Goal: Task Accomplishment & Management: Manage account settings

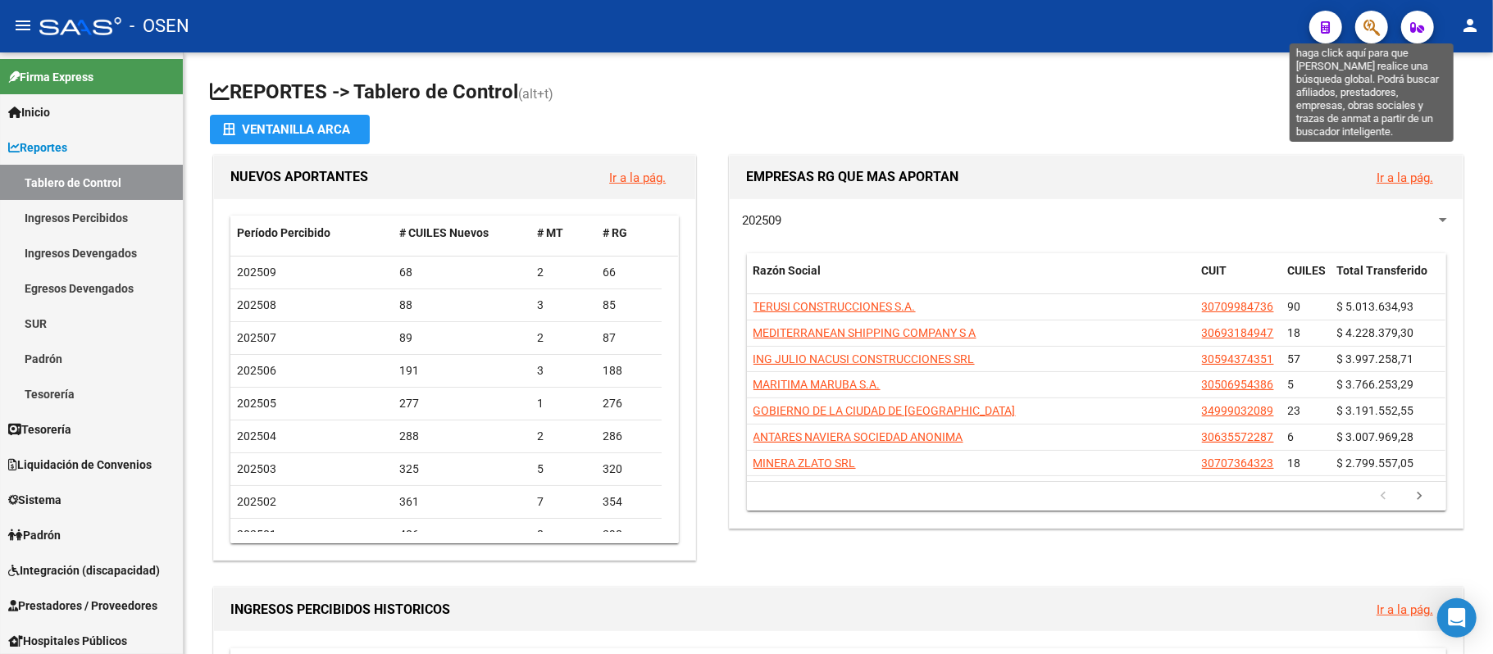
click at [1367, 34] on icon "button" at bounding box center [1371, 27] width 16 height 19
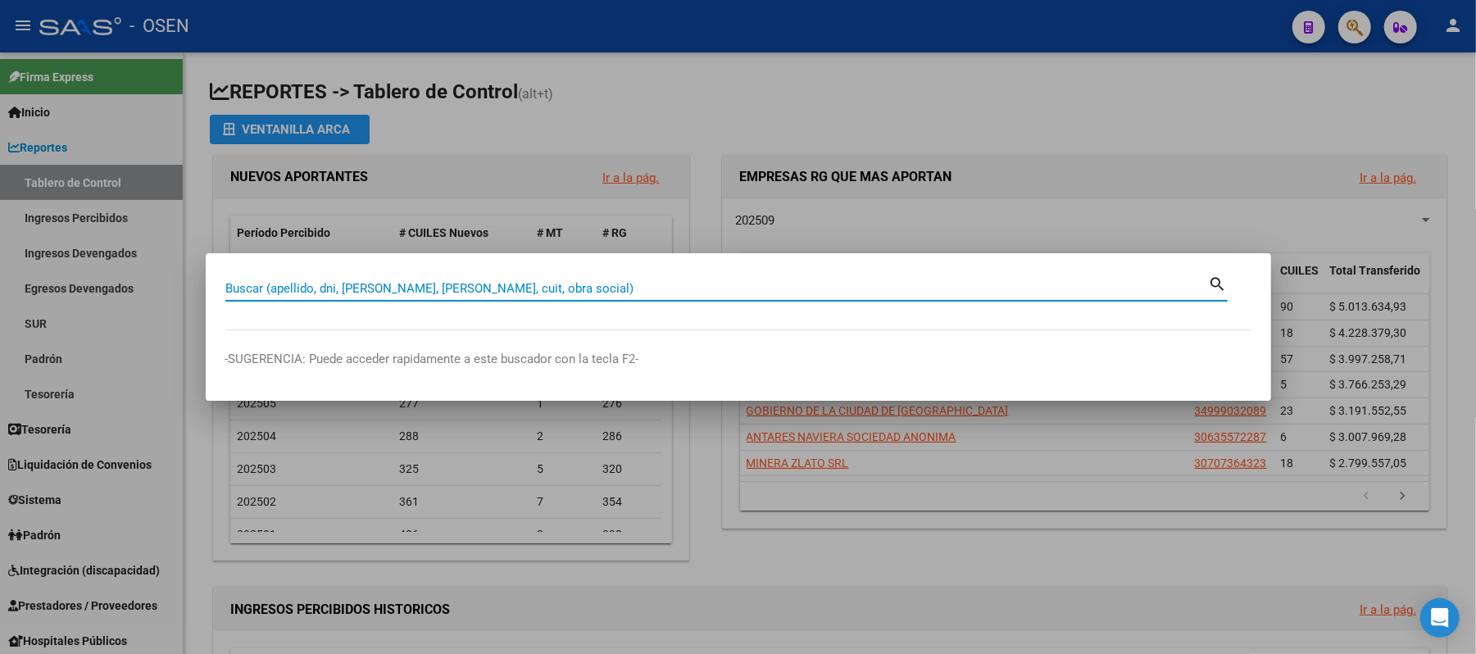
paste input "37.053.068"
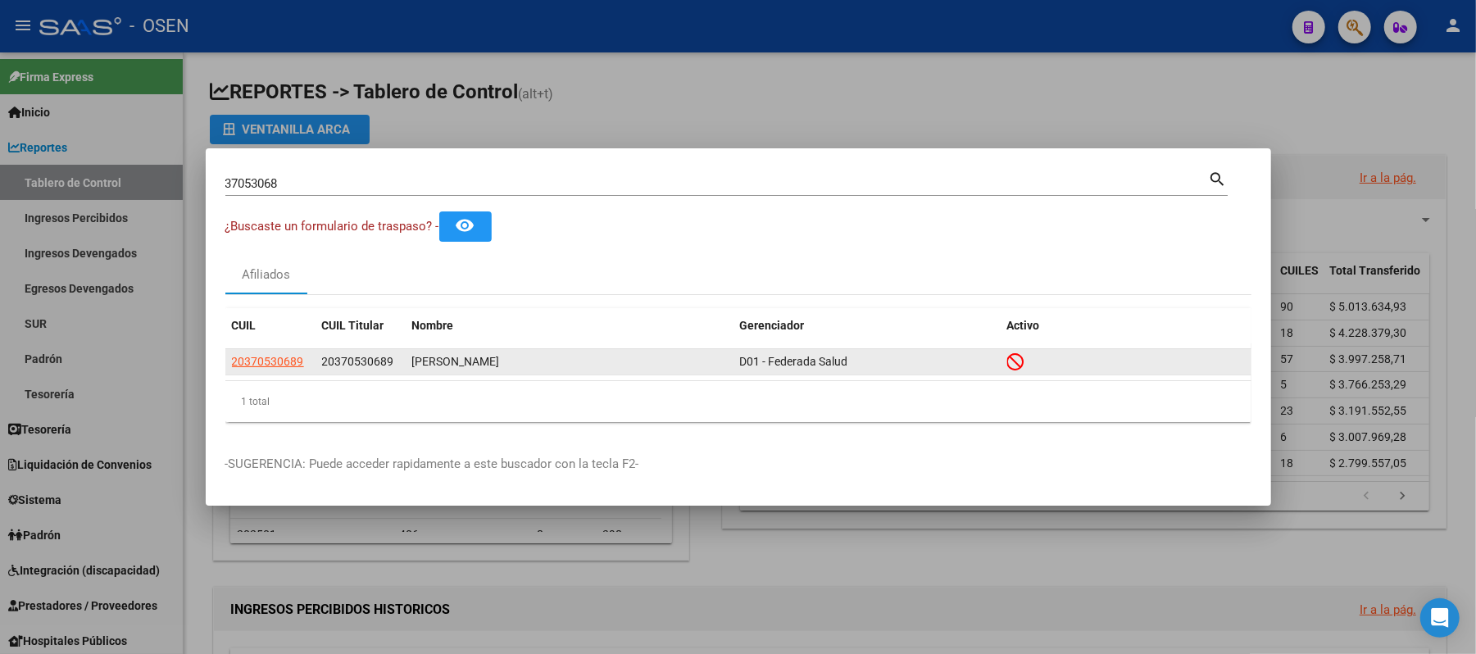
click at [269, 370] on app-link-go-to "20370530689" at bounding box center [268, 361] width 72 height 19
click at [261, 361] on span "20370530689" at bounding box center [268, 361] width 72 height 13
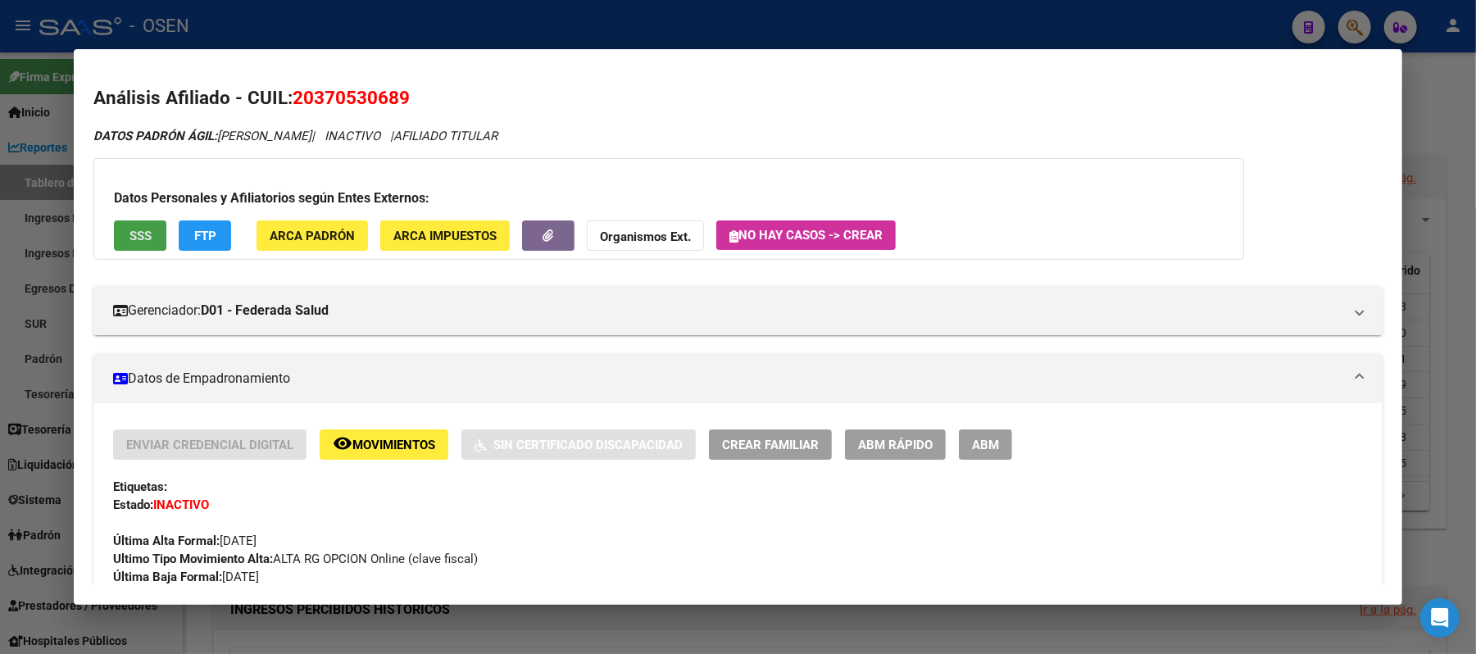
click at [148, 227] on button "SSS" at bounding box center [140, 235] width 52 height 30
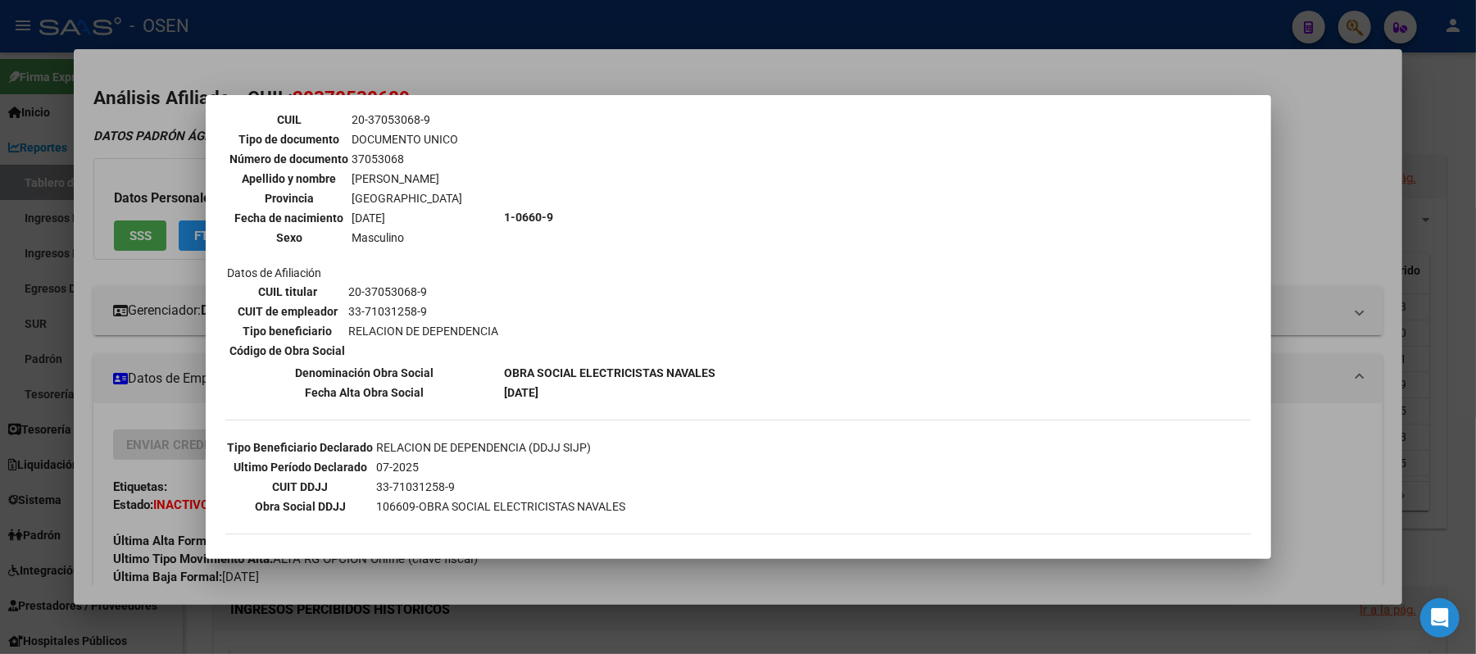
scroll to position [312, 0]
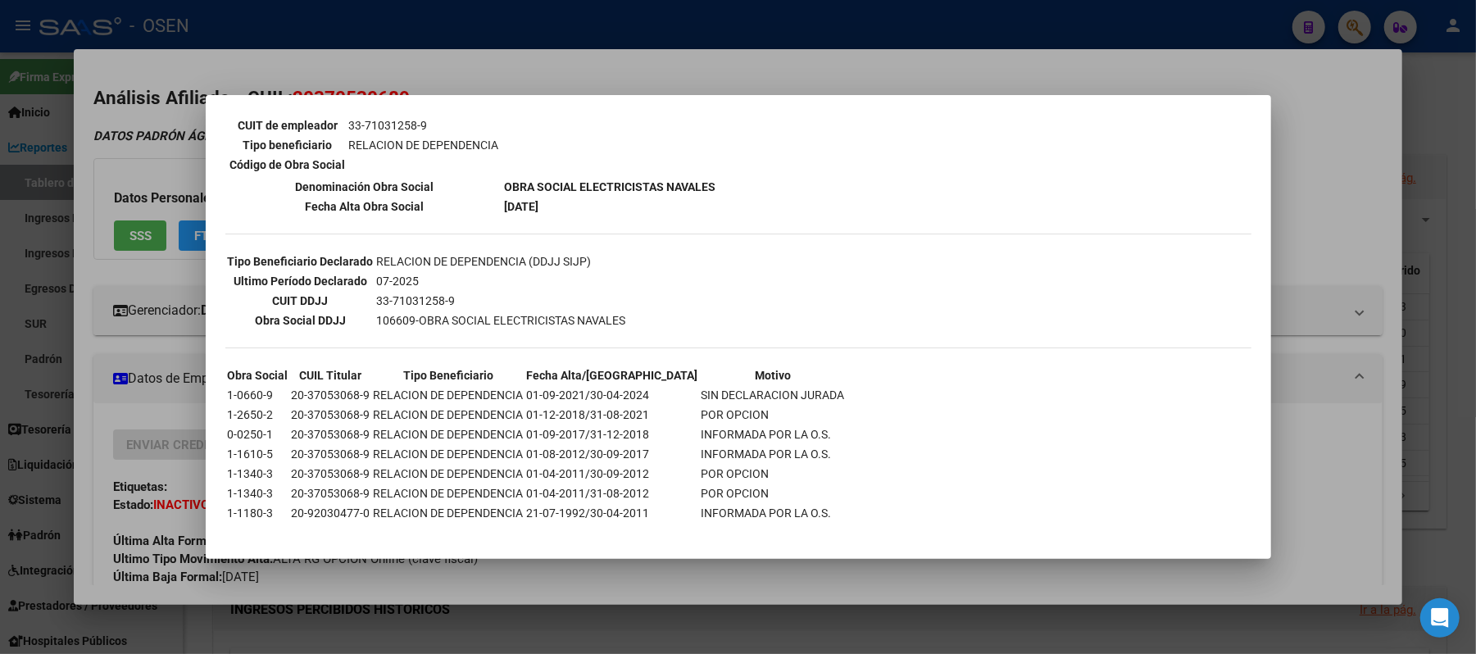
click at [473, 79] on div at bounding box center [738, 327] width 1476 height 654
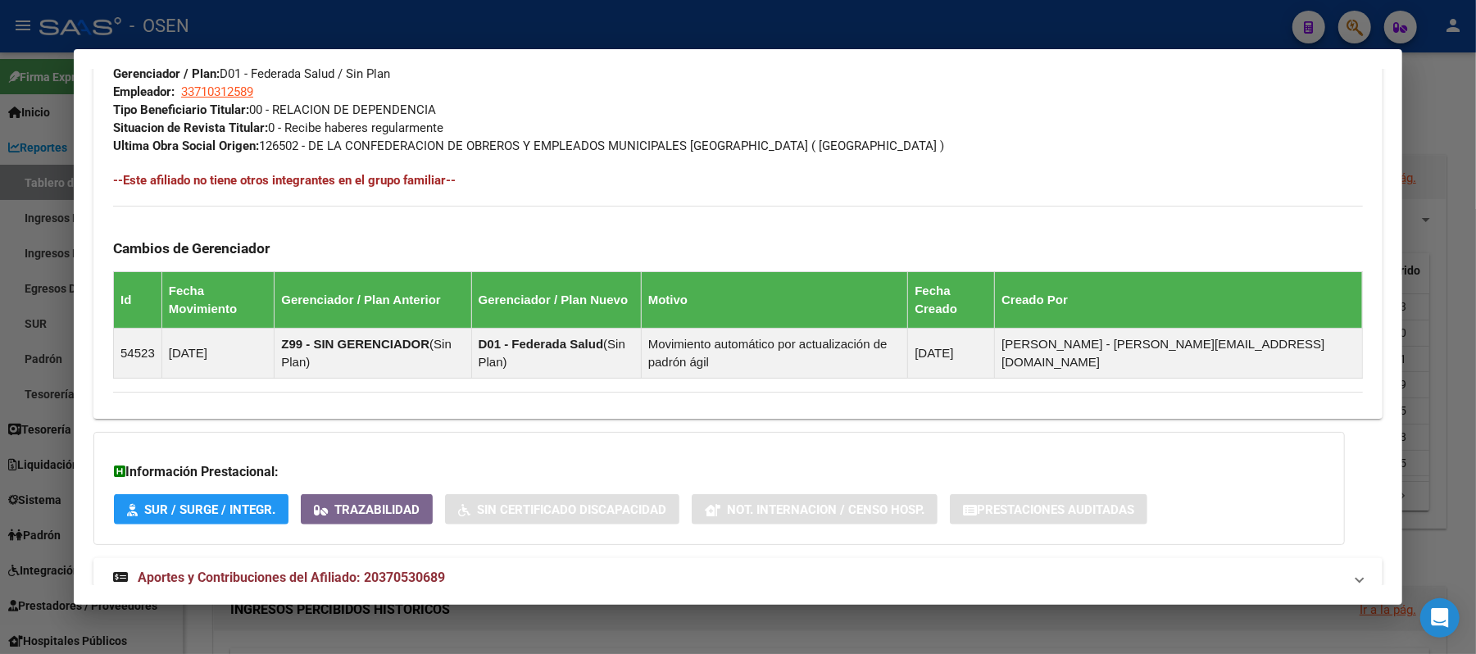
scroll to position [923, 0]
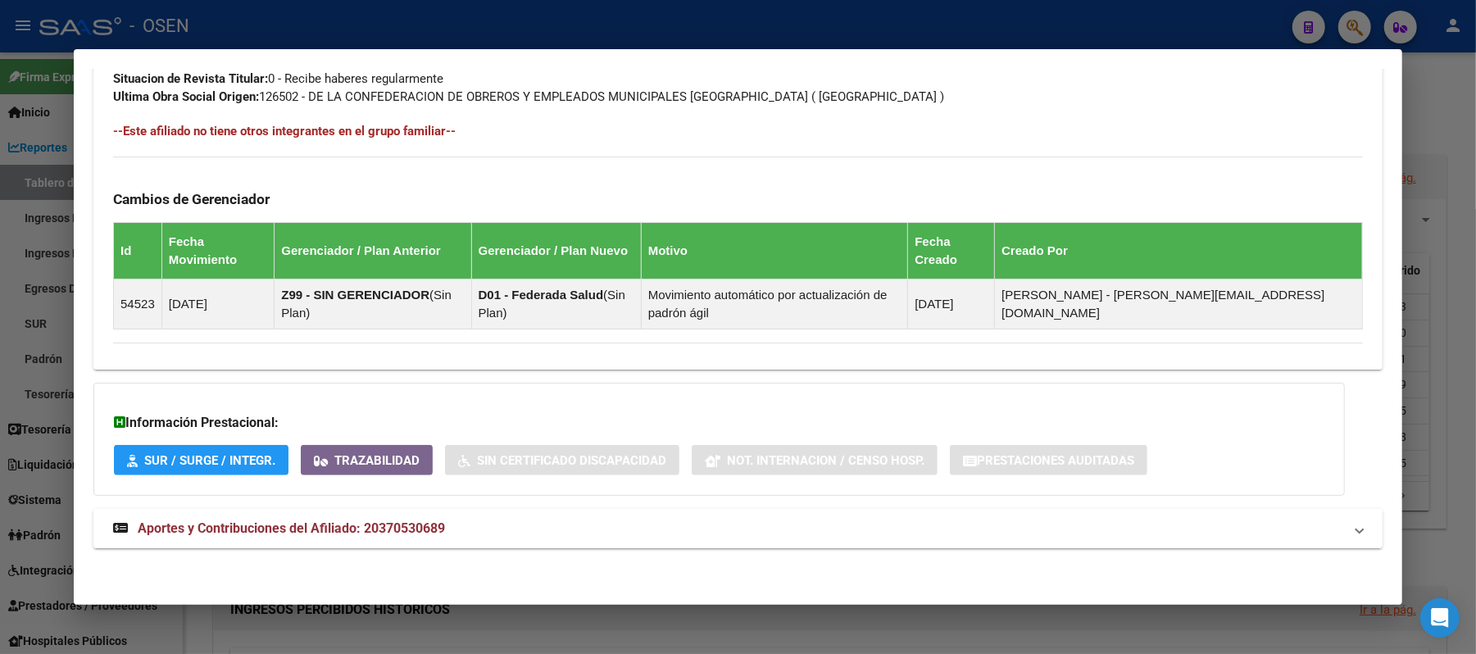
click at [542, 531] on mat-panel-title "Aportes y Contribuciones del Afiliado: 20370530689" at bounding box center [728, 529] width 1230 height 20
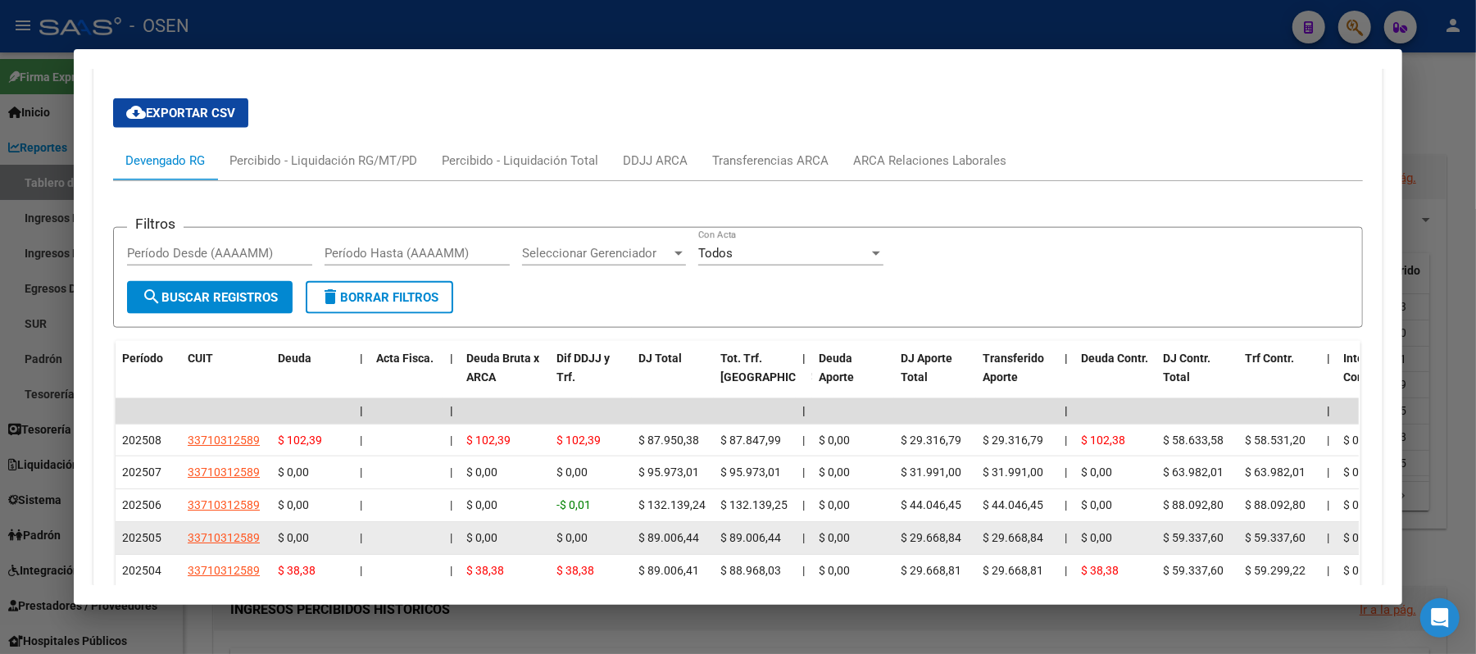
scroll to position [1623, 0]
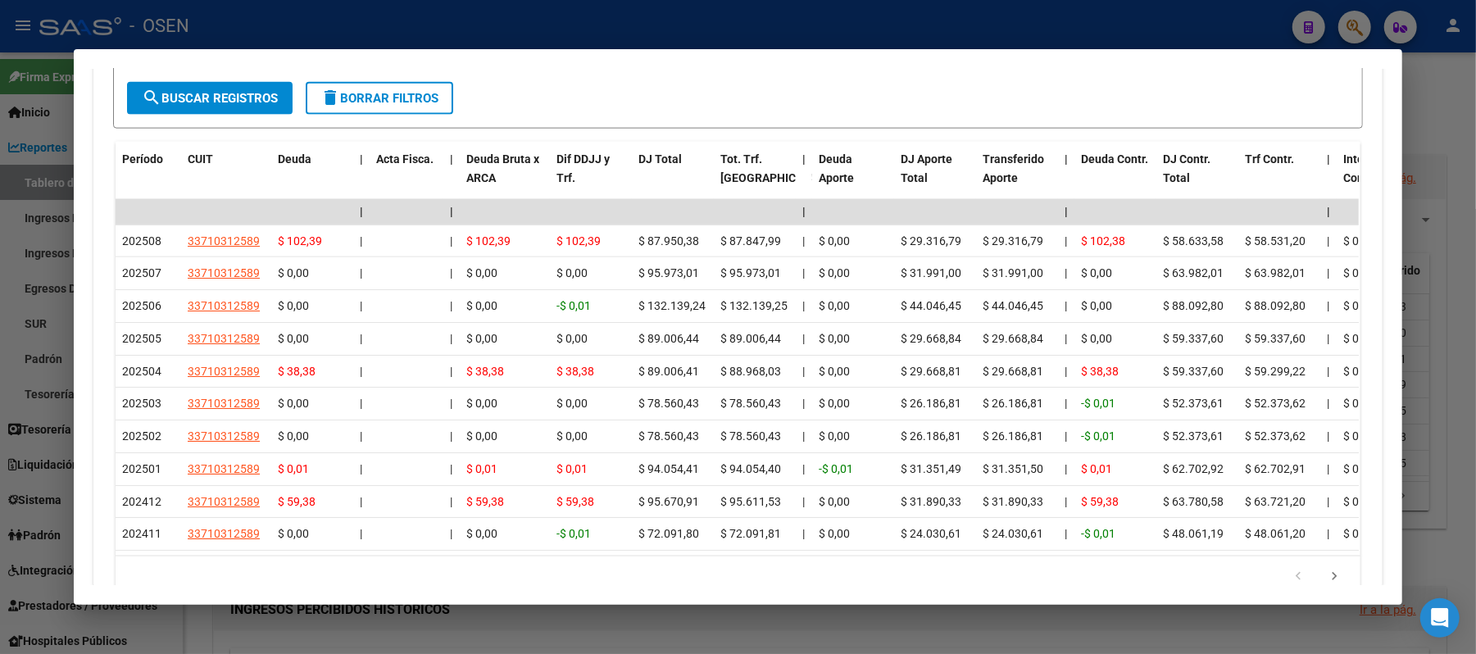
click at [1074, 33] on div at bounding box center [738, 327] width 1476 height 654
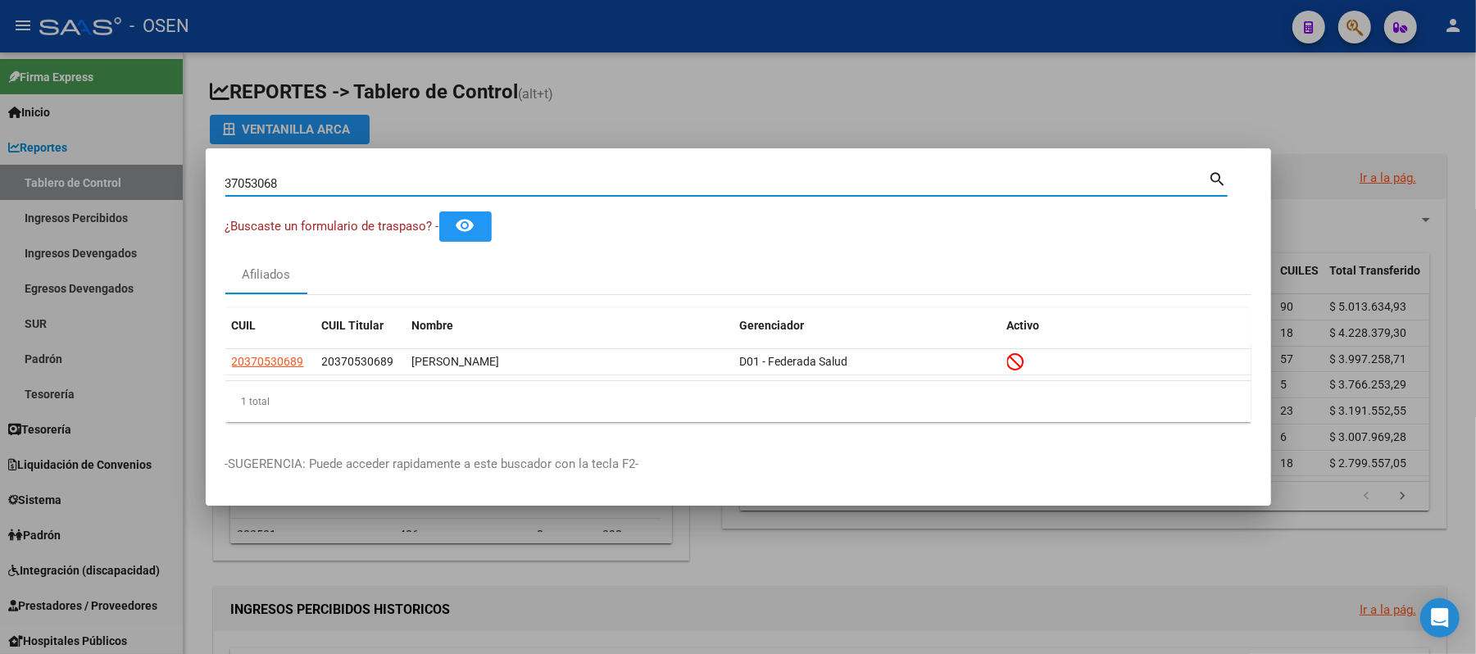
drag, startPoint x: 541, startPoint y: 185, endPoint x: 0, endPoint y: 96, distance: 548.3
click at [0, 113] on div "37053068 Buscar (apellido, dni, cuil, nro traspaso, cuit, obra social) search ¿…" at bounding box center [738, 327] width 1476 height 654
paste input "57.629.74"
click at [239, 182] on input "57.629748" at bounding box center [717, 183] width 984 height 15
type input "57629748"
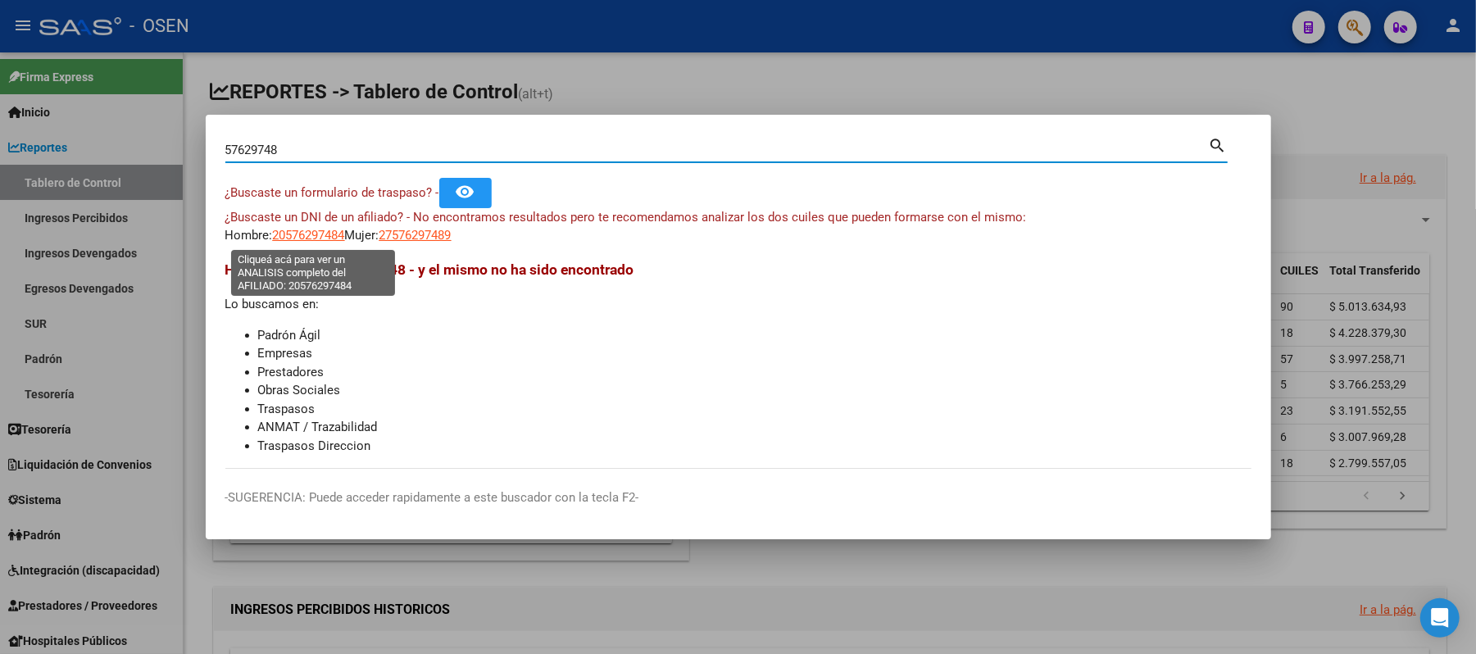
click at [312, 239] on span "20576297484" at bounding box center [309, 235] width 72 height 15
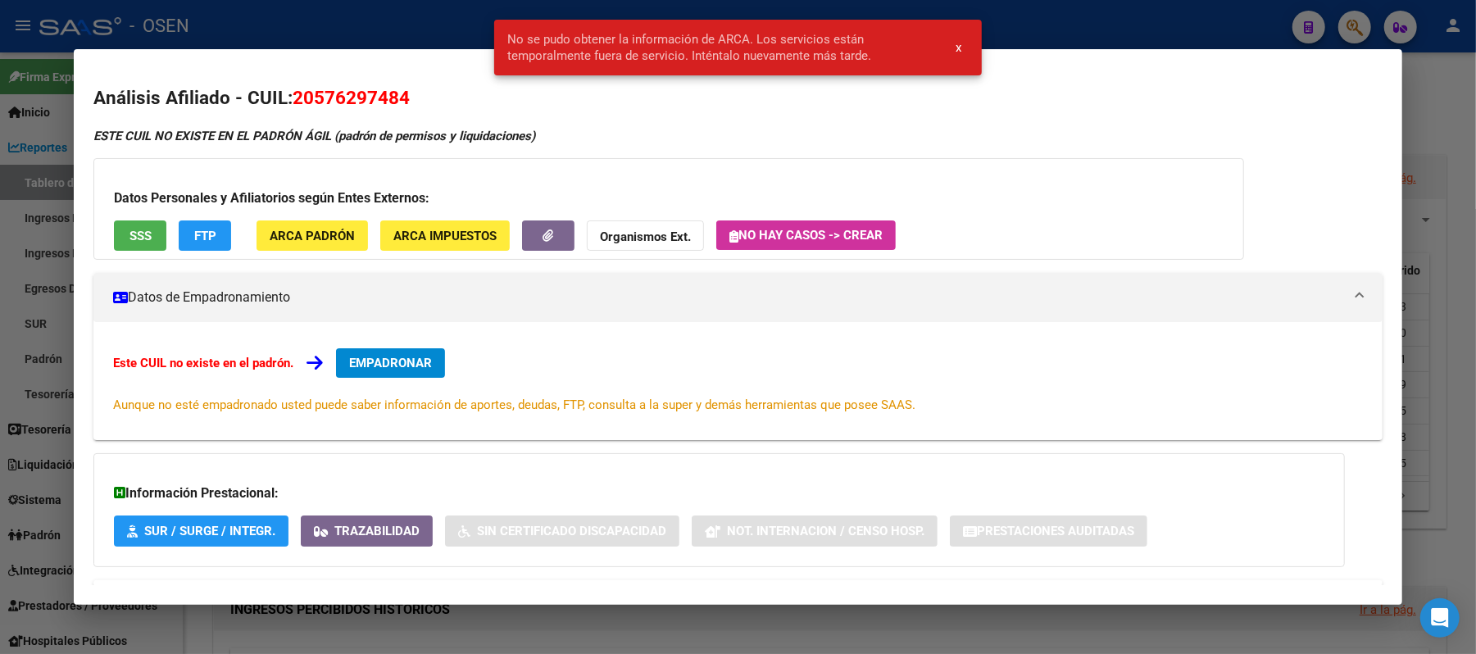
click at [198, 16] on div at bounding box center [738, 327] width 1476 height 654
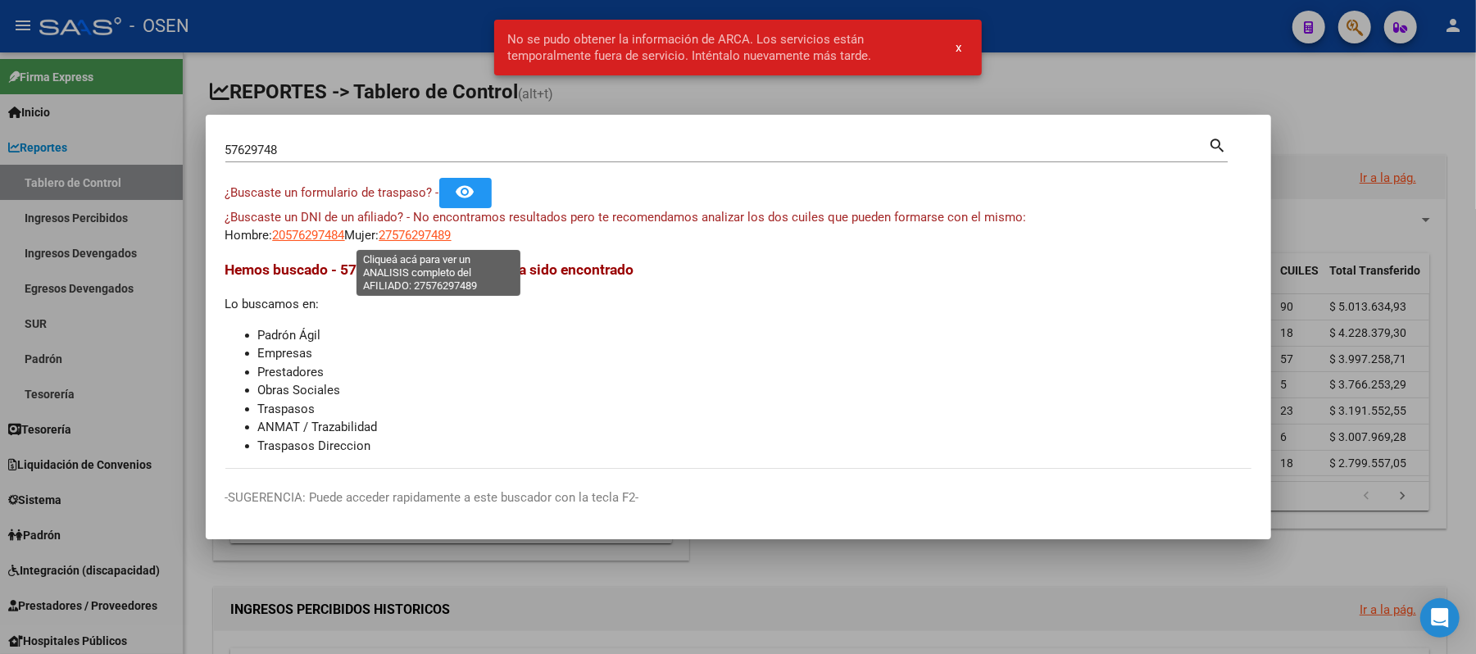
click at [414, 233] on span "27576297489" at bounding box center [415, 235] width 72 height 15
type textarea "27576297489"
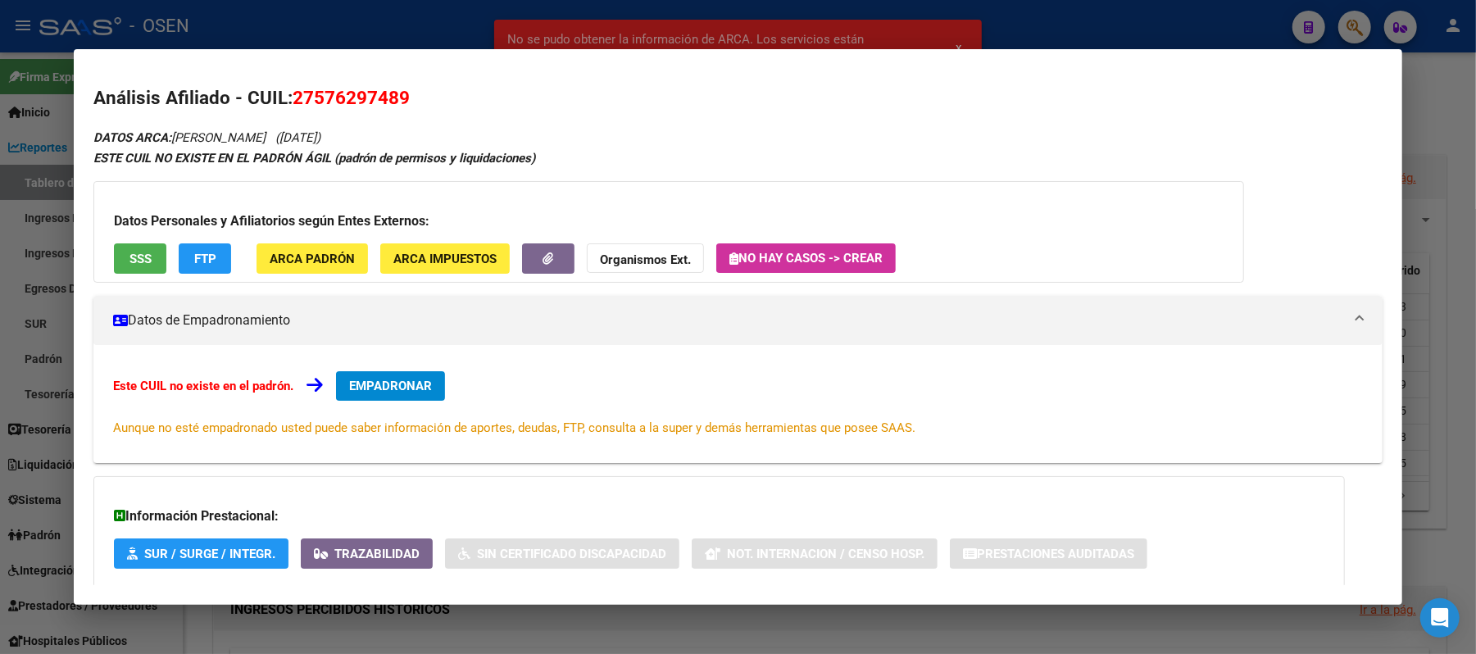
click at [152, 246] on button "SSS" at bounding box center [140, 258] width 52 height 30
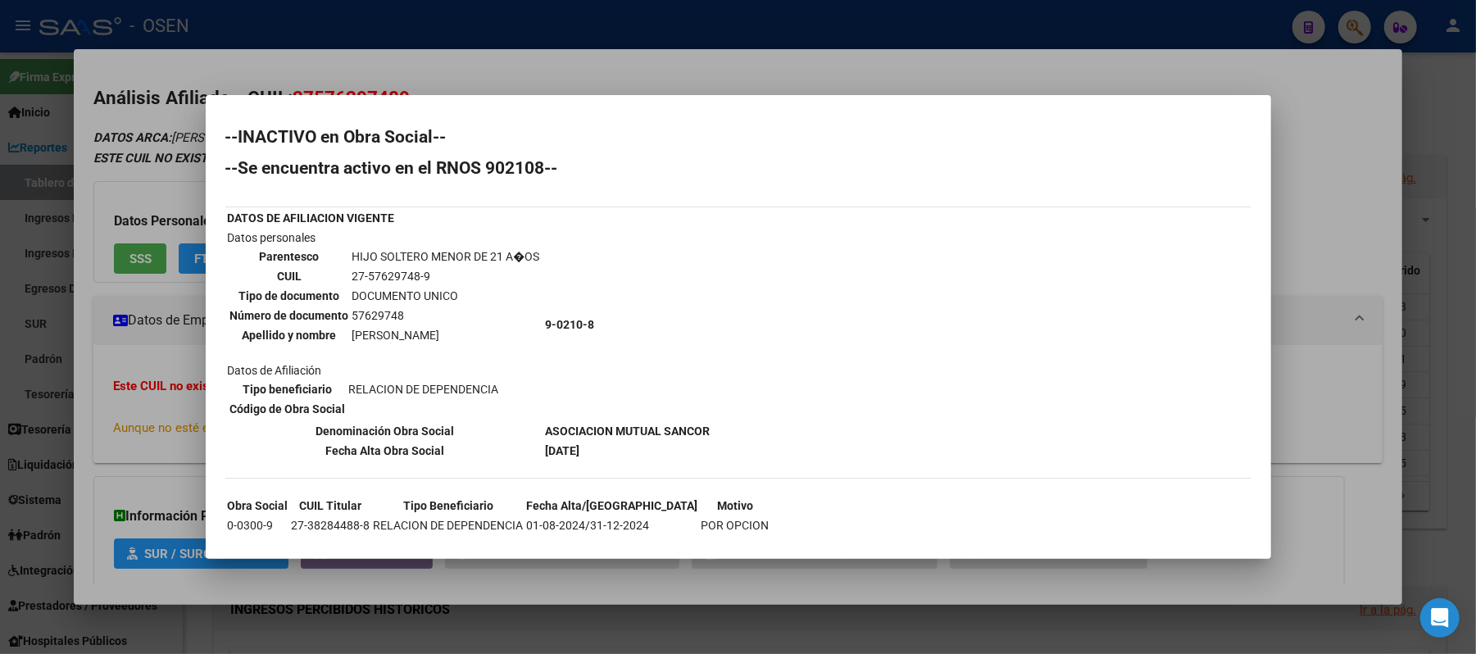
click at [487, 46] on div at bounding box center [738, 327] width 1476 height 654
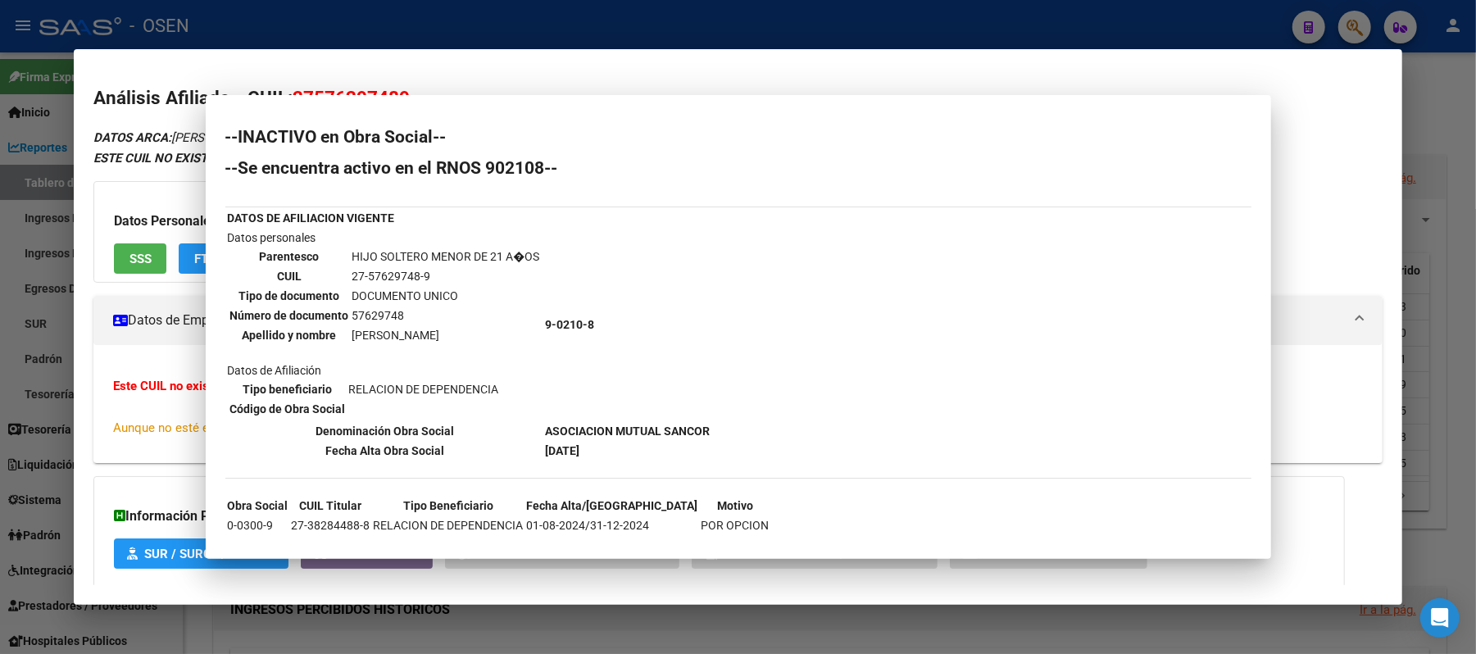
click at [489, 20] on div at bounding box center [738, 327] width 1476 height 654
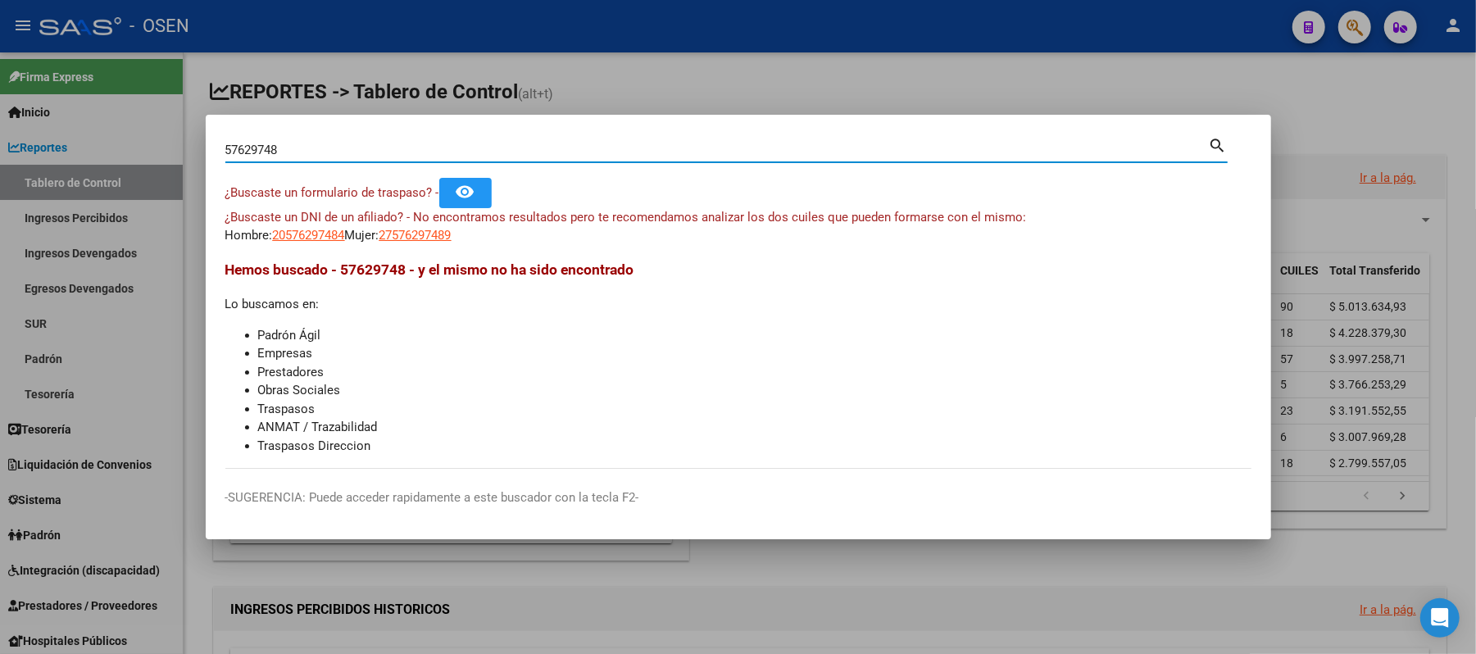
drag, startPoint x: 395, startPoint y: 156, endPoint x: 0, endPoint y: 89, distance: 400.6
click at [0, 102] on div "57629748 Buscar (apellido, dni, cuil, nro traspaso, cuit, obra social) search ¿…" at bounding box center [738, 327] width 1476 height 654
paste input "6.251.408 Enviado desde mi iPhone"
click at [266, 149] on input "56.251.408" at bounding box center [717, 150] width 984 height 15
click at [243, 148] on input "56.251408" at bounding box center [717, 150] width 984 height 15
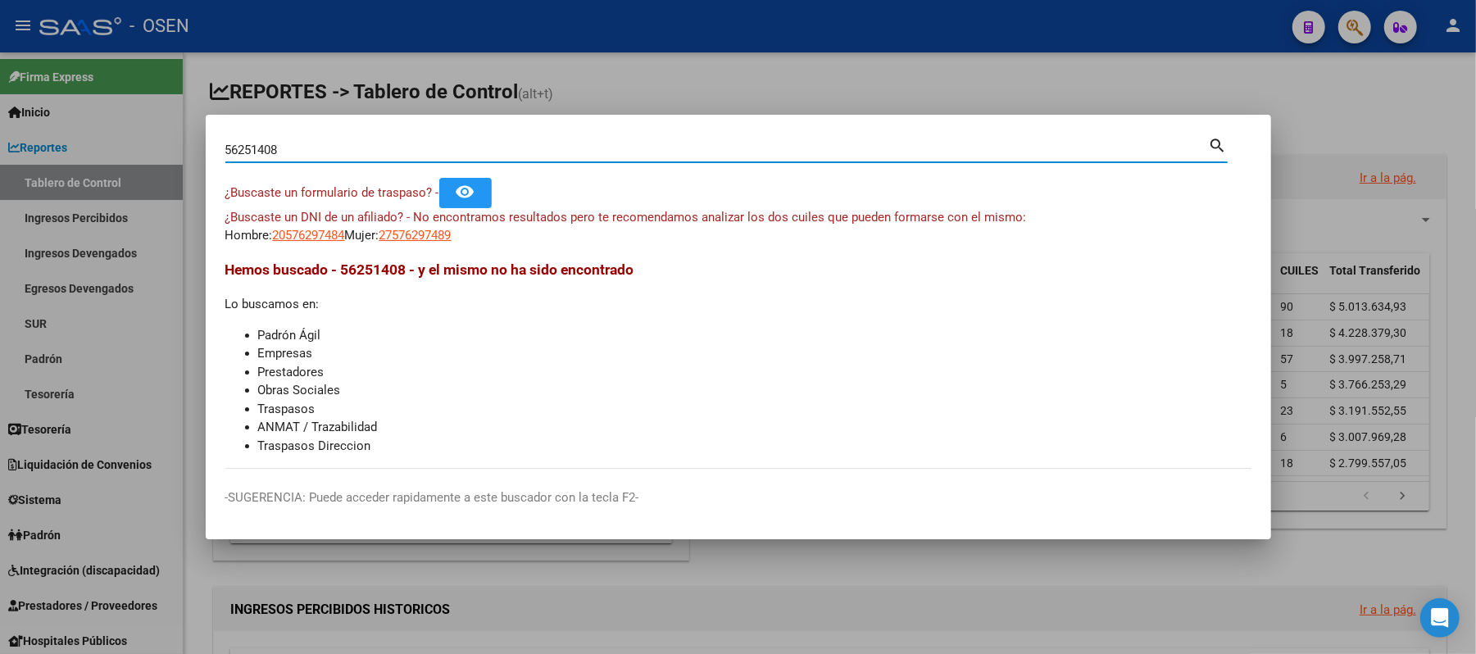
type input "56251408"
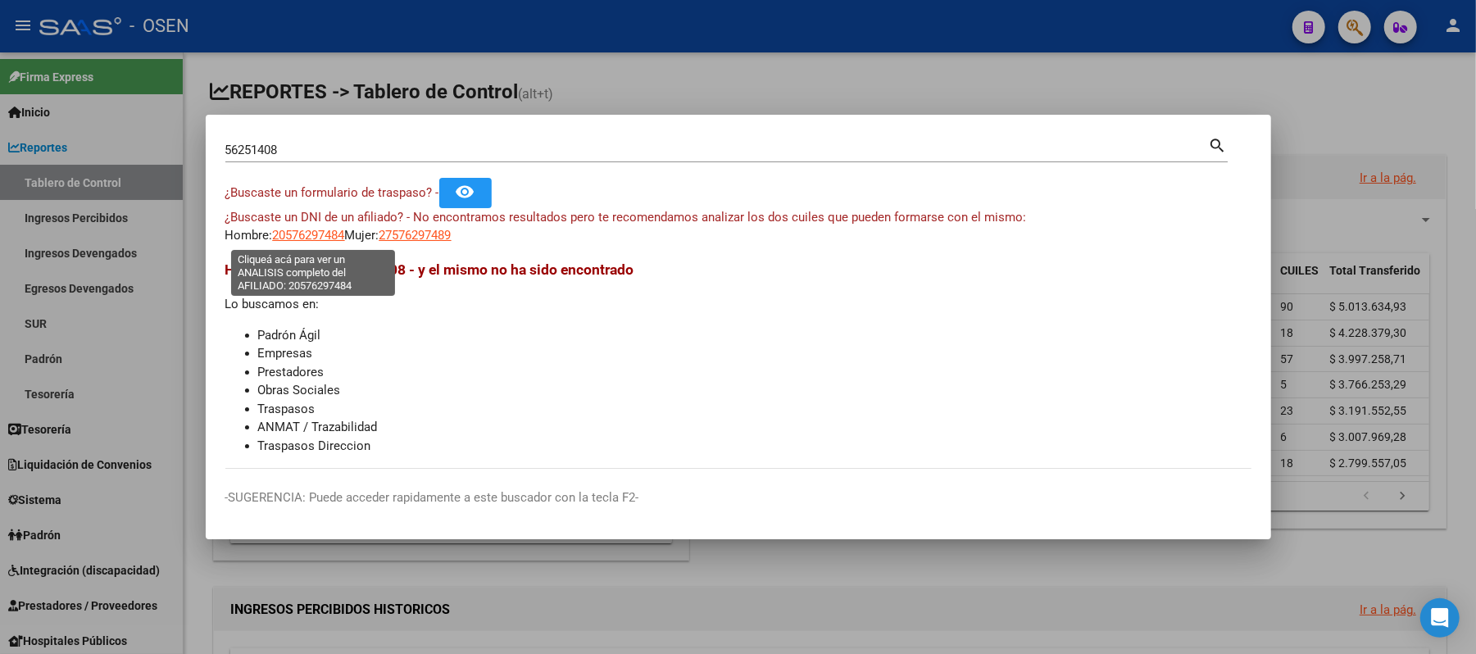
click at [306, 234] on span "20576297484" at bounding box center [309, 235] width 72 height 15
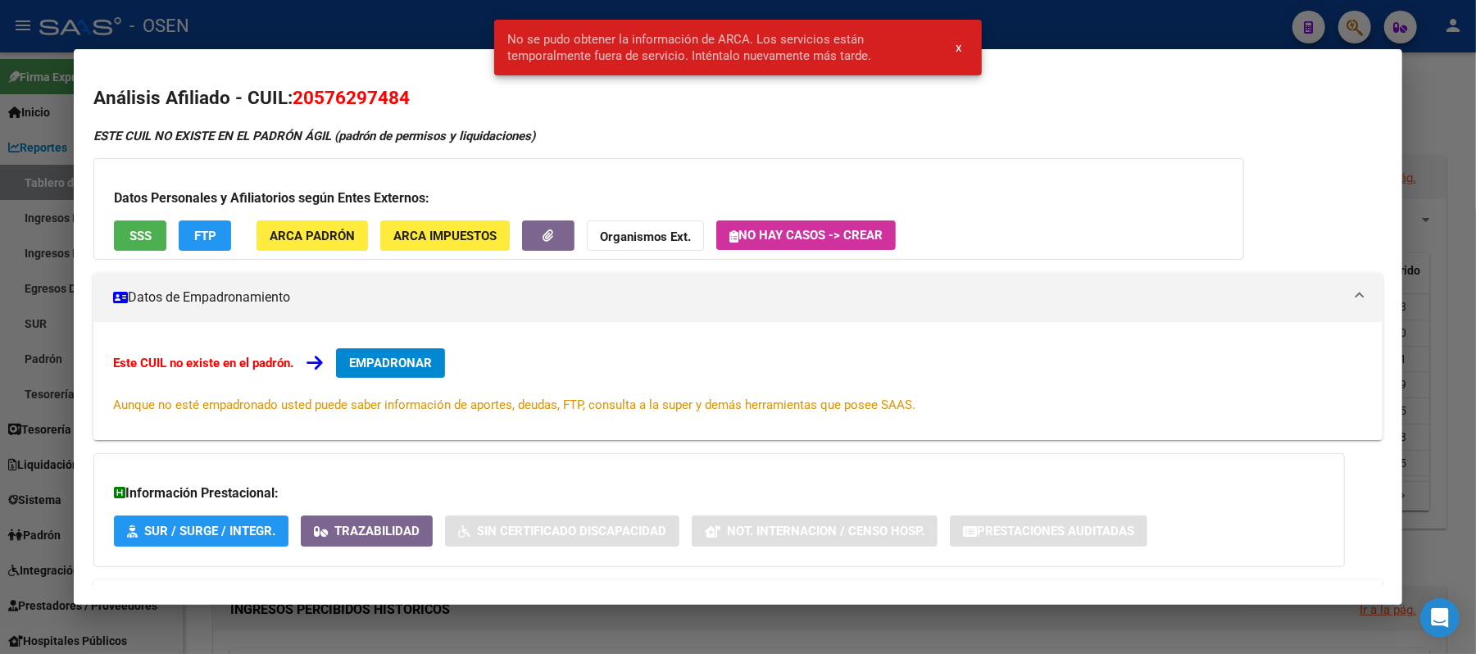
drag, startPoint x: 335, startPoint y: 18, endPoint x: 411, endPoint y: 152, distance: 154.5
click at [335, 24] on div at bounding box center [738, 327] width 1476 height 654
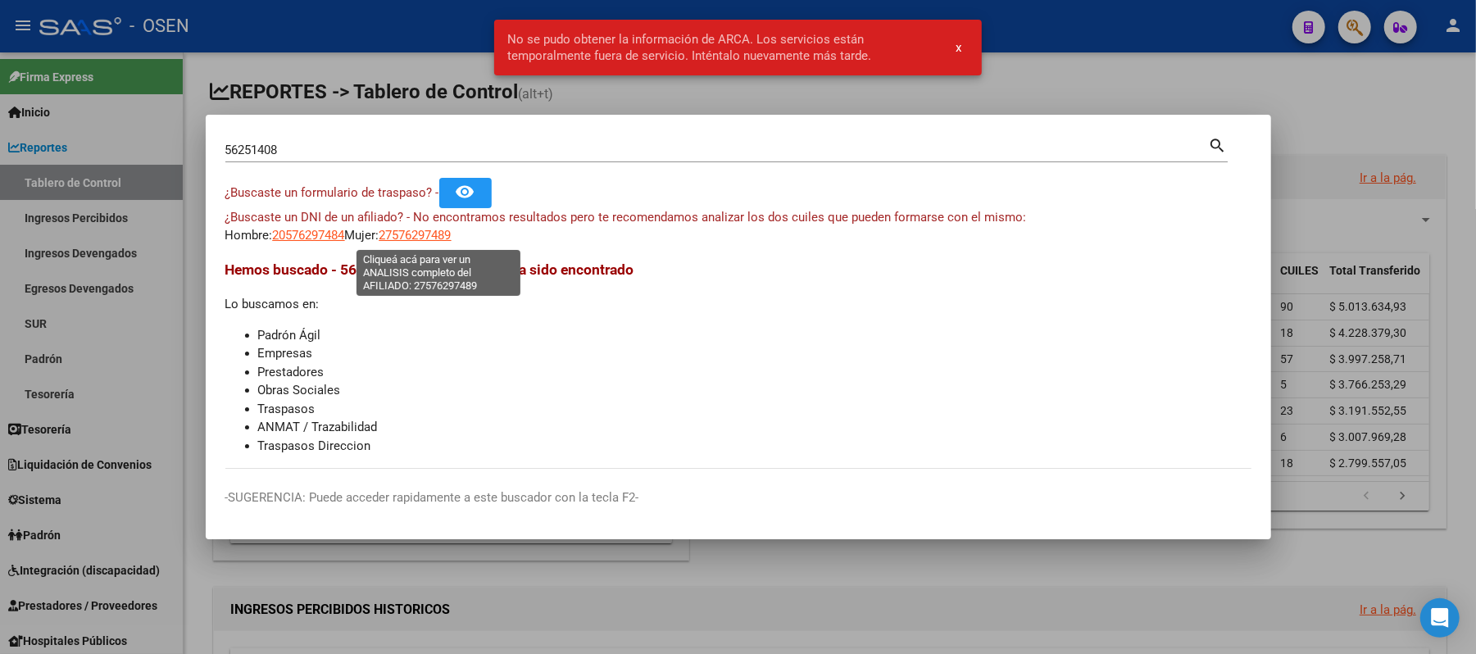
click at [452, 239] on span "27576297489" at bounding box center [415, 235] width 72 height 15
type textarea "27576297489"
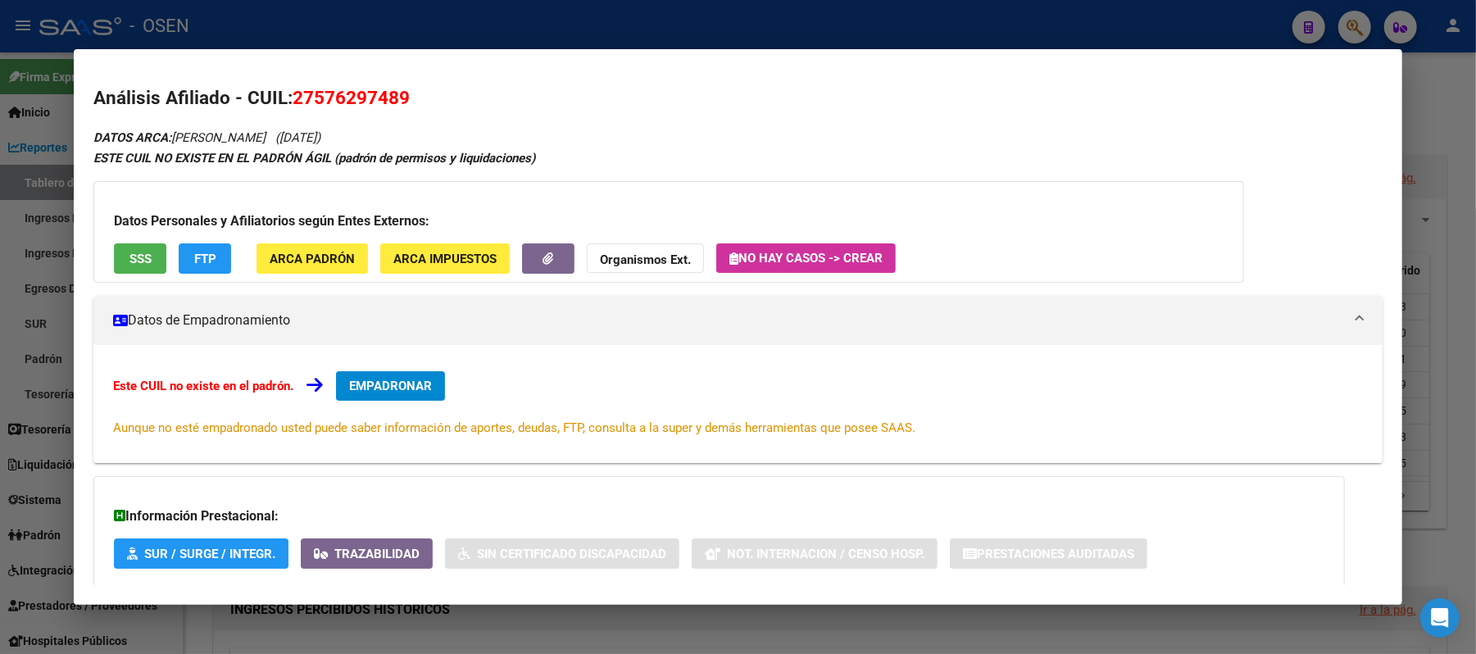
click at [516, 30] on div at bounding box center [738, 327] width 1476 height 654
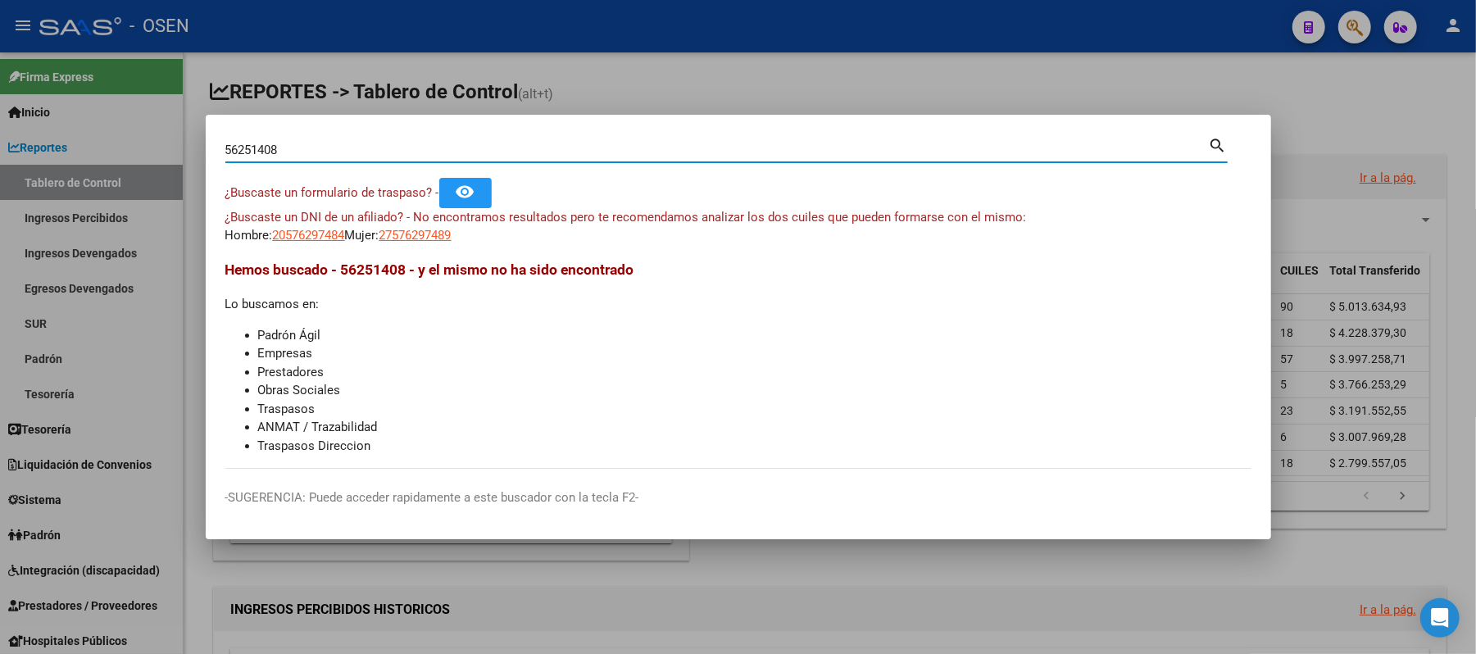
drag, startPoint x: 429, startPoint y: 151, endPoint x: 0, endPoint y: 20, distance: 449.1
click at [0, 57] on div "56251408 Buscar (apellido, dni, cuil, nro traspaso, cuit, obra social) search ¿…" at bounding box center [738, 327] width 1476 height 654
paste input ".251."
click at [266, 149] on input "56.251.408" at bounding box center [717, 150] width 984 height 15
click at [248, 151] on input "56.251408" at bounding box center [717, 150] width 984 height 15
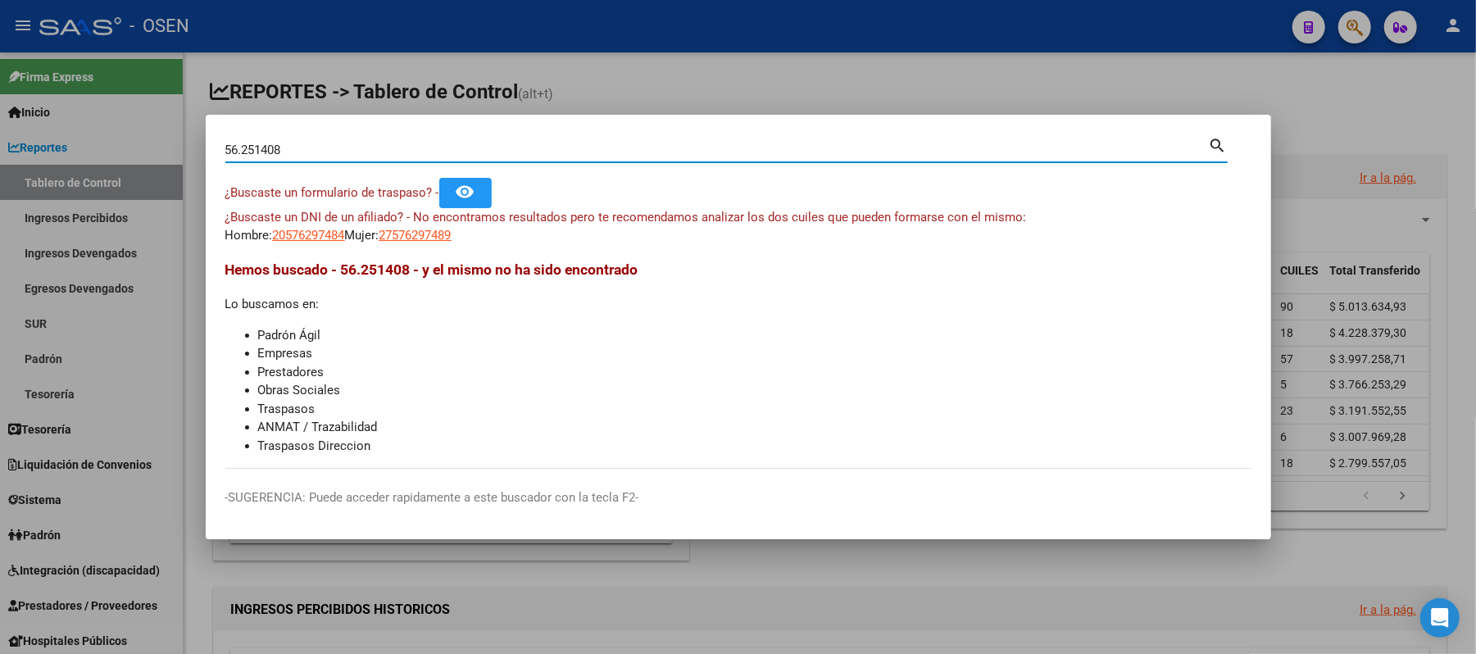
click at [244, 151] on input "56.251408" at bounding box center [717, 150] width 984 height 15
type input "56251408"
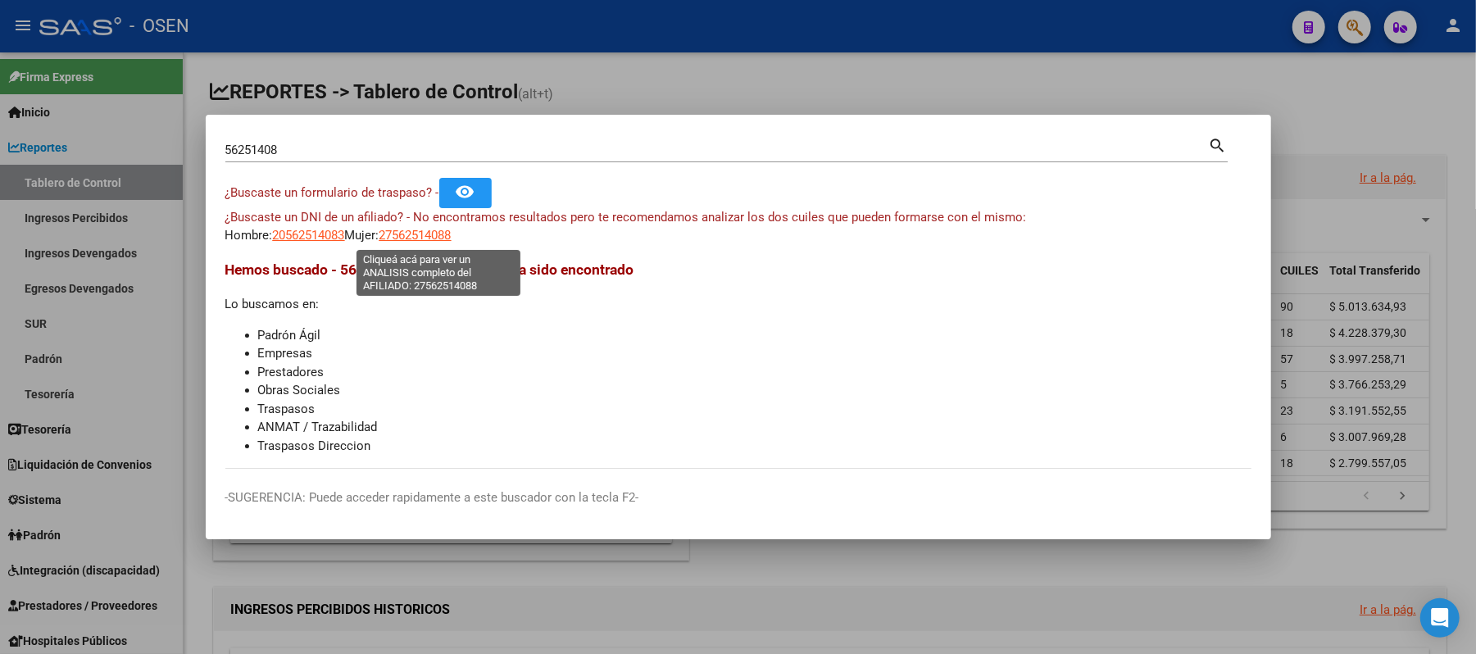
click at [452, 237] on span "27562514088" at bounding box center [415, 235] width 72 height 15
type textarea "27562514088"
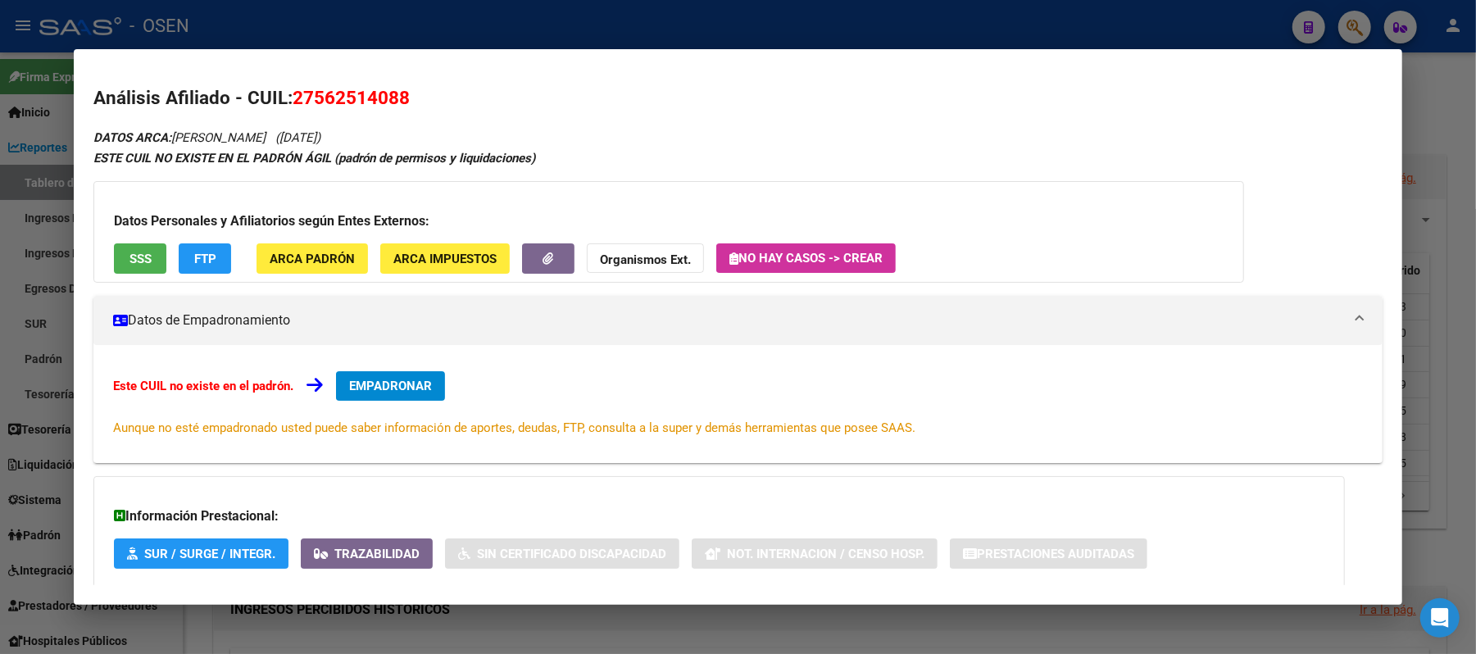
drag, startPoint x: 416, startPoint y: 14, endPoint x: 397, endPoint y: 193, distance: 180.6
click at [397, 192] on div "56251408 Buscar (apellido, dni, cuil, nro traspaso, cuit, obra social) search ¿…" at bounding box center [738, 327] width 1476 height 654
click at [152, 263] on button "SSS" at bounding box center [140, 258] width 52 height 30
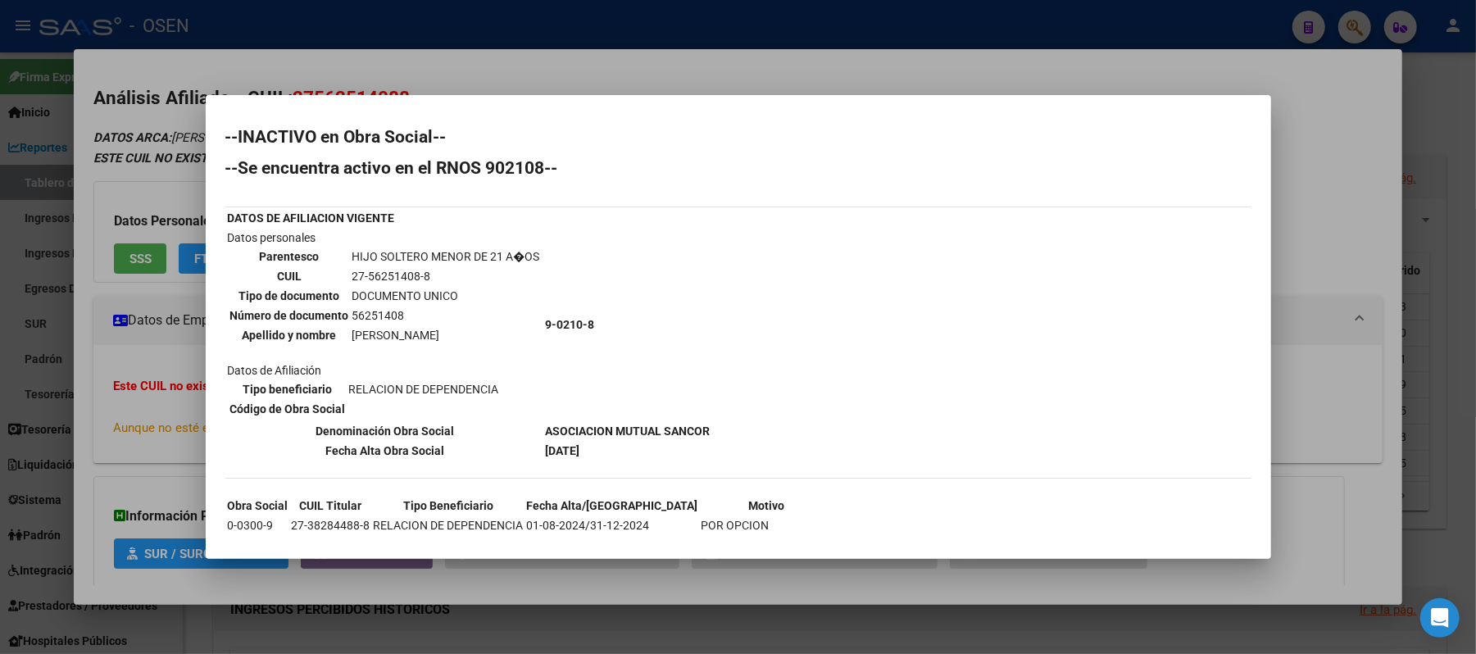
click at [1341, 234] on div at bounding box center [738, 327] width 1476 height 654
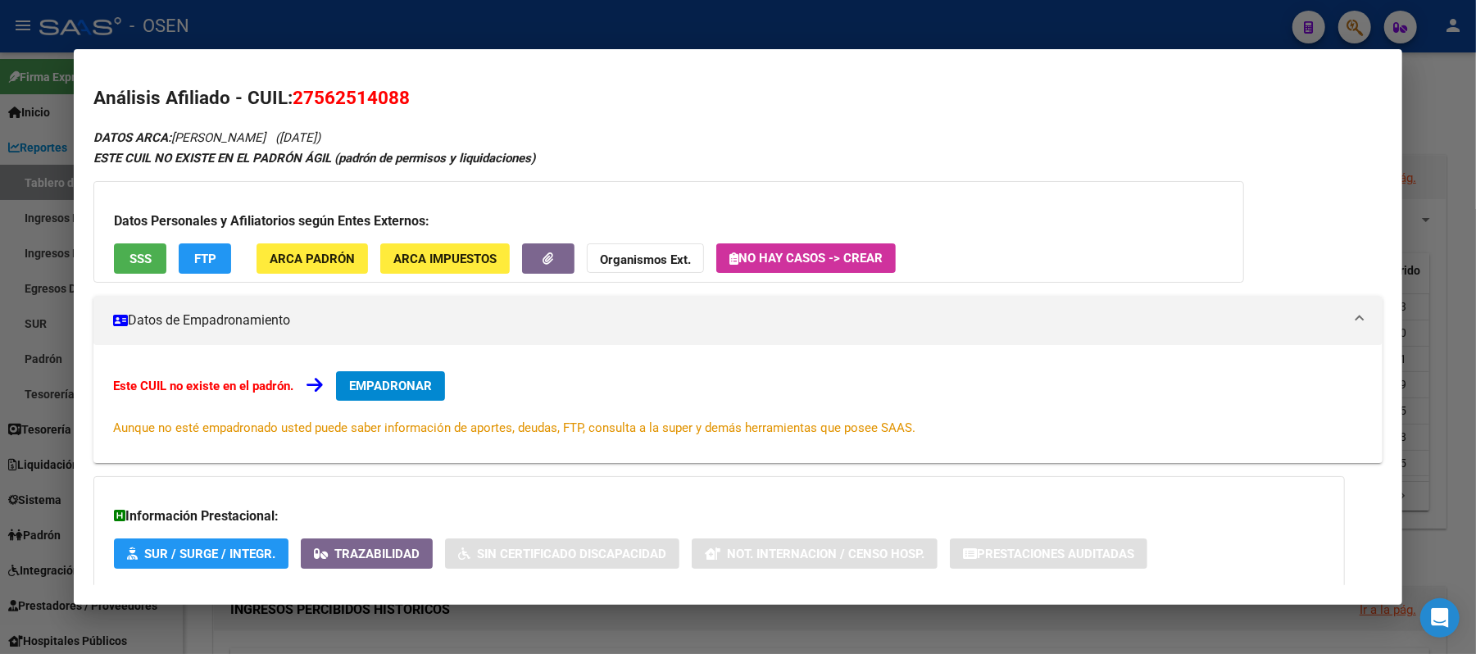
click at [1201, 21] on div at bounding box center [738, 327] width 1476 height 654
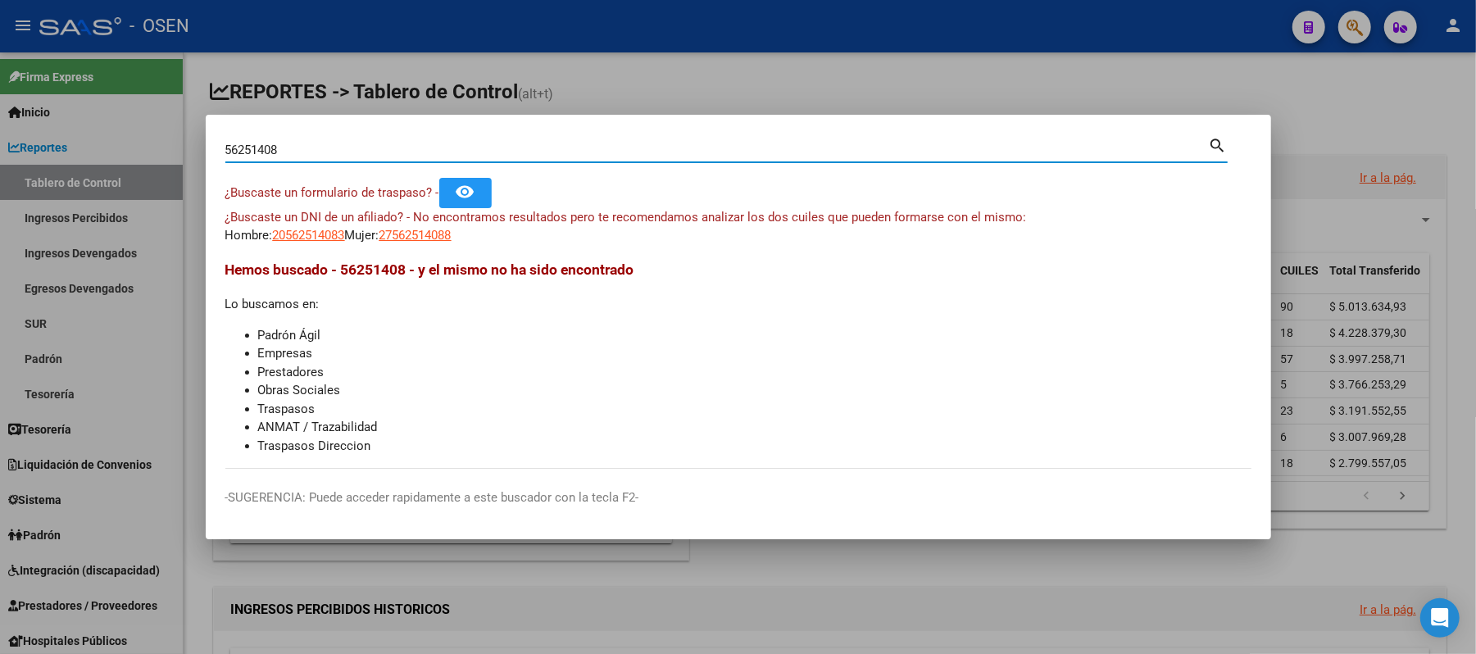
paste input "57076516"
drag, startPoint x: 431, startPoint y: 148, endPoint x: 320, endPoint y: 103, distance: 120.2
click at [320, 103] on div "5625140857076516 Buscar (apellido, dni, cuil, nro traspaso, cuit, obra social) …" at bounding box center [738, 327] width 1476 height 654
click at [352, 148] on input "5625140857076516" at bounding box center [717, 150] width 984 height 15
type input "5"
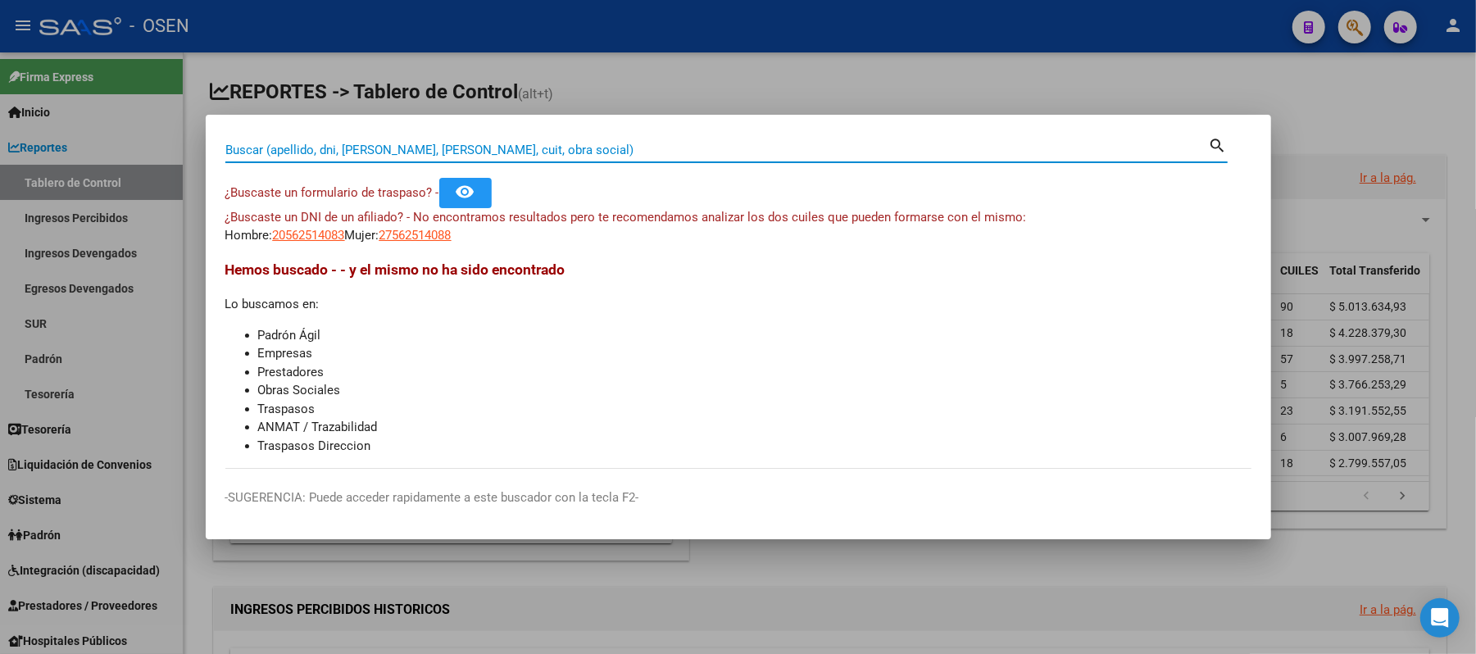
paste input "57076516"
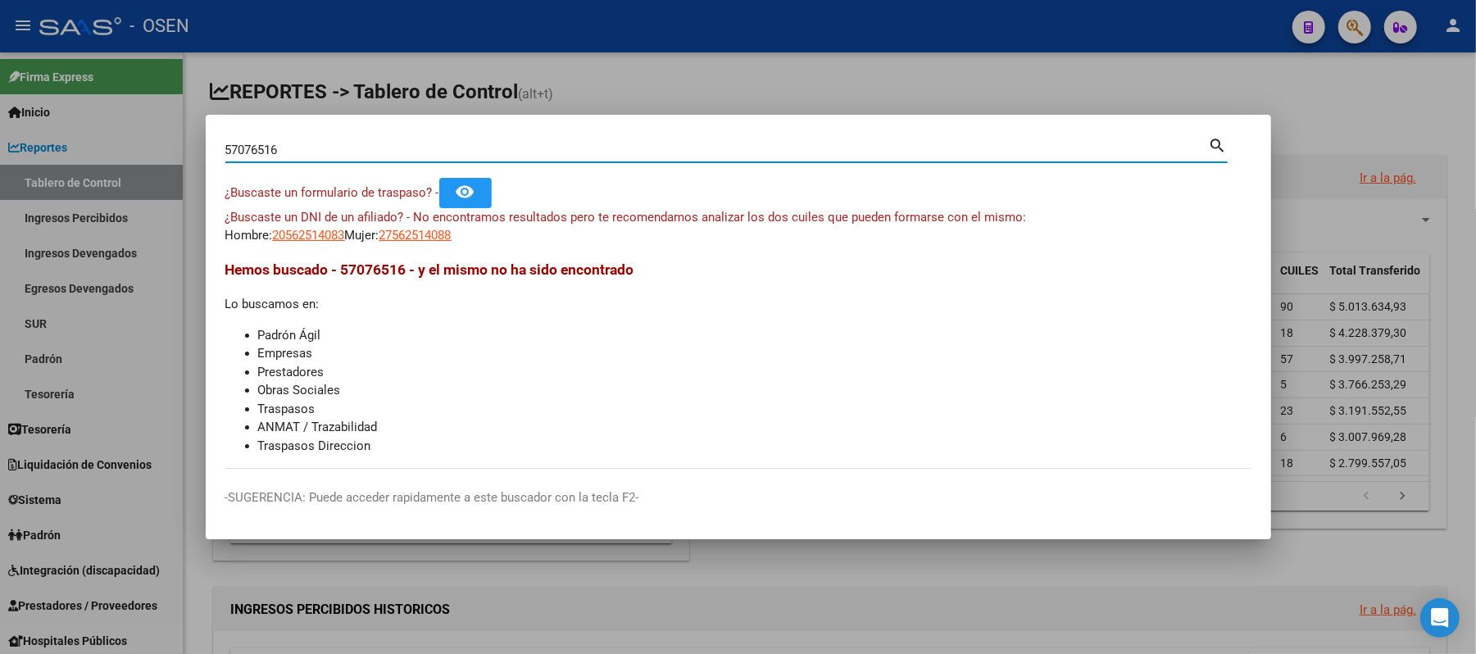
type input "57076516"
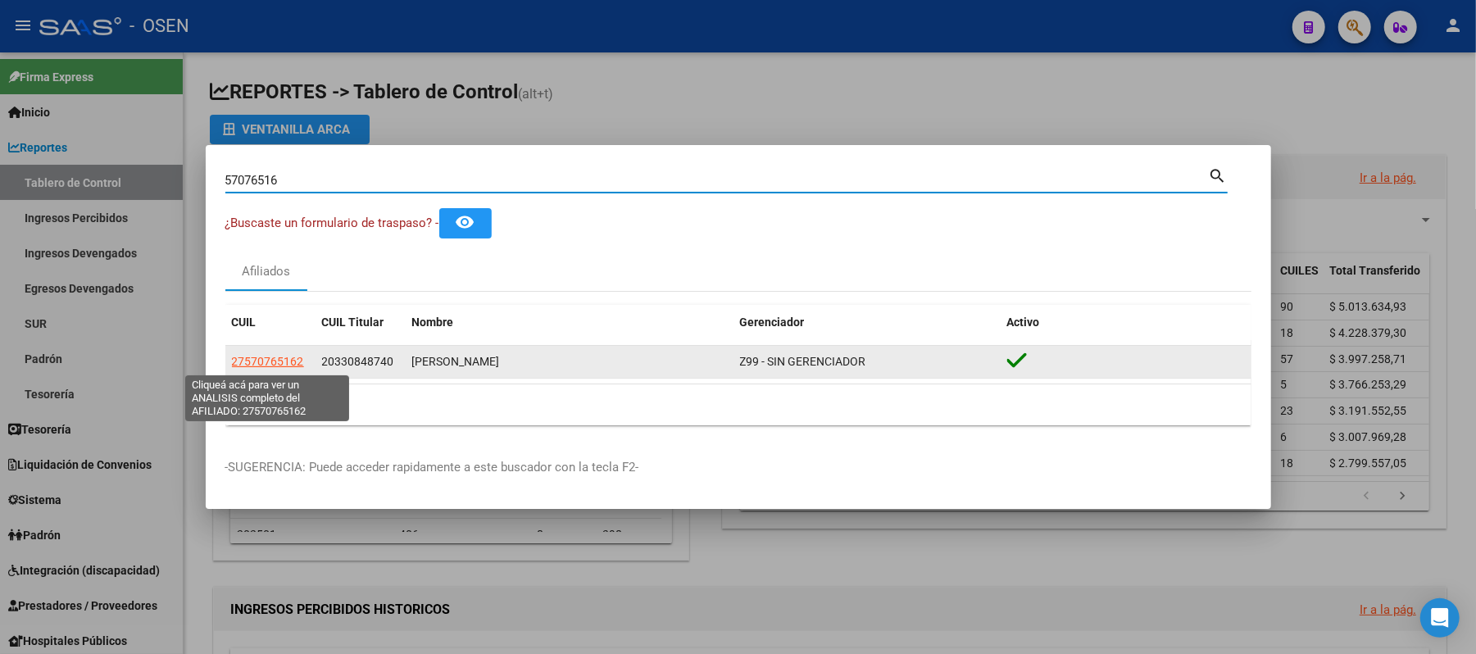
click at [262, 368] on span "27570765162" at bounding box center [268, 361] width 72 height 13
type textarea "27570765162"
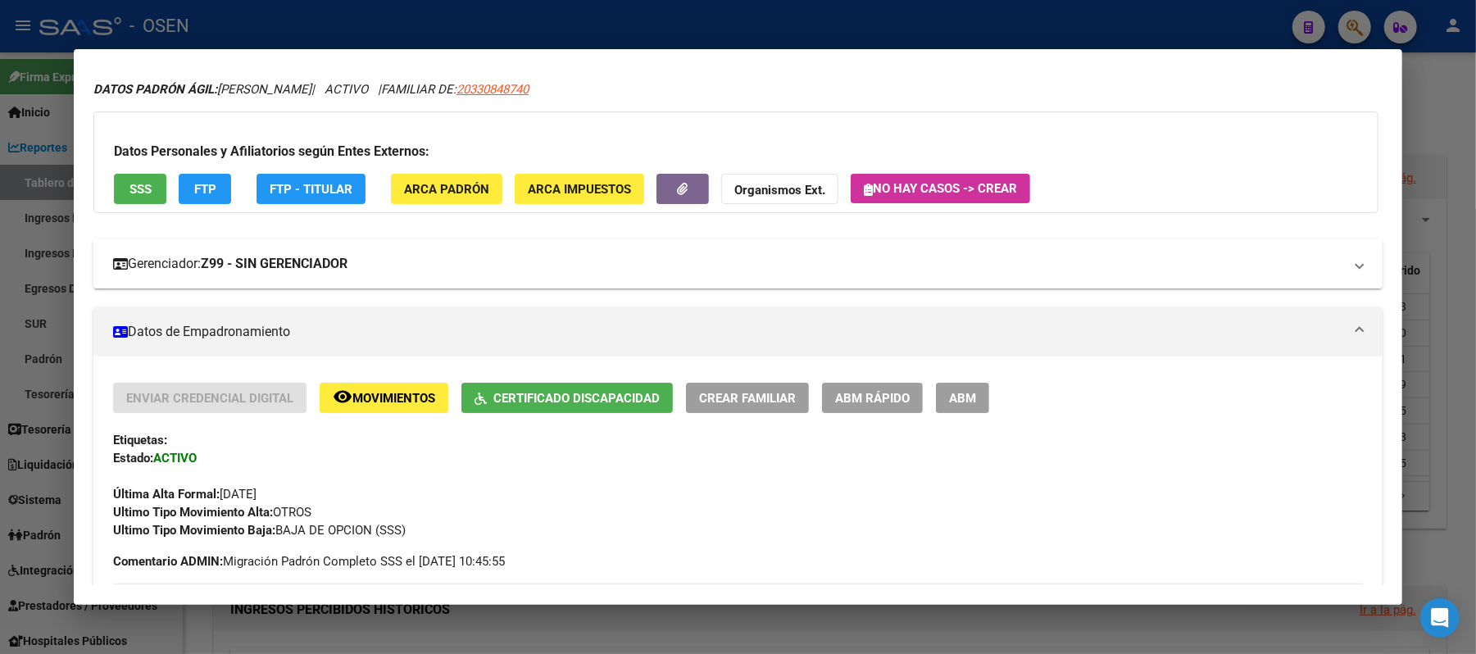
scroll to position [0, 0]
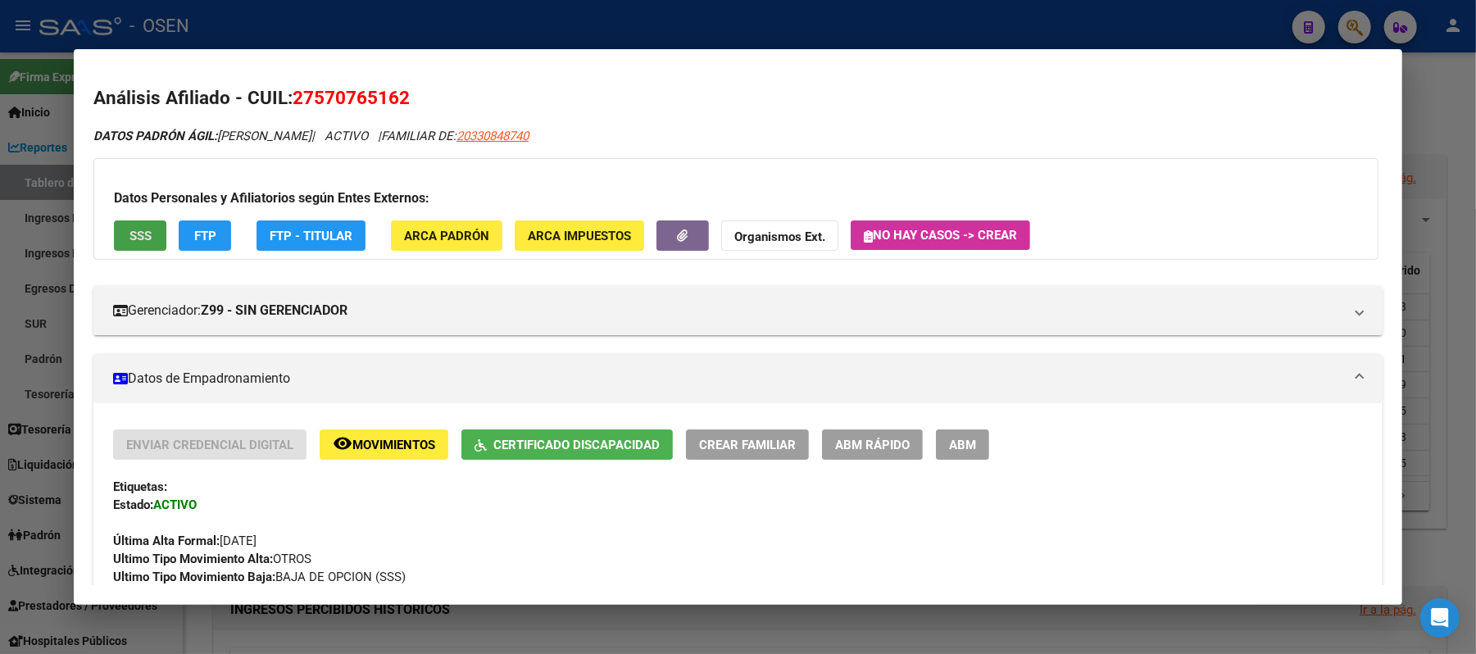
click at [128, 225] on button "SSS" at bounding box center [140, 235] width 52 height 30
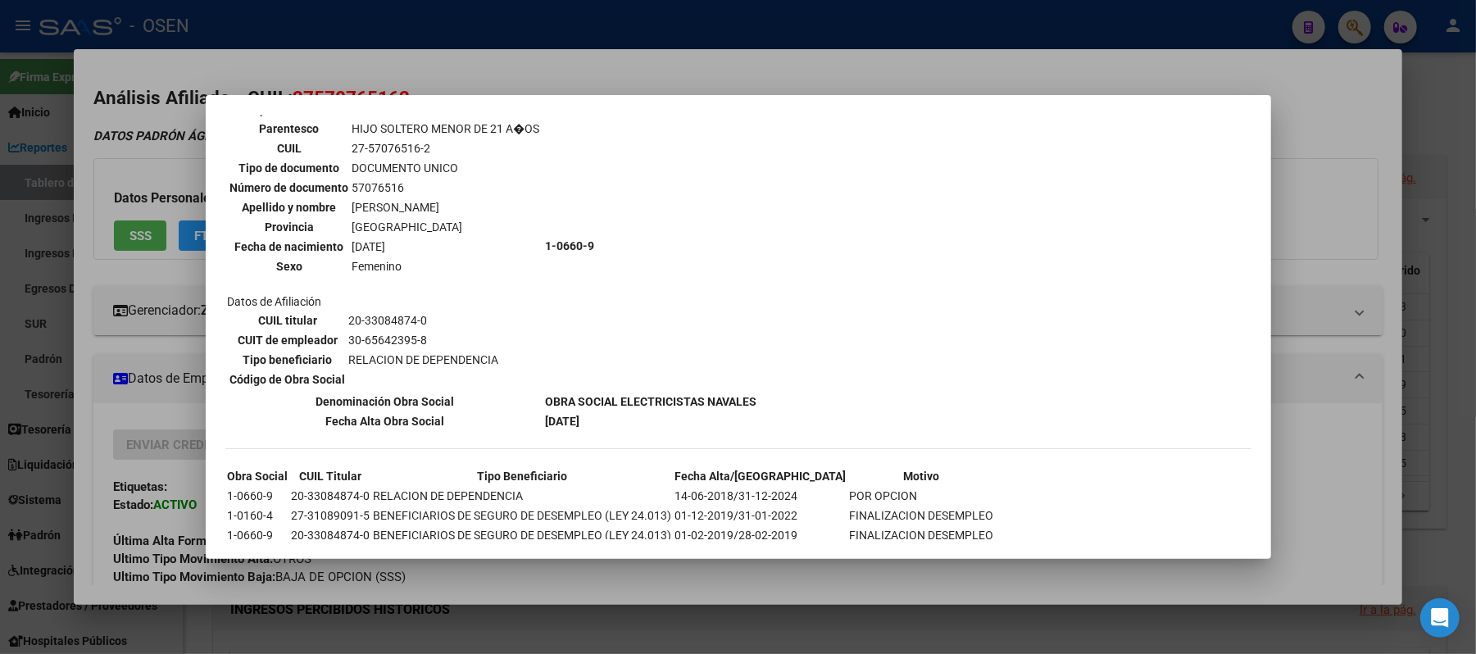
scroll to position [1007, 0]
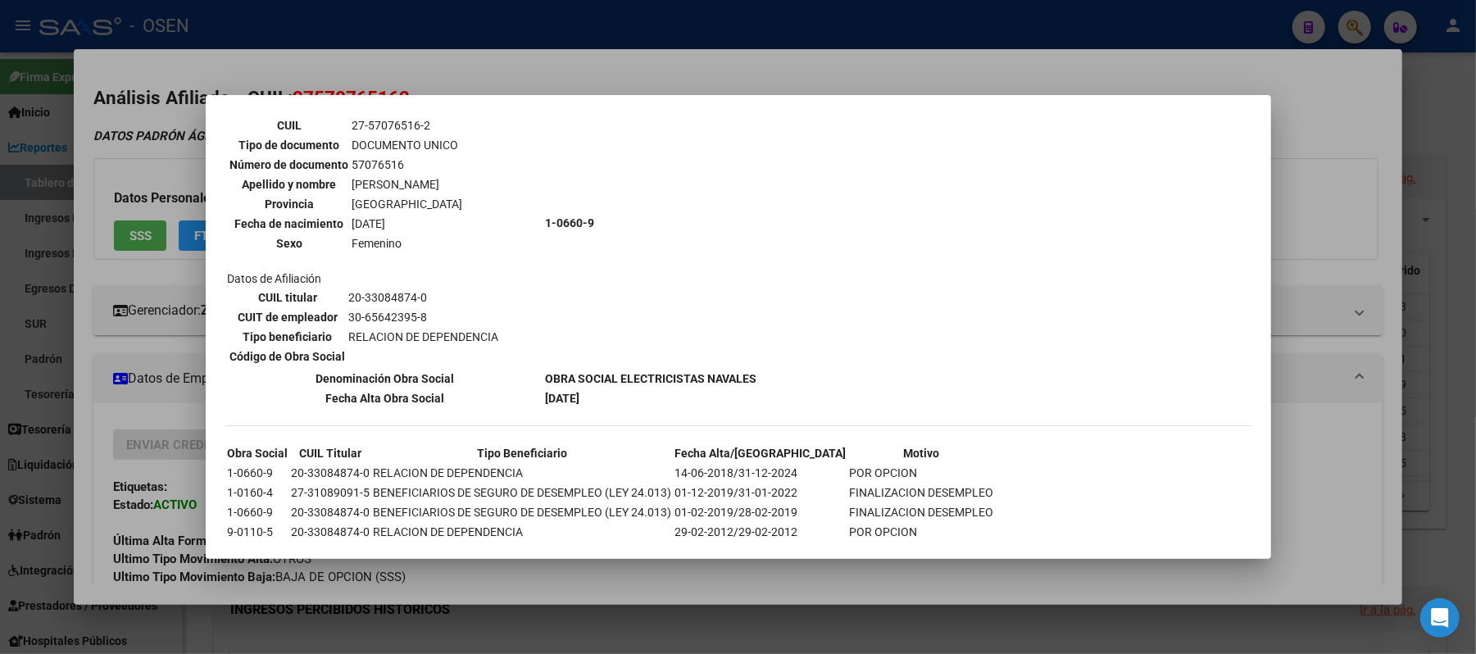
click at [142, 174] on div at bounding box center [738, 327] width 1476 height 654
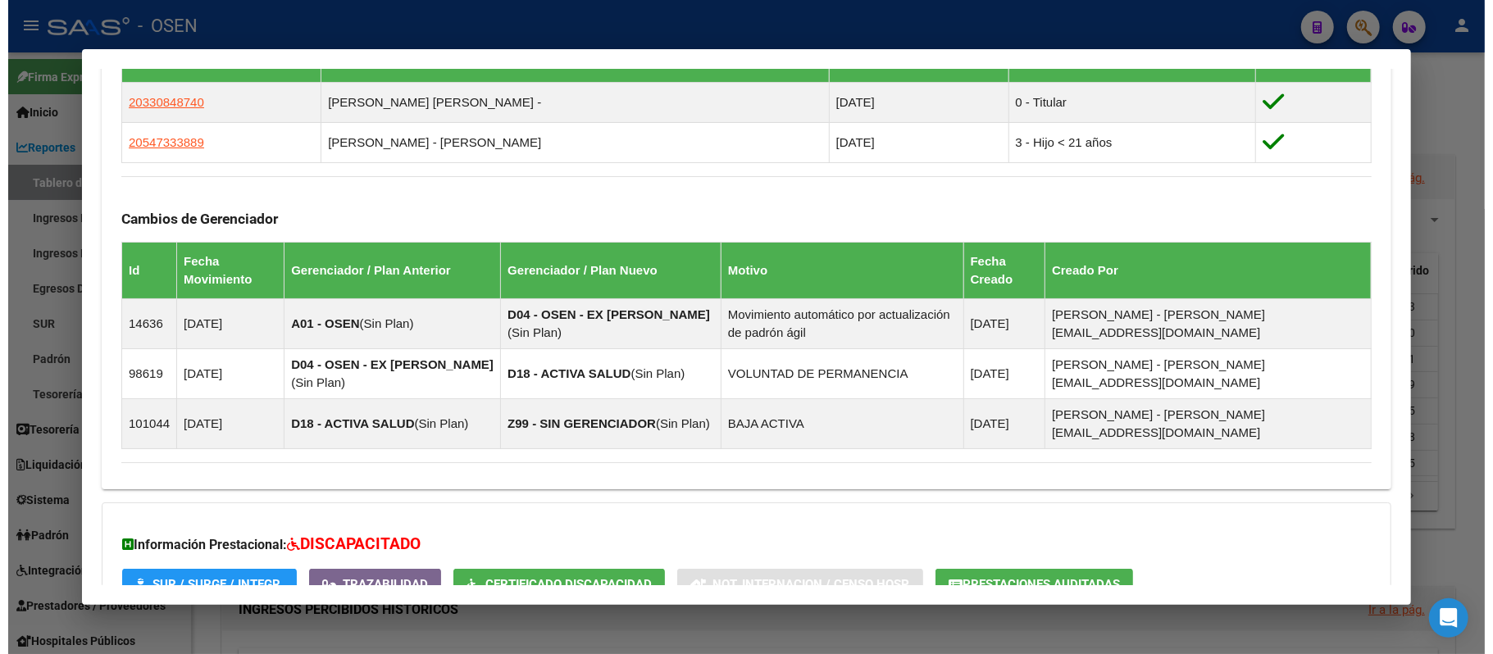
scroll to position [984, 0]
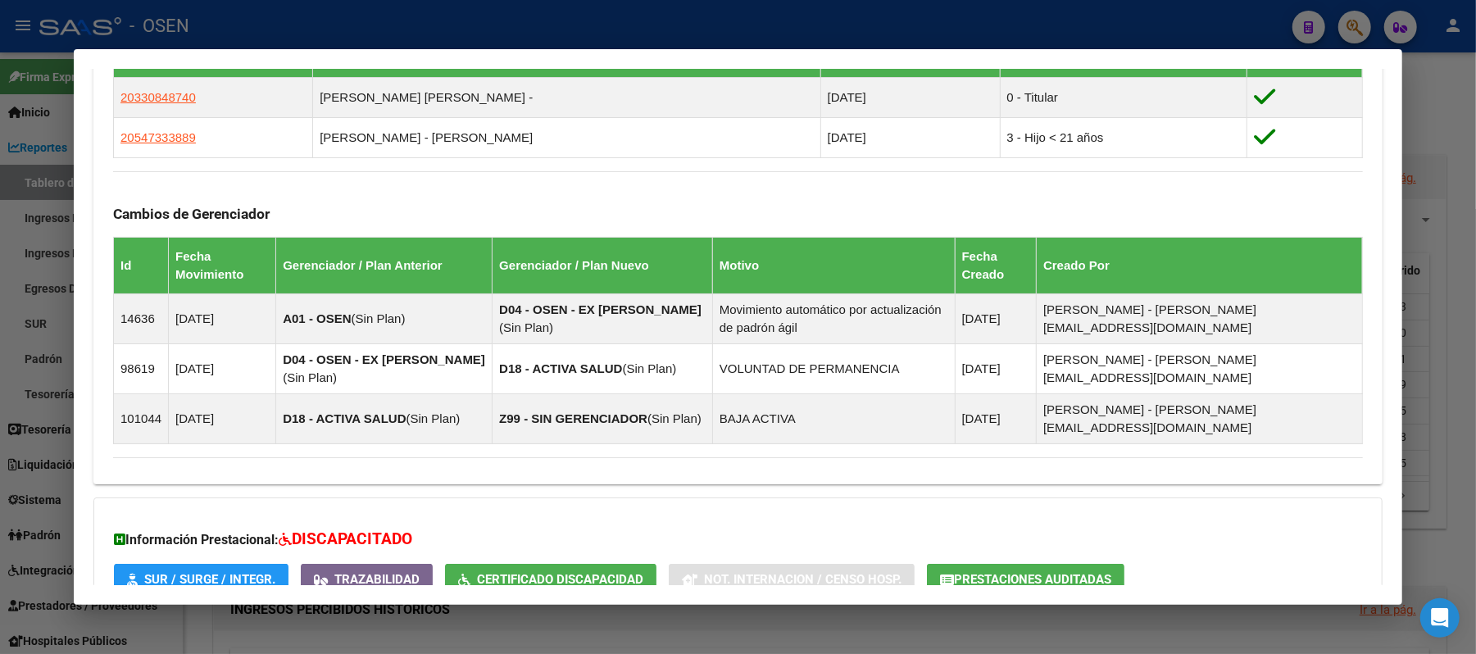
click at [345, 34] on div at bounding box center [738, 327] width 1476 height 654
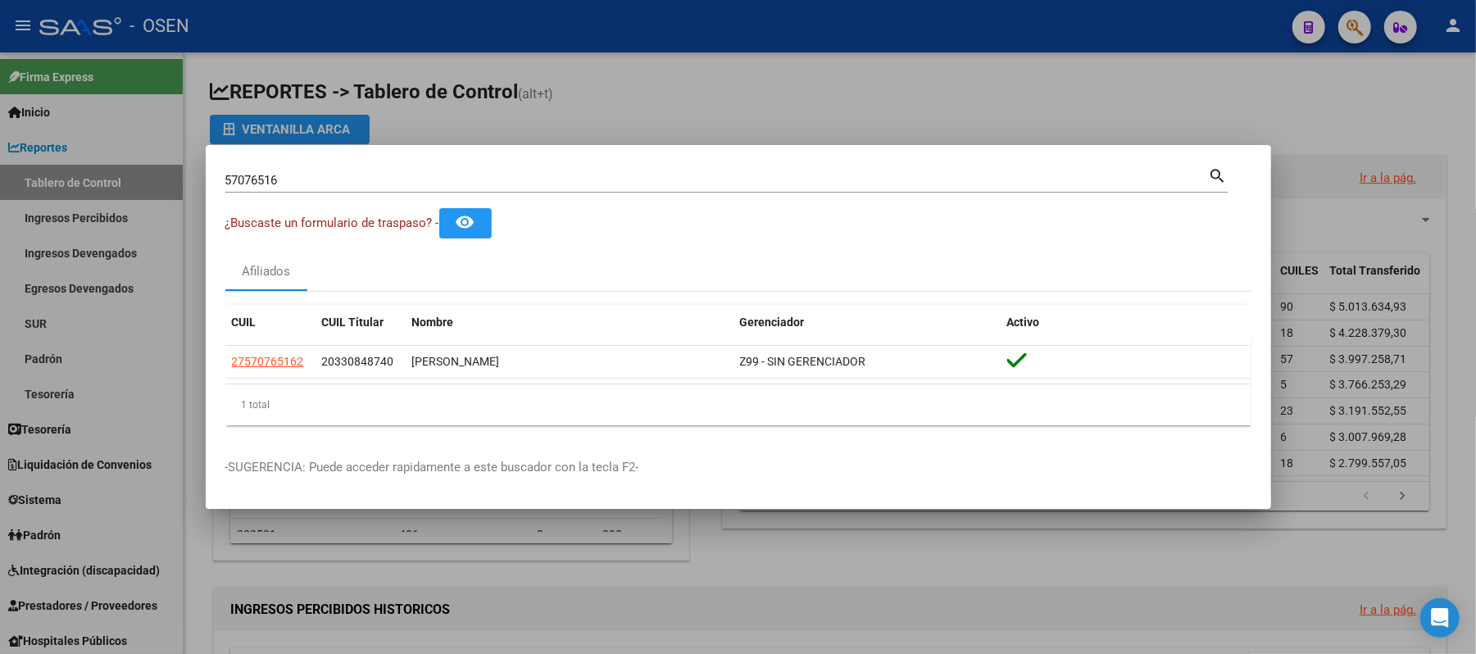
click at [67, 601] on div at bounding box center [738, 327] width 1476 height 654
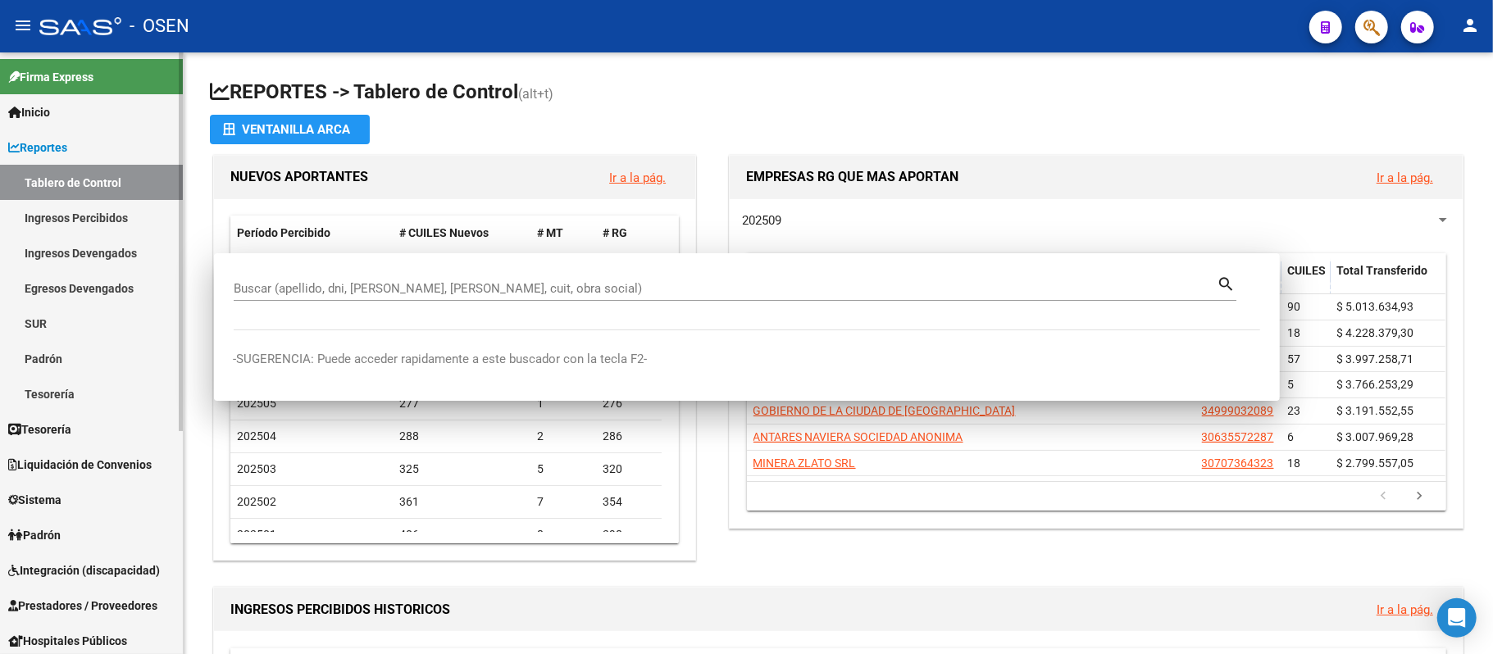
click at [73, 605] on span "Prestadores / Proveedores" at bounding box center [82, 606] width 149 height 18
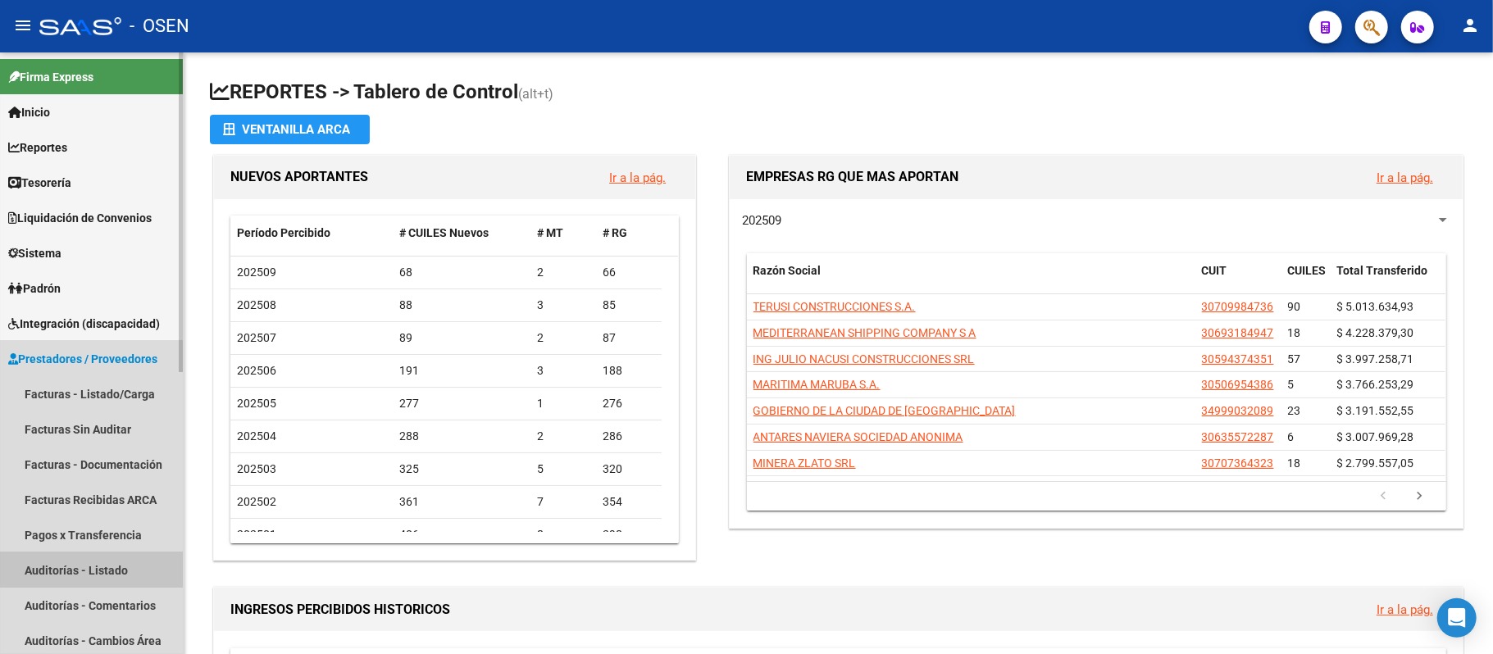
click at [99, 562] on link "Auditorías - Listado" at bounding box center [91, 569] width 183 height 35
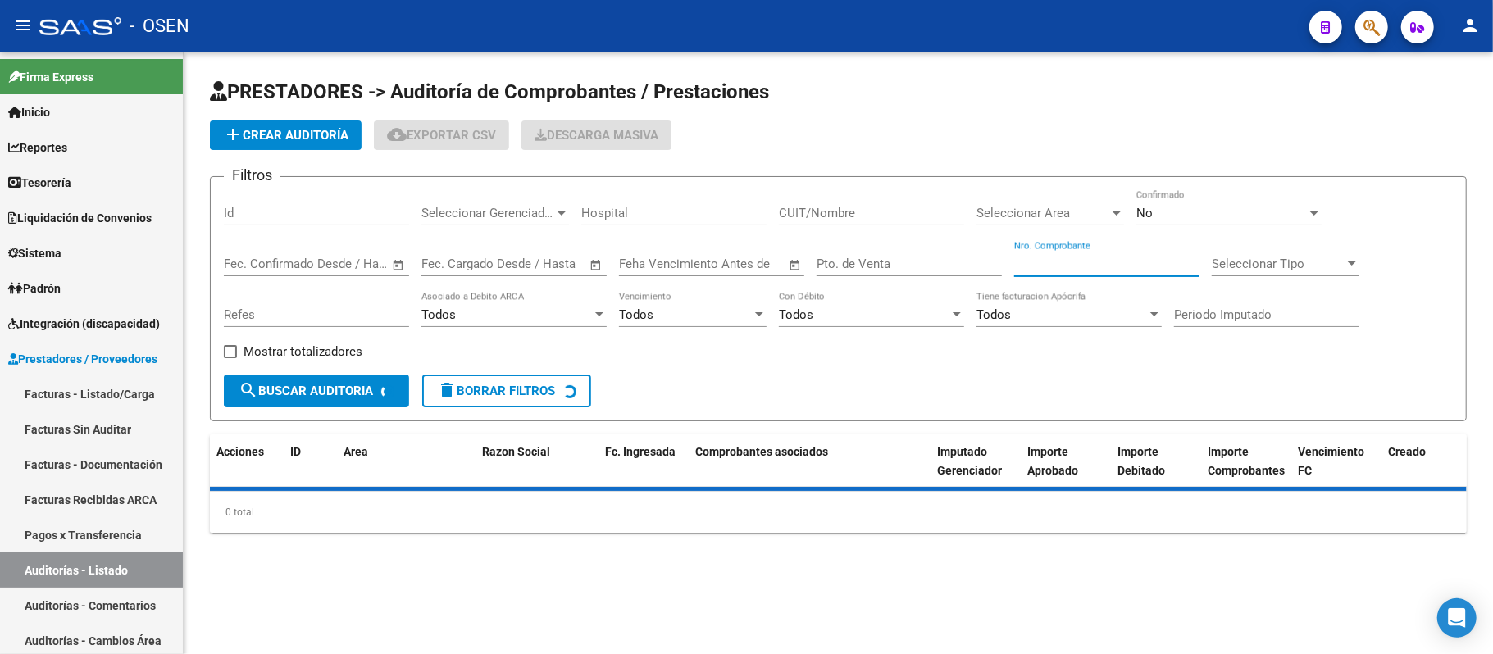
click at [1070, 262] on input "Nro. Comprobante" at bounding box center [1106, 264] width 185 height 15
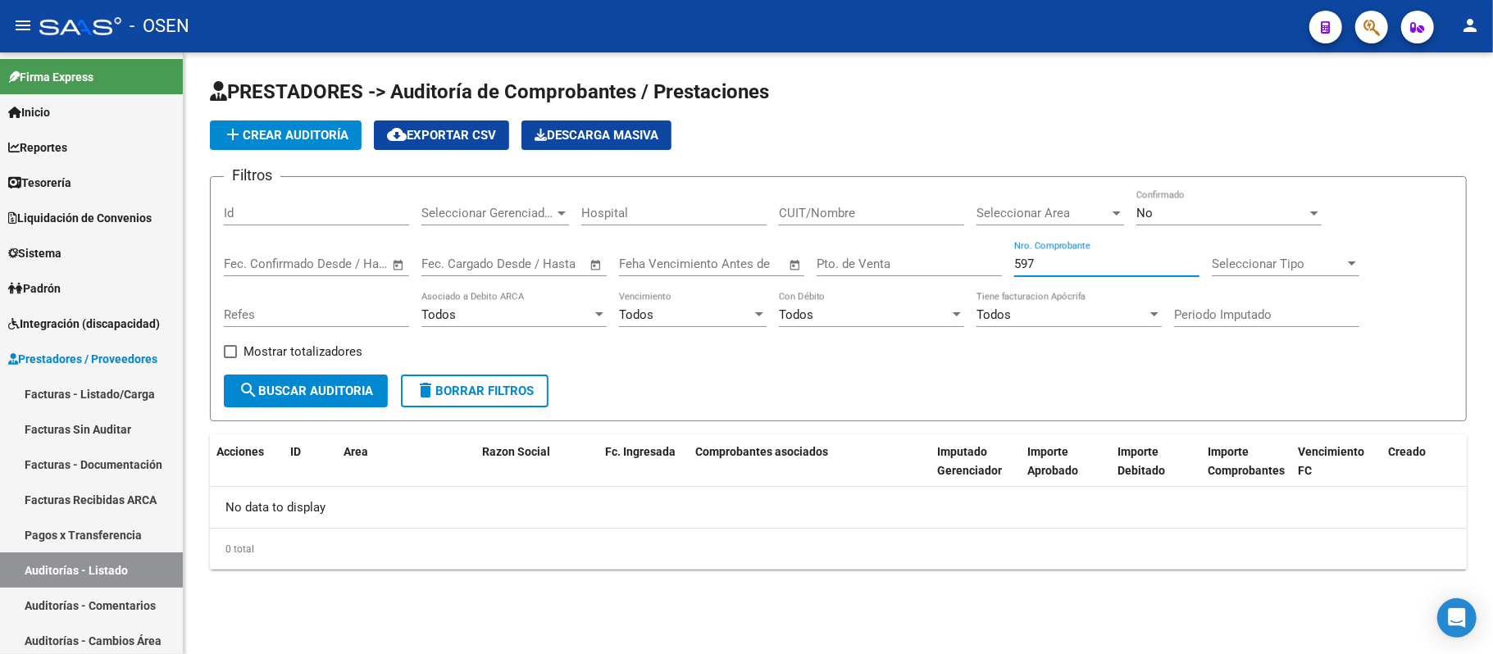
type input "597"
click at [1223, 220] on div "No Confirmado" at bounding box center [1228, 207] width 185 height 35
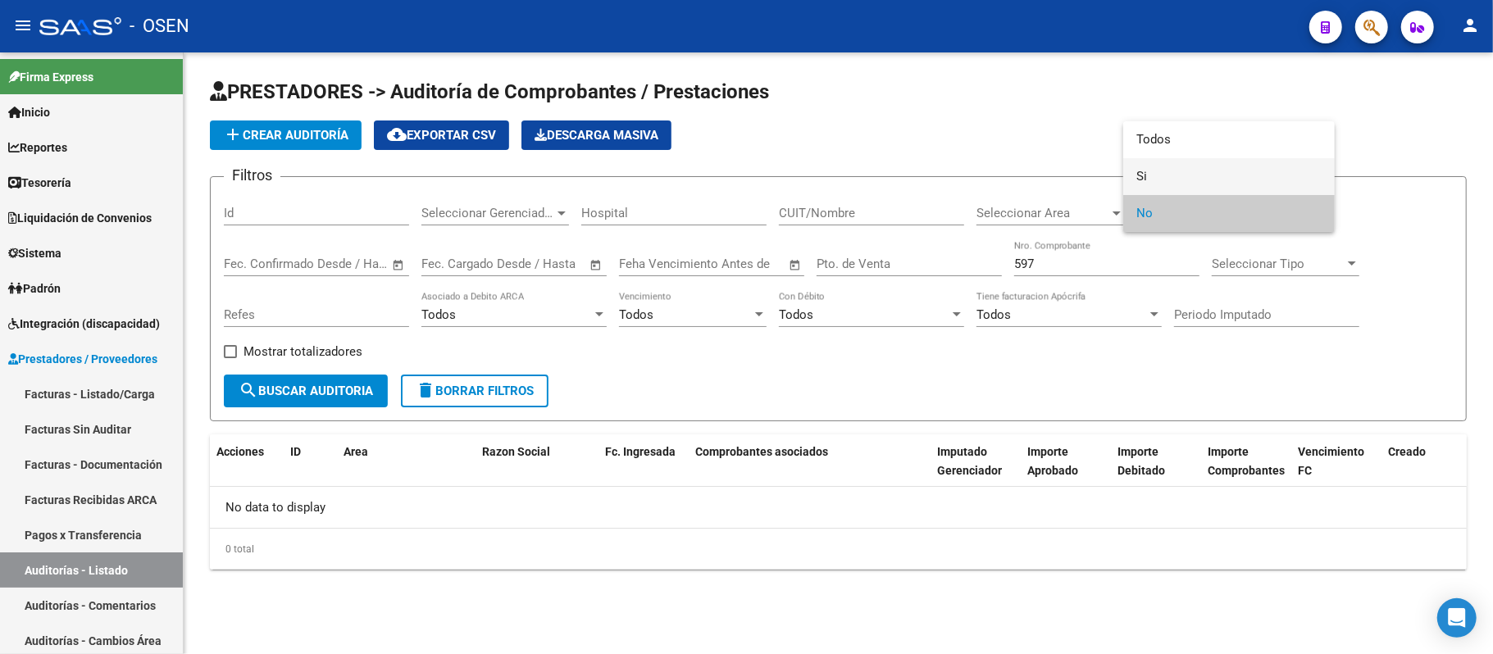
click at [1138, 181] on span "Si" at bounding box center [1228, 176] width 185 height 37
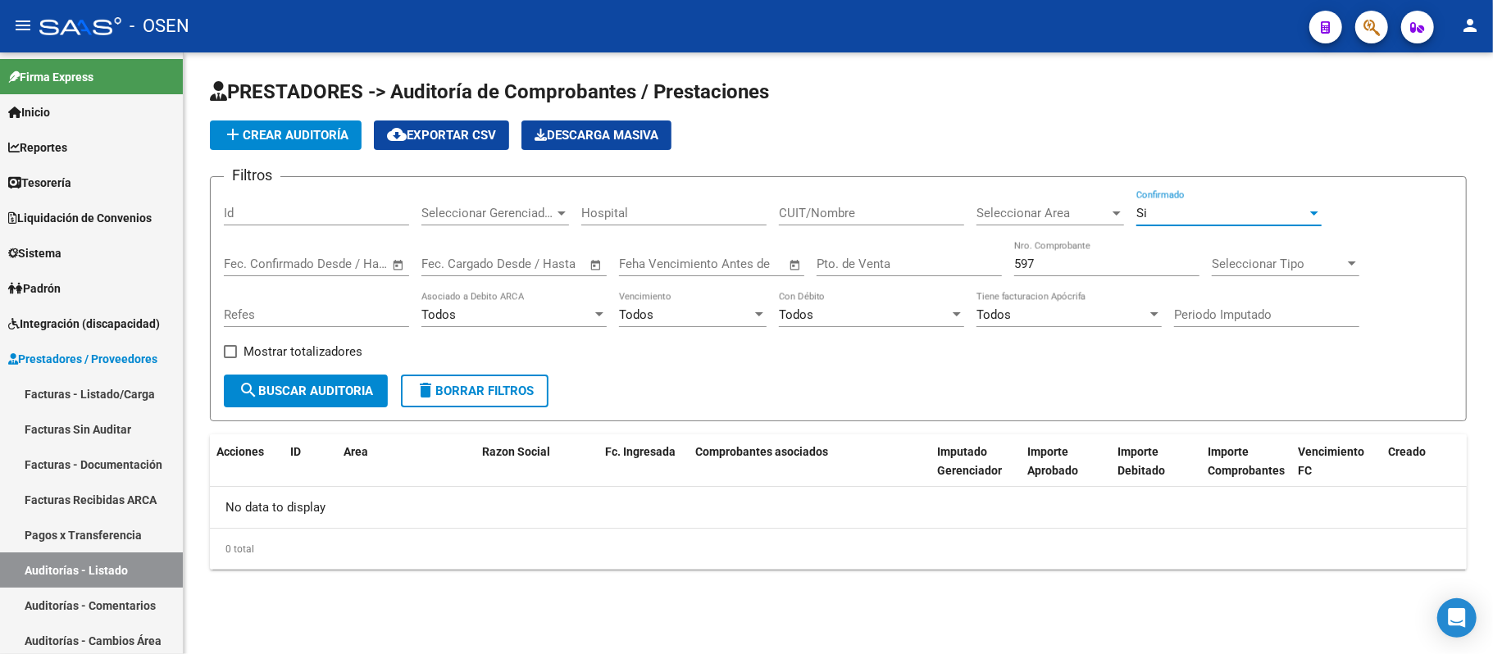
click at [306, 369] on div "Mostrar totalizadores" at bounding box center [299, 358] width 151 height 33
click at [303, 378] on button "search Buscar Auditoria" at bounding box center [306, 391] width 164 height 33
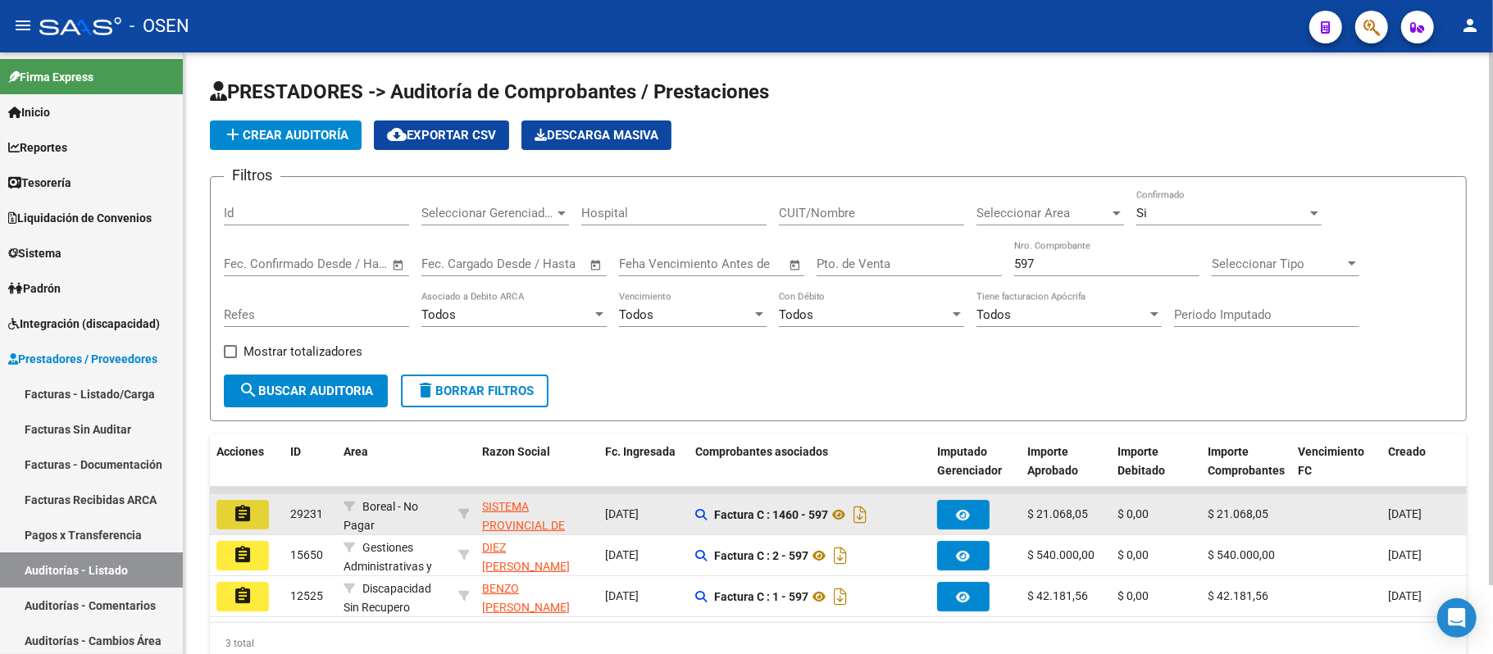
click at [248, 510] on mat-icon "assignment" at bounding box center [243, 514] width 20 height 20
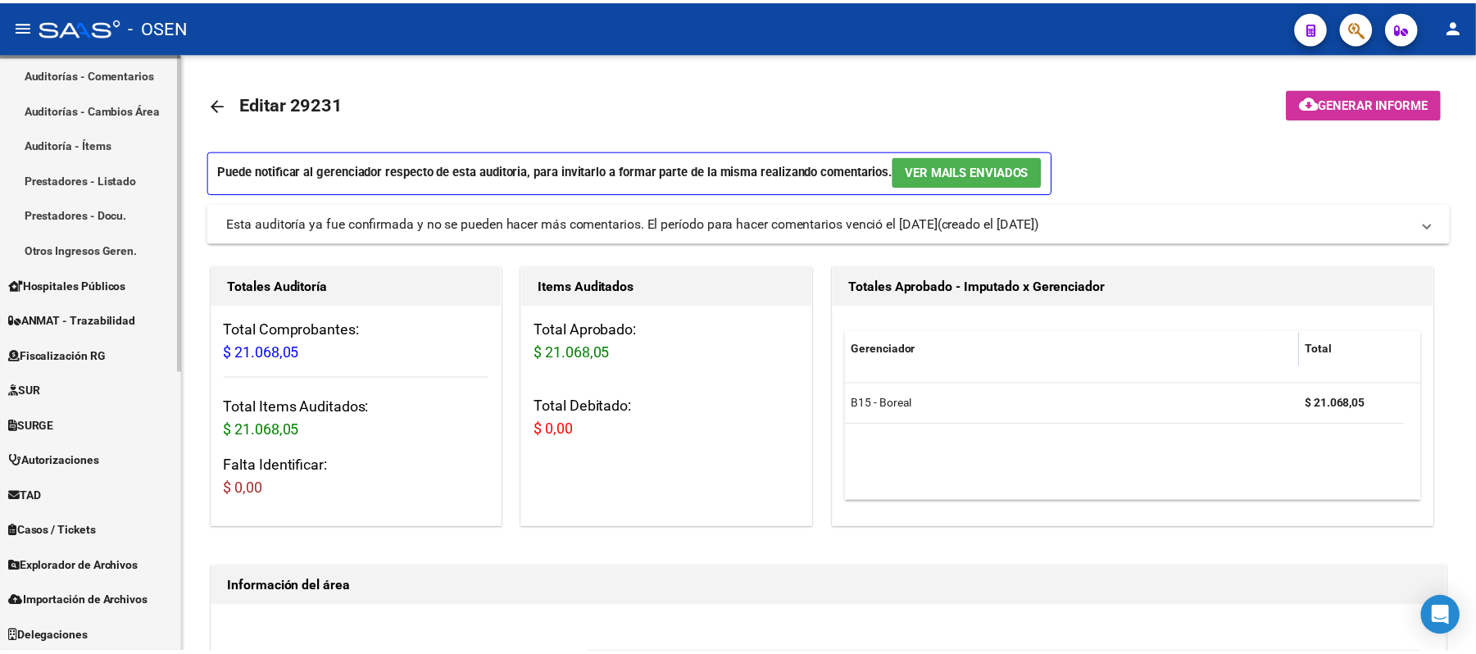
scroll to position [204, 0]
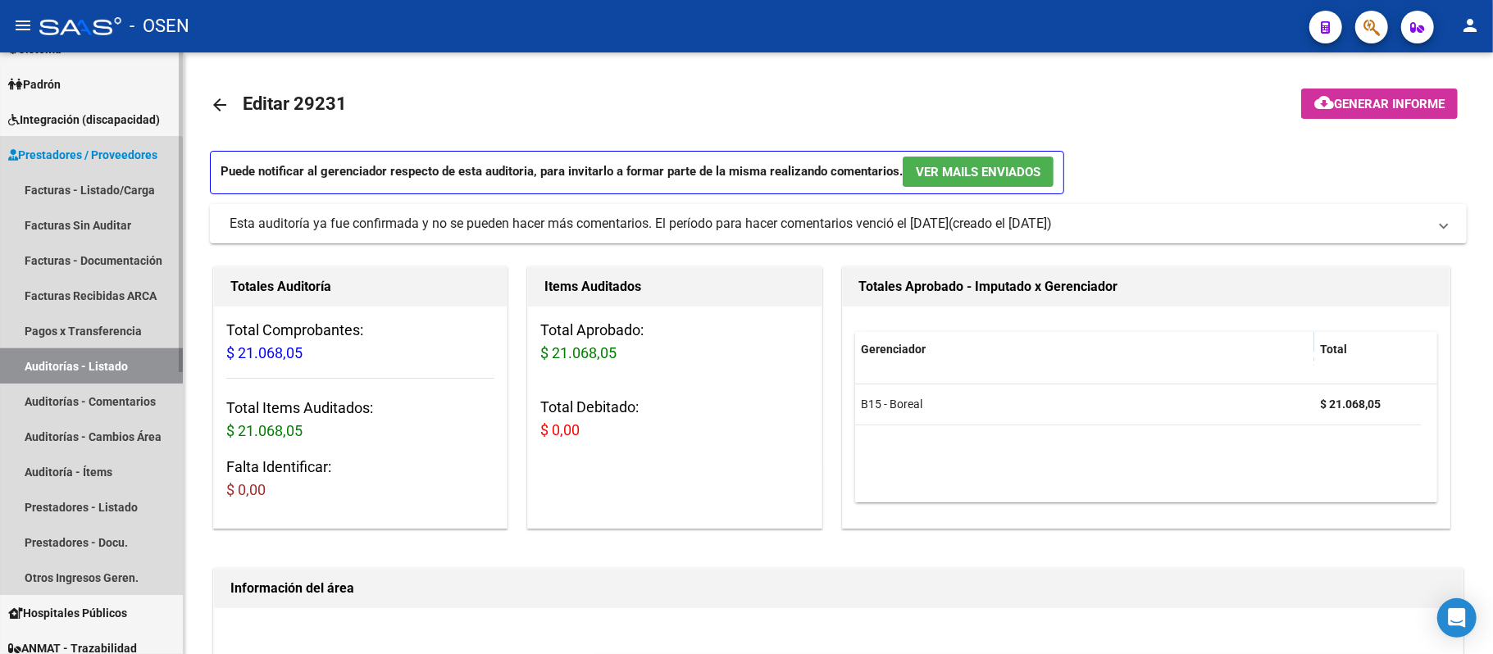
click at [87, 371] on link "Auditorías - Listado" at bounding box center [91, 365] width 183 height 35
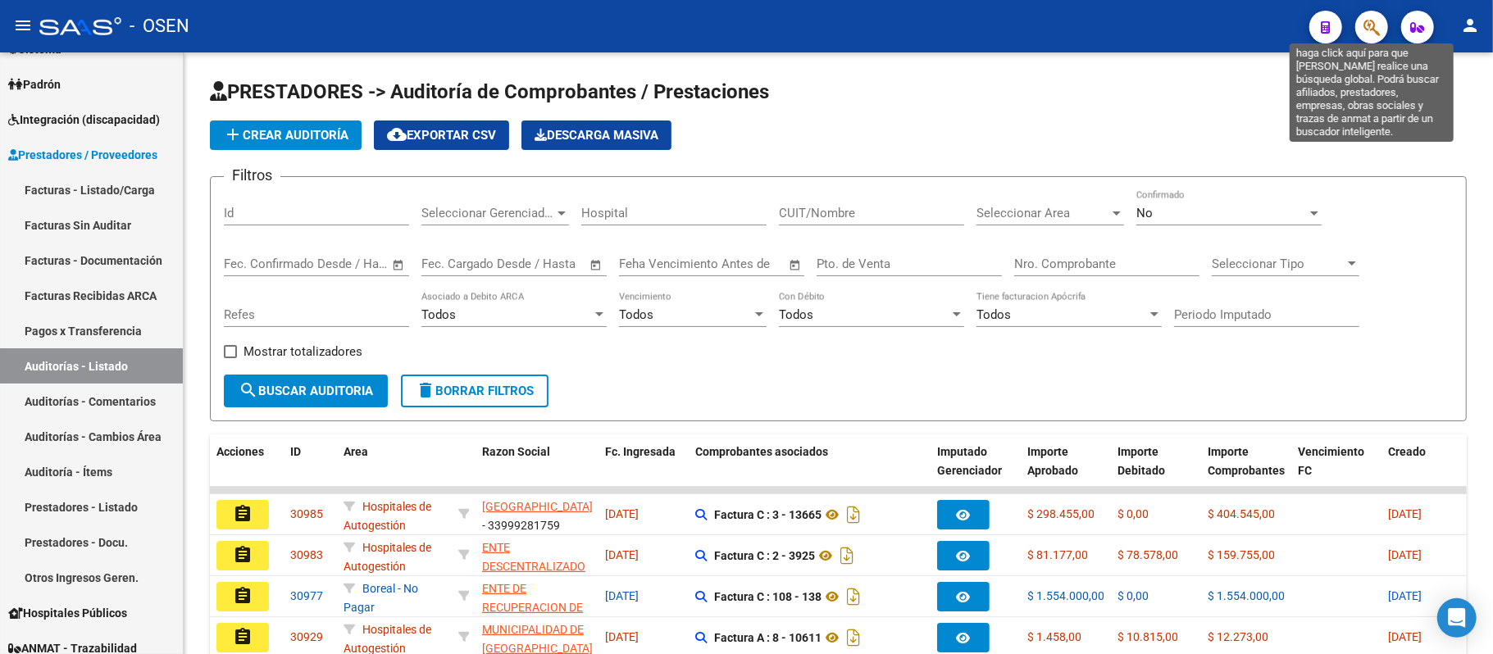
click at [1368, 21] on icon "button" at bounding box center [1371, 27] width 16 height 19
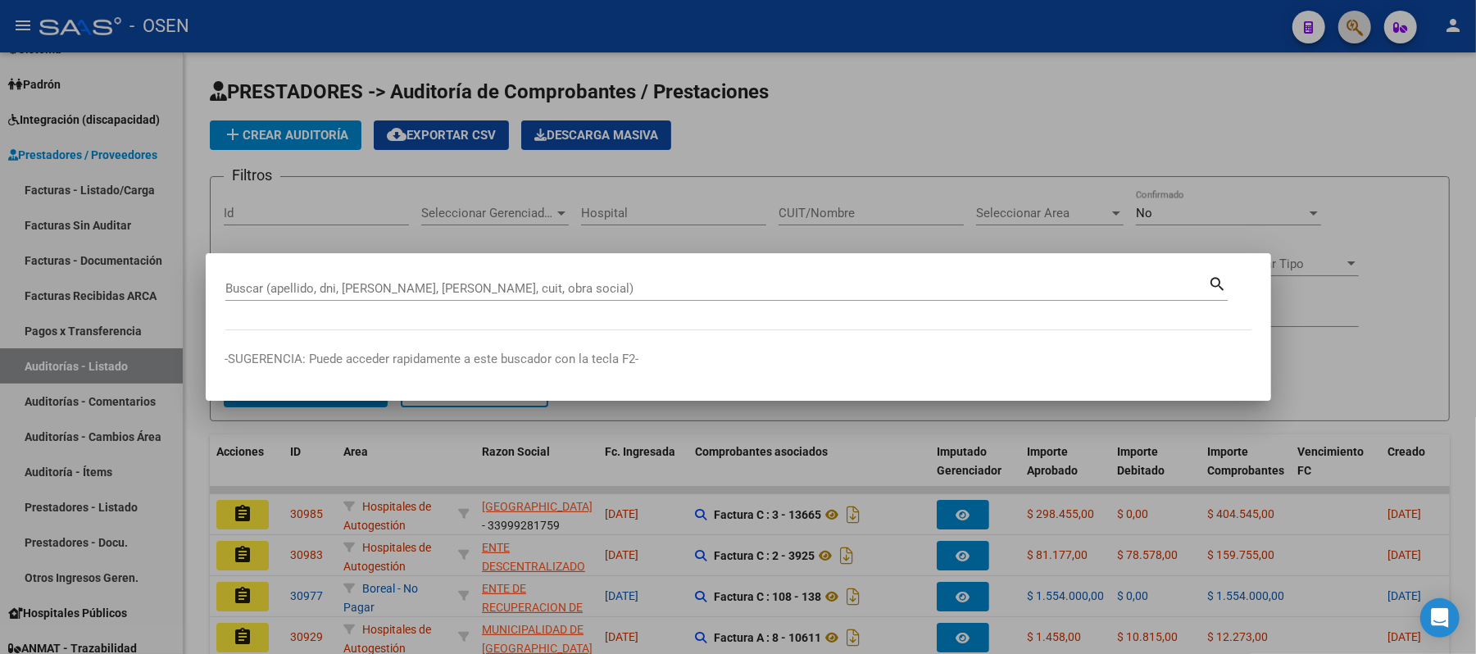
paste input "28514103"
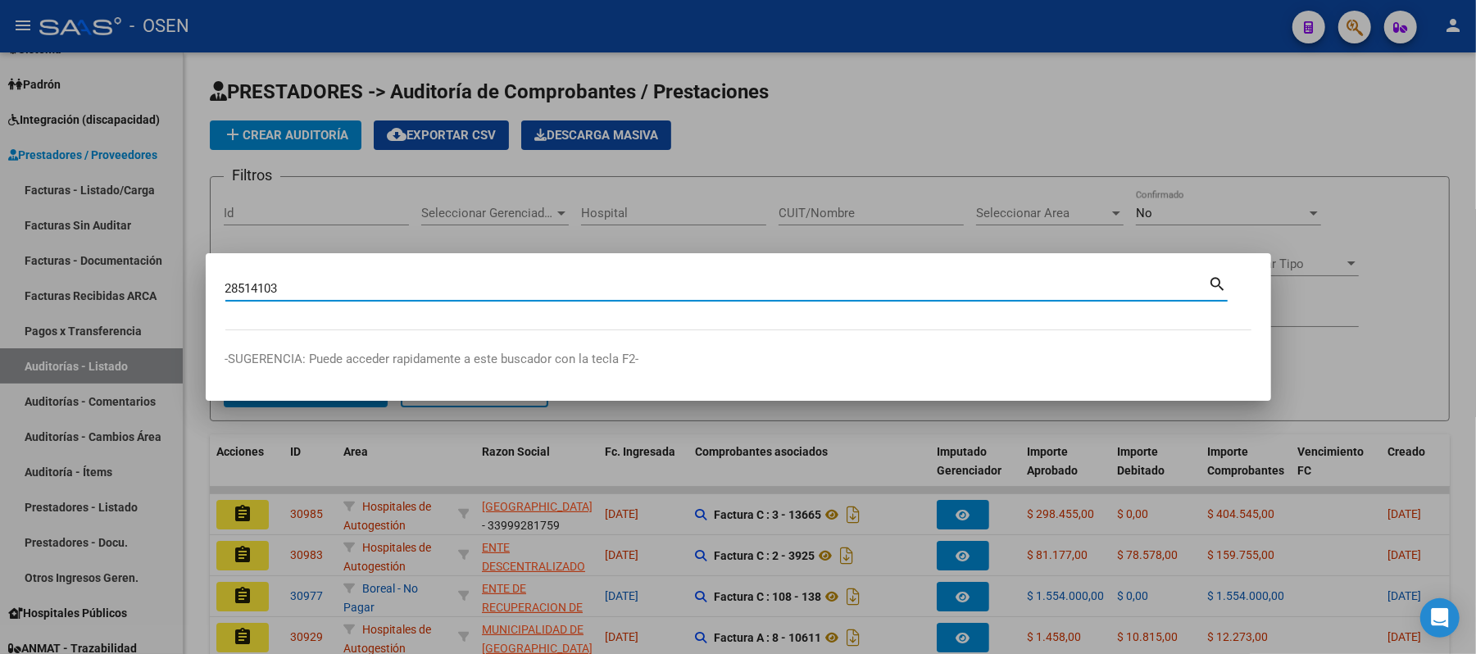
type input "28514103"
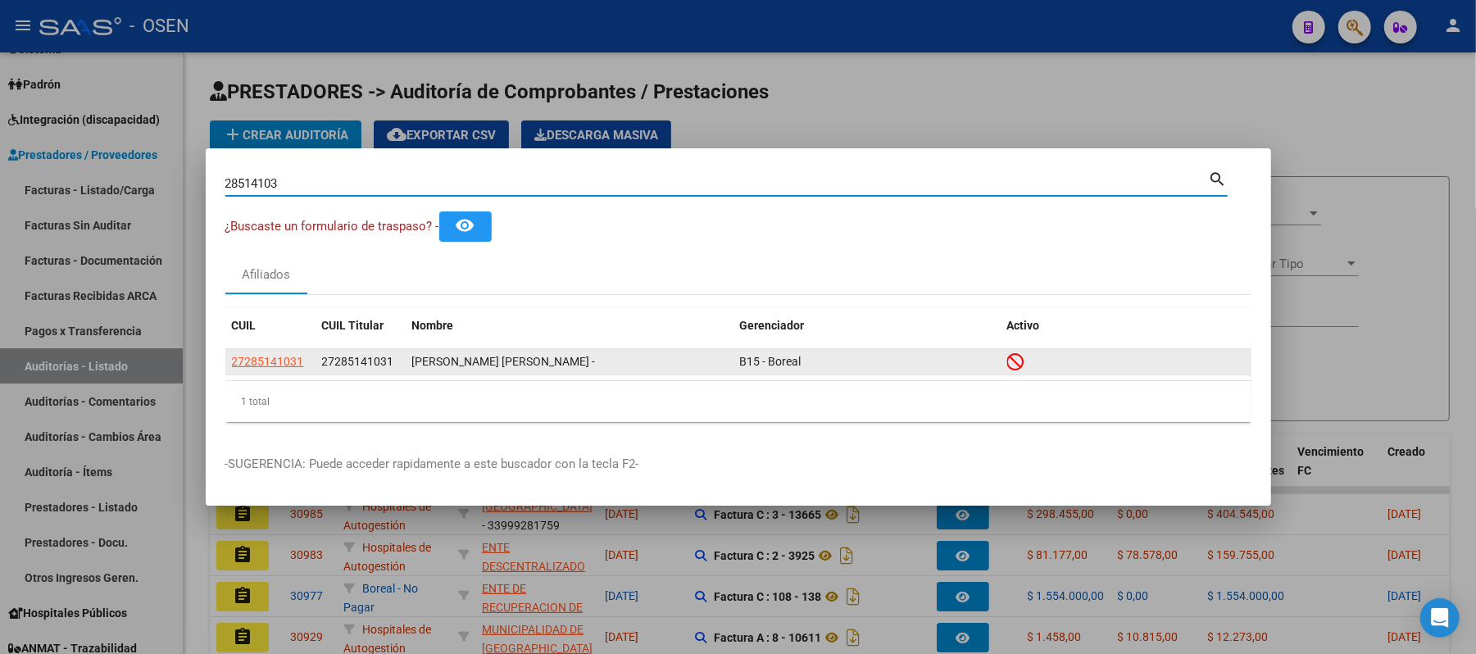
click at [273, 349] on datatable-body-cell "27285141031" at bounding box center [270, 361] width 90 height 25
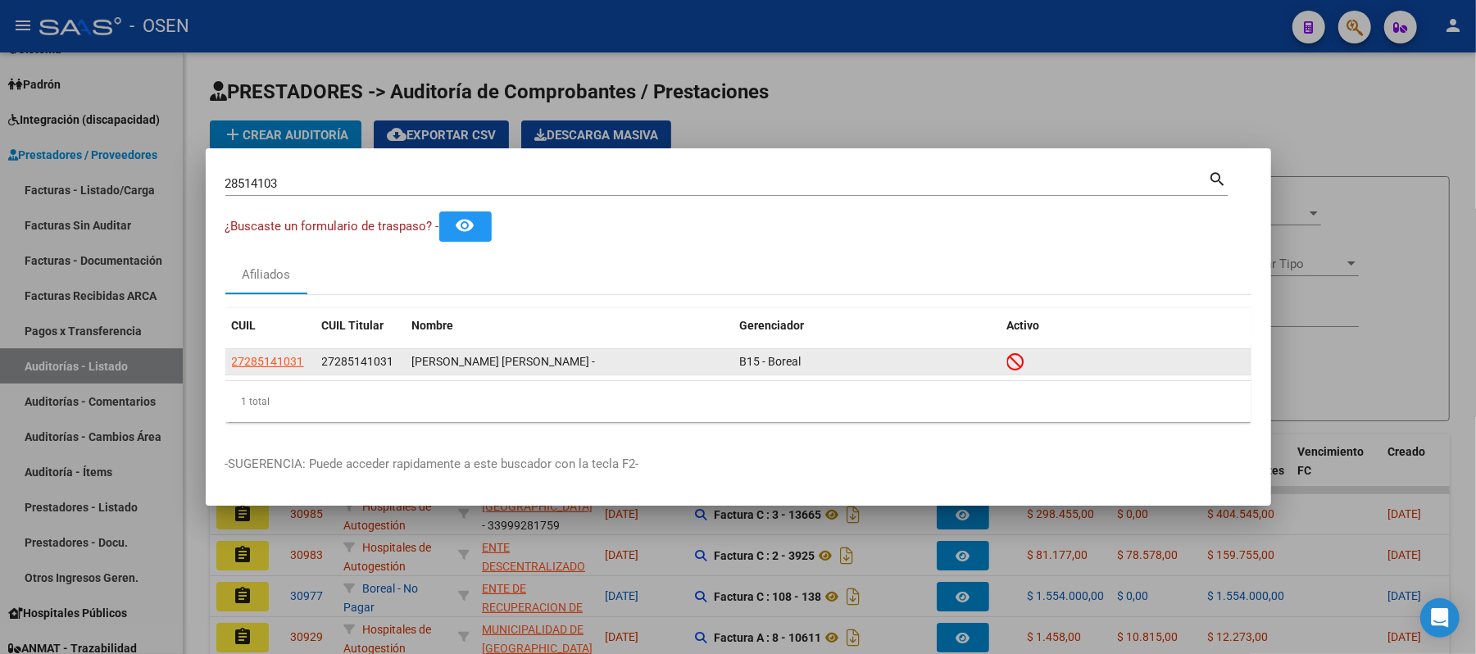
click at [270, 355] on span "27285141031" at bounding box center [268, 361] width 72 height 13
type textarea "27285141031"
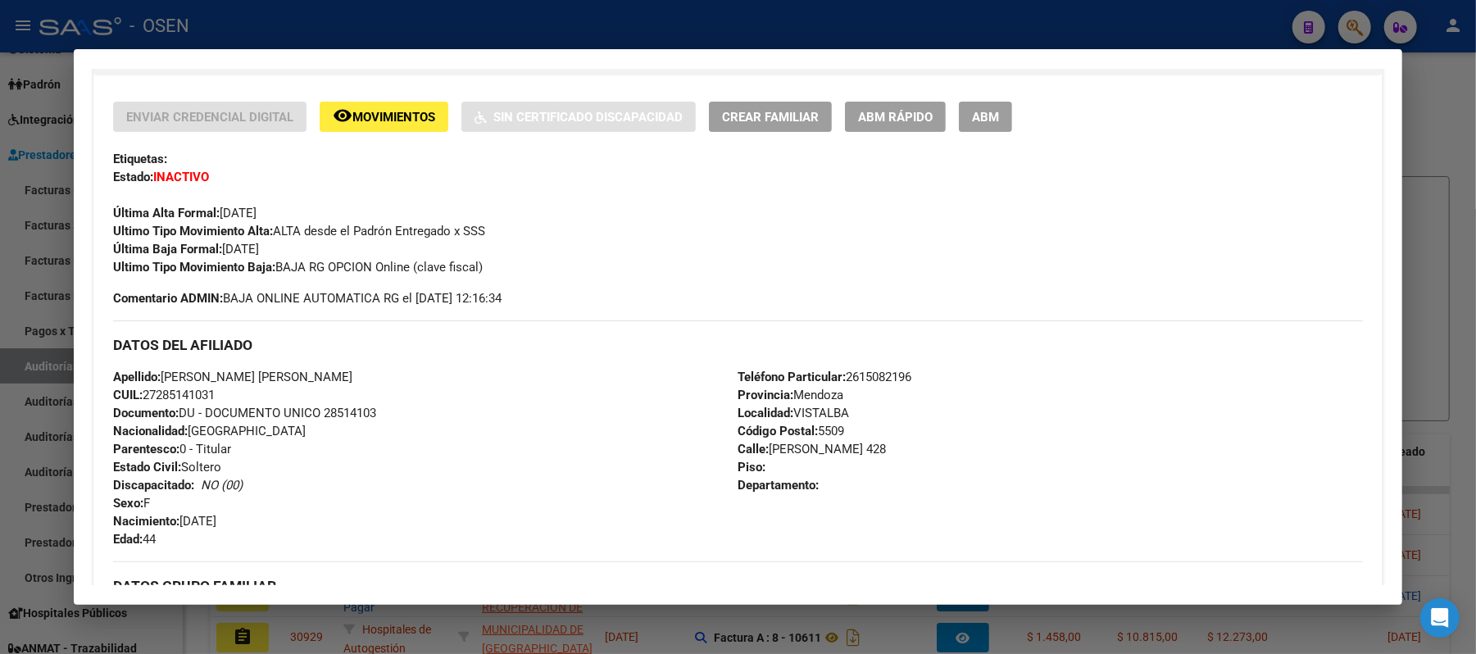
scroll to position [765, 0]
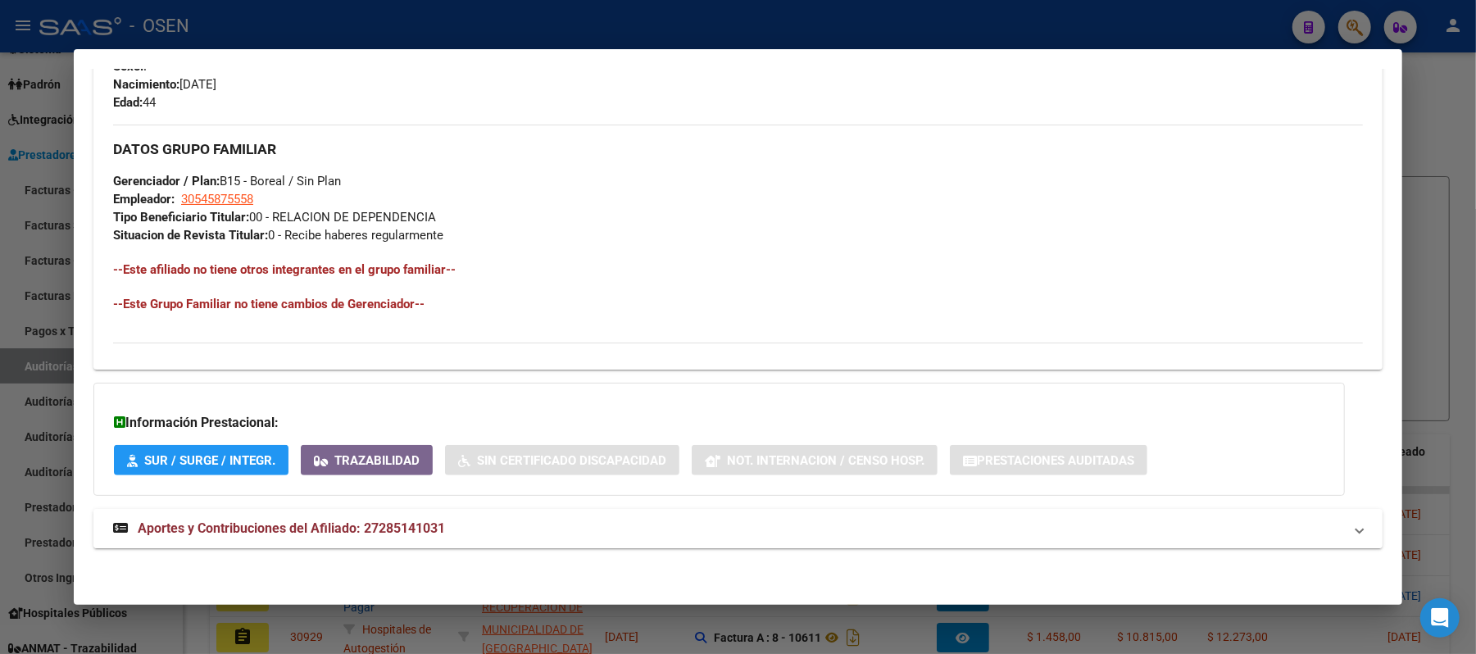
click at [502, 519] on mat-panel-title "Aportes y Contribuciones del Afiliado: 27285141031" at bounding box center [728, 529] width 1230 height 20
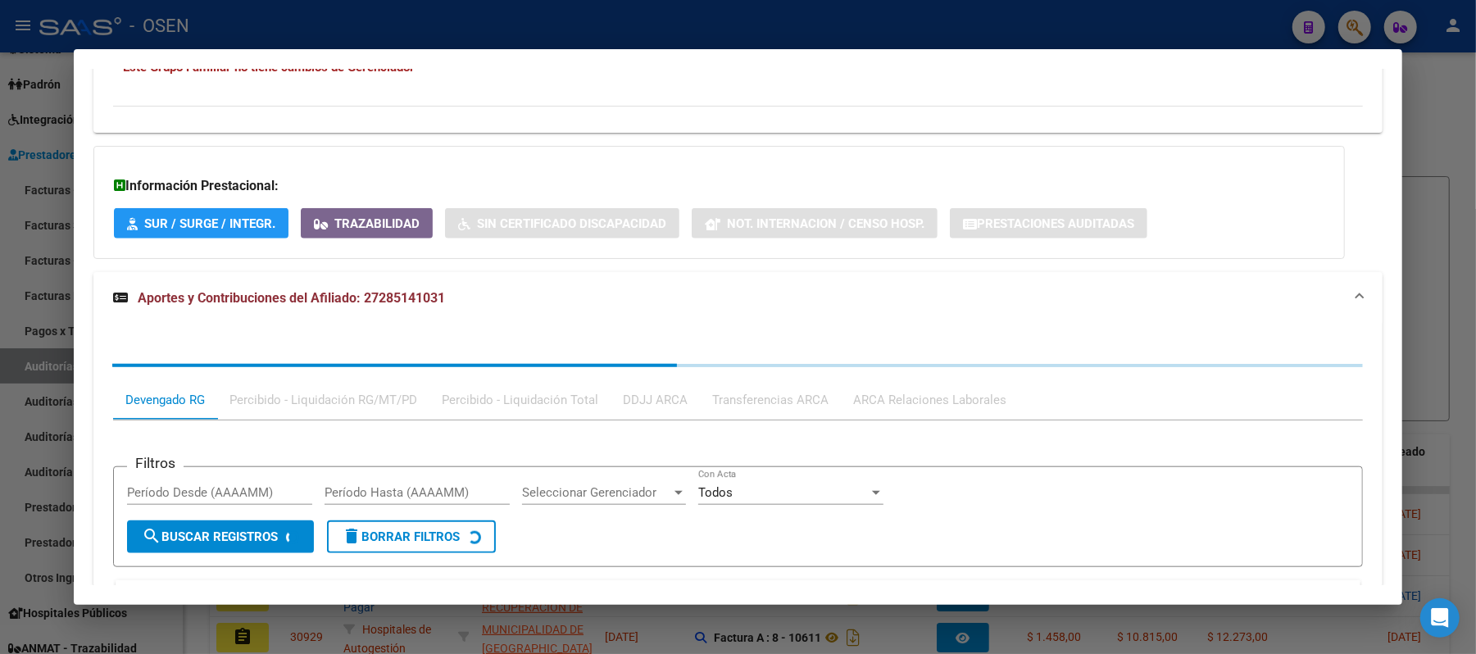
scroll to position [1177, 0]
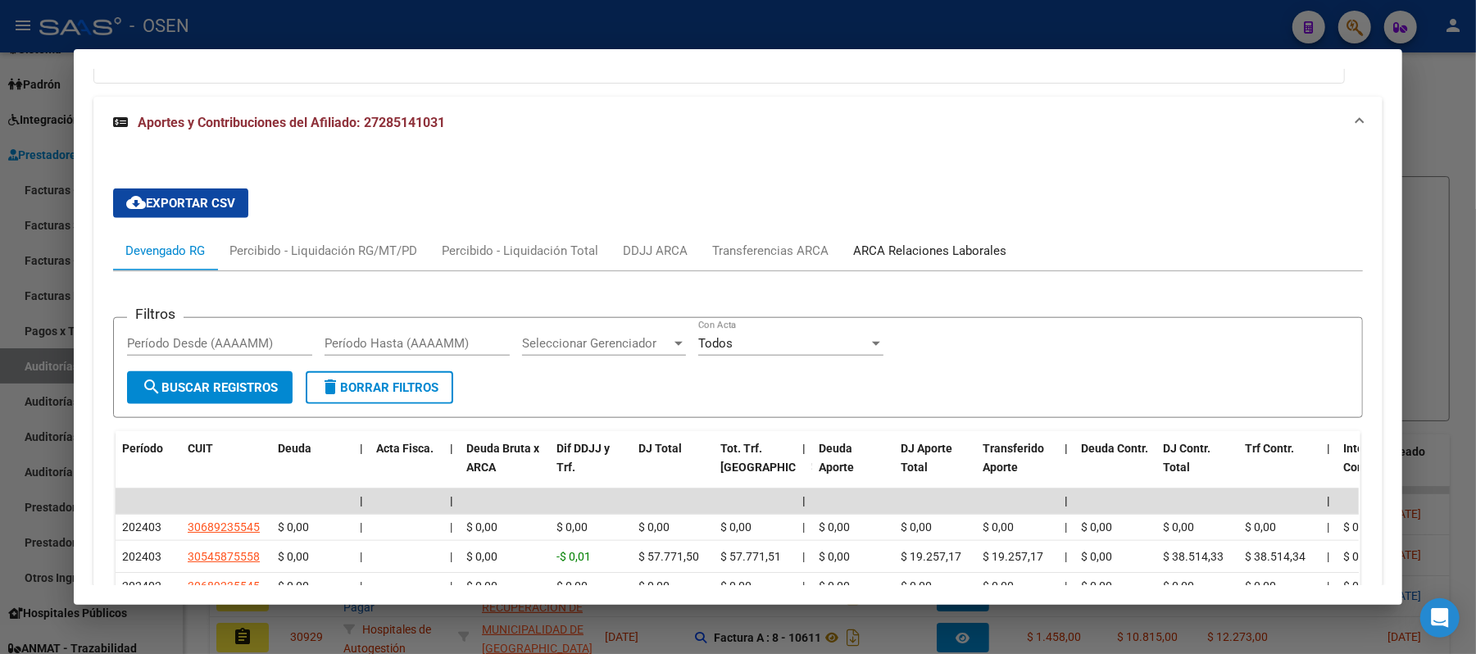
click at [916, 249] on div "ARCA Relaciones Laborales" at bounding box center [929, 251] width 153 height 18
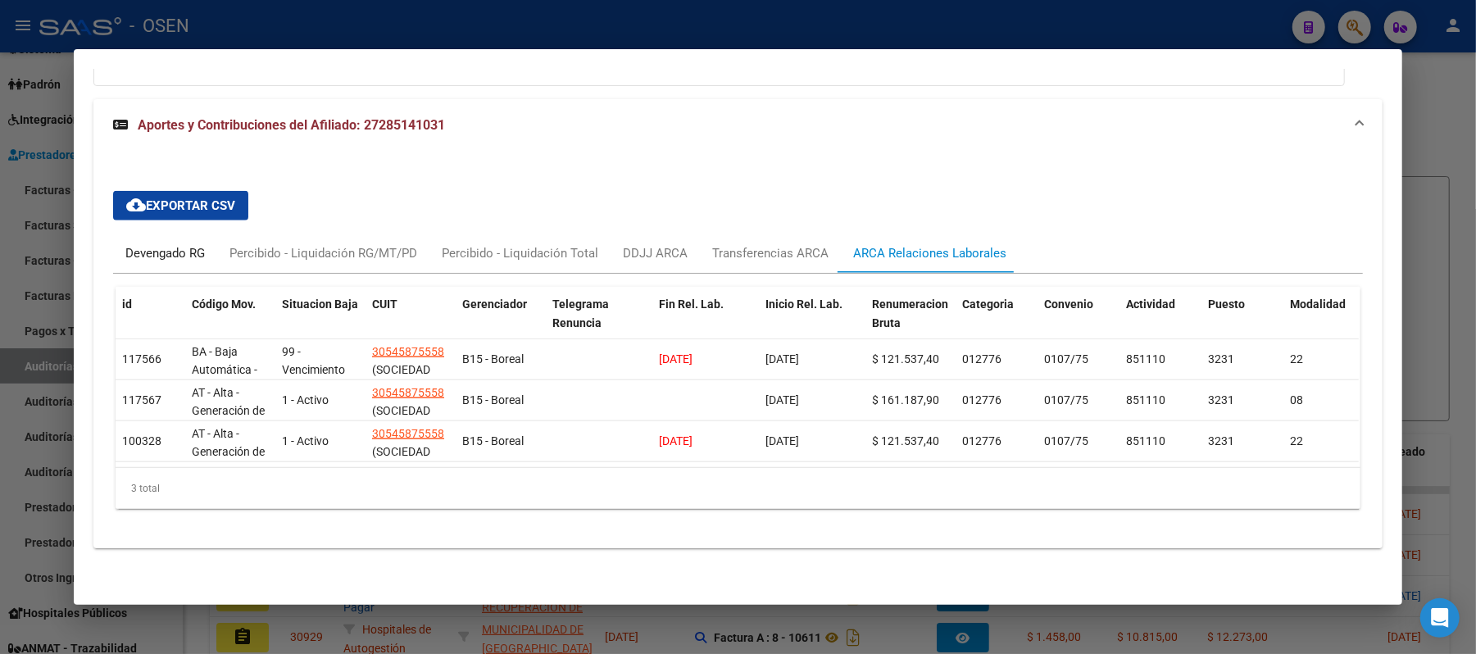
click at [159, 248] on div "Devengado RG" at bounding box center [165, 253] width 80 height 18
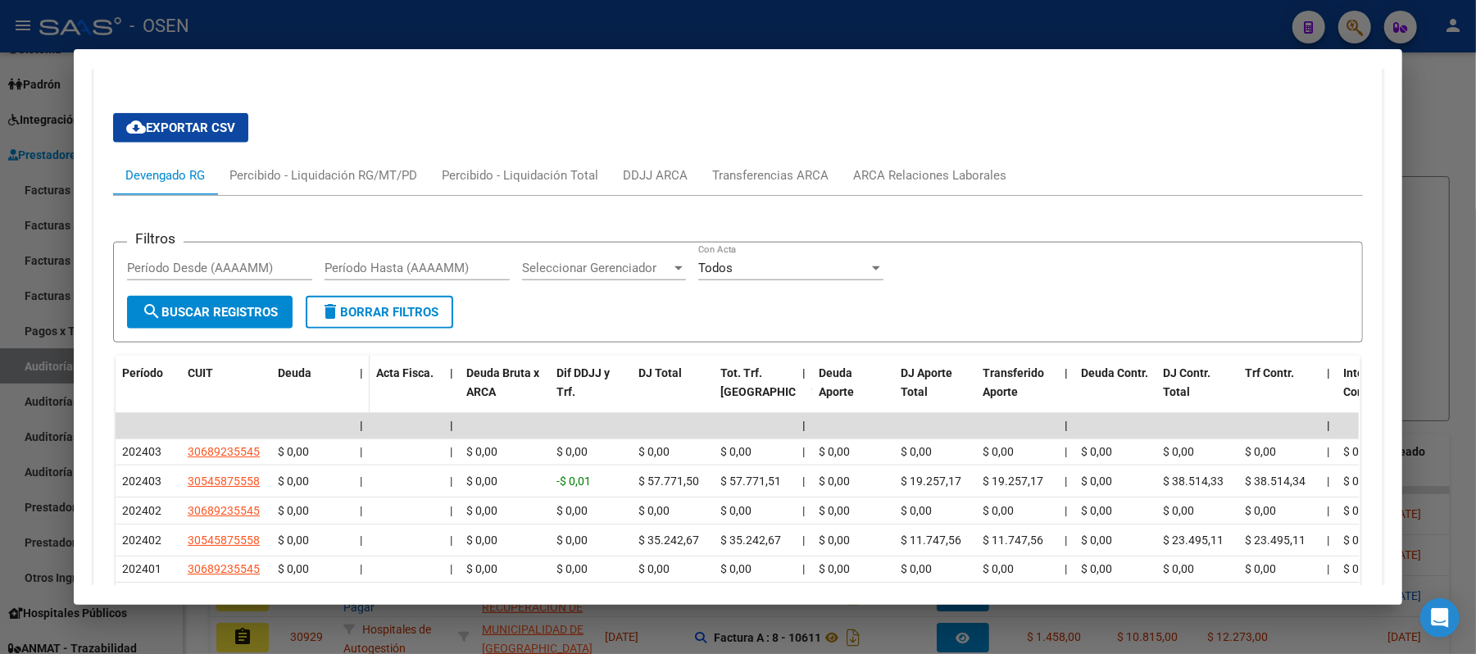
scroll to position [1395, 0]
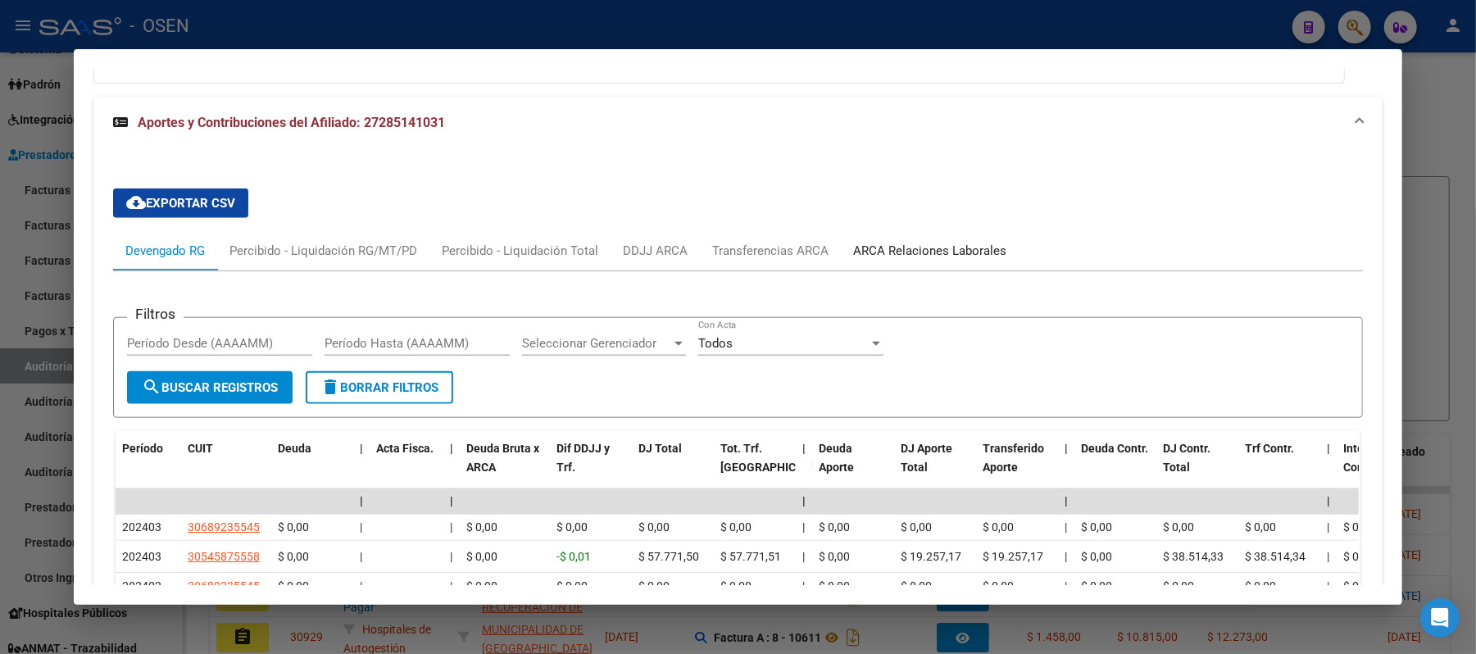
click at [928, 247] on div "ARCA Relaciones Laborales" at bounding box center [929, 251] width 153 height 18
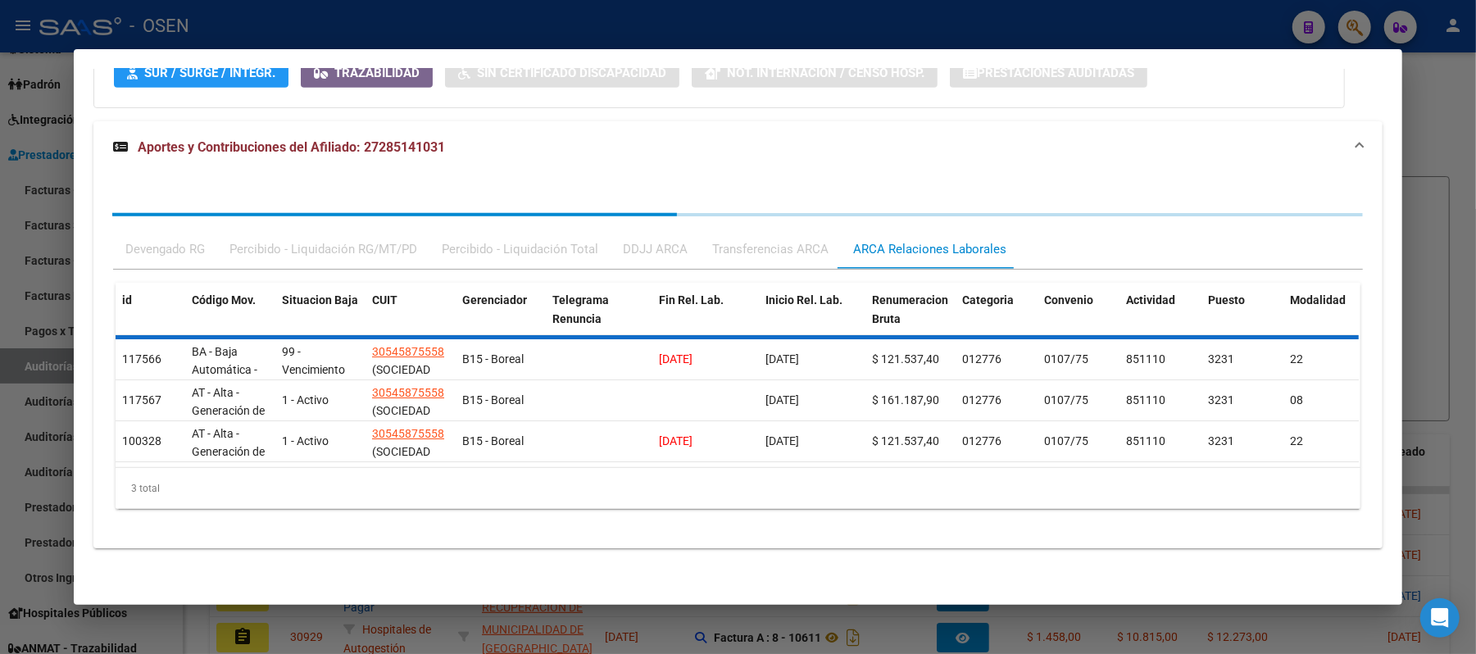
scroll to position [1177, 0]
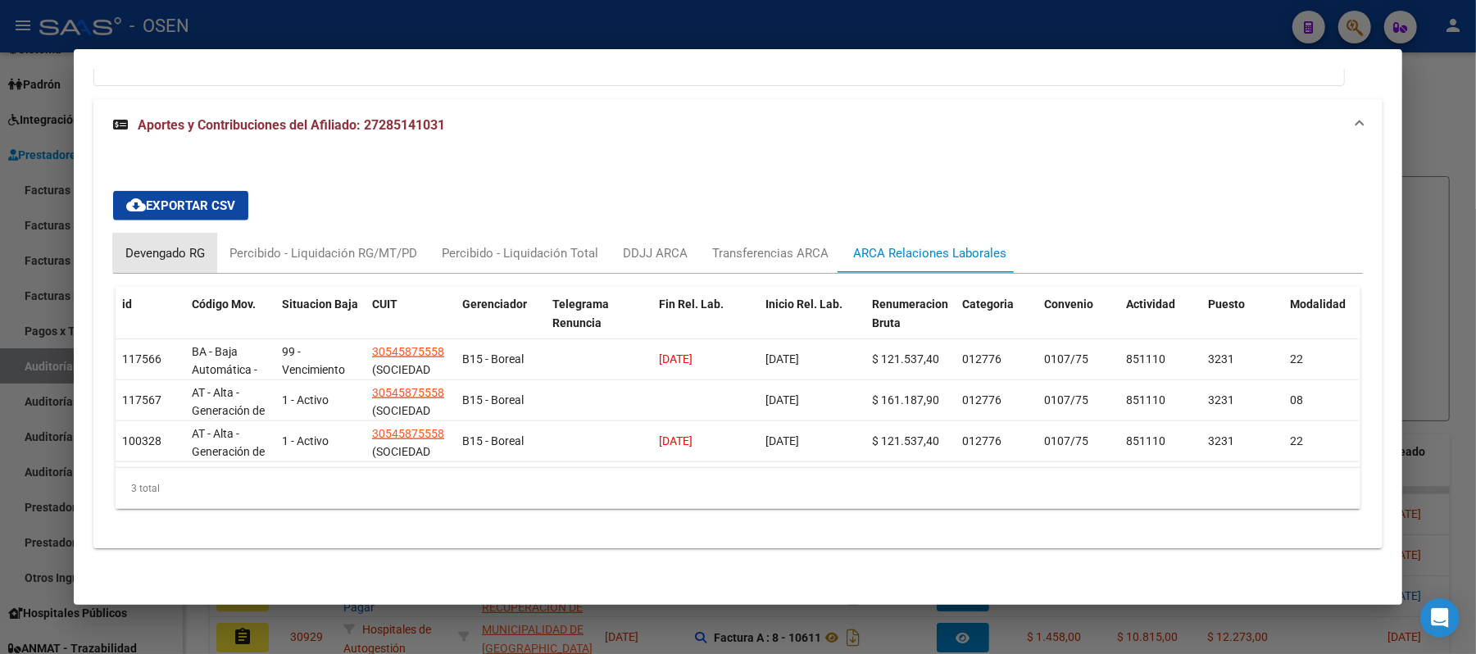
click at [177, 247] on div "Devengado RG" at bounding box center [165, 253] width 80 height 18
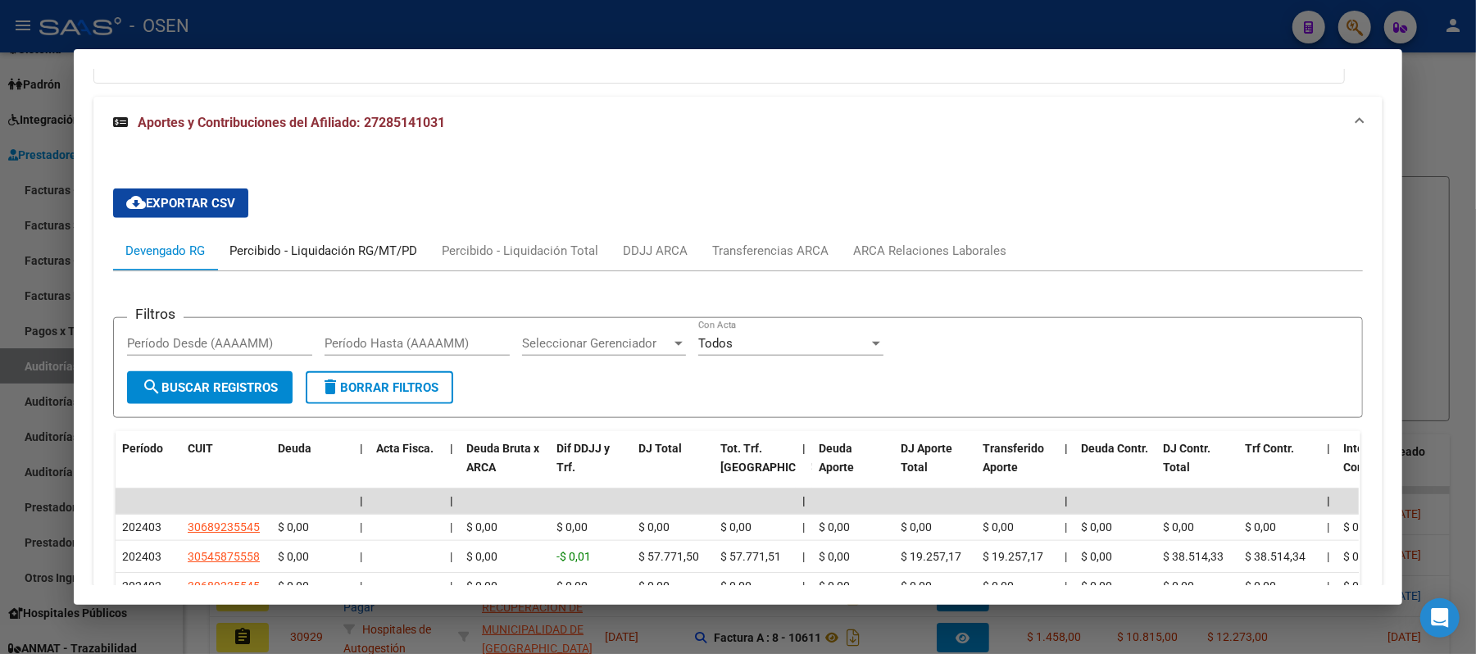
click at [320, 234] on div "Percibido - Liquidación RG/MT/PD" at bounding box center [323, 250] width 212 height 39
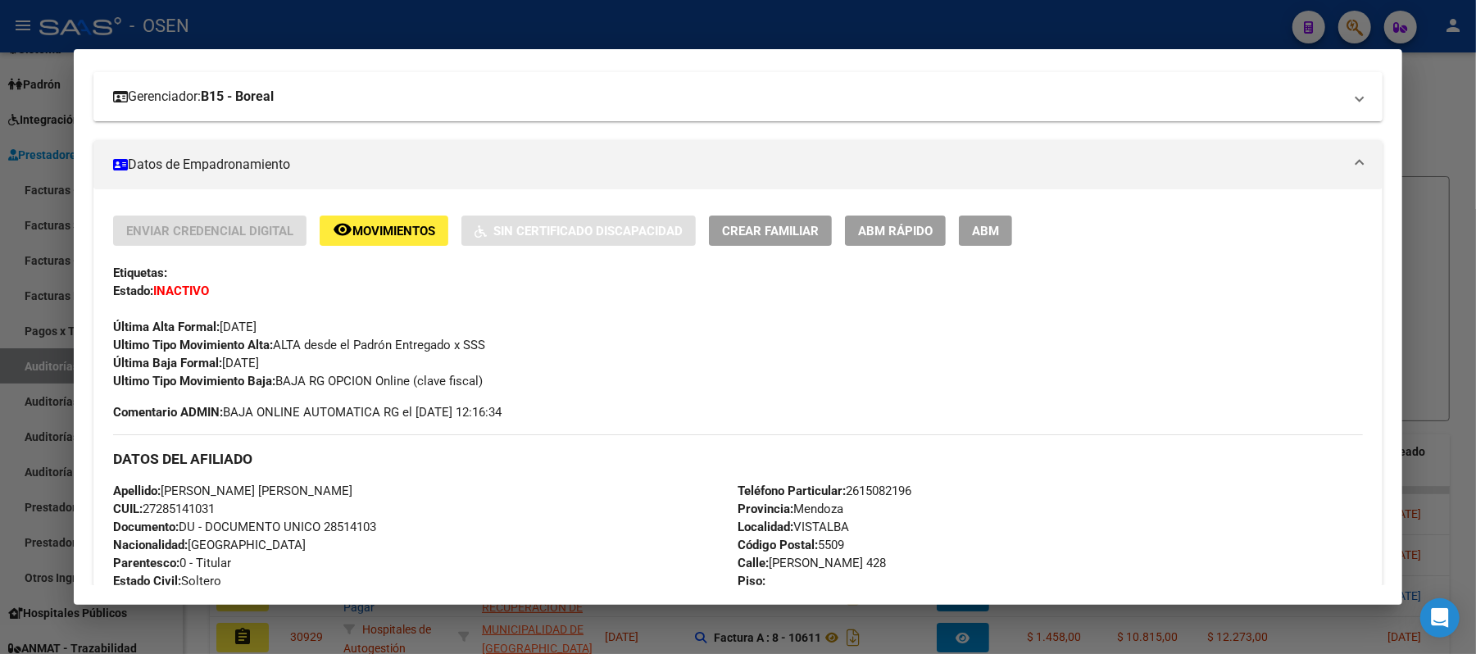
scroll to position [0, 0]
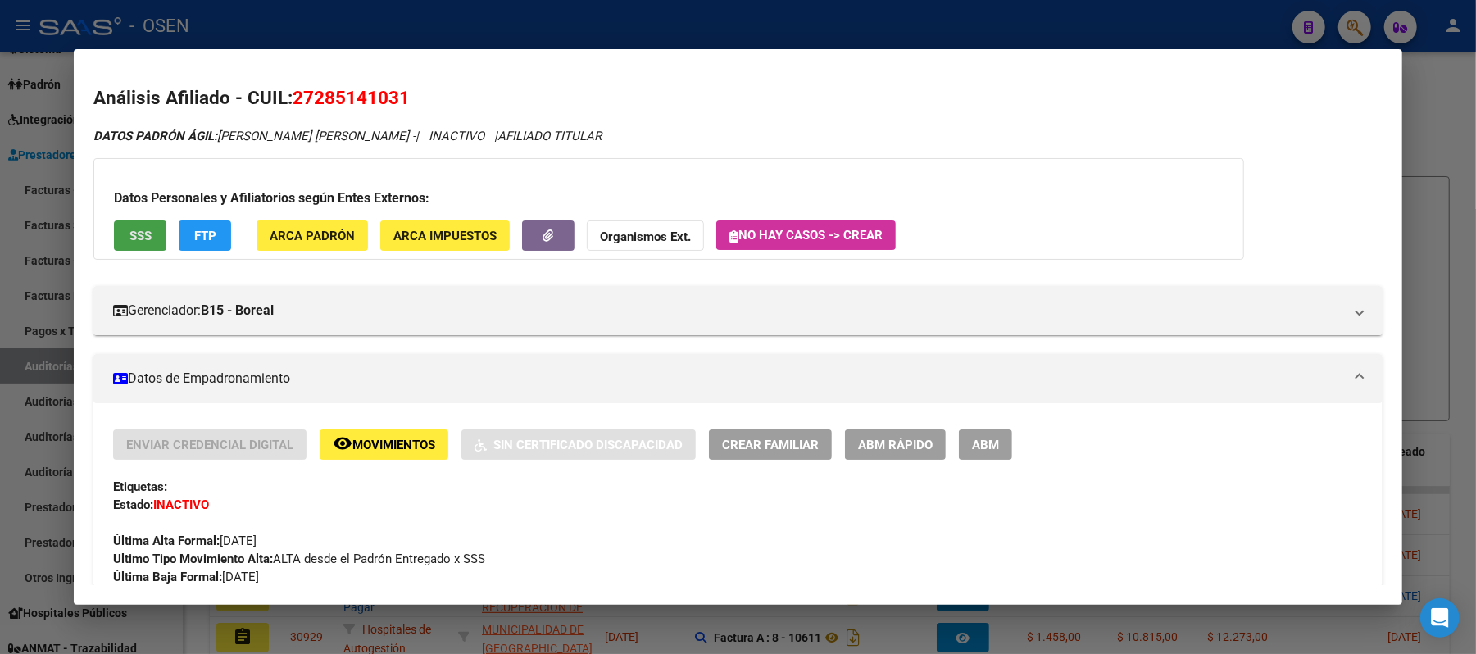
click at [114, 234] on button "SSS" at bounding box center [140, 235] width 52 height 30
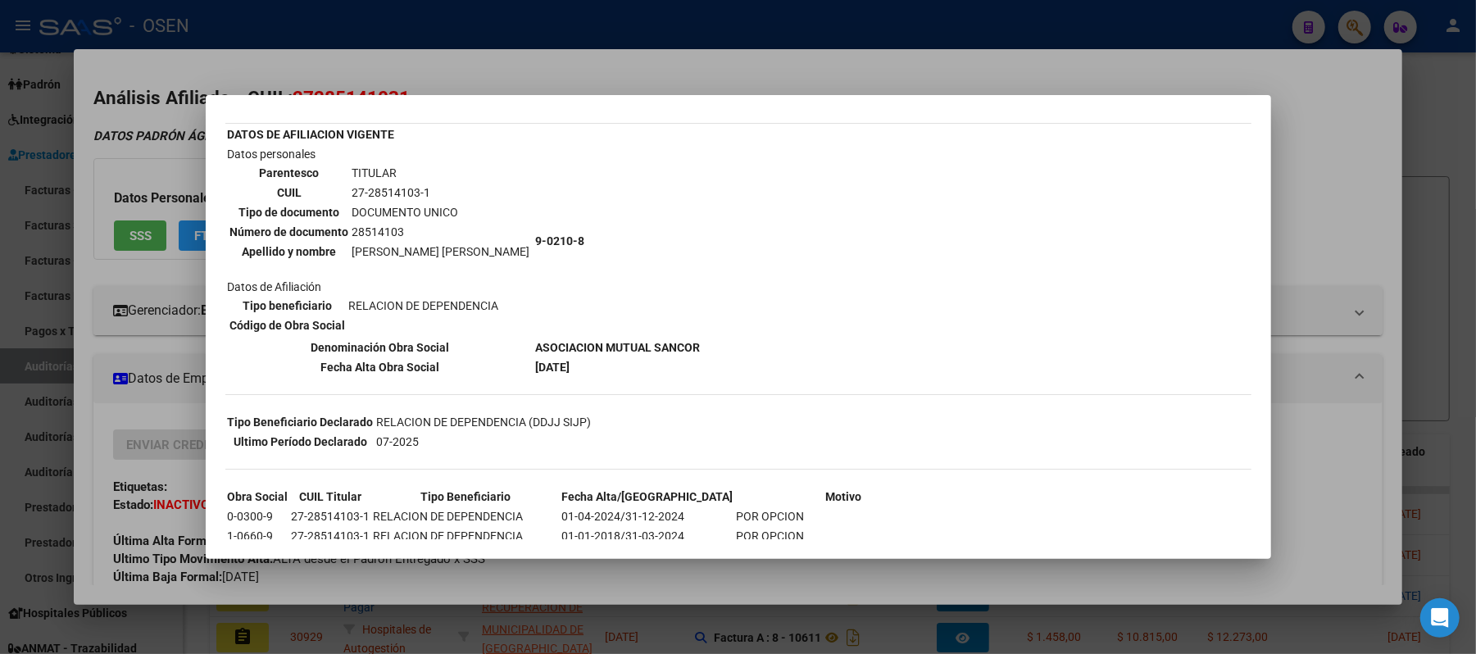
scroll to position [85, 0]
click at [1348, 120] on div at bounding box center [738, 327] width 1476 height 654
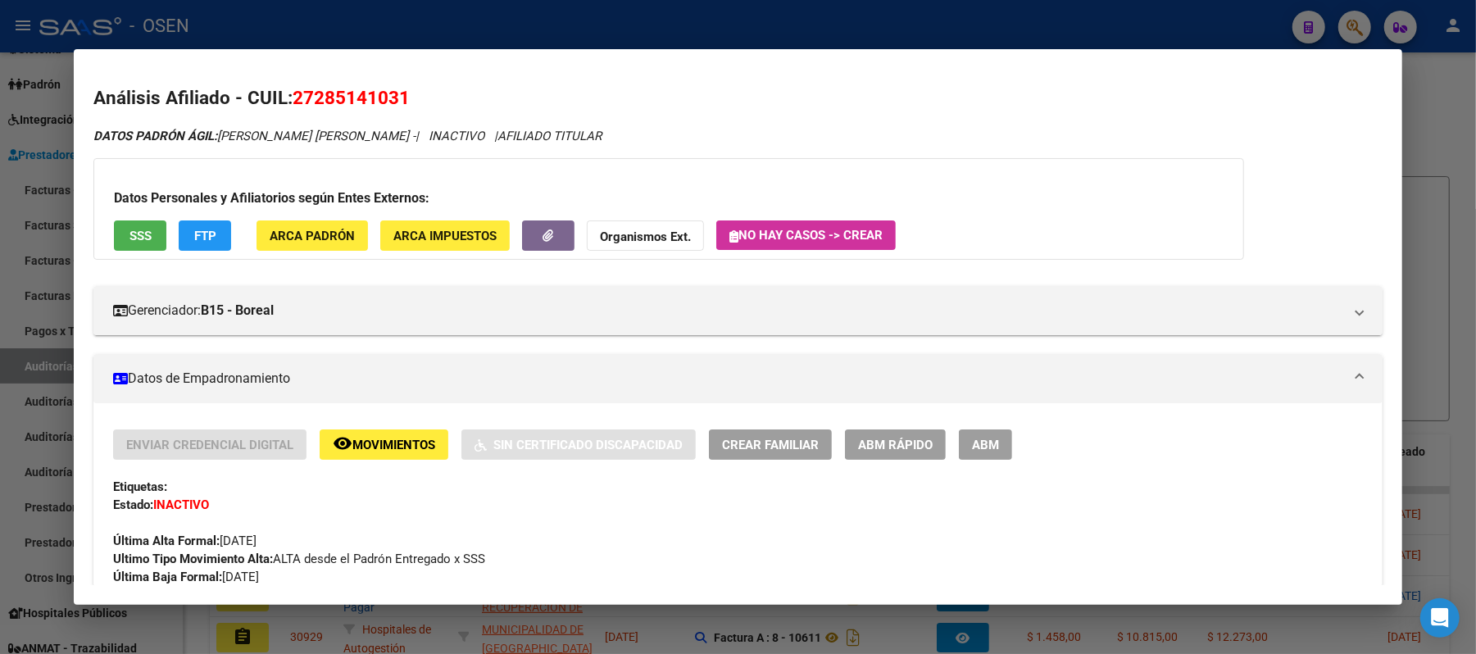
click at [1021, 25] on div at bounding box center [738, 327] width 1476 height 654
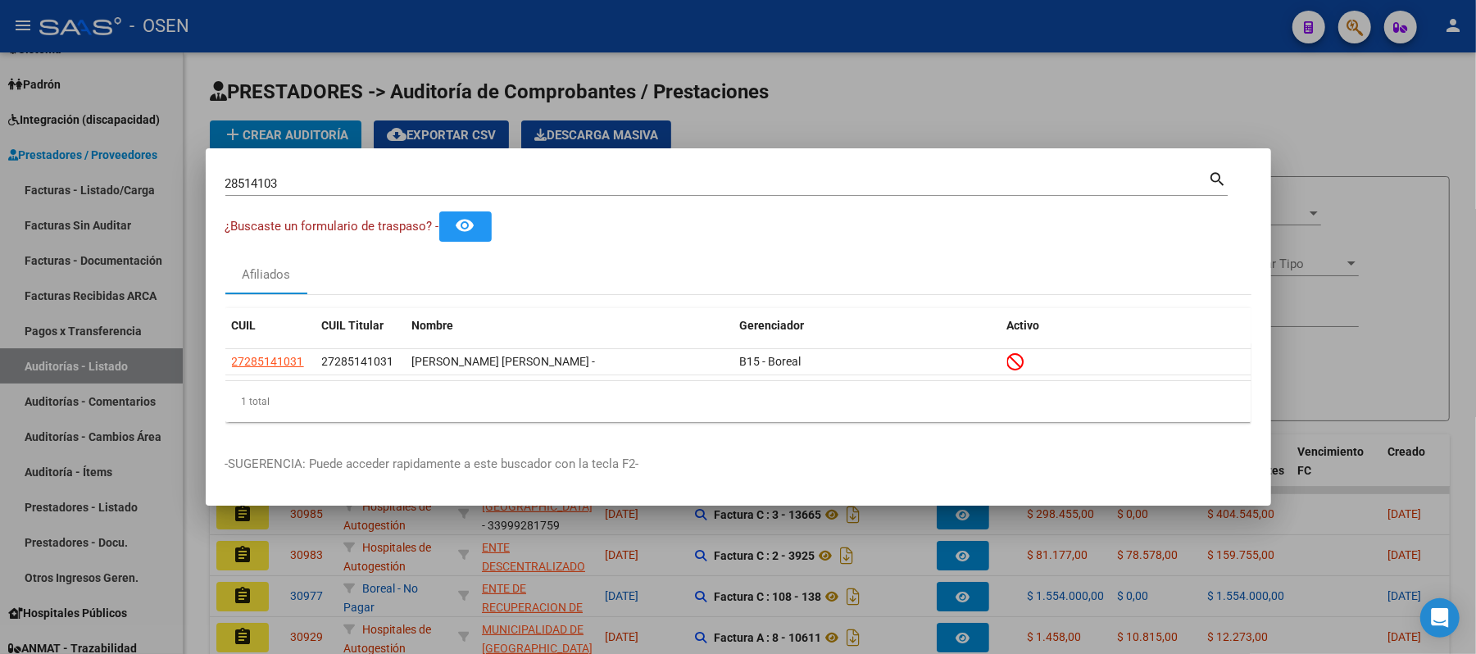
drag, startPoint x: 505, startPoint y: 185, endPoint x: 0, endPoint y: 218, distance: 506.0
click at [0, 205] on div "28514103 Buscar (apellido, dni, cuil, nro traspaso, cuit, obra social) search ¿…" at bounding box center [738, 327] width 1476 height 654
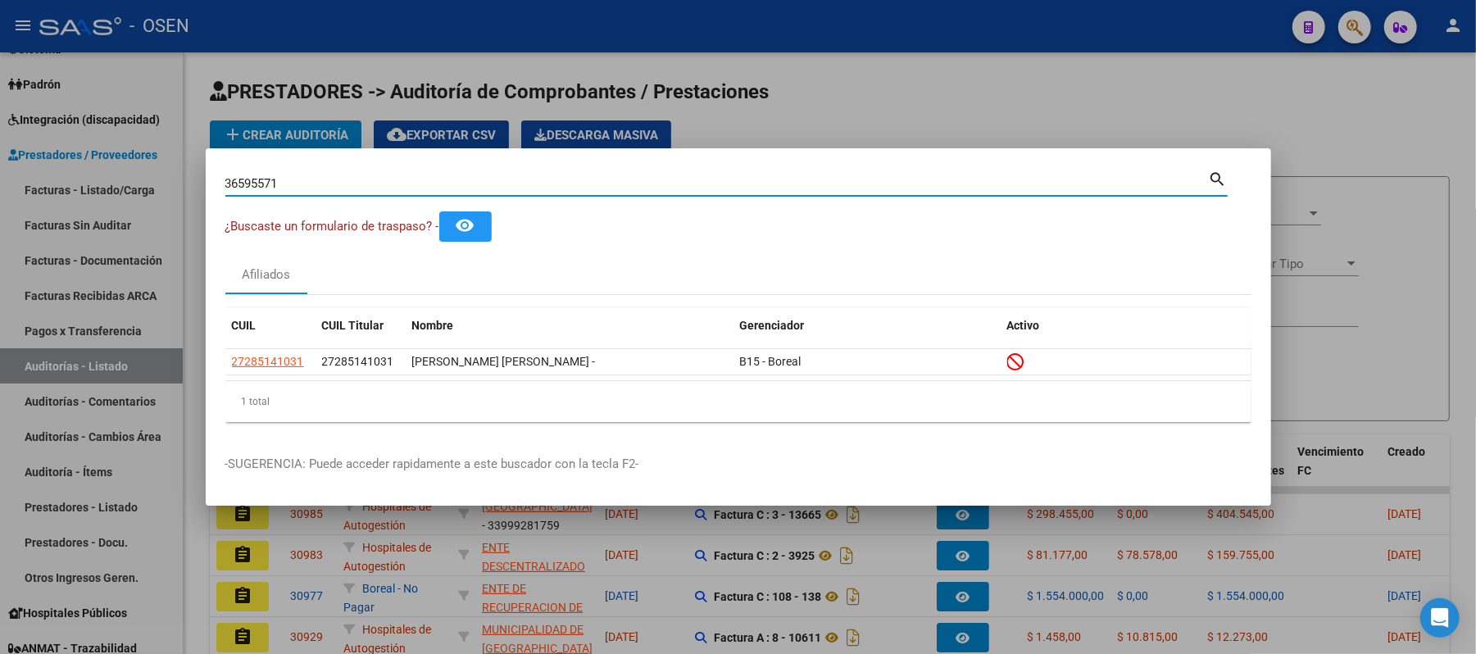
type input "36595571"
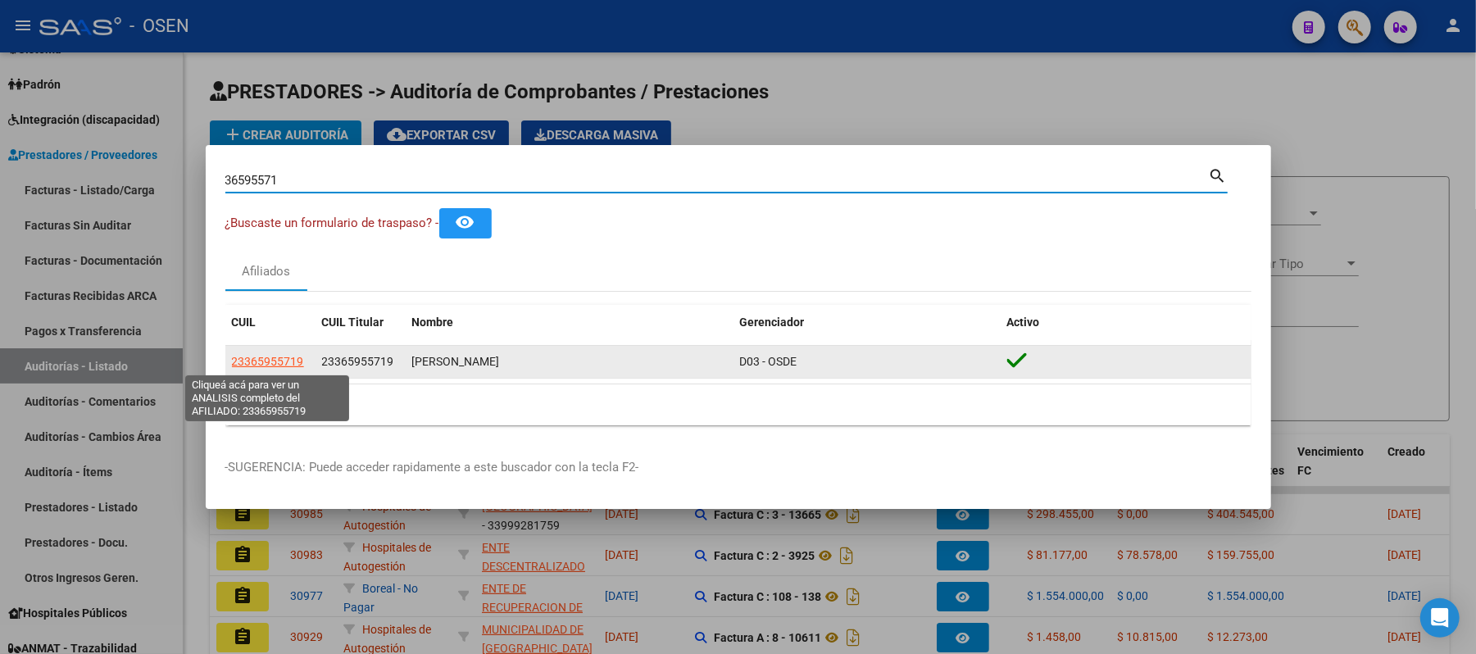
click at [241, 359] on span "23365955719" at bounding box center [268, 361] width 72 height 13
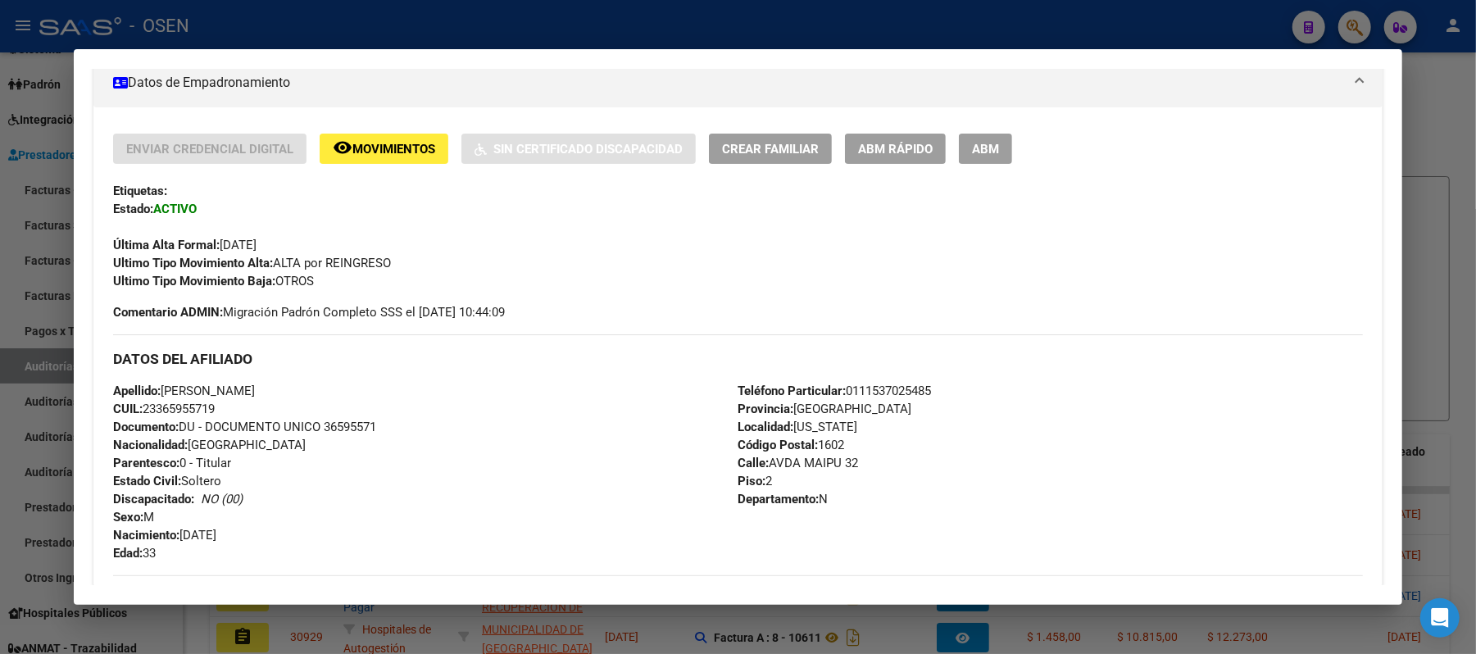
scroll to position [334, 0]
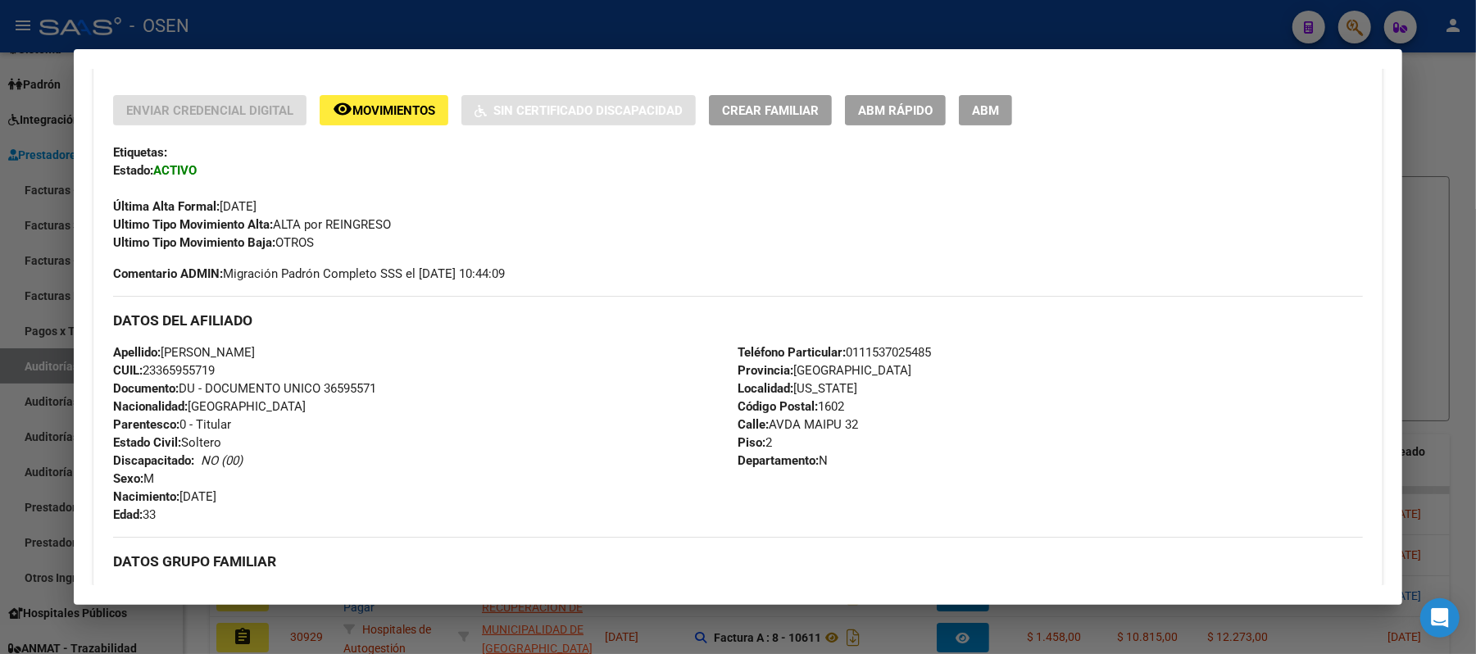
drag, startPoint x: 205, startPoint y: 374, endPoint x: 72, endPoint y: 343, distance: 136.4
click at [74, 343] on mat-dialog-content "Análisis Afiliado - CUIL: 23365955719 DATOS PADRÓN ÁGIL: LAPETINA LUCAS ARIEL |…" at bounding box center [738, 327] width 1329 height 516
copy div "DATOS DEL AFILIADO Apellido: LAPETINA LUCAS ARIEL CUIL: 23365955719"
click at [320, 345] on div "Apellido: LAPETINA LUCAS ARIEL CUIL: 23365955719 Documento: DU - DOCUMENTO UNIC…" at bounding box center [425, 433] width 625 height 180
drag, startPoint x: 228, startPoint y: 379, endPoint x: 108, endPoint y: 361, distance: 121.0
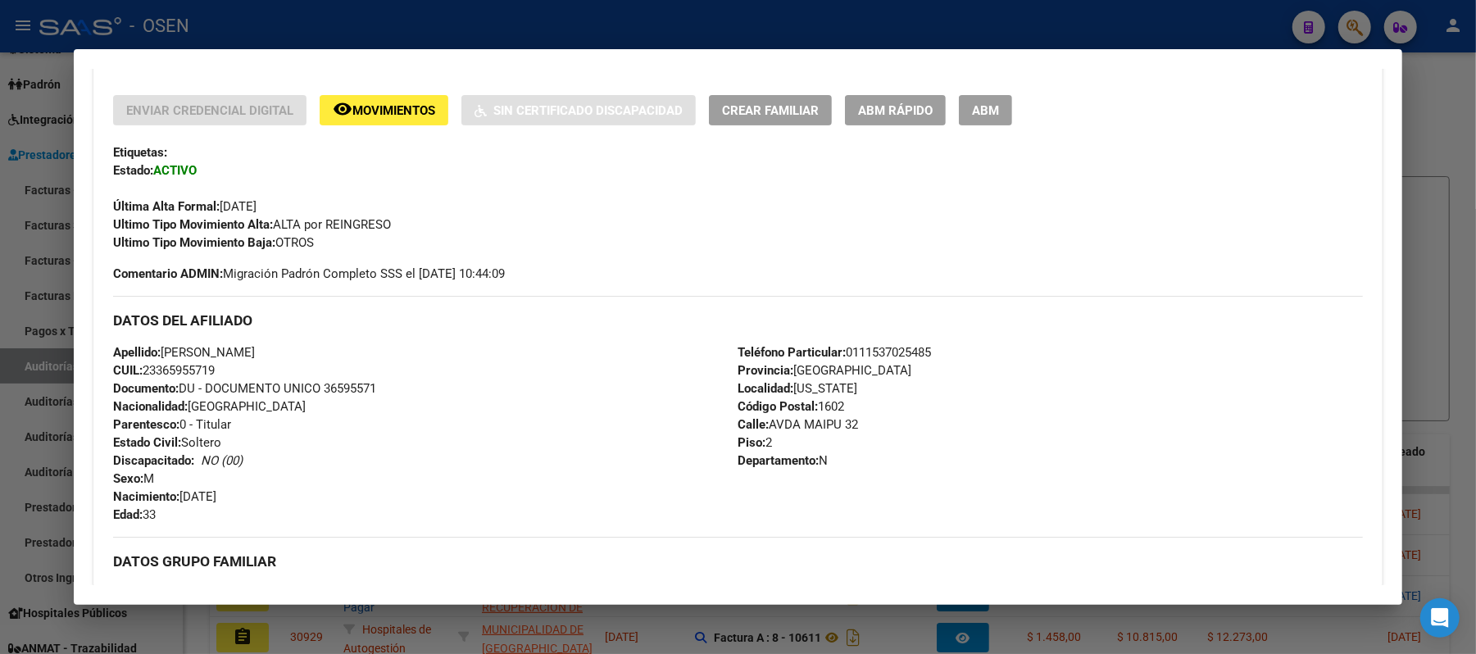
click at [113, 361] on div "Apellido: LAPETINA LUCAS ARIEL CUIL: 23365955719 Documento: DU - DOCUMENTO UNIC…" at bounding box center [425, 433] width 625 height 180
copy div "Apellido: LAPETINA LUCAS ARIEL CUIL: 23365955719"
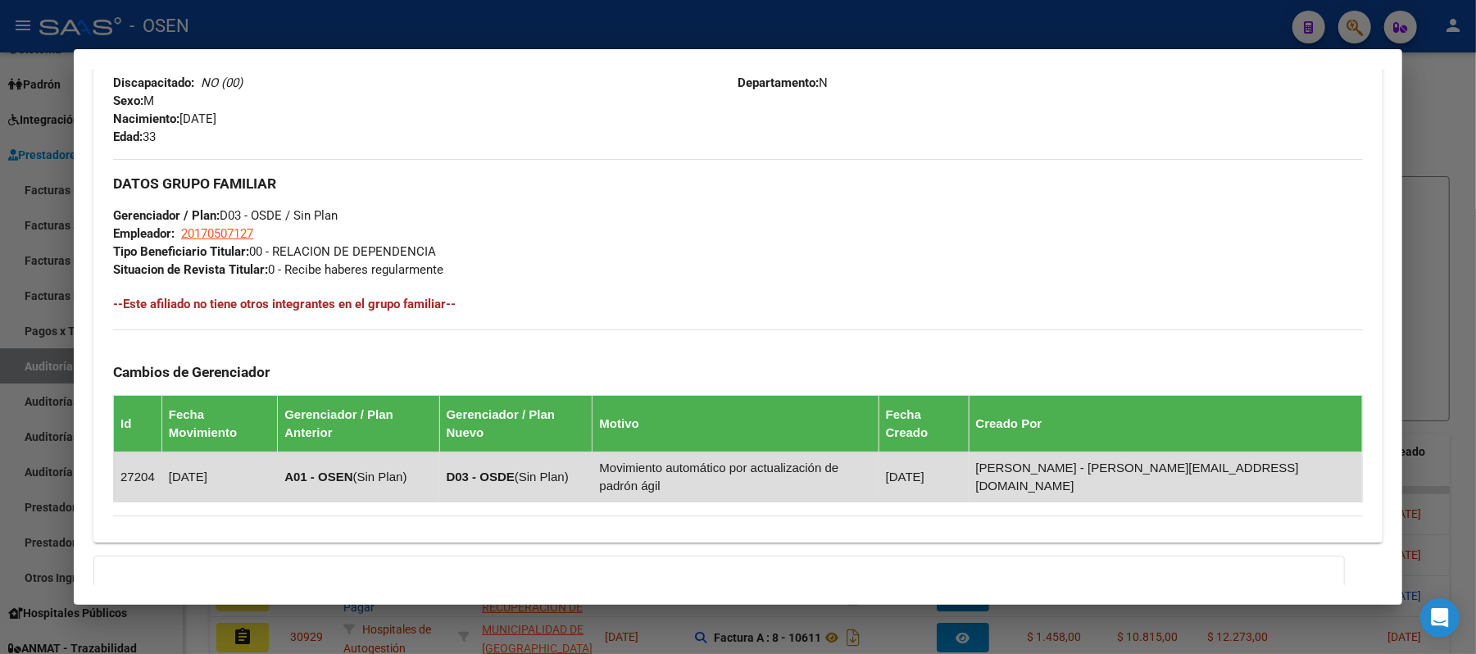
scroll to position [851, 0]
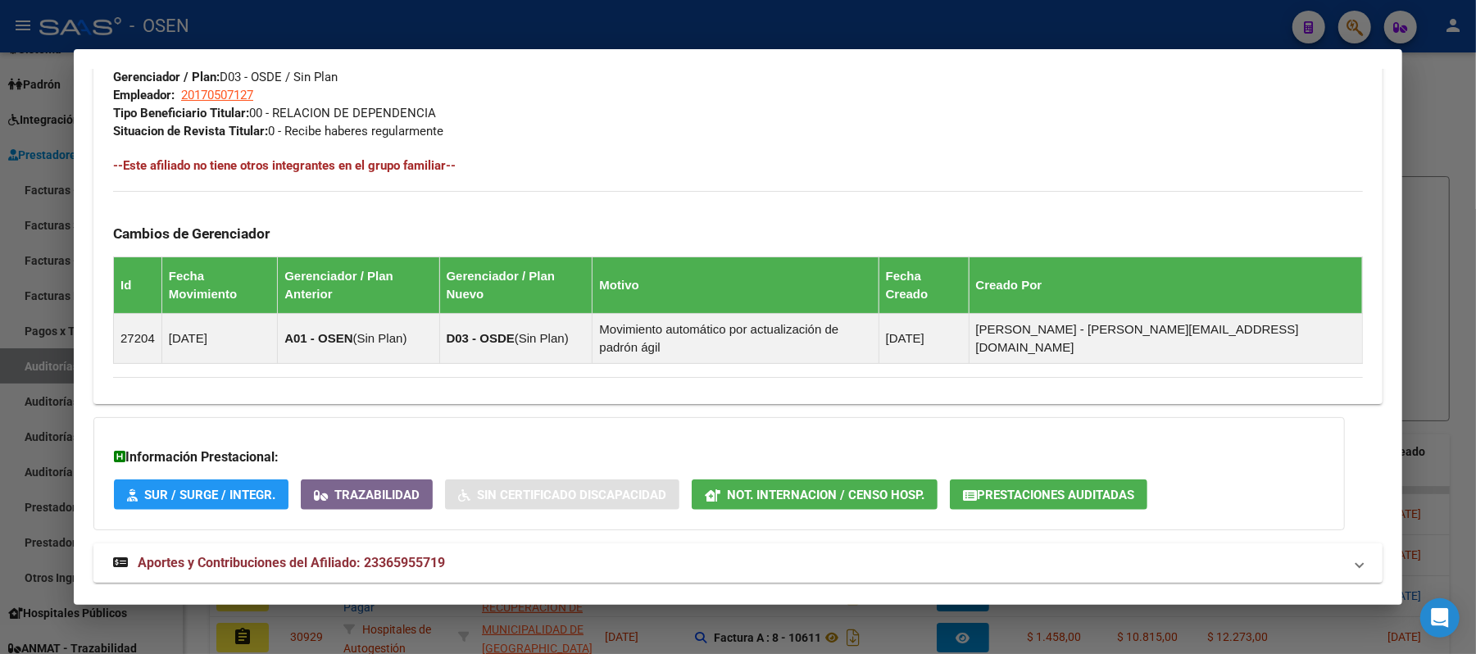
click at [617, 553] on mat-panel-title "Aportes y Contribuciones del Afiliado: 23365955719" at bounding box center [728, 563] width 1230 height 20
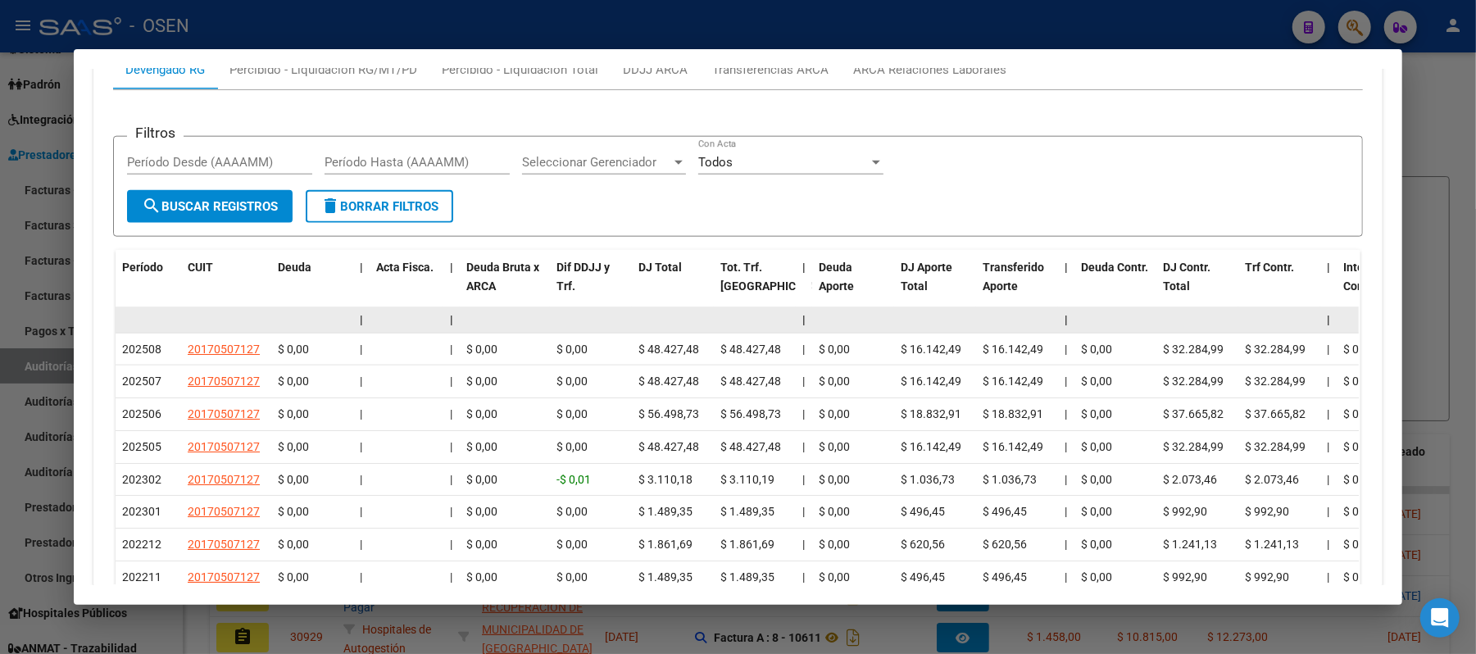
scroll to position [1480, 0]
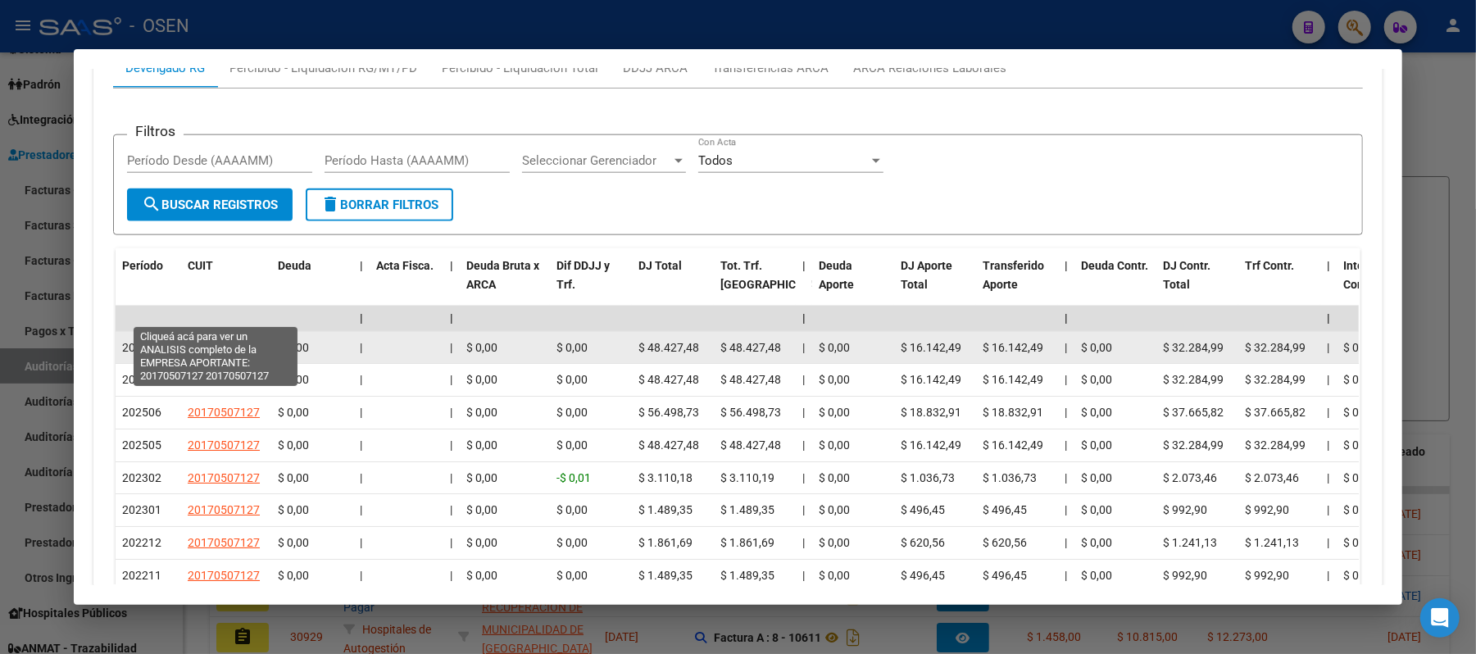
click at [239, 341] on span "20170507127" at bounding box center [224, 347] width 72 height 13
type textarea "20170507127"
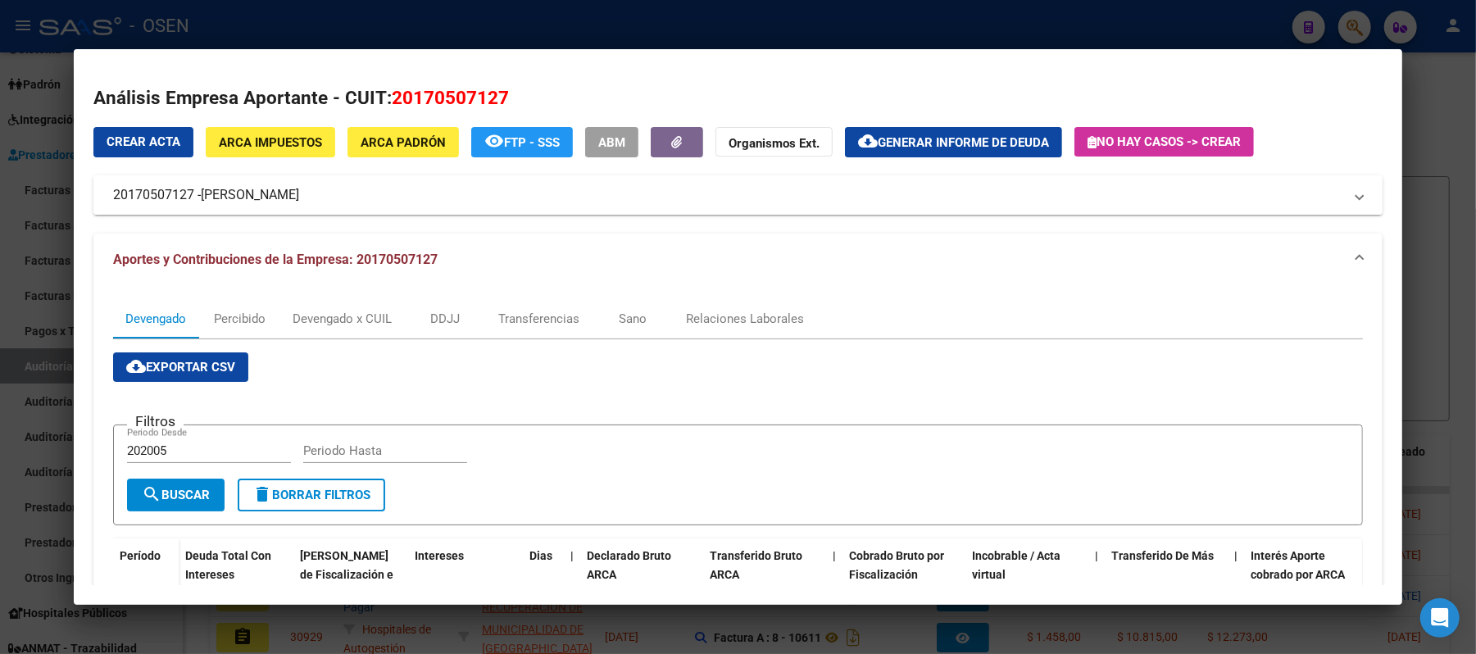
drag, startPoint x: 339, startPoint y: 203, endPoint x: 95, endPoint y: 194, distance: 243.6
click at [95, 194] on mat-expansion-panel-header "20170507127 - ARES JUAN MANUEL" at bounding box center [737, 194] width 1289 height 39
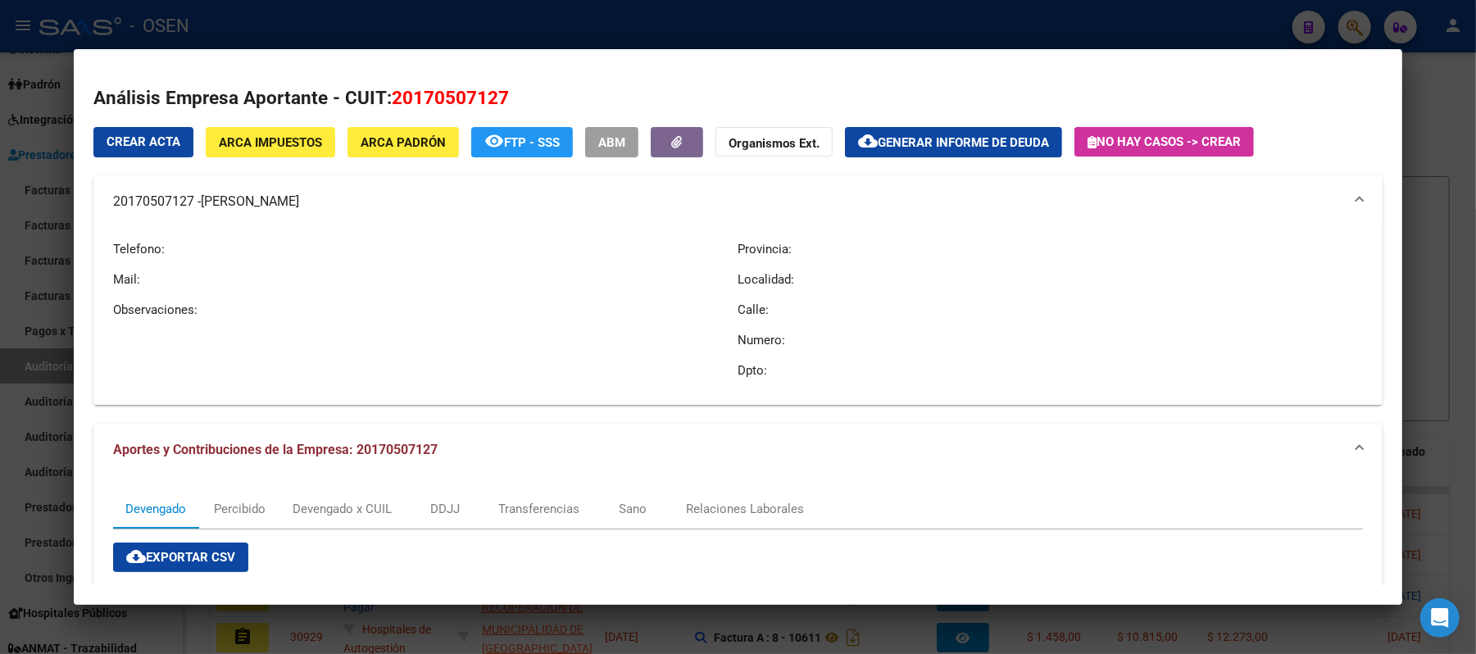
click at [274, 203] on span "ARES JUAN MANUEL" at bounding box center [250, 202] width 98 height 20
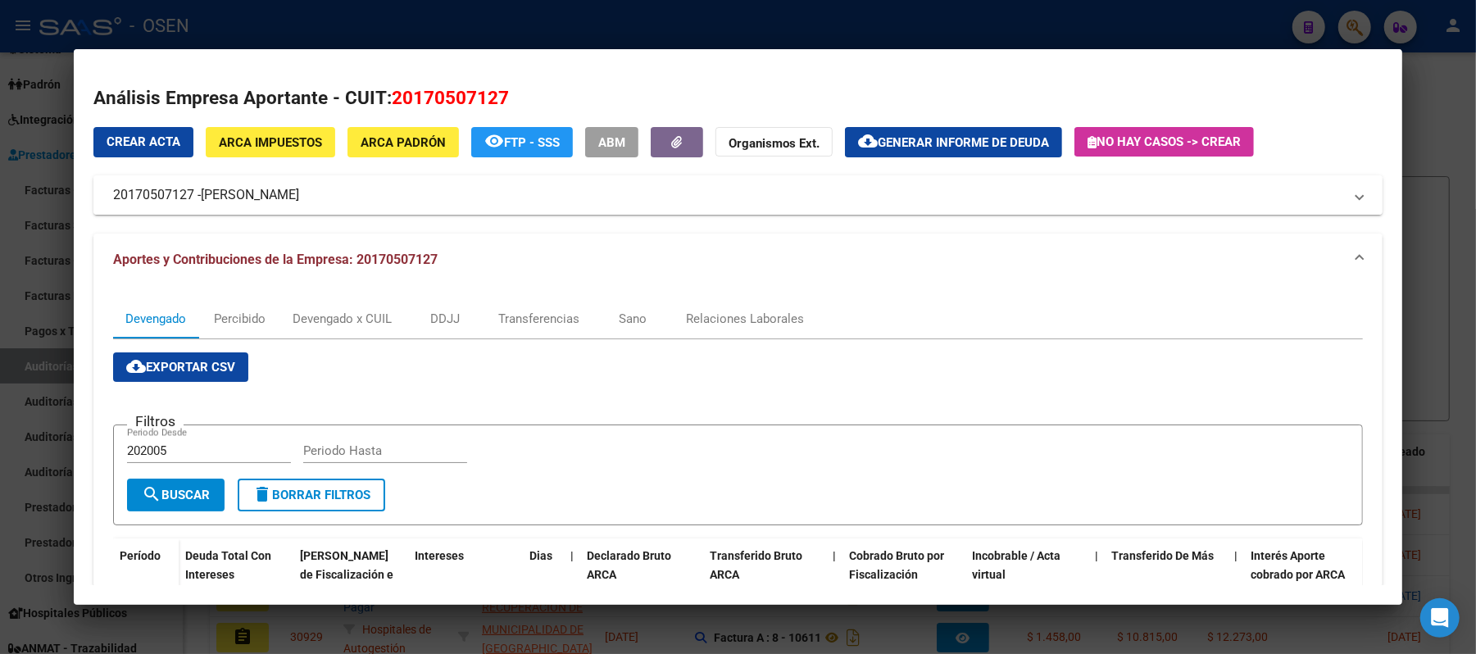
copy mat-panel-title "20170507127 - ARES JUAN MANUEL"
drag, startPoint x: 103, startPoint y: 191, endPoint x: 335, endPoint y: 205, distance: 232.4
click at [335, 205] on mat-expansion-panel-header "20170507127 - ARES JUAN MANUEL" at bounding box center [737, 194] width 1289 height 39
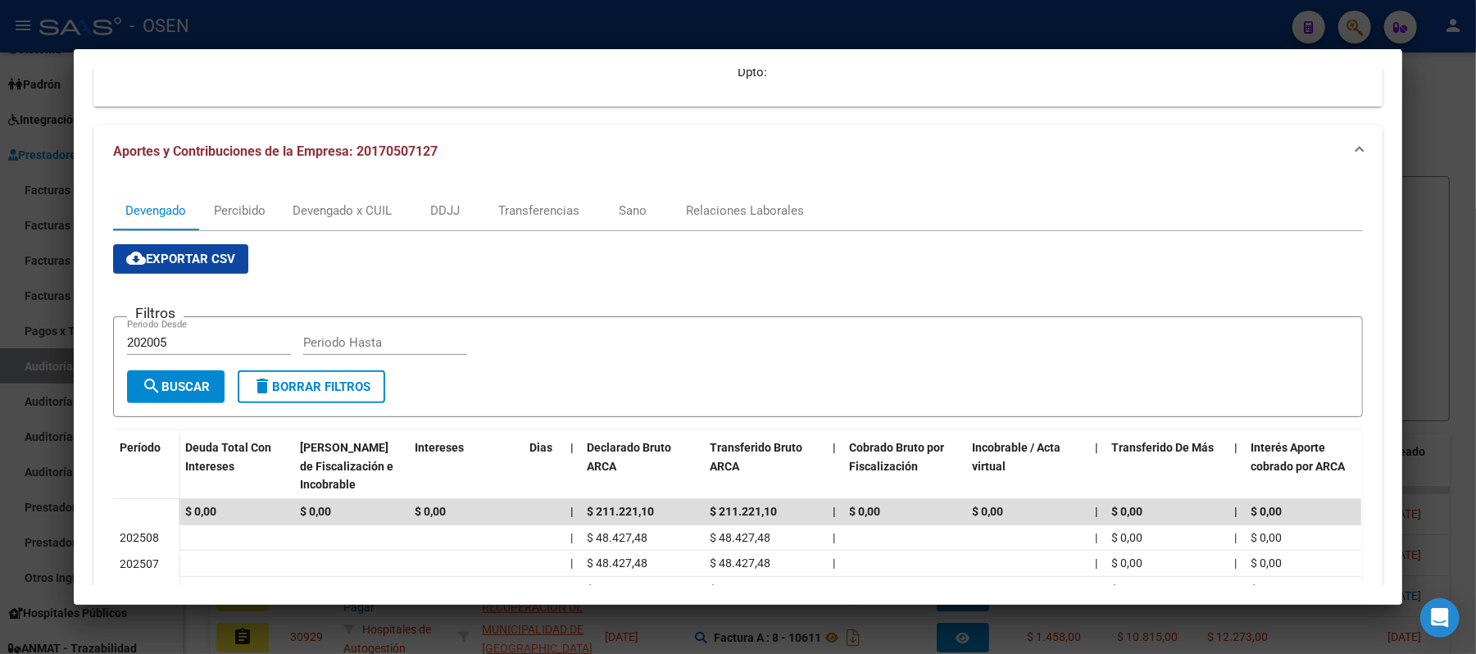
scroll to position [437, 0]
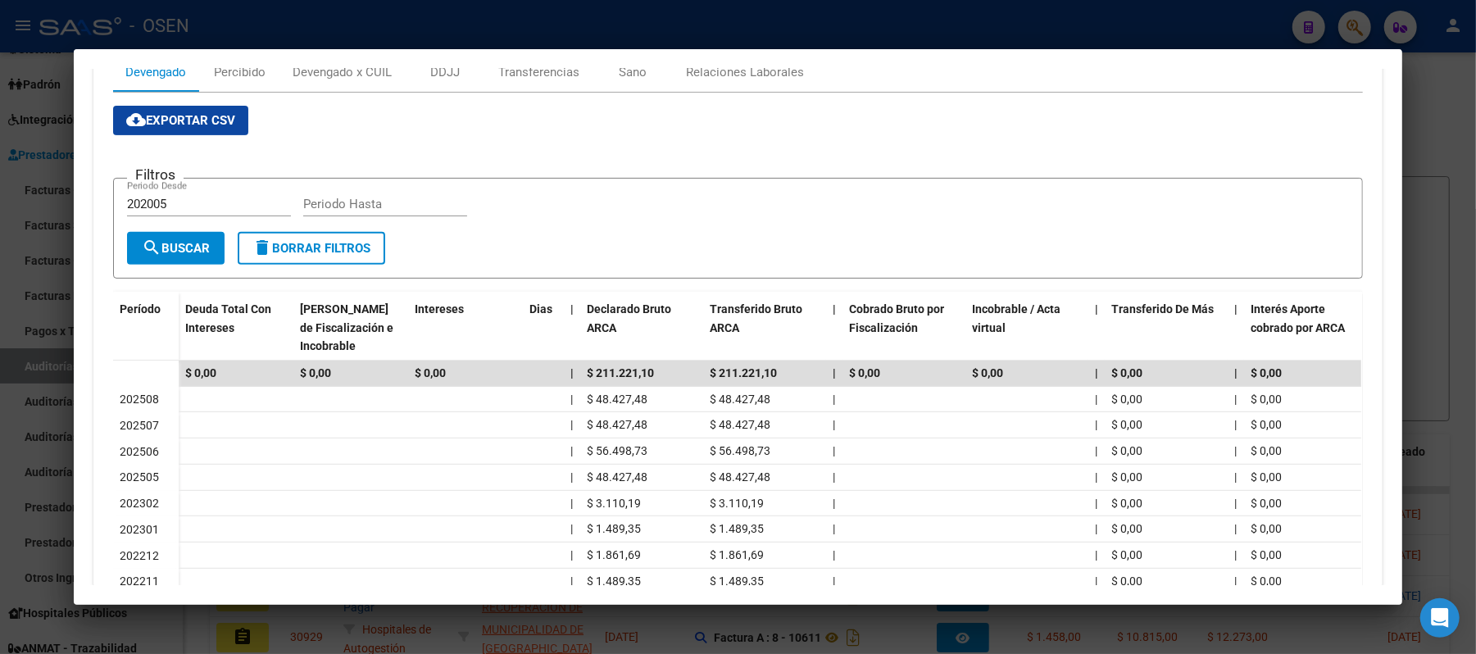
click at [439, 33] on div at bounding box center [738, 327] width 1476 height 654
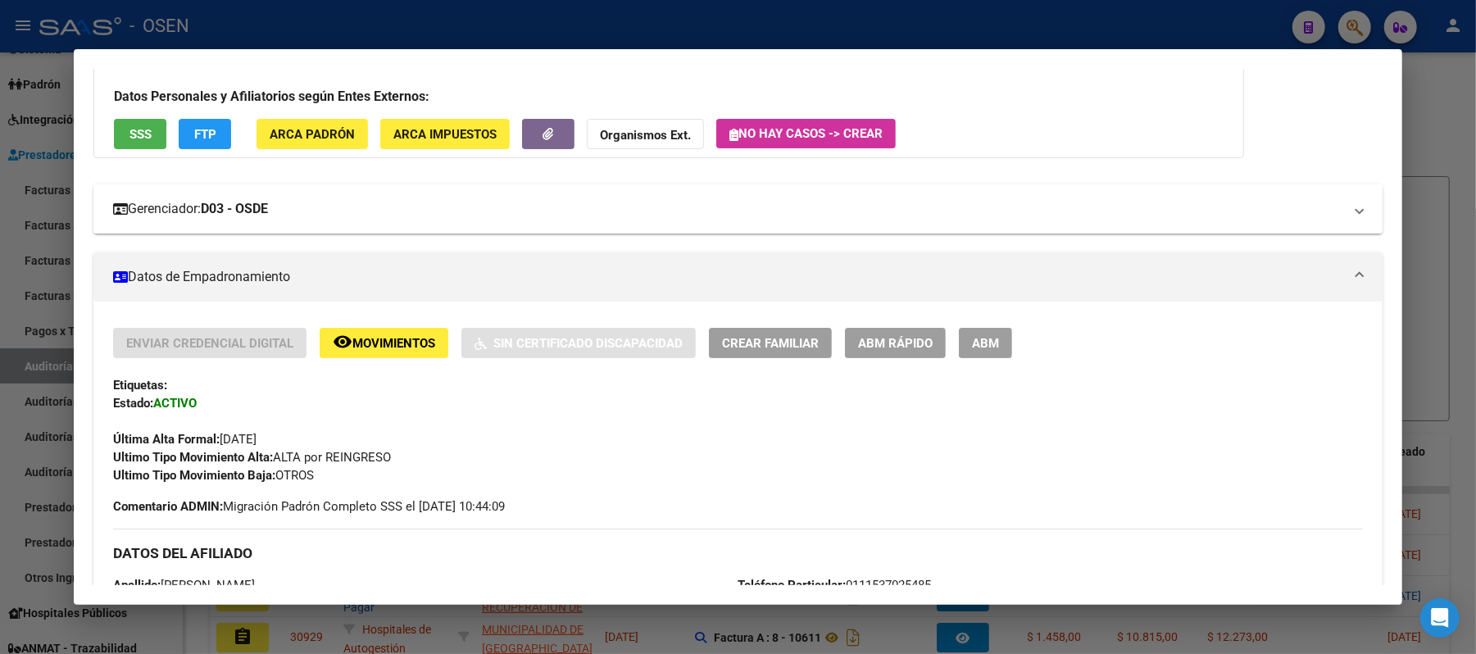
scroll to position [0, 0]
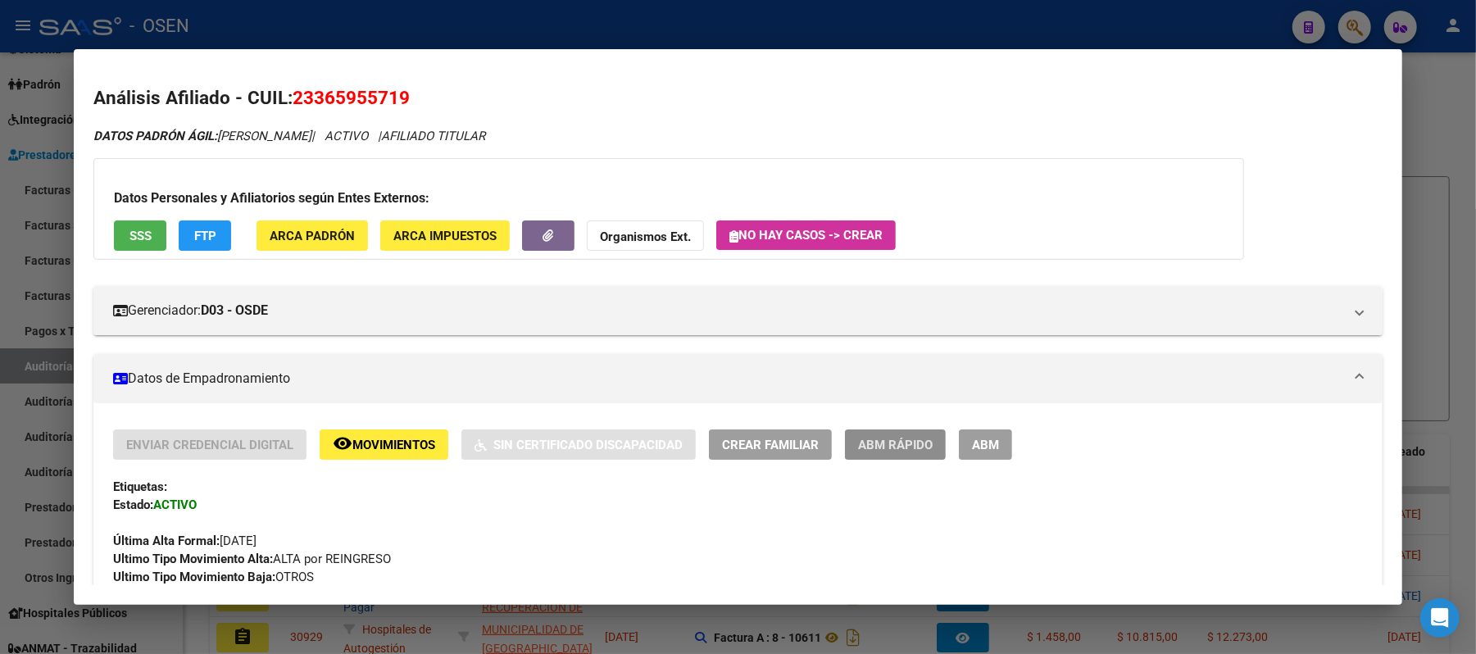
click at [882, 447] on span "ABM Rápido" at bounding box center [895, 445] width 75 height 15
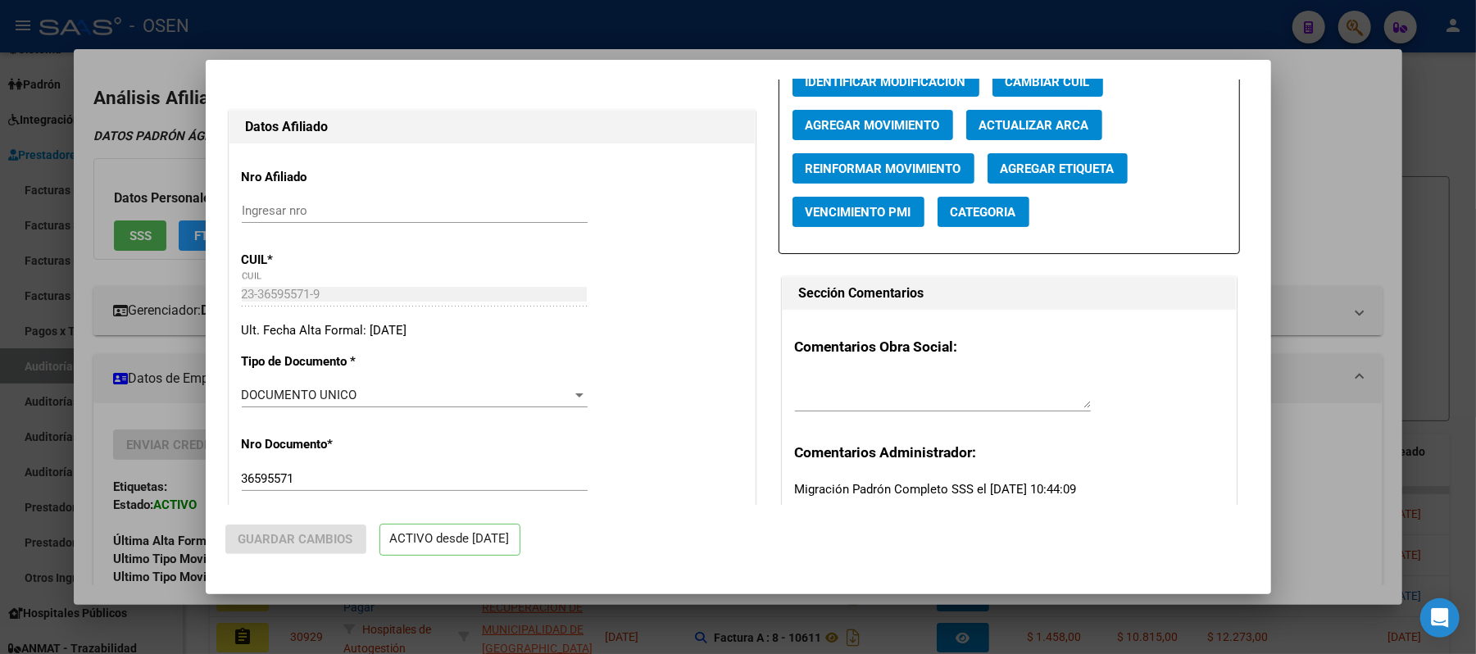
scroll to position [218, 0]
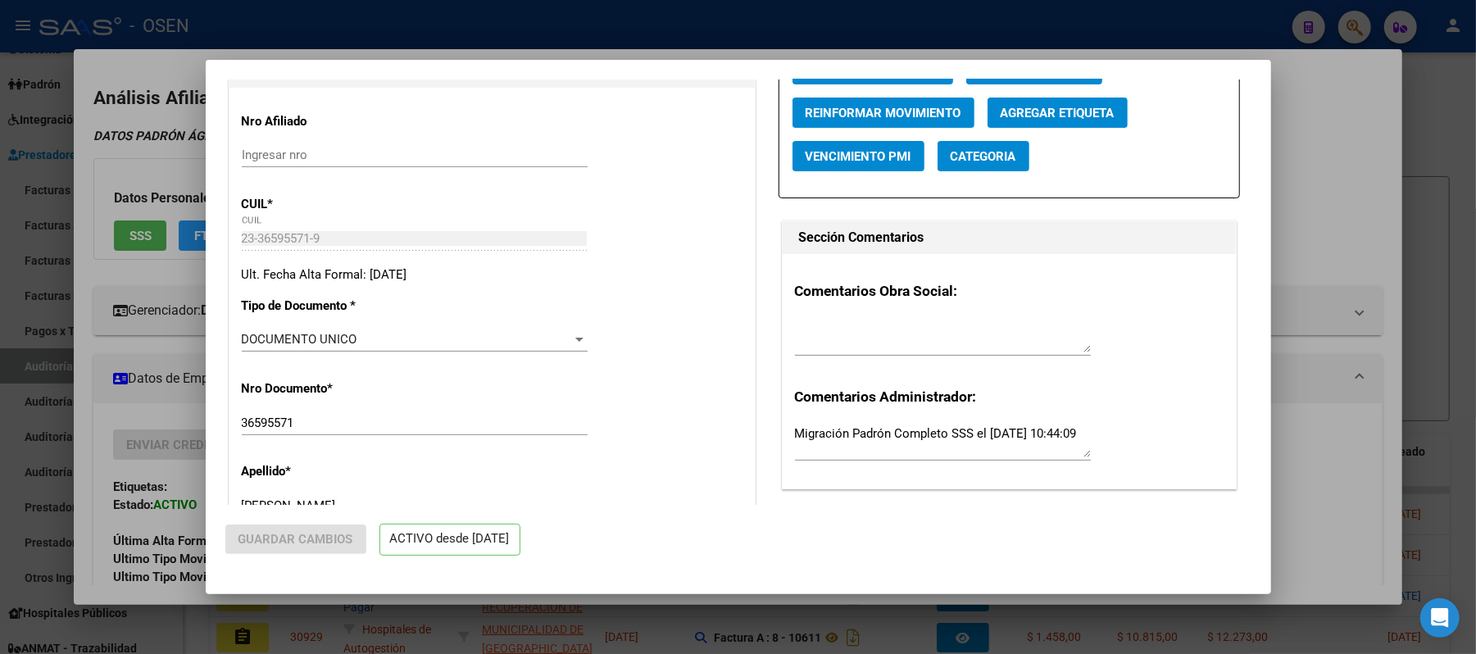
radio input "true"
type input "20-17050712-7"
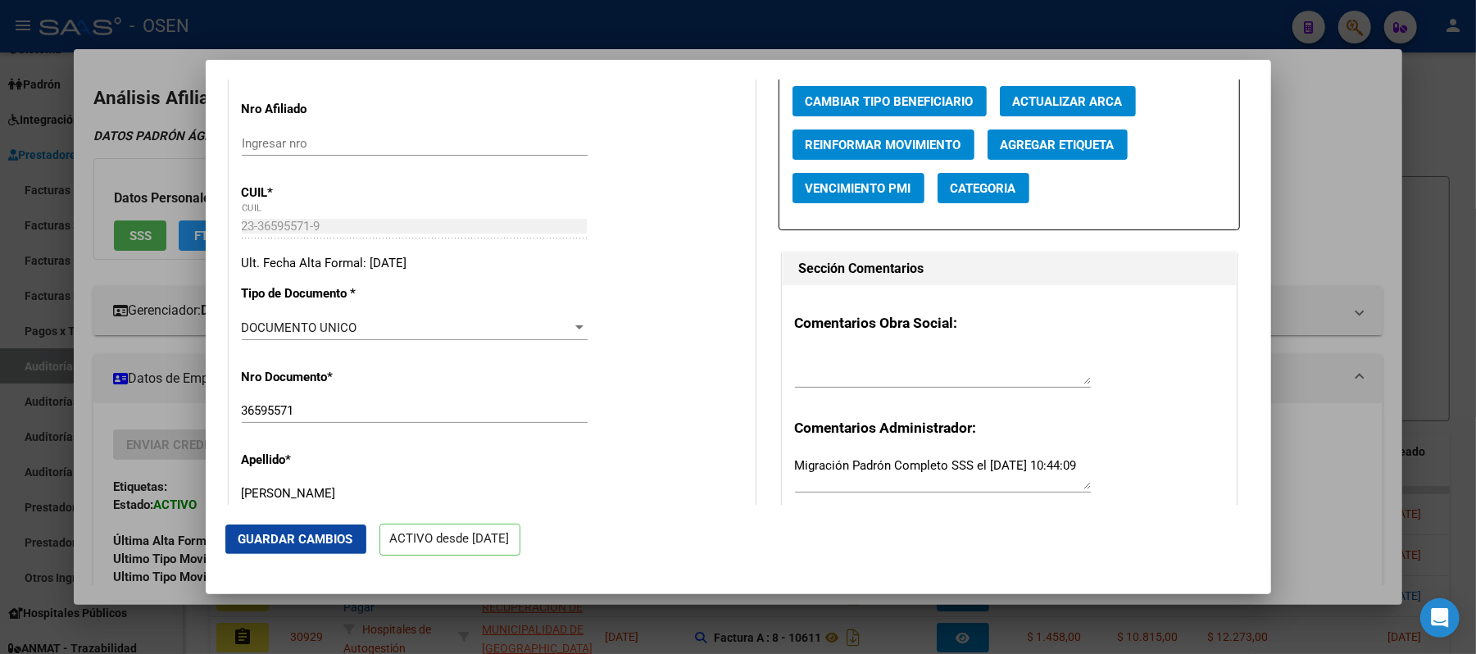
drag, startPoint x: 883, startPoint y: 405, endPoint x: 866, endPoint y: 375, distance: 34.5
click at [880, 402] on div at bounding box center [943, 375] width 296 height 55
click at [866, 375] on textarea at bounding box center [943, 368] width 296 height 33
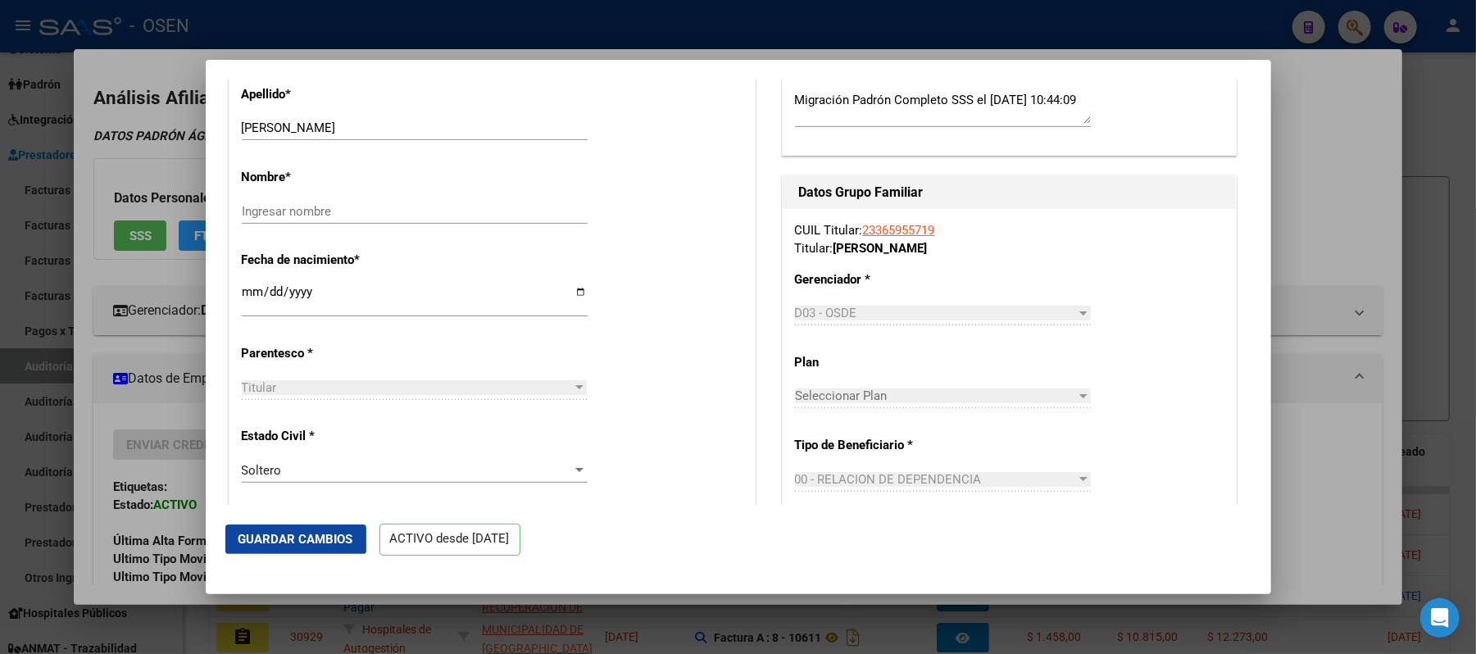
type textarea "/"
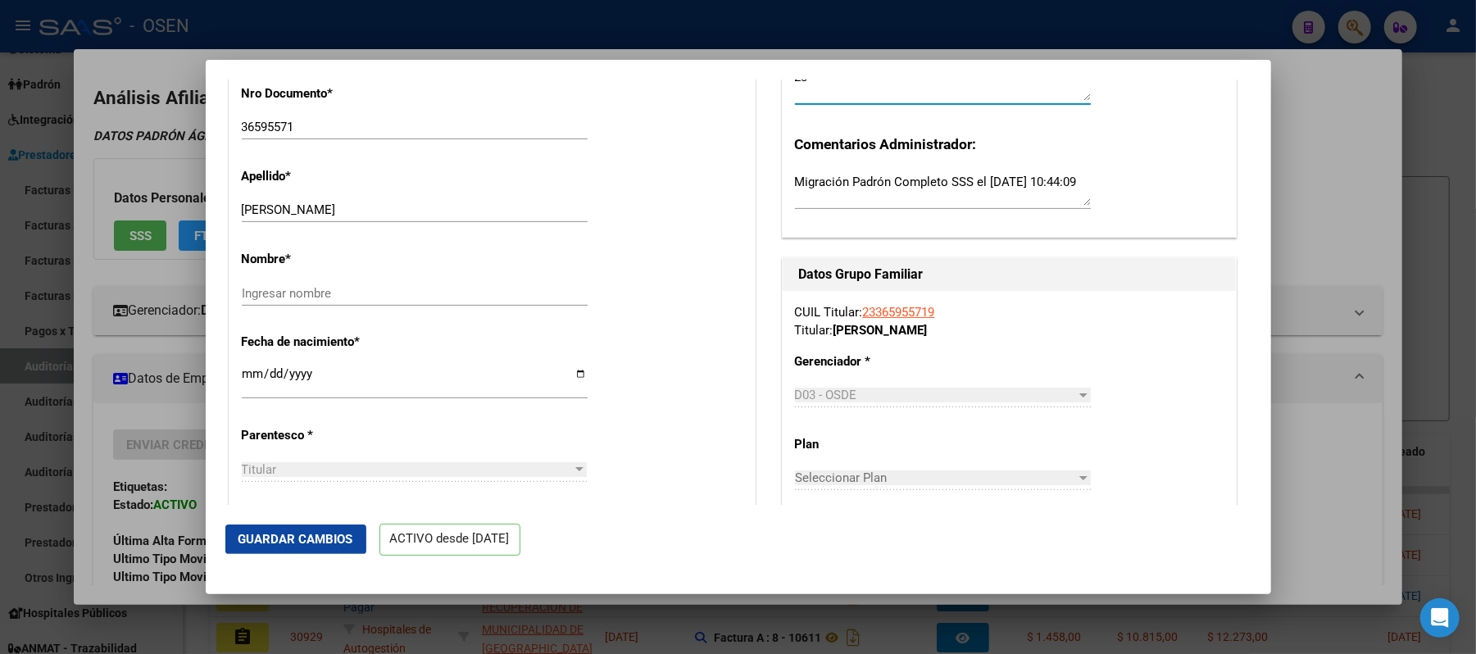
click at [874, 97] on textarea "23" at bounding box center [943, 84] width 296 height 33
click at [874, 97] on textarea "23/" at bounding box center [943, 84] width 296 height 33
type textarea "23/09/2025 SE ENVÍA PMO A OSDE"
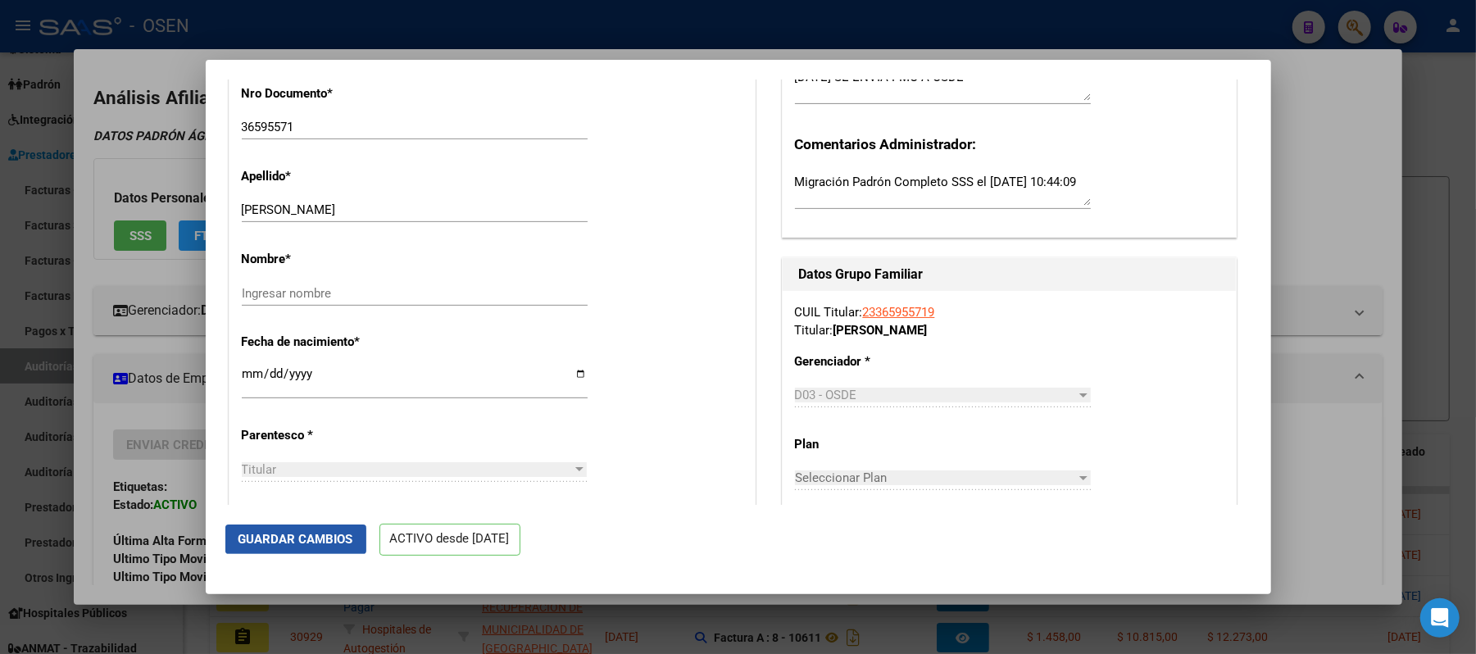
click at [280, 548] on button "Guardar Cambios" at bounding box center [295, 540] width 141 height 30
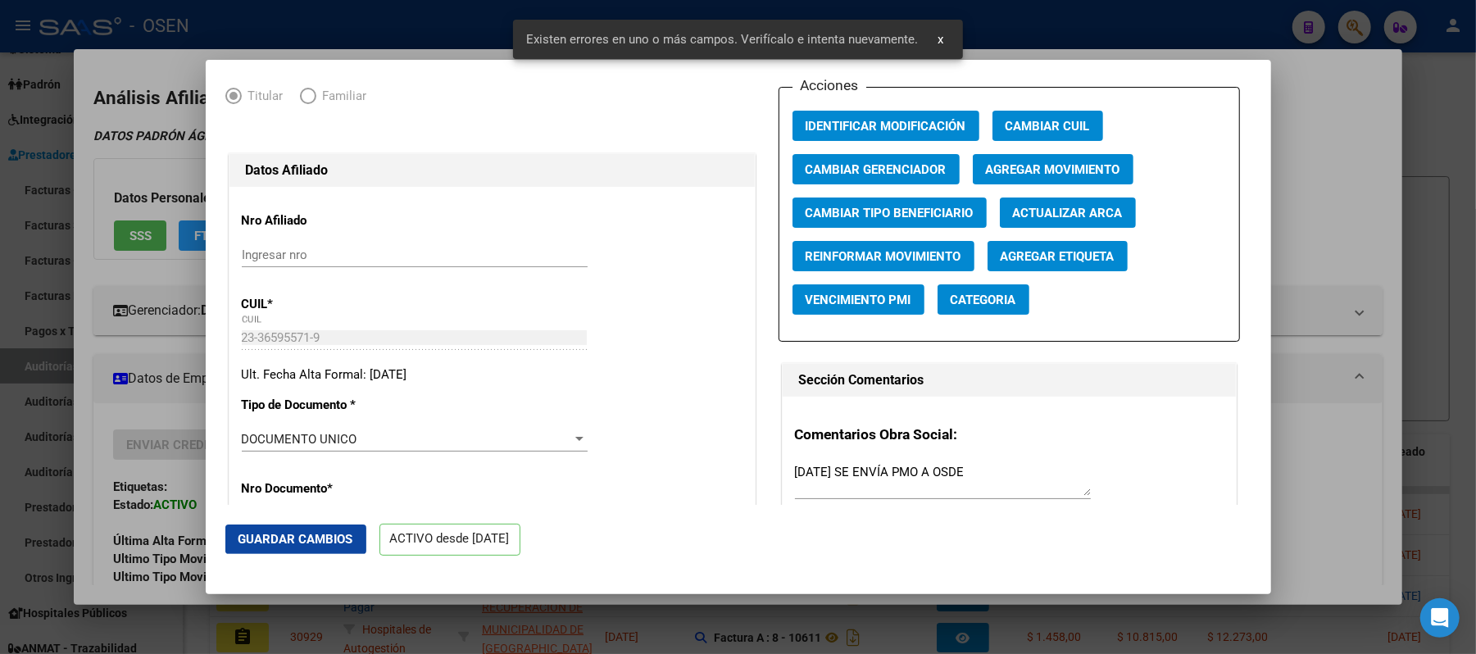
scroll to position [0, 0]
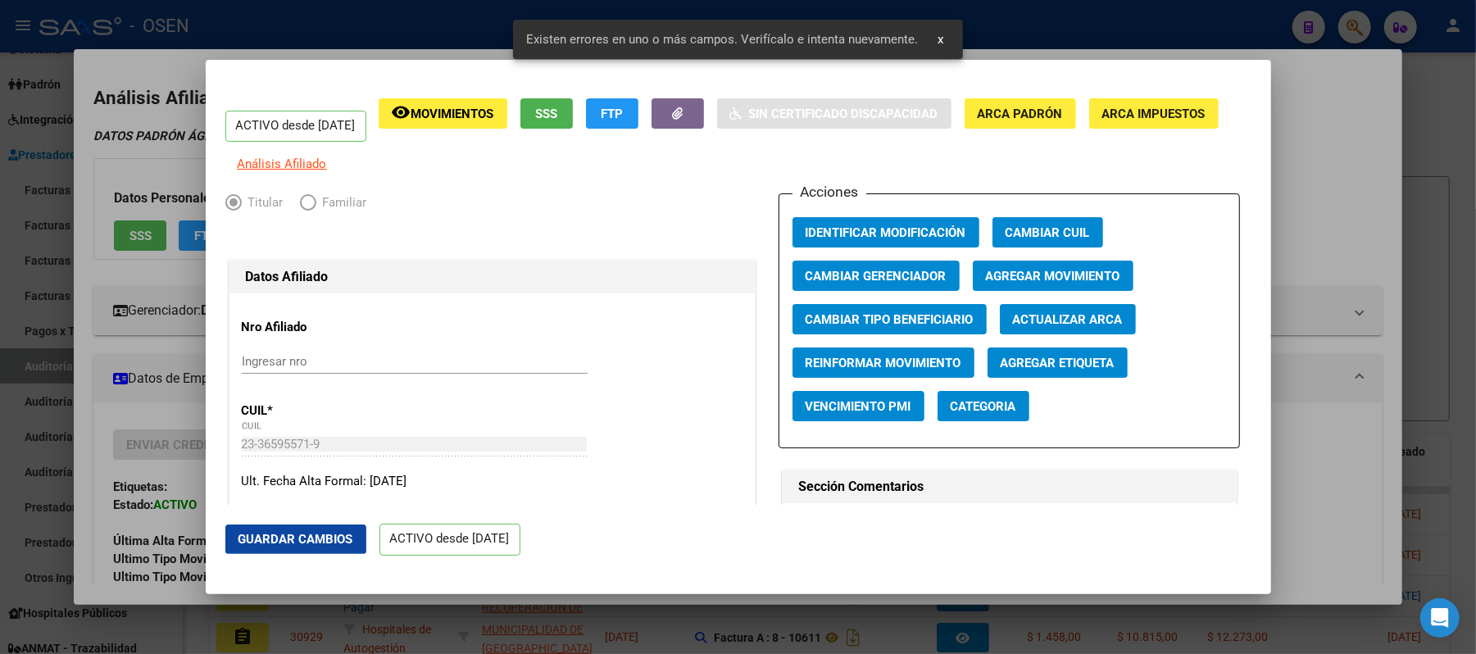
click at [1046, 334] on button "Actualizar ARCA" at bounding box center [1068, 319] width 136 height 30
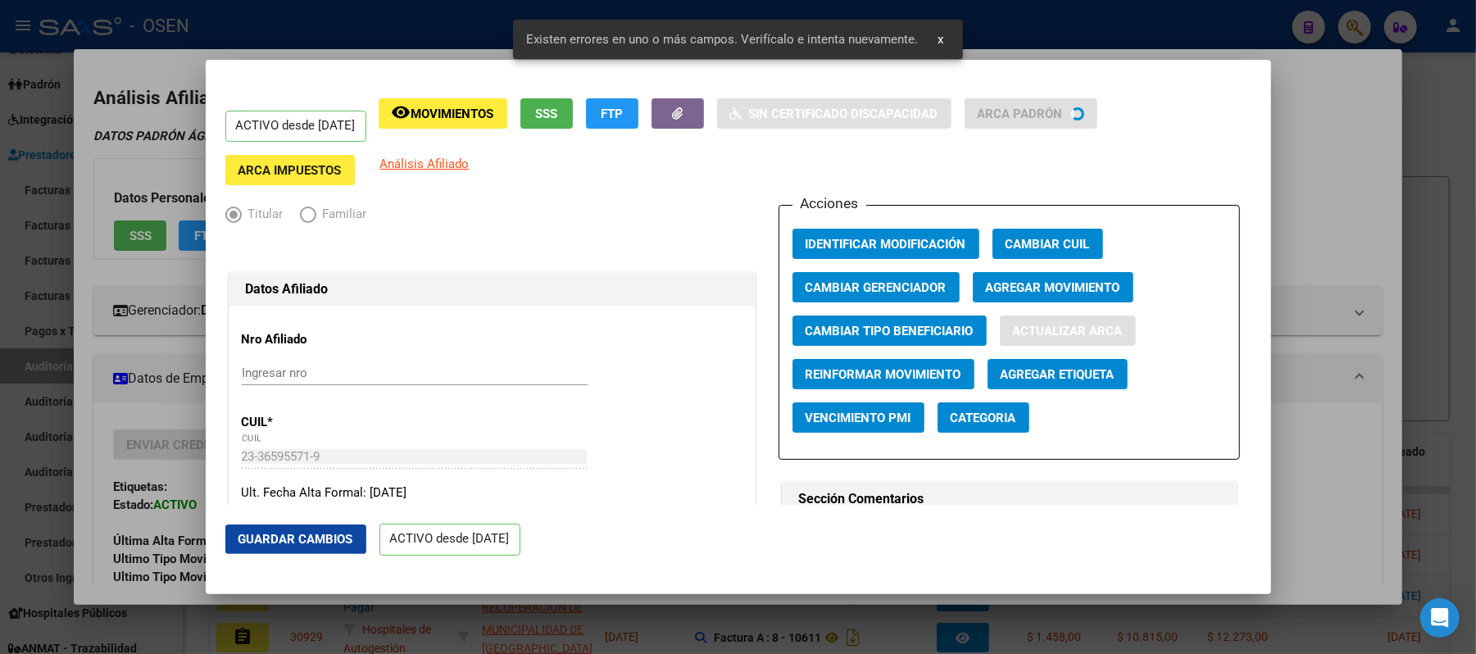
type input "LAPETINA"
type input "LUCAS ARIEL"
type input "FLORIDA"
type input "AV. MAIPU"
type input "32"
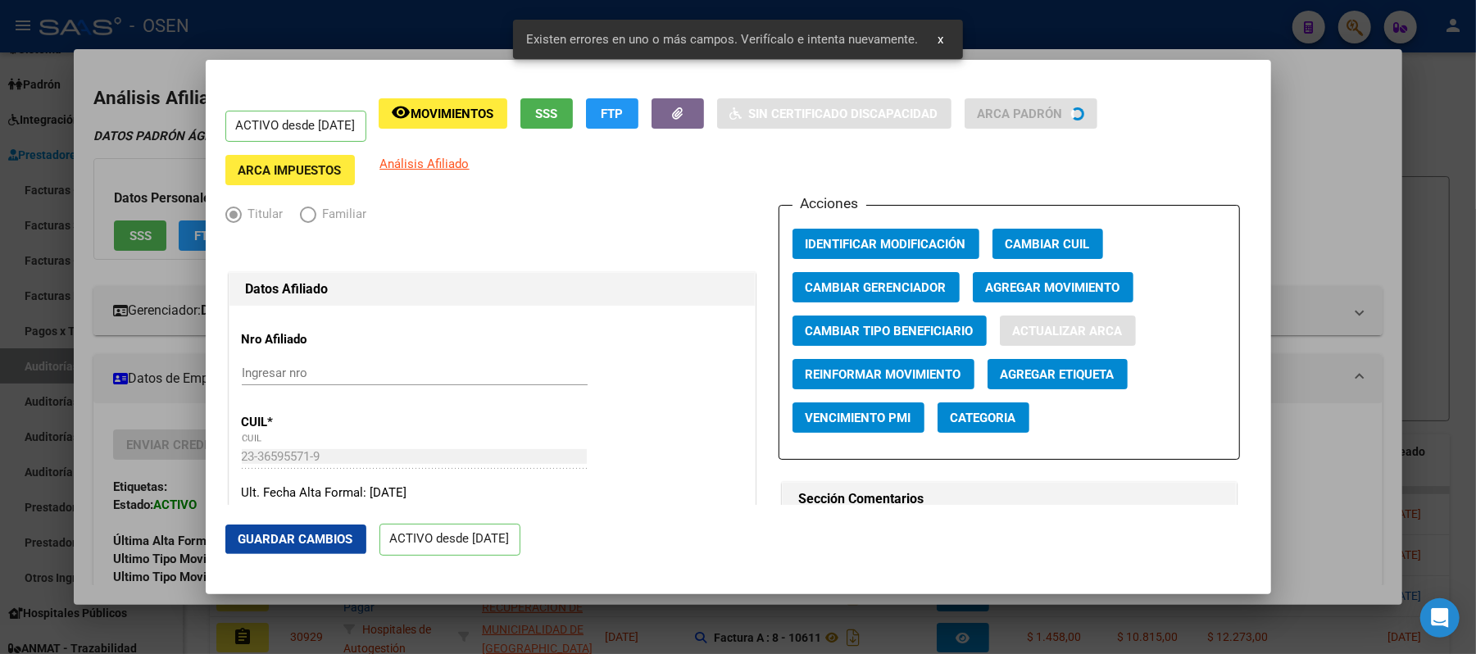
type input "2"
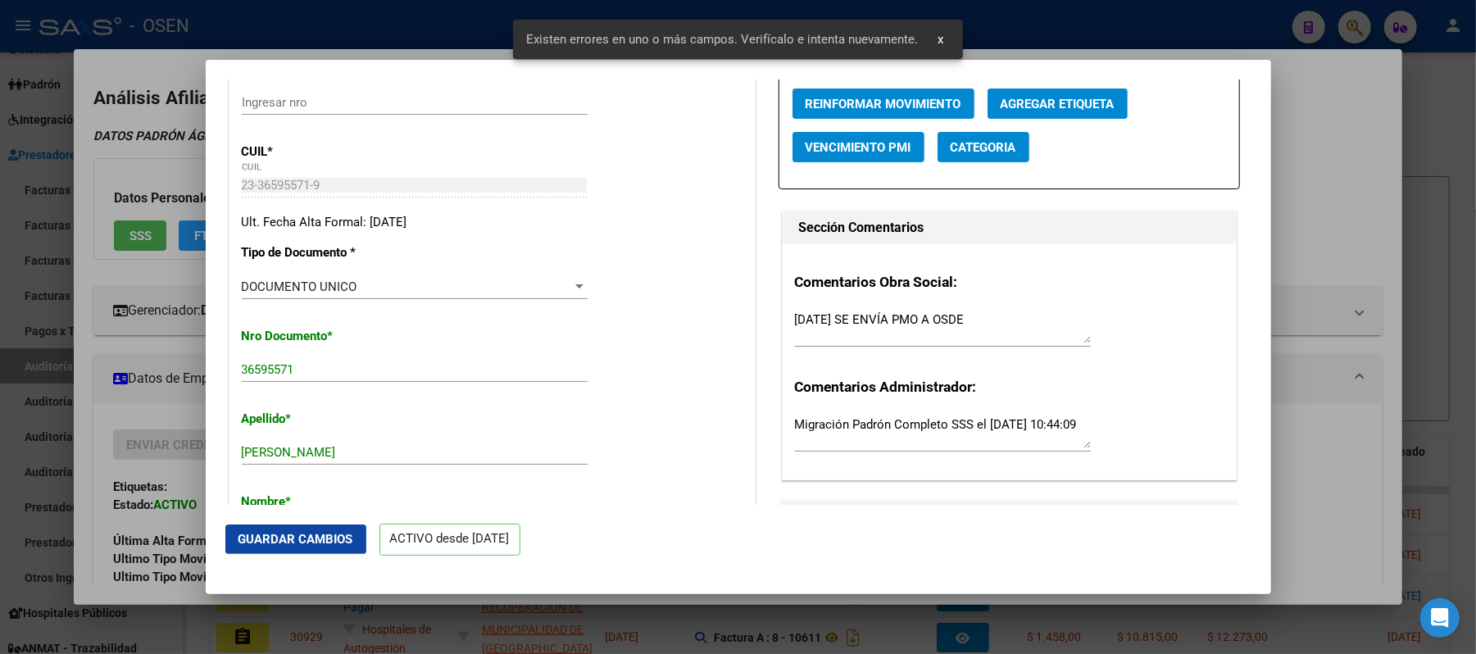
scroll to position [437, 0]
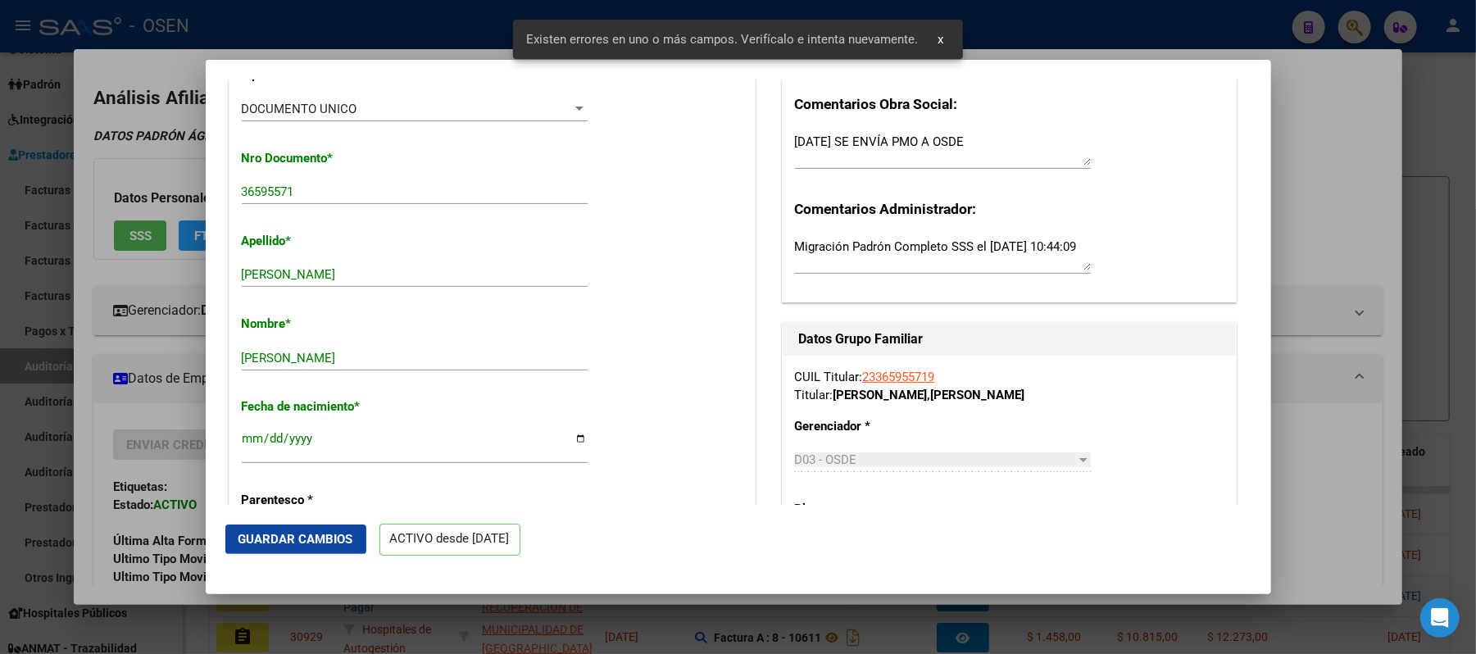
click at [285, 539] on span "Guardar Cambios" at bounding box center [296, 539] width 115 height 15
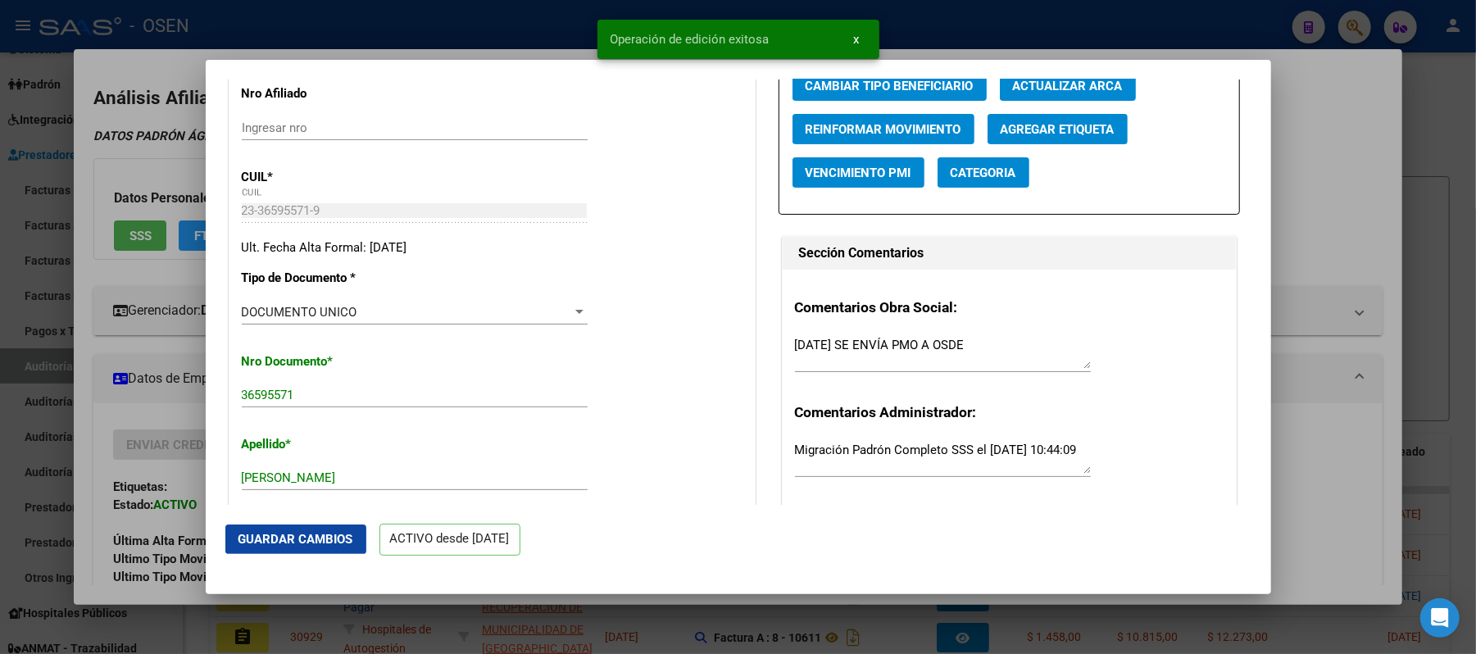
scroll to position [0, 0]
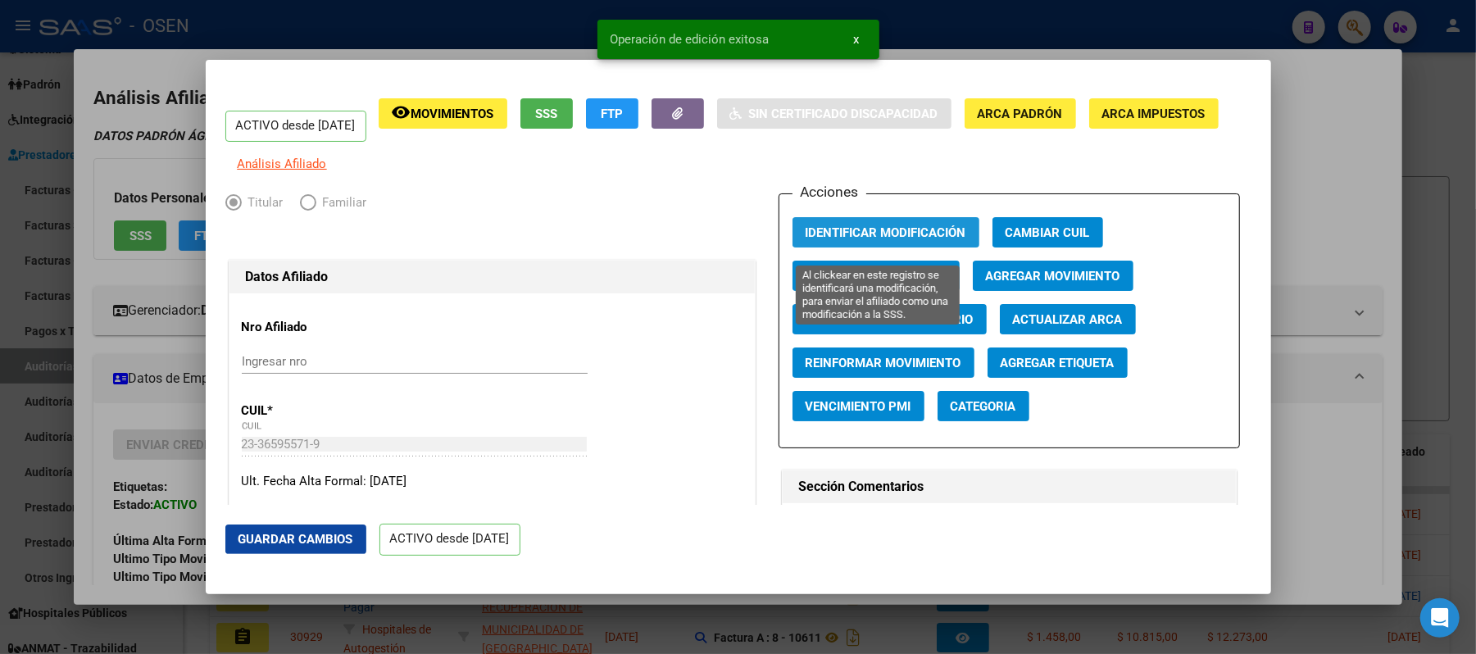
click at [936, 228] on button "Identificar Modificación" at bounding box center [886, 232] width 187 height 30
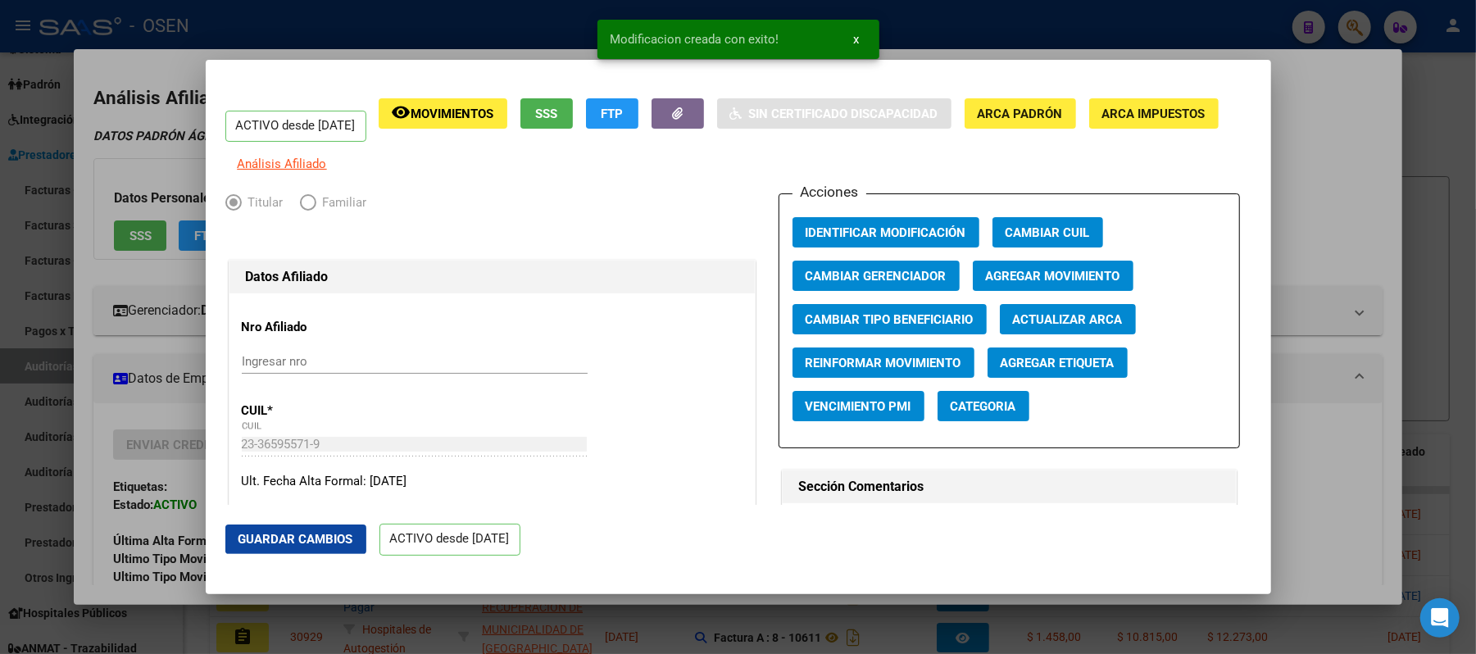
click at [1322, 207] on div at bounding box center [738, 327] width 1476 height 654
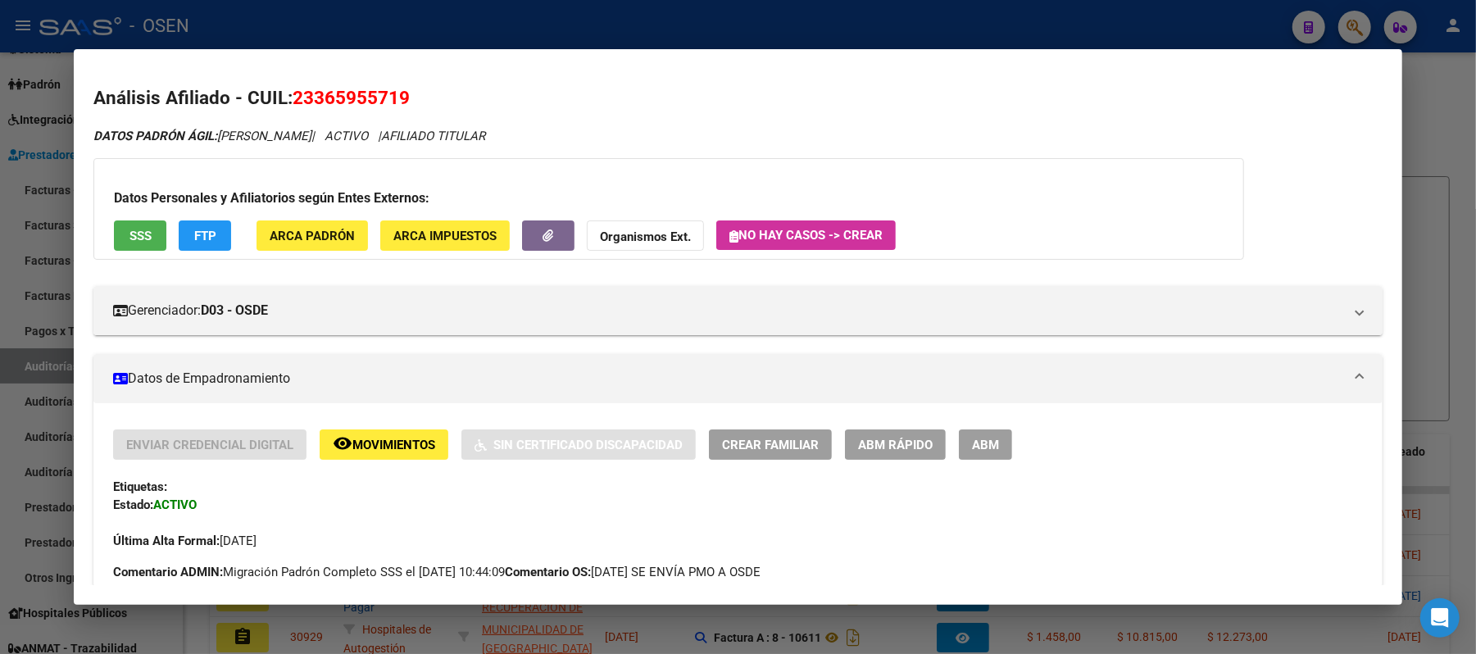
click at [62, 328] on div at bounding box center [738, 327] width 1476 height 654
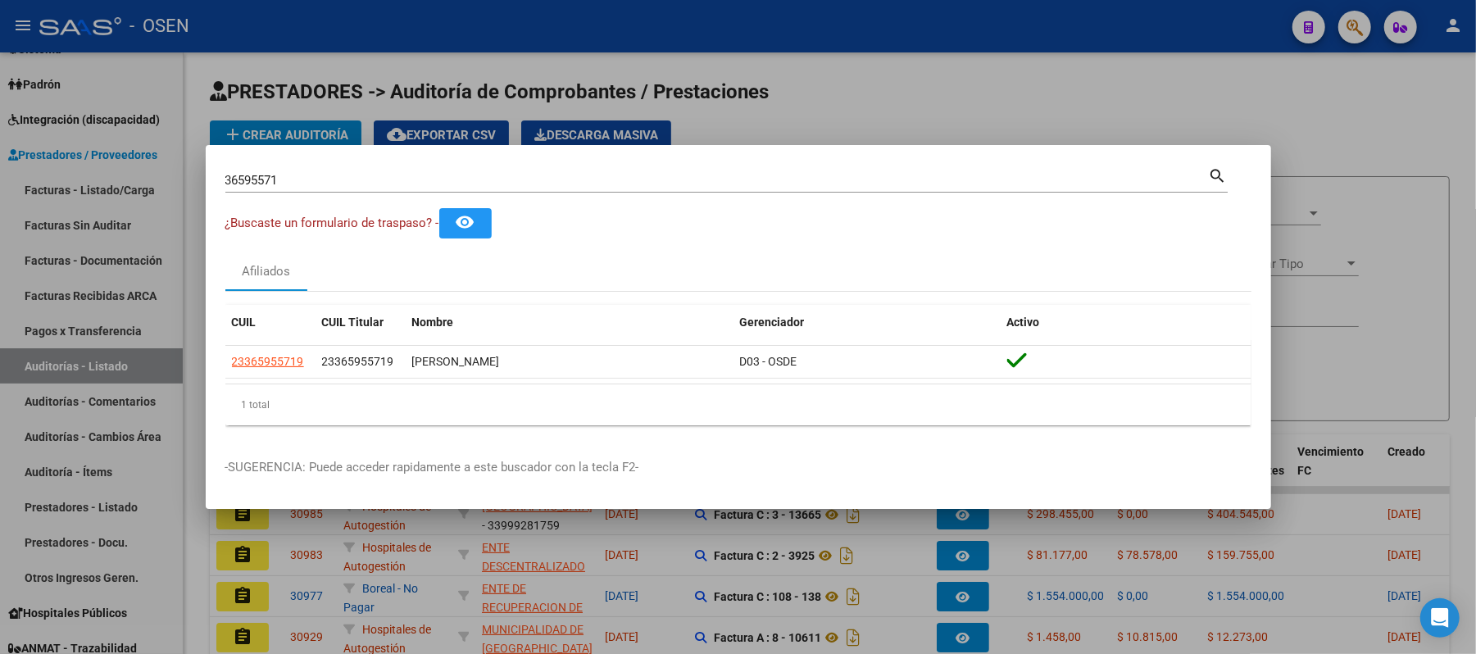
click at [57, 189] on div at bounding box center [738, 327] width 1476 height 654
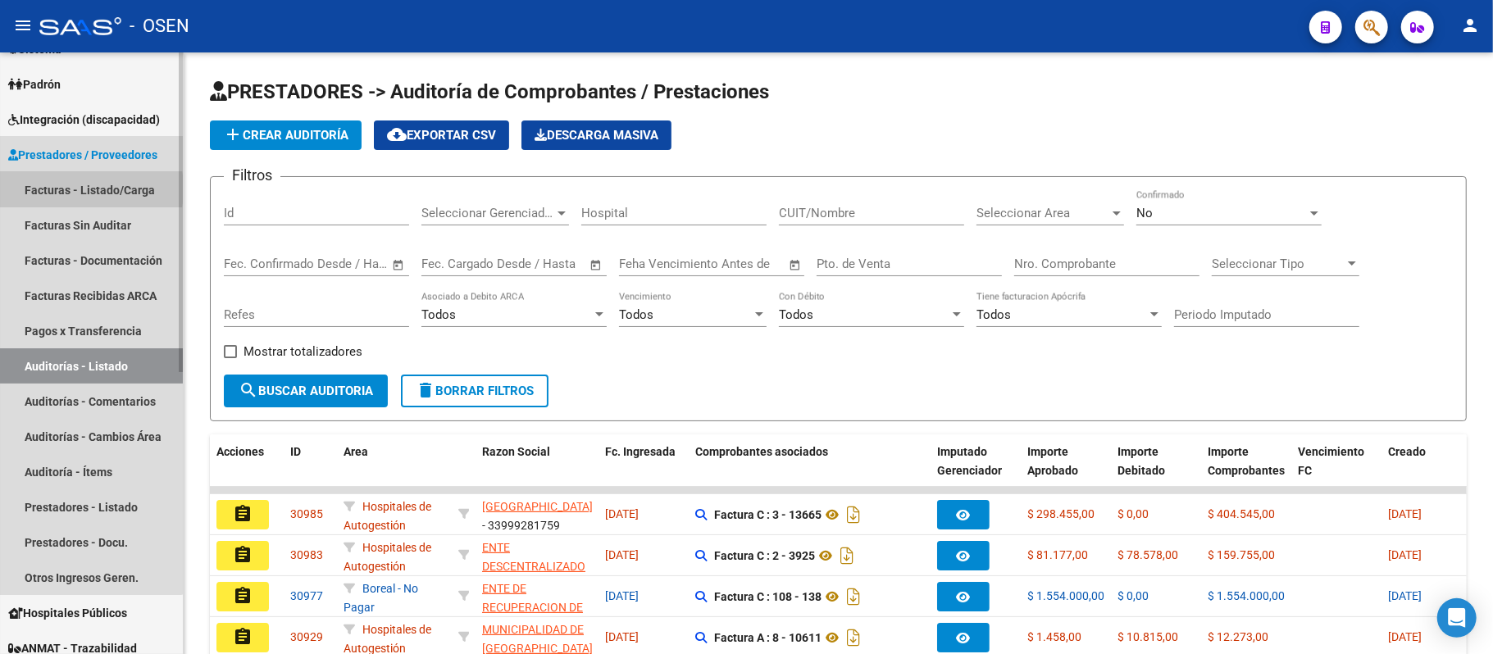
click at [57, 189] on link "Facturas - Listado/Carga" at bounding box center [91, 189] width 183 height 35
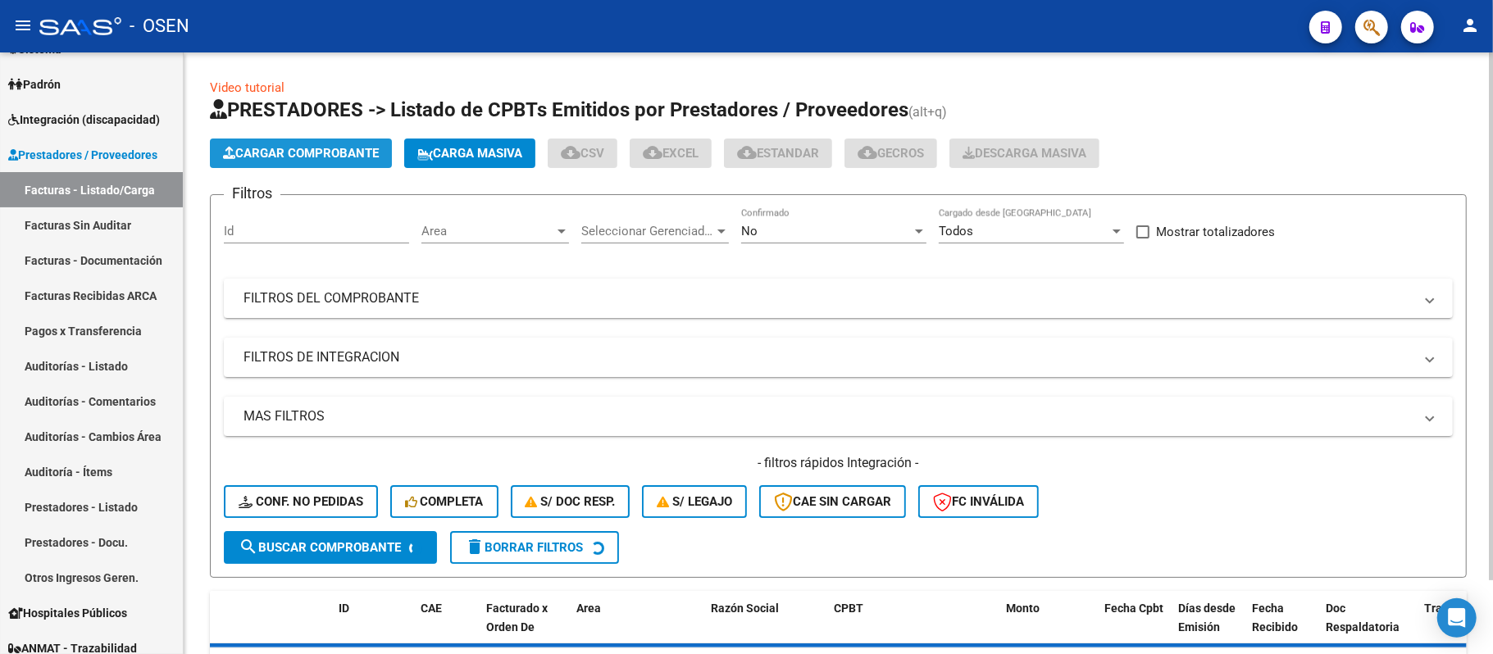
click at [335, 146] on span "Cargar Comprobante" at bounding box center [301, 153] width 156 height 15
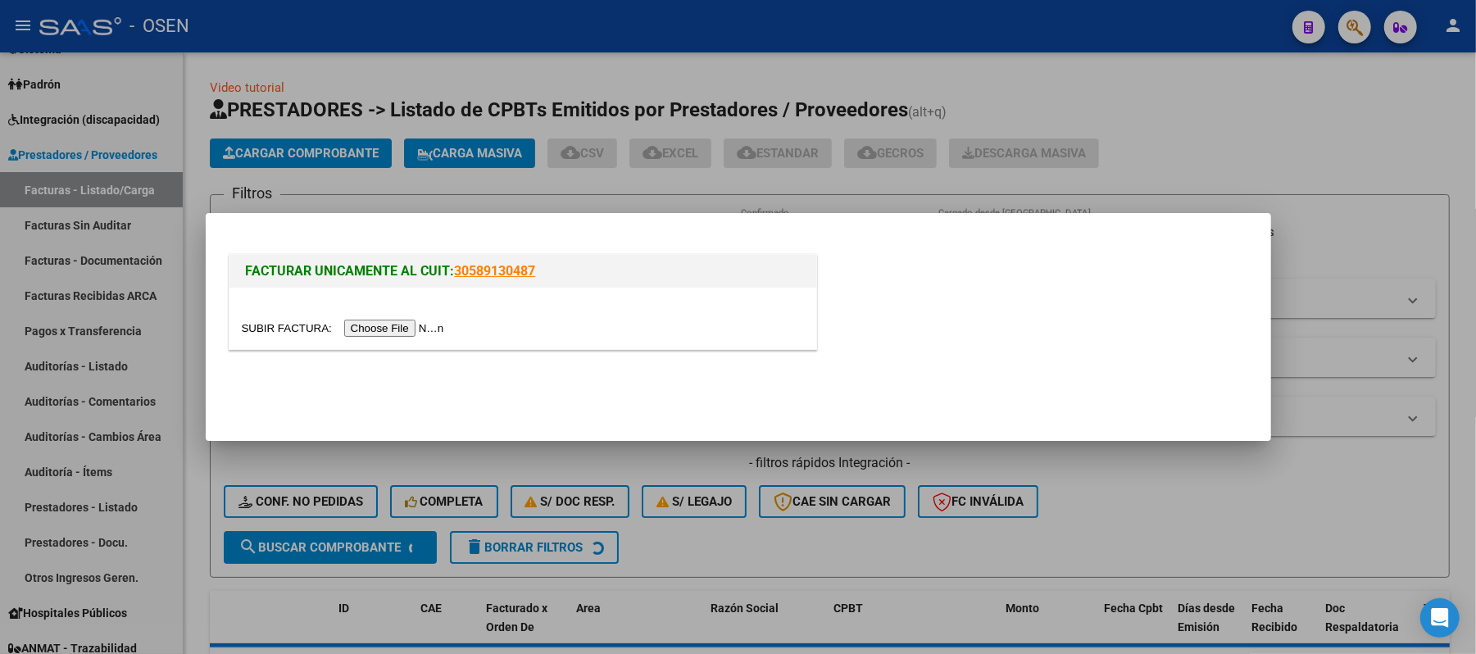
click at [398, 328] on input "file" at bounding box center [345, 328] width 207 height 17
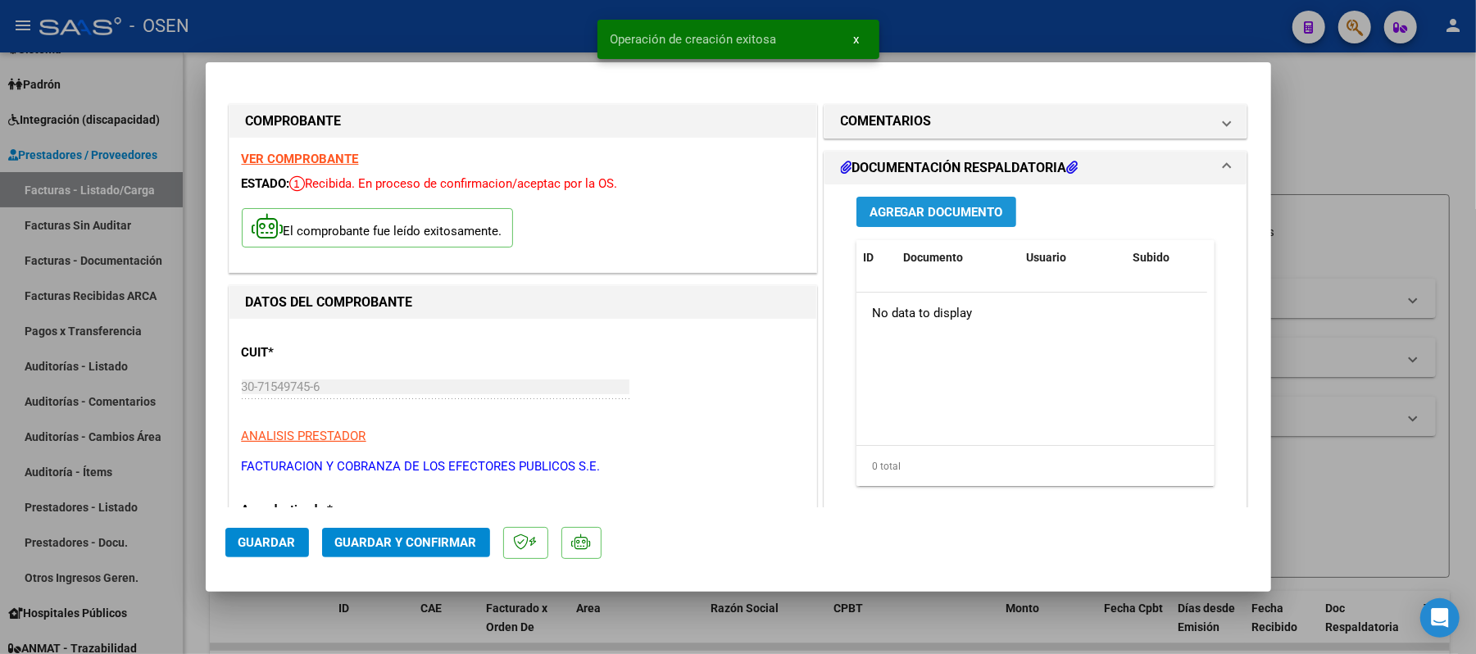
click at [934, 211] on span "Agregar Documento" at bounding box center [937, 212] width 134 height 15
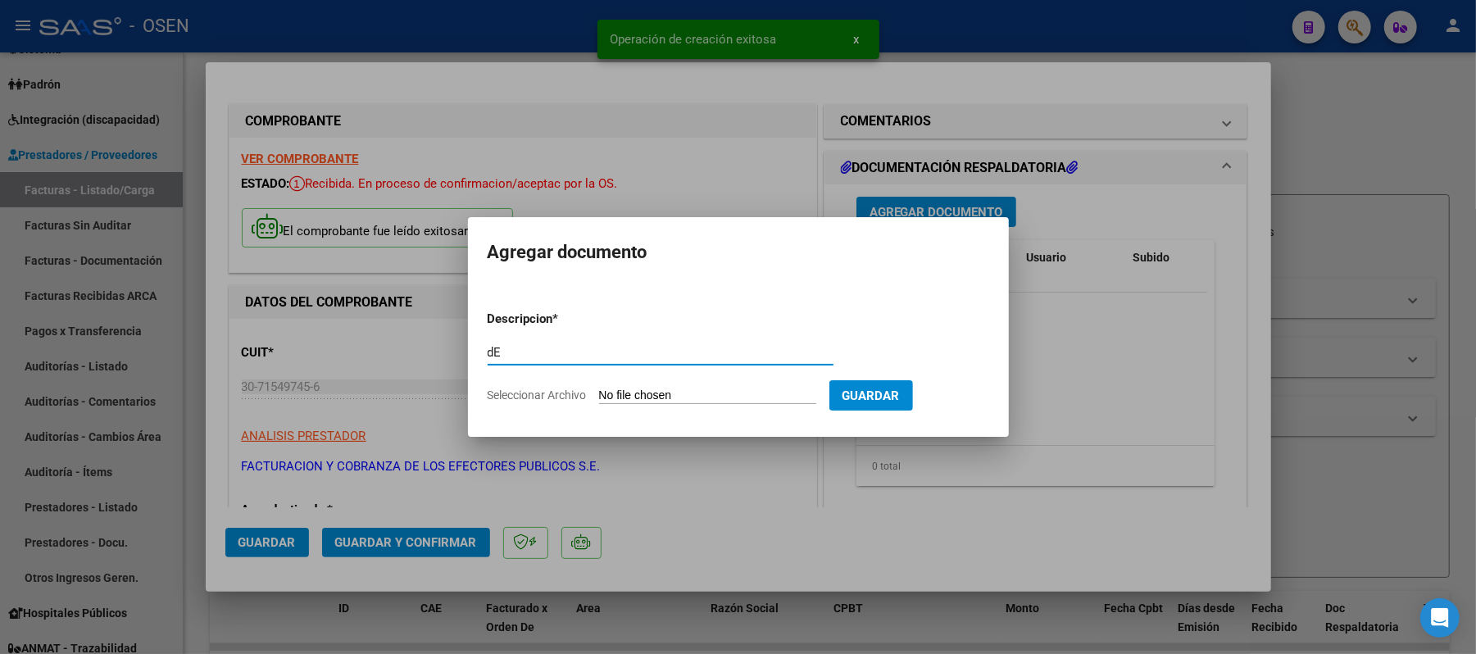
type input "d"
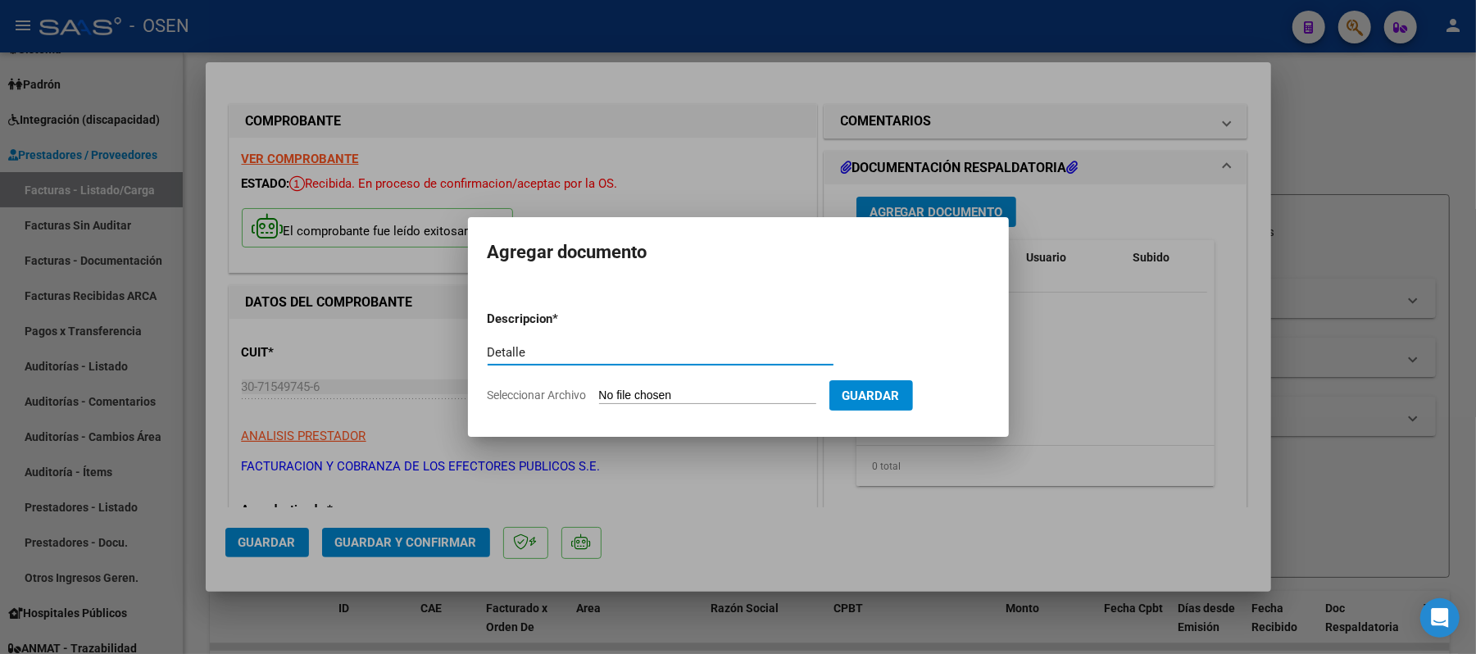
type input "Detalle"
click at [690, 400] on input "Seleccionar Archivo" at bounding box center [707, 397] width 217 height 16
type input "C:\fakepath\FACA2 0001-00026004 Detalle de Analisis de Impugnacion.pdf"
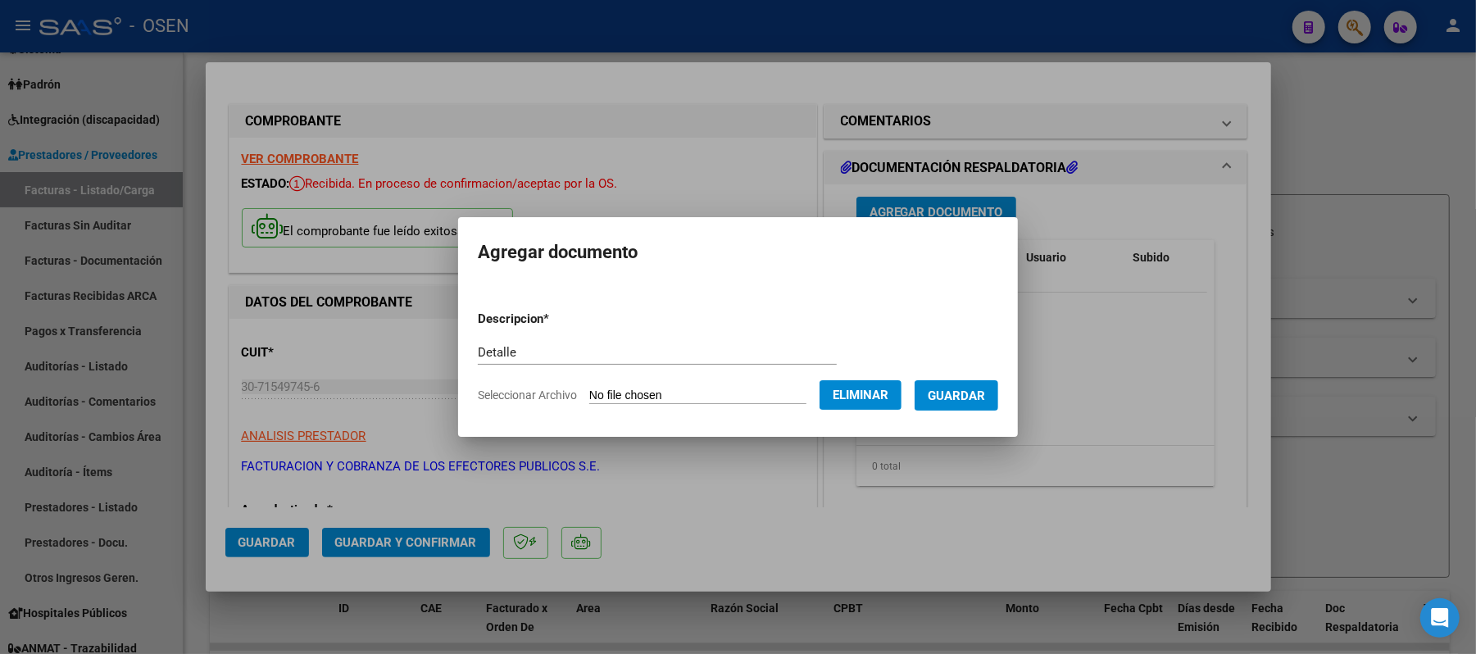
click at [970, 403] on span "Guardar" at bounding box center [956, 396] width 57 height 15
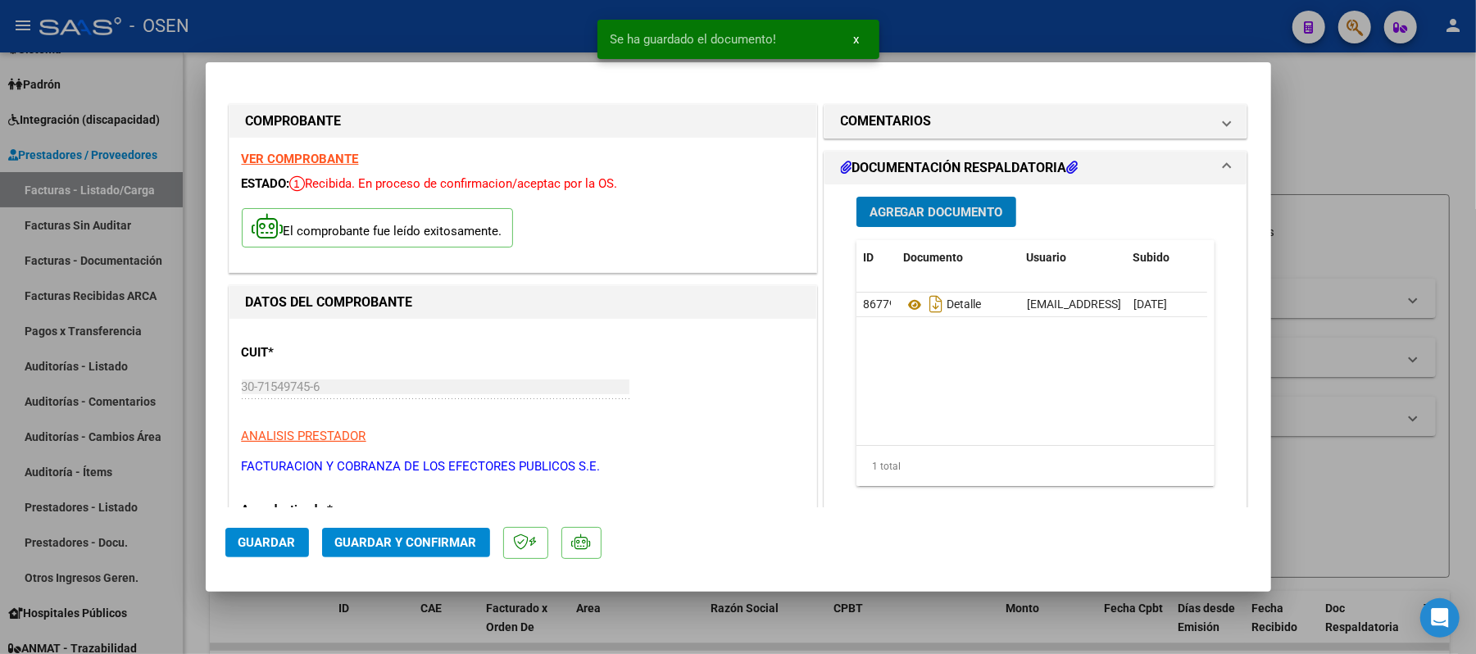
click at [936, 198] on button "Agregar Documento" at bounding box center [937, 212] width 160 height 30
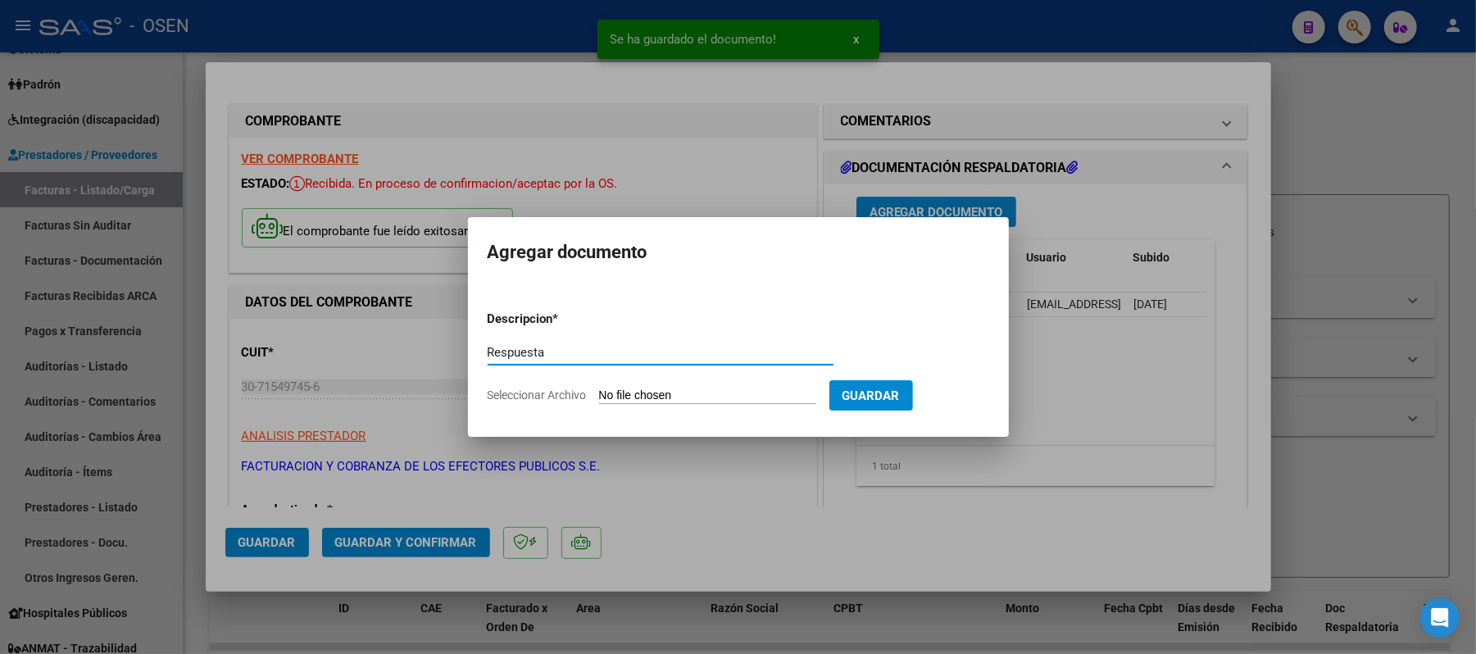
type input "Respuesta"
click at [697, 400] on input "Seleccionar Archivo" at bounding box center [707, 397] width 217 height 16
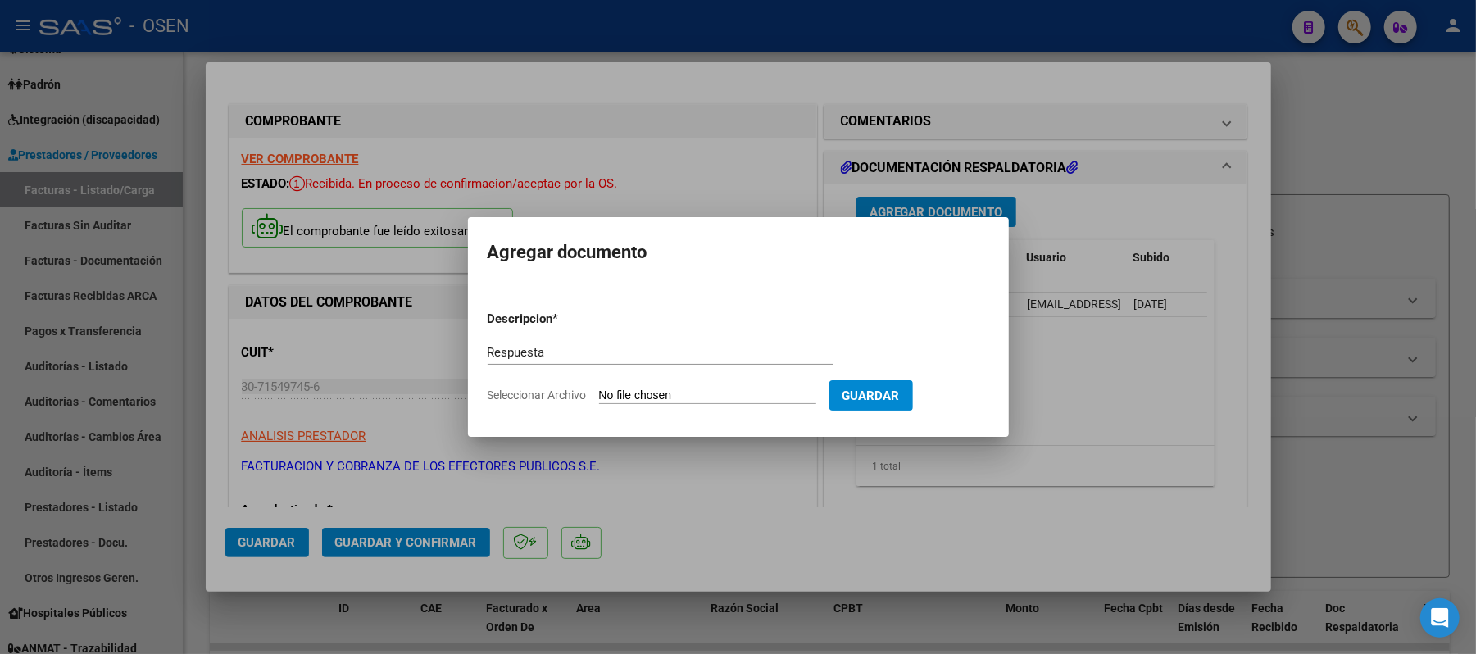
type input "C:\fakepath\FACA2 0001-00026004 Respuesta de Impugnacion.pdf"
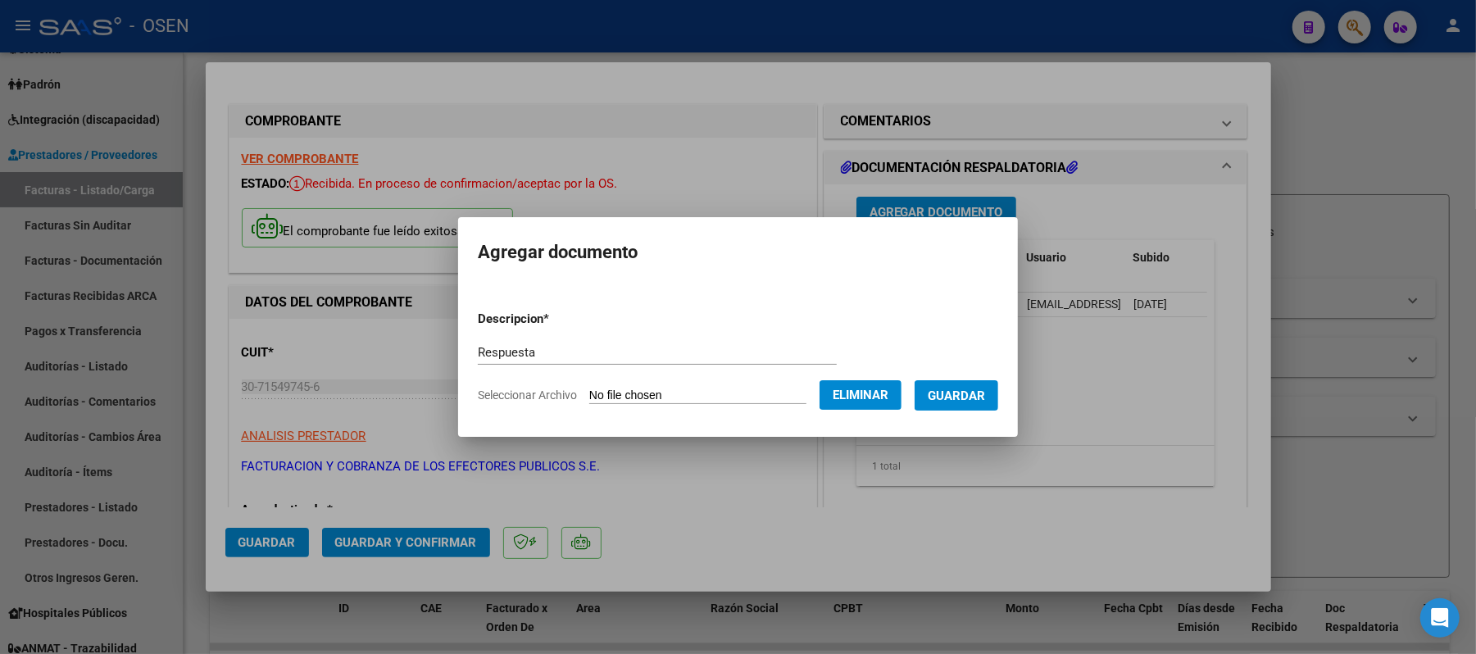
click at [985, 403] on span "Guardar" at bounding box center [956, 396] width 57 height 15
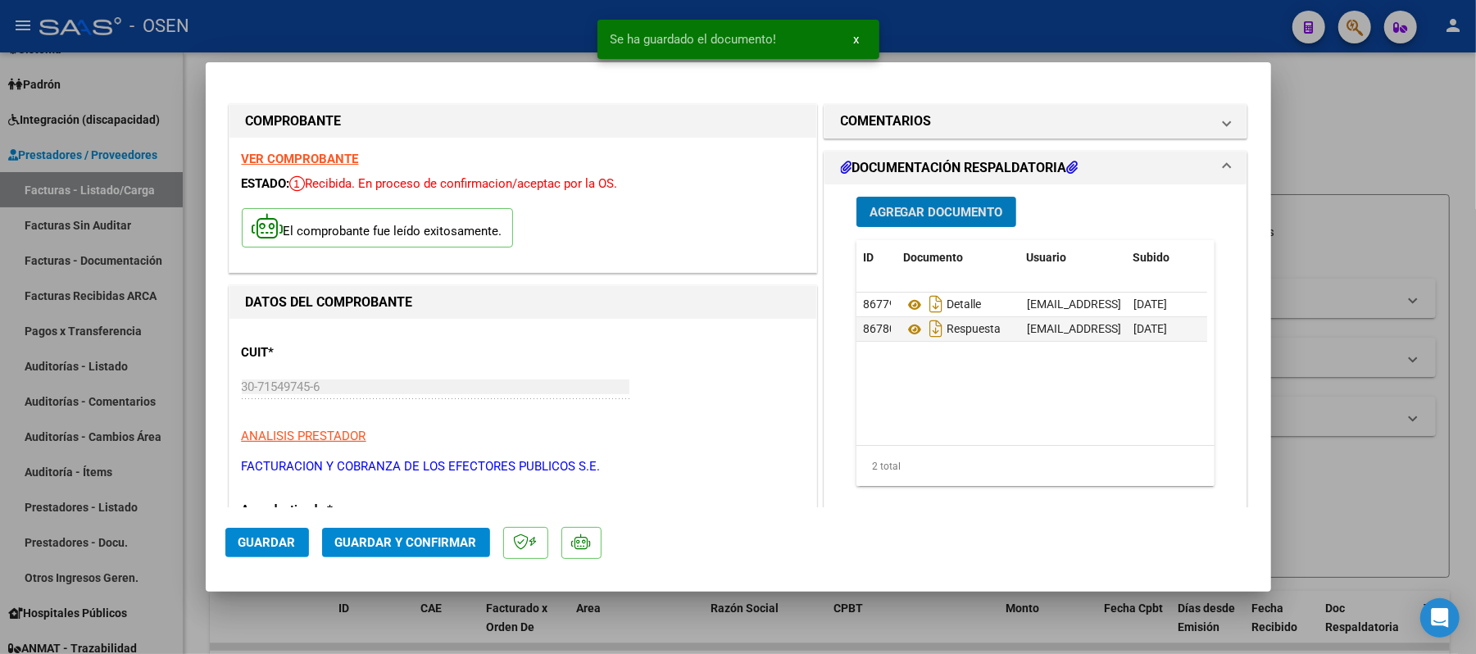
click at [348, 533] on button "Guardar y Confirmar" at bounding box center [406, 543] width 168 height 30
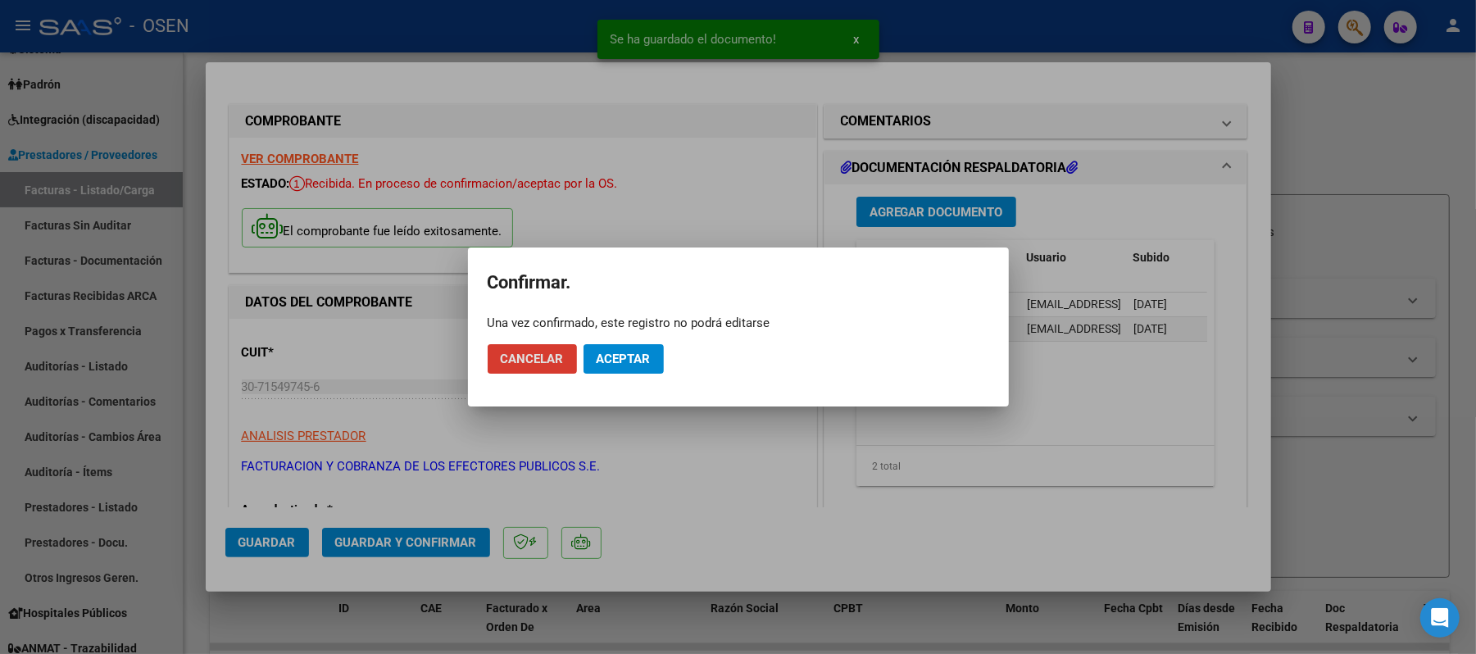
click at [633, 357] on span "Aceptar" at bounding box center [624, 359] width 54 height 15
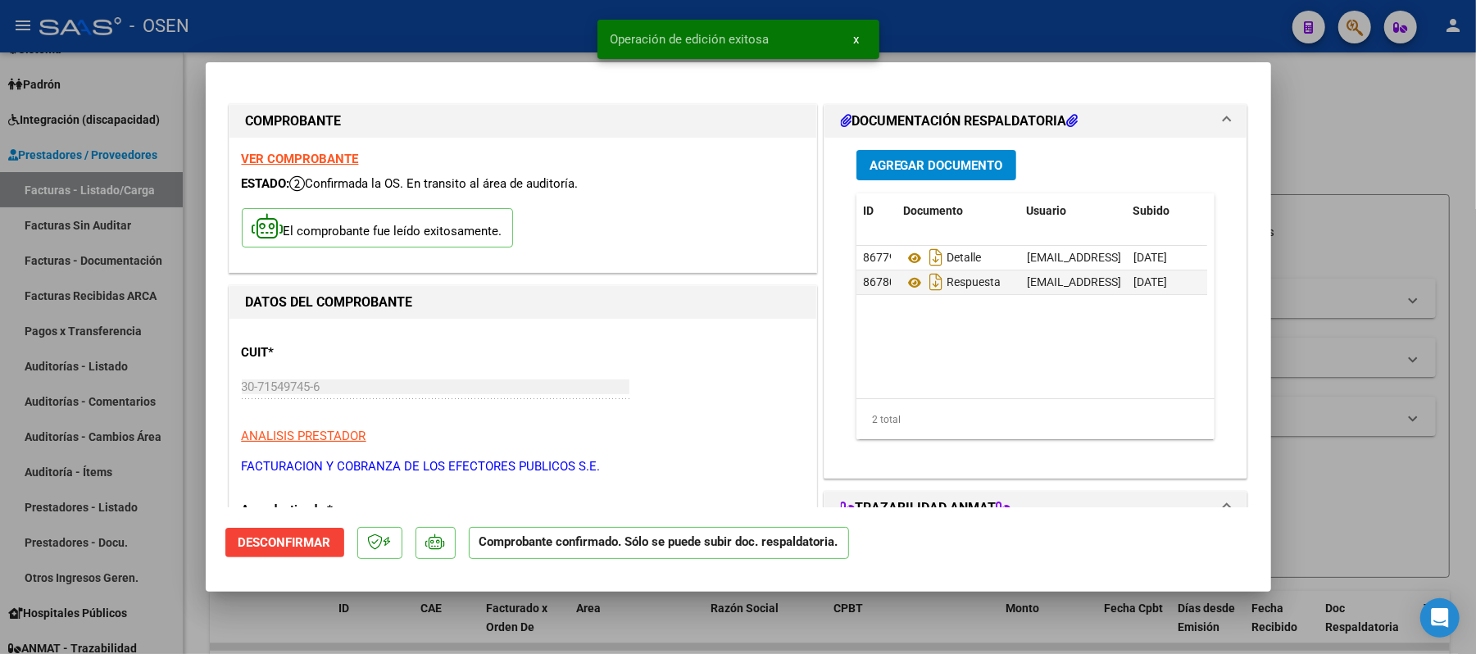
click at [135, 522] on div at bounding box center [738, 327] width 1476 height 654
type input "$ 0,00"
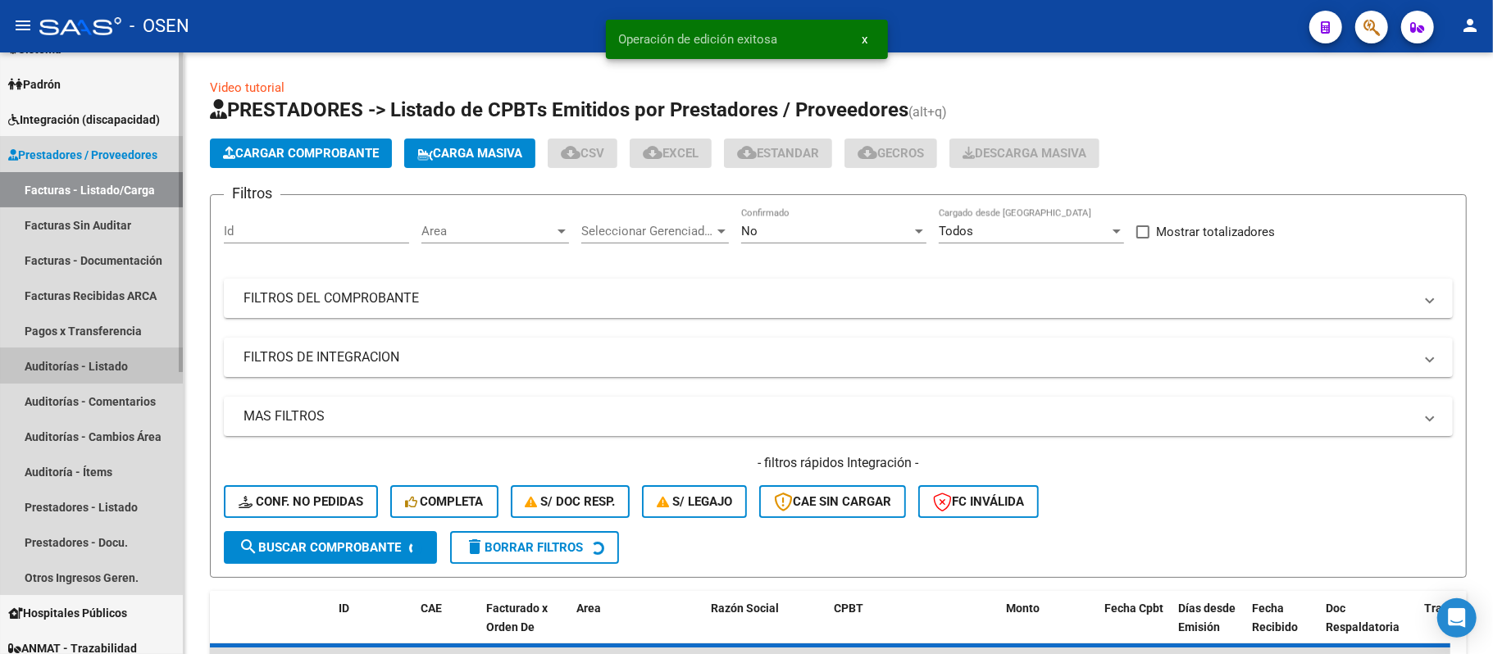
click at [100, 358] on link "Auditorías - Listado" at bounding box center [91, 365] width 183 height 35
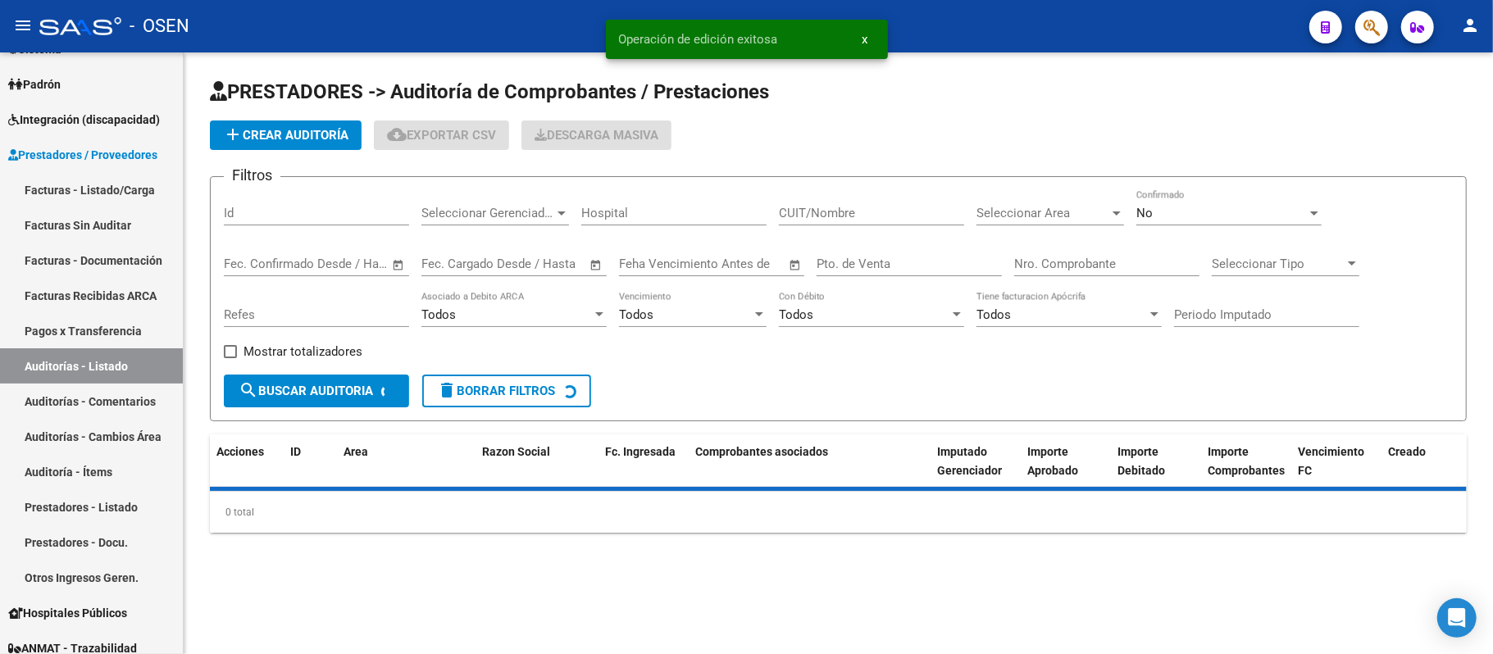
click at [1075, 262] on input "Nro. Comprobante" at bounding box center [1106, 264] width 185 height 15
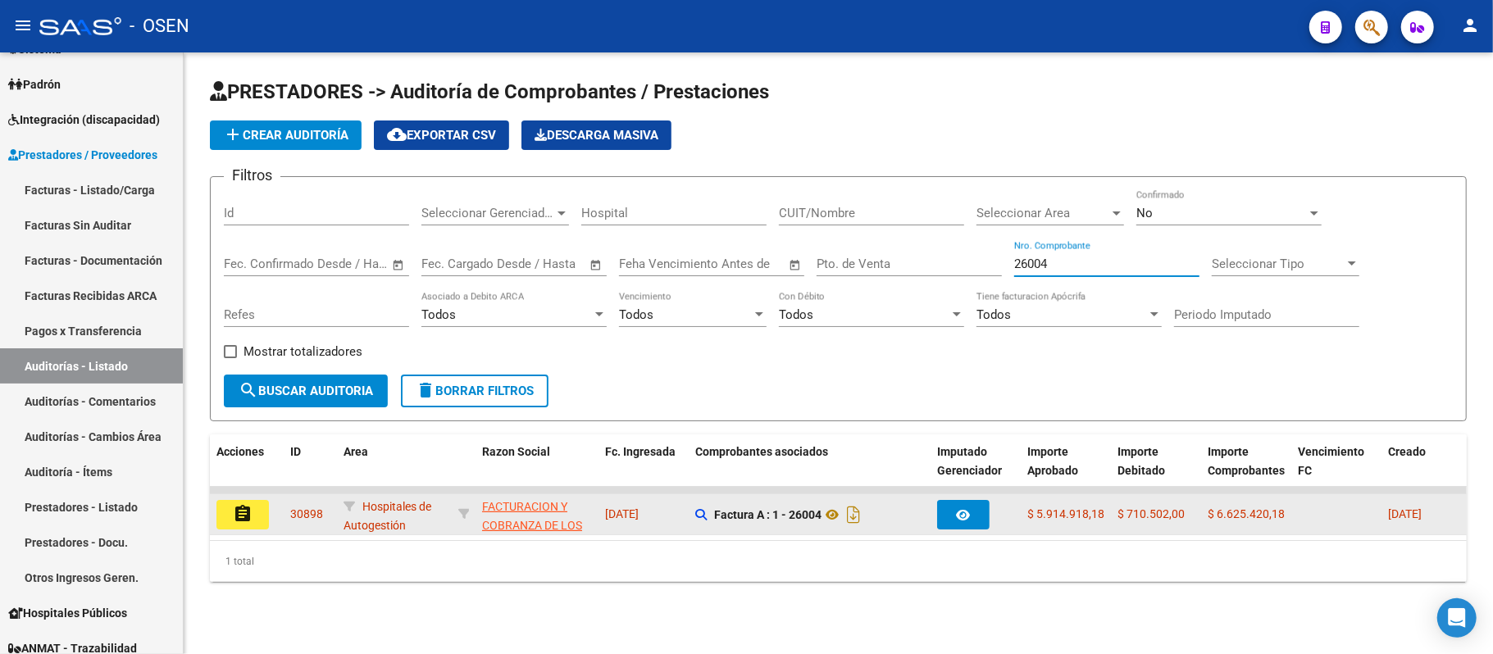
type input "26004"
click at [239, 504] on mat-icon "assignment" at bounding box center [243, 514] width 20 height 20
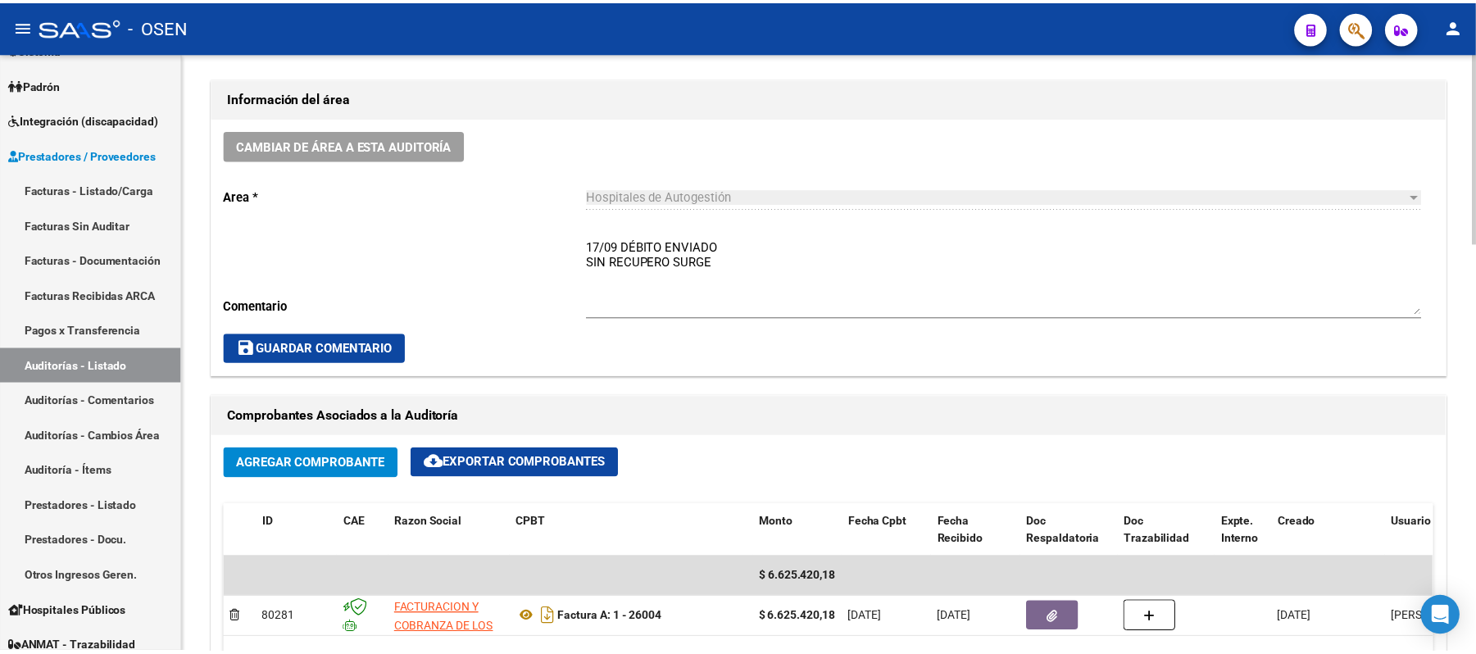
scroll to position [546, 0]
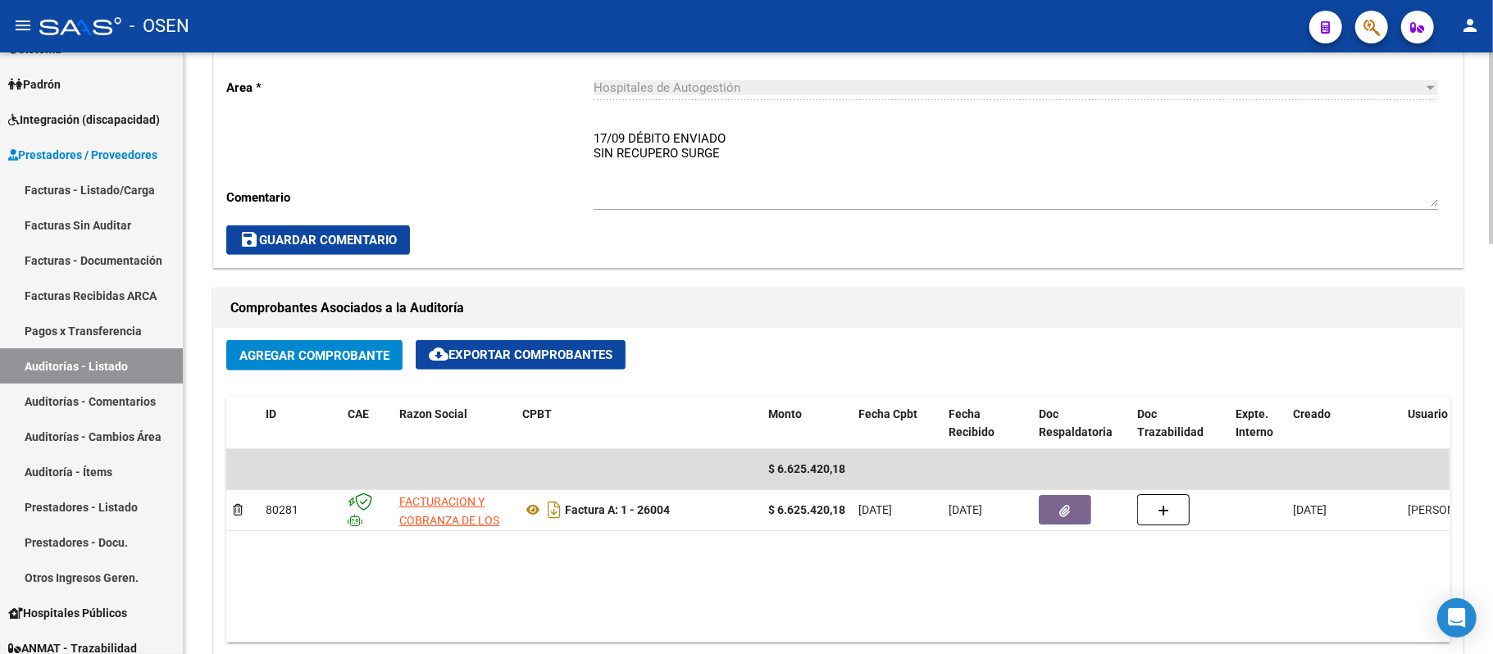
click at [338, 361] on span "Agregar Comprobante" at bounding box center [314, 355] width 150 height 15
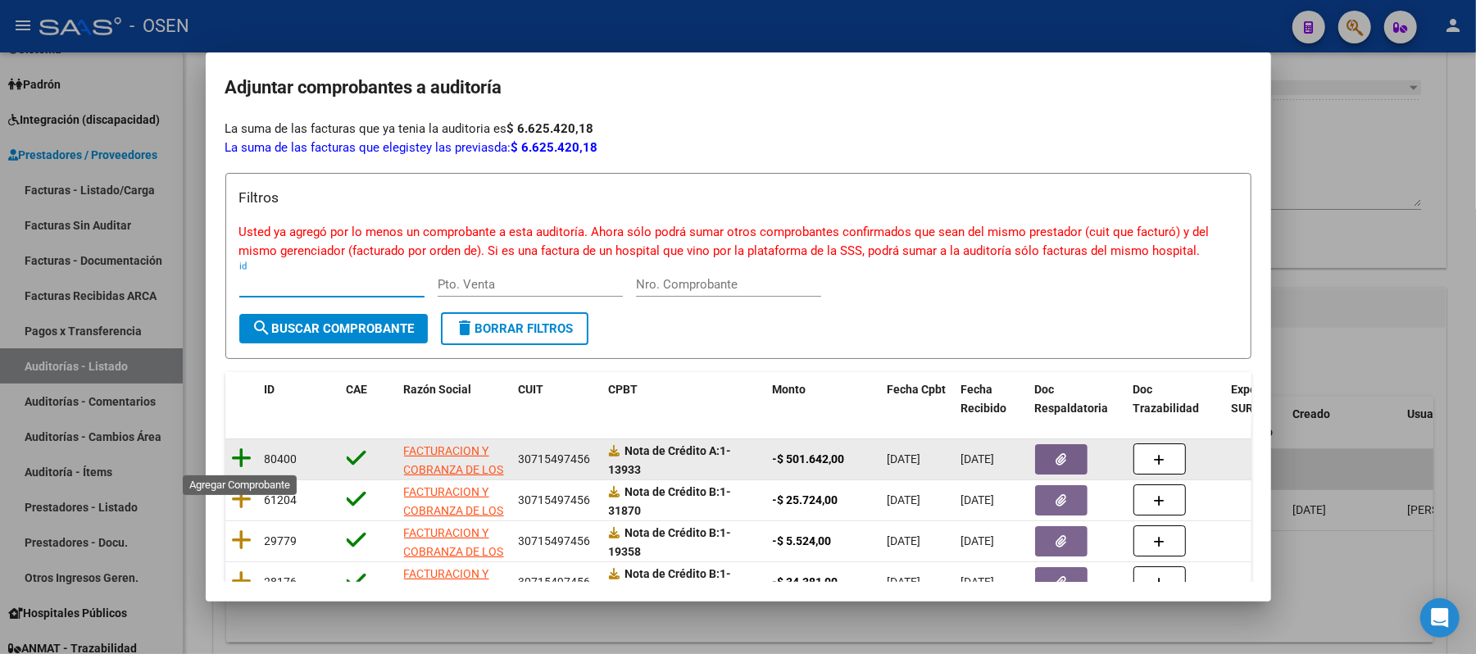
click at [246, 459] on icon at bounding box center [242, 458] width 20 height 23
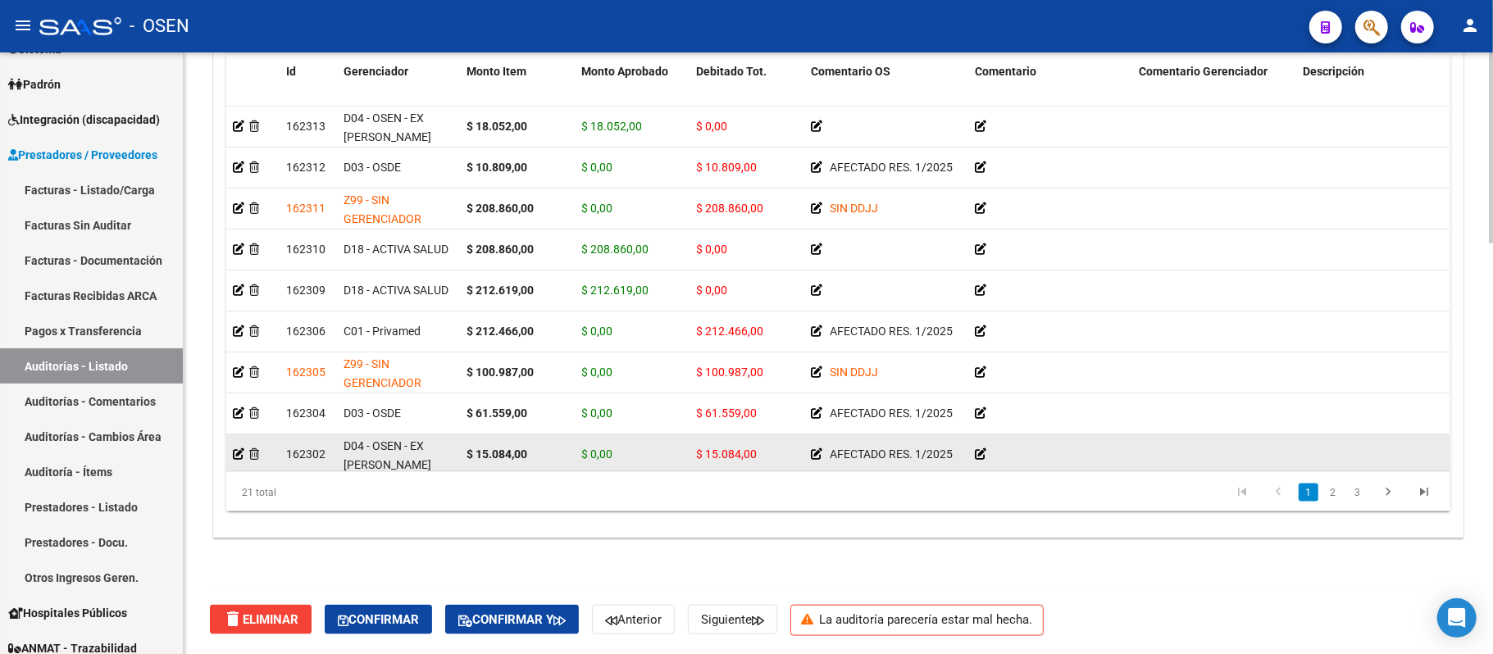
scroll to position [1292, 0]
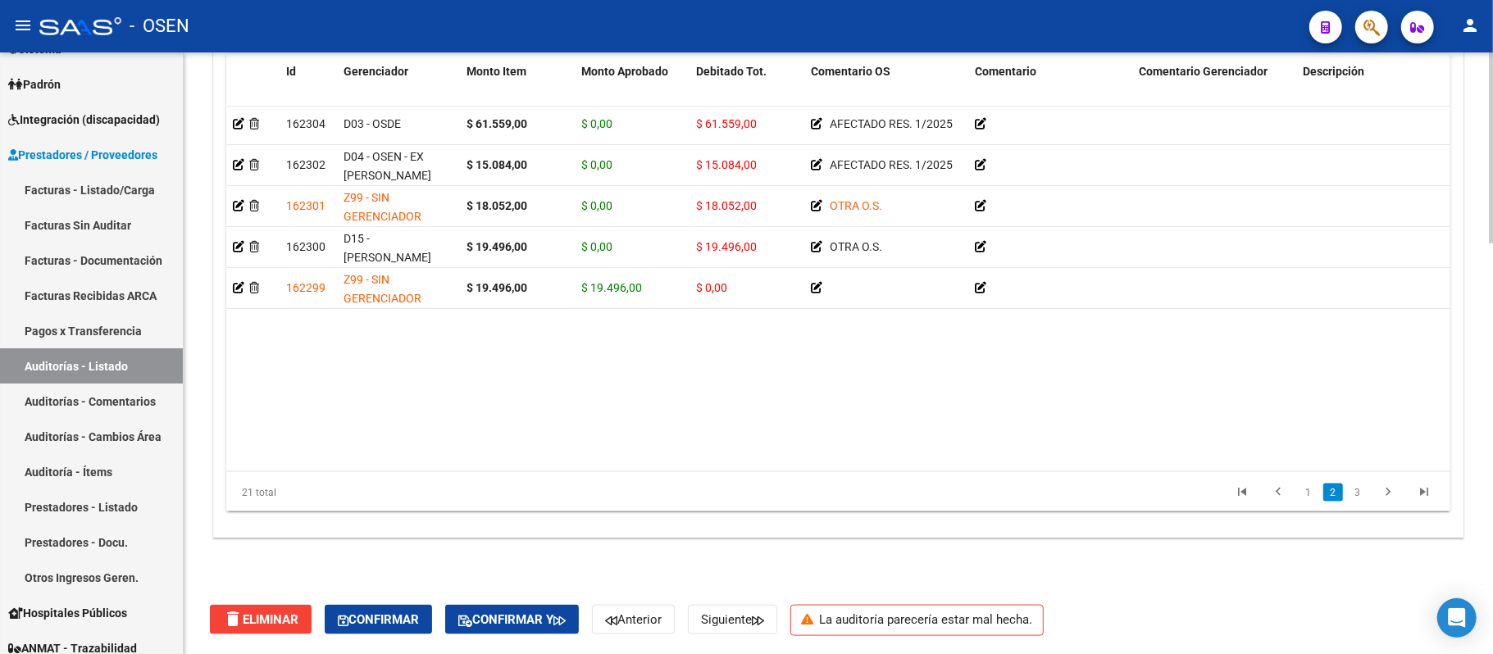
click at [754, 457] on datatable-body "162311 Z99 - SIN GERENCIADOR $ 208.860,00 $ 0,00 $ 208.860,00 SIN DDJJ 27451466…" at bounding box center [837, 289] width 1223 height 365
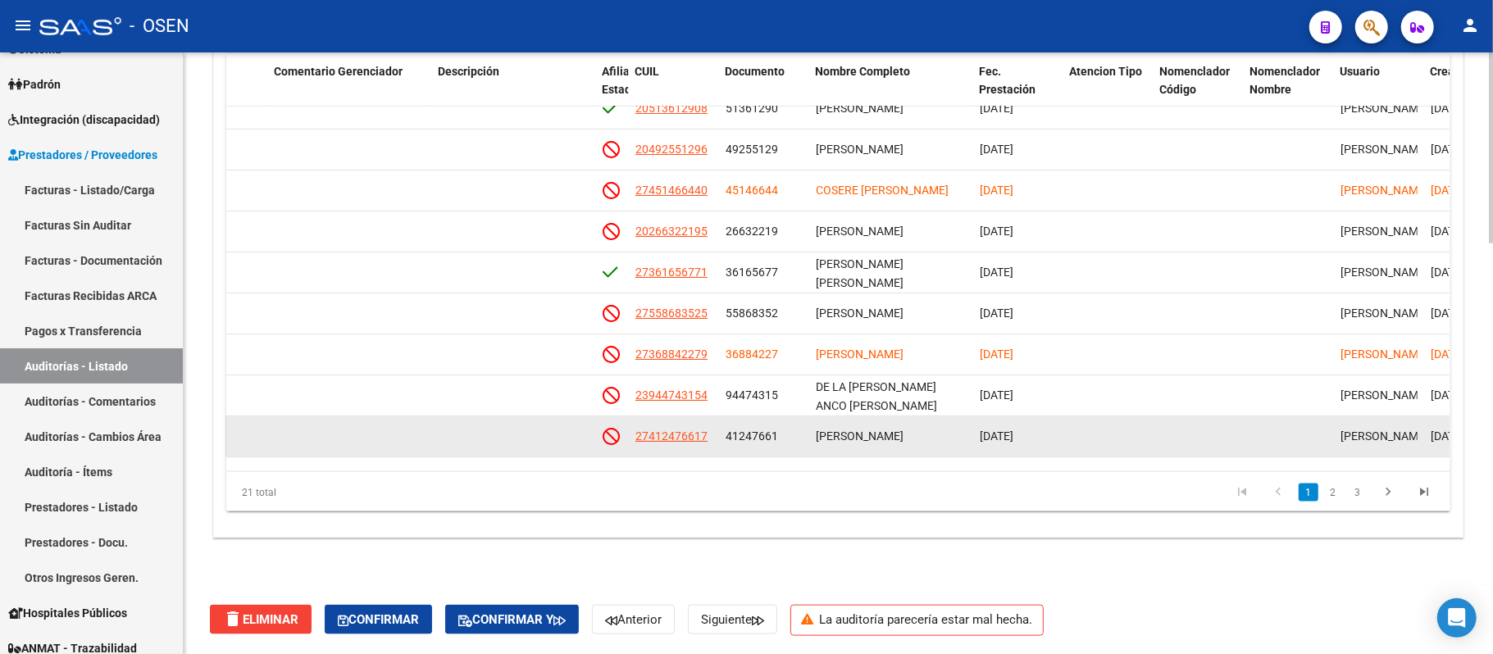
scroll to position [0, 864]
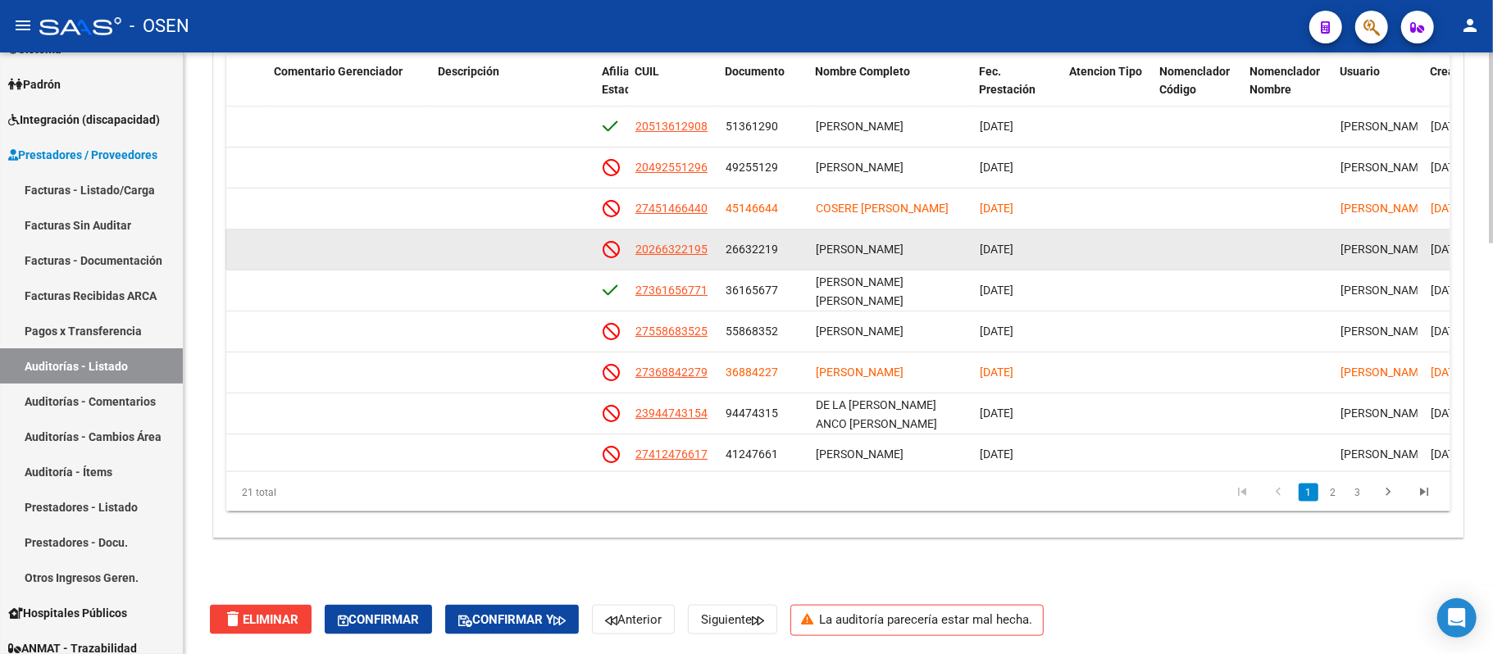
click at [903, 252] on span "MAZZA MARCELO ADAN" at bounding box center [860, 249] width 88 height 13
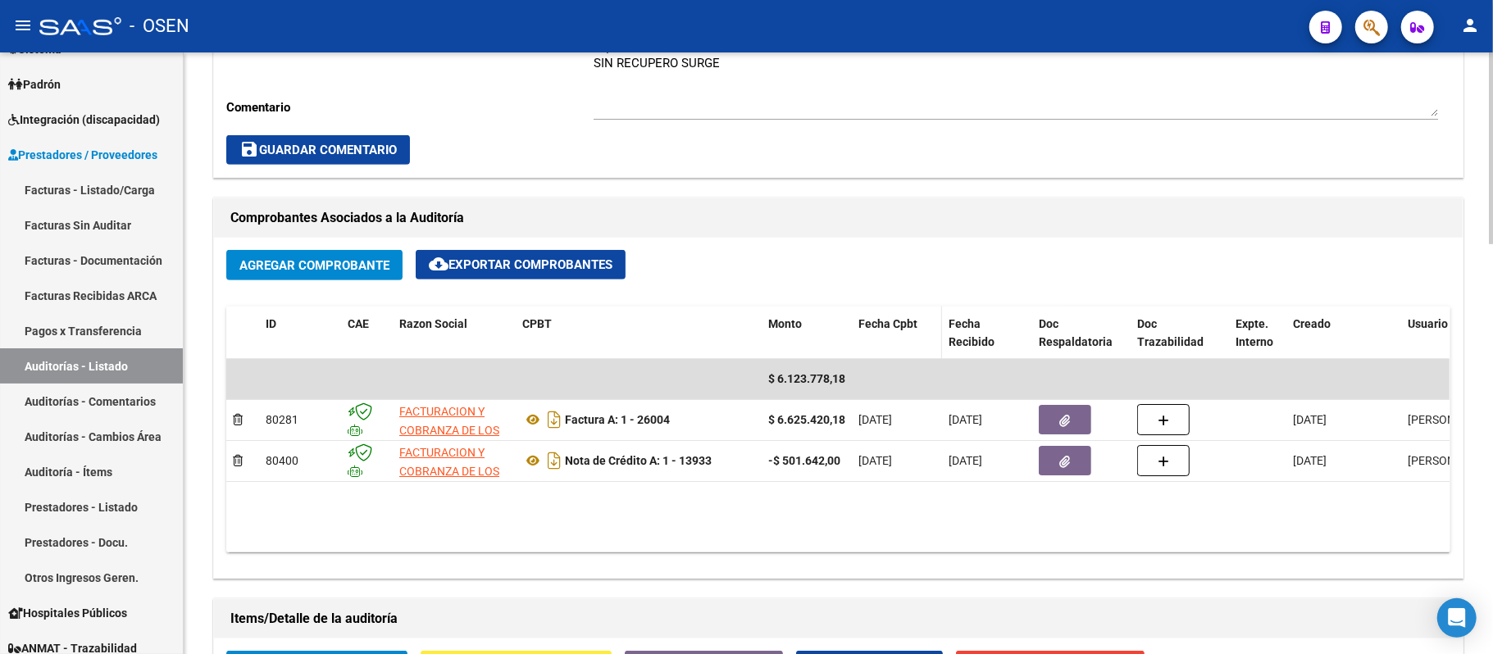
scroll to position [198, 0]
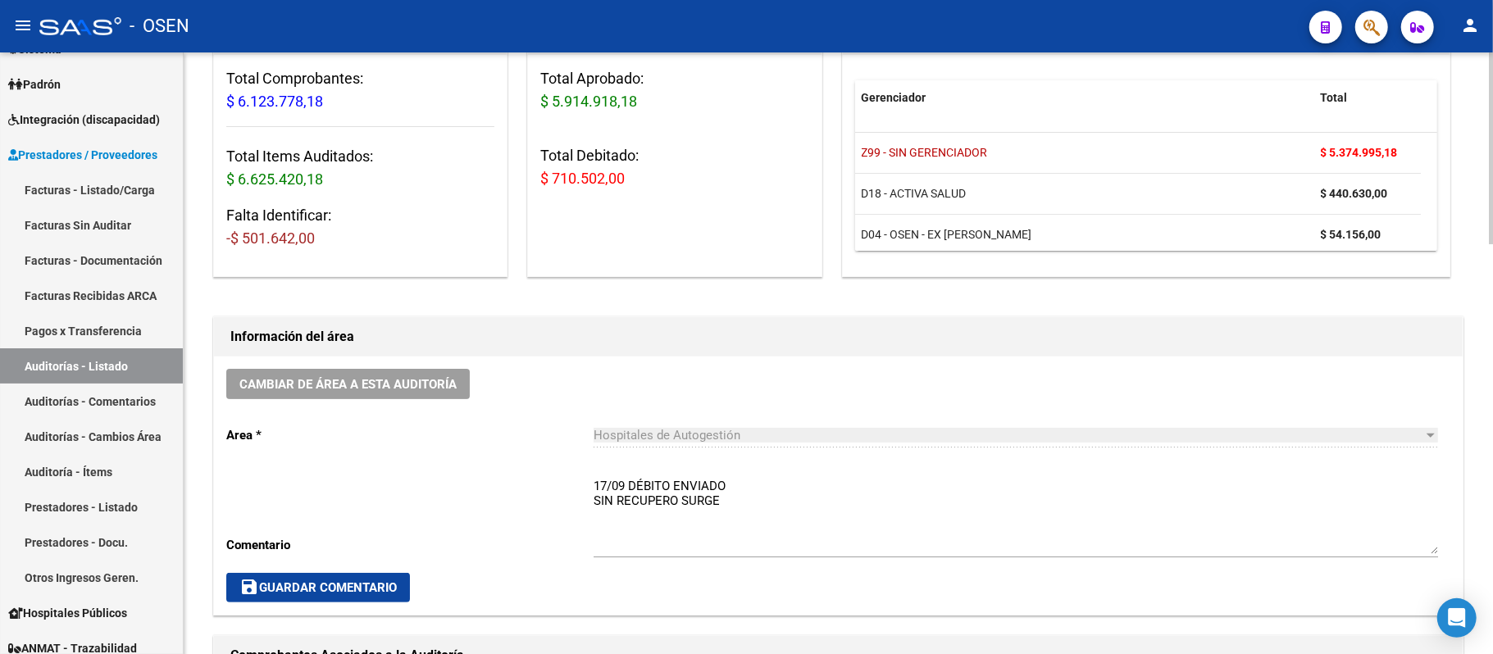
click at [594, 489] on textarea "17/09 DÉBITO ENVIADO SIN RECUPERO SURGE" at bounding box center [1015, 515] width 844 height 77
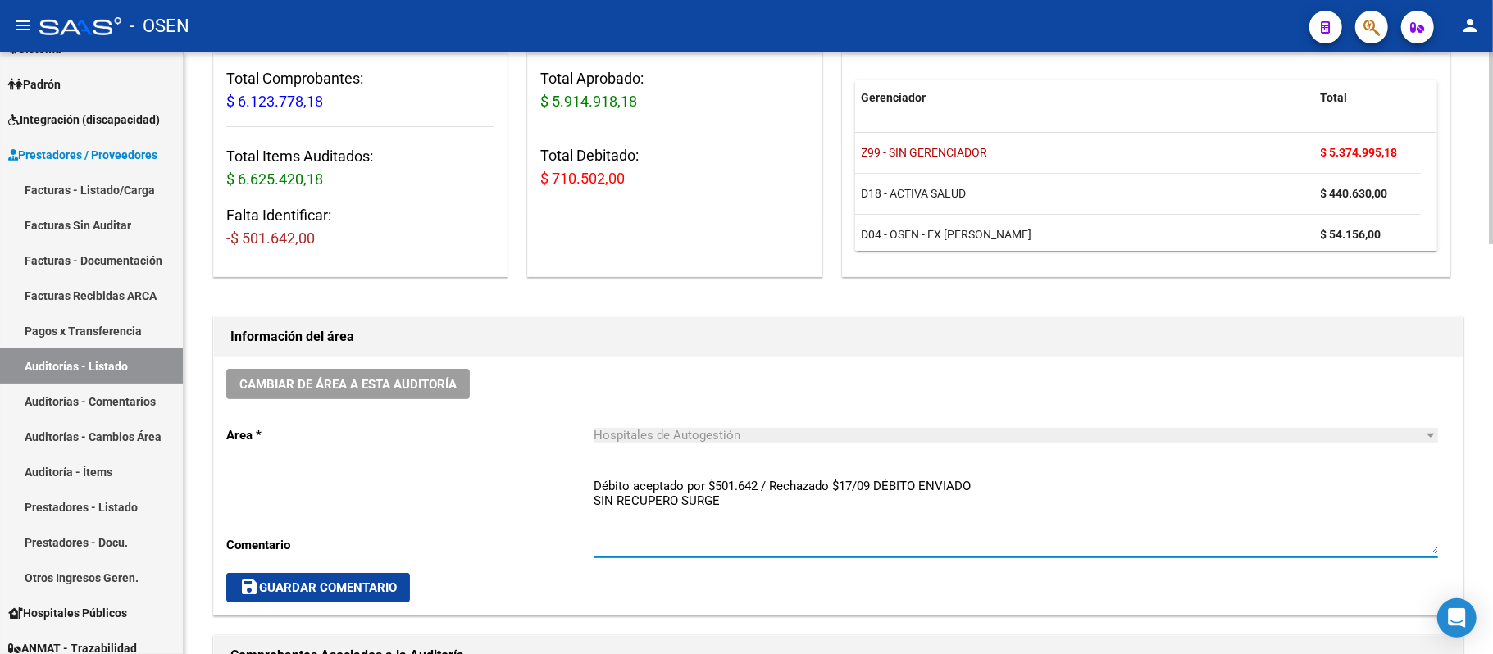
paste textarea "208860,00"
click at [863, 489] on textarea "Débito aceptado por $501.642 / Rechazado $208860 SIN RECUPERO SURGE" at bounding box center [1015, 515] width 844 height 77
type textarea "Débito aceptado por $501.642 / Rechazado $208.860 SIN RECUPERO SURGE"
click at [359, 591] on span "save Guardar Comentario" at bounding box center [317, 587] width 157 height 15
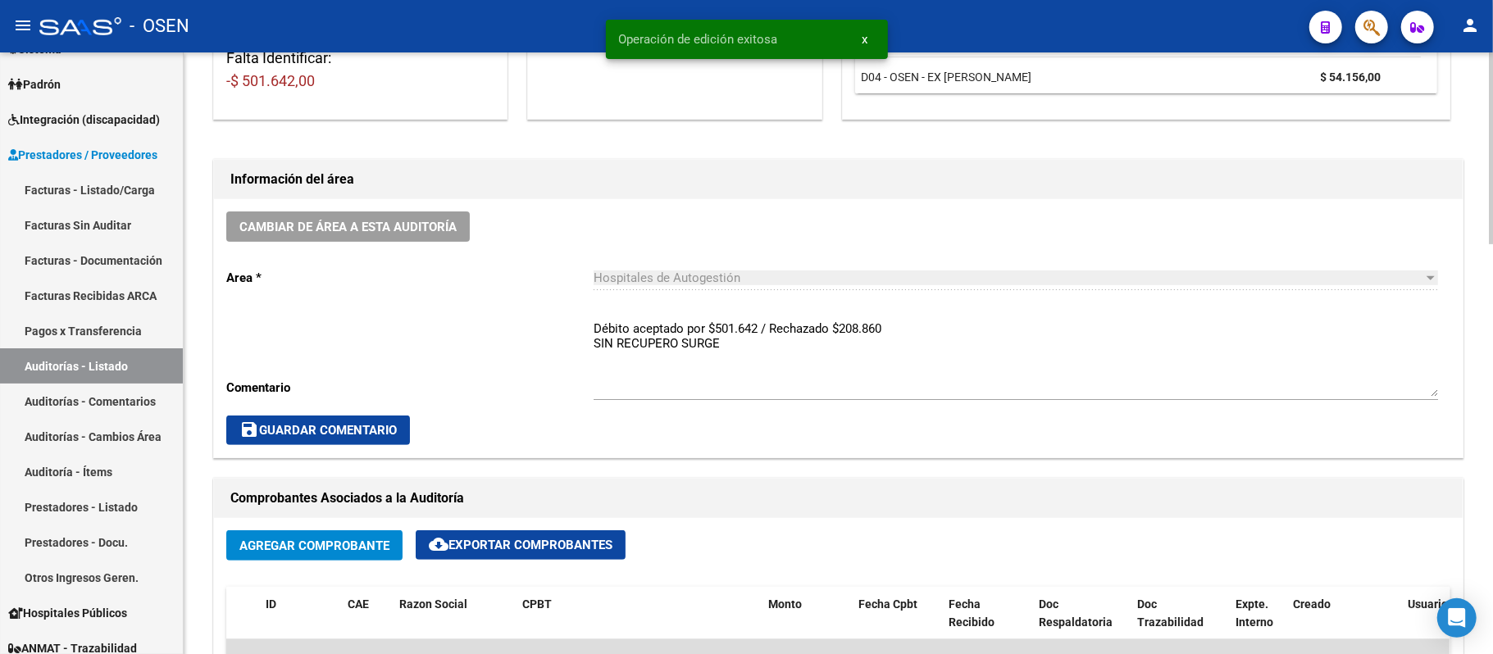
scroll to position [0, 0]
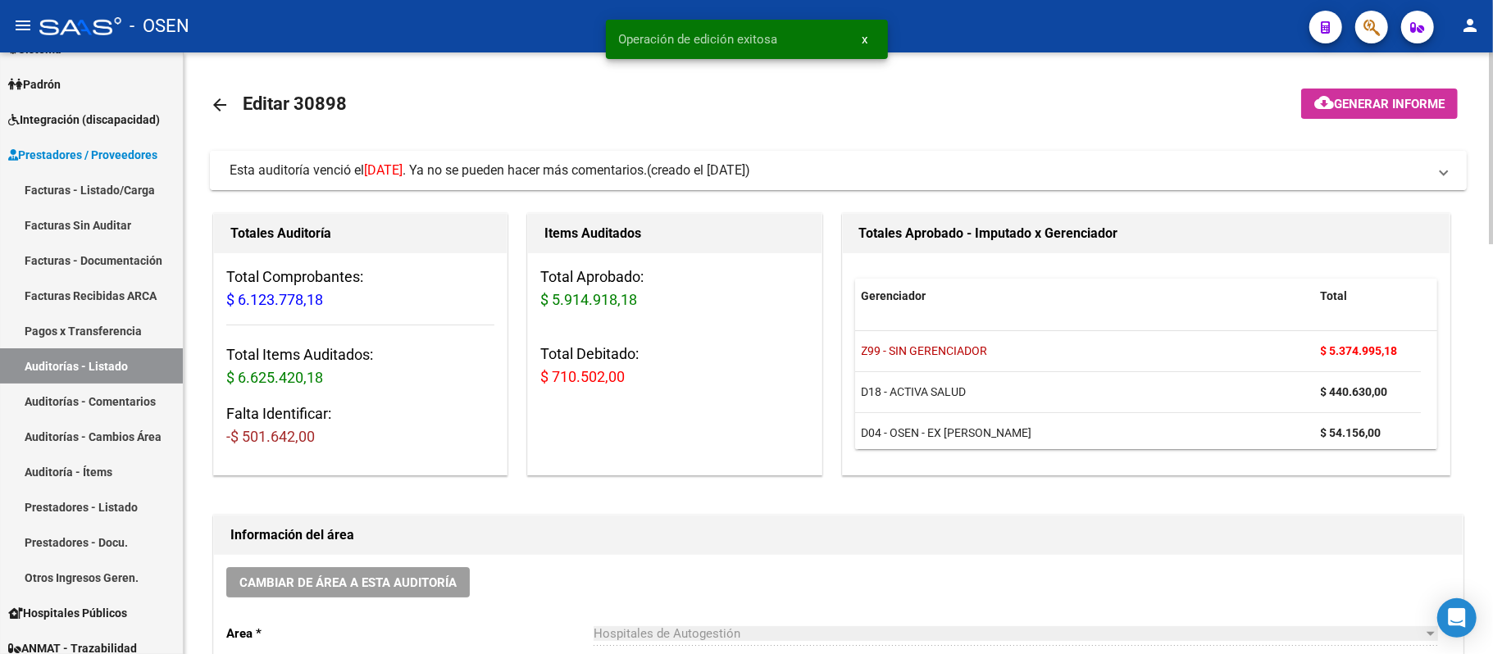
click at [1191, 175] on mat-panel-title "Esta auditoría venció el 21/09/2025 . Ya no se pueden hacer más comentarios. (c…" at bounding box center [829, 170] width 1198 height 18
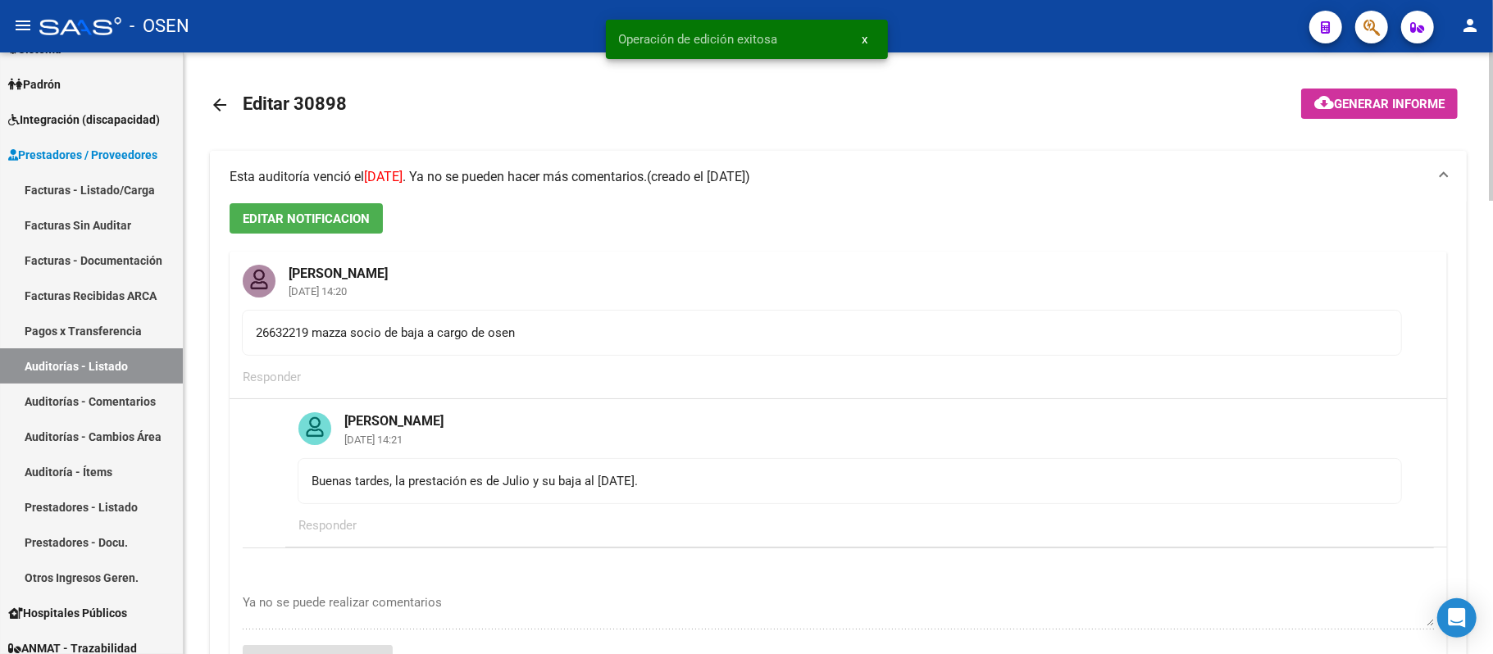
click at [1191, 175] on mat-panel-title "Esta auditoría venció el 21/09/2025 . Ya no se pueden hacer más comentarios. (c…" at bounding box center [829, 177] width 1198 height 18
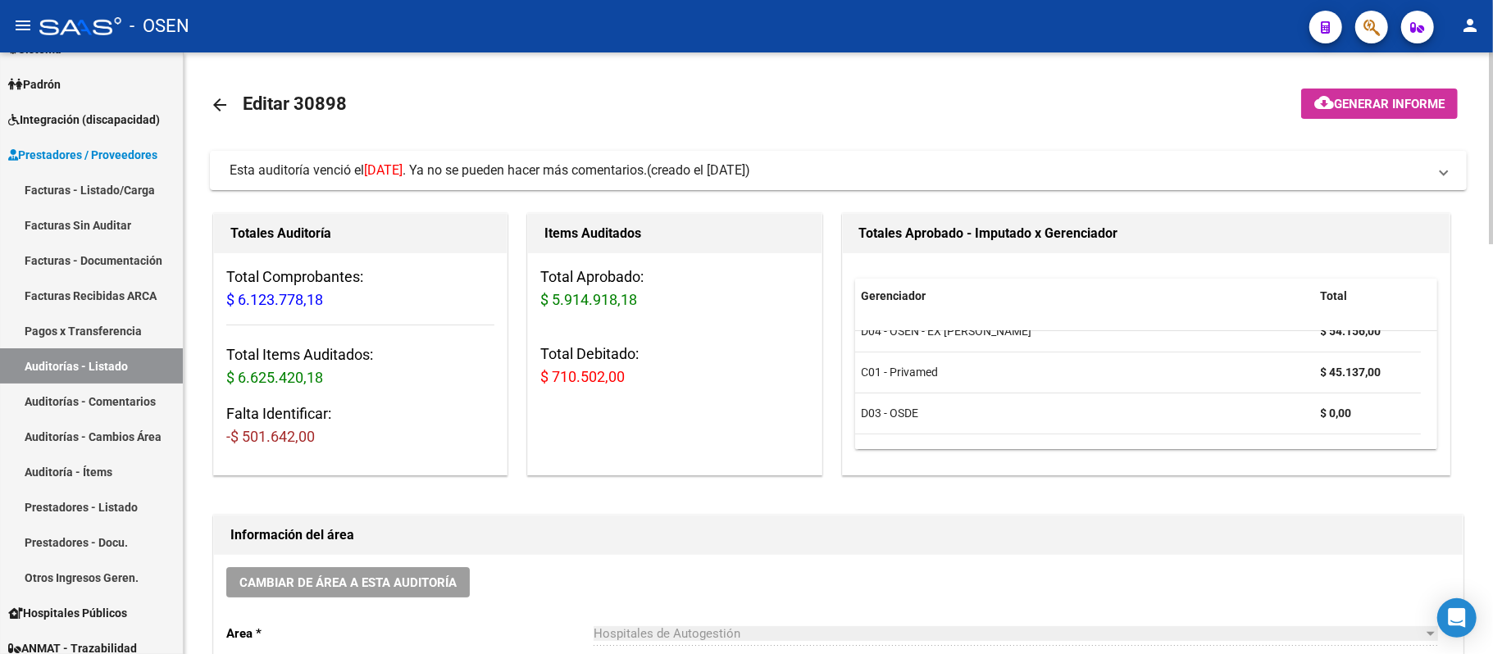
scroll to position [133, 0]
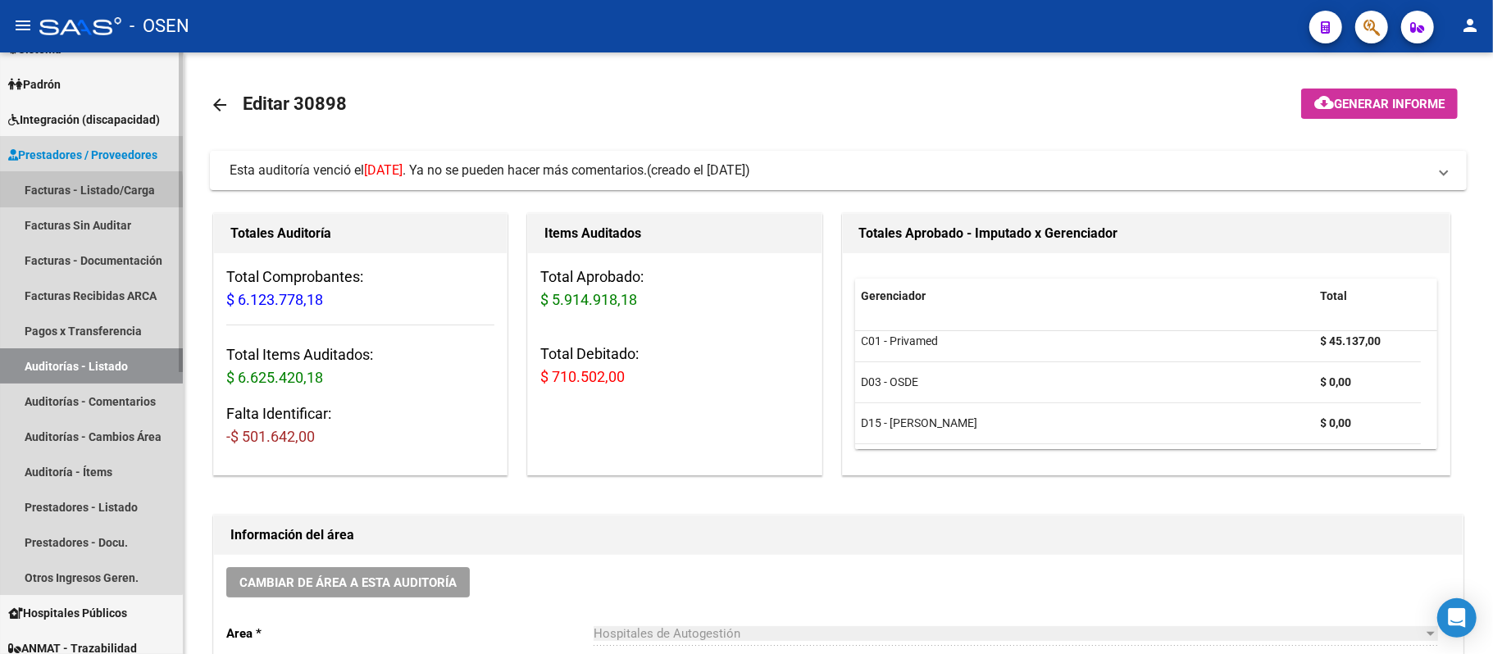
click at [30, 192] on link "Facturas - Listado/Carga" at bounding box center [91, 189] width 183 height 35
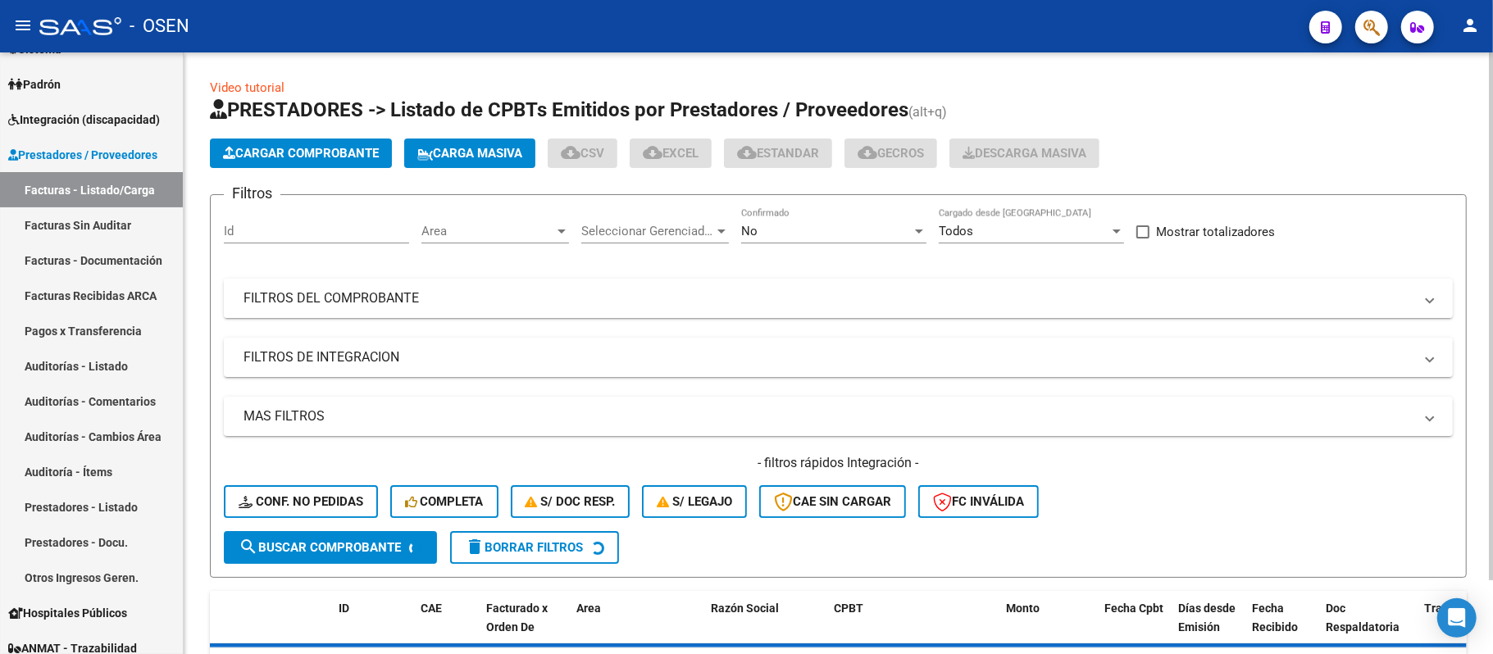
click at [424, 289] on mat-panel-title "FILTROS DEL COMPROBANTE" at bounding box center [828, 298] width 1170 height 18
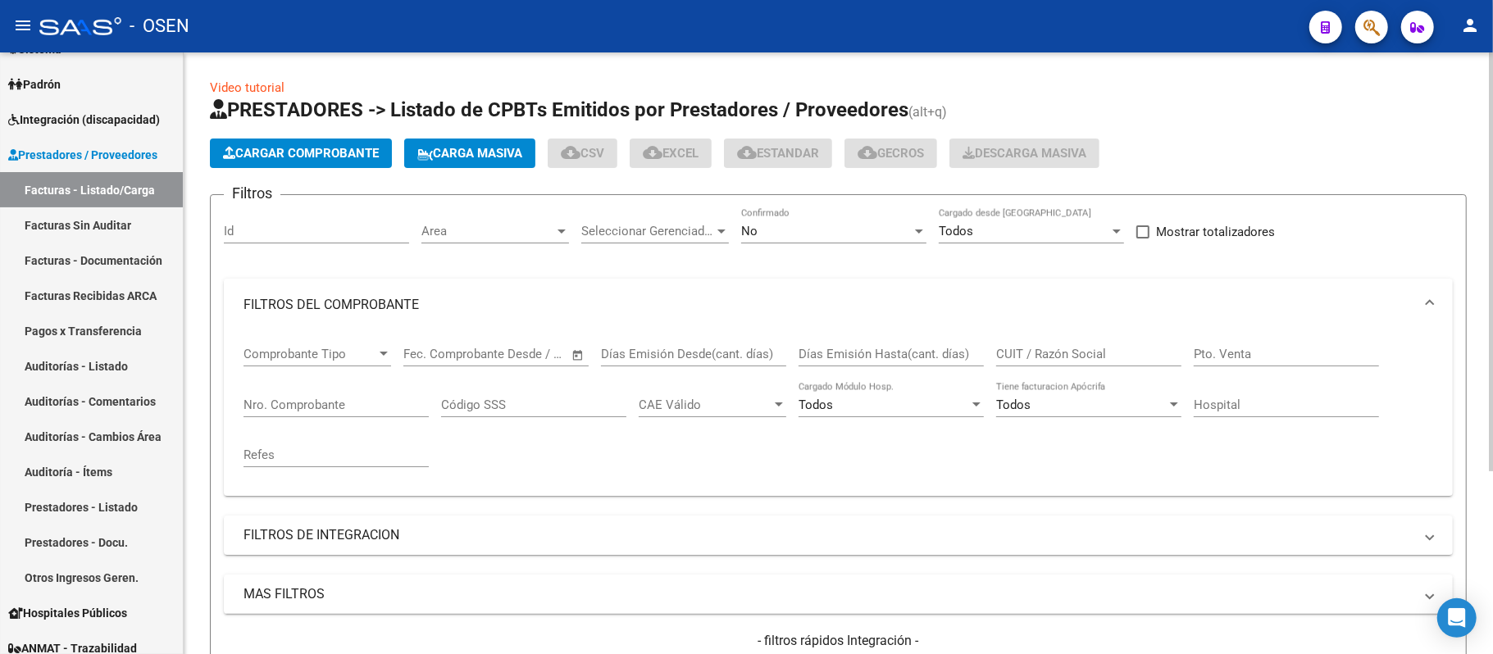
click at [1125, 357] on input "CUIT / Razón Social" at bounding box center [1088, 354] width 185 height 15
paste input "30-67185698-4"
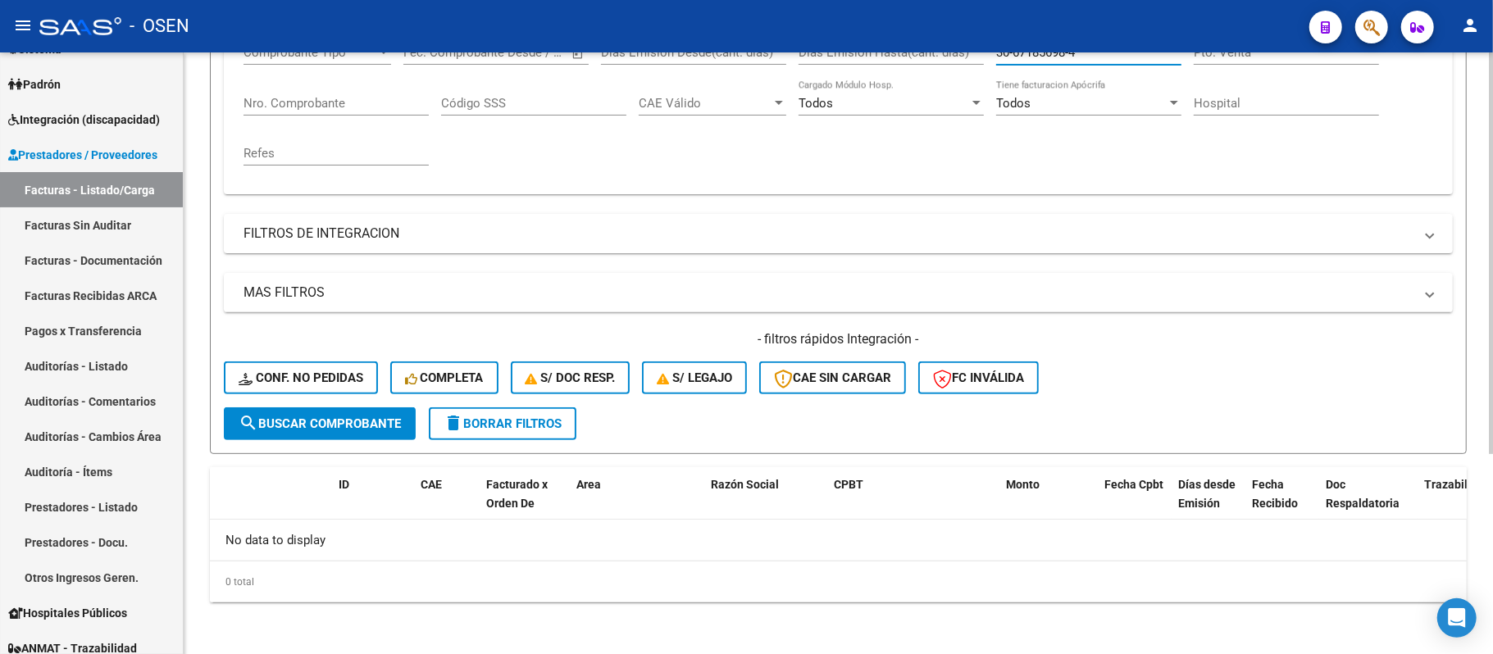
type input "30-67185698-4"
click at [343, 424] on span "search Buscar Comprobante" at bounding box center [320, 423] width 162 height 15
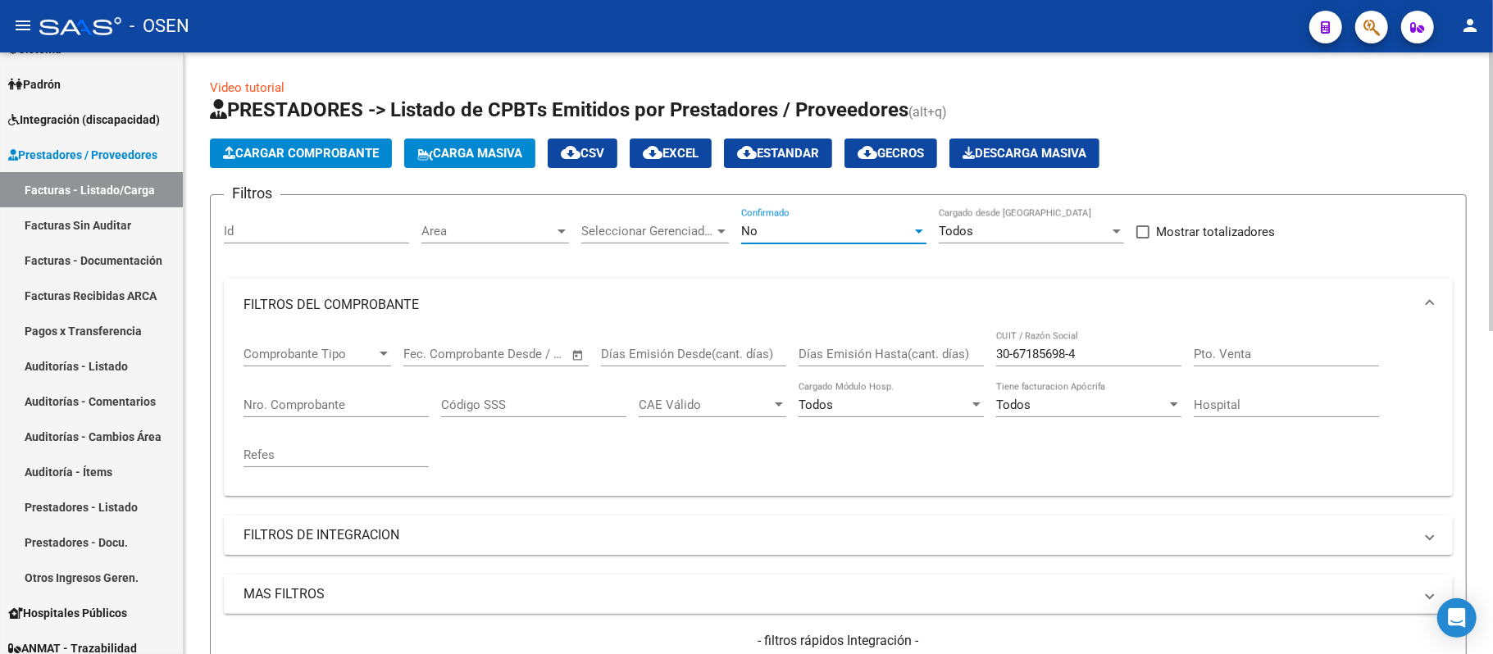
click at [861, 227] on div "No" at bounding box center [826, 231] width 170 height 15
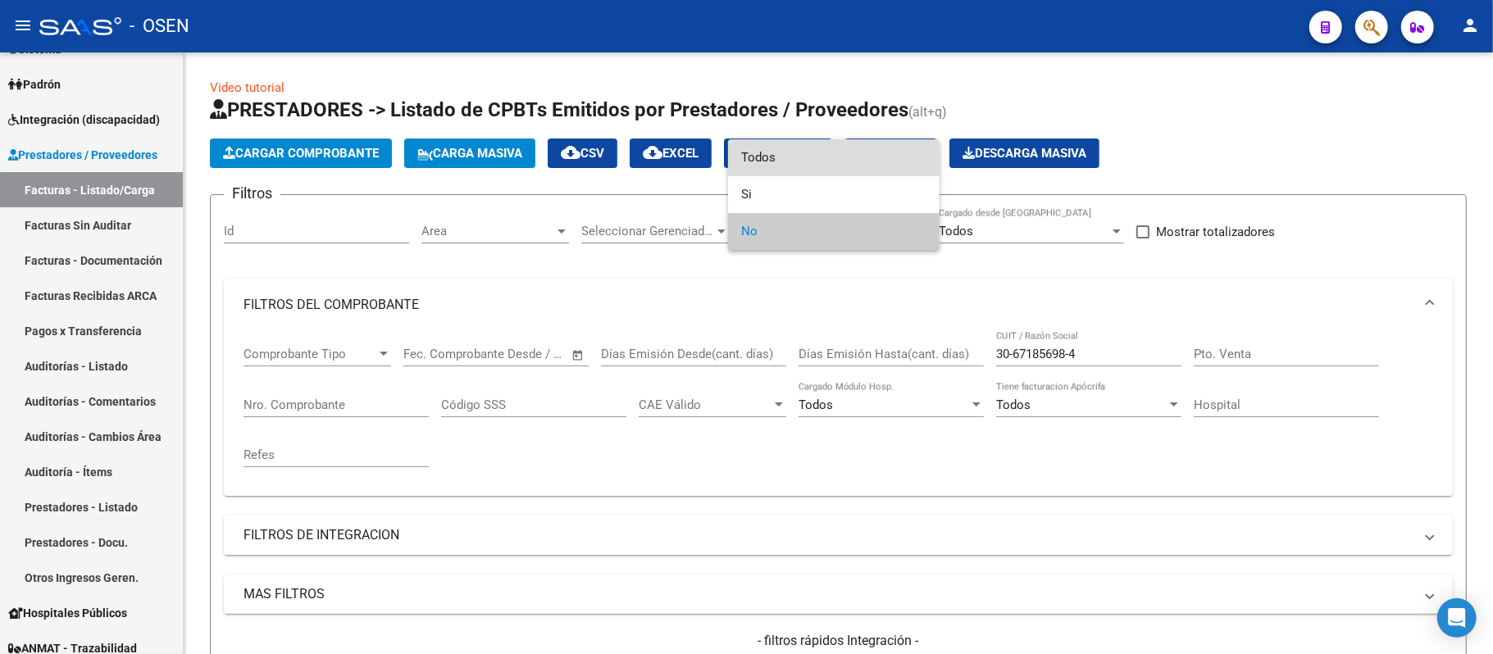
click at [813, 159] on span "Todos" at bounding box center [833, 157] width 185 height 37
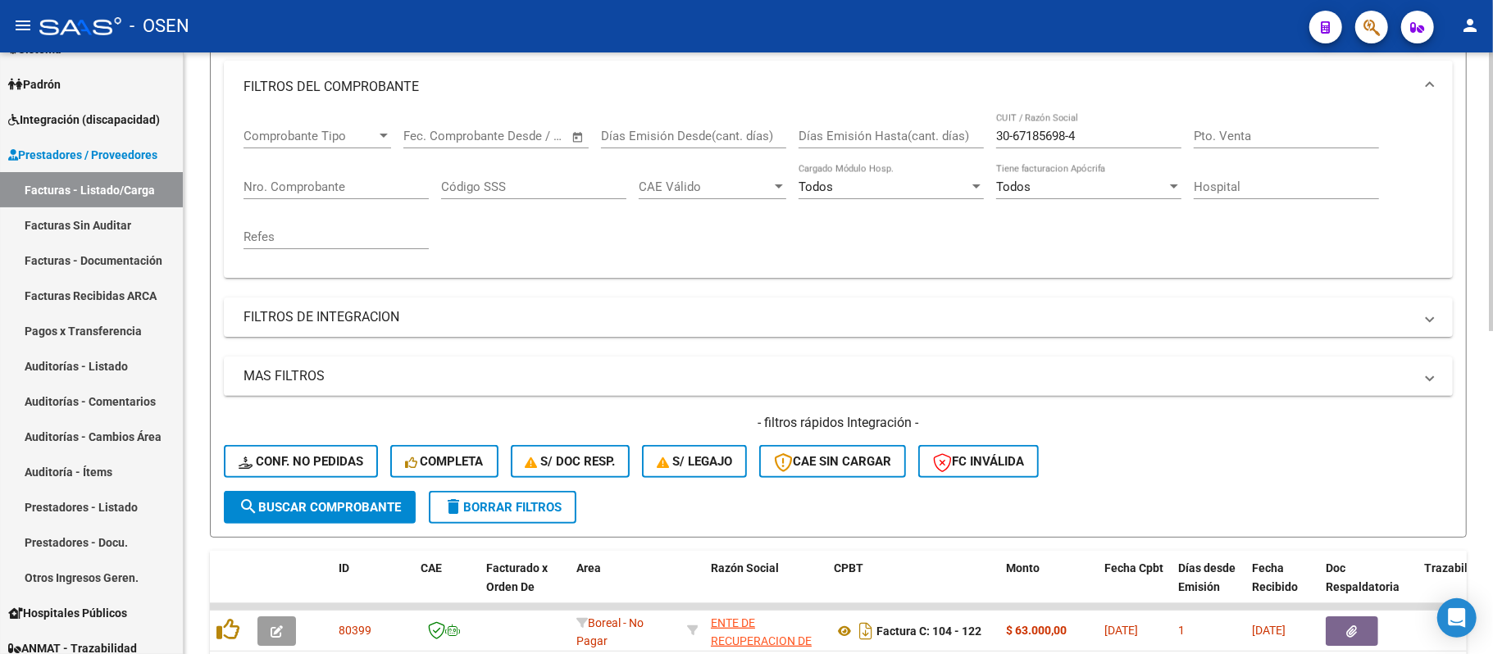
click at [369, 507] on span "search Buscar Comprobante" at bounding box center [320, 507] width 162 height 15
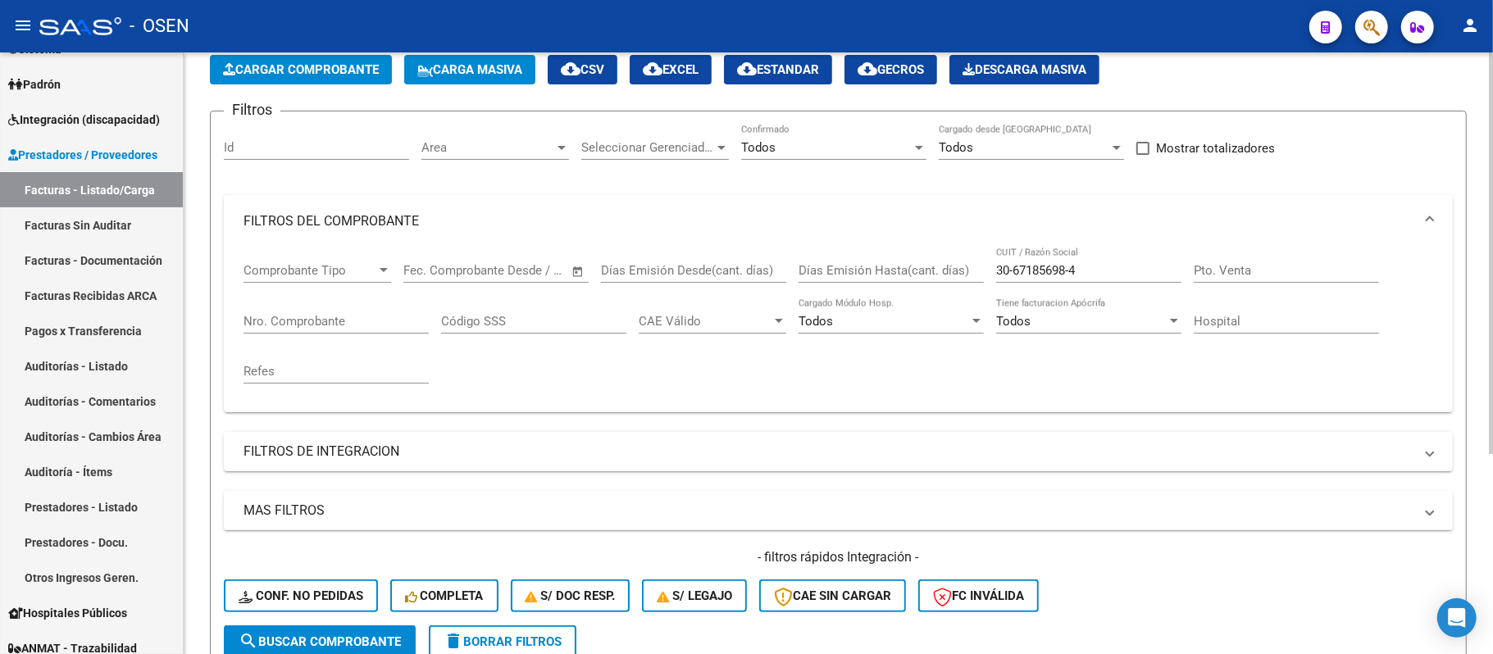
scroll to position [83, 0]
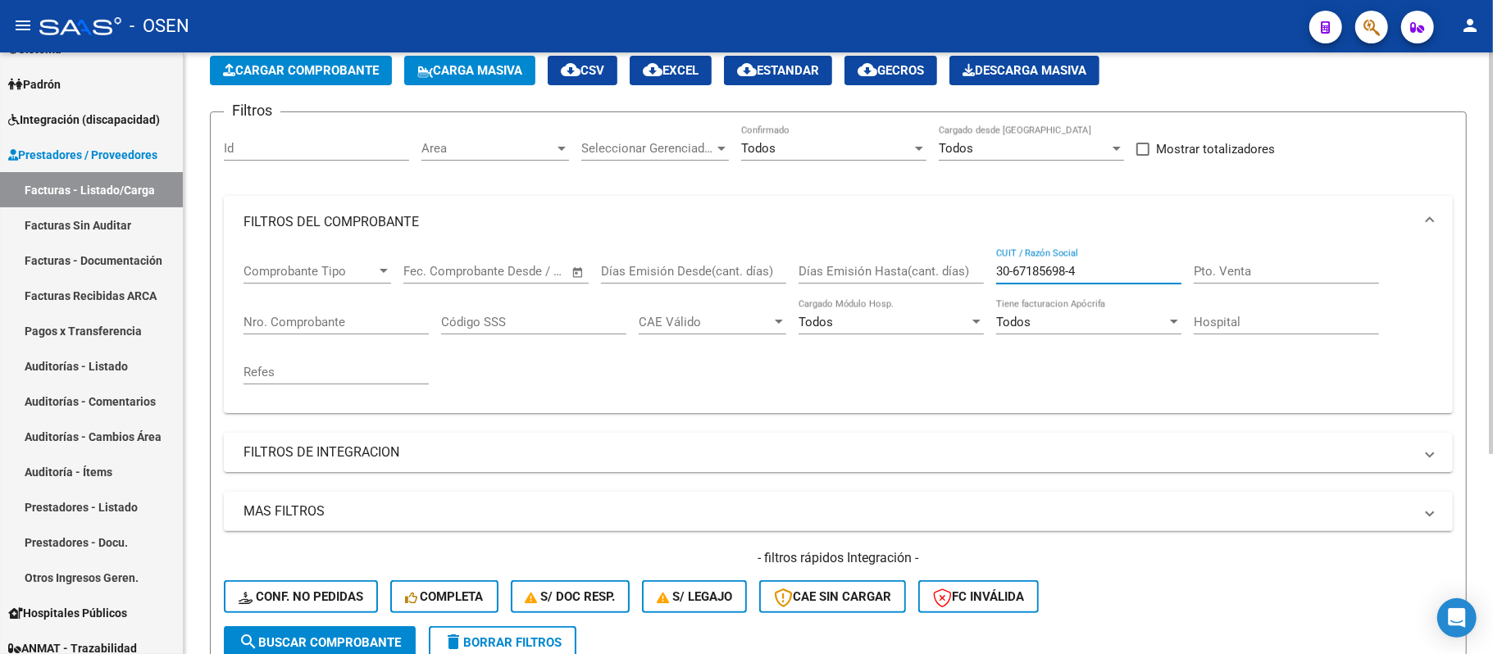
drag, startPoint x: 1109, startPoint y: 273, endPoint x: 461, endPoint y: 145, distance: 660.8
click at [497, 152] on div "Filtros Id Area Area Seleccionar Gerenciador Seleccionar Gerenciador Todos Conf…" at bounding box center [838, 375] width 1229 height 501
click at [366, 323] on input "Nro. Comprobante" at bounding box center [335, 322] width 185 height 15
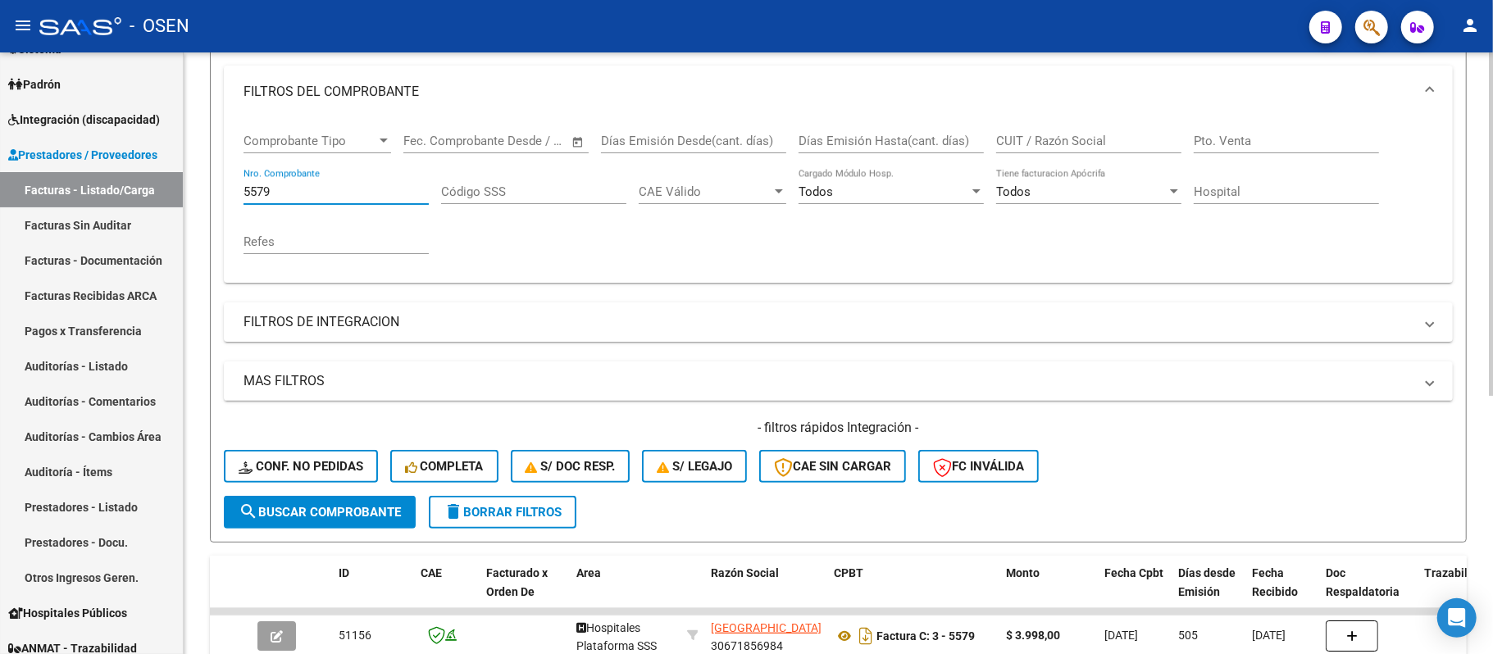
scroll to position [437, 0]
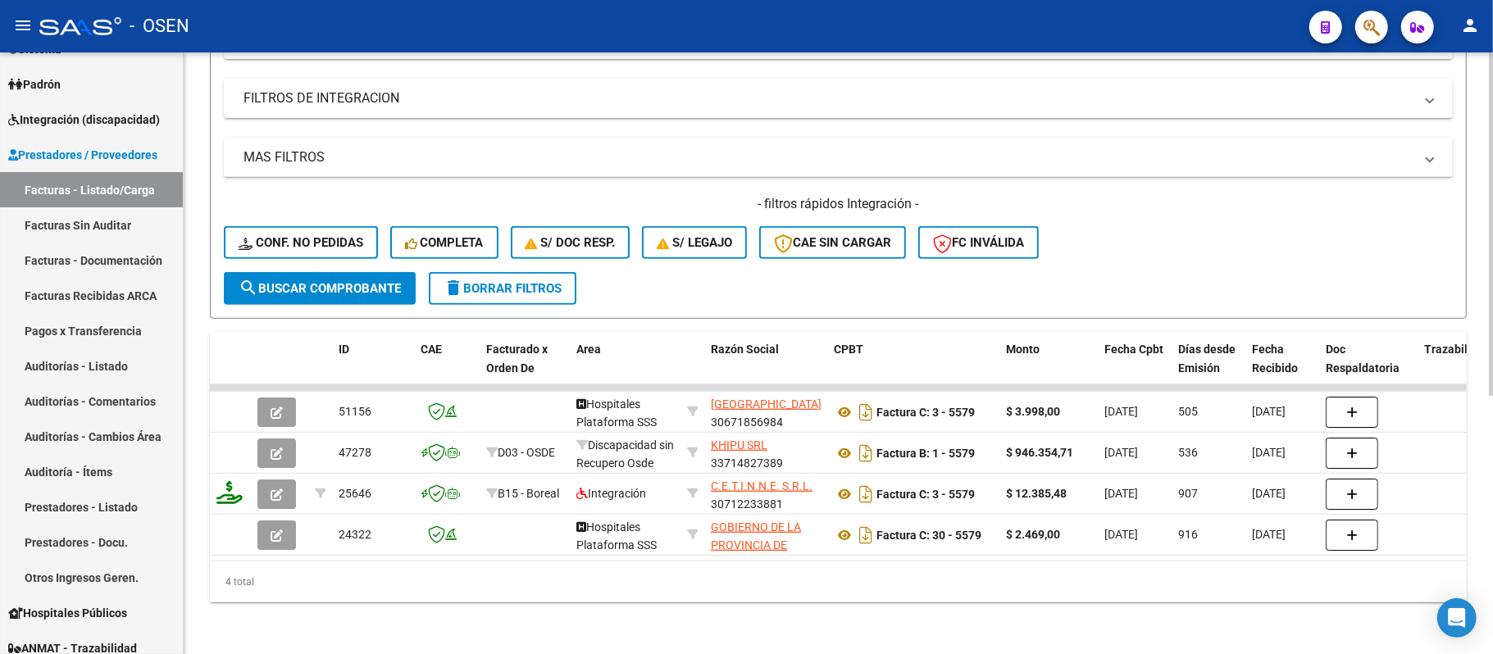
type input "5579"
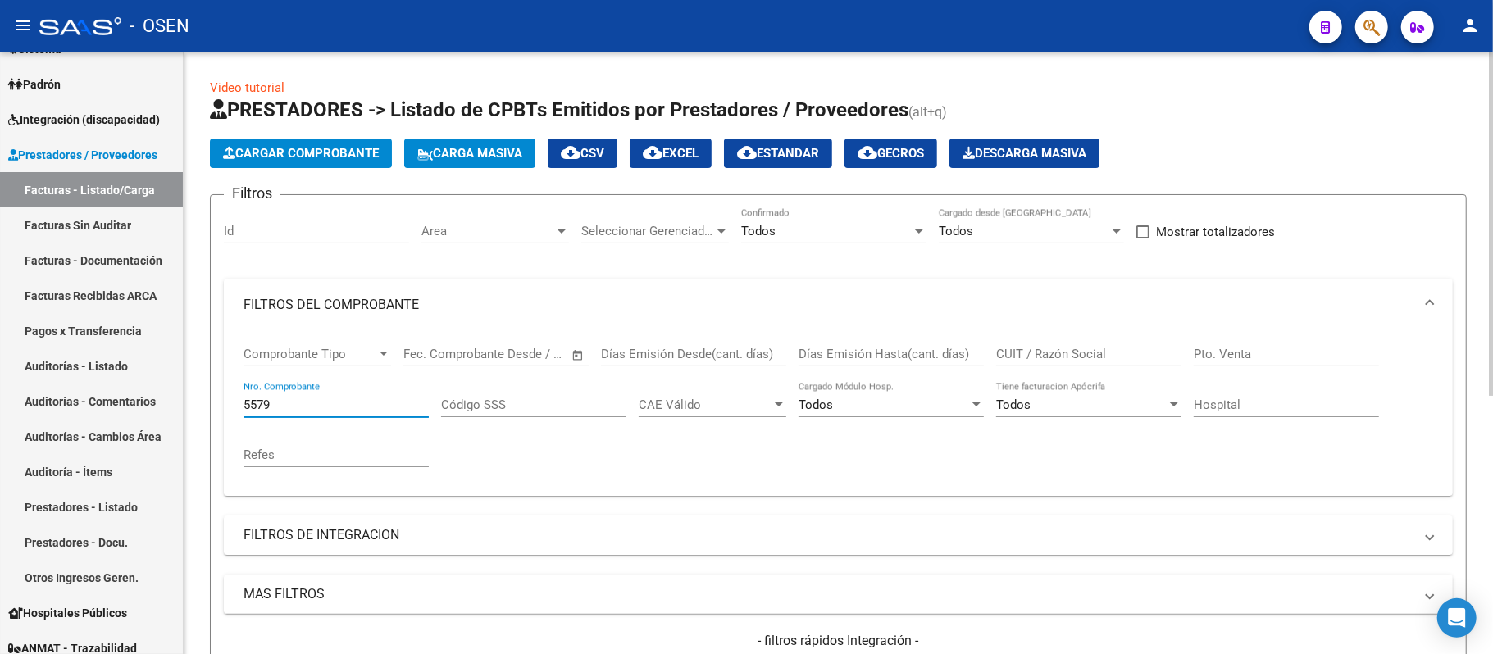
scroll to position [109, 0]
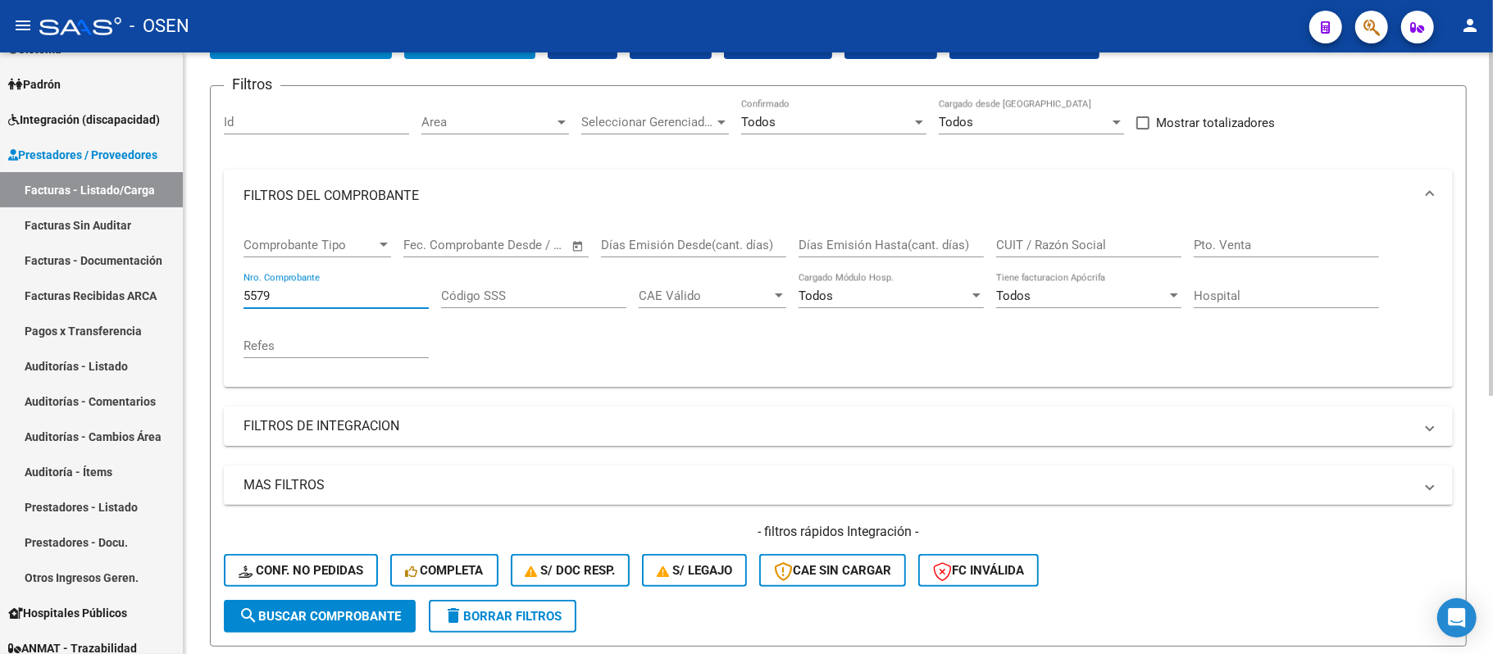
click at [490, 614] on span "delete Borrar Filtros" at bounding box center [502, 616] width 118 height 15
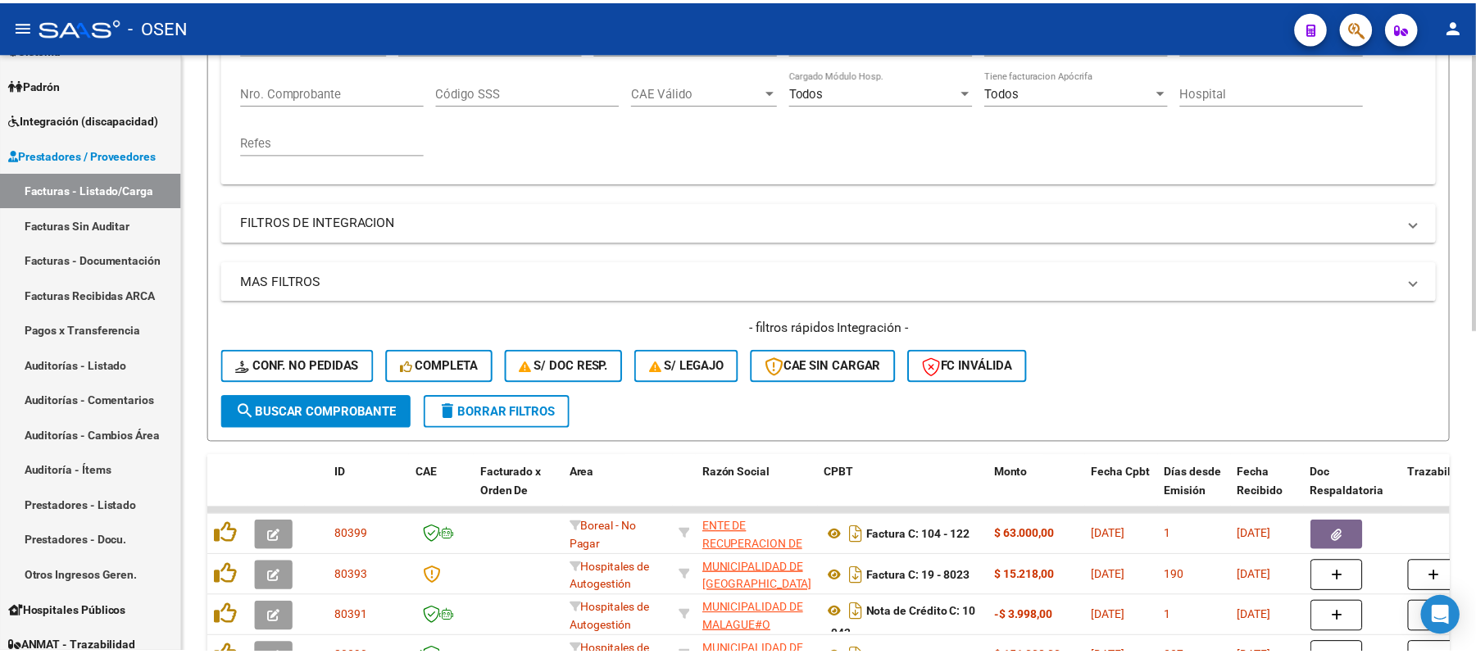
scroll to position [0, 0]
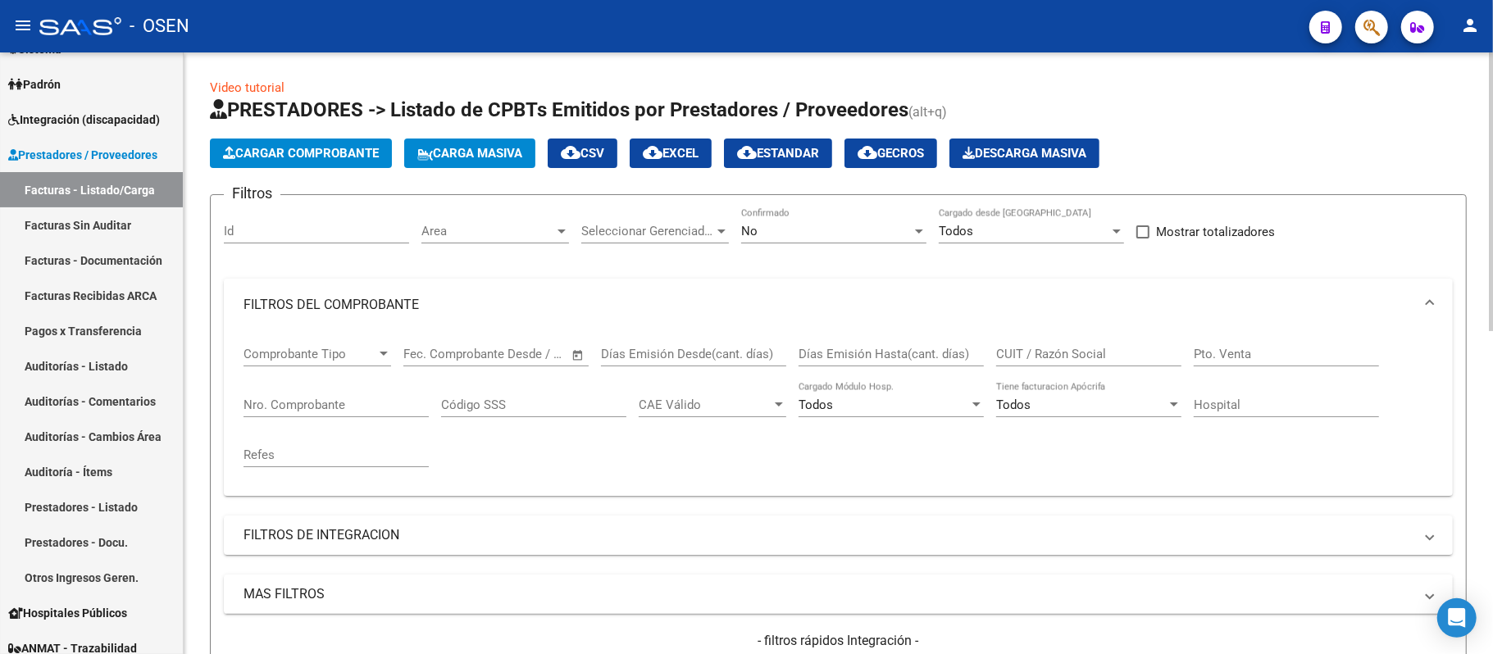
click at [243, 141] on button "Cargar Comprobante" at bounding box center [301, 154] width 182 height 30
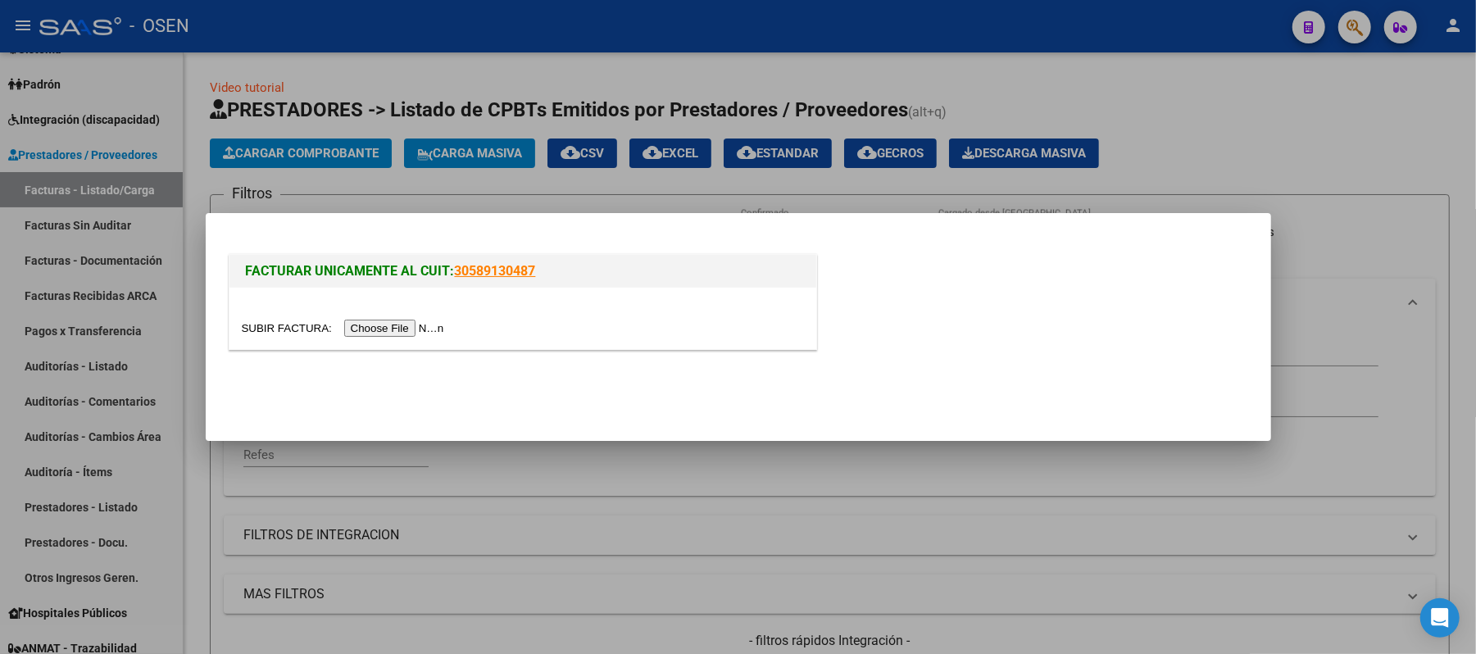
click at [390, 328] on input "file" at bounding box center [345, 328] width 207 height 17
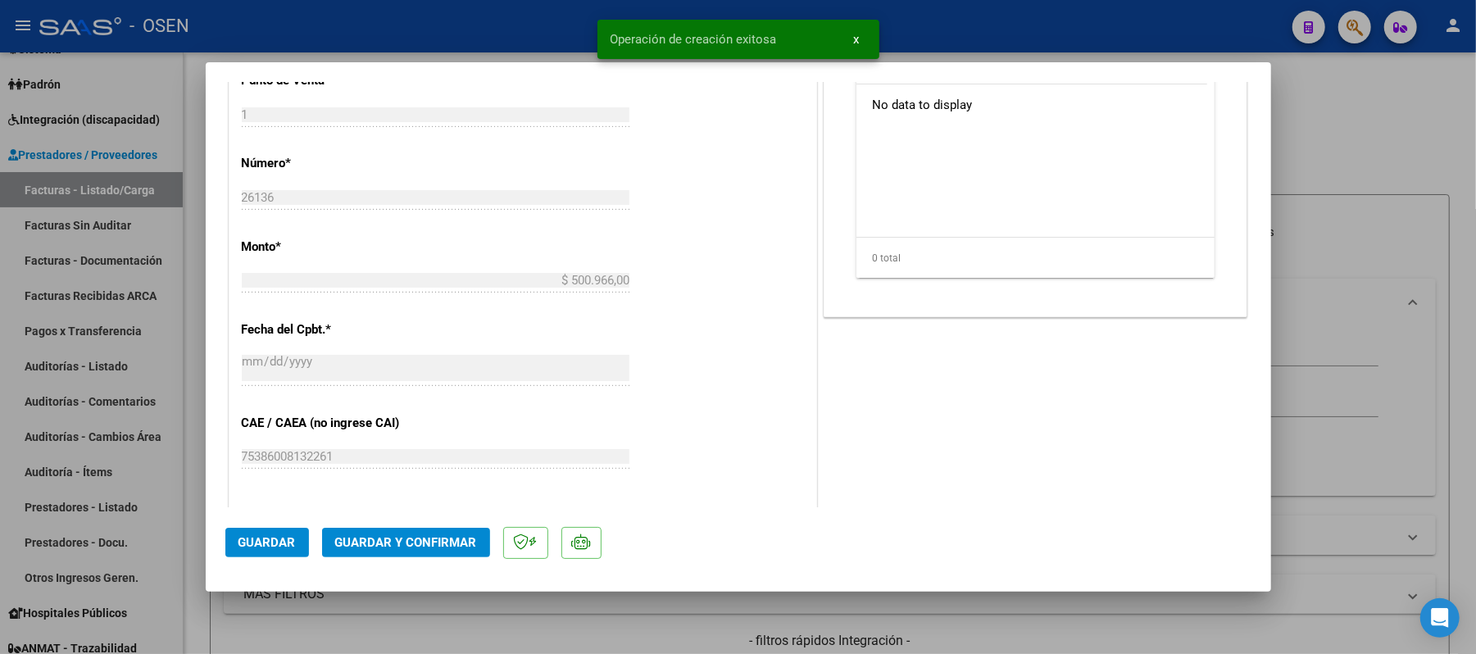
scroll to position [874, 0]
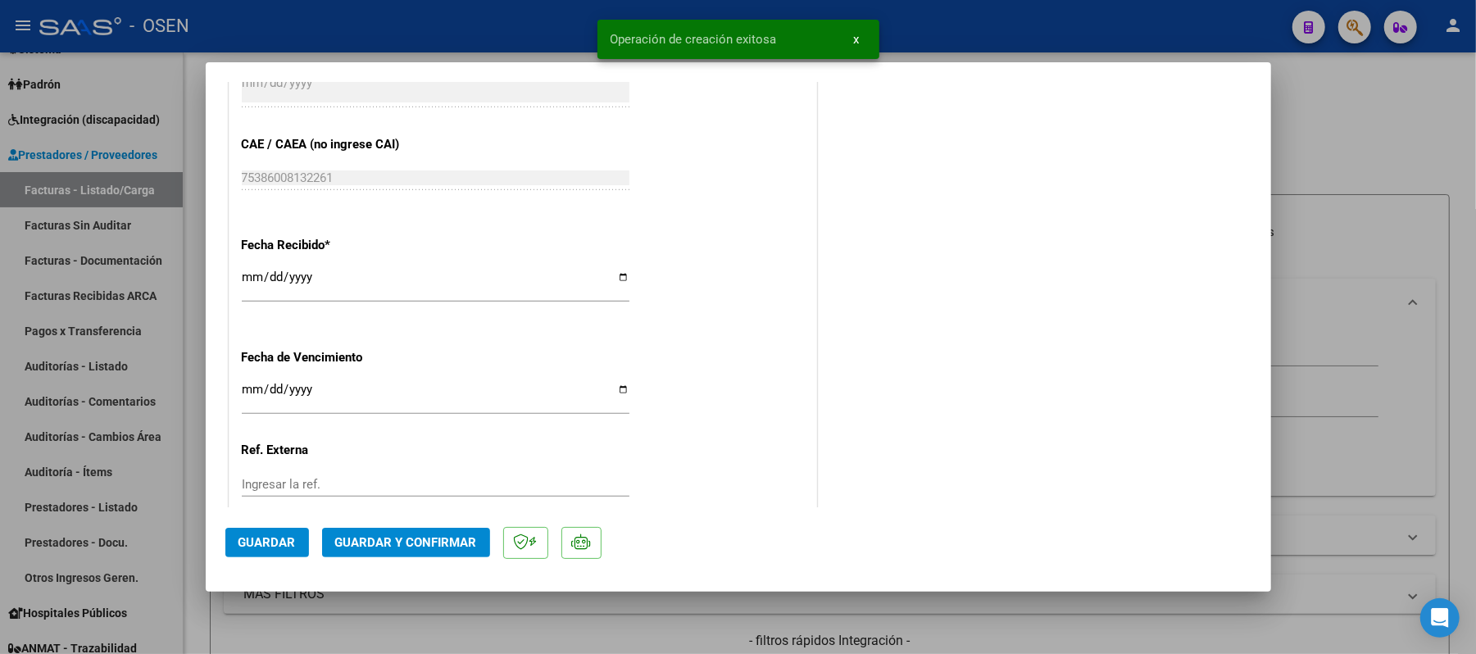
click at [254, 535] on span "Guardar" at bounding box center [267, 542] width 57 height 15
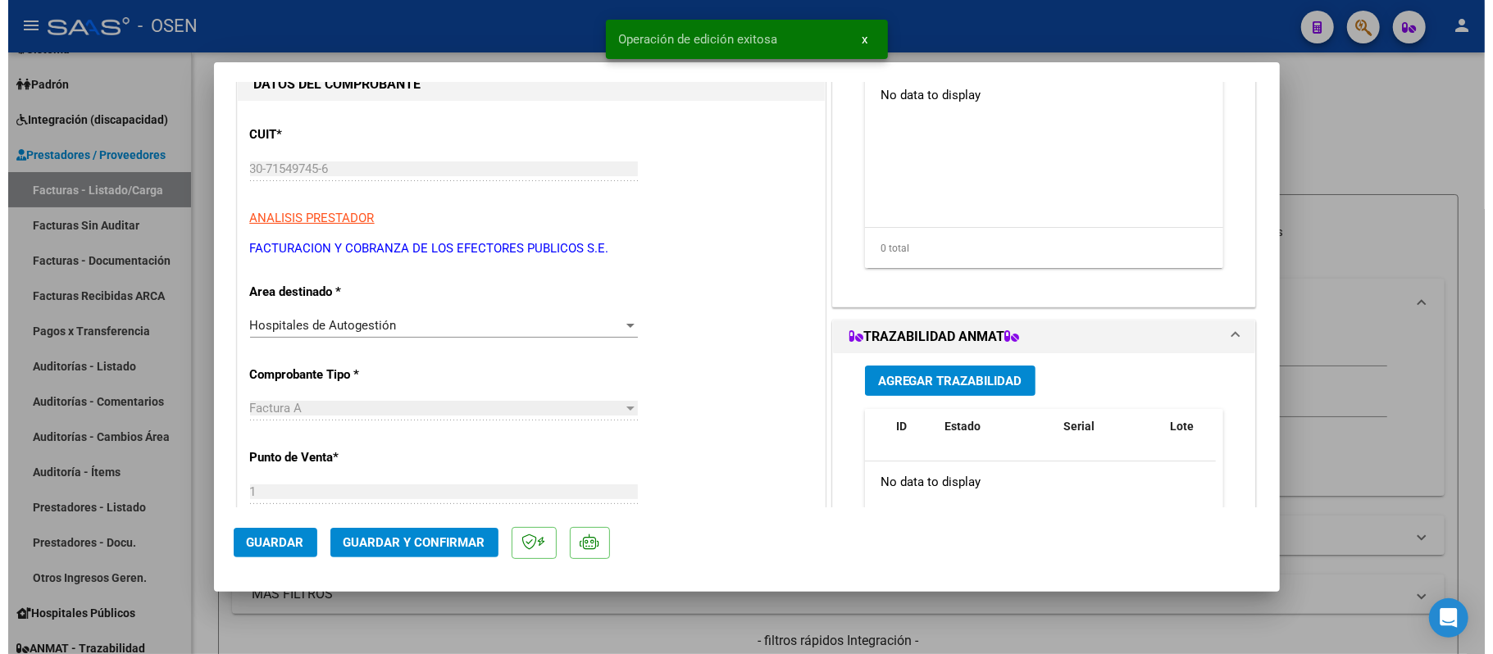
scroll to position [0, 0]
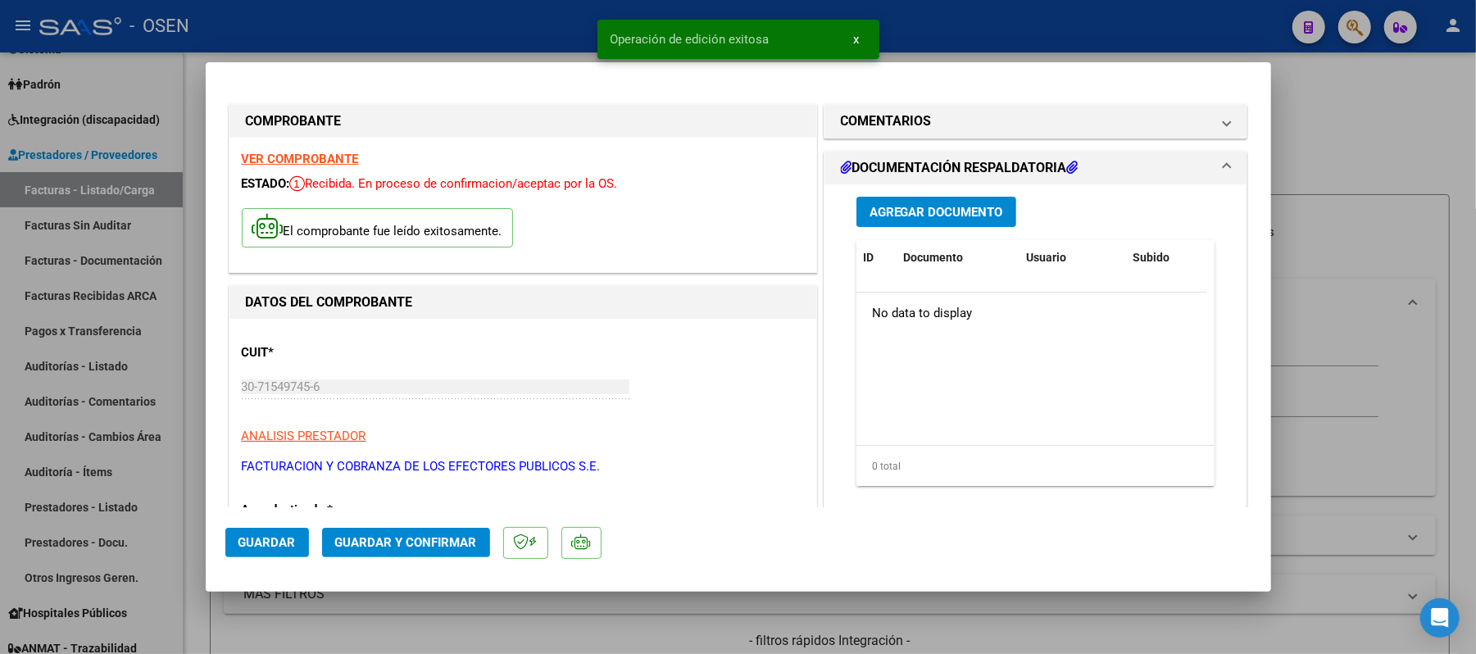
click at [938, 216] on span "Agregar Documento" at bounding box center [937, 212] width 134 height 15
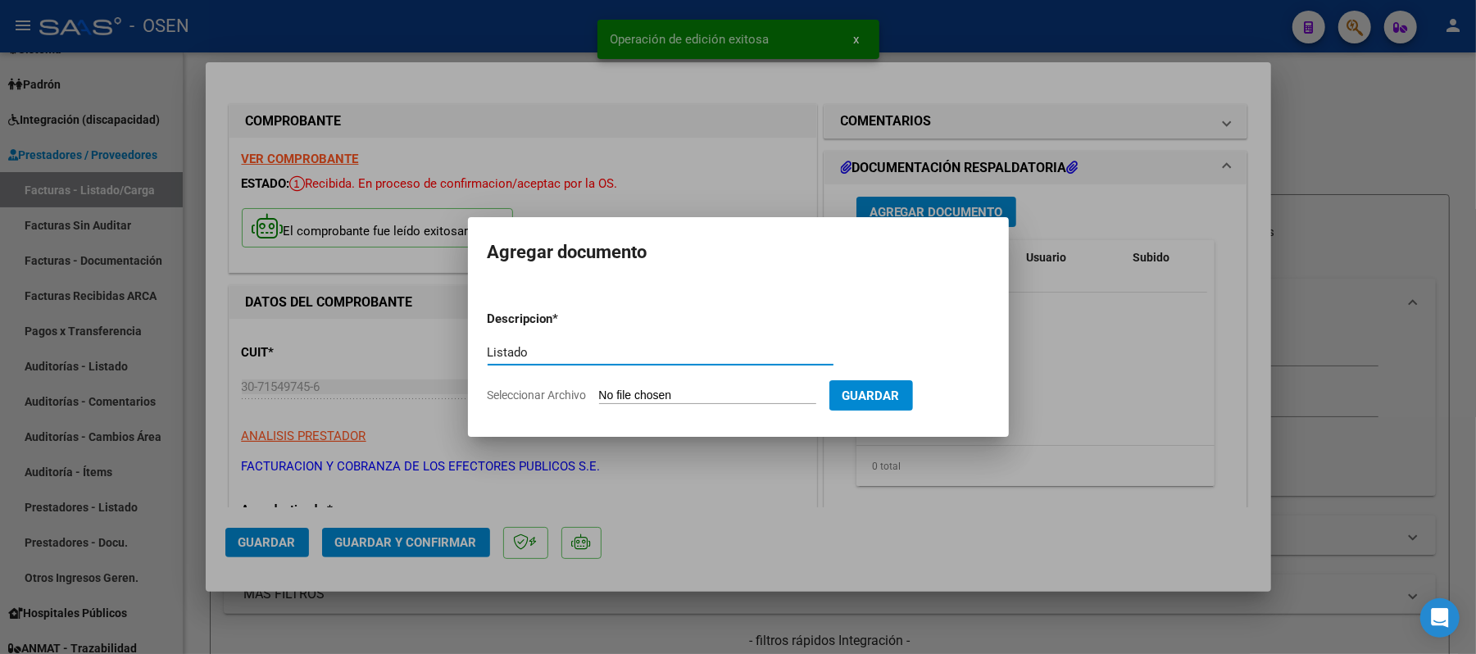
type input "Listado"
click at [793, 398] on input "Seleccionar Archivo" at bounding box center [707, 397] width 217 height 16
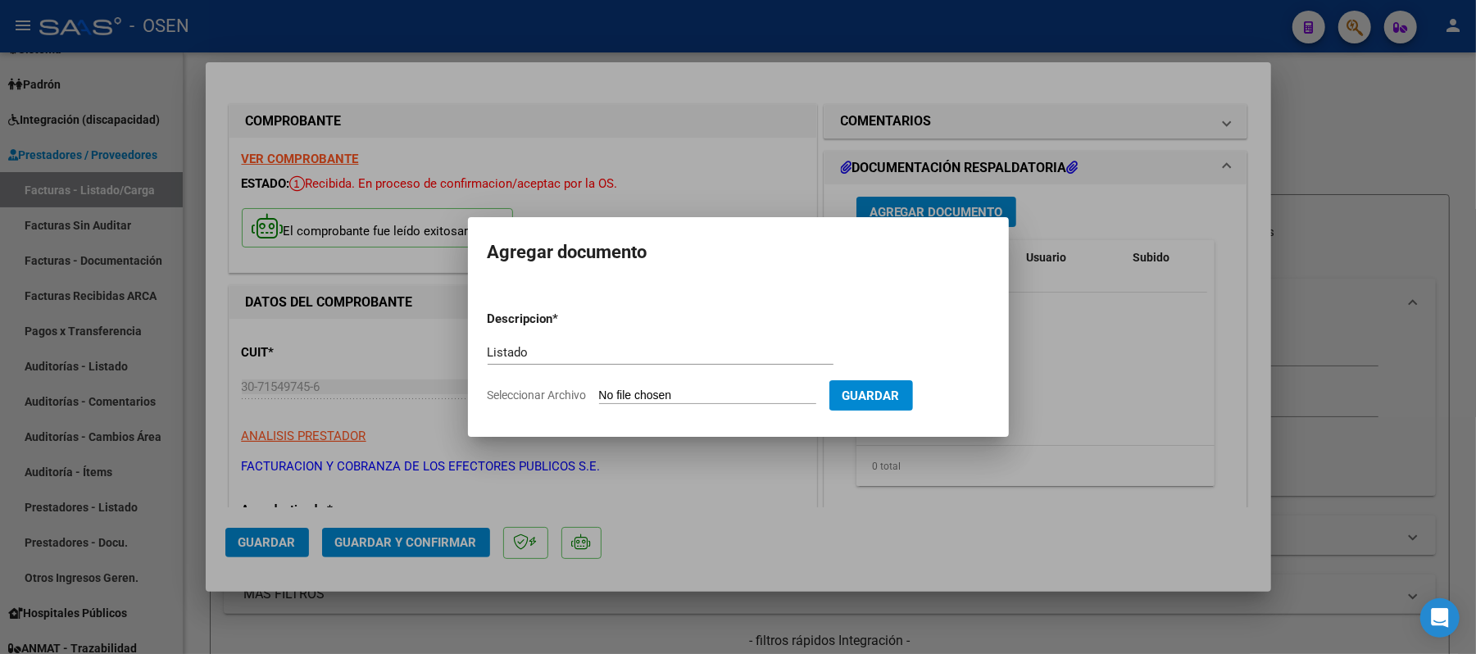
type input "C:\fakepath\LIST. AT. 26136.pdf"
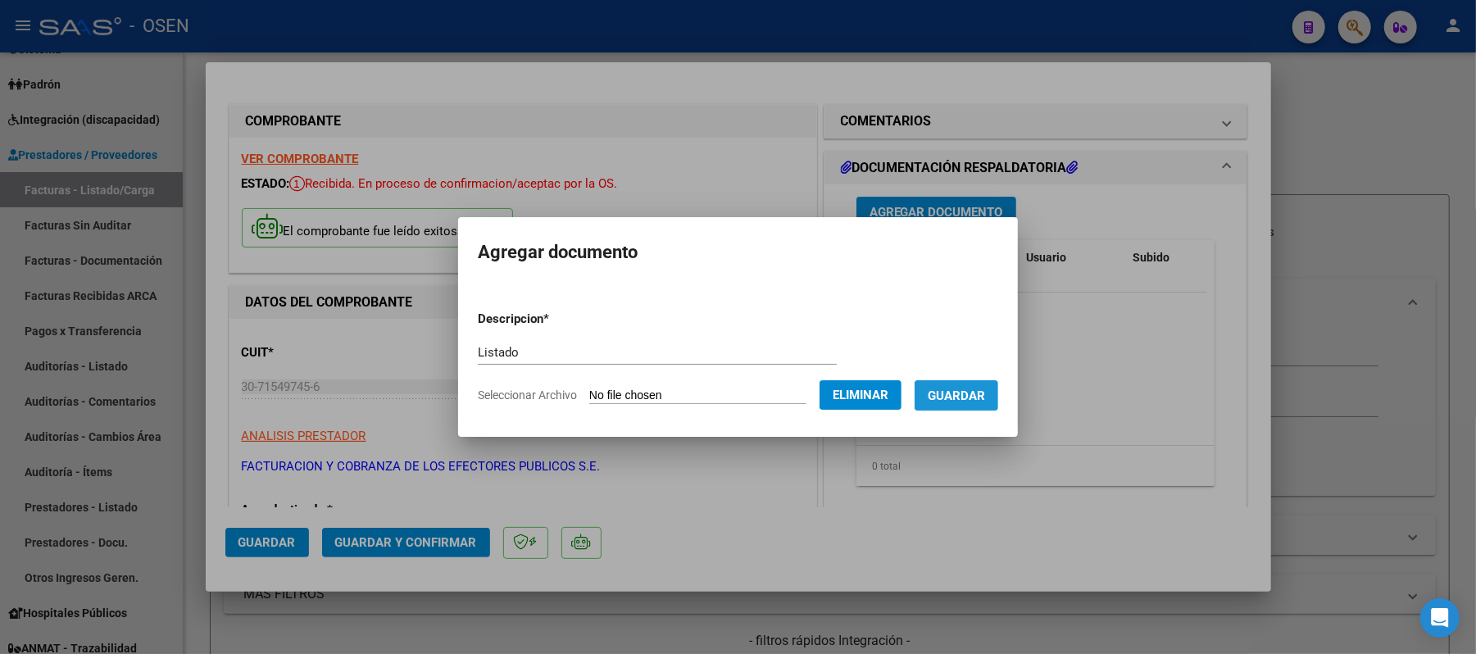
click at [984, 398] on span "Guardar" at bounding box center [956, 396] width 57 height 15
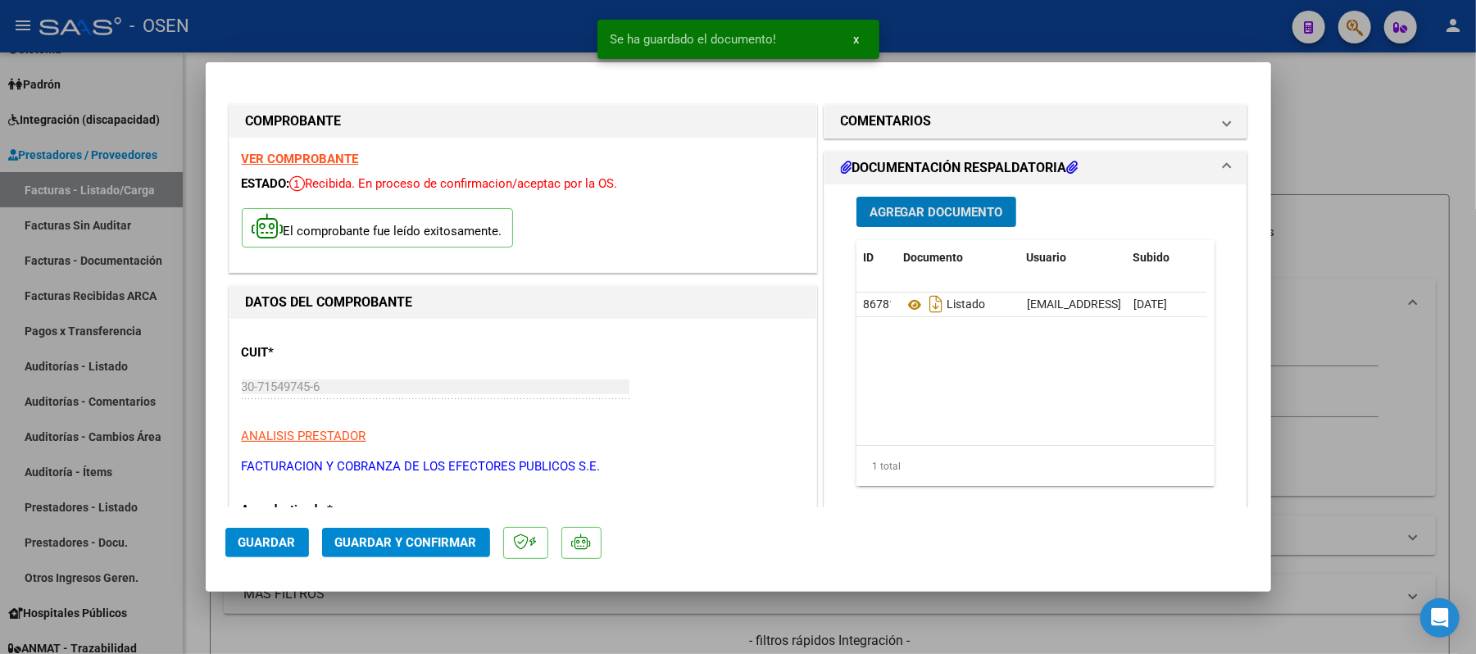
click at [981, 201] on button "Agregar Documento" at bounding box center [937, 212] width 160 height 30
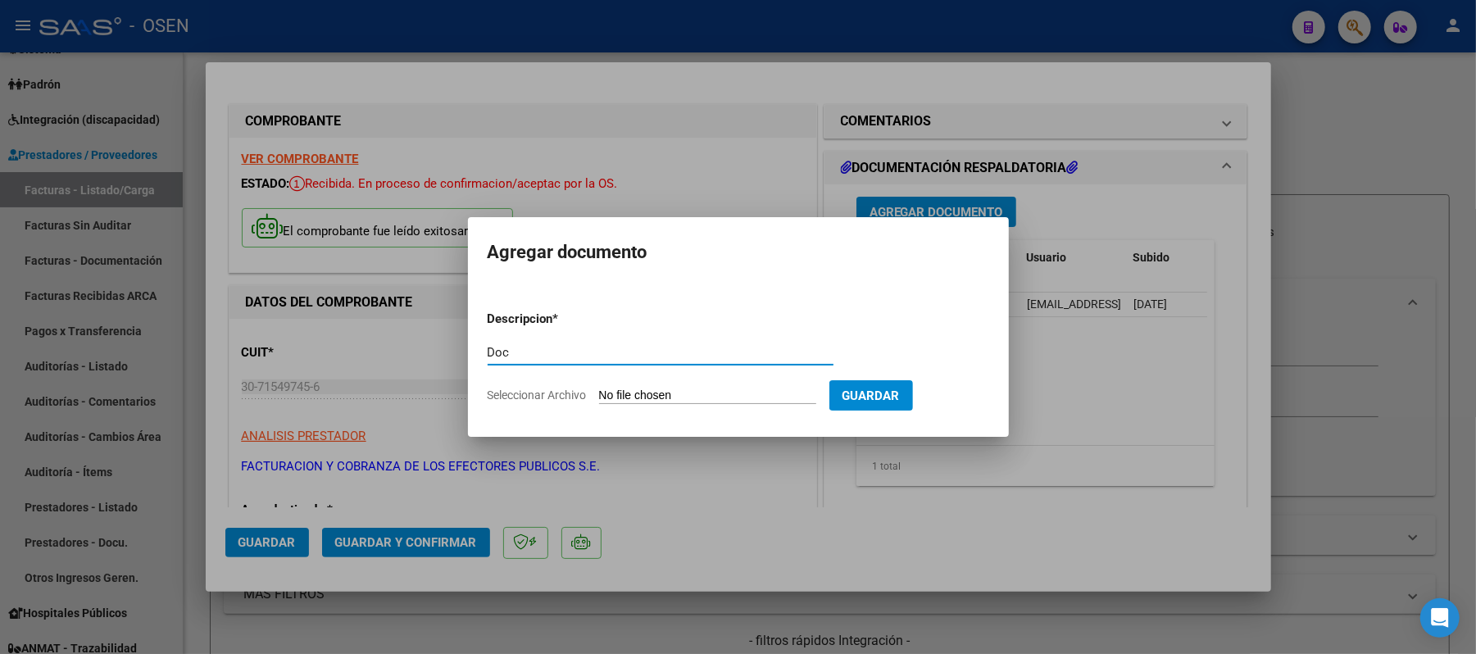
type input "Doc"
click at [697, 391] on input "Seleccionar Archivo" at bounding box center [707, 397] width 217 height 16
type input "C:\fakepath\26136.zip"
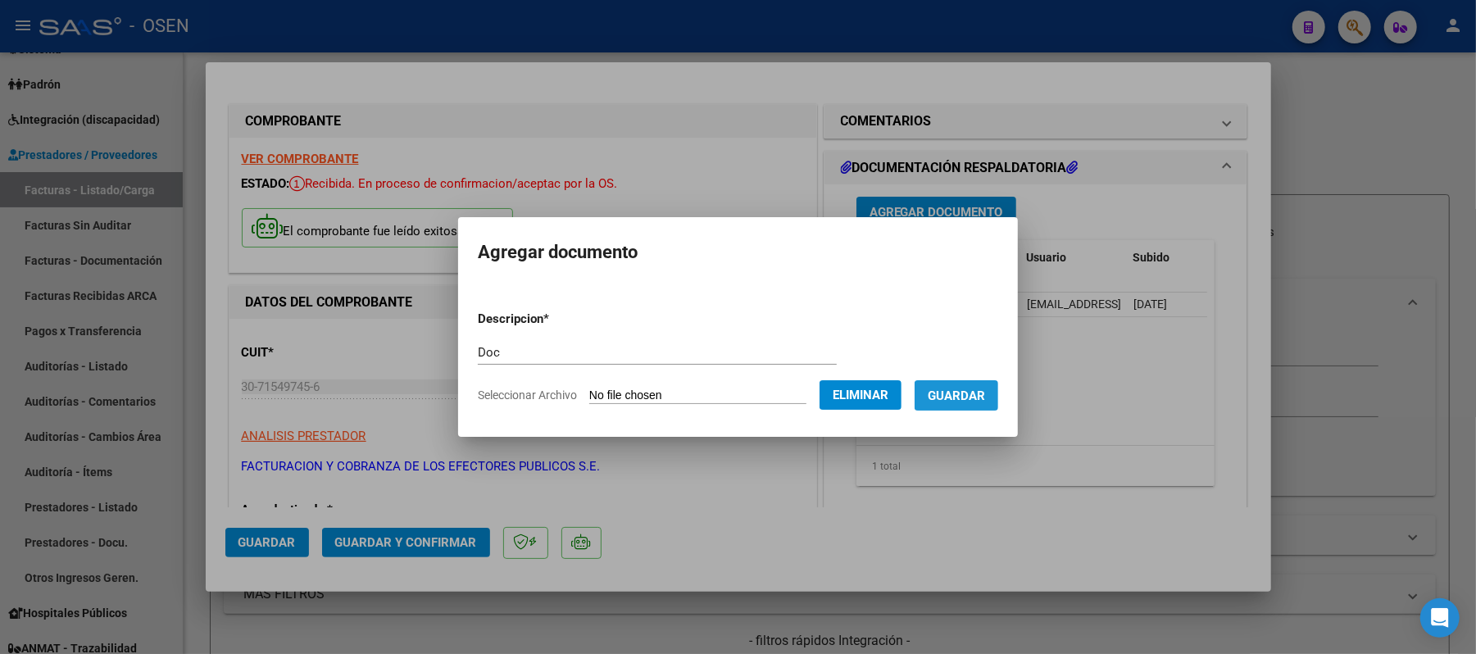
click at [961, 380] on button "Guardar" at bounding box center [957, 395] width 84 height 30
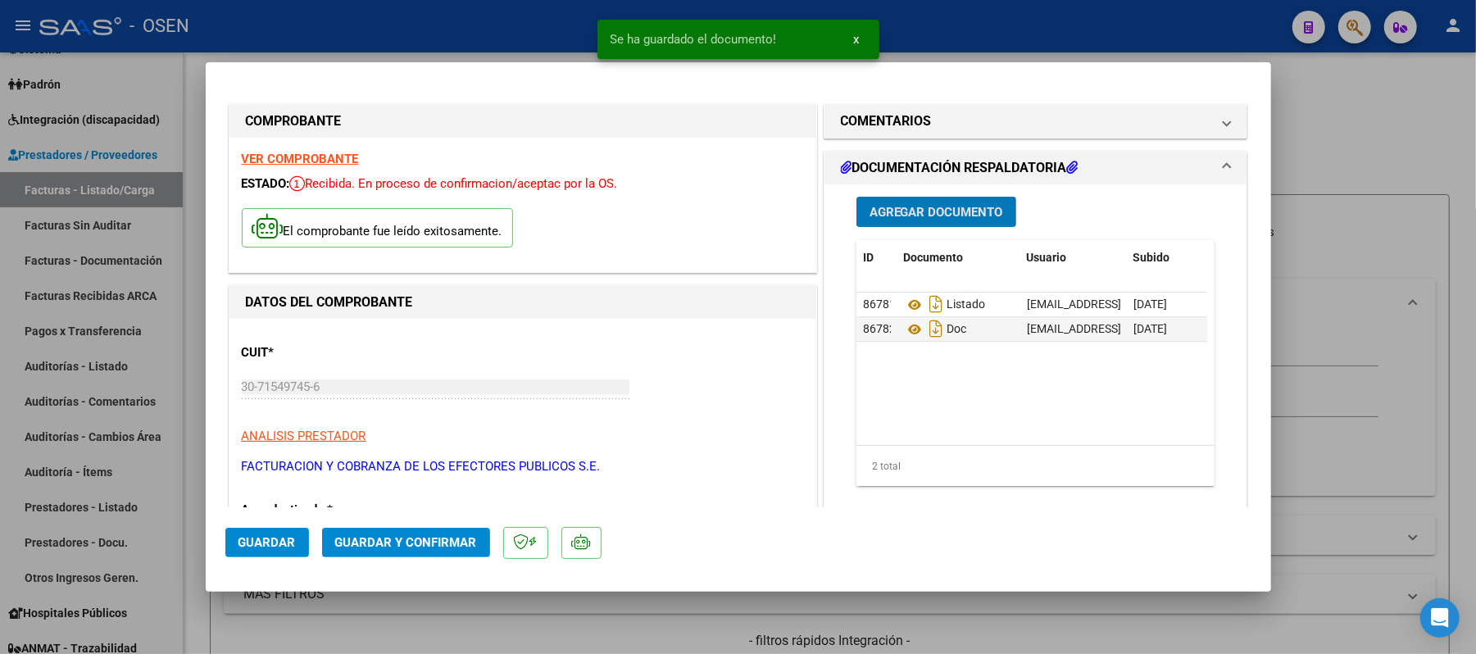
click at [945, 207] on span "Agregar Documento" at bounding box center [937, 212] width 134 height 15
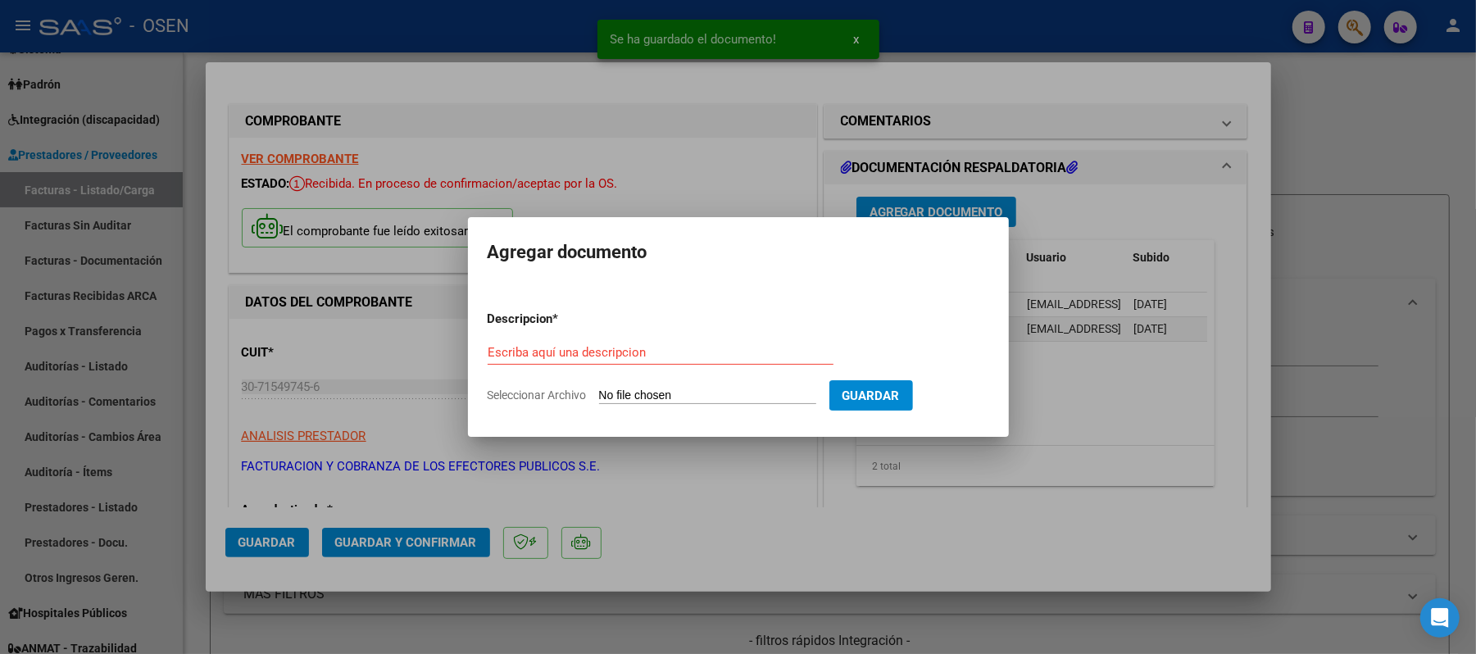
click at [749, 389] on input "Seleccionar Archivo" at bounding box center [707, 397] width 217 height 16
type input "C:\fakepath\26136.xlsx"
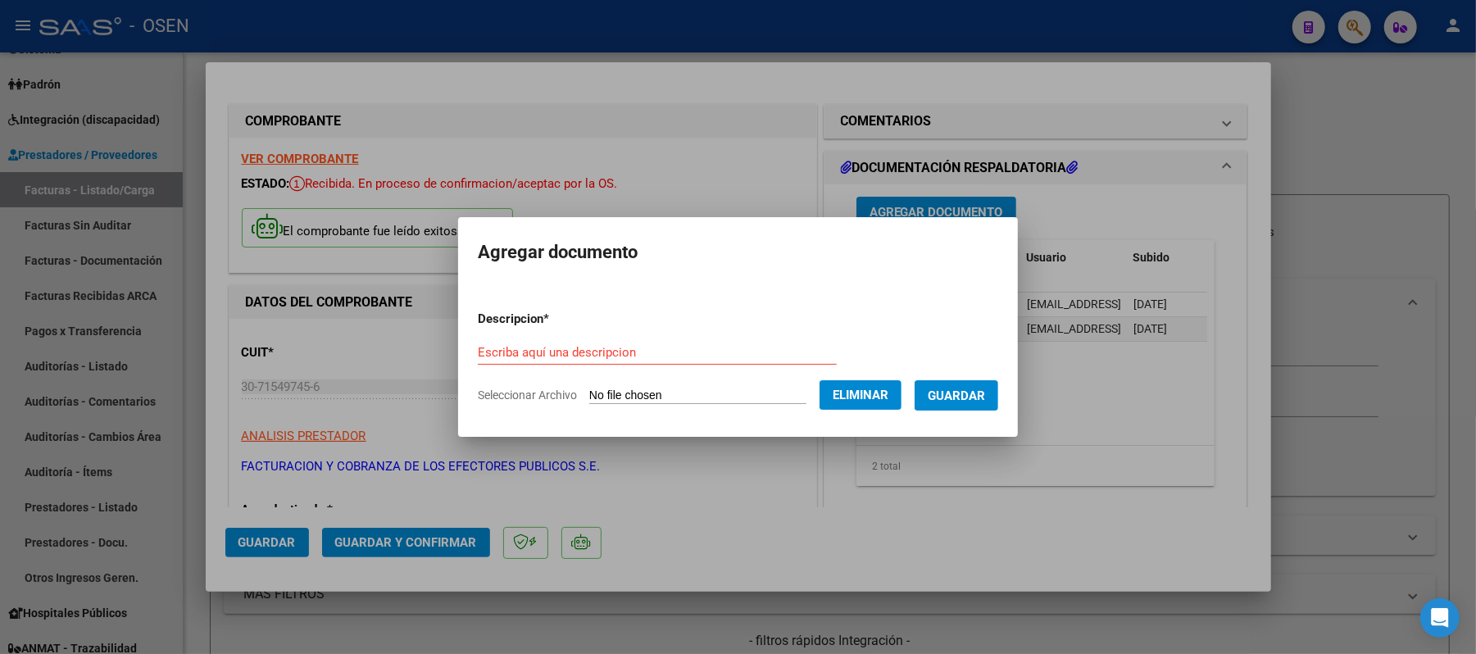
click at [627, 348] on input "Escriba aquí una descripcion" at bounding box center [657, 352] width 359 height 15
type input "Planilla"
click at [942, 395] on button "Guardar" at bounding box center [957, 395] width 84 height 30
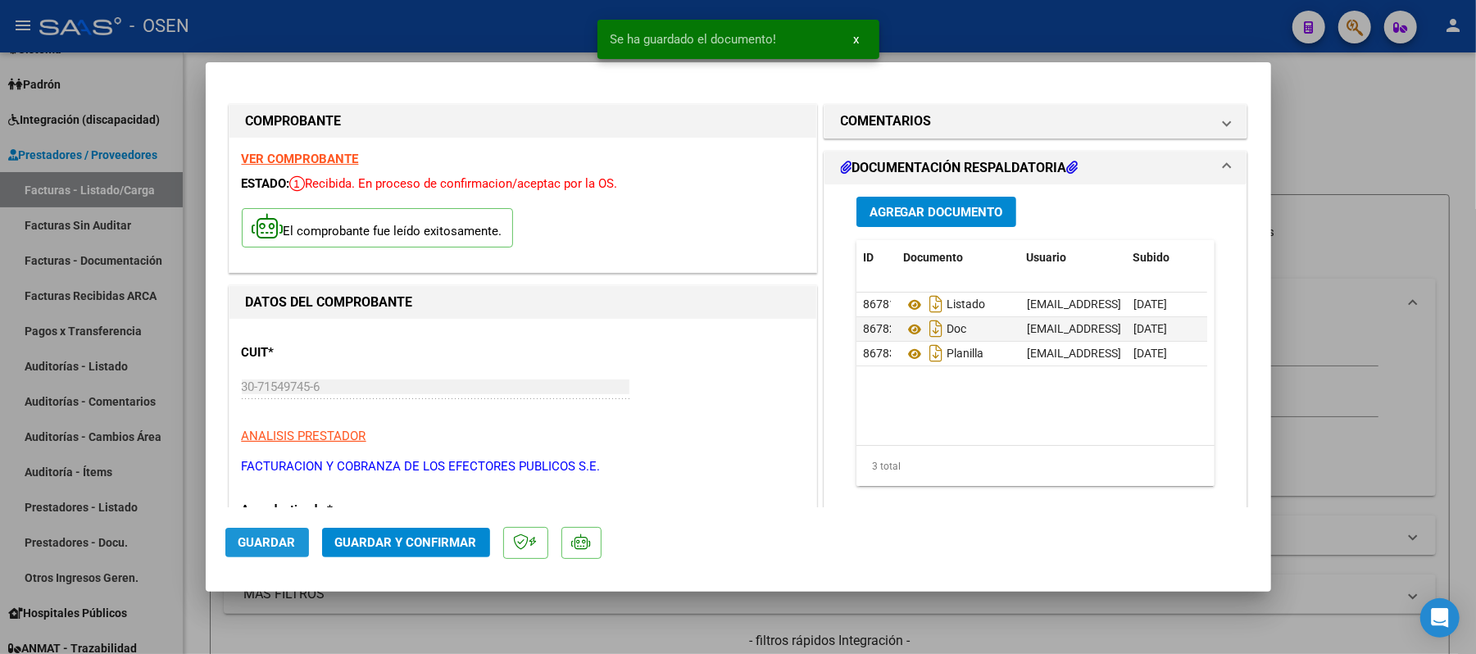
click at [272, 539] on span "Guardar" at bounding box center [267, 542] width 57 height 15
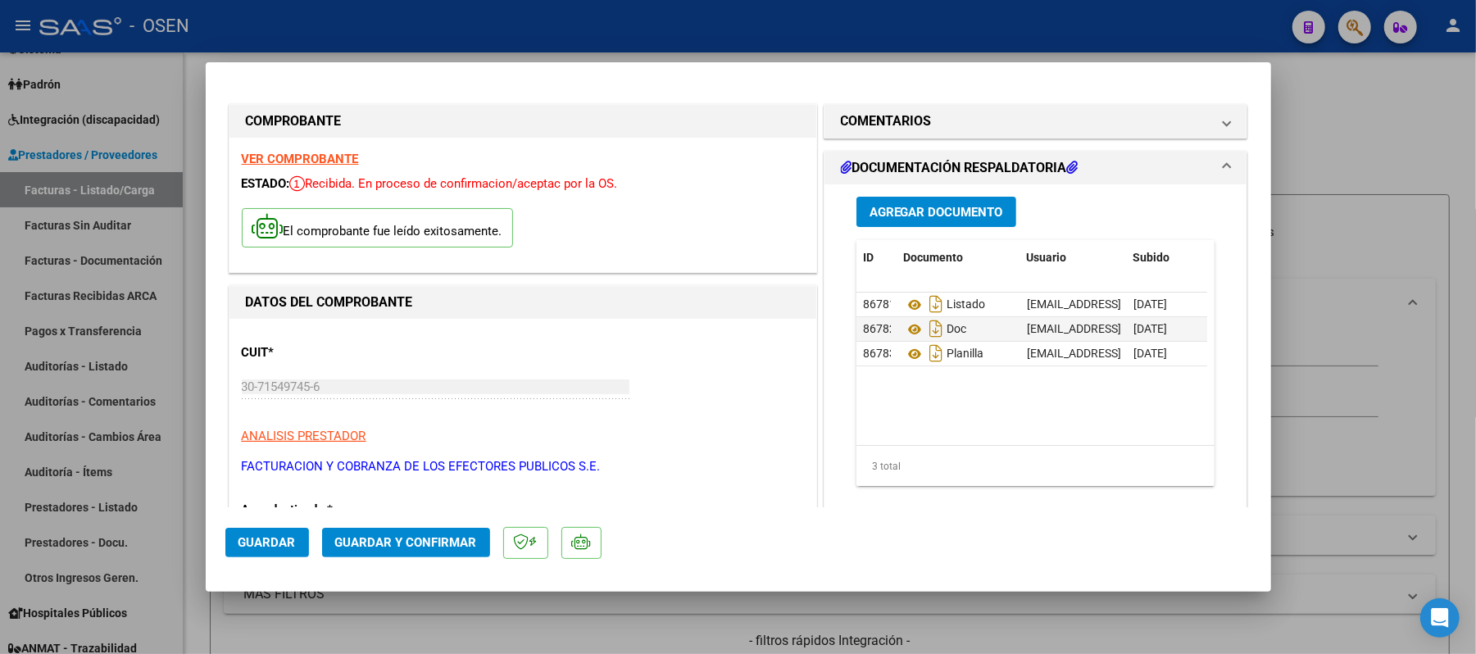
click at [248, 546] on span "Guardar" at bounding box center [267, 542] width 57 height 15
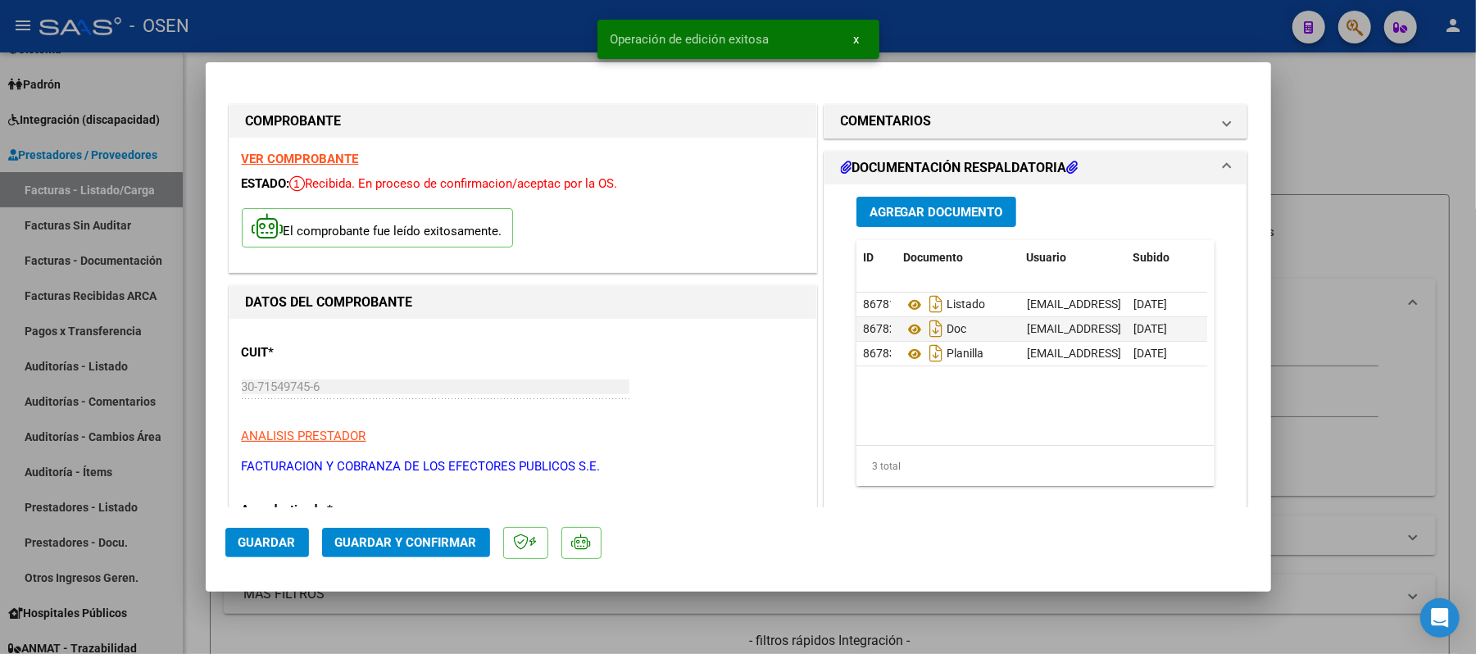
click at [1034, 60] on div at bounding box center [738, 327] width 1476 height 654
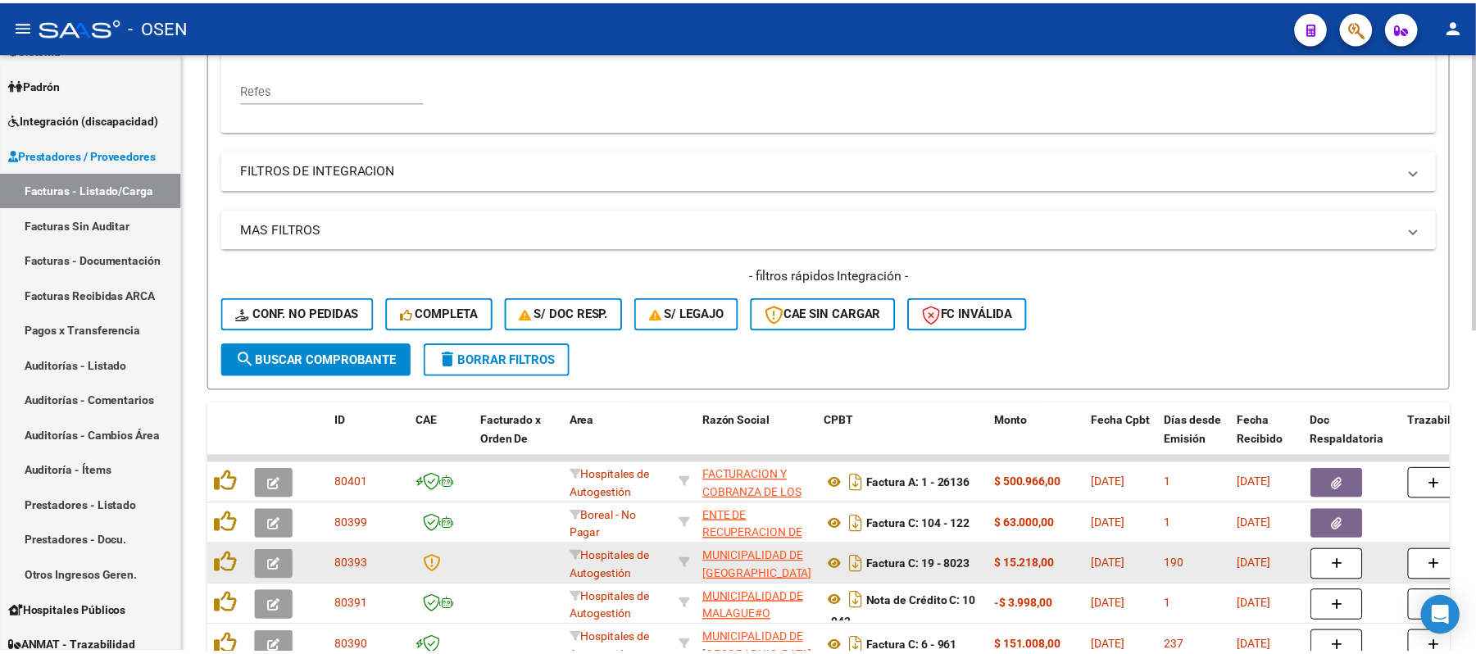
scroll to position [656, 0]
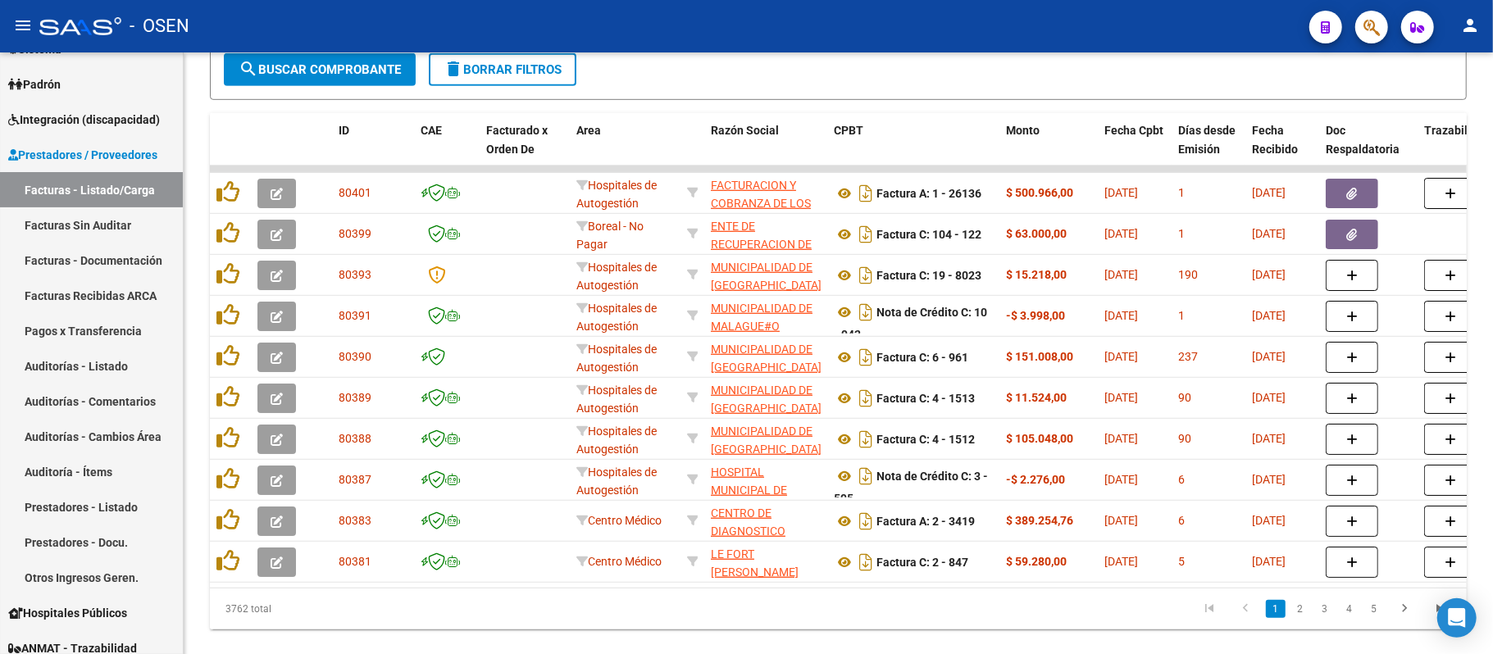
click at [1370, 28] on icon "button" at bounding box center [1371, 27] width 16 height 19
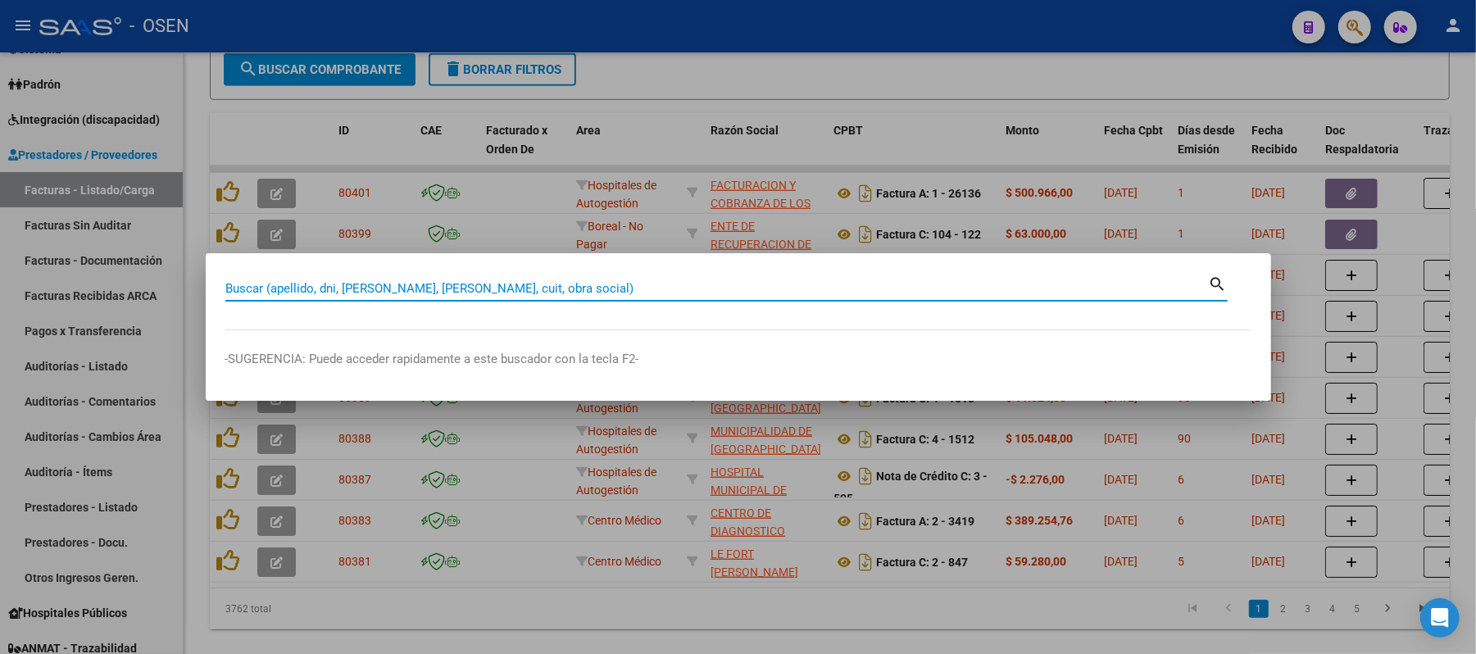
paste input "20206943719"
type input "20206943719"
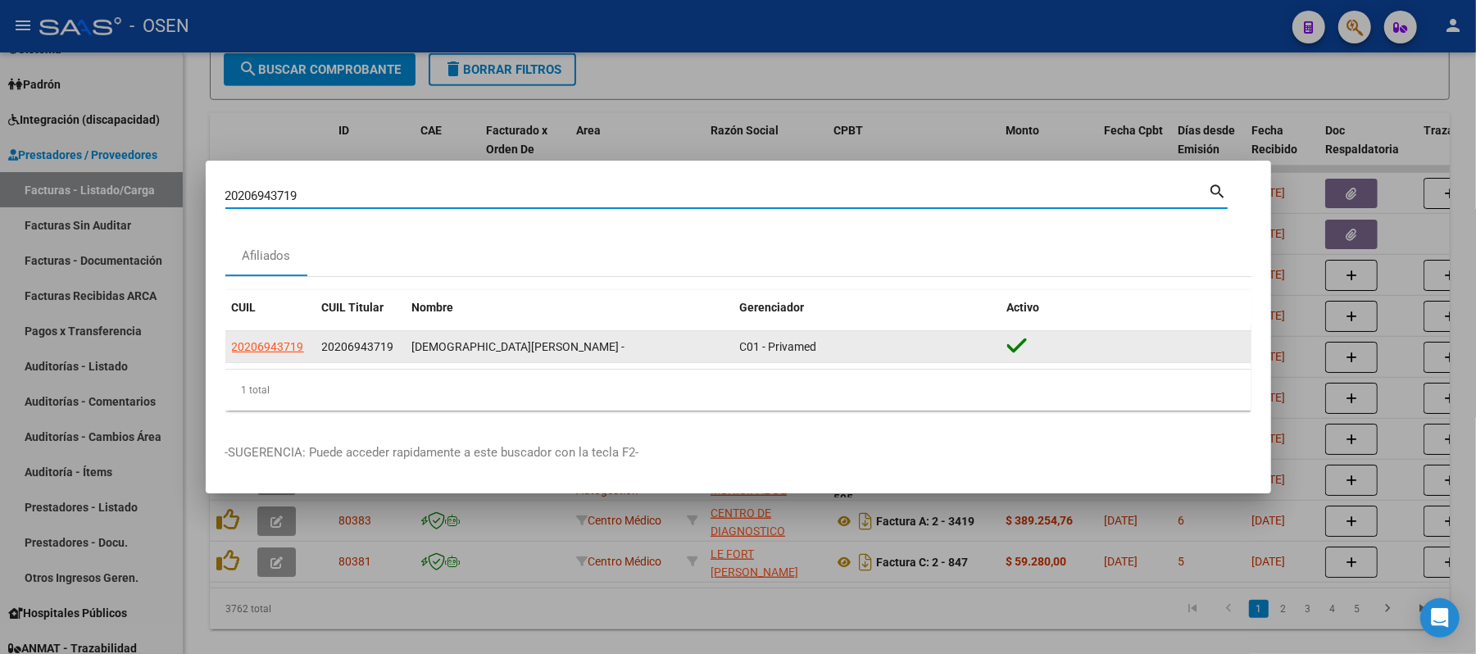
drag, startPoint x: 266, startPoint y: 359, endPoint x: 272, endPoint y: 352, distance: 9.3
click at [266, 358] on datatable-body-cell "20206943719" at bounding box center [270, 347] width 90 height 32
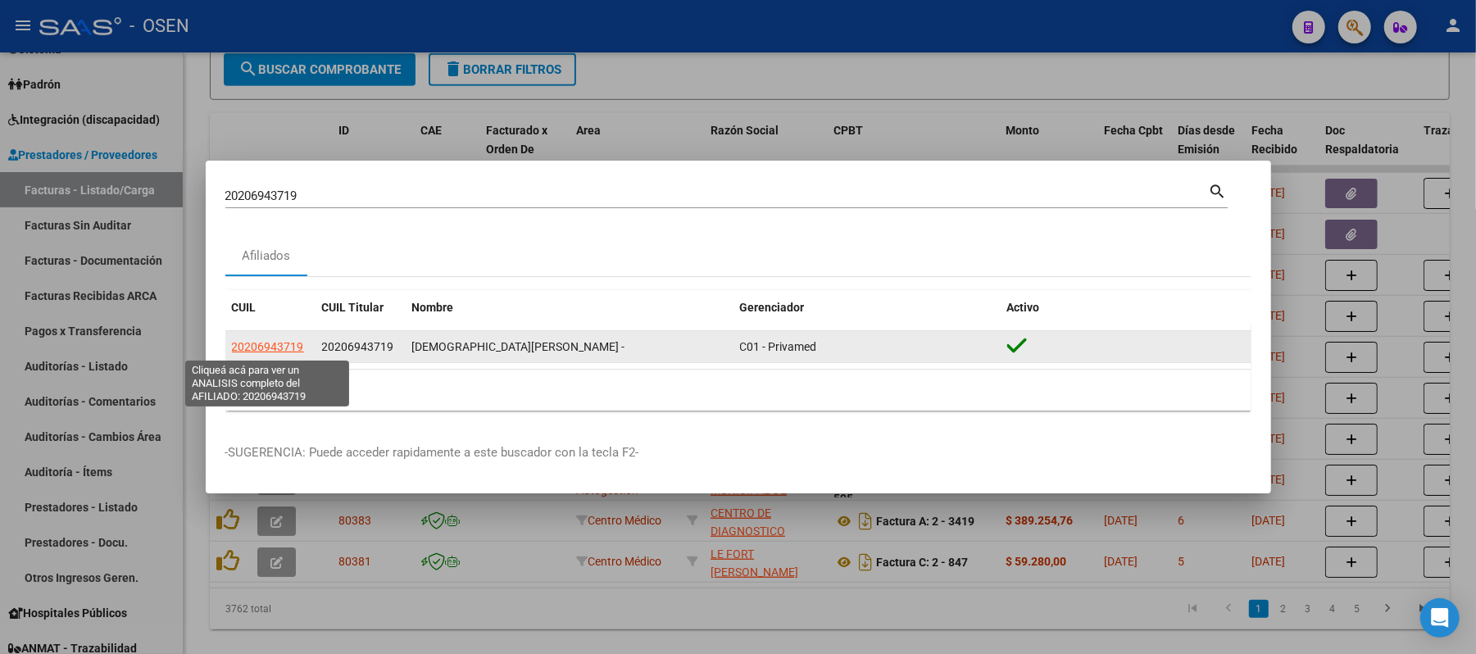
click at [272, 352] on span "20206943719" at bounding box center [268, 346] width 72 height 13
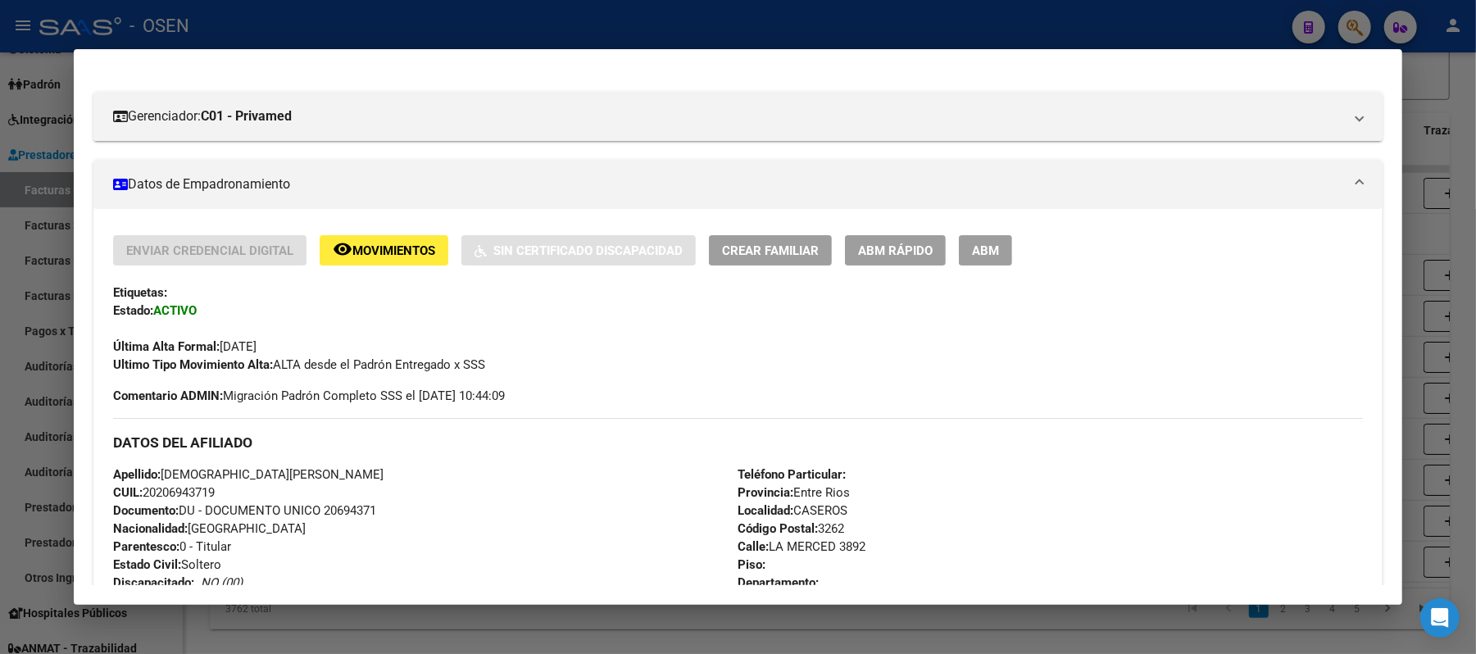
scroll to position [437, 0]
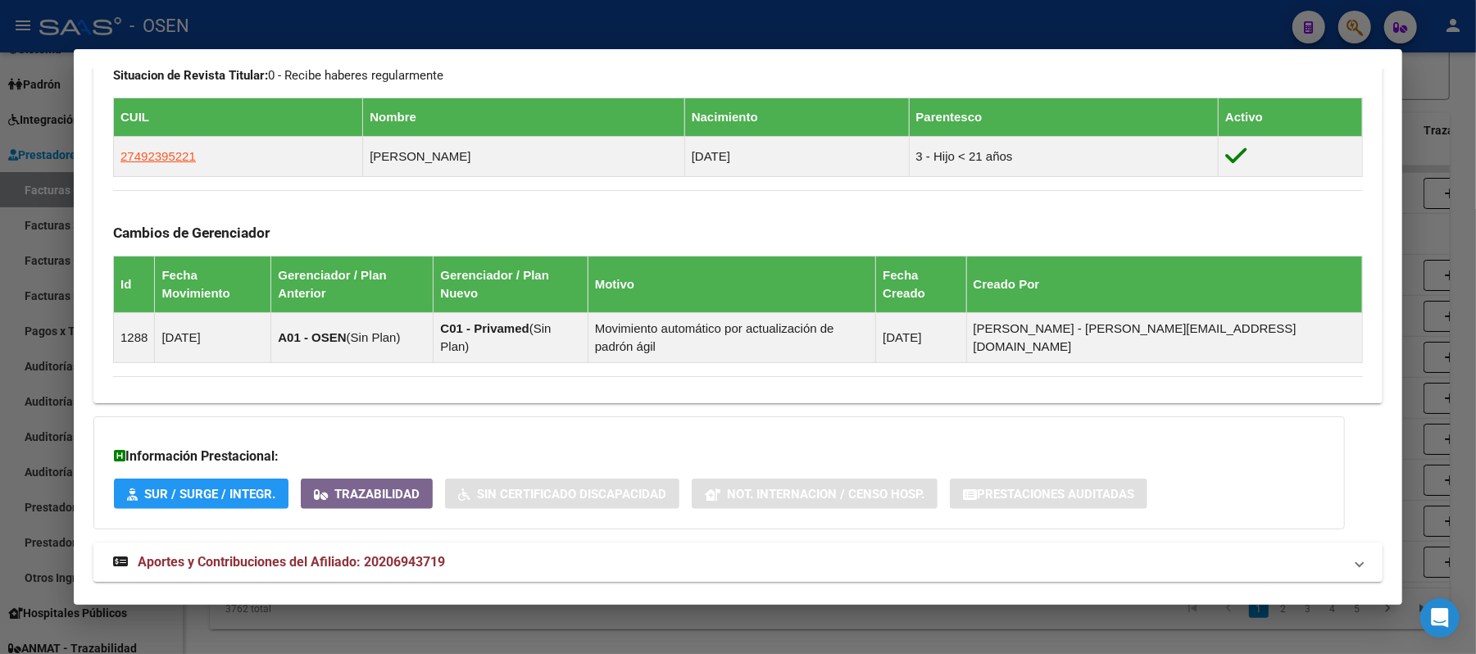
click at [738, 552] on mat-panel-title "Aportes y Contribuciones del Afiliado: 20206943719" at bounding box center [728, 562] width 1230 height 20
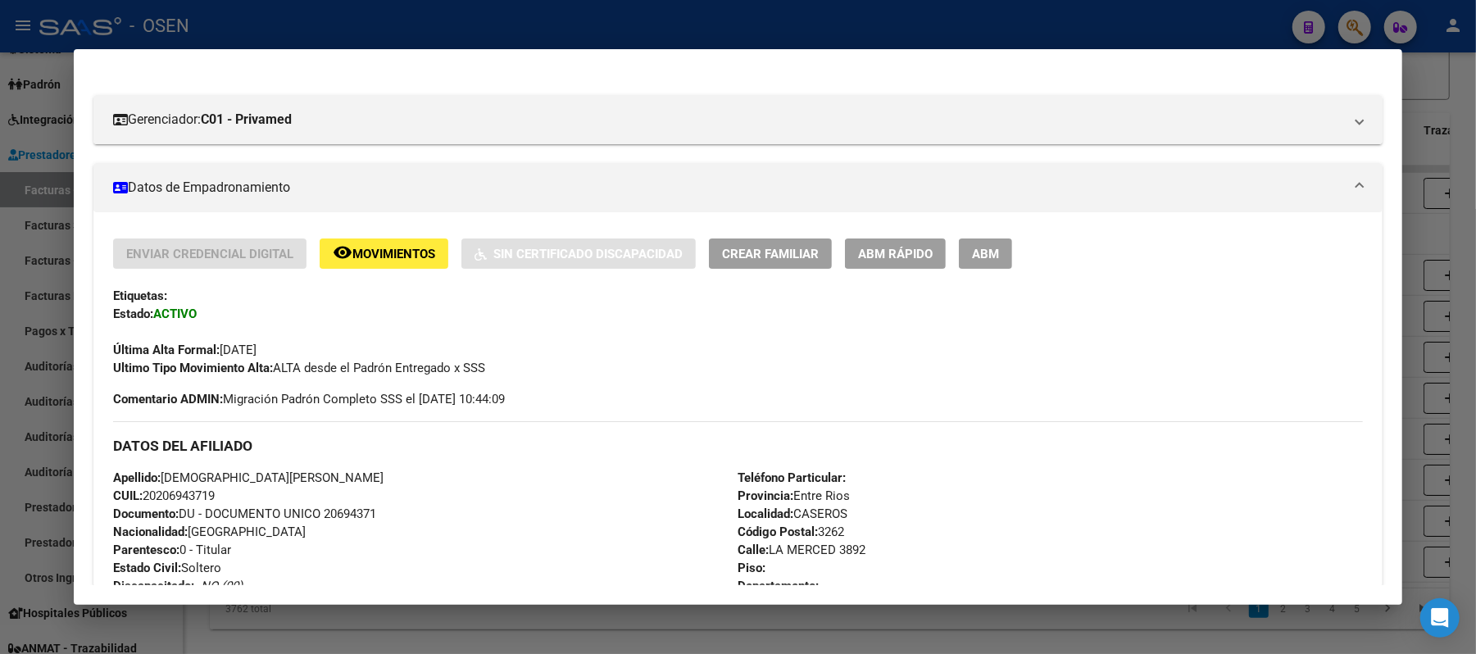
scroll to position [0, 0]
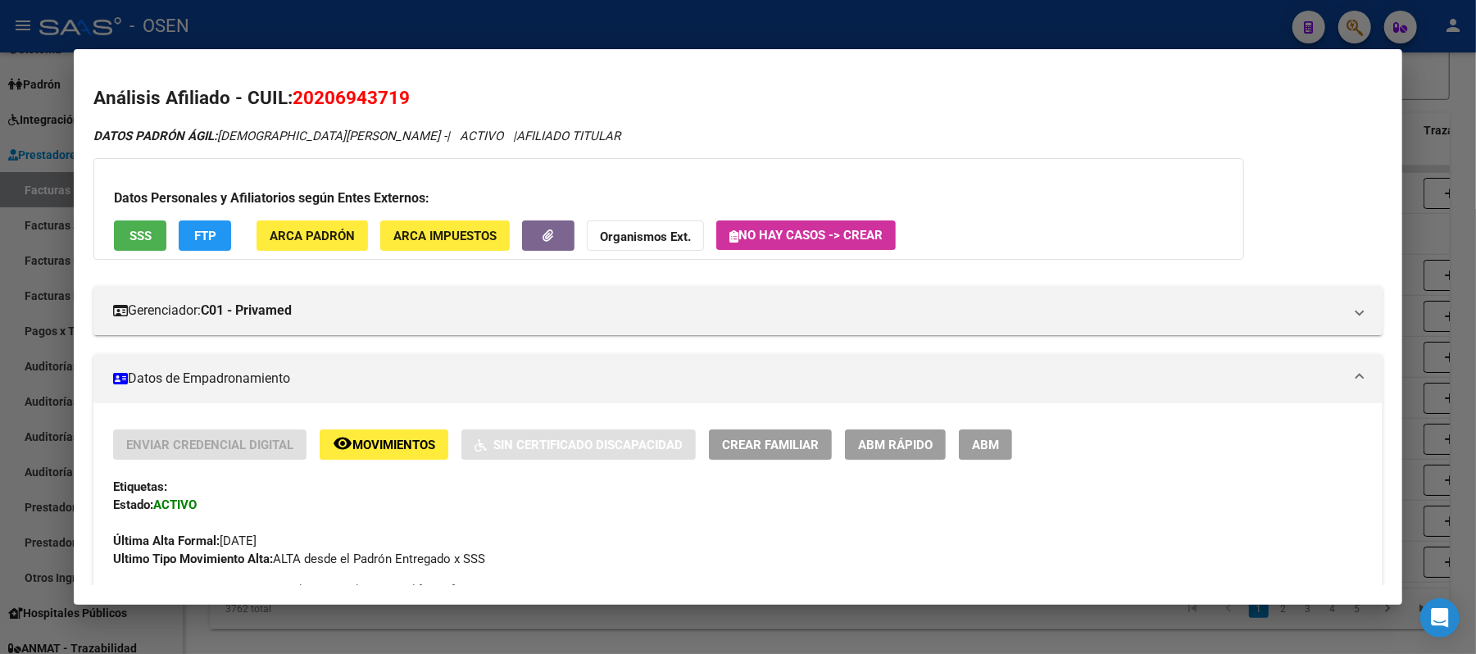
click at [146, 237] on button "SSS" at bounding box center [140, 235] width 52 height 30
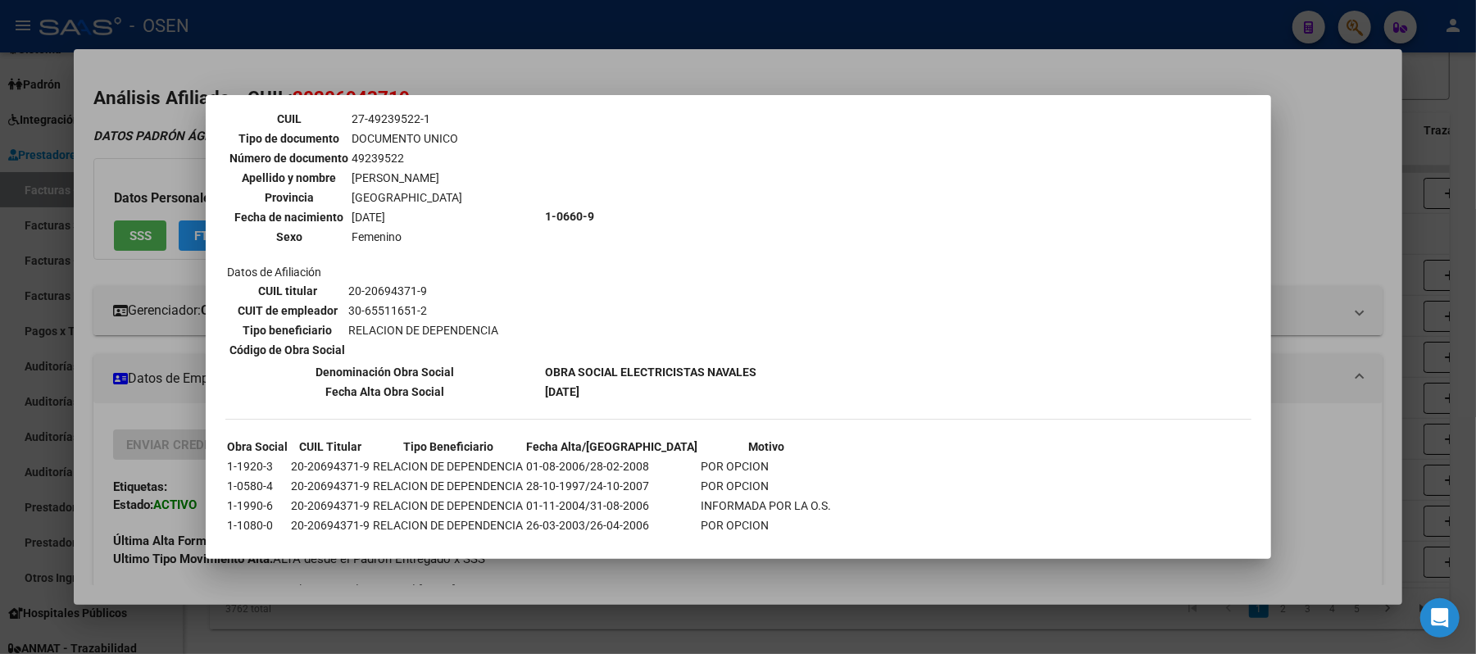
scroll to position [630, 0]
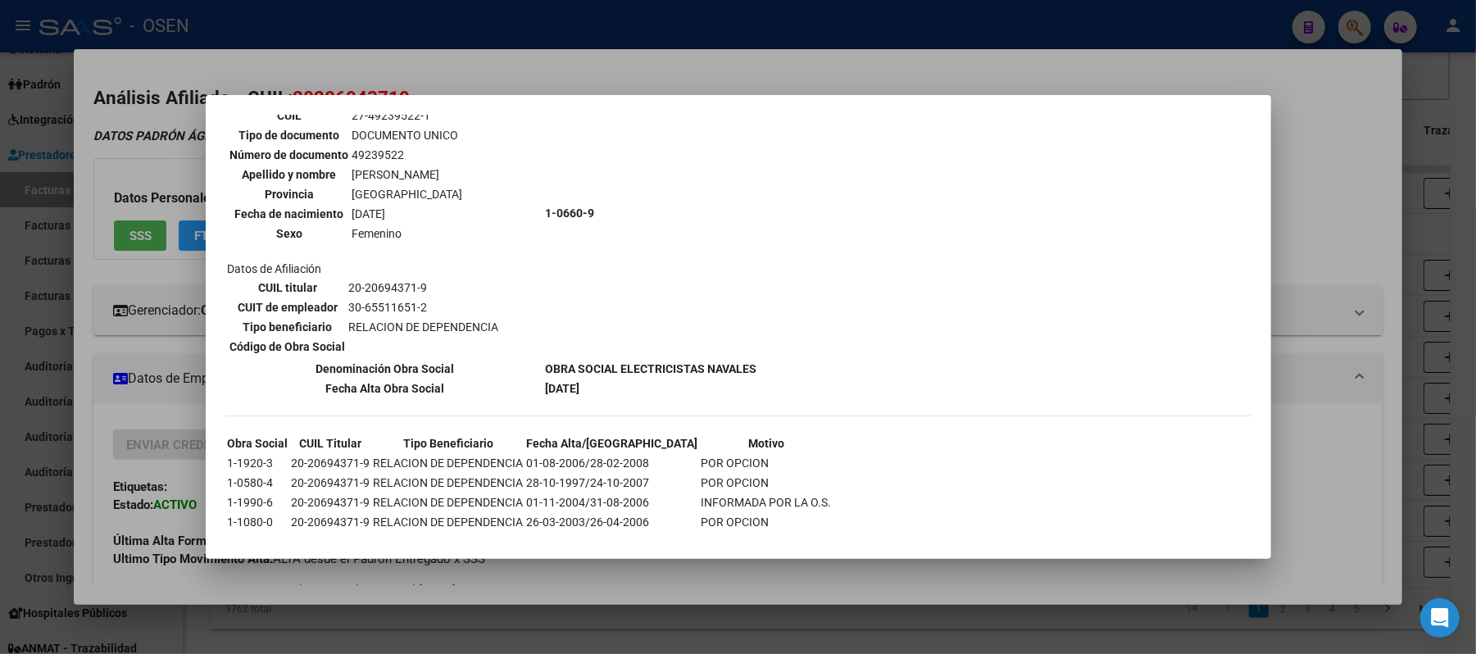
click at [1319, 492] on div at bounding box center [738, 327] width 1476 height 654
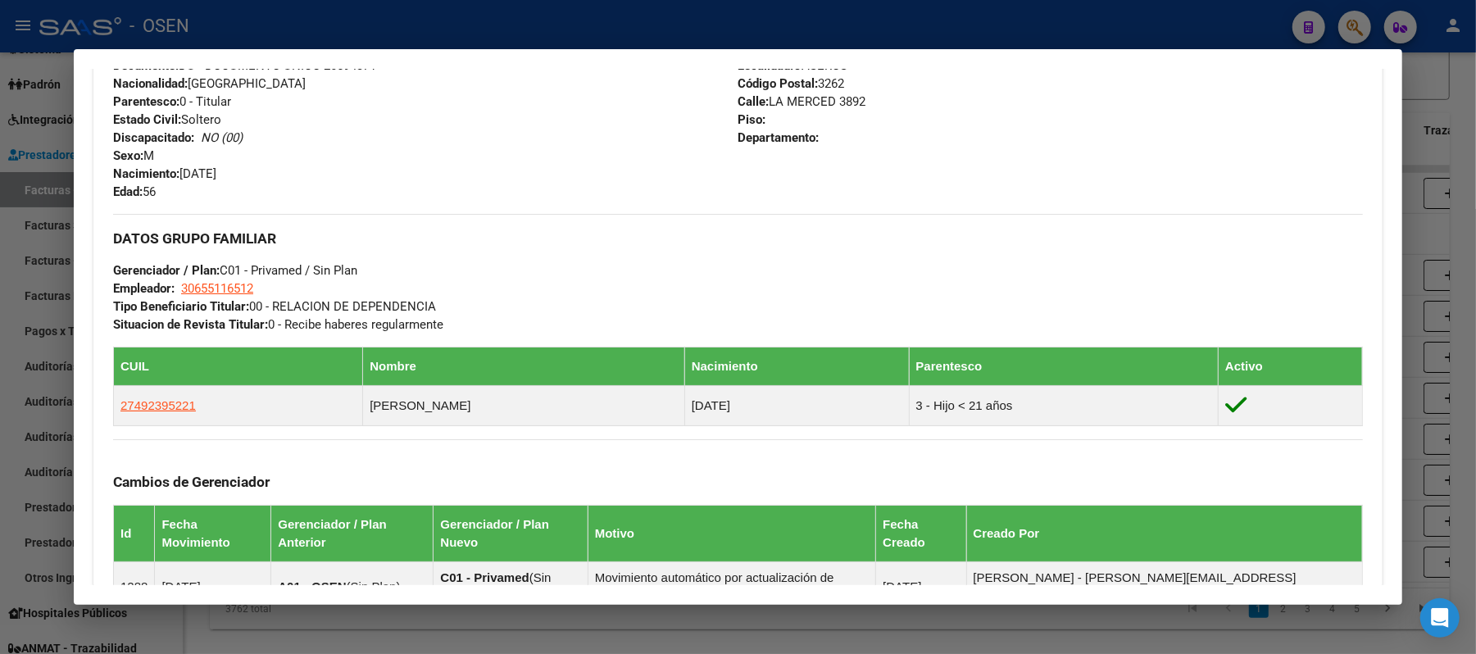
scroll to position [874, 0]
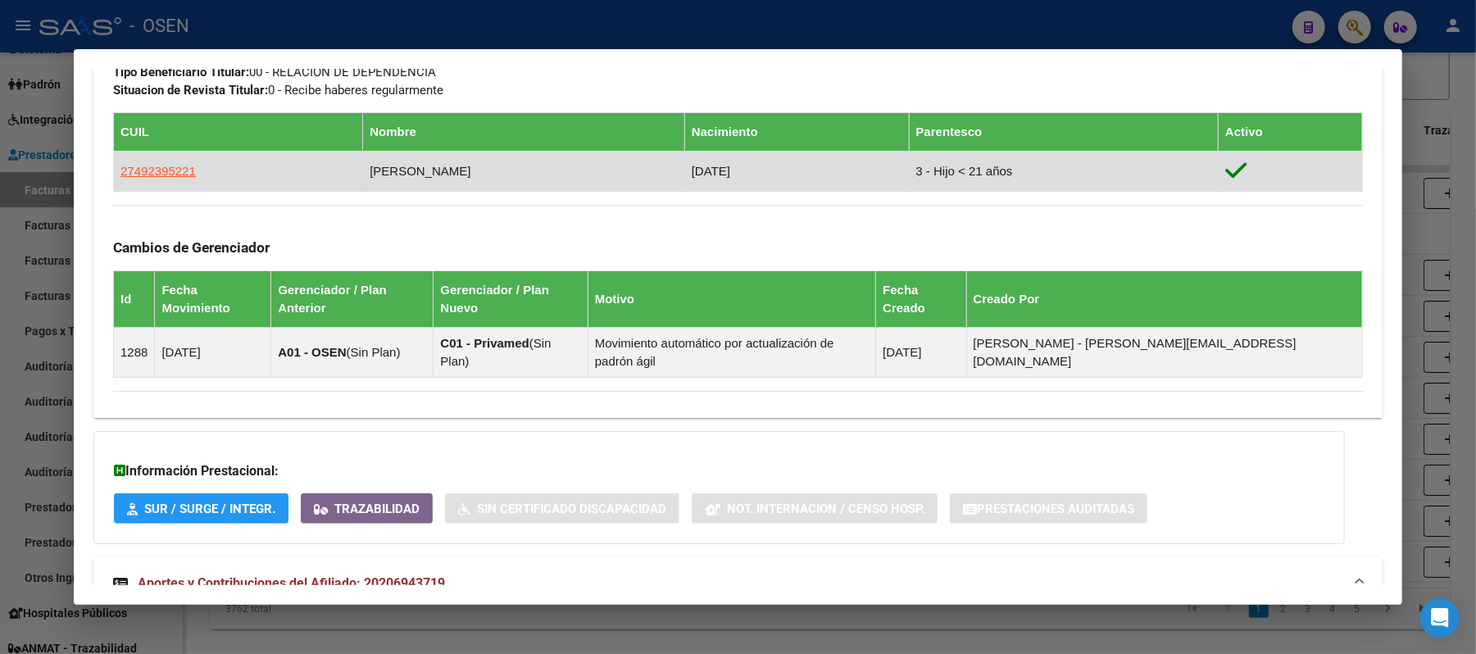
click at [136, 178] on app-link-go-to "27492395221" at bounding box center [157, 171] width 75 height 18
click at [143, 169] on span "27492395221" at bounding box center [157, 171] width 75 height 14
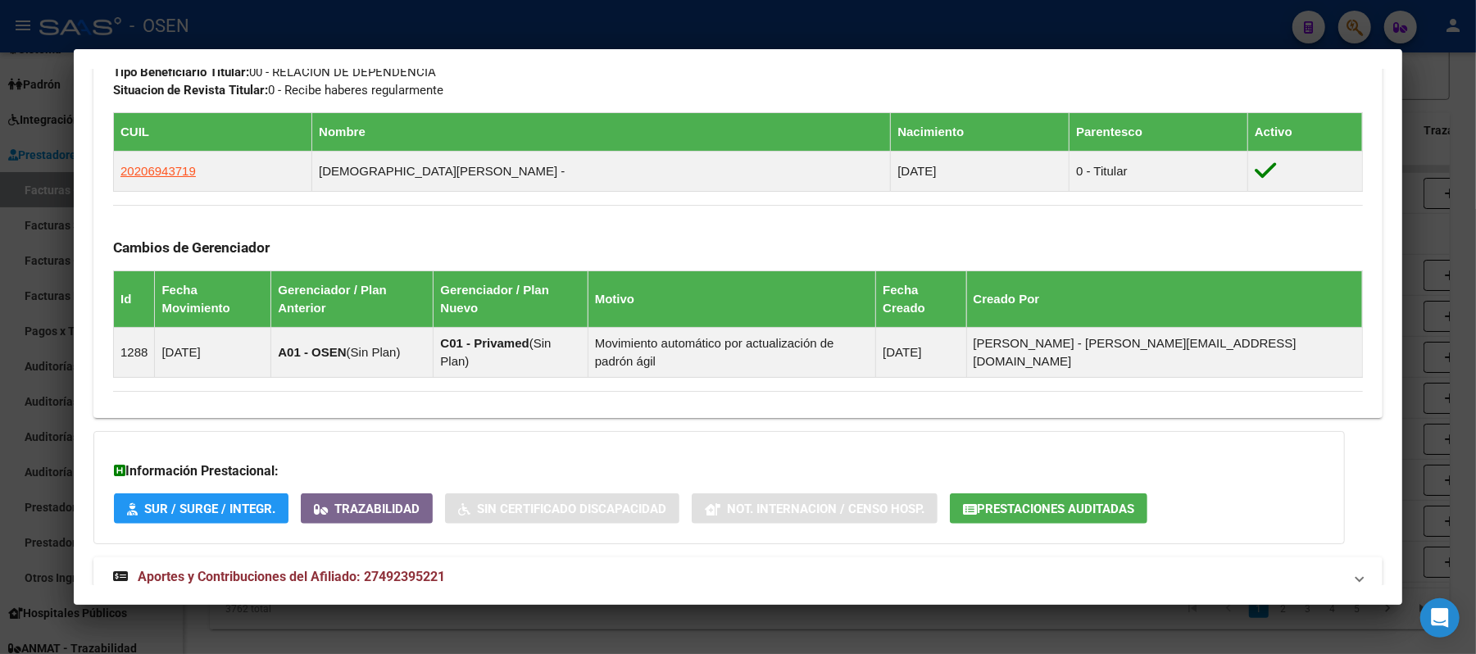
click at [1048, 502] on span "Prestaciones Auditadas" at bounding box center [1055, 509] width 157 height 15
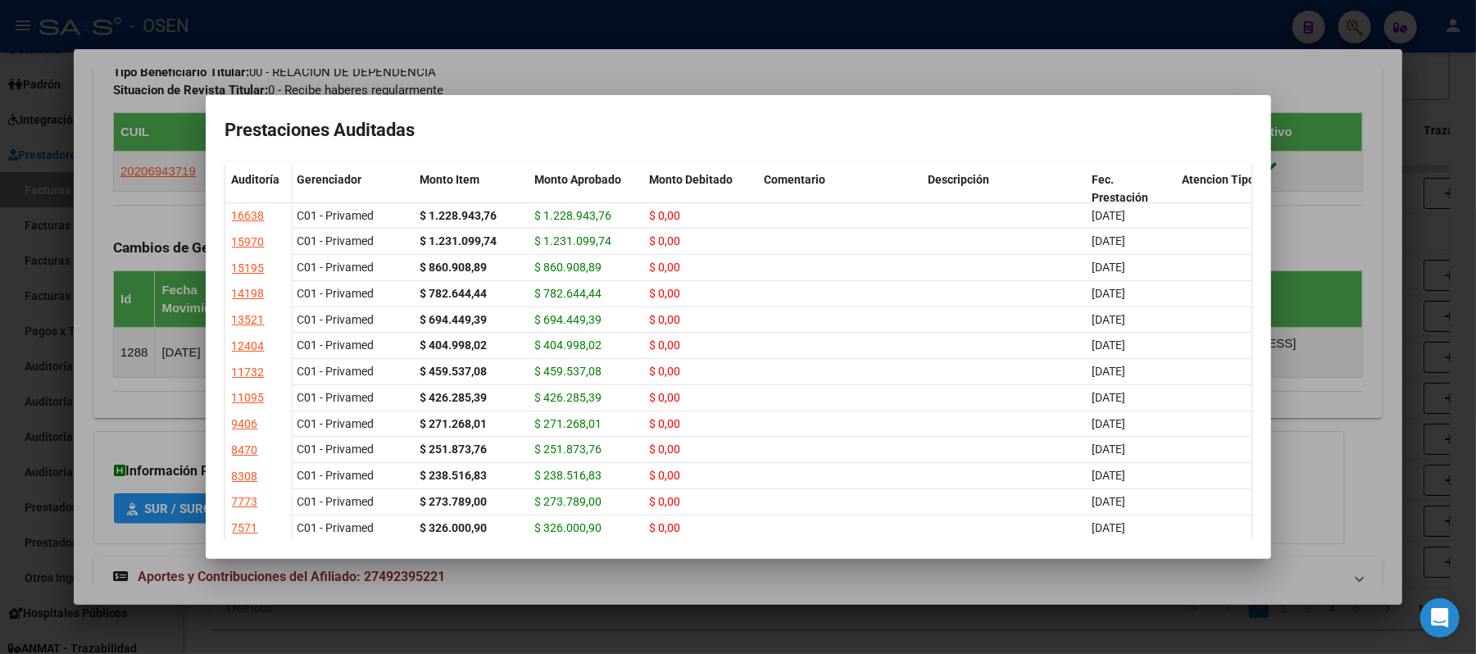
click at [382, 51] on div at bounding box center [738, 327] width 1476 height 654
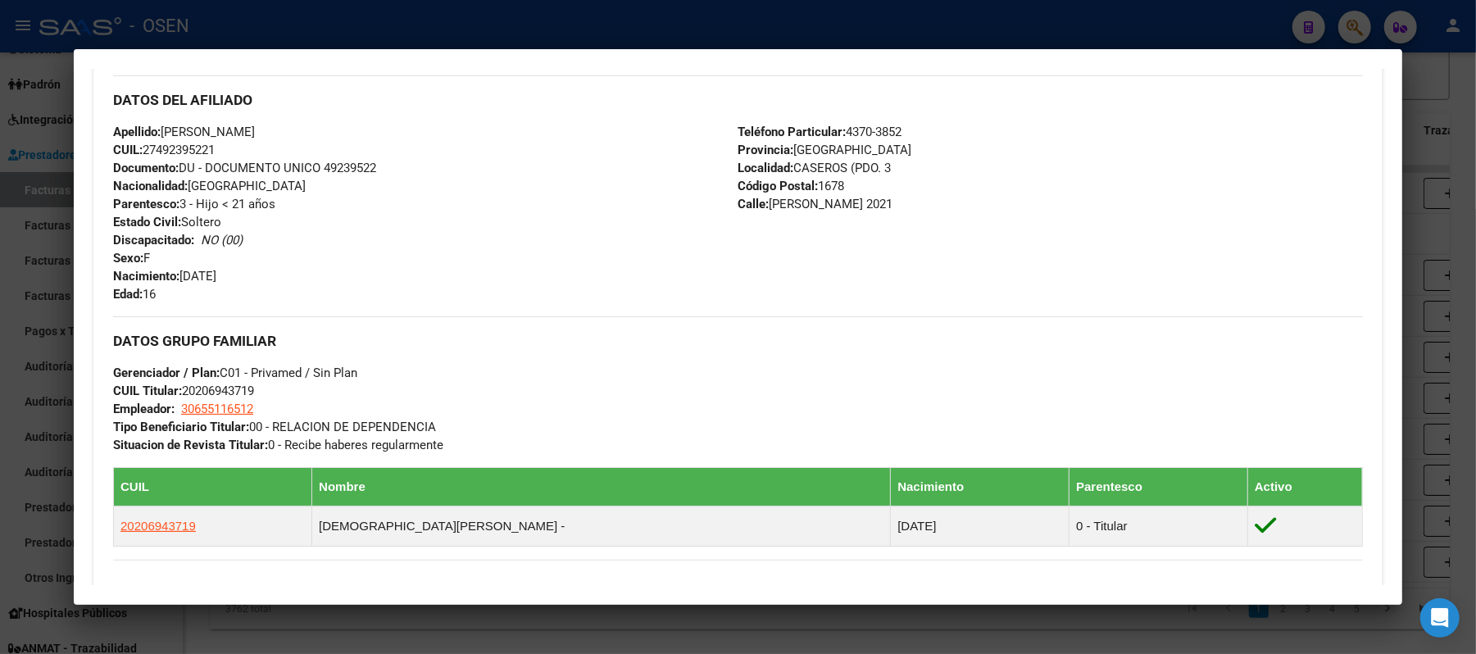
scroll to position [328, 0]
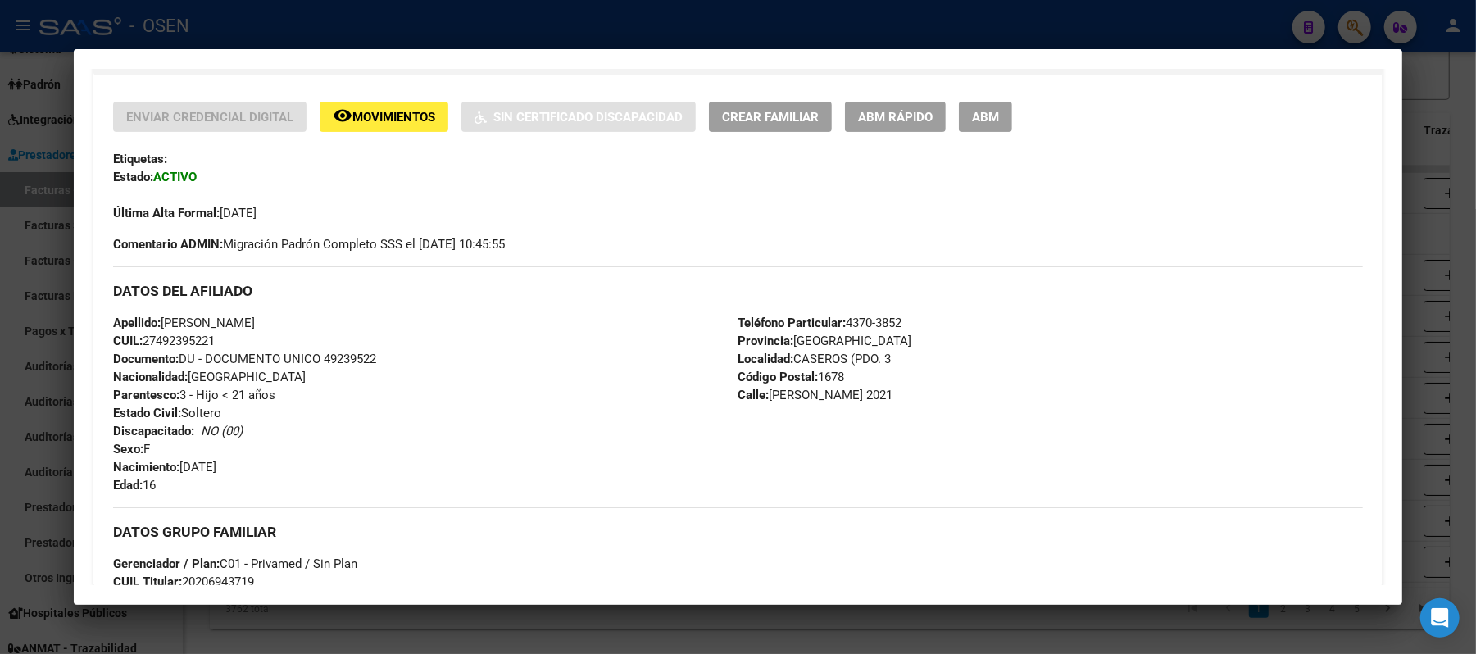
drag, startPoint x: 217, startPoint y: 339, endPoint x: 85, endPoint y: 326, distance: 132.6
click at [93, 326] on div "Enviar Credencial Digital remove_red_eye Movimientos Sin Certificado Discapacid…" at bounding box center [737, 526] width 1289 height 849
copy div "Apellido: DELFINA SOL GRECO CUIL: 27492395221"
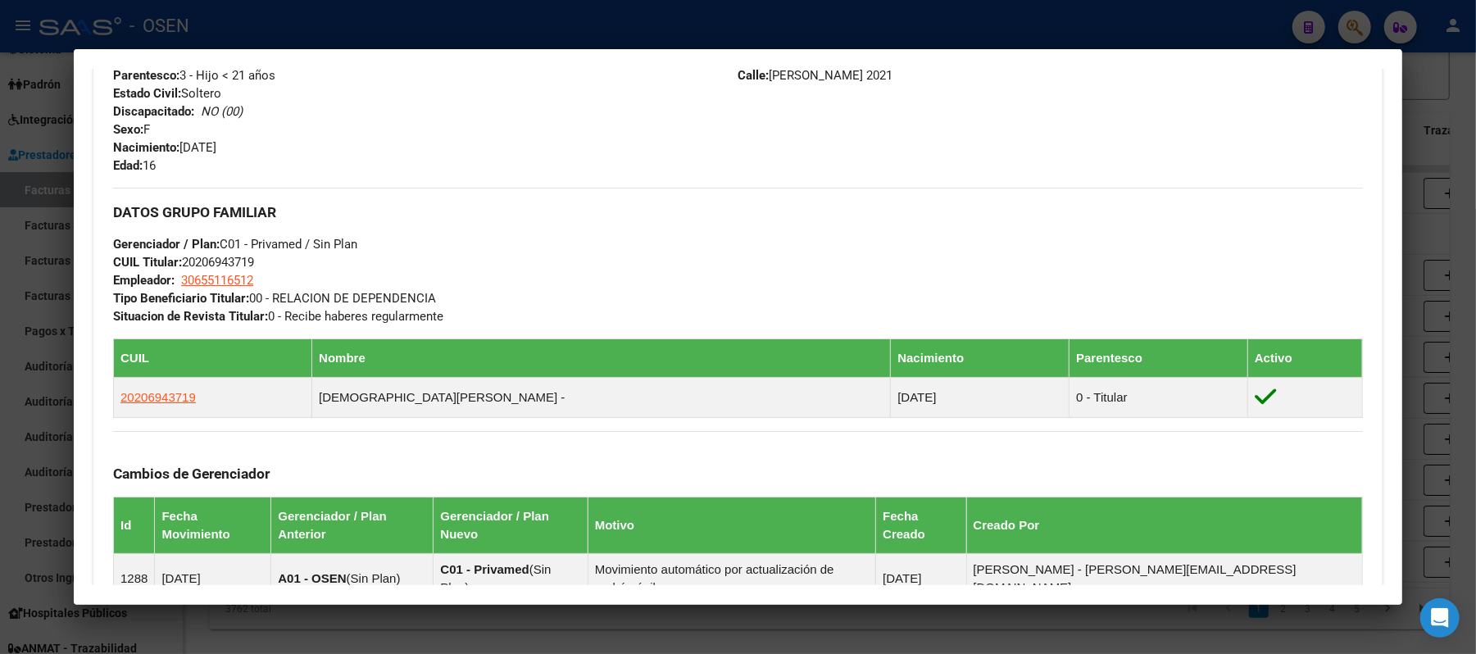
scroll to position [874, 0]
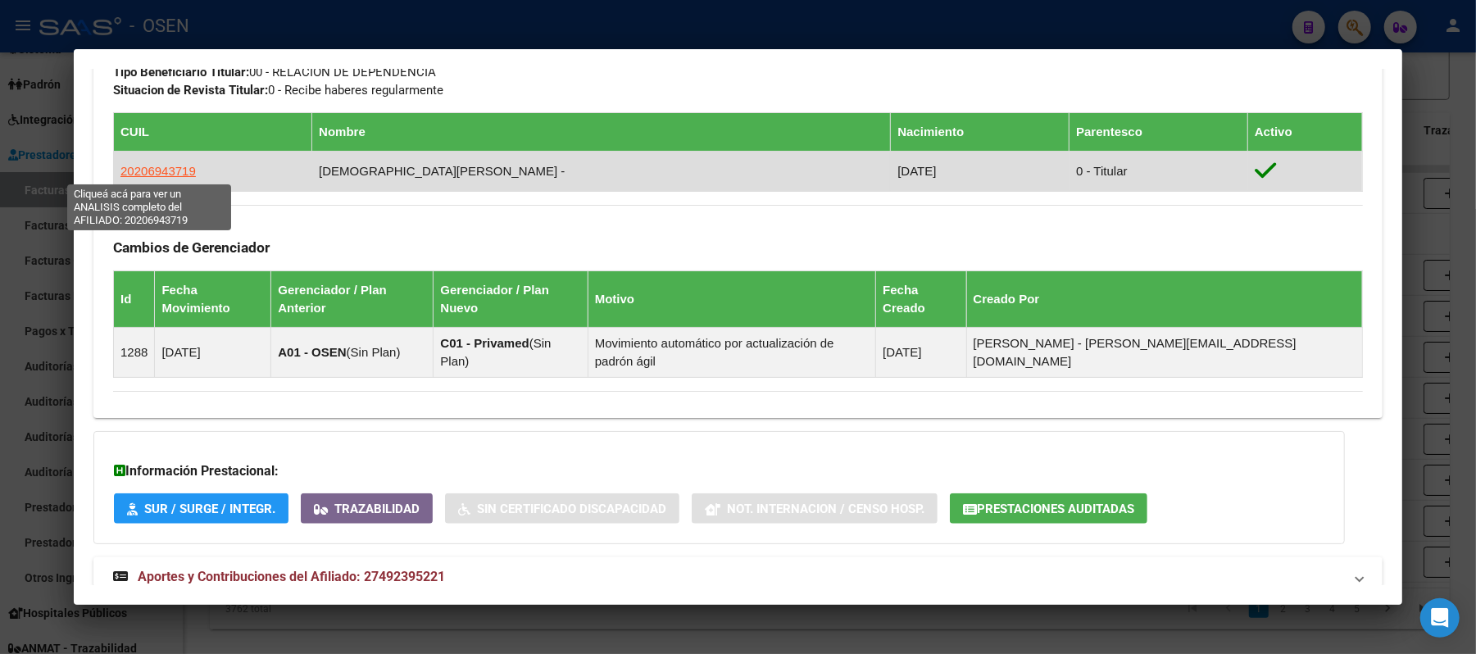
click at [149, 164] on span "20206943719" at bounding box center [157, 171] width 75 height 14
type textarea "20206943719"
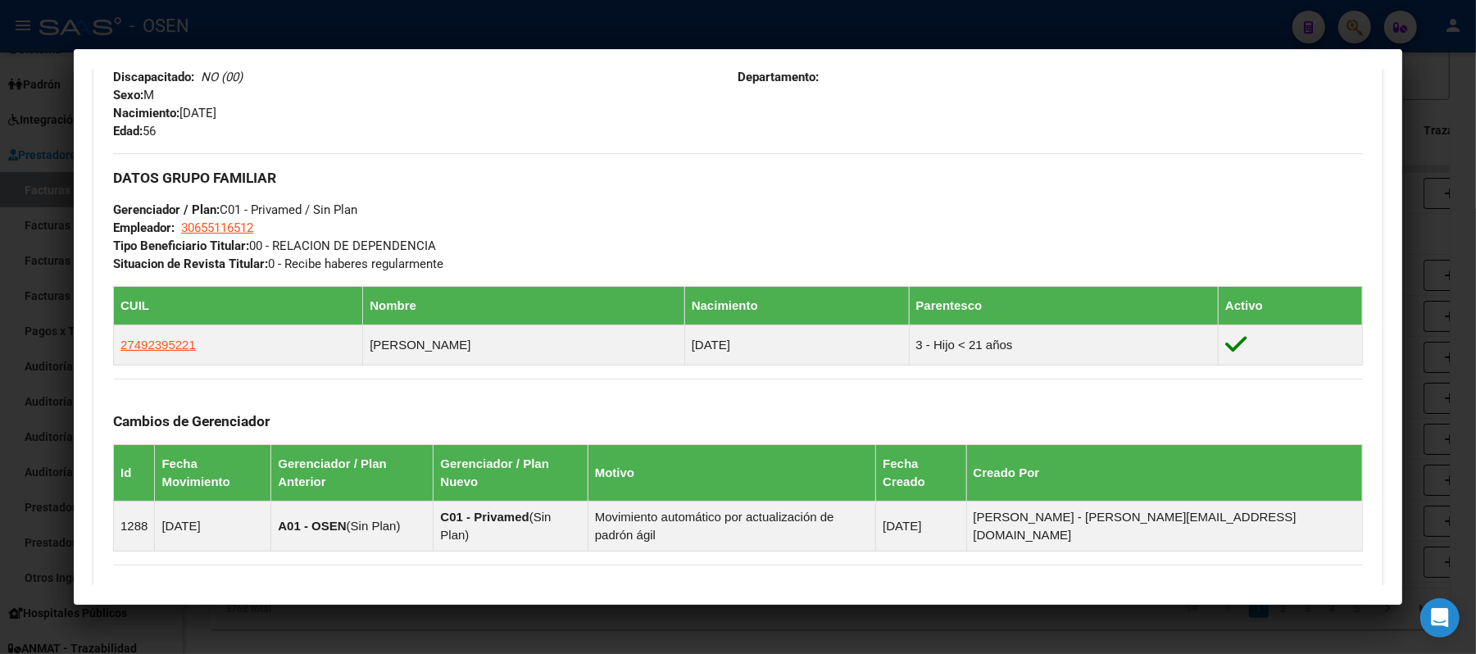
scroll to position [889, 0]
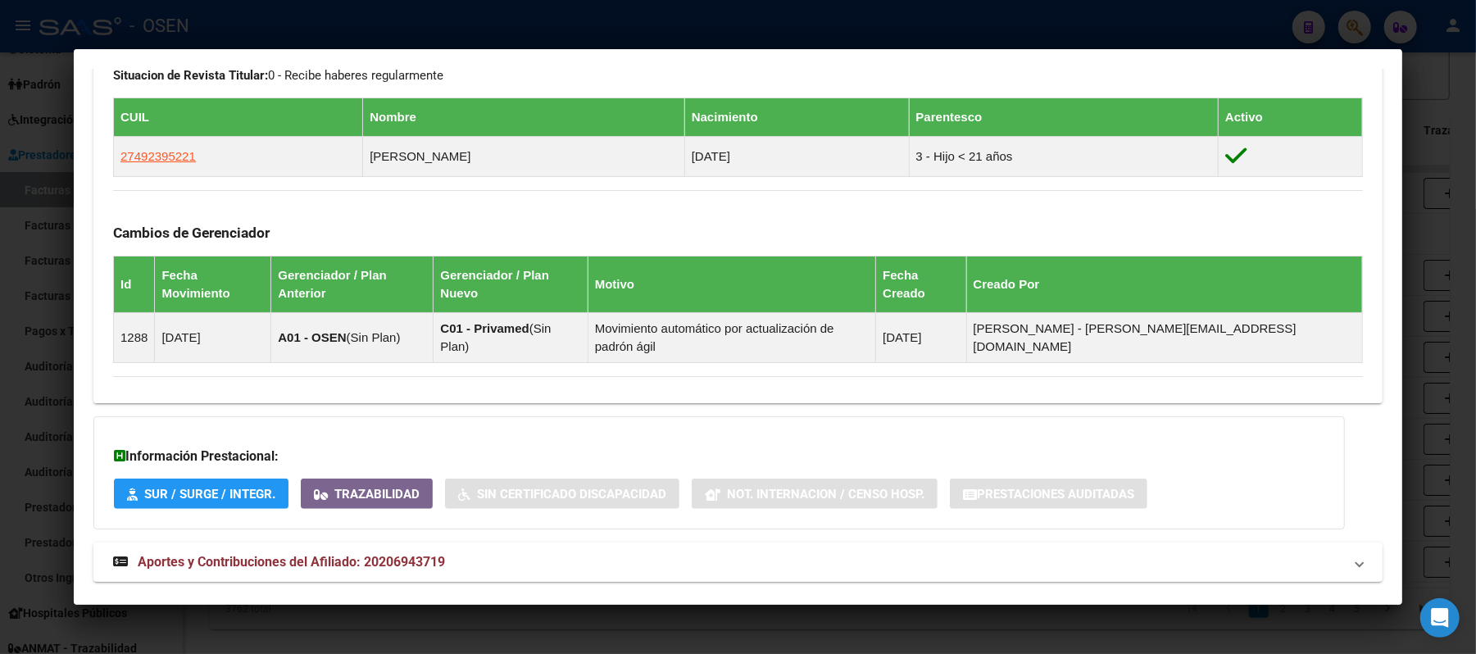
click at [477, 552] on mat-panel-title "Aportes y Contribuciones del Afiliado: 20206943719" at bounding box center [728, 562] width 1230 height 20
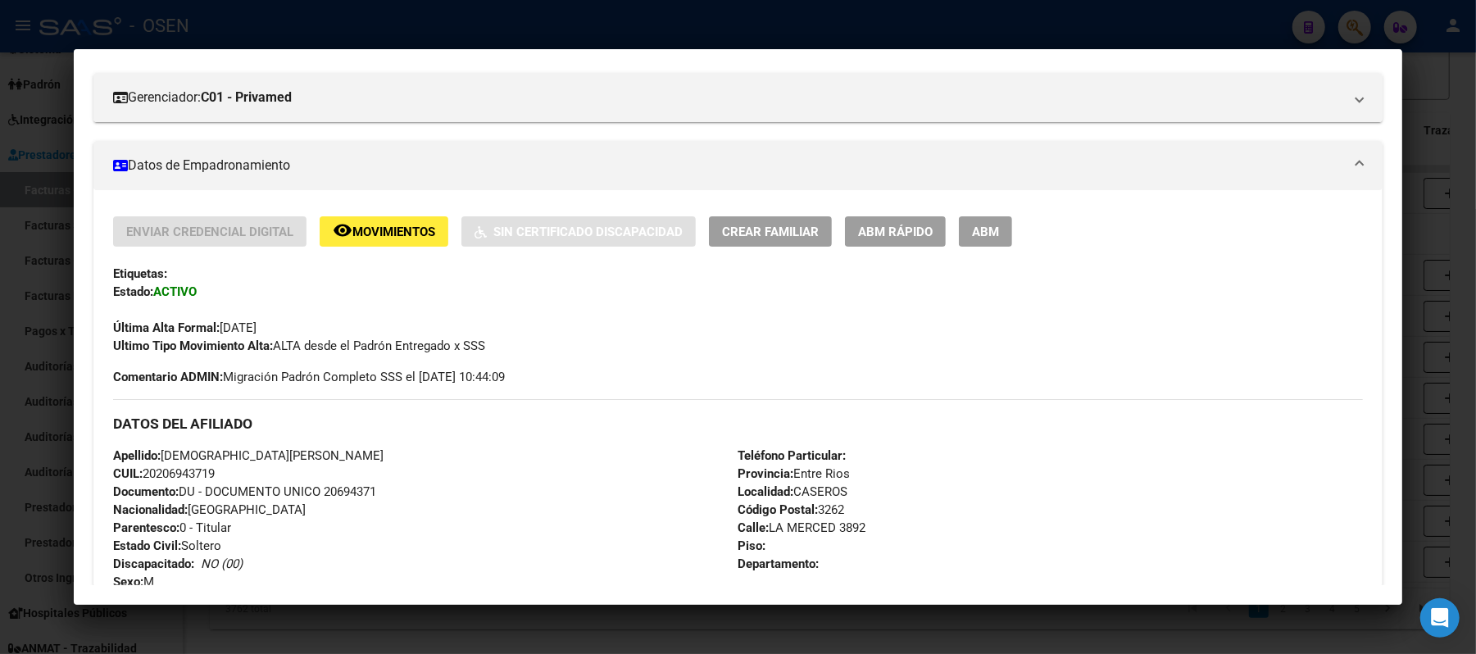
scroll to position [0, 0]
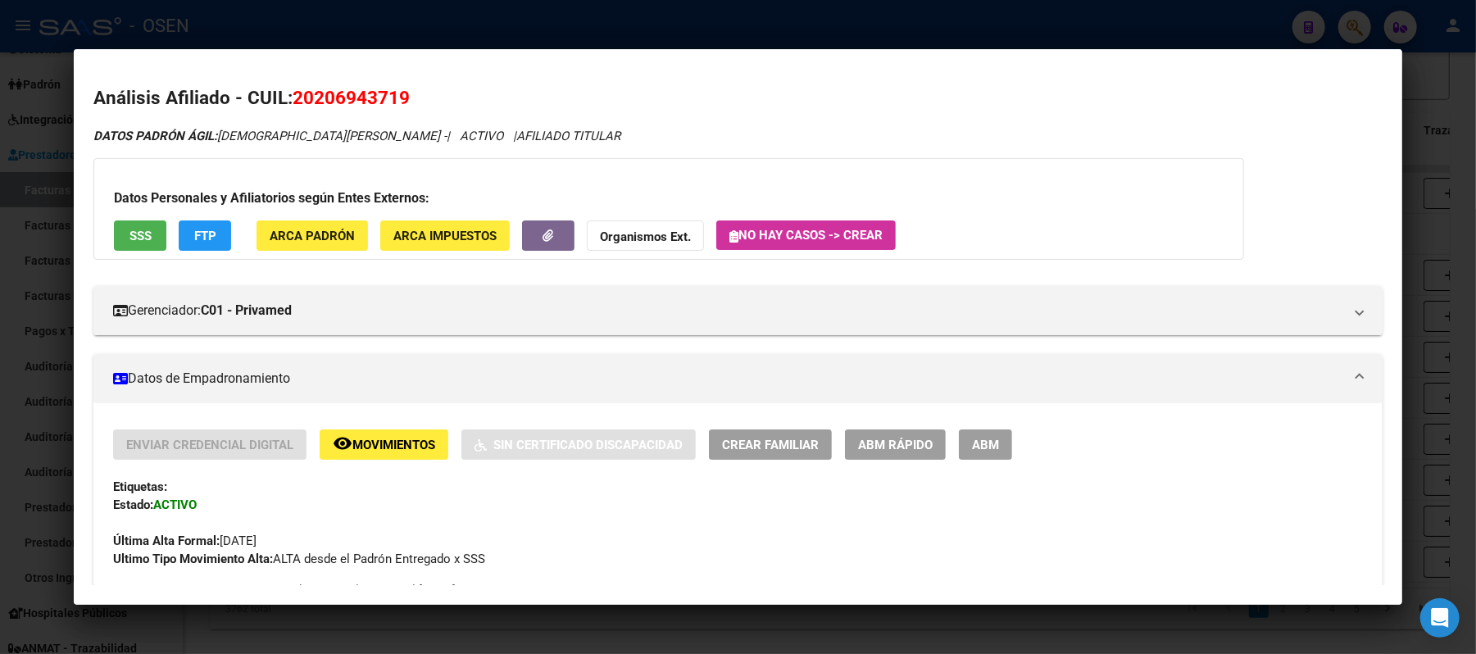
click at [130, 239] on span "SSS" at bounding box center [141, 236] width 22 height 15
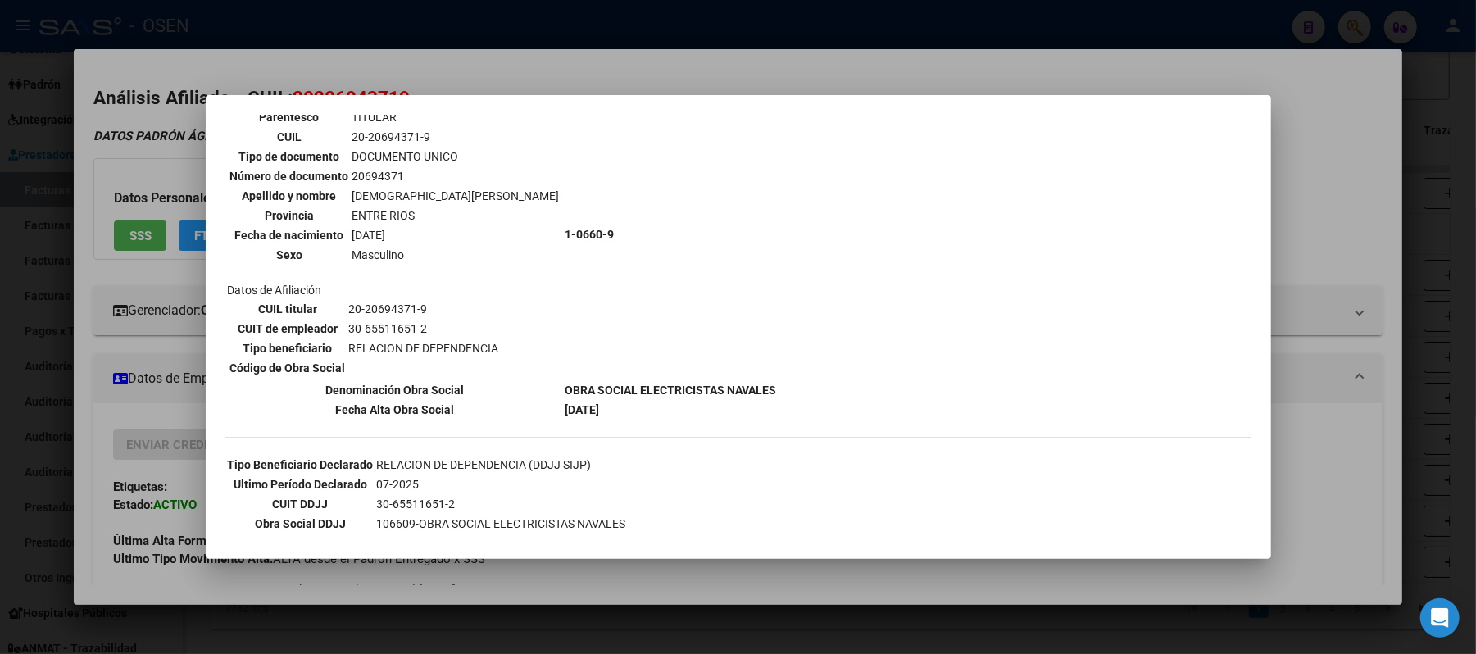
scroll to position [630, 0]
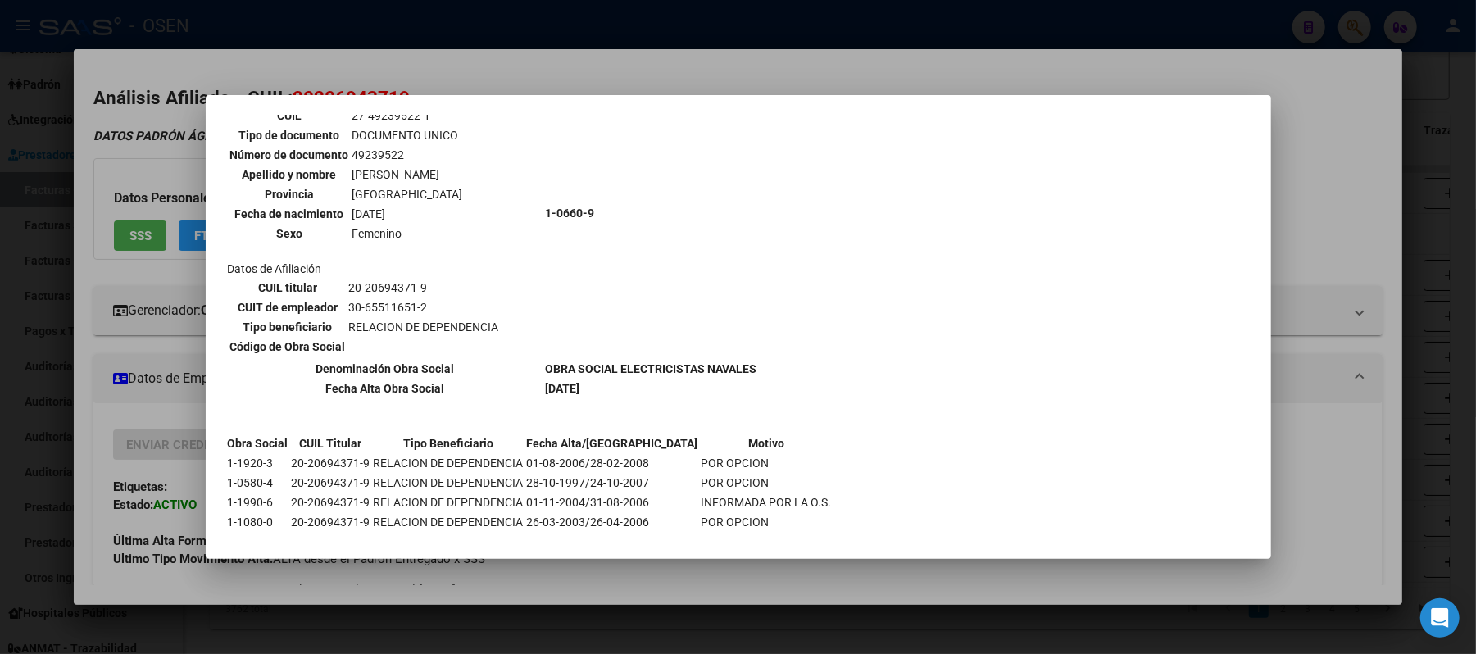
click at [1319, 404] on div at bounding box center [738, 327] width 1476 height 654
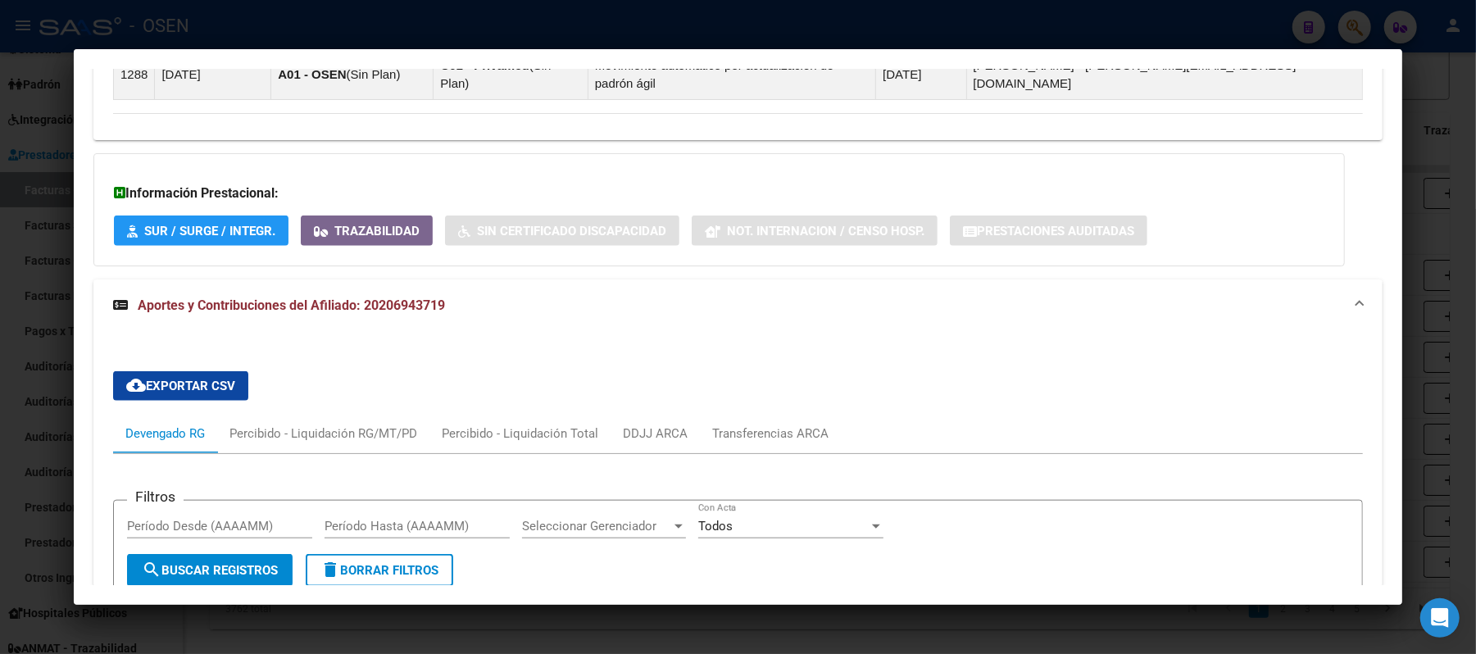
scroll to position [933, 0]
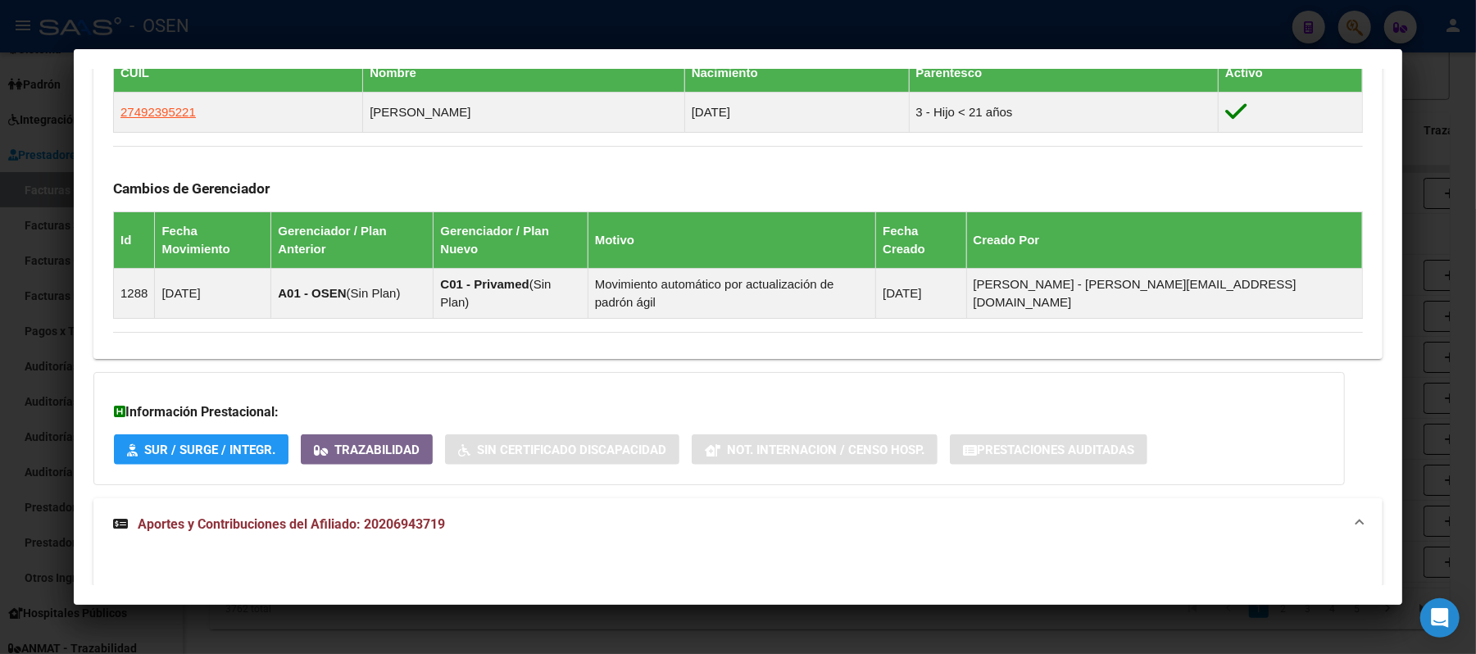
drag, startPoint x: 507, startPoint y: 30, endPoint x: 502, endPoint y: 46, distance: 17.1
click at [507, 30] on div at bounding box center [738, 327] width 1476 height 654
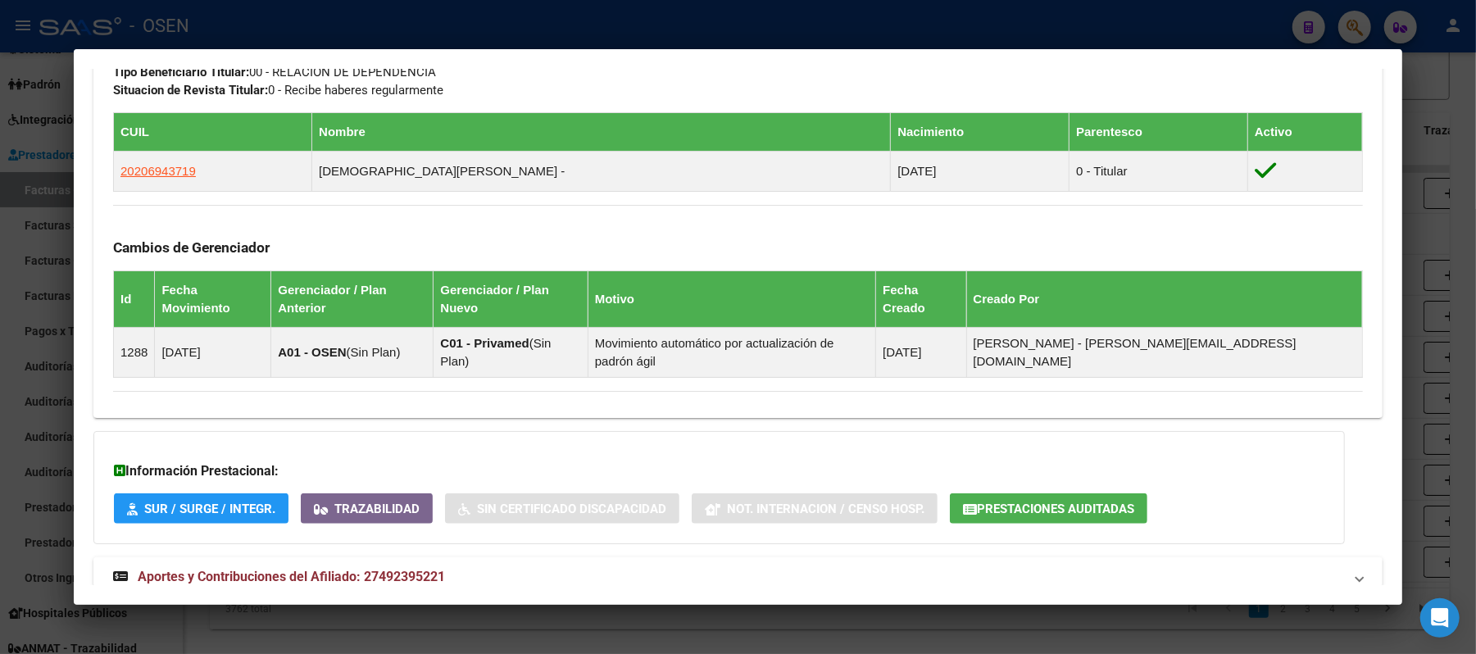
click at [343, 49] on mat-dialog-container "Análisis Afiliado - CUIL: 27492395221 DATOS PADRÓN ÁGIL: GRECO DELFINA SOL | AC…" at bounding box center [738, 327] width 1329 height 556
click at [346, 28] on div at bounding box center [738, 327] width 1476 height 654
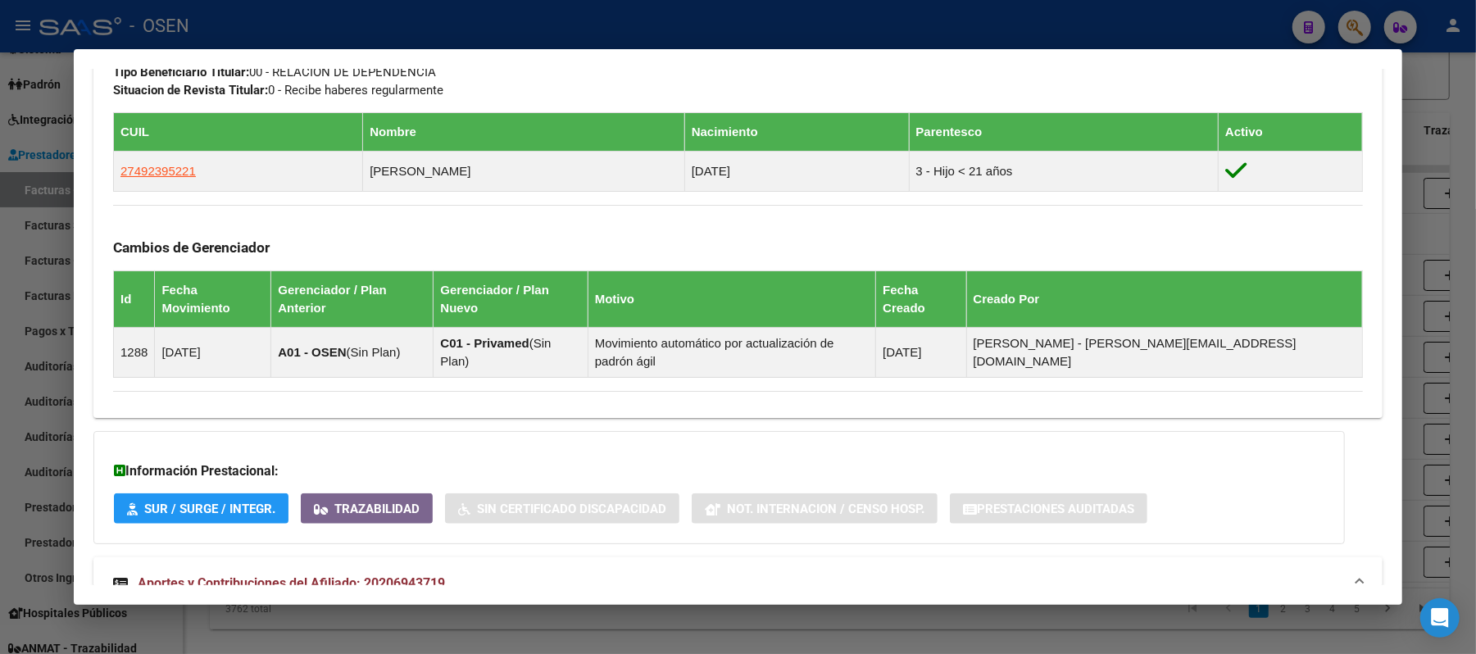
click at [370, 15] on div at bounding box center [738, 327] width 1476 height 654
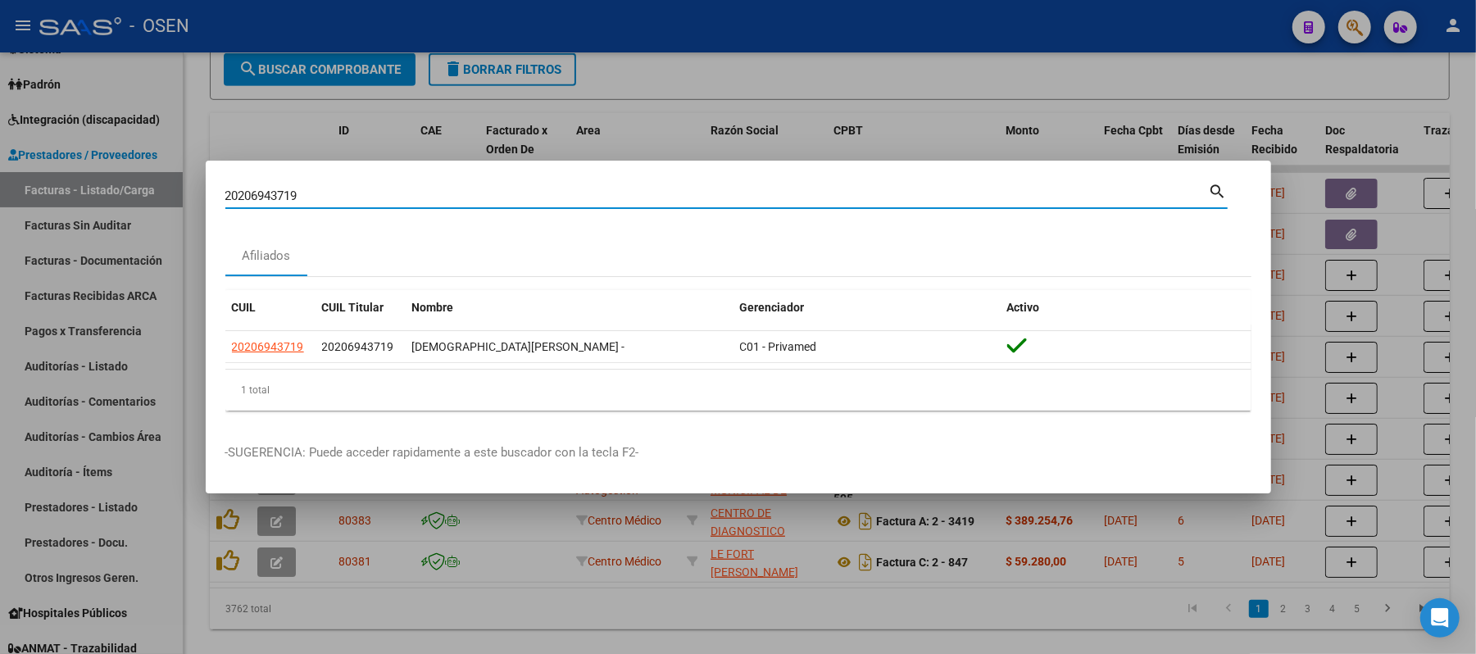
drag, startPoint x: 366, startPoint y: 195, endPoint x: 0, endPoint y: 82, distance: 382.7
click at [0, 181] on div "20206943719 Buscar (apellido, dni, cuil, nro traspaso, cuit, obra social) searc…" at bounding box center [738, 327] width 1476 height 654
paste input "306003020"
type input "20306003020"
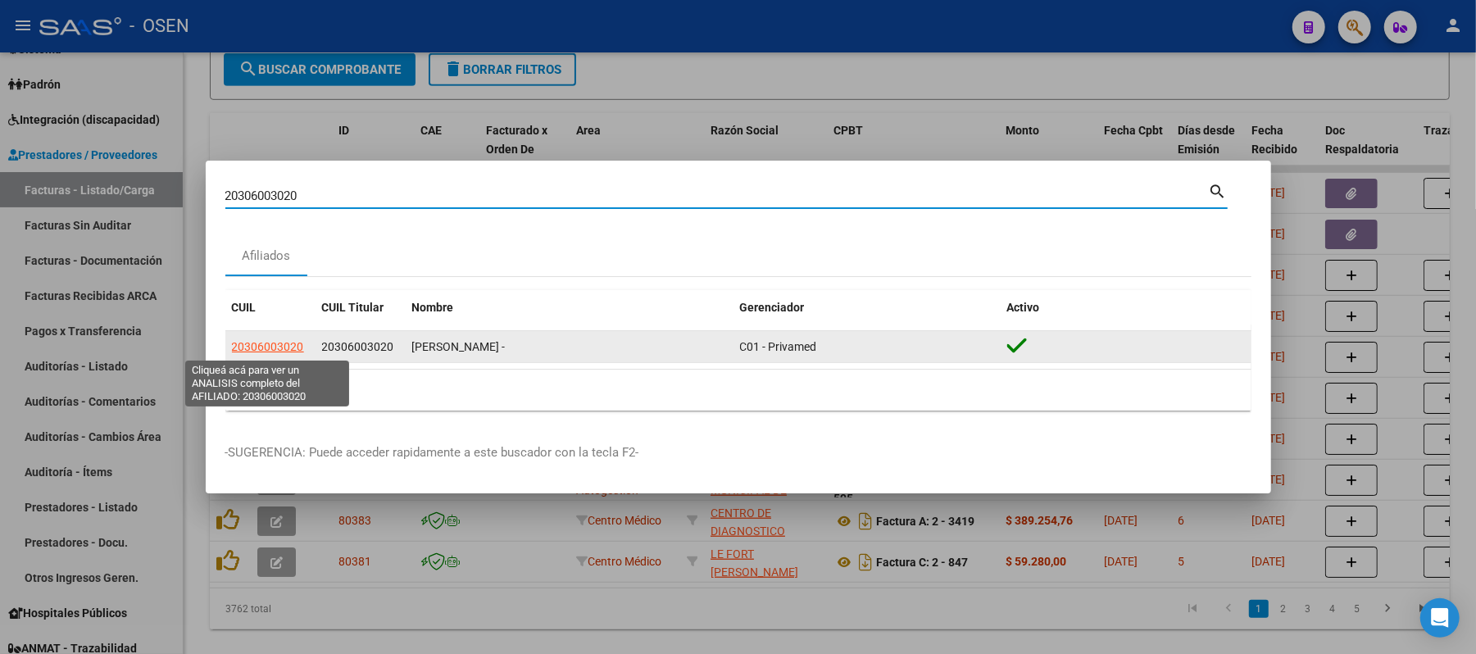
click at [246, 346] on span "20306003020" at bounding box center [268, 346] width 72 height 13
type textarea "20306003020"
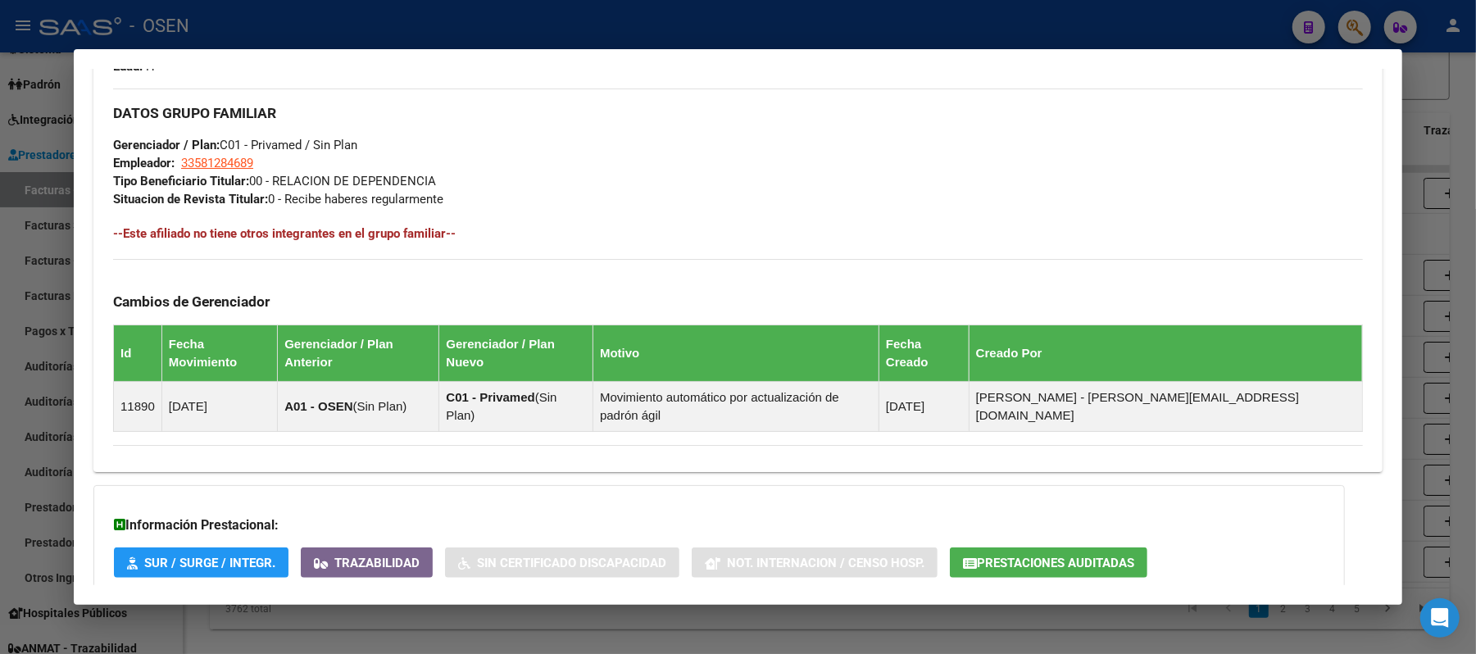
scroll to position [833, 0]
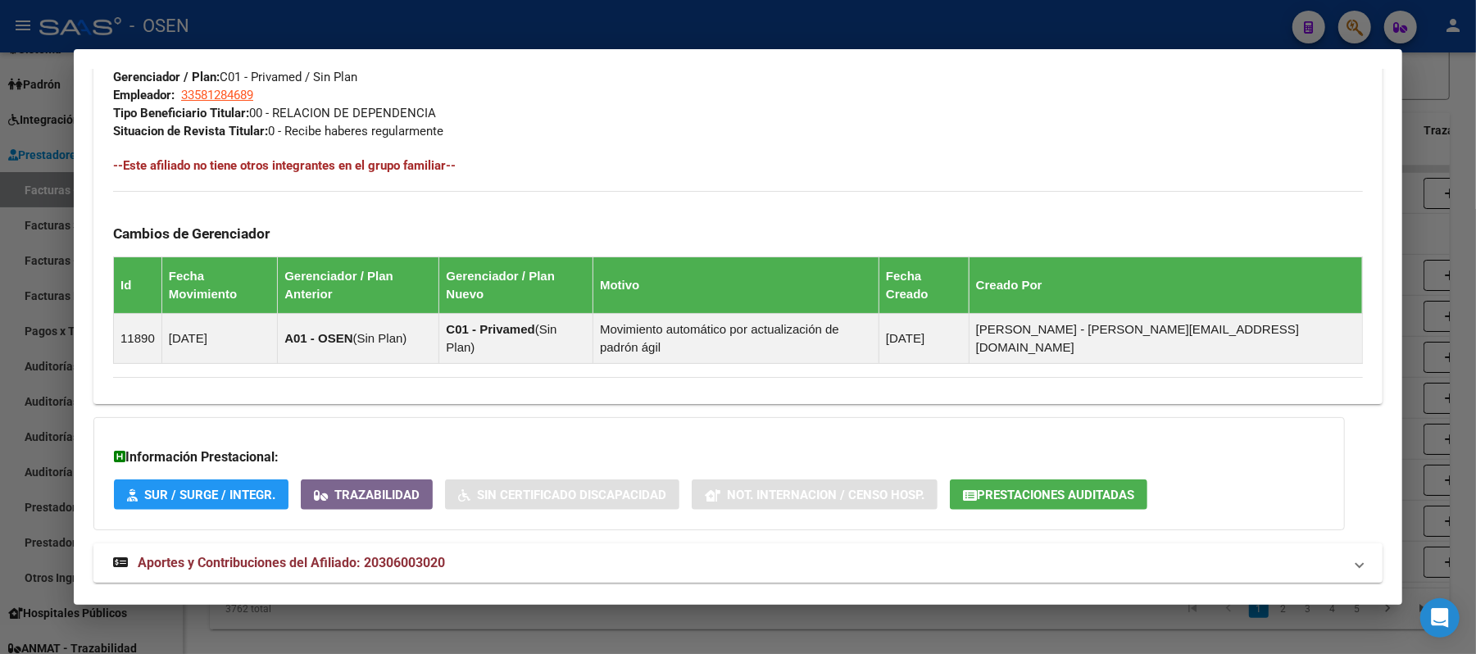
click at [636, 553] on mat-panel-title "Aportes y Contribuciones del Afiliado: 20306003020" at bounding box center [728, 563] width 1230 height 20
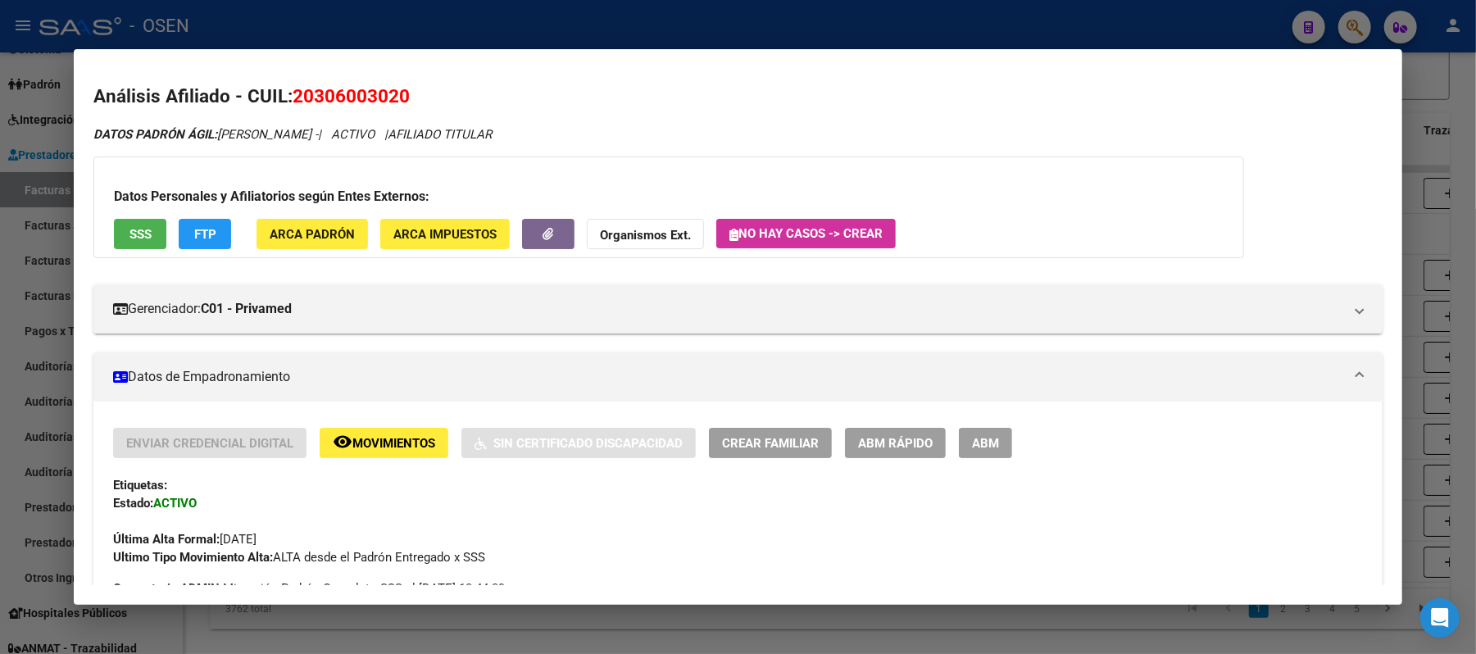
scroll to position [0, 0]
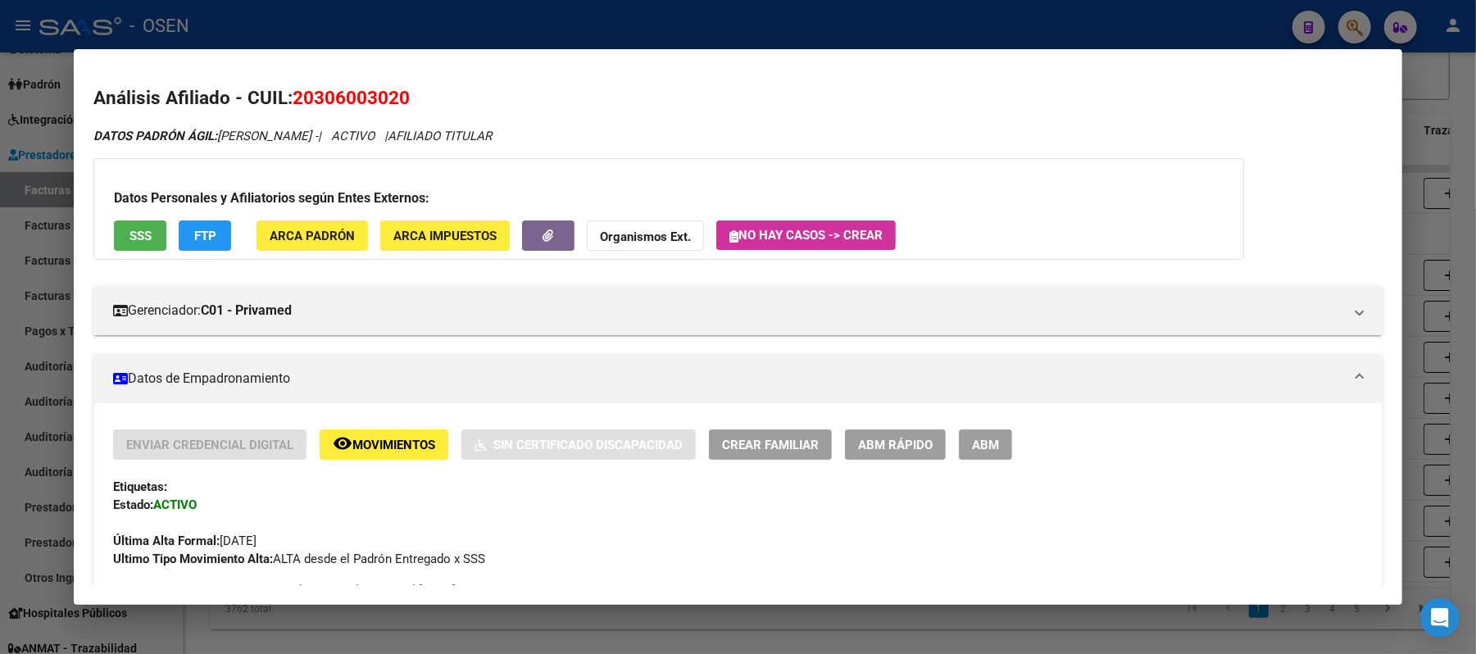
click at [138, 237] on span "SSS" at bounding box center [141, 236] width 22 height 15
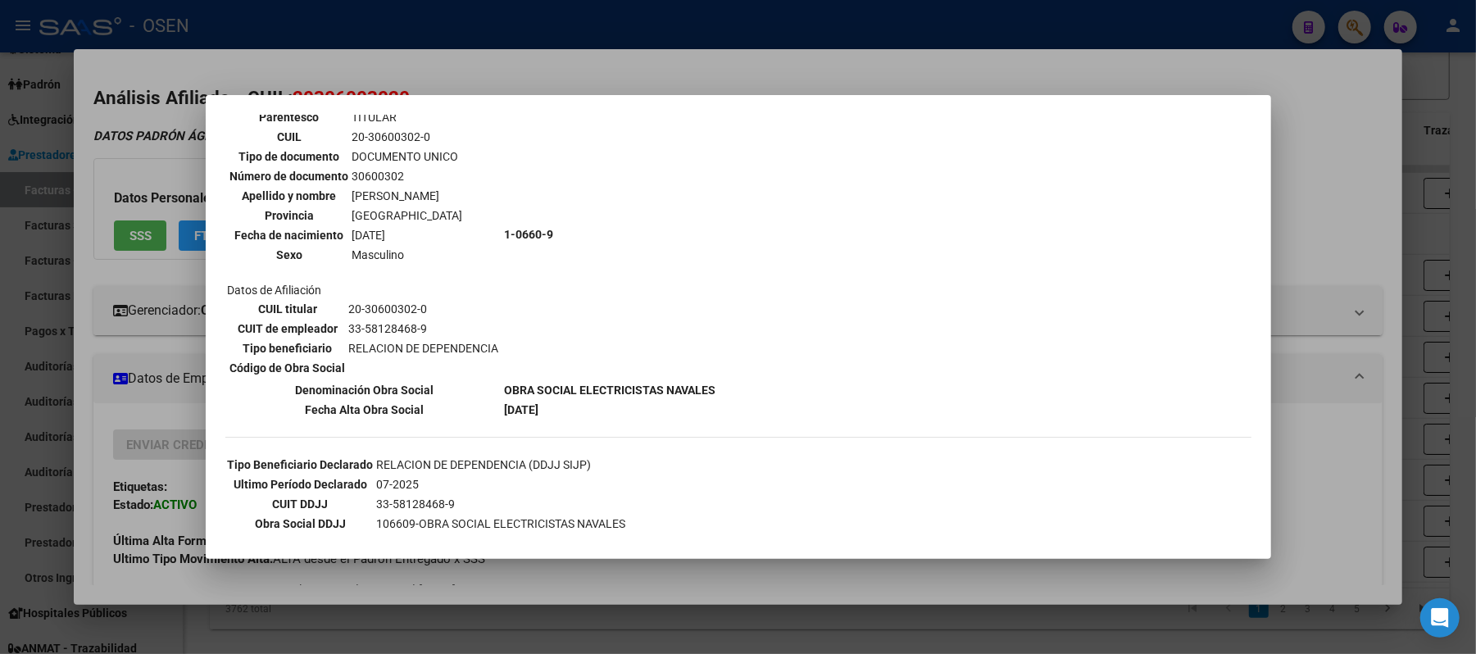
scroll to position [254, 0]
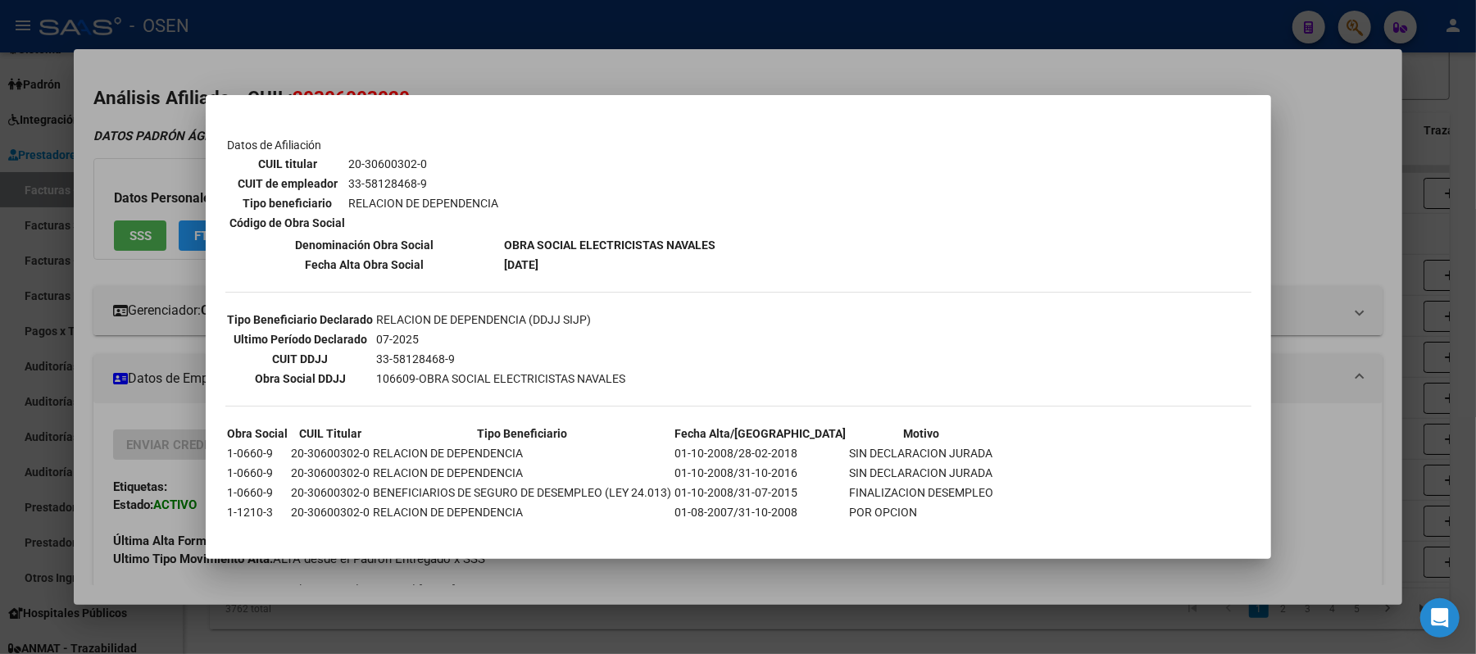
click at [1380, 329] on div at bounding box center [738, 327] width 1476 height 654
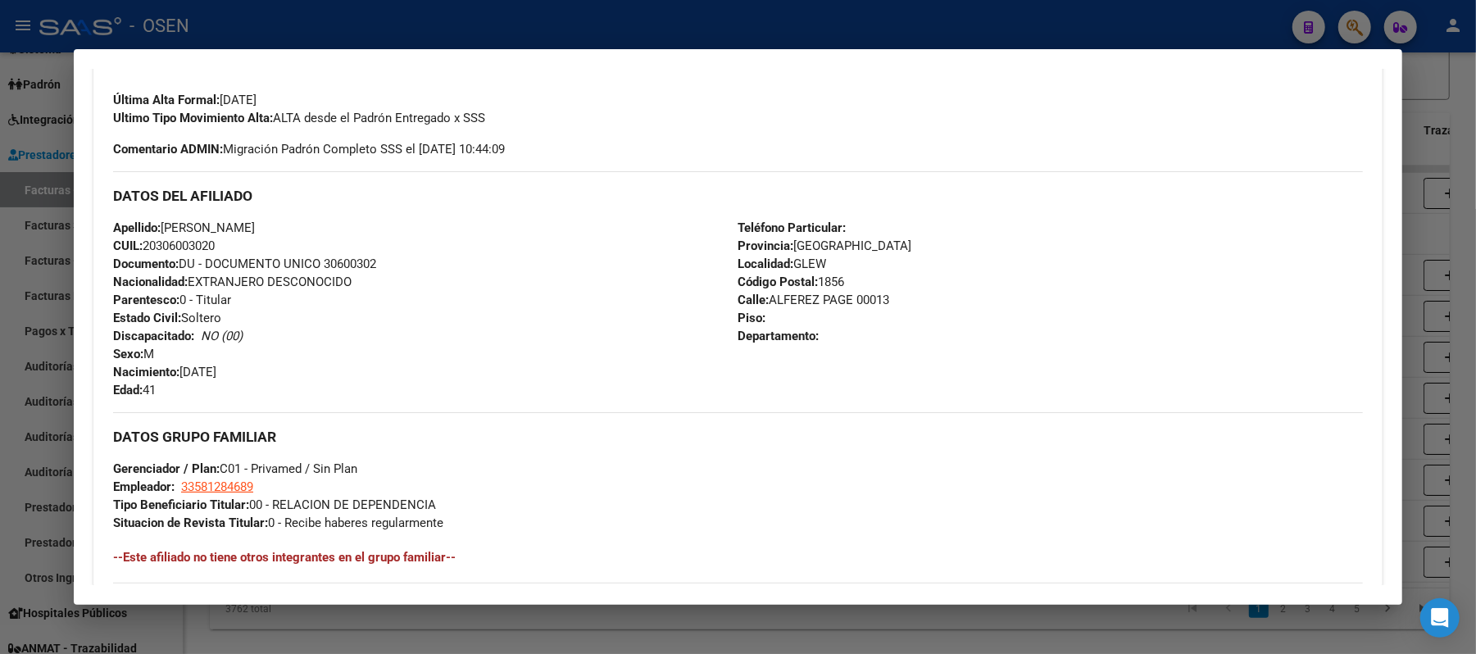
scroll to position [765, 0]
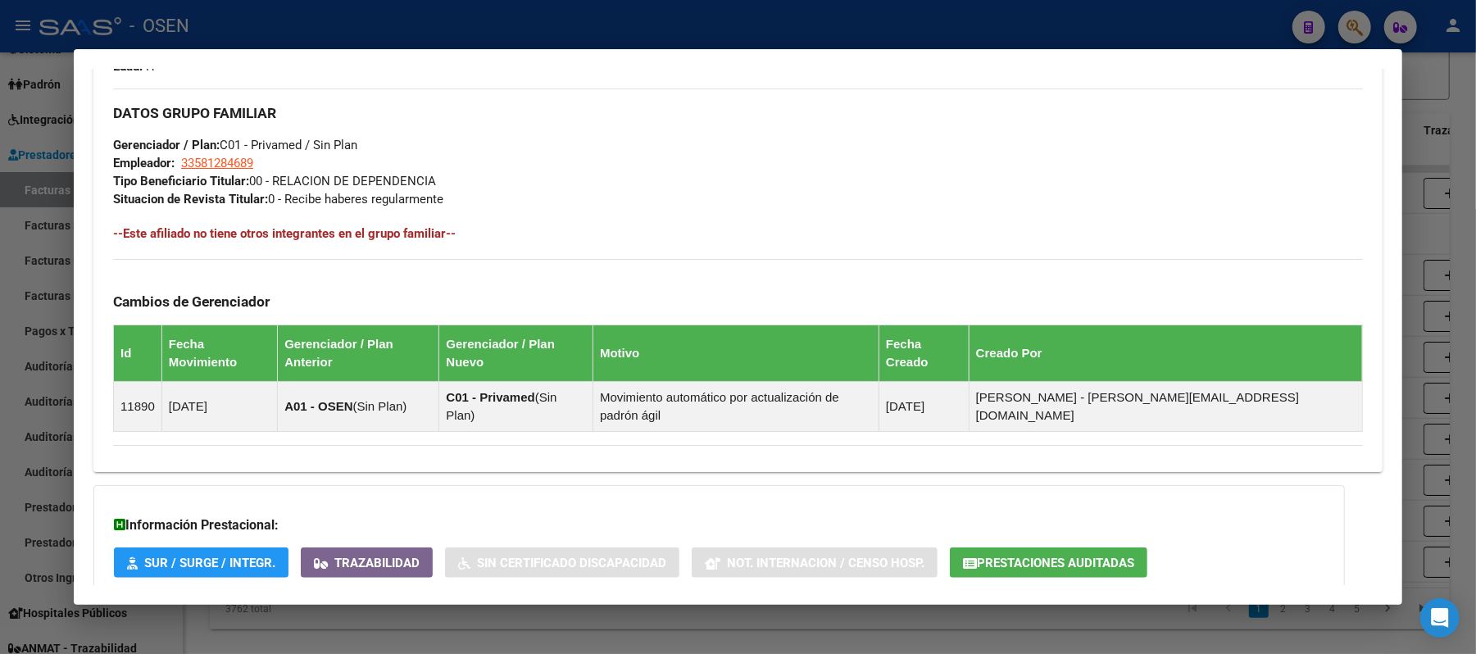
click at [1028, 556] on span "Prestaciones Auditadas" at bounding box center [1055, 563] width 157 height 15
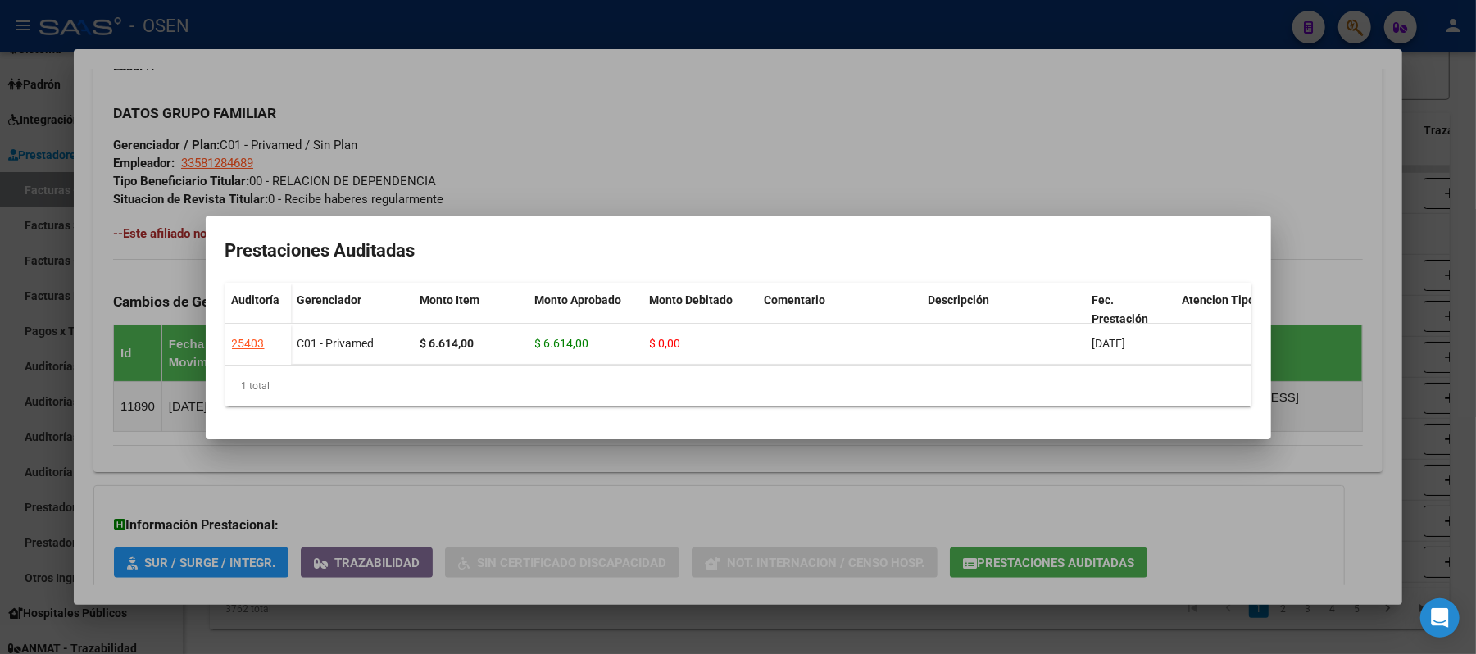
click at [568, 148] on div at bounding box center [738, 327] width 1476 height 654
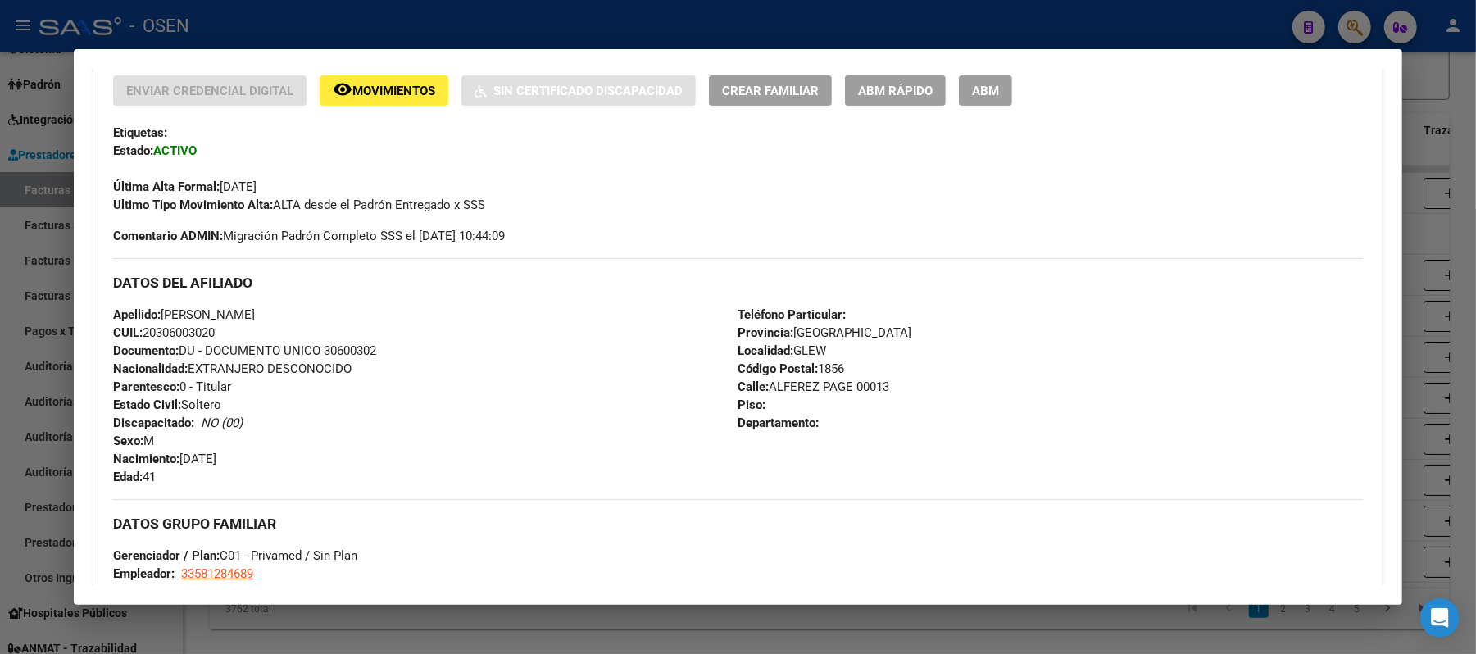
scroll to position [328, 0]
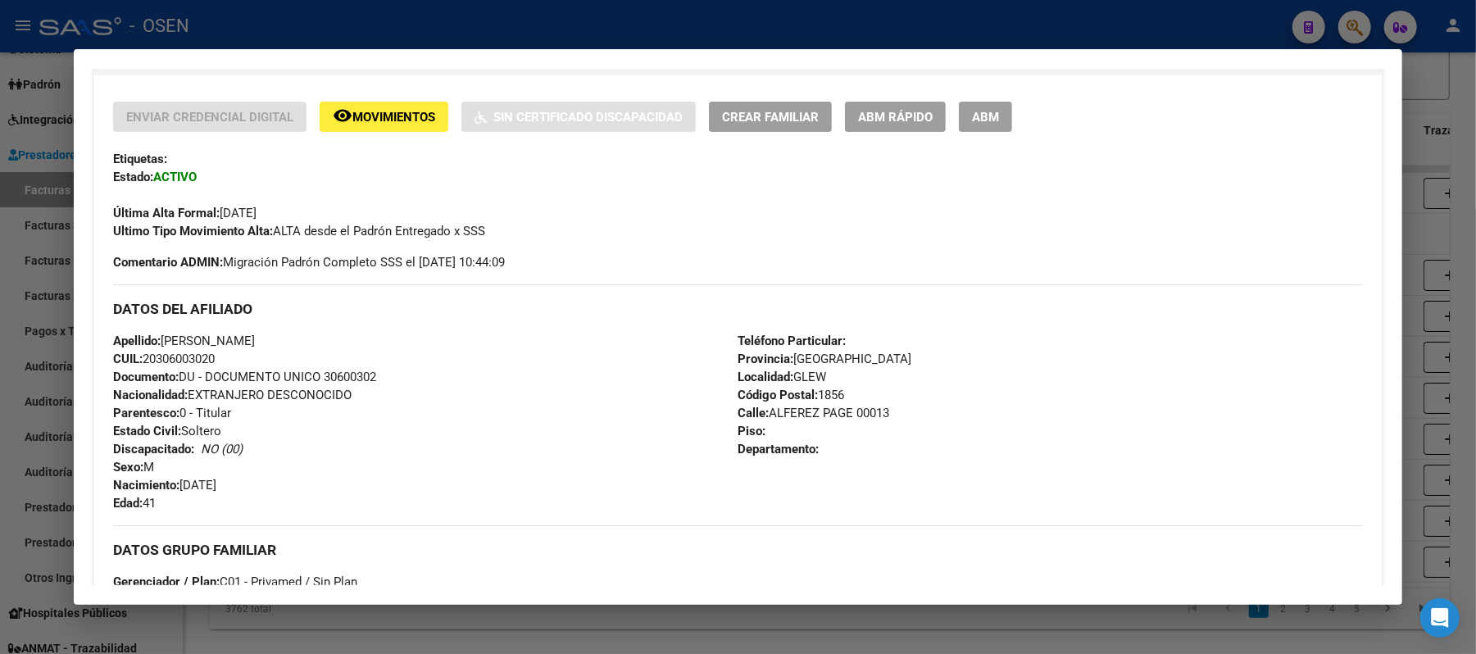
click at [643, 27] on div at bounding box center [738, 327] width 1476 height 654
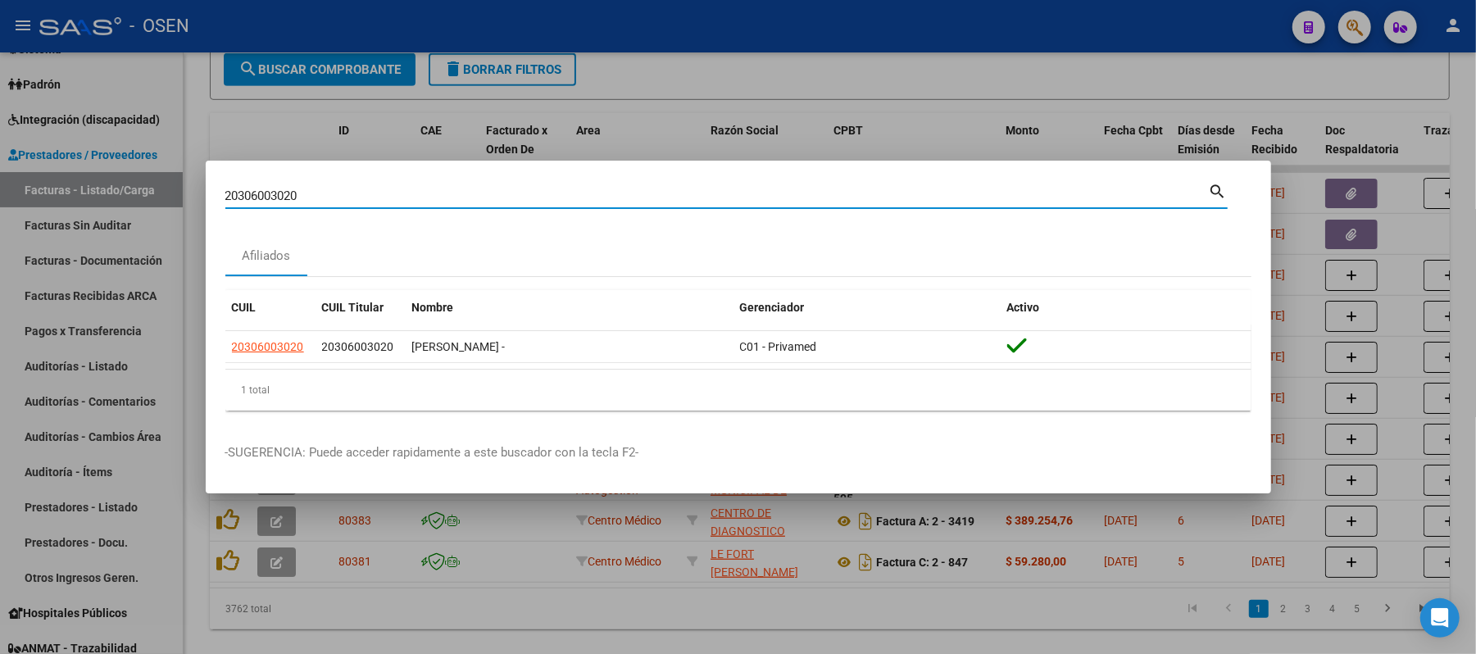
drag, startPoint x: 470, startPoint y: 193, endPoint x: 0, endPoint y: 36, distance: 495.3
click at [0, 79] on div "20306003020 Buscar (apellido, dni, cuil, nro traspaso, cuit, obra social) searc…" at bounding box center [738, 327] width 1476 height 654
paste input "6324677"
type input "20363246770"
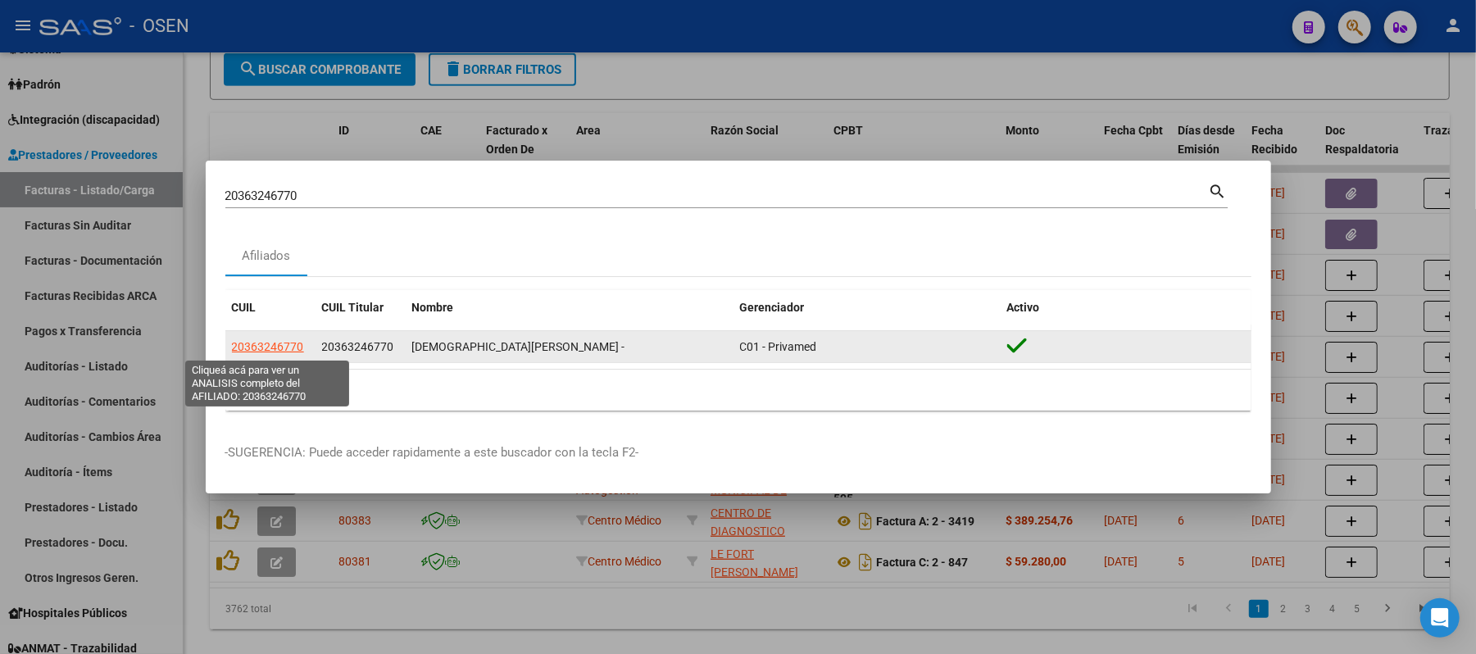
click at [272, 351] on span "20363246770" at bounding box center [268, 346] width 72 height 13
type textarea "20363246770"
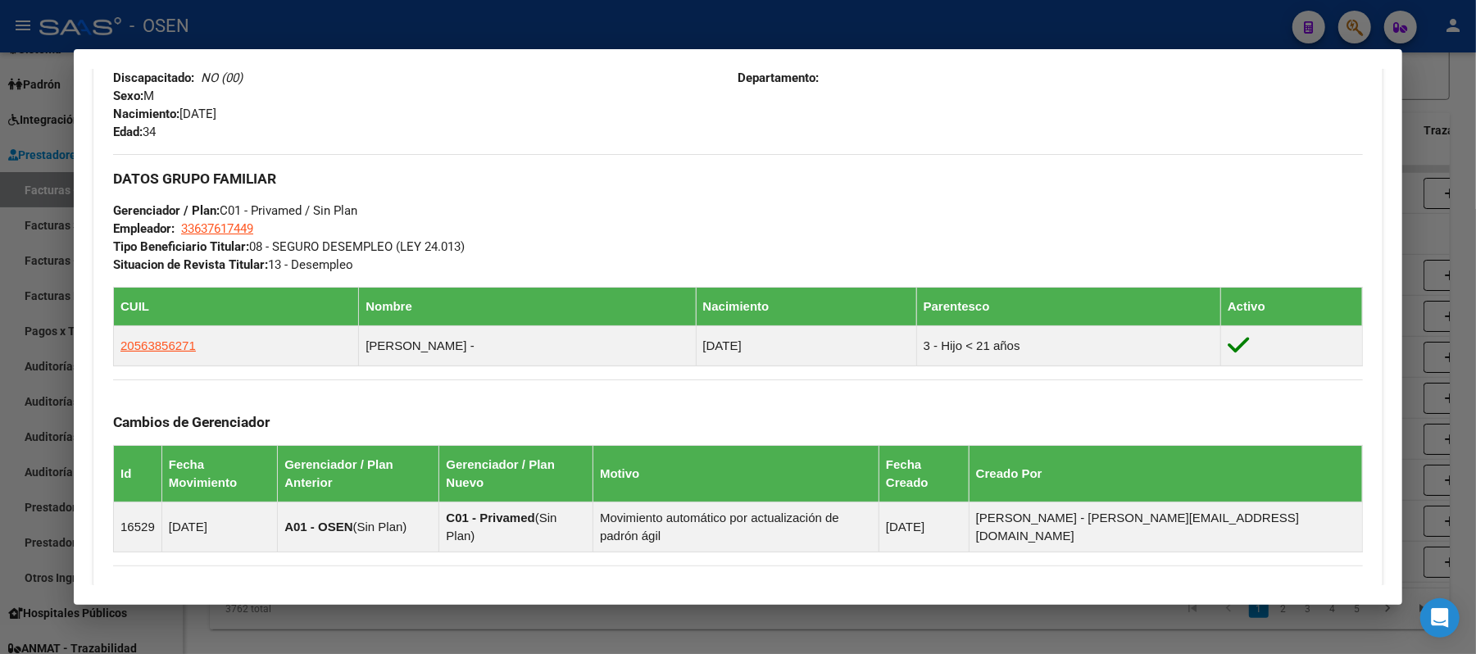
scroll to position [889, 0]
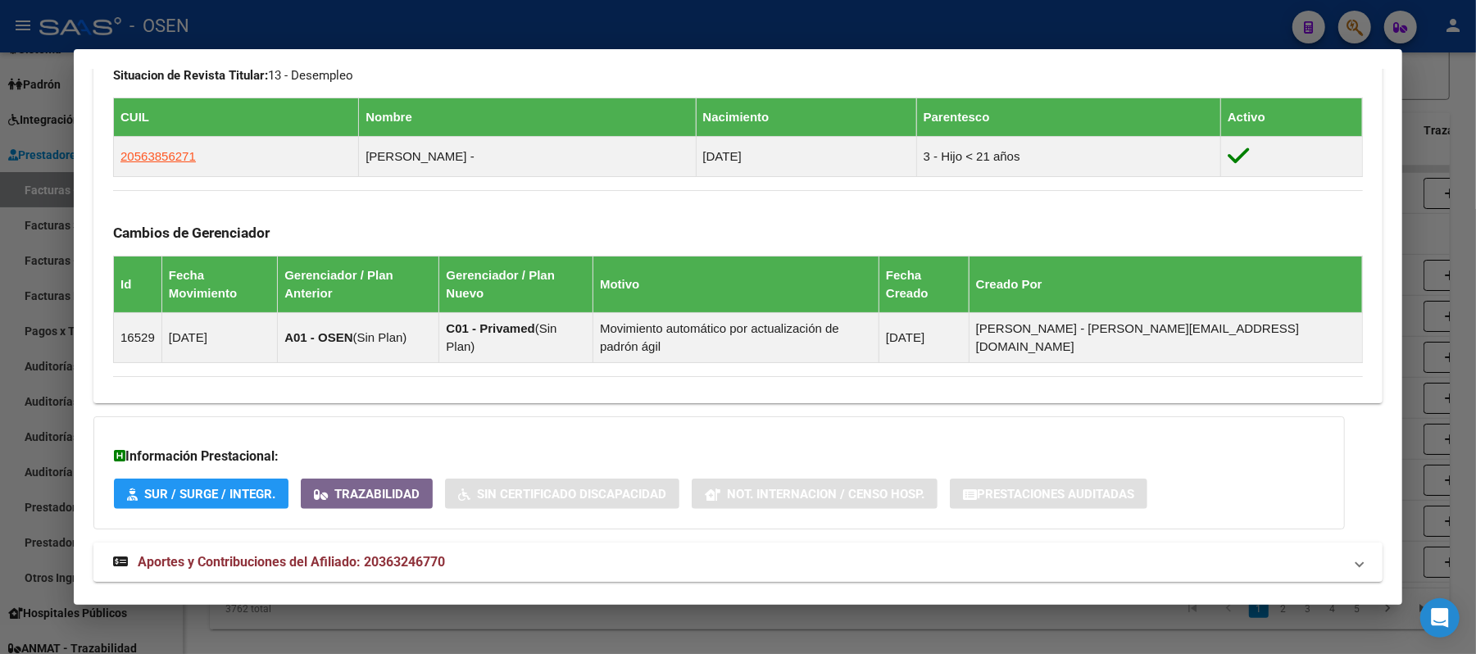
click at [568, 543] on mat-expansion-panel-header "Aportes y Contribuciones del Afiliado: 20363246770" at bounding box center [737, 562] width 1289 height 39
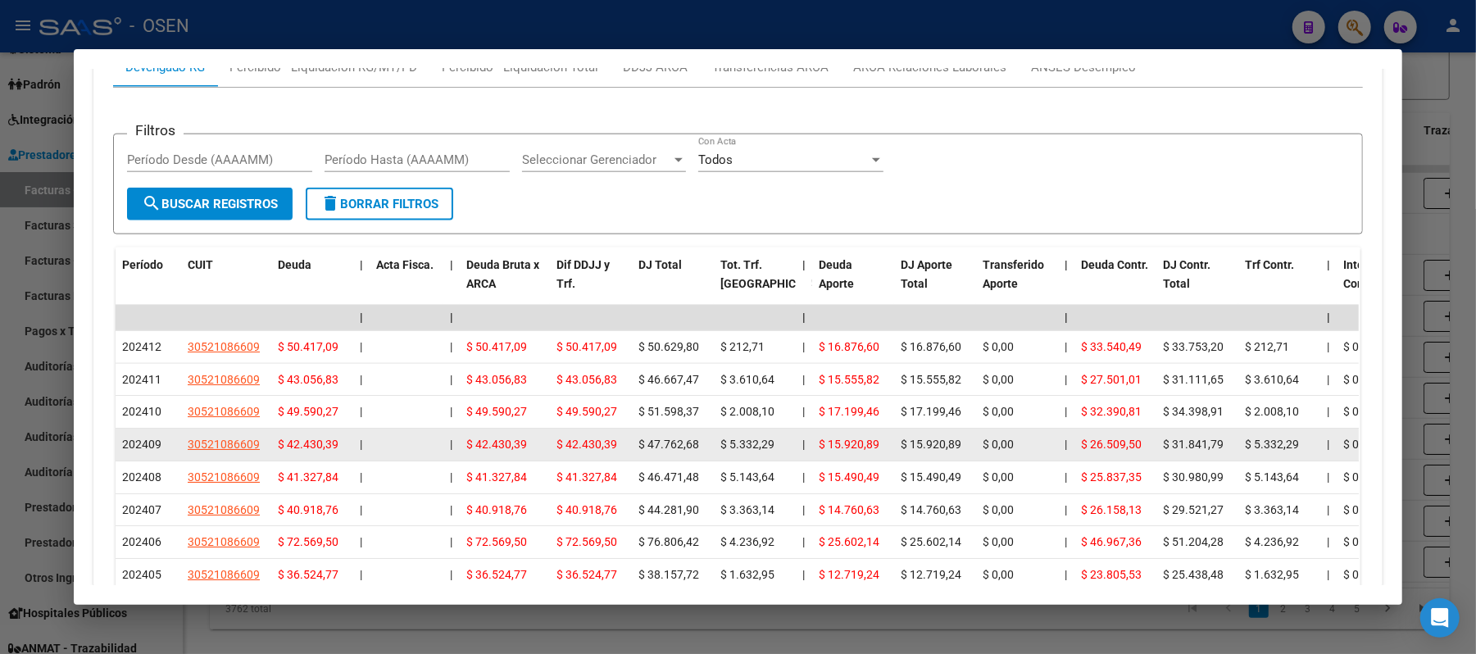
scroll to position [1299, 0]
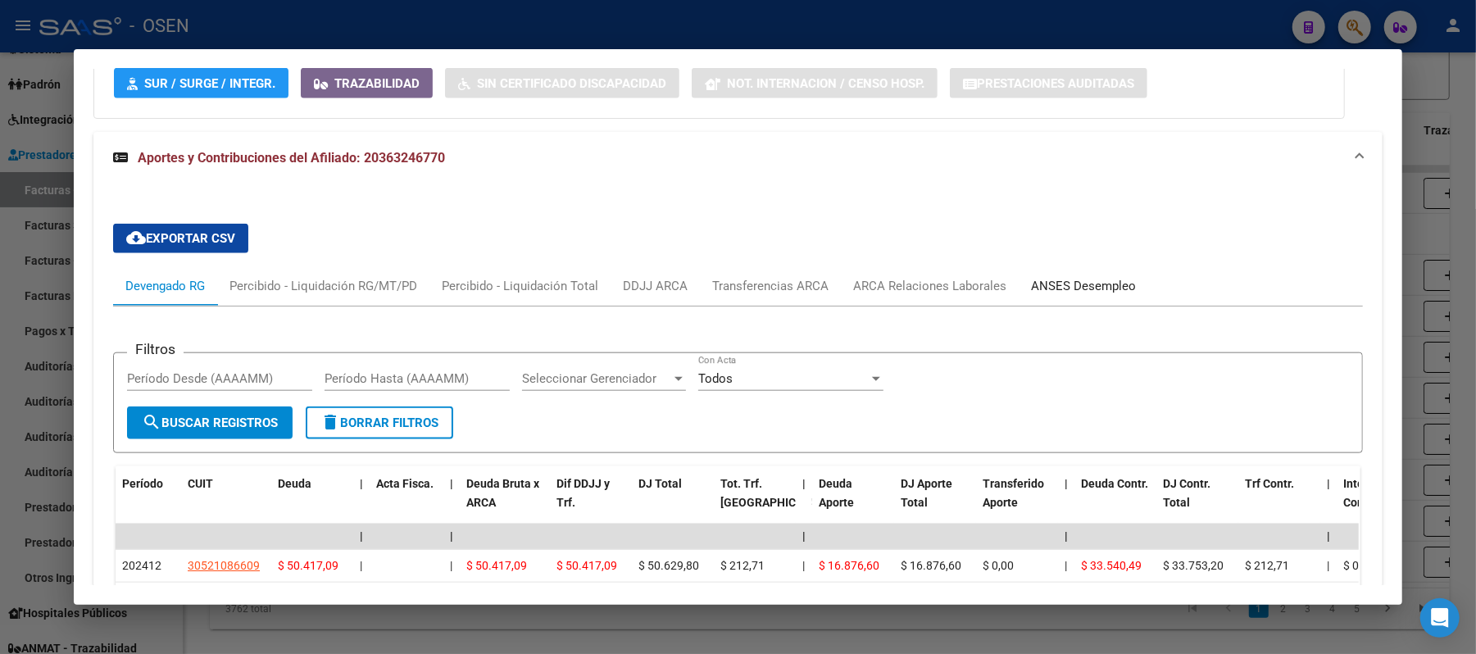
click at [1064, 266] on div "ANSES Desempleo" at bounding box center [1084, 285] width 130 height 39
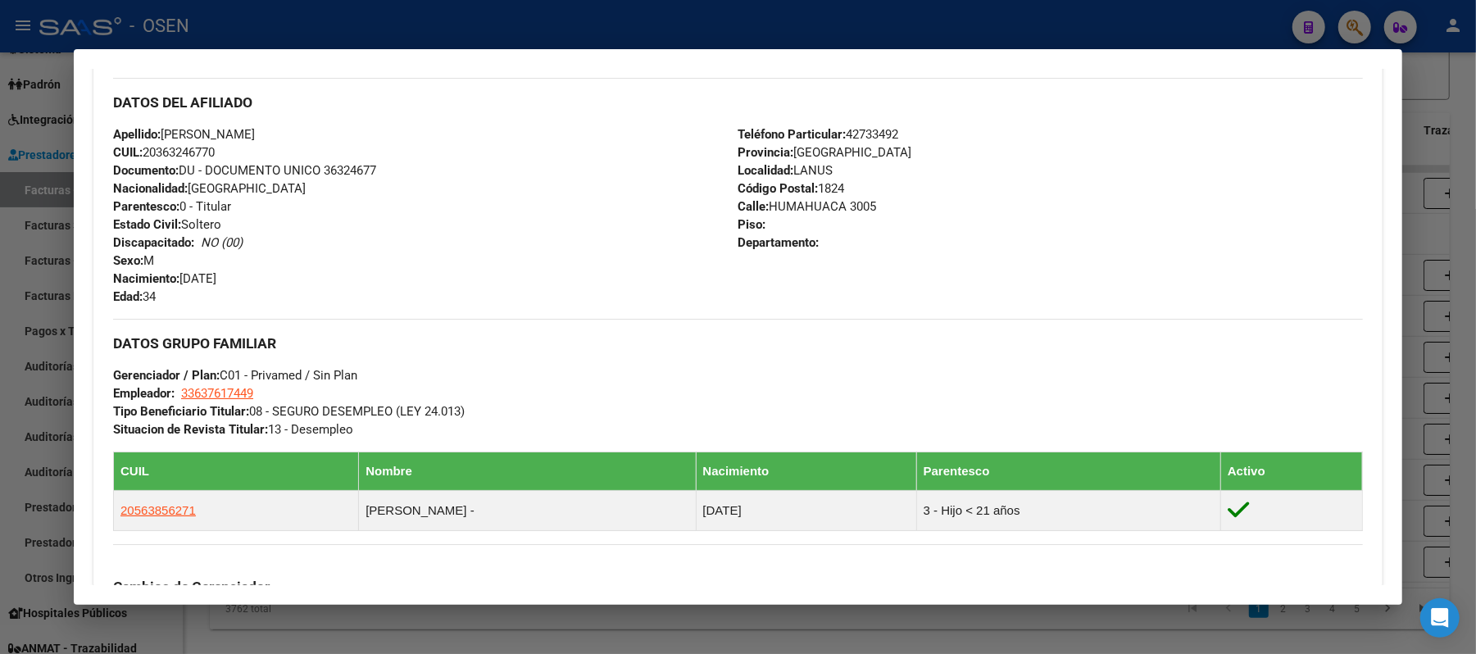
scroll to position [0, 0]
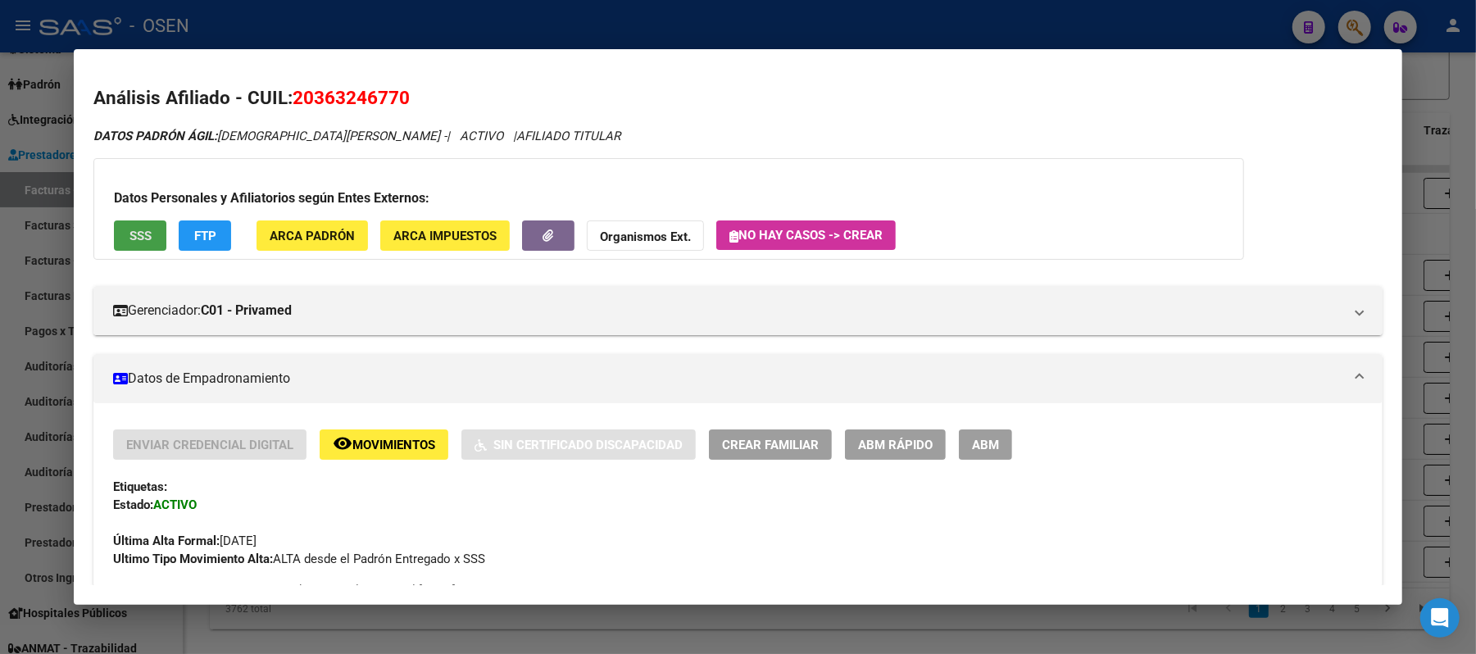
click at [114, 236] on button "SSS" at bounding box center [140, 235] width 52 height 30
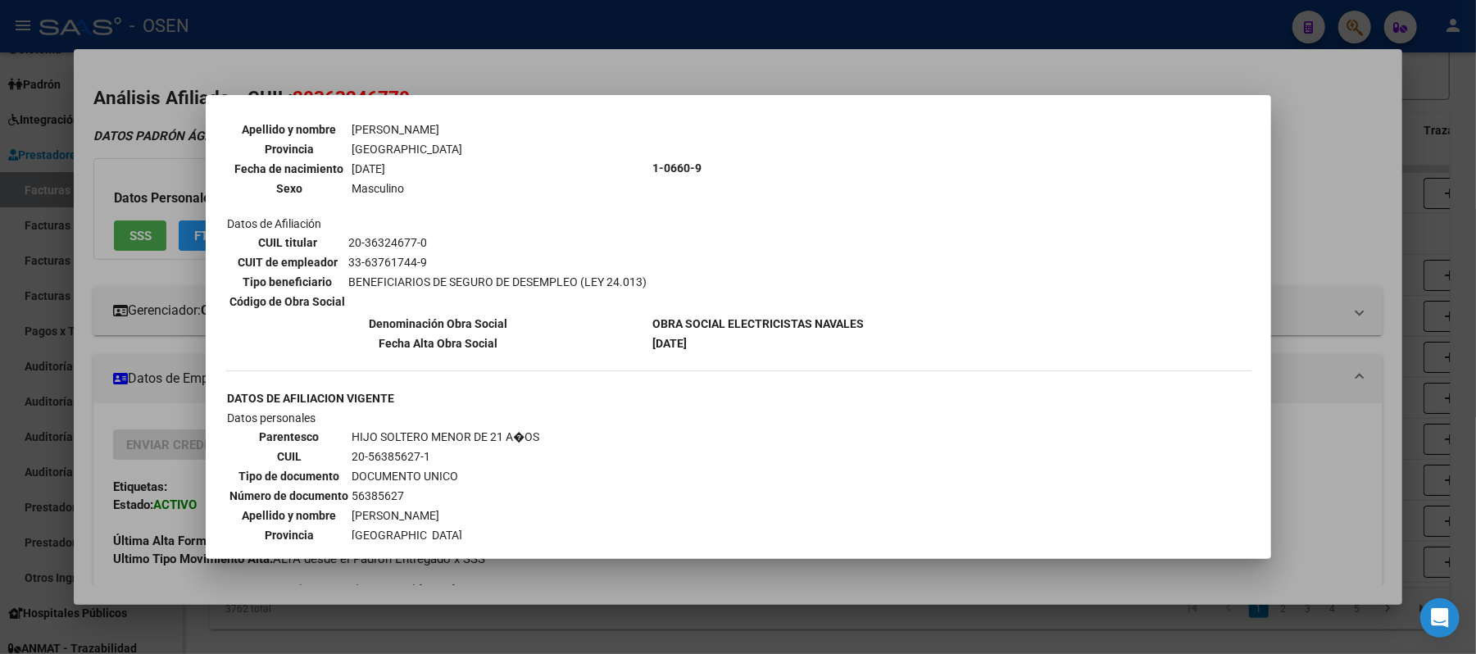
scroll to position [500, 0]
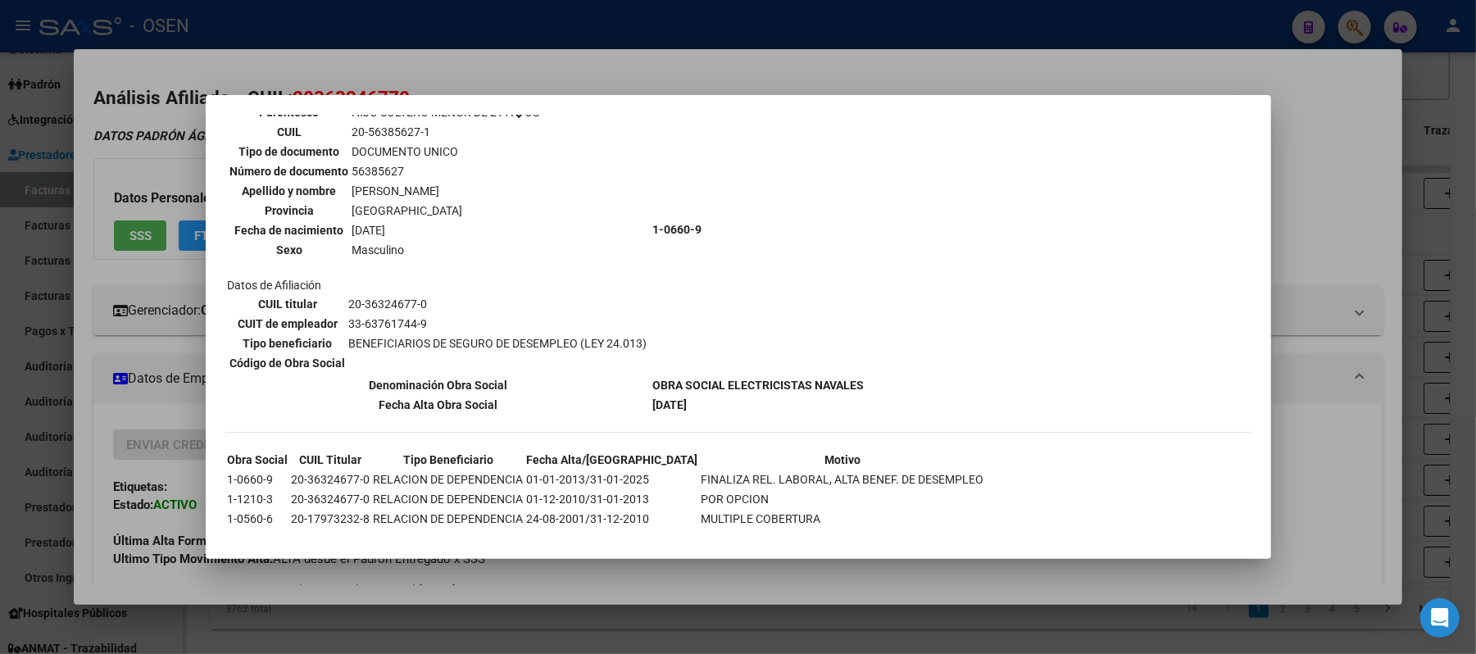
drag, startPoint x: 339, startPoint y: 457, endPoint x: 581, endPoint y: 474, distance: 243.2
click at [581, 474] on tbody "Obra Social CUIL Titular Tipo Beneficiario Fecha Alta/Baja Motivo 1-0660-9 20-3…" at bounding box center [606, 489] width 758 height 77
click at [628, 66] on div at bounding box center [738, 327] width 1476 height 654
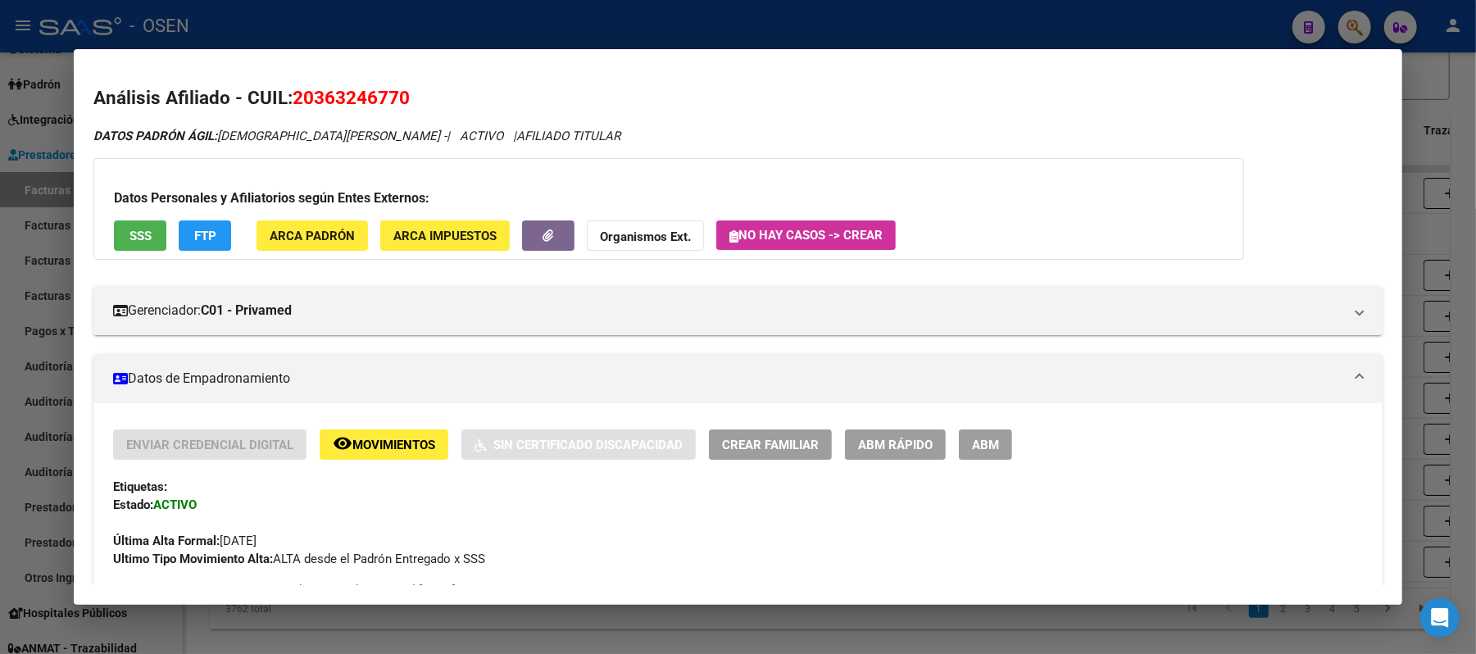
click at [605, 27] on div at bounding box center [738, 327] width 1476 height 654
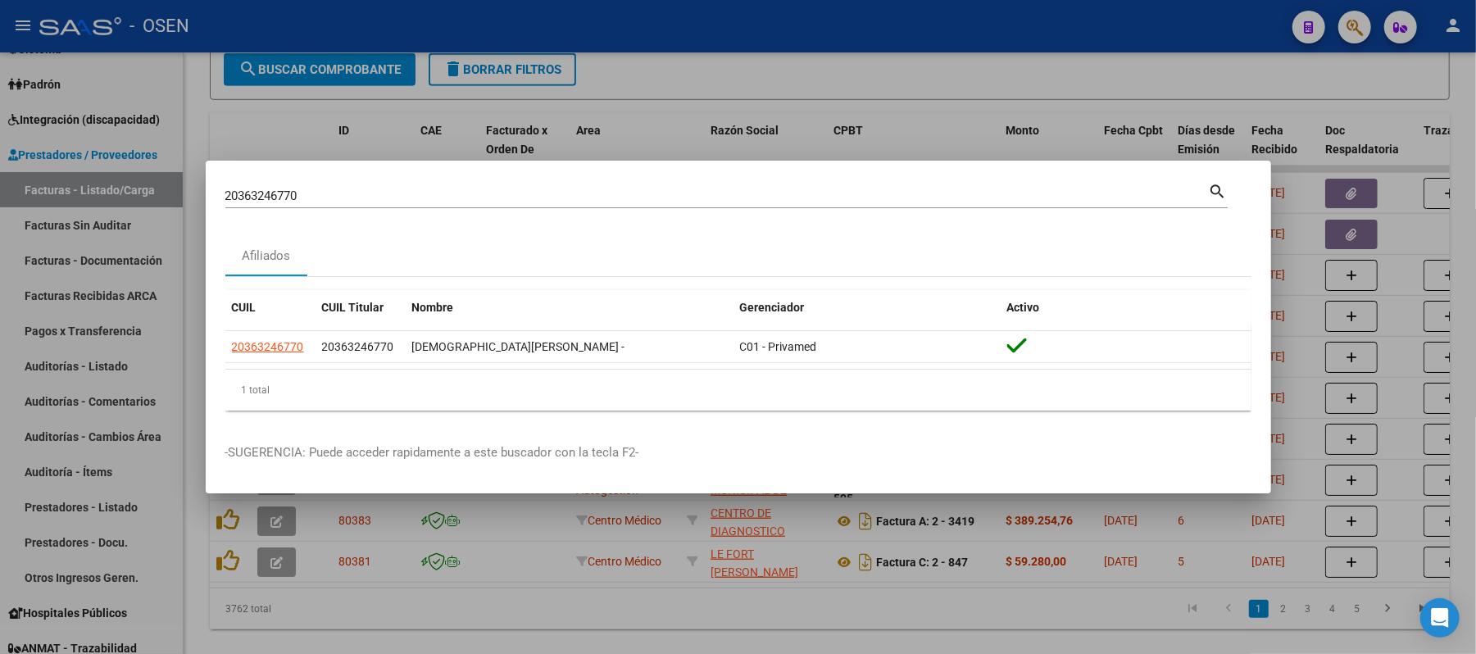
drag, startPoint x: 485, startPoint y: 205, endPoint x: 411, endPoint y: 184, distance: 76.6
click at [411, 184] on div "20363246770 Buscar (apellido, dni, cuil, nro traspaso, cuit, obra social)" at bounding box center [717, 196] width 984 height 25
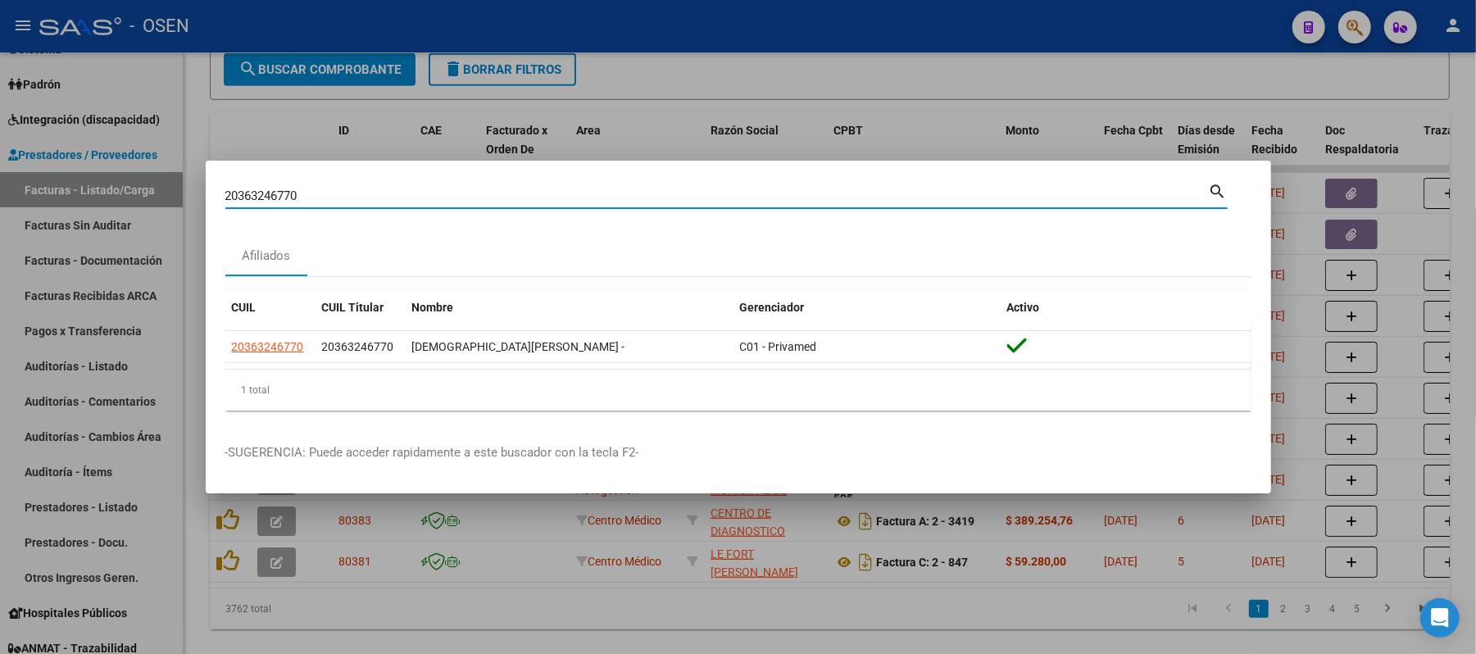
drag, startPoint x: 411, startPoint y: 184, endPoint x: 332, endPoint y: 178, distance: 79.8
click at [332, 178] on mat-dialog-container "20363246770 Buscar (apellido, dni, cuil, nro traspaso, cuit, obra social) searc…" at bounding box center [739, 328] width 1066 height 334
drag, startPoint x: 341, startPoint y: 192, endPoint x: 0, endPoint y: 30, distance: 377.3
click at [0, 135] on div "20363246770 Buscar (apellido, dni, cuil, nro traspaso, cuit, obra social) searc…" at bounding box center [738, 327] width 1476 height 654
paste input "217667446"
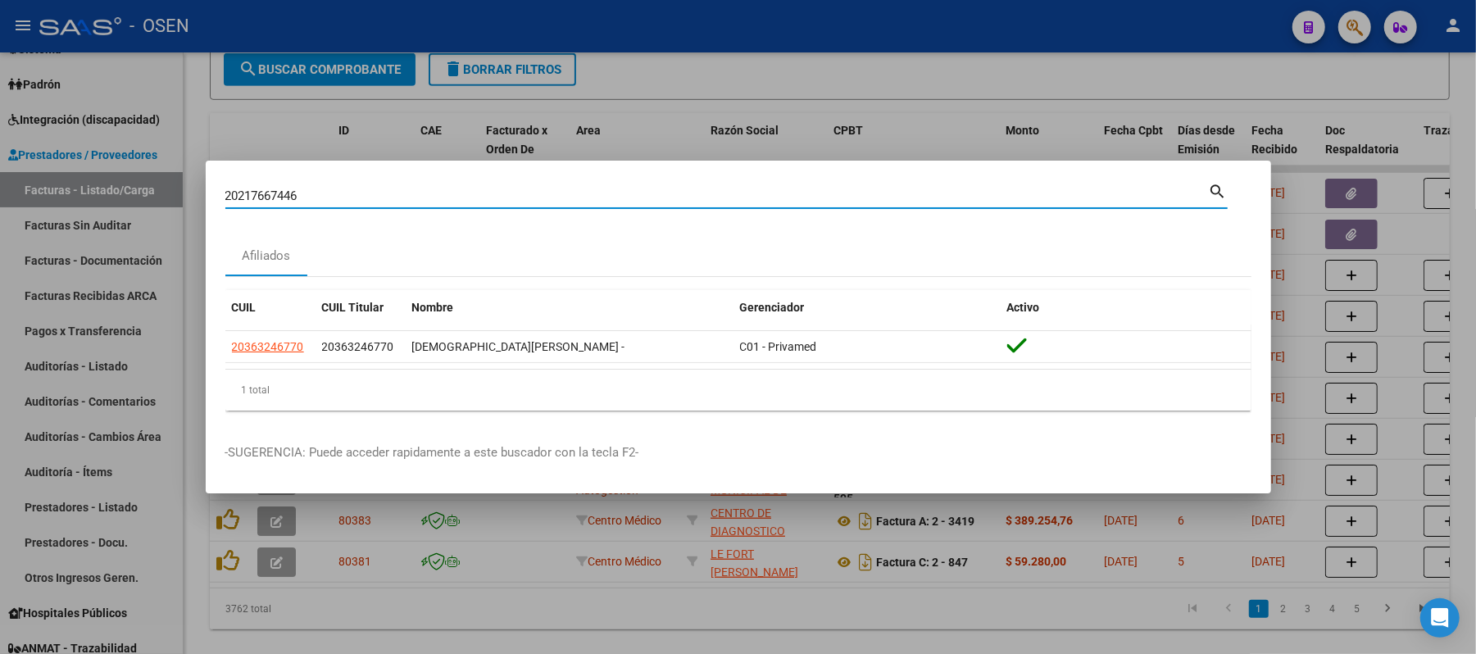
type input "20217667446"
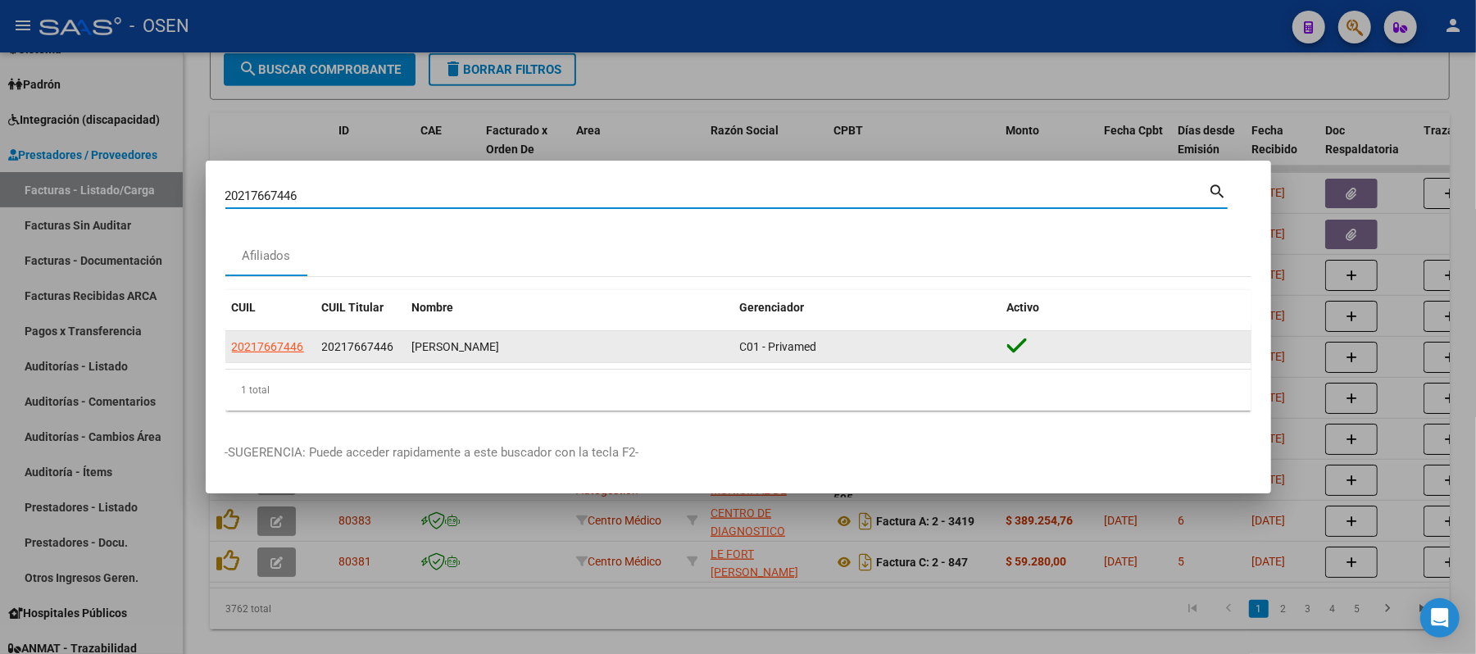
click at [289, 340] on span "20217667446" at bounding box center [268, 346] width 72 height 13
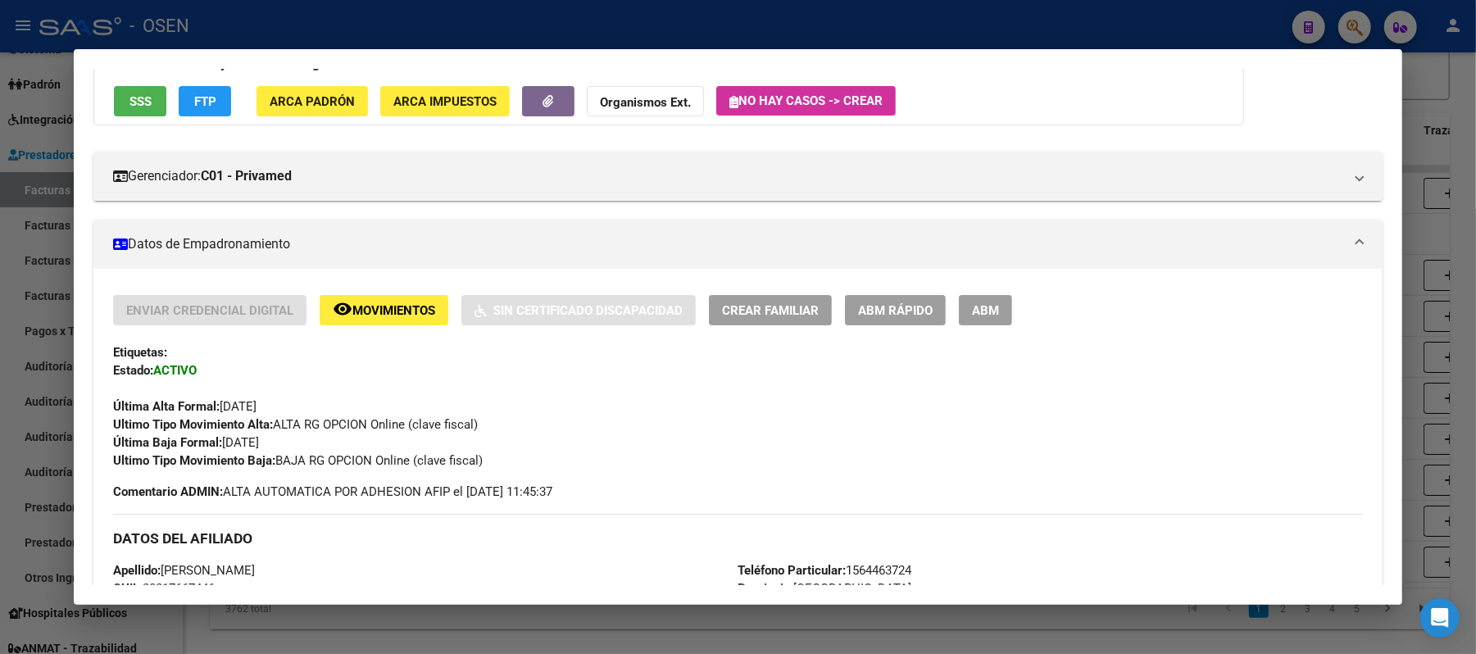
scroll to position [0, 0]
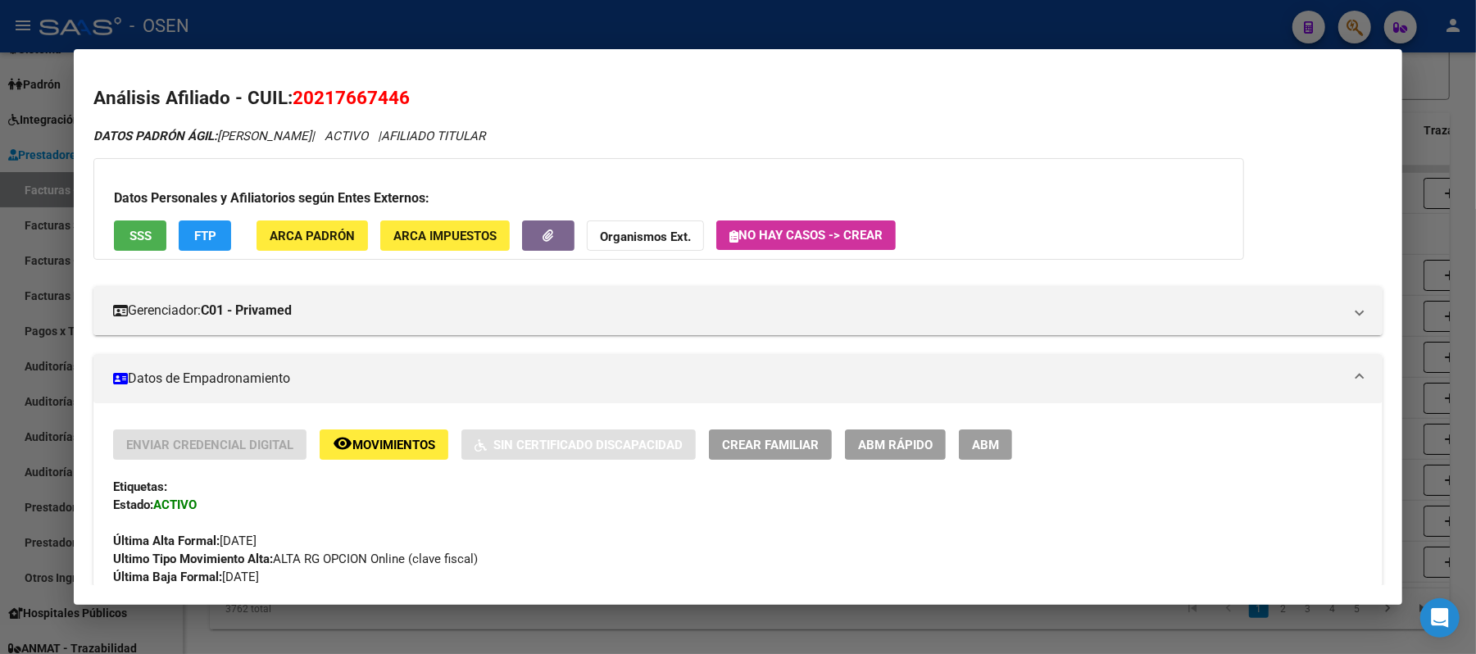
click at [118, 224] on button "SSS" at bounding box center [140, 235] width 52 height 30
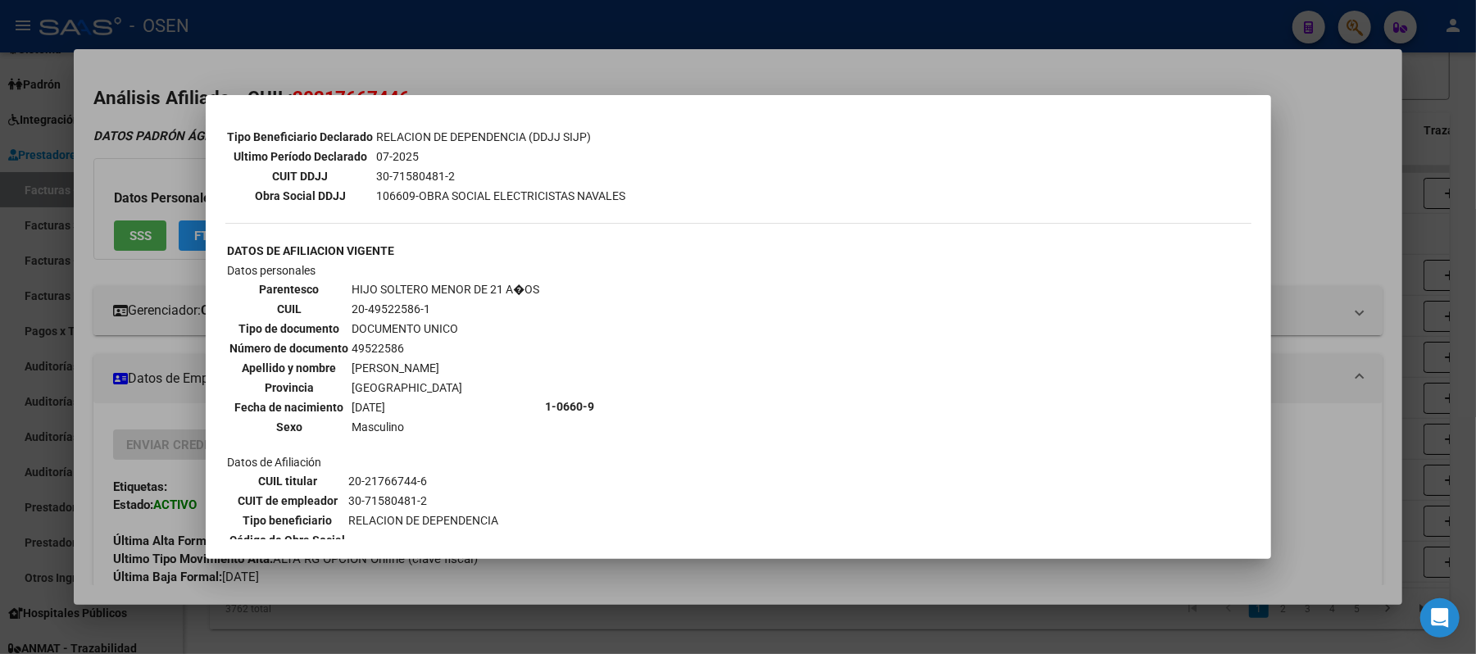
scroll to position [689, 0]
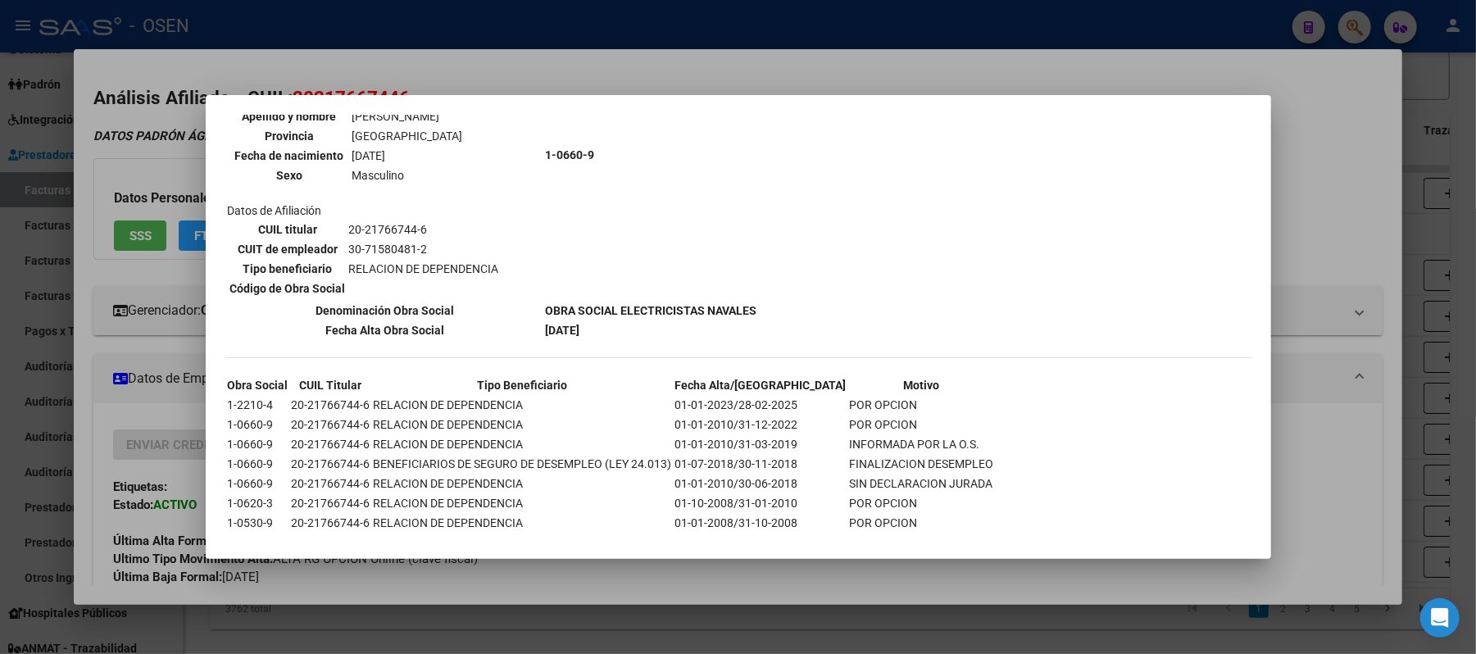
drag, startPoint x: 700, startPoint y: 403, endPoint x: 729, endPoint y: 403, distance: 28.7
click at [729, 416] on td "01-01-2010/31-12-2022" at bounding box center [761, 425] width 173 height 18
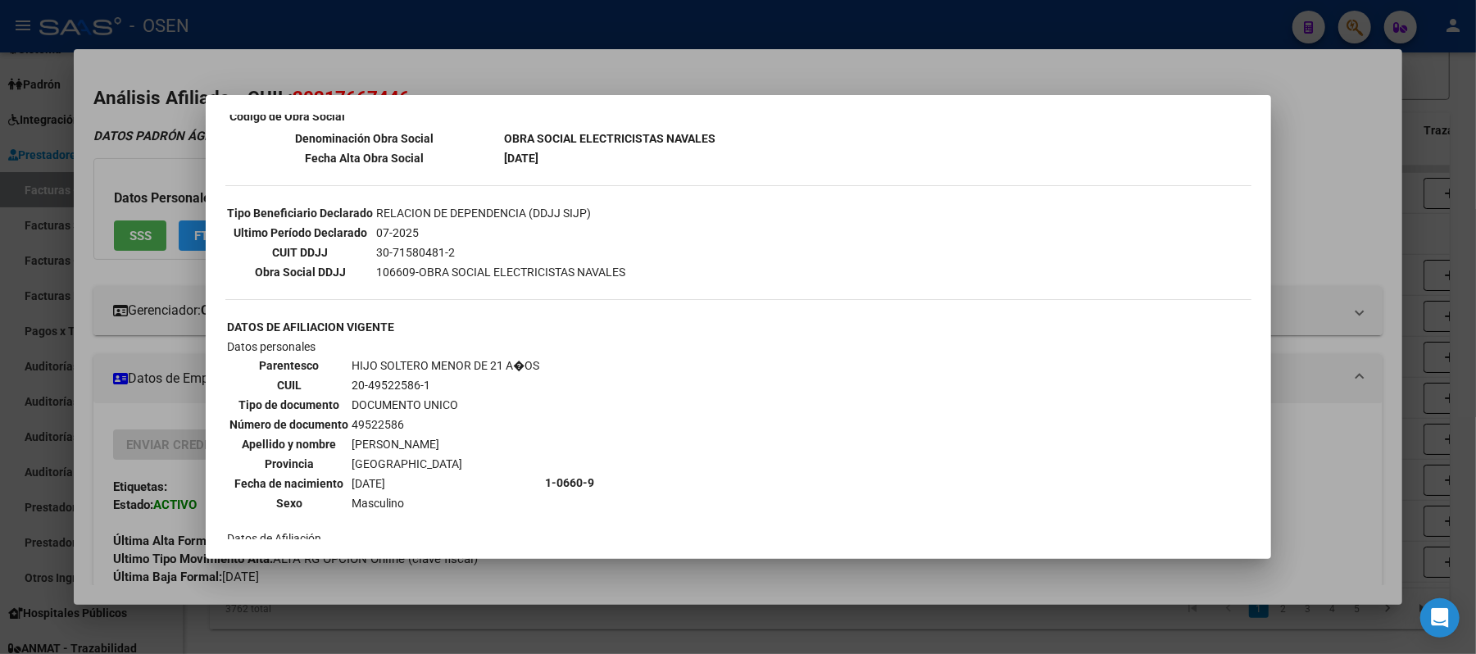
scroll to position [33, 0]
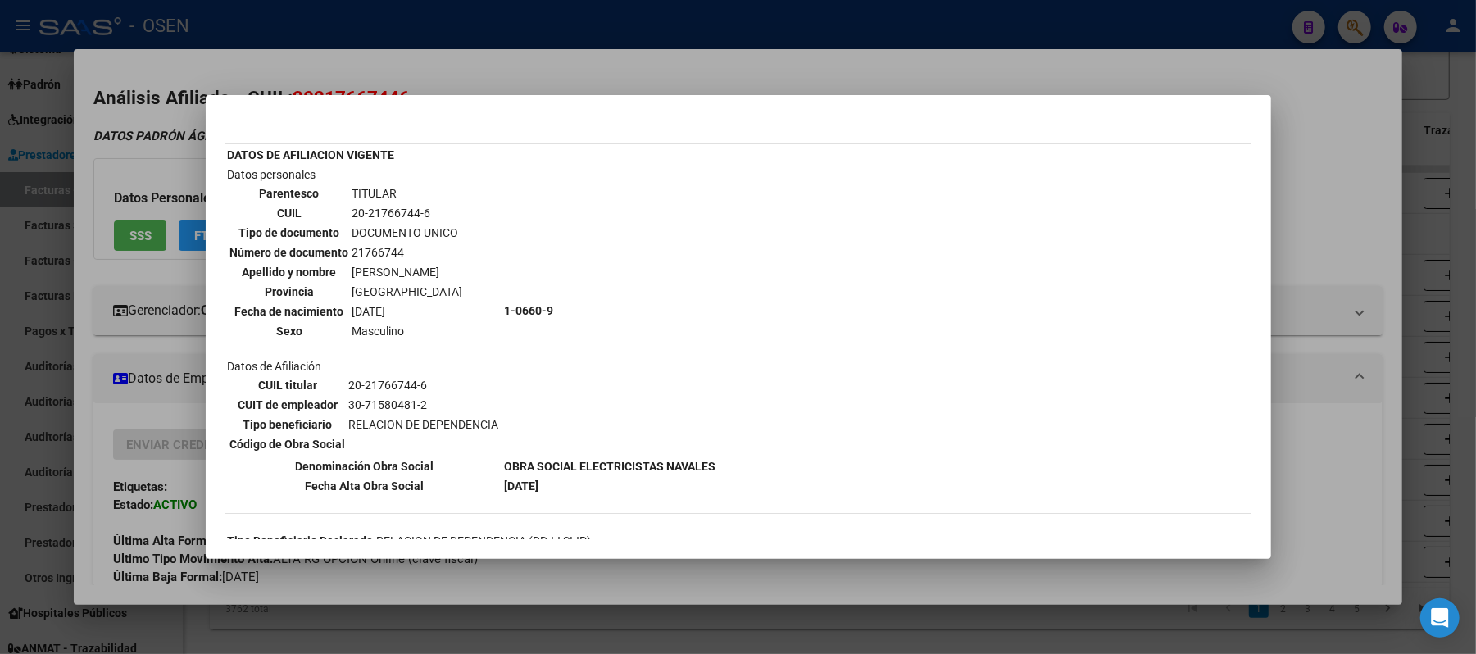
drag, startPoint x: 425, startPoint y: 207, endPoint x: 343, endPoint y: 207, distance: 82.0
click at [343, 207] on tr "CUIL 20-21766744-6" at bounding box center [347, 213] width 234 height 18
copy tr "20-21766744-6"
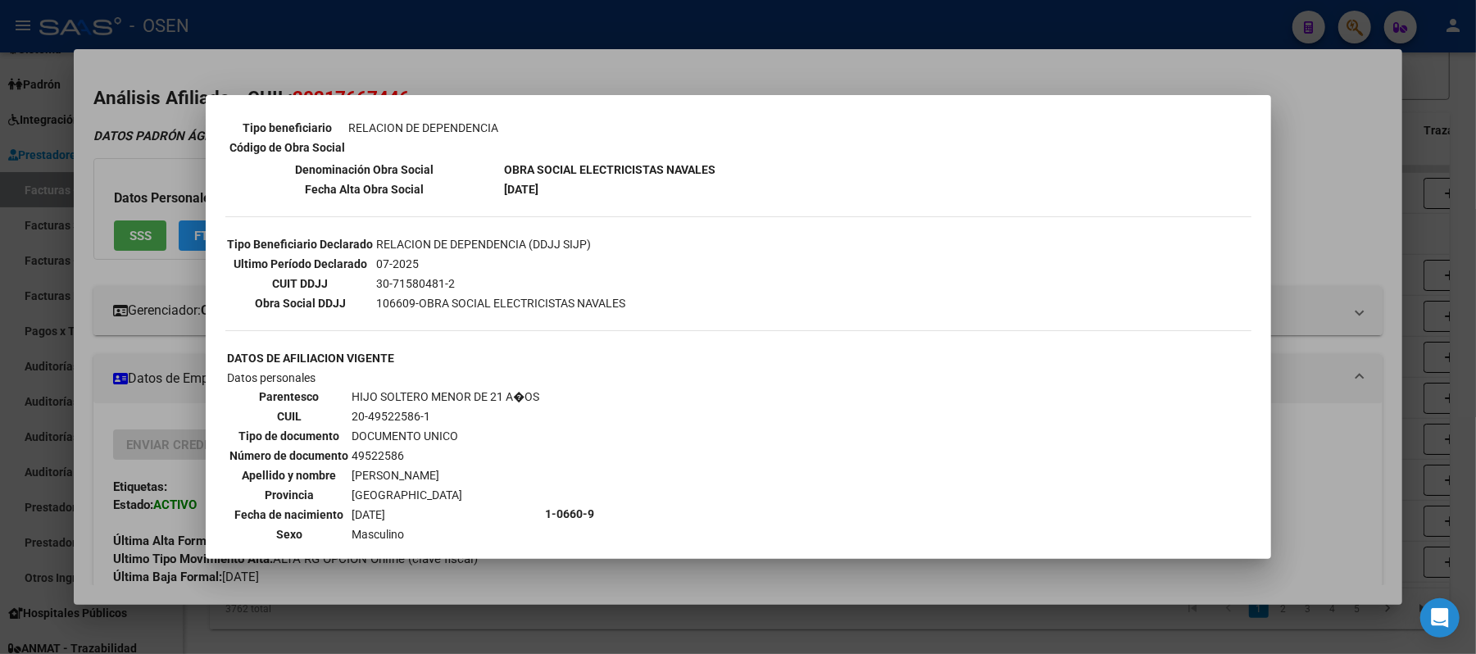
scroll to position [361, 0]
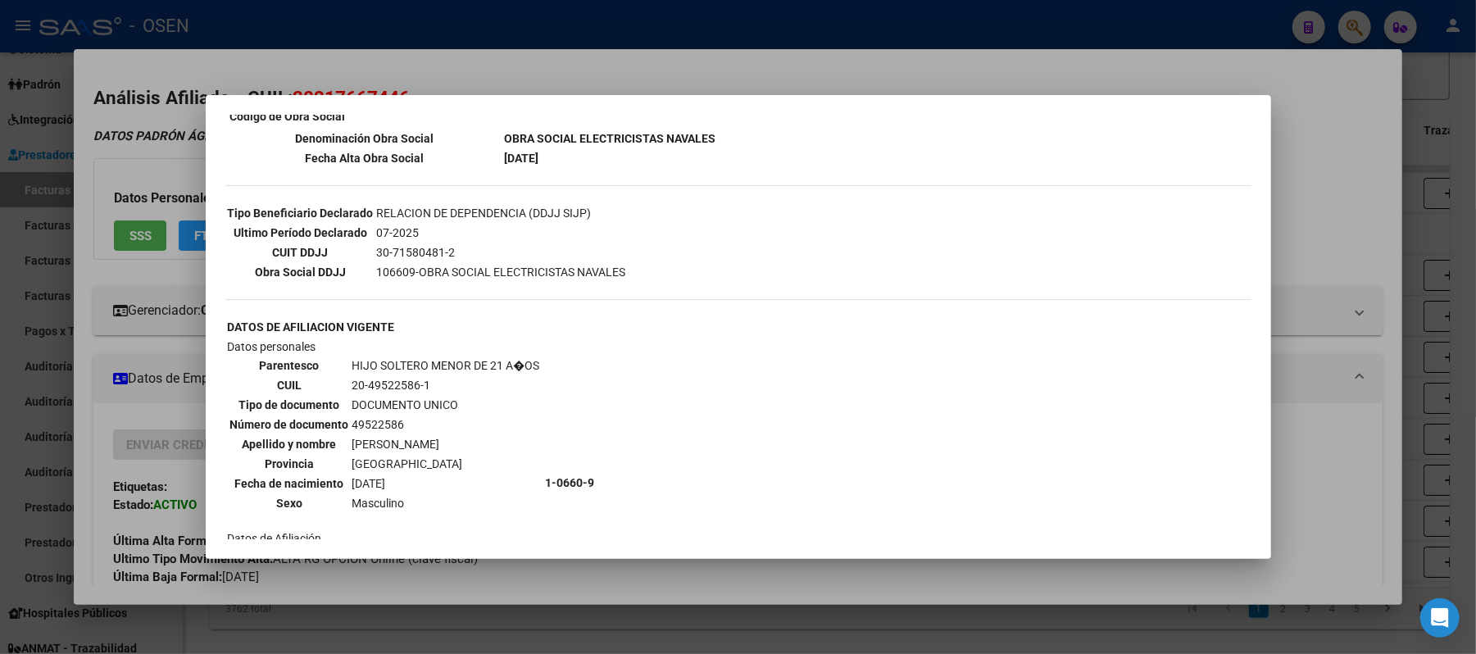
click at [1329, 389] on div at bounding box center [738, 327] width 1476 height 654
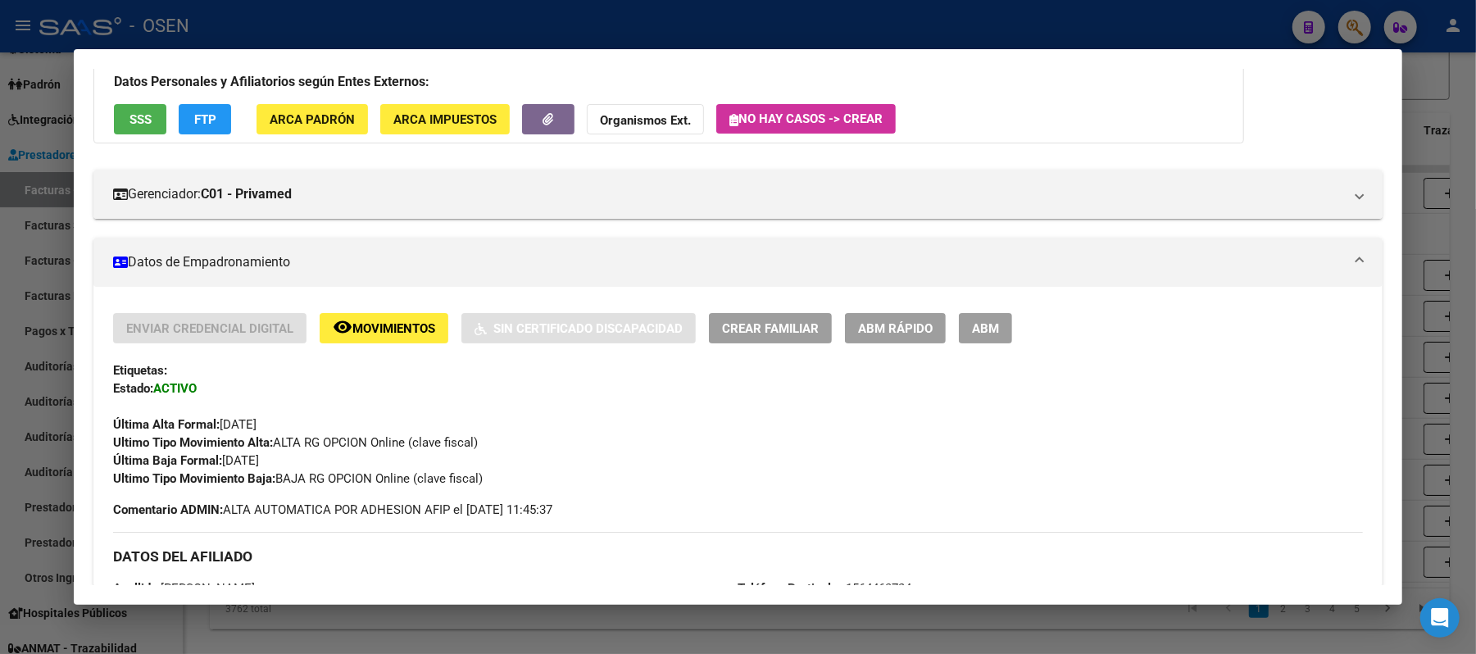
scroll to position [0, 0]
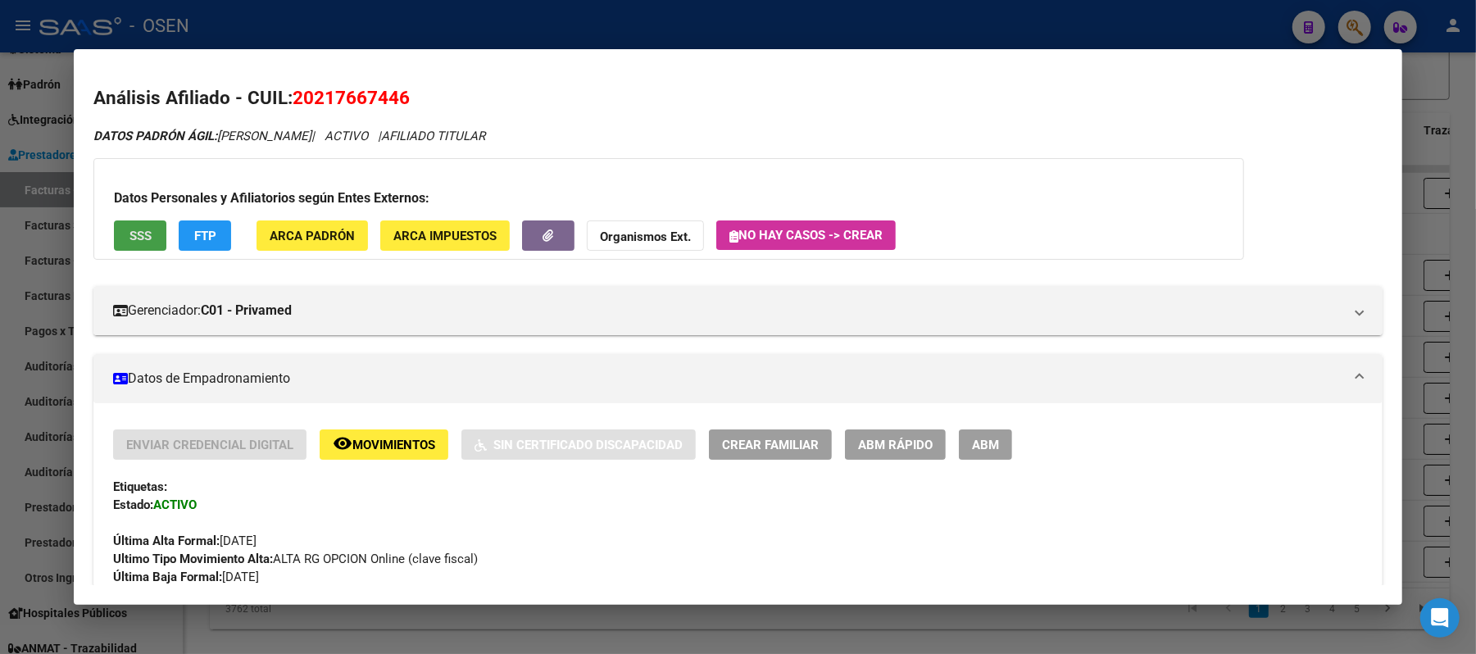
click at [134, 236] on span "SSS" at bounding box center [141, 236] width 22 height 15
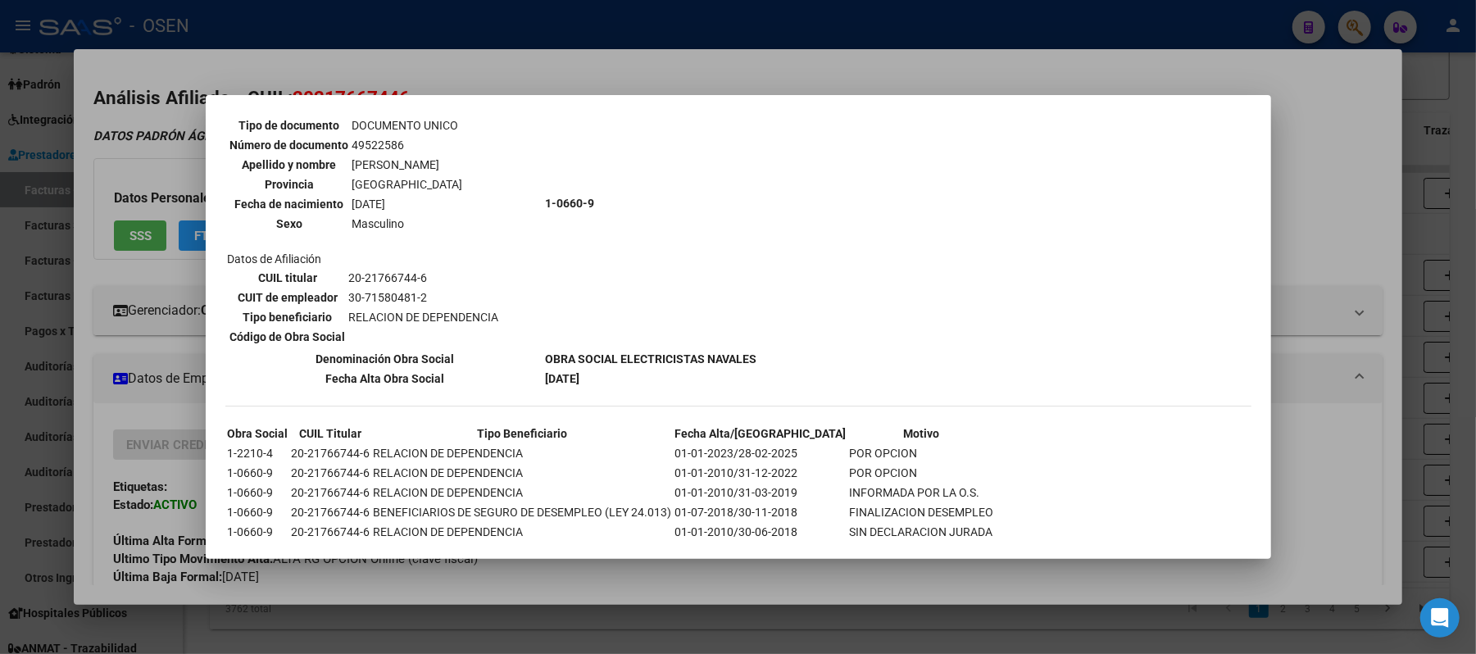
scroll to position [689, 0]
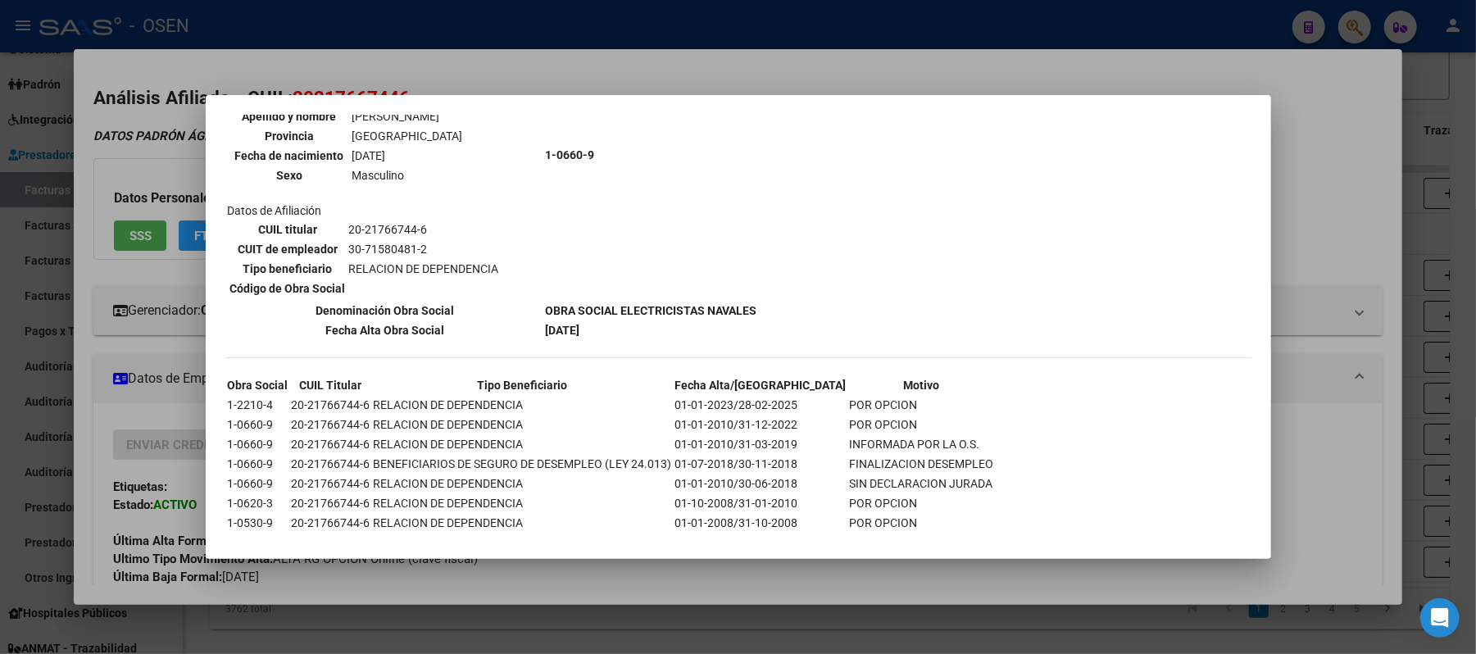
click at [512, 66] on div at bounding box center [738, 327] width 1476 height 654
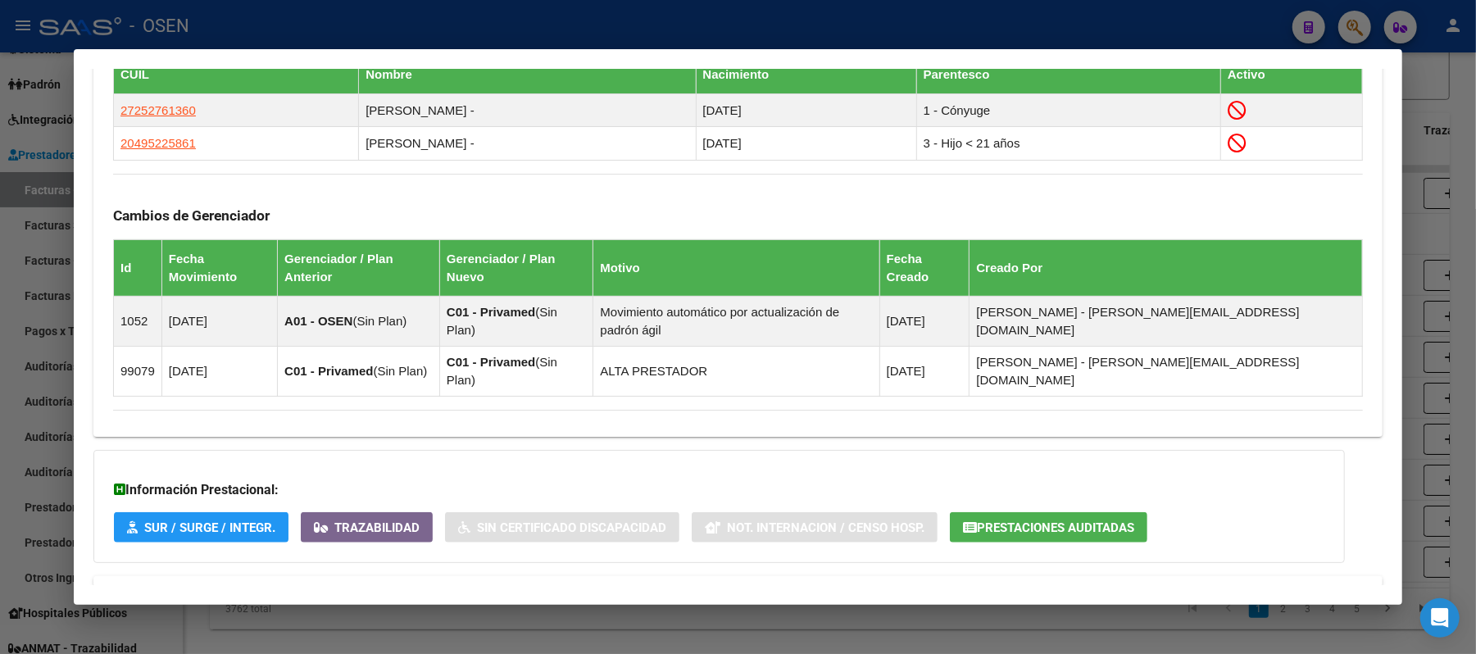
scroll to position [1001, 0]
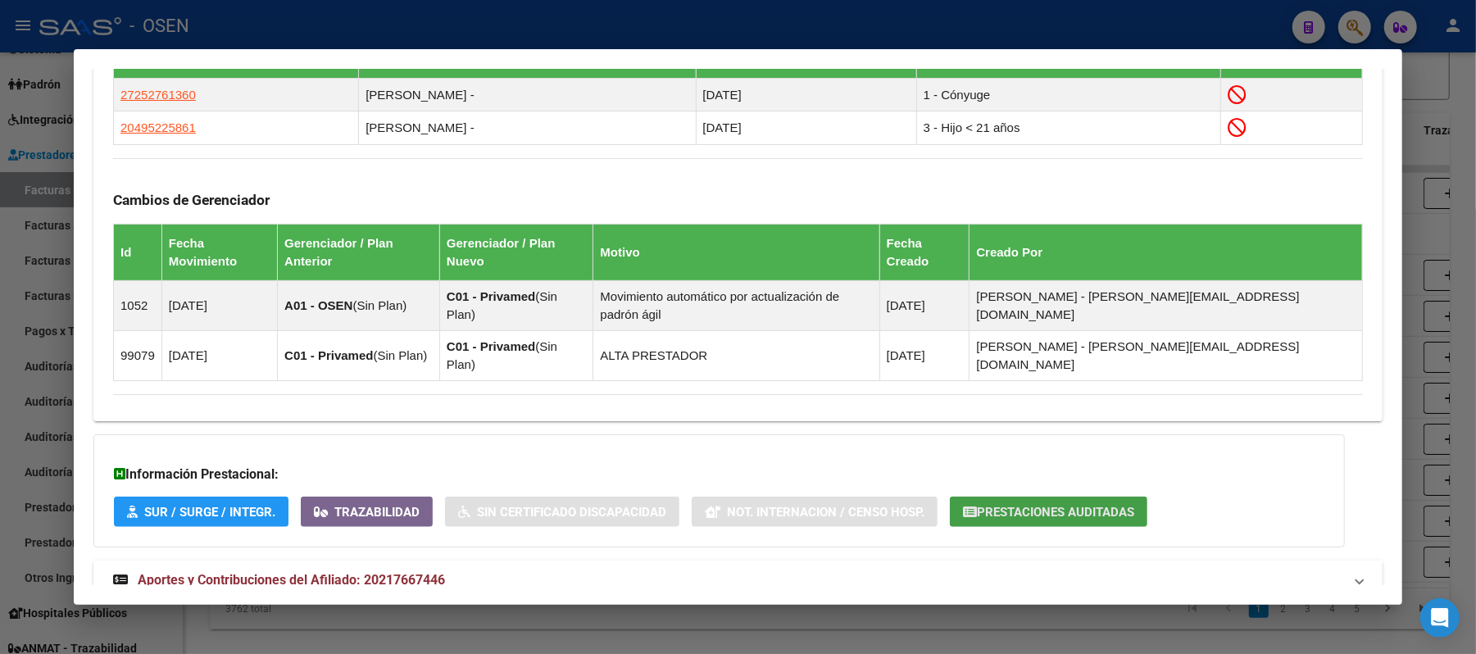
click at [1047, 497] on button "Prestaciones Auditadas" at bounding box center [1049, 512] width 198 height 30
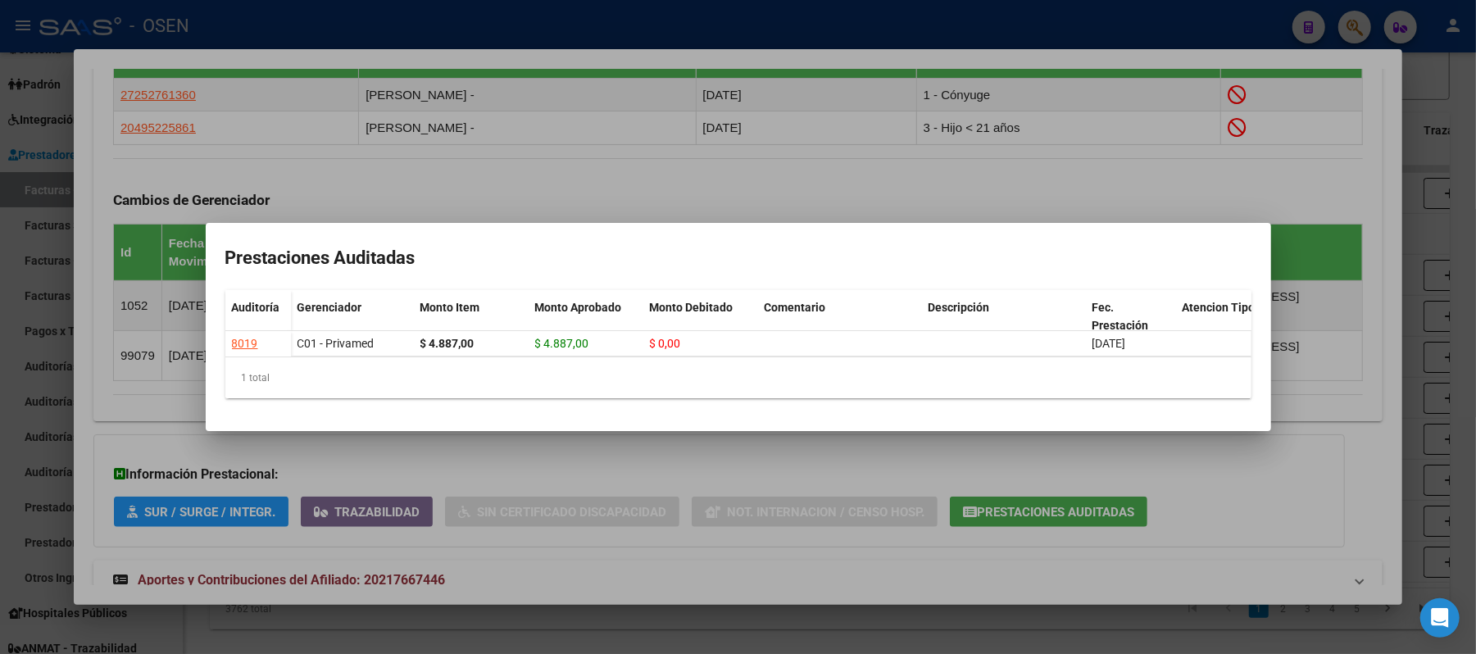
click at [518, 184] on div at bounding box center [738, 327] width 1476 height 654
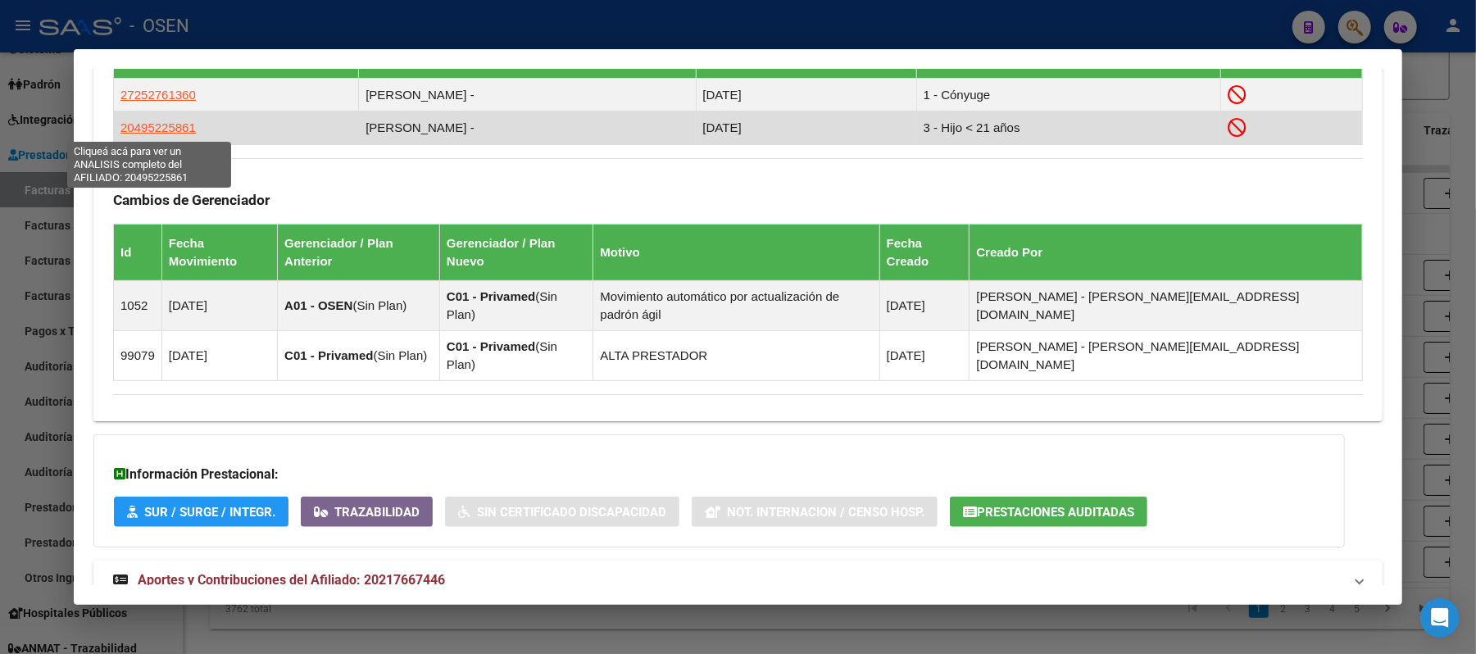
click at [125, 128] on span "20495225861" at bounding box center [157, 127] width 75 height 14
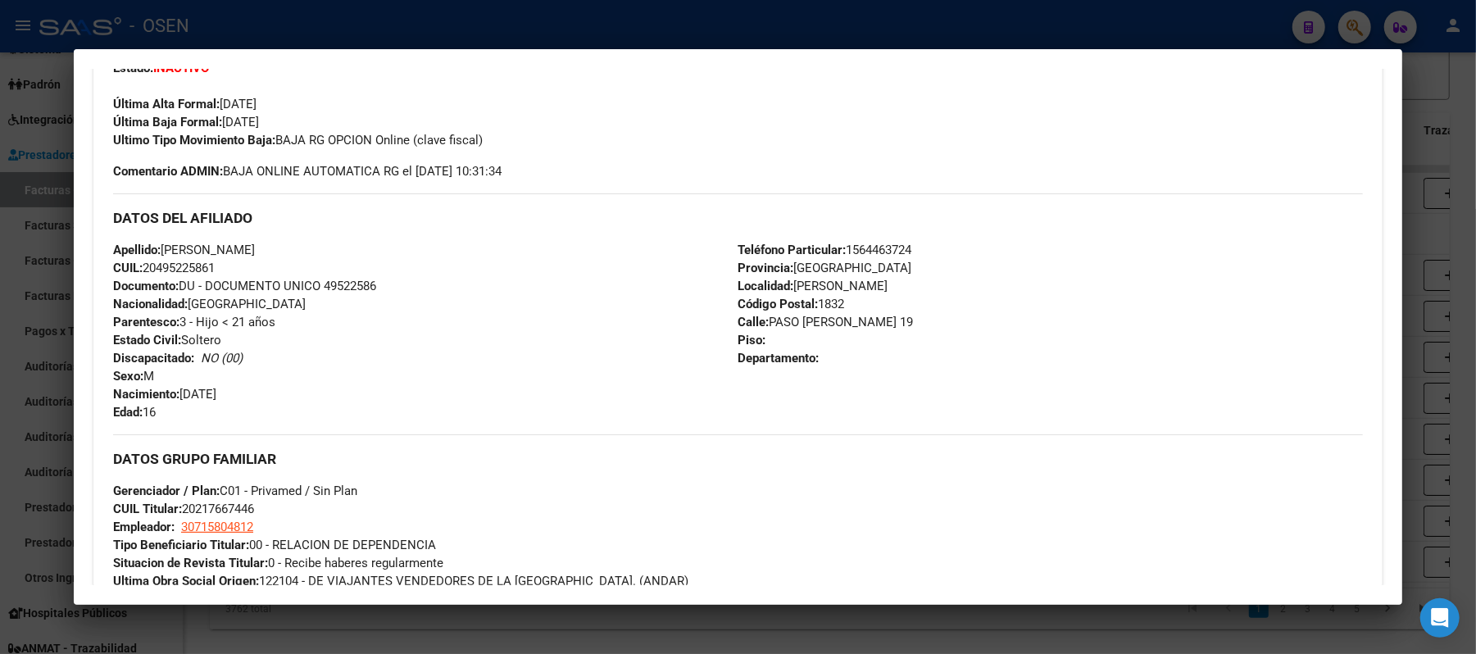
scroll to position [984, 0]
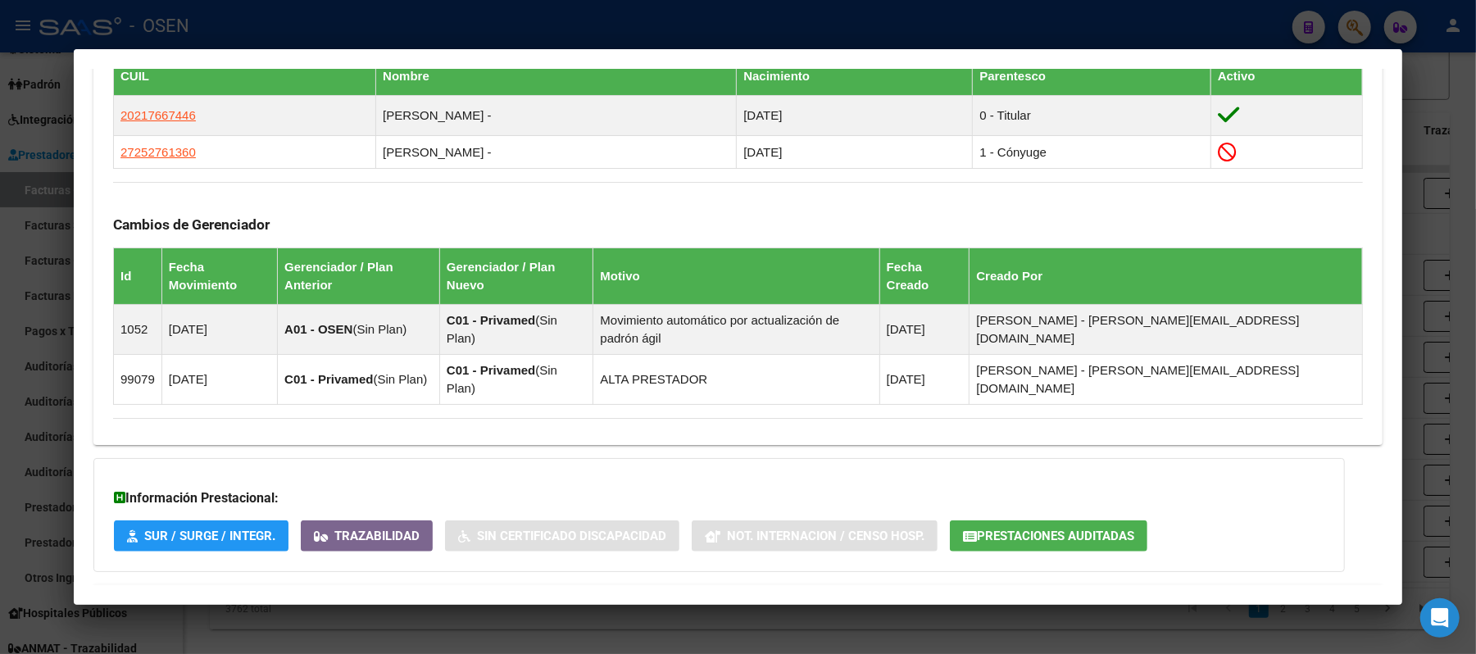
click at [1061, 520] on button "Prestaciones Auditadas" at bounding box center [1049, 535] width 198 height 30
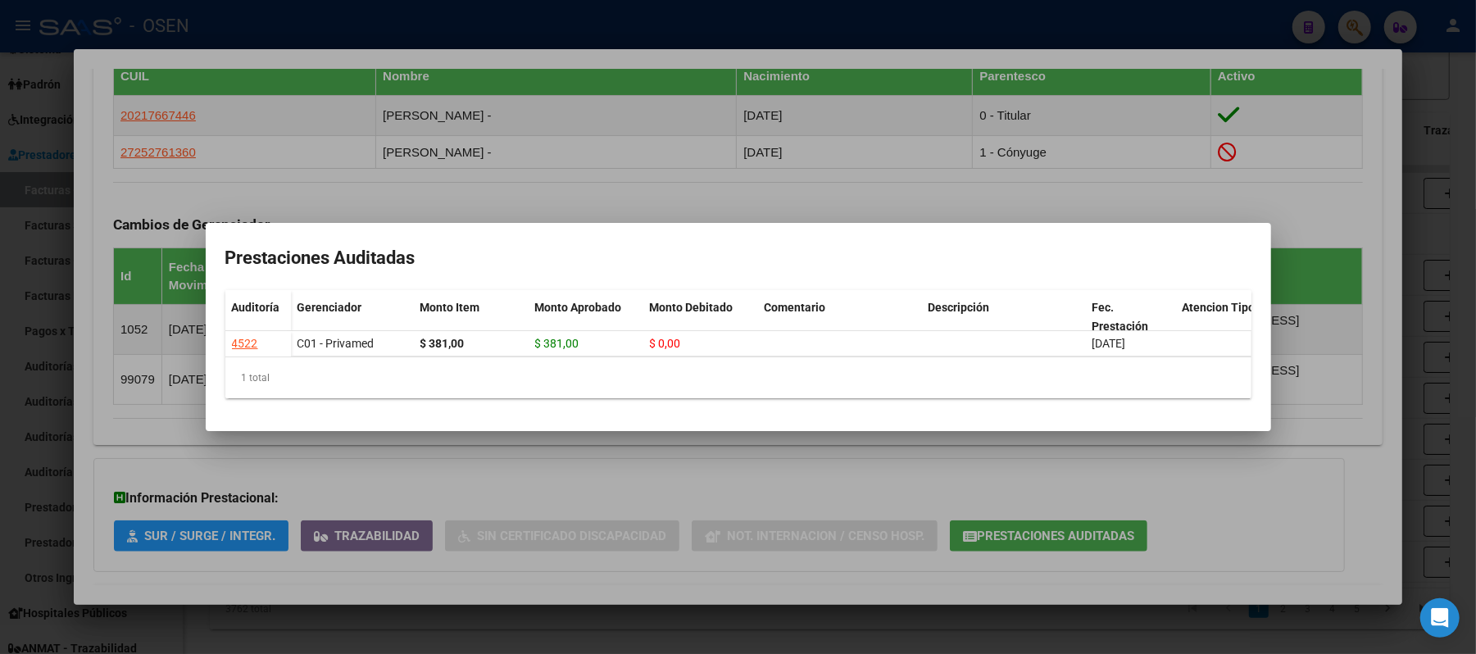
click at [767, 189] on div at bounding box center [738, 327] width 1476 height 654
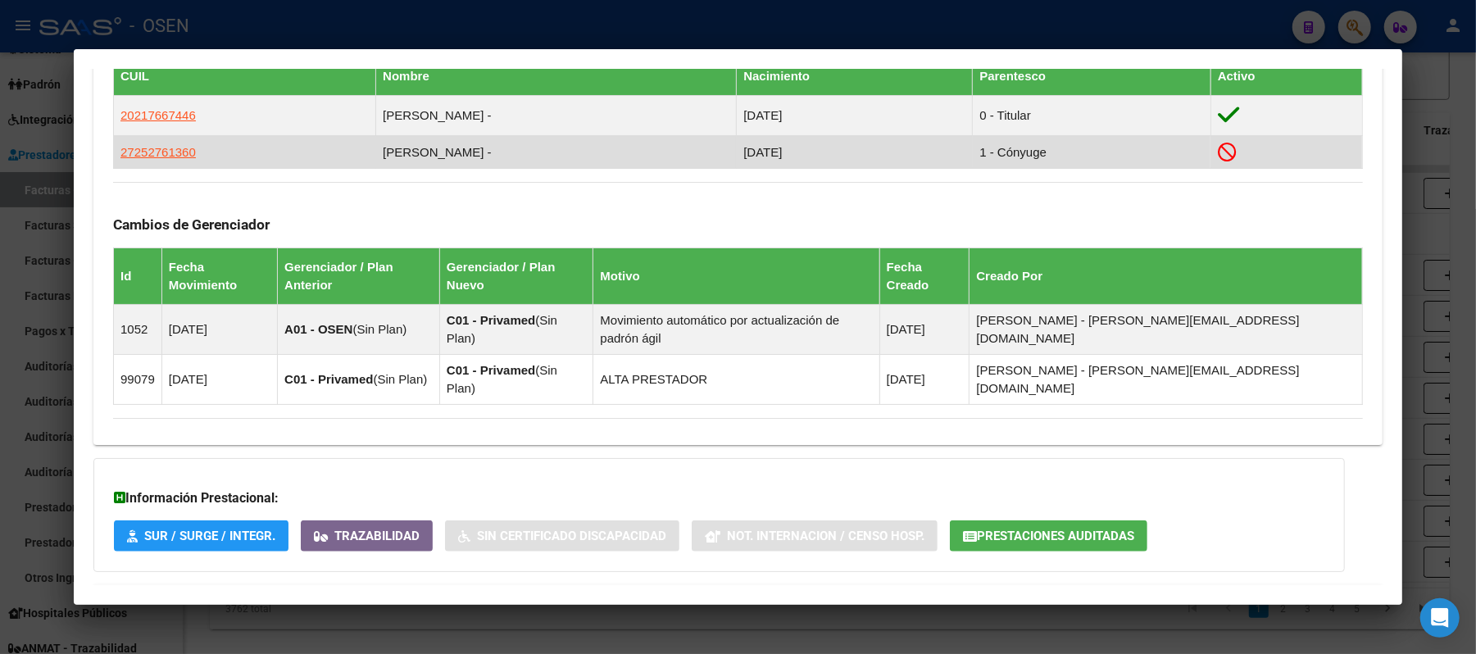
click at [114, 138] on td "27252761360" at bounding box center [245, 152] width 262 height 33
click at [120, 146] on span "27252761360" at bounding box center [157, 152] width 75 height 14
type textarea "27252761360"
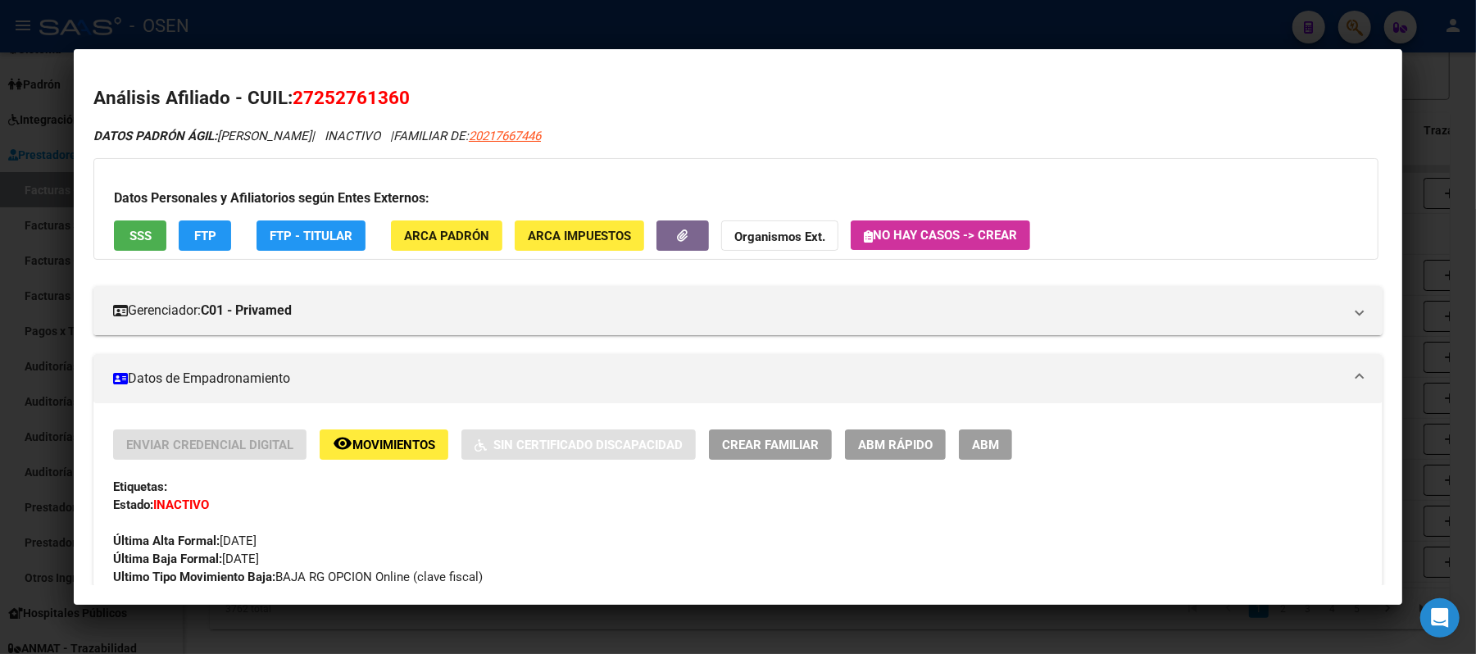
click at [148, 221] on button "SSS" at bounding box center [140, 235] width 52 height 30
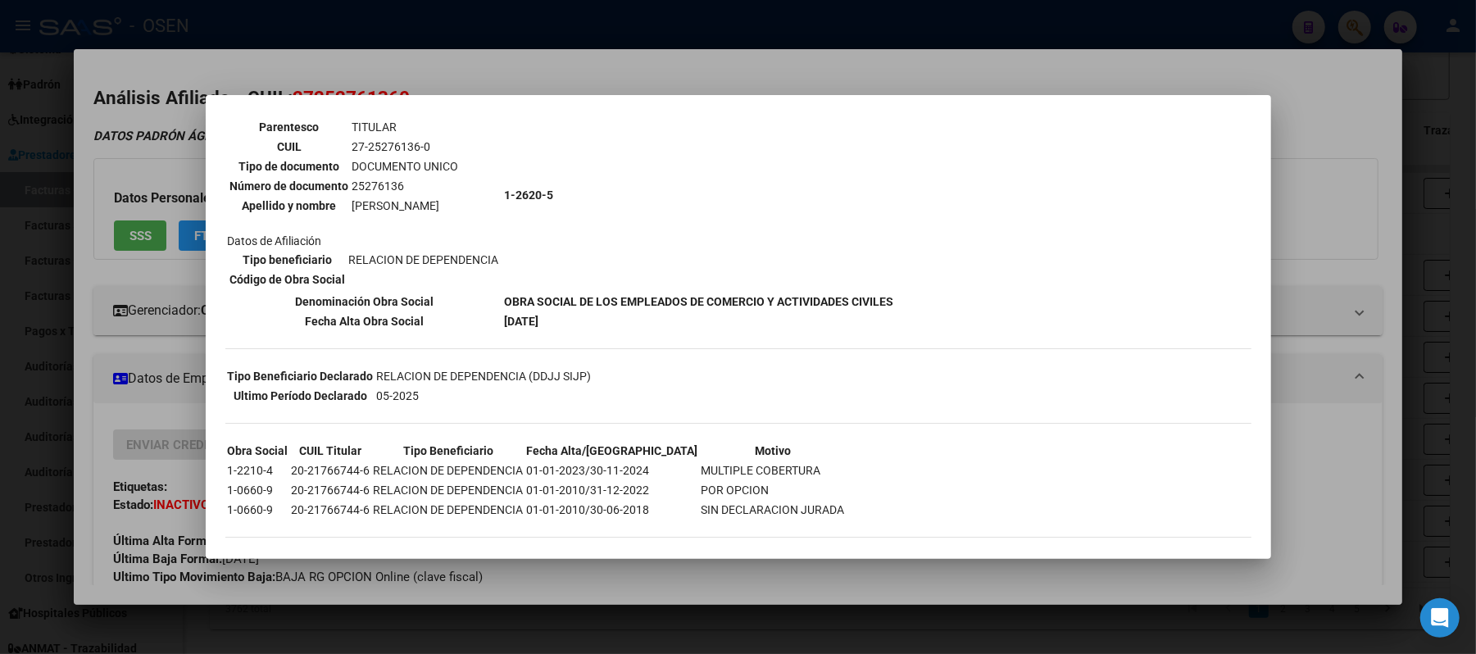
scroll to position [133, 0]
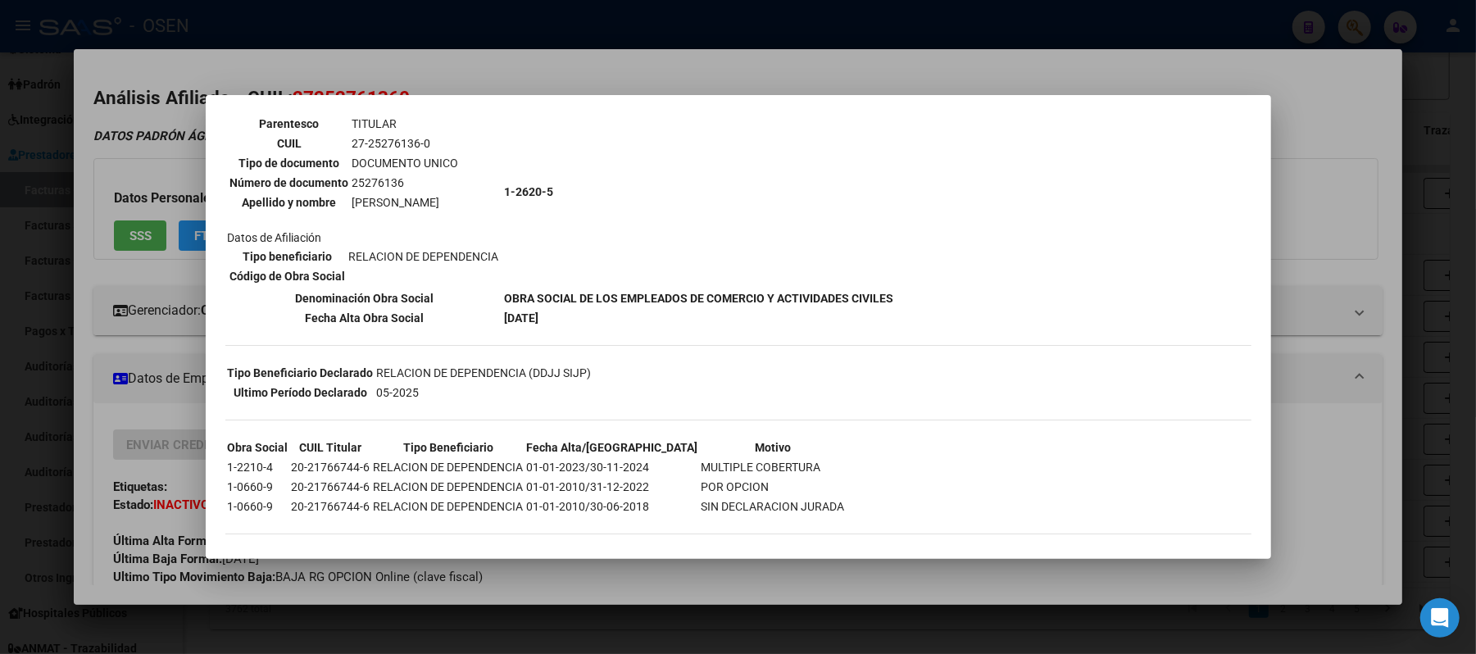
click at [617, 72] on div at bounding box center [738, 327] width 1476 height 654
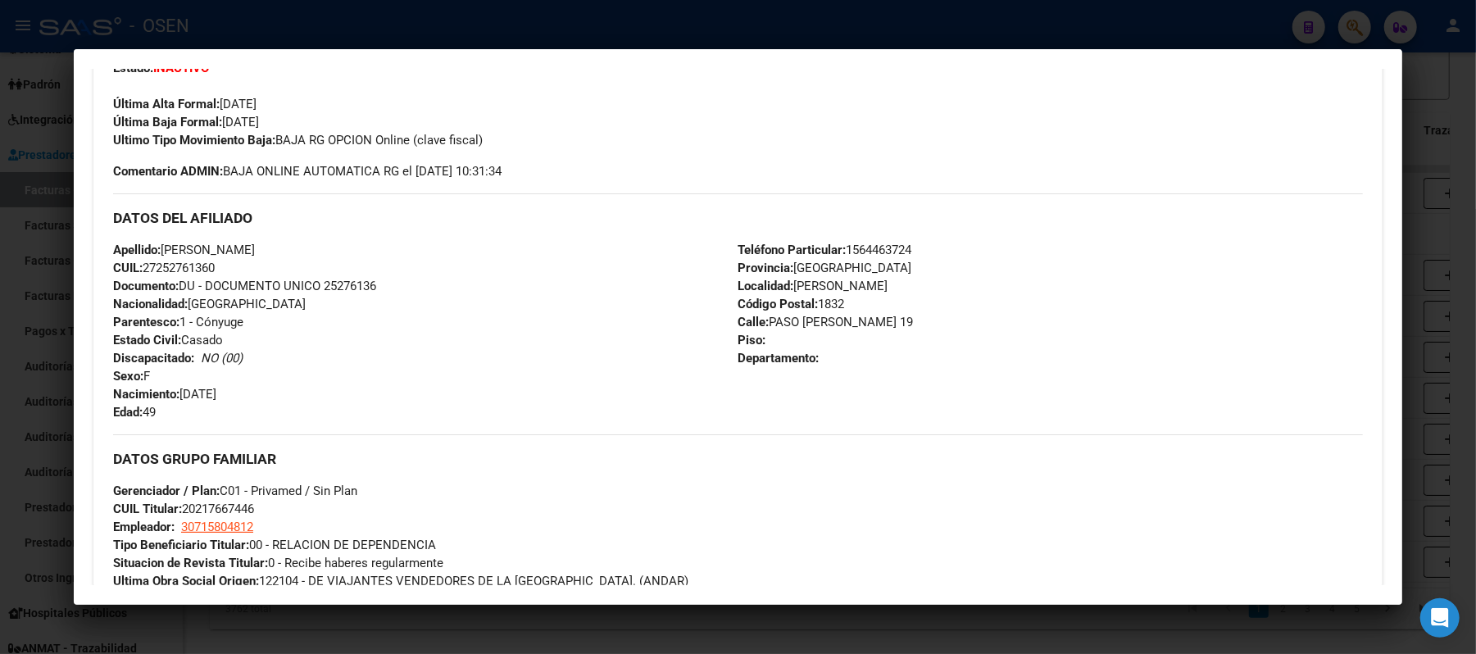
scroll to position [1047, 0]
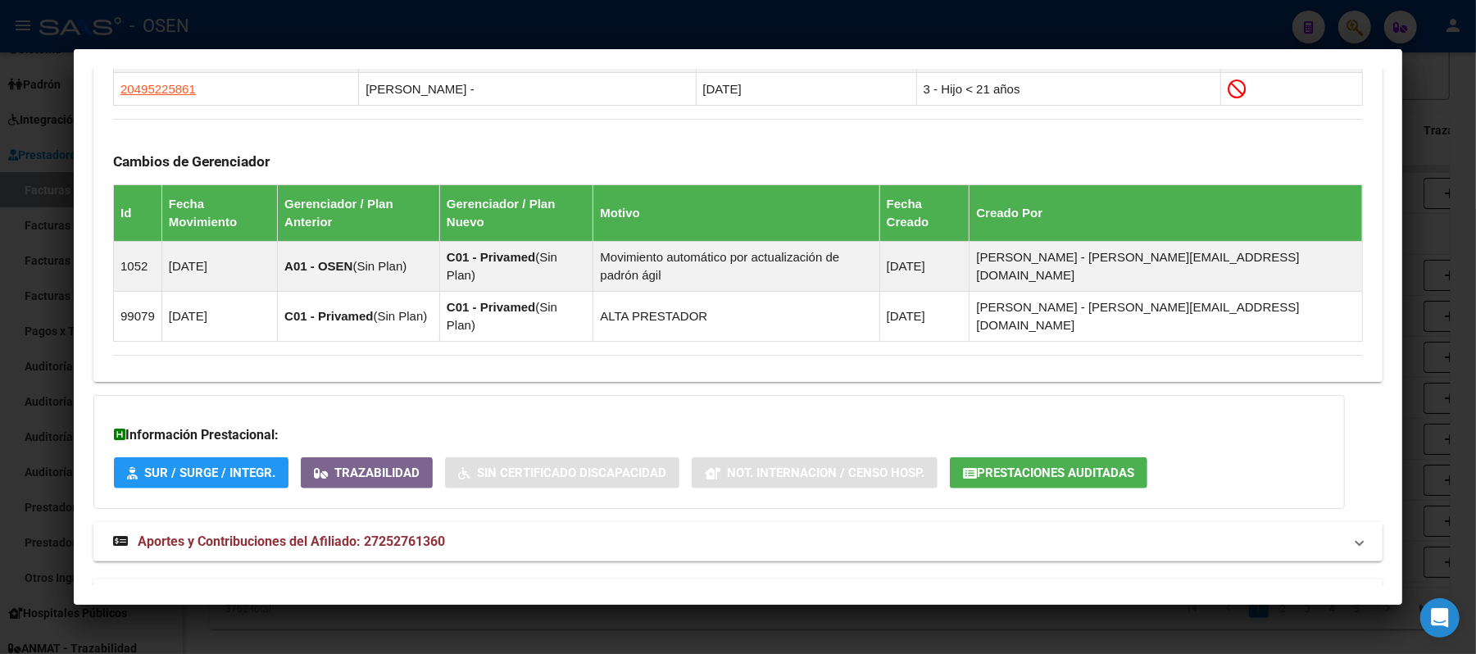
click at [378, 591] on span "Aportes y Contribuciones del Titular: 20217667446" at bounding box center [288, 599] width 300 height 16
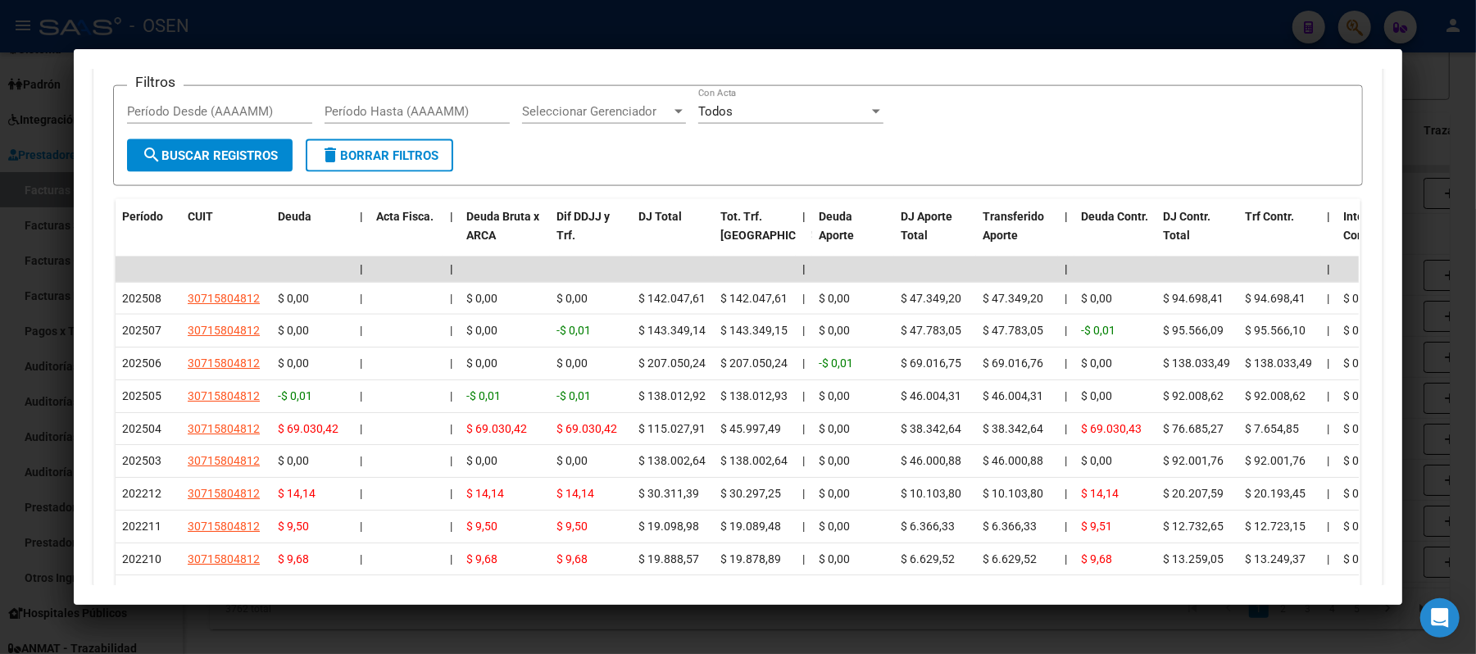
scroll to position [1785, 0]
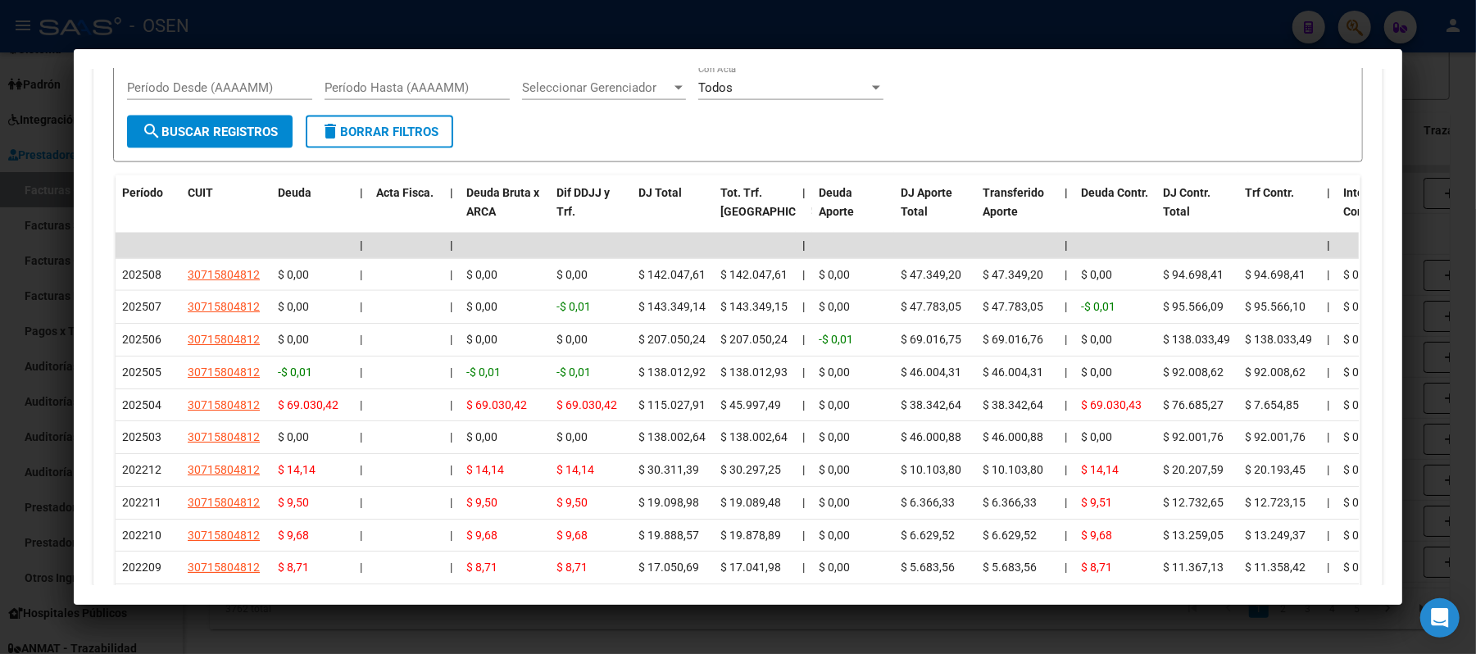
click at [620, 7] on div at bounding box center [738, 327] width 1476 height 654
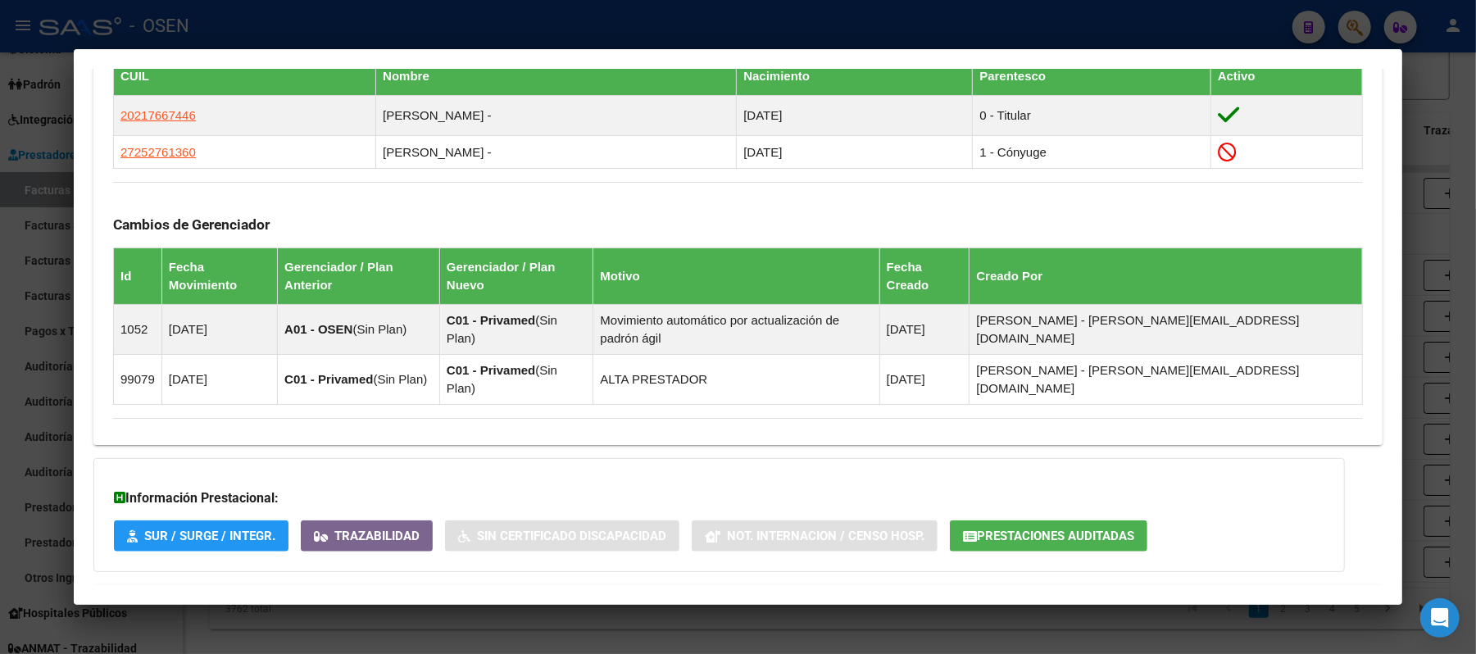
click at [543, 43] on div at bounding box center [738, 327] width 1476 height 654
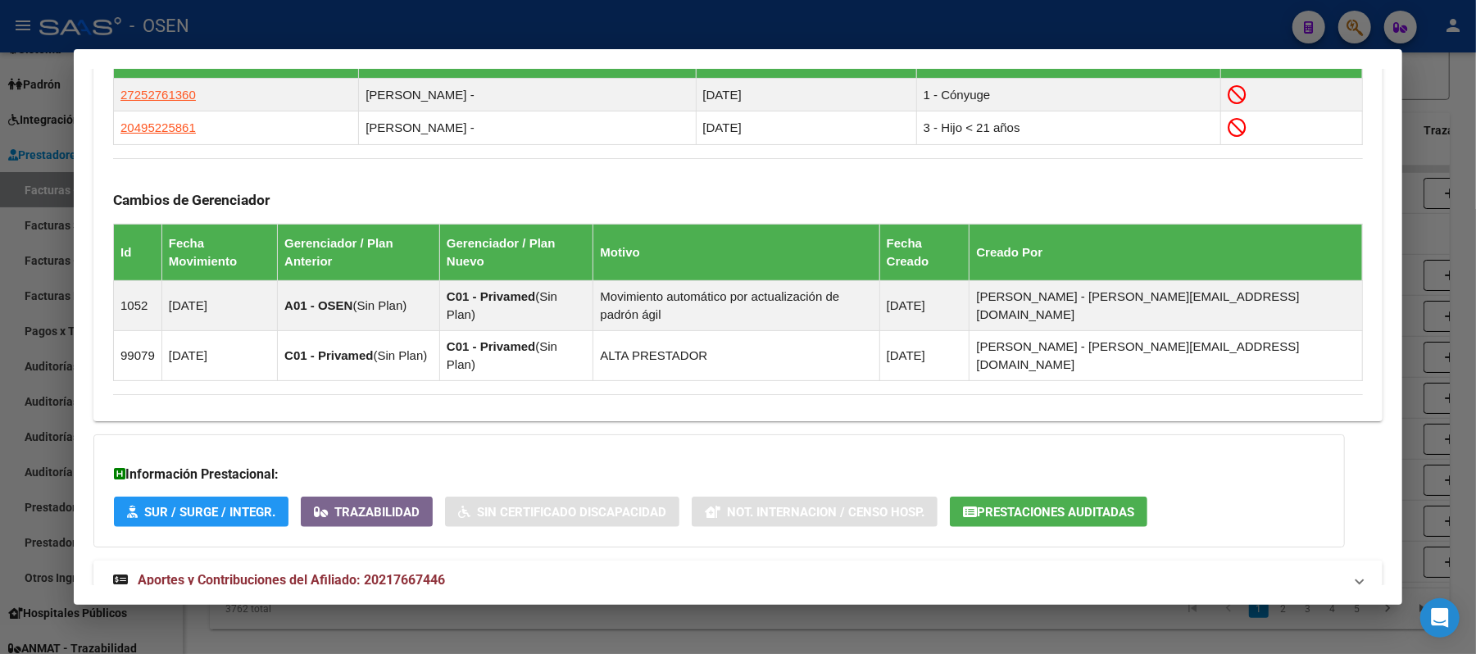
click at [454, 33] on div at bounding box center [738, 327] width 1476 height 654
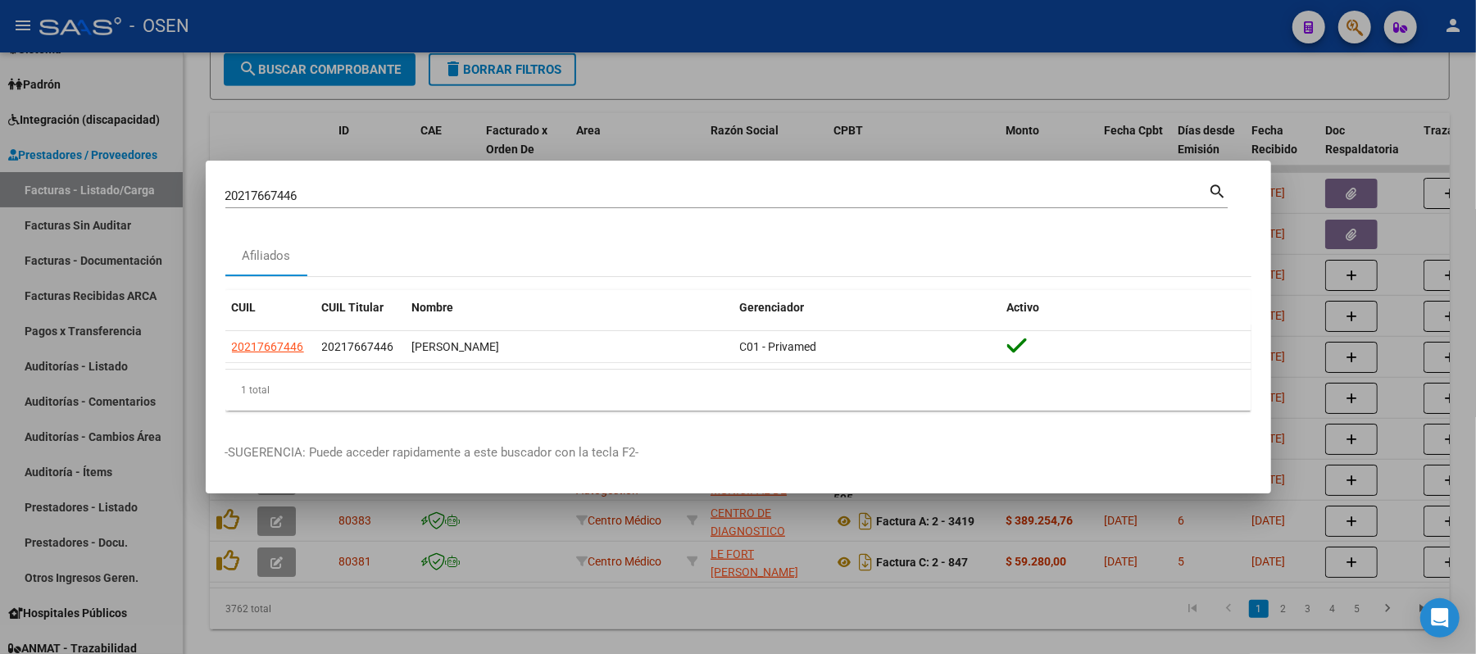
drag, startPoint x: 420, startPoint y: 198, endPoint x: 0, endPoint y: 96, distance: 431.8
click at [0, 125] on div "20217667446 Buscar (apellido, dni, cuil, nro traspaso, cuit, obra social) searc…" at bounding box center [738, 327] width 1476 height 654
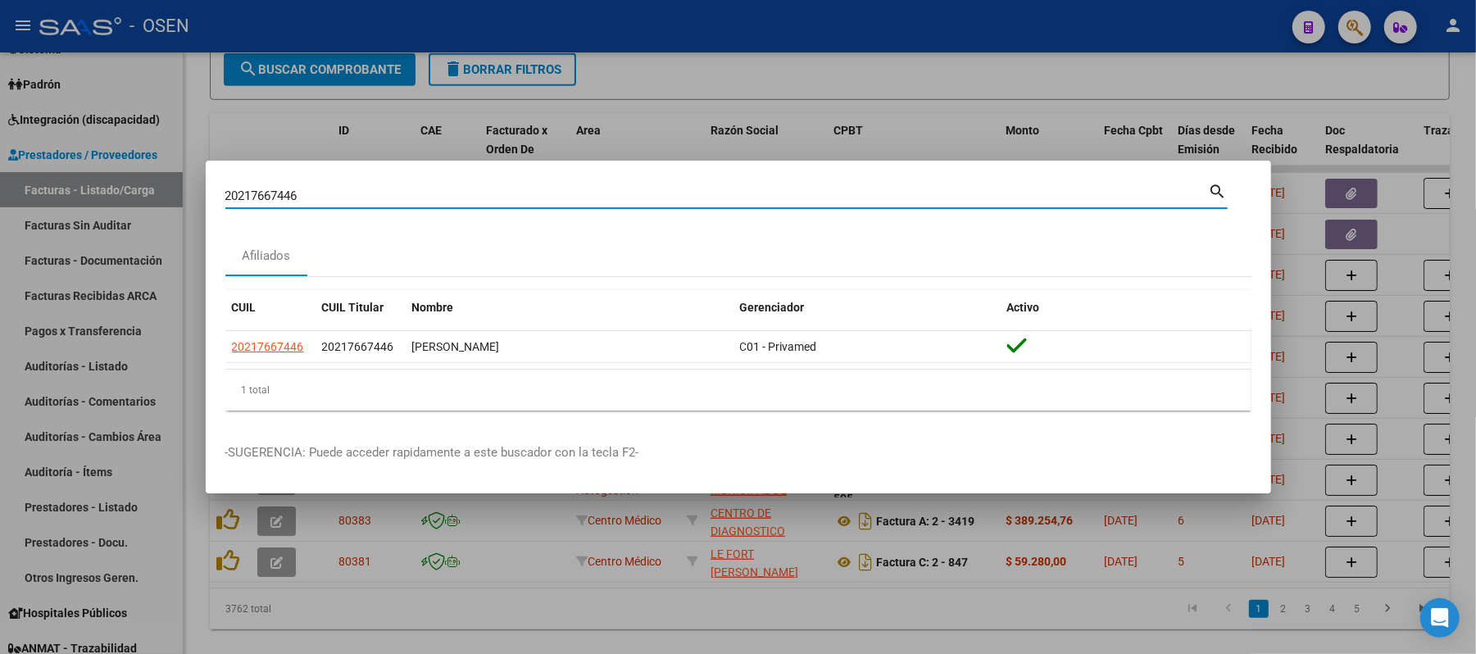
paste input "722479608"
type input "27224796086"
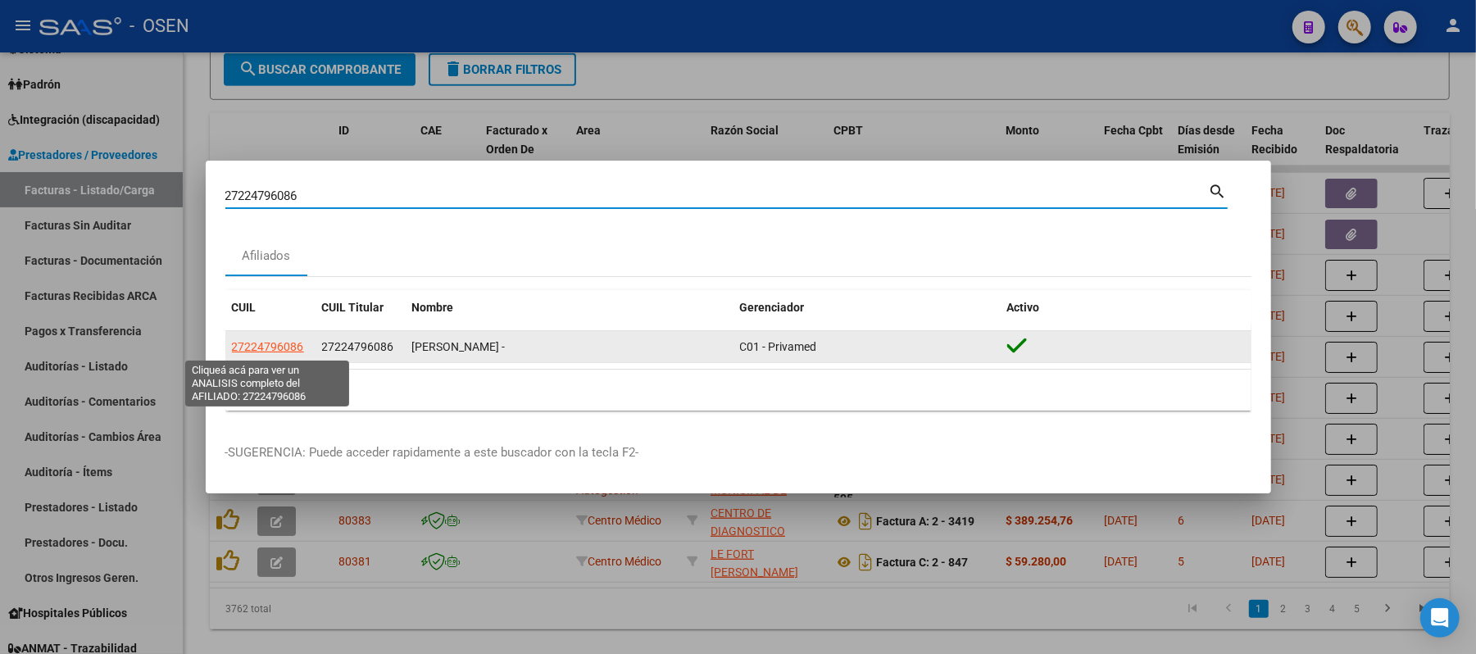
click at [289, 348] on span "27224796086" at bounding box center [268, 346] width 72 height 13
type textarea "27224796086"
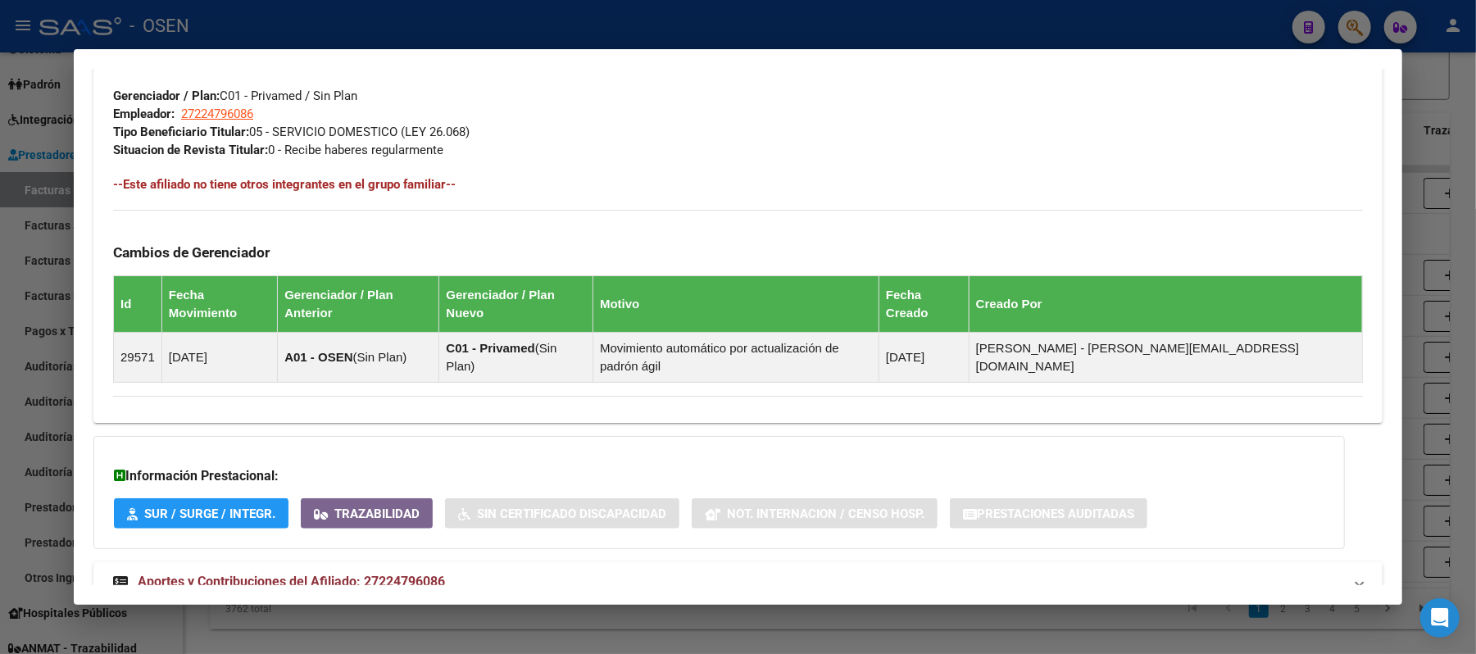
scroll to position [833, 0]
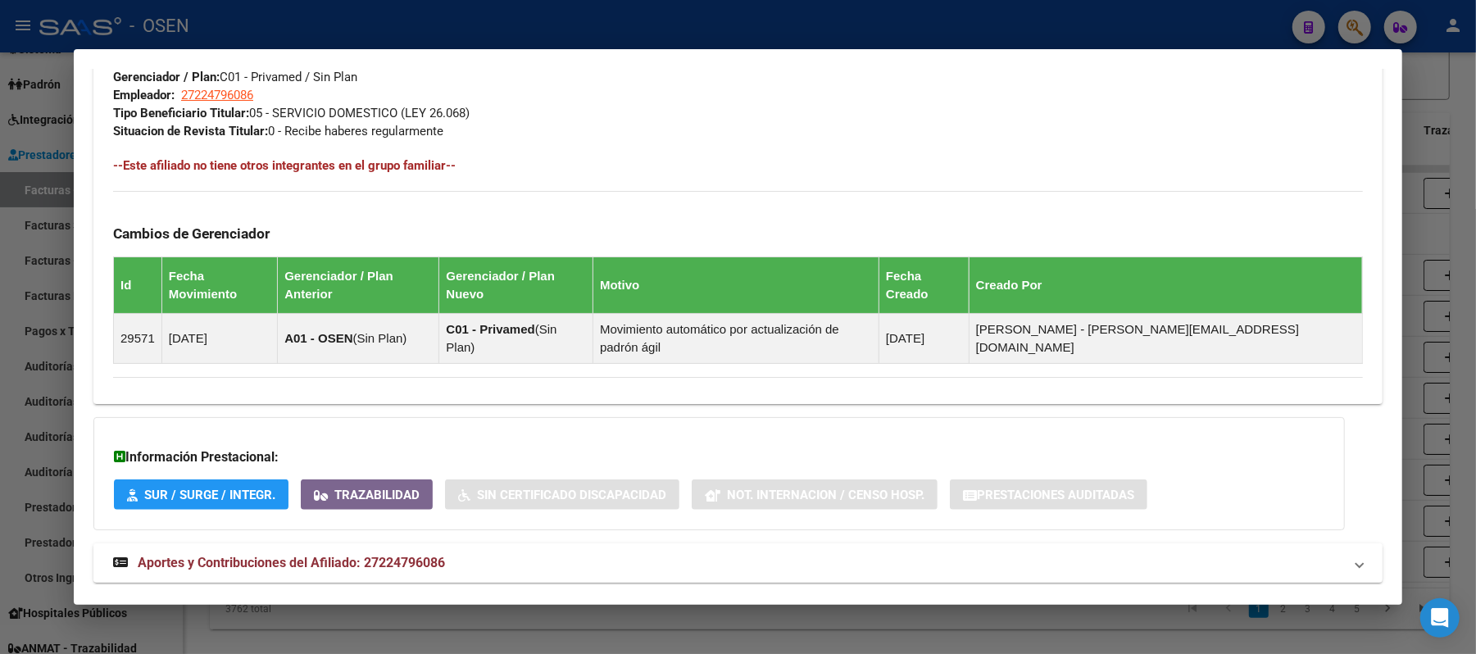
click at [510, 553] on mat-panel-title "Aportes y Contribuciones del Afiliado: 27224796086" at bounding box center [728, 563] width 1230 height 20
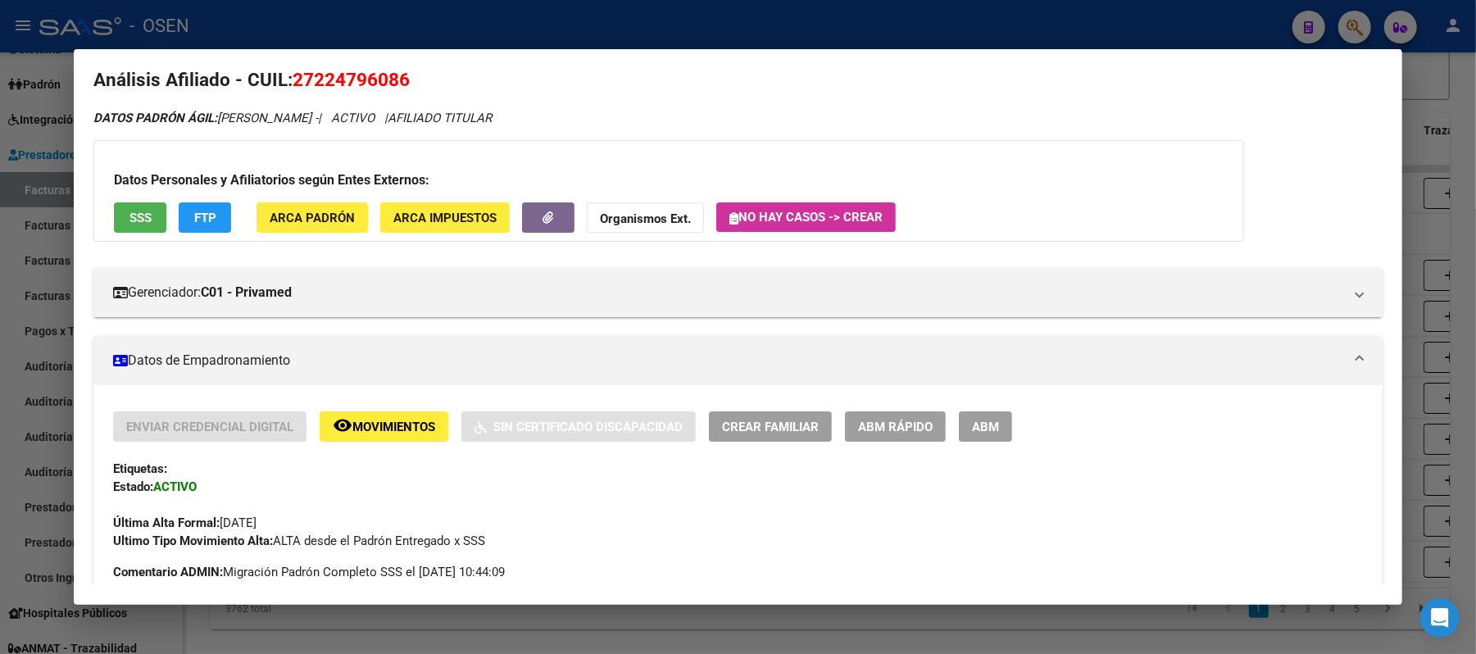
scroll to position [0, 0]
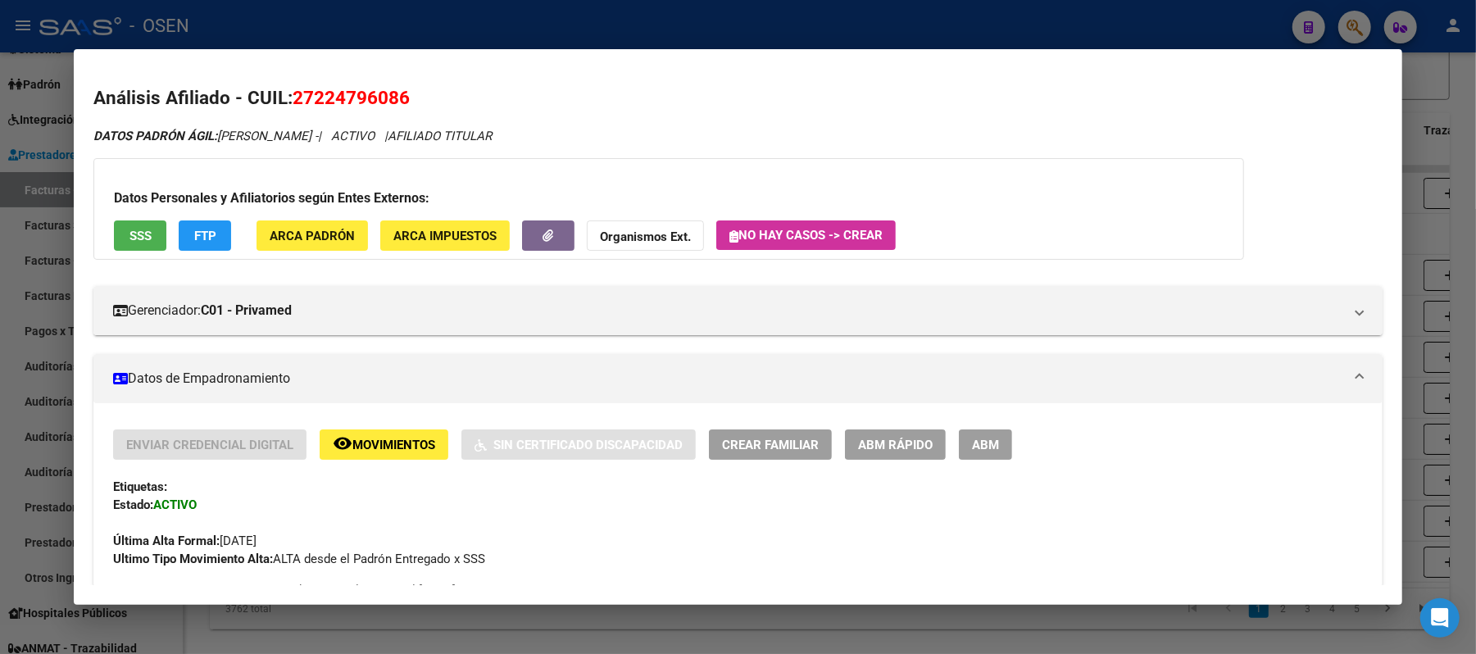
click at [167, 228] on div "Datos Personales y Afiliatorios según Entes Externos: SSS FTP ARCA Padrón ARCA …" at bounding box center [668, 209] width 1151 height 102
click at [130, 229] on span "SSS" at bounding box center [141, 236] width 22 height 15
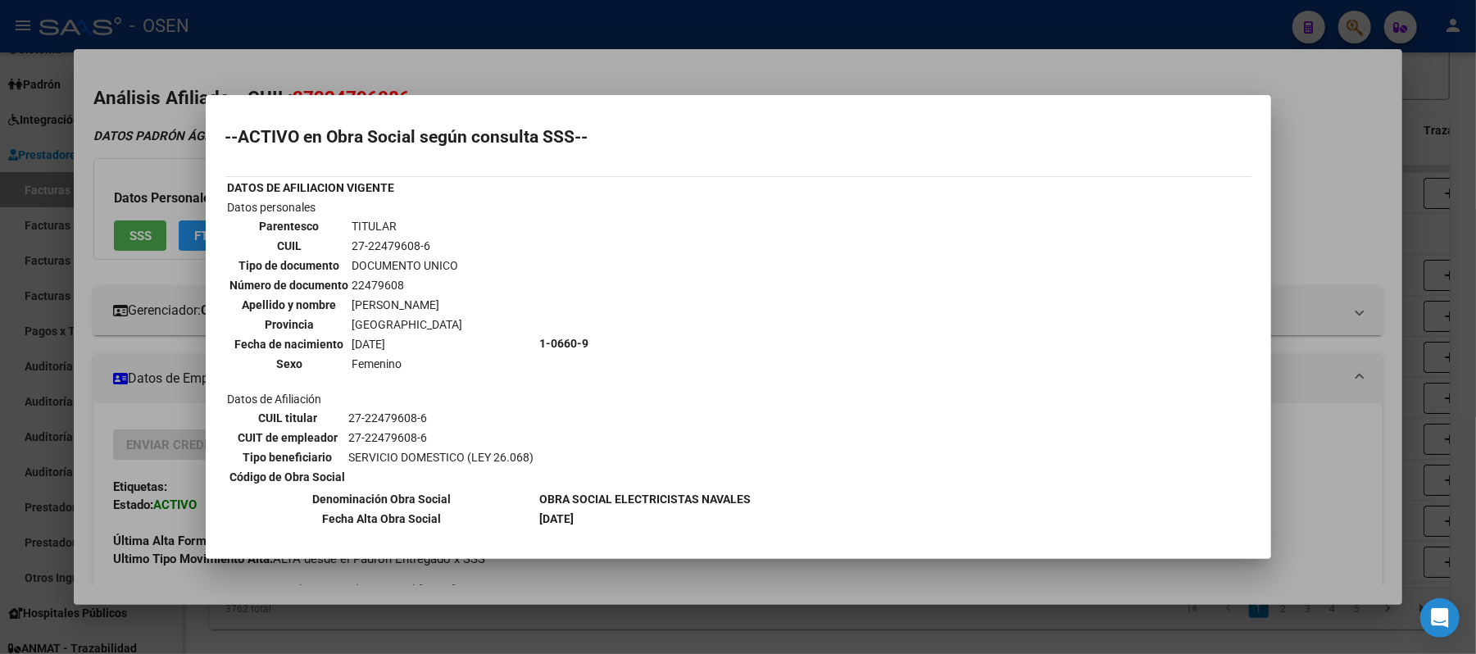
click at [679, 72] on div at bounding box center [738, 327] width 1476 height 654
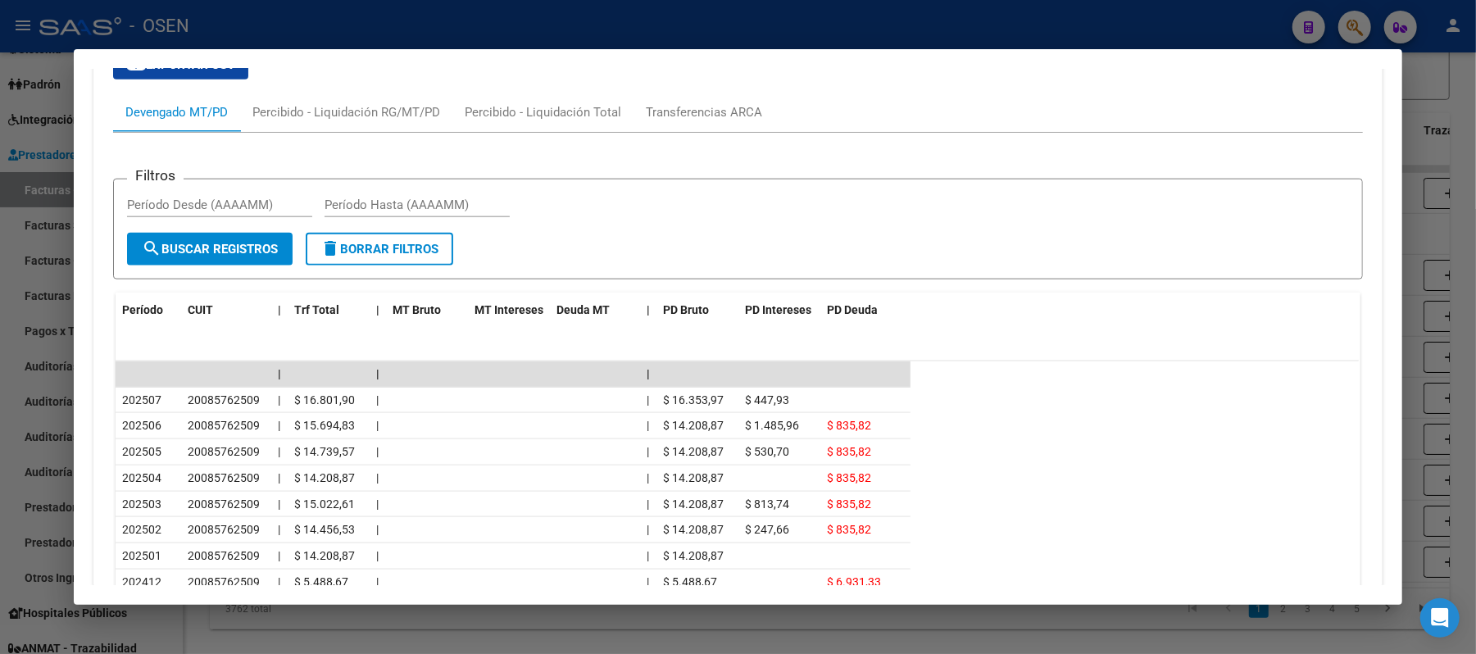
scroll to position [1420, 0]
click at [542, 24] on div at bounding box center [738, 327] width 1476 height 654
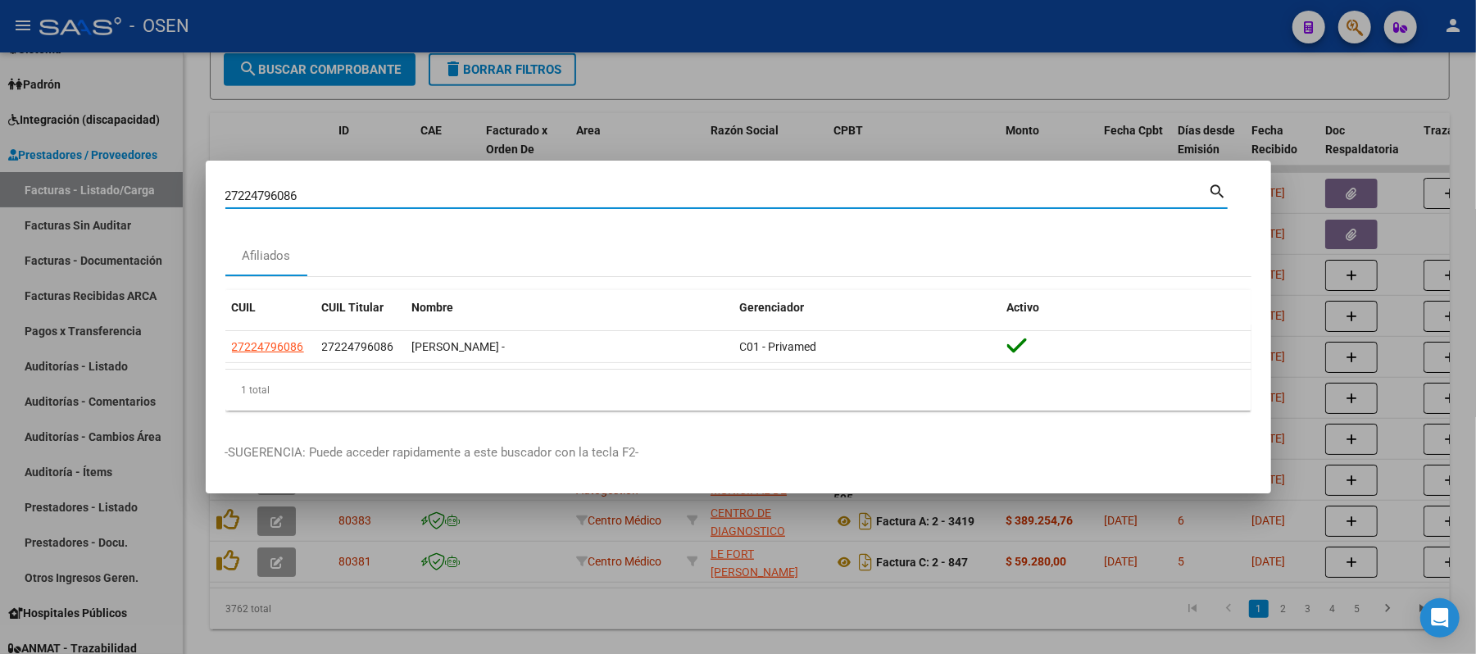
drag, startPoint x: 401, startPoint y: 195, endPoint x: 0, endPoint y: 23, distance: 436.2
click at [0, 135] on div "27224796086 Buscar (apellido, dni, cuil, nro traspaso, cuit, obra social) searc…" at bounding box center [738, 327] width 1476 height 654
paste input "3257470164"
type input "23257470164"
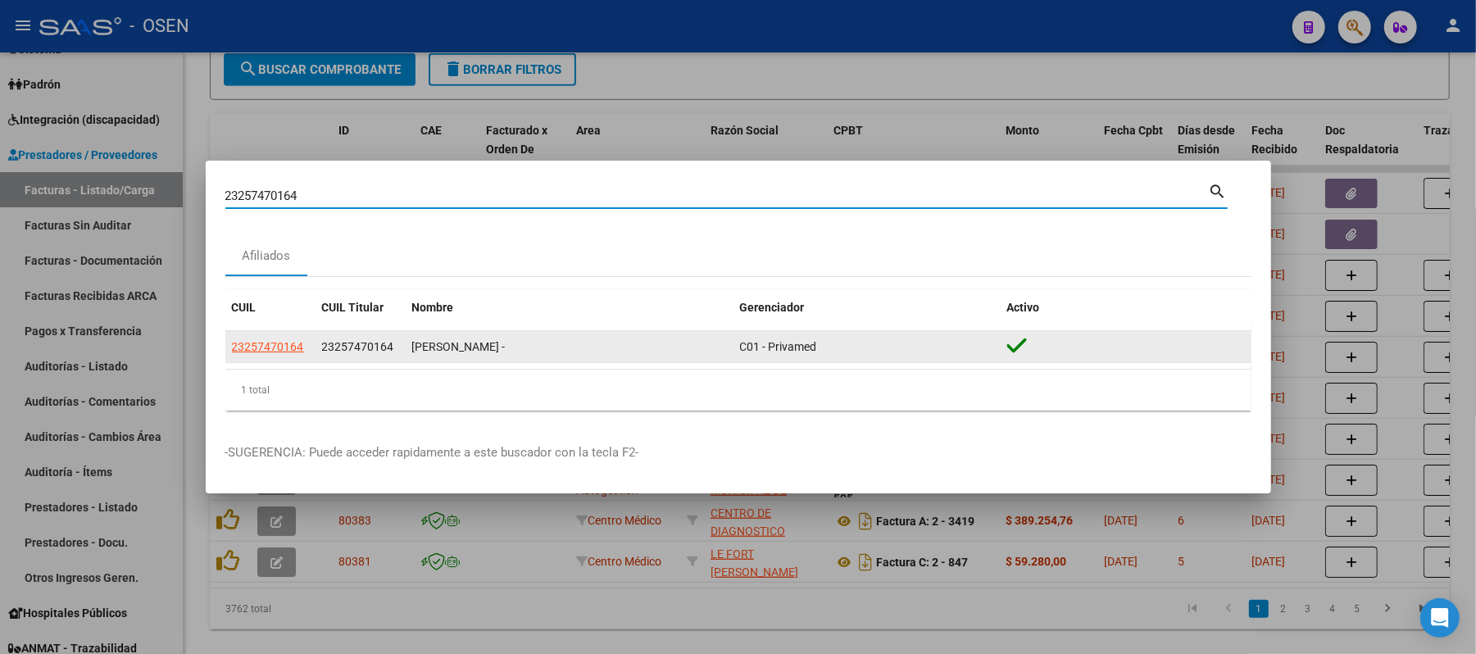
click at [247, 355] on app-link-go-to "23257470164" at bounding box center [268, 347] width 72 height 19
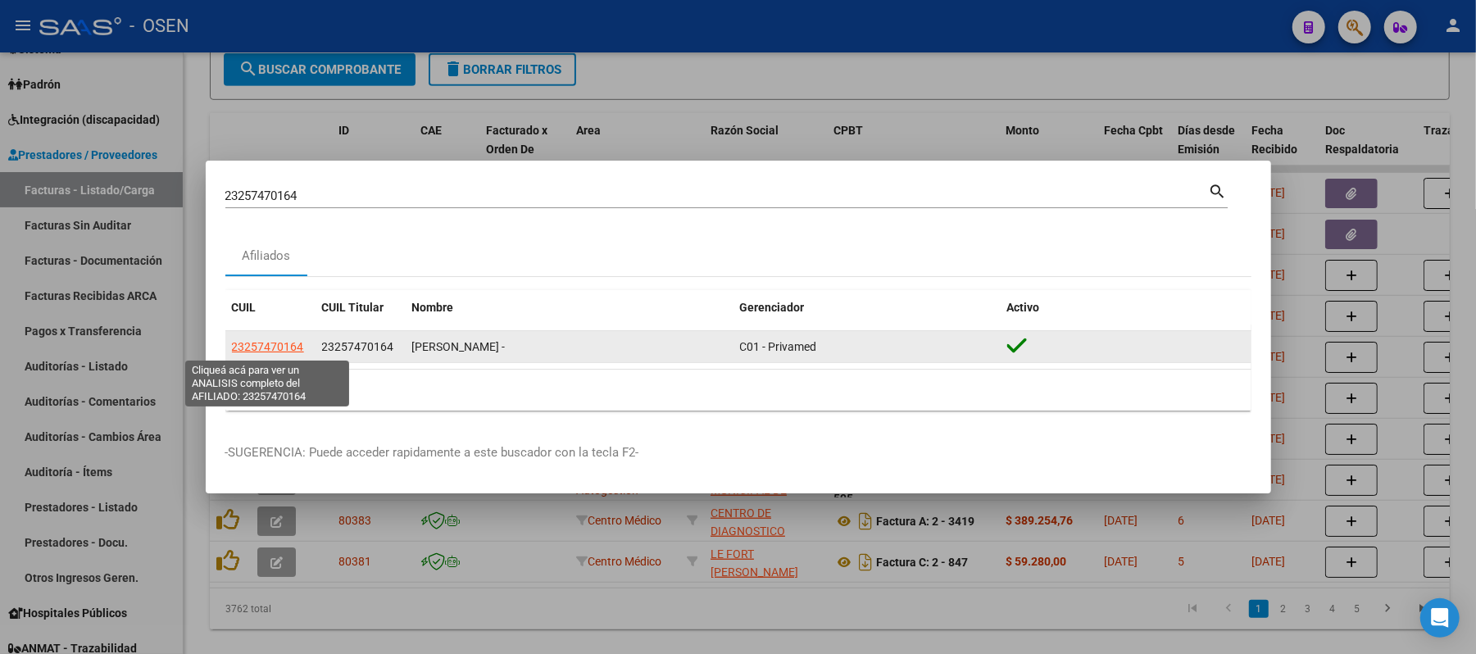
click at [248, 346] on span "23257470164" at bounding box center [268, 346] width 72 height 13
type textarea "23257470164"
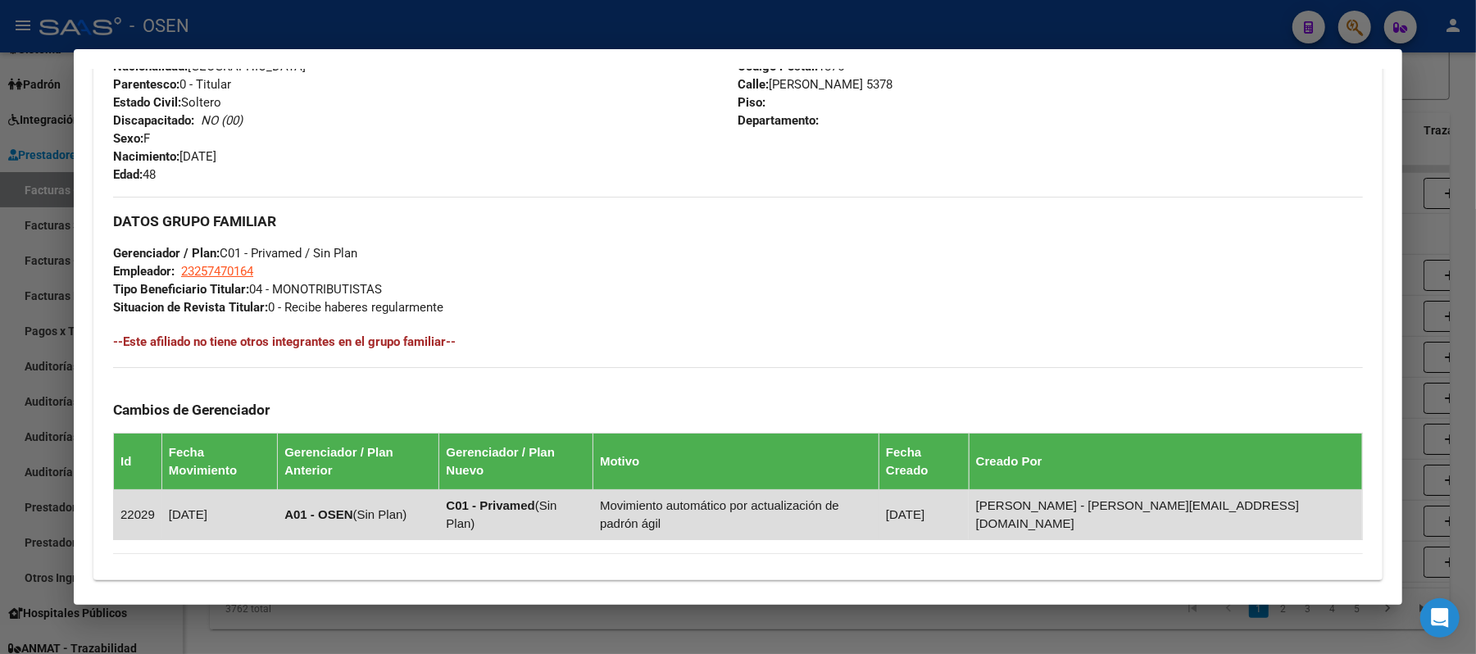
scroll to position [833, 0]
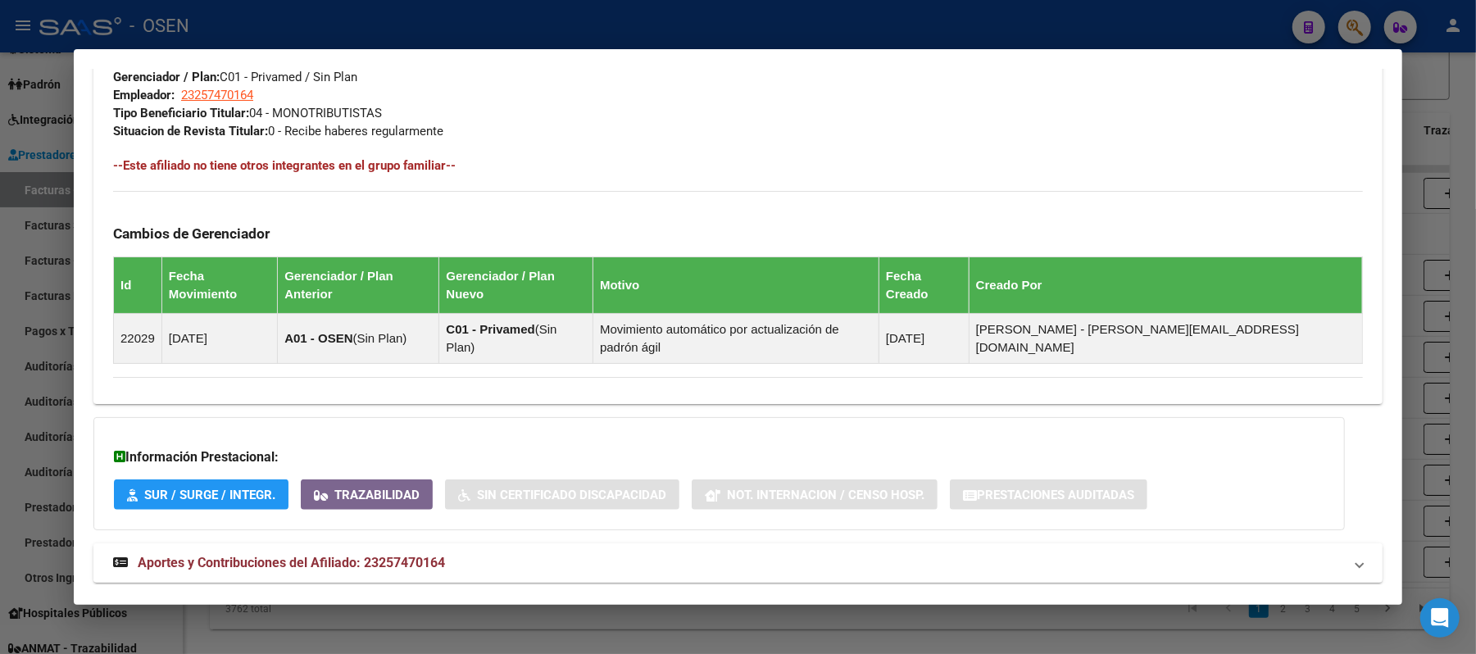
click at [630, 553] on mat-panel-title "Aportes y Contribuciones del Afiliado: 23257470164" at bounding box center [728, 563] width 1230 height 20
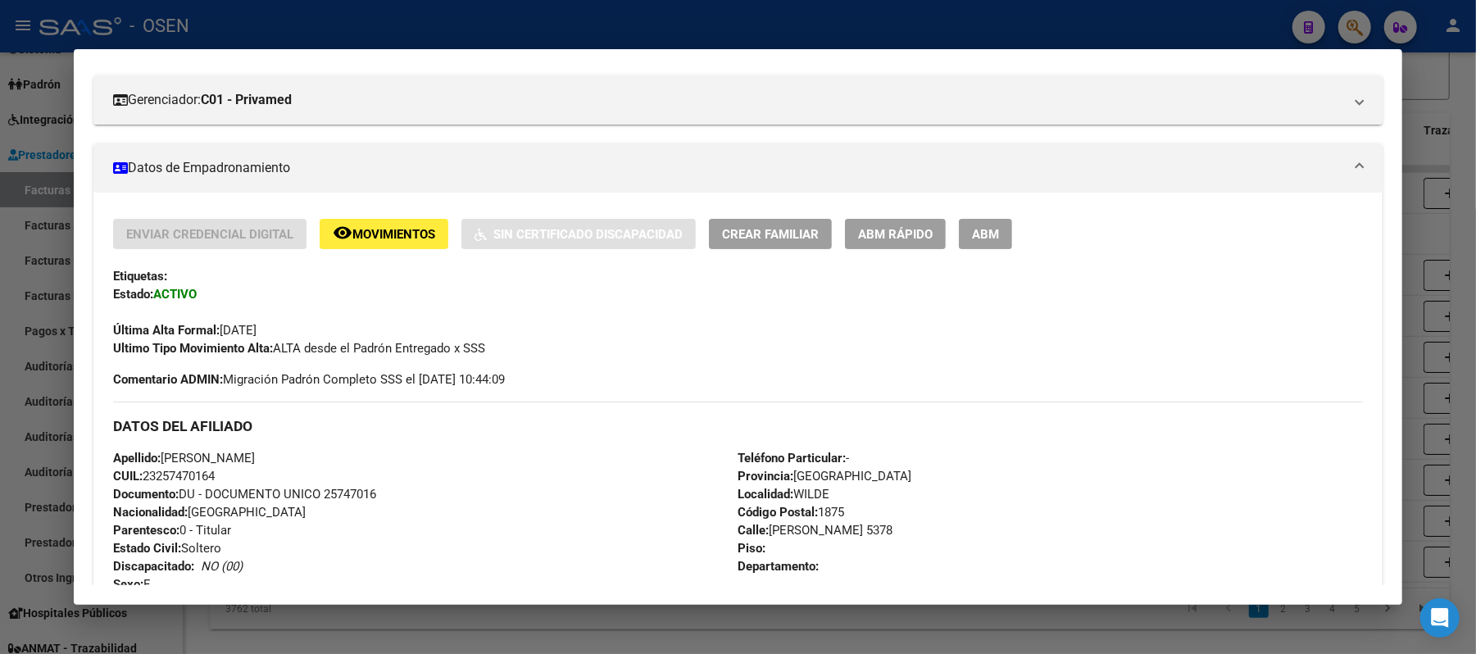
scroll to position [0, 0]
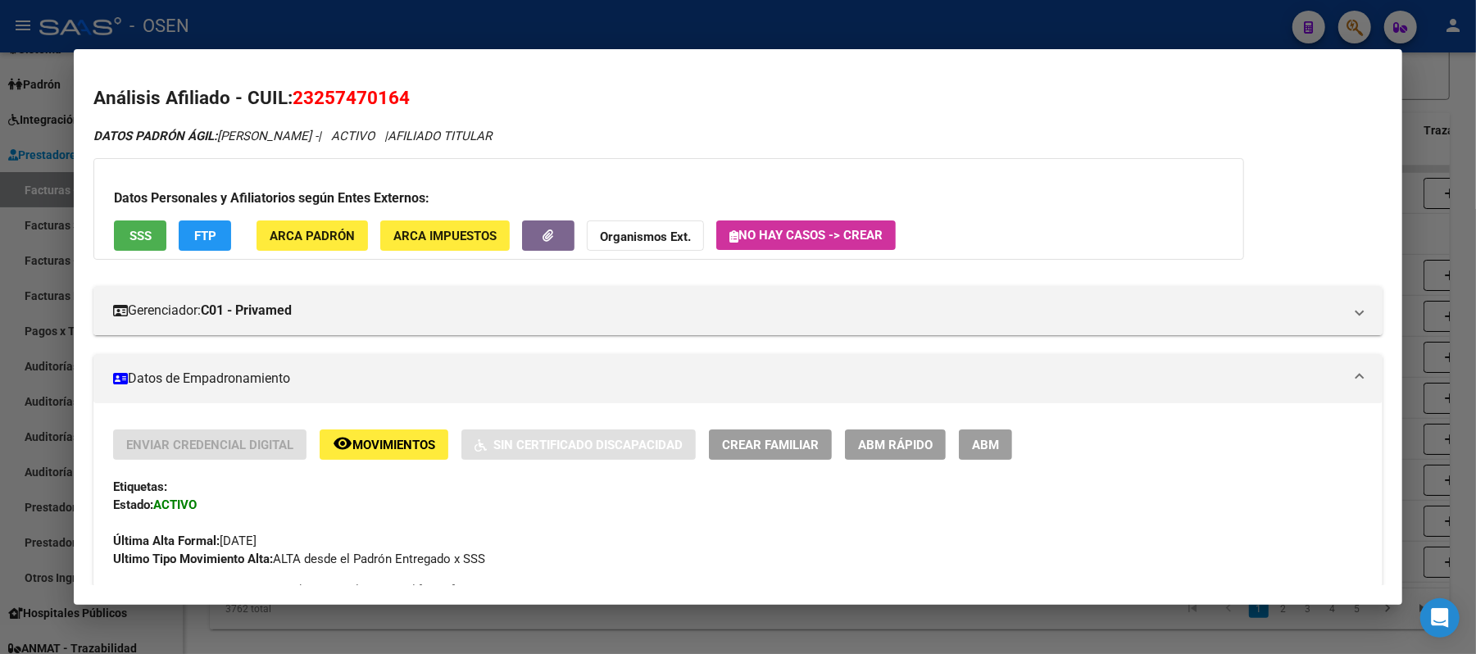
click at [132, 237] on span "SSS" at bounding box center [141, 236] width 22 height 15
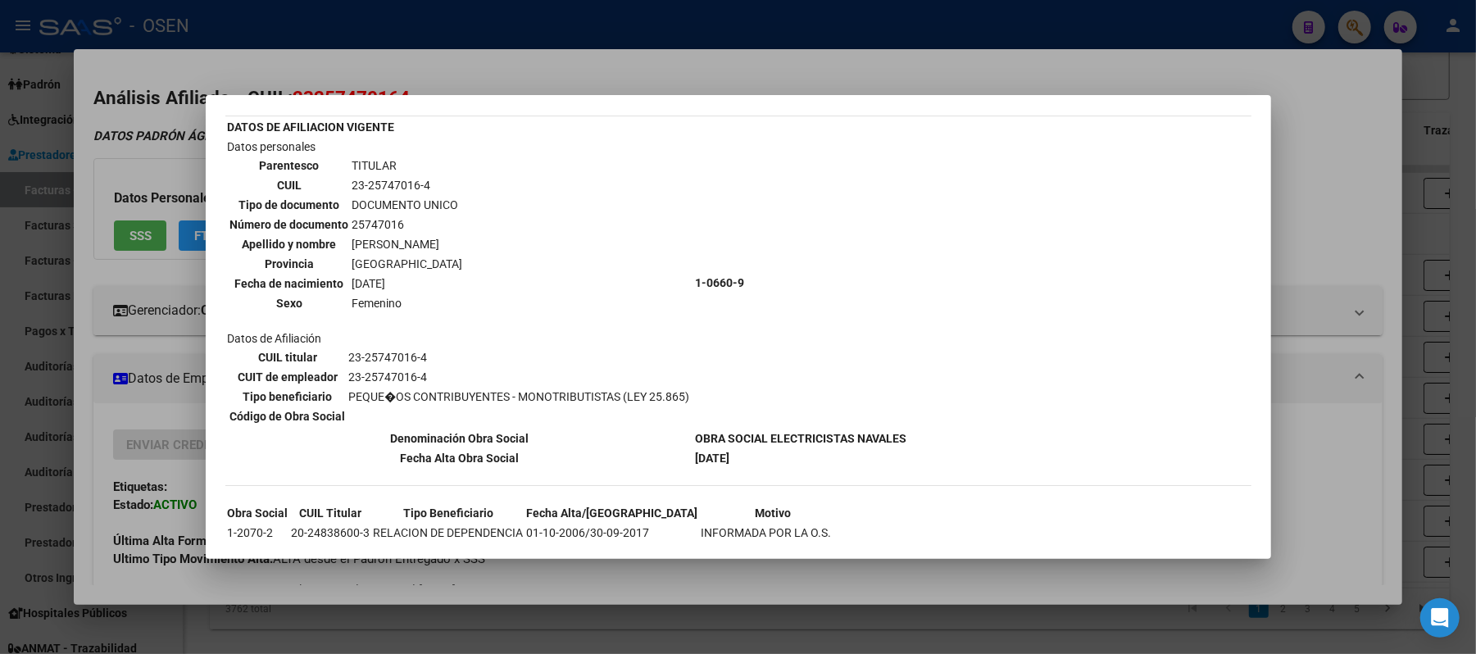
scroll to position [143, 0]
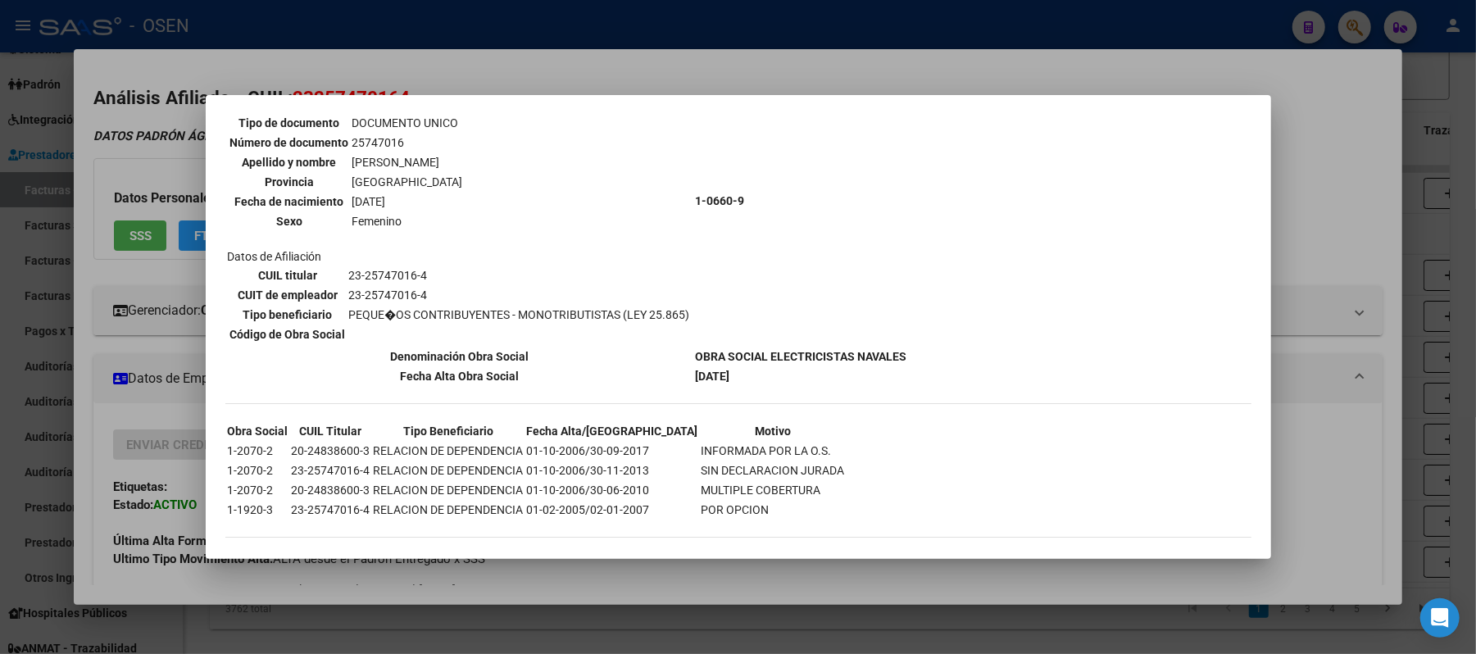
click at [1274, 339] on div at bounding box center [738, 327] width 1476 height 654
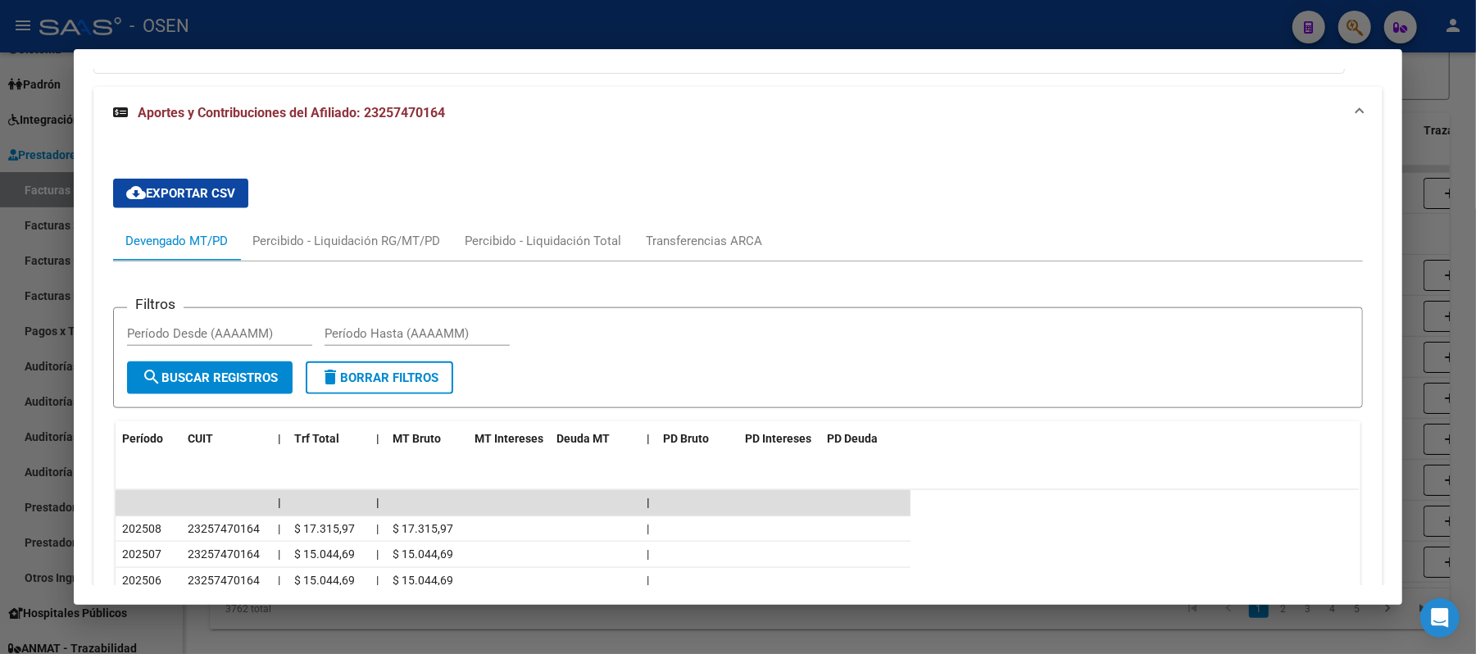
scroll to position [1571, 0]
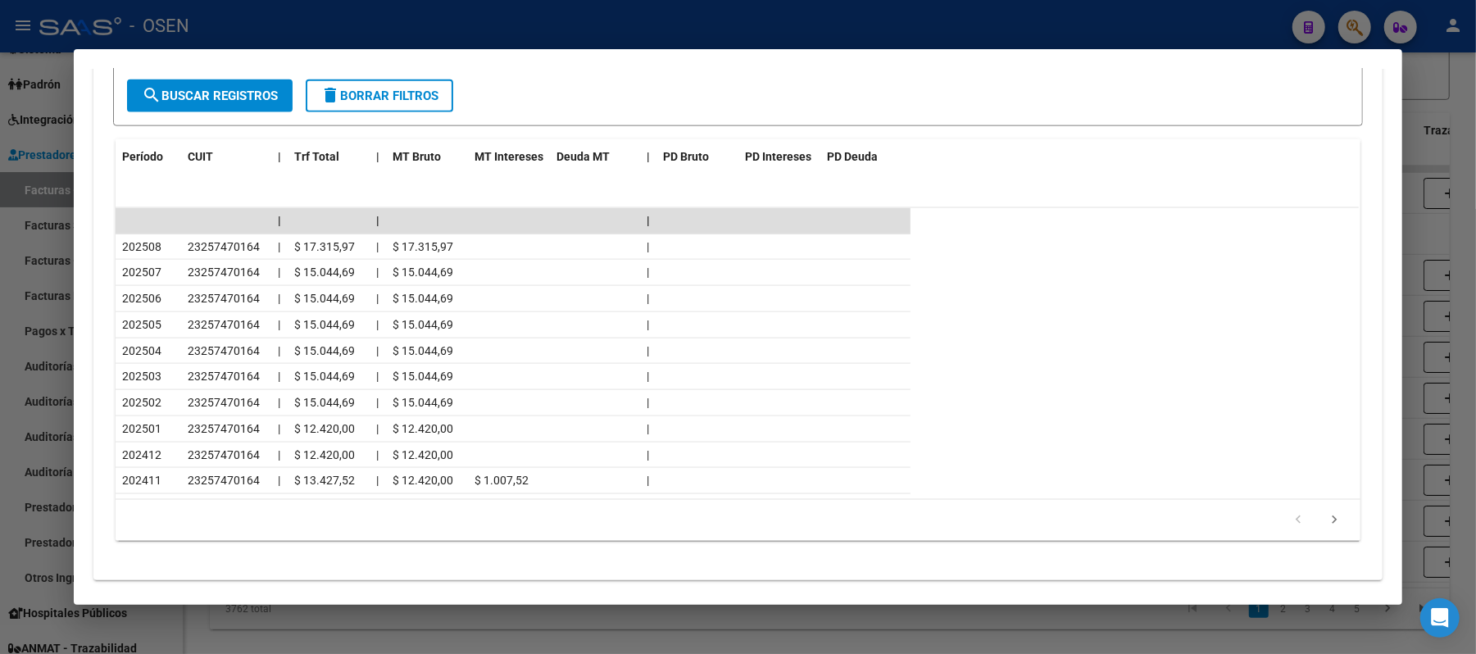
click at [548, 28] on div at bounding box center [738, 327] width 1476 height 654
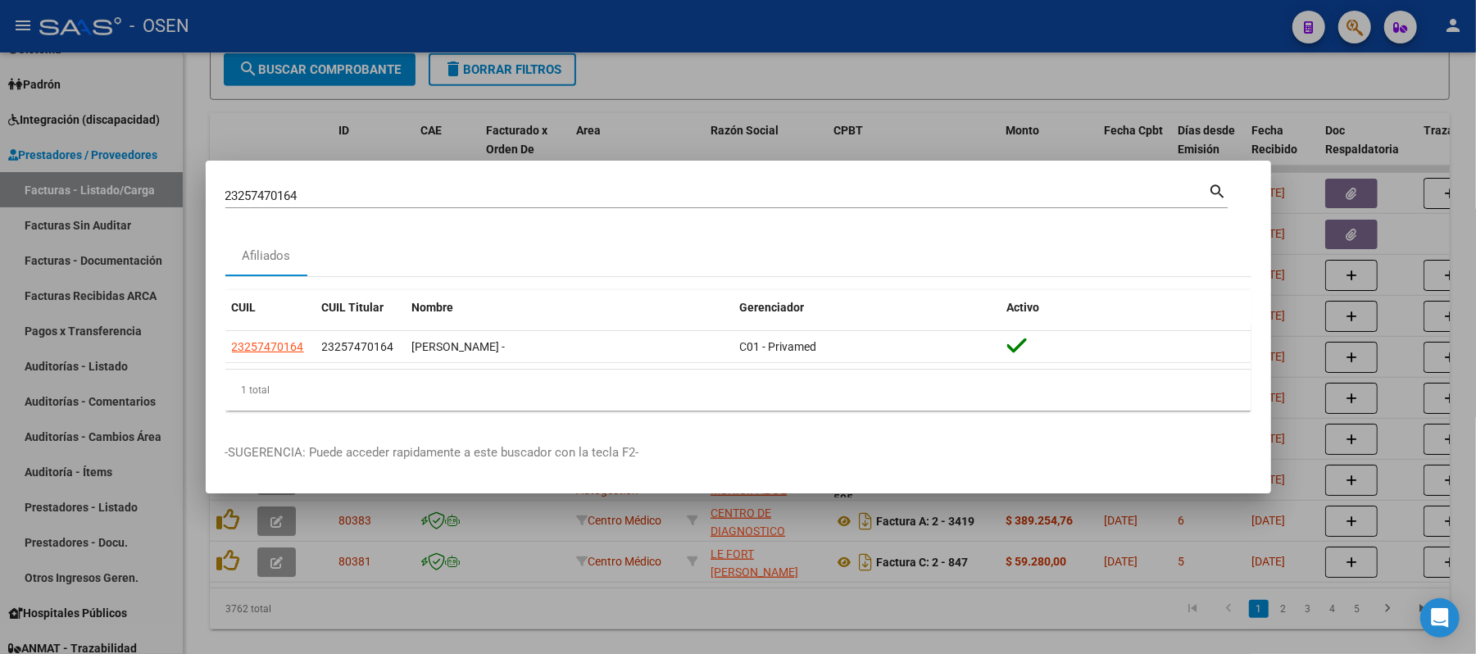
click at [354, 198] on div "23257470164 Buscar (apellido, dni, cuil, nro traspaso, cuit, obra social)" at bounding box center [717, 196] width 984 height 25
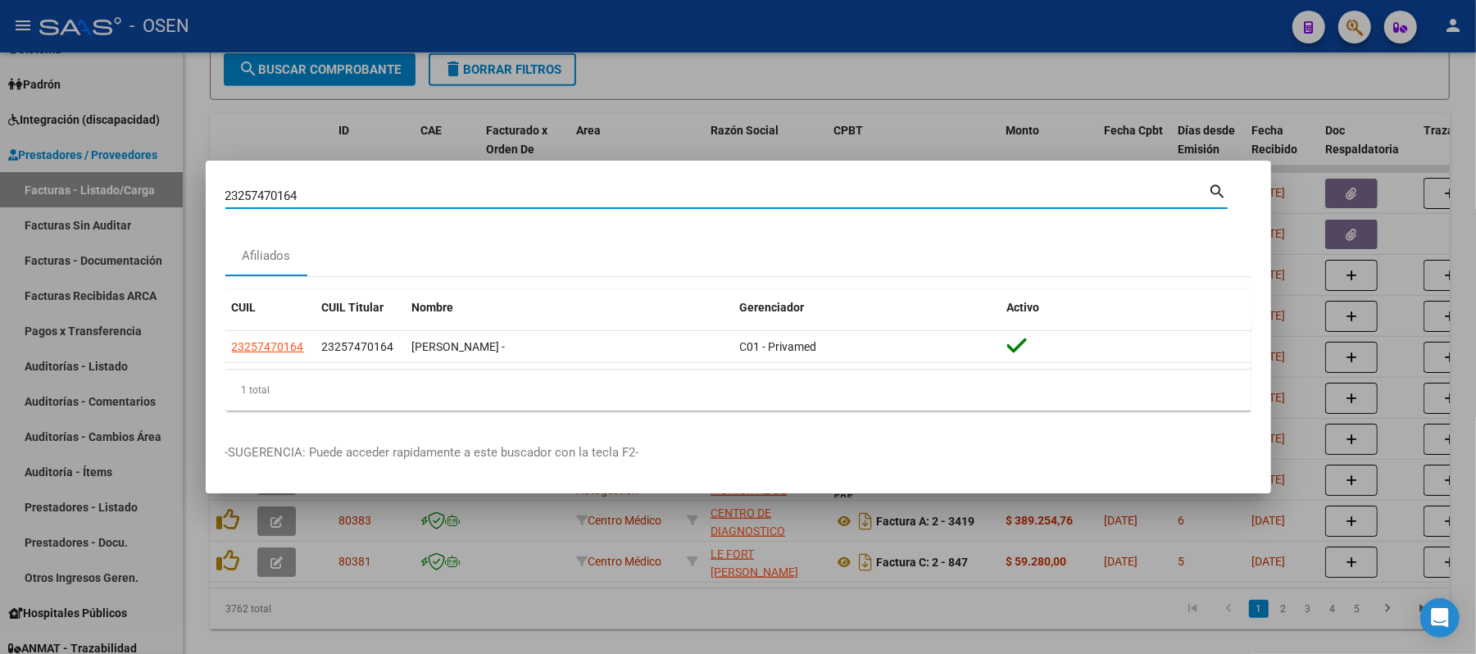
drag, startPoint x: 325, startPoint y: 189, endPoint x: 0, endPoint y: 87, distance: 340.9
click at [0, 169] on div "23257470164 Buscar (apellido, dni, cuil, nro traspaso, cuit, obra social) searc…" at bounding box center [738, 327] width 1476 height 654
paste input "0186975716"
type input "20186975716"
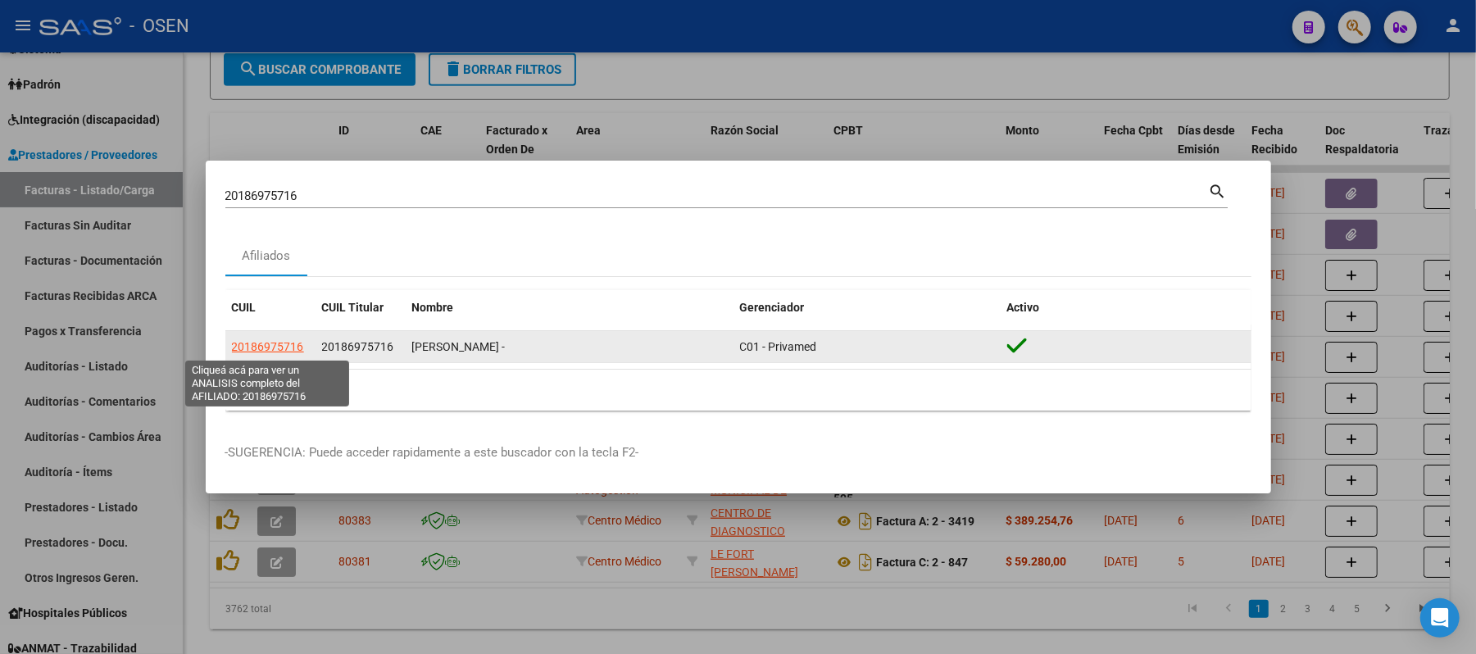
click at [280, 340] on span "20186975716" at bounding box center [268, 346] width 72 height 13
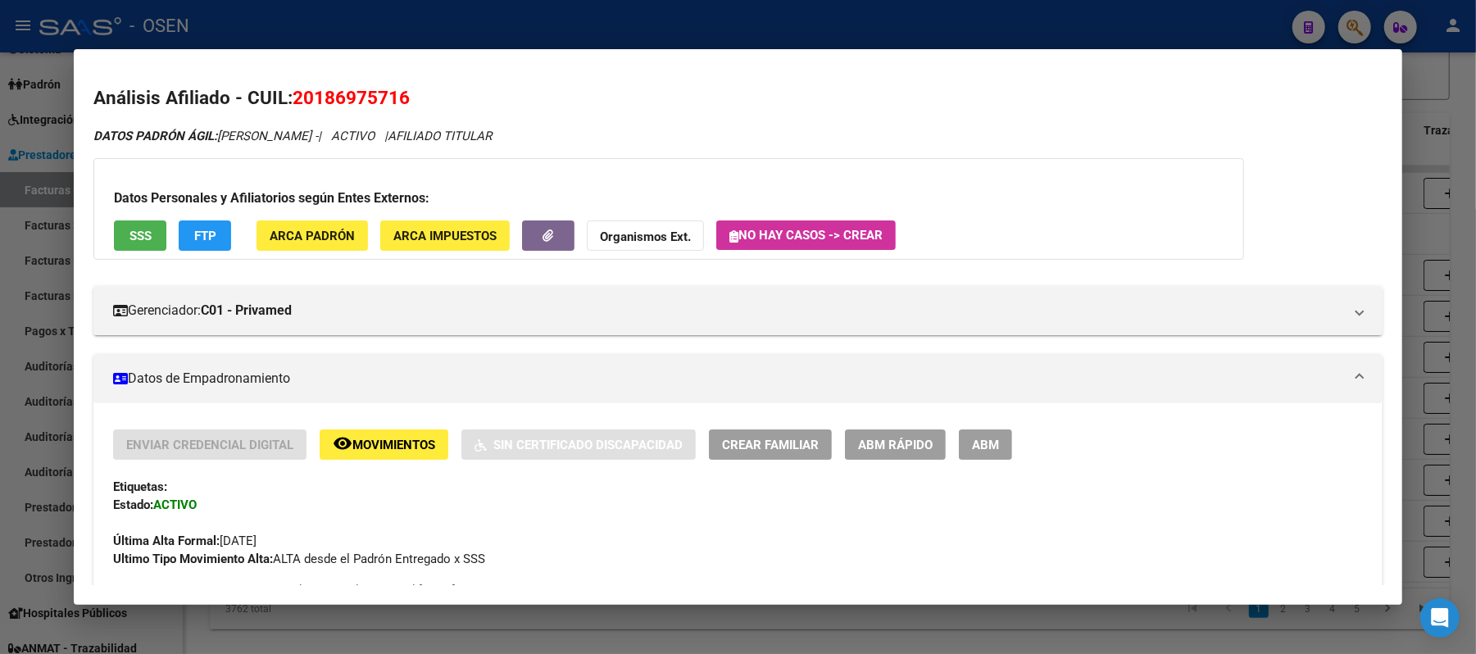
click at [136, 236] on span "SSS" at bounding box center [141, 236] width 22 height 15
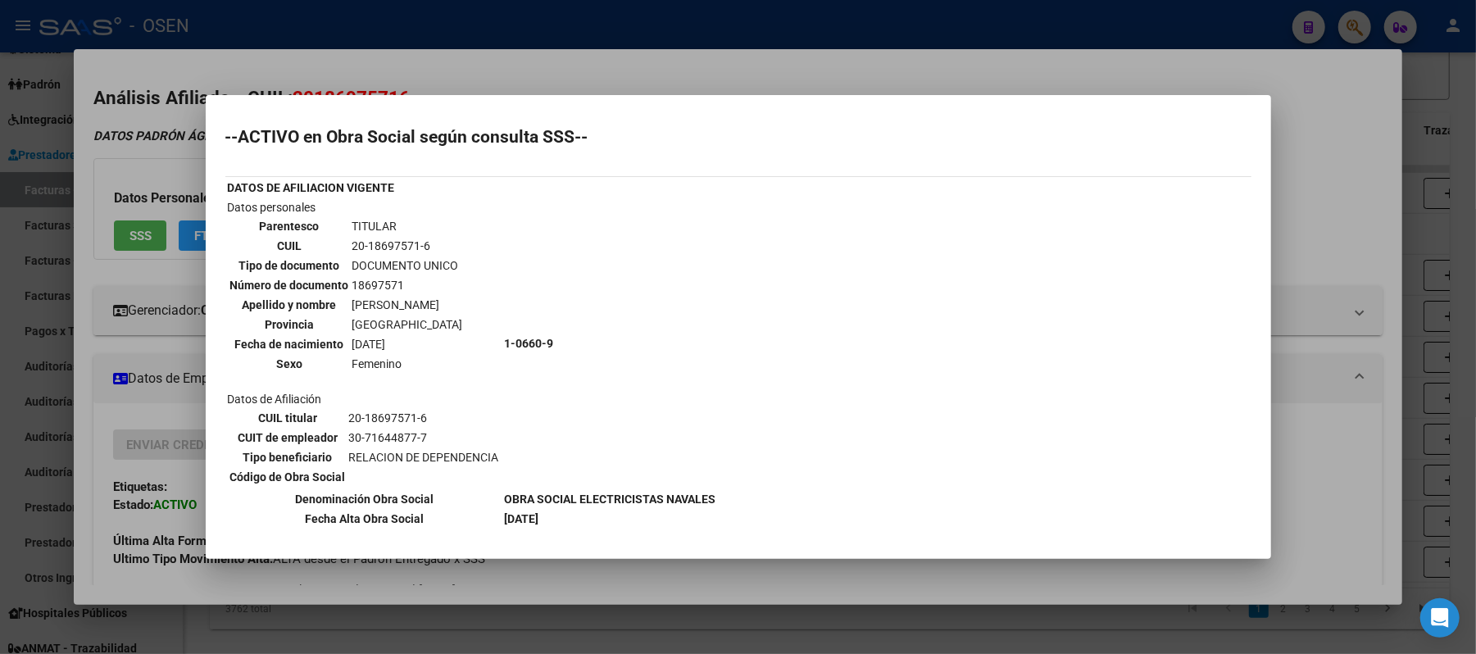
click at [818, 61] on div at bounding box center [738, 327] width 1476 height 654
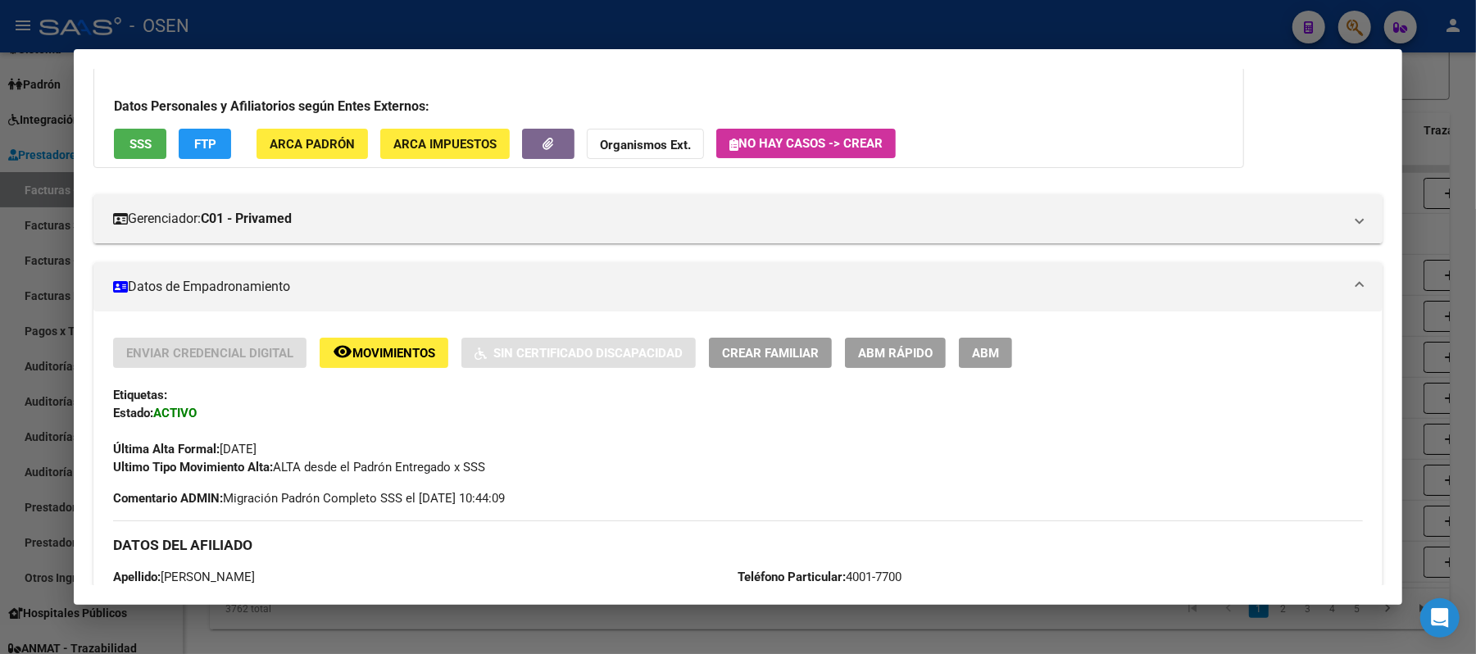
scroll to position [0, 0]
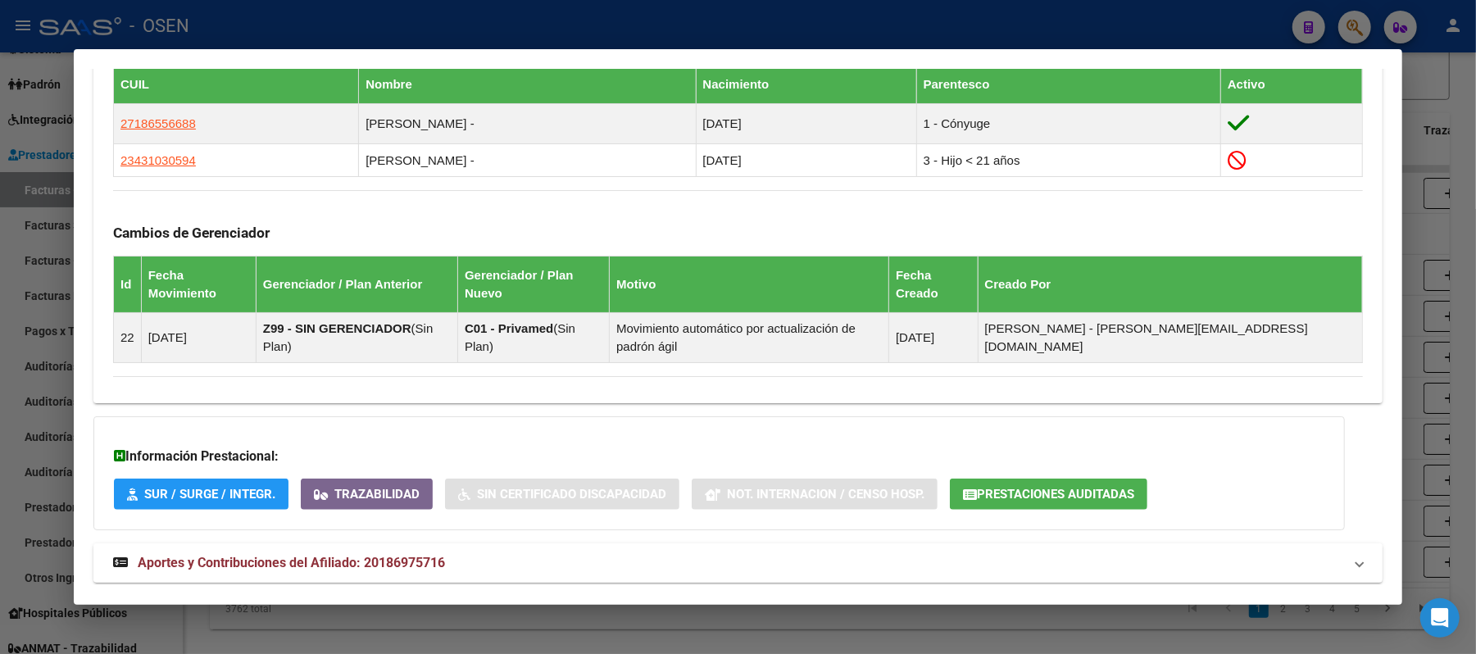
click at [578, 553] on mat-panel-title "Aportes y Contribuciones del Afiliado: 20186975716" at bounding box center [728, 563] width 1230 height 20
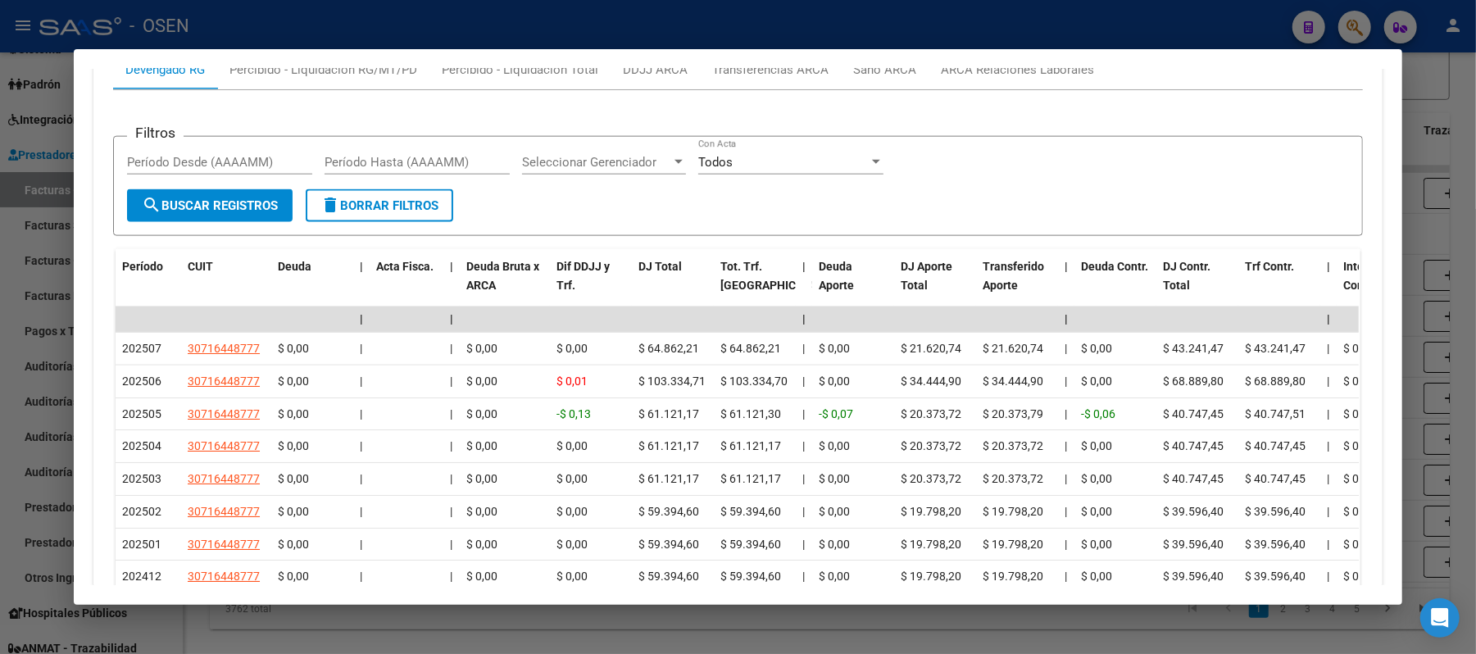
scroll to position [1551, 0]
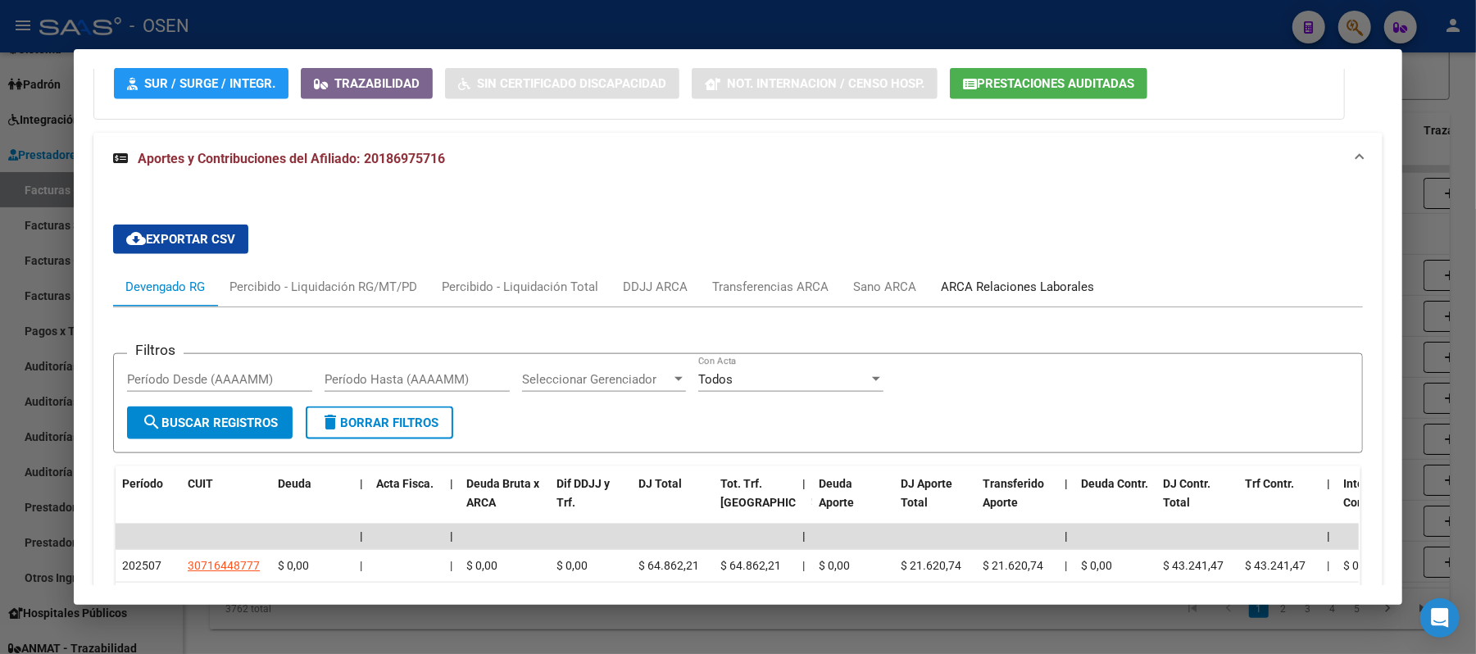
click at [1010, 267] on div "ARCA Relaciones Laborales" at bounding box center [1018, 286] width 178 height 39
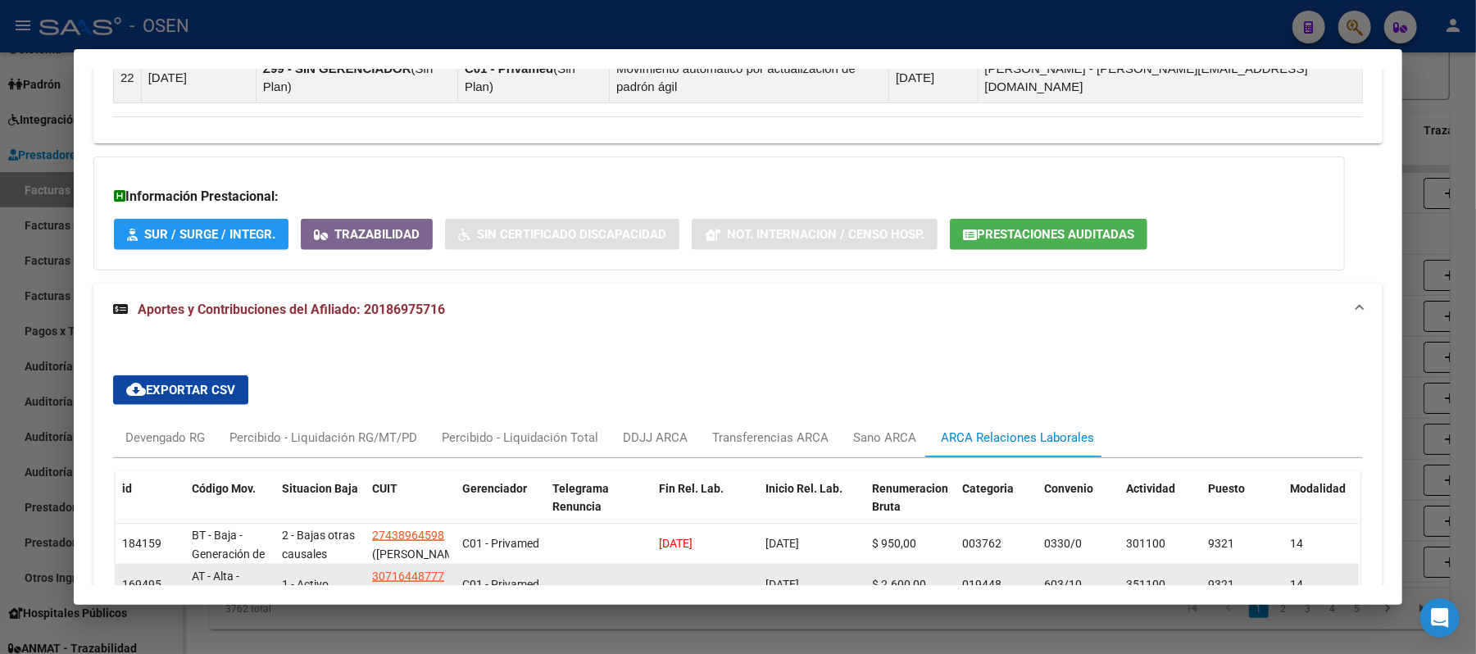
scroll to position [1332, 0]
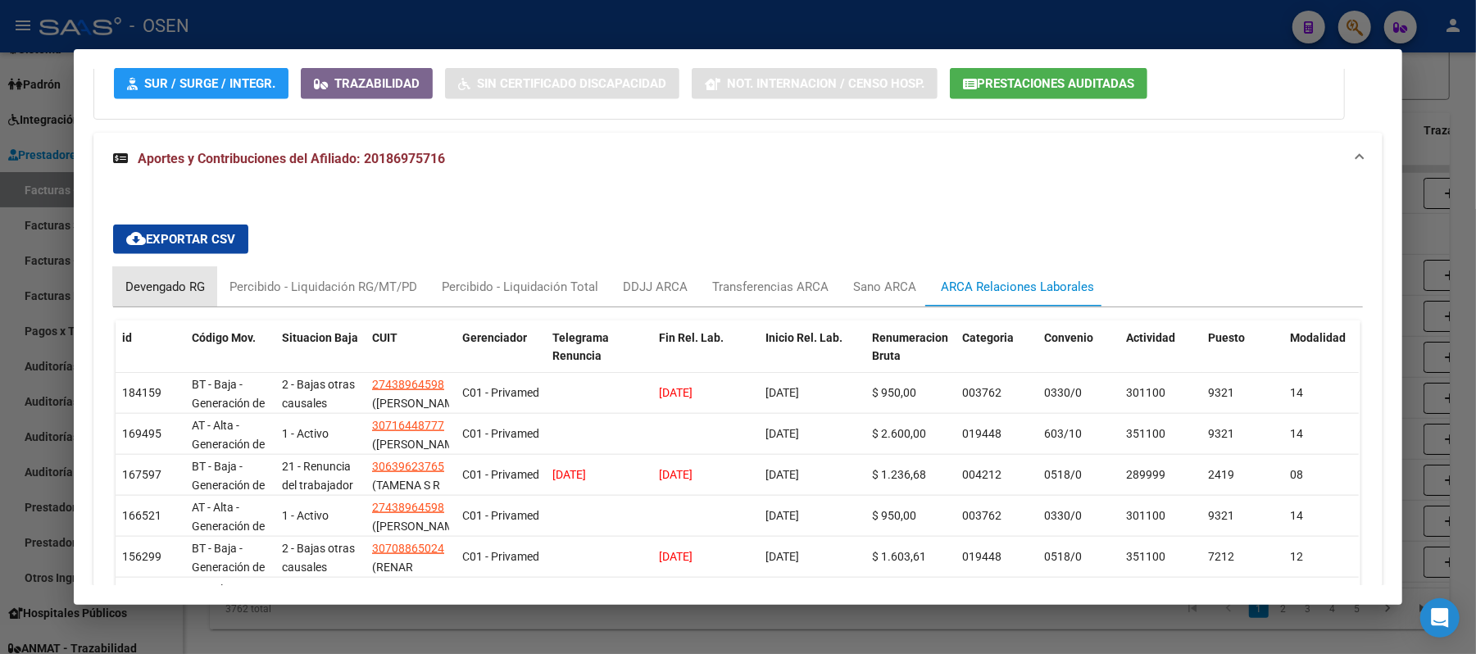
click at [155, 278] on div "Devengado RG" at bounding box center [165, 287] width 80 height 18
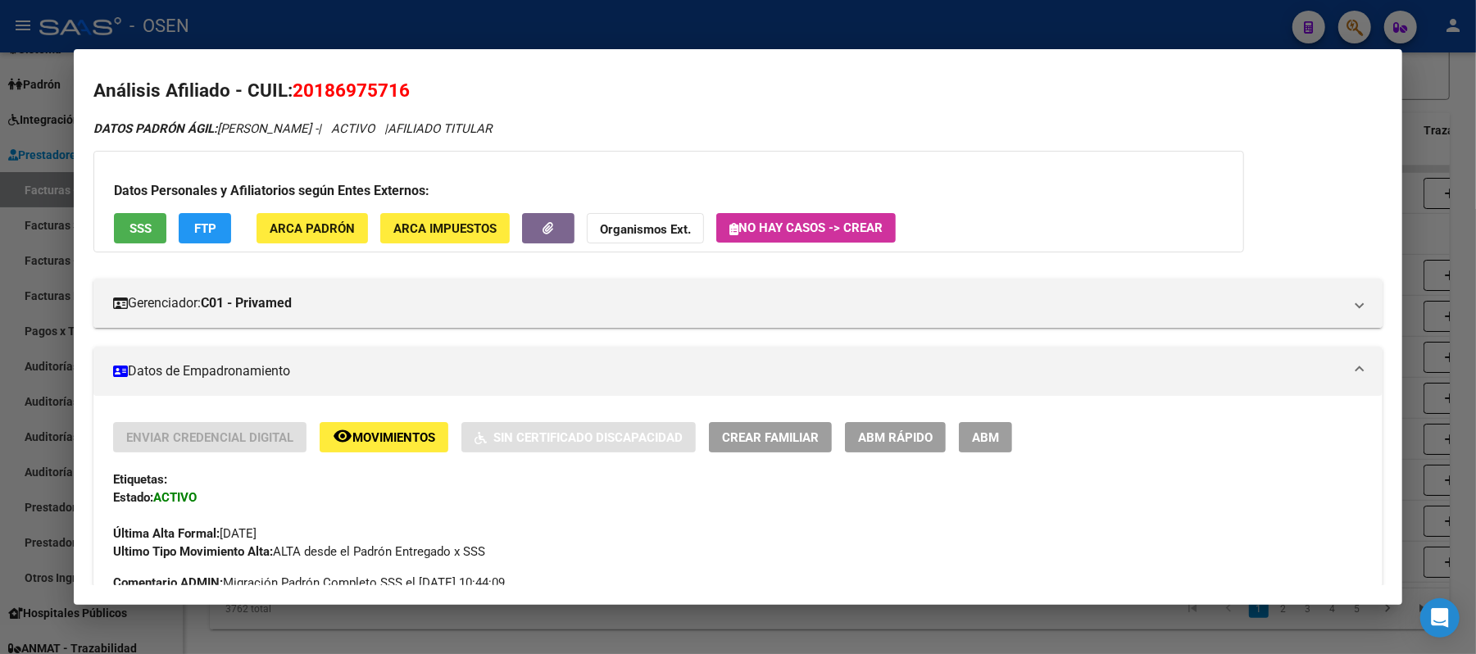
scroll to position [0, 0]
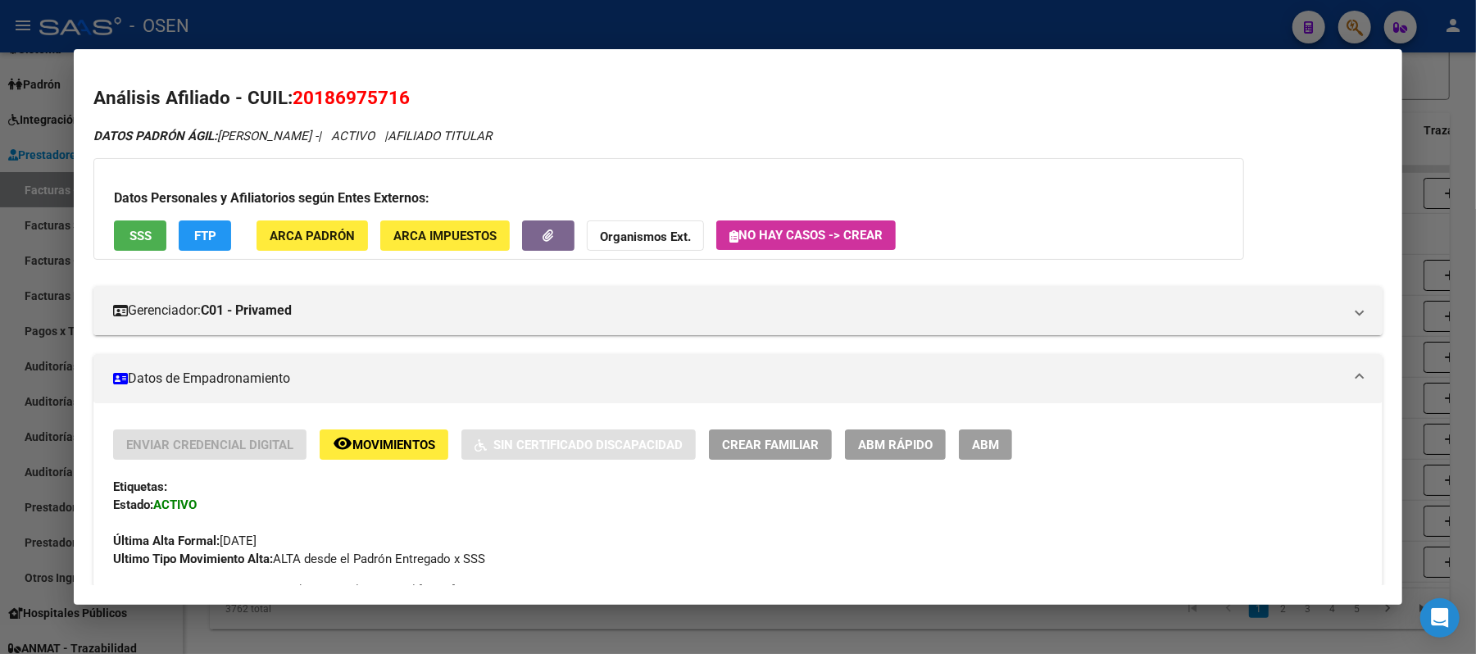
click at [130, 237] on span "SSS" at bounding box center [141, 236] width 22 height 15
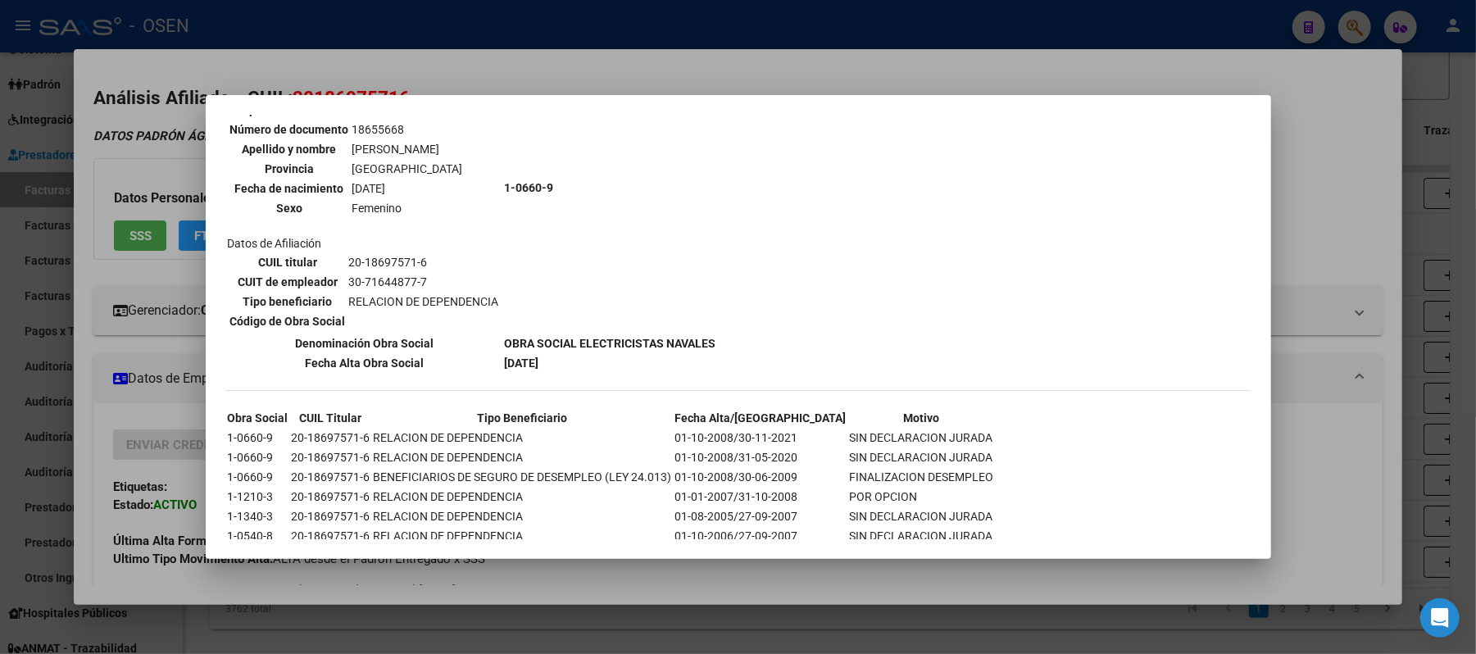
scroll to position [669, 0]
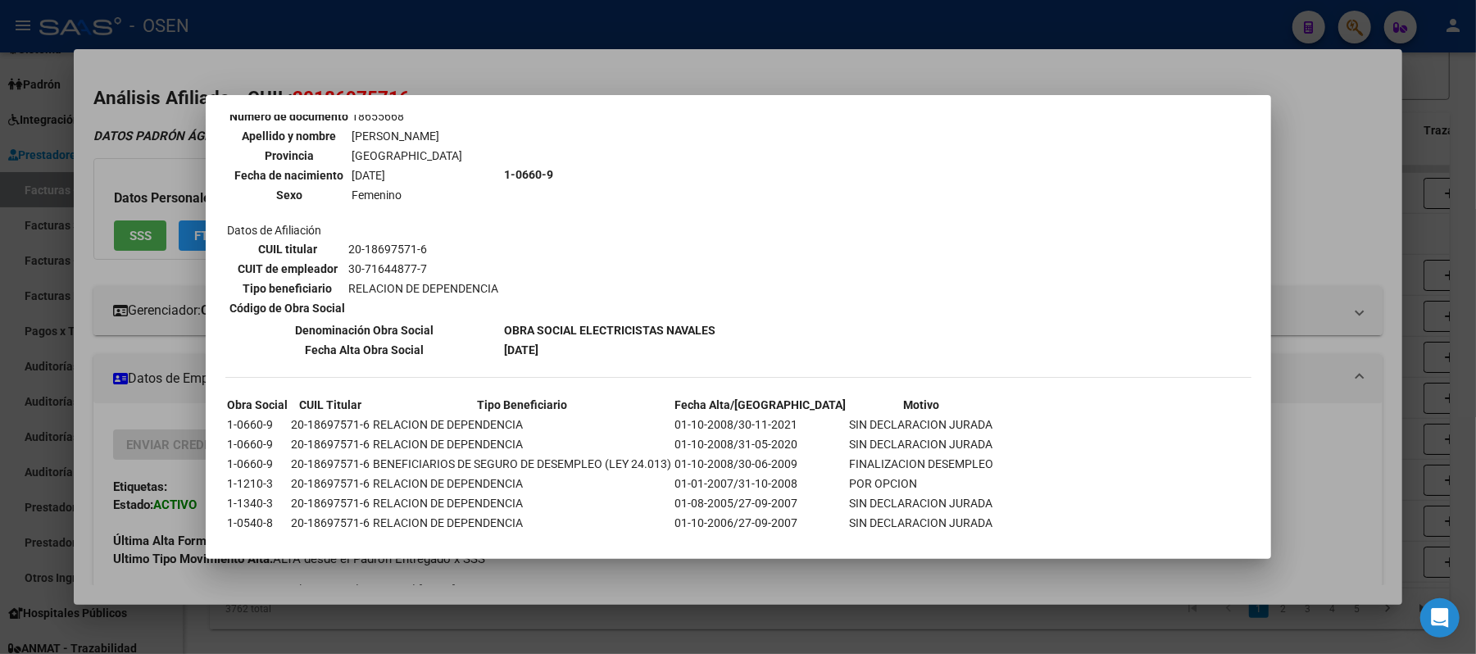
click at [512, 60] on div at bounding box center [738, 327] width 1476 height 654
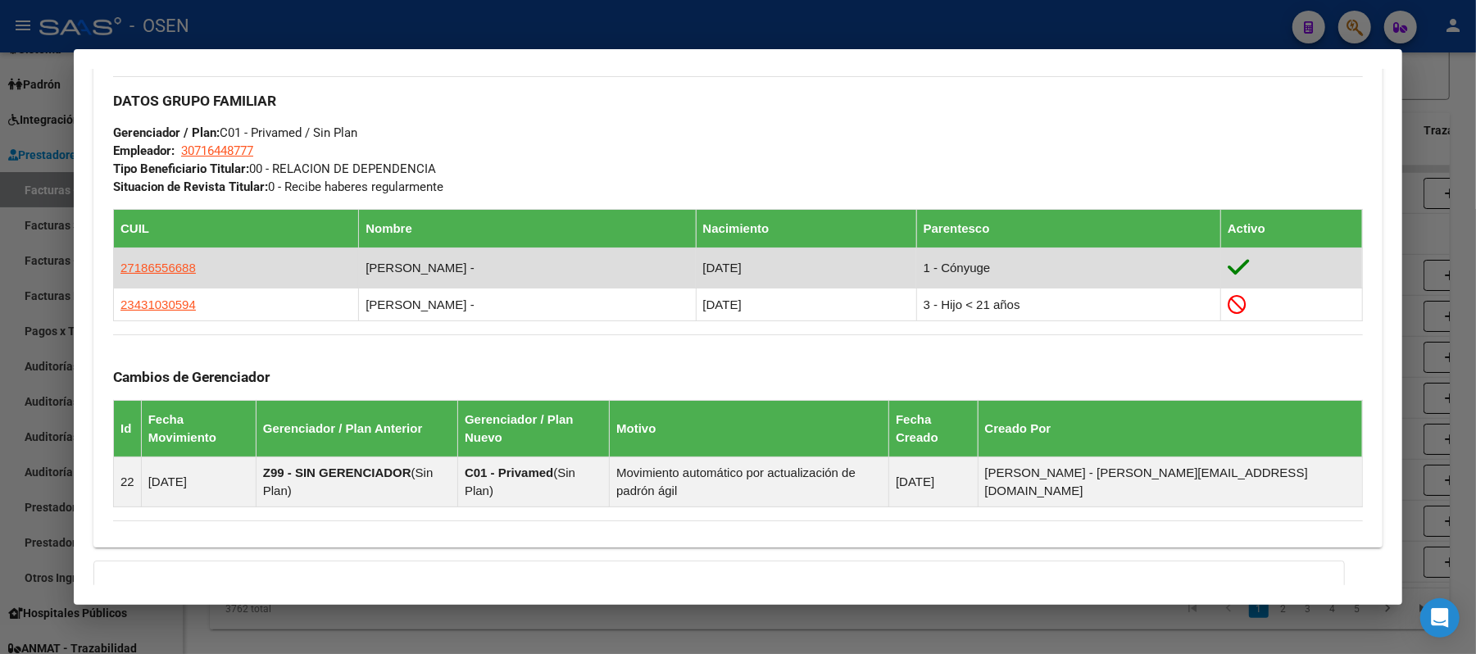
scroll to position [765, 0]
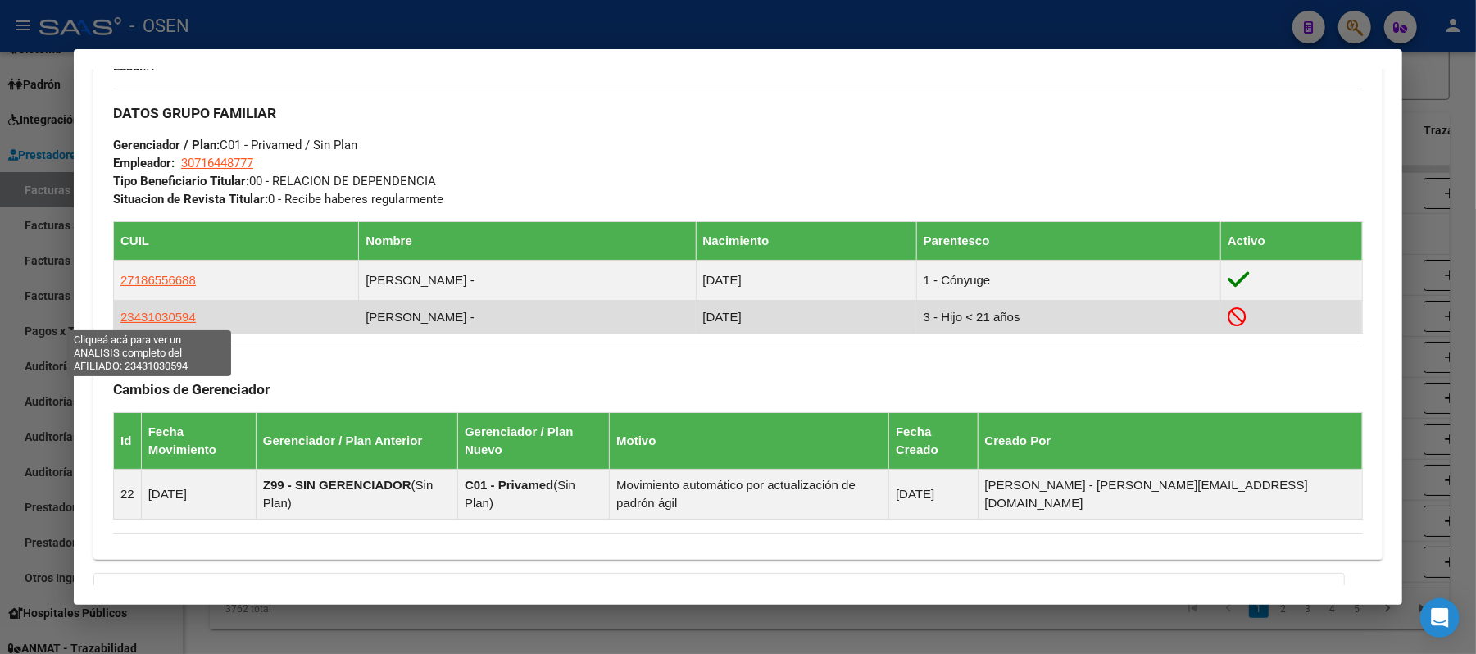
click at [157, 316] on span "23431030594" at bounding box center [157, 317] width 75 height 14
type textarea "23431030594"
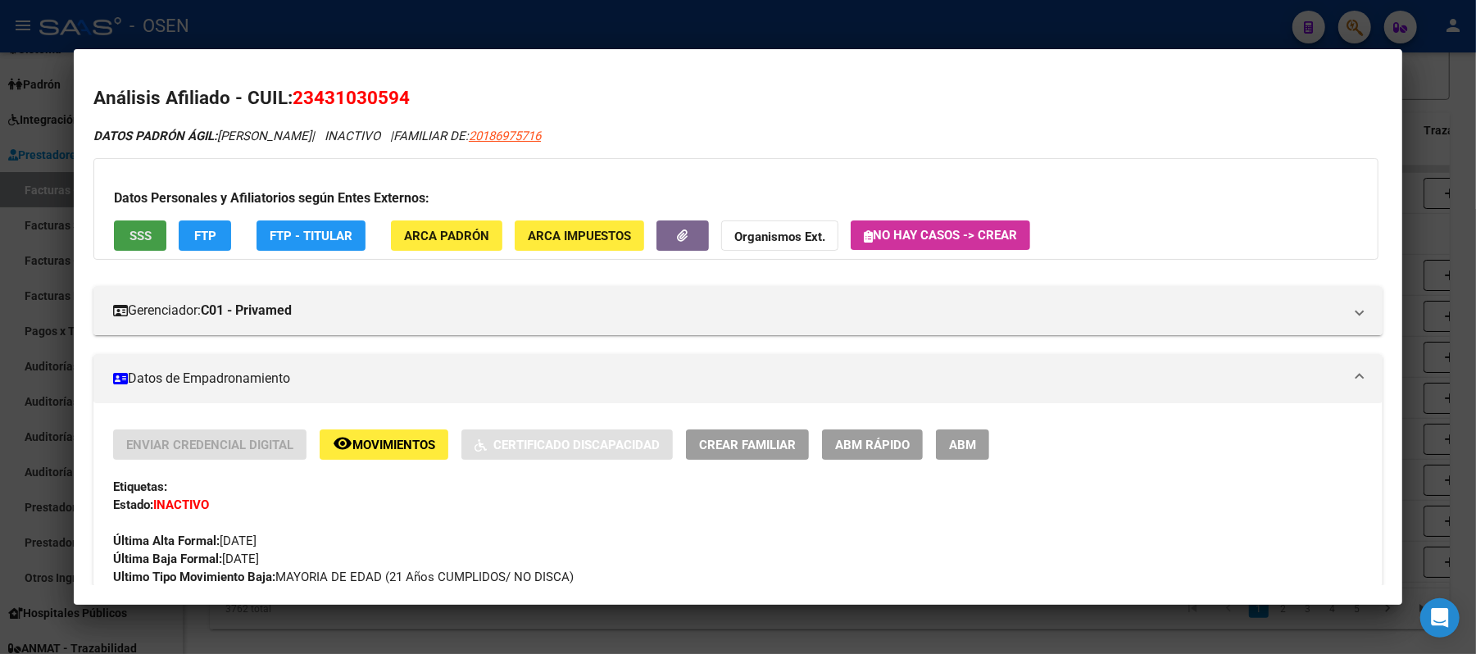
click at [131, 238] on span "SSS" at bounding box center [141, 236] width 22 height 15
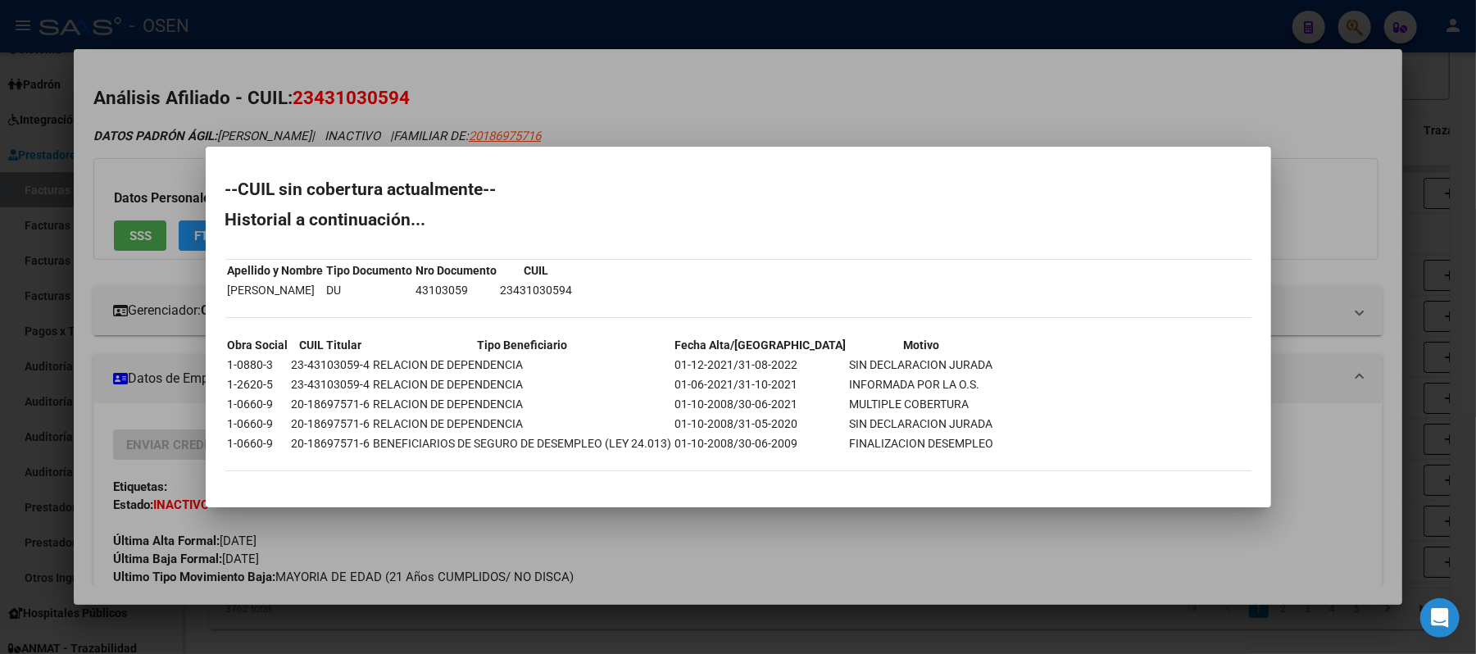
click at [664, 112] on div at bounding box center [738, 327] width 1476 height 654
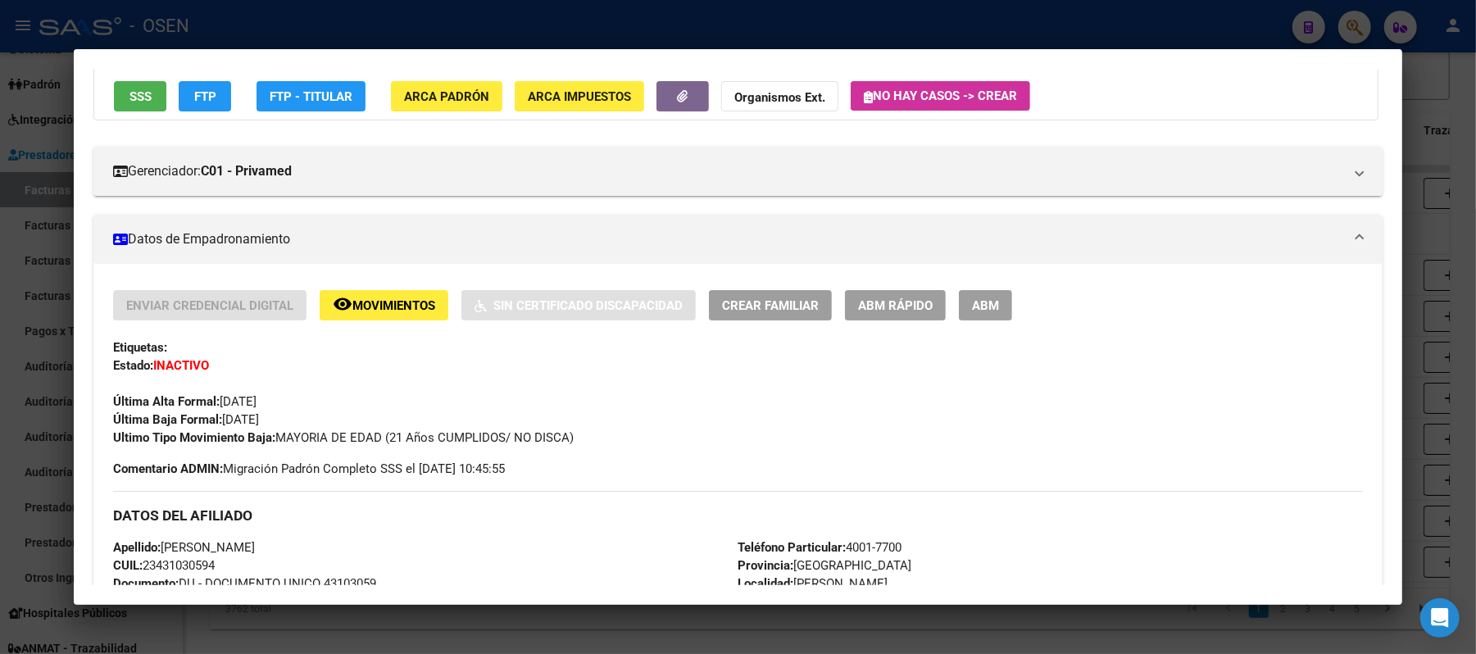
scroll to position [328, 0]
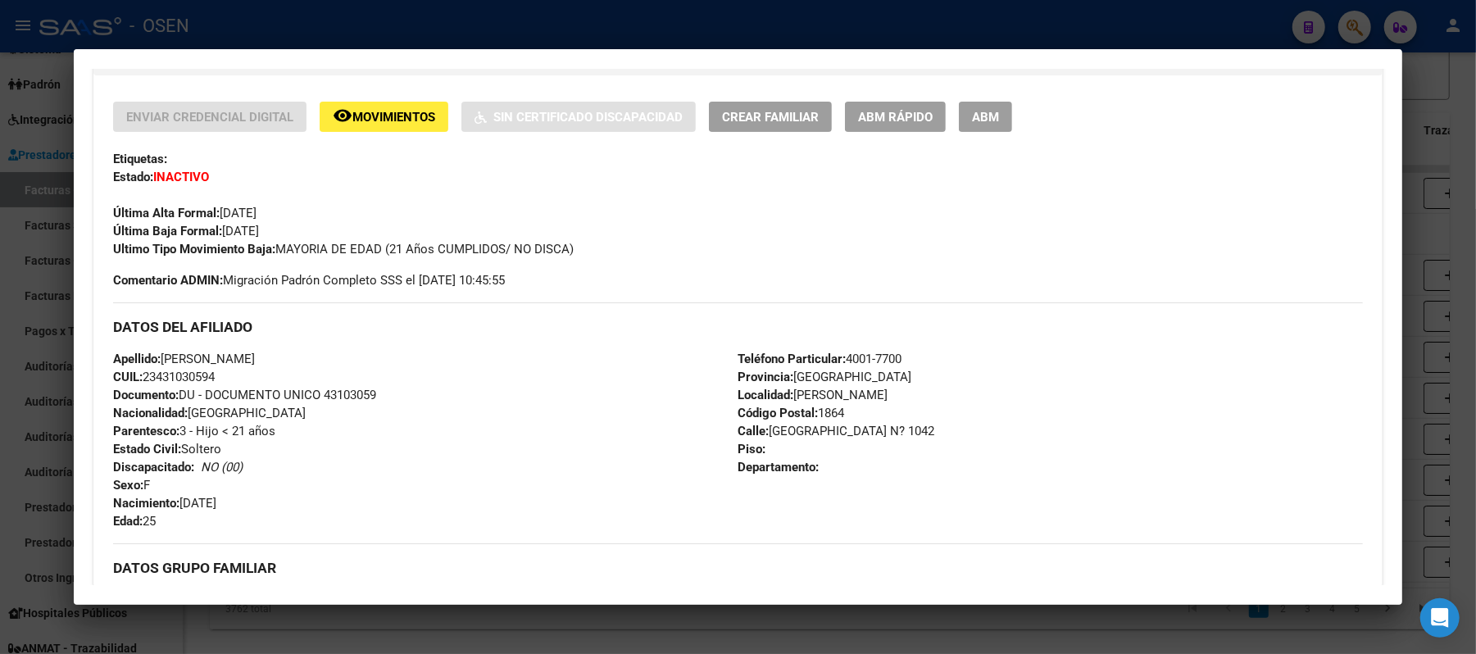
click at [572, 31] on div at bounding box center [738, 327] width 1476 height 654
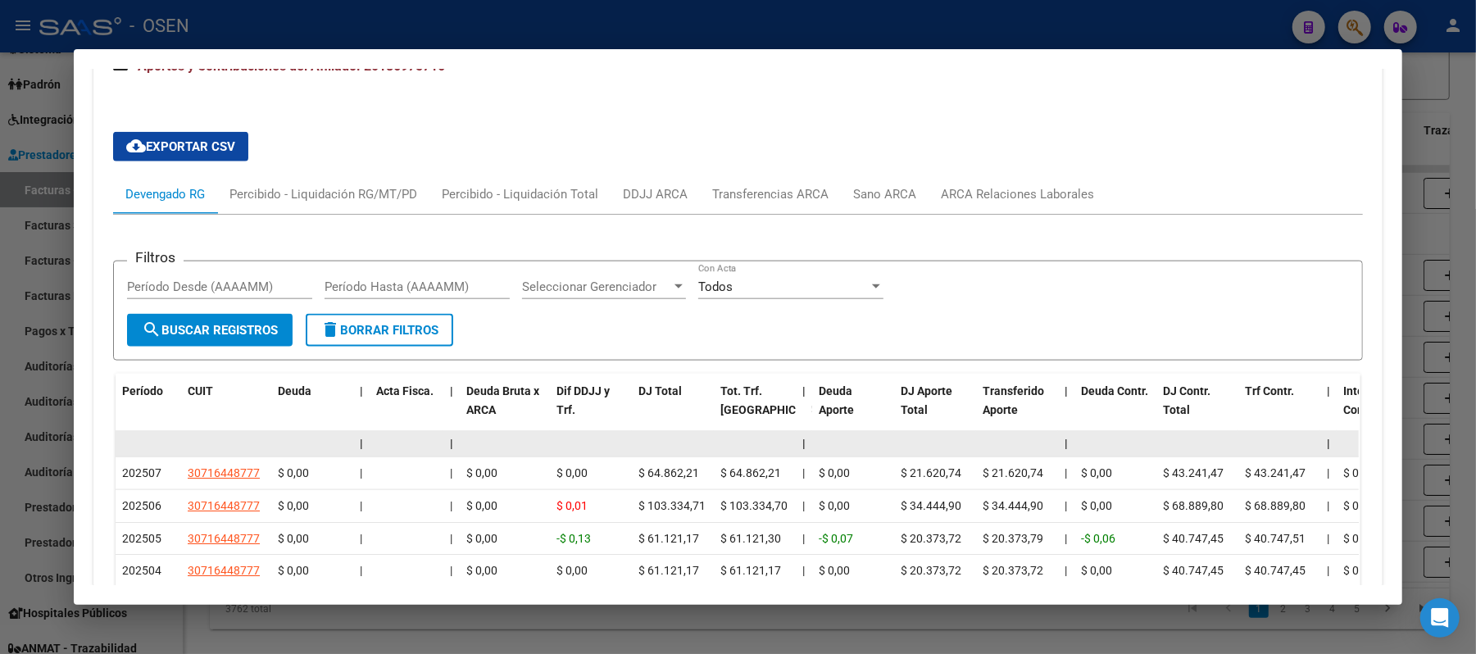
scroll to position [1639, 0]
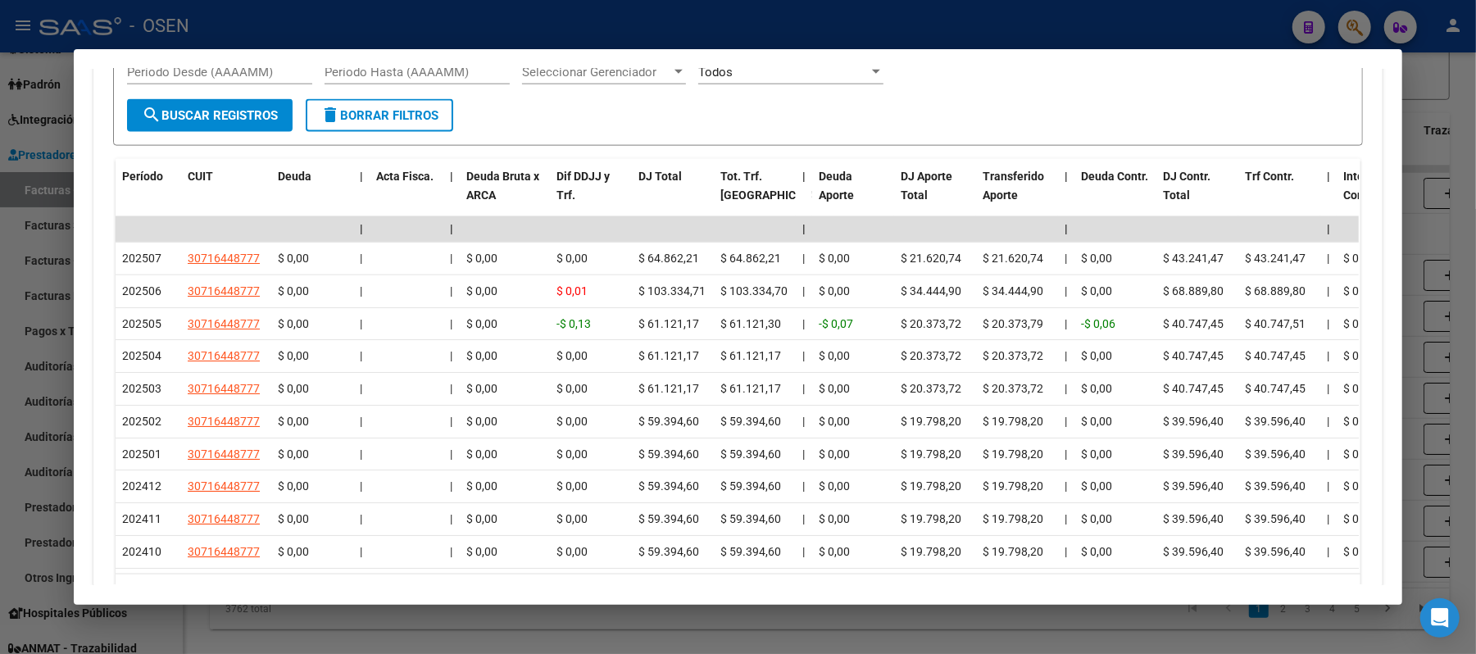
click at [623, 34] on div at bounding box center [738, 327] width 1476 height 654
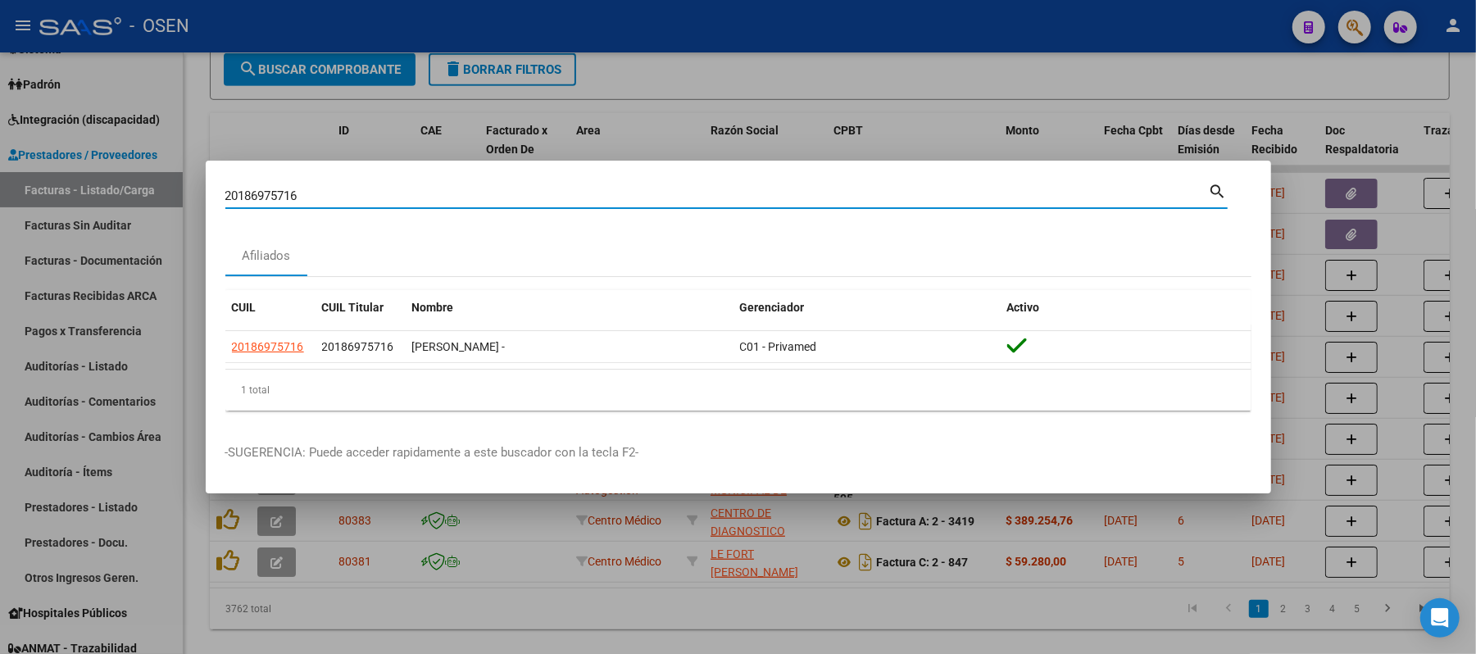
drag, startPoint x: 625, startPoint y: 188, endPoint x: 0, endPoint y: 27, distance: 644.9
click at [36, 162] on div "20186975716 Buscar (apellido, dni, cuil, nro traspaso, cuit, obra social) searc…" at bounding box center [738, 327] width 1476 height 654
paste input "389327930"
type input "20389327930"
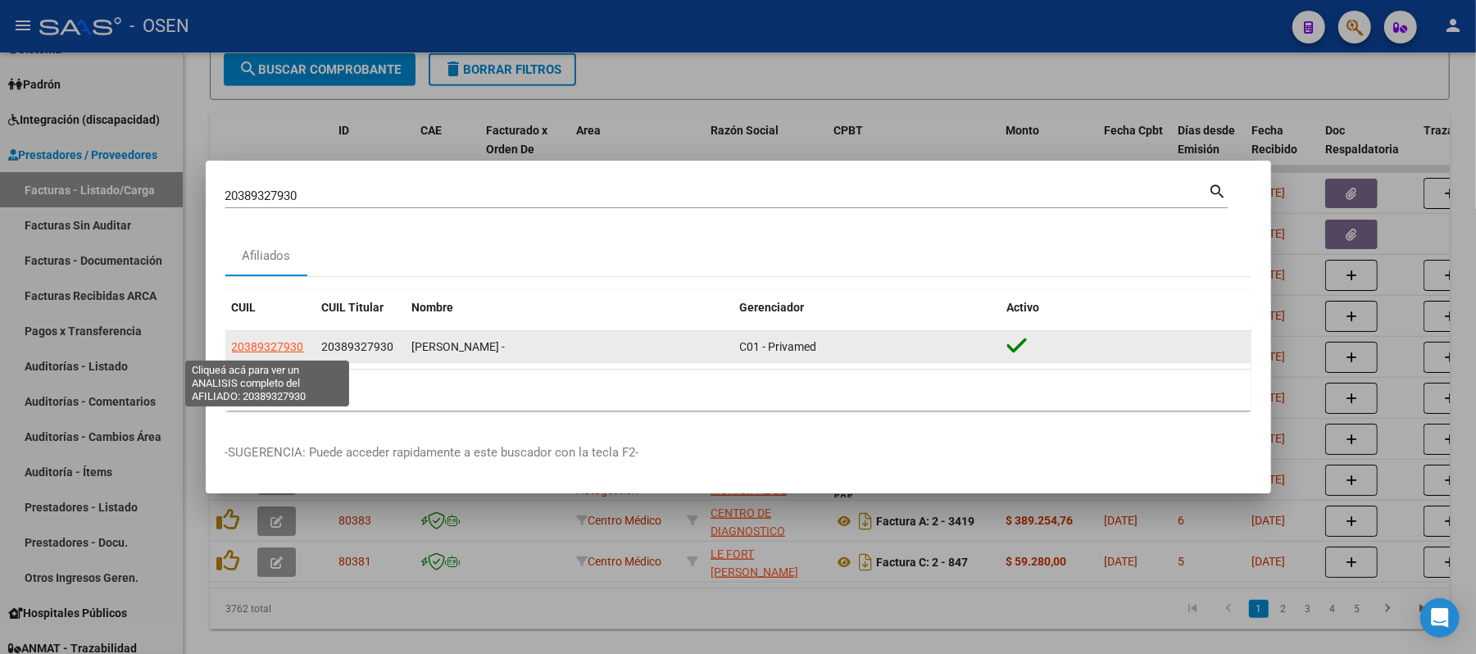
click at [280, 344] on span "20389327930" at bounding box center [268, 346] width 72 height 13
type textarea "20389327930"
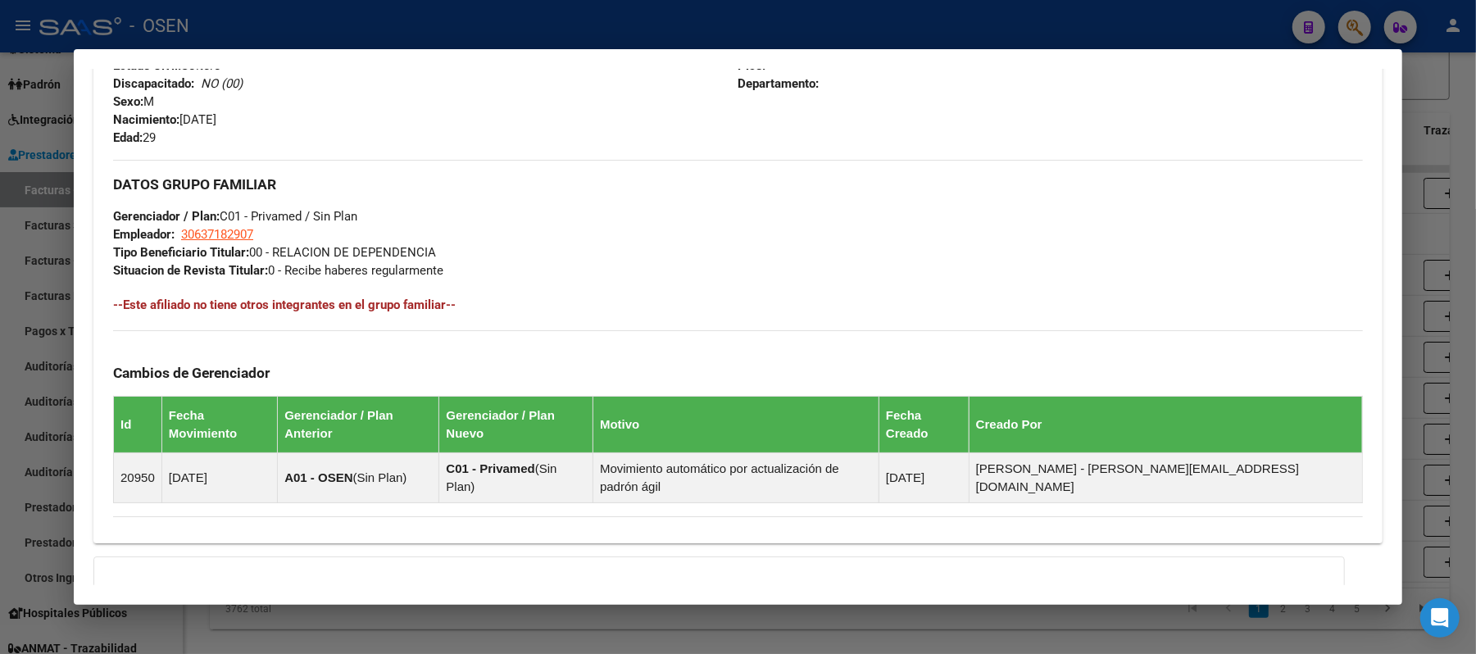
scroll to position [833, 0]
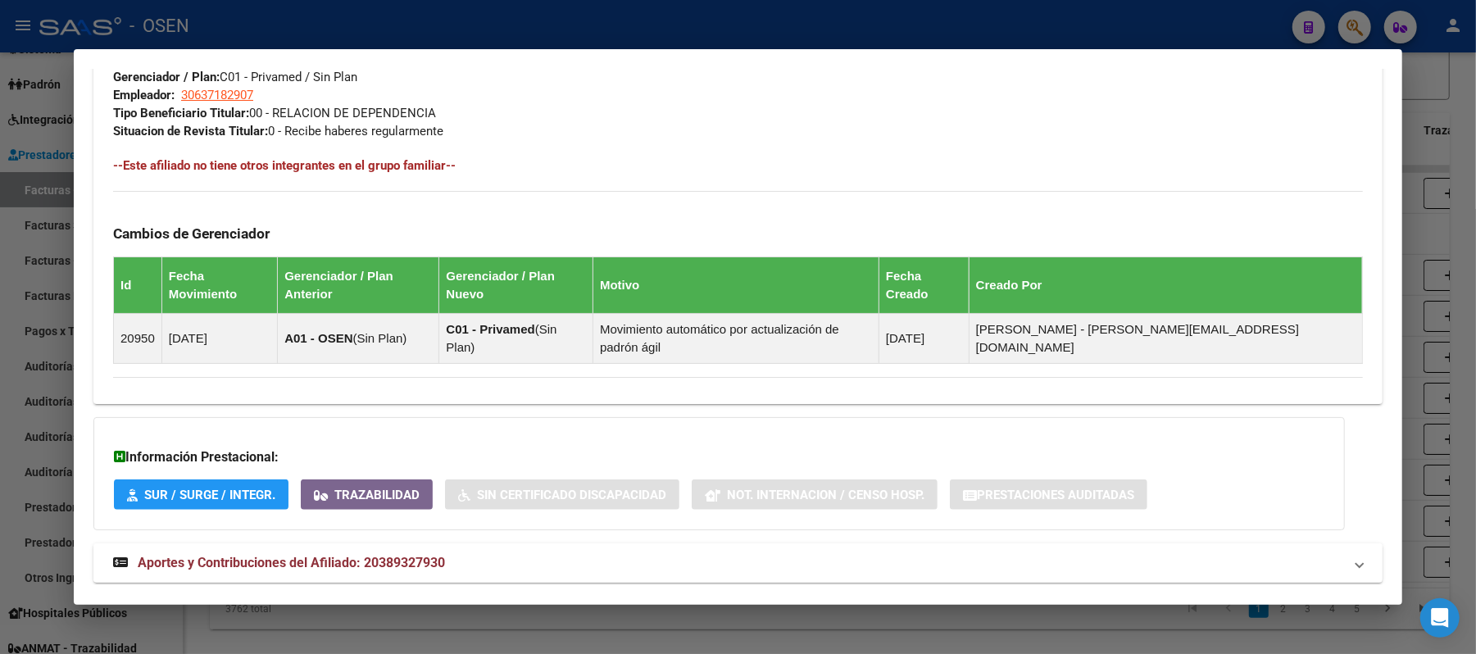
click at [511, 553] on mat-panel-title "Aportes y Contribuciones del Afiliado: 20389327930" at bounding box center [728, 563] width 1230 height 20
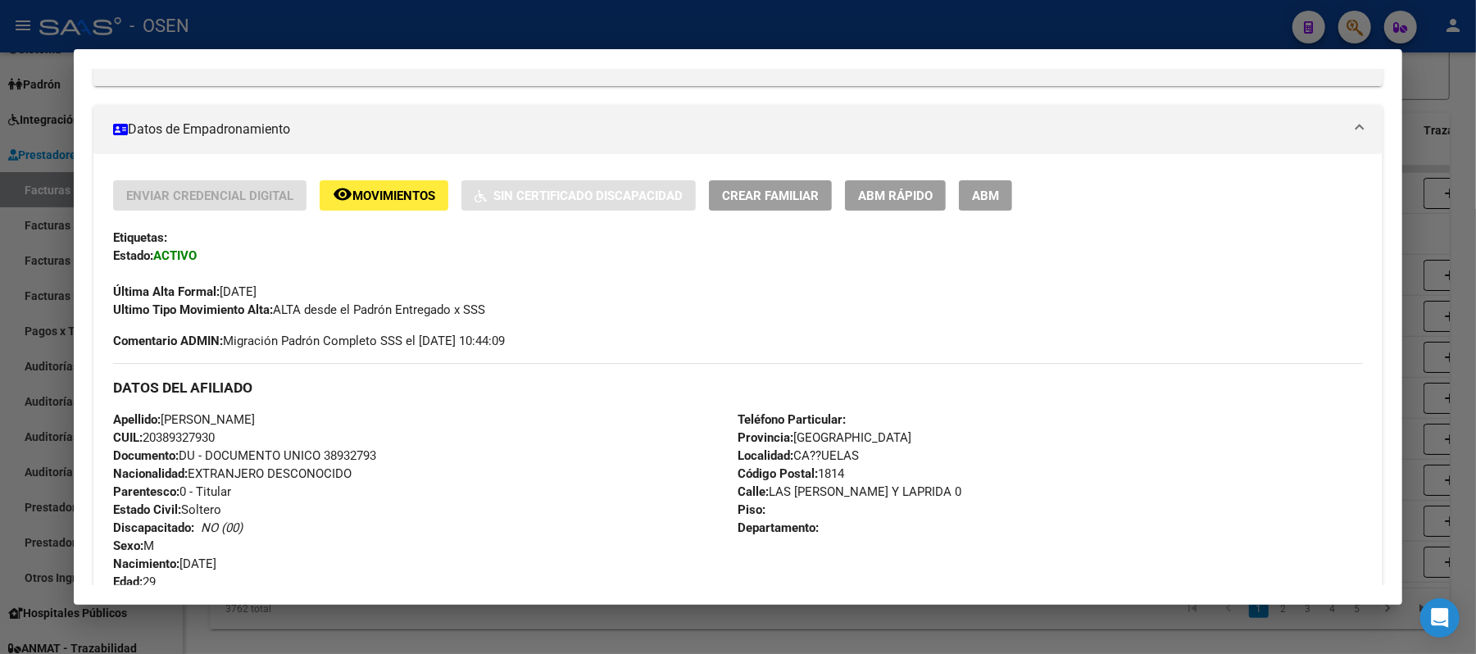
scroll to position [0, 0]
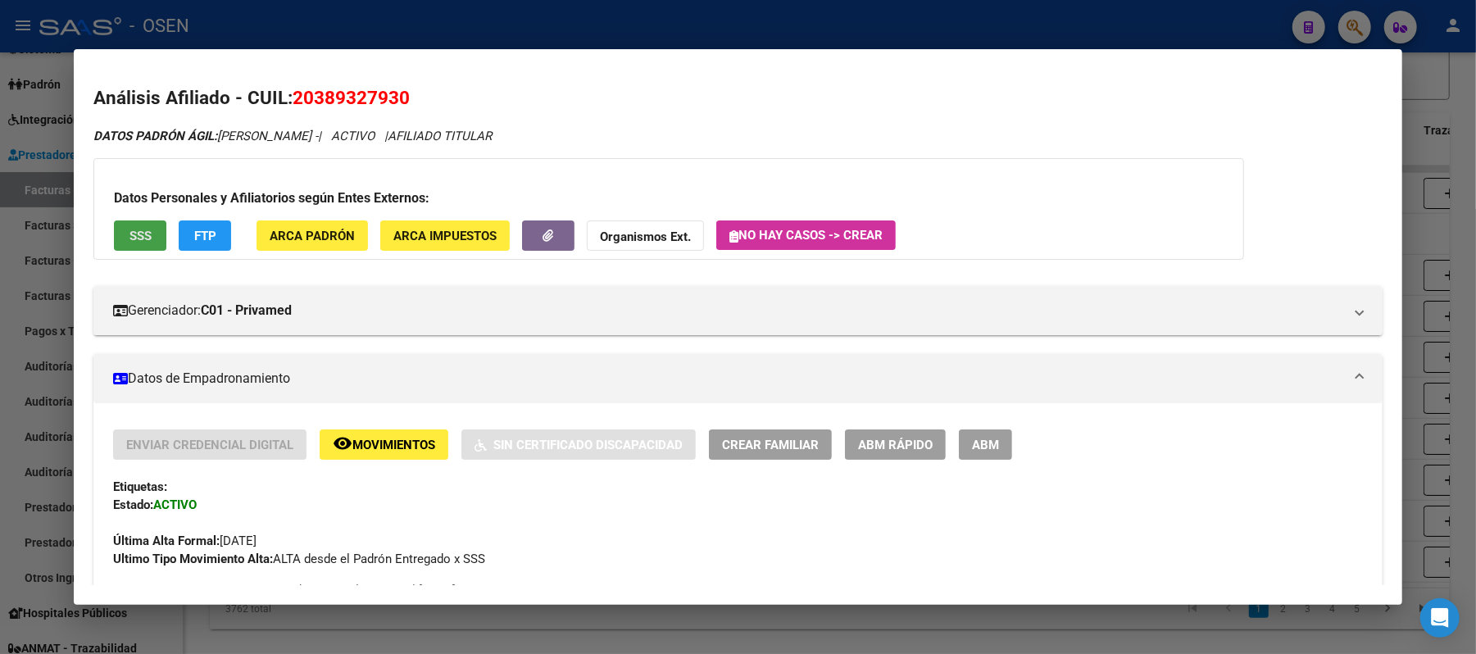
click at [134, 238] on span "SSS" at bounding box center [141, 236] width 22 height 15
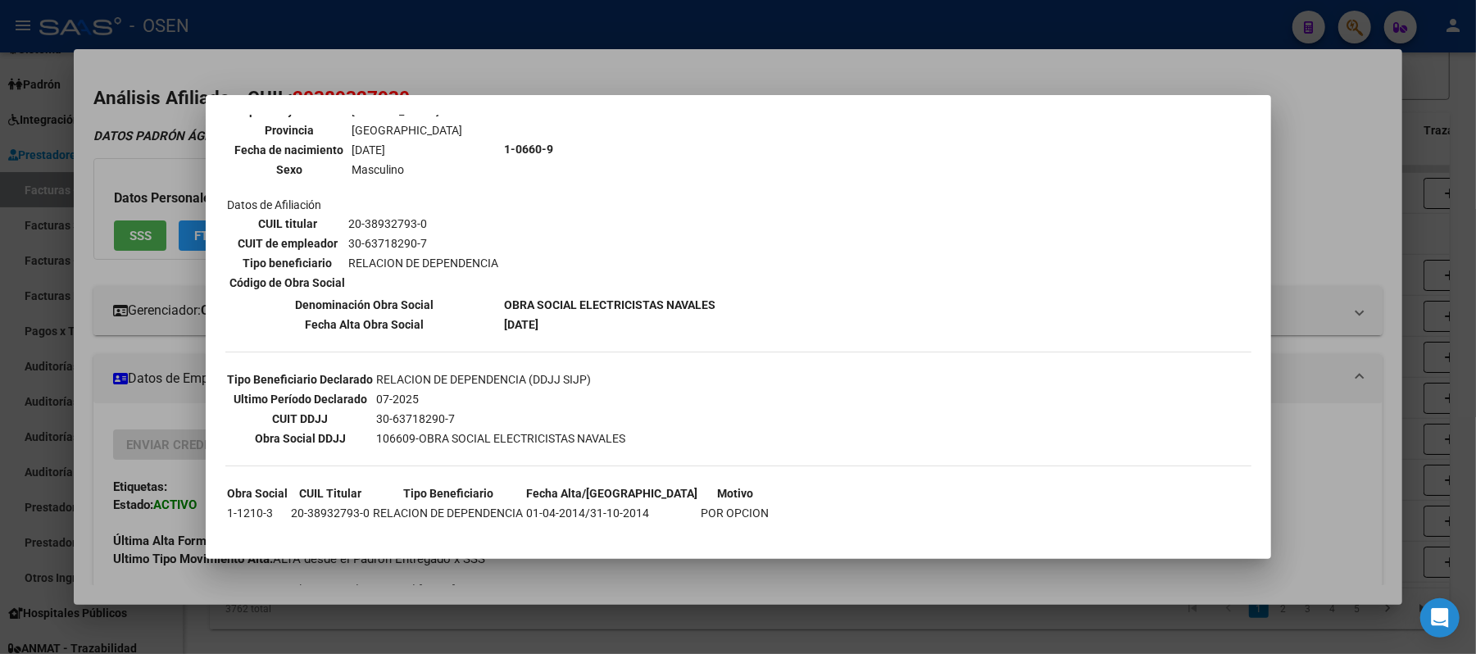
scroll to position [198, 0]
click at [633, 83] on div at bounding box center [738, 327] width 1476 height 654
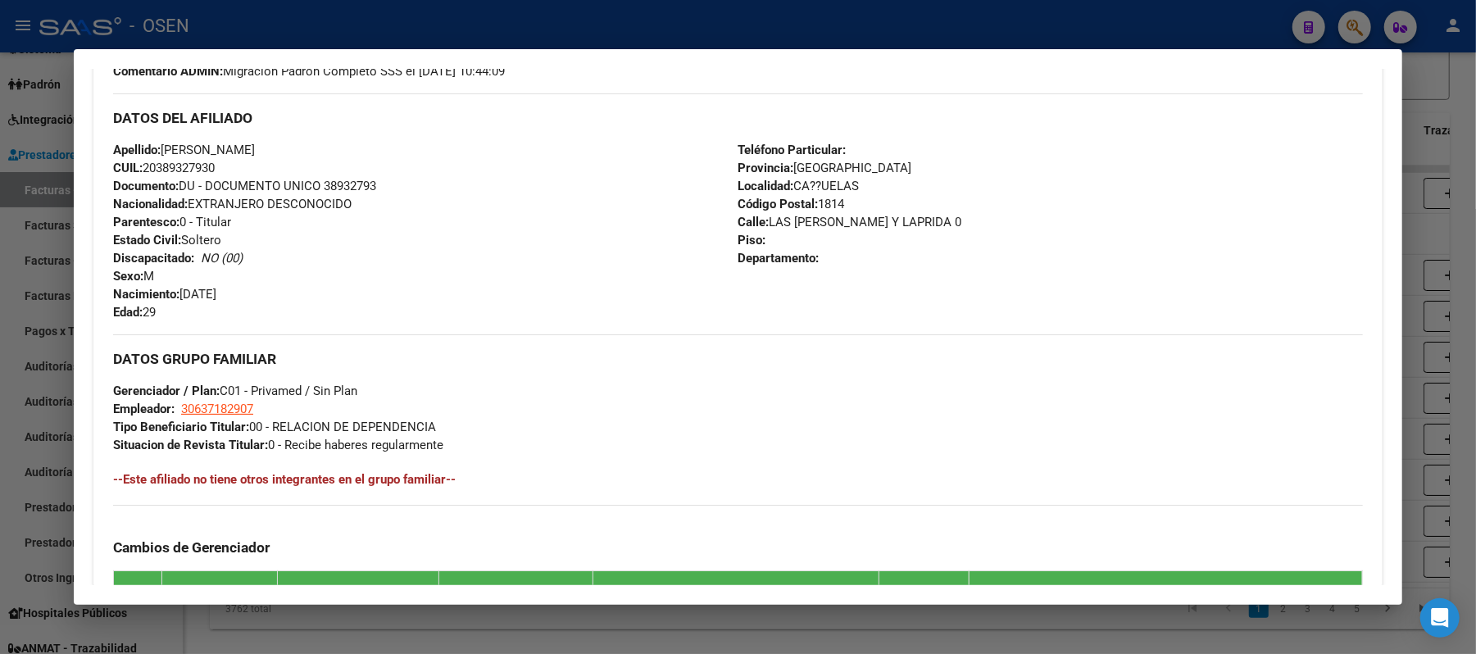
scroll to position [331, 0]
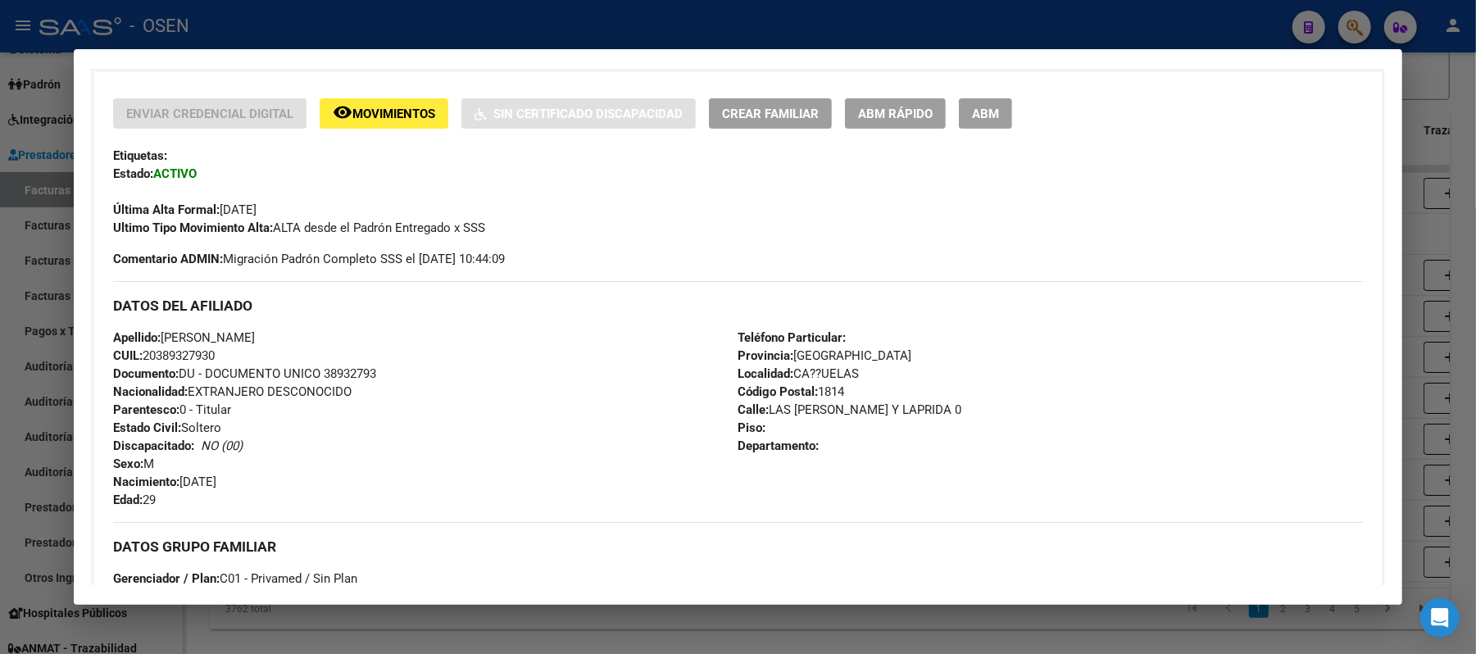
click at [557, 38] on div at bounding box center [738, 327] width 1476 height 654
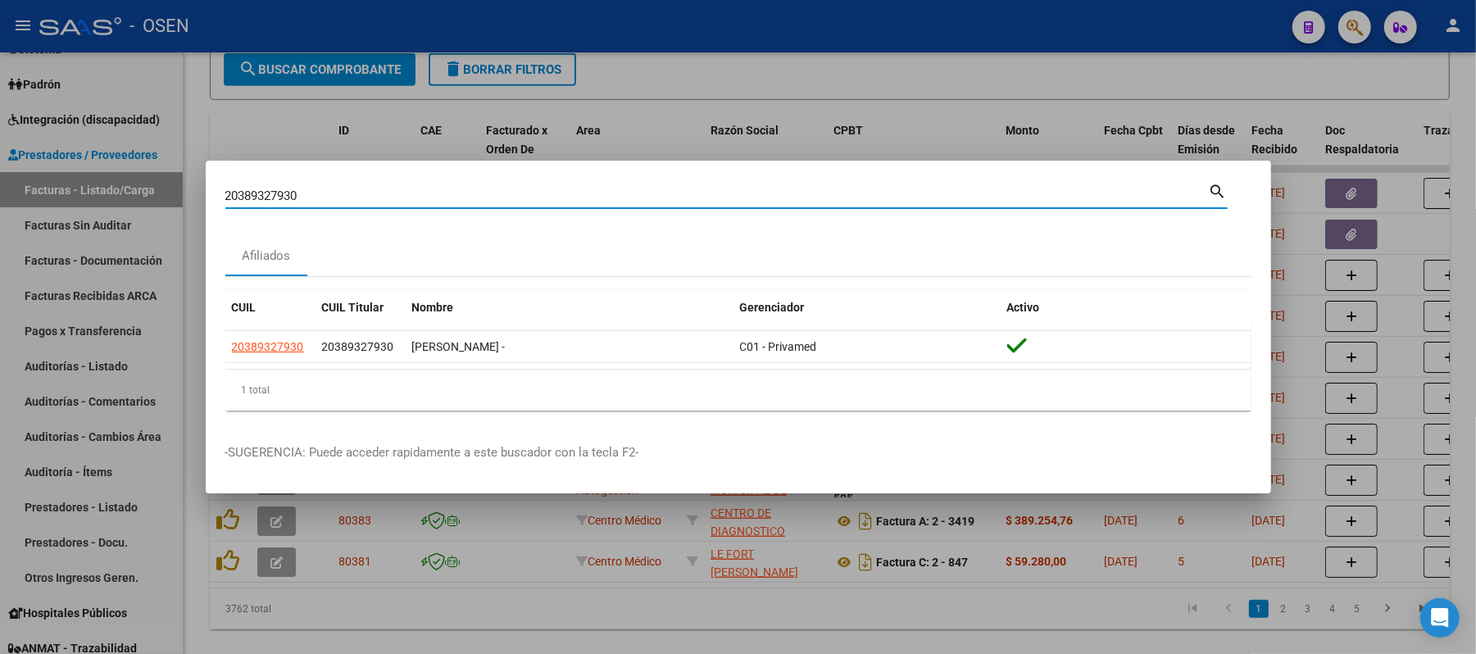
drag, startPoint x: 325, startPoint y: 197, endPoint x: 0, endPoint y: 8, distance: 375.4
click at [0, 96] on div "20389327930 Buscar (apellido, dni, cuil, nro traspaso, cuit, obra social) searc…" at bounding box center [738, 327] width 1476 height 654
paste input "7248734421"
type input "27248734421"
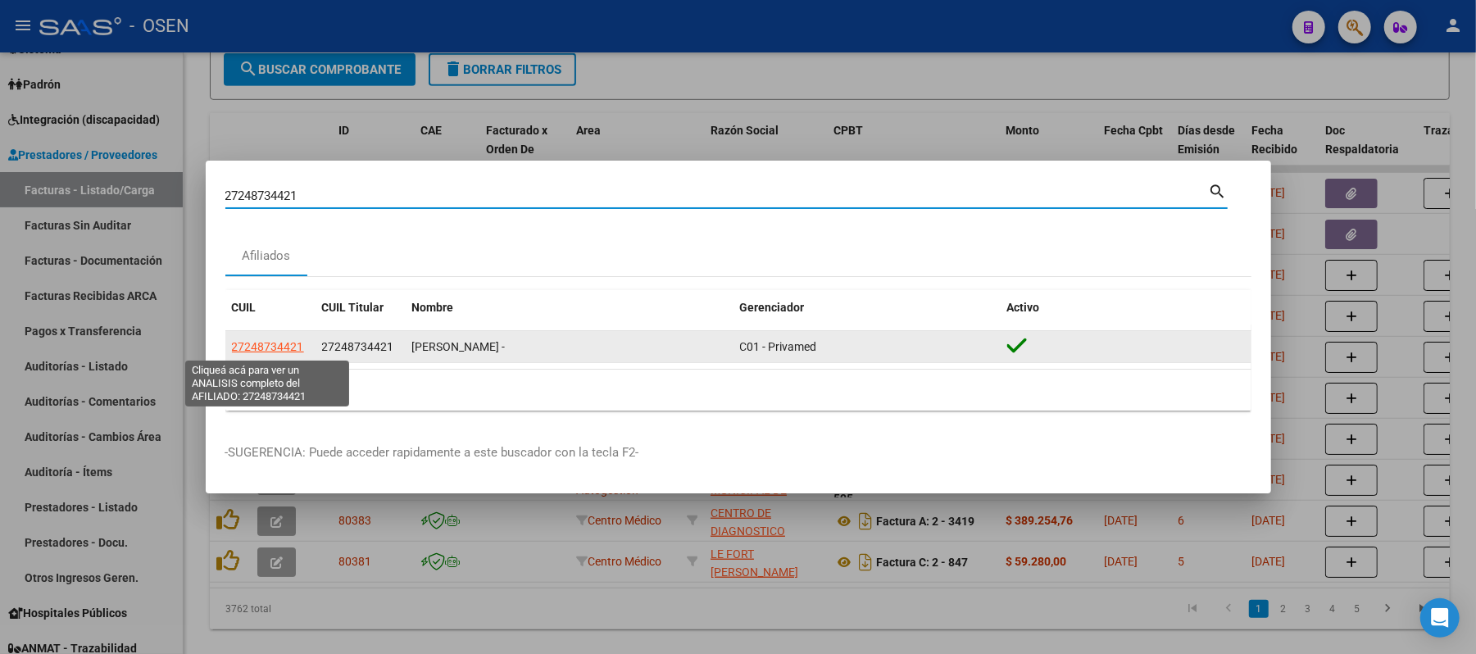
click at [289, 348] on span "27248734421" at bounding box center [268, 346] width 72 height 13
type textarea "27248734421"
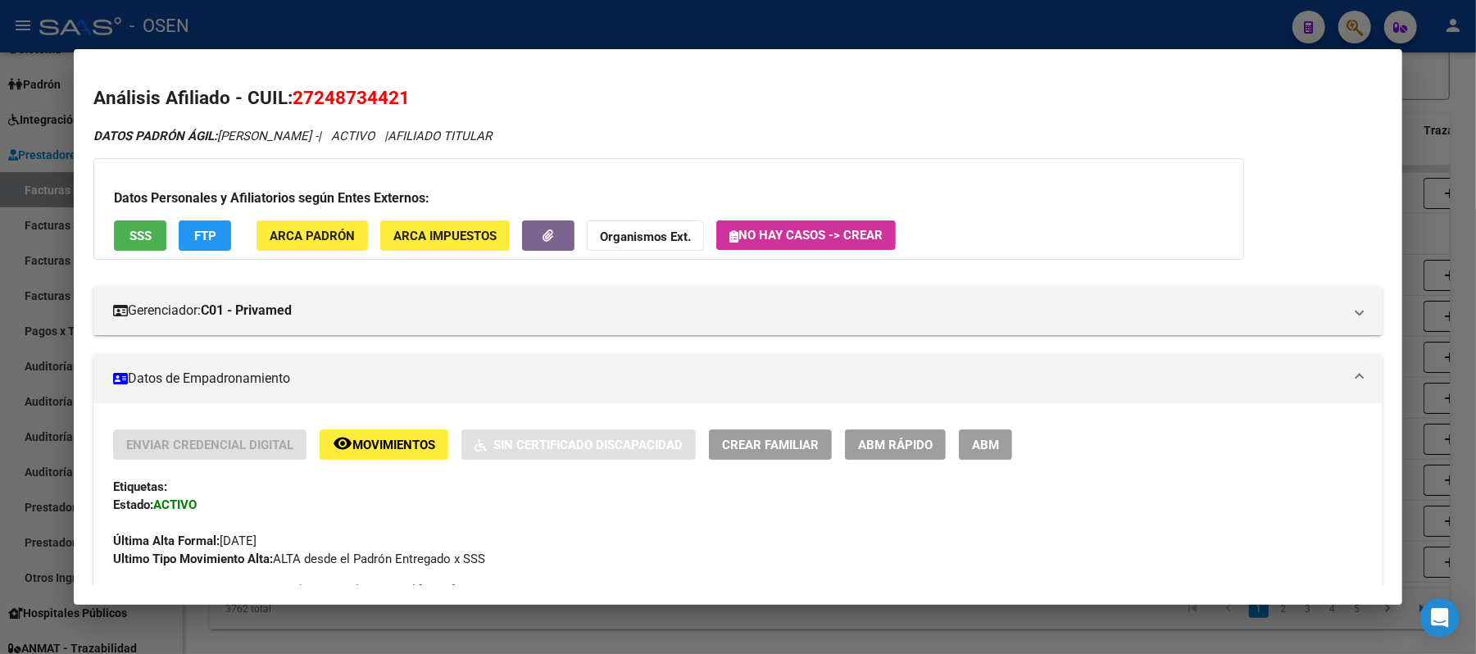
click at [130, 230] on span "SSS" at bounding box center [141, 236] width 22 height 15
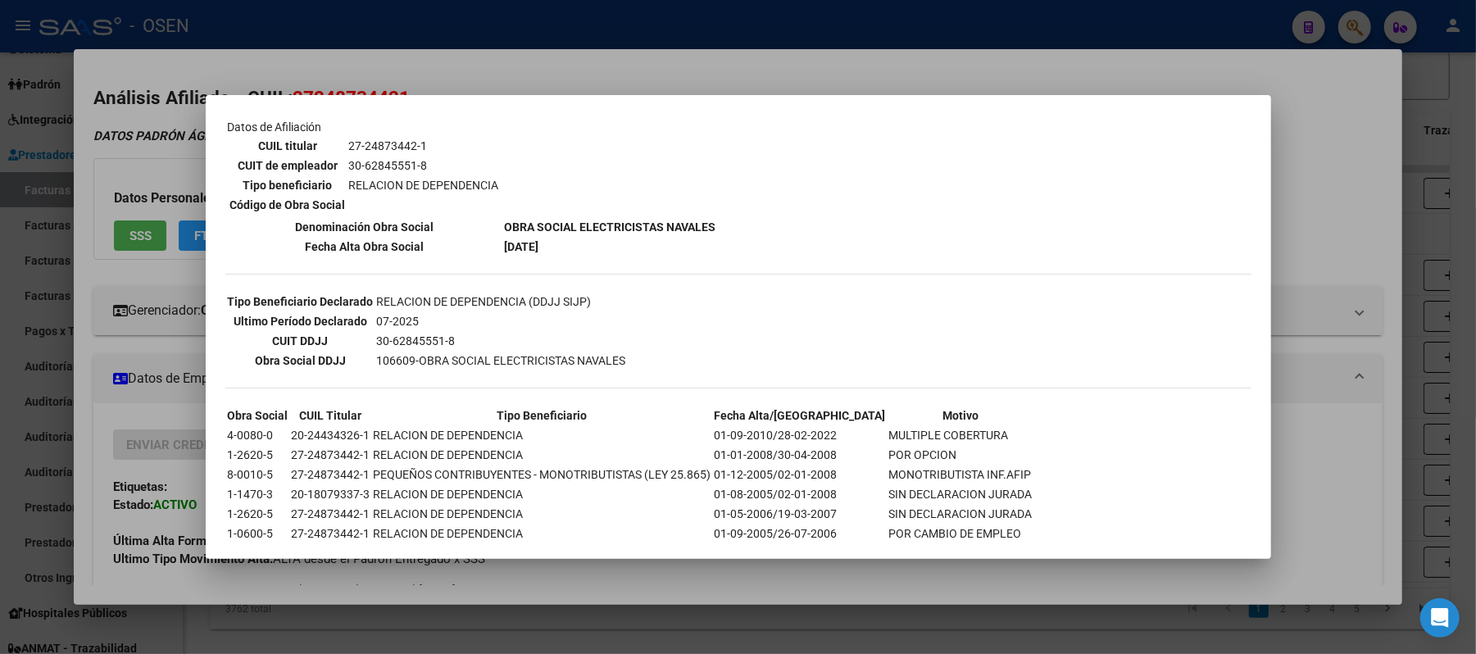
scroll to position [293, 0]
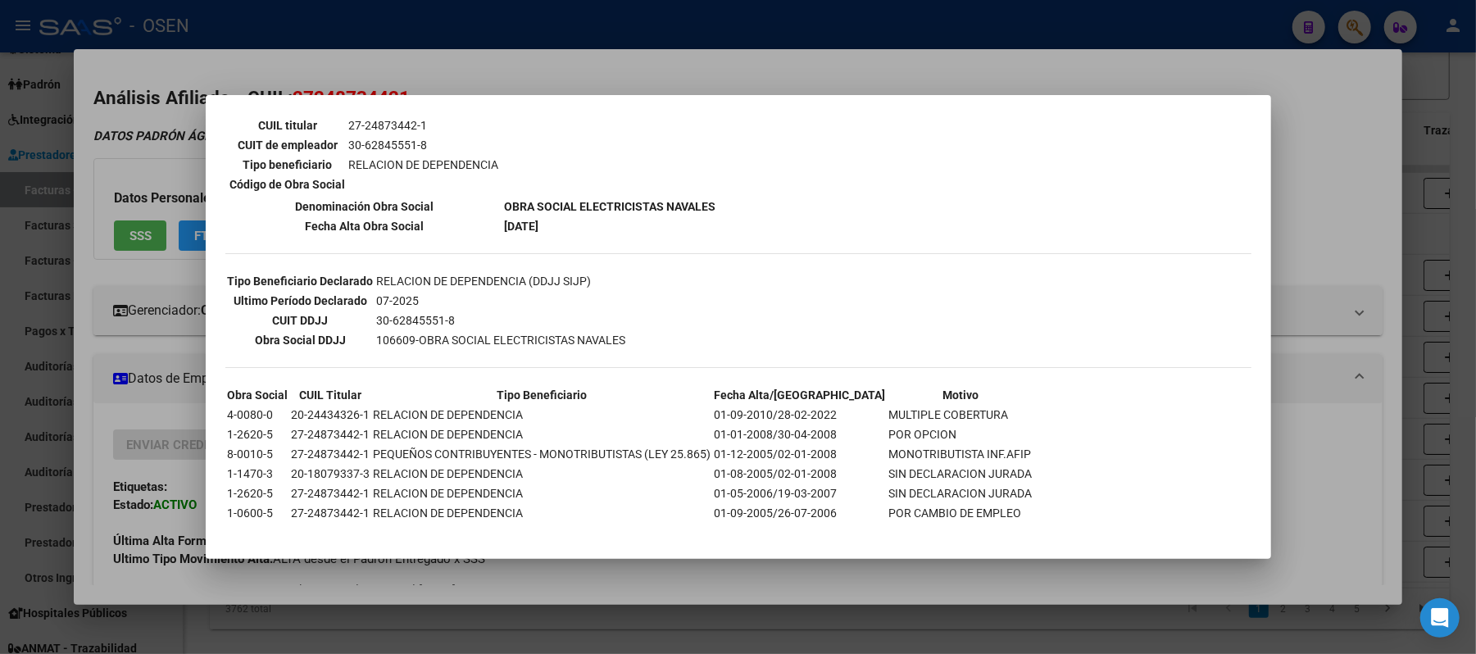
click at [1343, 325] on div at bounding box center [738, 327] width 1476 height 654
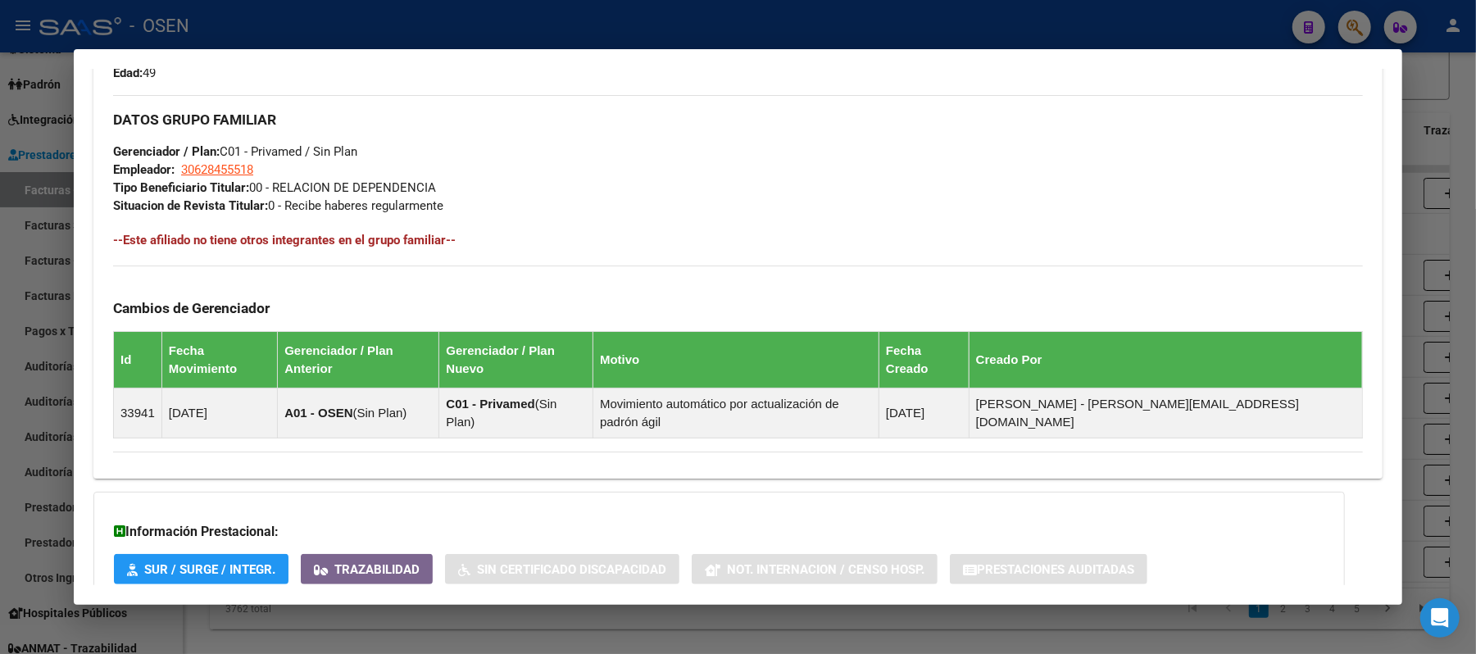
scroll to position [833, 0]
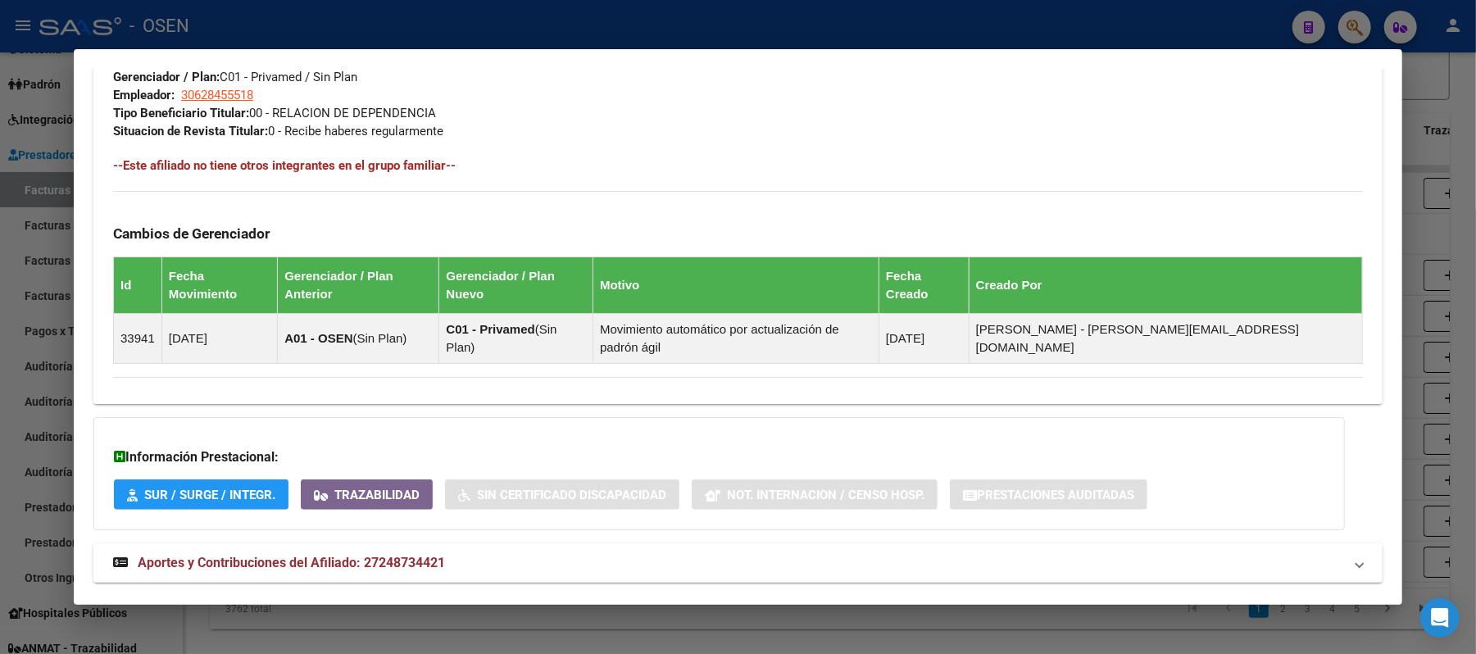
drag, startPoint x: 744, startPoint y: 526, endPoint x: 766, endPoint y: 495, distance: 37.7
click at [744, 553] on mat-panel-title "Aportes y Contribuciones del Afiliado: 27248734421" at bounding box center [728, 563] width 1230 height 20
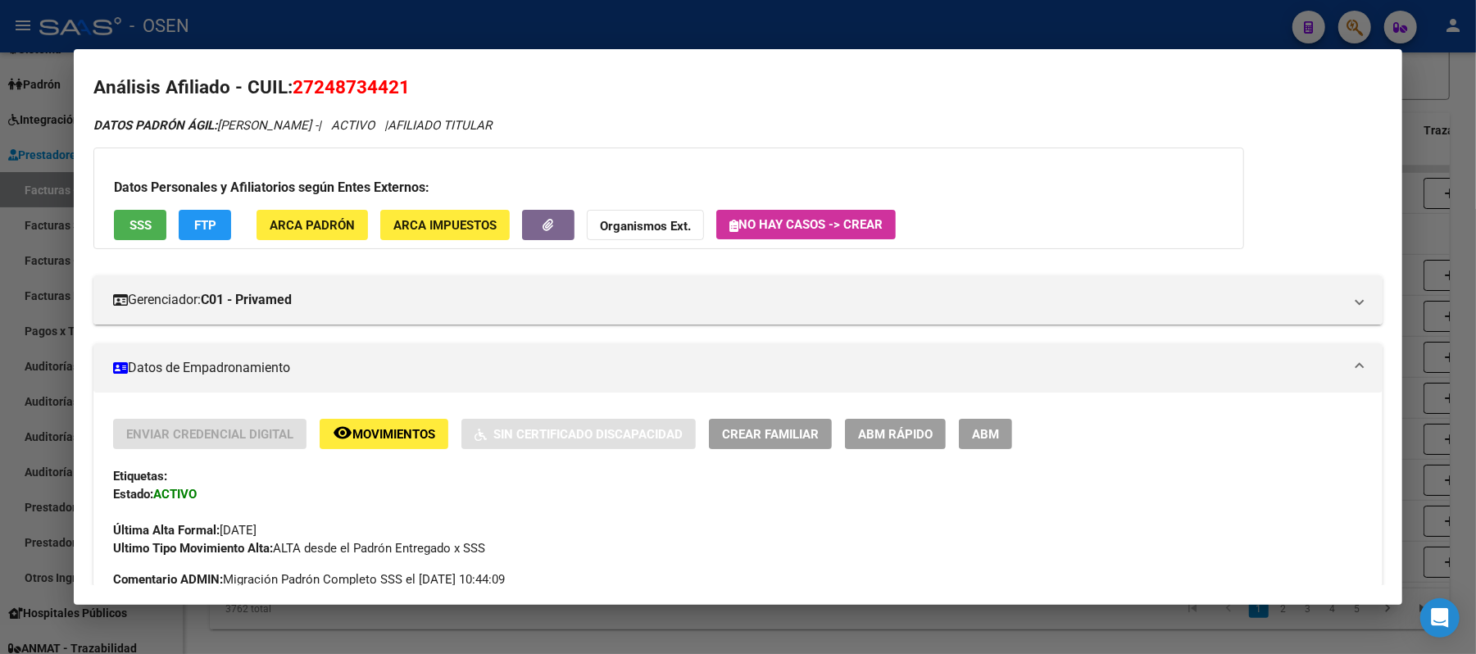
scroll to position [0, 0]
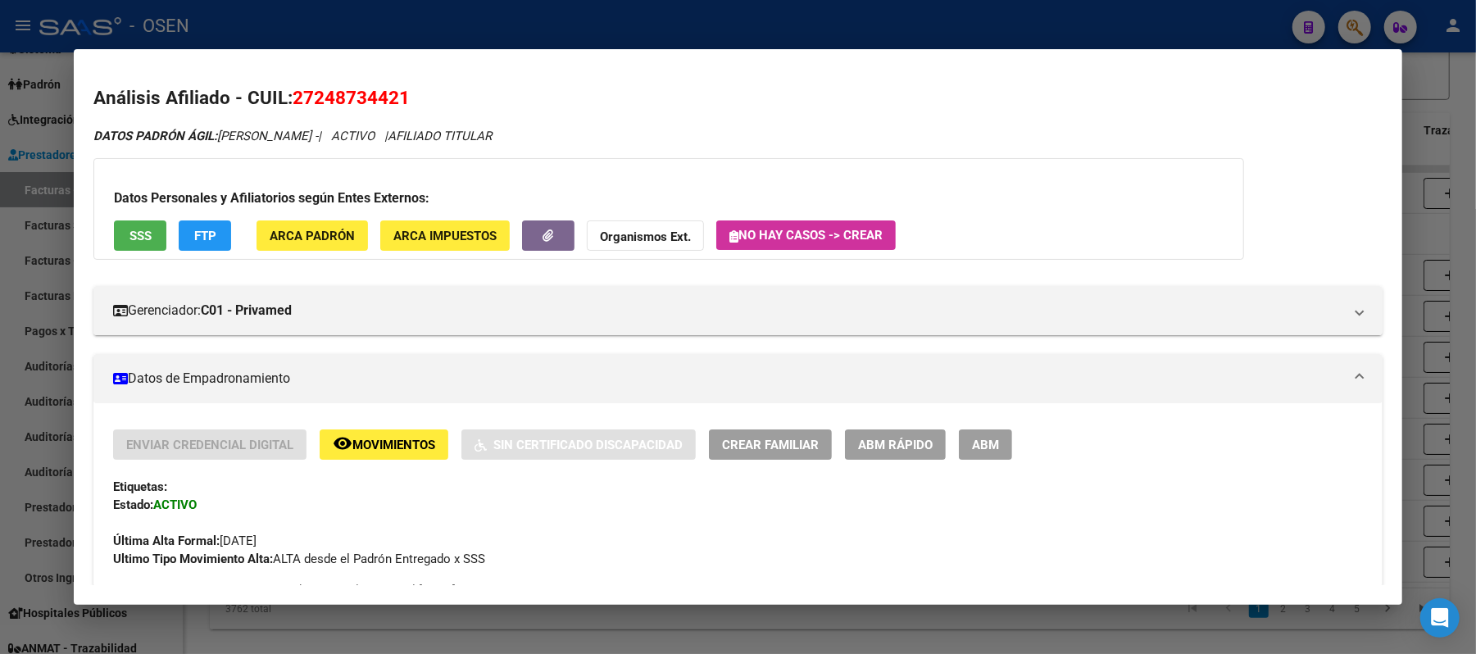
click at [114, 208] on h3 "Datos Personales y Afiliatorios según Entes Externos:" at bounding box center [669, 199] width 1110 height 20
click at [130, 237] on span "SSS" at bounding box center [141, 236] width 22 height 15
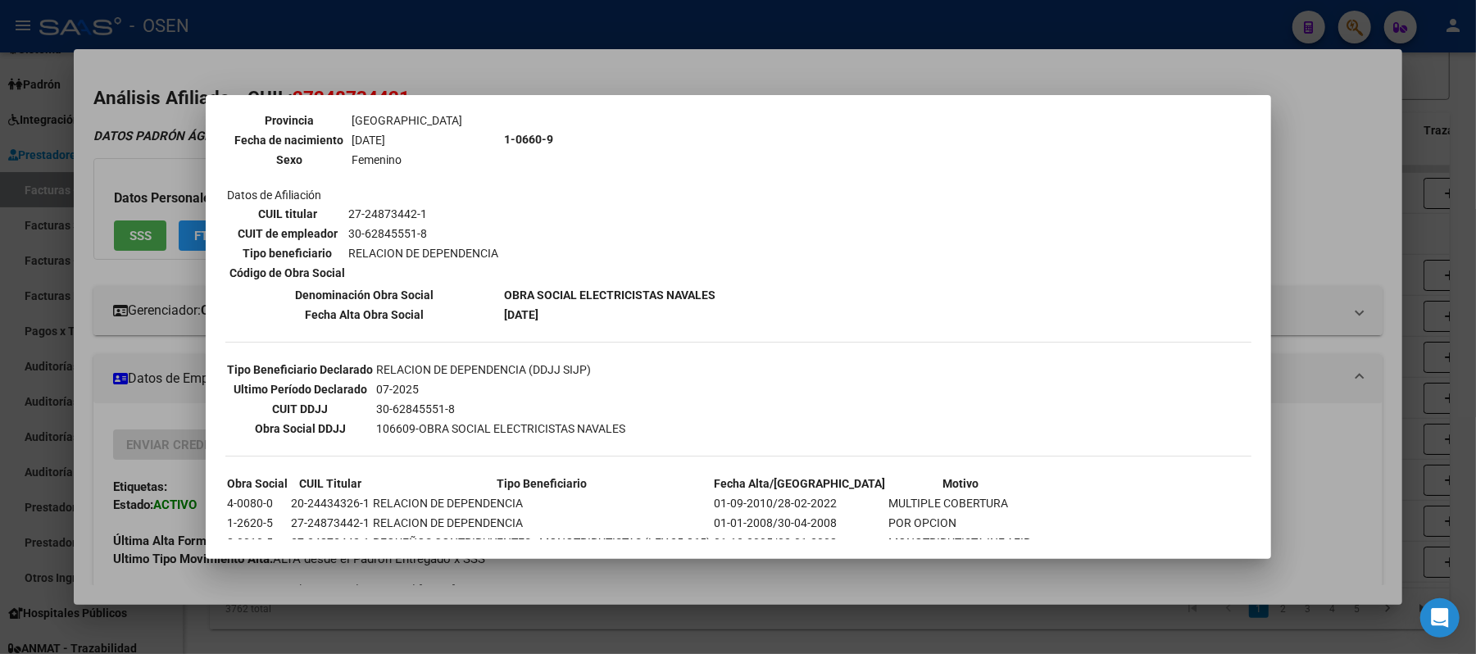
scroll to position [293, 0]
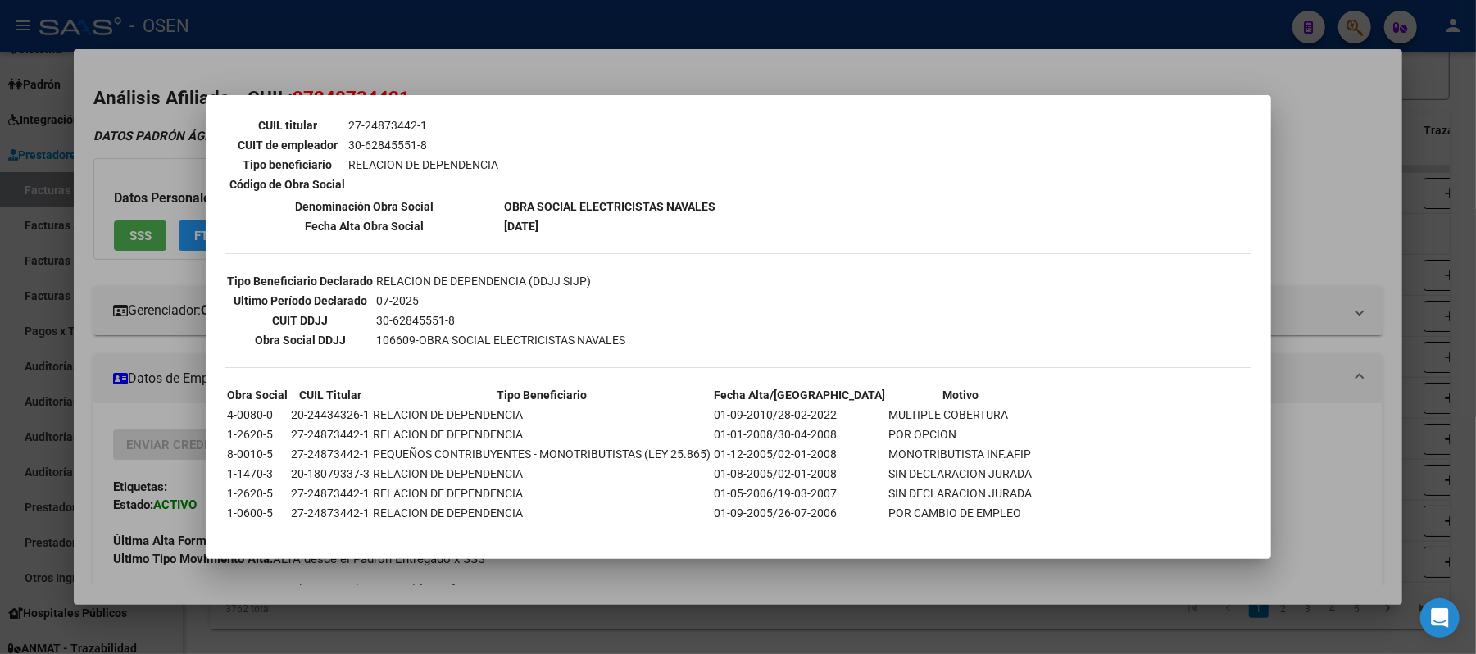
drag, startPoint x: 1326, startPoint y: 425, endPoint x: 1277, endPoint y: 433, distance: 49.9
click at [1323, 425] on div at bounding box center [738, 327] width 1476 height 654
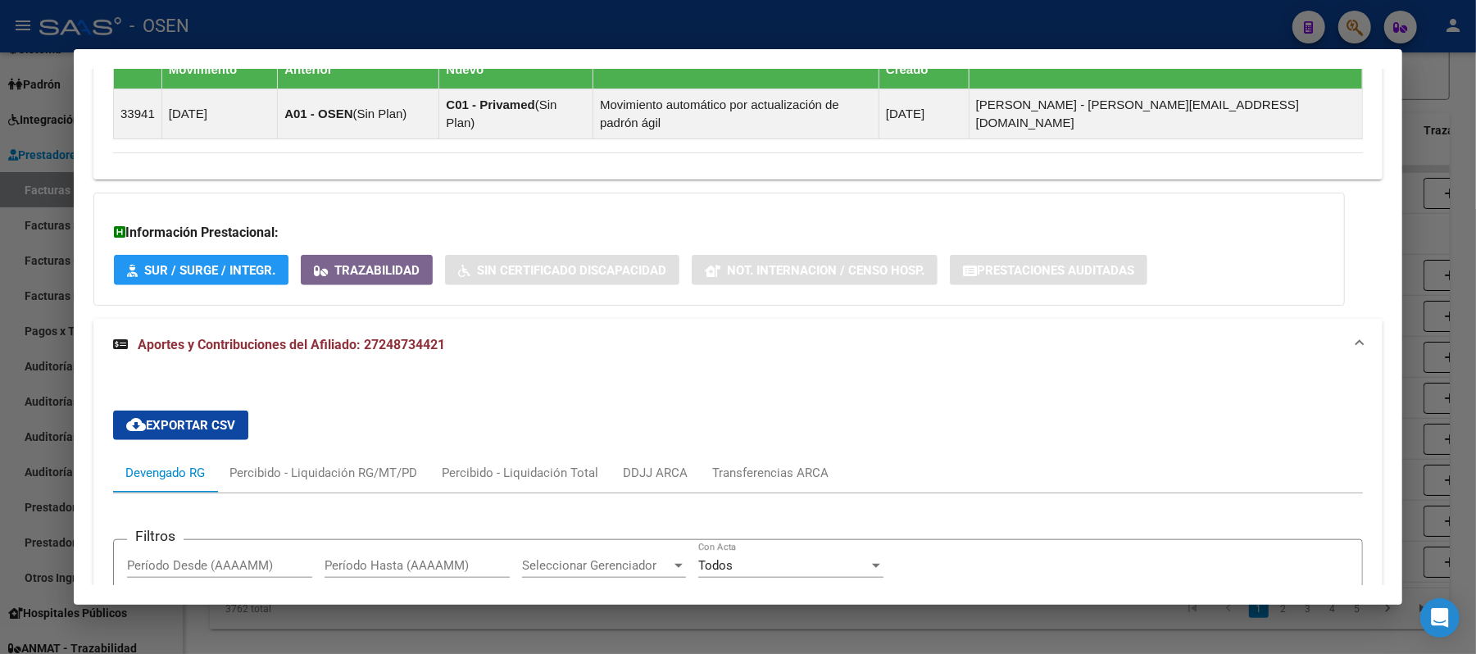
scroll to position [1093, 0]
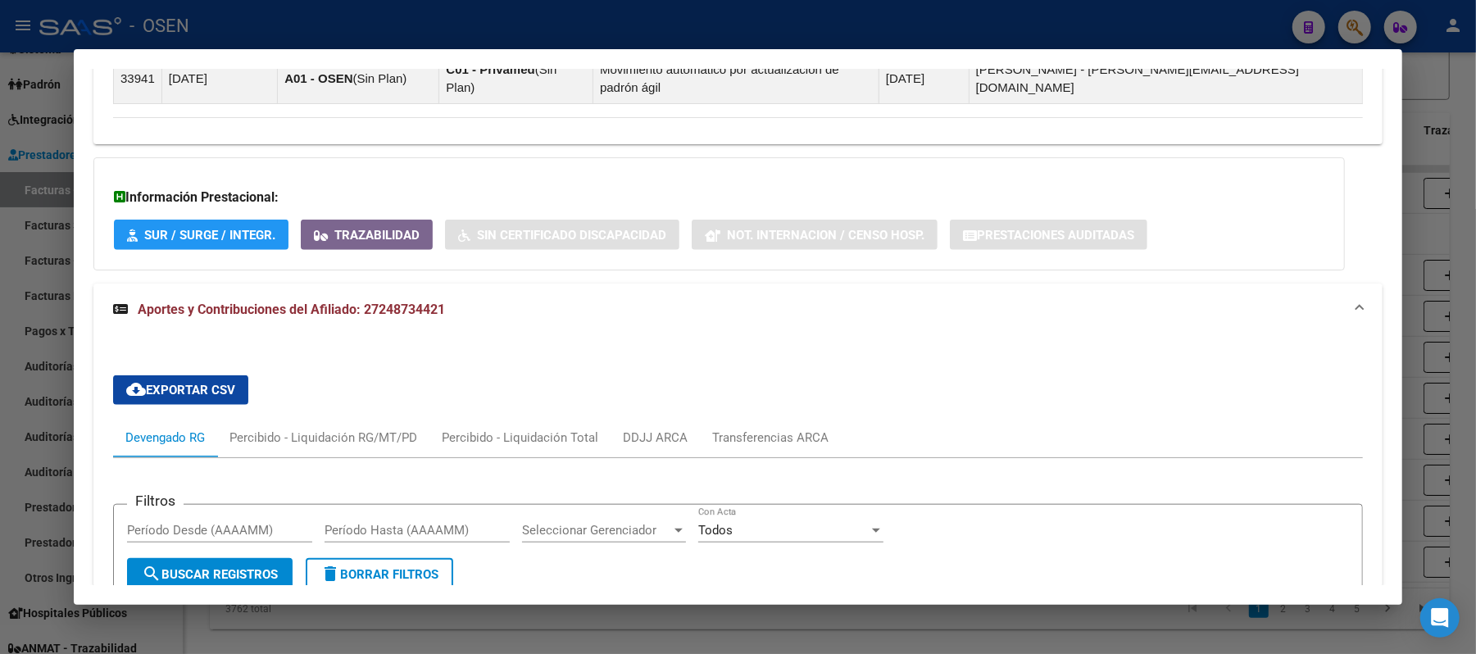
click at [741, 21] on div at bounding box center [738, 327] width 1476 height 654
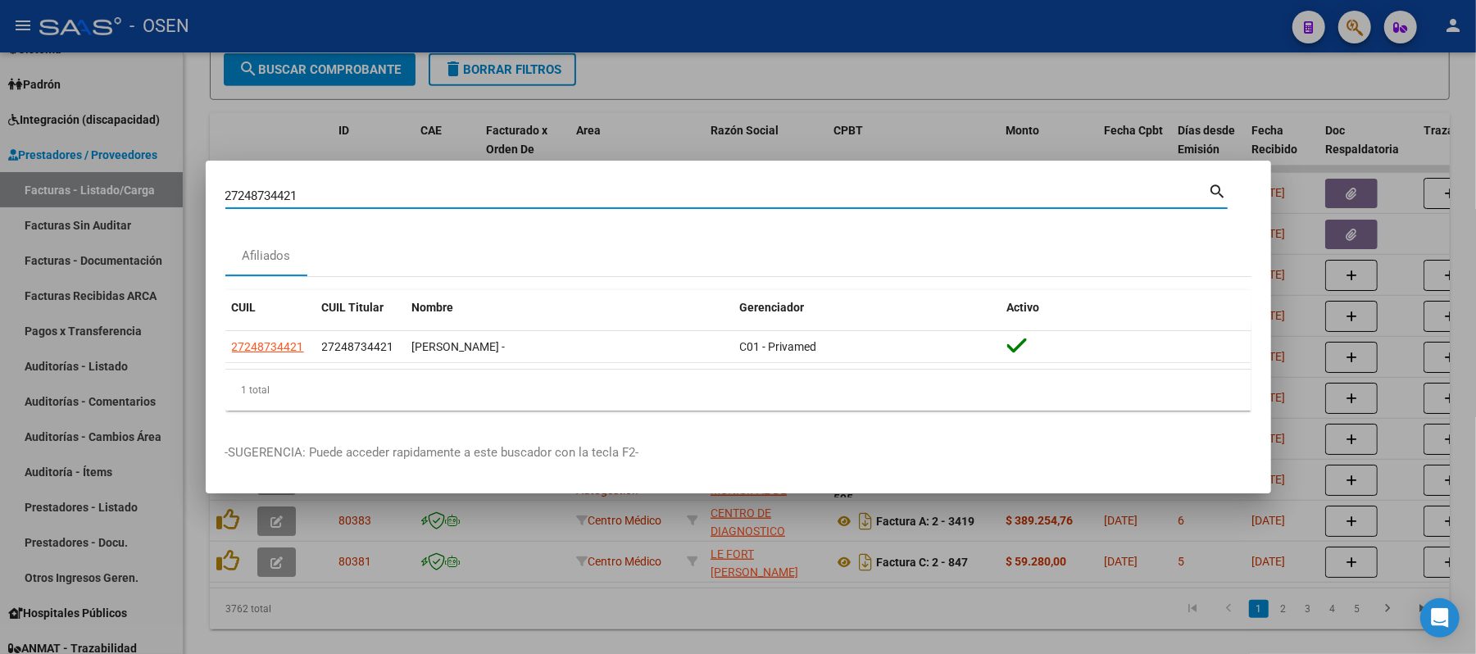
drag, startPoint x: 453, startPoint y: 197, endPoint x: 0, endPoint y: 80, distance: 468.2
click at [0, 192] on div "27248734421 Buscar (apellido, dni, cuil, nro traspaso, cuit, obra social) searc…" at bounding box center [738, 327] width 1476 height 654
paste input "0404969758"
type input "20404969758"
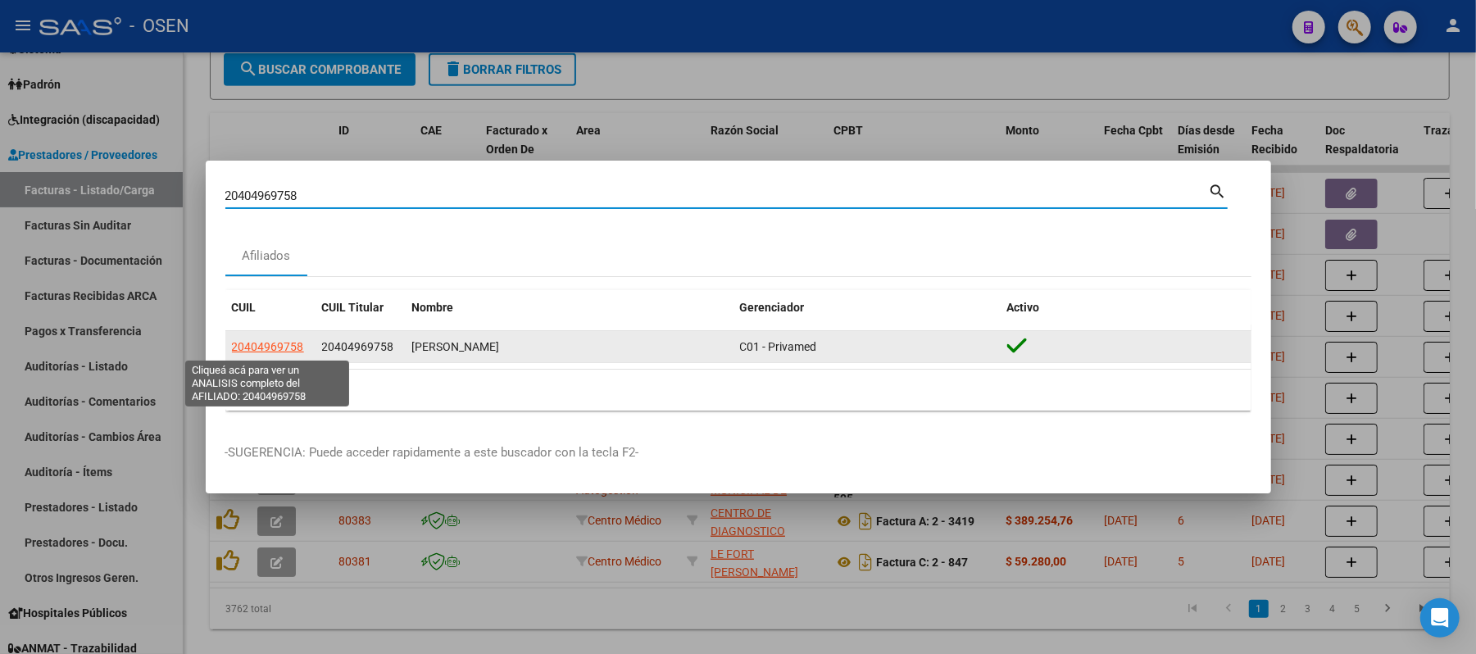
click at [293, 352] on span "20404969758" at bounding box center [268, 346] width 72 height 13
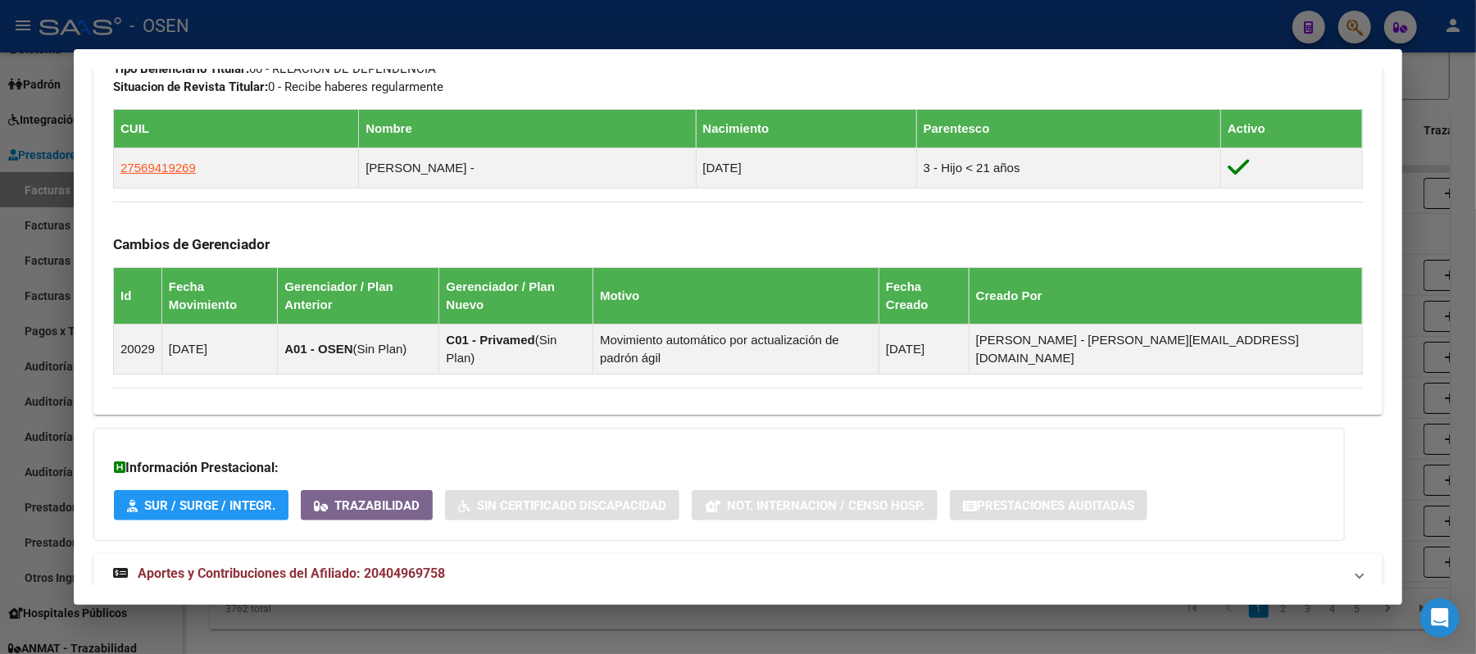
scroll to position [906, 0]
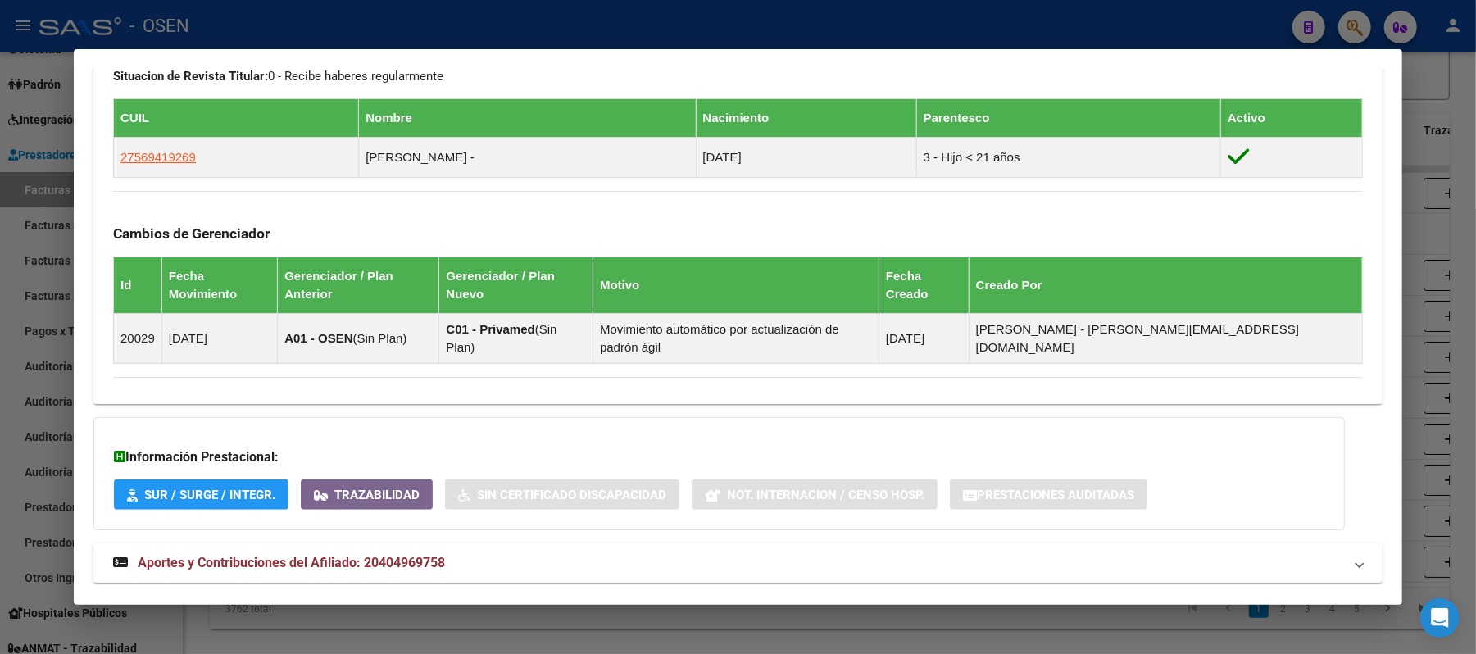
click at [433, 555] on span "Aportes y Contribuciones del Afiliado: 20404969758" at bounding box center [291, 563] width 307 height 16
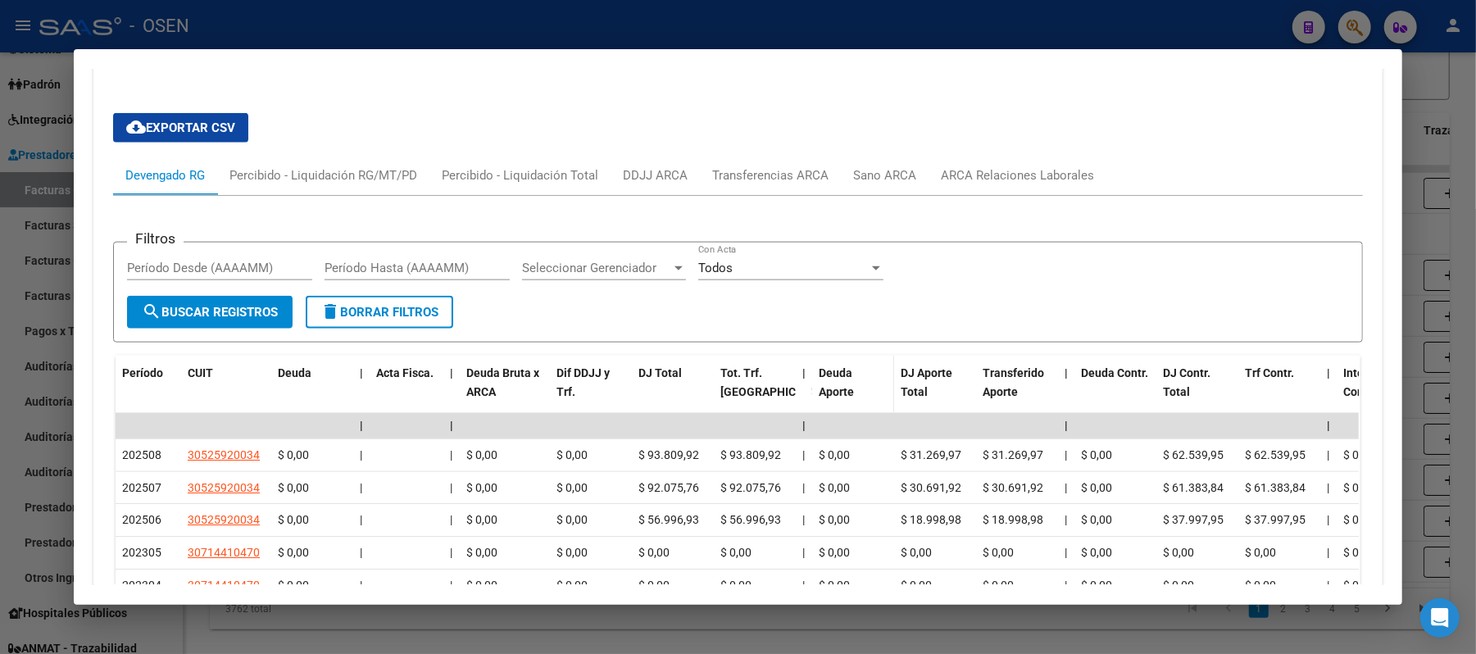
scroll to position [1536, 0]
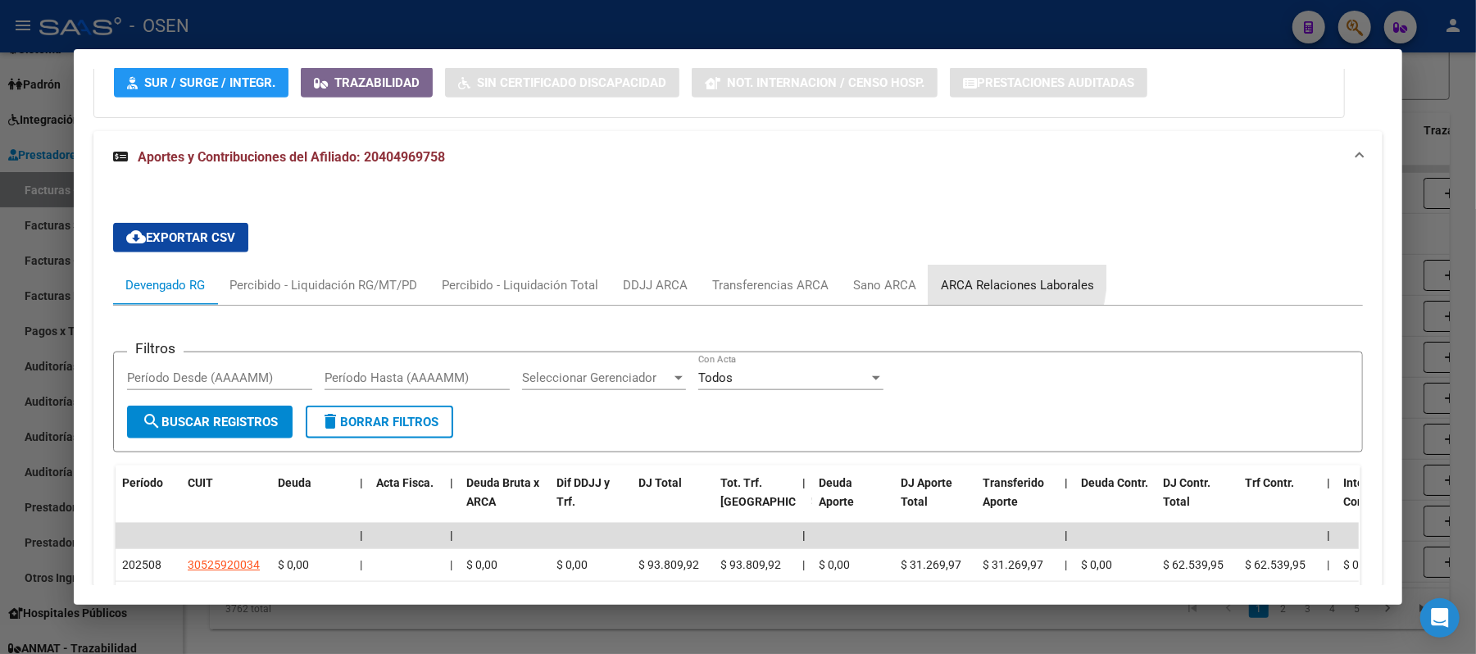
click at [969, 276] on div "ARCA Relaciones Laborales" at bounding box center [1017, 285] width 153 height 18
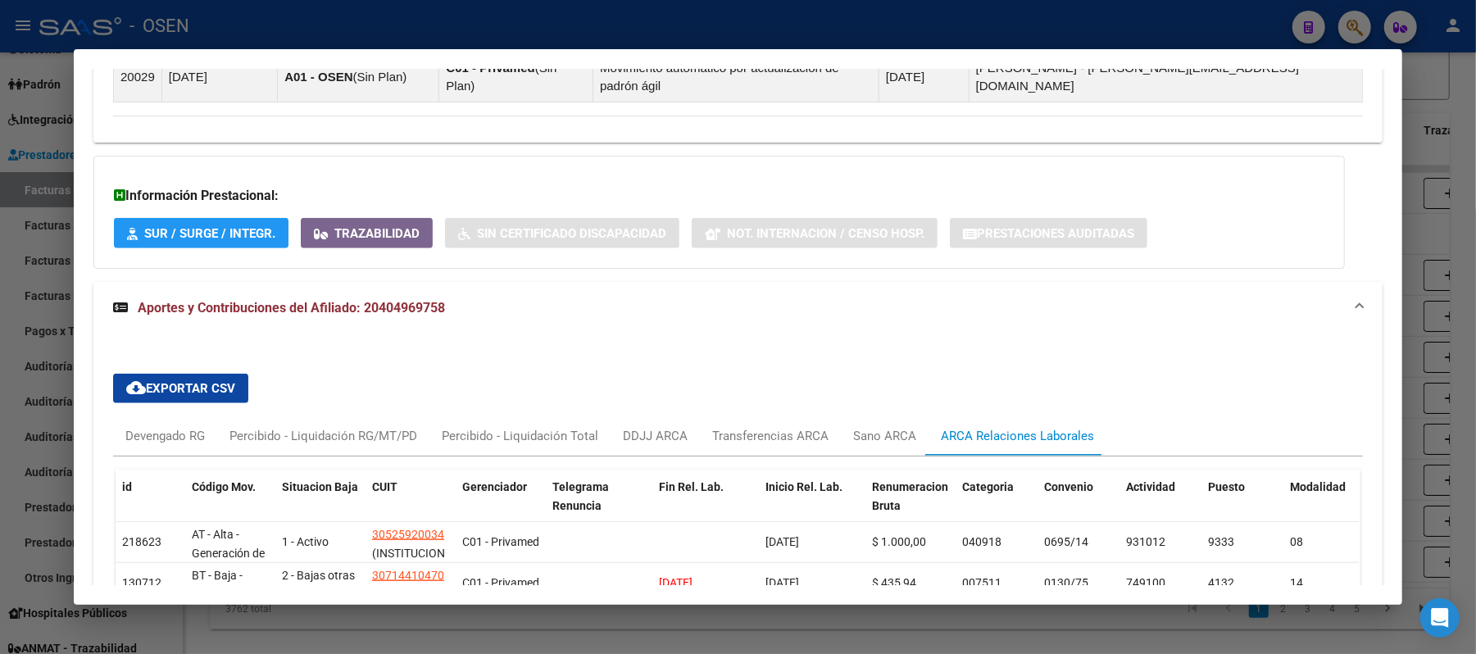
scroll to position [1318, 0]
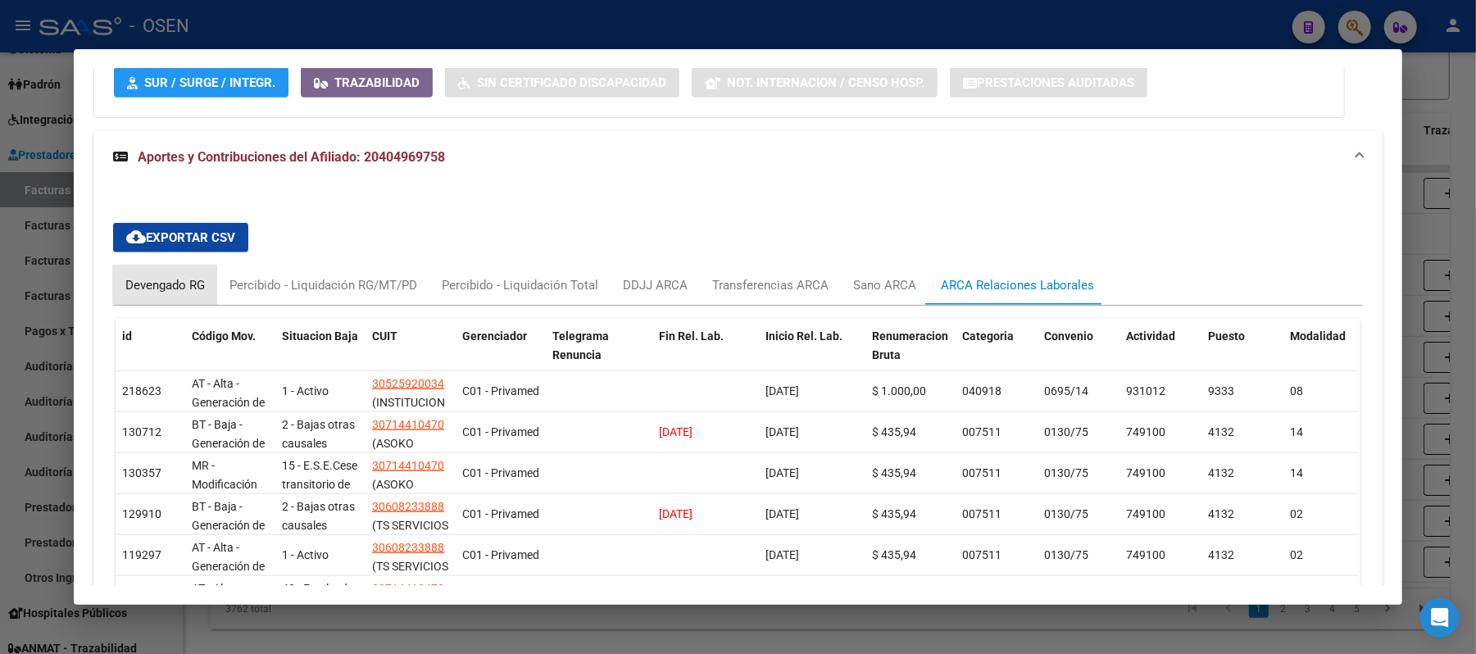
click at [158, 266] on div "Devengado RG" at bounding box center [165, 285] width 104 height 39
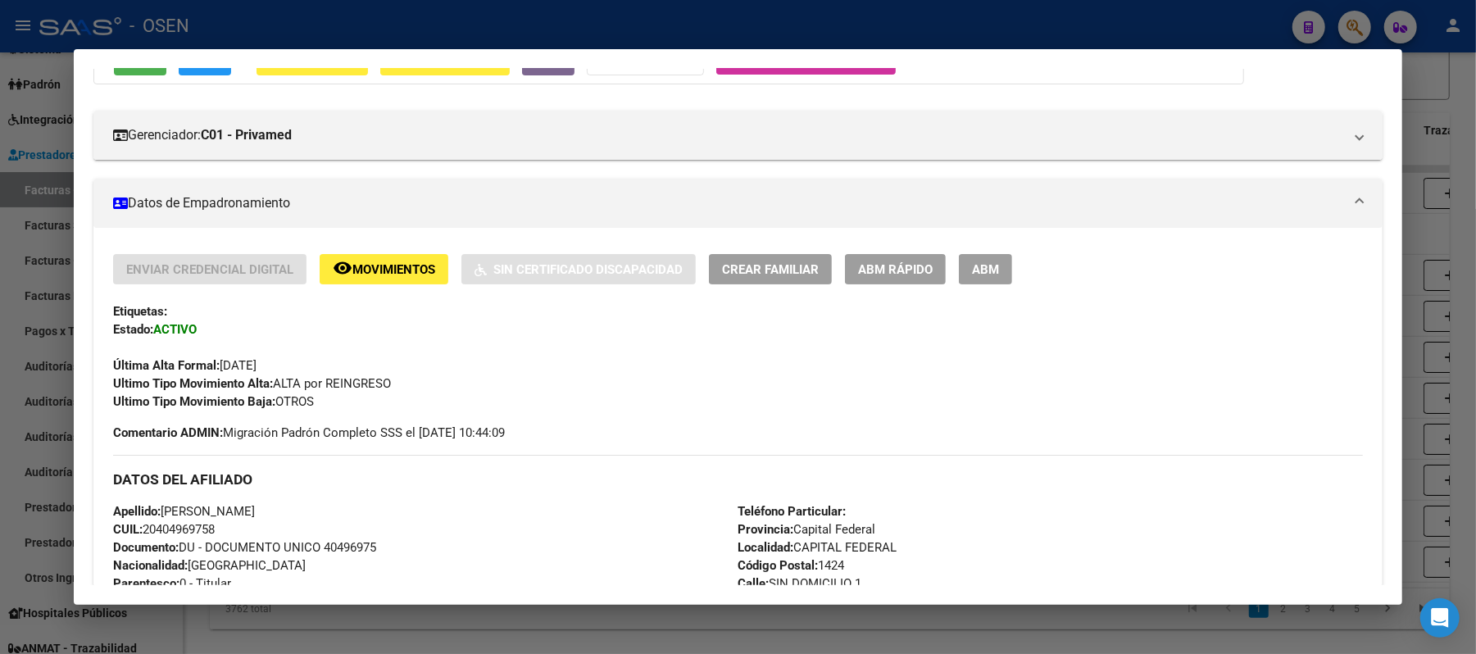
scroll to position [0, 0]
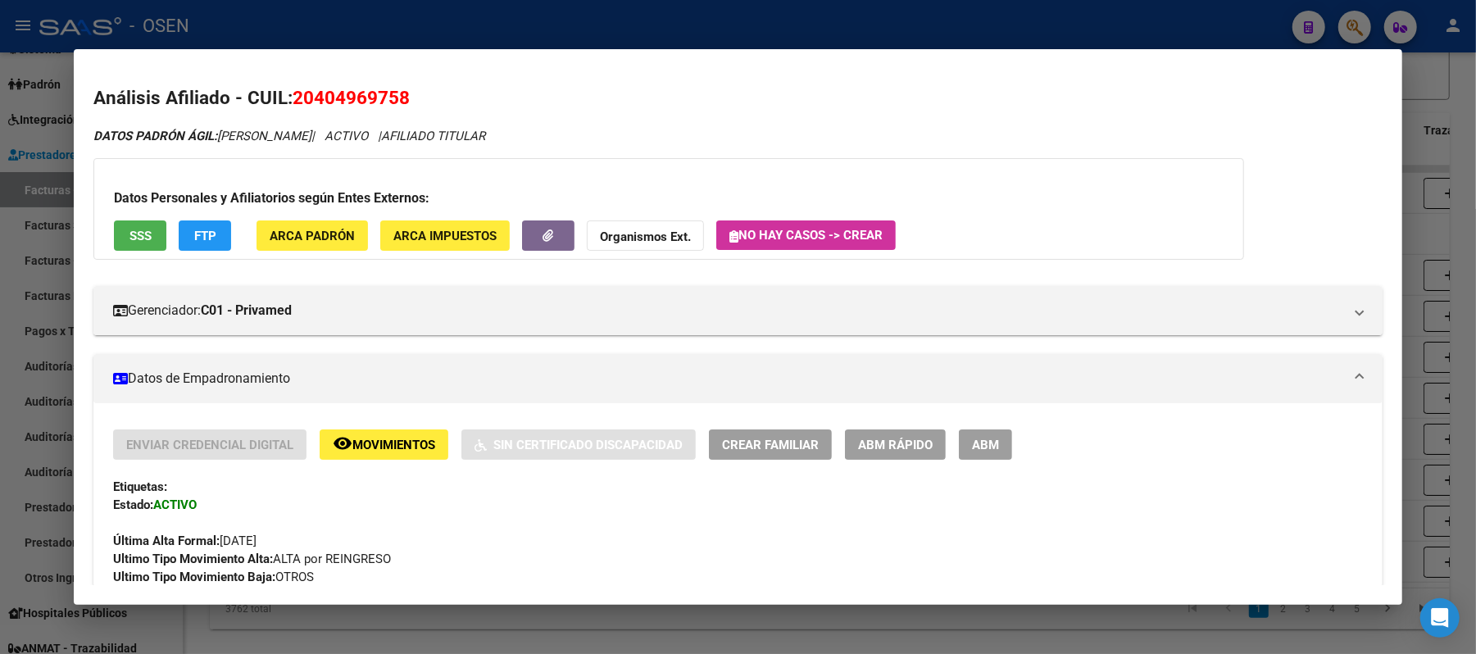
drag, startPoint x: 144, startPoint y: 260, endPoint x: 143, endPoint y: 250, distance: 10.0
click at [144, 259] on div "Datos Personales y Afiliatorios según Entes Externos: SSS FTP ARCA Padrón ARCA …" at bounding box center [668, 209] width 1151 height 102
click at [135, 231] on span "SSS" at bounding box center [141, 236] width 22 height 15
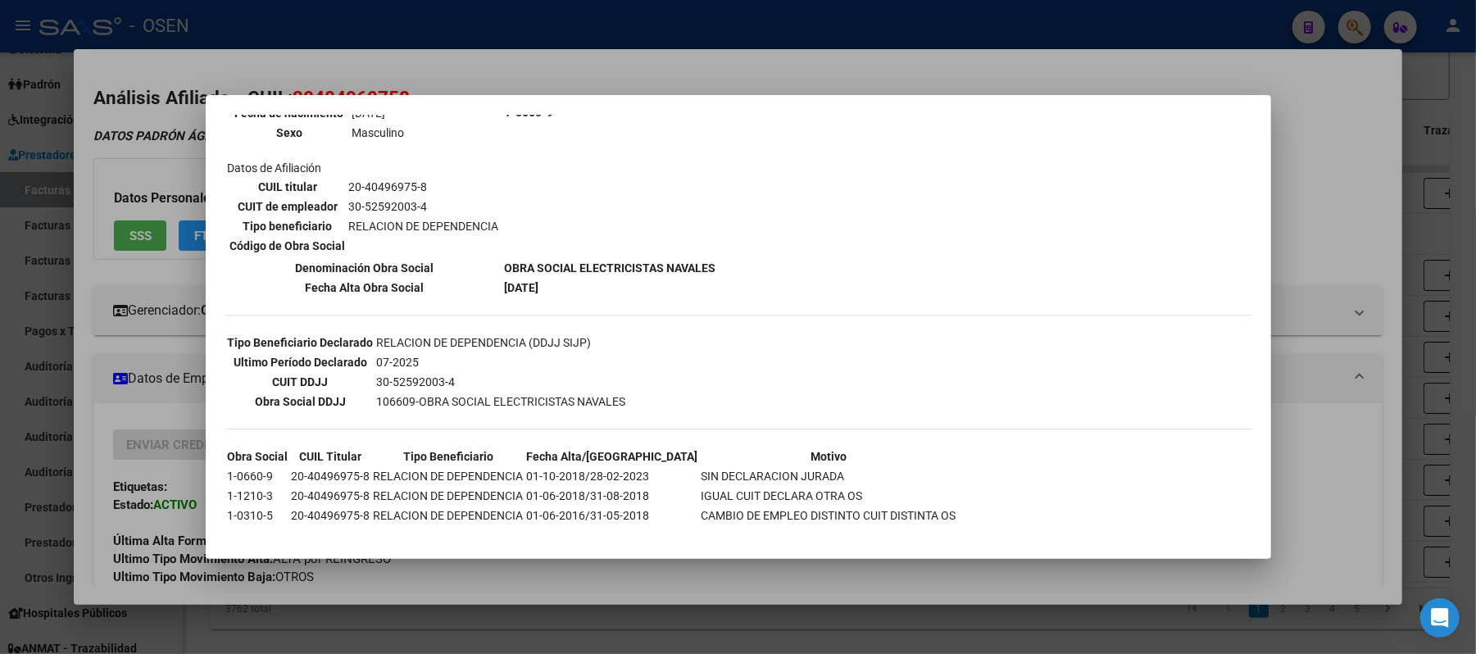
scroll to position [236, 0]
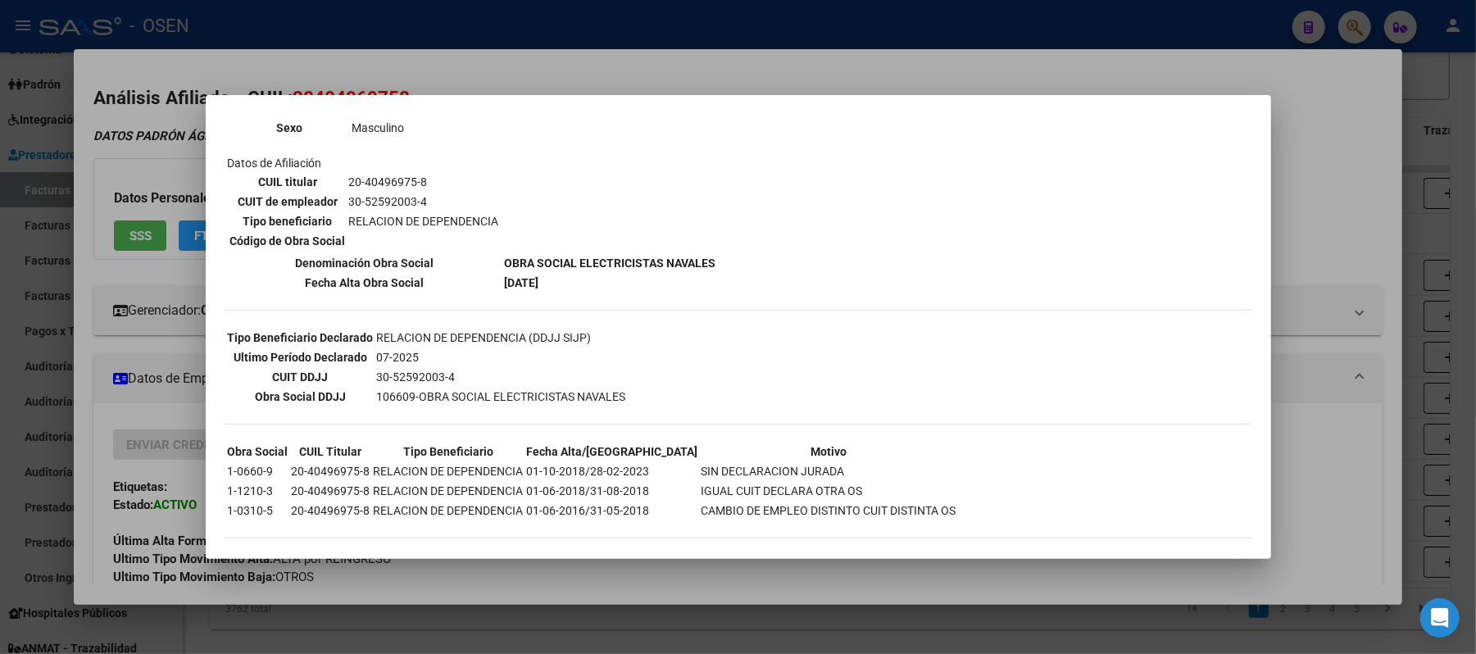
click at [1335, 441] on div at bounding box center [738, 327] width 1476 height 654
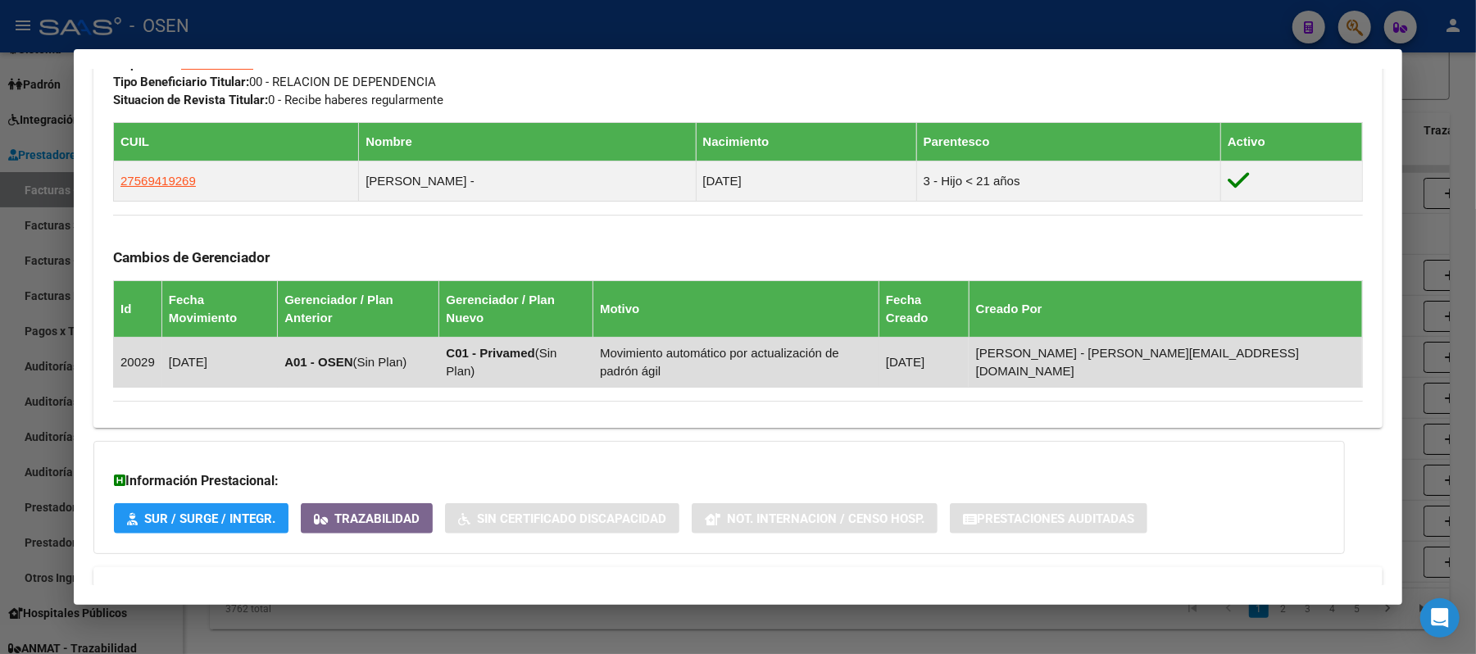
scroll to position [765, 0]
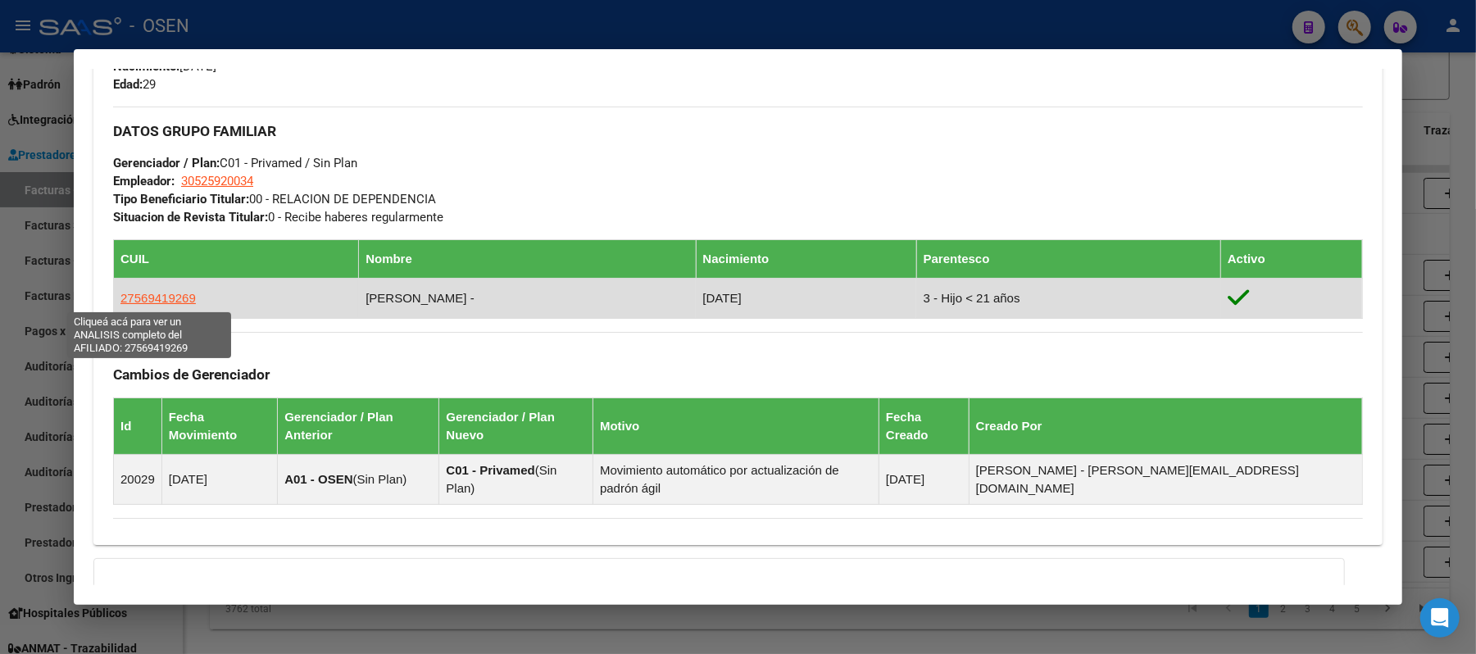
click at [139, 296] on span "27569419269" at bounding box center [157, 298] width 75 height 14
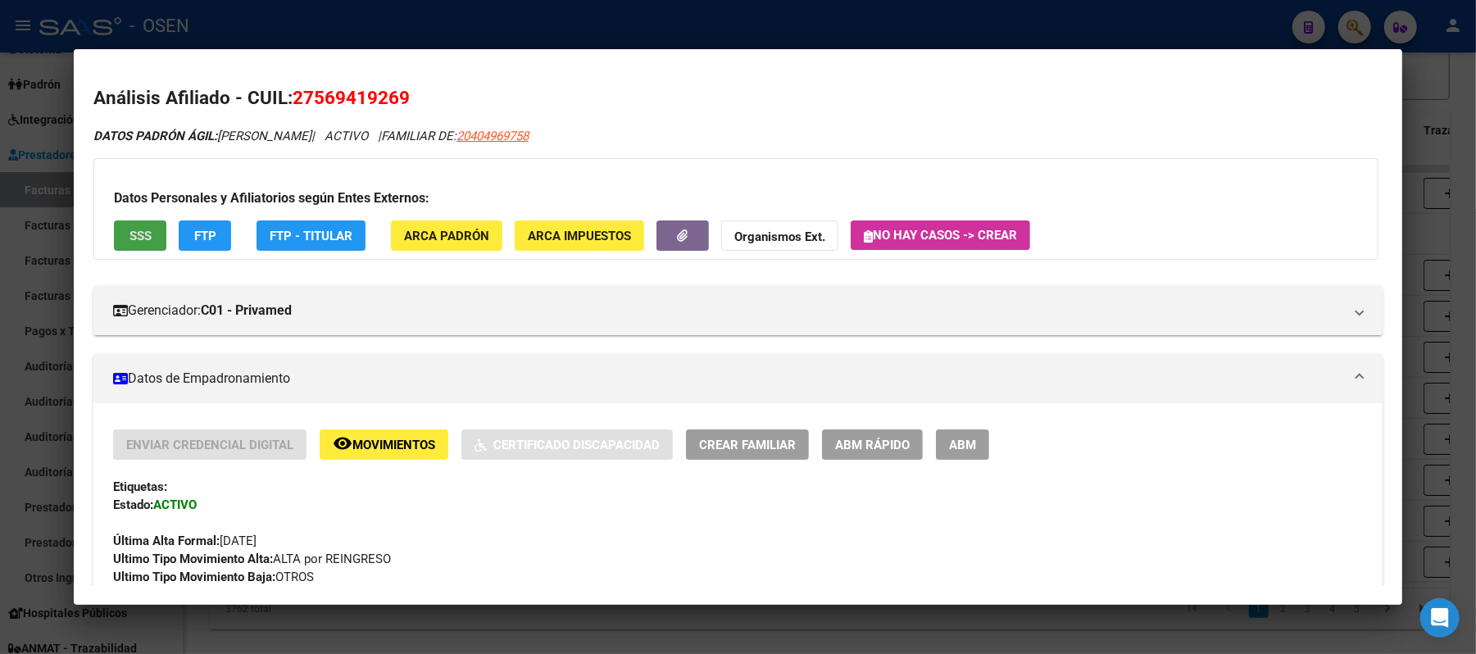
click at [132, 239] on span "SSS" at bounding box center [141, 236] width 22 height 15
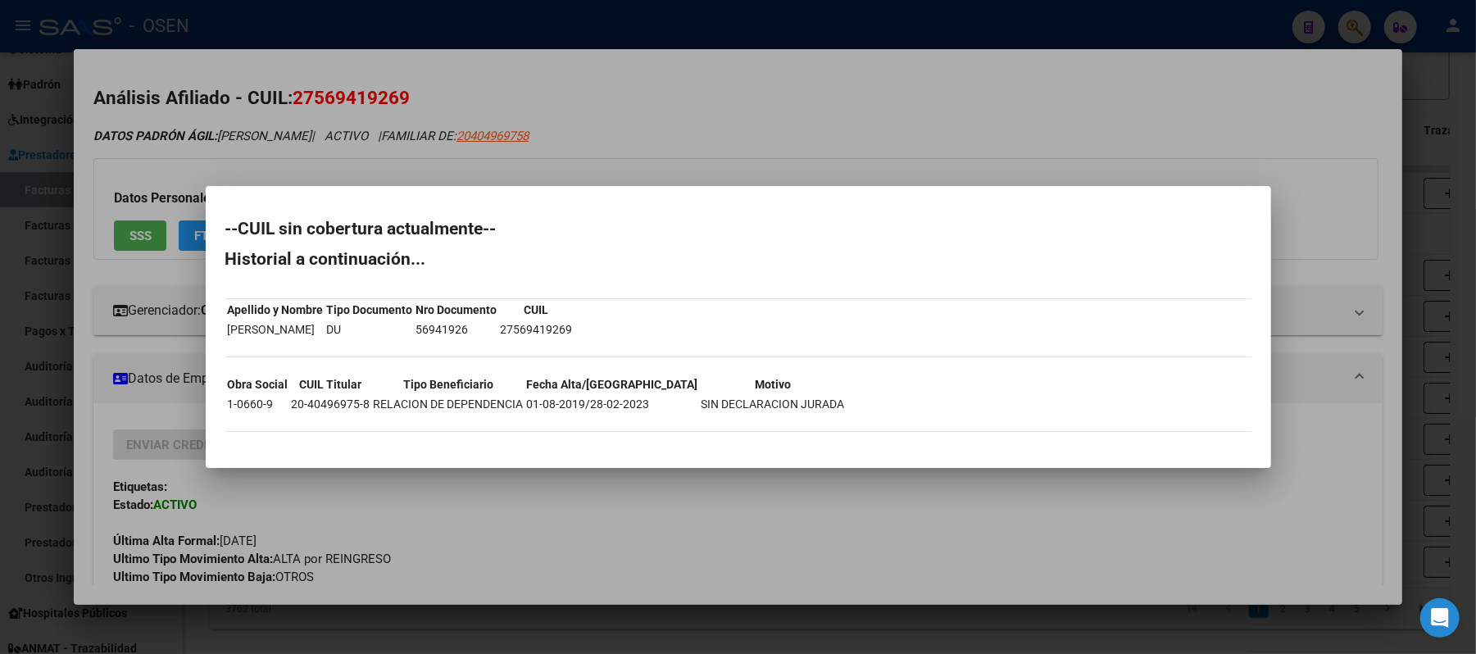
click at [795, 525] on div at bounding box center [738, 327] width 1476 height 654
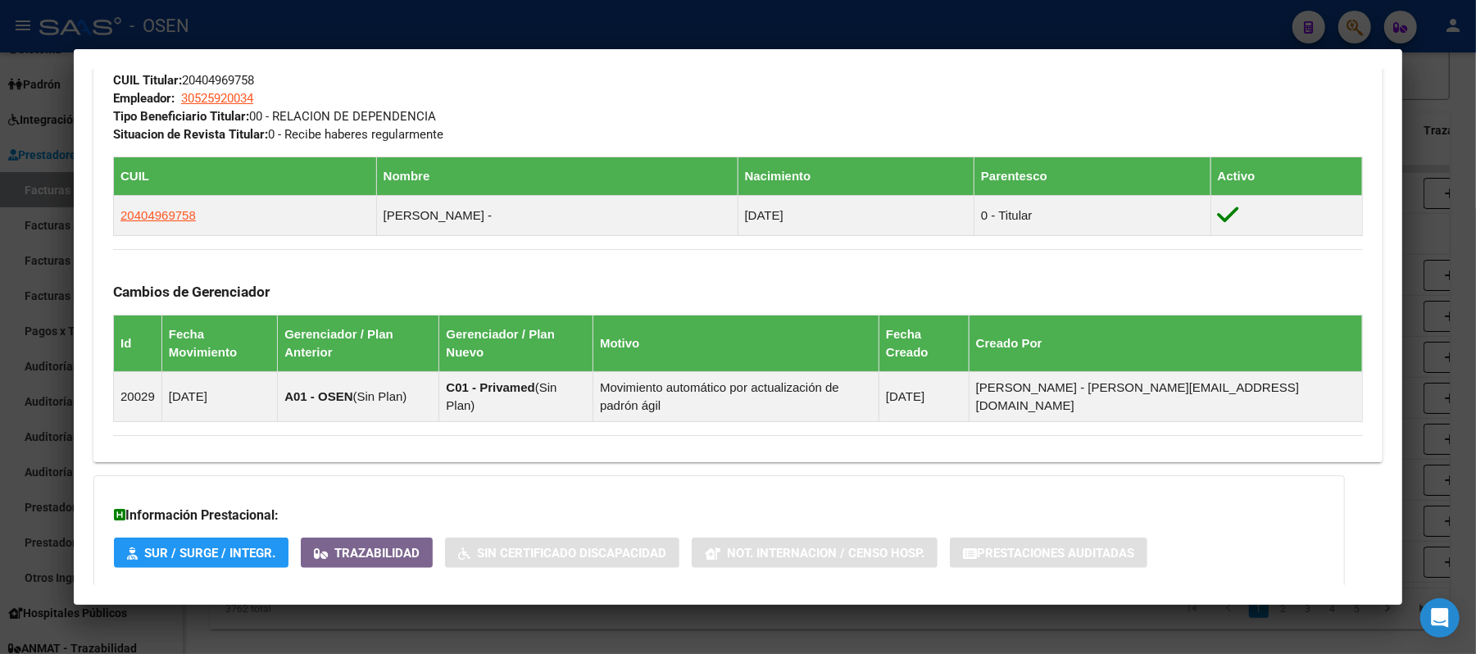
scroll to position [964, 0]
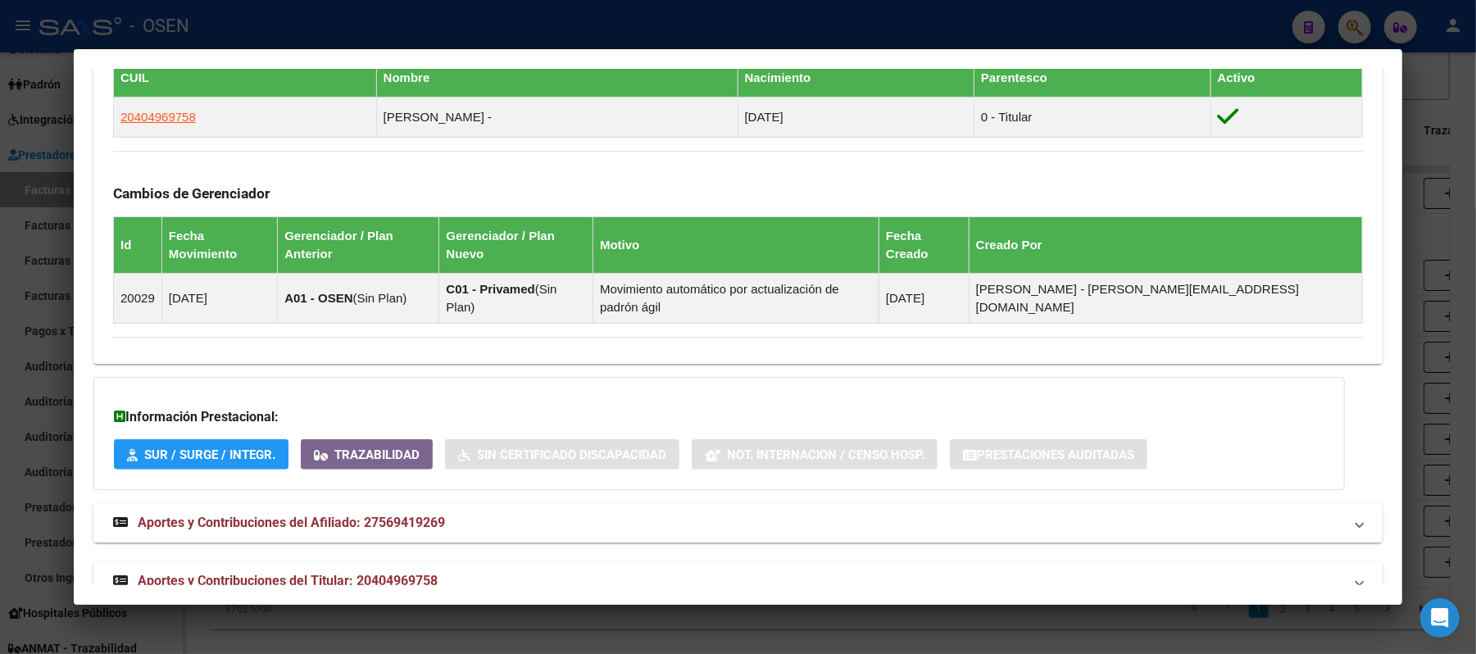
click at [798, 571] on mat-panel-title "Aportes y Contribuciones del Titular: 20404969758" at bounding box center [728, 581] width 1230 height 20
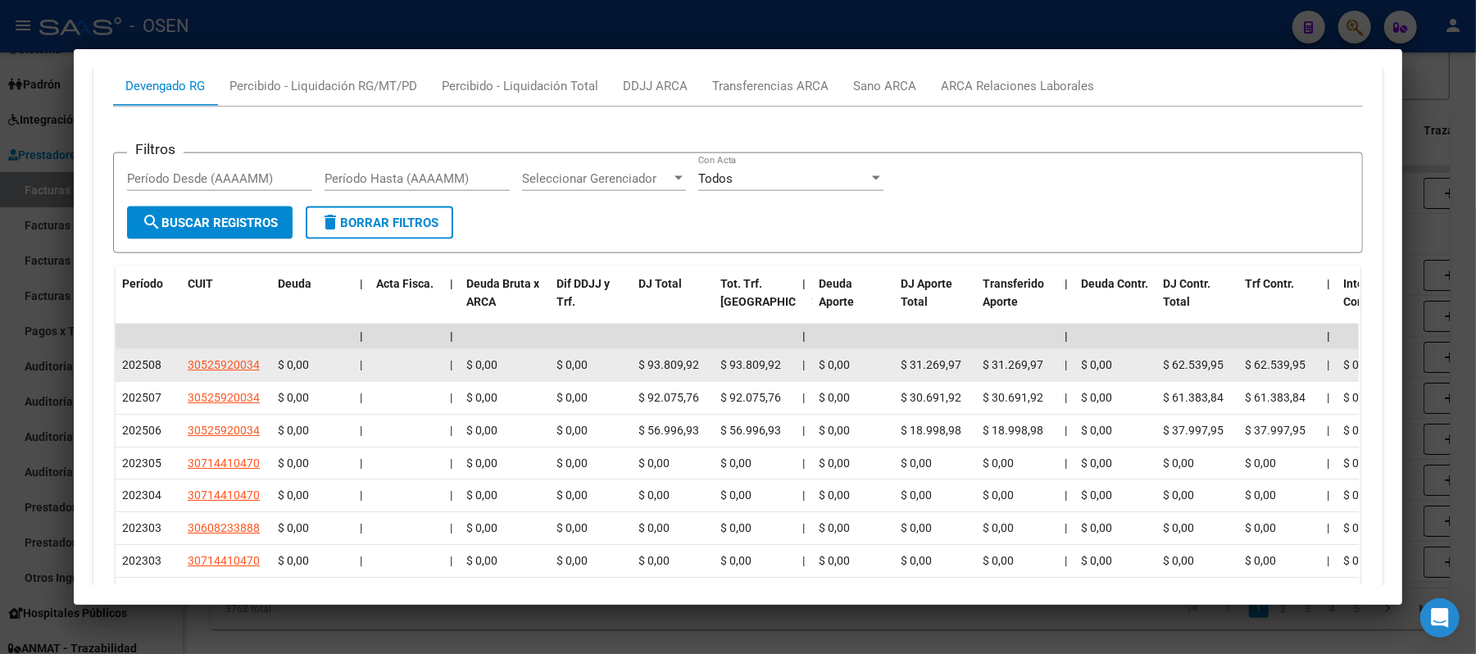
scroll to position [938, 0]
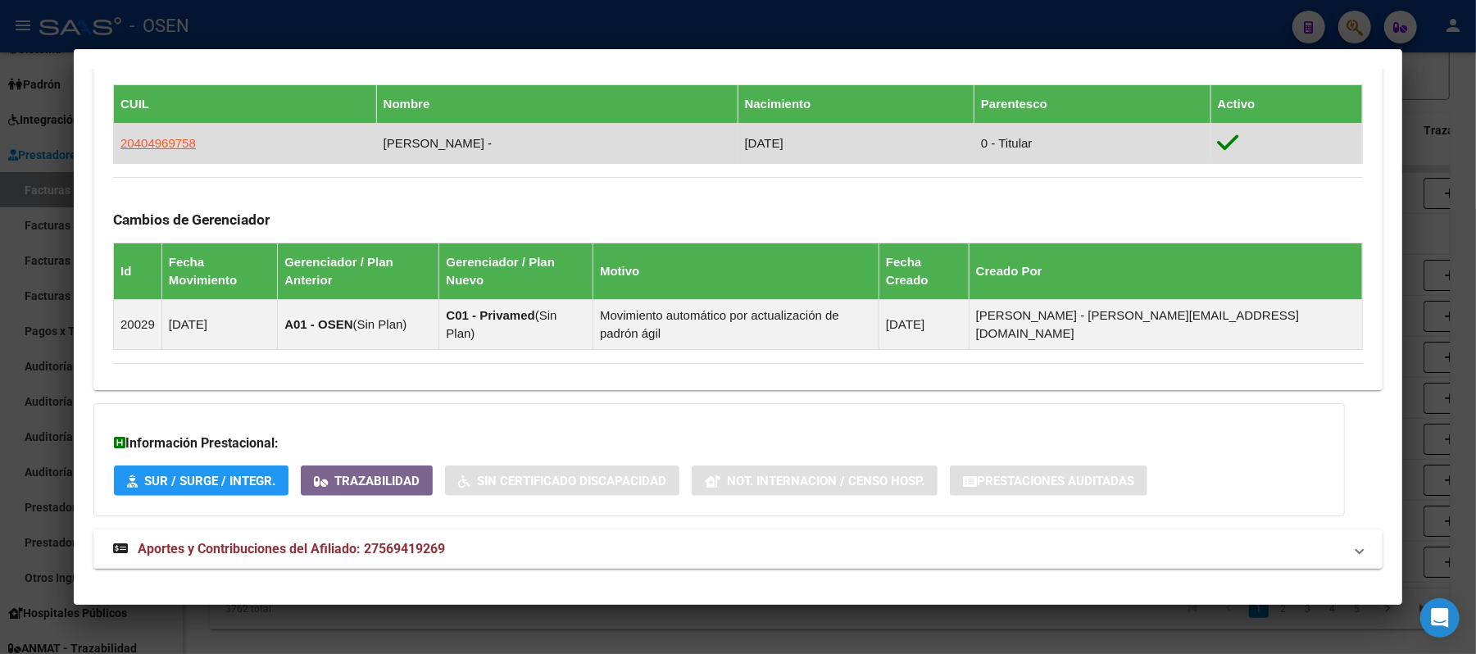
click at [145, 139] on span "20404969758" at bounding box center [157, 143] width 75 height 14
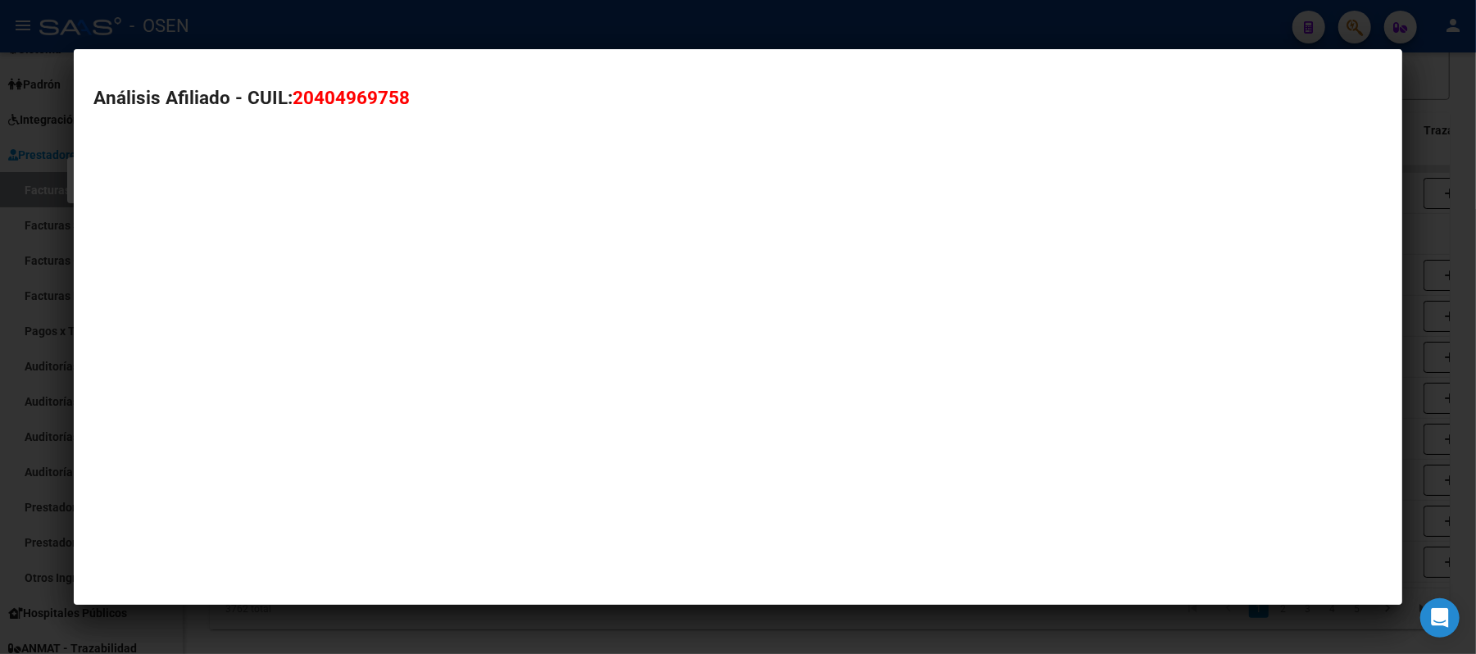
type textarea "20404969758"
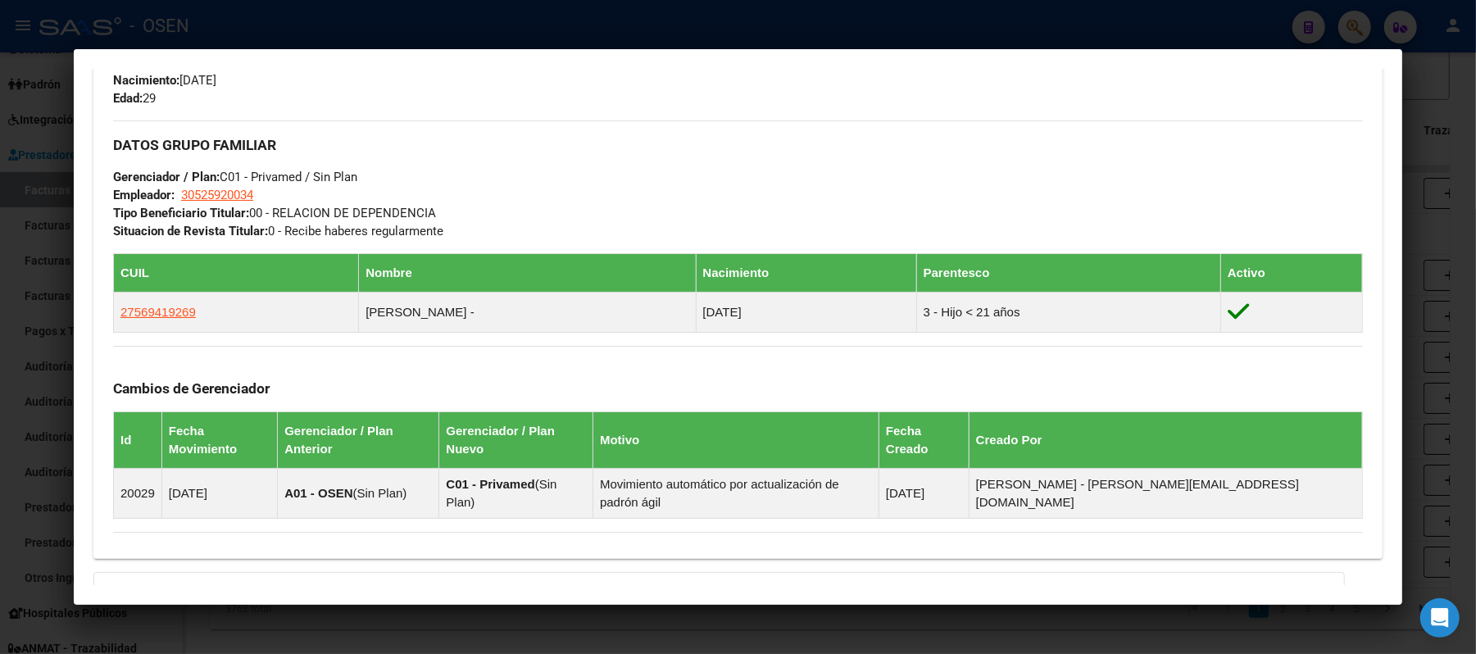
scroll to position [906, 0]
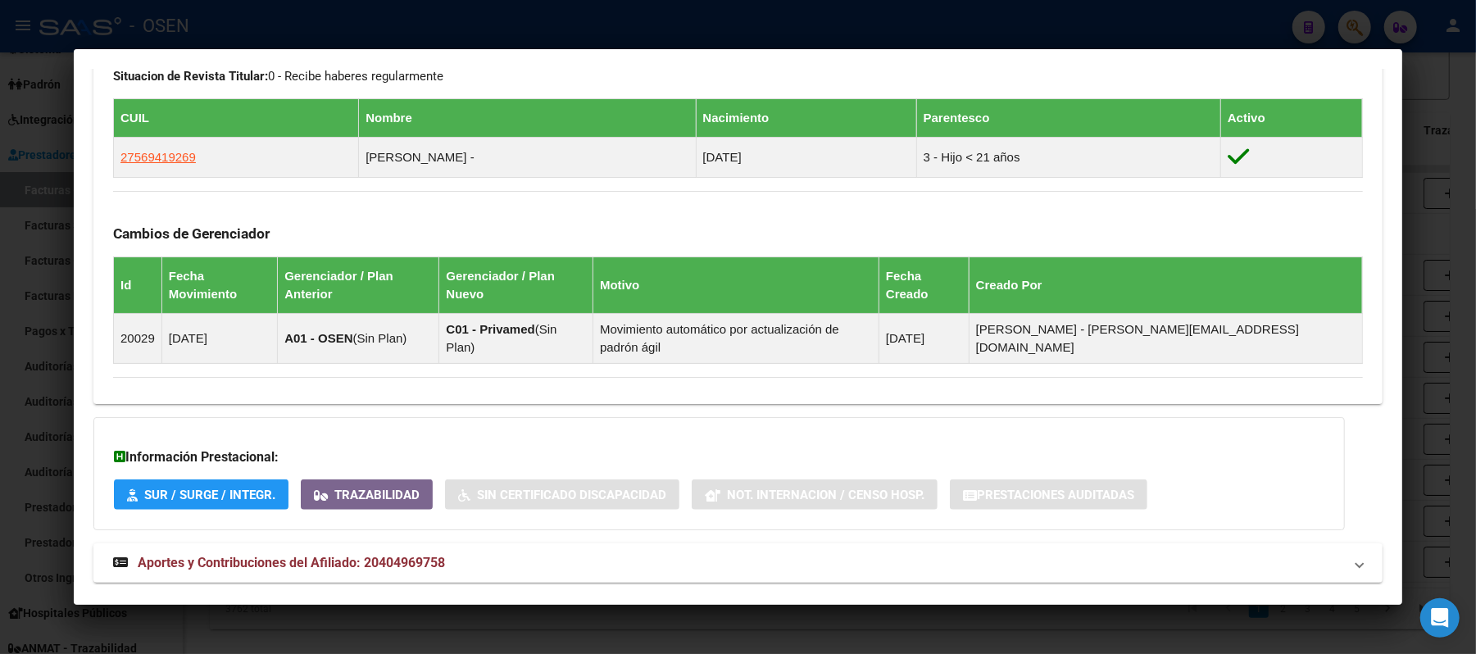
click at [579, 33] on div at bounding box center [738, 327] width 1476 height 654
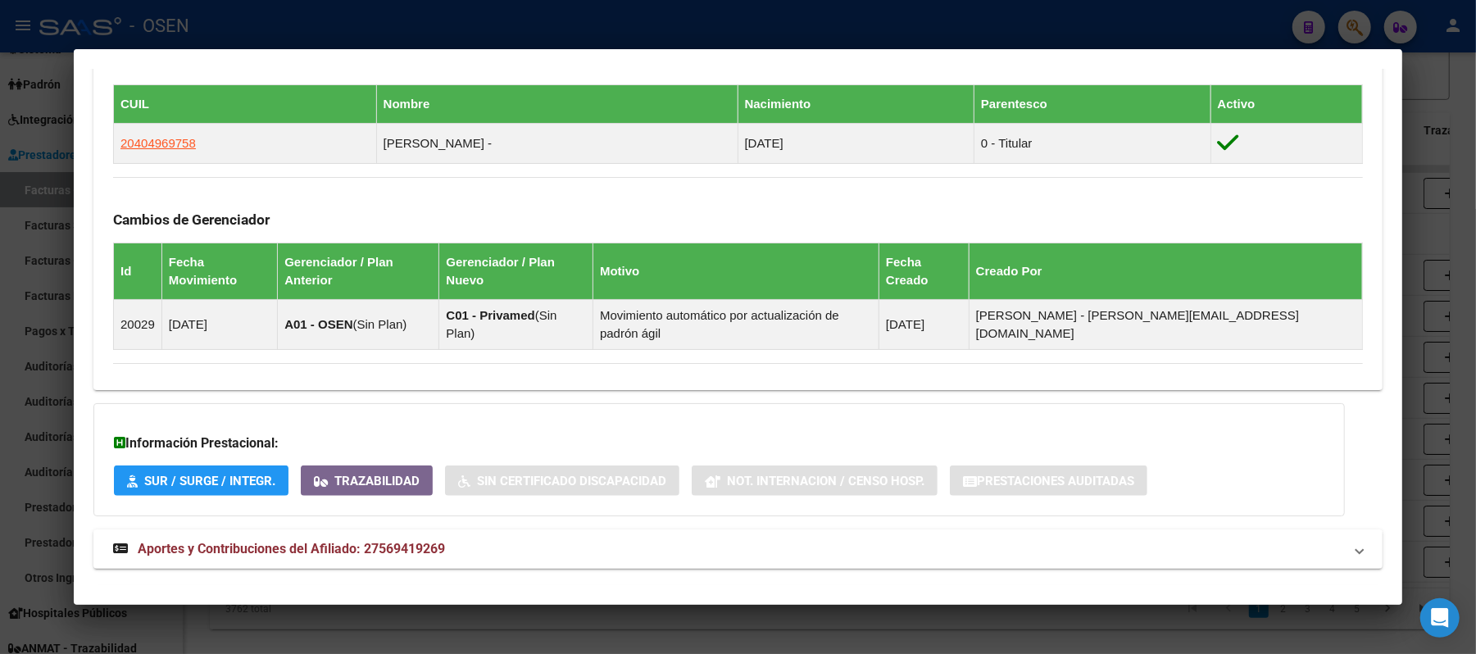
click at [397, 10] on div at bounding box center [738, 327] width 1476 height 654
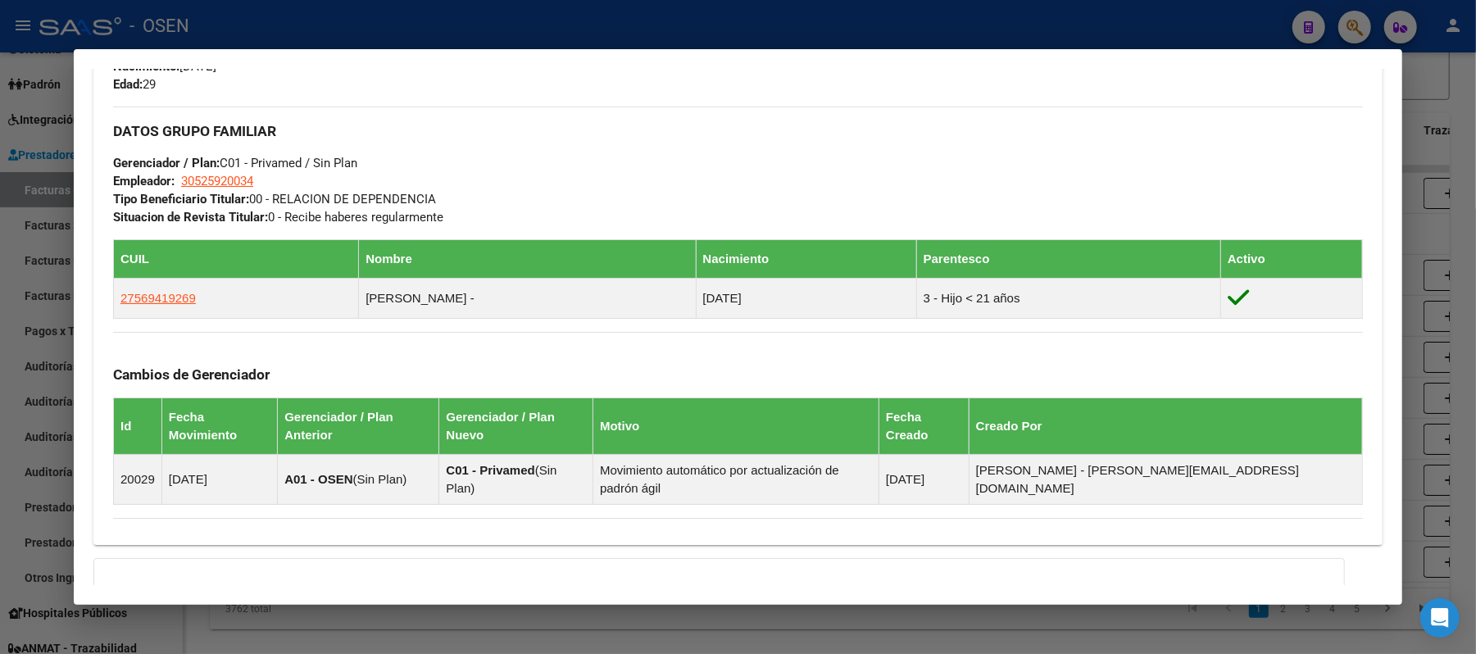
click at [349, 27] on div at bounding box center [738, 327] width 1476 height 654
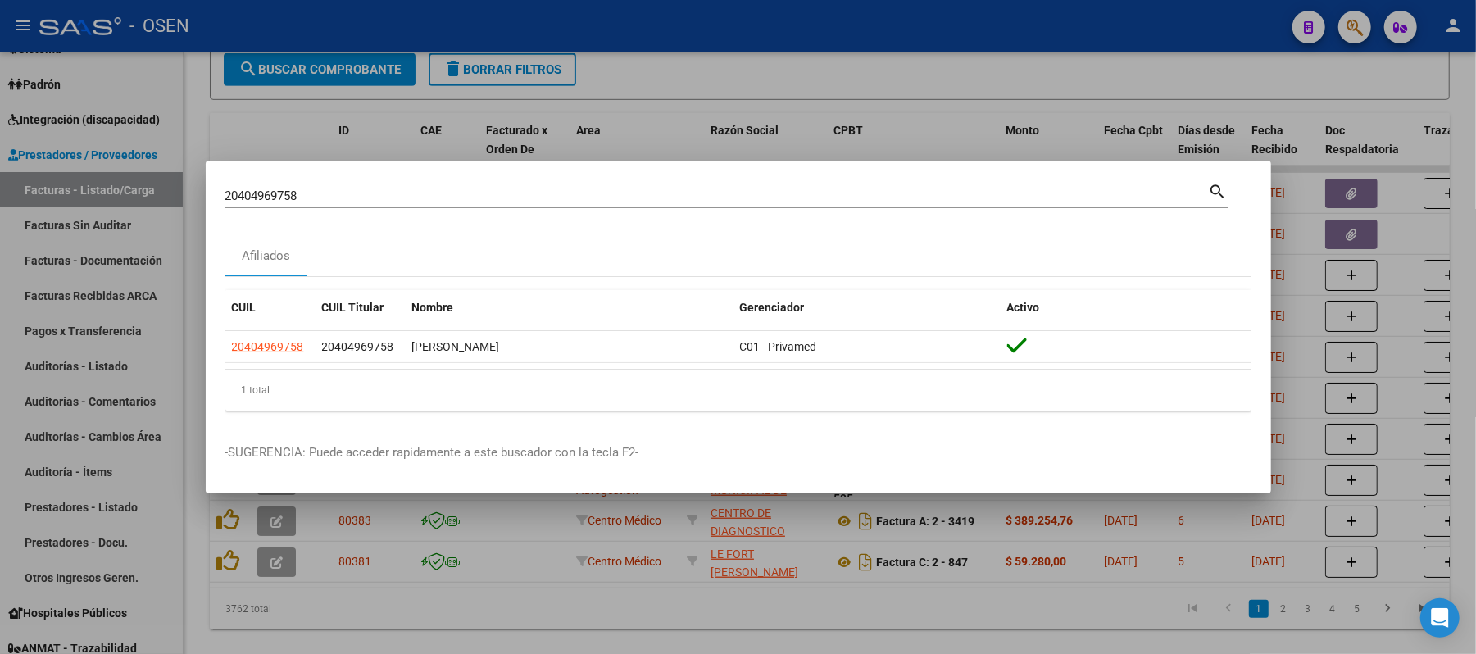
drag, startPoint x: 378, startPoint y: 195, endPoint x: 0, endPoint y: 17, distance: 417.6
click at [0, 139] on div "20404969758 Buscar (apellido, dni, cuil, nro traspaso, cuit, obra social) searc…" at bounding box center [738, 327] width 1476 height 654
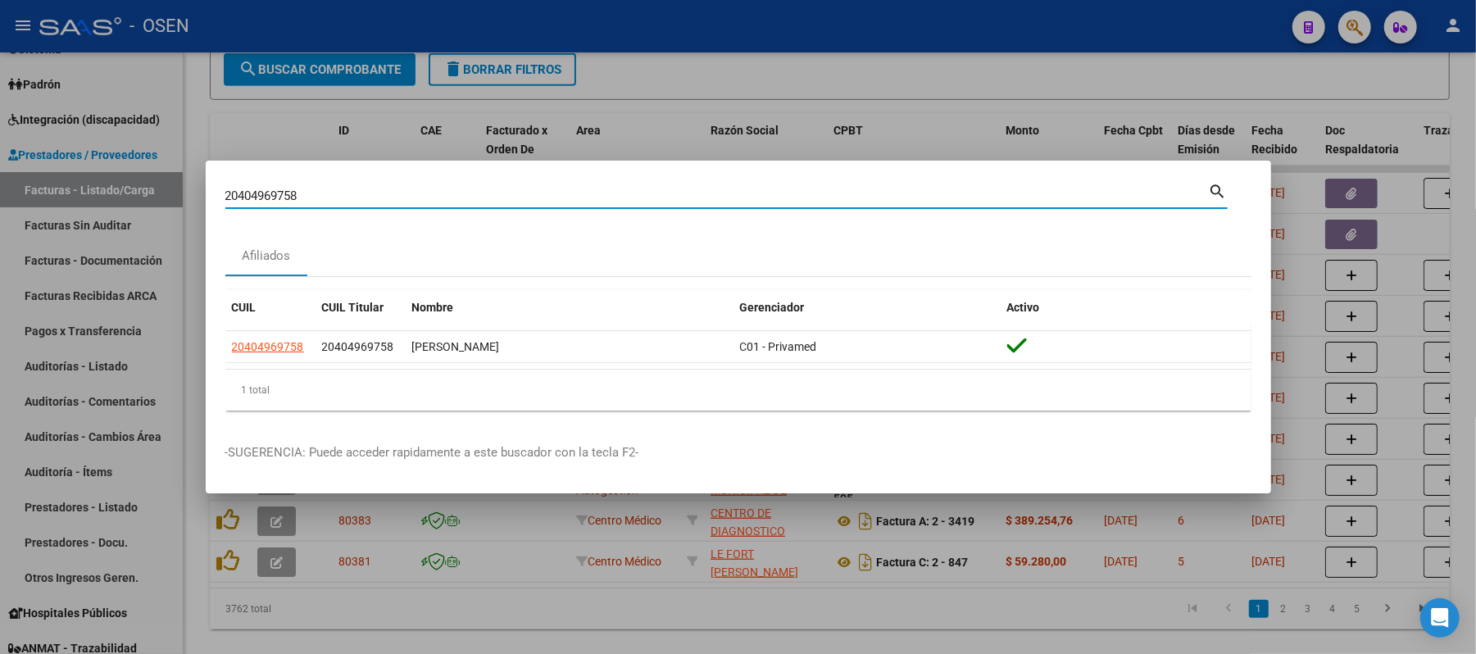
paste input "24430182"
type input "20244301828"
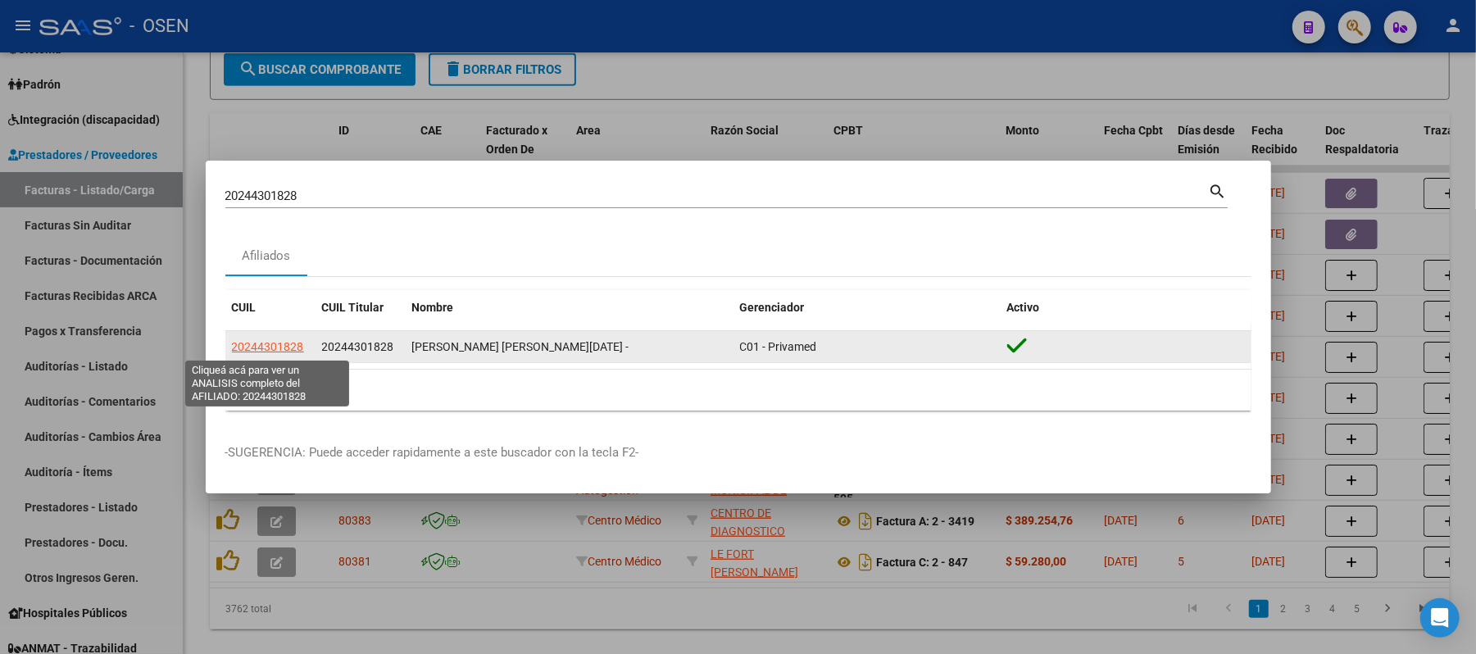
click at [252, 342] on span "20244301828" at bounding box center [268, 346] width 72 height 13
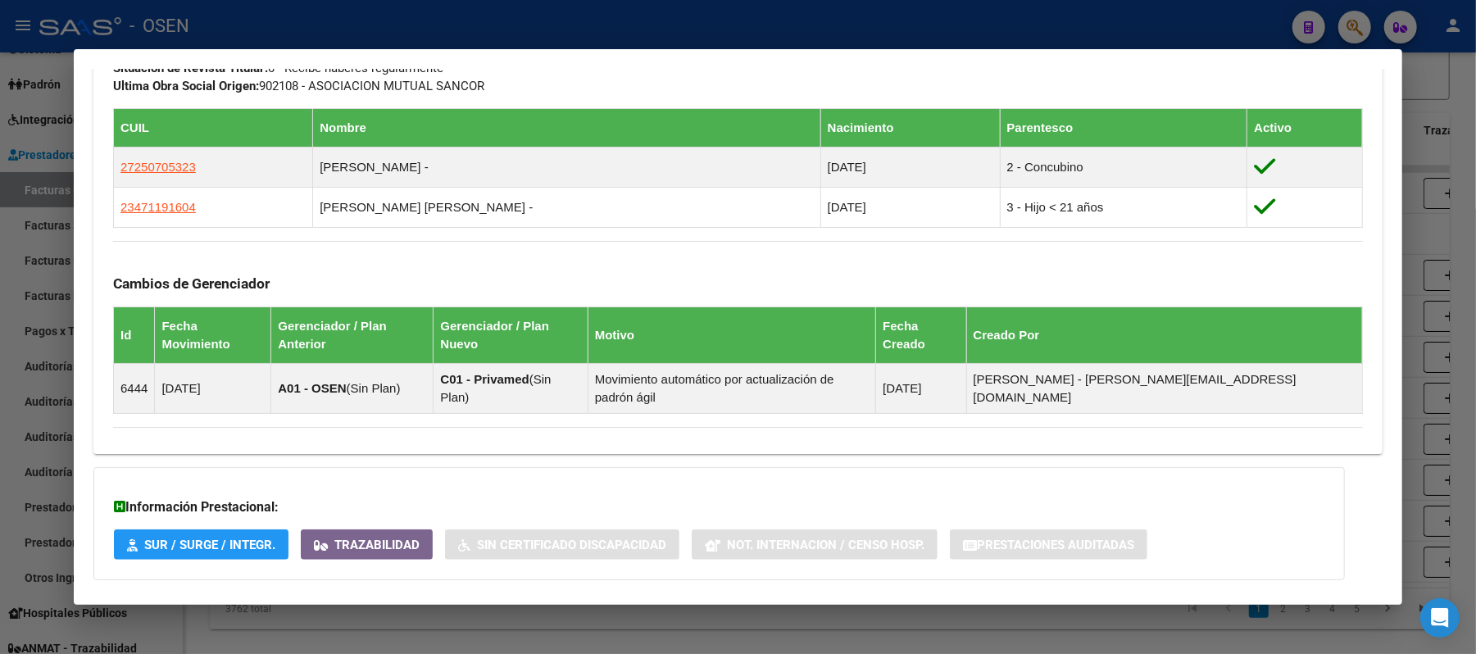
scroll to position [982, 0]
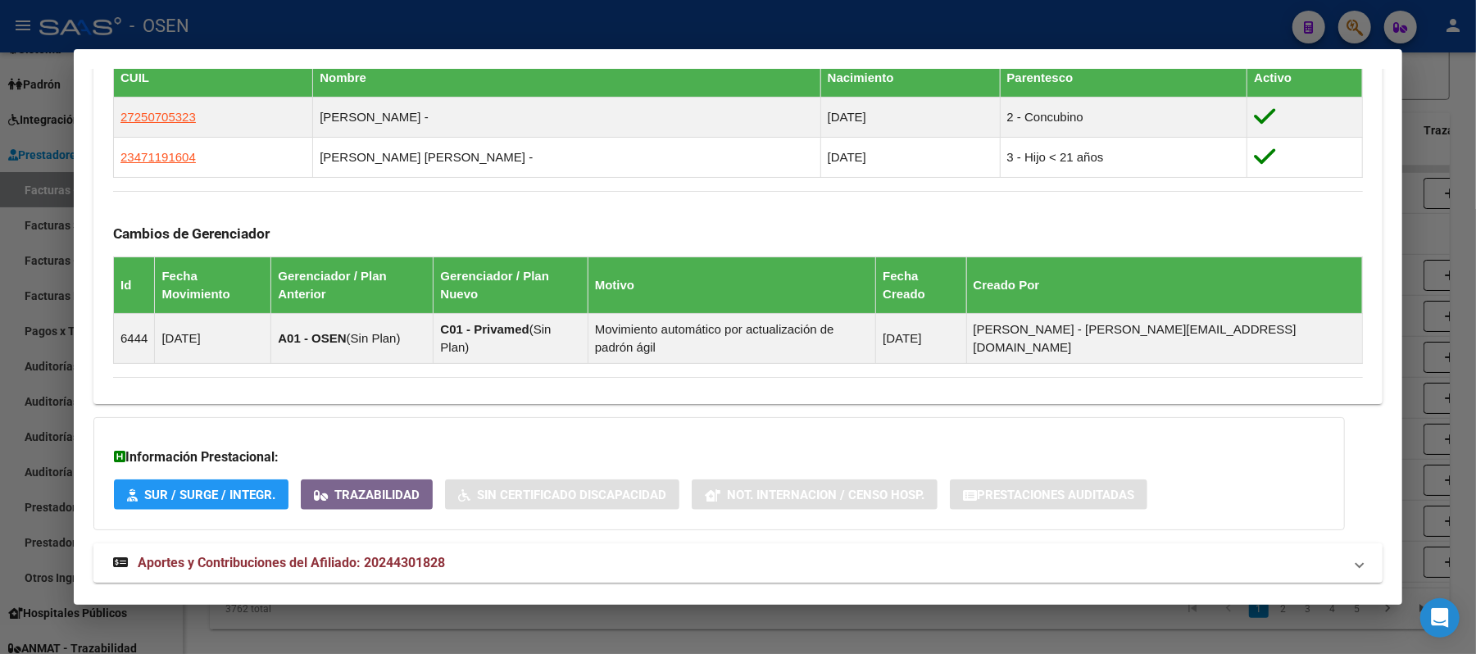
click at [519, 553] on mat-panel-title "Aportes y Contribuciones del Afiliado: 20244301828" at bounding box center [728, 563] width 1230 height 20
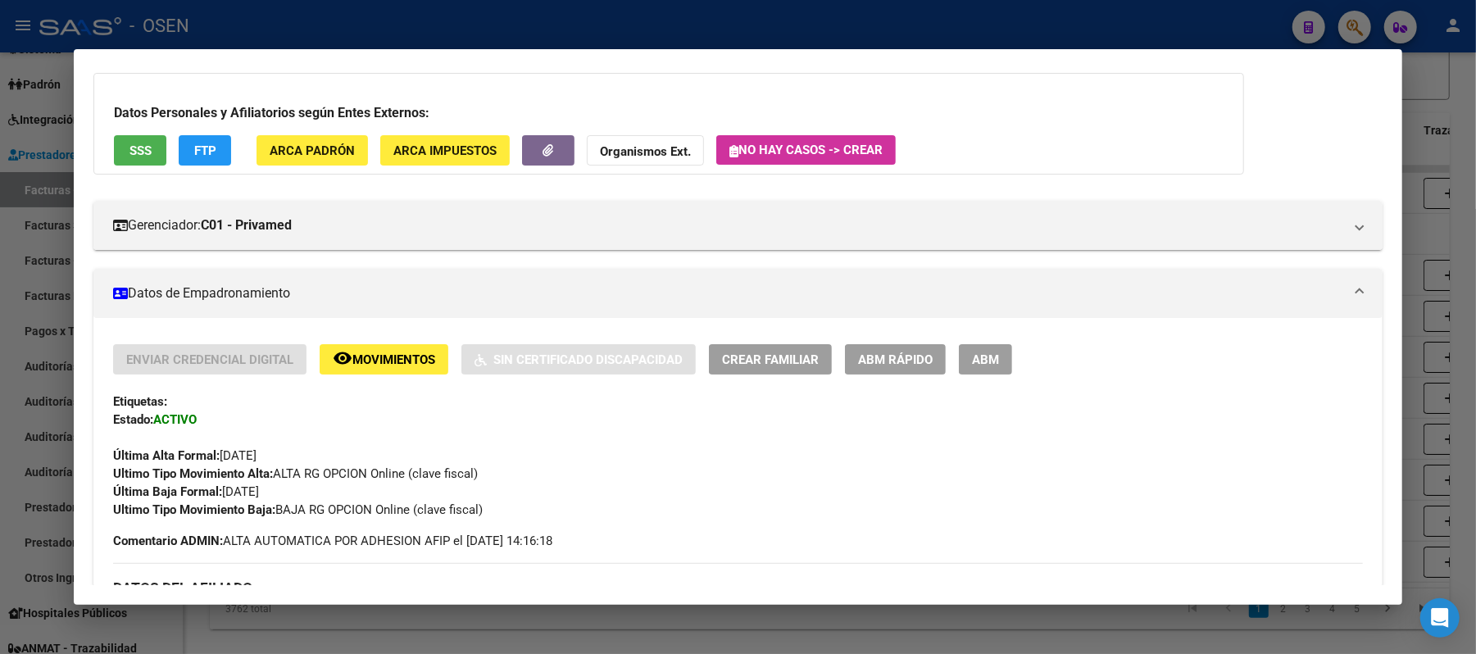
scroll to position [0, 0]
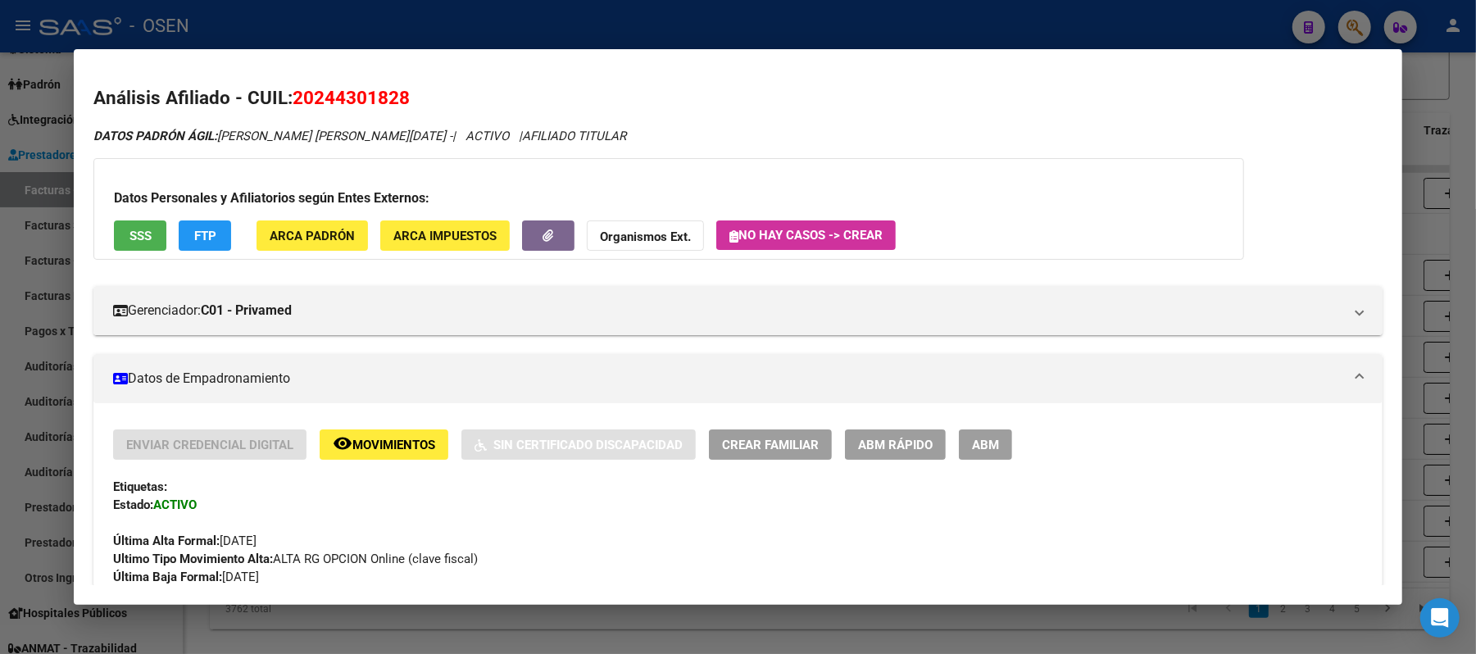
click at [130, 241] on span "SSS" at bounding box center [141, 236] width 22 height 15
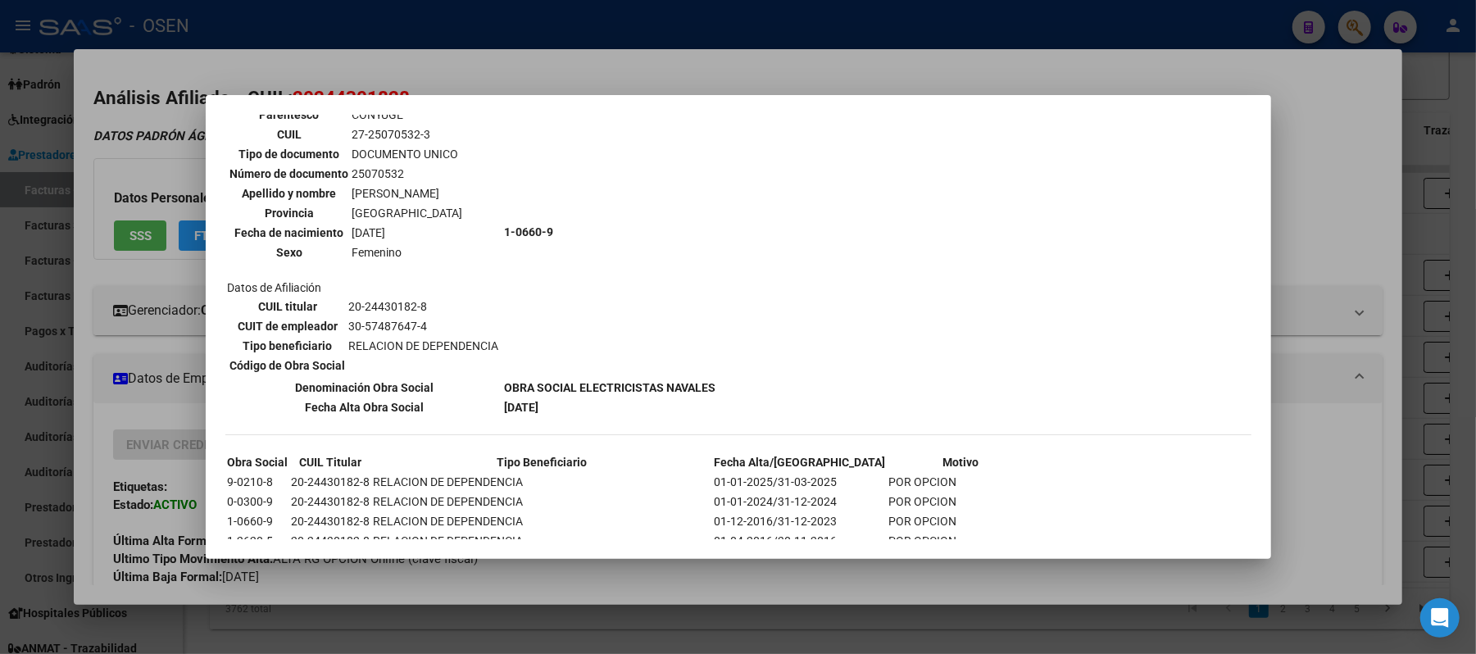
scroll to position [689, 0]
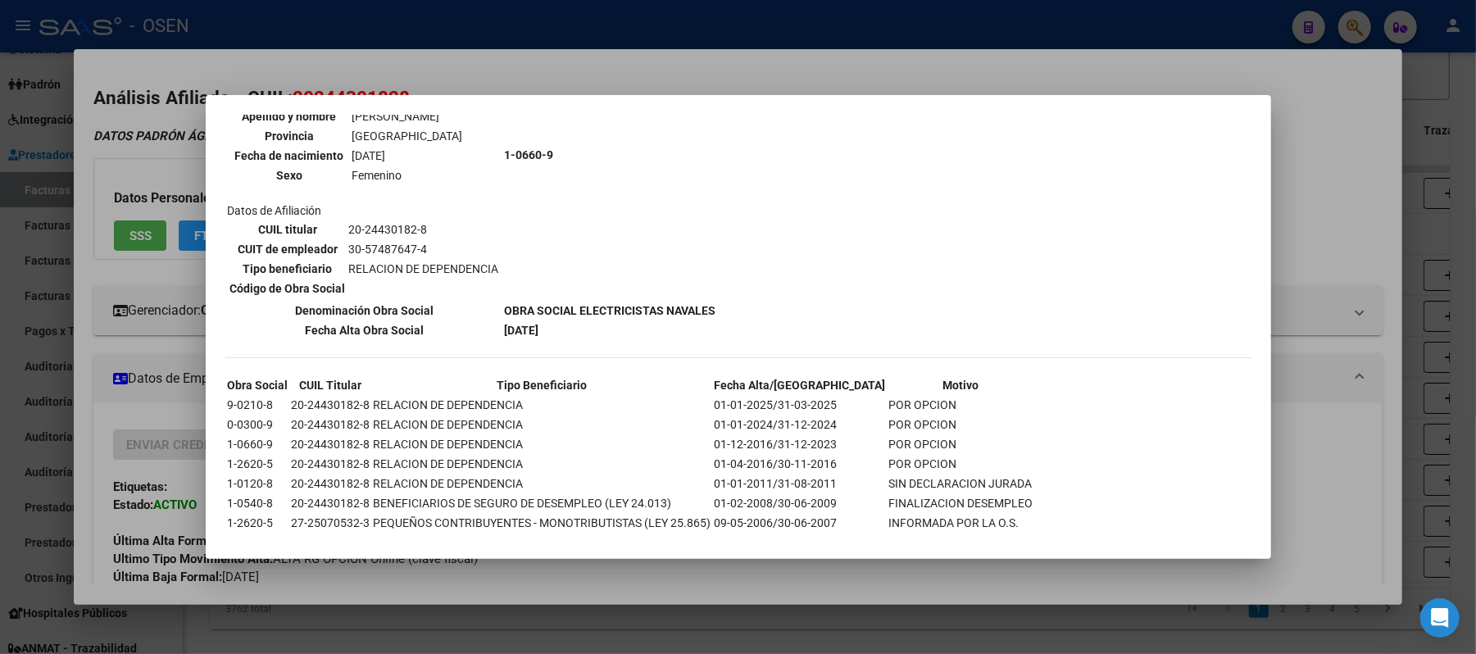
drag, startPoint x: 280, startPoint y: 382, endPoint x: 226, endPoint y: 382, distance: 53.3
click at [227, 396] on td "9-0210-8" at bounding box center [258, 405] width 62 height 18
copy td "9-0210-8"
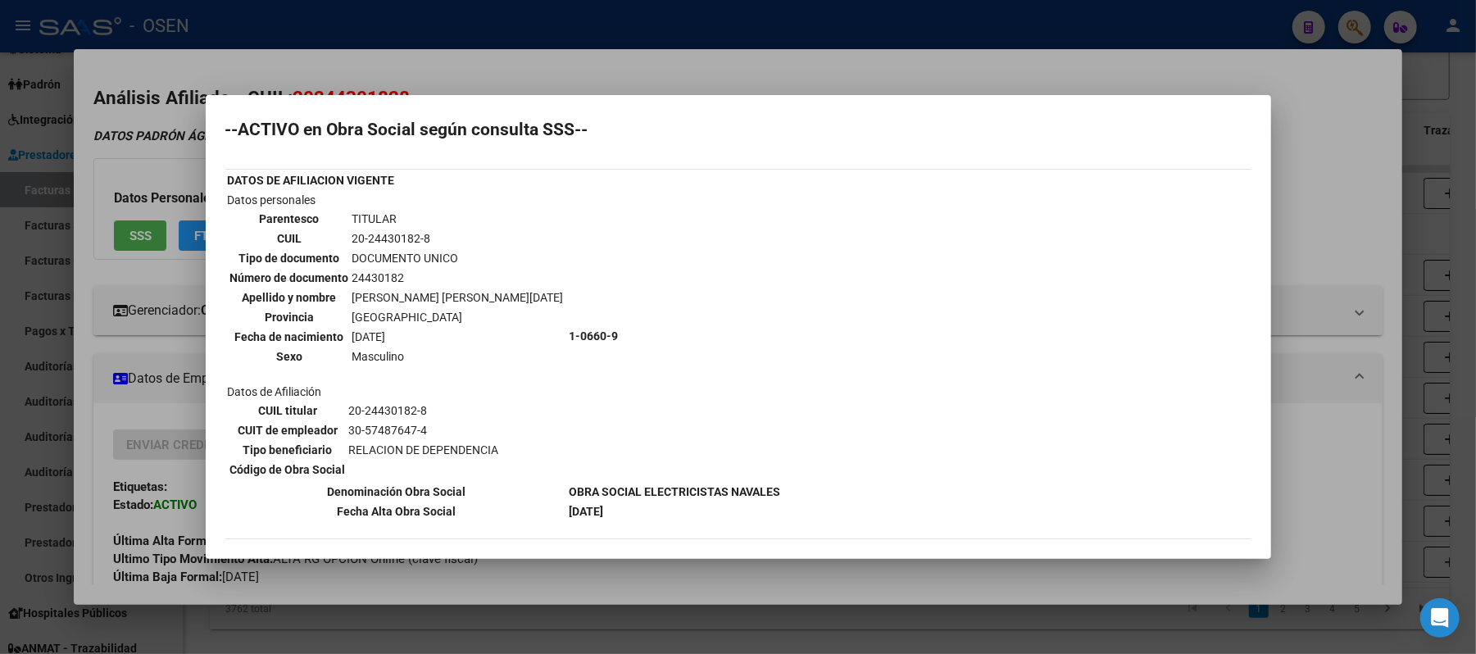
scroll to position [0, 0]
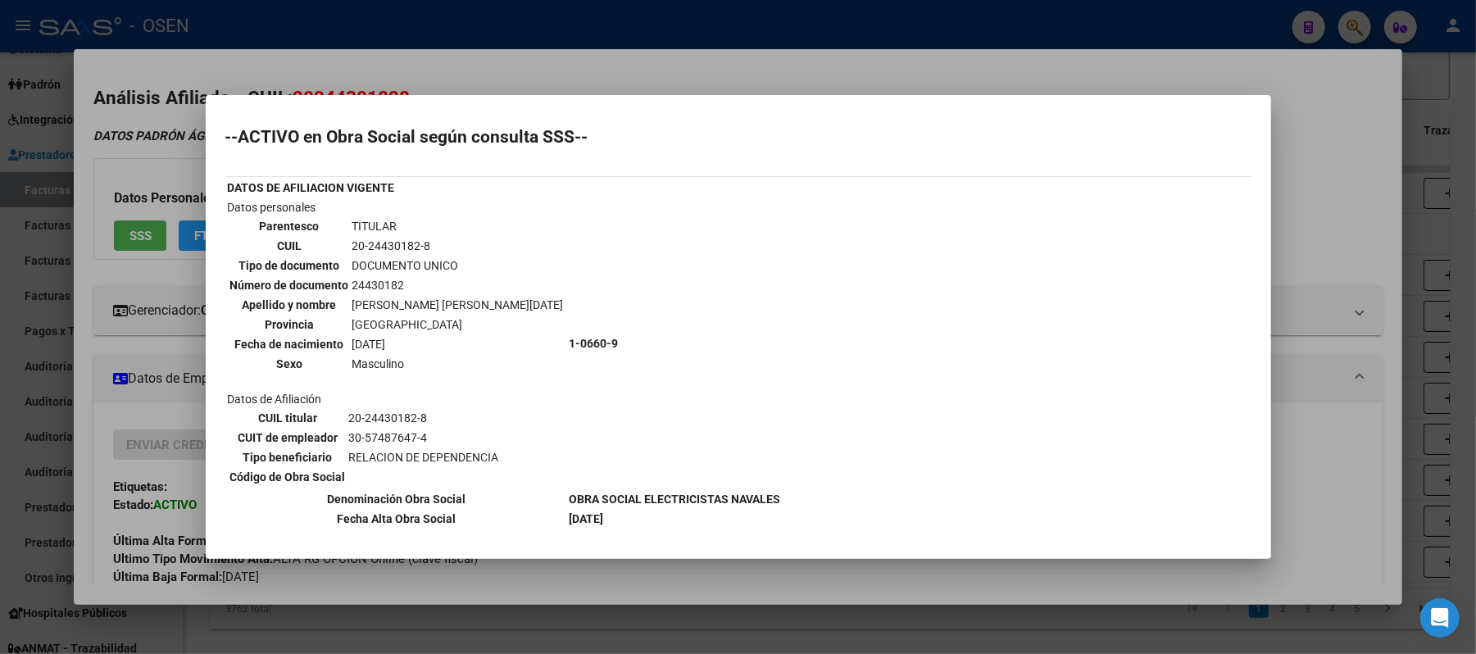
drag, startPoint x: 436, startPoint y: 239, endPoint x: 344, endPoint y: 239, distance: 91.8
click at [344, 239] on tr "CUIL 20-24430182-8" at bounding box center [397, 246] width 335 height 18
copy tr "20-24430182-8"
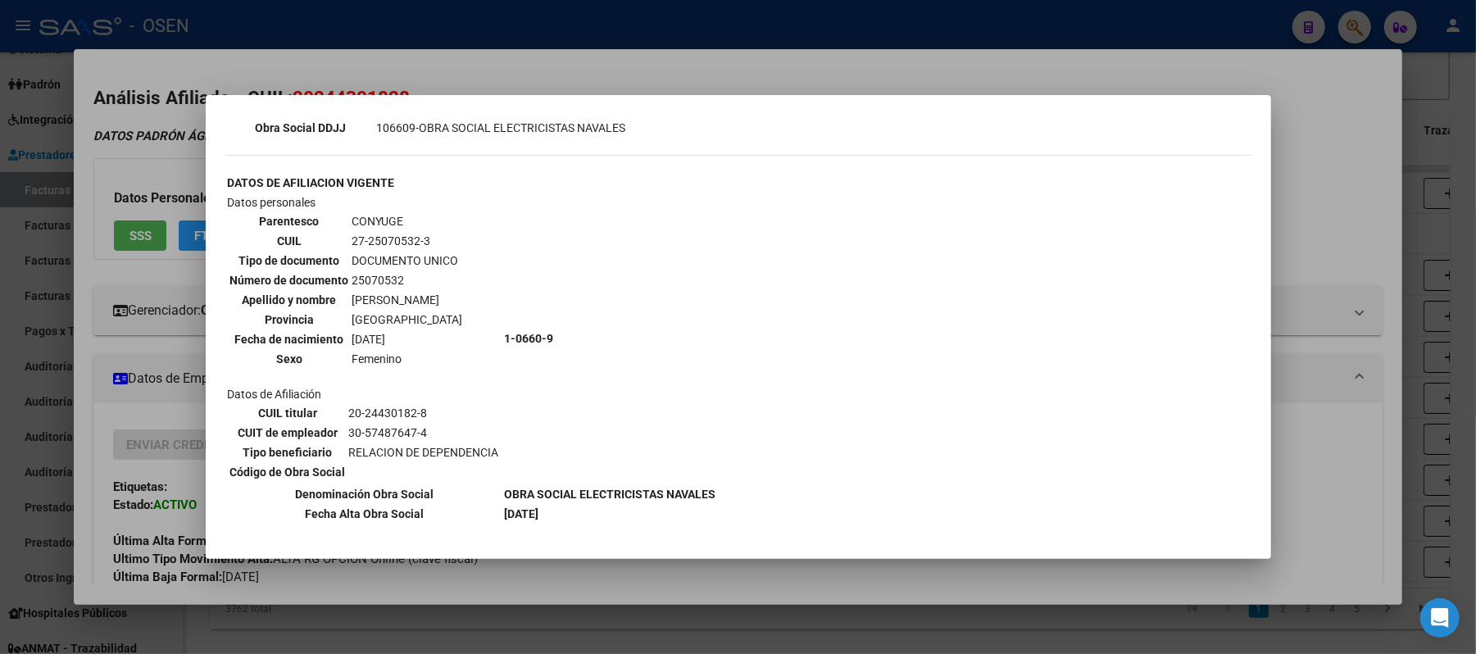
scroll to position [689, 0]
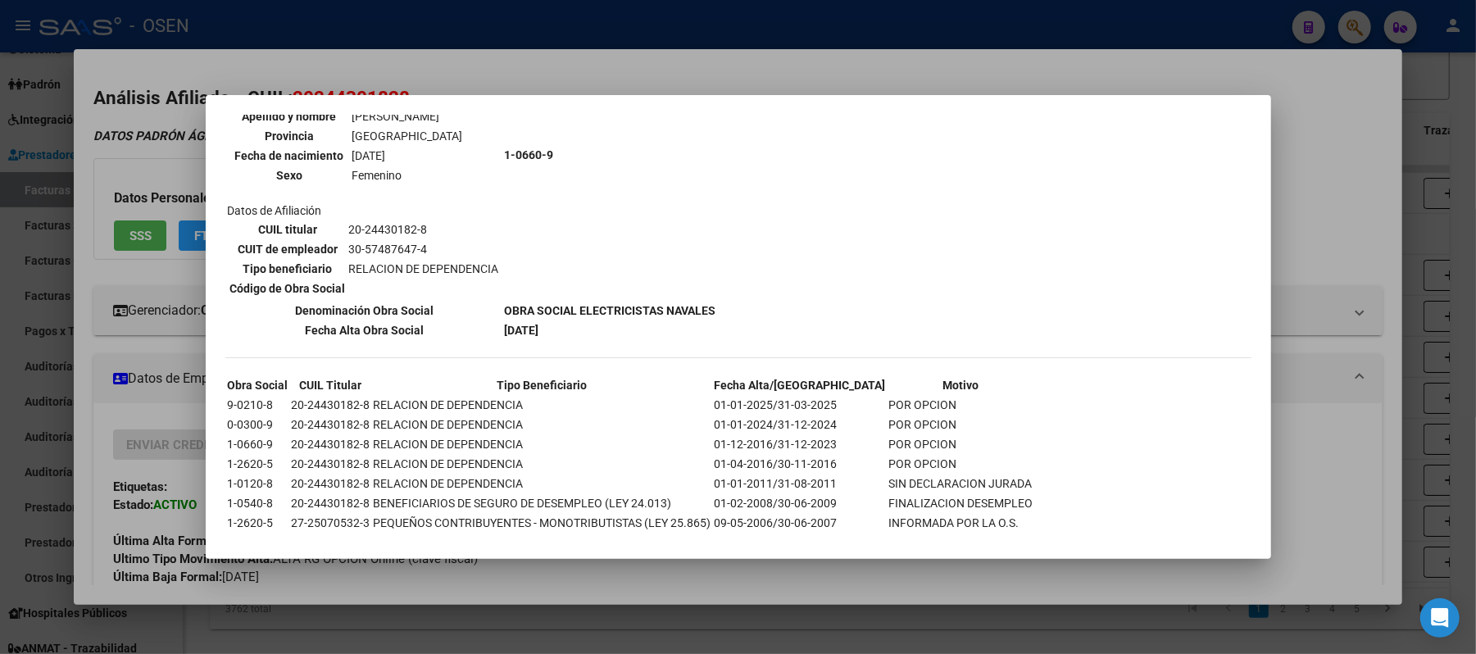
click at [1282, 316] on div at bounding box center [738, 327] width 1476 height 654
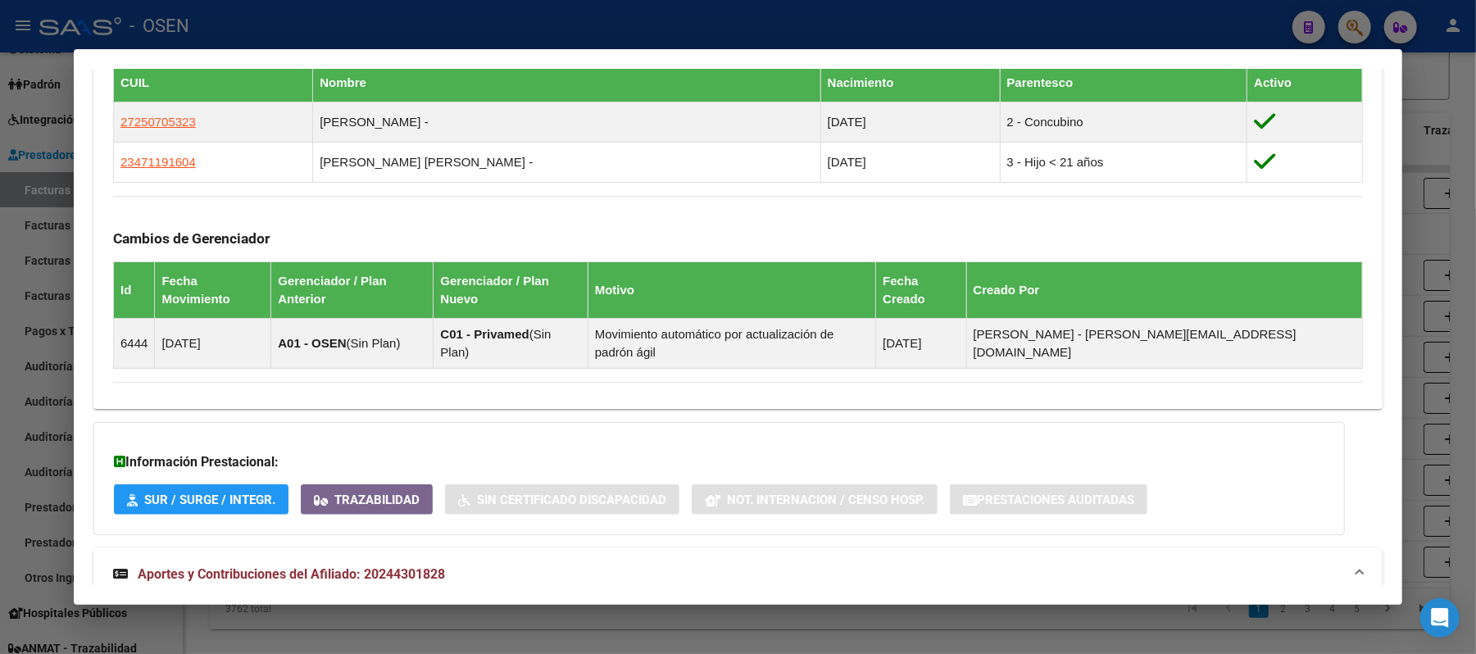
scroll to position [874, 0]
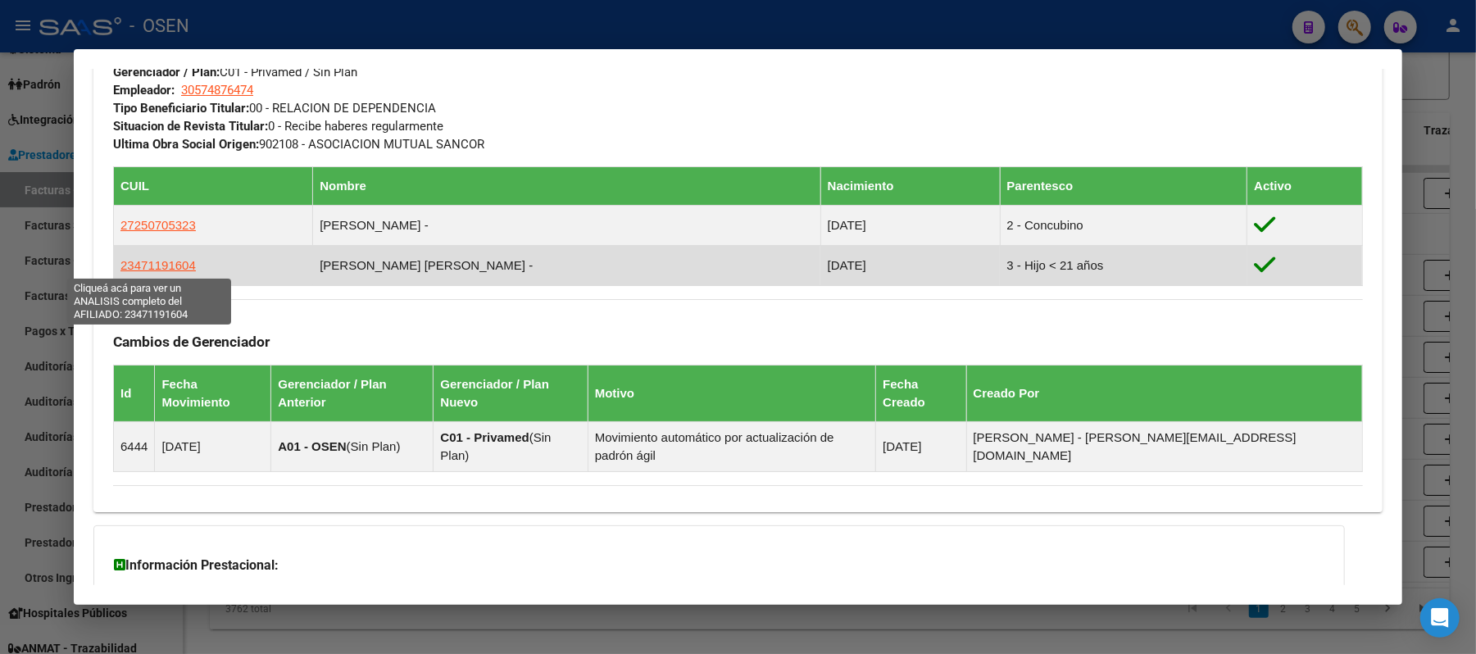
click at [165, 262] on span "23471191604" at bounding box center [157, 265] width 75 height 14
type textarea "23471191604"
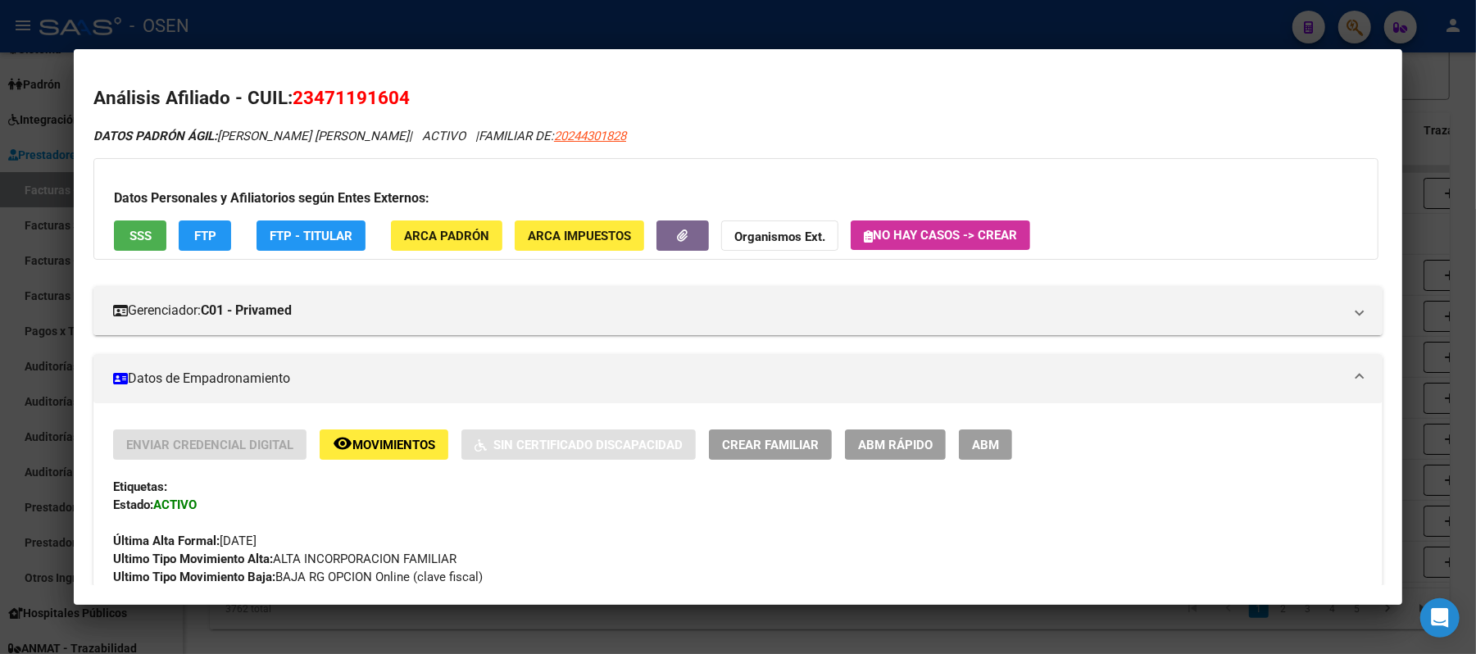
click at [159, 253] on div "Datos Personales y Afiliatorios según Entes Externos: SSS FTP FTP - Titular ARC…" at bounding box center [735, 209] width 1285 height 102
click at [142, 238] on span "SSS" at bounding box center [141, 236] width 22 height 15
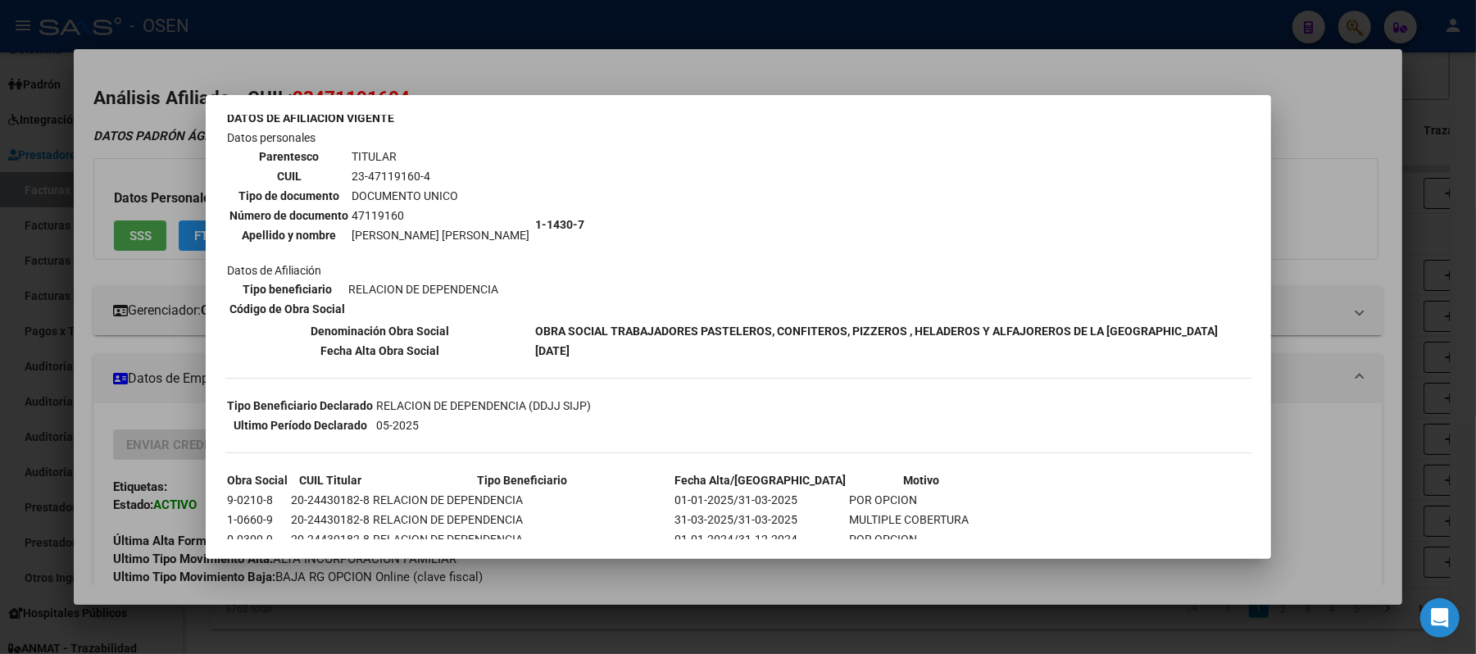
scroll to position [62, 0]
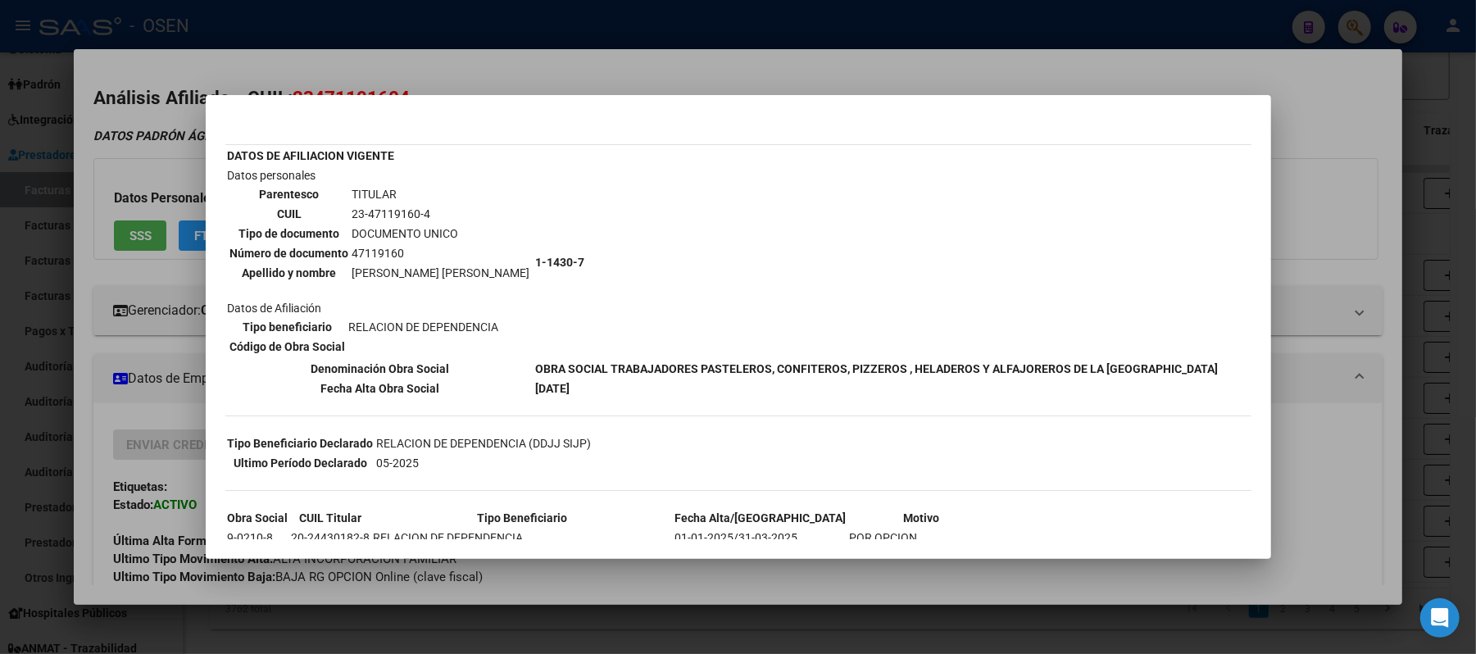
click at [1381, 391] on div at bounding box center [738, 327] width 1476 height 654
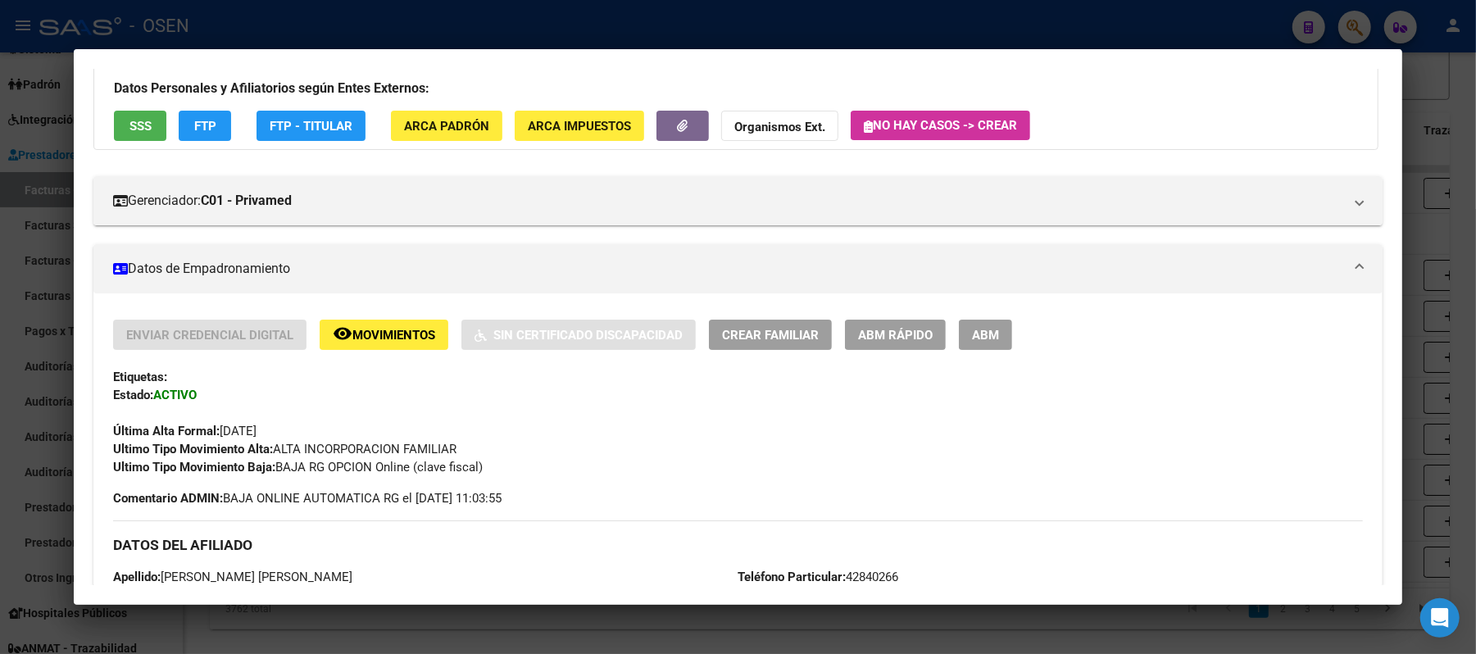
scroll to position [109, 0]
click at [907, 341] on span "ABM Rápido" at bounding box center [895, 336] width 75 height 15
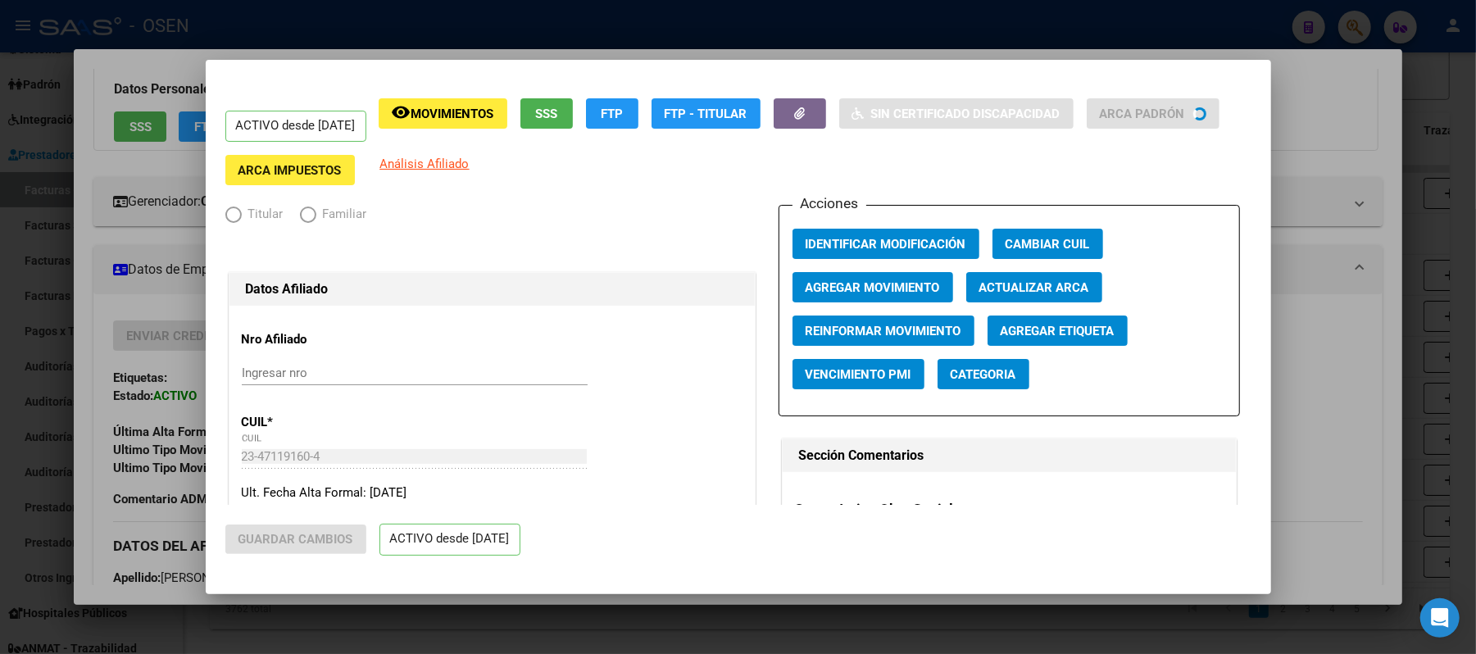
radio input "true"
type input "30-57487647-4"
click at [872, 290] on span "Agregar Movimiento" at bounding box center [873, 287] width 134 height 15
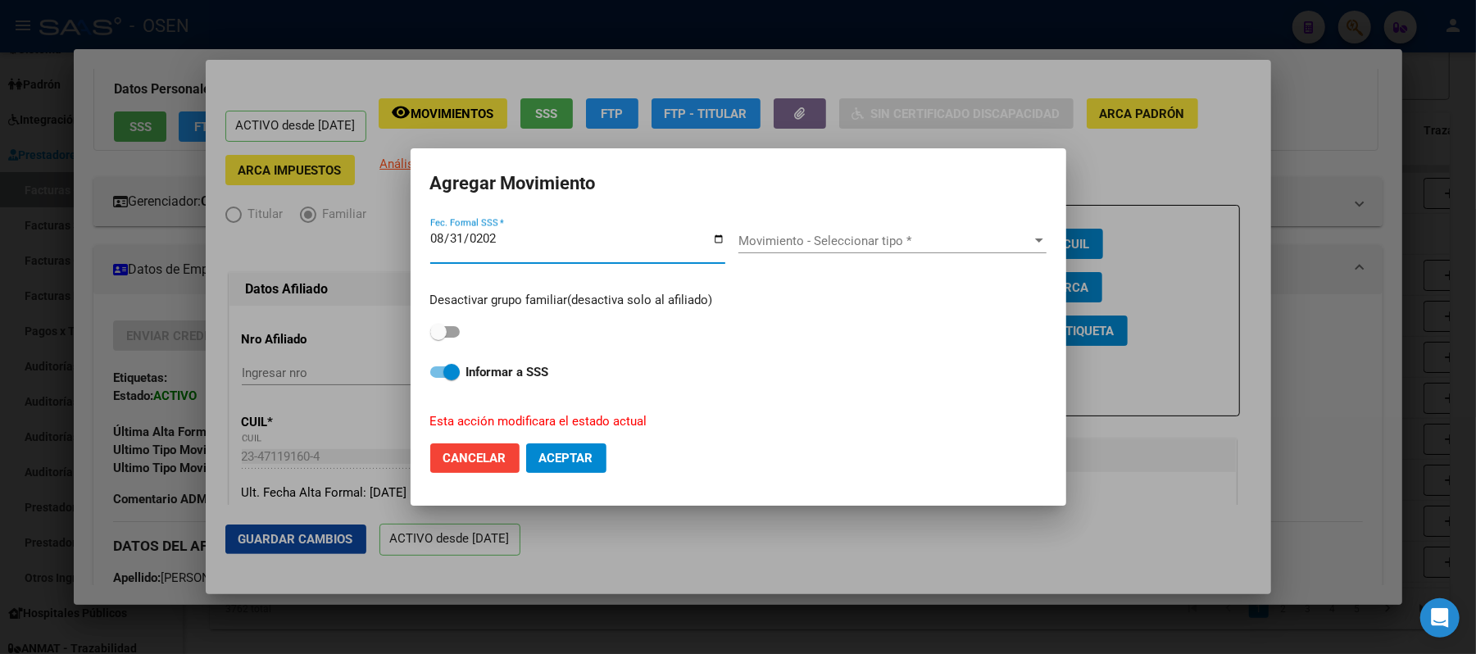
type input "[DATE]"
click at [939, 236] on span "Movimiento - Seleccionar tipo *" at bounding box center [885, 241] width 293 height 15
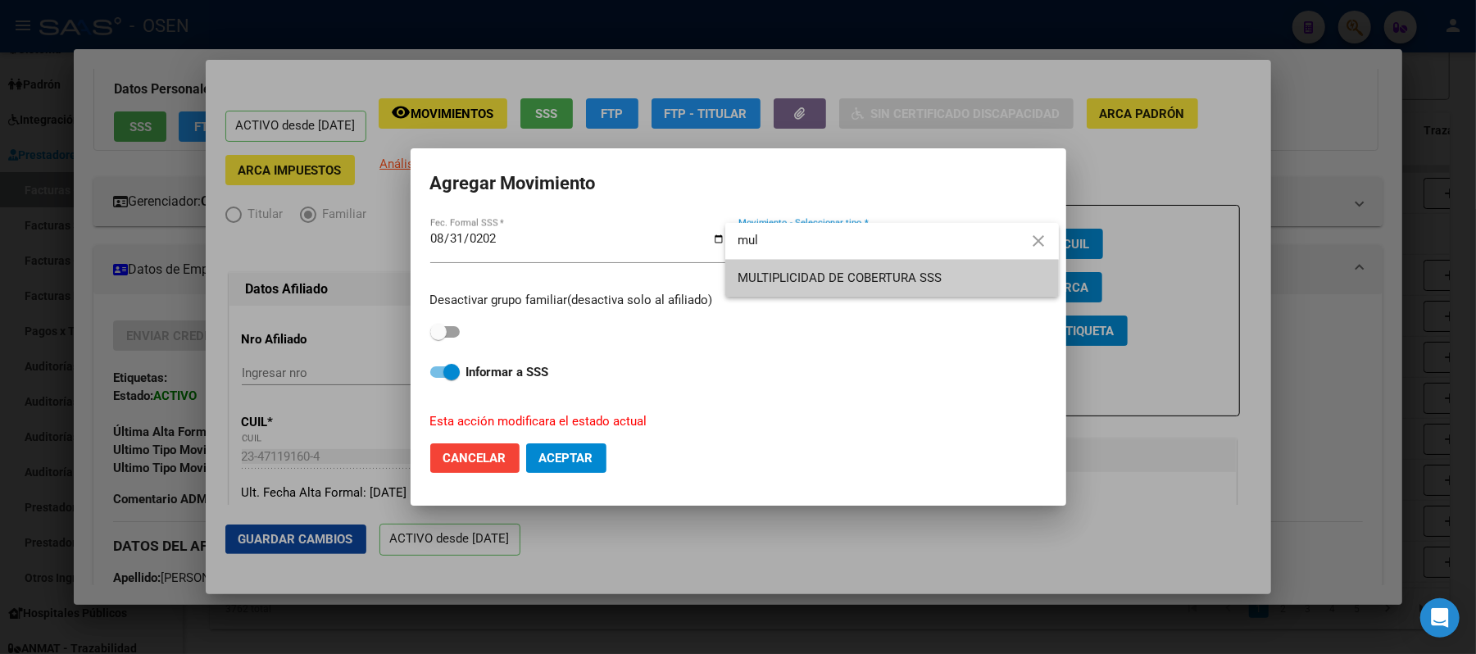
type input "mul"
click at [954, 274] on span "MULTIPLICIDAD DE COBERTURA SSS" at bounding box center [892, 278] width 307 height 37
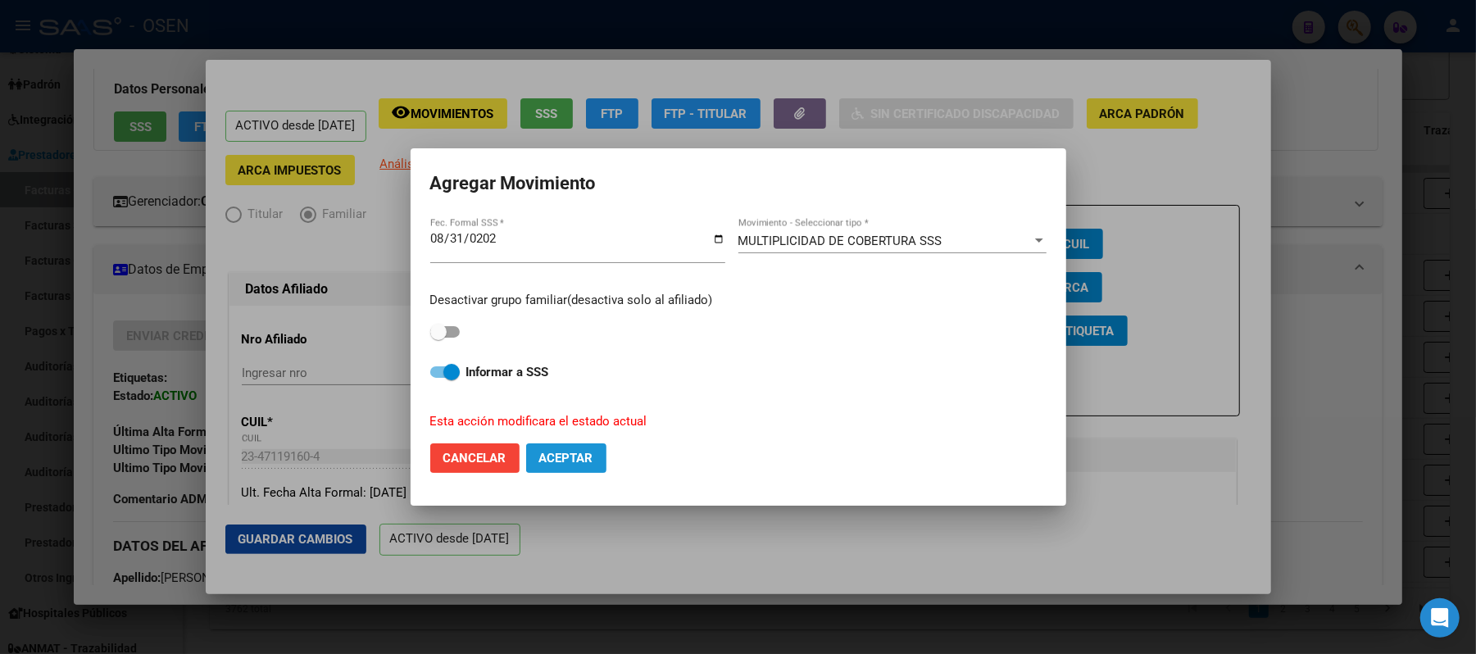
click at [580, 451] on span "Aceptar" at bounding box center [566, 458] width 54 height 15
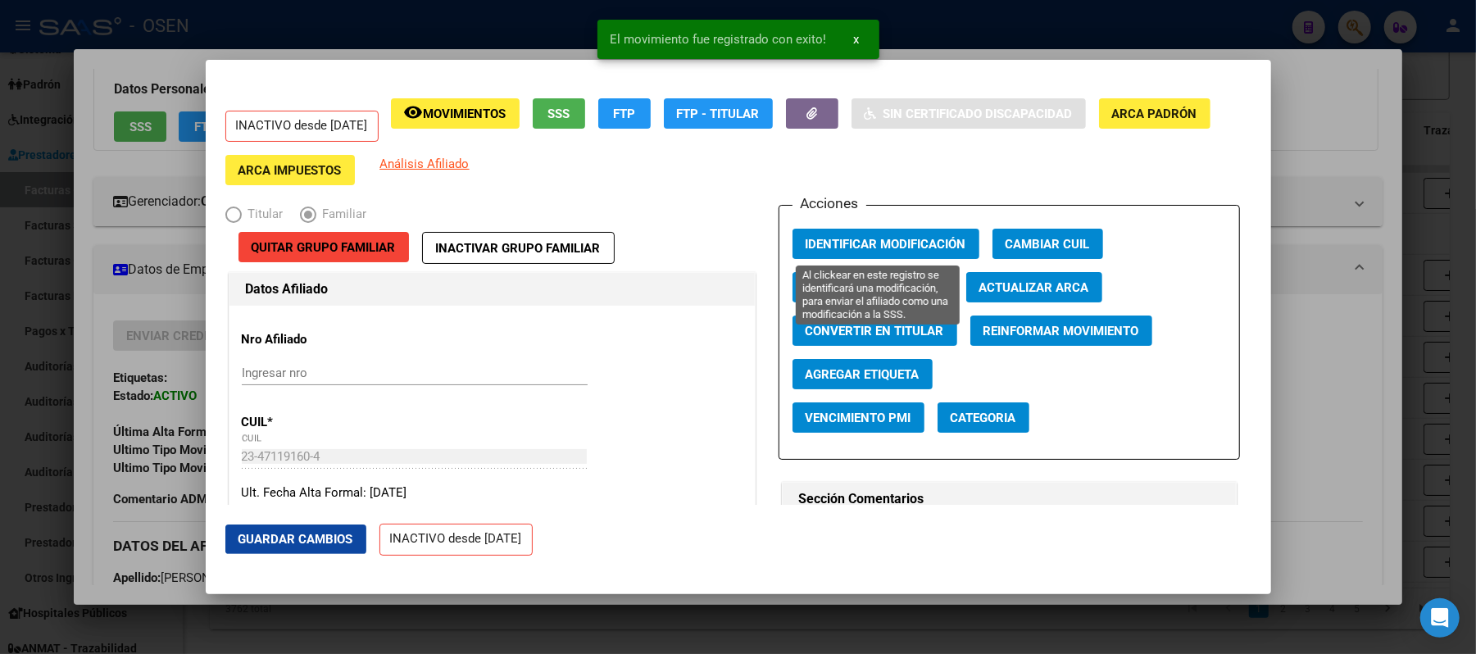
click at [898, 246] on span "Identificar Modificación" at bounding box center [886, 244] width 161 height 15
click at [1342, 307] on div at bounding box center [738, 327] width 1476 height 654
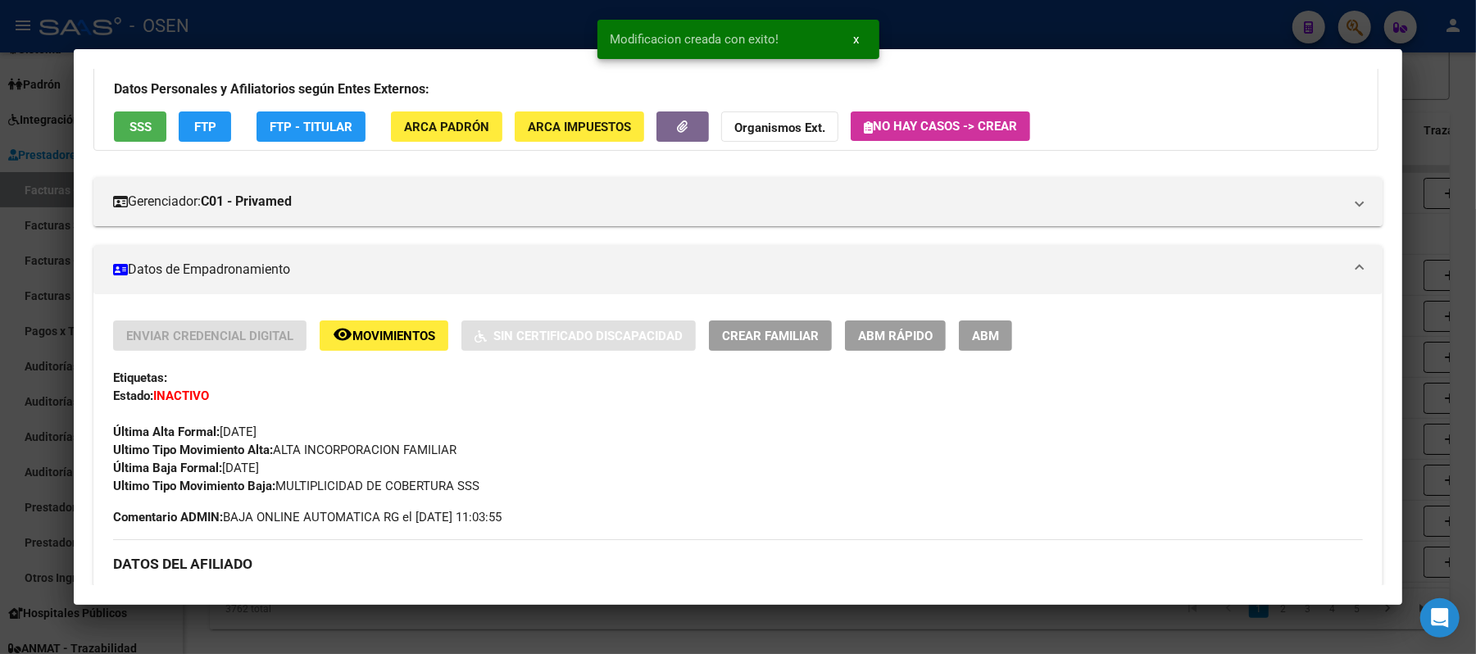
click at [329, 21] on div at bounding box center [738, 327] width 1476 height 654
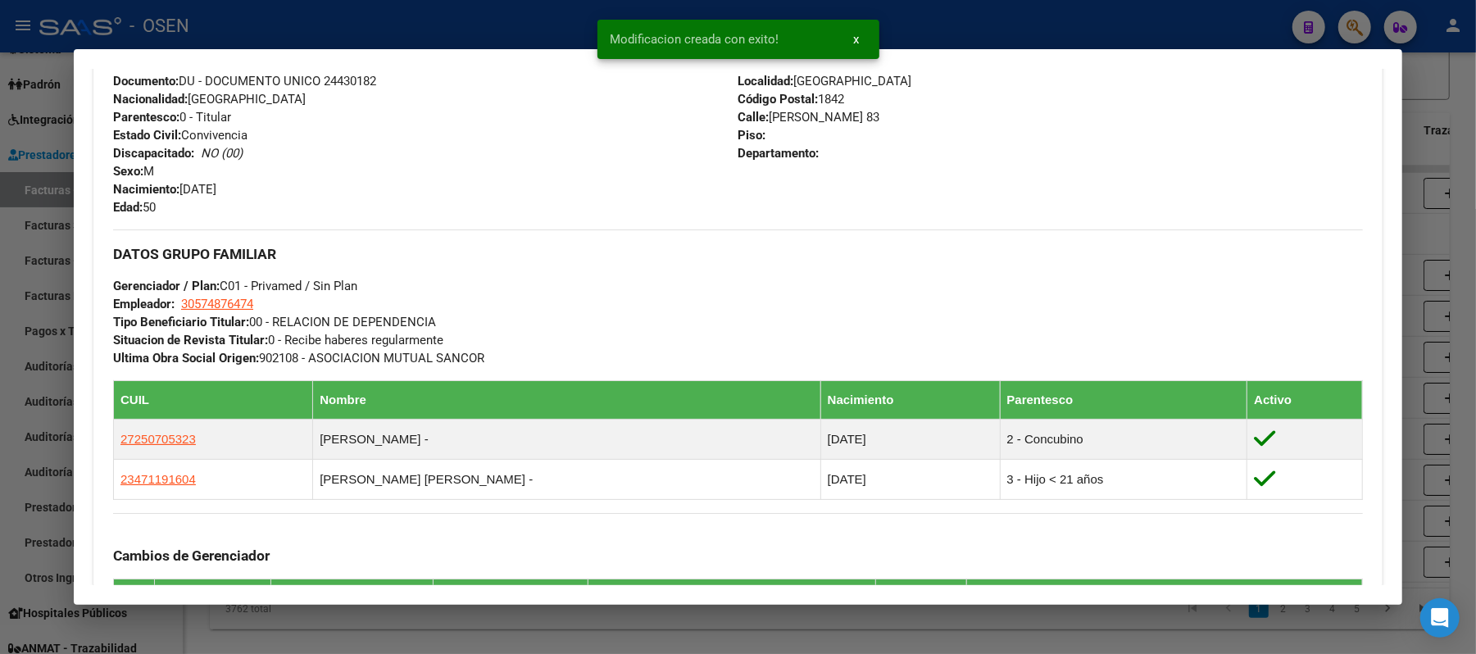
scroll to position [328, 0]
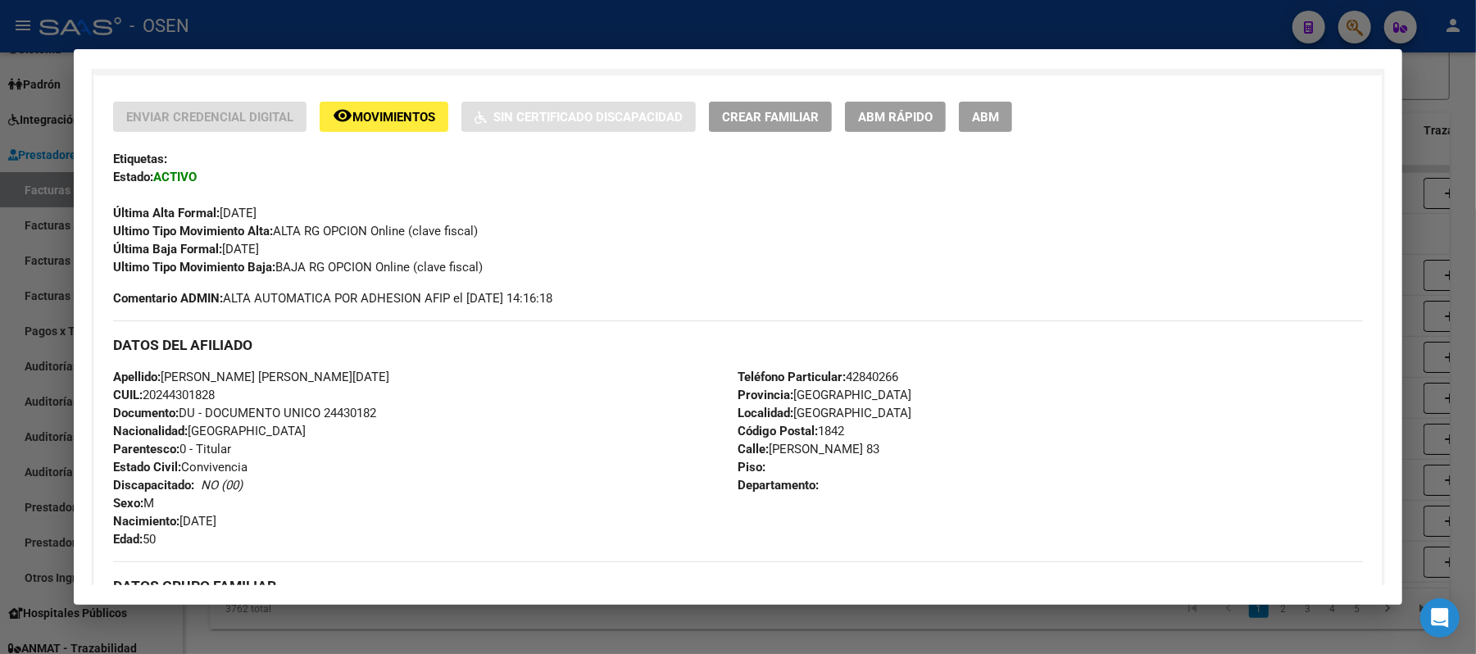
click at [636, 38] on div at bounding box center [738, 327] width 1476 height 654
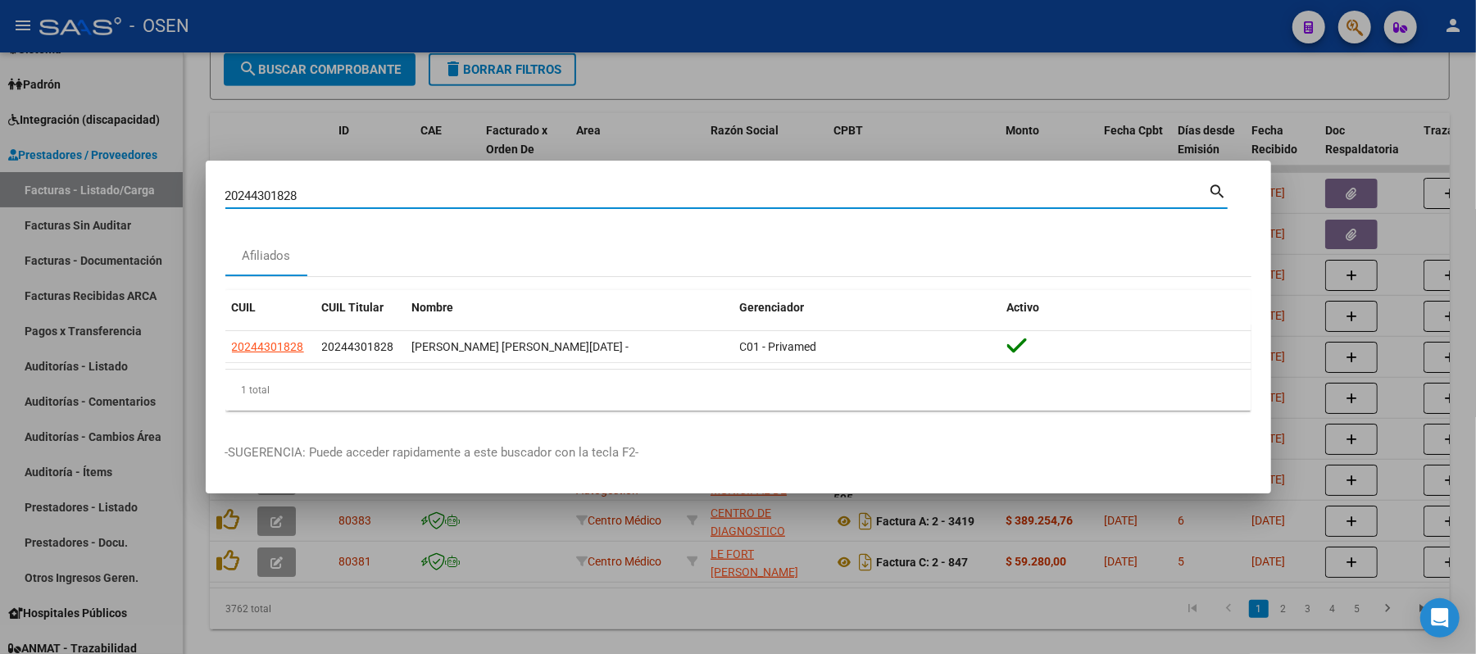
drag, startPoint x: 466, startPoint y: 200, endPoint x: 0, endPoint y: 123, distance: 472.7
click at [0, 123] on div "20244301828 Buscar (apellido, dni, cuil, nro traspaso, cuit, obra social) searc…" at bounding box center [738, 327] width 1476 height 654
paste input "70698159"
type input "20270698159"
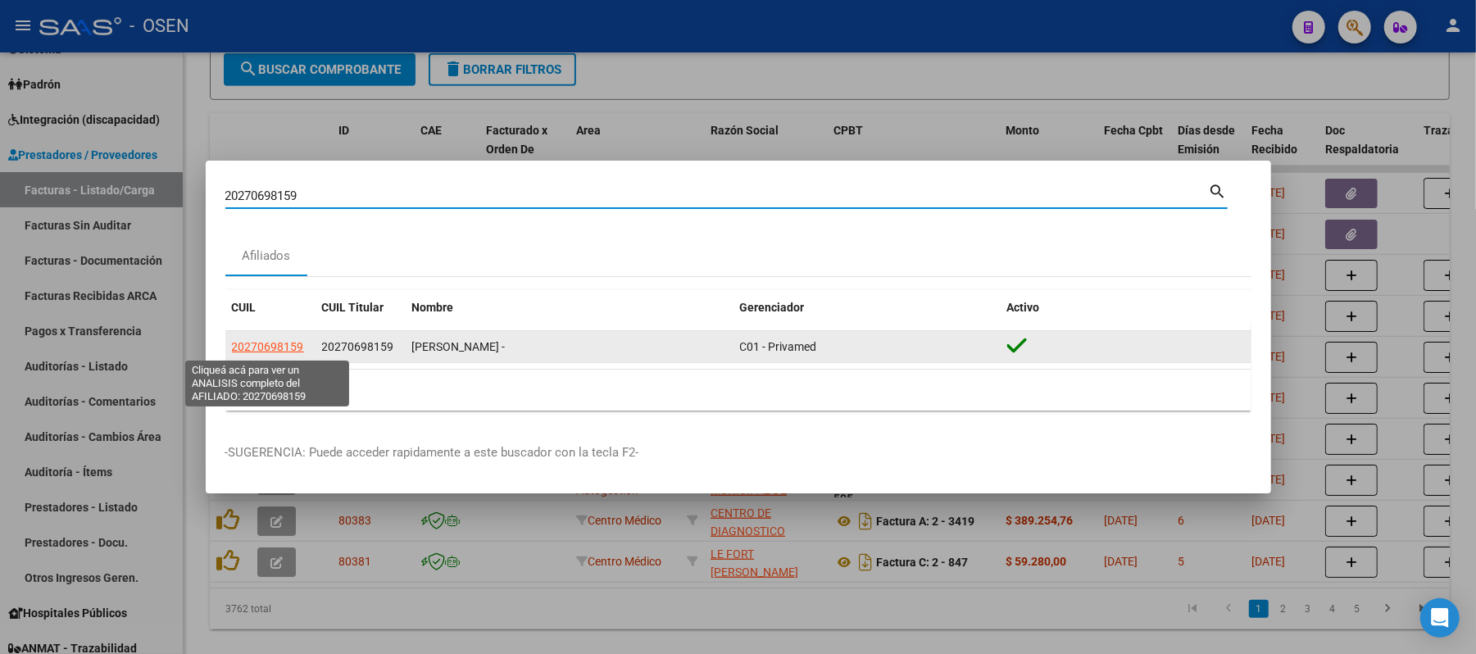
click at [260, 340] on span "20270698159" at bounding box center [268, 346] width 72 height 13
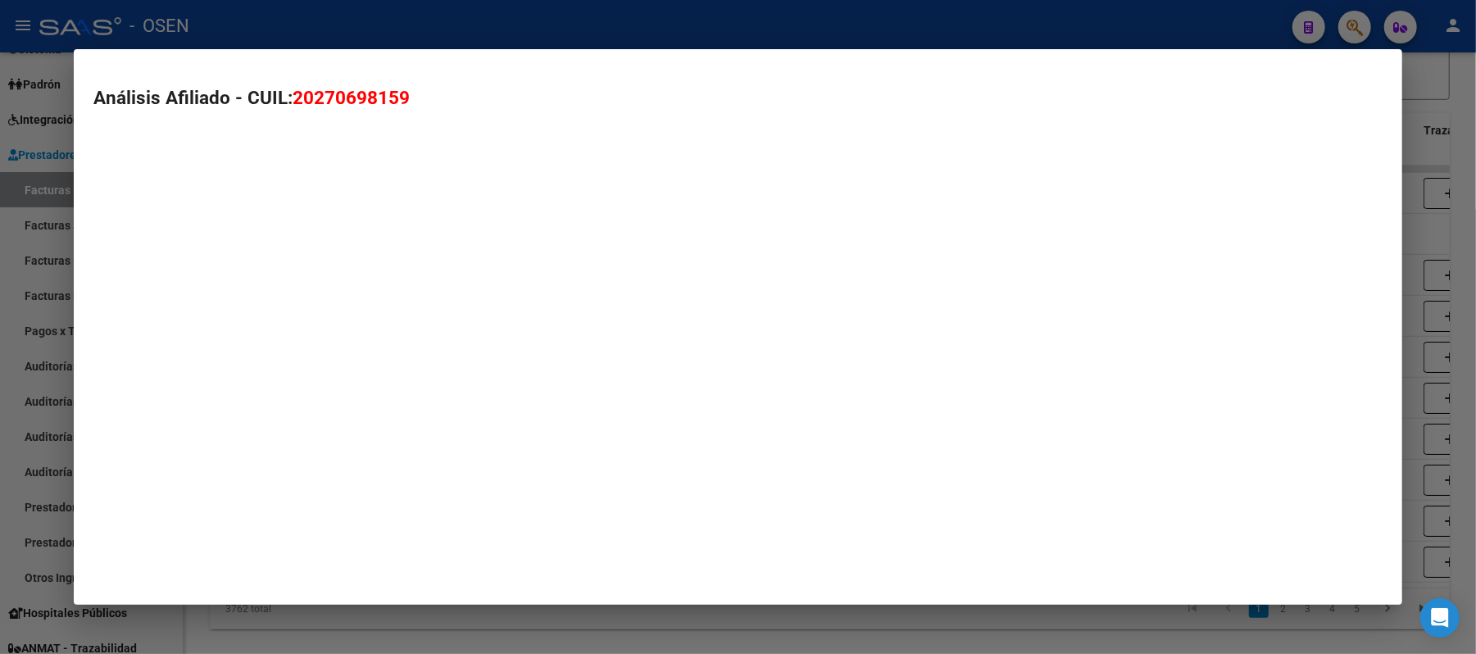
type textarea "20270698159"
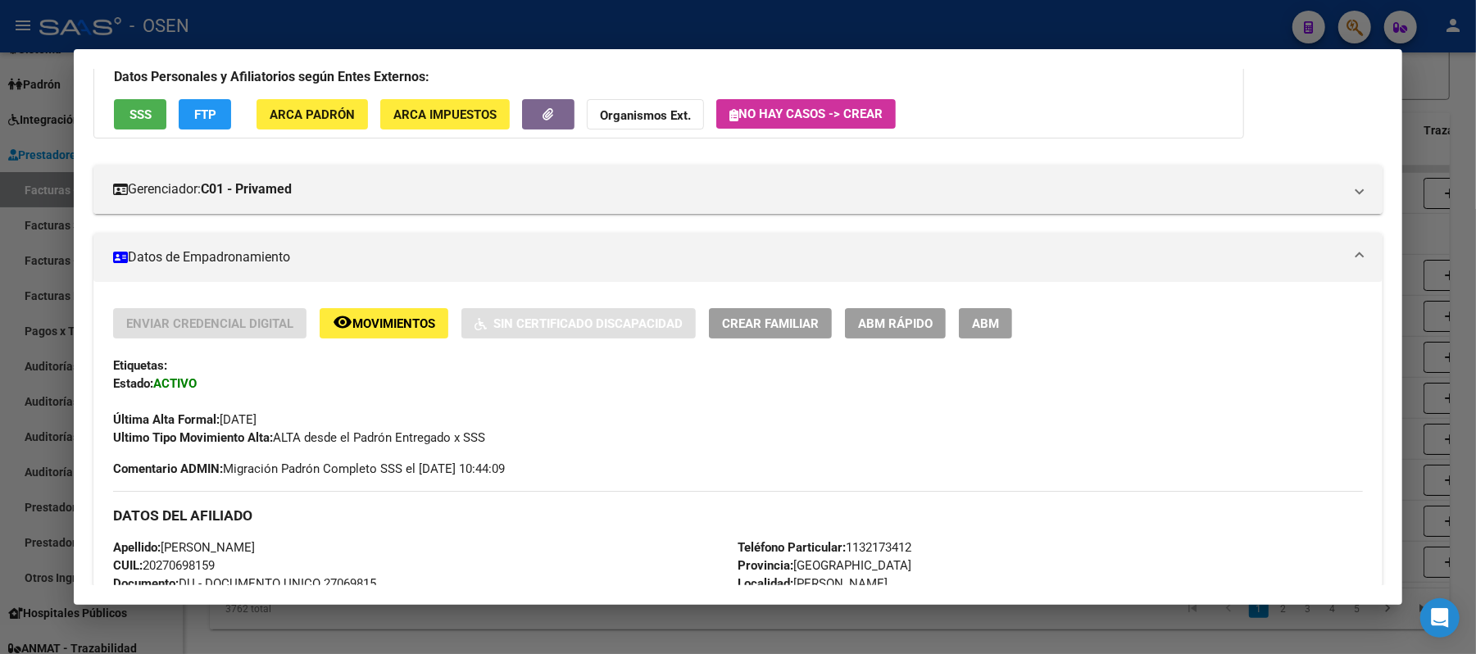
scroll to position [0, 0]
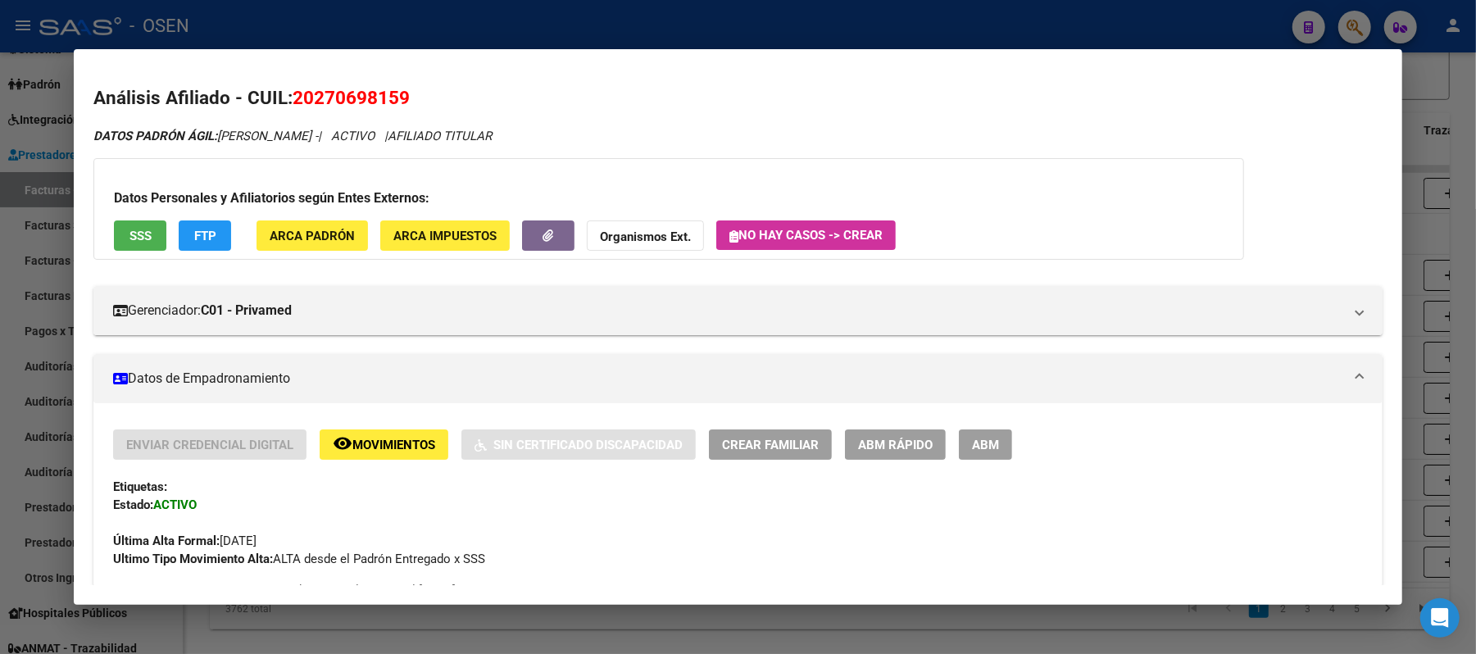
drag, startPoint x: 162, startPoint y: 226, endPoint x: 146, endPoint y: 228, distance: 16.5
click at [161, 226] on div "Datos Personales y Afiliatorios según Entes Externos: SSS FTP ARCA Padrón ARCA …" at bounding box center [668, 209] width 1151 height 102
click at [146, 228] on button "SSS" at bounding box center [140, 235] width 52 height 30
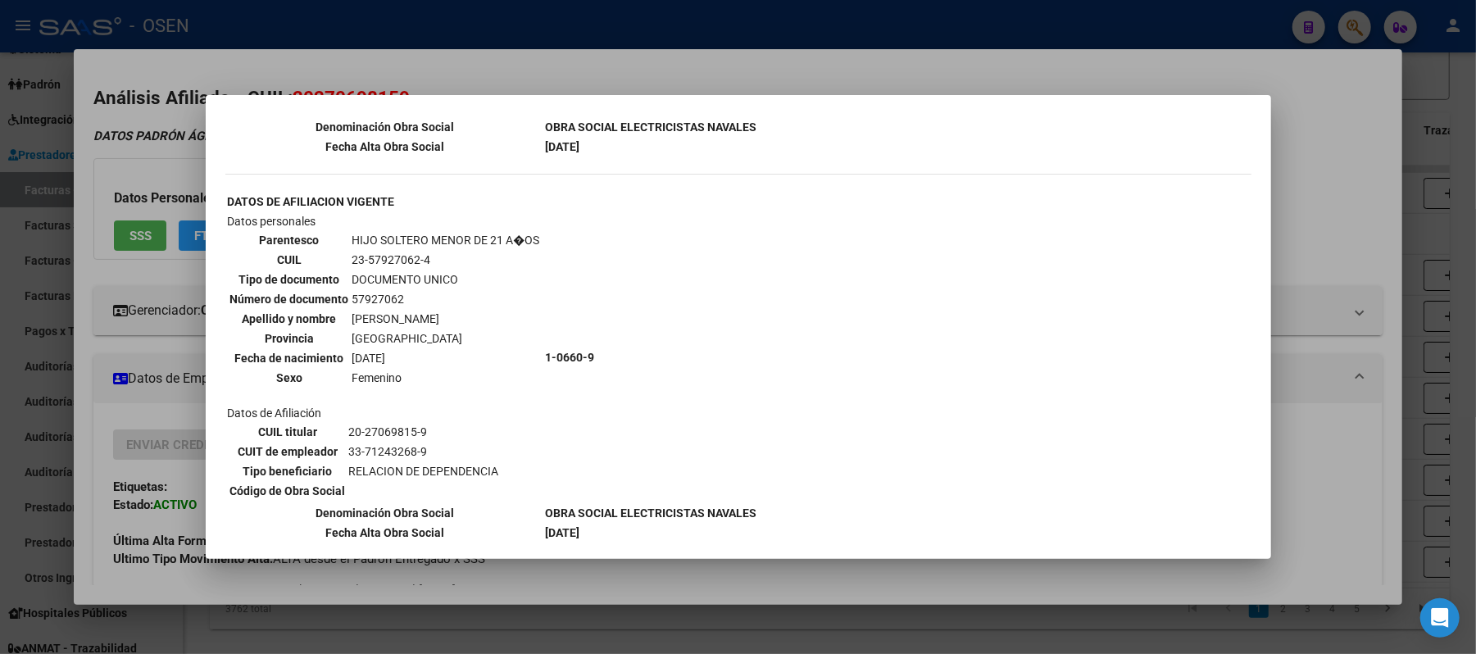
scroll to position [968, 0]
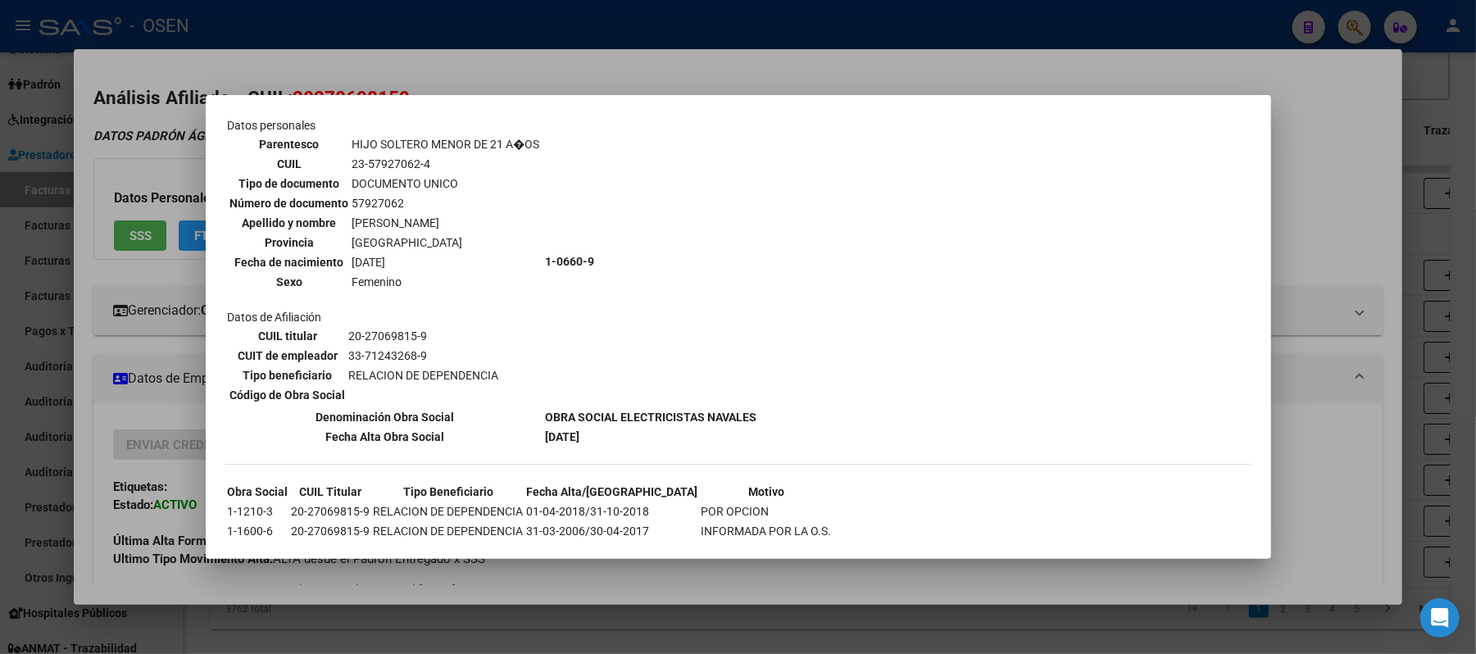
click at [502, 87] on div at bounding box center [738, 327] width 1476 height 654
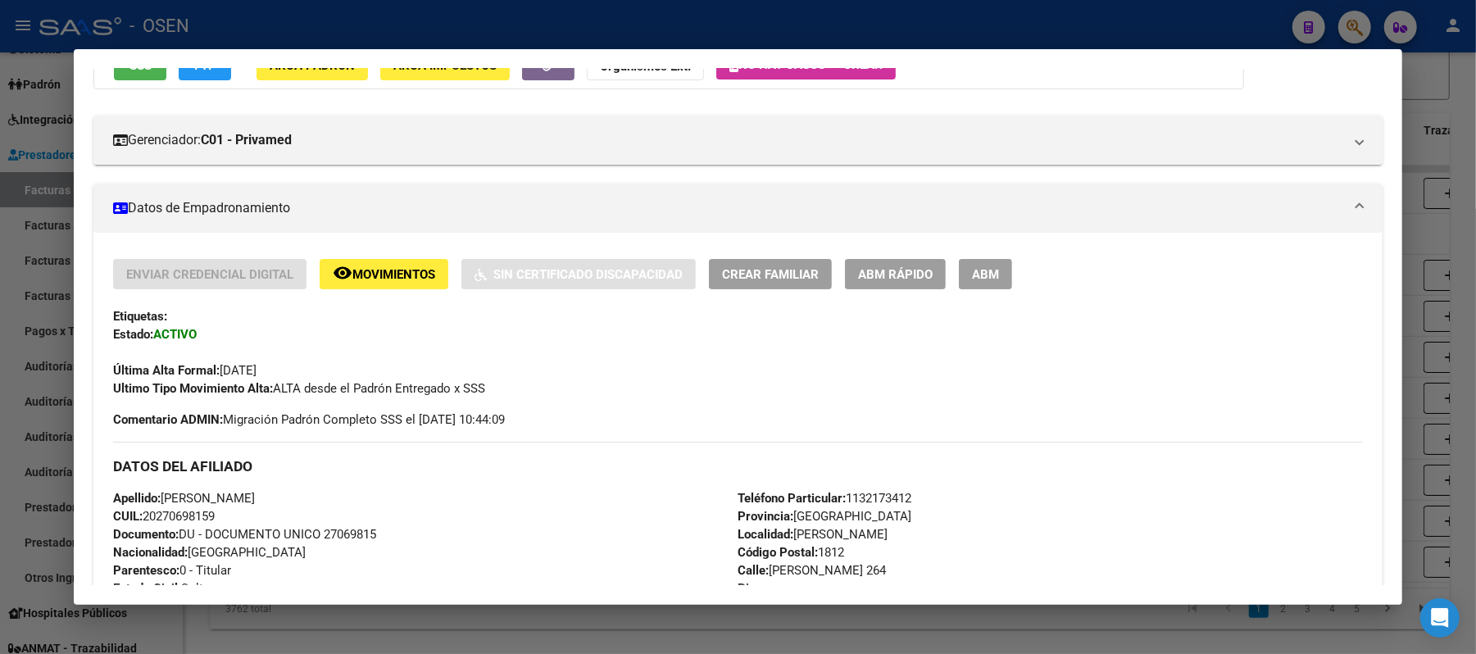
scroll to position [0, 0]
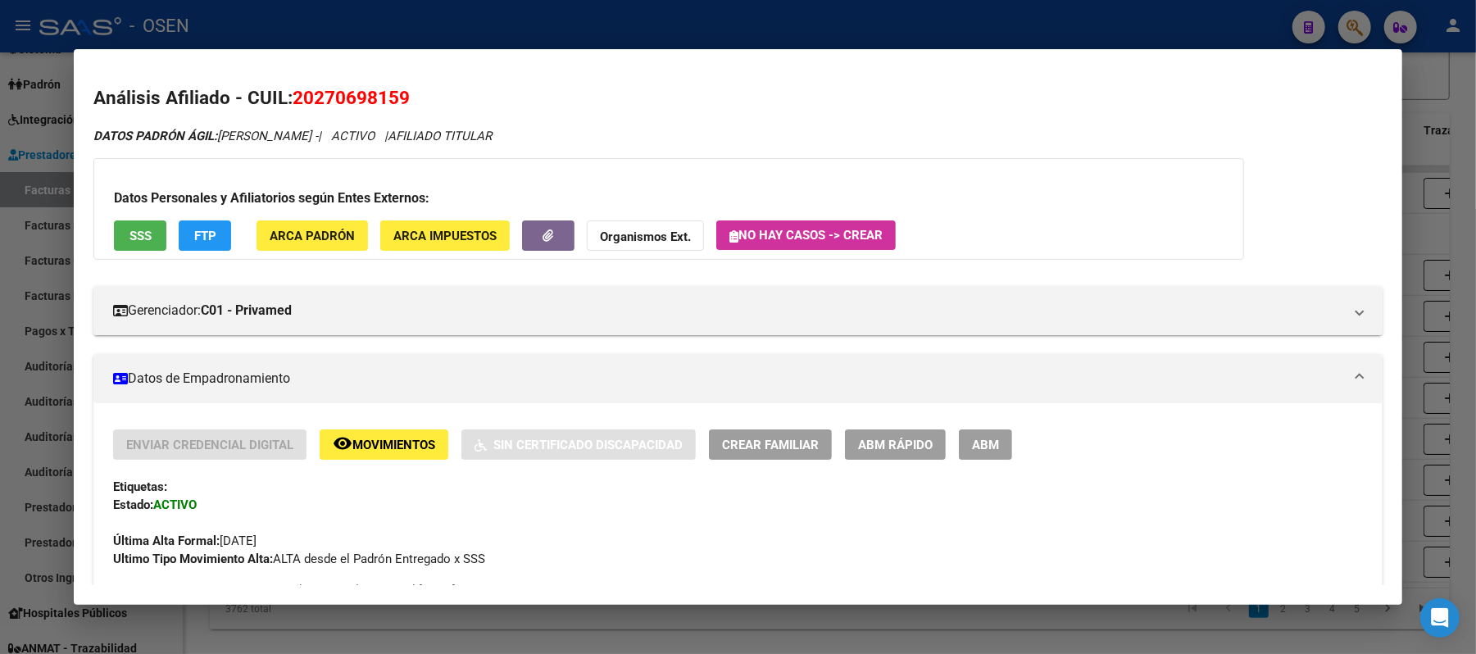
click at [139, 231] on span "SSS" at bounding box center [141, 236] width 22 height 15
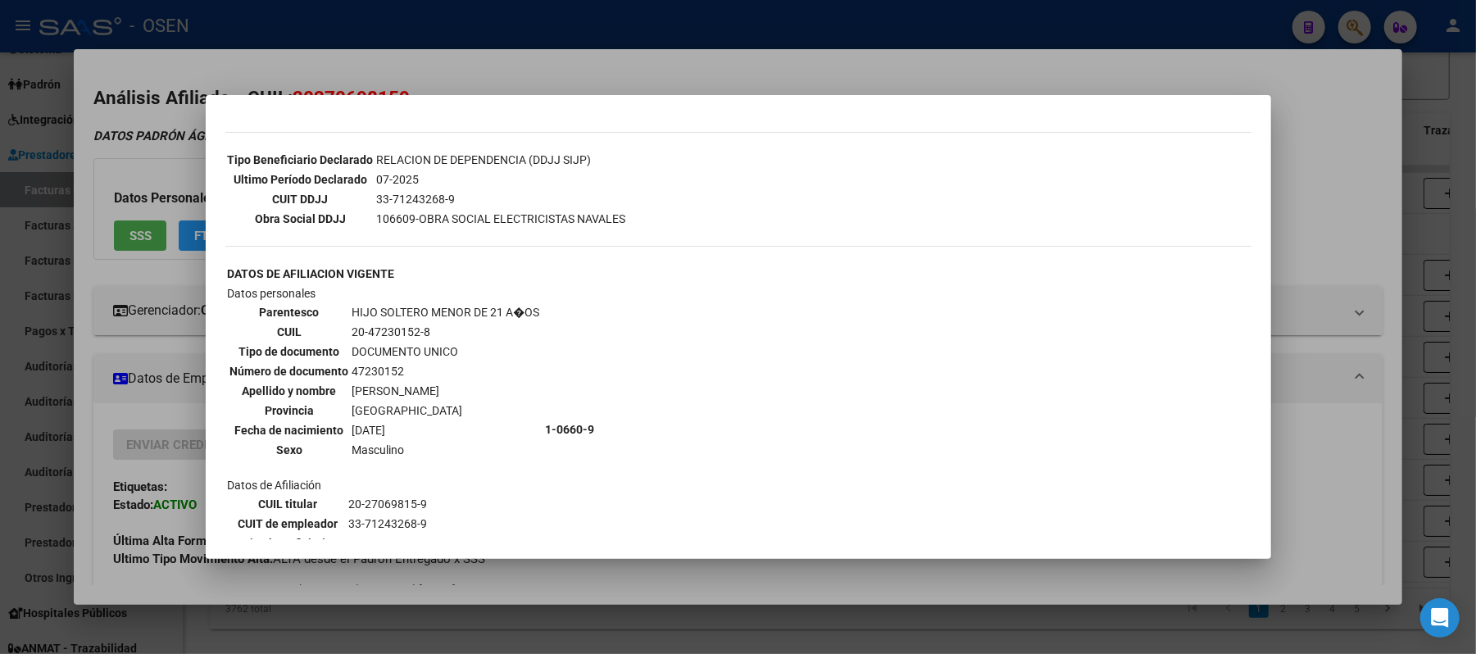
scroll to position [546, 0]
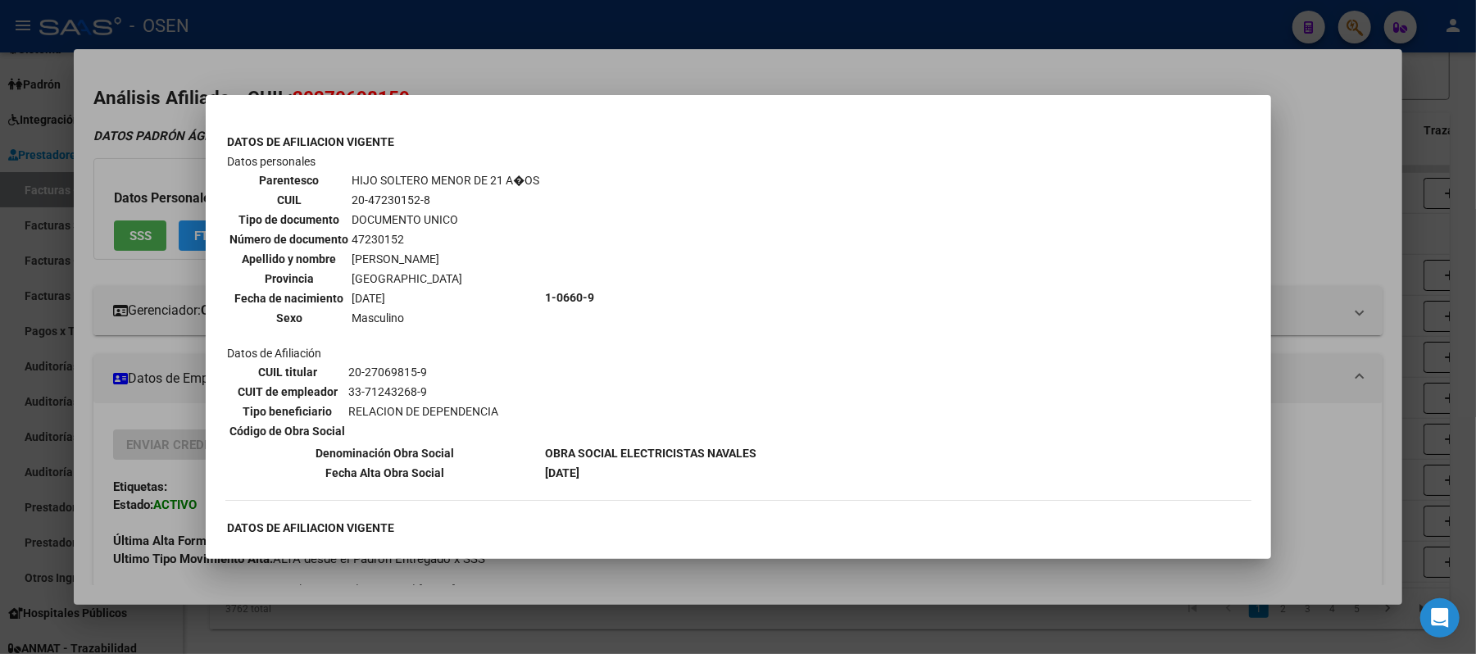
click at [1352, 476] on div at bounding box center [738, 327] width 1476 height 654
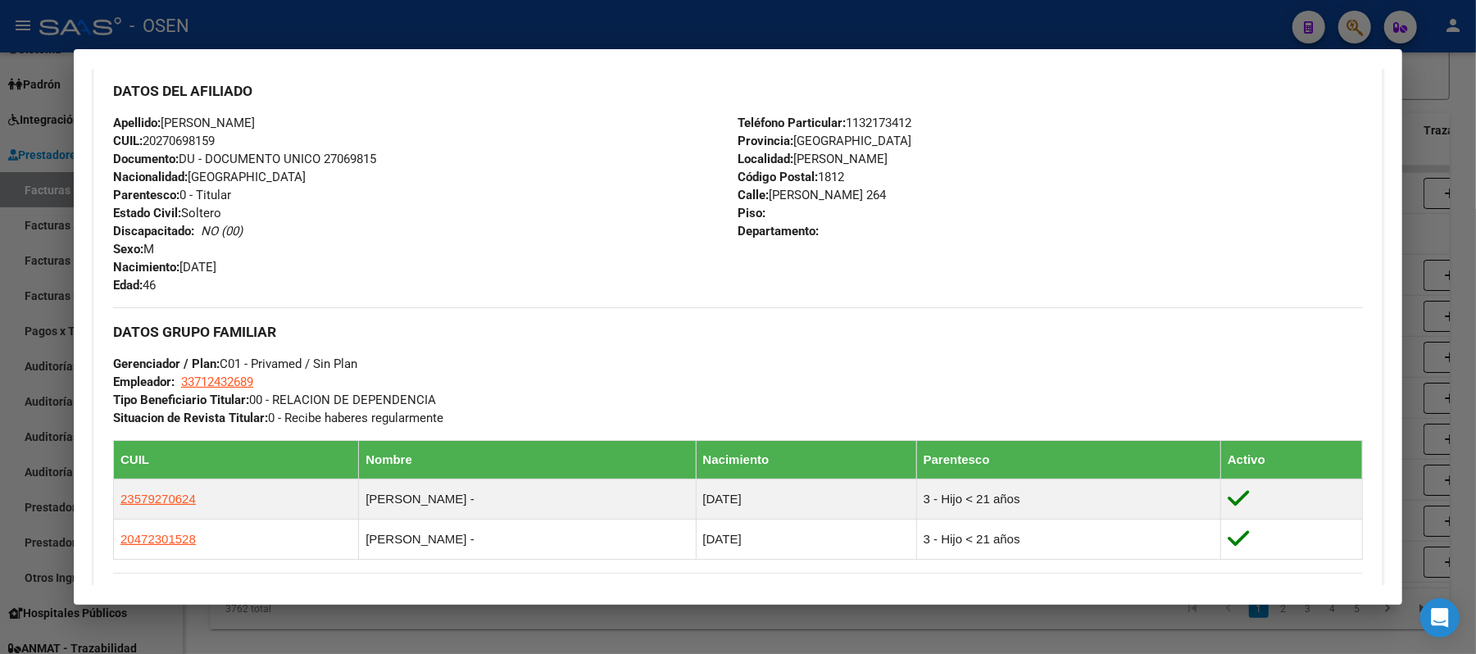
scroll to position [928, 0]
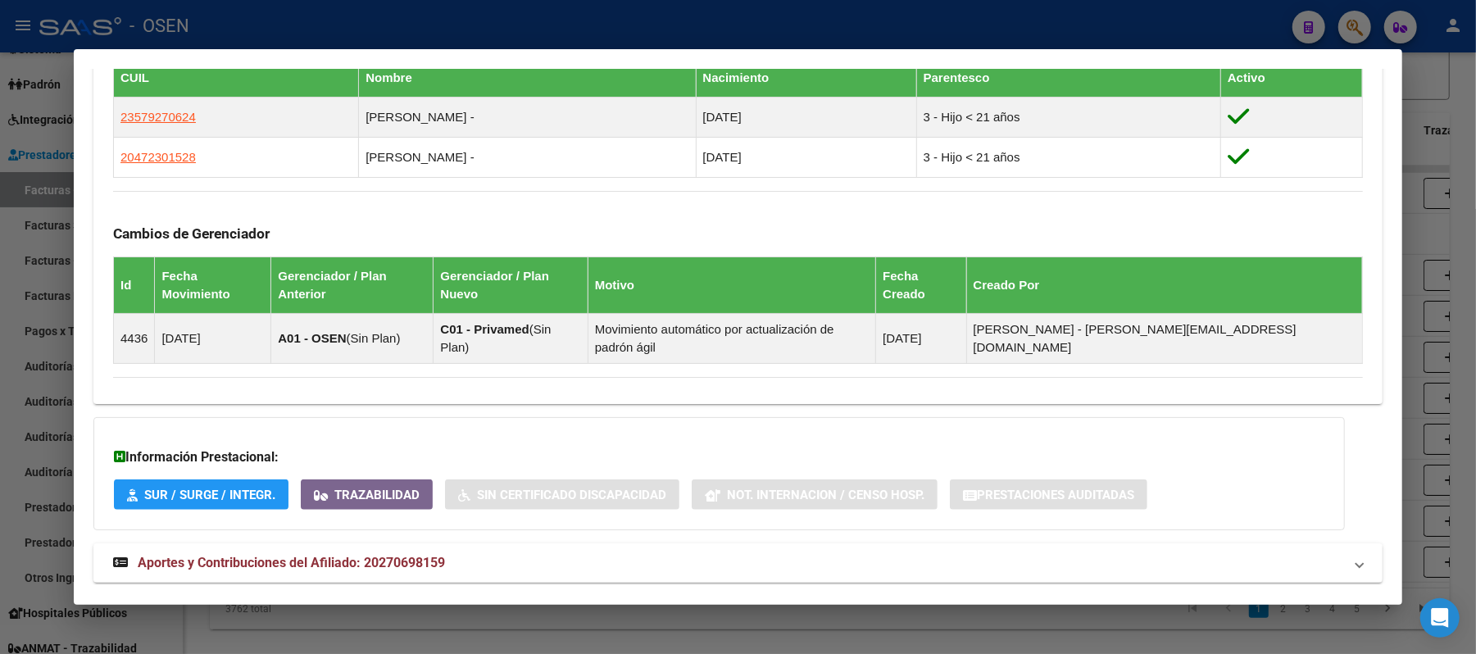
click at [545, 543] on mat-expansion-panel-header "Aportes y Contribuciones del Afiliado: 20270698159" at bounding box center [737, 562] width 1289 height 39
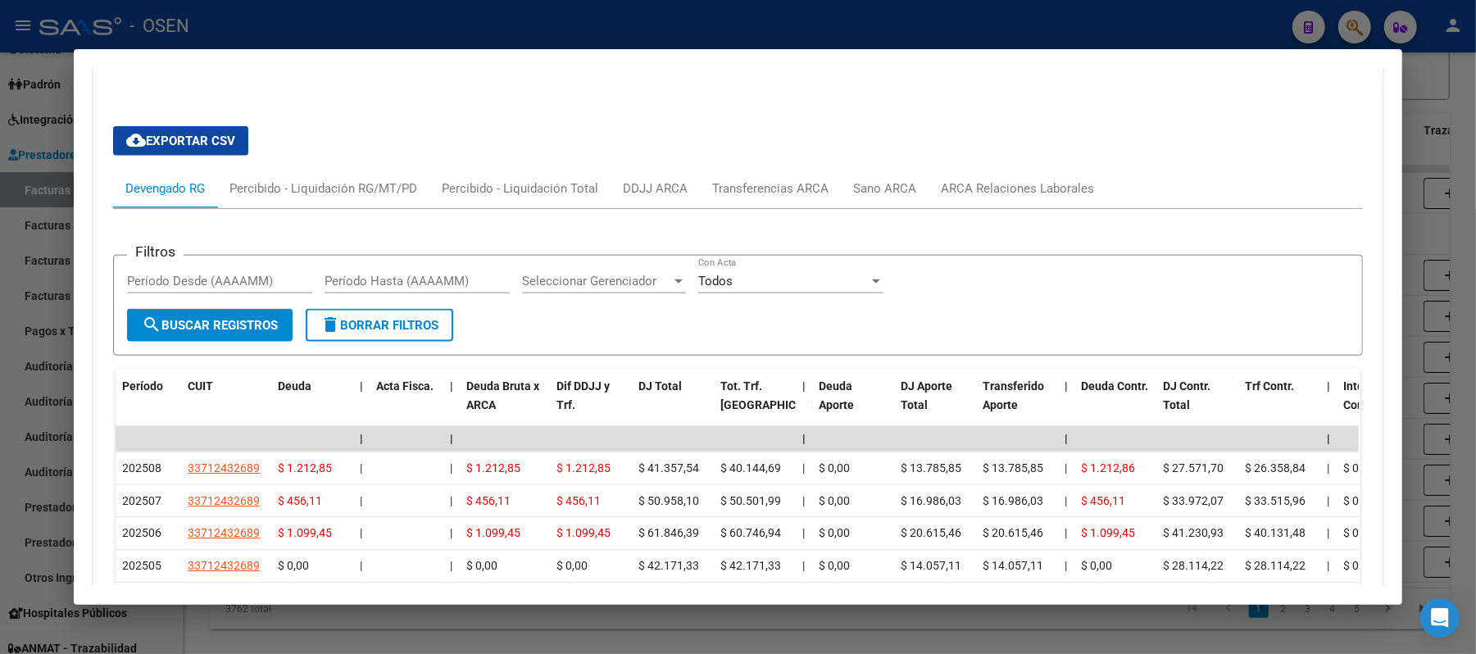
scroll to position [1558, 0]
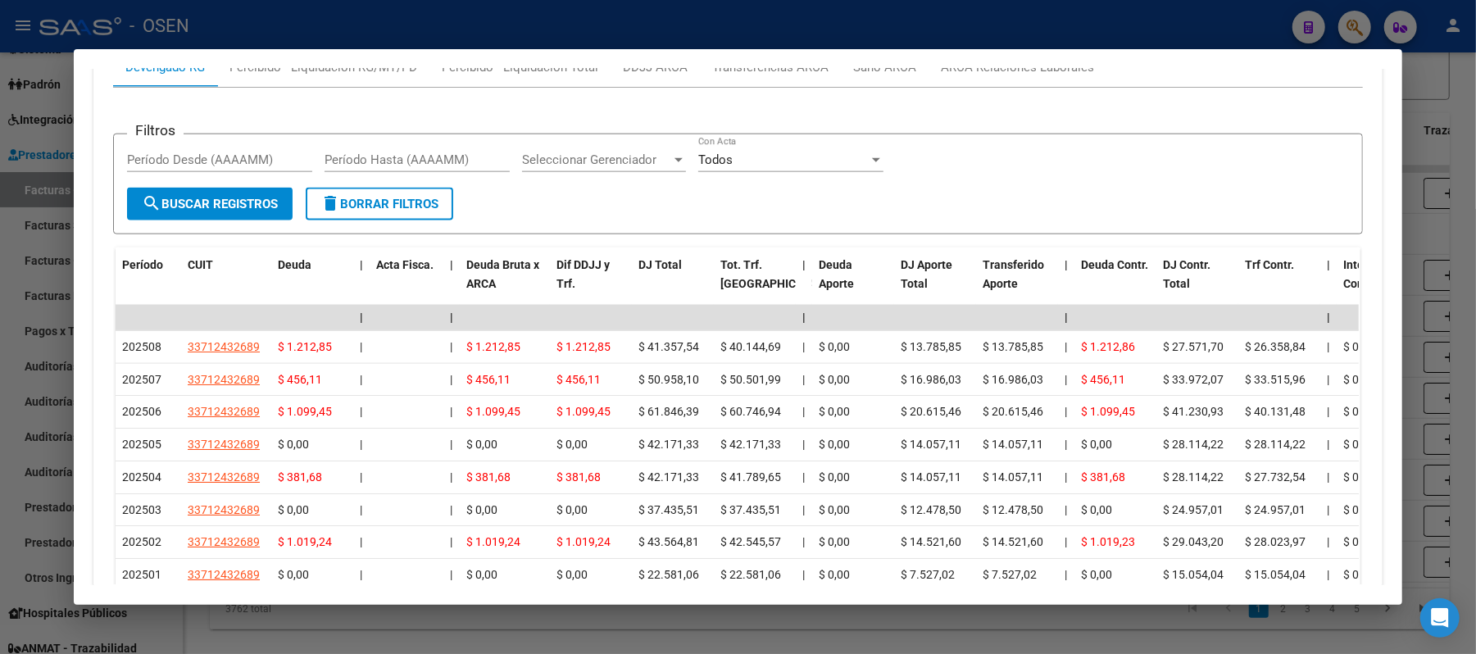
click at [539, 25] on div at bounding box center [738, 327] width 1476 height 654
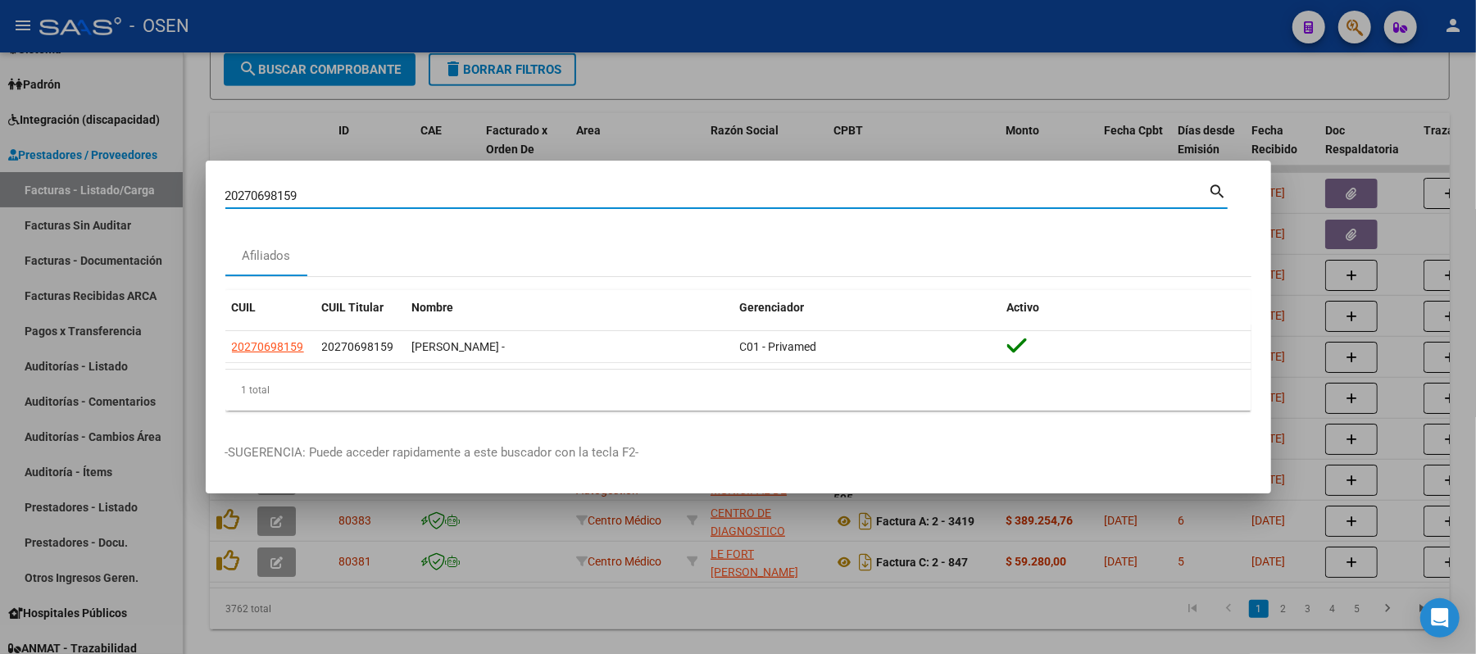
drag, startPoint x: 444, startPoint y: 193, endPoint x: 0, endPoint y: 7, distance: 482.0
click at [0, 164] on div "20270698159 Buscar (apellido, dni, cuil, nro traspaso, cuit, obra social) searc…" at bounding box center [738, 327] width 1476 height 654
paste input "64752672"
type input "20264752672"
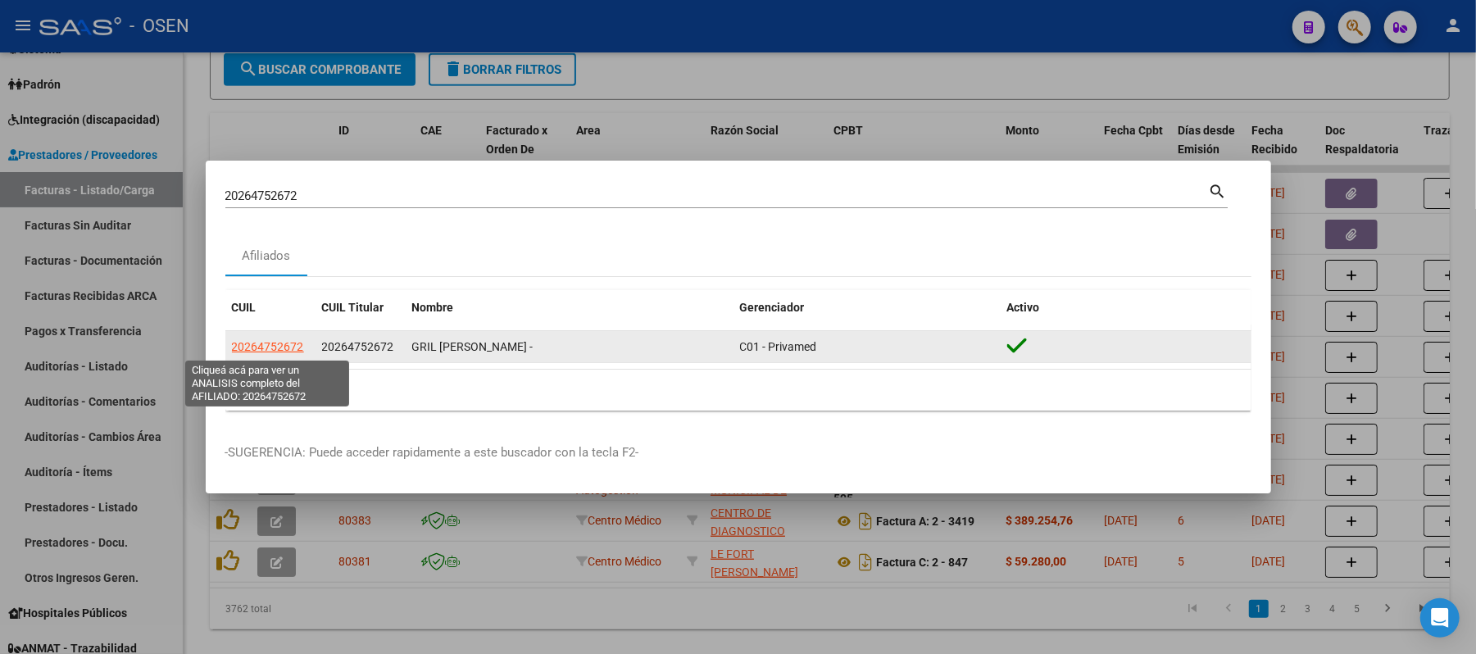
click at [266, 346] on span "20264752672" at bounding box center [268, 346] width 72 height 13
type textarea "20264752672"
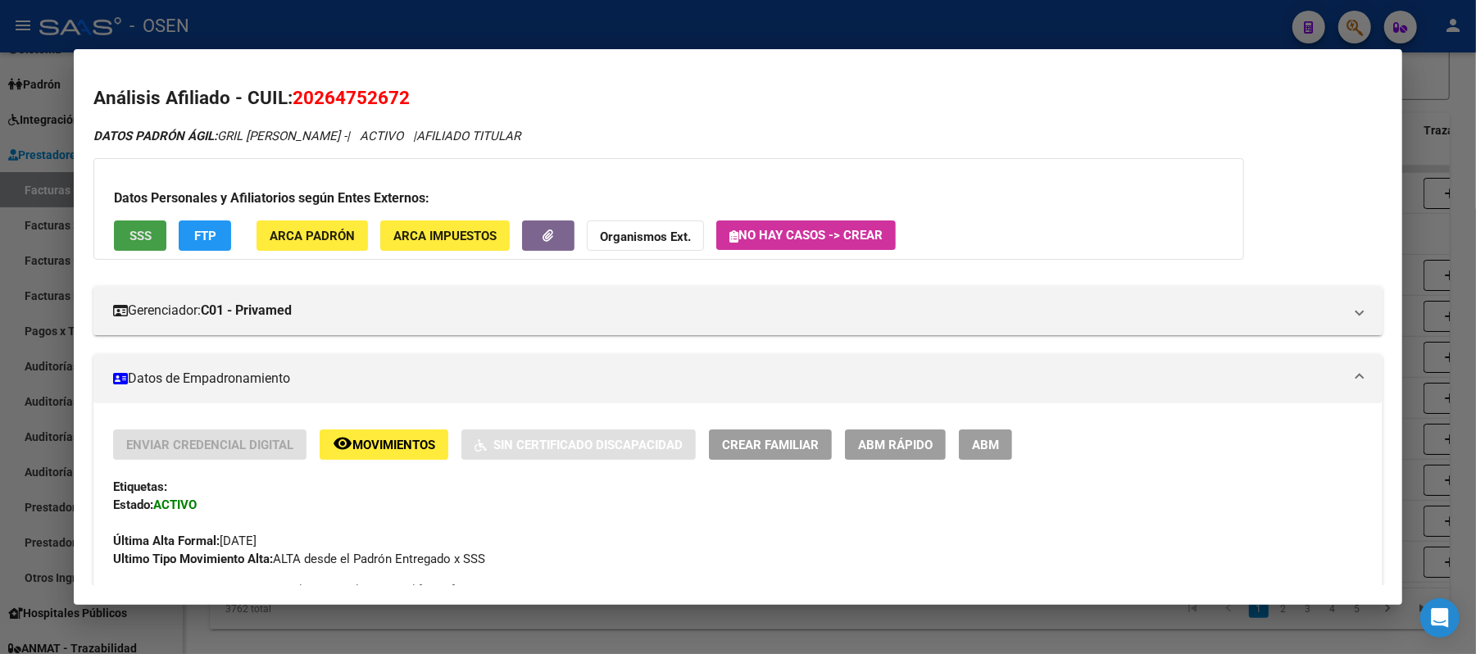
click at [130, 234] on span "SSS" at bounding box center [141, 236] width 22 height 15
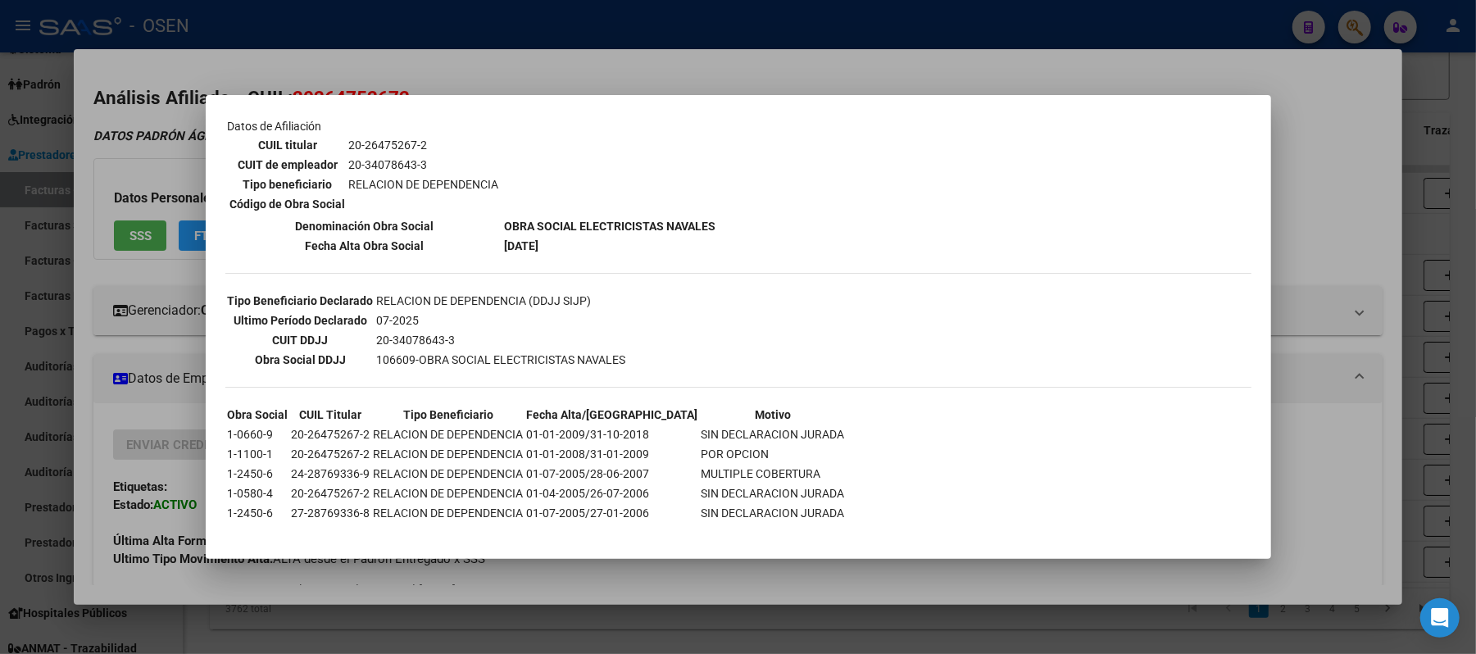
scroll to position [274, 0]
click at [1348, 420] on div at bounding box center [738, 327] width 1476 height 654
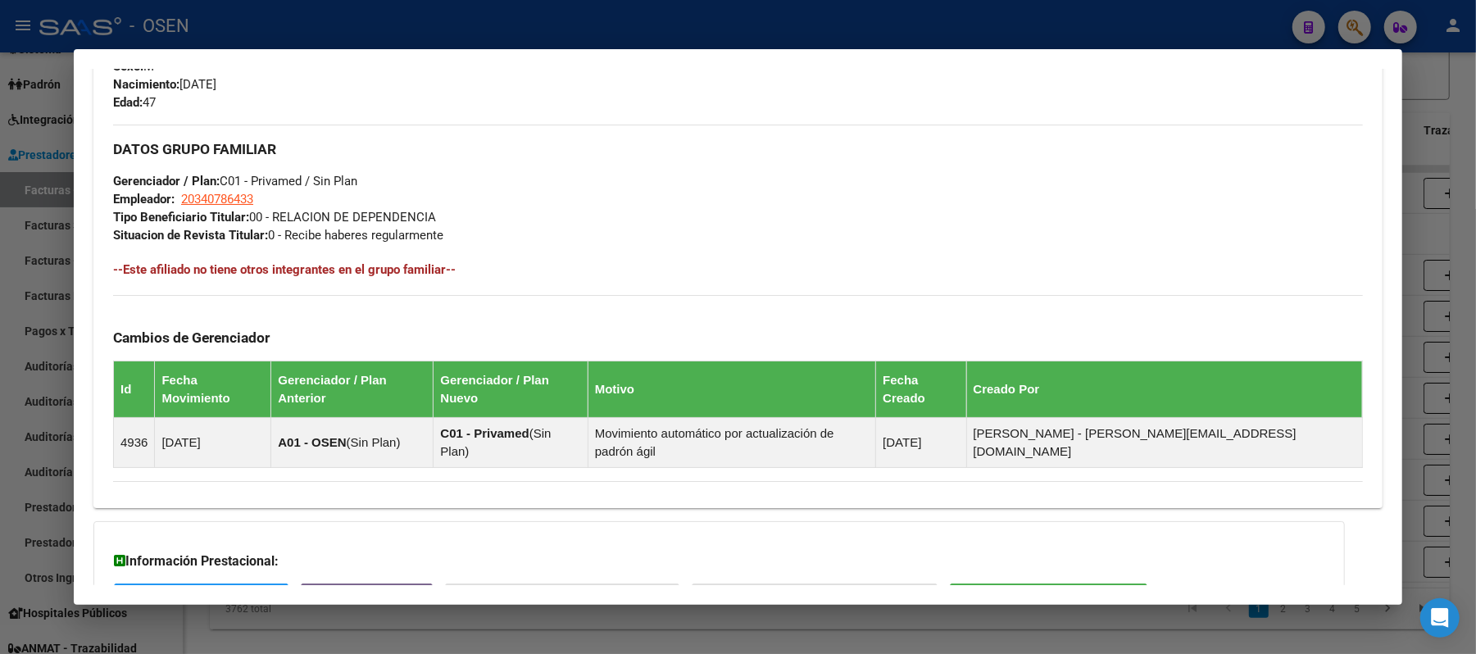
scroll to position [833, 0]
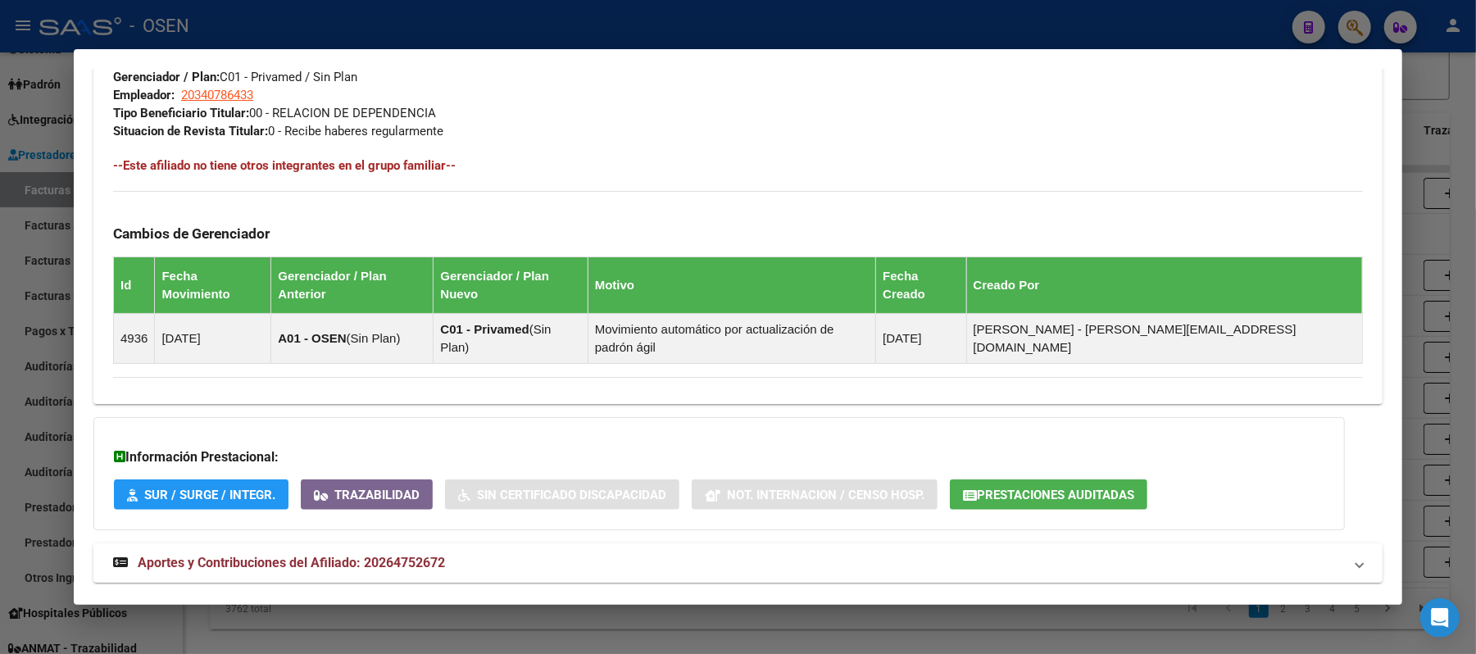
click at [1036, 543] on mat-expansion-panel-header "Aportes y Contribuciones del Afiliado: 20264752672" at bounding box center [737, 562] width 1289 height 39
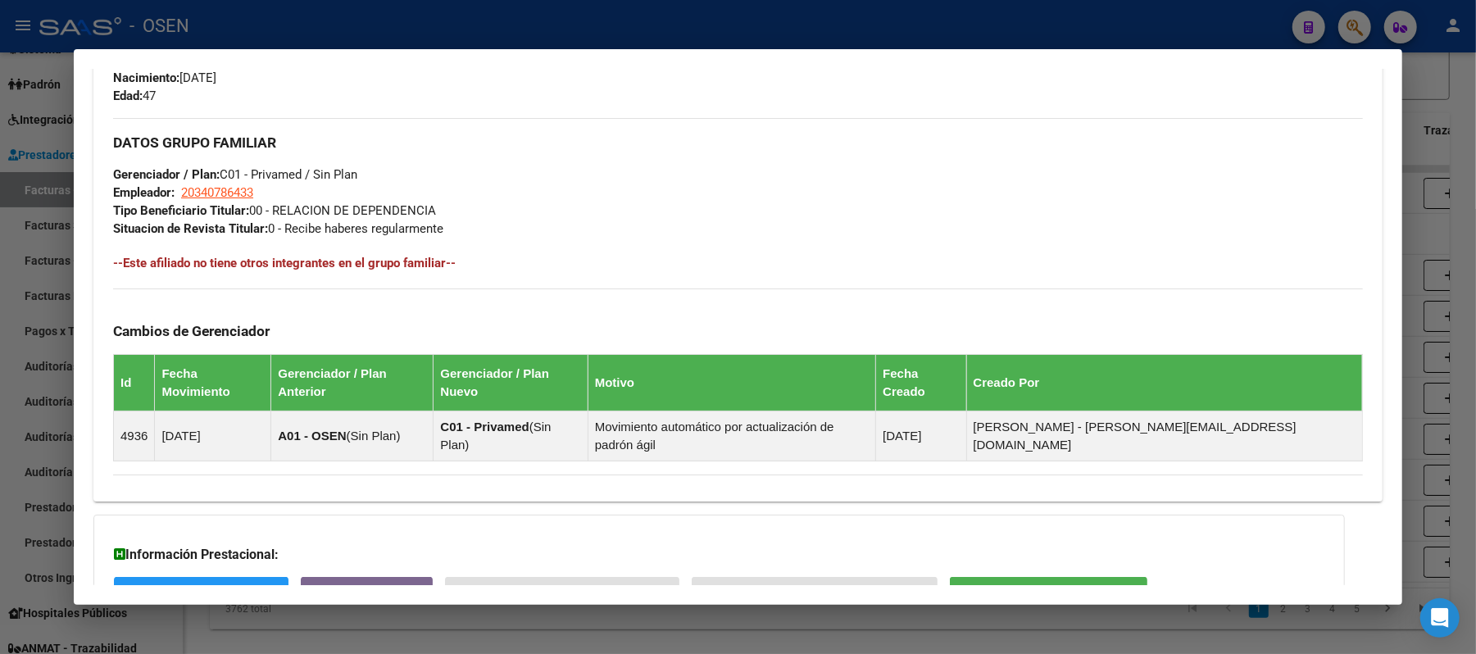
scroll to position [929, 0]
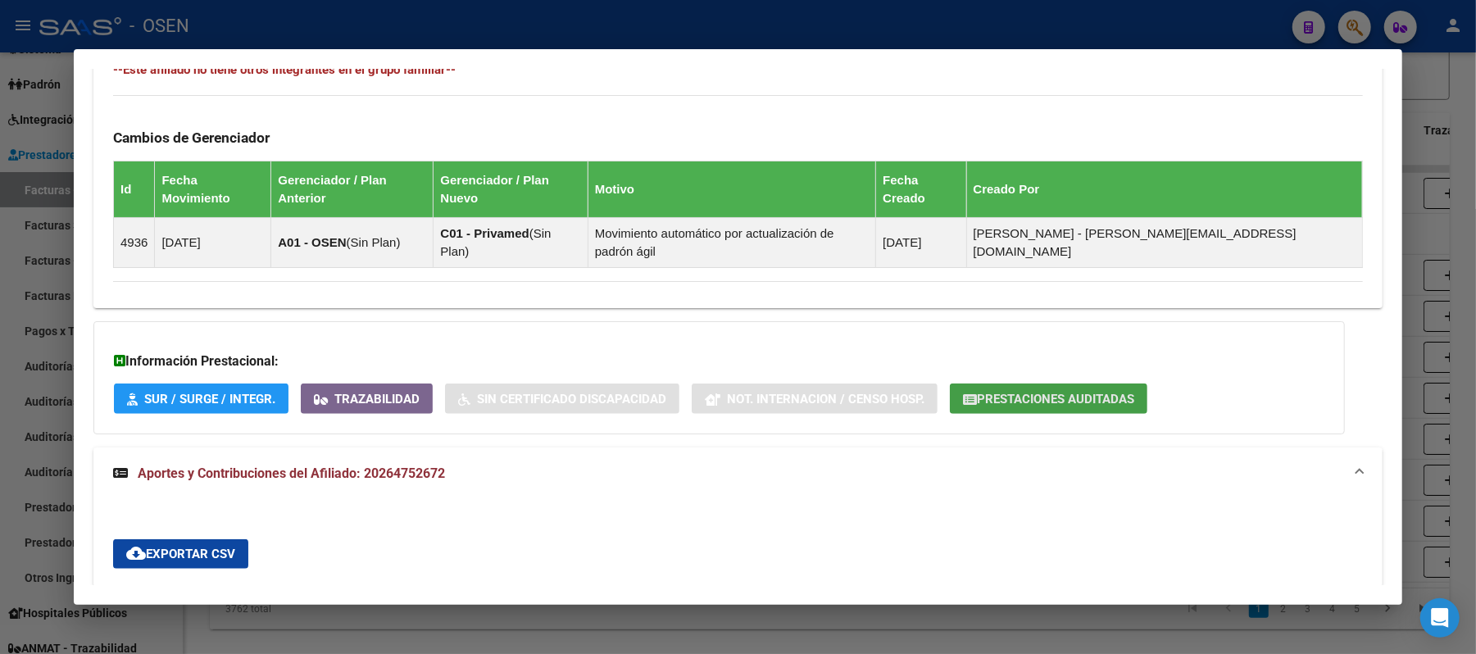
click at [1057, 384] on button "Prestaciones Auditadas" at bounding box center [1049, 399] width 198 height 30
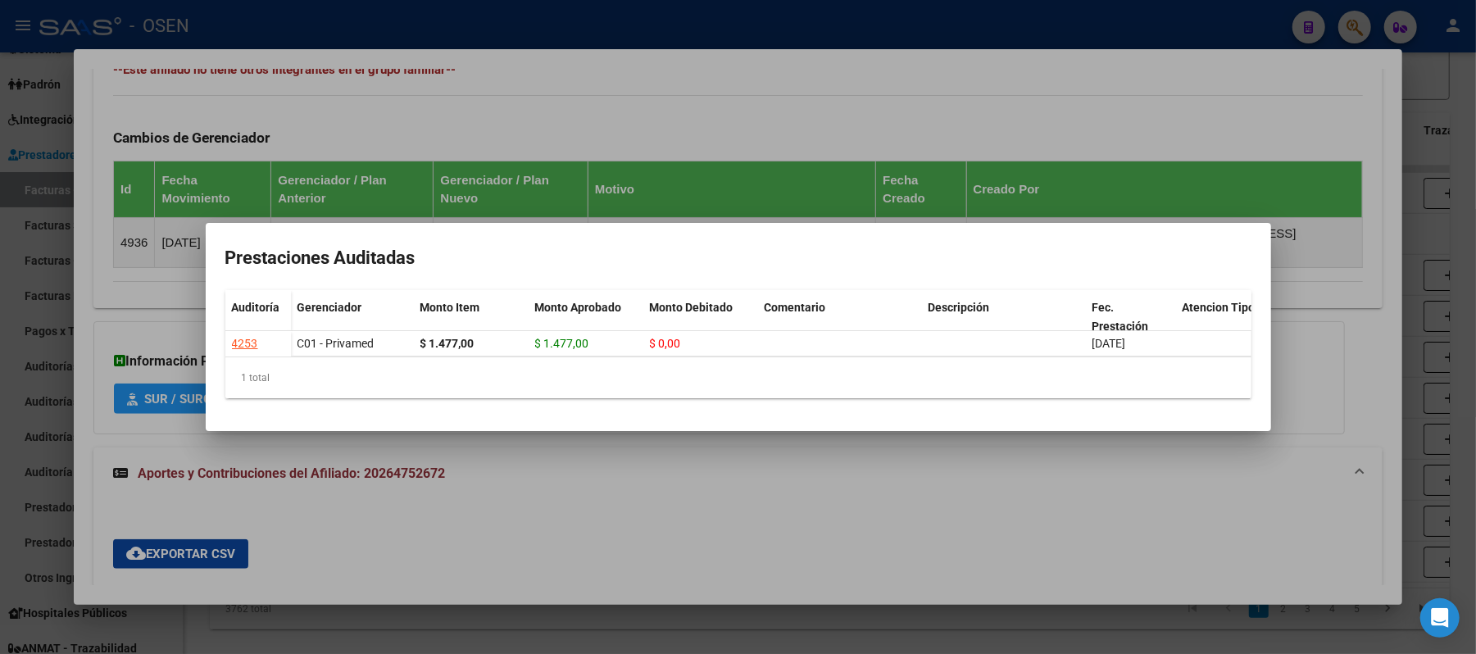
click at [739, 97] on div at bounding box center [738, 327] width 1476 height 654
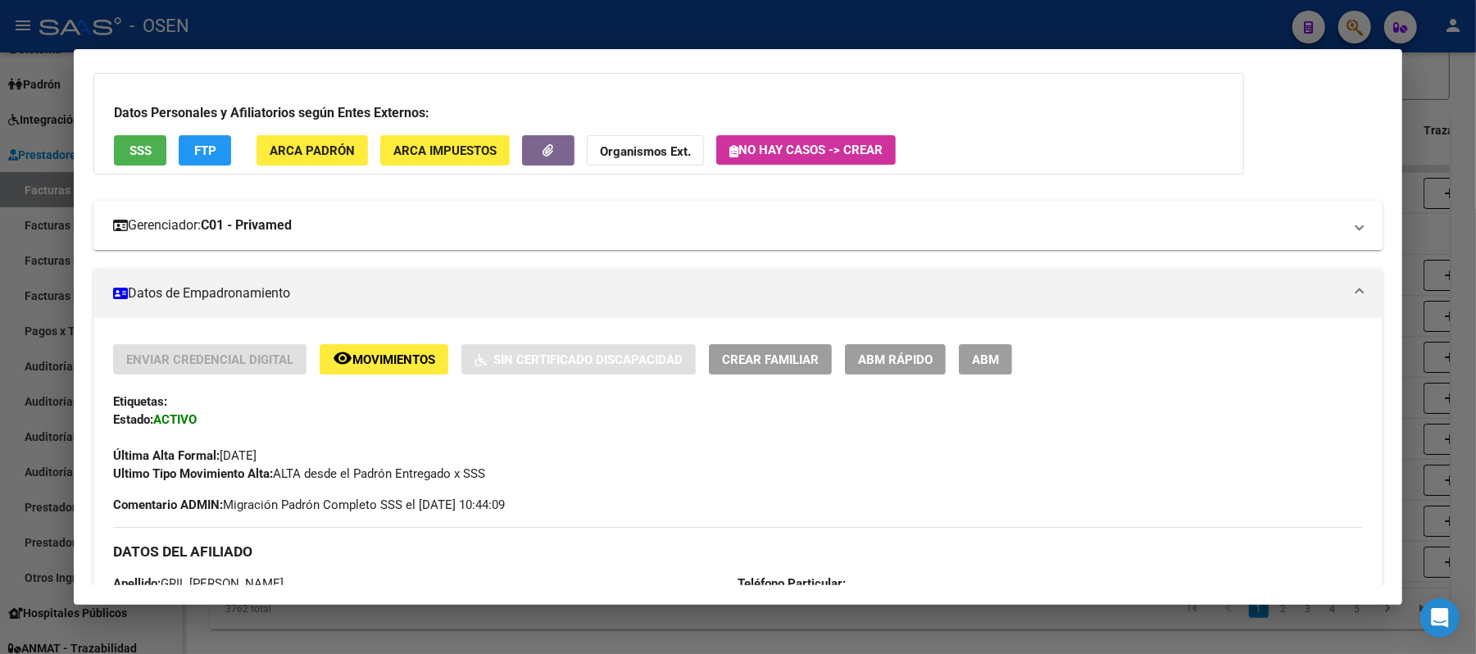
scroll to position [0, 0]
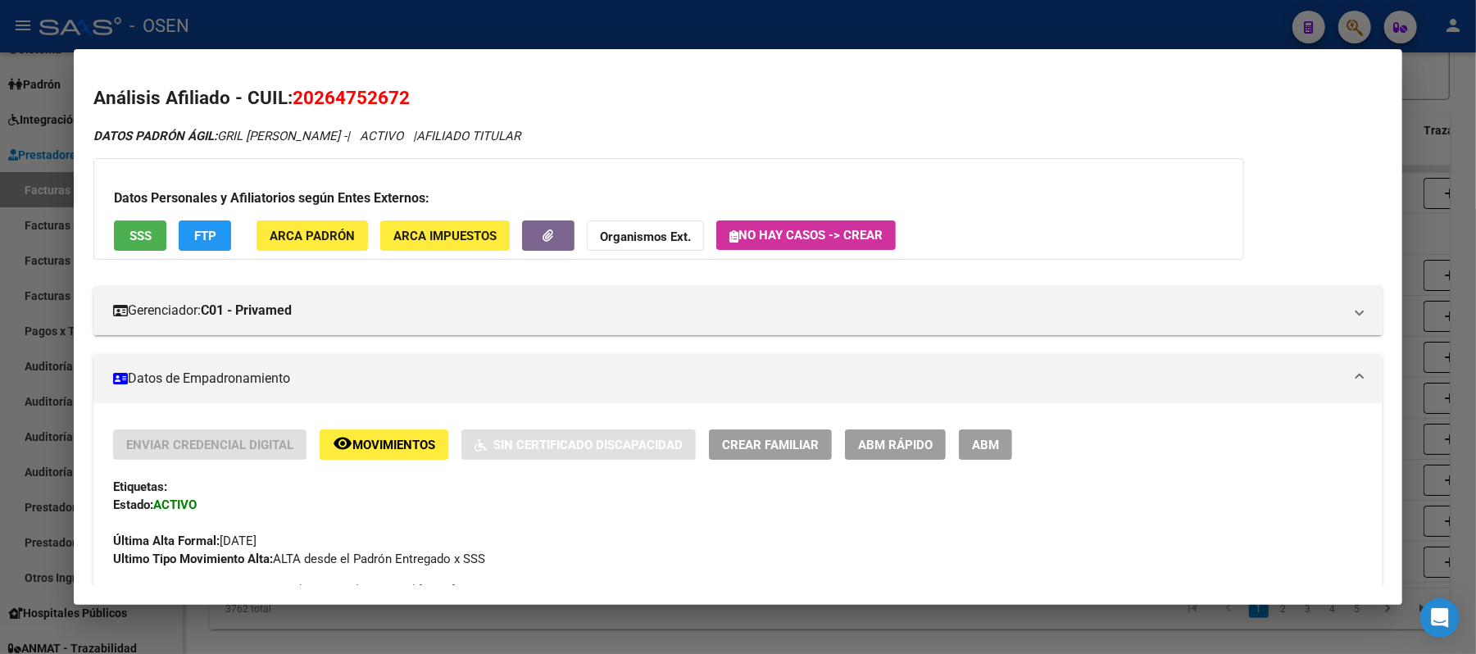
click at [142, 224] on button "SSS" at bounding box center [140, 235] width 52 height 30
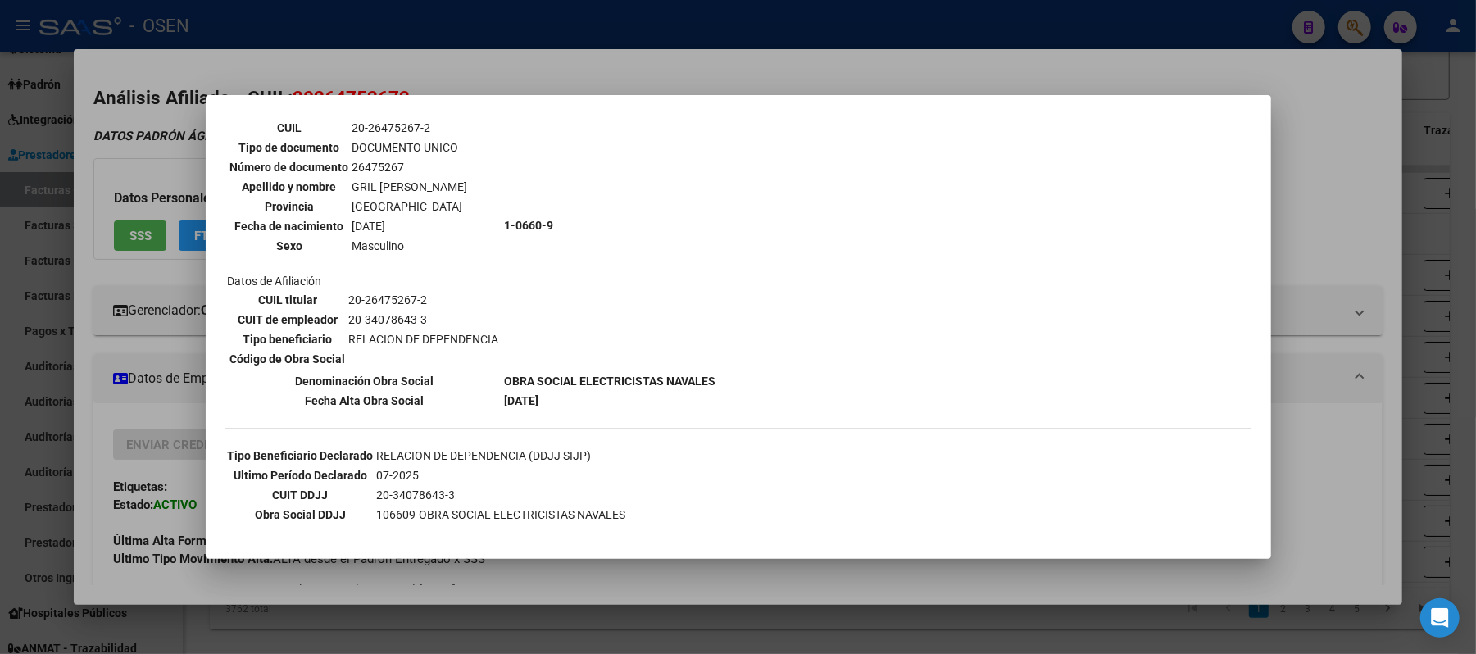
scroll to position [274, 0]
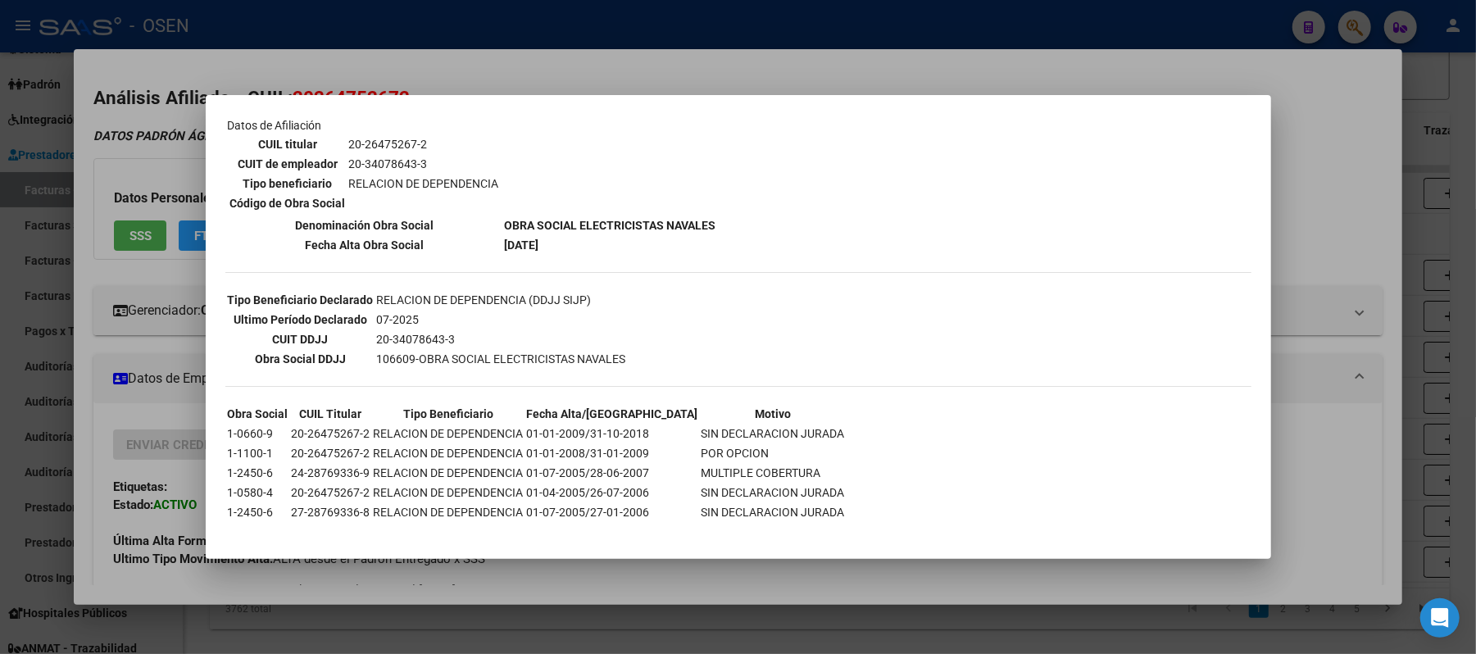
click at [1315, 225] on div at bounding box center [738, 327] width 1476 height 654
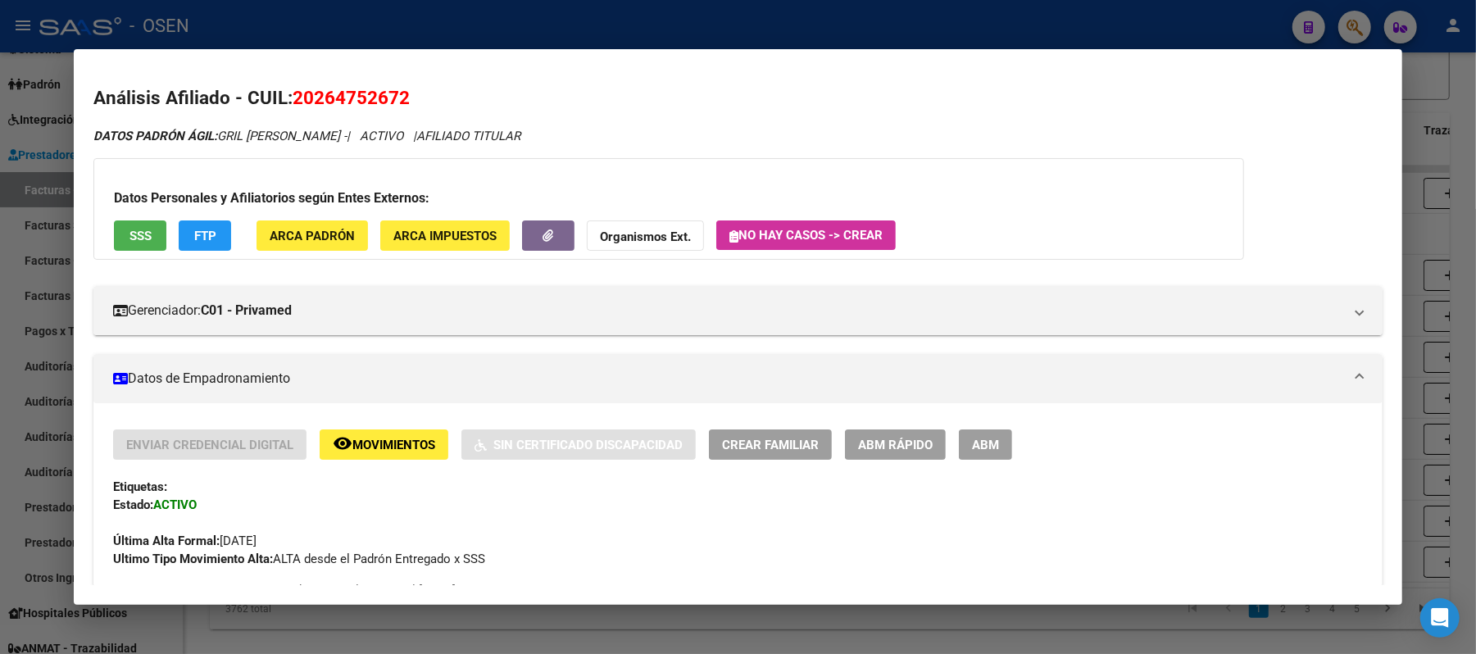
click at [539, 40] on div at bounding box center [738, 327] width 1476 height 654
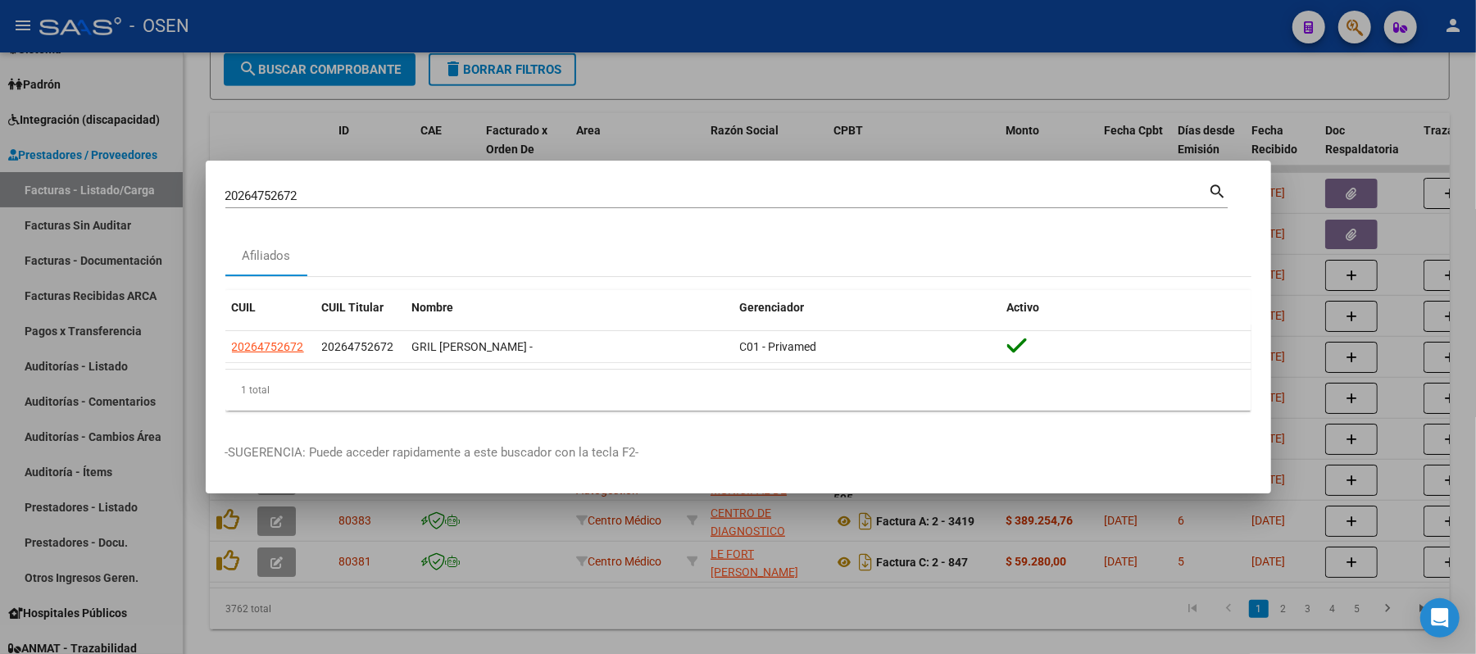
click at [0, 180] on div "20264752672 Buscar (apellido, dni, cuil, nro traspaso, cuit, obra social) searc…" at bounding box center [738, 327] width 1476 height 654
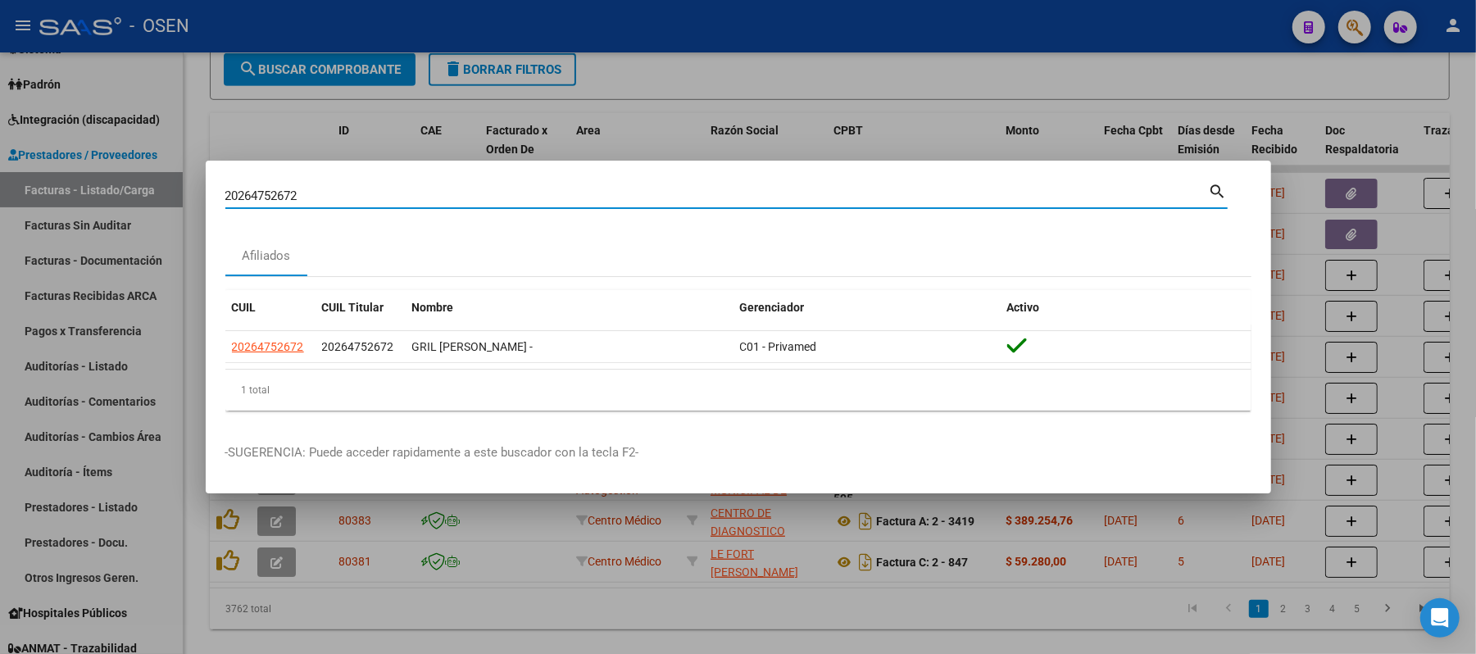
paste input "7221086029"
type input "27221086029"
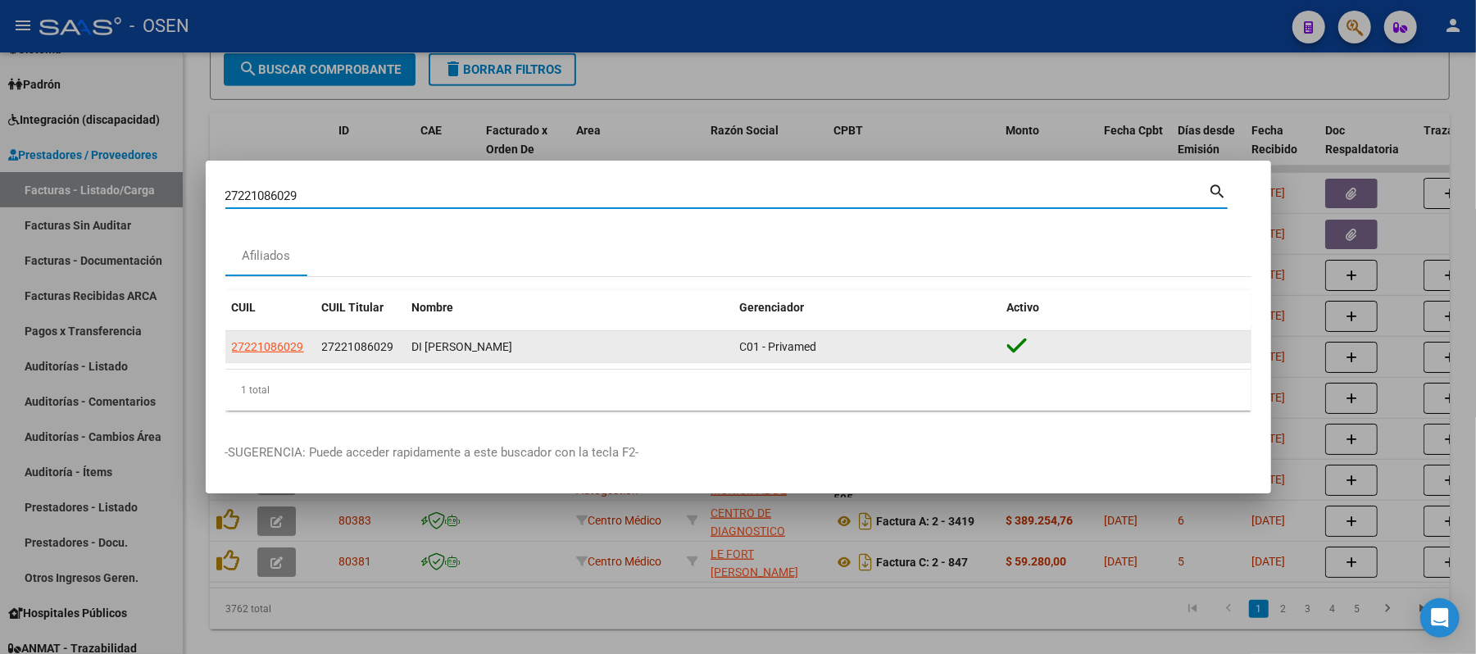
click at [249, 345] on span "27221086029" at bounding box center [268, 346] width 72 height 13
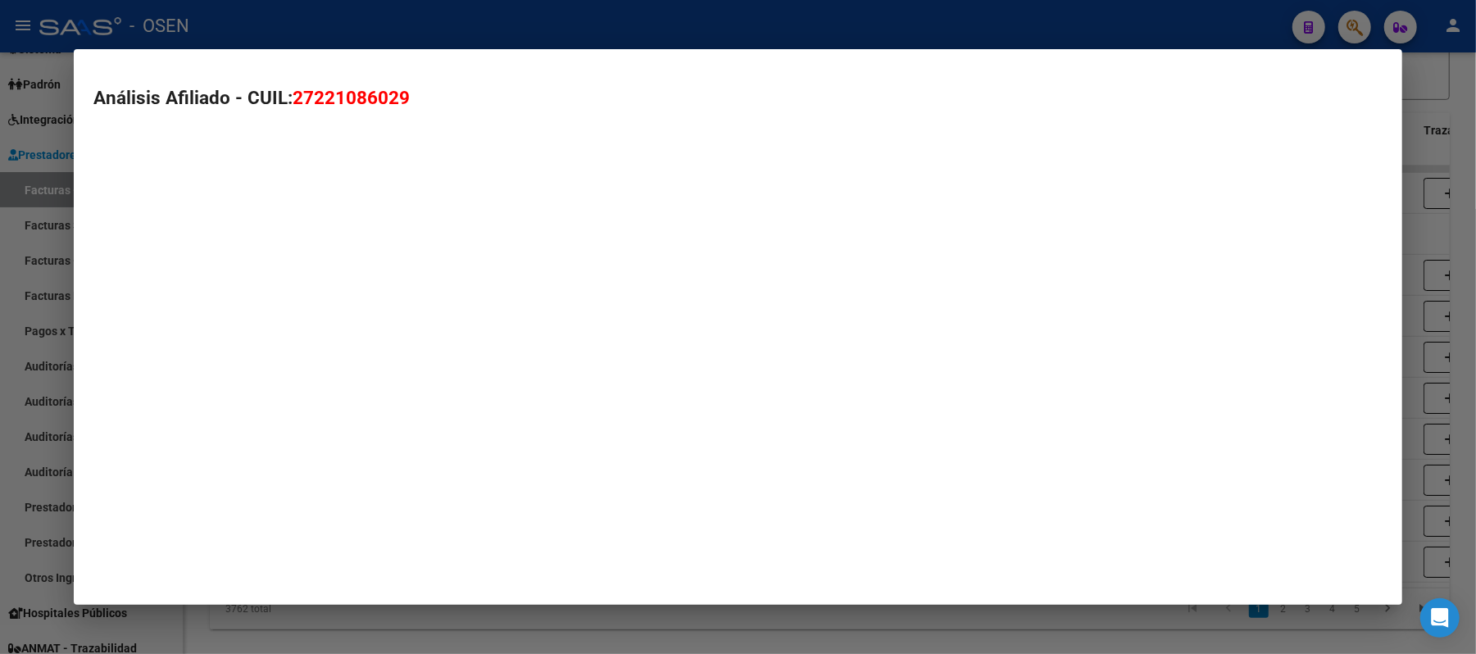
type textarea "27221086029"
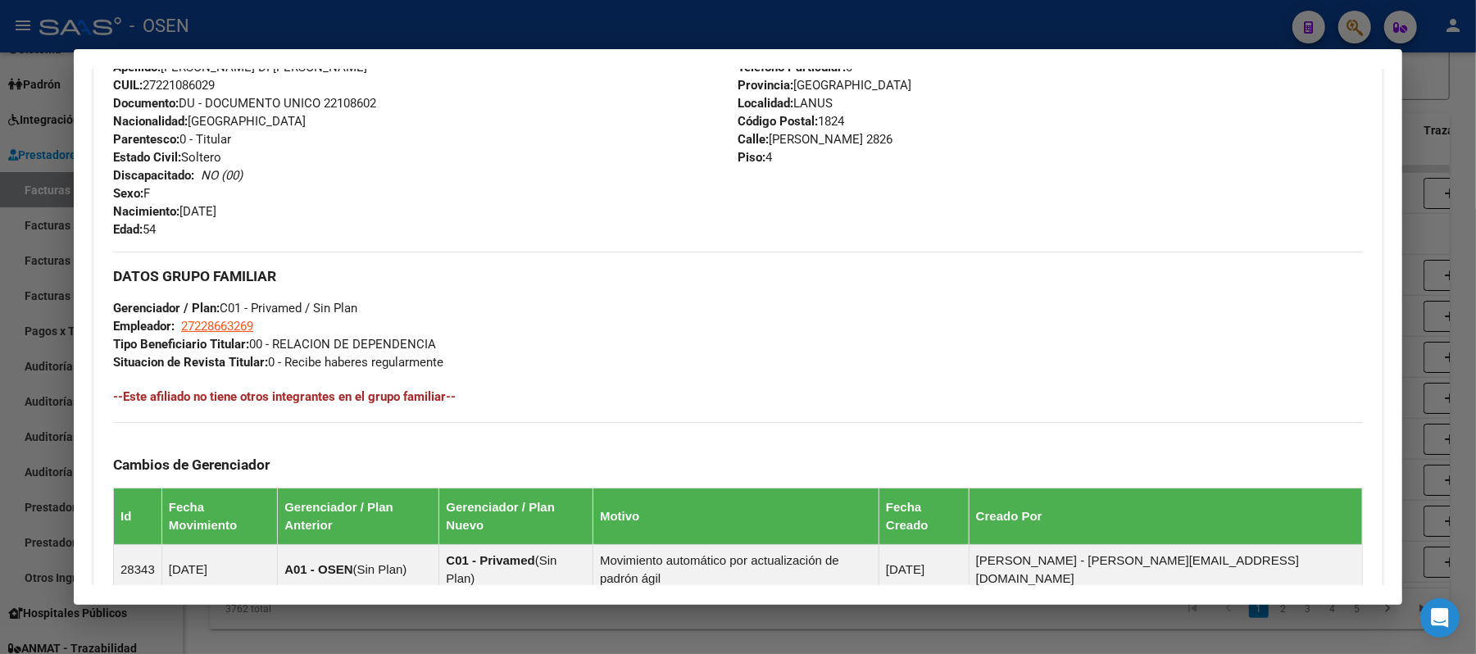
scroll to position [815, 0]
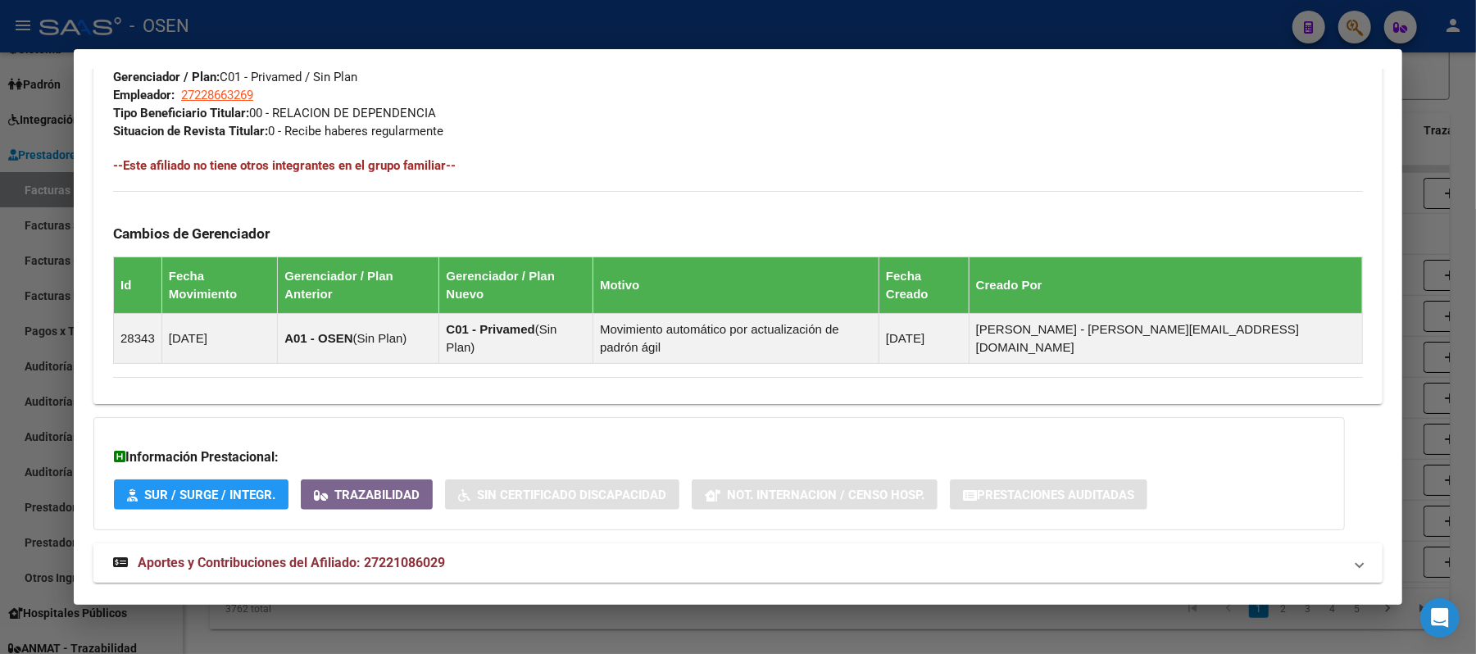
click at [597, 553] on mat-panel-title "Aportes y Contribuciones del Afiliado: 27221086029" at bounding box center [728, 563] width 1230 height 20
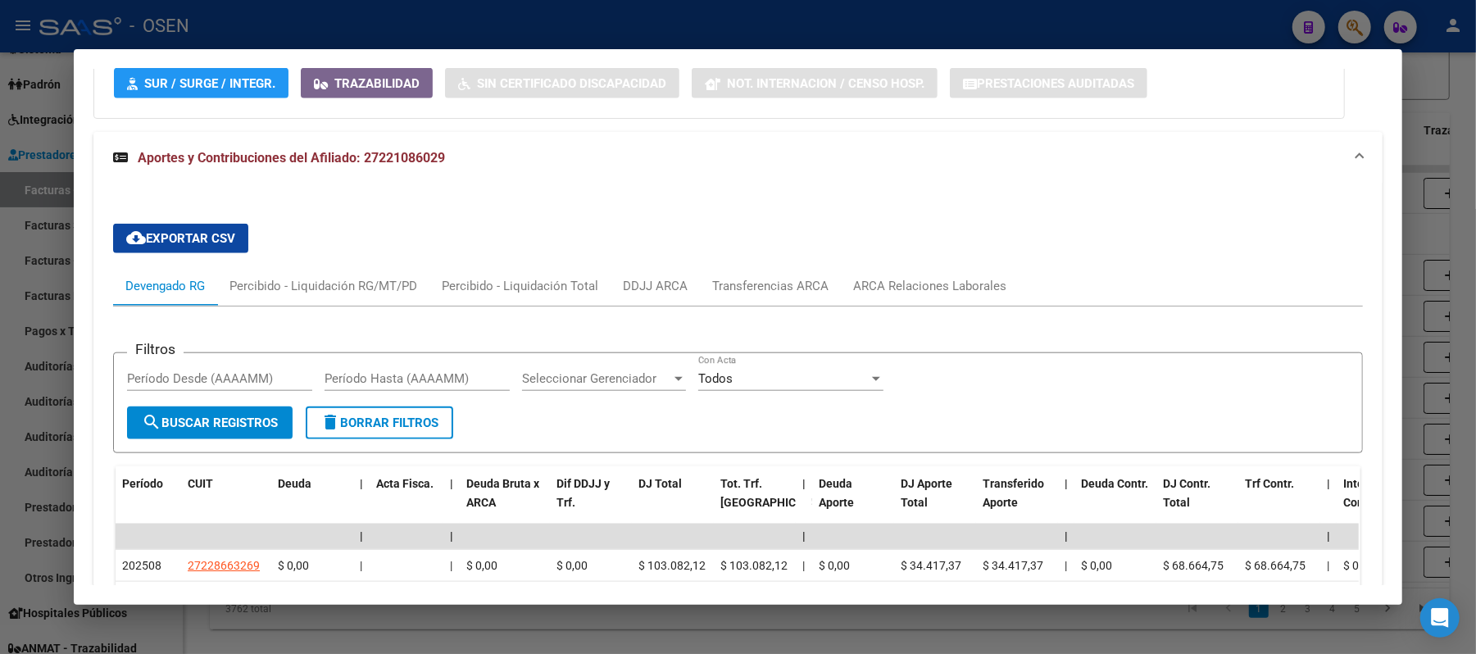
scroll to position [1335, 0]
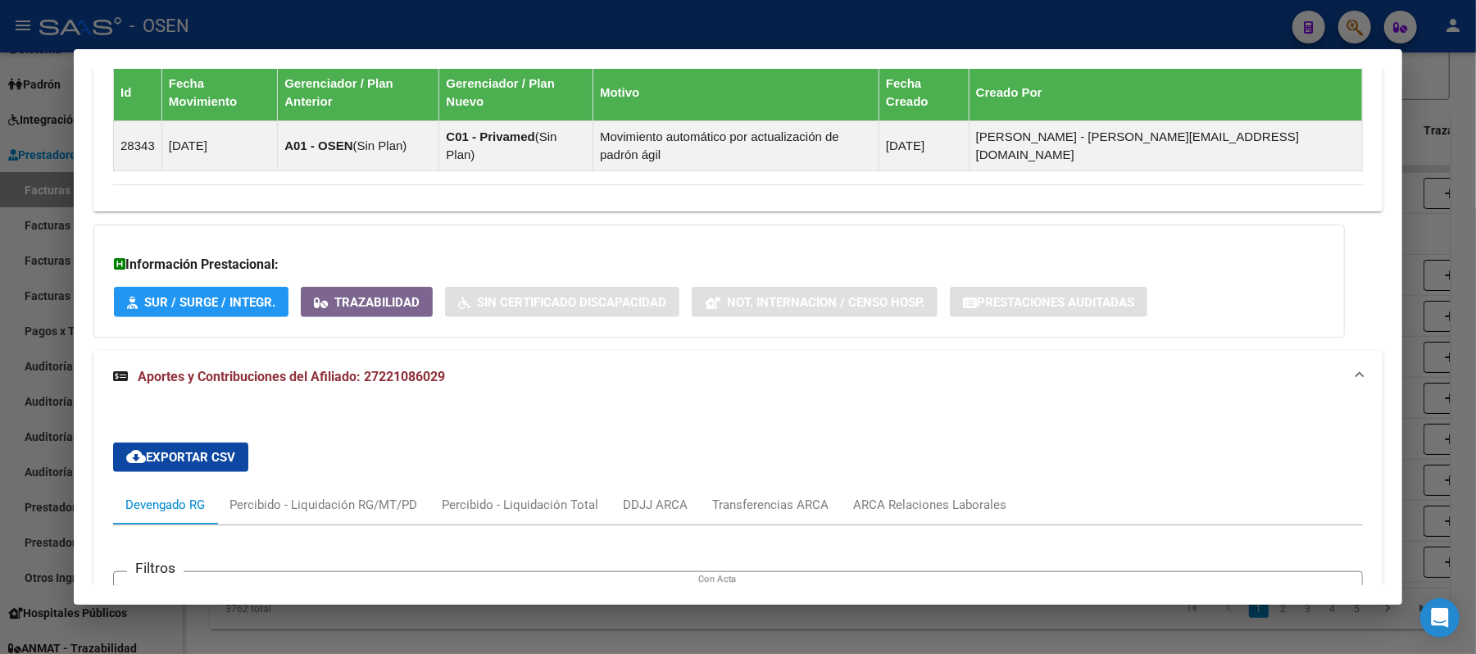
click at [636, 351] on mat-expansion-panel-header "Aportes y Contribuciones del Afiliado: 27221086029" at bounding box center [737, 377] width 1289 height 52
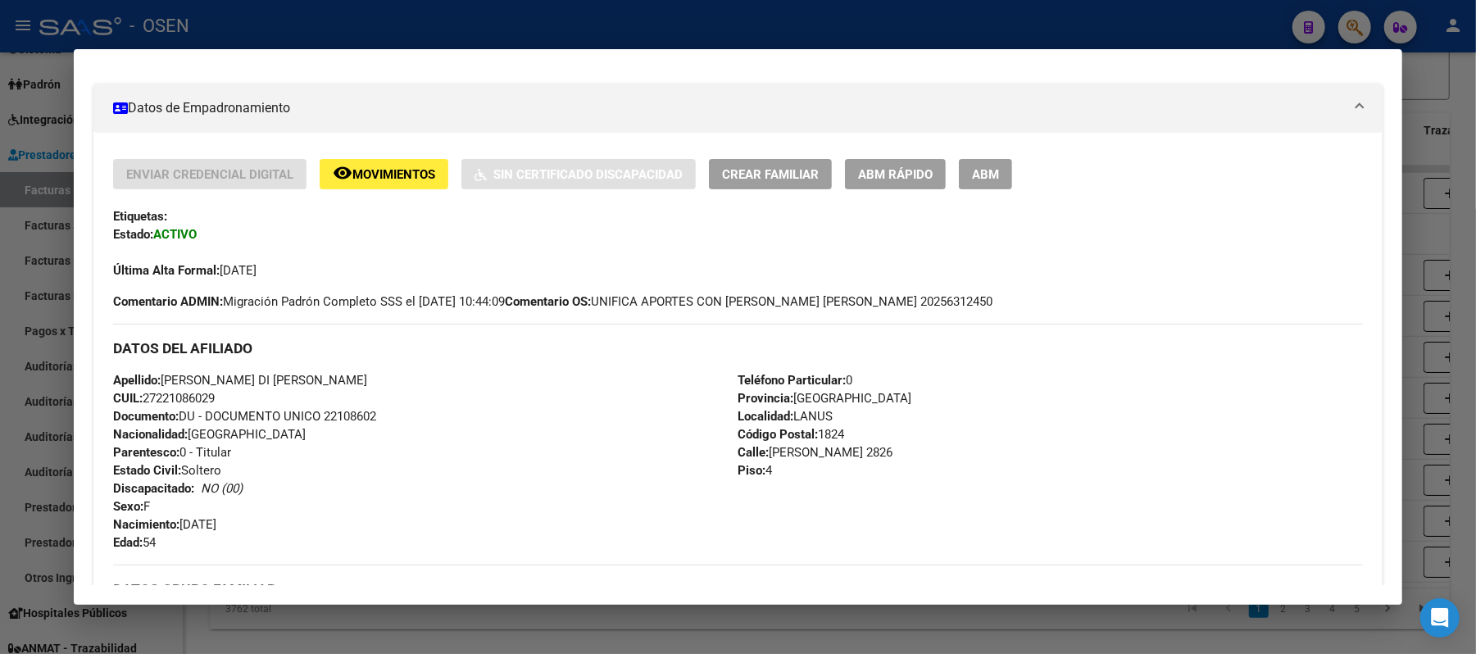
scroll to position [269, 0]
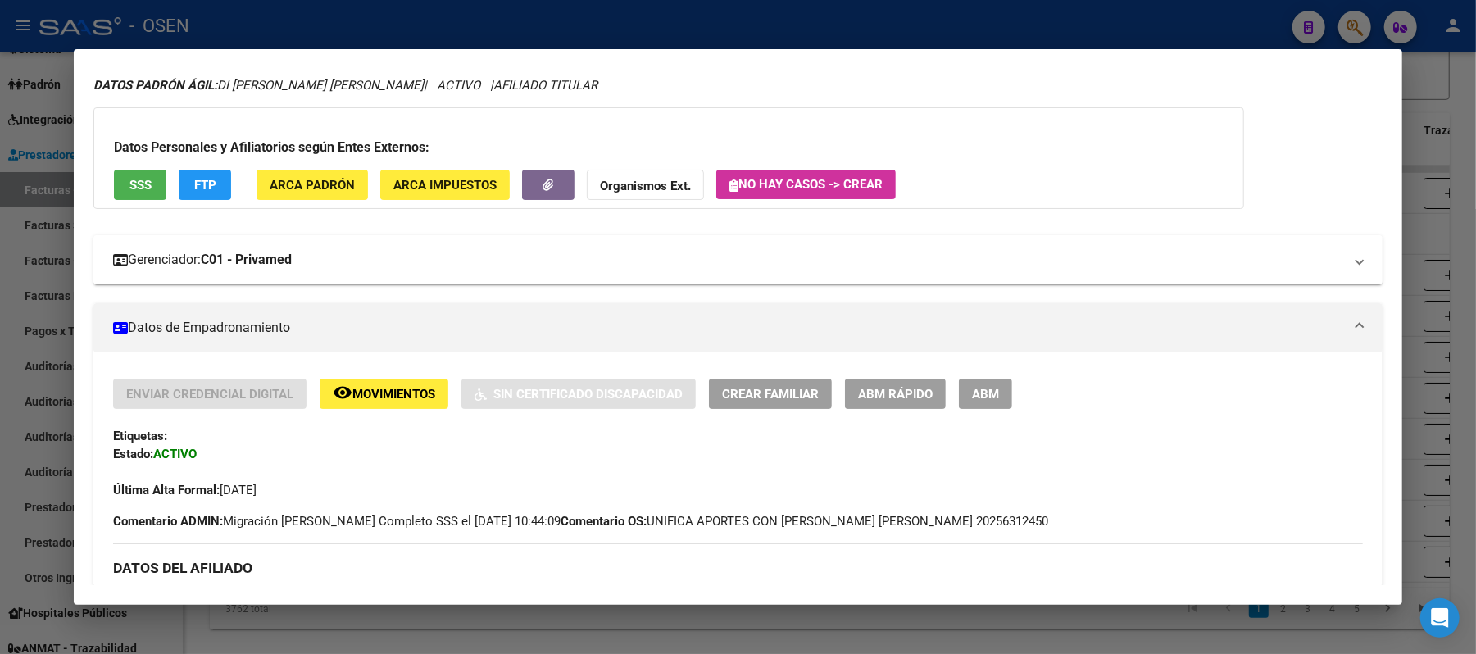
scroll to position [50, 0]
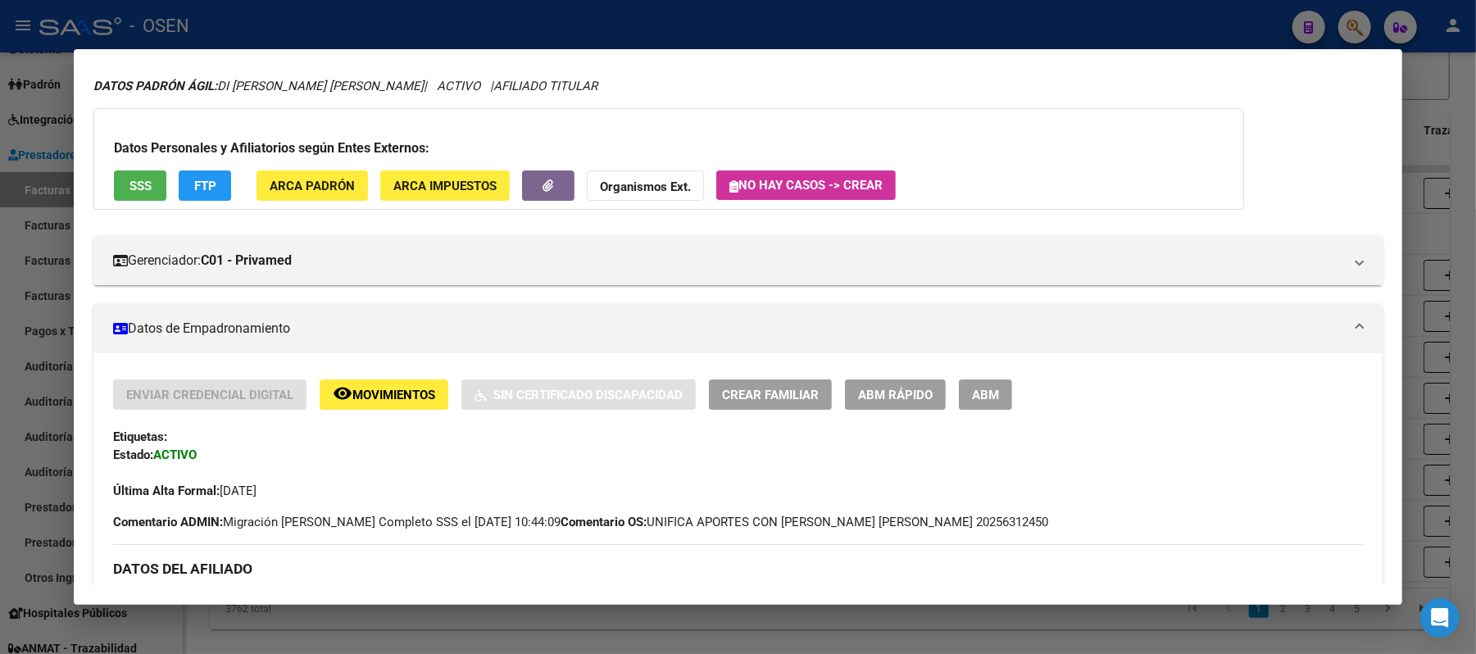
click at [152, 184] on button "SSS" at bounding box center [140, 185] width 52 height 30
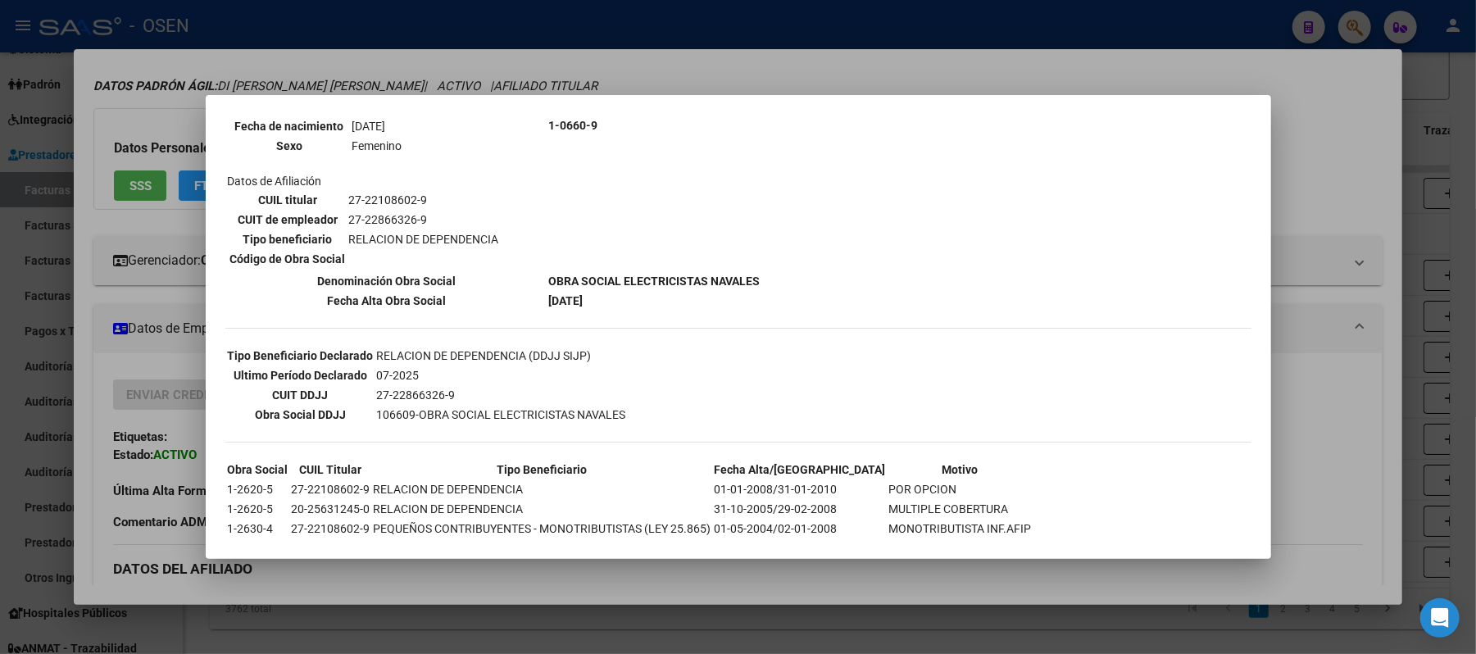
scroll to position [0, 0]
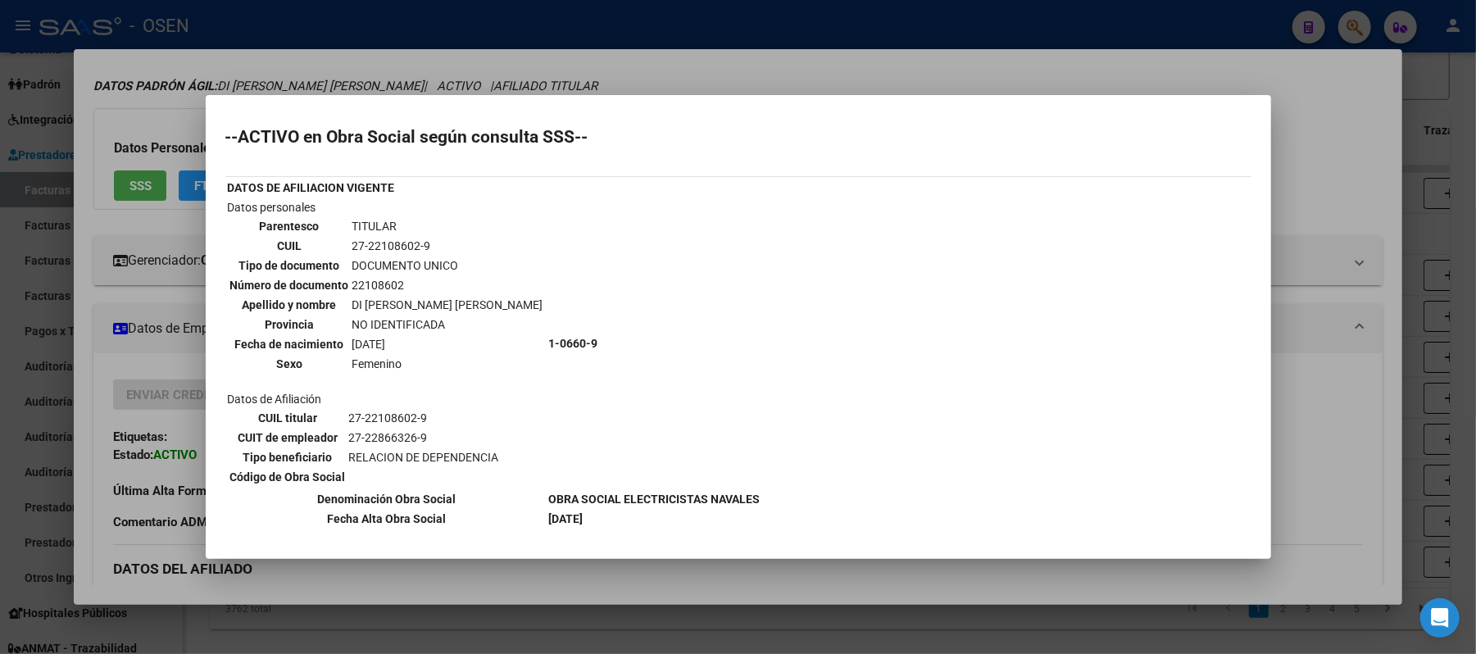
click at [568, 52] on div at bounding box center [738, 327] width 1476 height 654
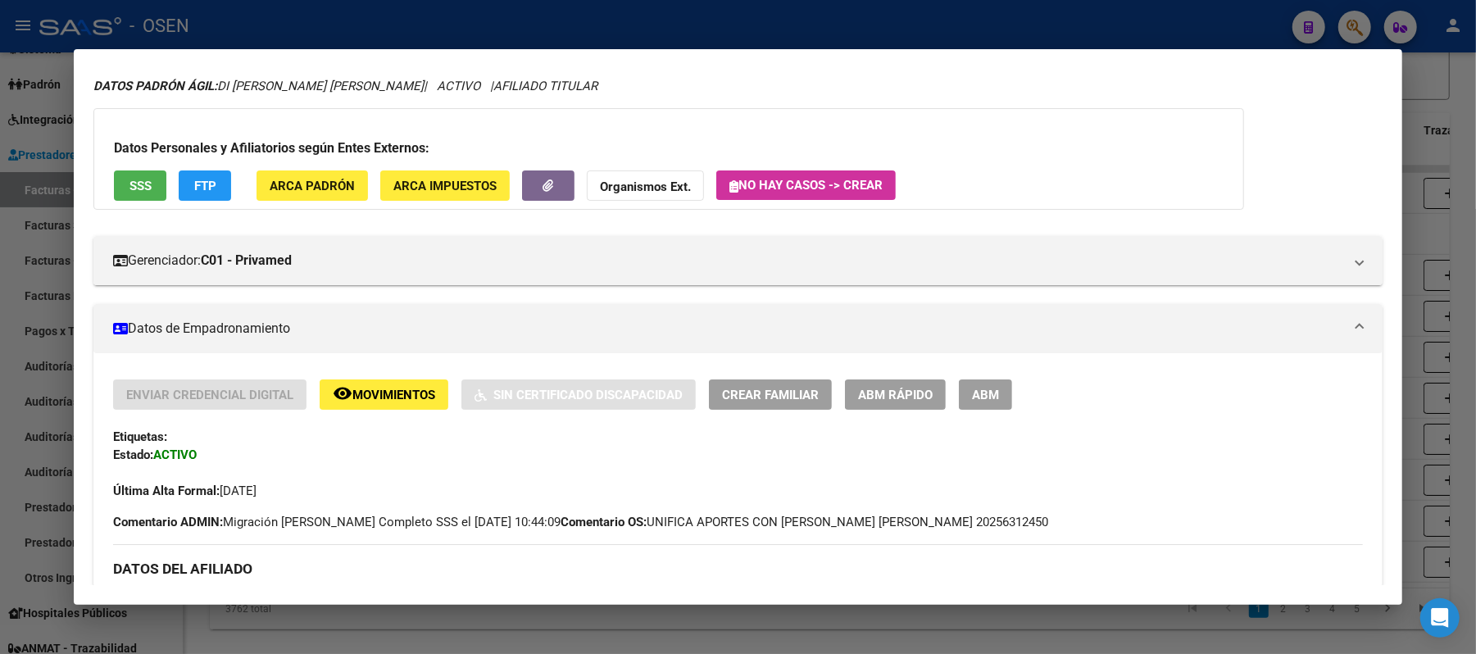
drag, startPoint x: 945, startPoint y: 521, endPoint x: 860, endPoint y: 521, distance: 85.2
click at [860, 521] on div "Enviar Credencial Digital remove_red_eye Movimientos Sin Certificado Discapacid…" at bounding box center [738, 455] width 1250 height 152
copy span "20256312450"
click at [528, 34] on div at bounding box center [738, 327] width 1476 height 654
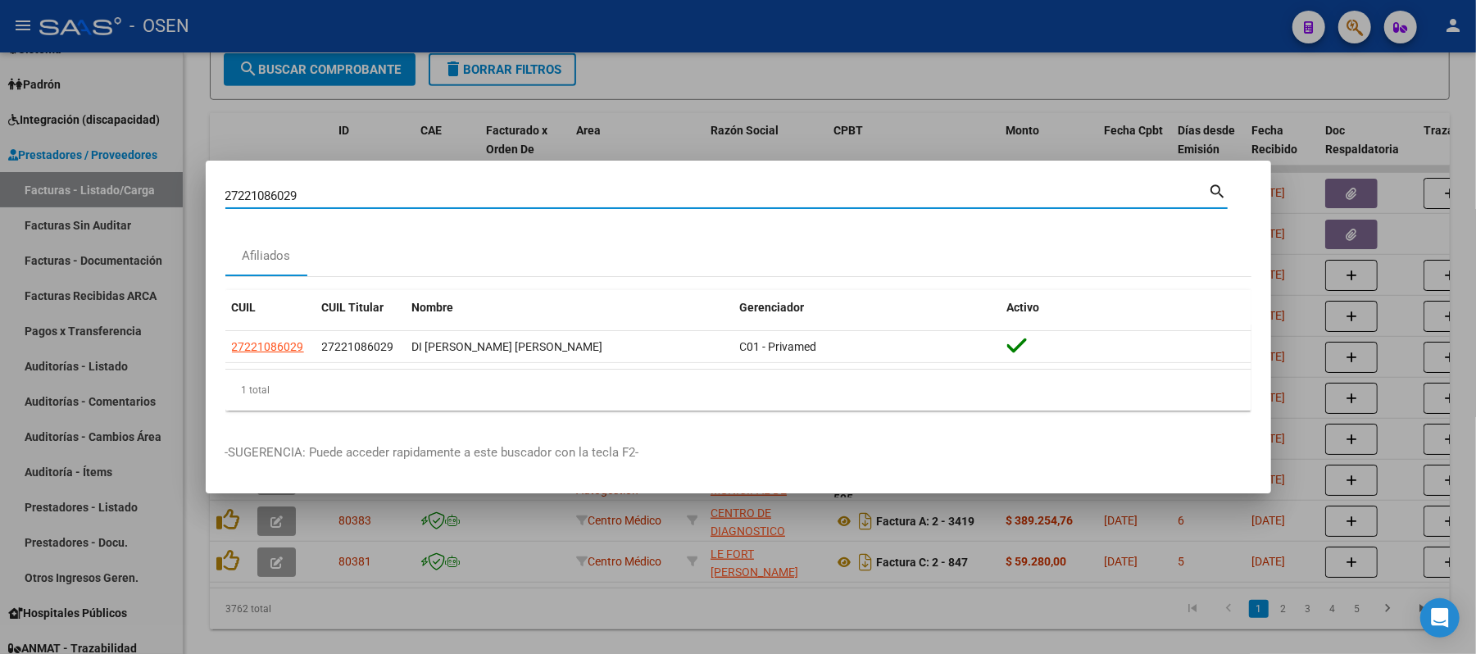
drag, startPoint x: 431, startPoint y: 194, endPoint x: 0, endPoint y: 30, distance: 461.3
click at [0, 175] on div "27221086029 Buscar (apellido, dni, cuil, nro traspaso, cuit, obra social) searc…" at bounding box center [738, 327] width 1476 height 654
paste input "0256312450"
type input "20256312450"
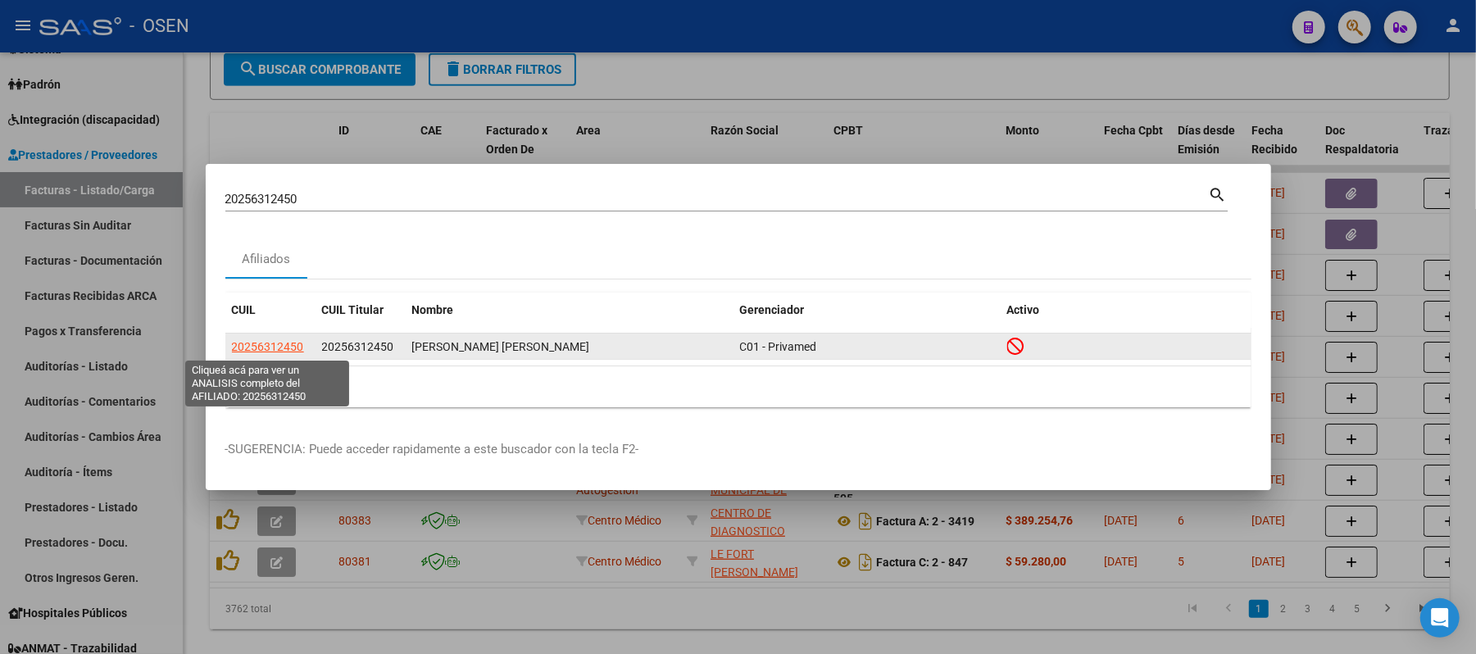
click at [272, 348] on span "20256312450" at bounding box center [268, 346] width 72 height 13
type textarea "20256312450"
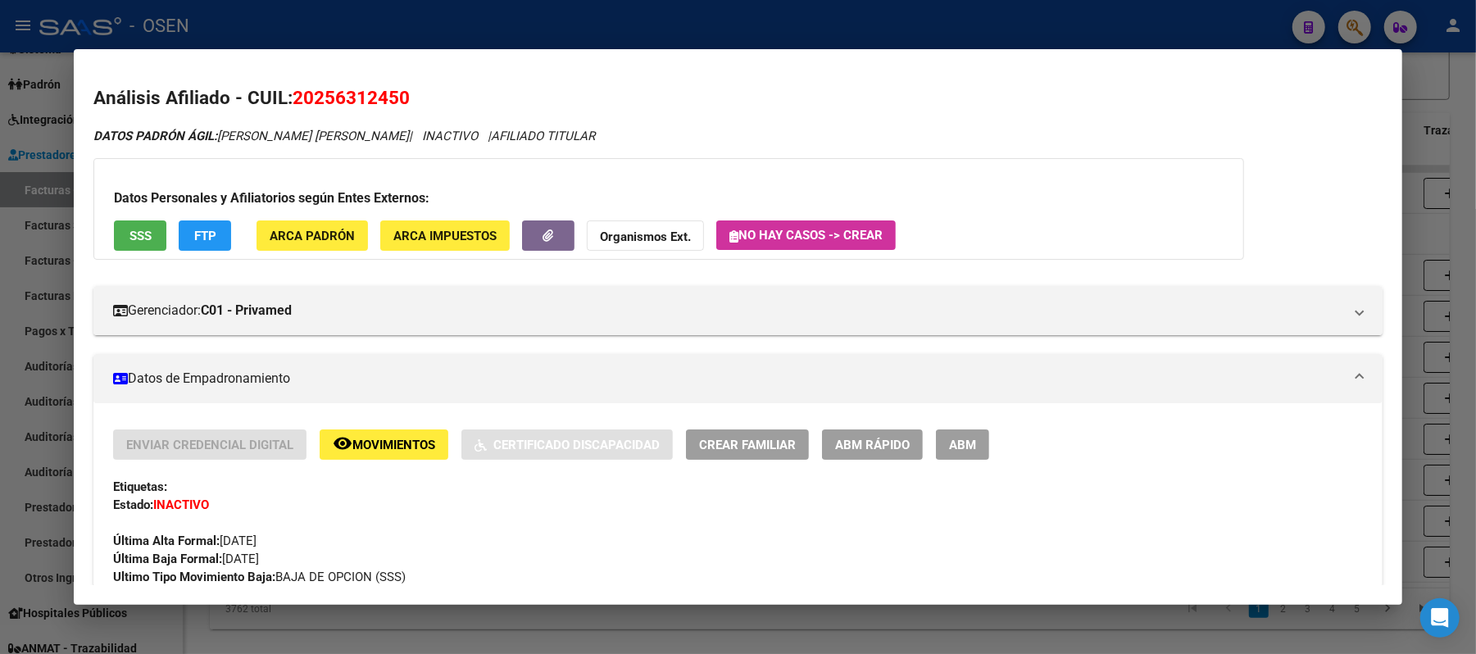
click at [139, 248] on button "SSS" at bounding box center [140, 235] width 52 height 30
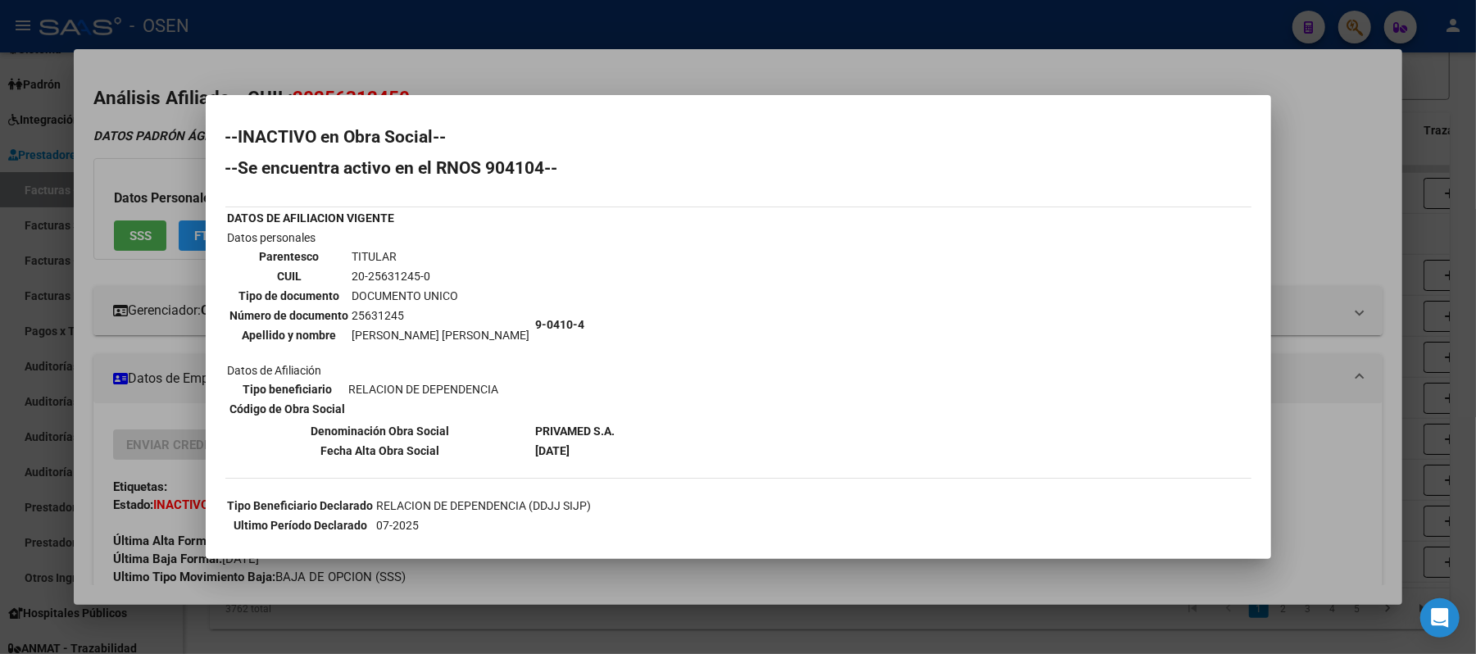
scroll to position [133, 0]
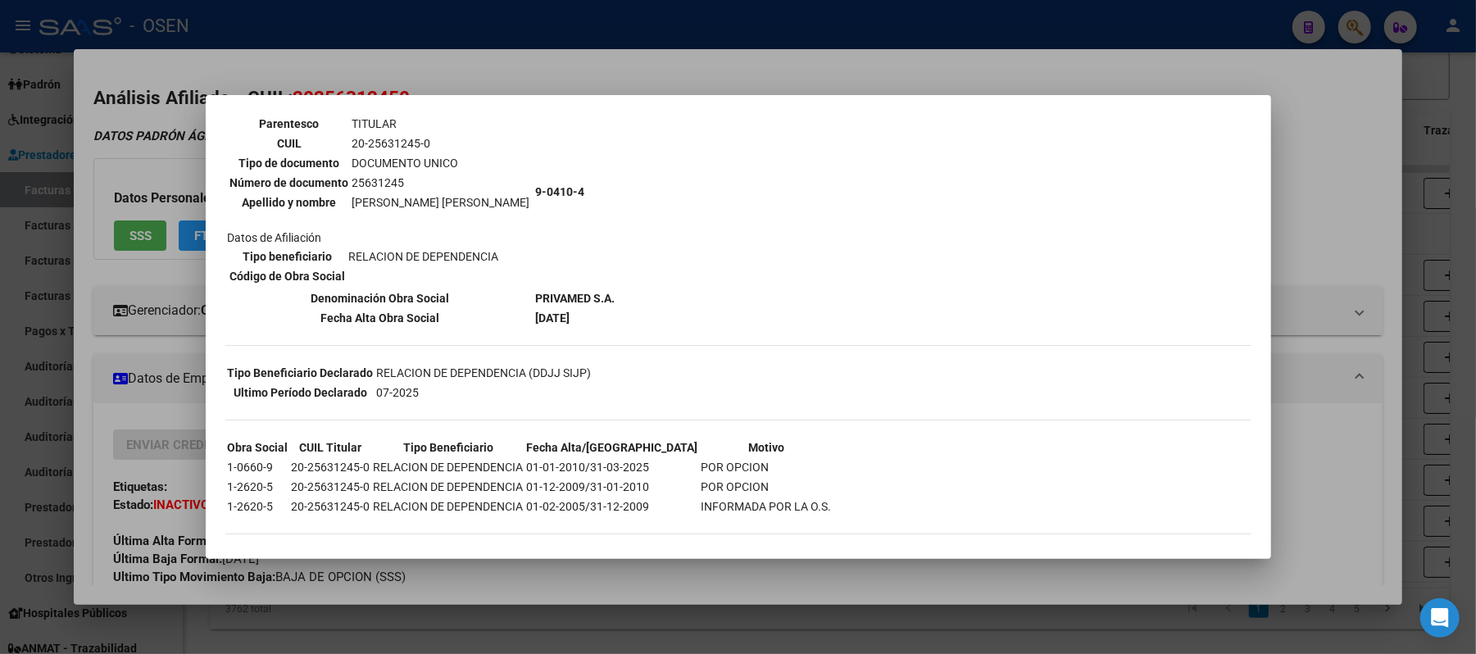
click at [814, 574] on div at bounding box center [738, 327] width 1476 height 654
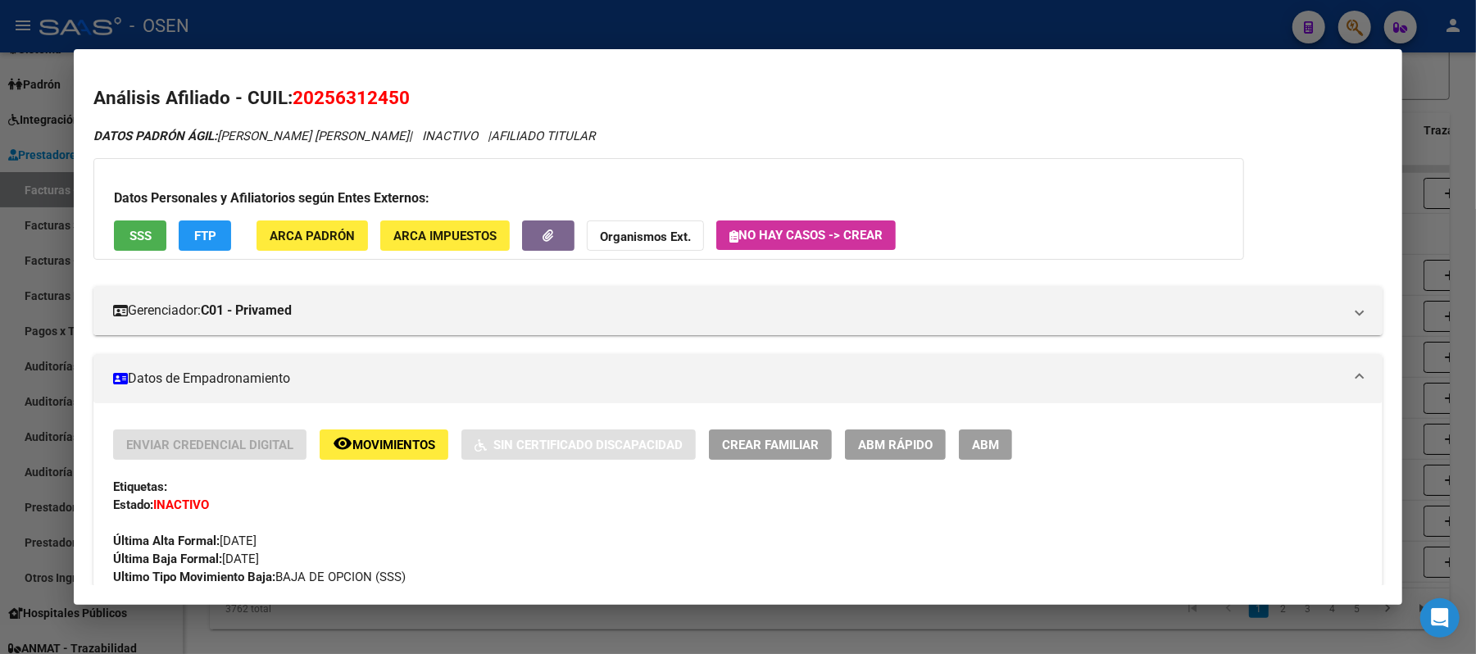
click at [521, 5] on div at bounding box center [738, 327] width 1476 height 654
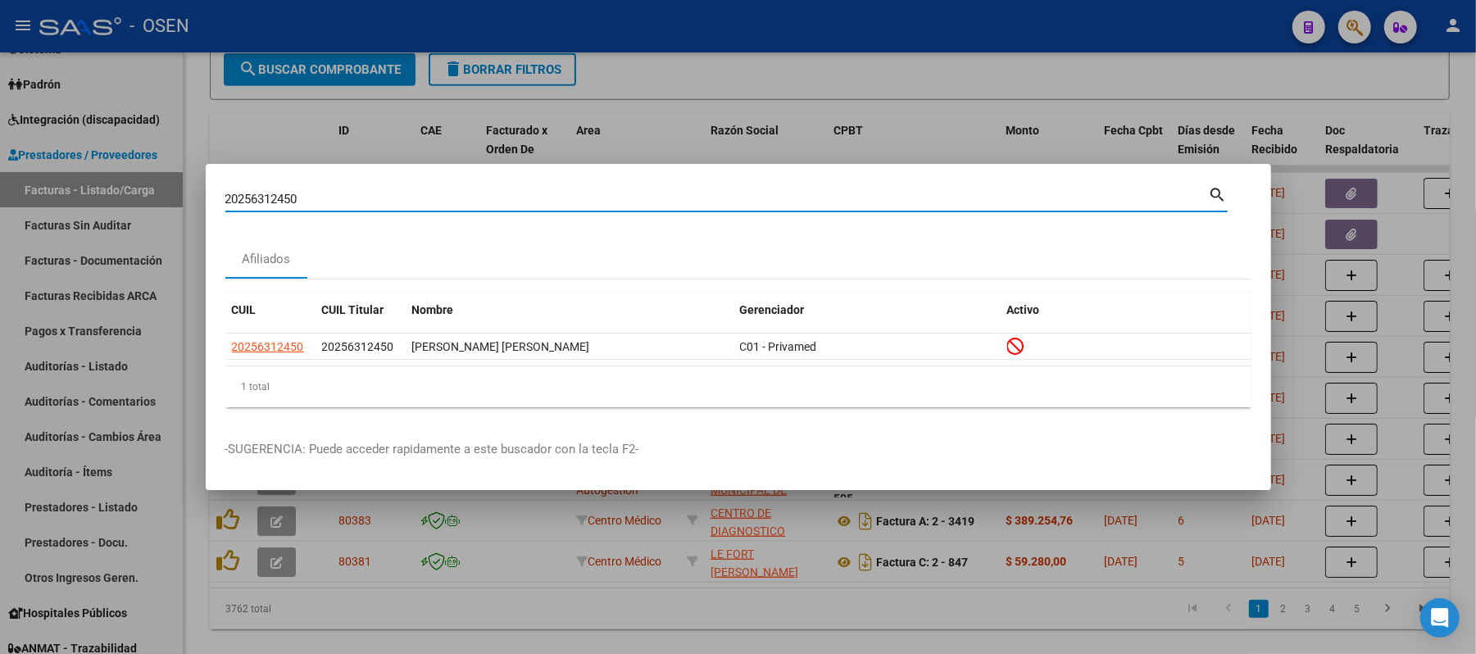
drag, startPoint x: 569, startPoint y: 198, endPoint x: 0, endPoint y: 13, distance: 598.2
click at [0, 98] on div "20256312450 Buscar (apellido, dni, cuil, nro traspaso, cuit, obra social) searc…" at bounding box center [738, 327] width 1476 height 654
paste input "7221086029"
type input "27221086029"
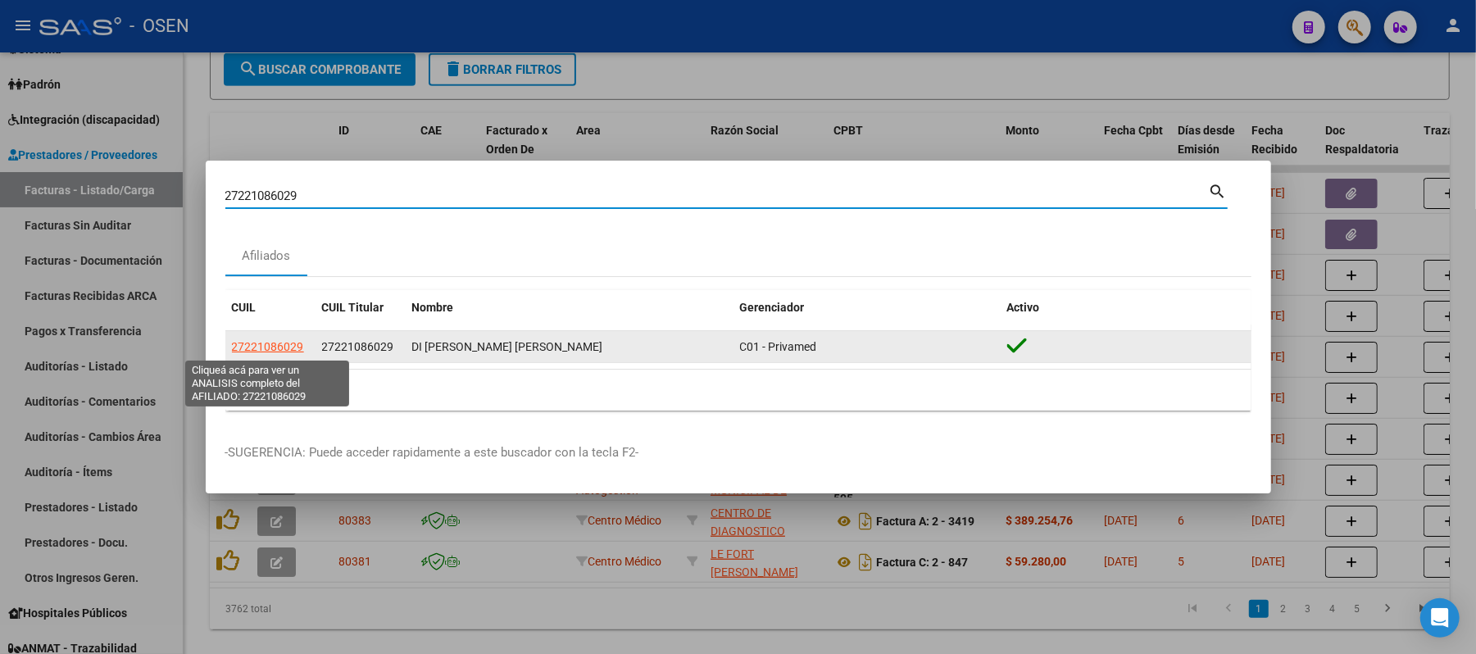
click at [290, 345] on span "27221086029" at bounding box center [268, 346] width 72 height 13
type textarea "27221086029"
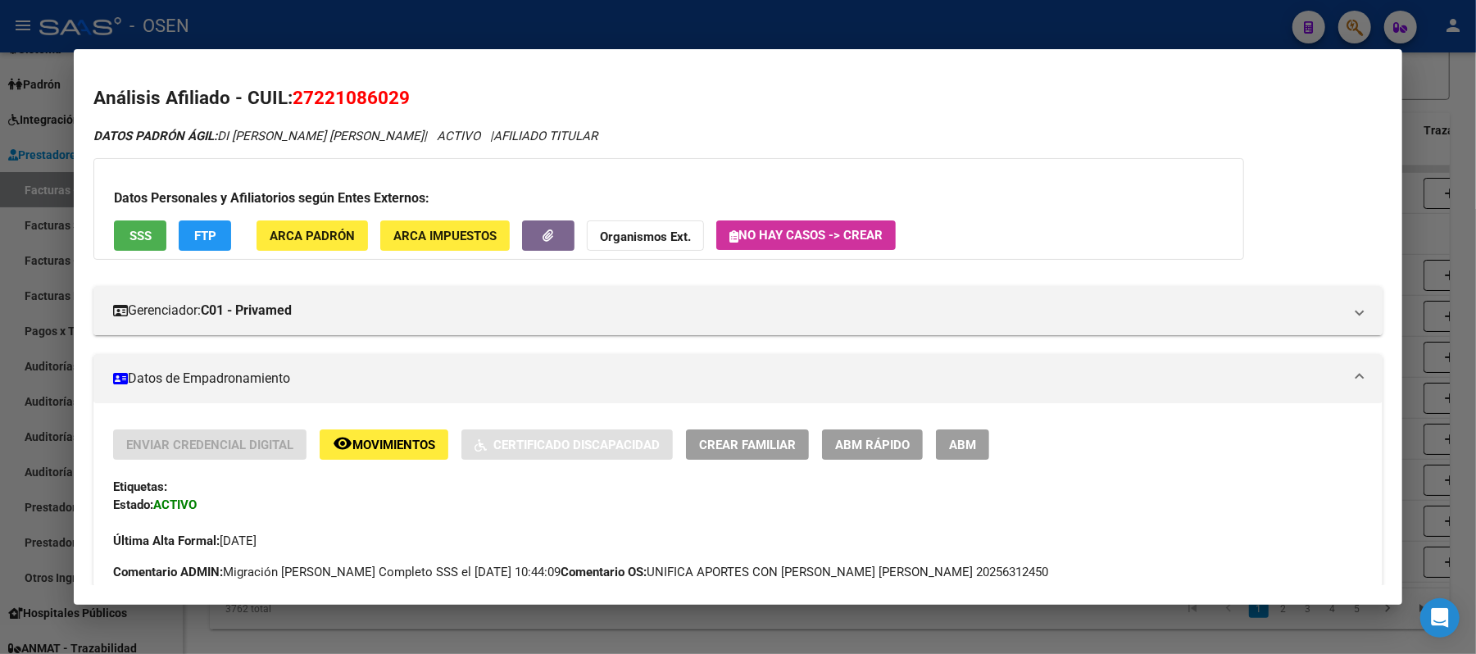
click at [203, 229] on span "FTP" at bounding box center [205, 236] width 22 height 15
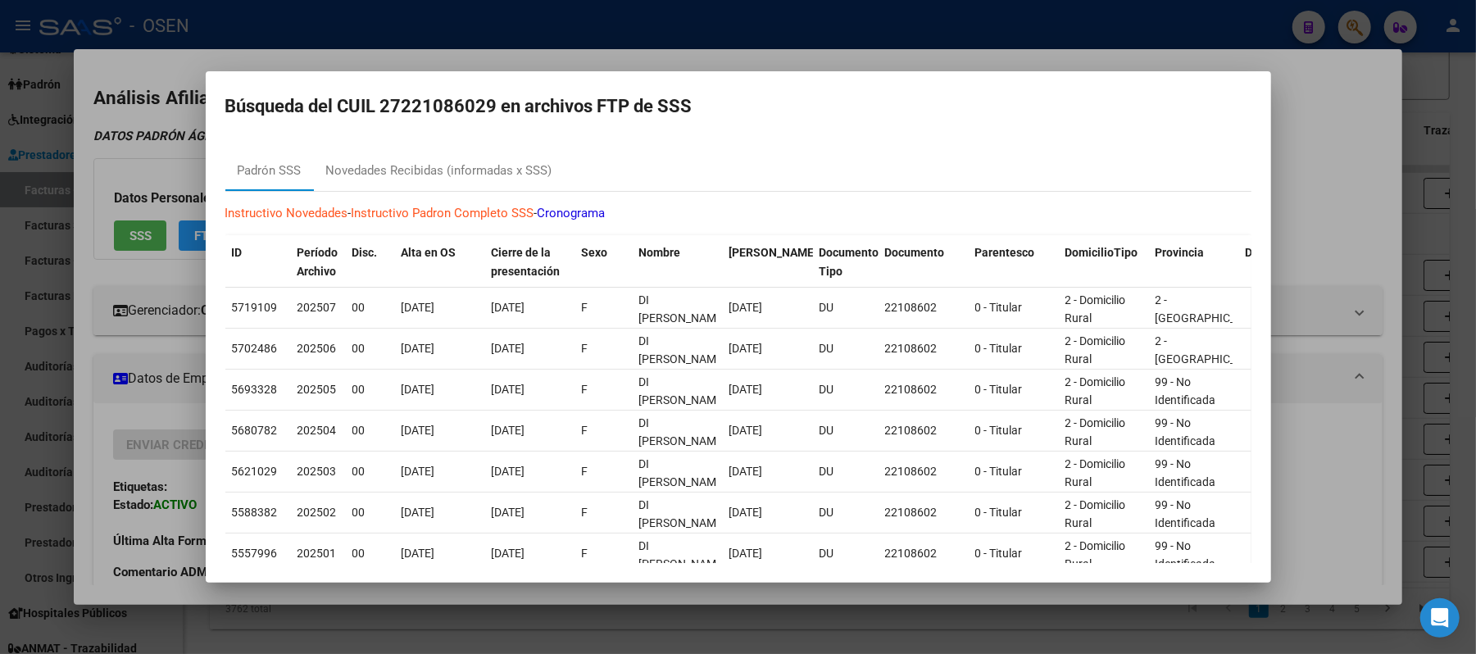
click at [646, 71] on mat-dialog-container "Búsqueda del CUIL 27221086029 en archivos FTP de SSS Padrón SSS Novedades Recib…" at bounding box center [739, 327] width 1066 height 512
click at [641, 59] on div at bounding box center [738, 327] width 1476 height 654
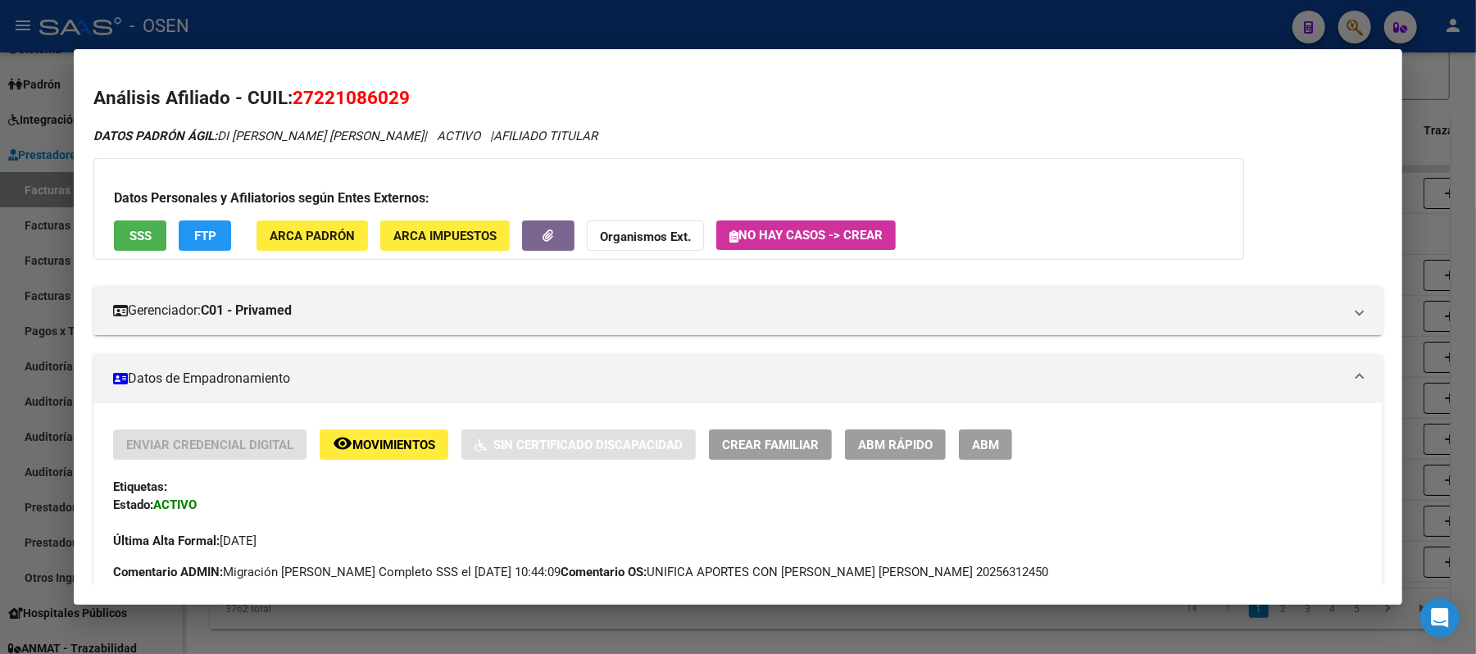
click at [630, 31] on div at bounding box center [738, 327] width 1476 height 654
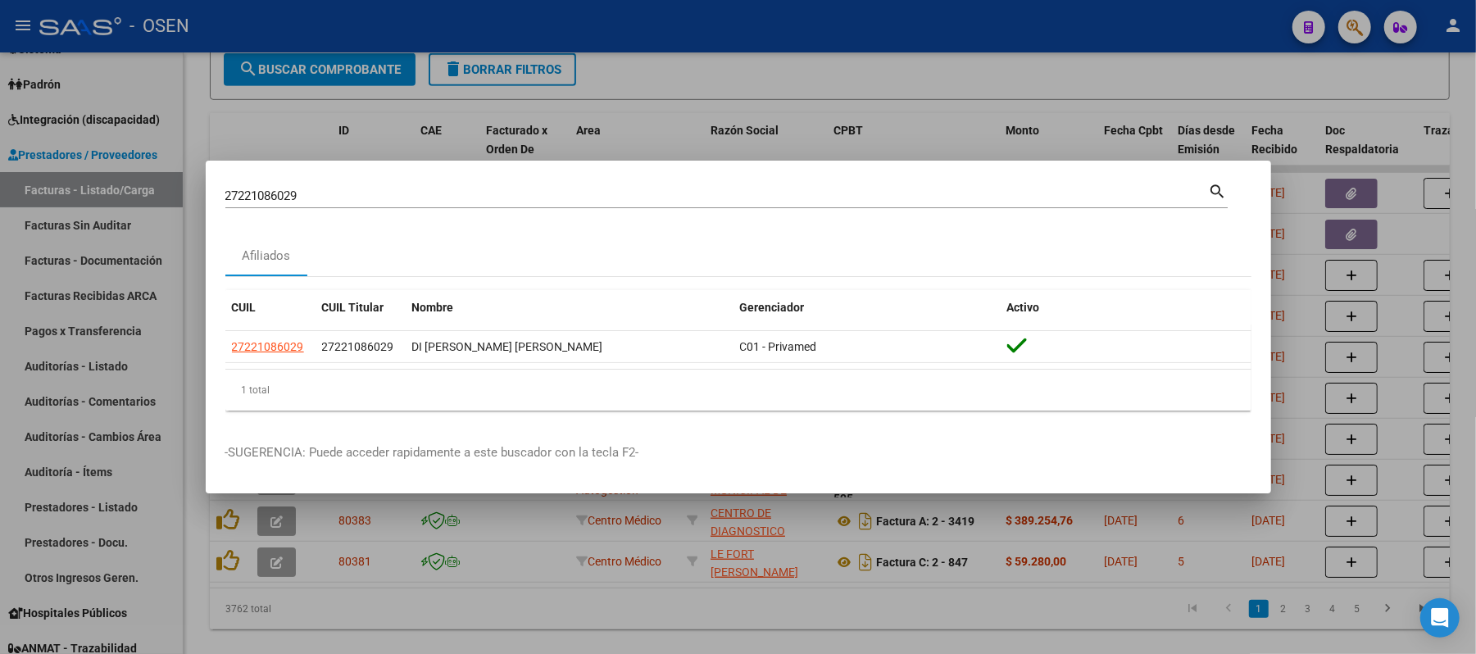
click at [0, 139] on div "27221086029 Buscar (apellido, dni, cuil, nro traspaso, cuit, obra social) searc…" at bounding box center [738, 327] width 1476 height 654
paste input "0204562181"
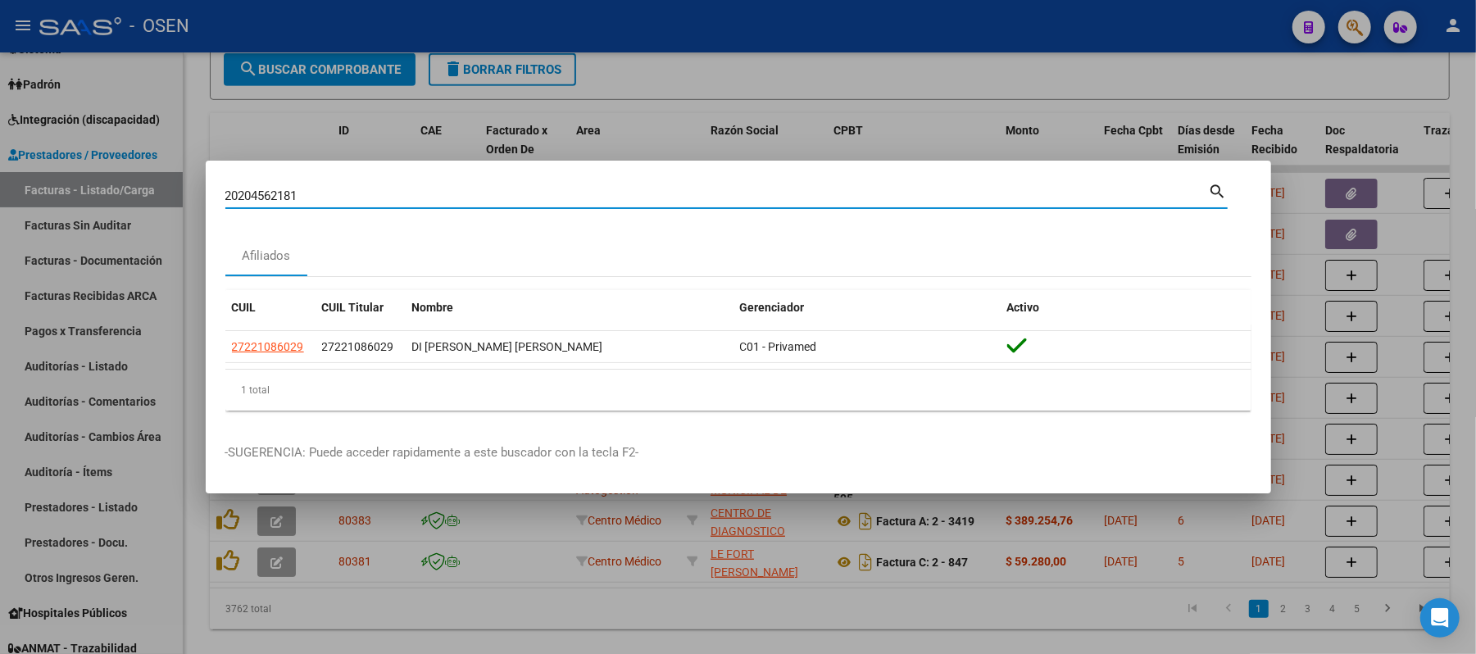
type input "20204562181"
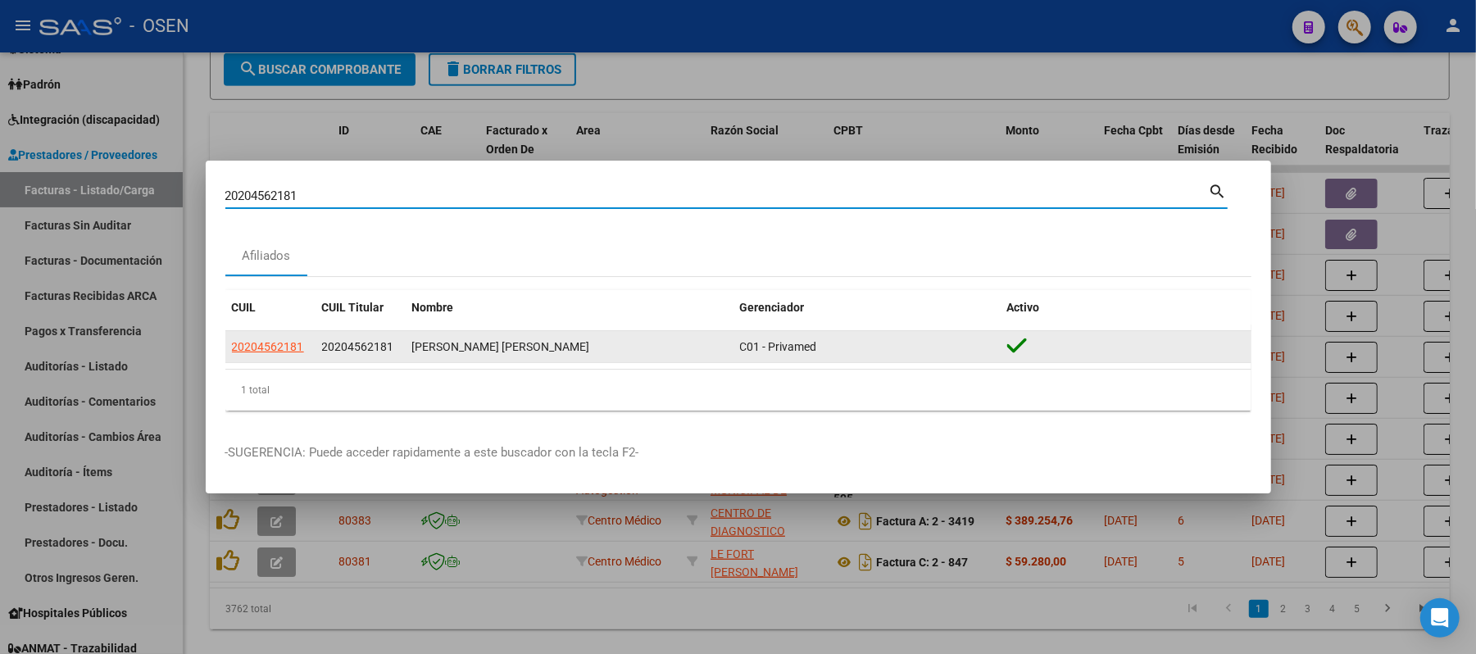
click at [277, 334] on datatable-body-cell "20204562181" at bounding box center [270, 347] width 90 height 32
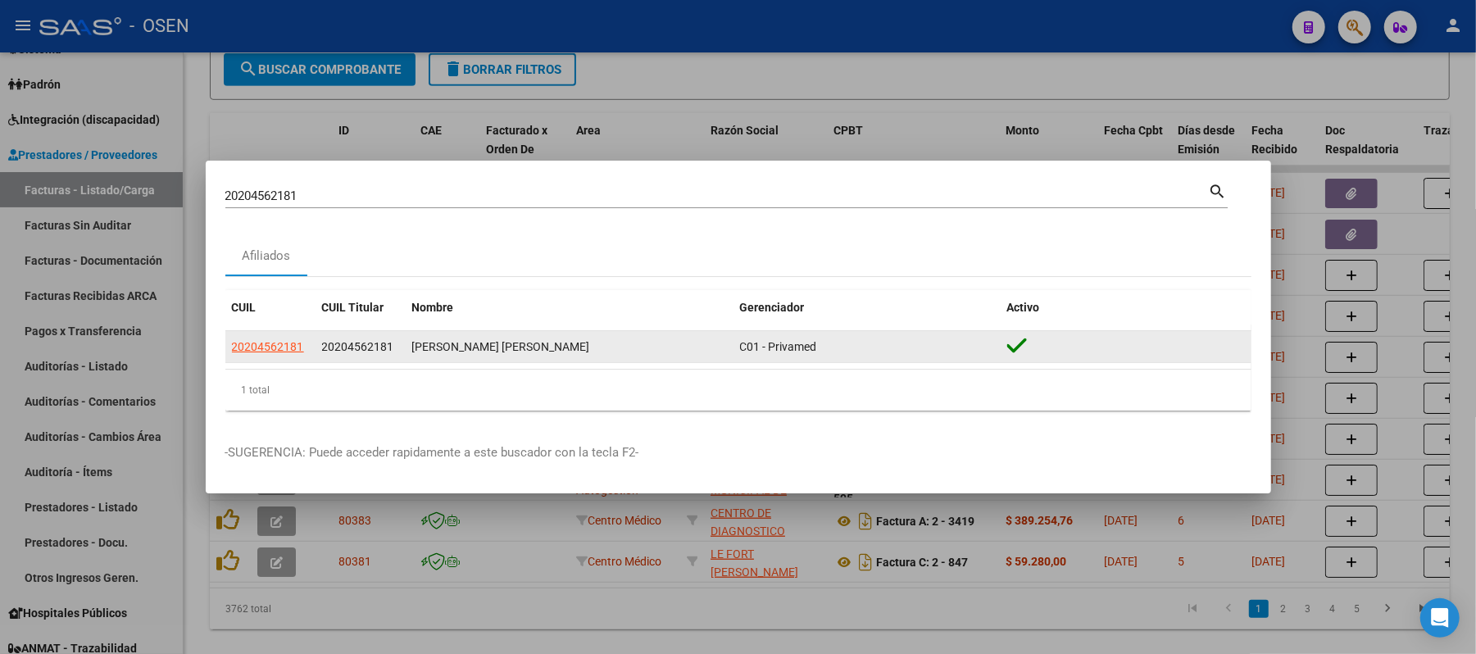
click at [277, 339] on app-link-go-to "20204562181" at bounding box center [268, 347] width 72 height 19
click at [280, 351] on span "20204562181" at bounding box center [268, 346] width 72 height 13
type textarea "20204562181"
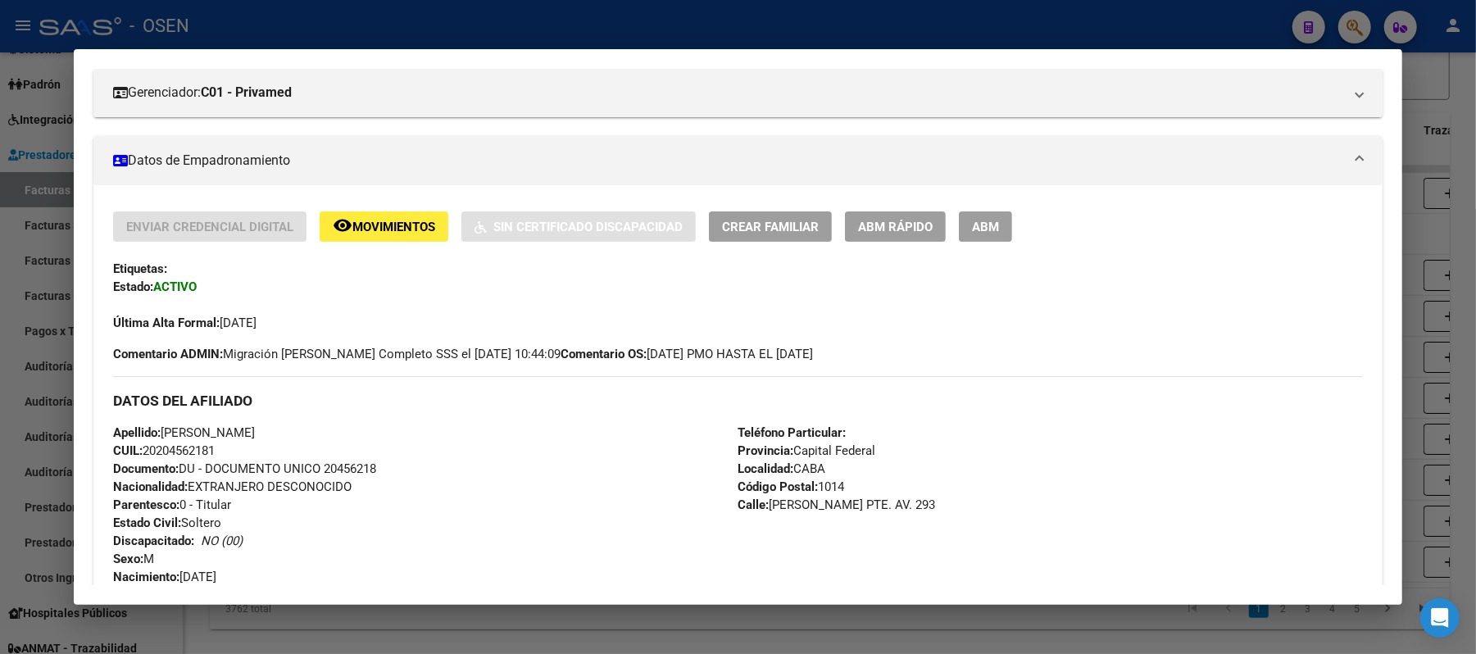
scroll to position [0, 0]
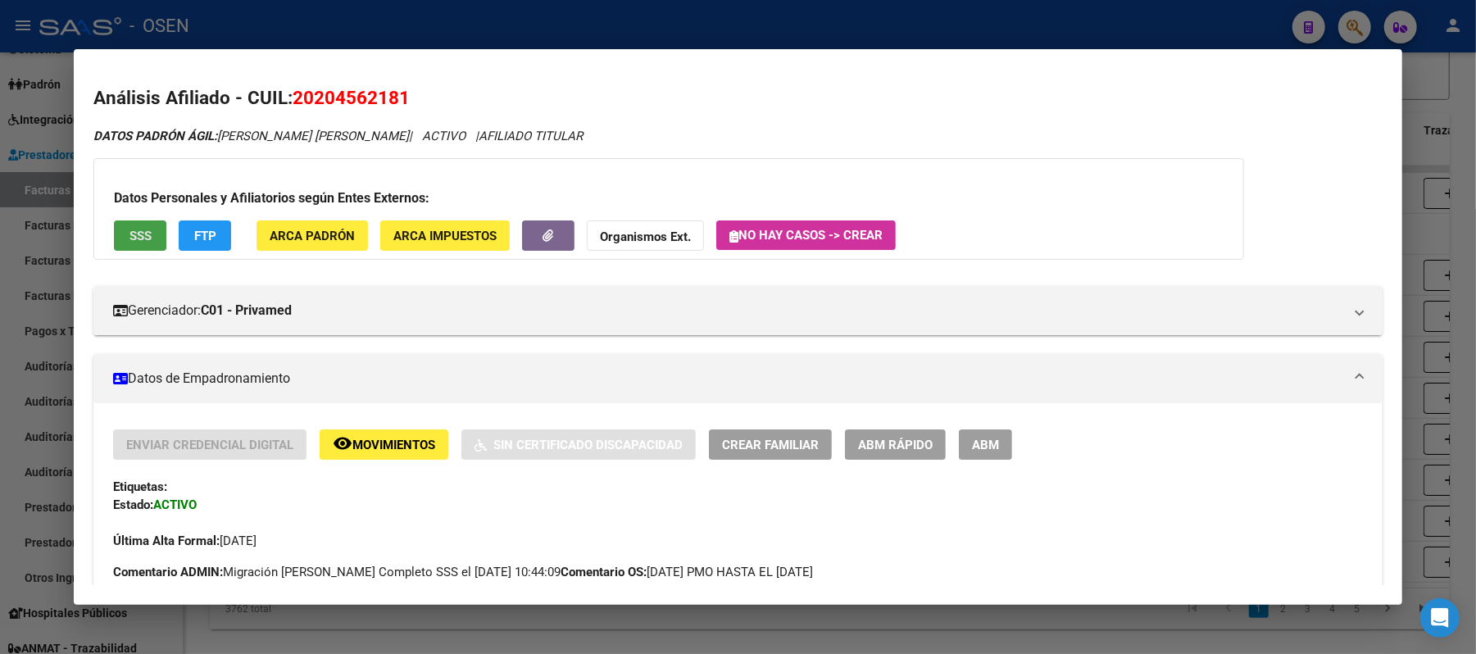
click at [120, 237] on button "SSS" at bounding box center [140, 235] width 52 height 30
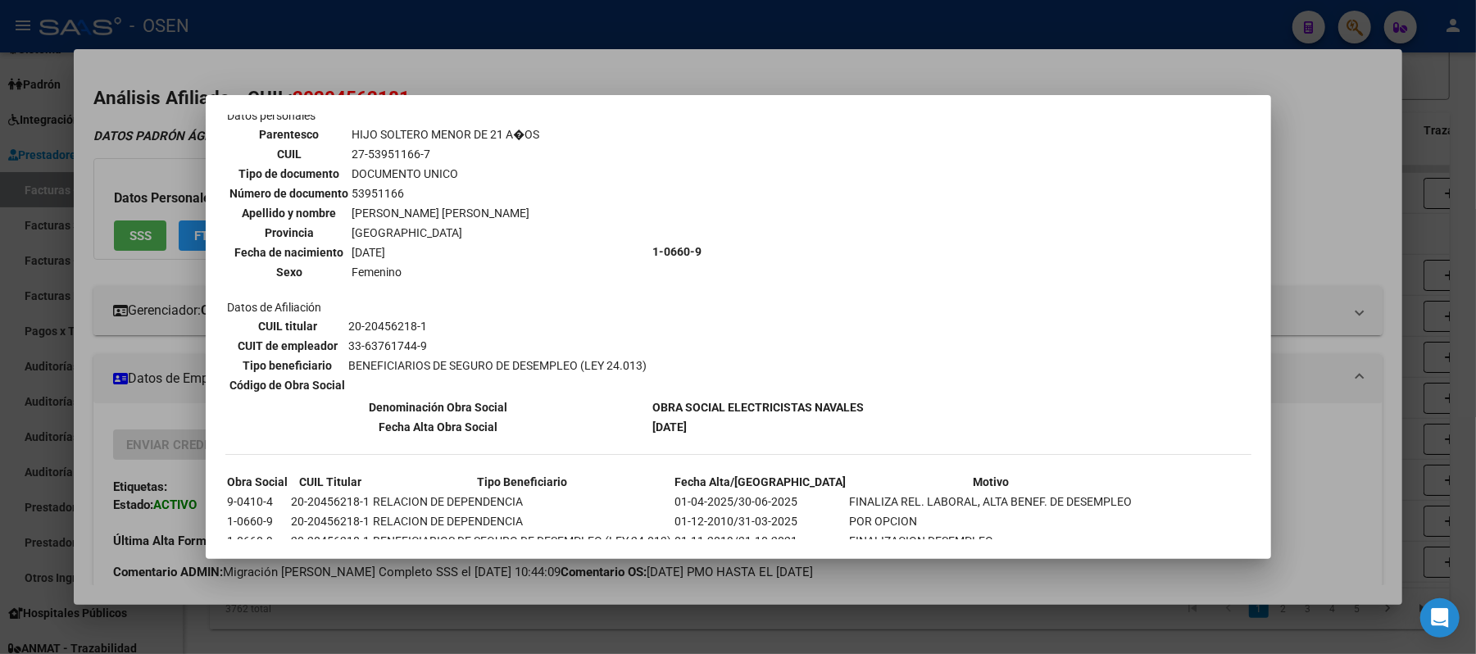
scroll to position [1010, 0]
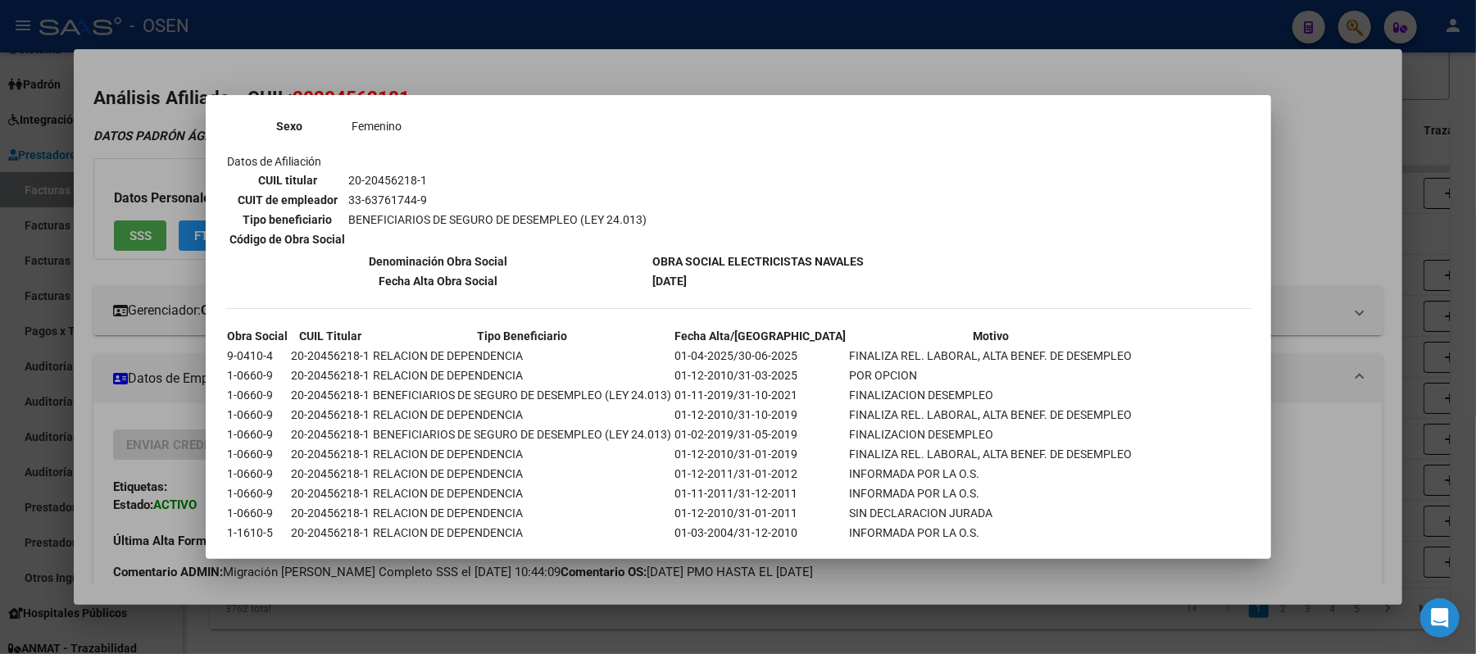
drag, startPoint x: 274, startPoint y: 320, endPoint x: 218, endPoint y: 322, distance: 55.8
click at [218, 322] on mat-dialog-content "--ACTIVO en Obra Social según consulta SSS-- DATOS DE AFILIACION VIGENTE Datos …" at bounding box center [739, 327] width 1066 height 425
click at [296, 347] on td "20-20456218-1" at bounding box center [331, 356] width 80 height 18
drag, startPoint x: 257, startPoint y: 321, endPoint x: 228, endPoint y: 325, distance: 29.8
click at [228, 347] on td "9-0410-4" at bounding box center [258, 356] width 62 height 18
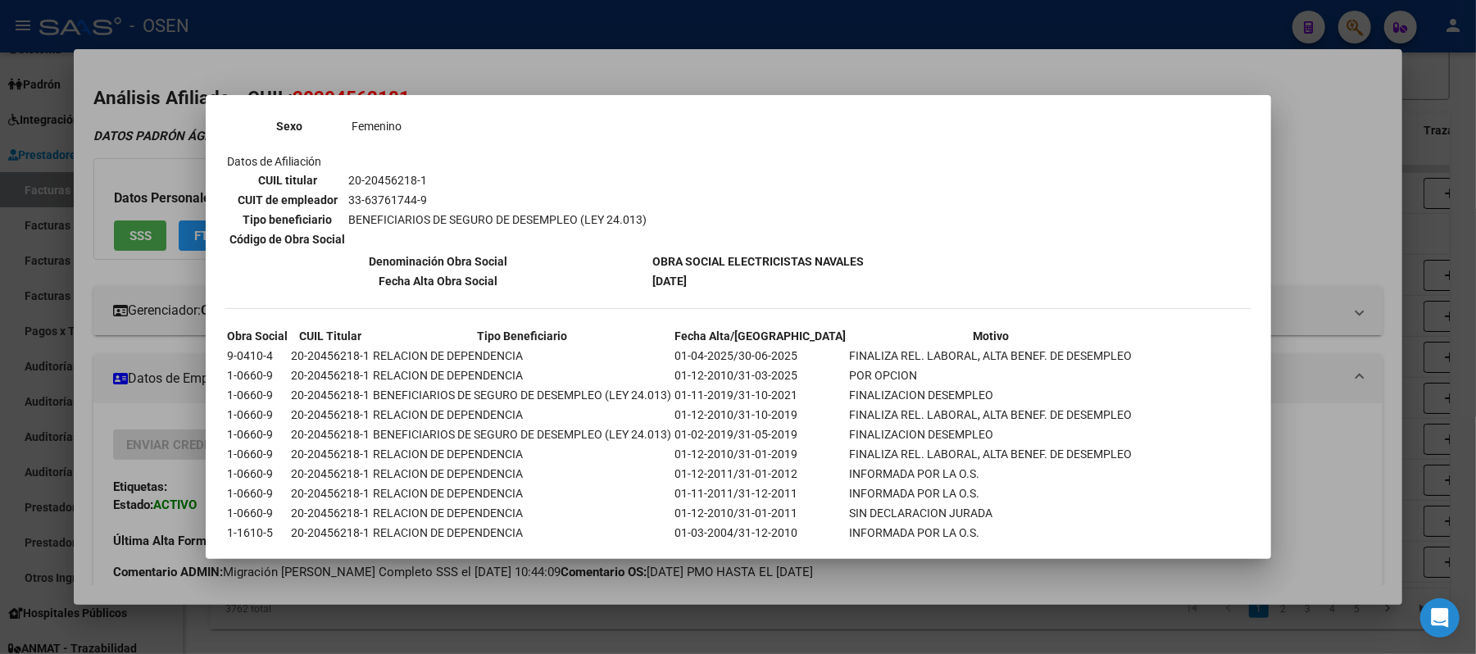
copy td "9-0410-4"
click at [680, 347] on td "01-04-2025/30-06-2025" at bounding box center [761, 356] width 173 height 18
drag, startPoint x: 661, startPoint y: 341, endPoint x: 706, endPoint y: 344, distance: 45.2
click at [706, 366] on tr "1-0660-9 20-20456218-1 RELACION DE DEPENDENCIA 01-12-2010/31-03-2025 POR OPCION" at bounding box center [680, 375] width 907 height 18
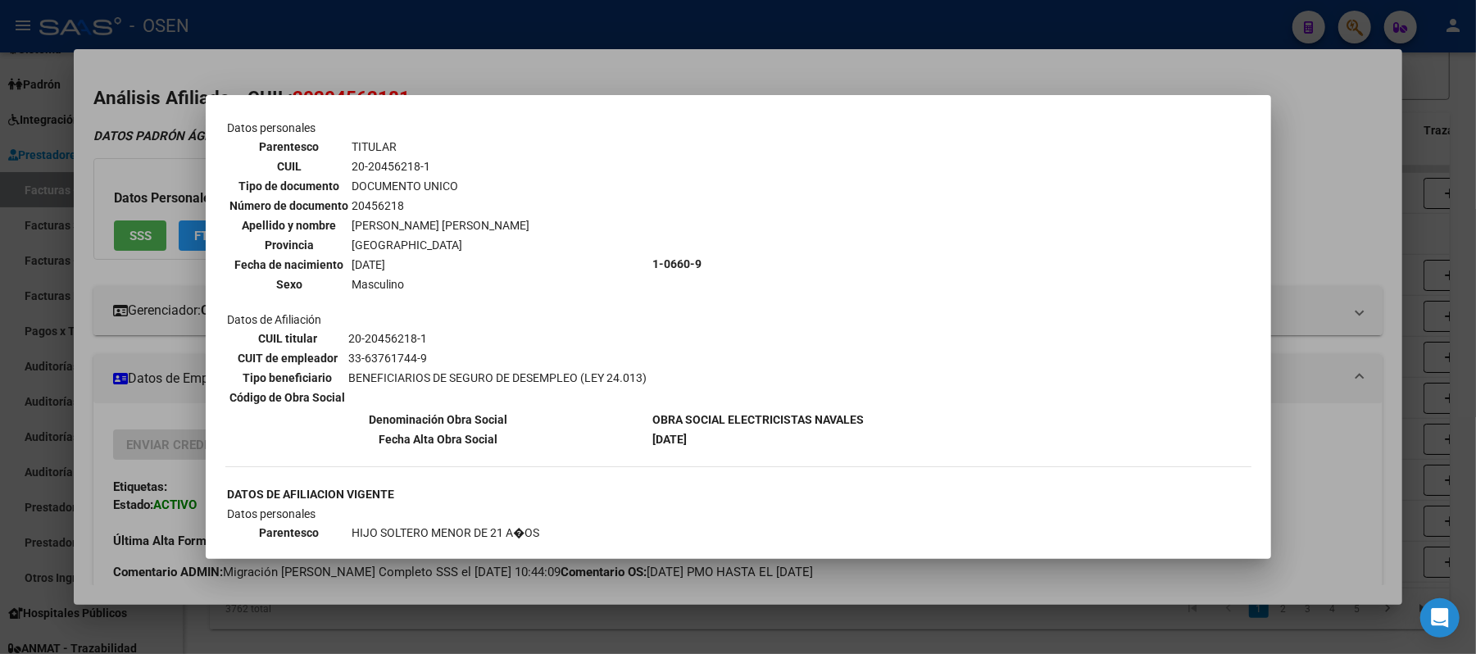
scroll to position [26, 0]
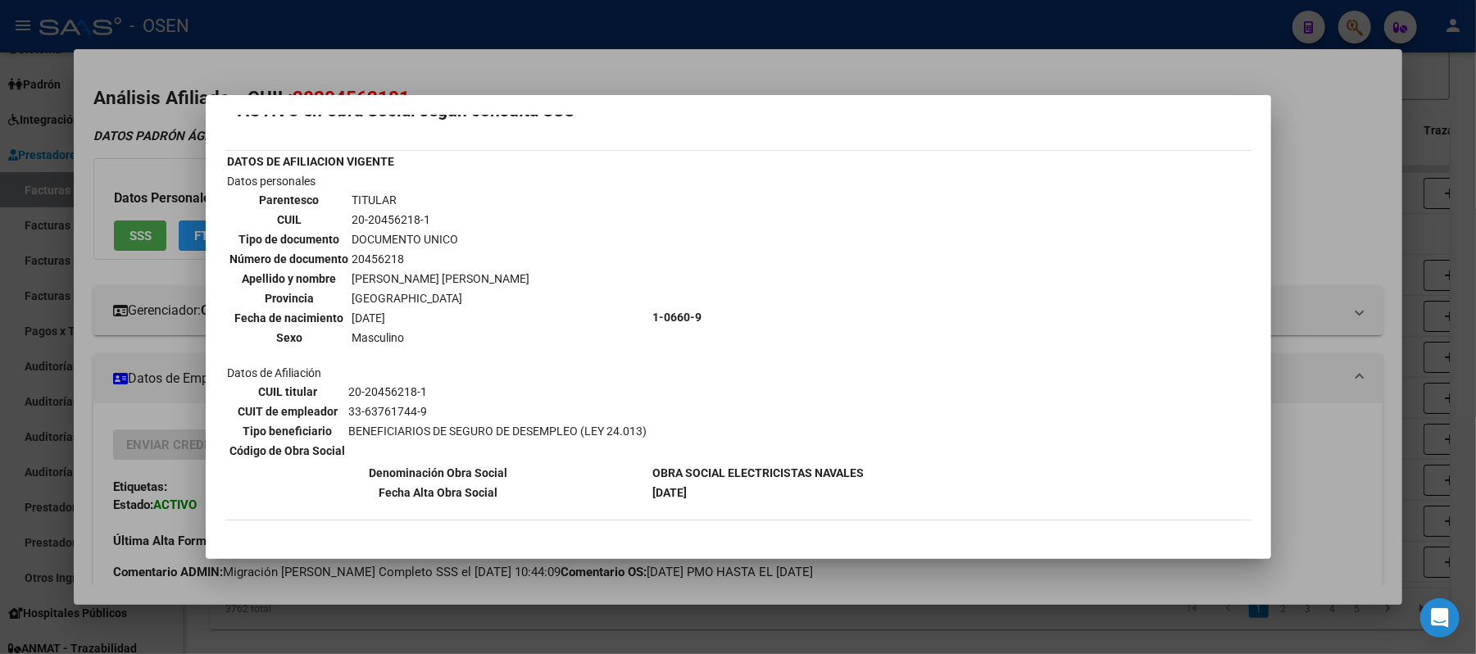
click at [677, 62] on div at bounding box center [738, 327] width 1476 height 654
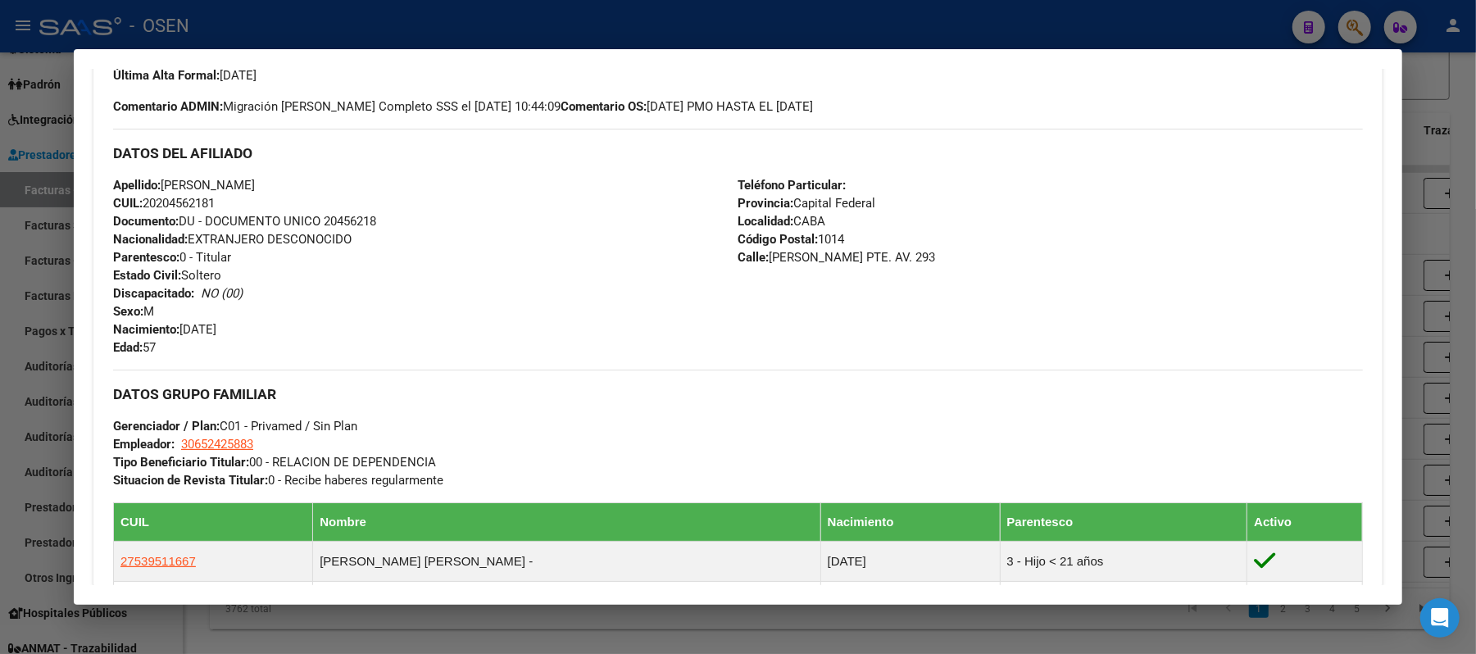
scroll to position [328, 0]
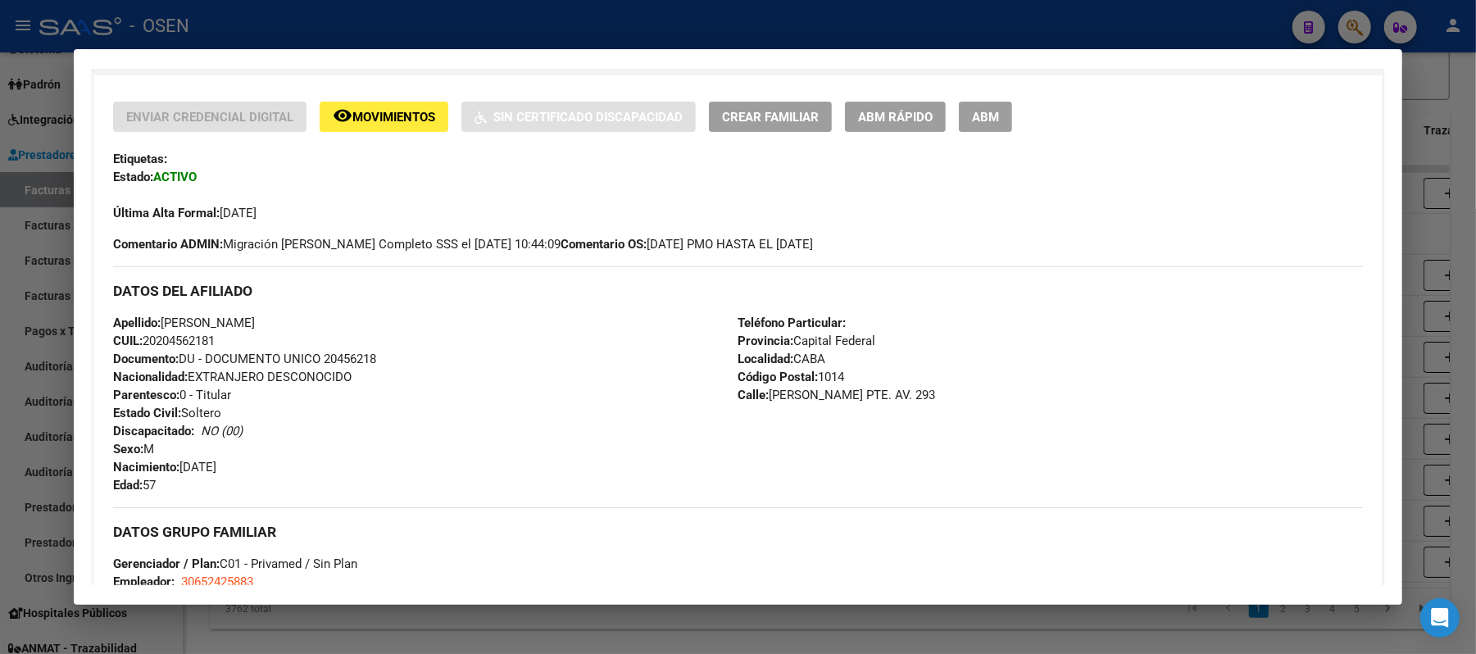
drag, startPoint x: 611, startPoint y: 243, endPoint x: 857, endPoint y: 256, distance: 246.2
click at [853, 250] on div "Enviar Credencial Digital remove_red_eye Movimientos Sin Certificado Discapacid…" at bounding box center [738, 178] width 1250 height 152
click at [892, 282] on h3 "DATOS DEL AFILIADO" at bounding box center [738, 291] width 1250 height 18
drag, startPoint x: 778, startPoint y: 241, endPoint x: 896, endPoint y: 241, distance: 118.0
click at [896, 241] on div "Enviar Credencial Digital remove_red_eye Movimientos Sin Certificado Discapacid…" at bounding box center [738, 178] width 1250 height 152
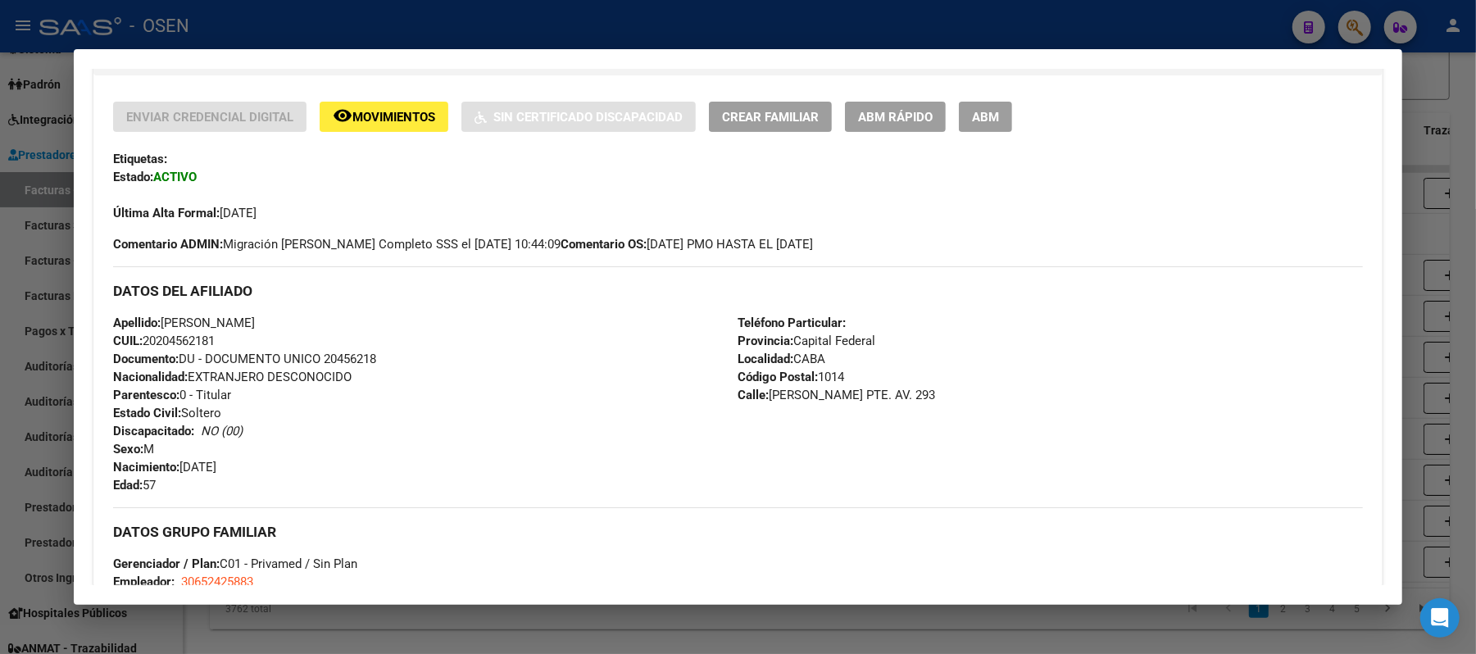
click at [933, 257] on div "Enviar Credencial Digital remove_red_eye Movimientos Sin Certificado Discapacid…" at bounding box center [738, 548] width 1250 height 892
drag, startPoint x: 614, startPoint y: 241, endPoint x: 906, endPoint y: 241, distance: 291.8
click at [906, 241] on div "Enviar Credencial Digital remove_red_eye Movimientos Sin Certificado Discapacid…" at bounding box center [738, 178] width 1250 height 152
click at [908, 243] on div "Enviar Credencial Digital remove_red_eye Movimientos Sin Certificado Discapacid…" at bounding box center [738, 178] width 1250 height 152
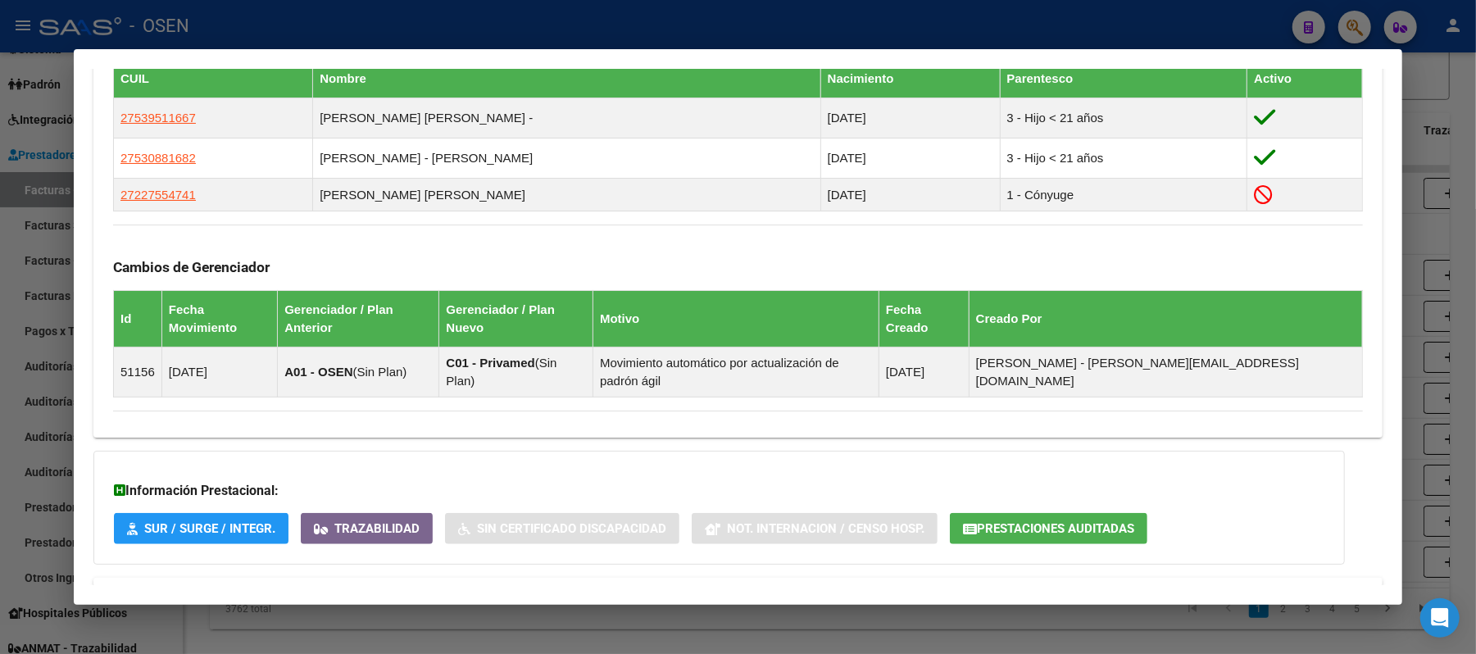
scroll to position [943, 0]
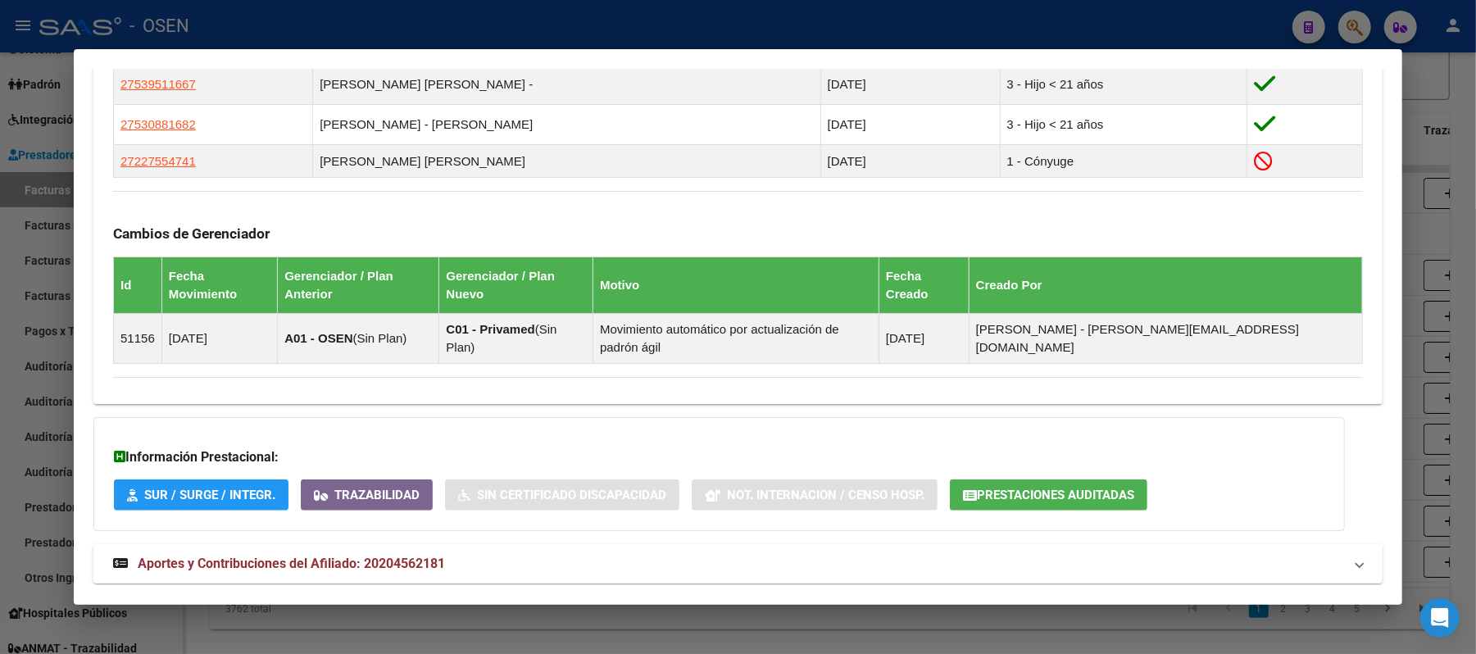
click at [919, 554] on mat-panel-title "Aportes y Contribuciones del Afiliado: 20204562181" at bounding box center [728, 564] width 1230 height 20
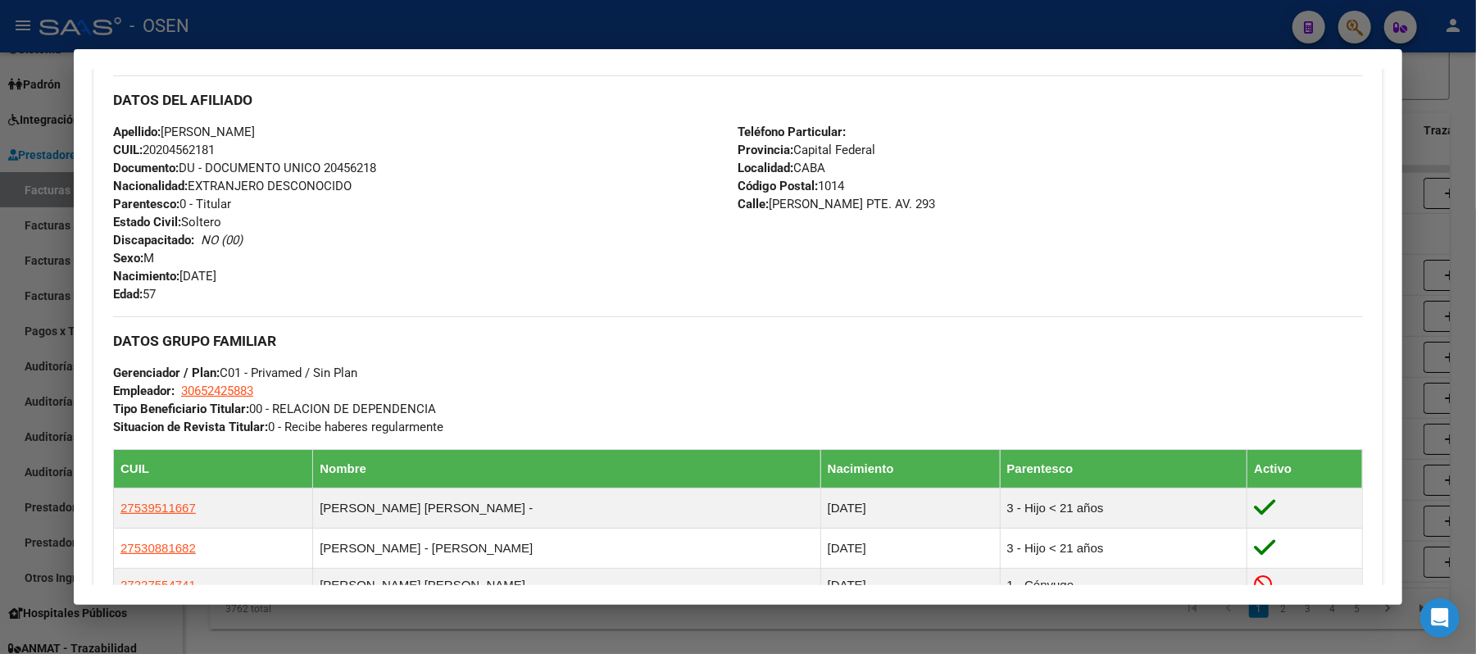
scroll to position [506, 0]
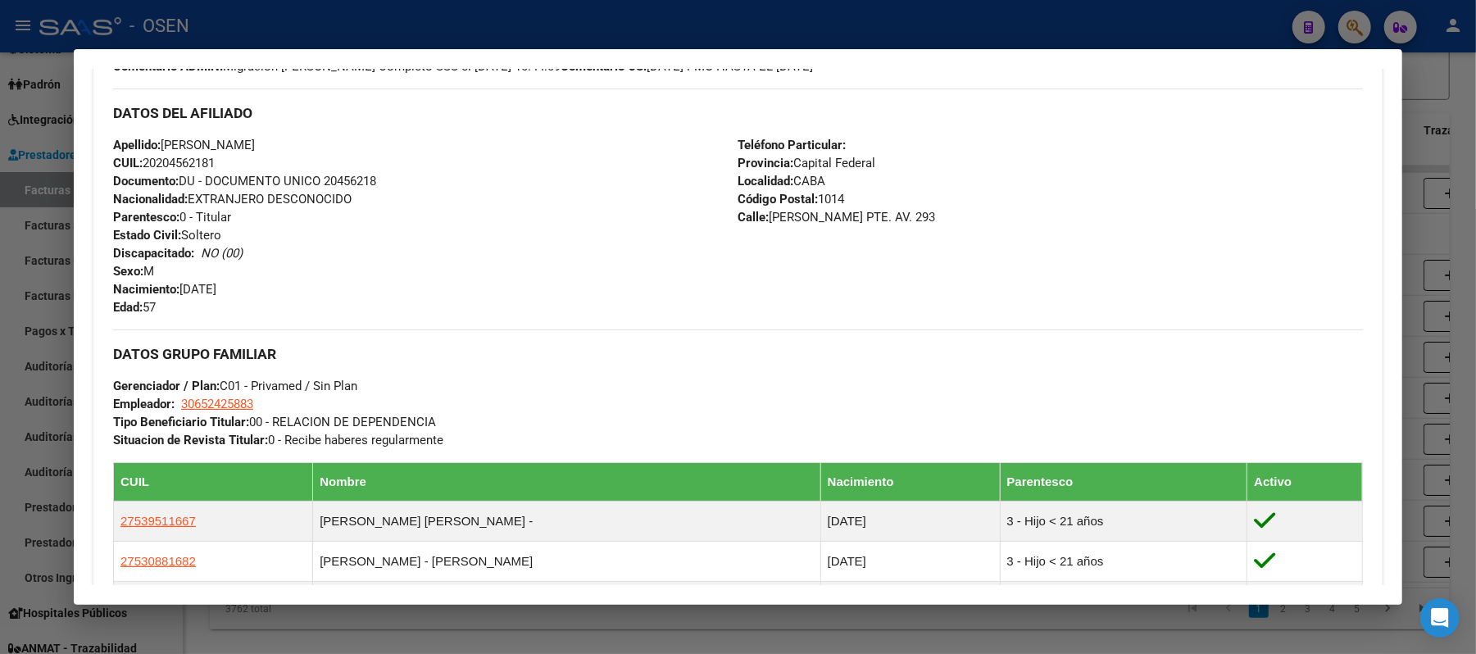
drag, startPoint x: 227, startPoint y: 161, endPoint x: 138, endPoint y: 161, distance: 89.3
click at [138, 161] on div "Apellido: [PERSON_NAME]: 20204562181 Documento: DU - DOCUMENTO UNICO 20456218 N…" at bounding box center [425, 226] width 625 height 180
copy span "20204562181"
click at [370, 159] on div "Apellido: [PERSON_NAME]: 20204562181 Documento: DU - DOCUMENTO UNICO 20456218 N…" at bounding box center [425, 226] width 625 height 180
drag, startPoint x: 357, startPoint y: 141, endPoint x: 159, endPoint y: 141, distance: 198.4
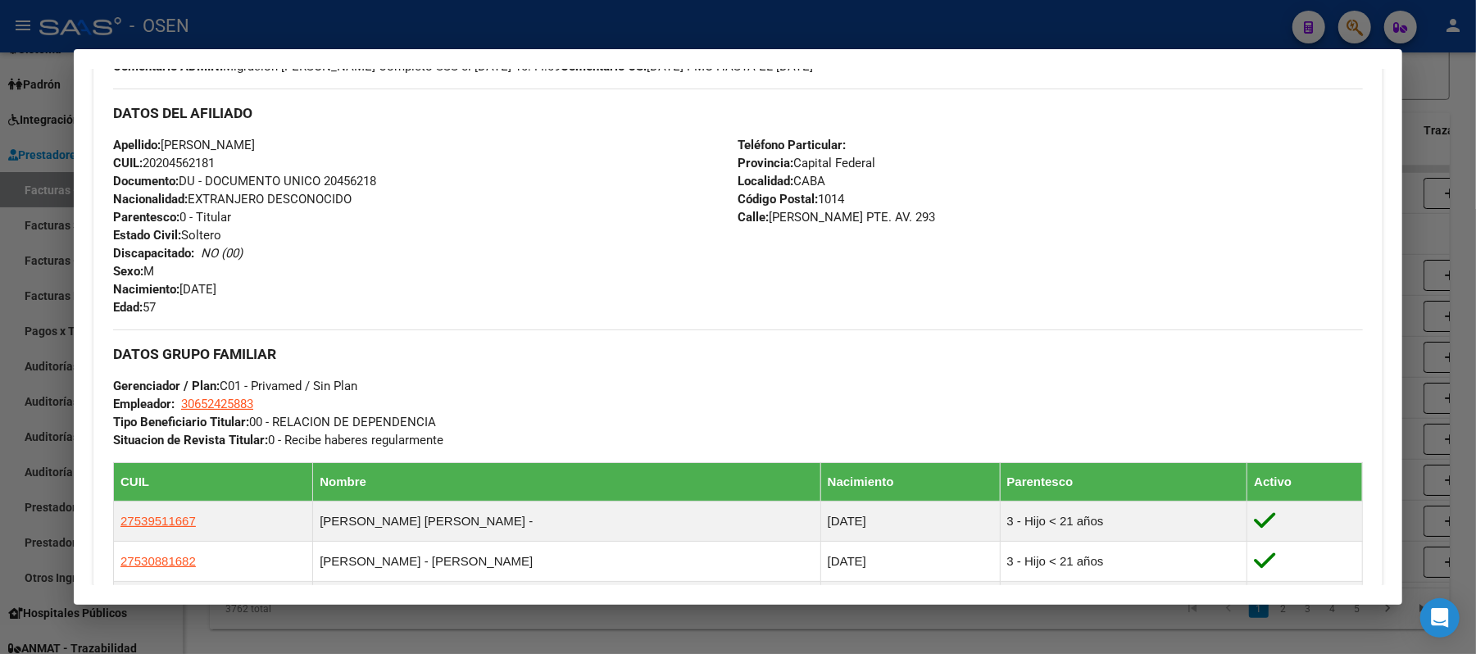
click at [159, 141] on div "Apellido: [PERSON_NAME]: 20204562181 Documento: DU - DOCUMENTO UNICO 20456218 N…" at bounding box center [425, 226] width 625 height 180
copy span "[PERSON_NAME]"
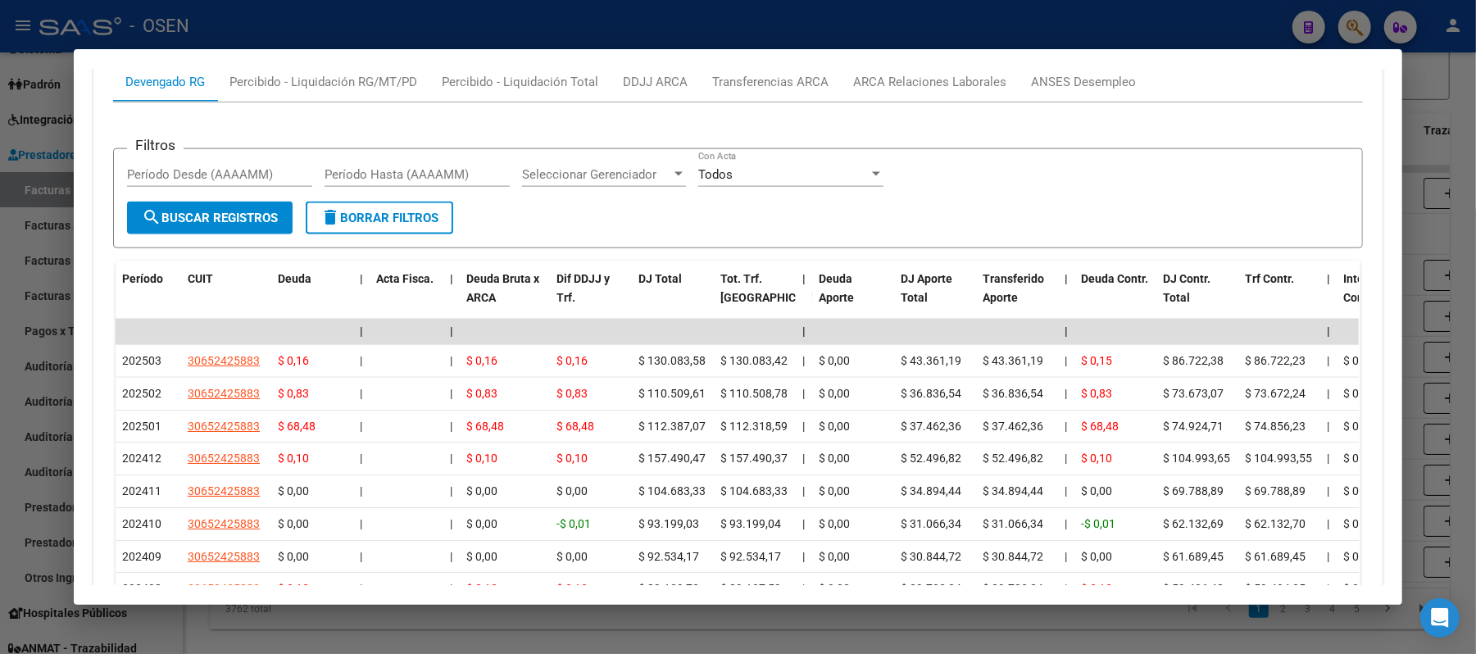
scroll to position [1316, 0]
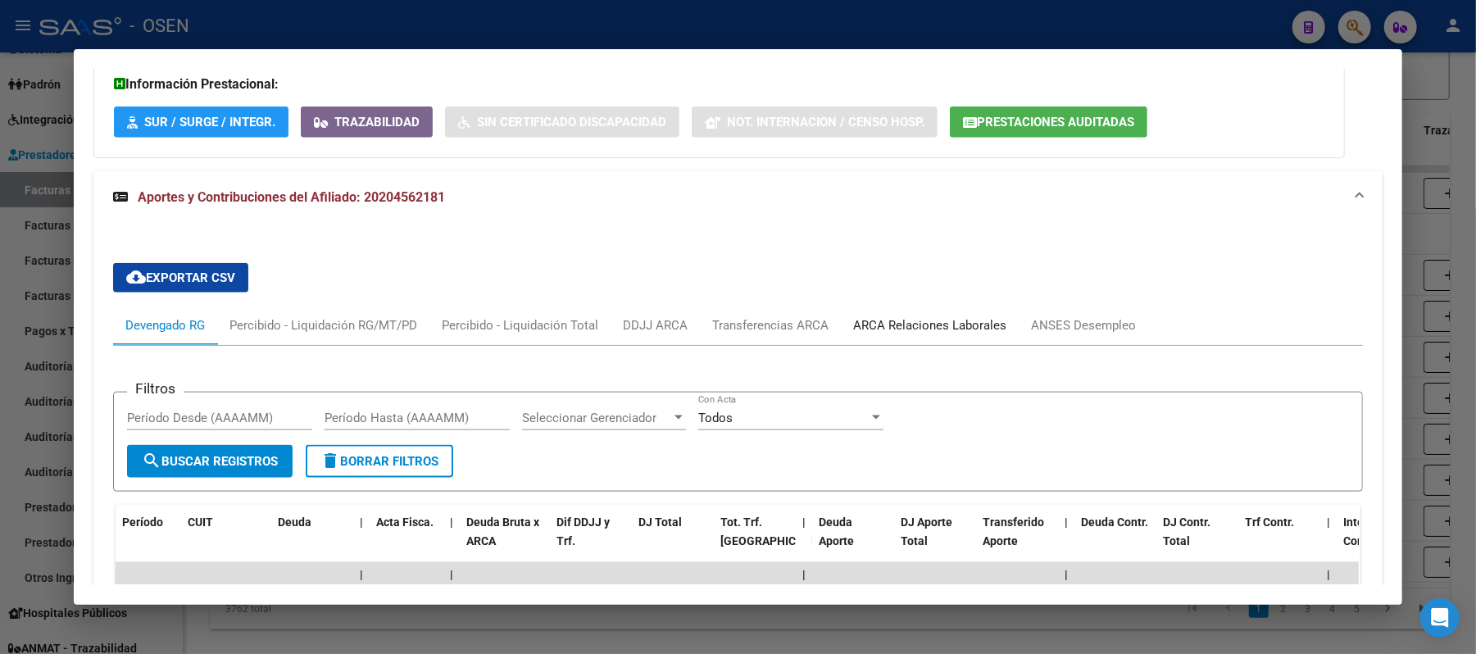
click at [948, 316] on div "ARCA Relaciones Laborales" at bounding box center [929, 325] width 153 height 18
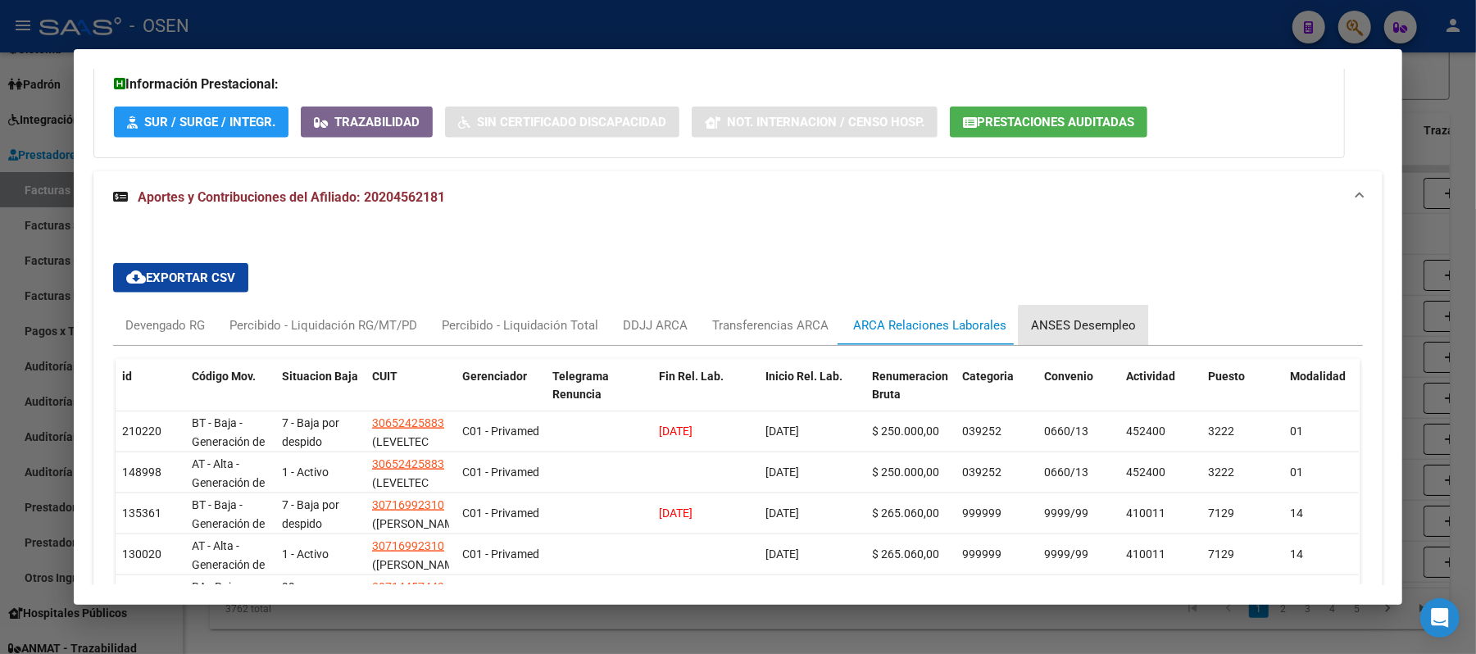
click at [1098, 316] on div "ANSES Desempleo" at bounding box center [1083, 325] width 105 height 18
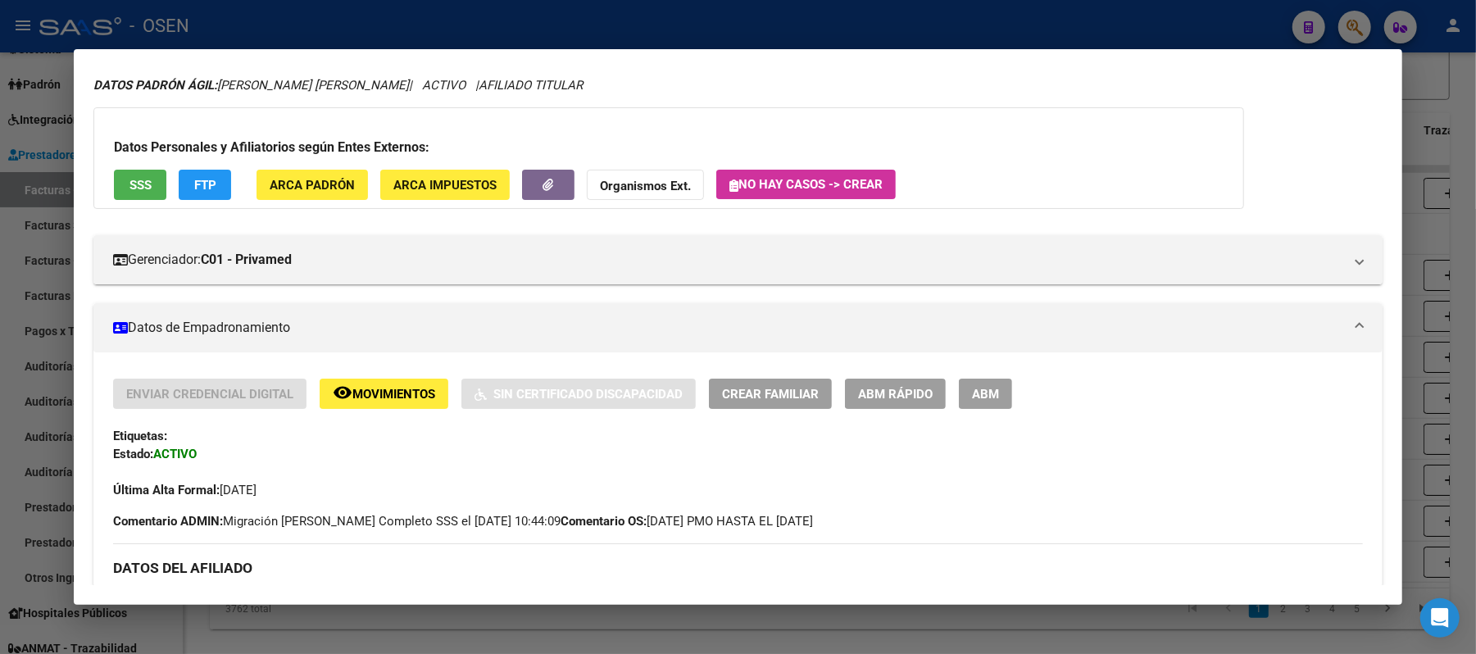
scroll to position [0, 0]
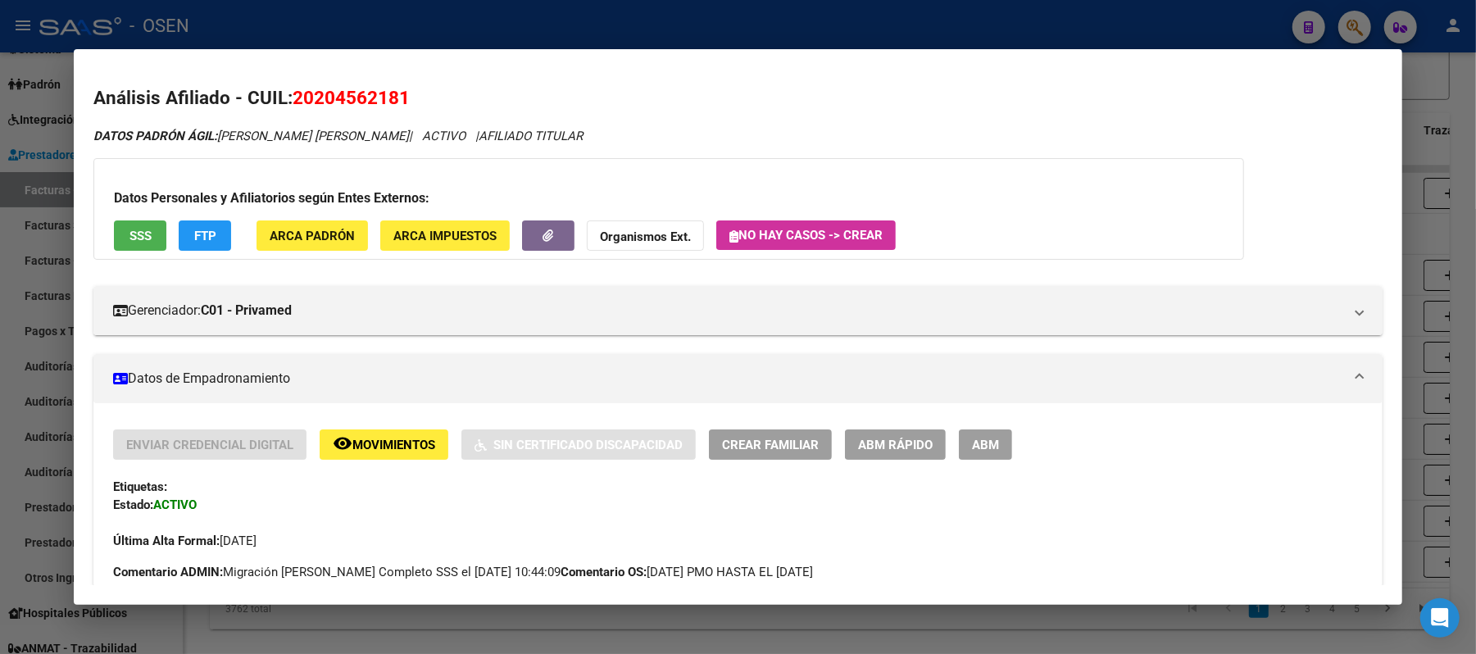
click at [405, 30] on div at bounding box center [738, 327] width 1476 height 654
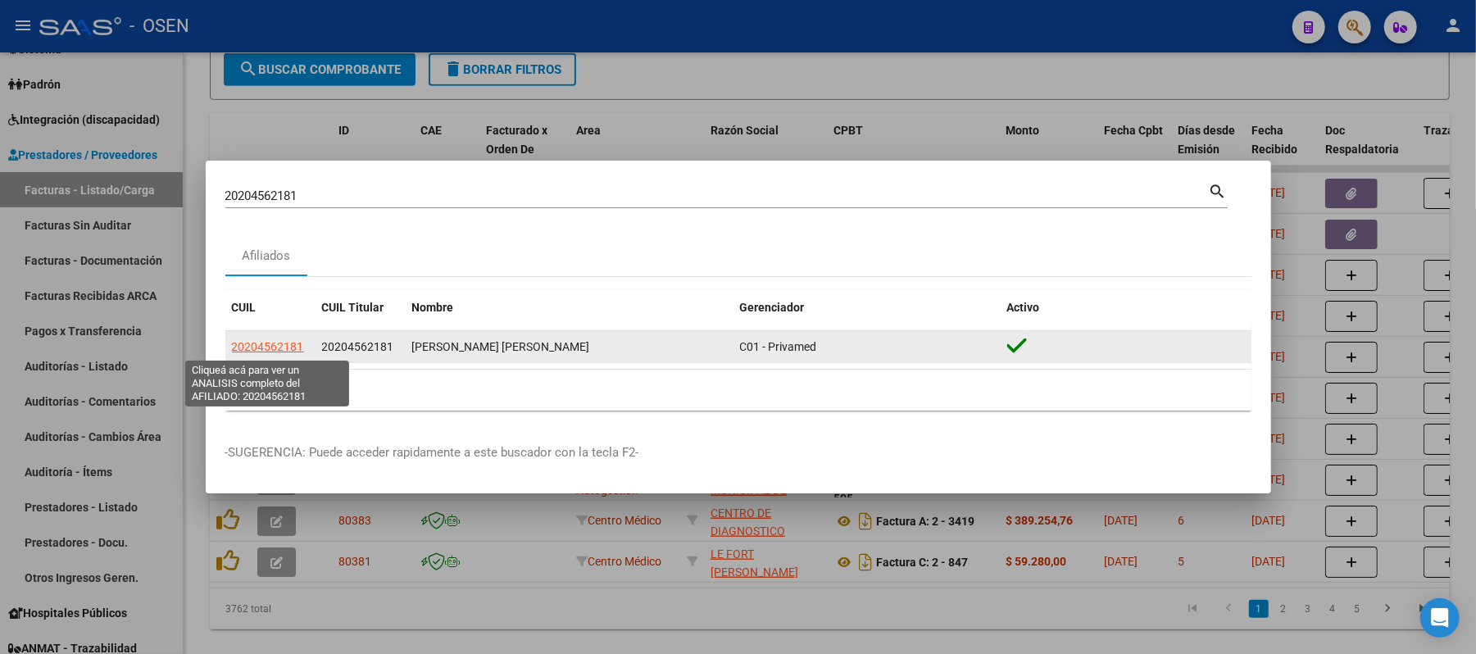
click at [295, 348] on span "20204562181" at bounding box center [268, 346] width 72 height 13
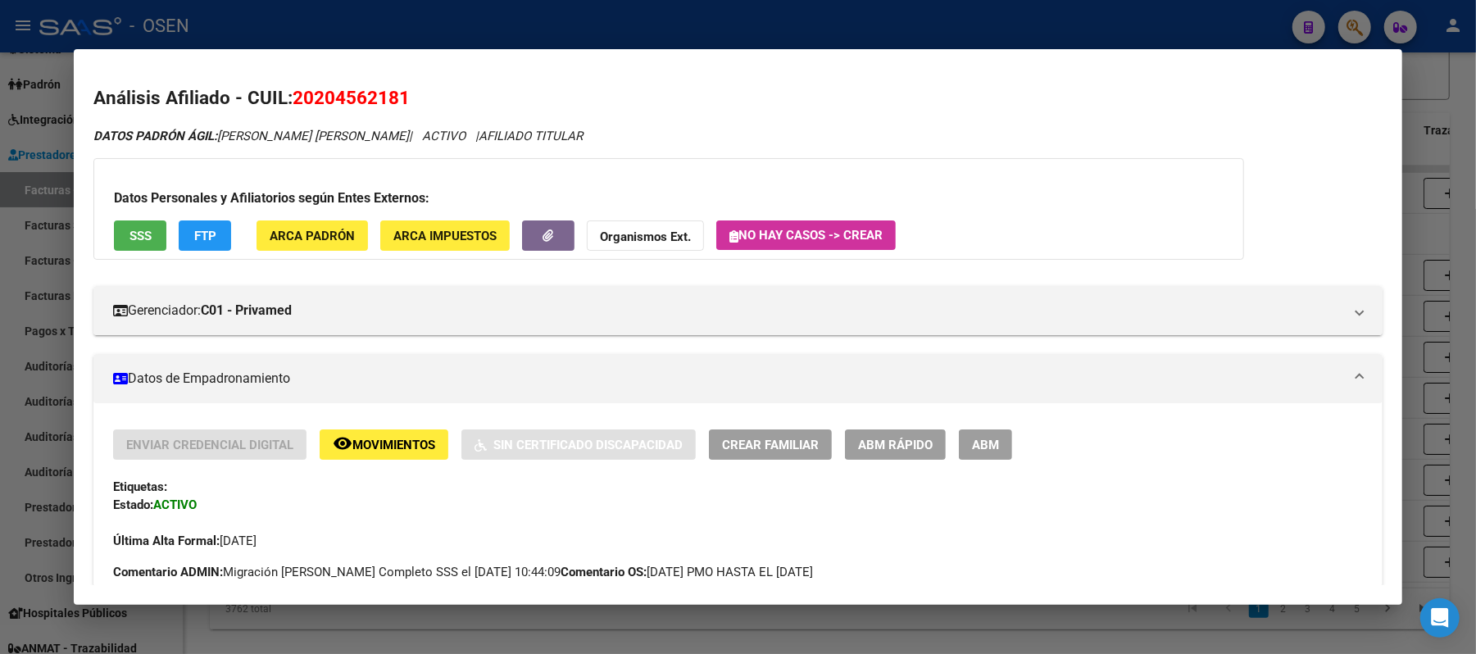
drag, startPoint x: 570, startPoint y: 34, endPoint x: 392, endPoint y: 136, distance: 205.6
click at [569, 34] on div at bounding box center [738, 327] width 1476 height 654
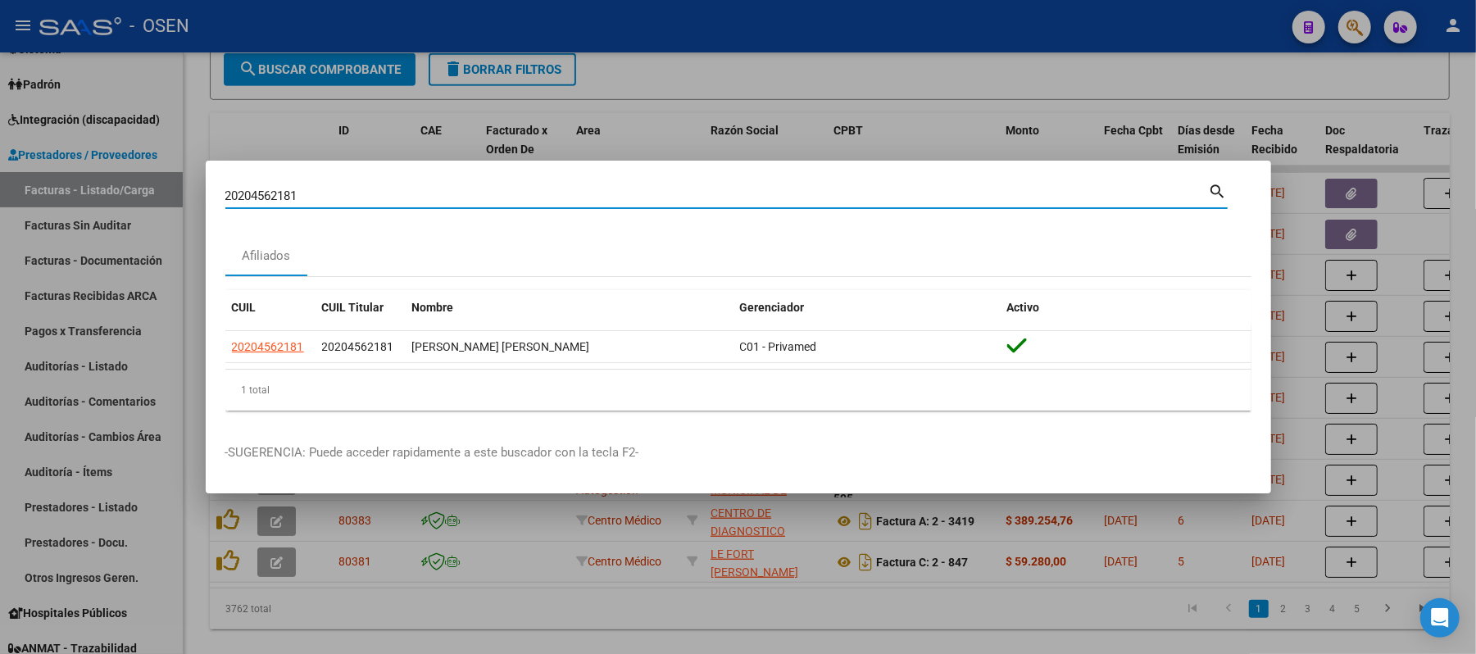
drag, startPoint x: 0, startPoint y: 174, endPoint x: 0, endPoint y: 60, distance: 113.9
click at [0, 130] on div "20204562181 Buscar (apellido, dni, cuil, [PERSON_NAME], cuit, obra social) sear…" at bounding box center [738, 327] width 1476 height 654
paste input "99107702"
type input "20299107702"
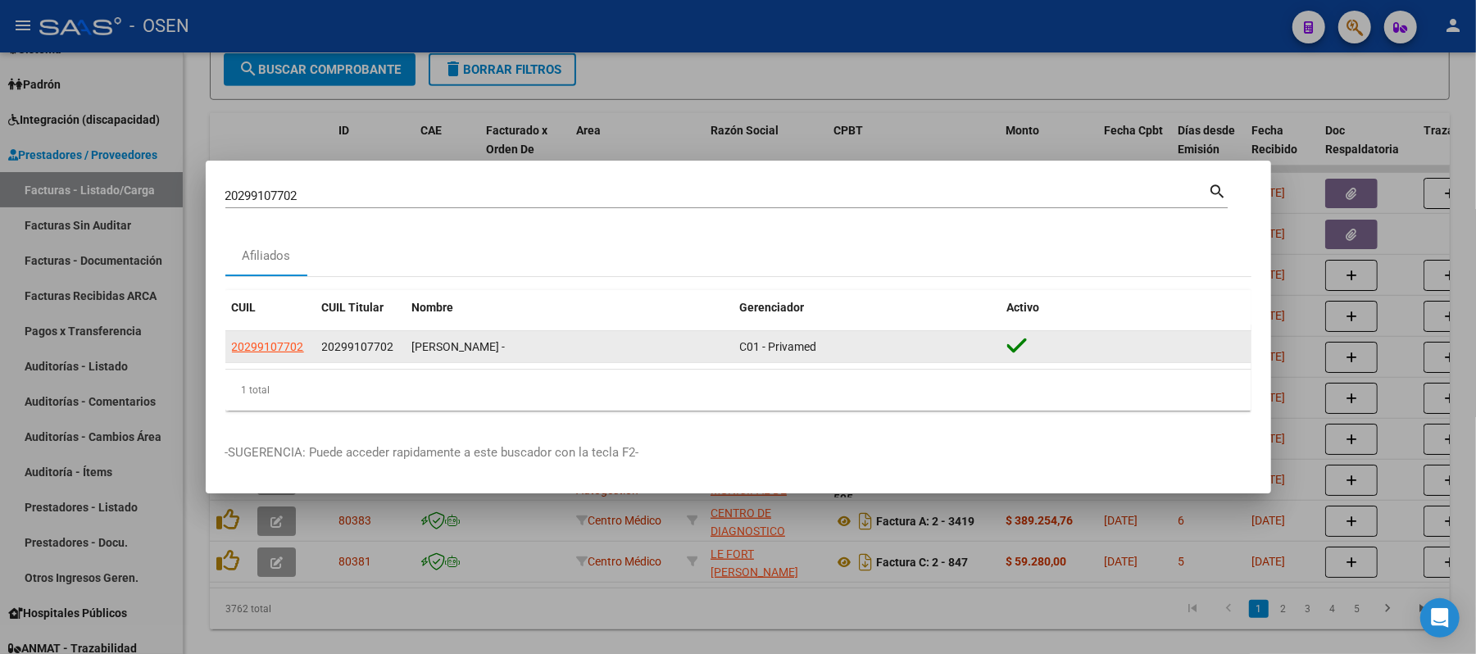
click at [282, 339] on app-link-go-to "20299107702" at bounding box center [268, 347] width 72 height 19
click at [282, 344] on span "20299107702" at bounding box center [268, 346] width 72 height 13
type textarea "20299107702"
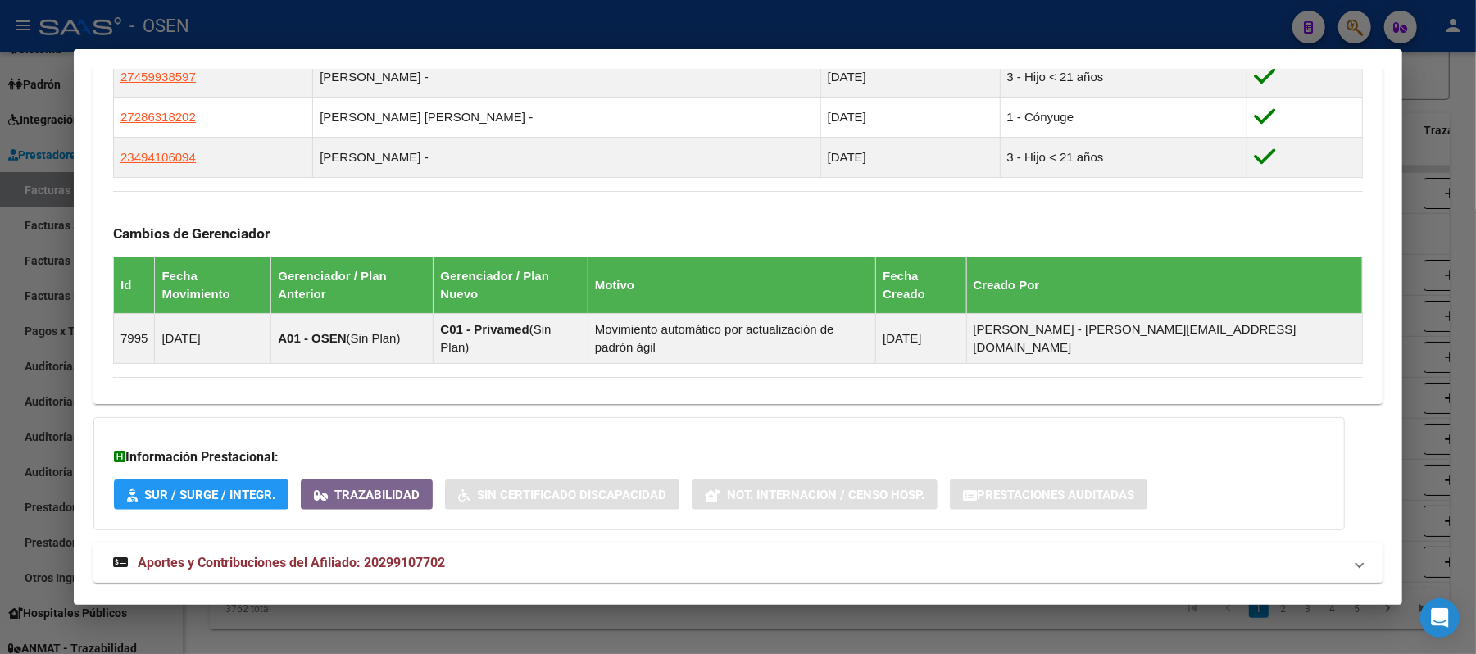
click at [447, 553] on mat-panel-title "Aportes y Contribuciones del Afiliado: 20299107702" at bounding box center [728, 563] width 1230 height 20
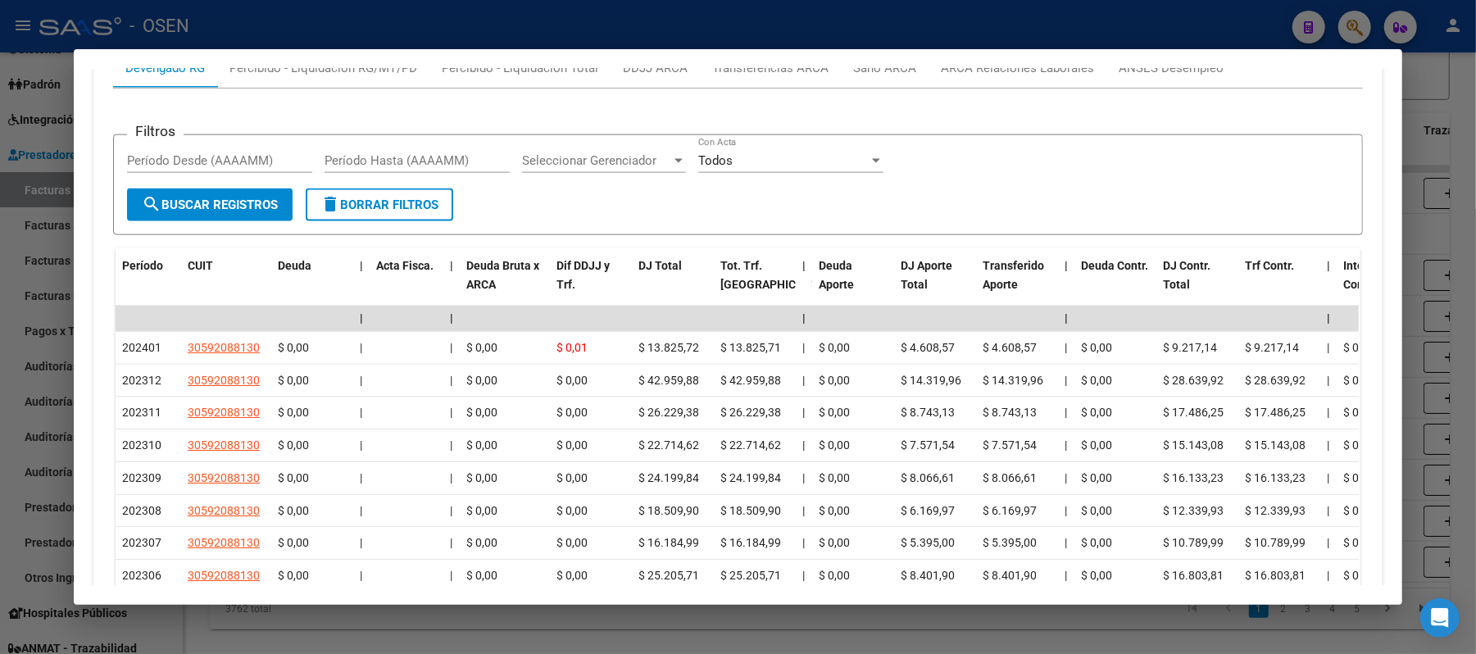
scroll to position [1161, 0]
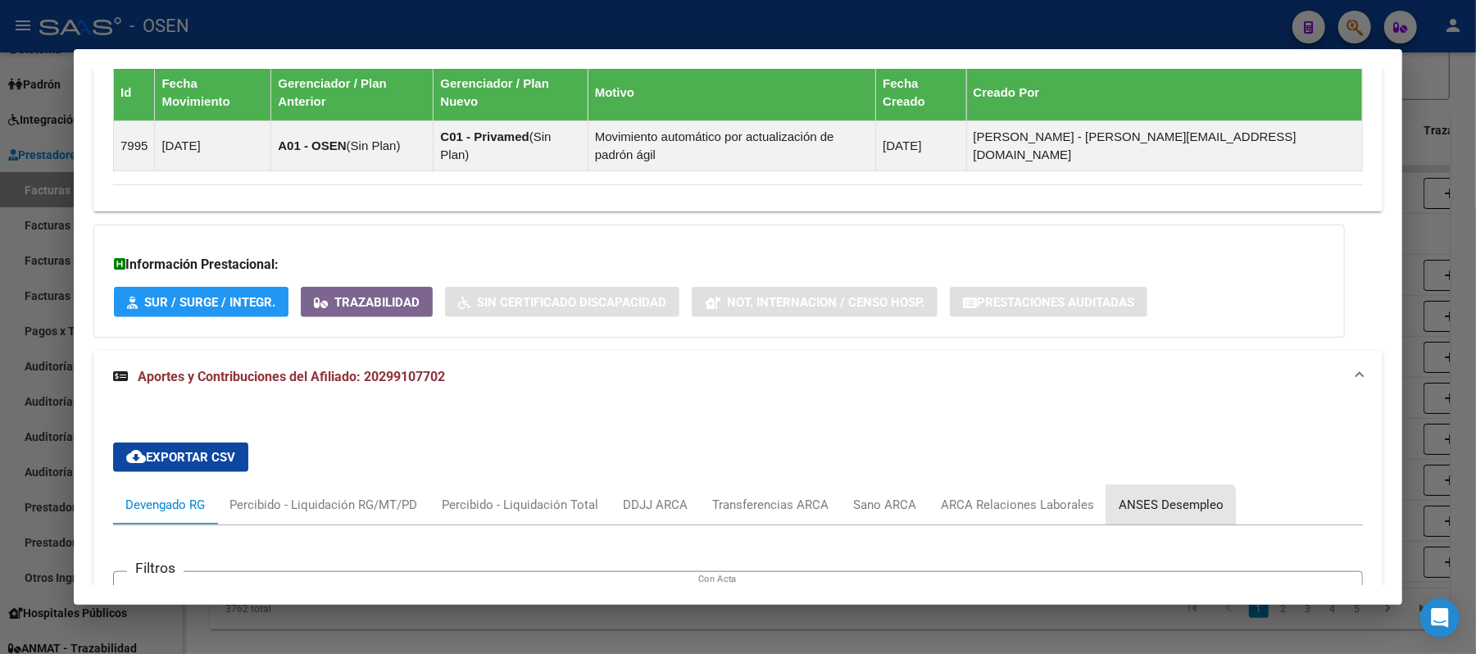
click at [1154, 485] on div "ANSES Desempleo" at bounding box center [1172, 504] width 130 height 39
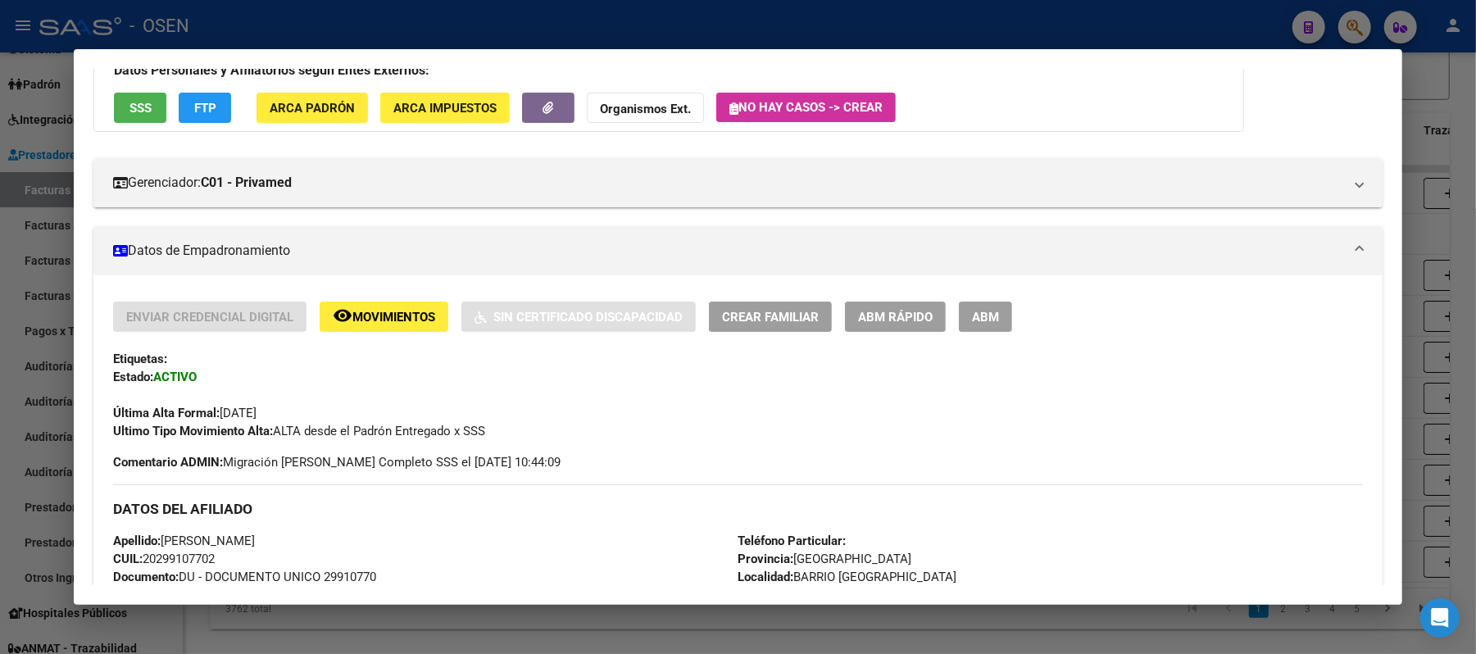
scroll to position [0, 0]
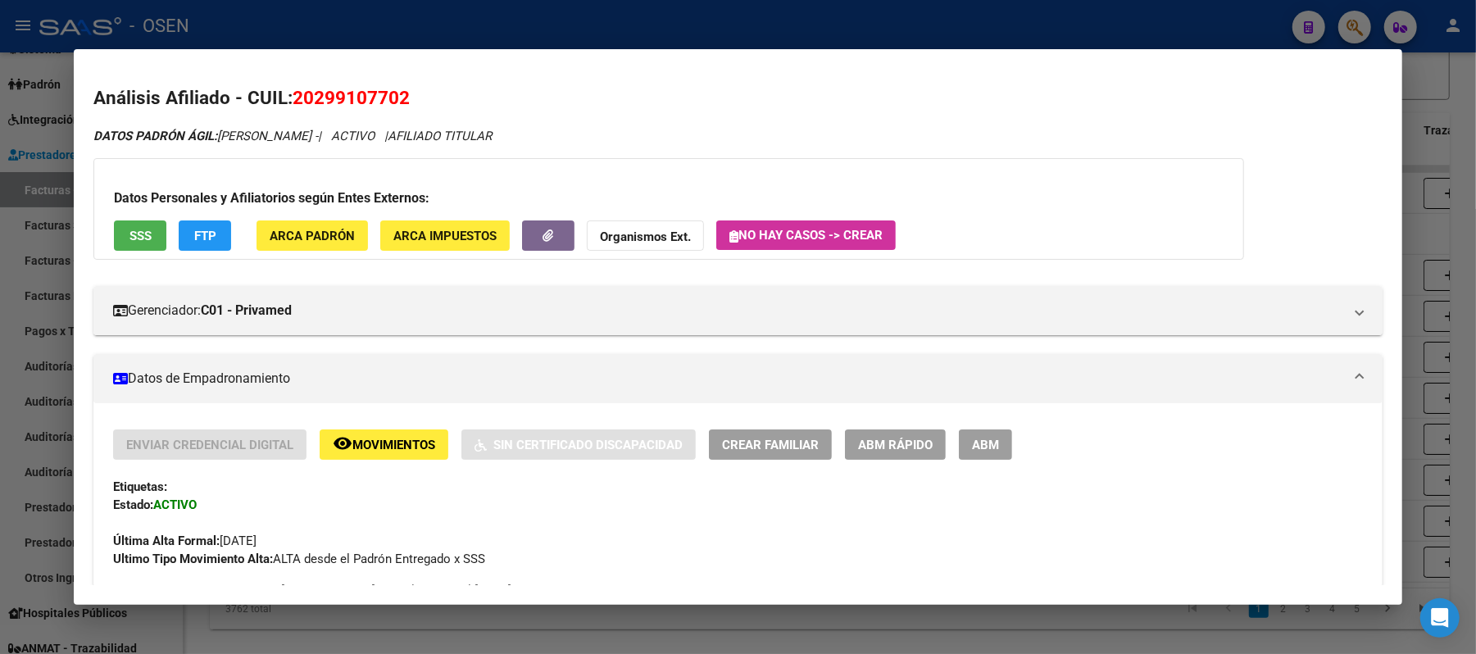
click at [152, 221] on button "SSS" at bounding box center [140, 235] width 52 height 30
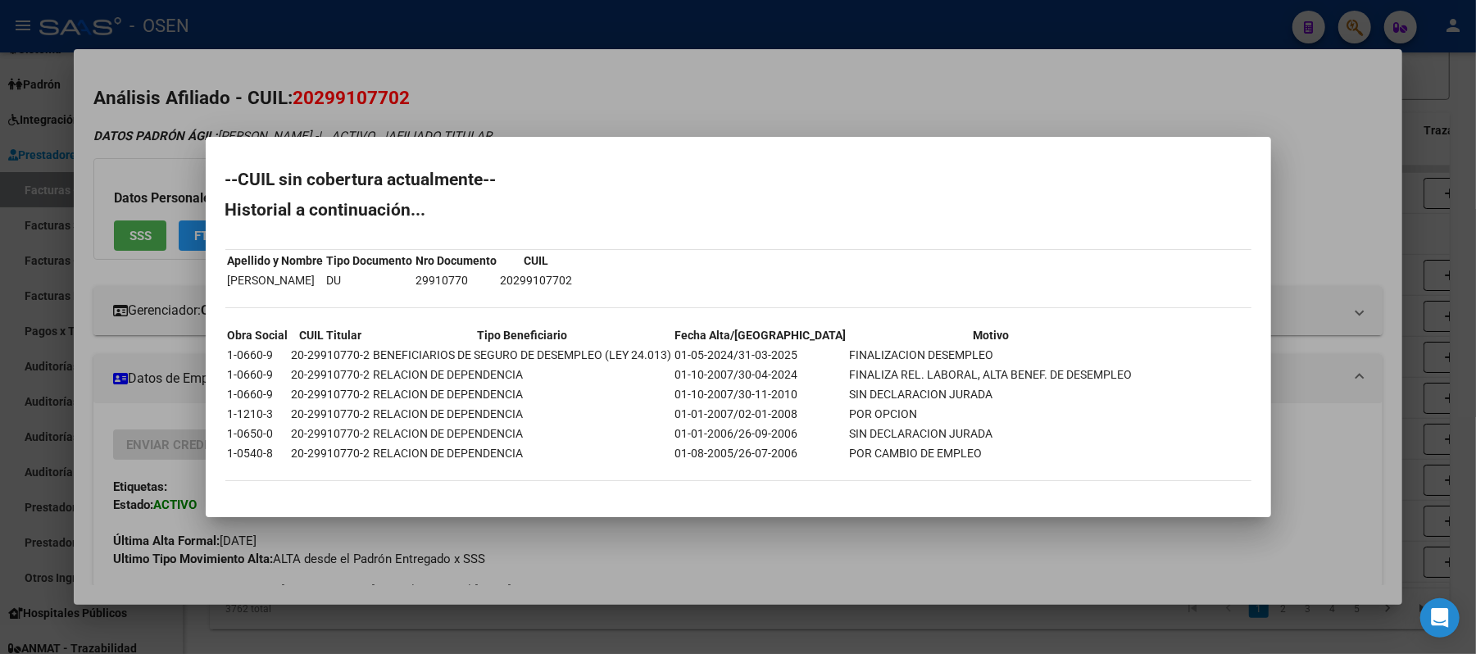
click at [887, 106] on div at bounding box center [738, 327] width 1476 height 654
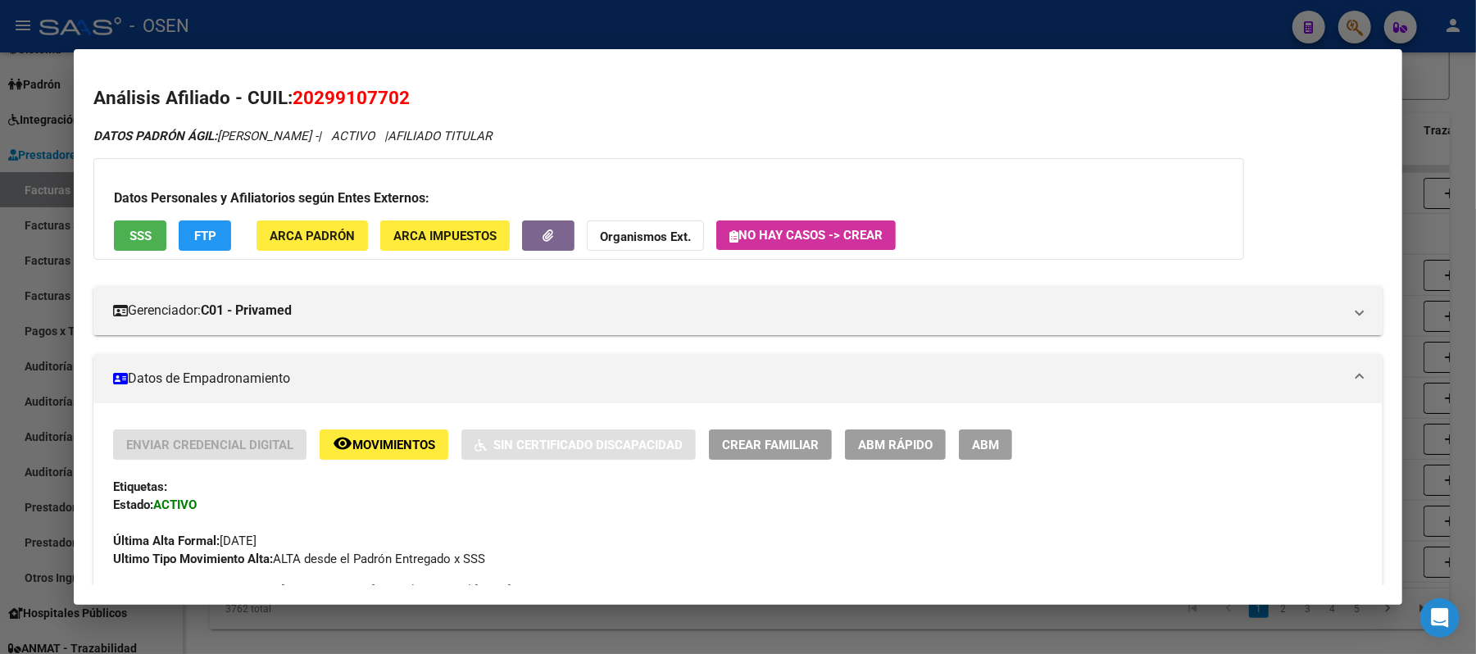
click at [885, 443] on span "ABM Rápido" at bounding box center [895, 445] width 75 height 15
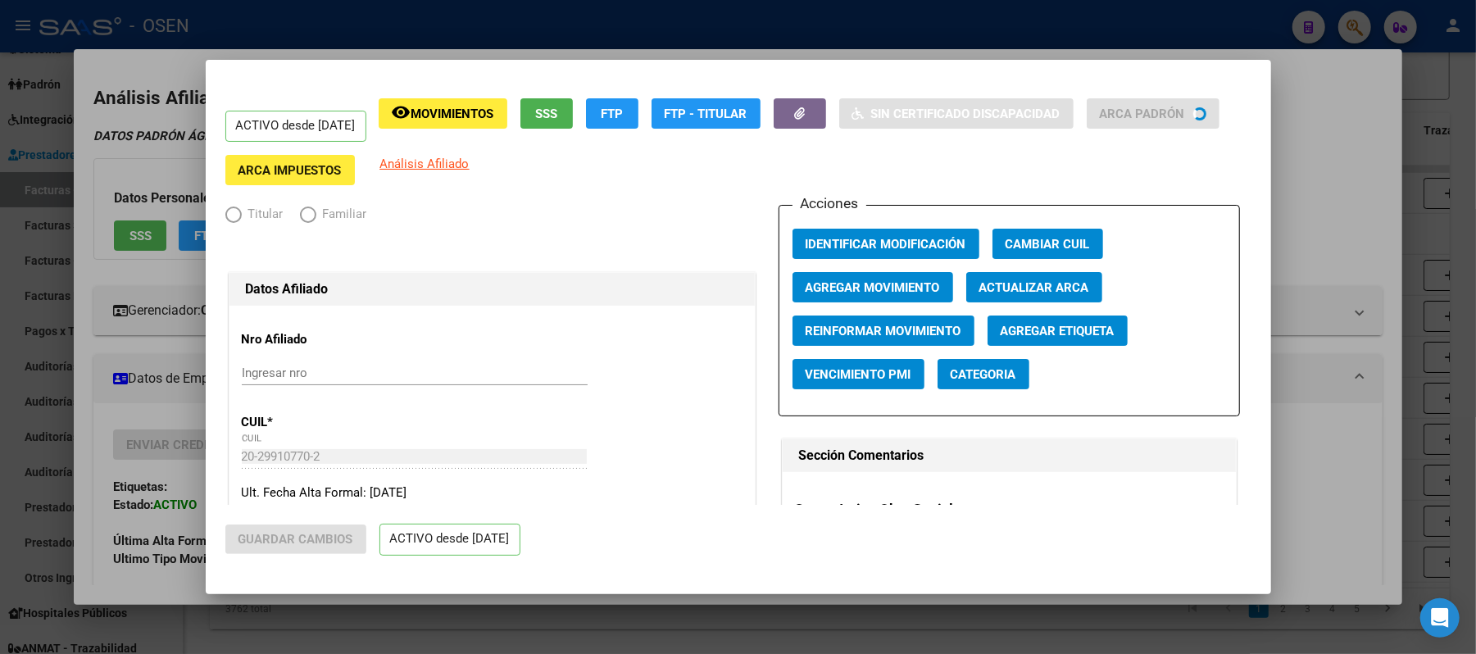
radio input "true"
type input "33-63761744-9"
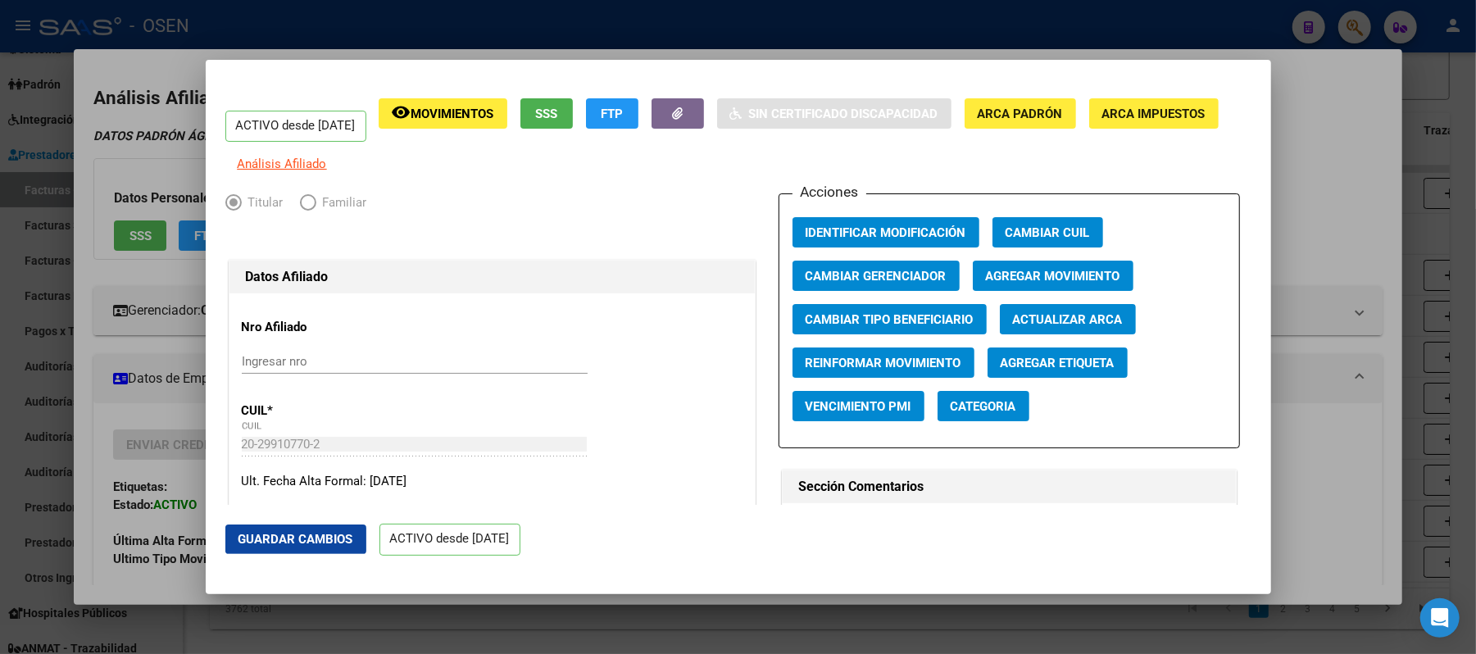
click at [1011, 284] on span "Agregar Movimiento" at bounding box center [1053, 276] width 134 height 15
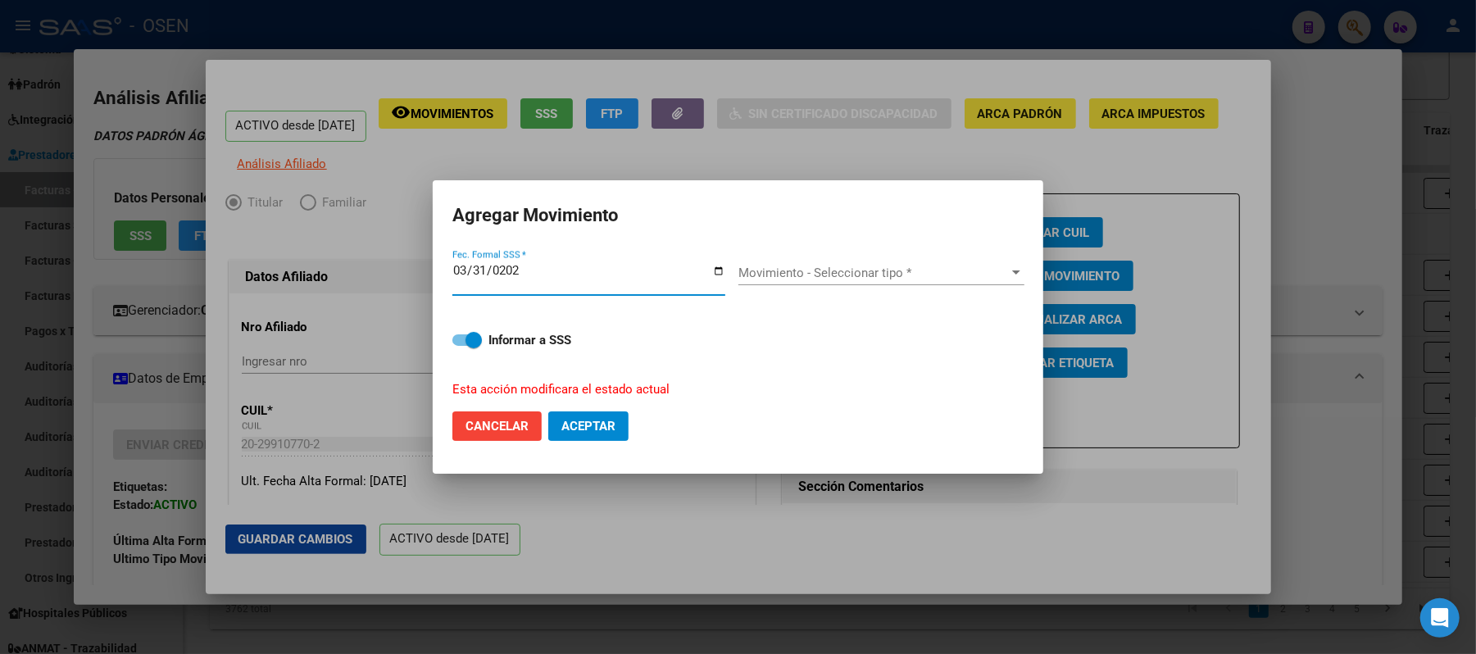
type input "[DATE]"
click at [814, 279] on span "Movimiento - Seleccionar tipo *" at bounding box center [874, 273] width 271 height 15
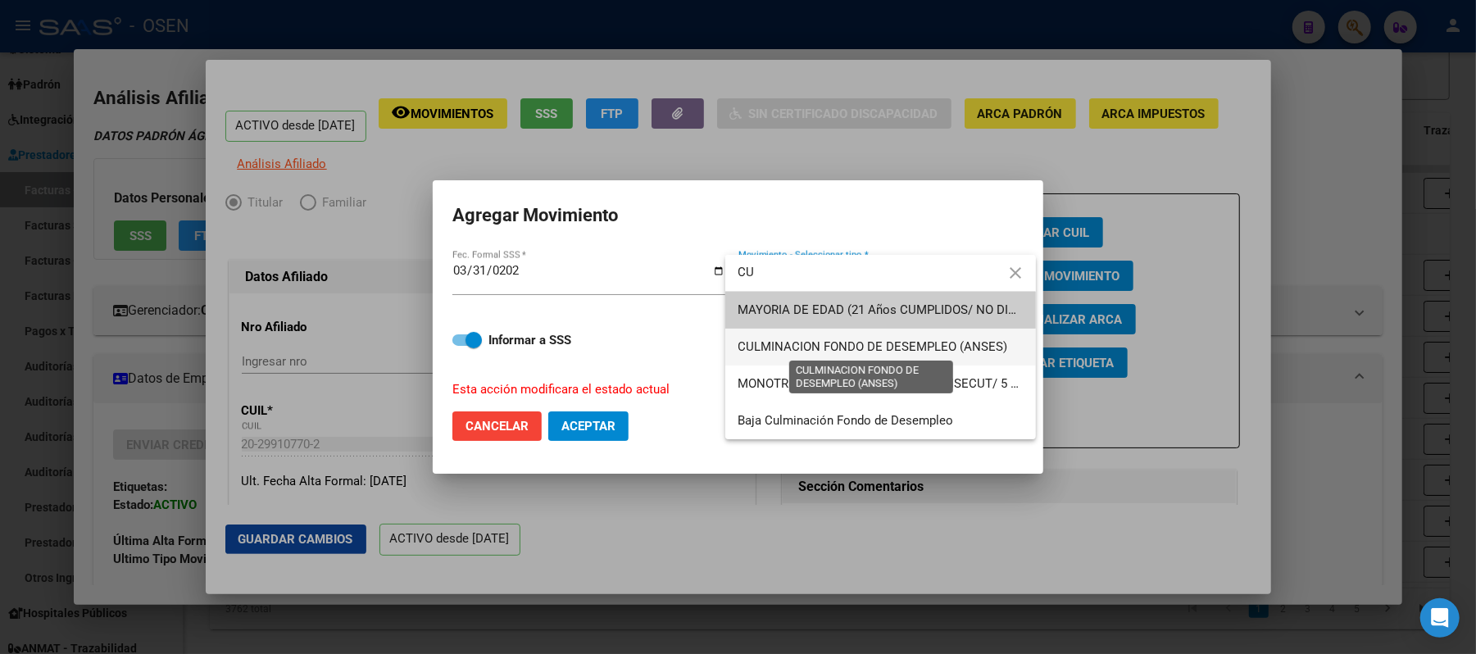
type input "CU"
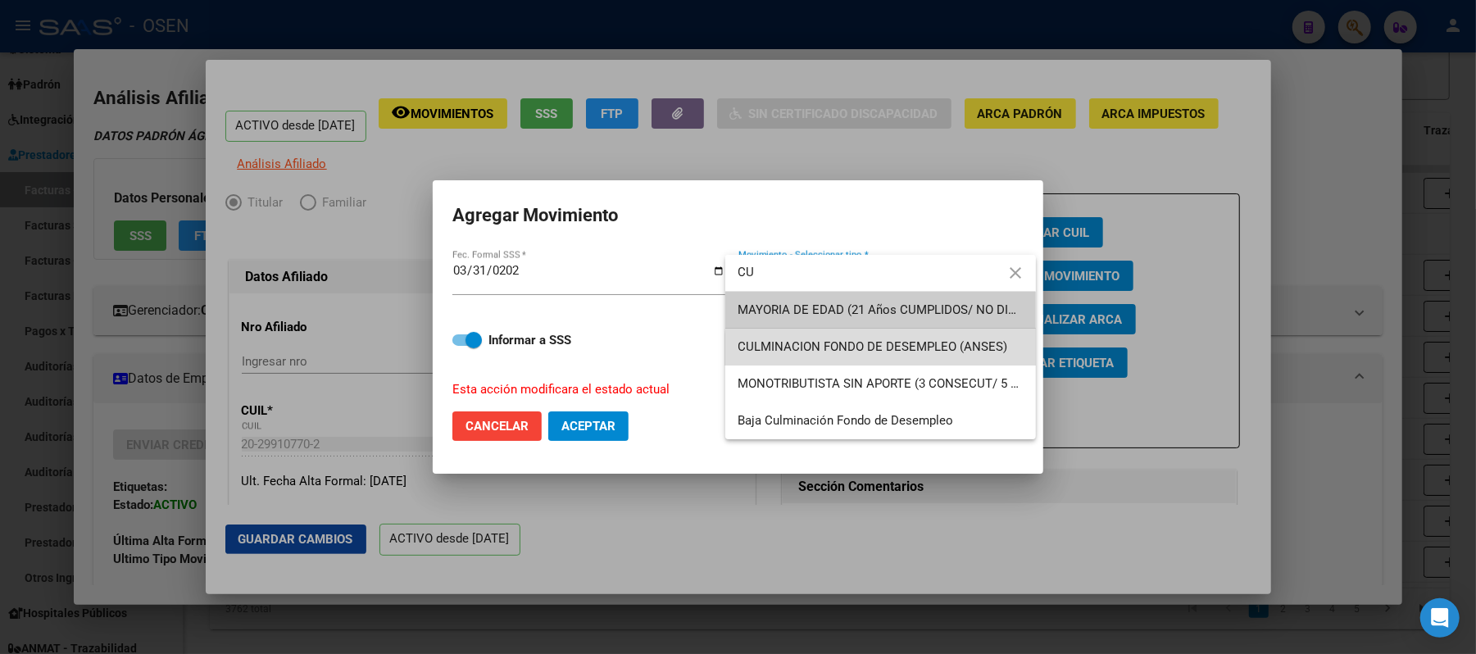
click at [946, 361] on span "CULMINACION FONDO DE DESEMPLEO (ANSES)" at bounding box center [881, 347] width 284 height 37
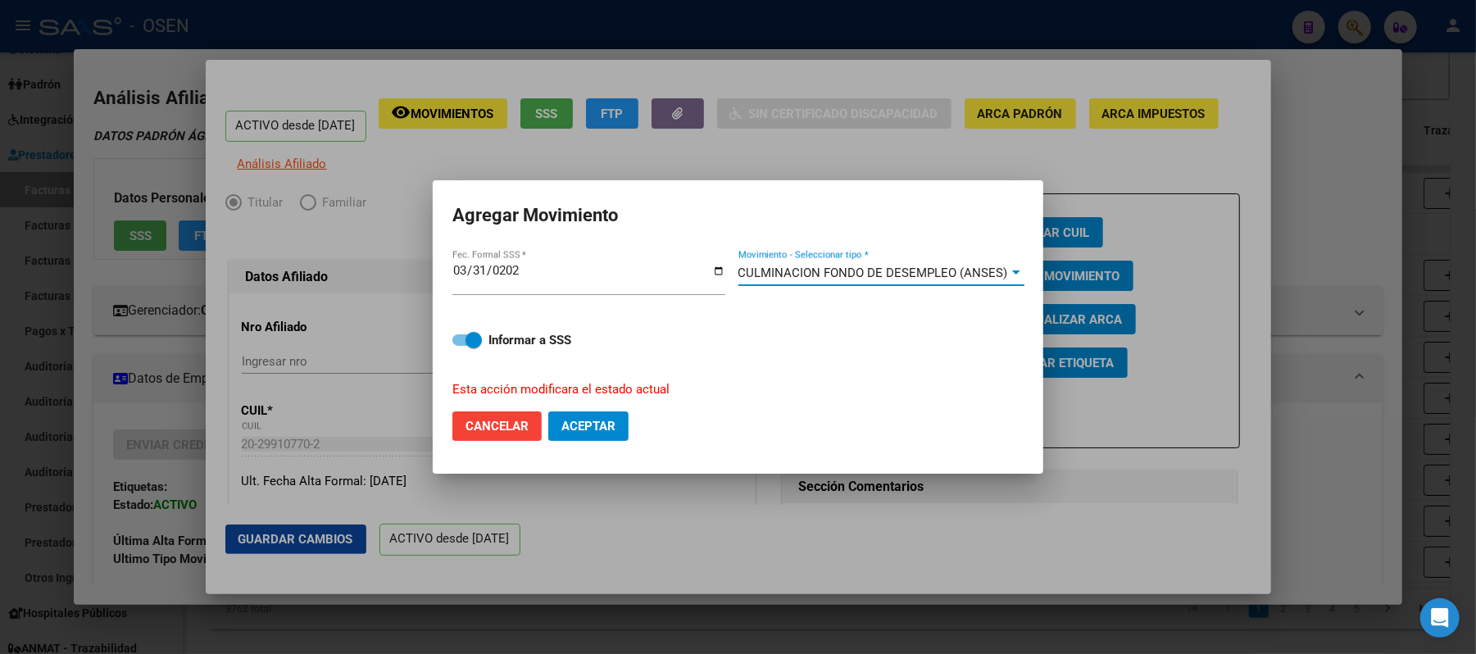
click at [587, 410] on mat-dialog-actions "Cancelar Aceptar" at bounding box center [737, 426] width 571 height 56
drag, startPoint x: 566, startPoint y: 401, endPoint x: 572, endPoint y: 411, distance: 11.8
click at [569, 408] on mat-dialog-actions "Cancelar Aceptar" at bounding box center [737, 426] width 571 height 56
click at [584, 429] on span "Aceptar" at bounding box center [588, 426] width 54 height 15
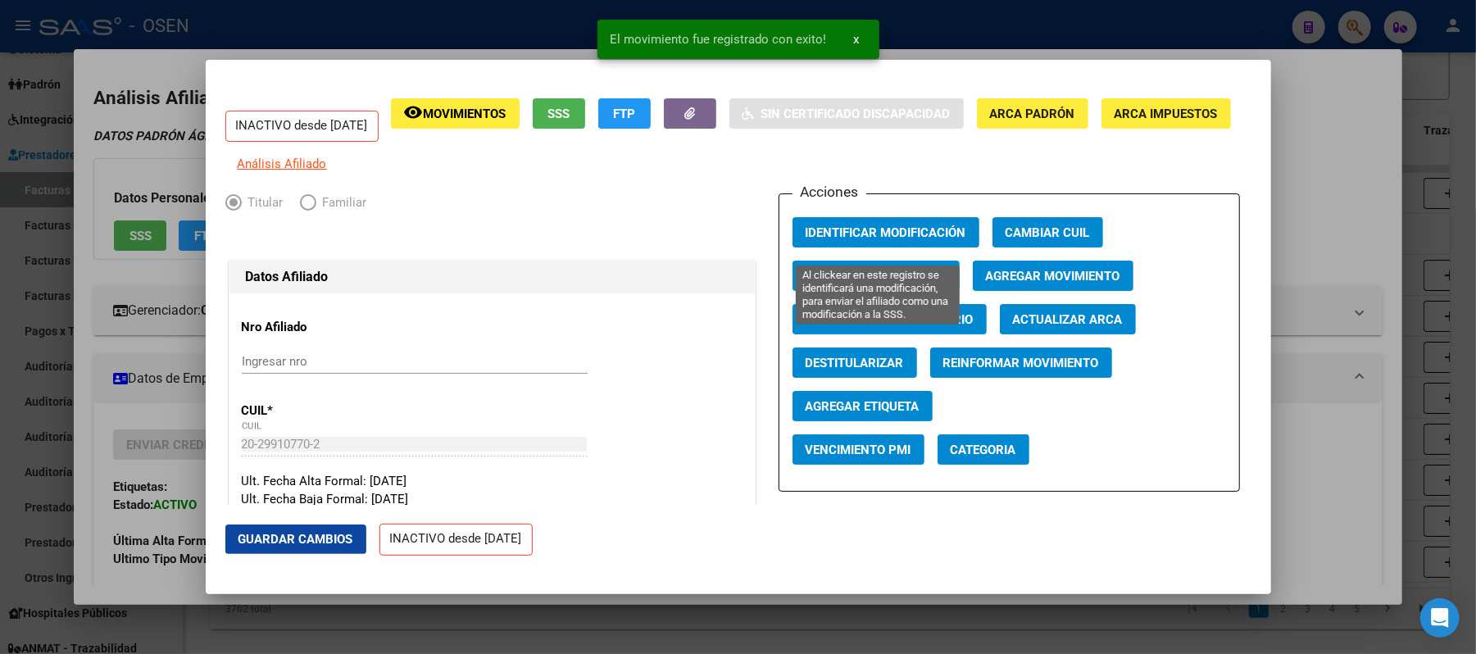
click at [866, 234] on span "Identificar Modificación" at bounding box center [886, 232] width 161 height 15
click at [1297, 241] on div at bounding box center [738, 327] width 1476 height 654
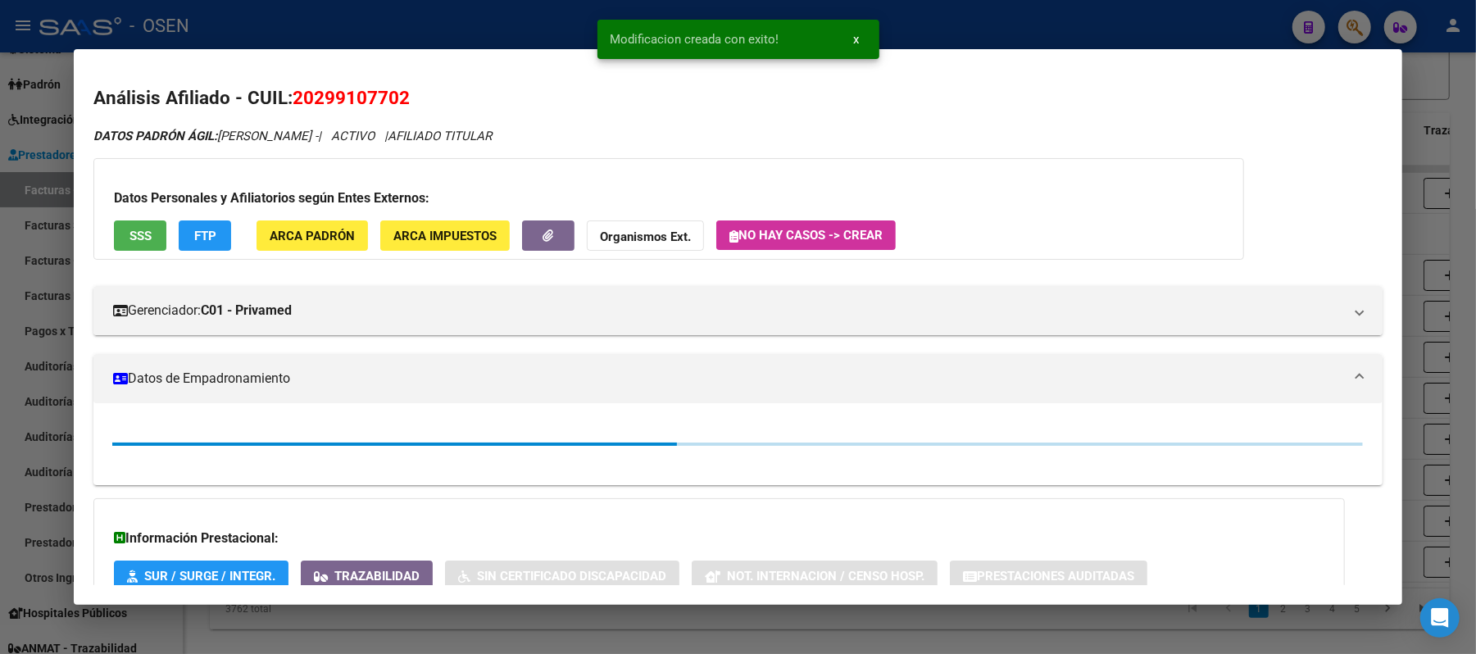
click at [1207, 30] on div at bounding box center [738, 327] width 1476 height 654
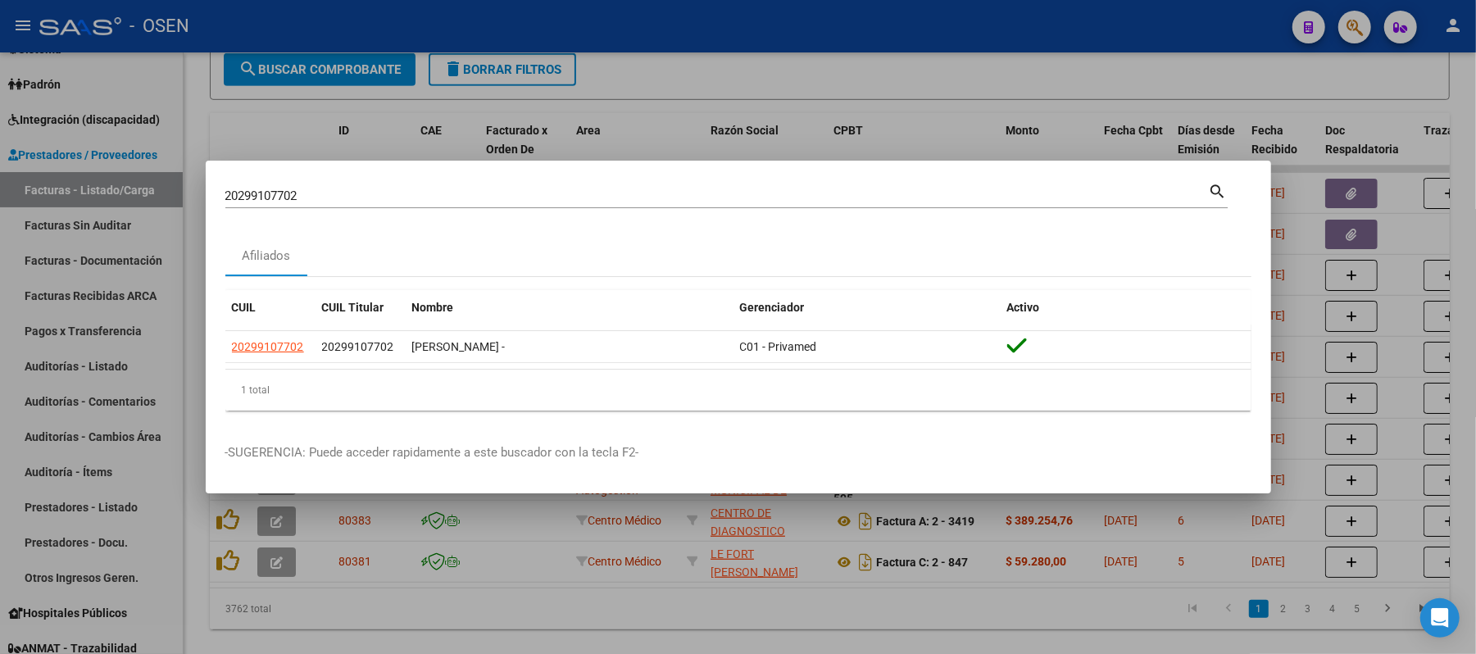
drag, startPoint x: 597, startPoint y: 198, endPoint x: 0, endPoint y: 136, distance: 600.0
click at [120, 179] on div "20299107702 Buscar (apellido, dni, cuil, nro traspaso, cuit, obra social) searc…" at bounding box center [738, 327] width 1476 height 654
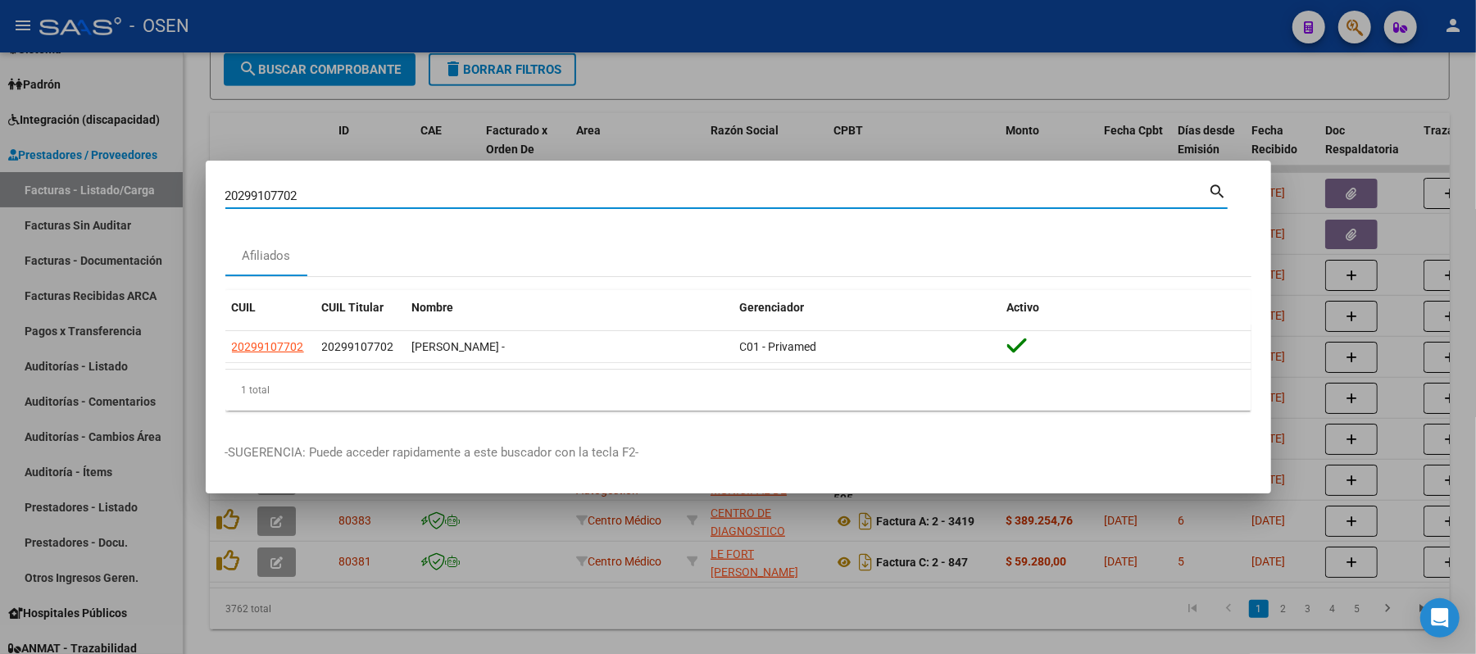
paste input "3389991554"
type input "23389991554"
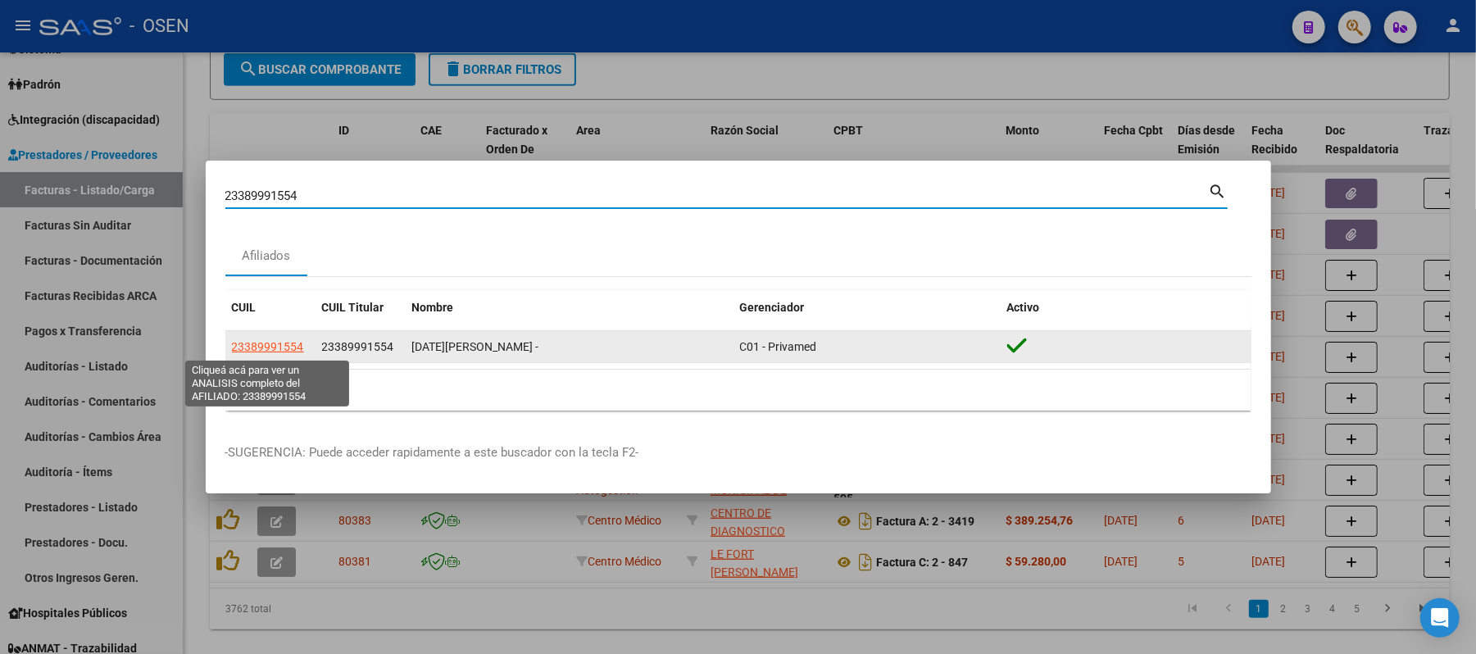
click at [280, 348] on span "23389991554" at bounding box center [268, 346] width 72 height 13
type textarea "23389991554"
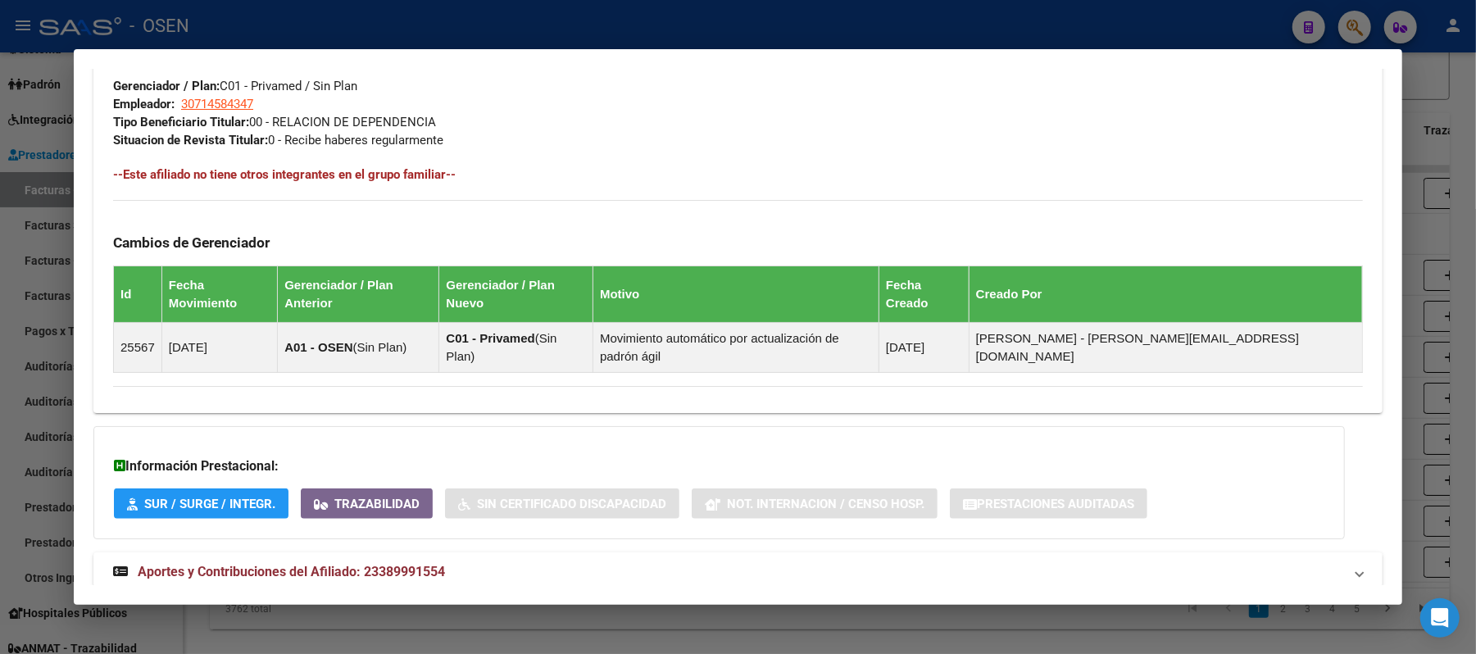
scroll to position [833, 0]
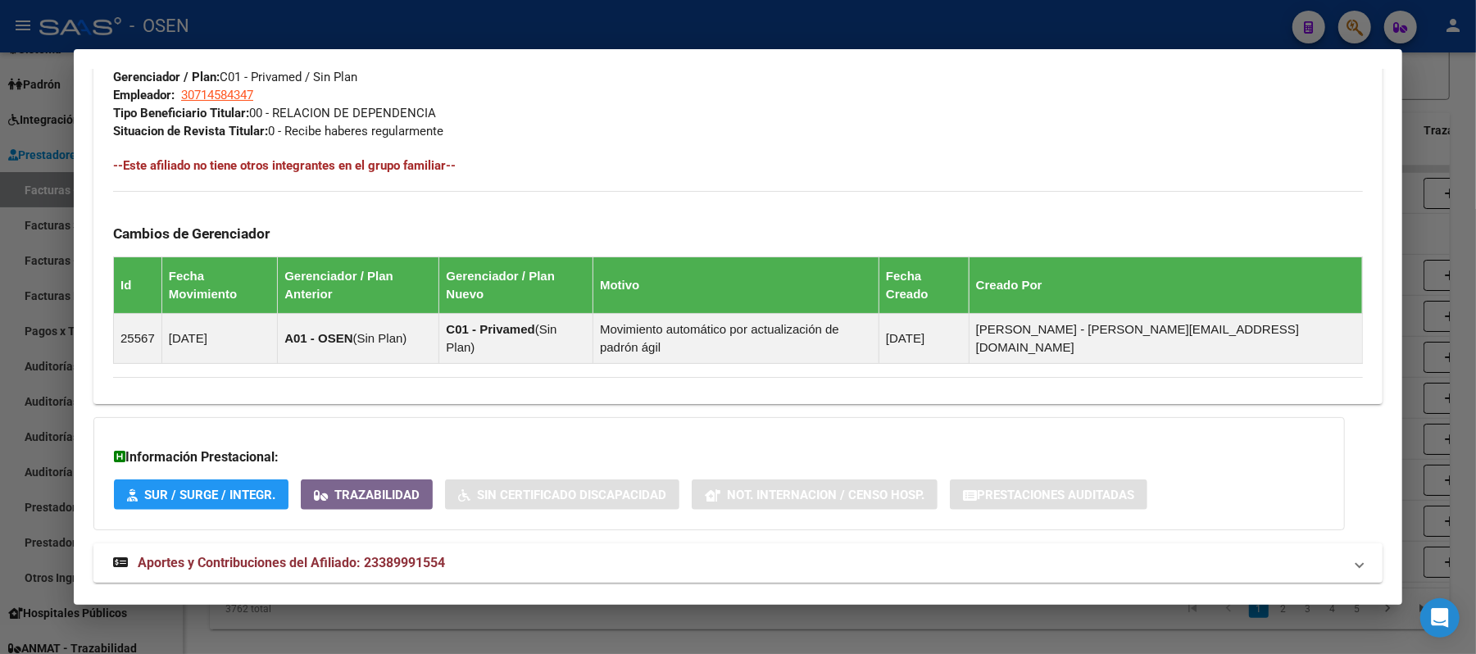
click at [646, 553] on mat-panel-title "Aportes y Contribuciones del Afiliado: 23389991554" at bounding box center [728, 563] width 1230 height 20
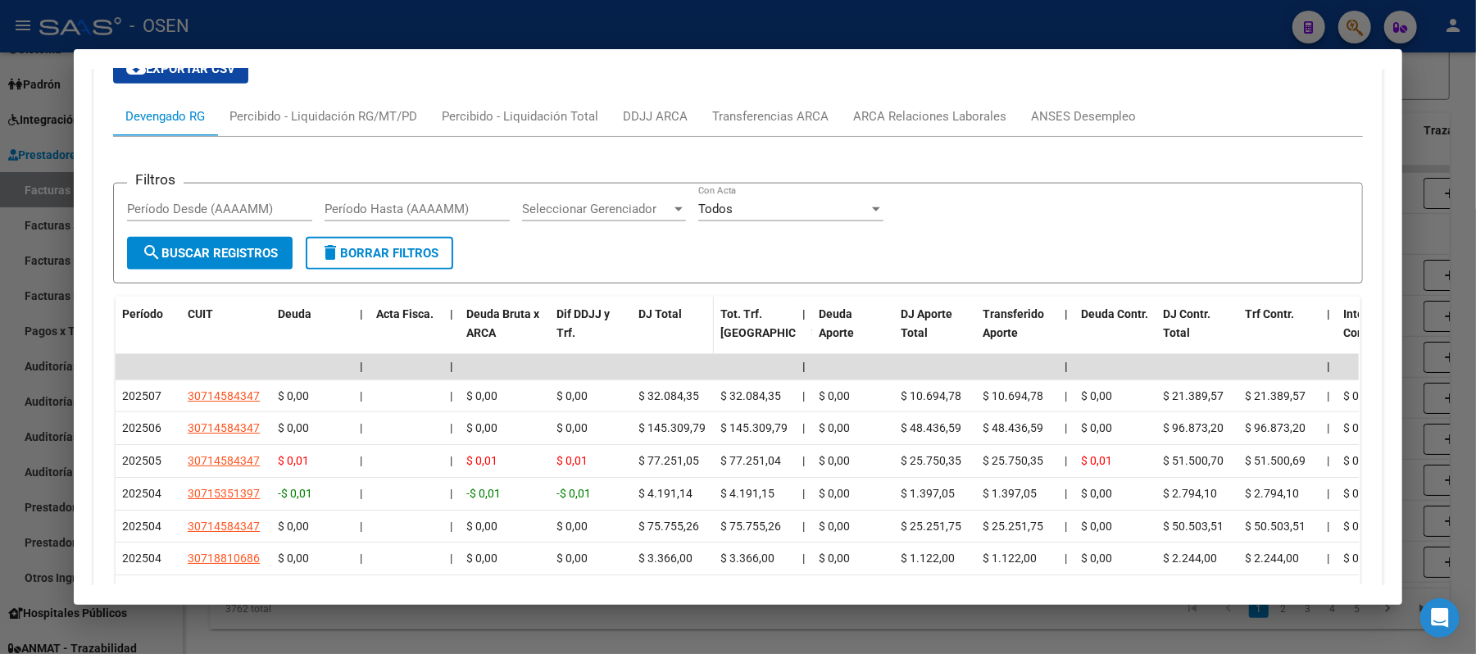
scroll to position [1462, 0]
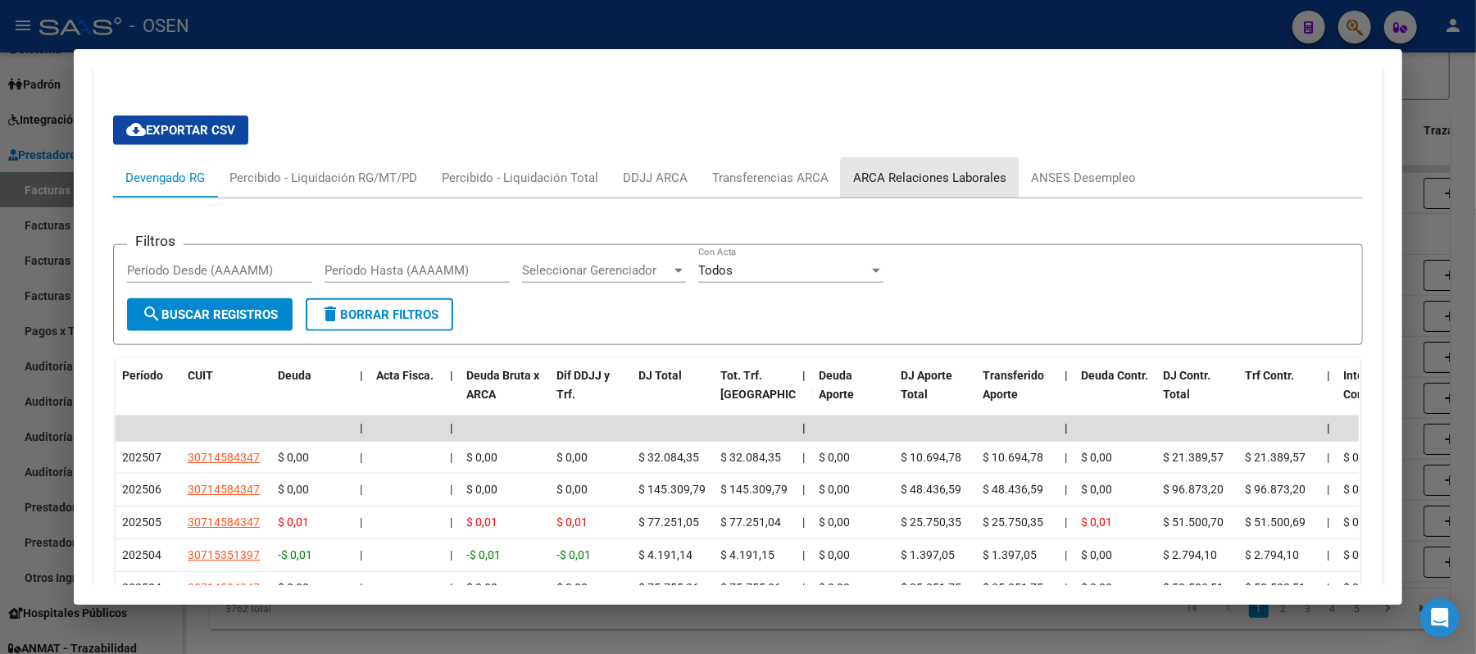
click at [965, 169] on div "ARCA Relaciones Laborales" at bounding box center [929, 178] width 153 height 18
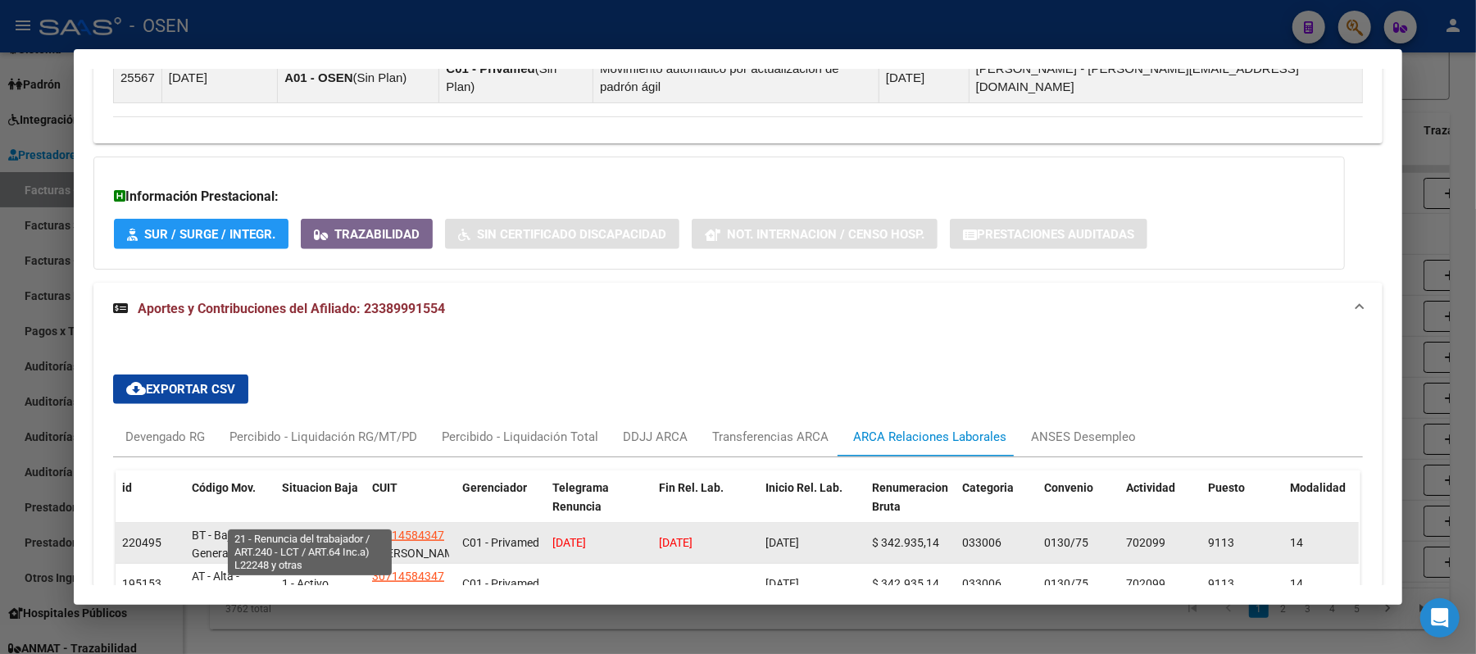
scroll to position [1172, 0]
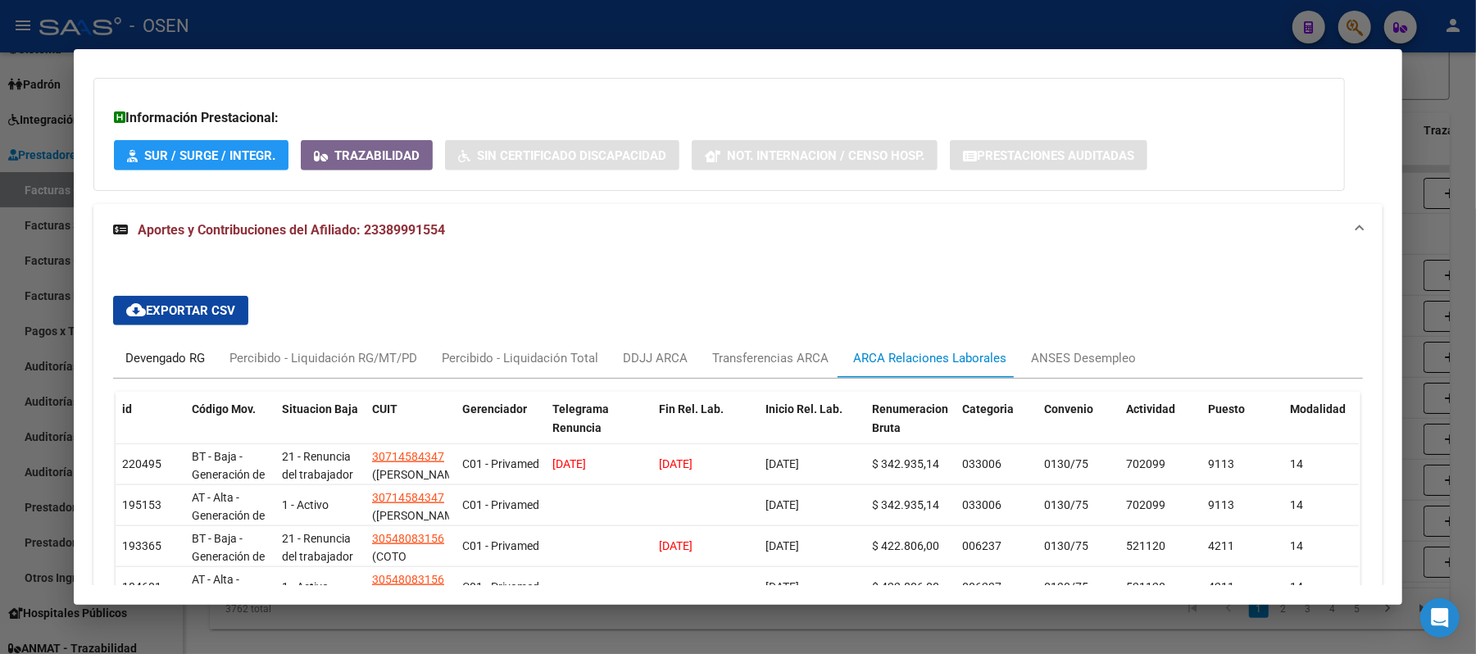
click at [168, 349] on div "Devengado RG" at bounding box center [165, 358] width 80 height 18
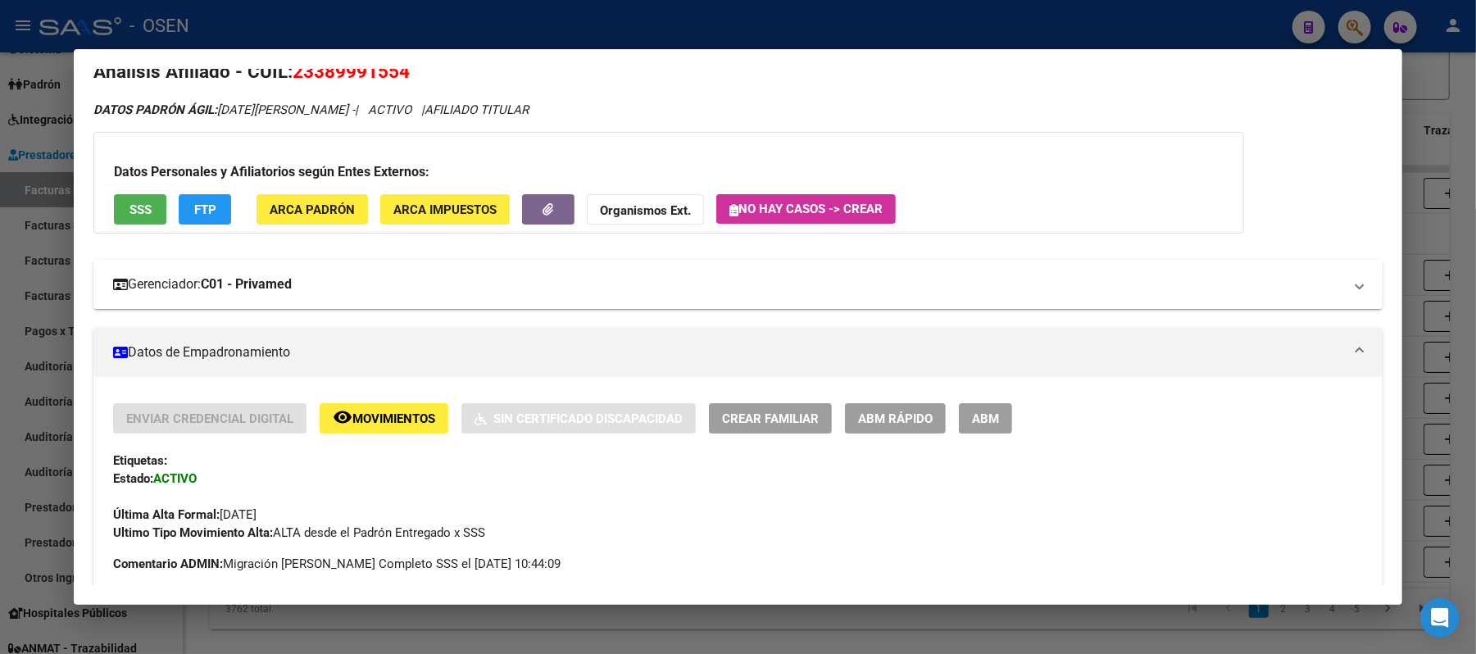
scroll to position [0, 0]
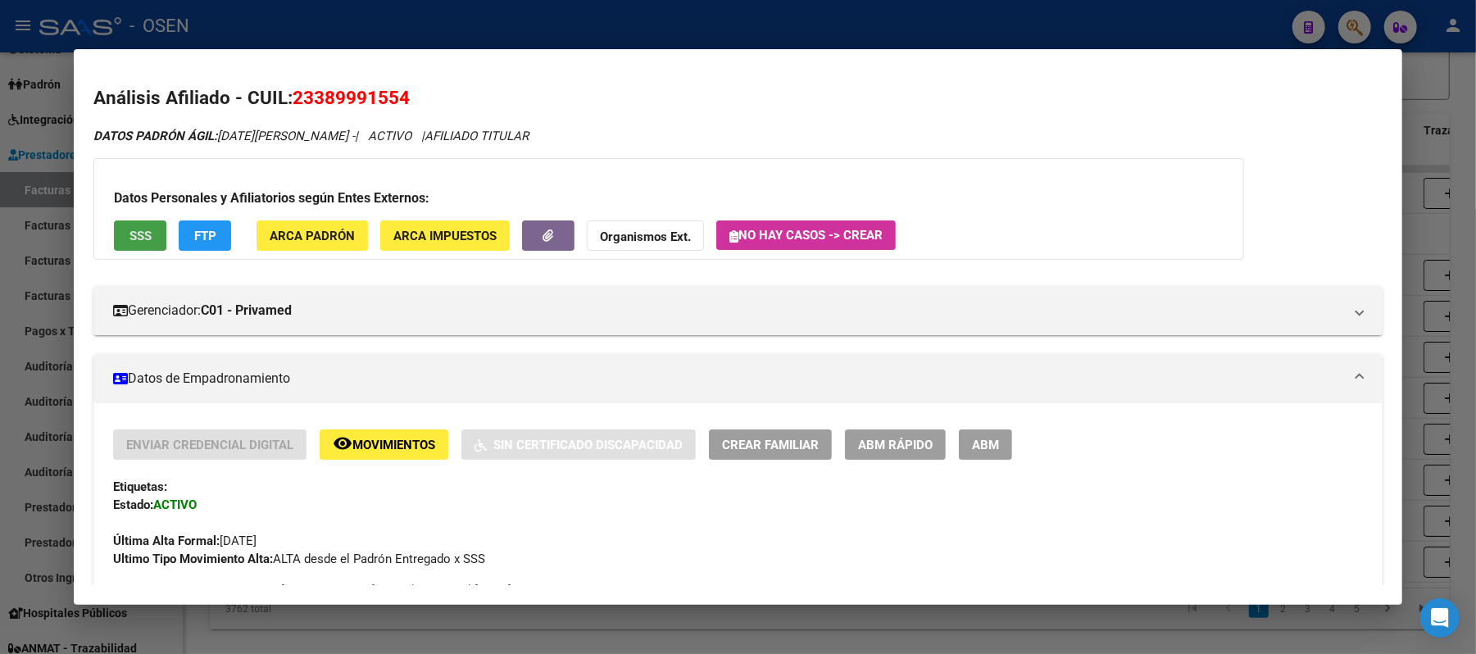
click at [134, 239] on span "SSS" at bounding box center [141, 236] width 22 height 15
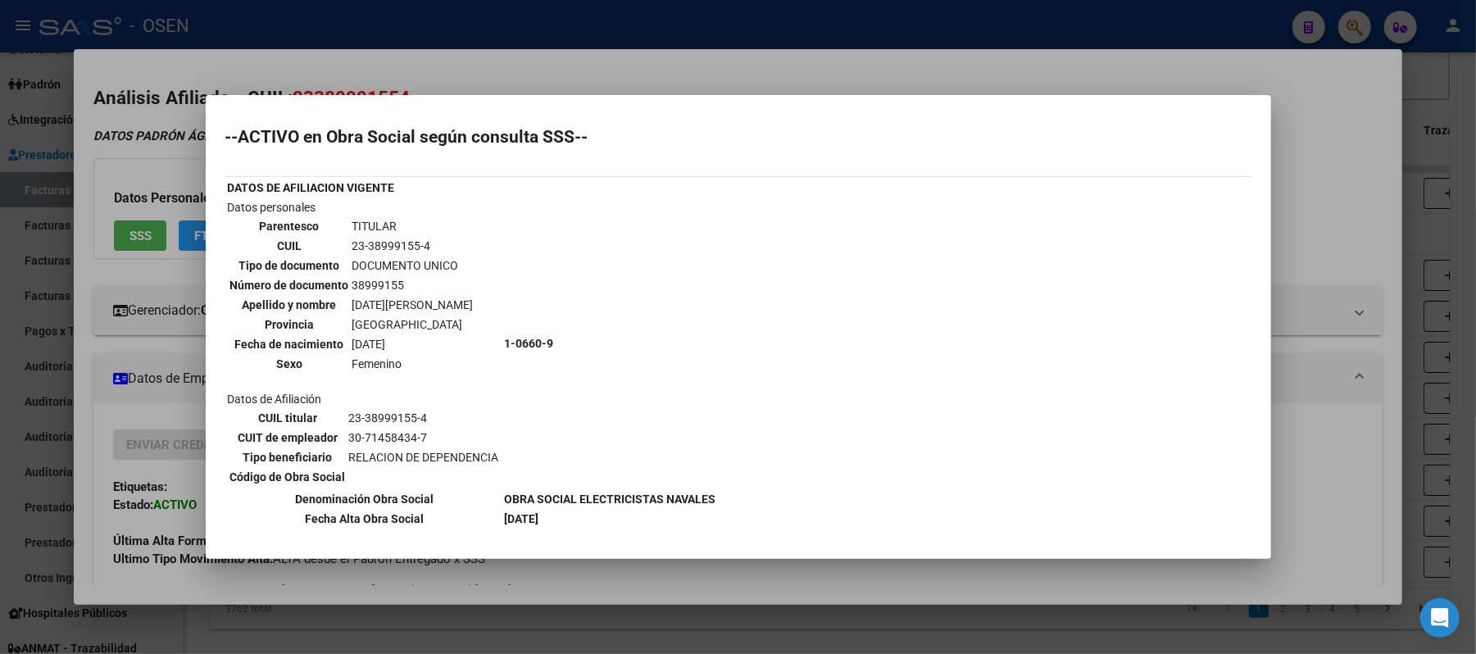
click at [949, 61] on div at bounding box center [738, 327] width 1476 height 654
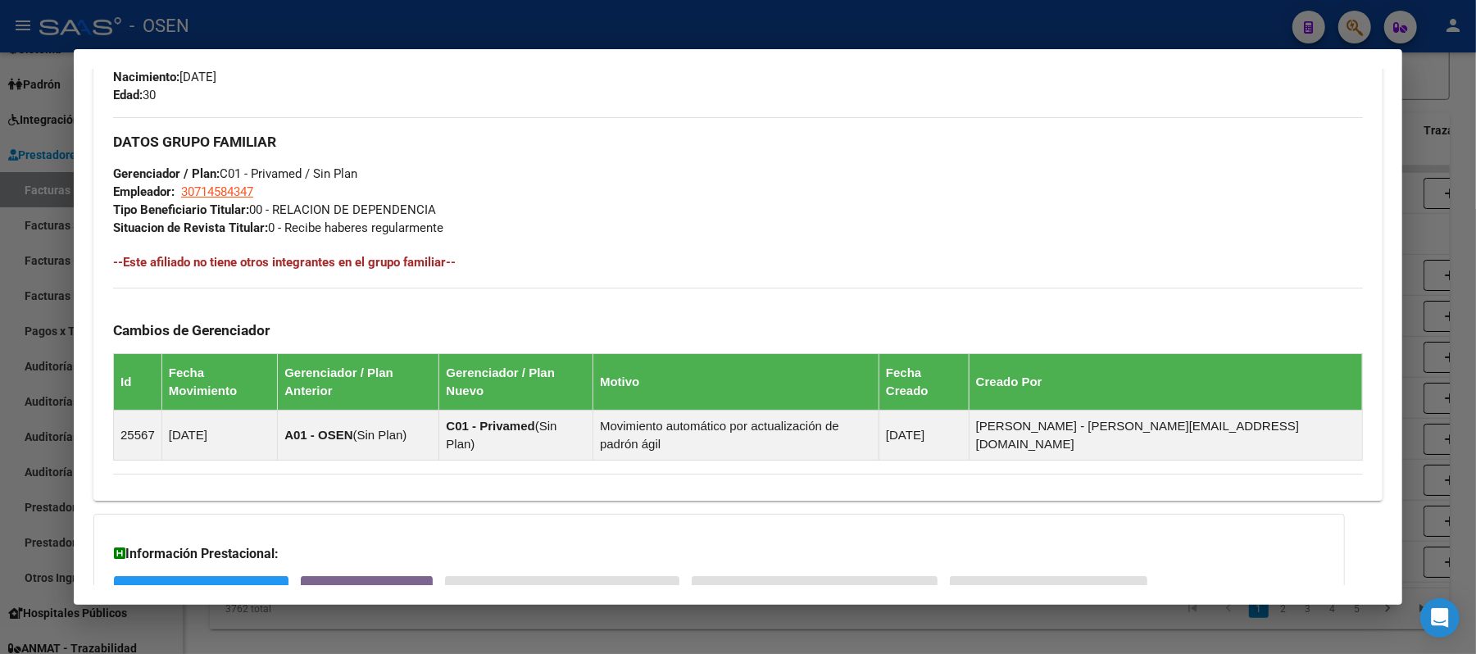
scroll to position [984, 0]
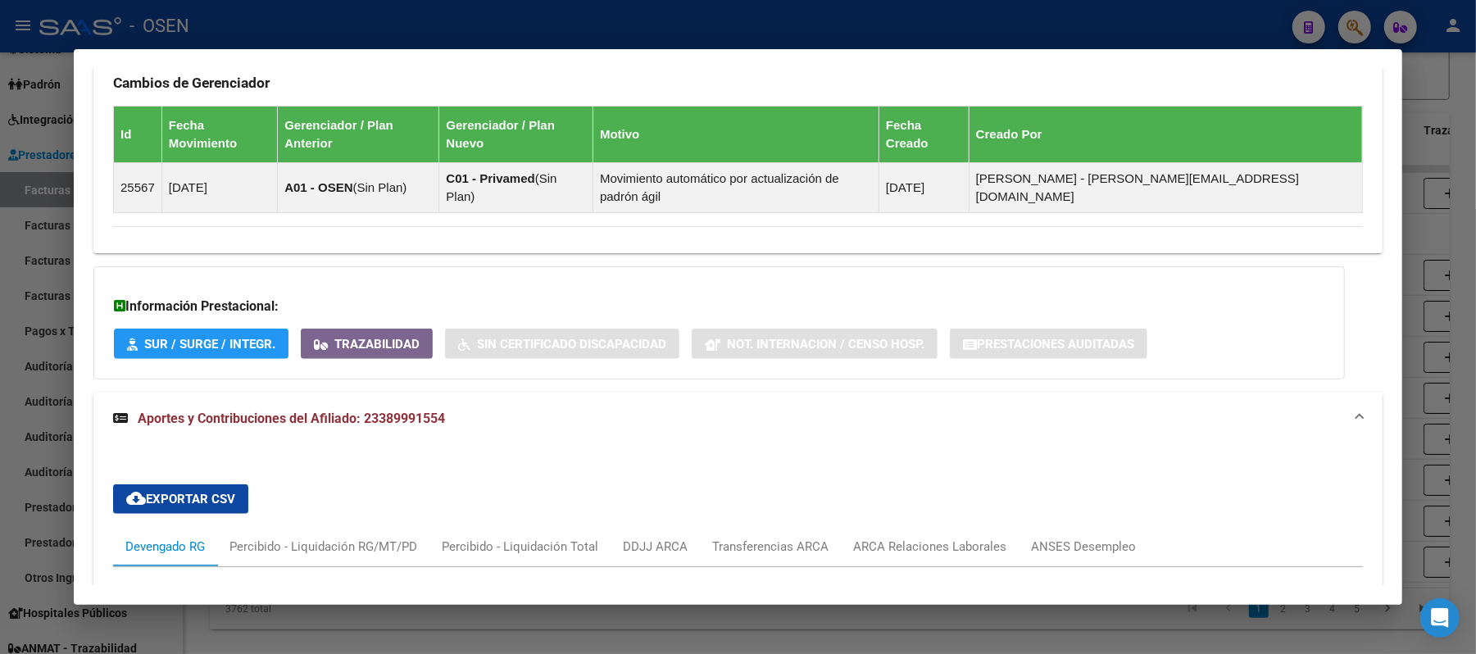
click at [698, 36] on div at bounding box center [738, 327] width 1476 height 654
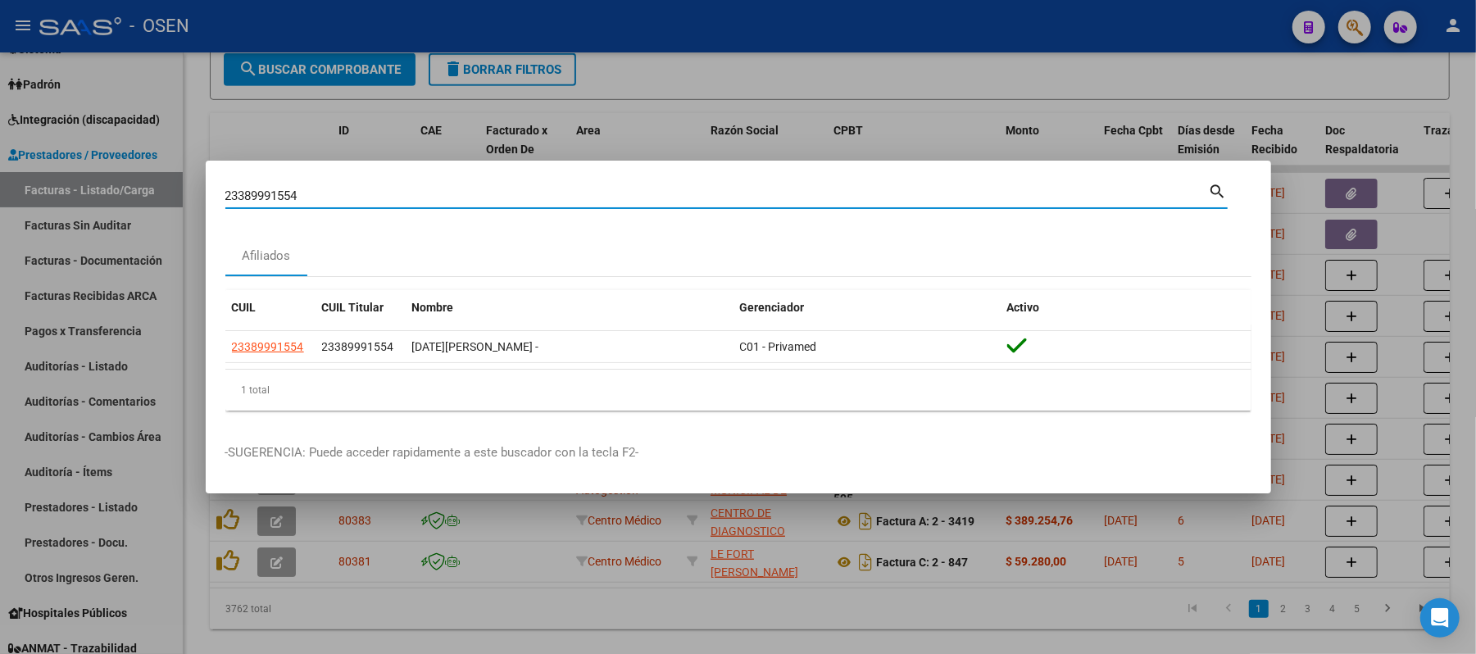
drag, startPoint x: 470, startPoint y: 193, endPoint x: 0, endPoint y: 125, distance: 475.5
click at [0, 145] on div "23389991554 Buscar (apellido, dni, cuil, nro traspaso, cuit, obra social) searc…" at bounding box center [738, 327] width 1476 height 654
paste input "0267977667"
type input "20267977667"
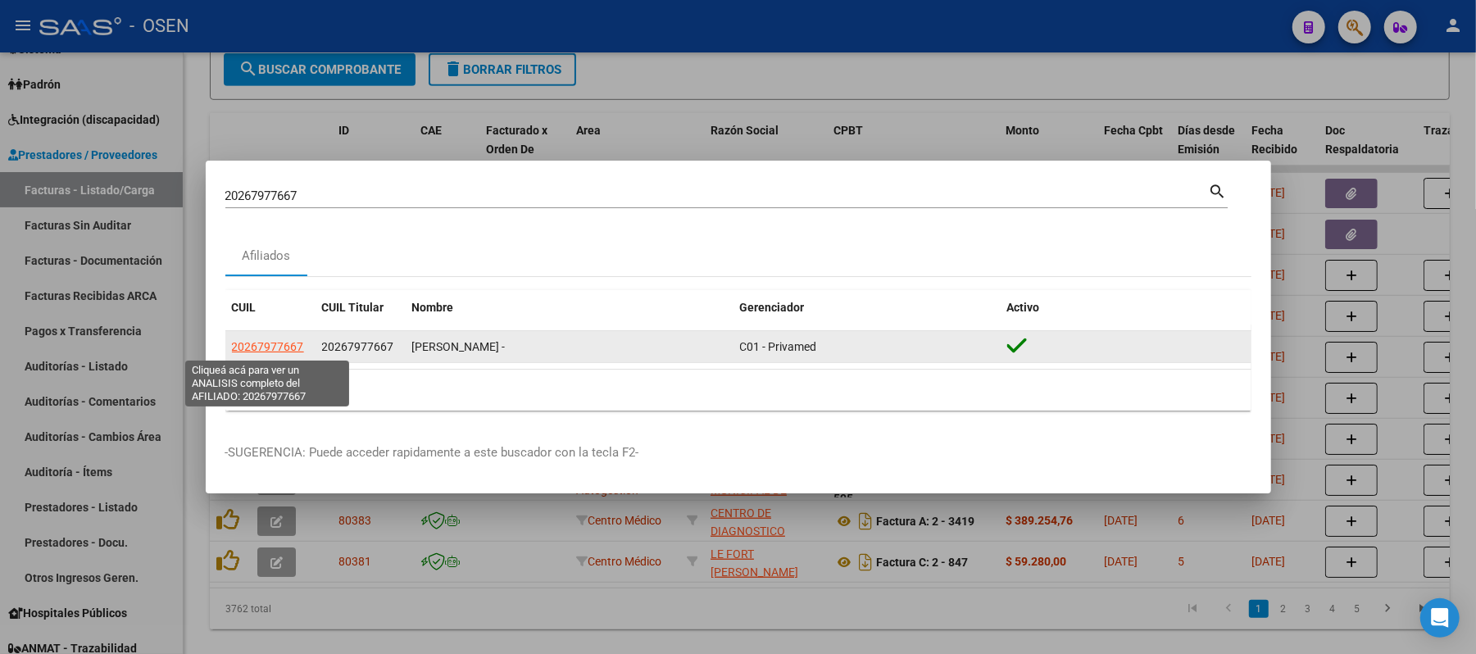
click at [280, 346] on span "20267977667" at bounding box center [268, 346] width 72 height 13
copy span "7"
type textarea "20267977667"
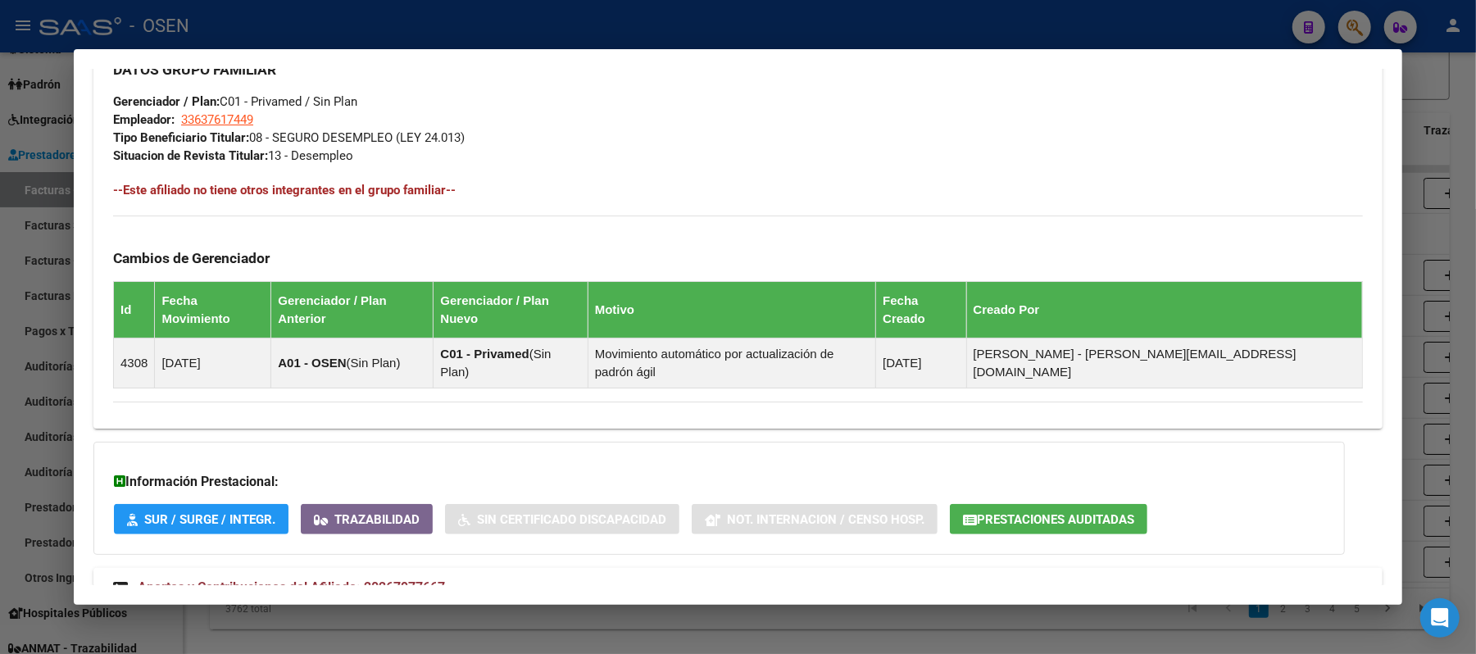
scroll to position [833, 0]
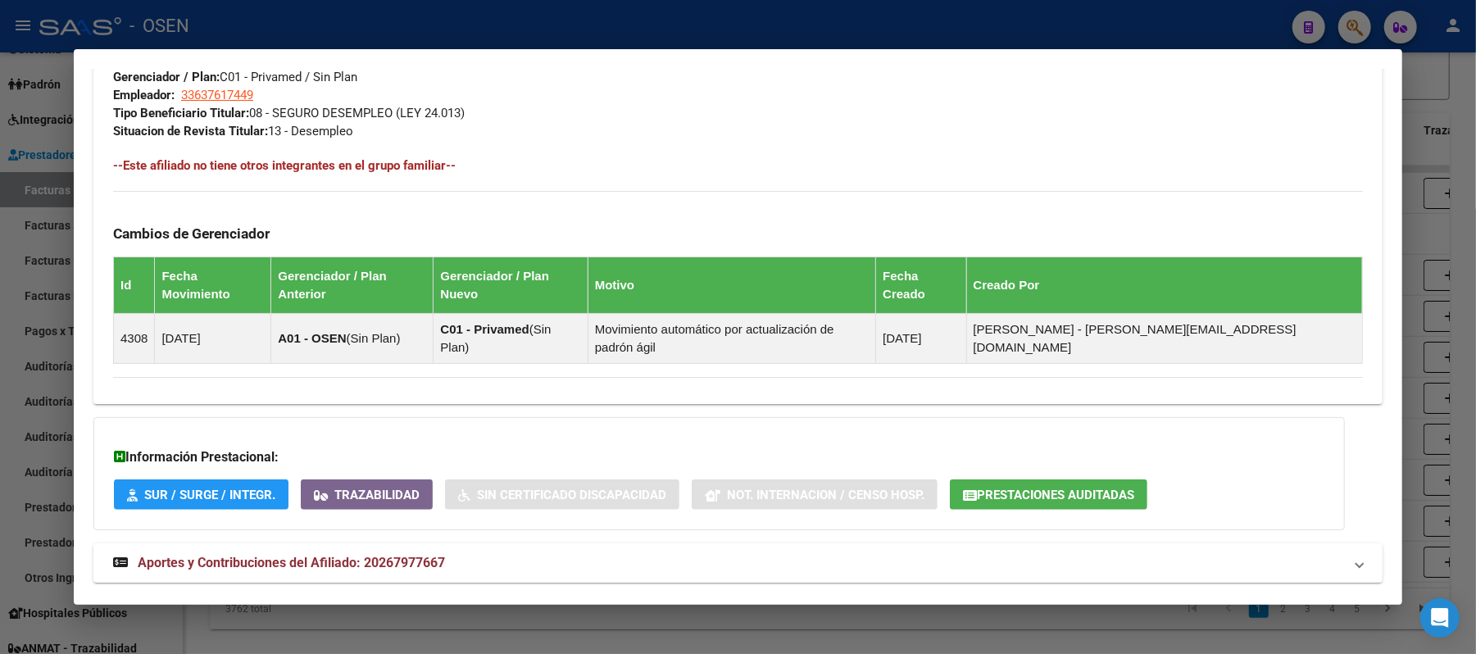
click at [657, 543] on mat-expansion-panel-header "Aportes y Contribuciones del Afiliado: 20267977667" at bounding box center [737, 562] width 1289 height 39
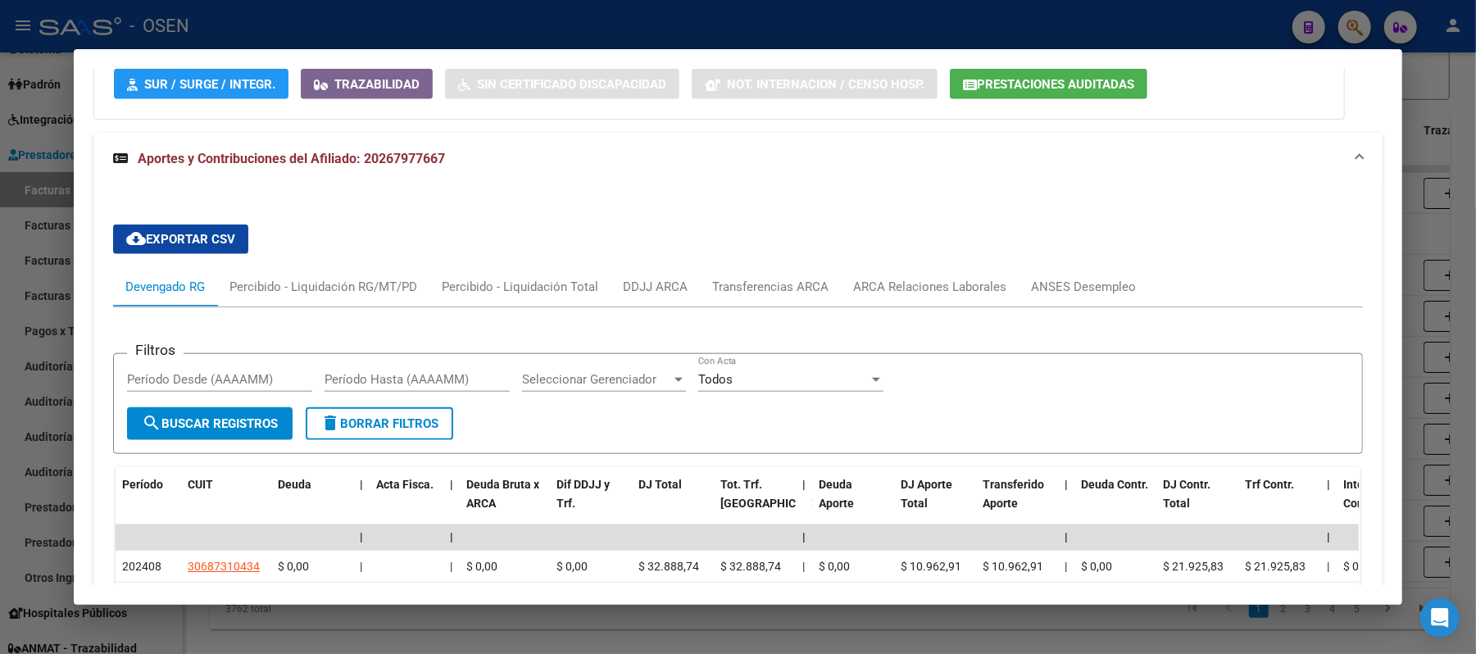
scroll to position [1352, 0]
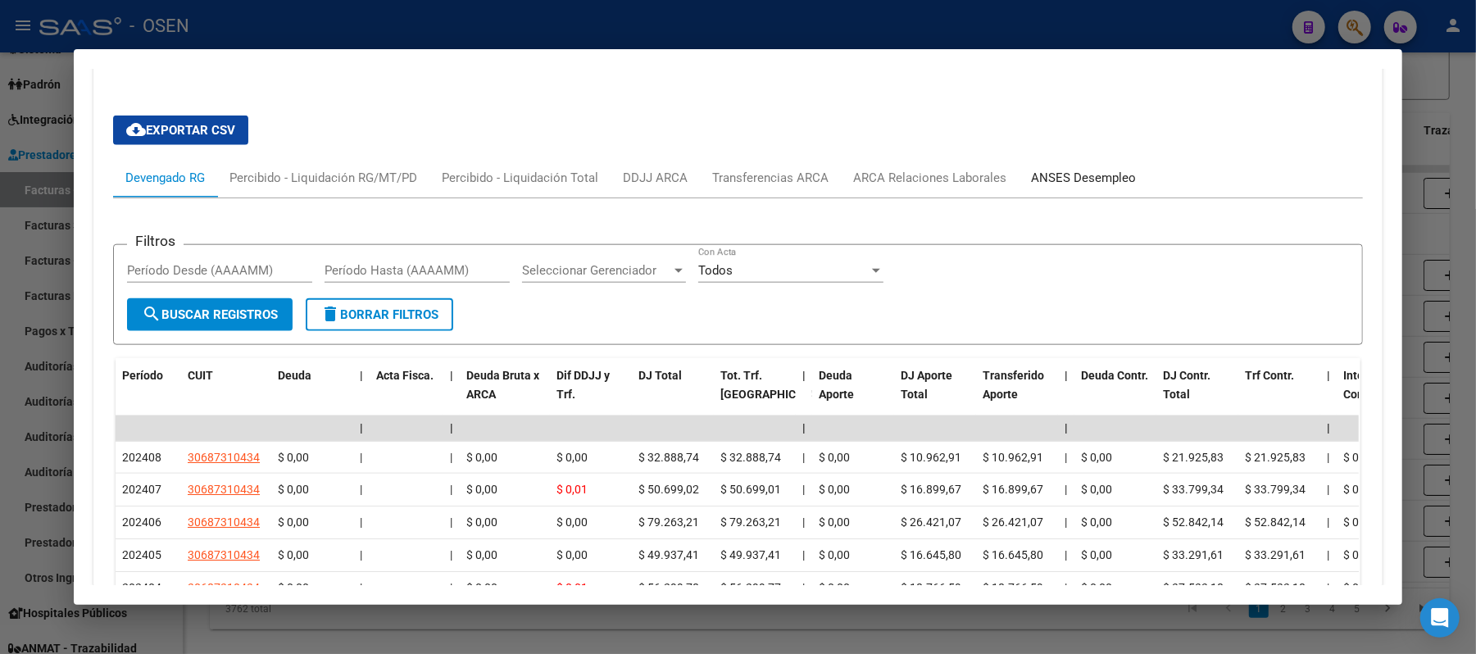
click at [1046, 169] on div "ANSES Desempleo" at bounding box center [1083, 178] width 105 height 18
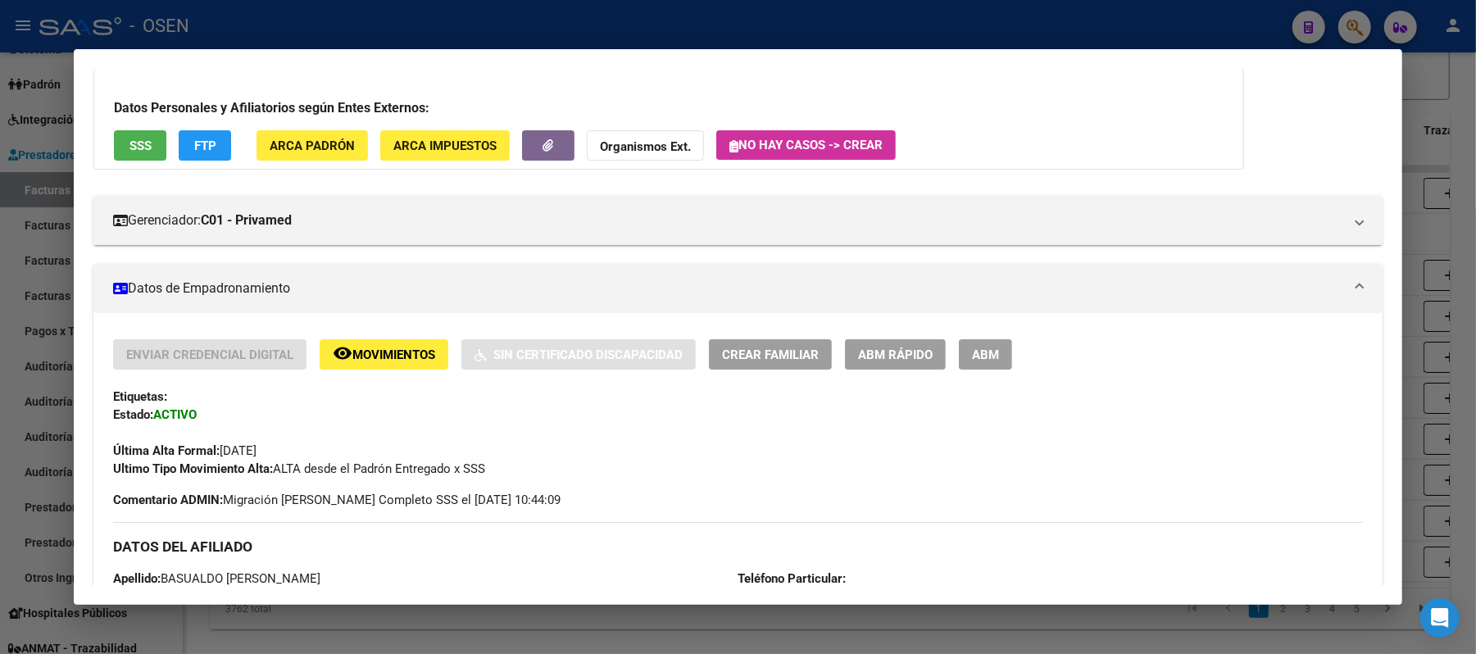
scroll to position [0, 0]
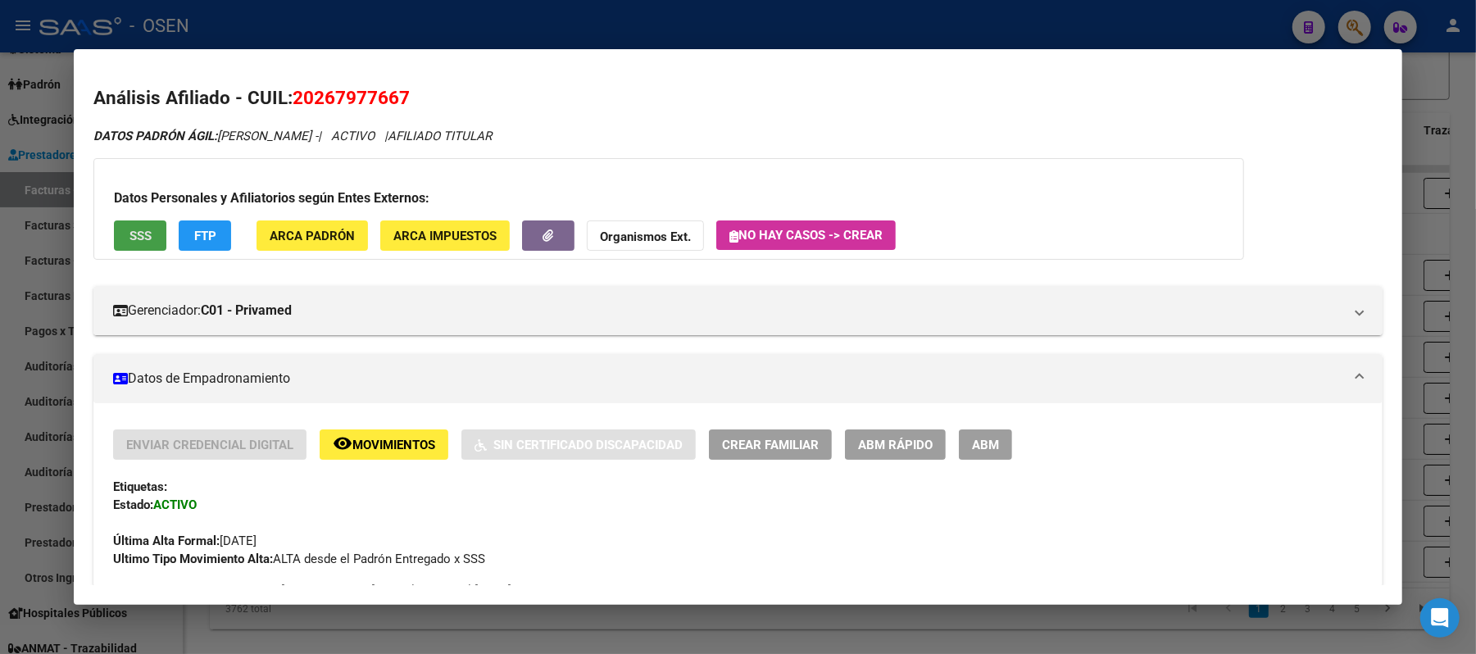
click at [152, 237] on button "SSS" at bounding box center [140, 235] width 52 height 30
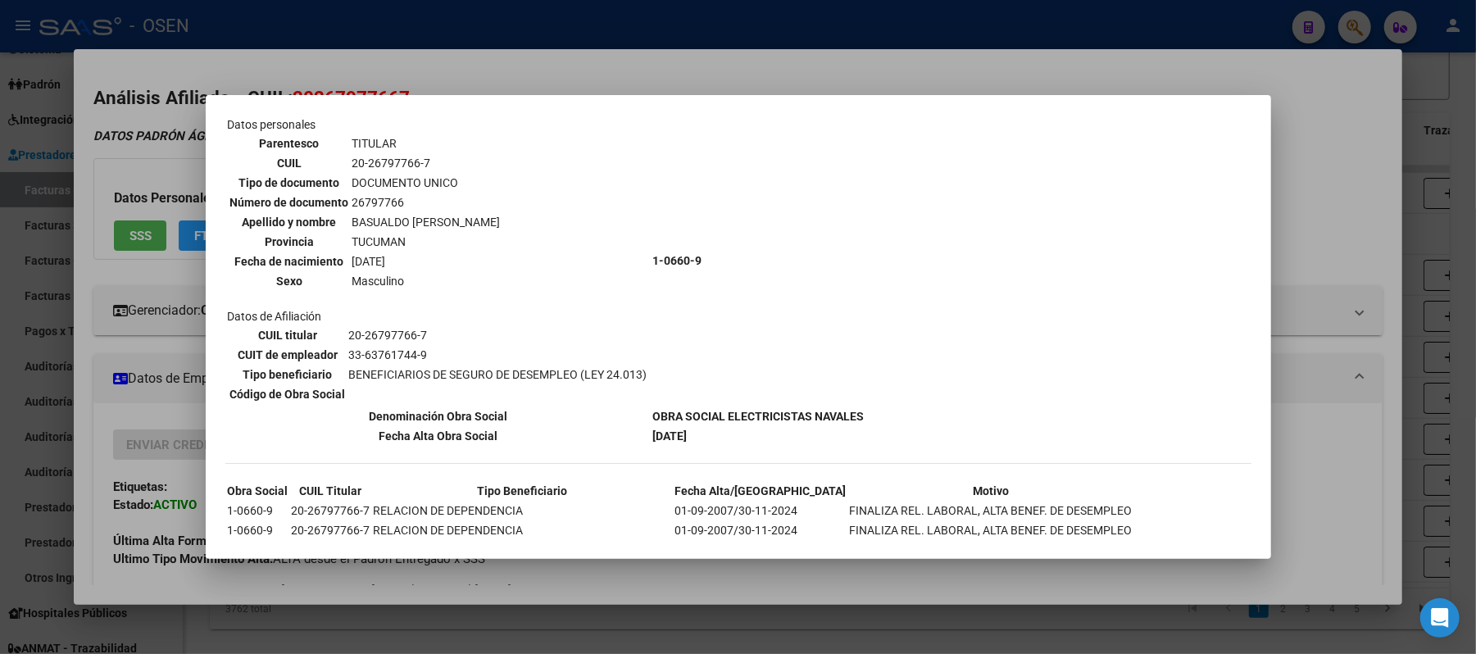
scroll to position [181, 0]
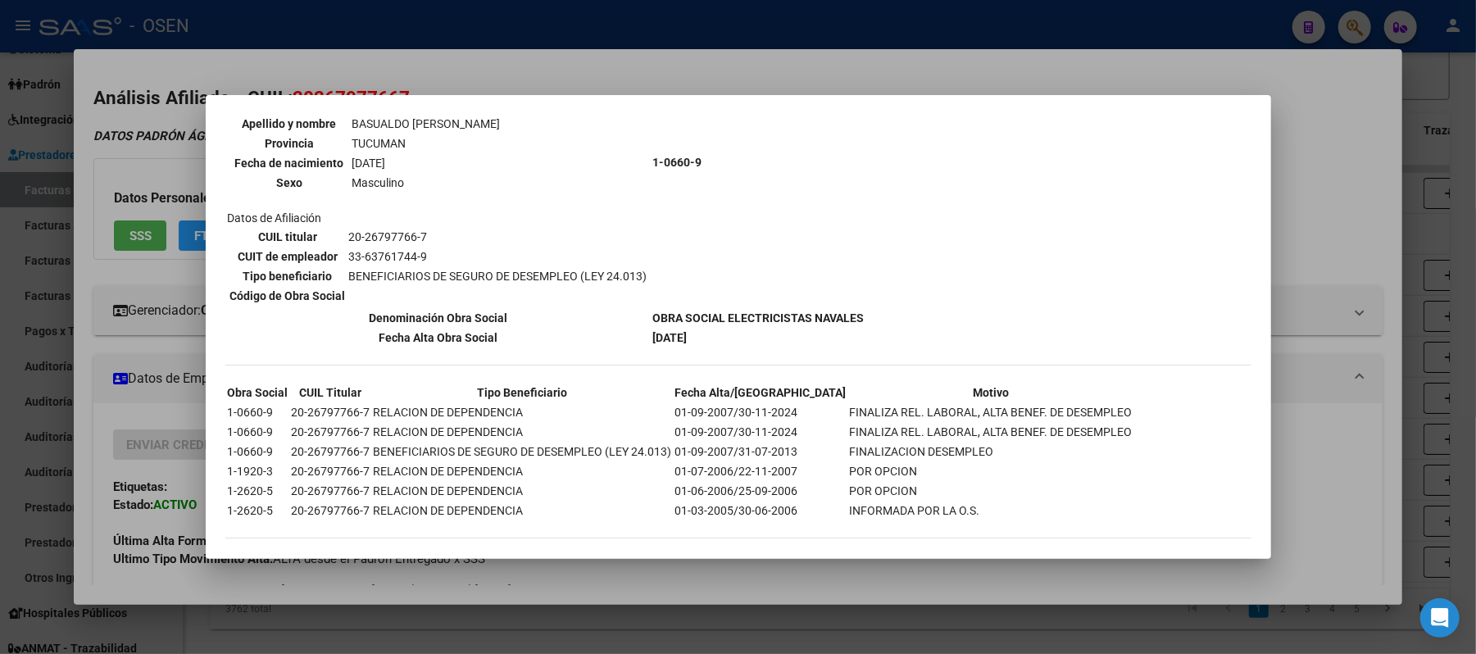
click at [689, 403] on td "01-09-2007/30-11-2024" at bounding box center [761, 412] width 173 height 18
click at [715, 511] on div "--ACTIVO en Obra Social según consulta SSS-- DATOS DE AFILIACION VIGENTE Datos …" at bounding box center [738, 251] width 1026 height 607
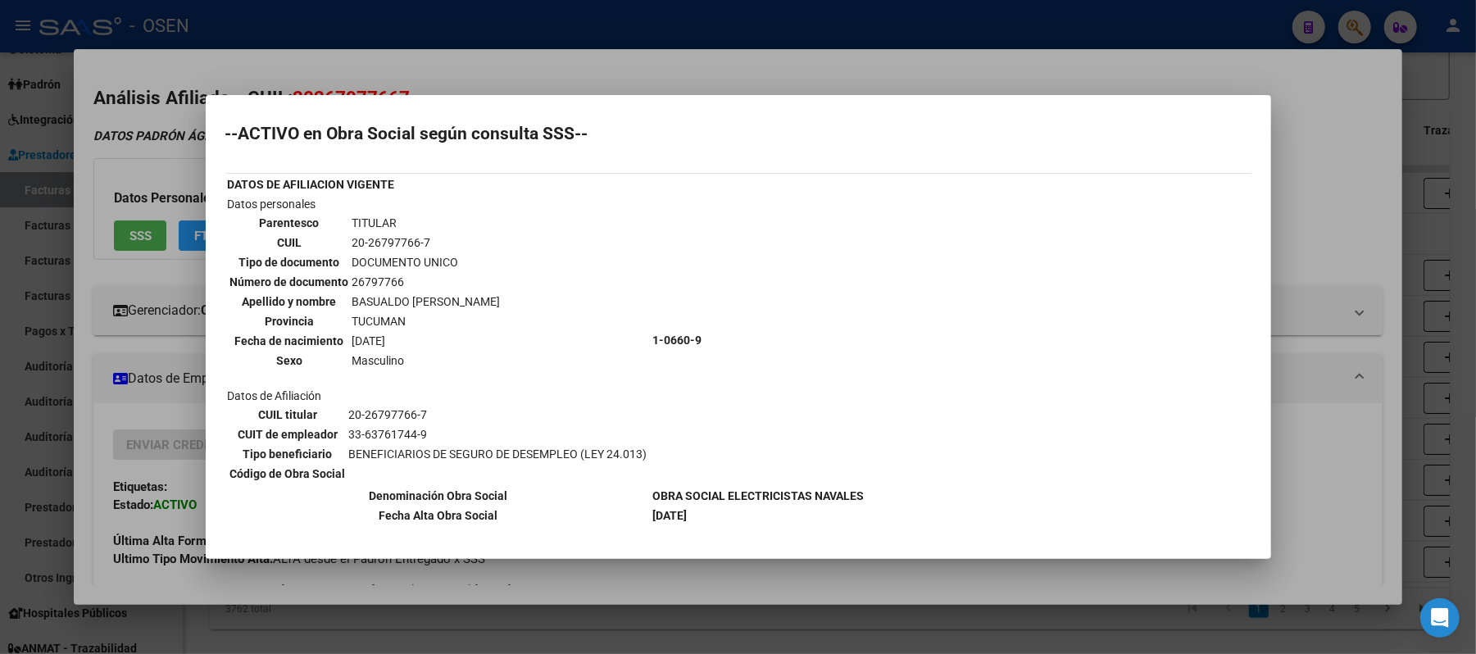
scroll to position [0, 0]
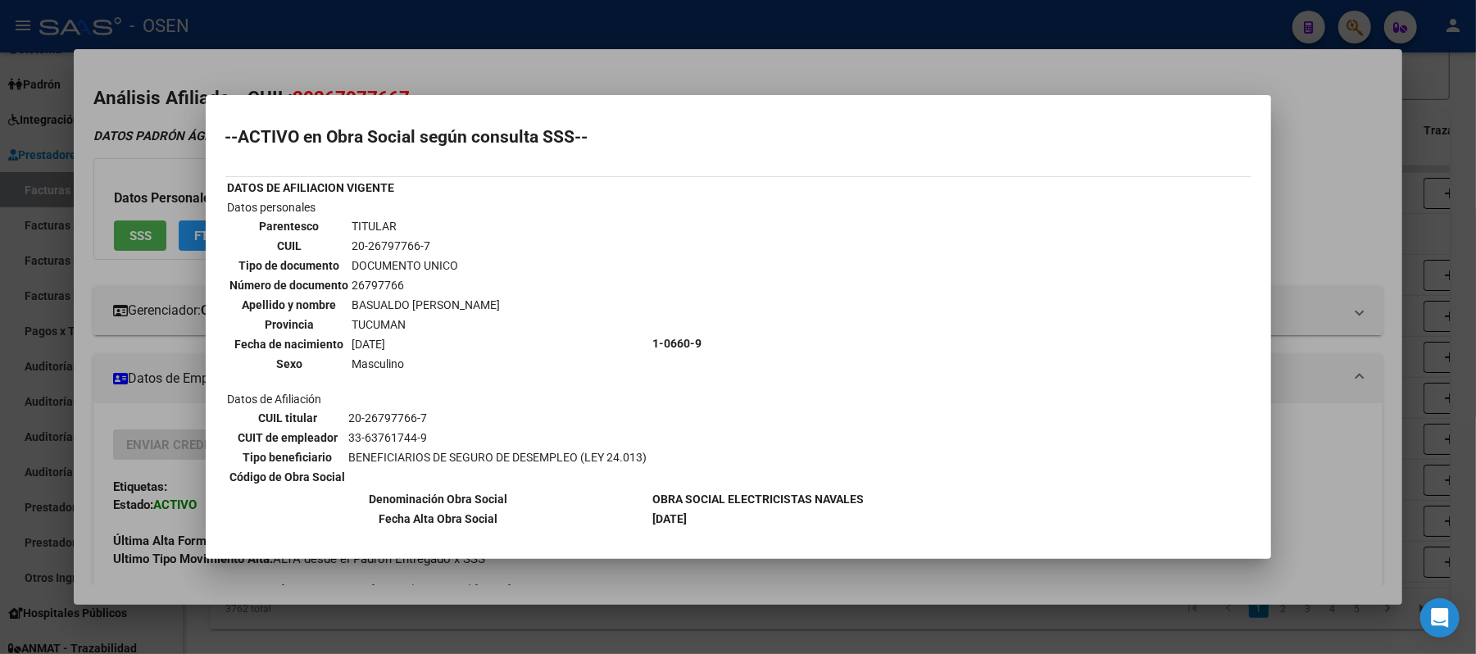
drag, startPoint x: 449, startPoint y: 243, endPoint x: 351, endPoint y: 246, distance: 98.4
click at [352, 246] on td "20-26797766-7" at bounding box center [427, 246] width 150 height 18
copy td "20-26797766-7"
click at [423, 56] on div at bounding box center [738, 327] width 1476 height 654
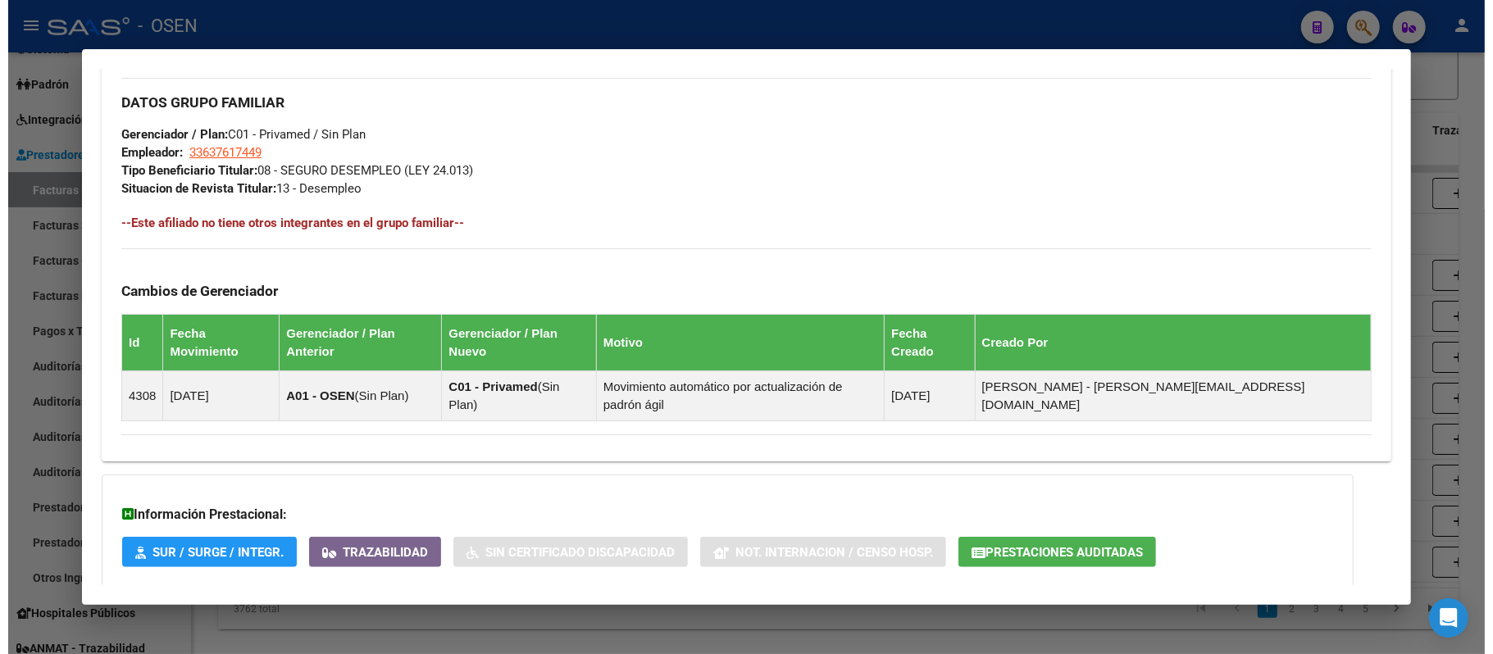
scroll to position [984, 0]
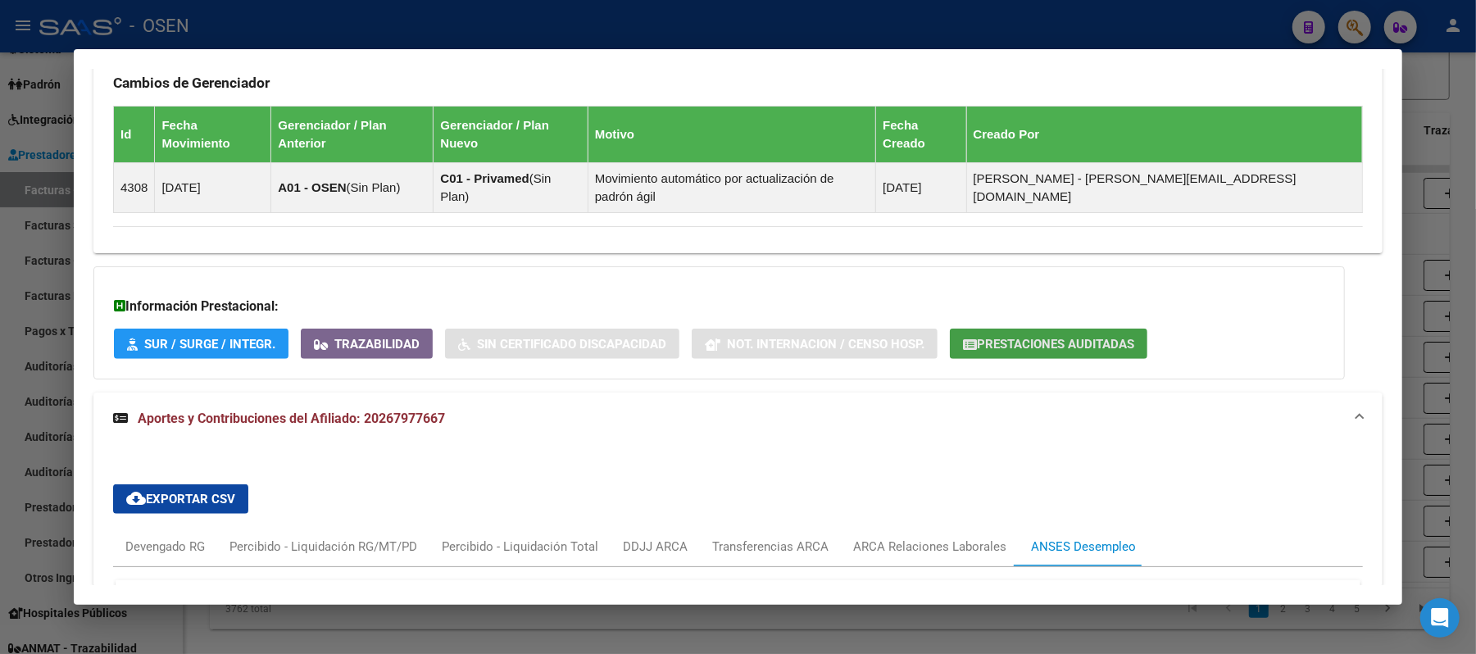
click at [1067, 329] on button "Prestaciones Auditadas" at bounding box center [1049, 344] width 198 height 30
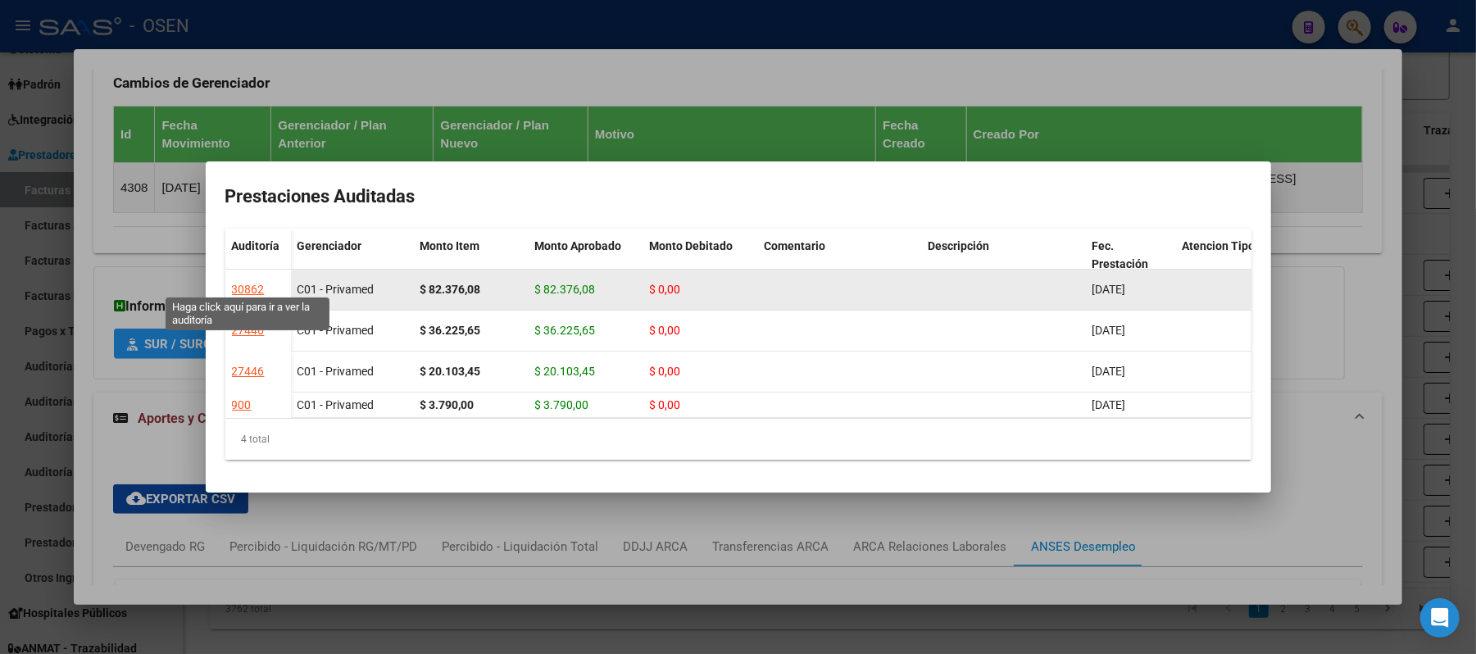
click at [253, 280] on div "30862" at bounding box center [248, 289] width 33 height 19
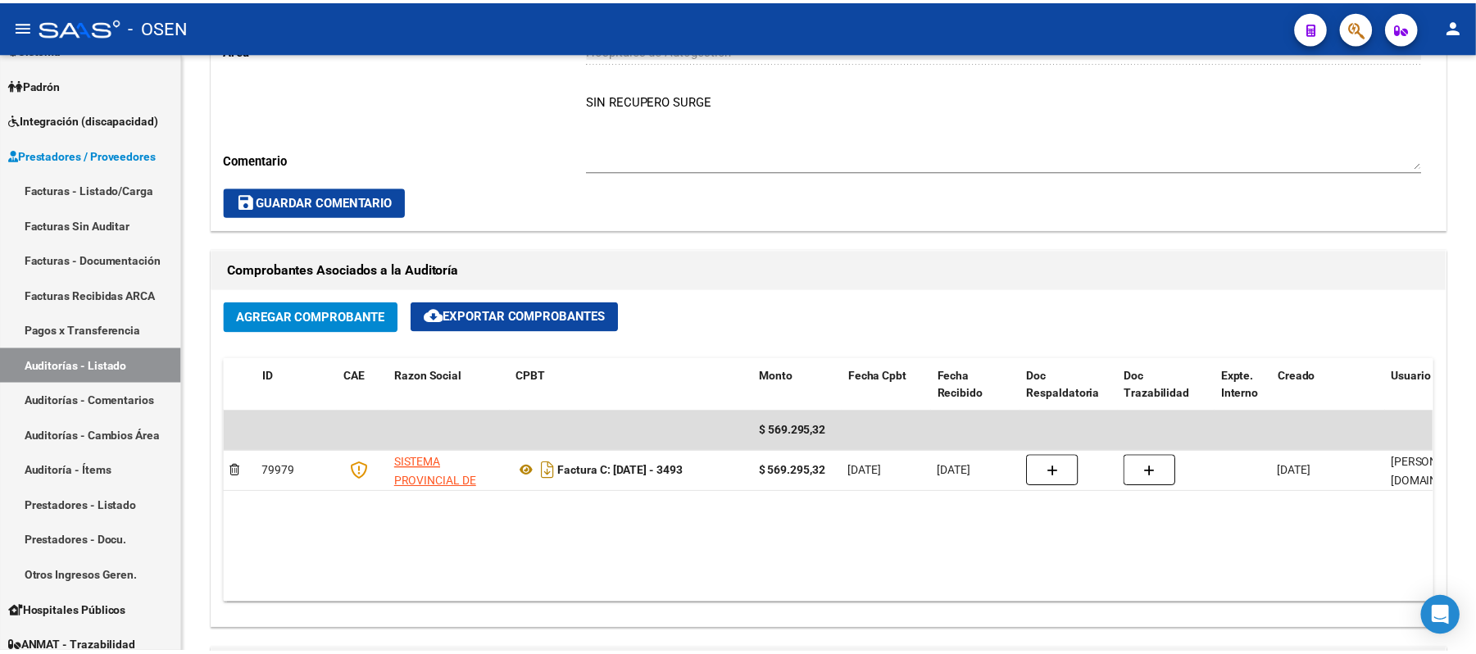
scroll to position [546, 0]
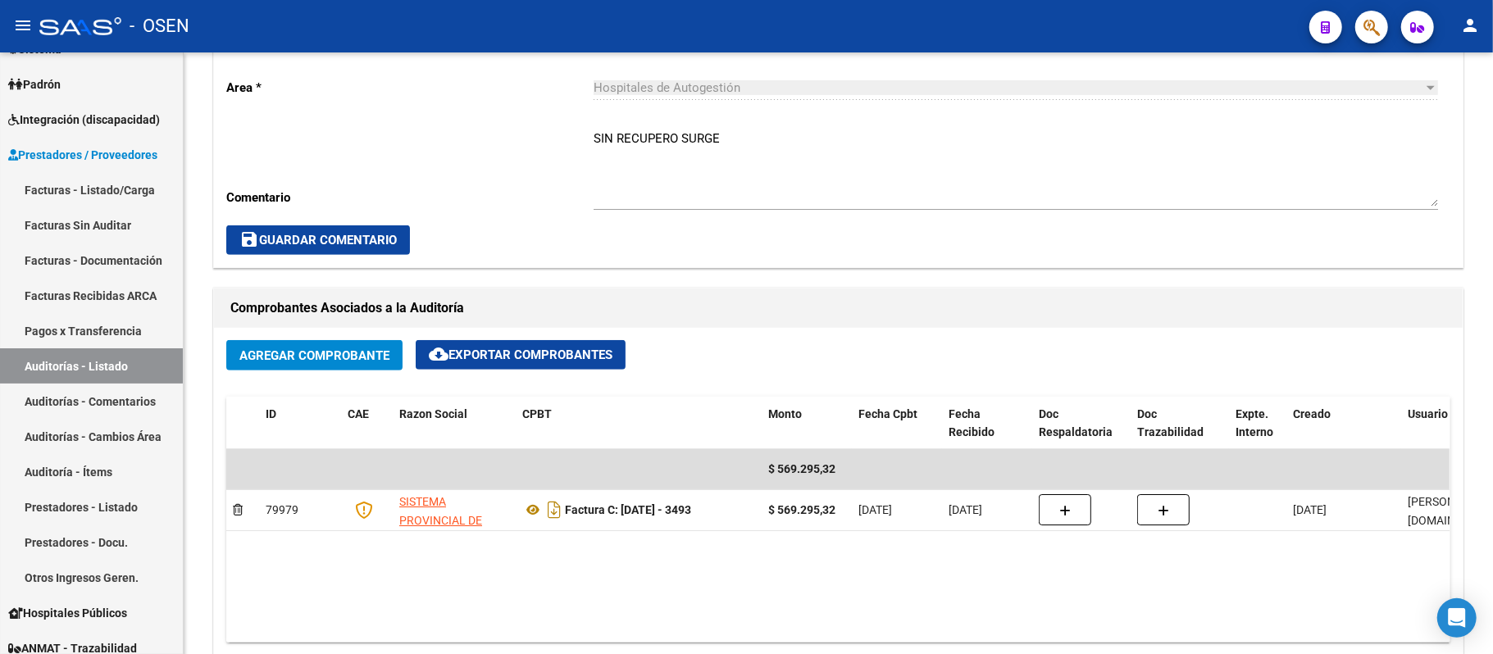
click at [1355, 17] on app-search-popup at bounding box center [1371, 25] width 33 height 20
click at [1366, 17] on span "button" at bounding box center [1371, 28] width 16 height 34
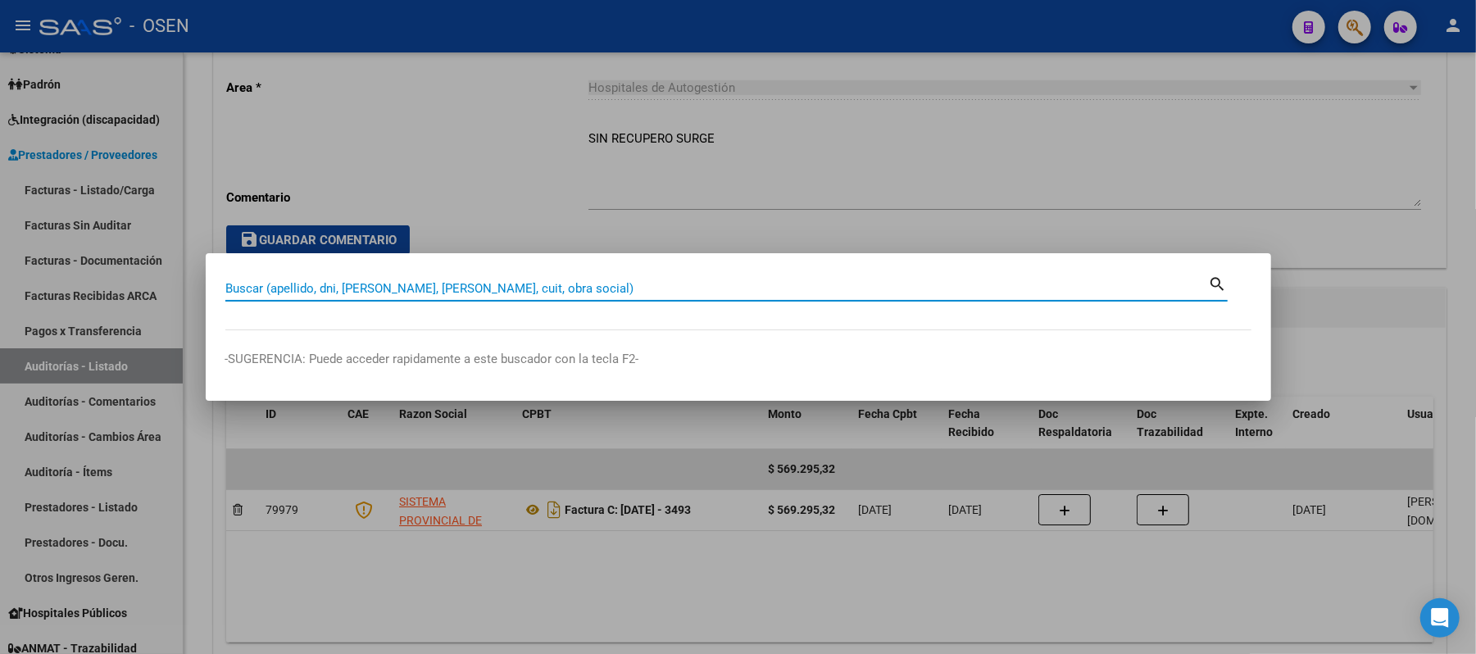
paste input "20-26797766-7"
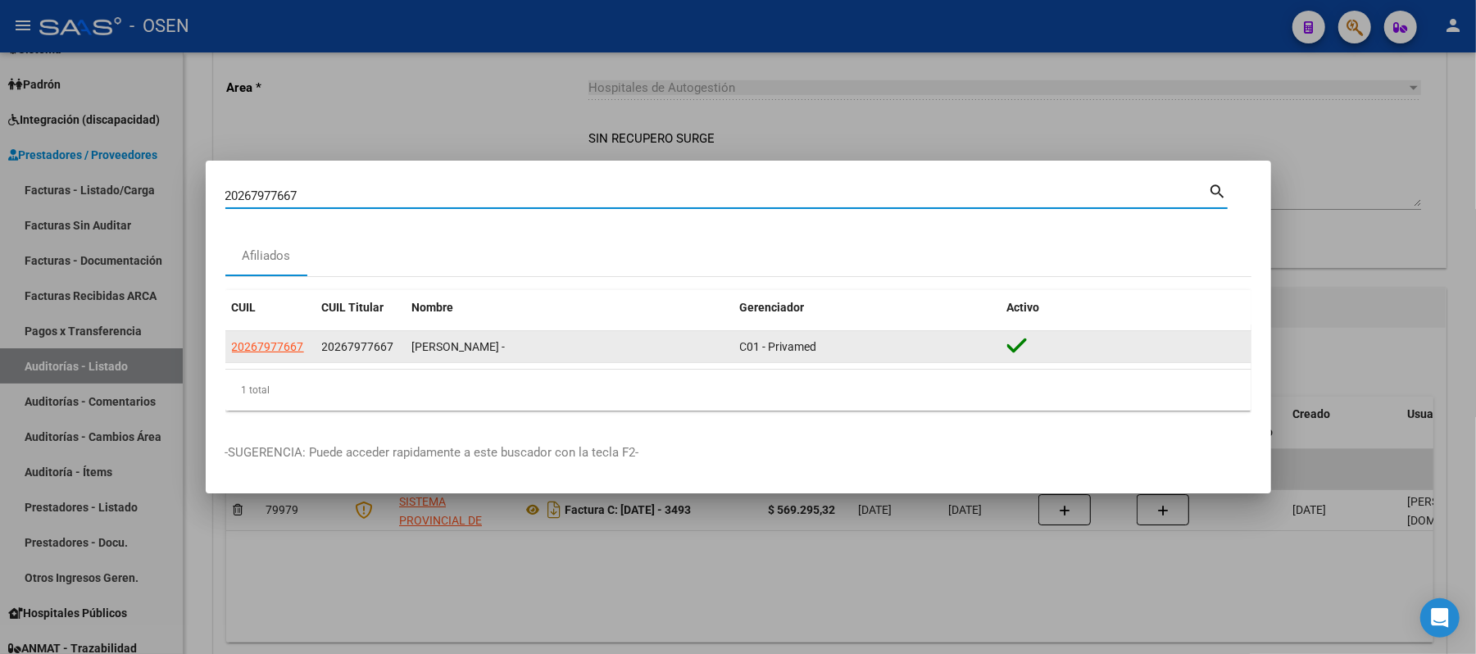
click at [269, 336] on datatable-body-cell "20267977667" at bounding box center [270, 347] width 90 height 32
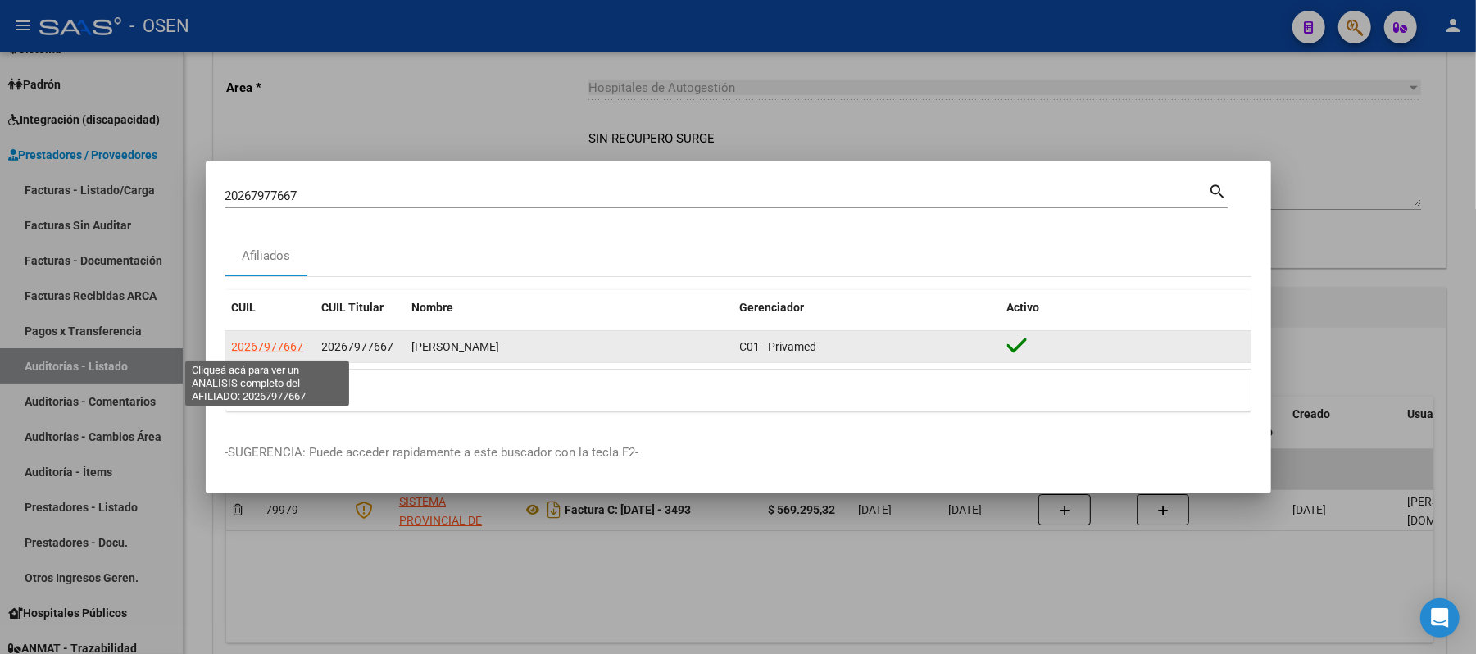
click at [264, 358] on datatable-body-cell "20267977667" at bounding box center [270, 347] width 90 height 32
click at [264, 346] on span "20267977667" at bounding box center [268, 346] width 72 height 13
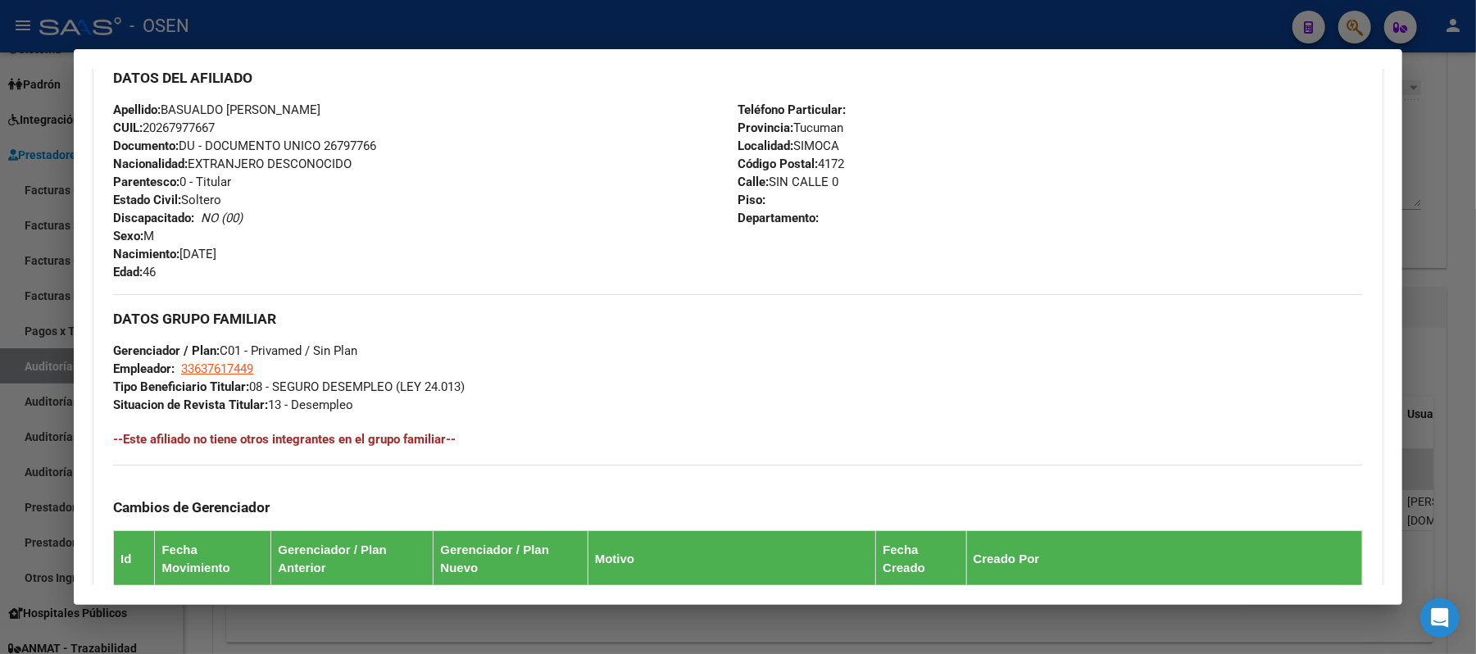
scroll to position [833, 0]
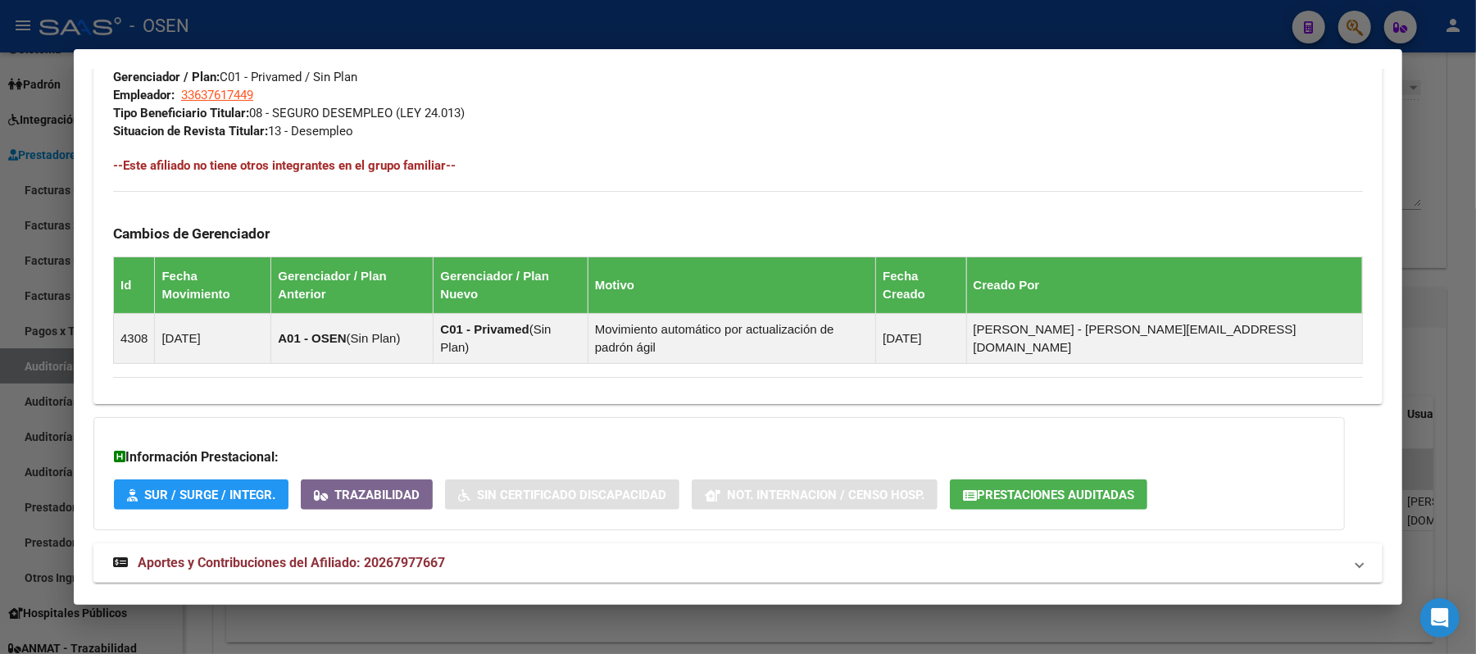
click at [1023, 479] on button "Prestaciones Auditadas" at bounding box center [1049, 494] width 198 height 30
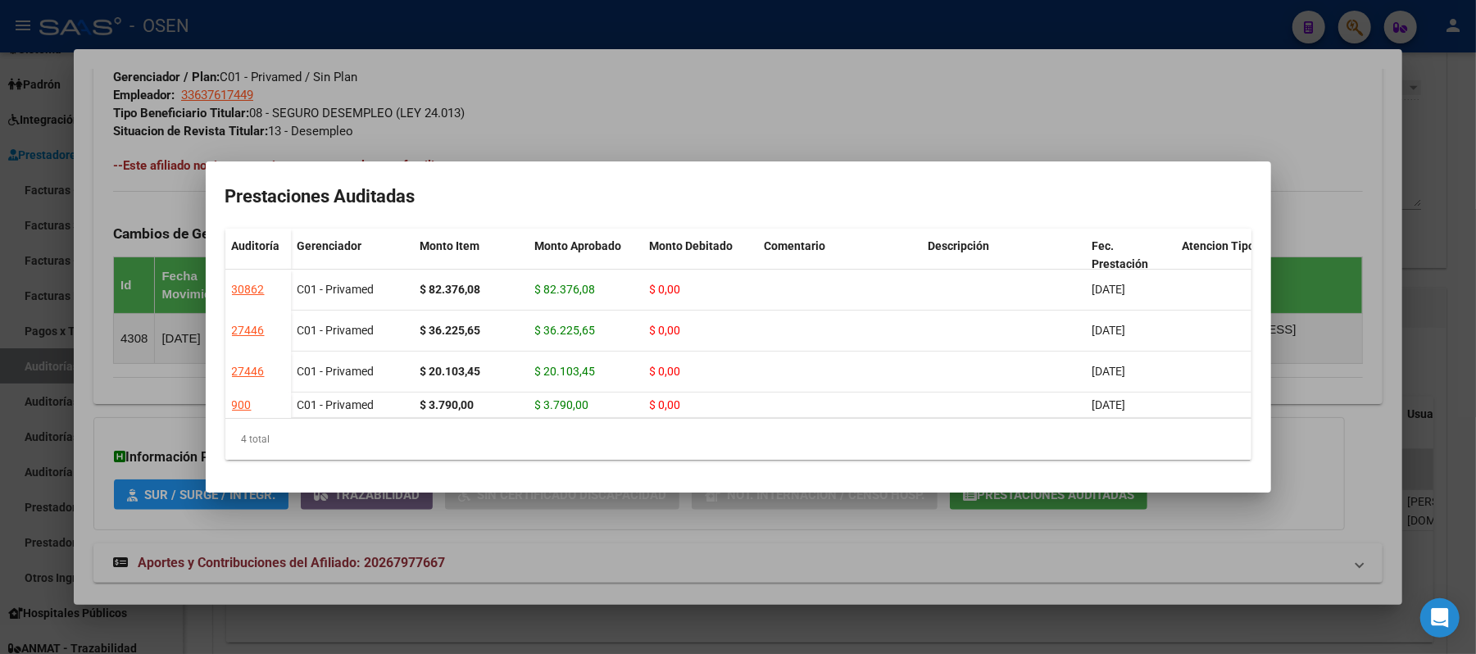
click at [680, 76] on div at bounding box center [738, 327] width 1476 height 654
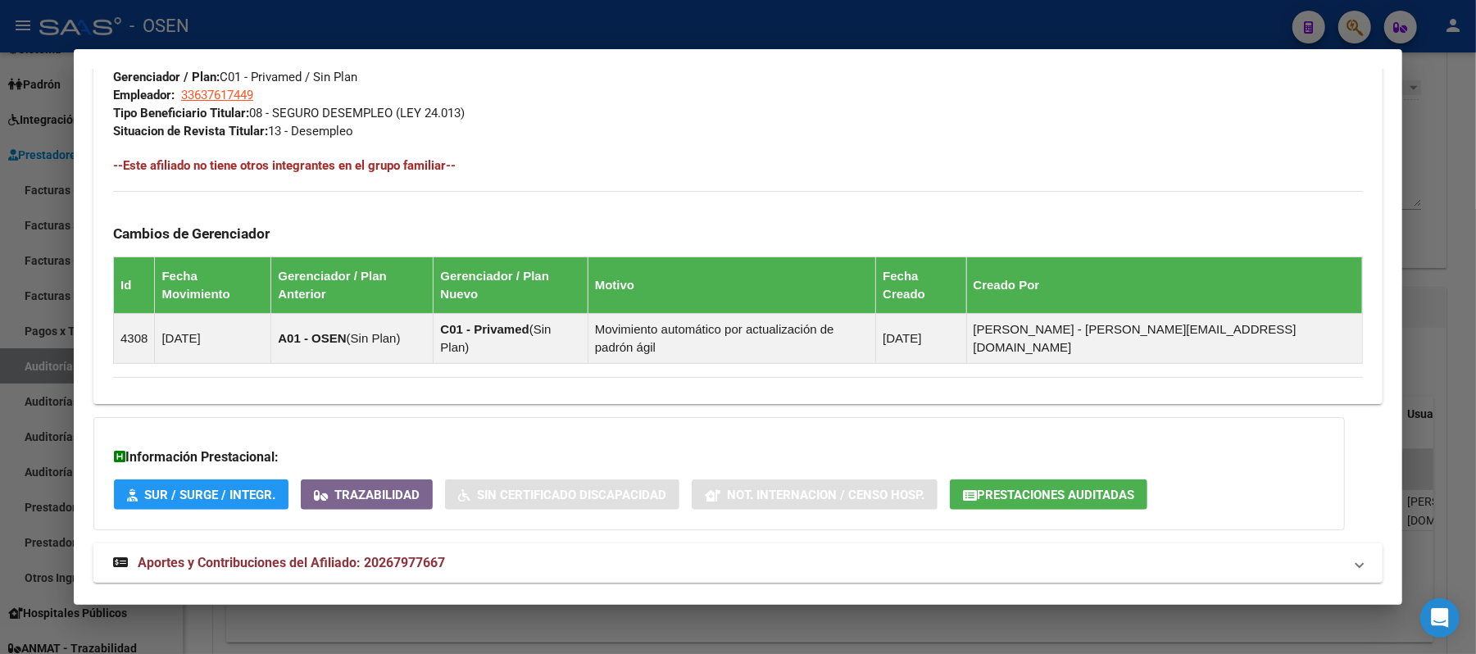
click at [608, 543] on mat-expansion-panel-header "Aportes y Contribuciones del Afiliado: 20267977667" at bounding box center [737, 562] width 1289 height 39
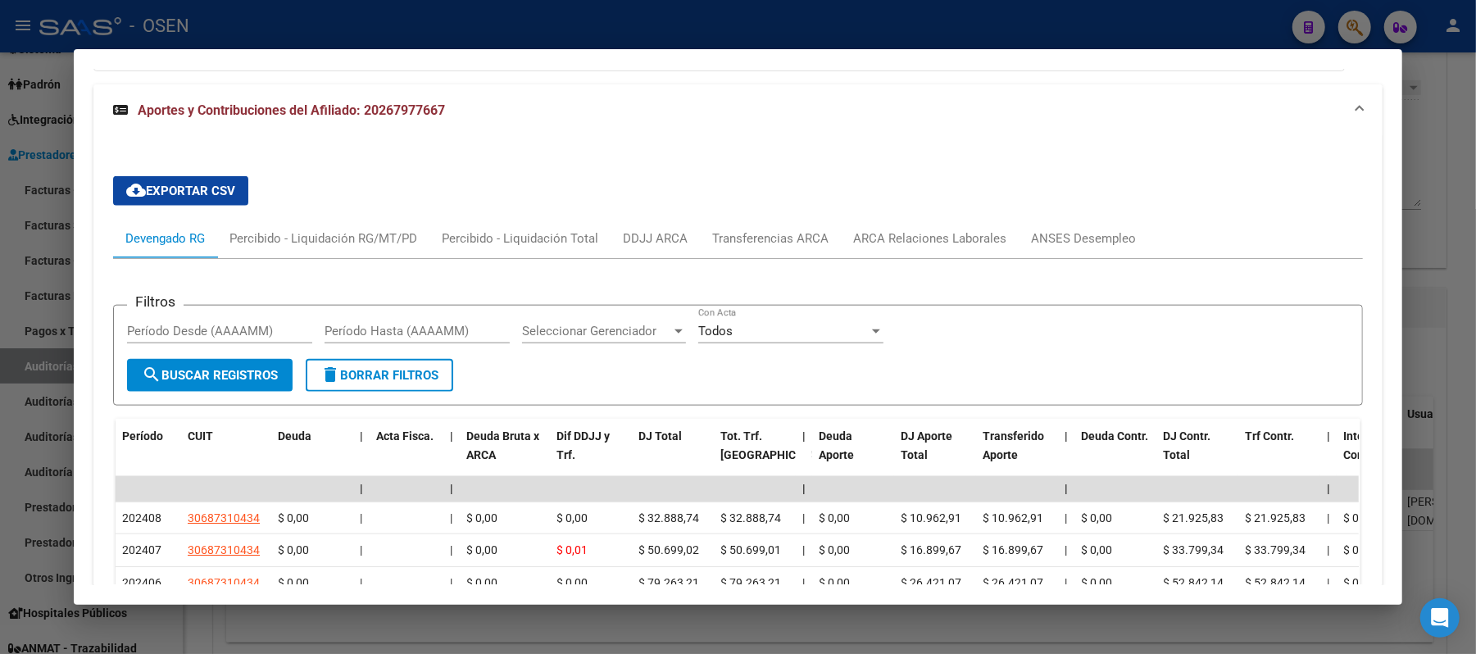
scroll to position [1529, 0]
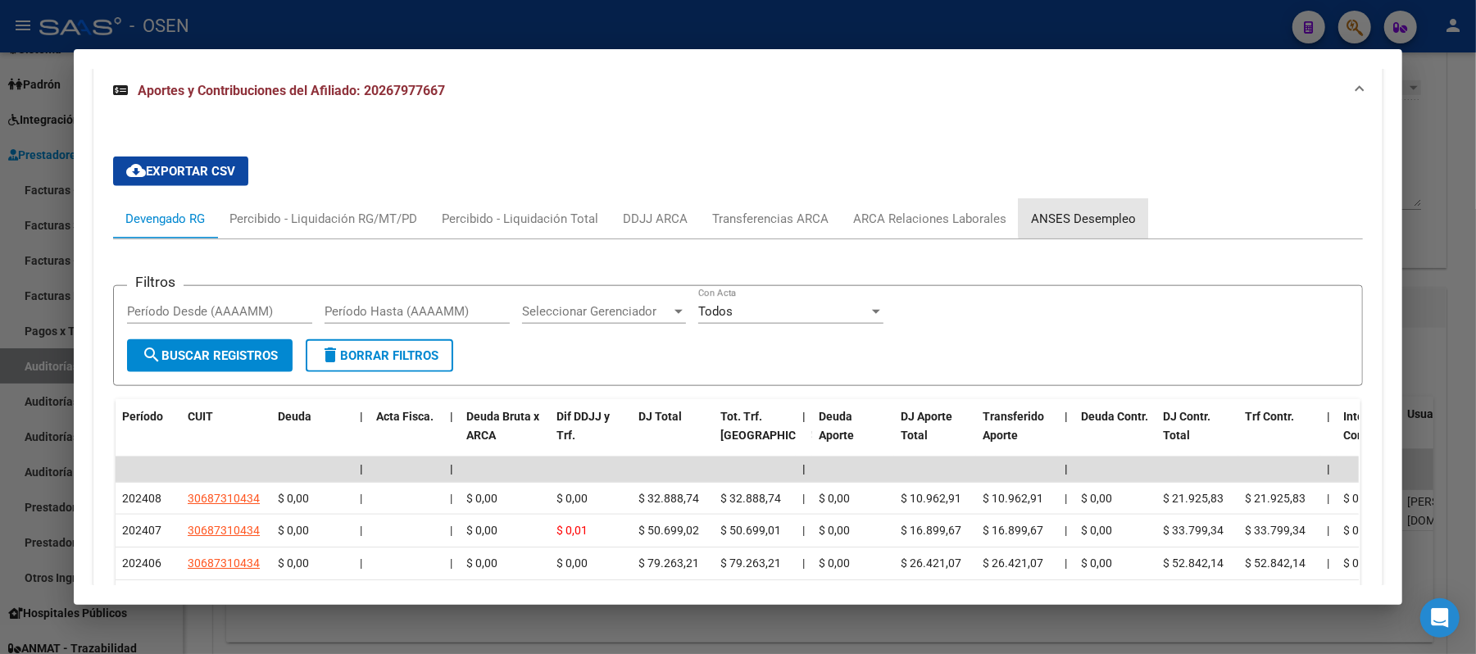
click at [1092, 199] on div "ANSES Desempleo" at bounding box center [1084, 218] width 130 height 39
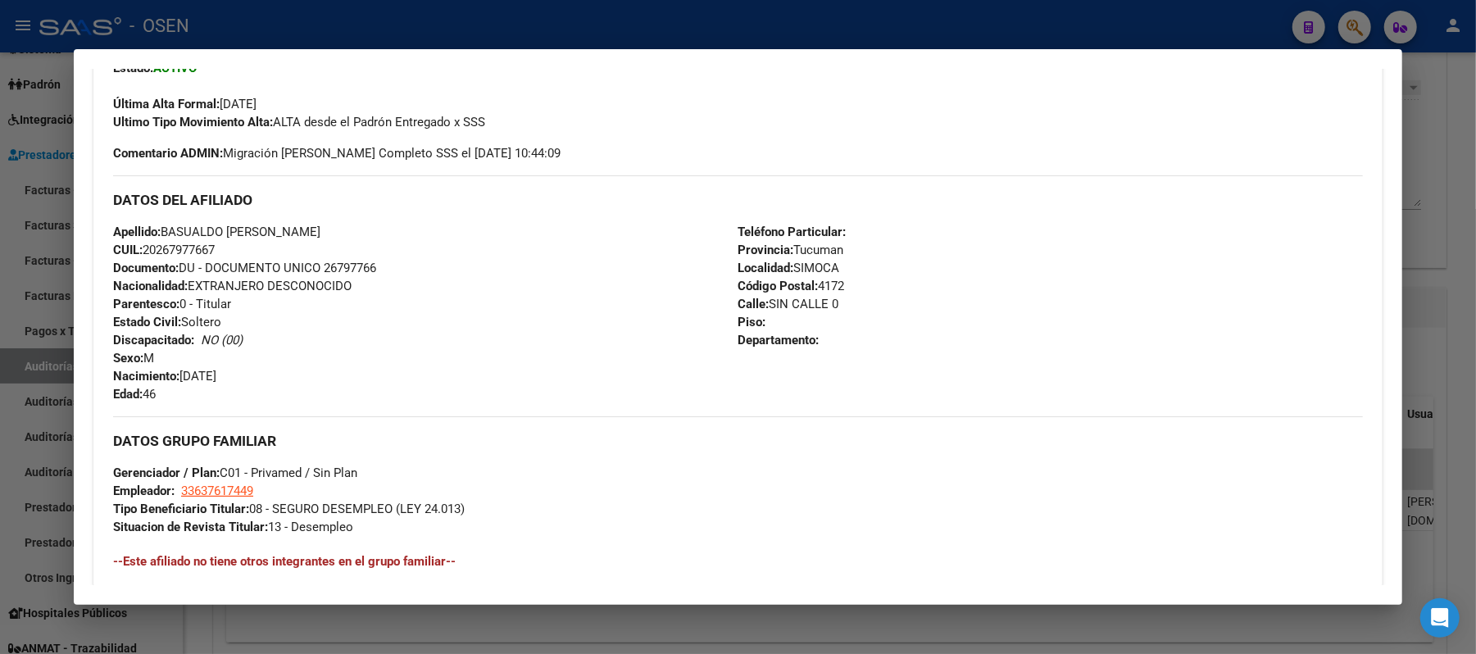
scroll to position [0, 0]
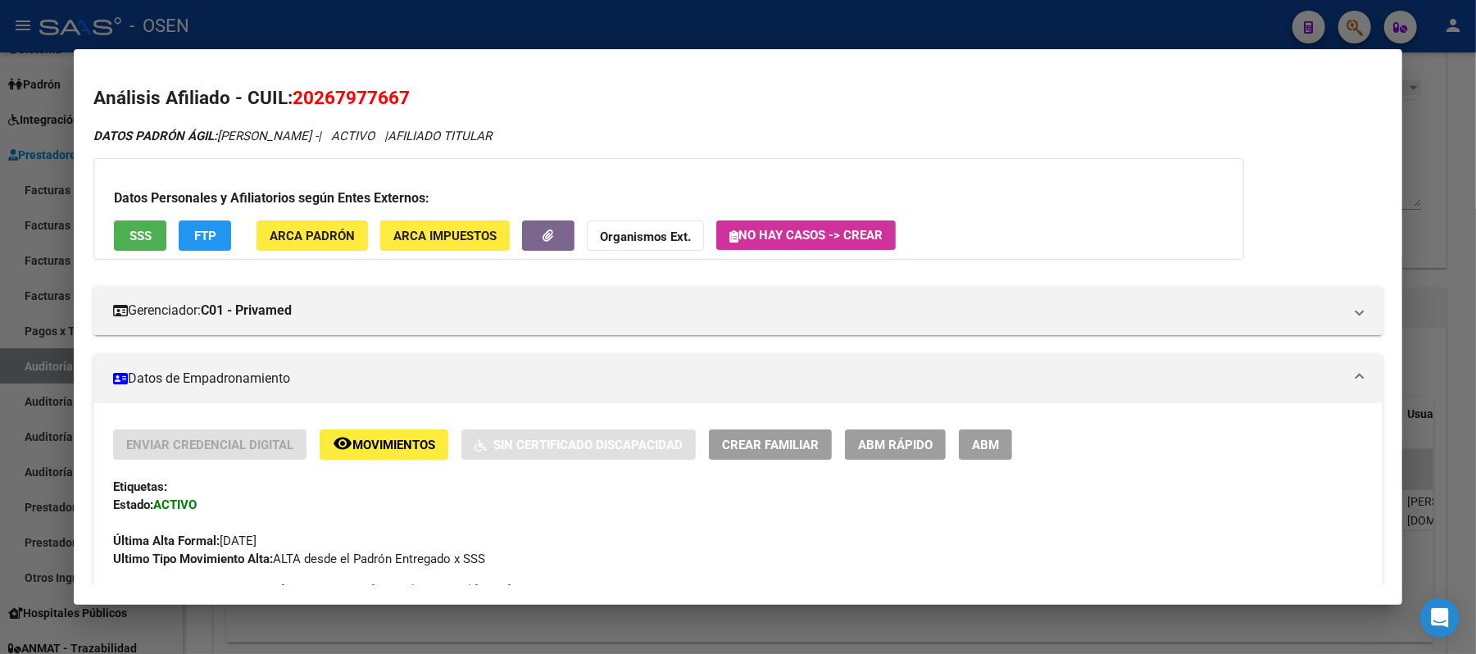
click at [456, 102] on h2 "Análisis Afiliado - CUIL: 20267977667" at bounding box center [737, 98] width 1289 height 28
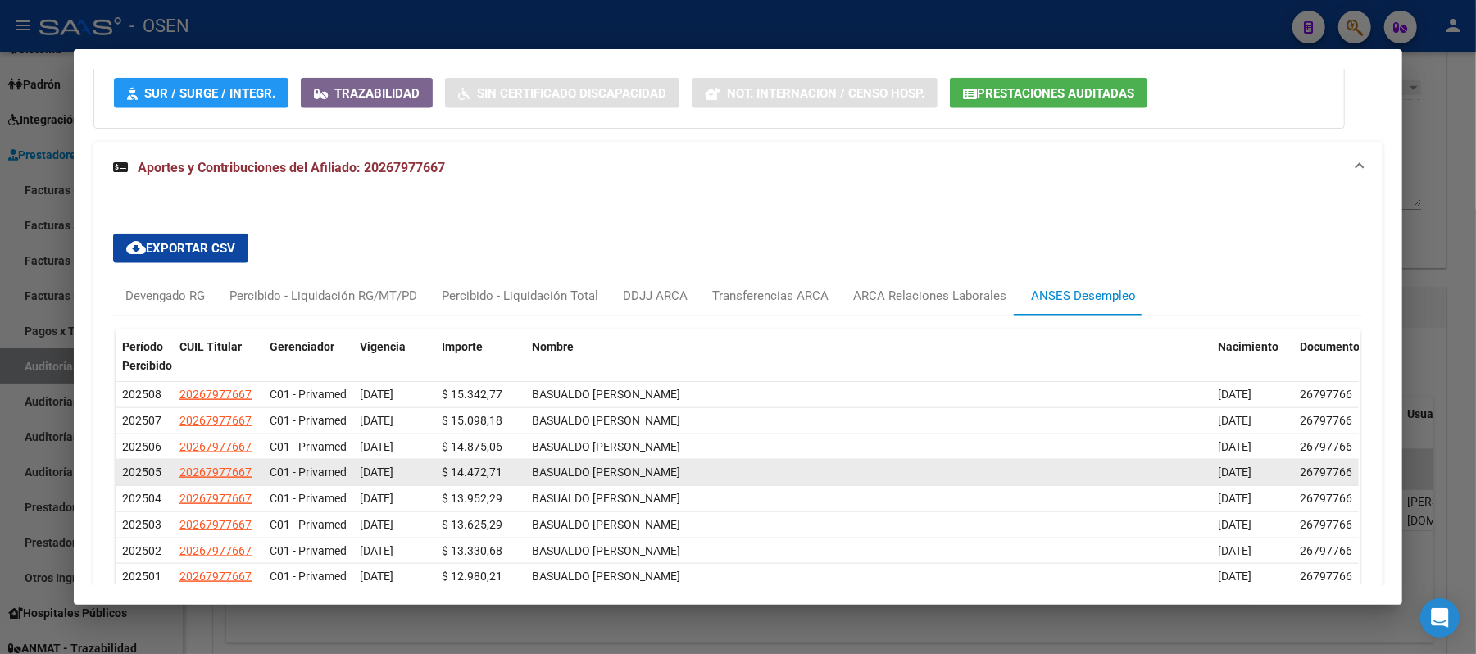
scroll to position [1270, 0]
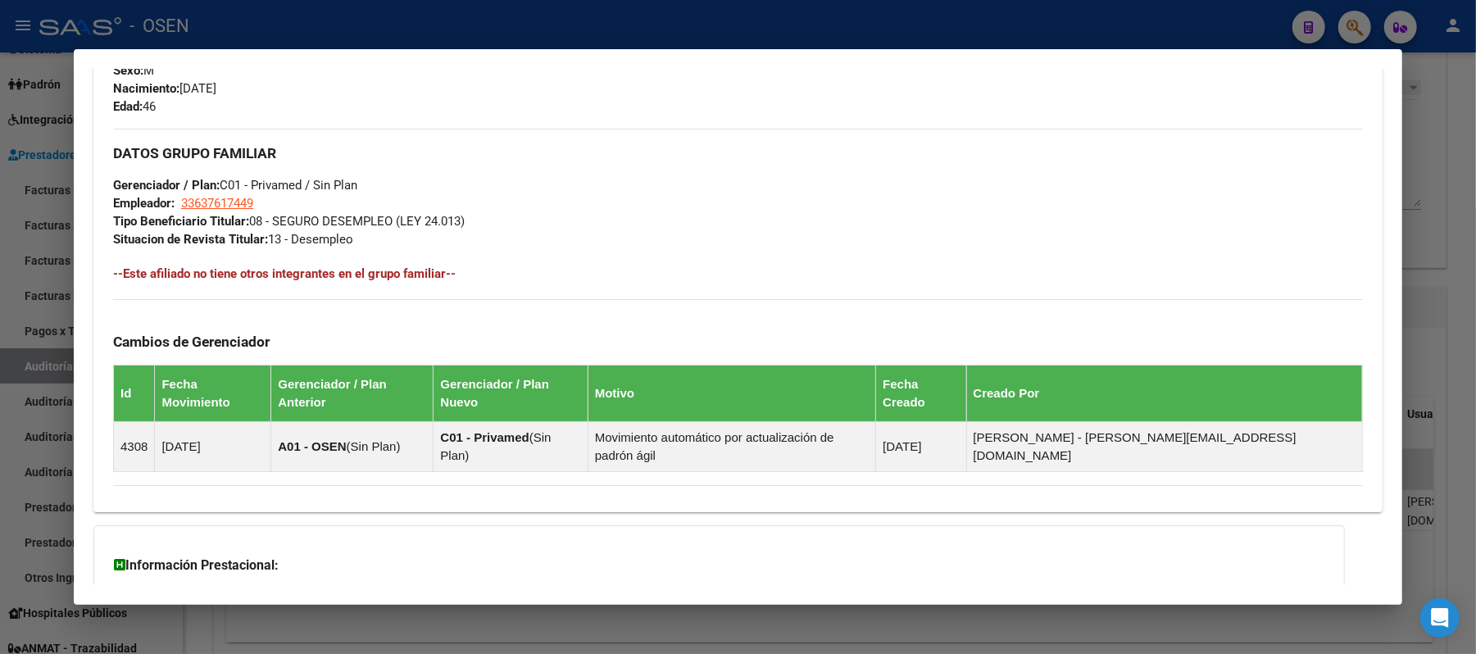
drag, startPoint x: 710, startPoint y: 413, endPoint x: 555, endPoint y: 289, distance: 198.8
click at [555, 289] on div "DATOS GRUPO FAMILIAR Gerenciador / Plan: C01 - Privamed / Sin Plan Empleador: 3…" at bounding box center [738, 300] width 1250 height 343
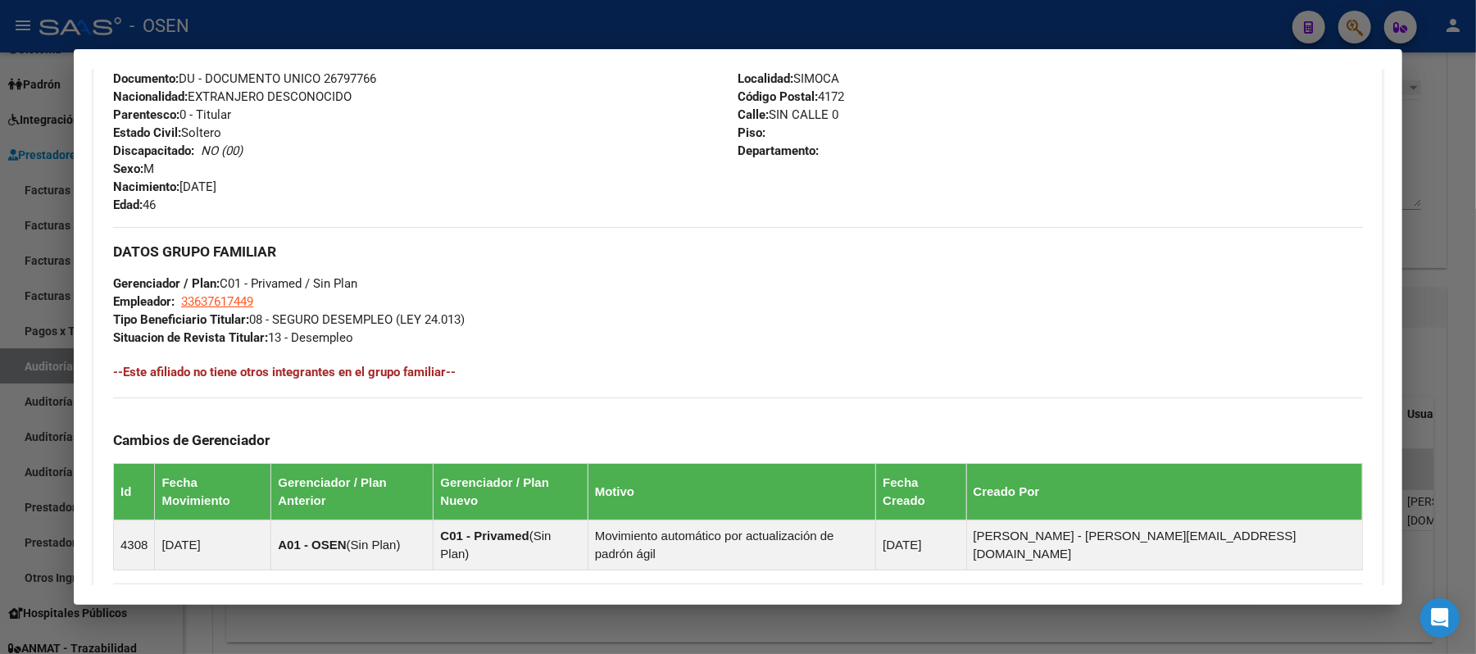
scroll to position [834, 0]
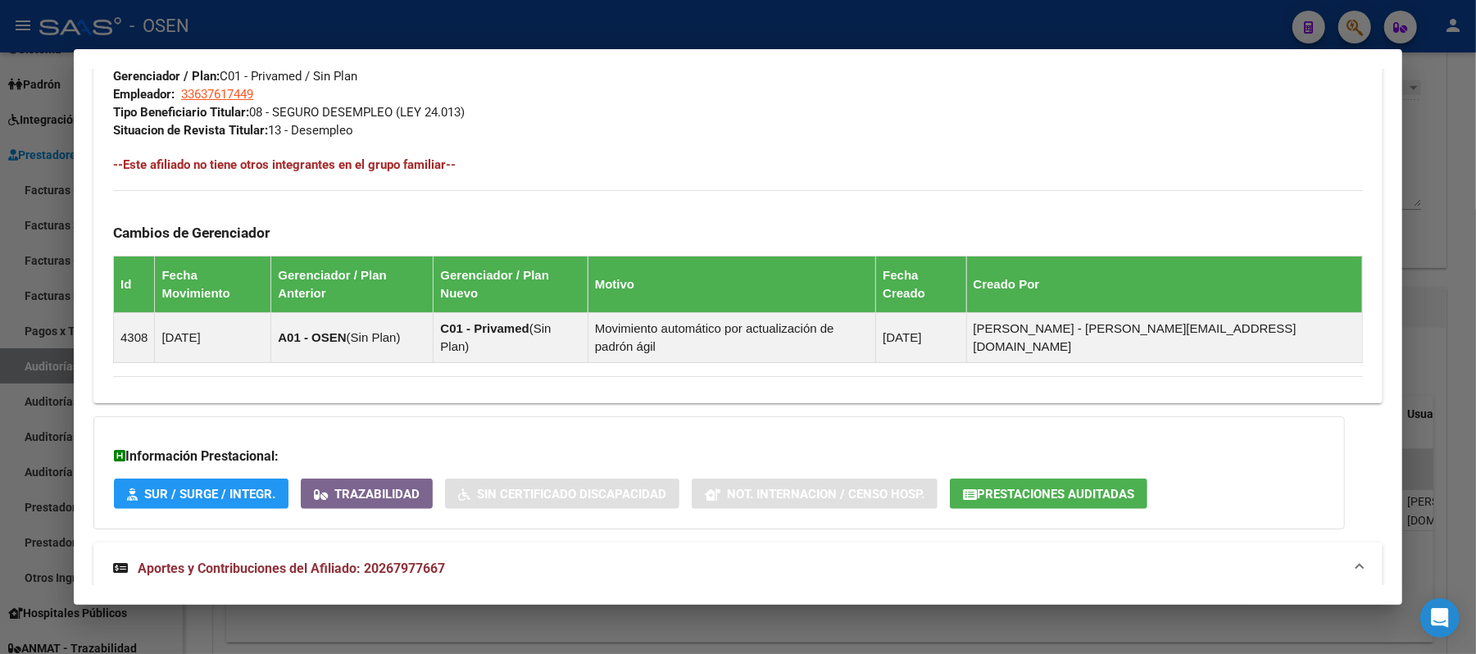
click at [769, 11] on div at bounding box center [738, 327] width 1476 height 654
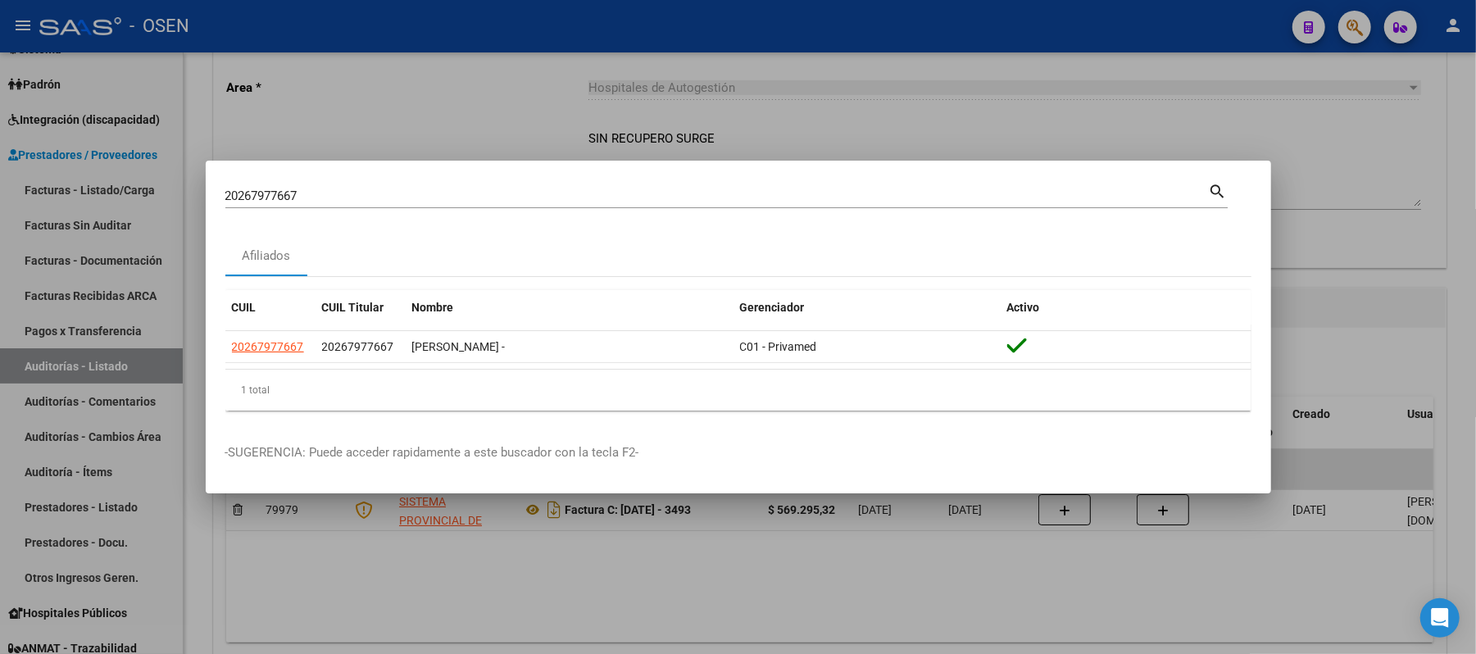
drag, startPoint x: 0, startPoint y: 195, endPoint x: 0, endPoint y: 145, distance: 50.0
click at [0, 175] on div "20267977667 Buscar (apellido, dni, cuil, nro traspaso, cuit, obra social) searc…" at bounding box center [738, 327] width 1476 height 654
click at [366, 191] on input "20267977667" at bounding box center [717, 196] width 984 height 15
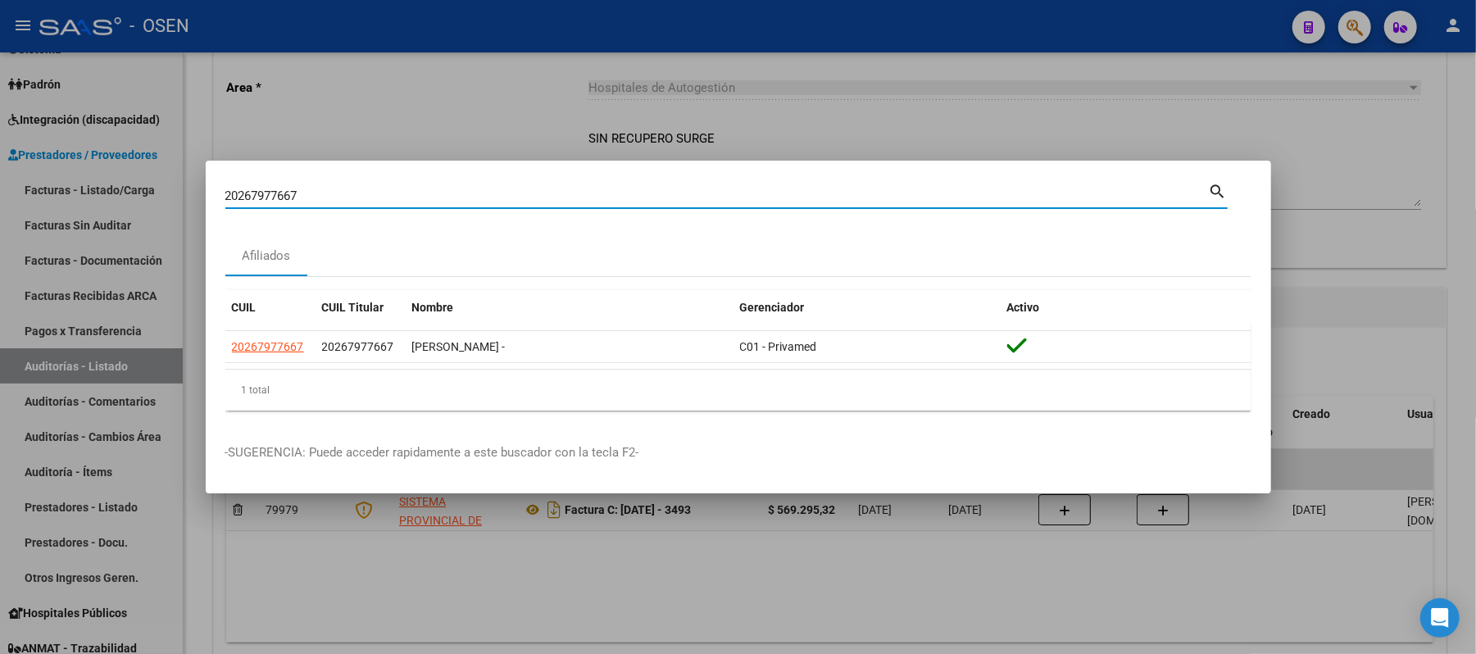
drag, startPoint x: 344, startPoint y: 195, endPoint x: 0, endPoint y: 73, distance: 365.3
click at [0, 89] on div "20267977667 Buscar (apellido, dni, cuil, nro traspaso, cuit, obra social) searc…" at bounding box center [738, 327] width 1476 height 654
paste input "4209468"
type input "24209468"
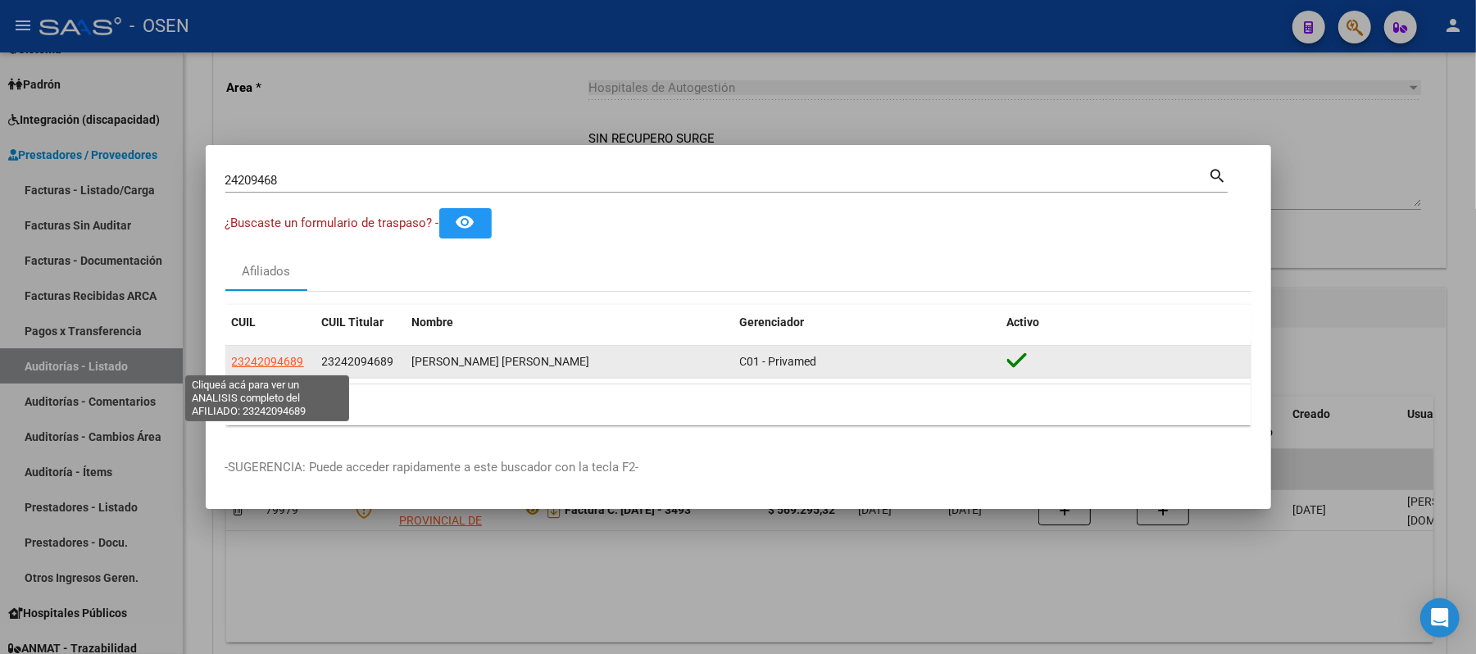
click at [275, 359] on span "23242094689" at bounding box center [268, 361] width 72 height 13
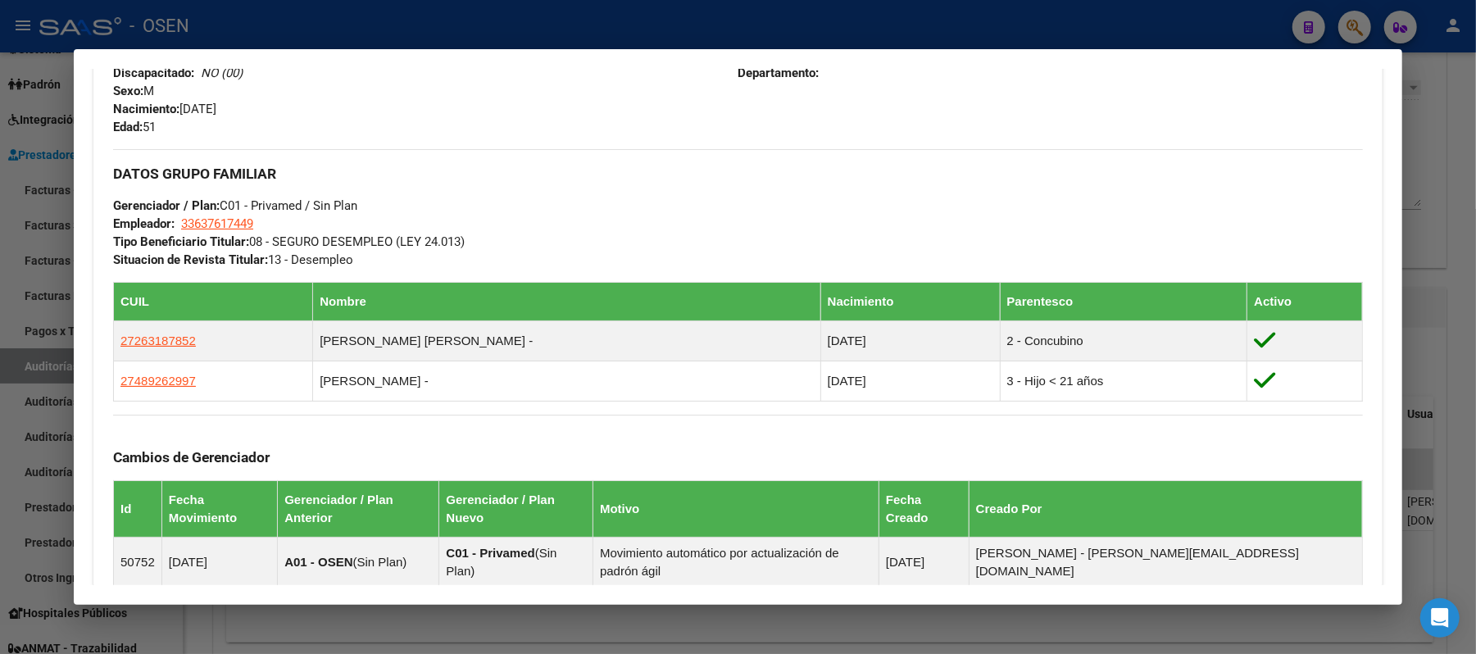
scroll to position [946, 0]
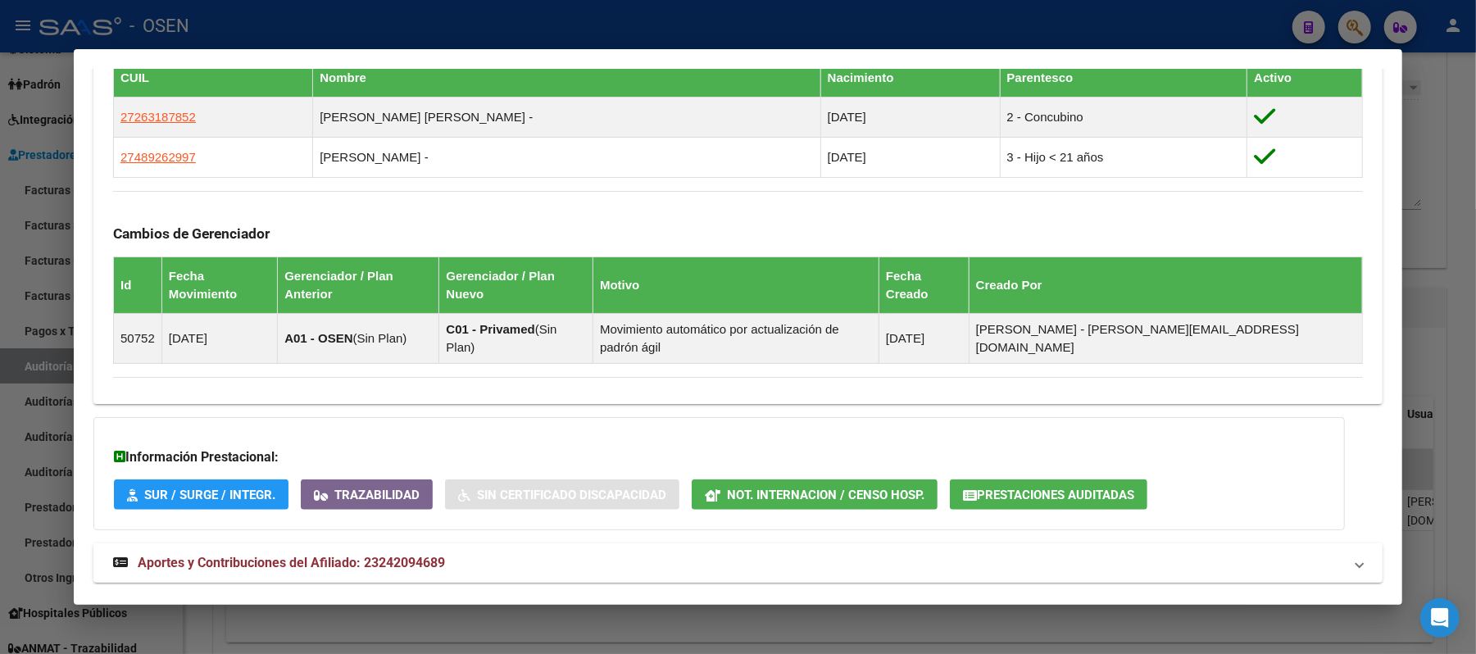
click at [589, 553] on mat-panel-title "Aportes y Contribuciones del Afiliado: 23242094689" at bounding box center [728, 563] width 1230 height 20
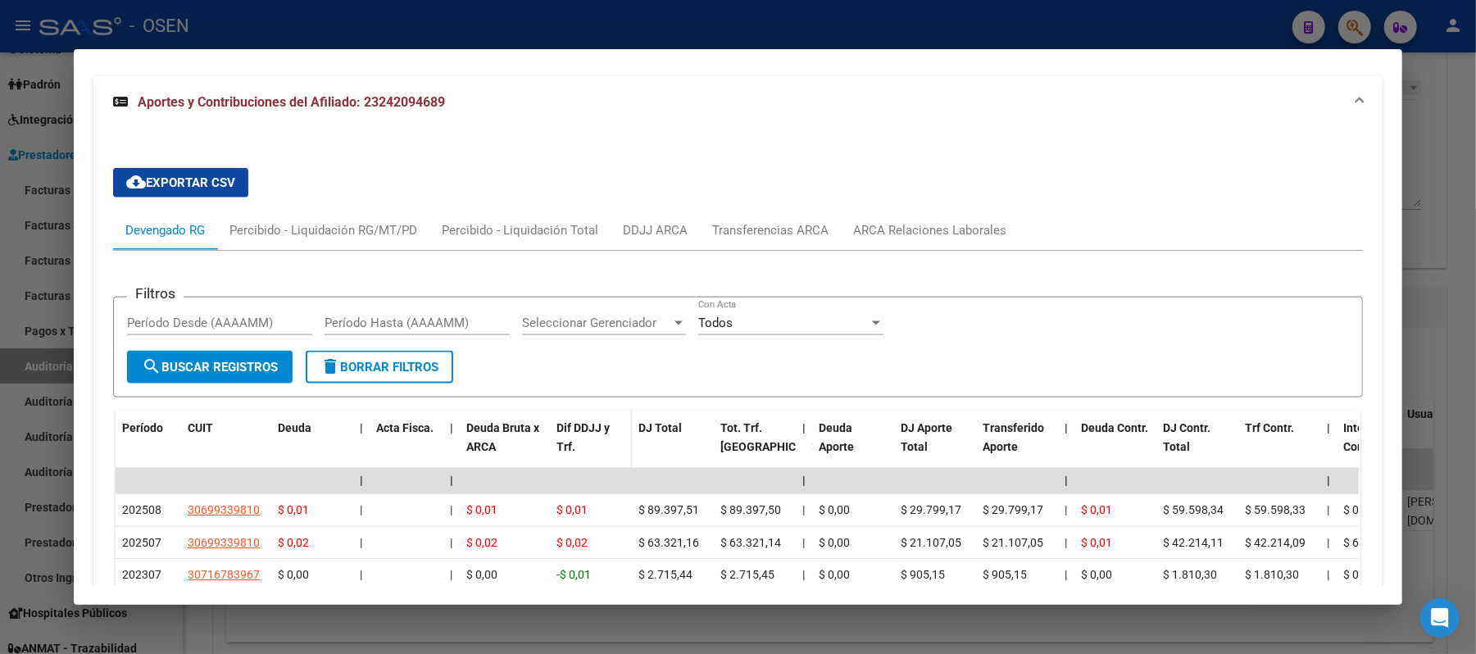
scroll to position [1575, 0]
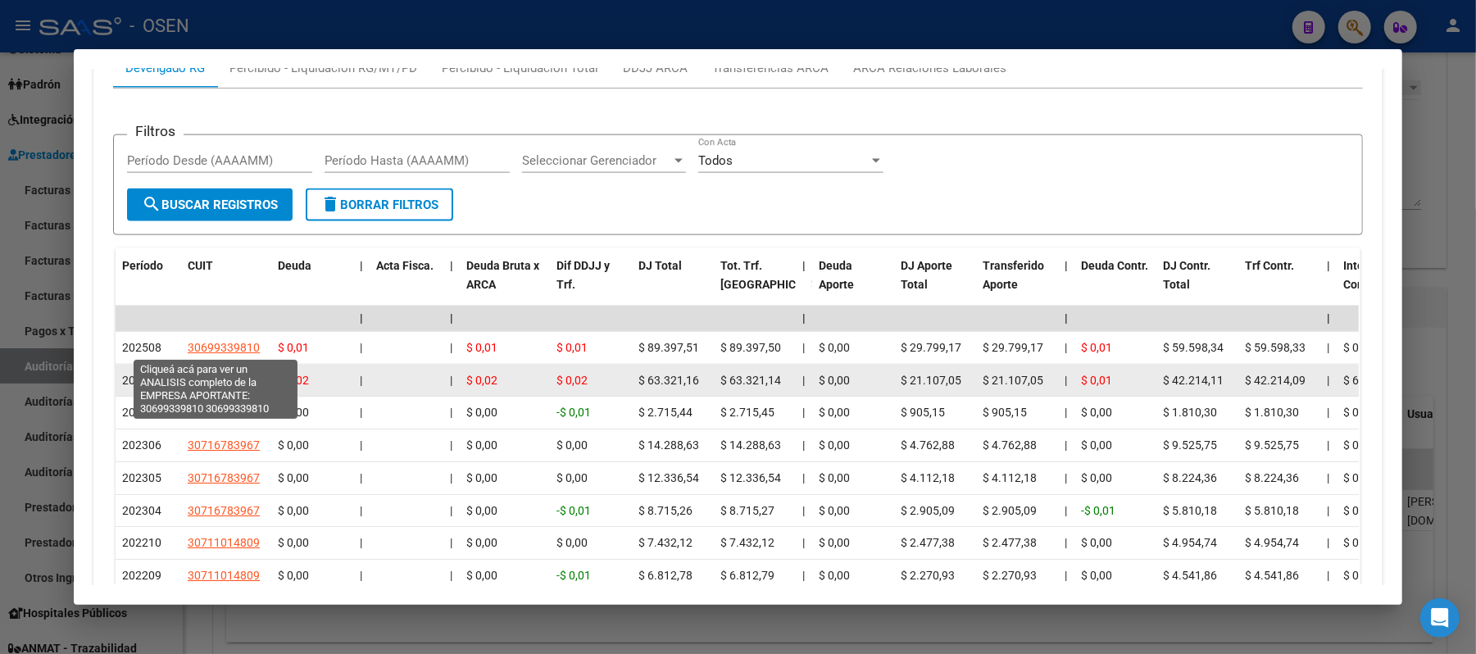
click at [243, 374] on span "30699339810" at bounding box center [224, 380] width 72 height 13
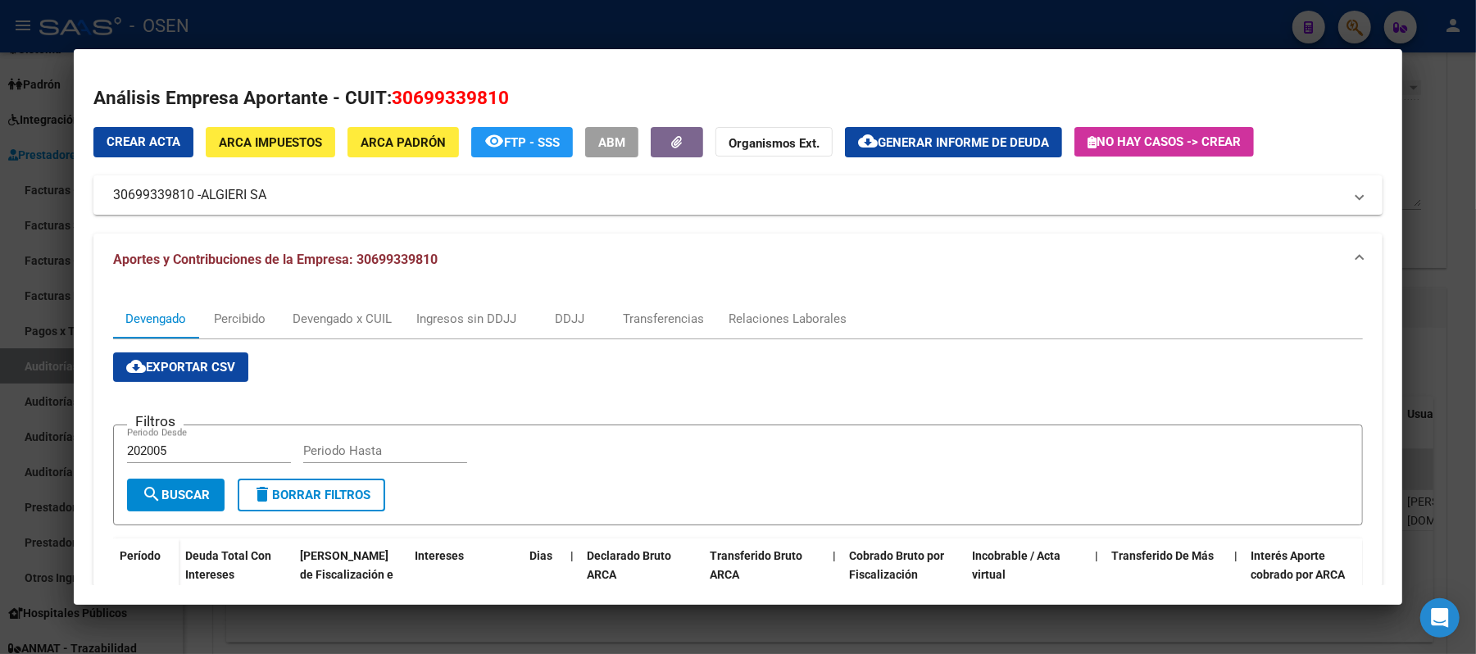
click at [326, 34] on div at bounding box center [738, 327] width 1476 height 654
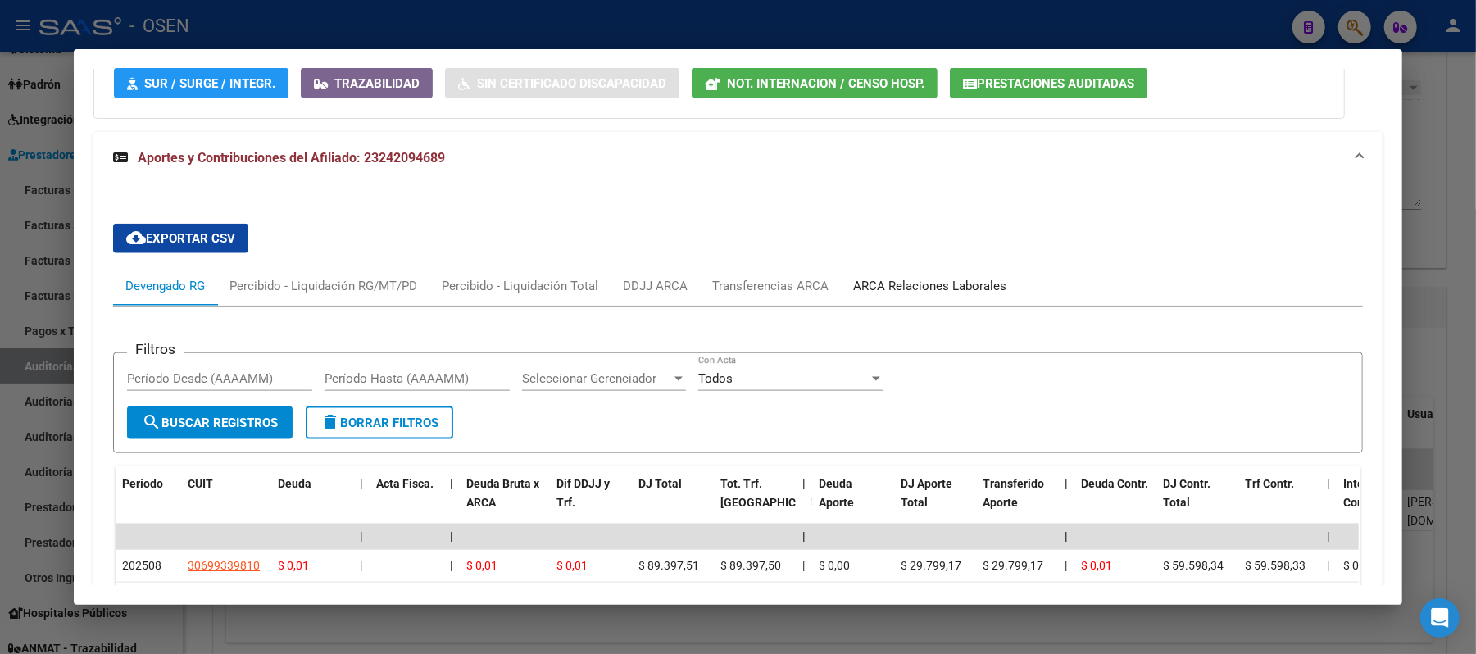
click at [902, 277] on div "ARCA Relaciones Laborales" at bounding box center [929, 286] width 153 height 18
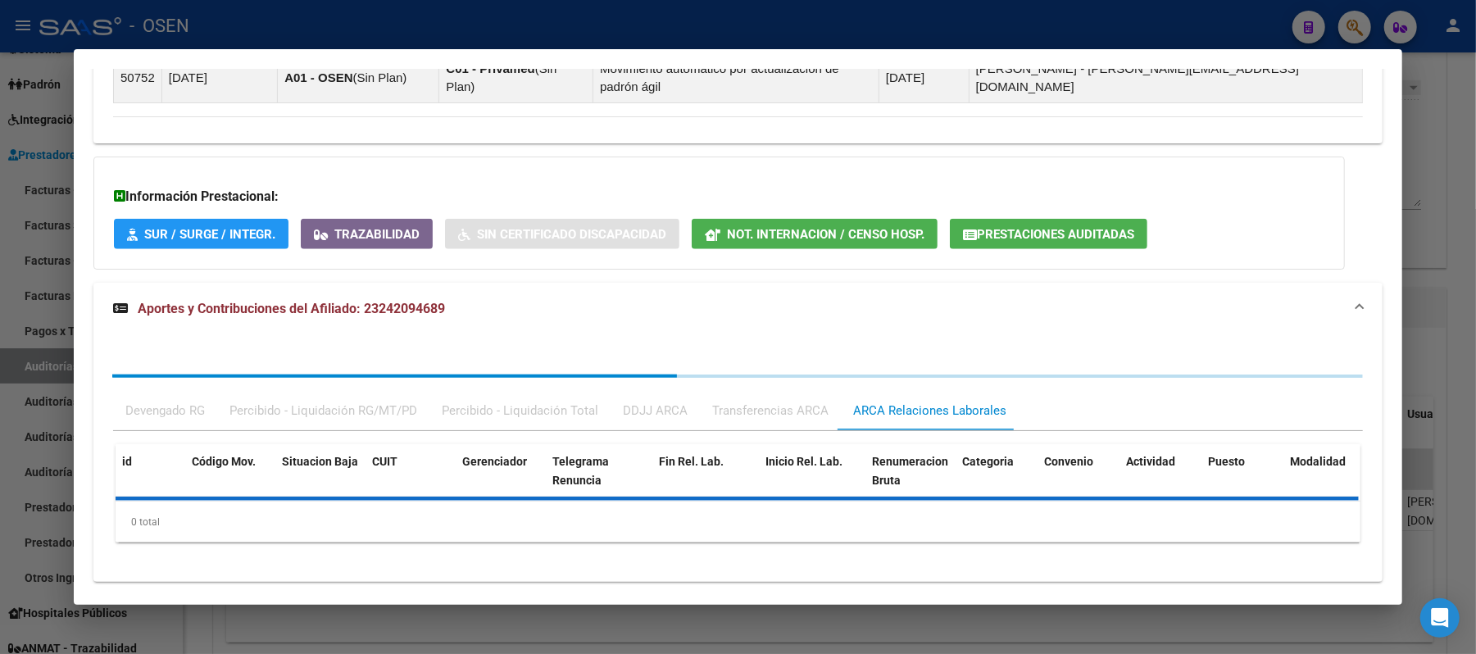
scroll to position [1357, 0]
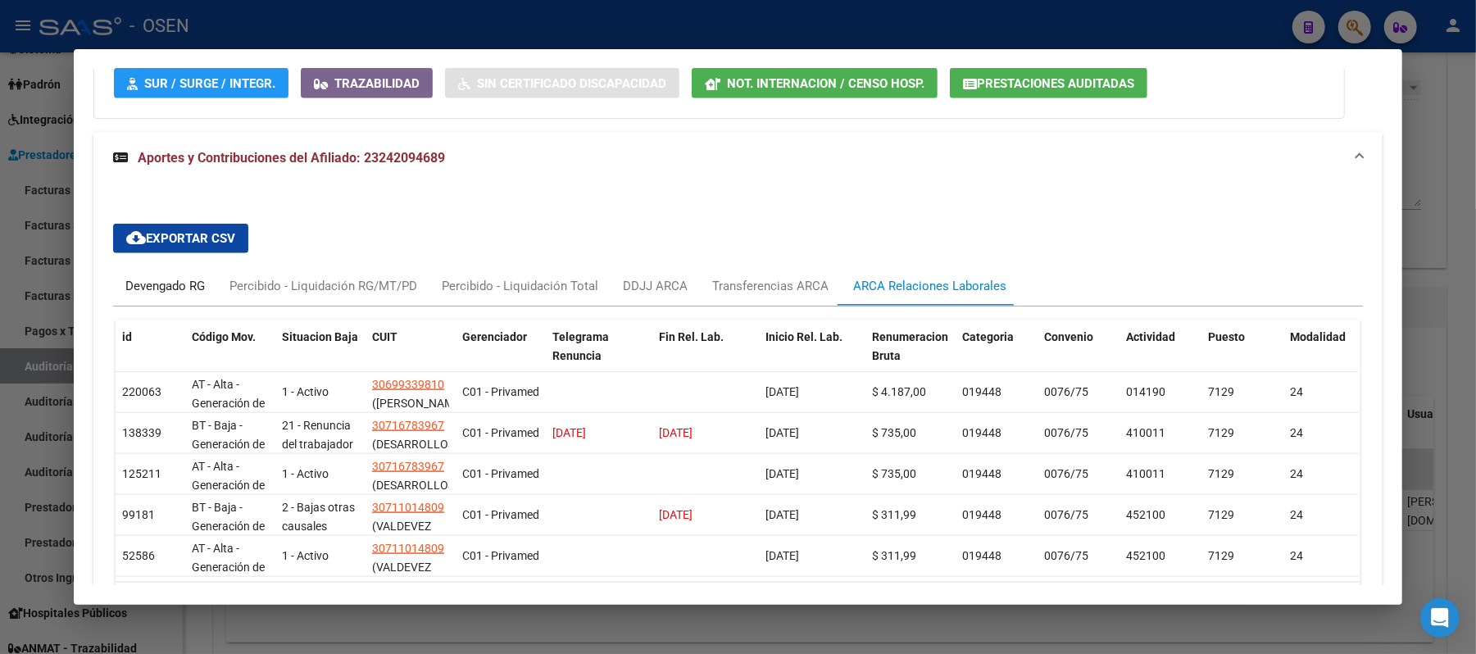
click at [145, 277] on div "Devengado RG" at bounding box center [165, 286] width 80 height 18
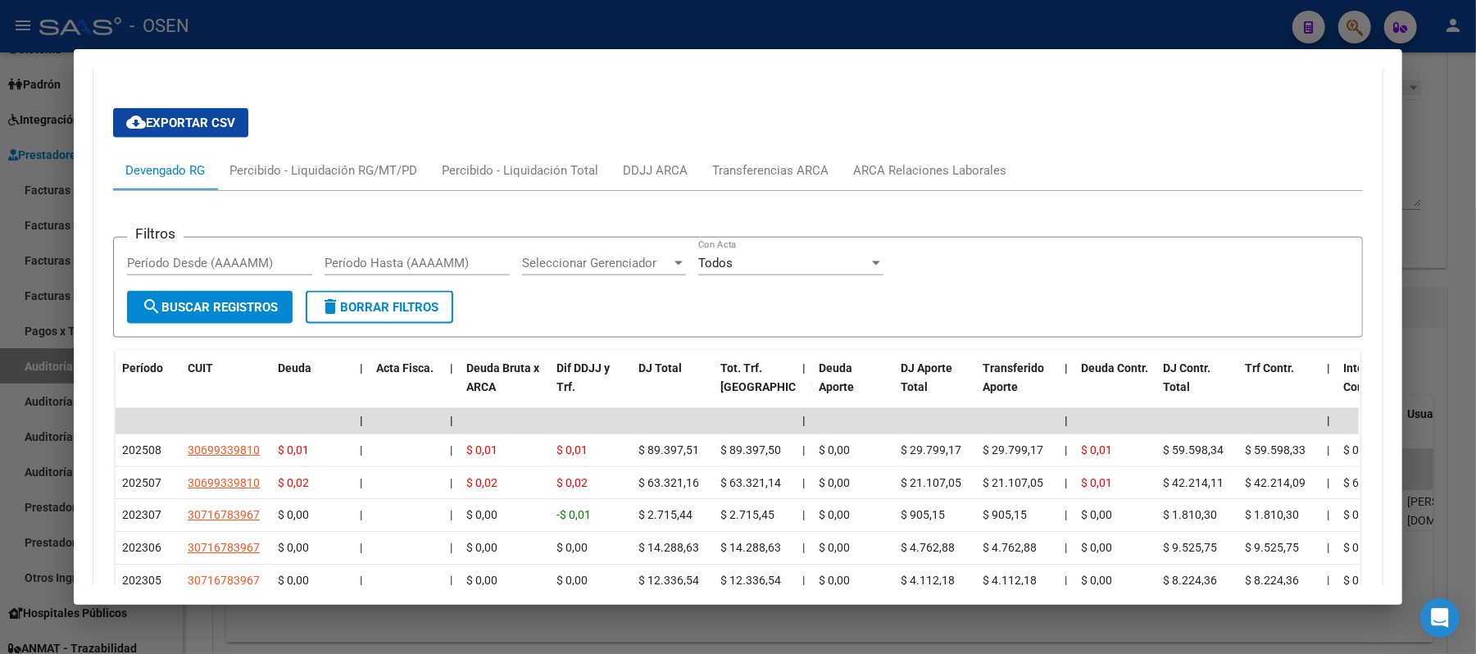
scroll to position [1248, 0]
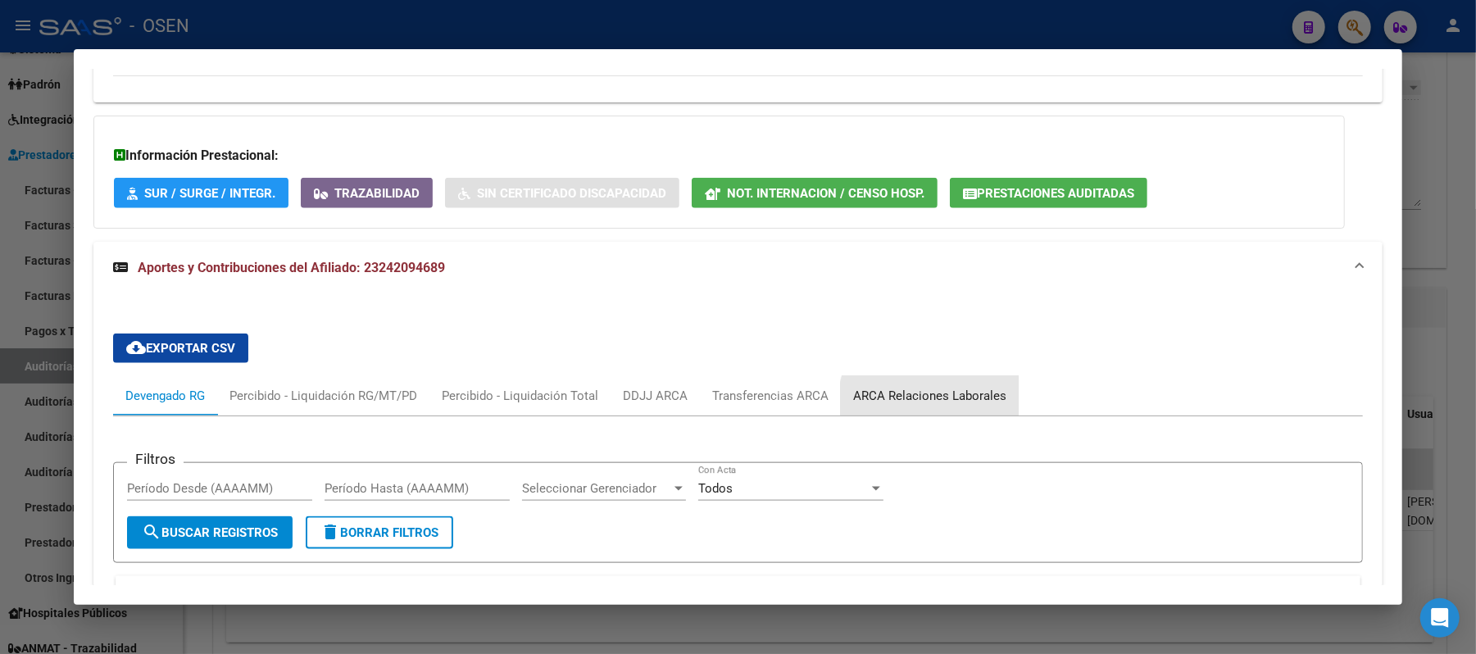
click at [965, 376] on div "ARCA Relaciones Laborales" at bounding box center [930, 395] width 178 height 39
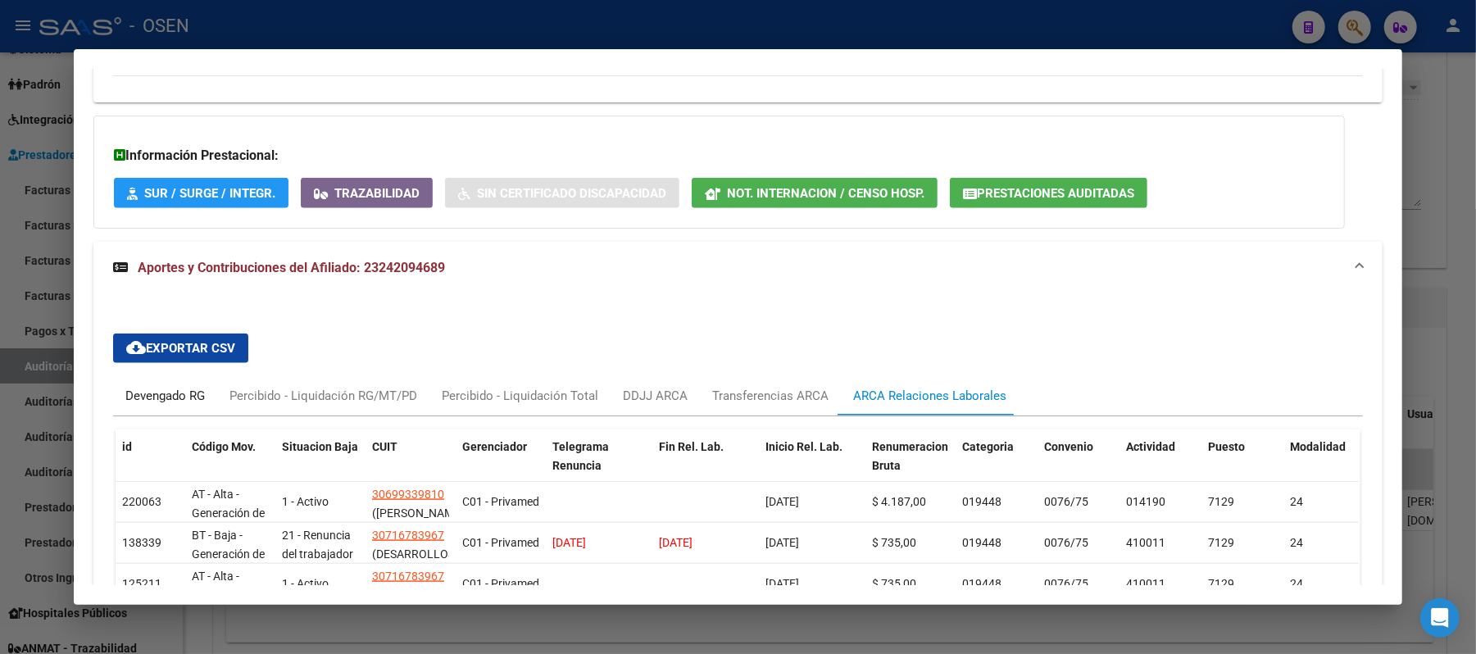
click at [151, 387] on div "Devengado RG" at bounding box center [165, 396] width 80 height 18
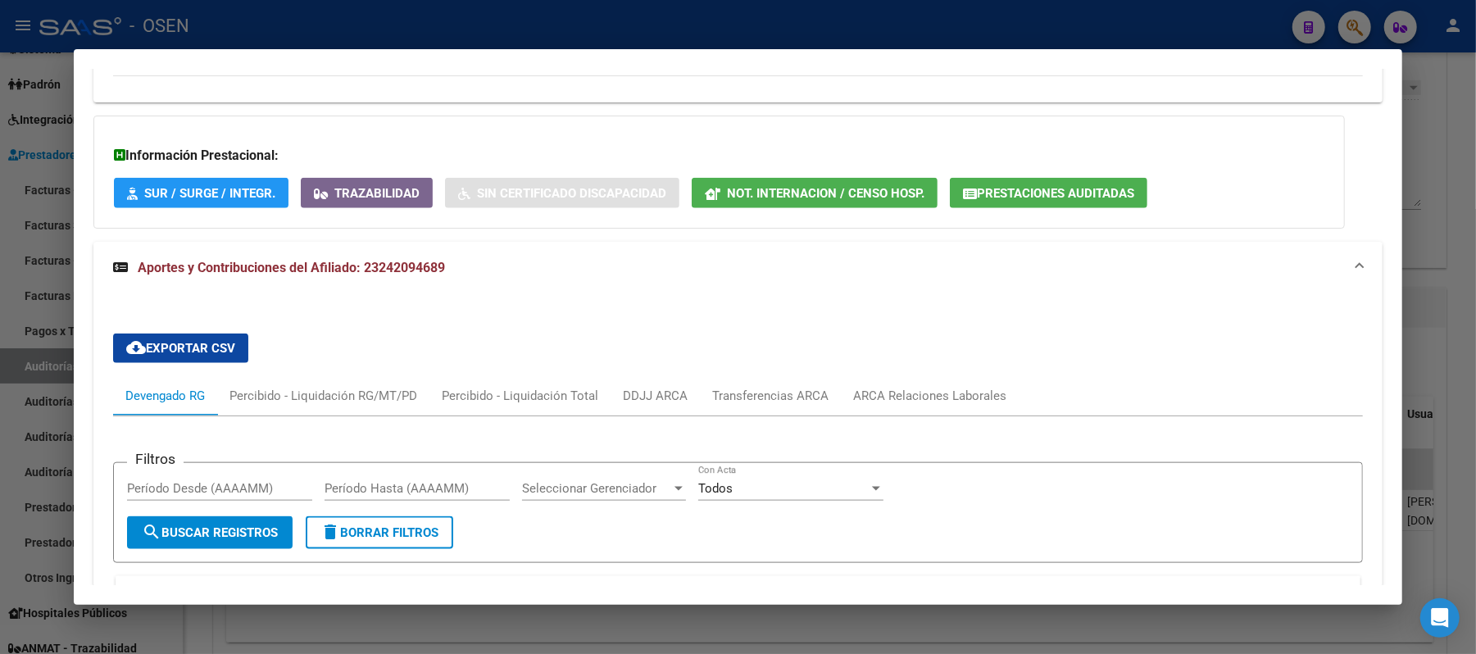
click at [1008, 186] on span "Prestaciones Auditadas" at bounding box center [1055, 193] width 157 height 15
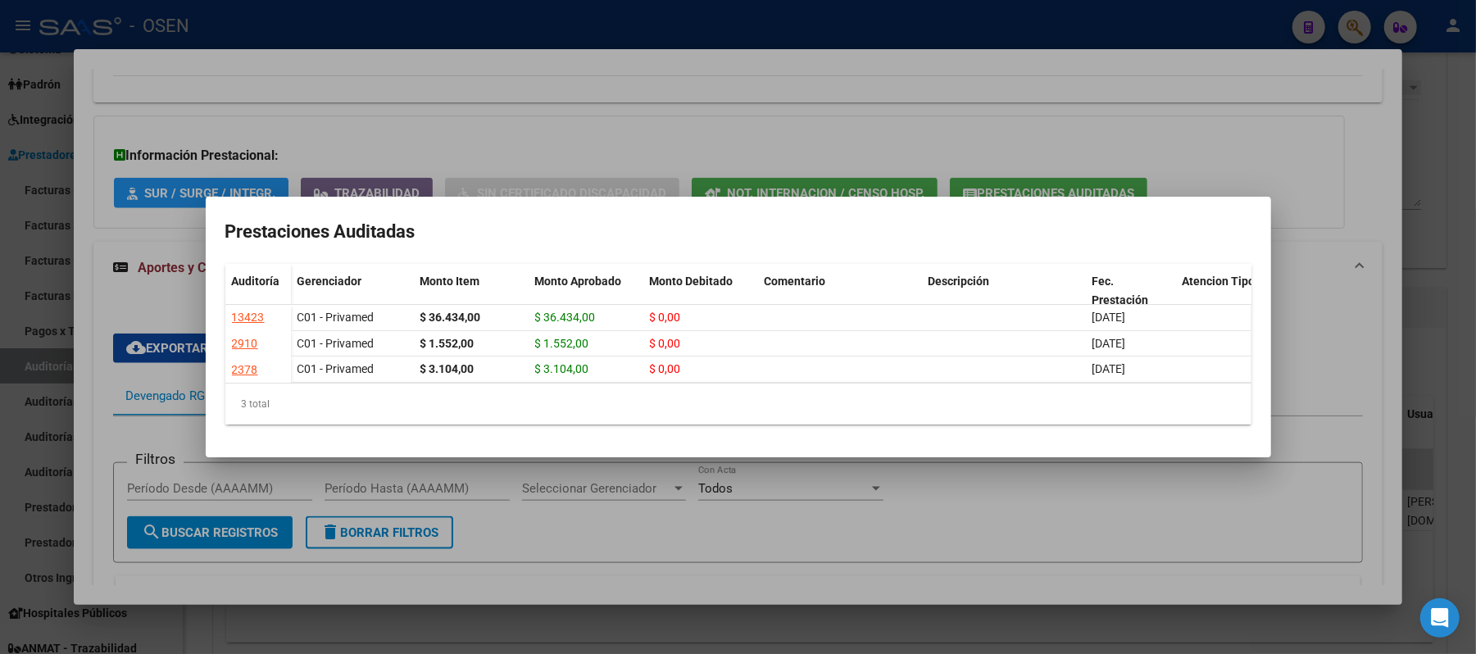
click at [558, 85] on div at bounding box center [738, 327] width 1476 height 654
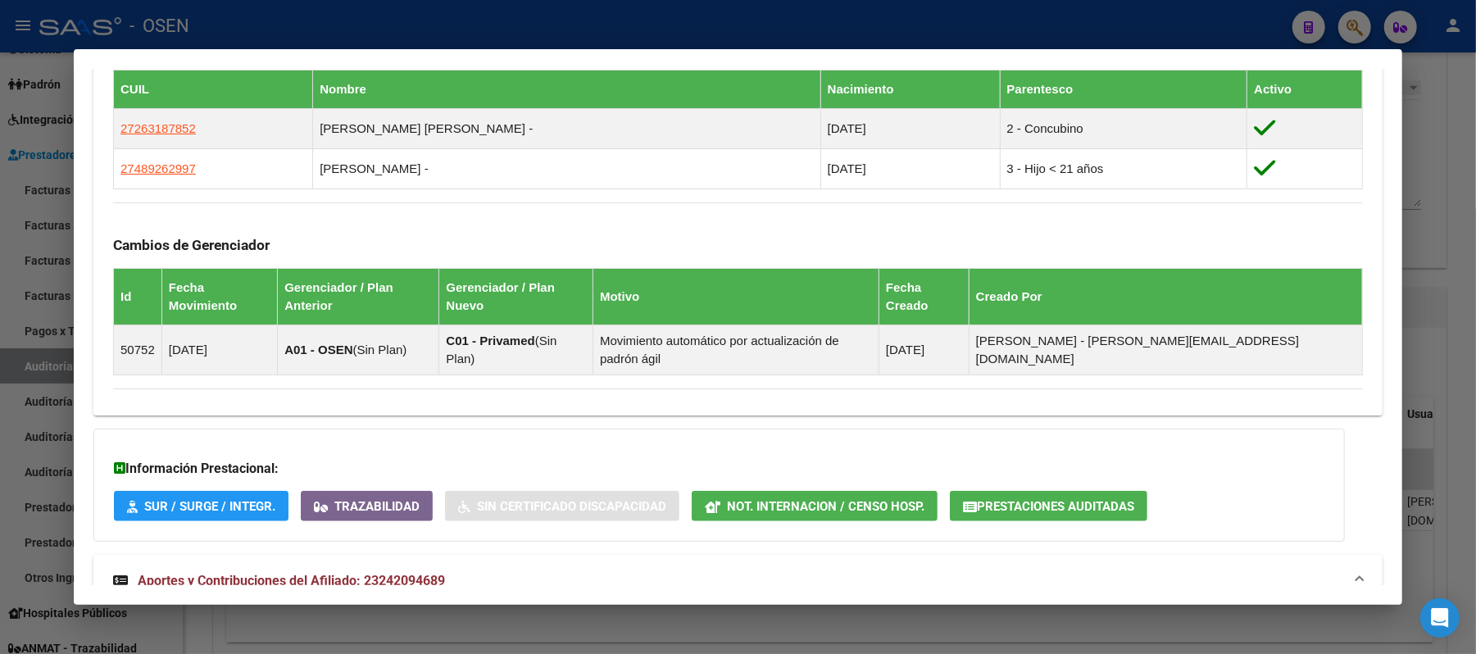
scroll to position [592, 0]
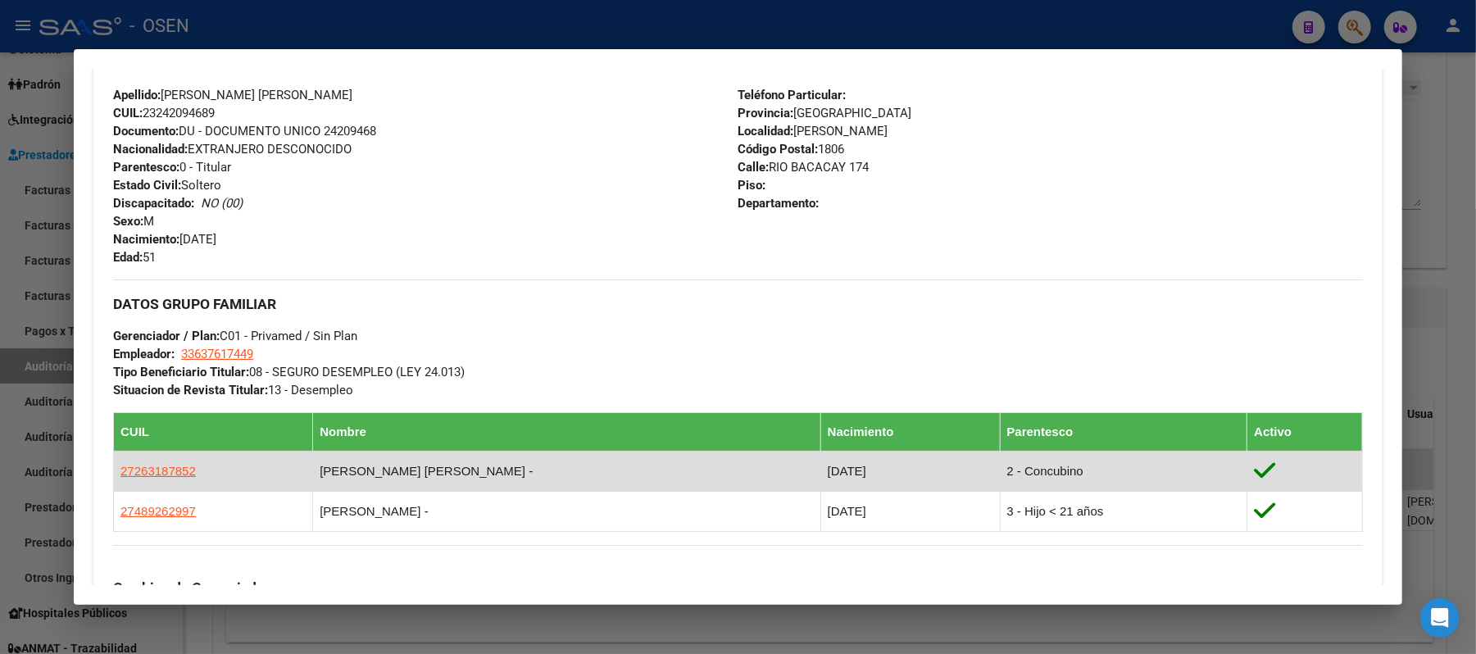
click at [135, 461] on td "27263187852" at bounding box center [213, 472] width 199 height 40
click at [136, 469] on span "27263187852" at bounding box center [157, 471] width 75 height 14
type textarea "27263187852"
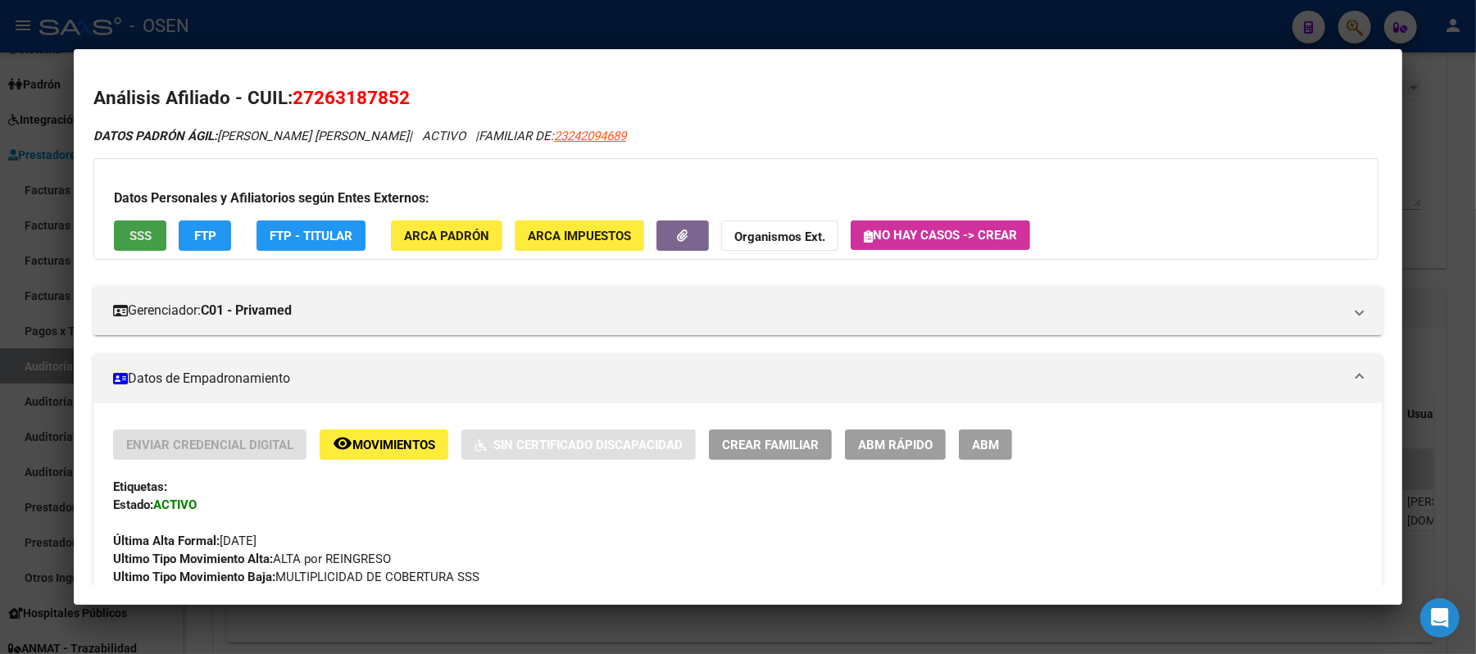
click at [134, 234] on span "SSS" at bounding box center [141, 236] width 22 height 15
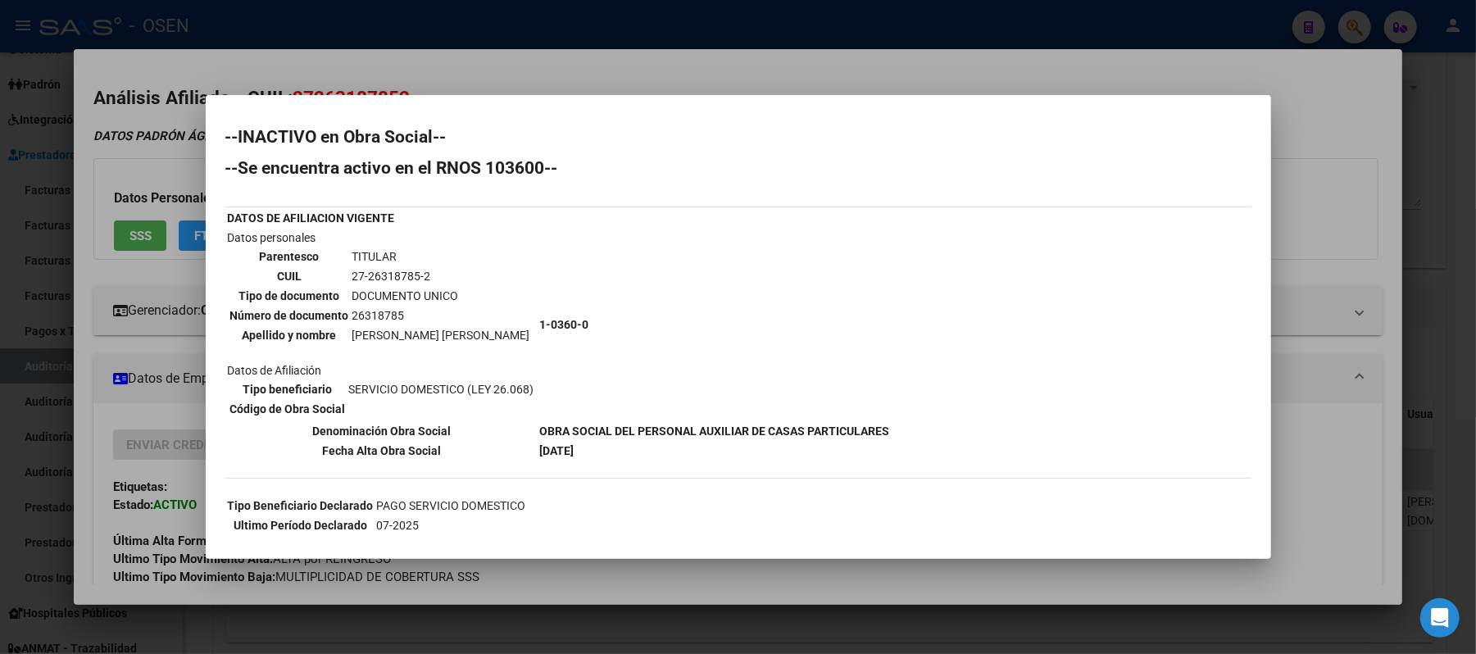
click at [875, 66] on div at bounding box center [738, 327] width 1476 height 654
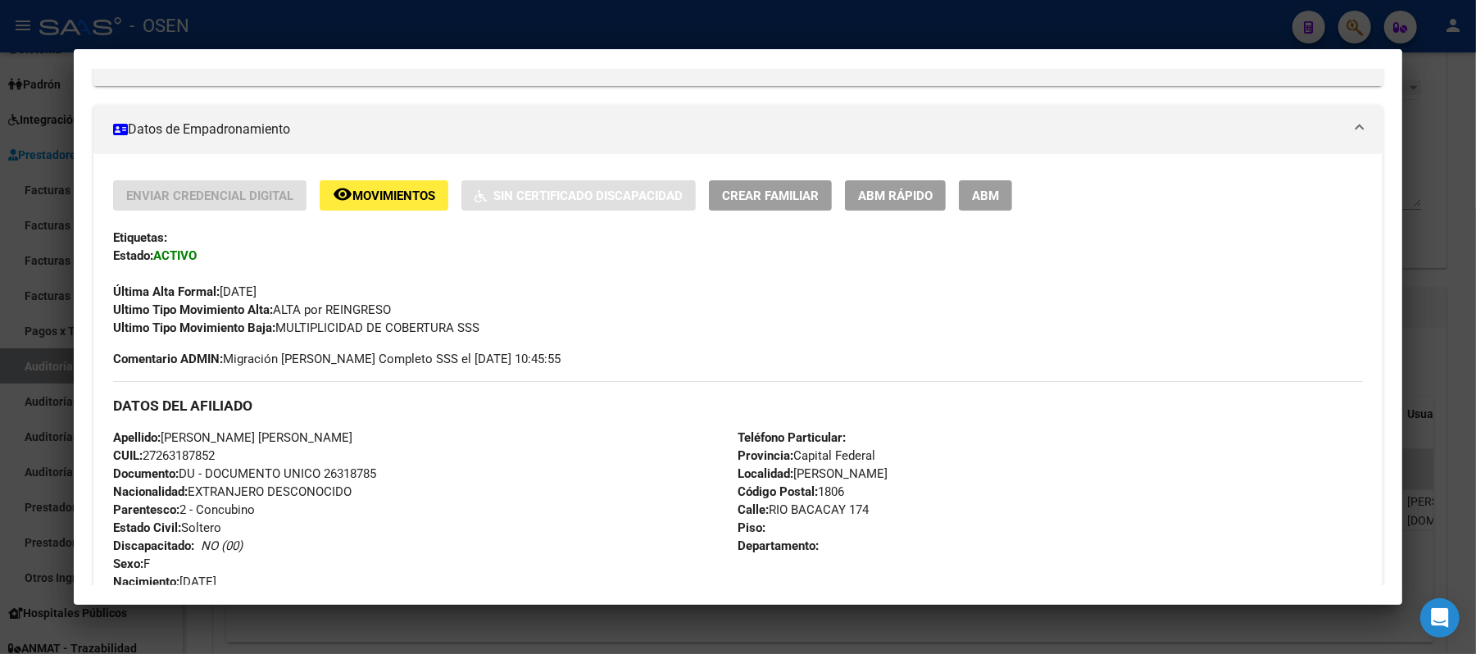
scroll to position [218, 0]
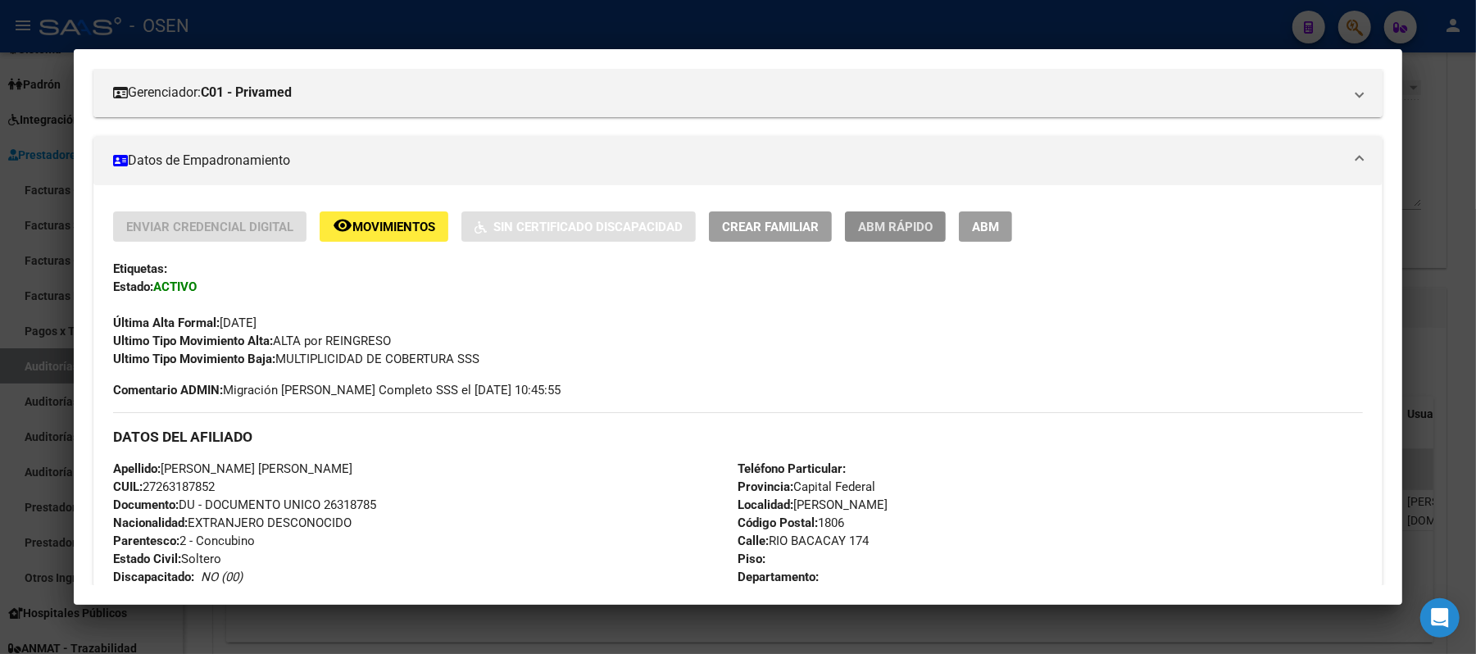
click at [883, 226] on span "ABM Rápido" at bounding box center [895, 227] width 75 height 15
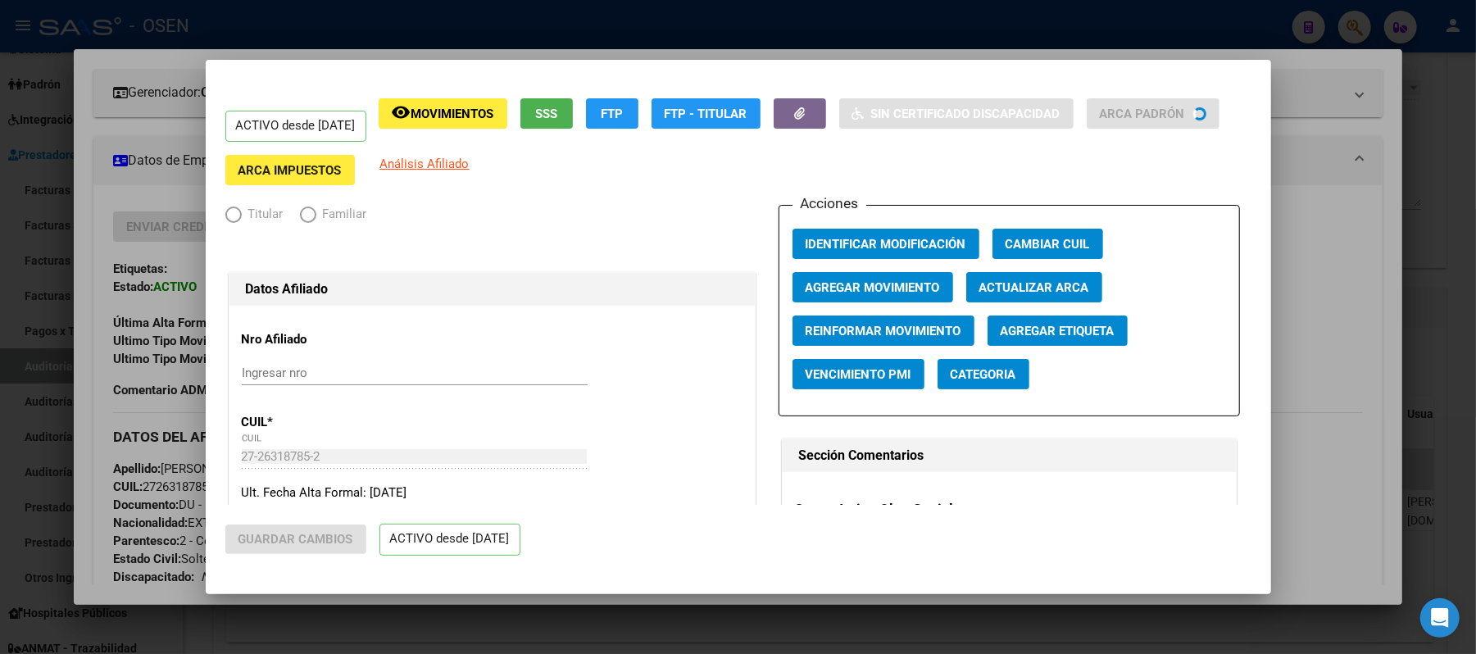
radio input "true"
type input "33-63761744-9"
click at [883, 293] on span "Agregar Movimiento" at bounding box center [873, 287] width 134 height 15
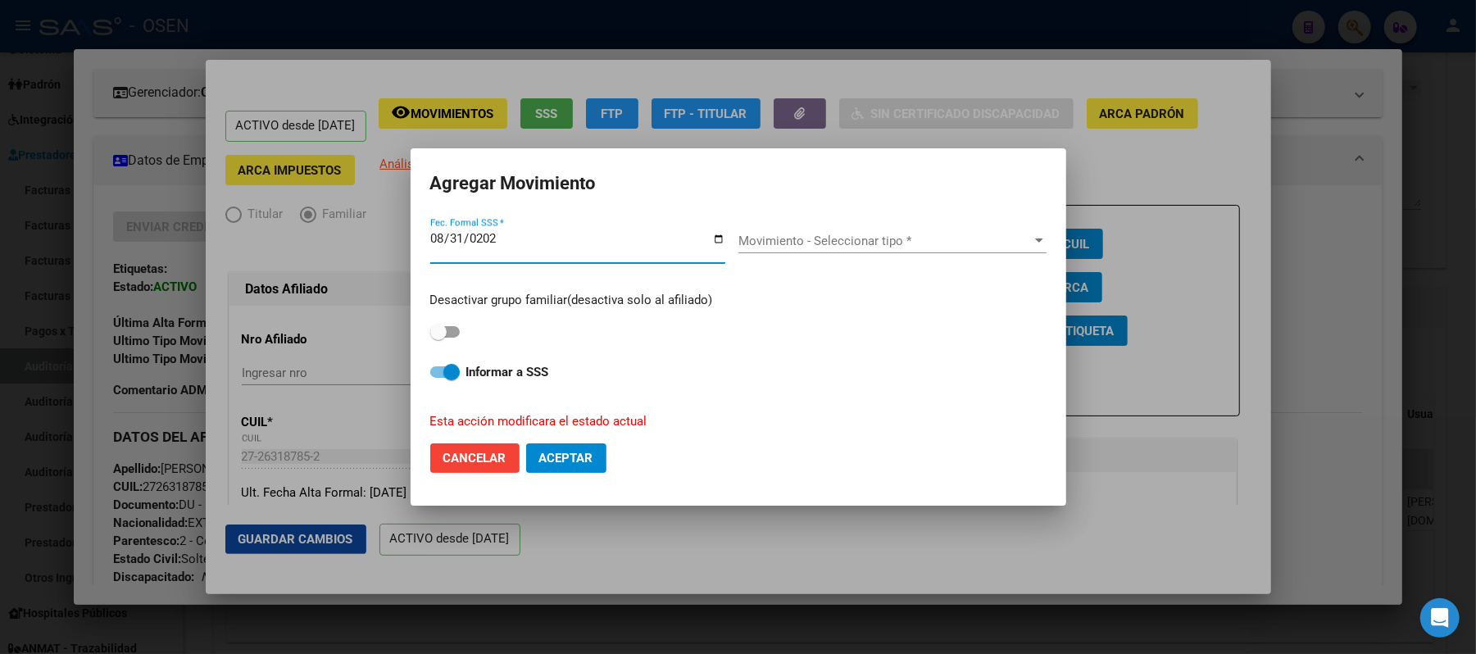
type input "[DATE]"
click at [879, 238] on span "Movimiento - Seleccionar tipo *" at bounding box center [885, 241] width 293 height 15
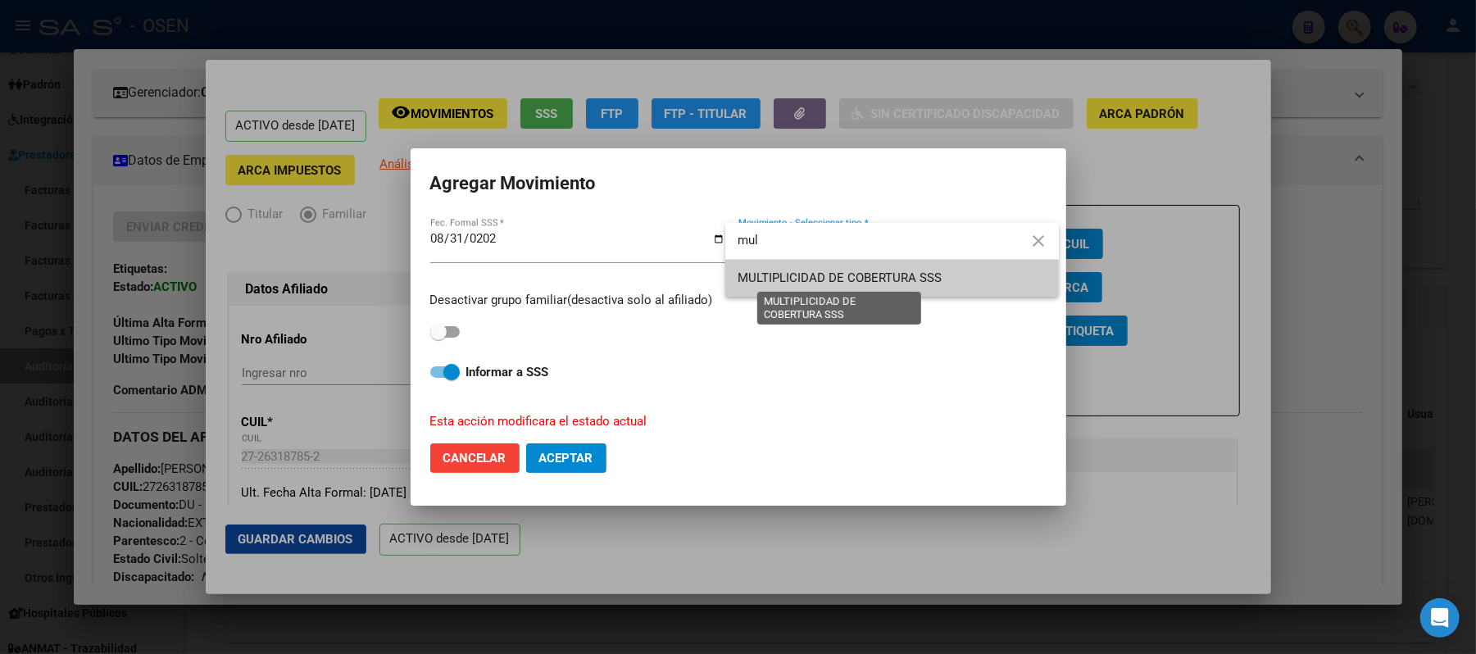
type input "mul"
click at [784, 275] on span "MULTIPLICIDAD DE COBERTURA SSS" at bounding box center [841, 277] width 204 height 15
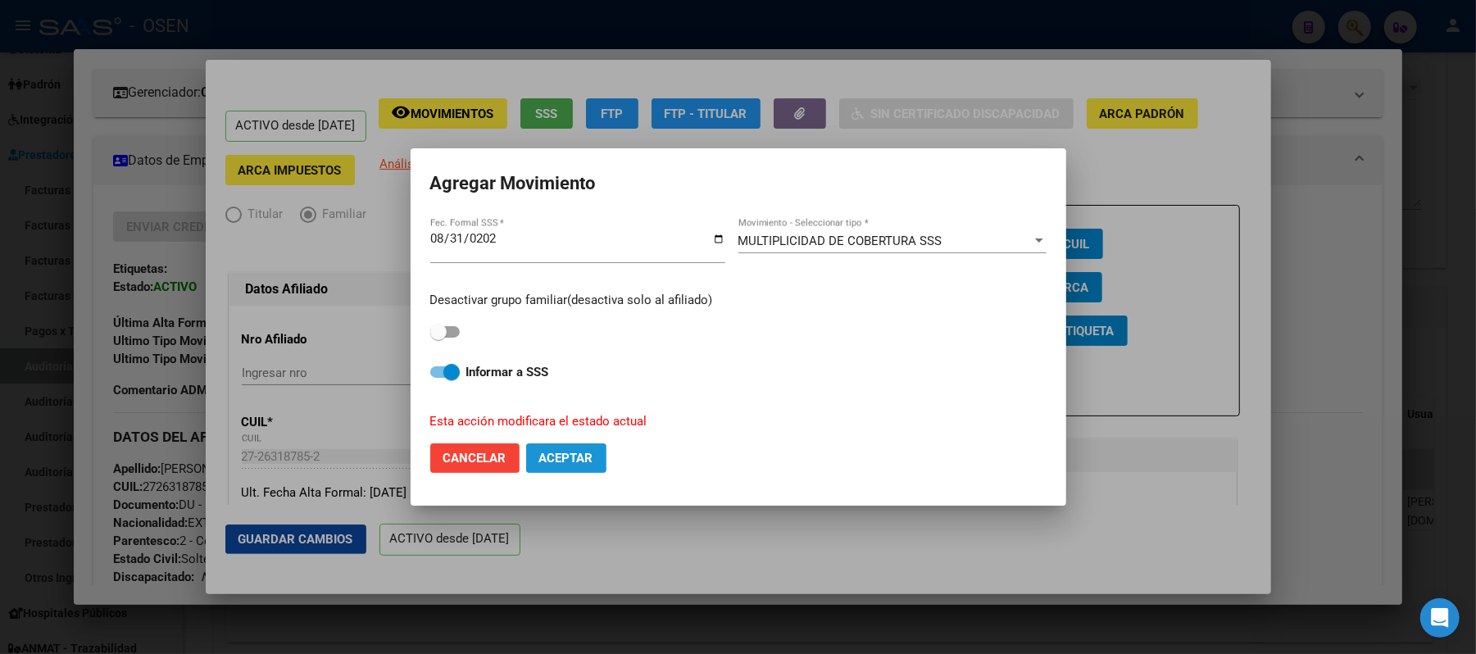
click at [581, 461] on span "Aceptar" at bounding box center [566, 458] width 54 height 15
checkbox input "false"
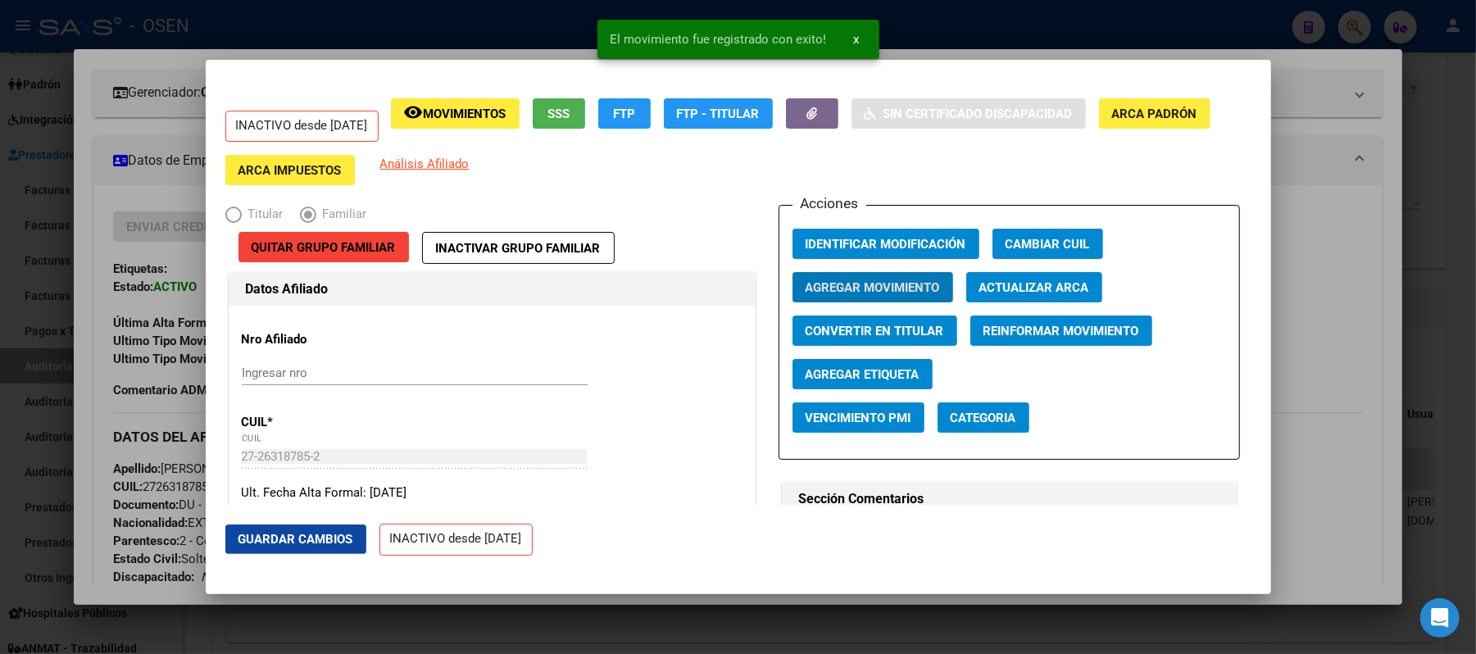
click at [818, 243] on span "Identificar Modificación" at bounding box center [886, 244] width 161 height 15
click at [1308, 171] on div at bounding box center [738, 327] width 1476 height 654
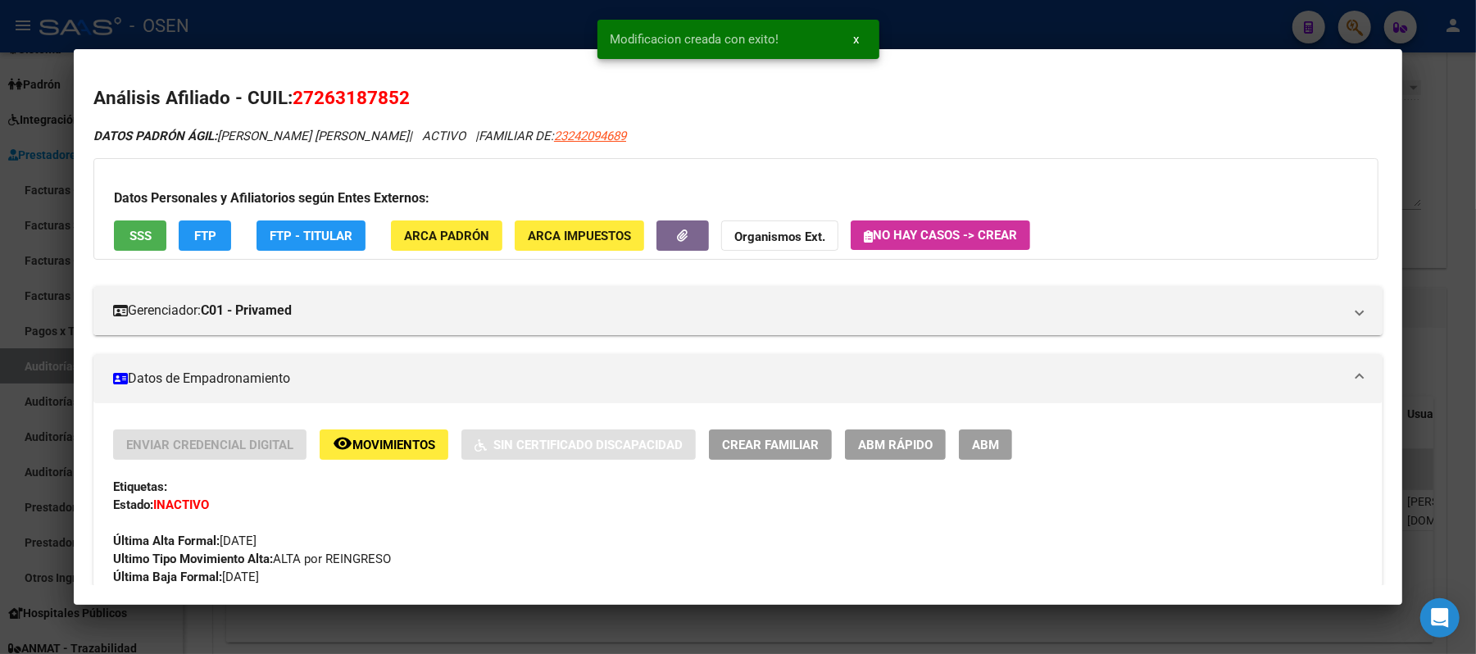
scroll to position [546, 0]
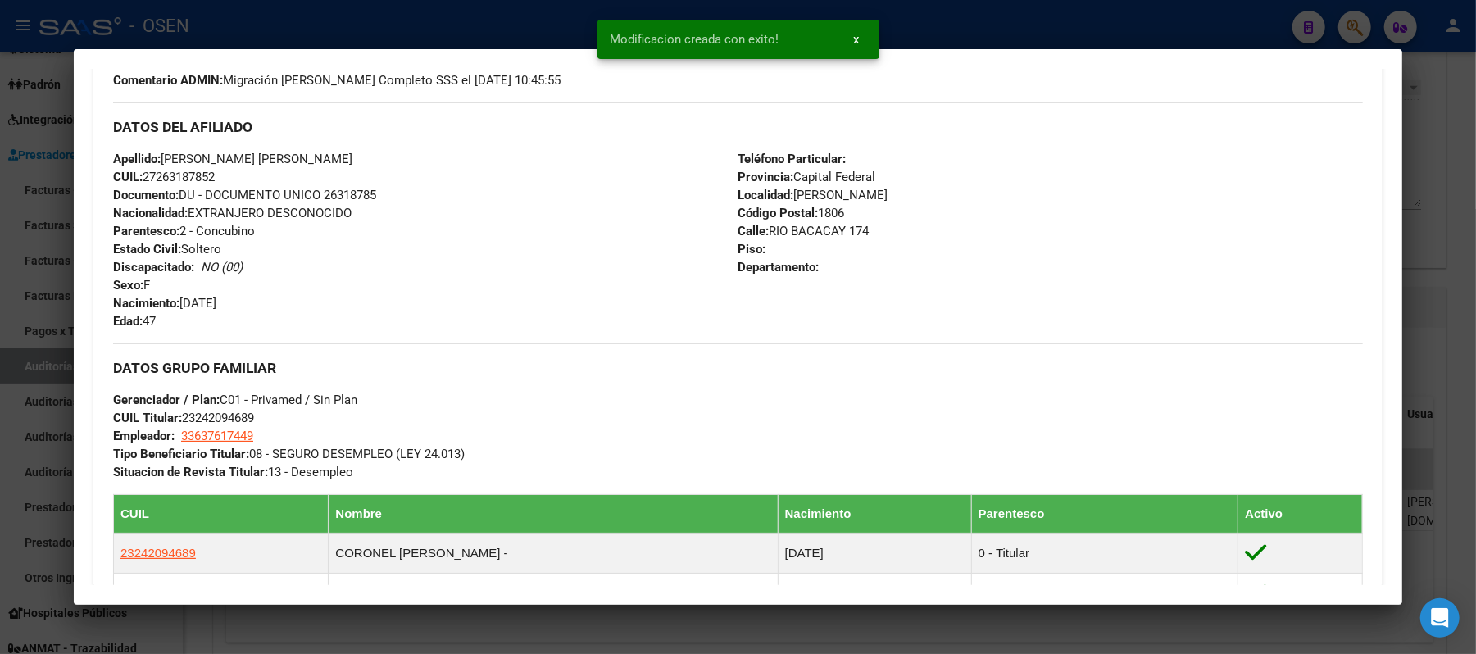
click at [931, 26] on div at bounding box center [738, 327] width 1476 height 654
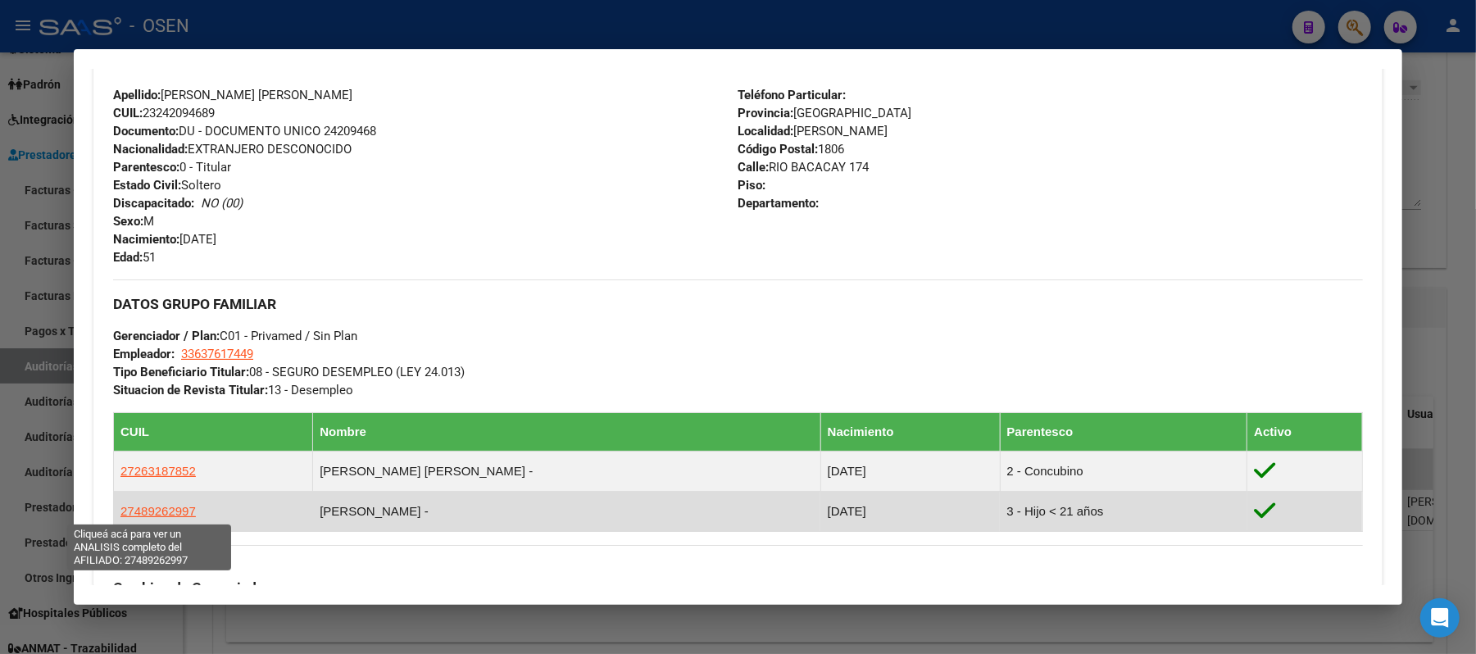
click at [152, 511] on span "27489262997" at bounding box center [157, 511] width 75 height 14
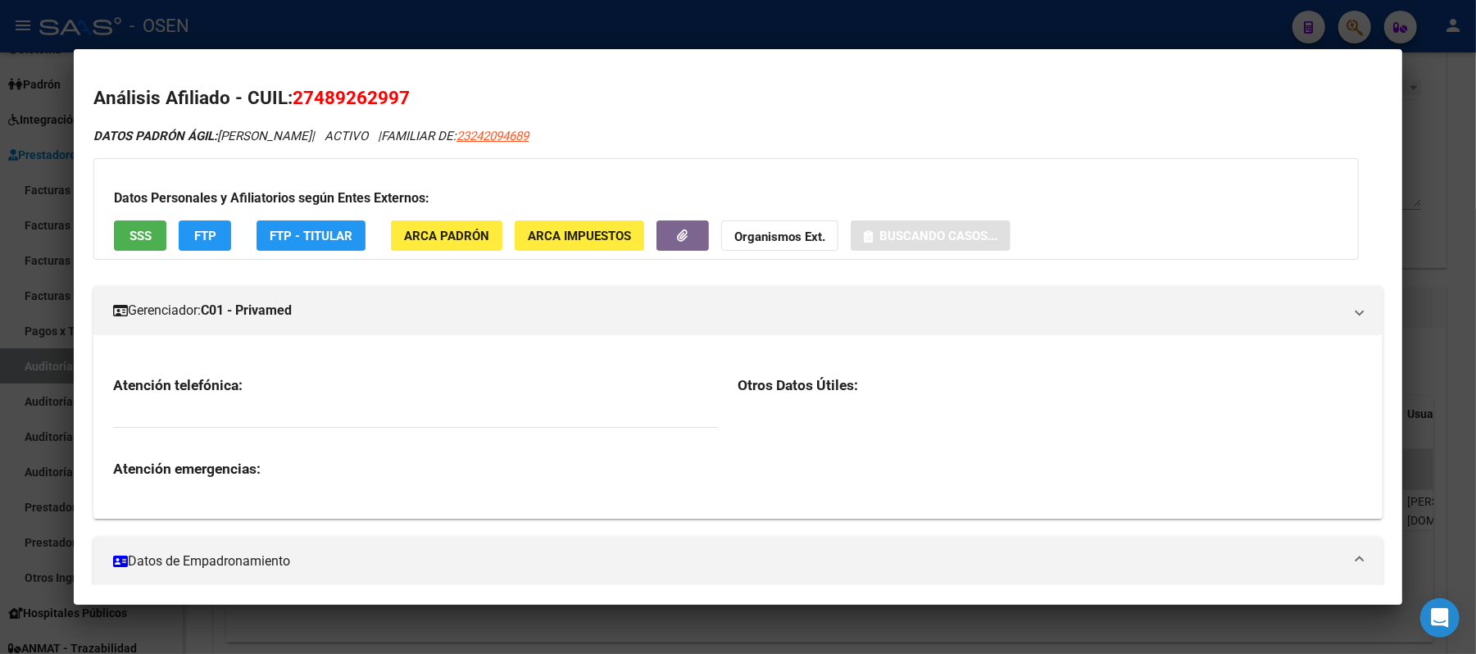
click at [132, 229] on span "SSS" at bounding box center [141, 236] width 22 height 15
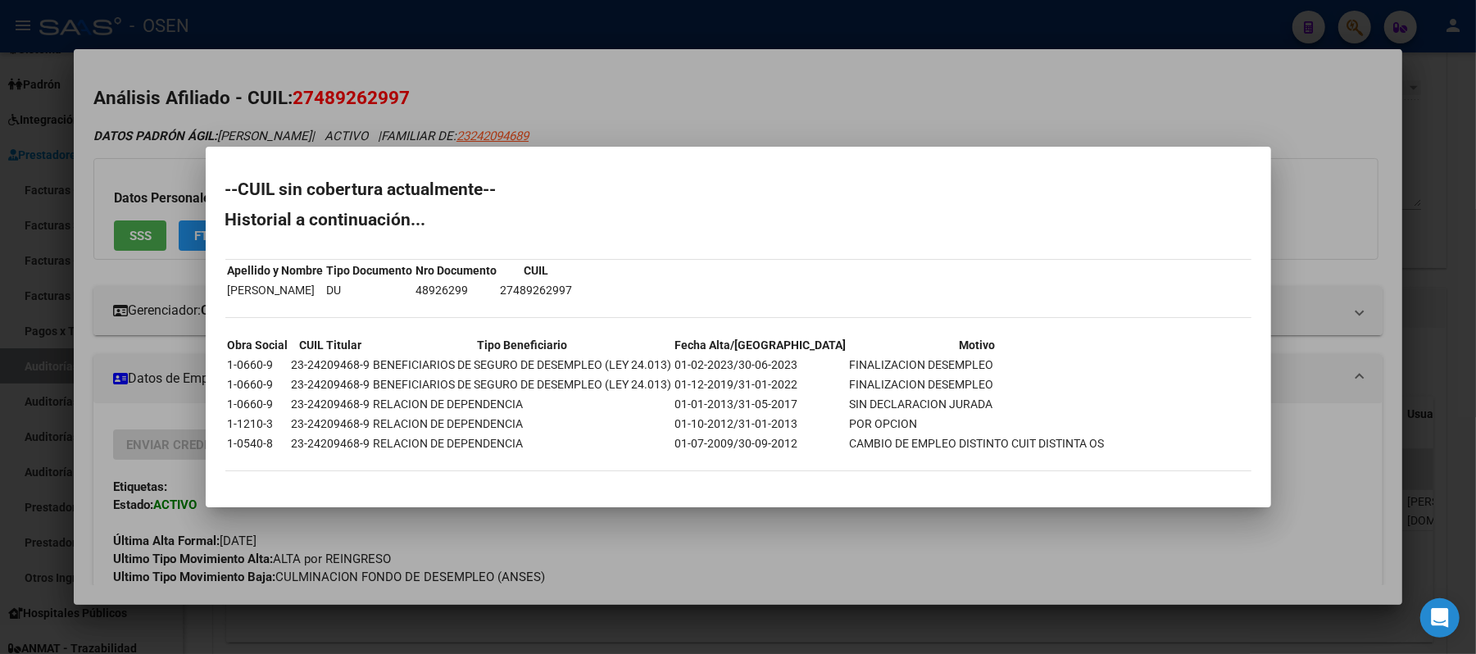
click at [847, 116] on div at bounding box center [738, 327] width 1476 height 654
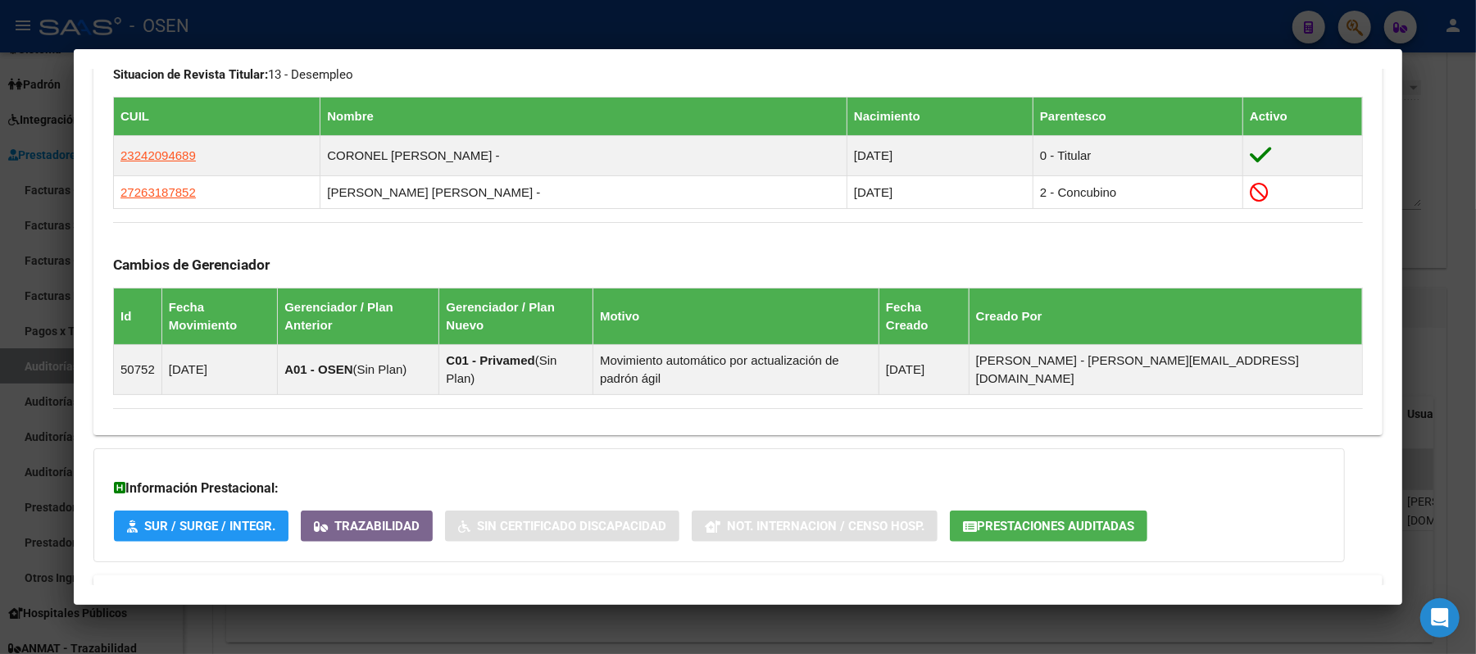
scroll to position [997, 0]
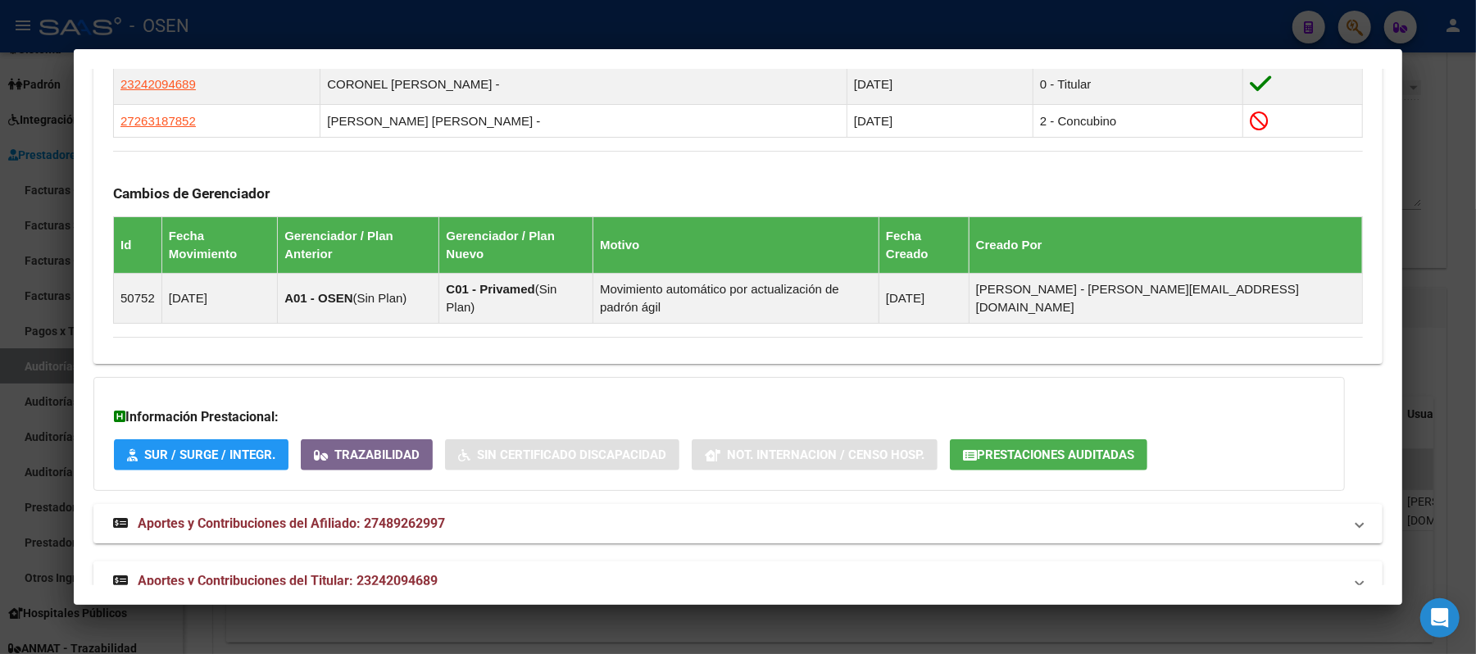
click at [800, 561] on mat-expansion-panel-header "Aportes y Contribuciones del Titular: 23242094689" at bounding box center [737, 580] width 1289 height 39
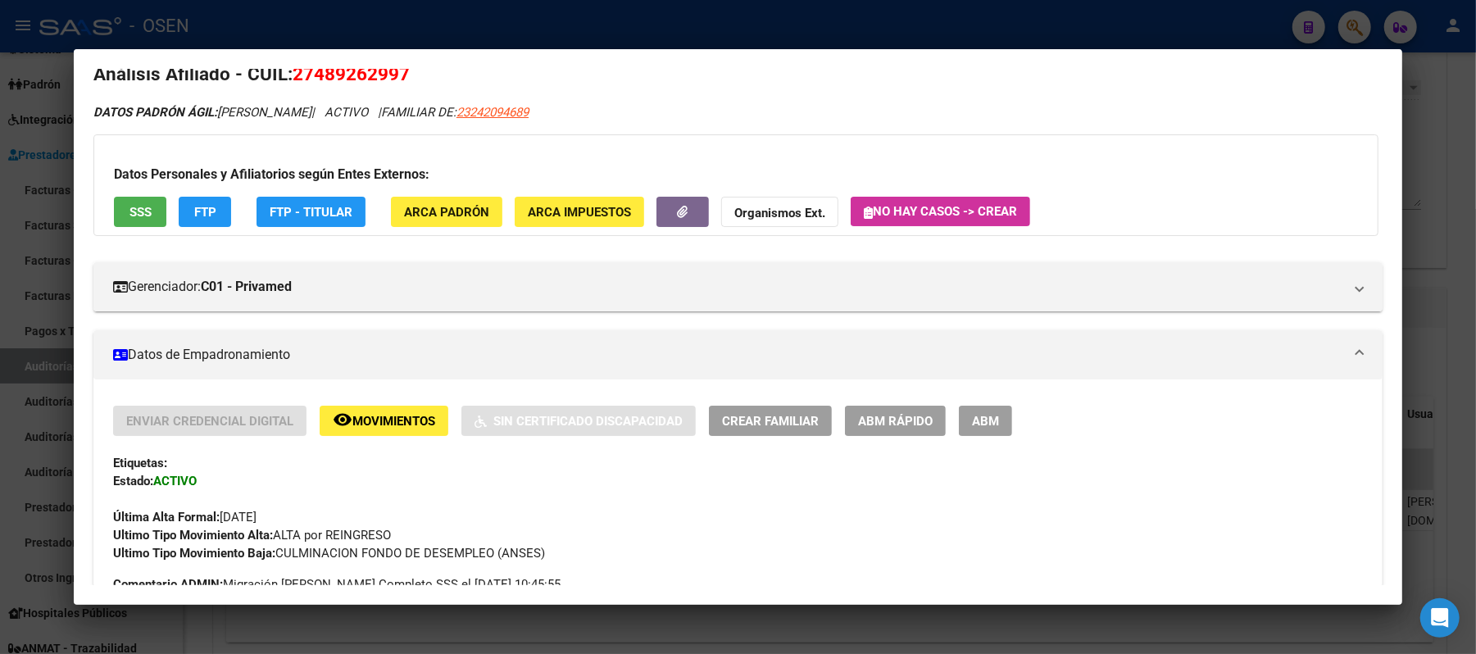
scroll to position [0, 0]
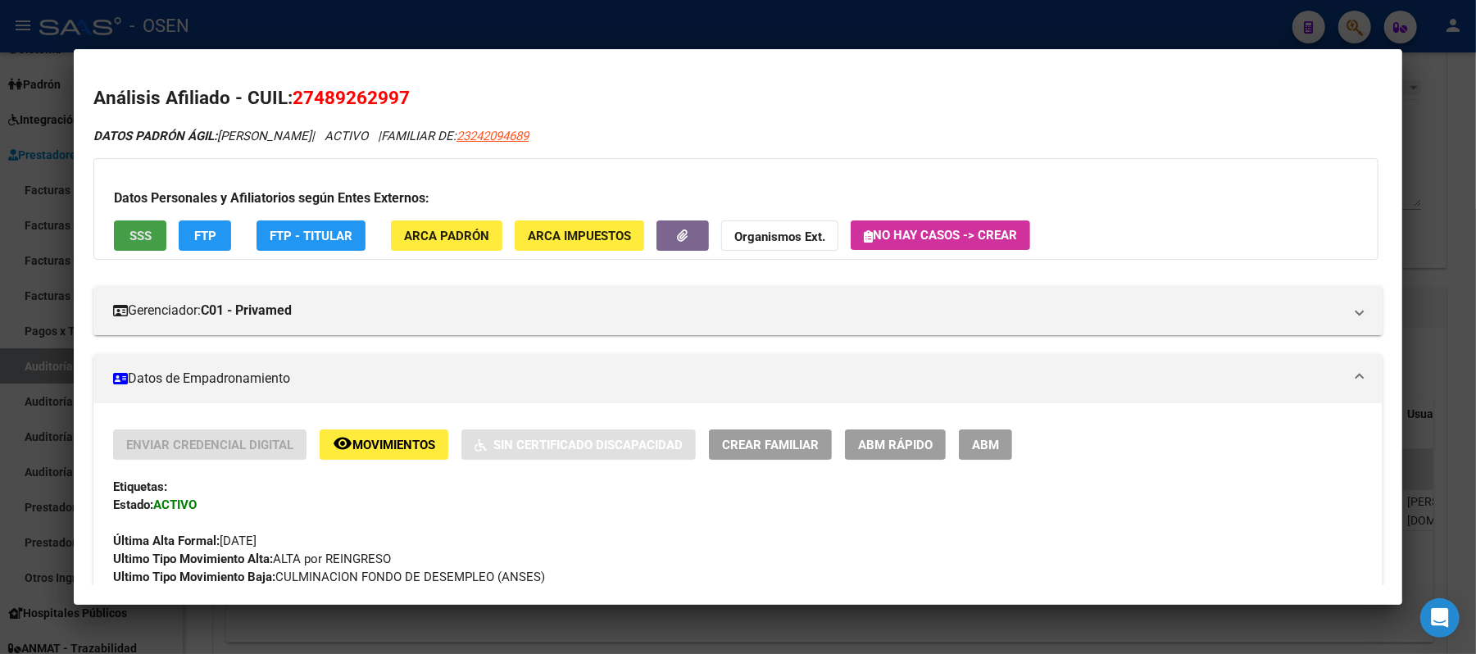
click at [130, 243] on span "SSS" at bounding box center [141, 236] width 22 height 15
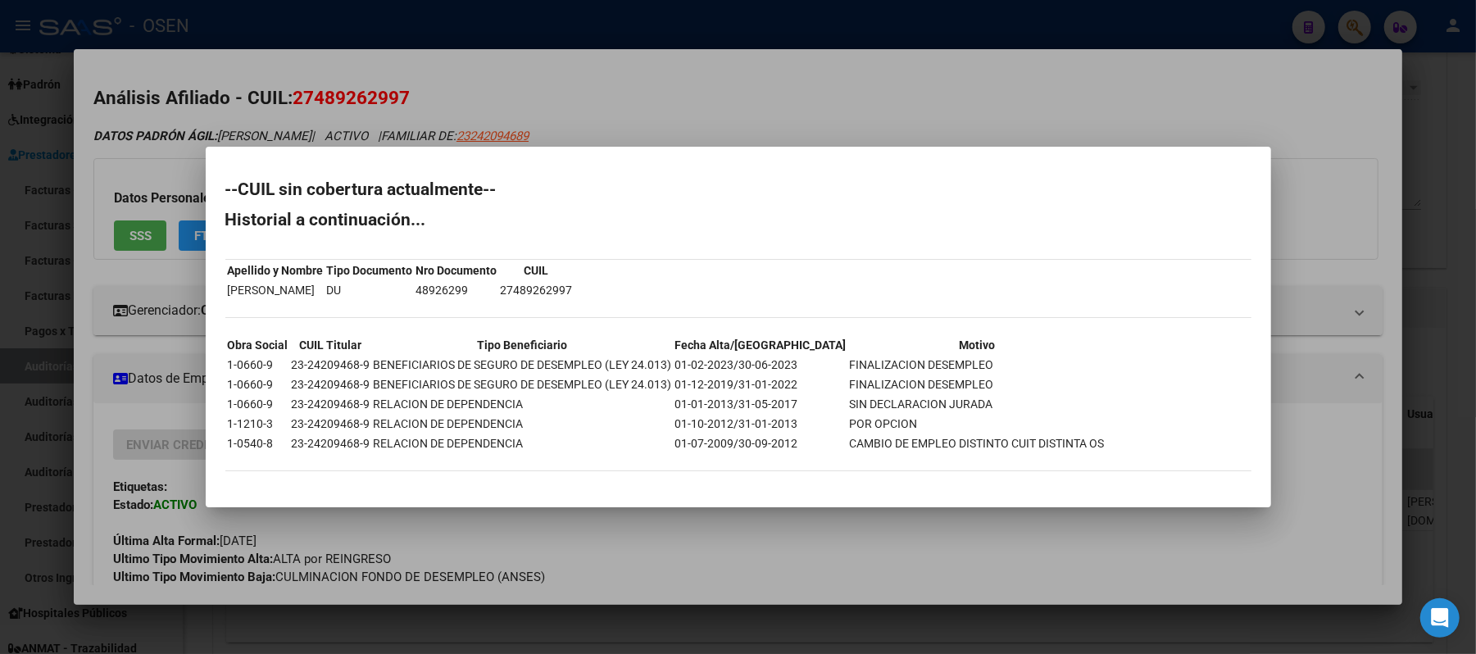
click at [672, 118] on div at bounding box center [738, 327] width 1476 height 654
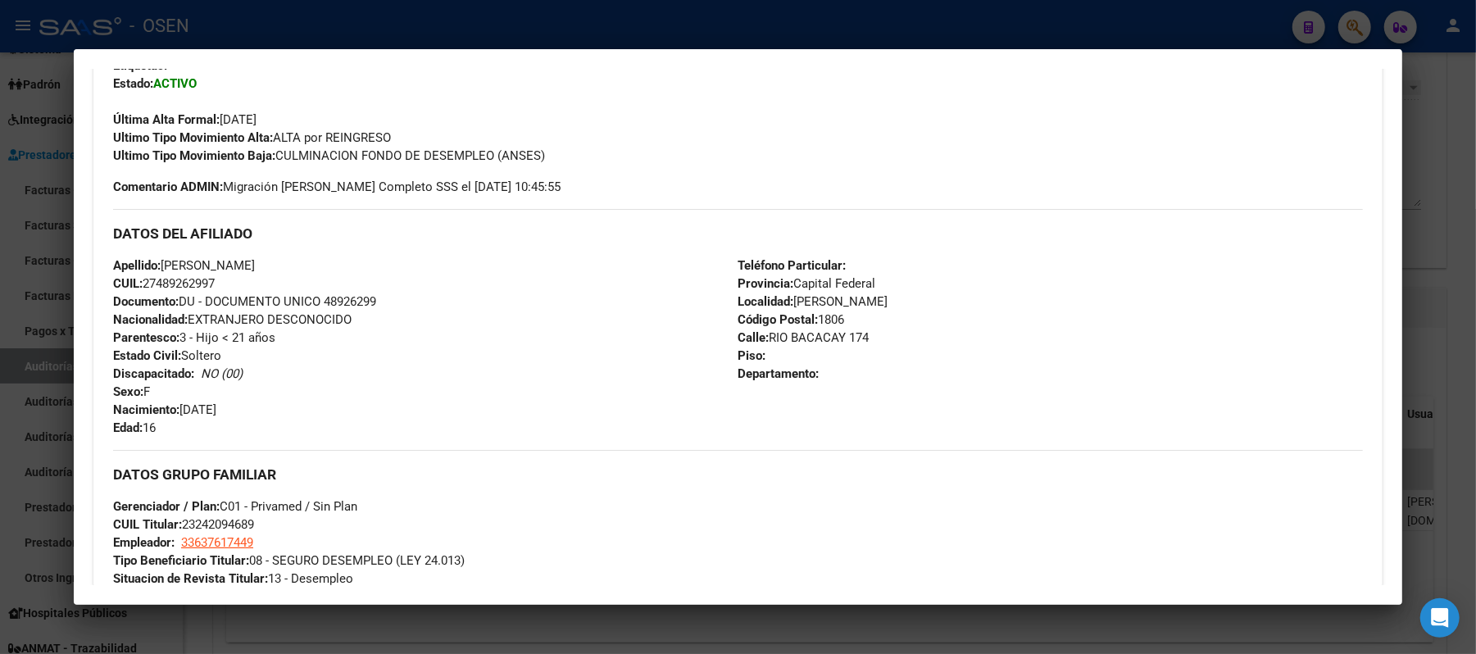
scroll to position [656, 0]
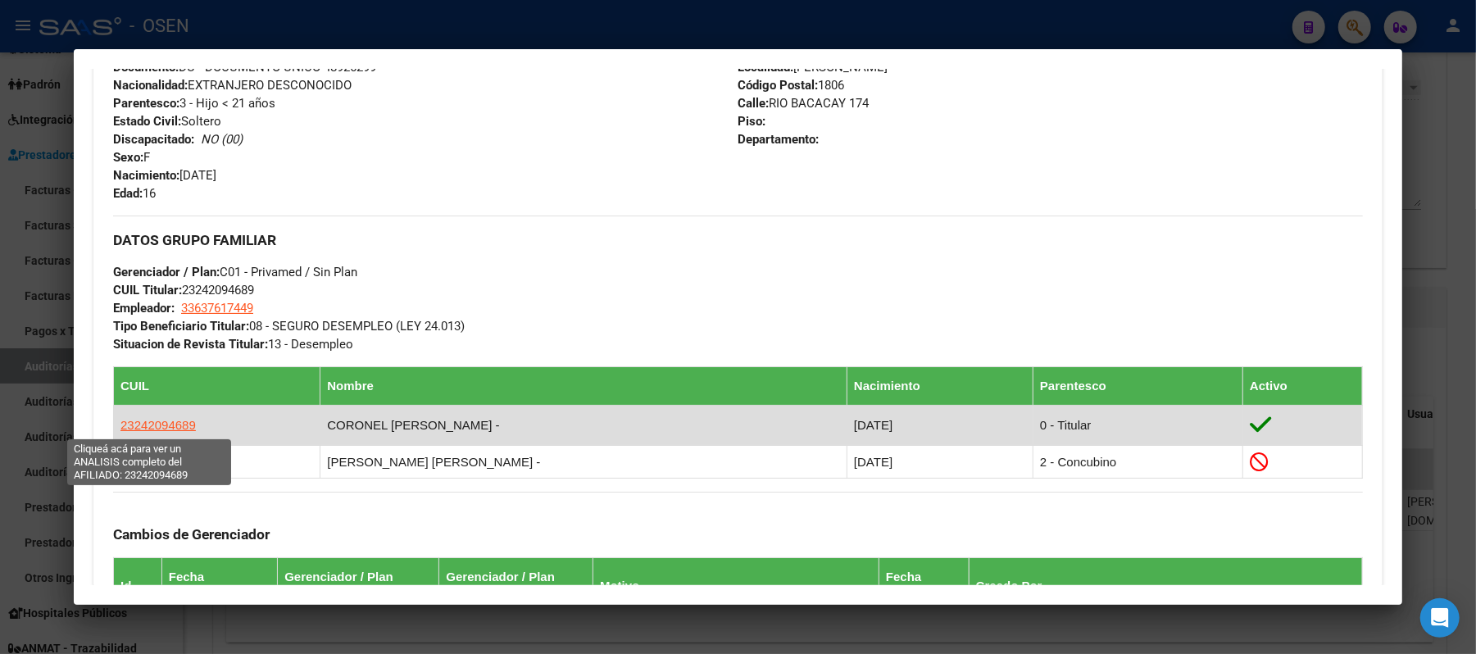
click at [132, 425] on span "23242094689" at bounding box center [157, 425] width 75 height 14
type textarea "23242094689"
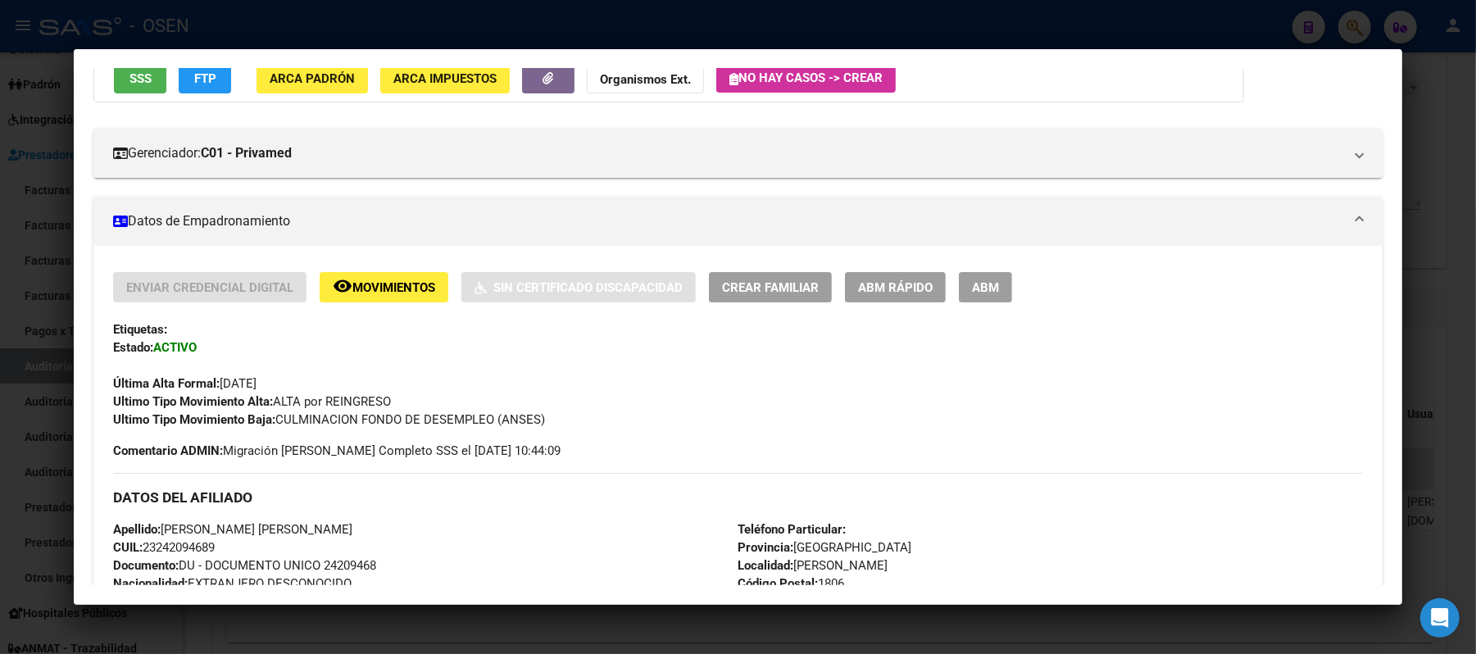
scroll to position [437, 0]
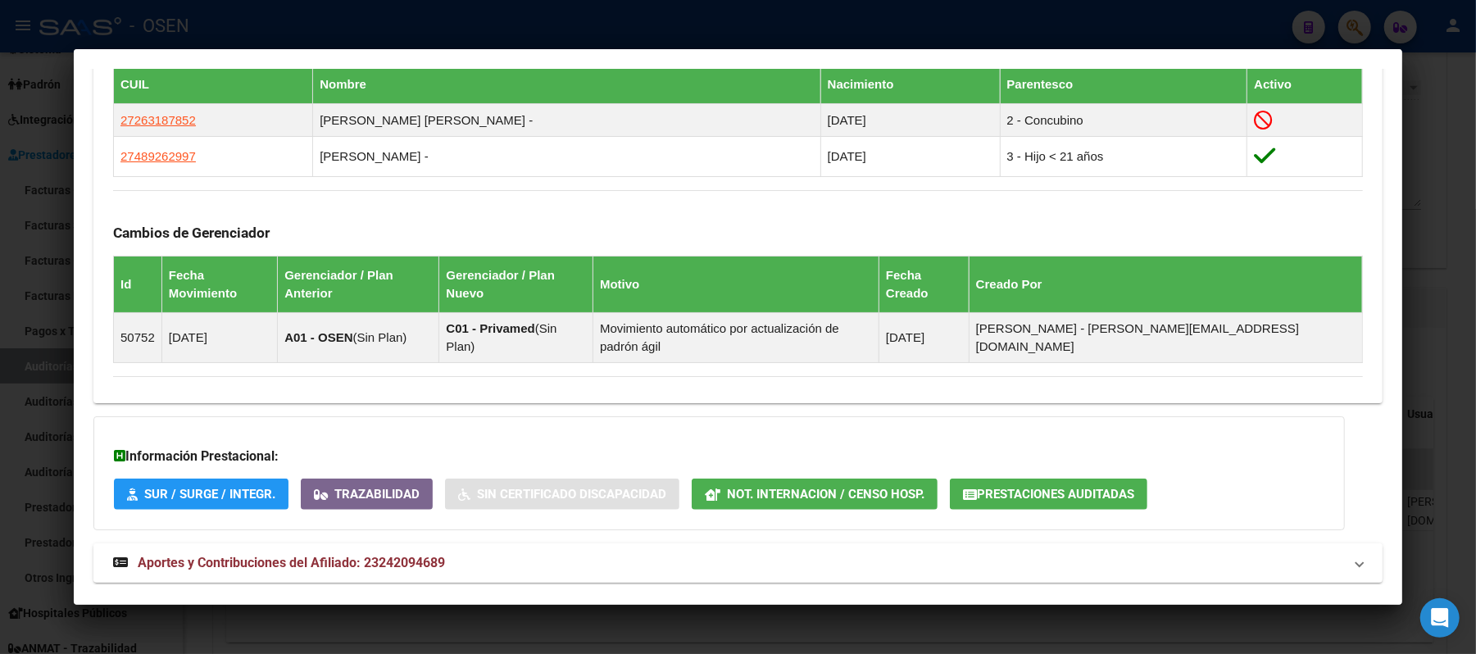
click at [446, 553] on mat-panel-title "Aportes y Contribuciones del Afiliado: 23242094689" at bounding box center [728, 563] width 1230 height 20
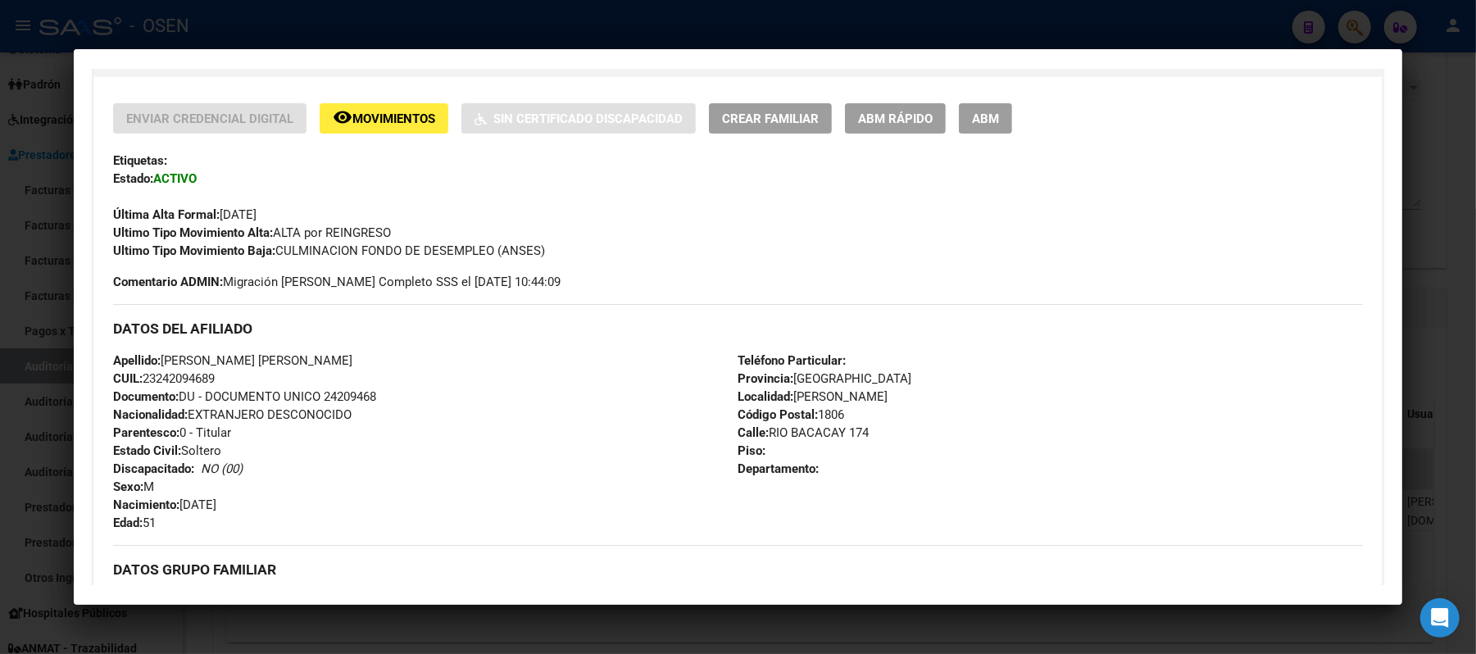
scroll to position [0, 0]
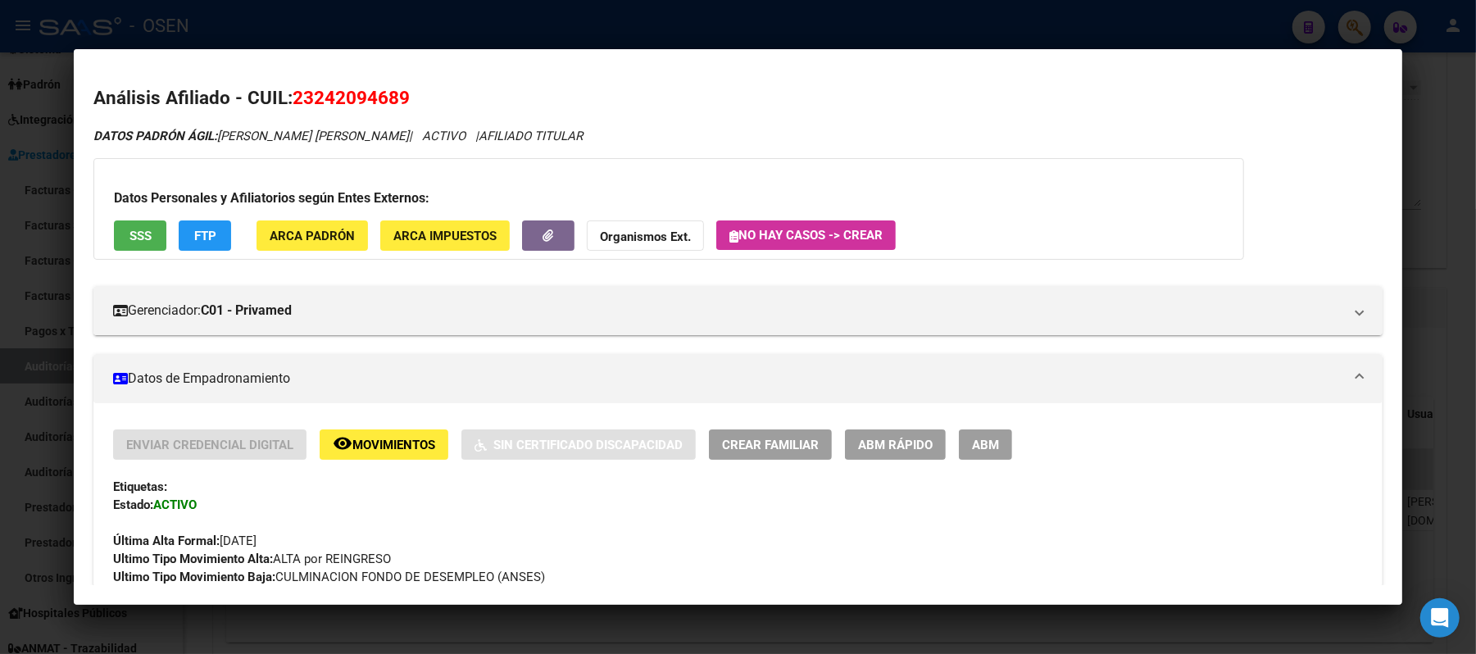
click at [125, 215] on div "Datos Personales y Afiliatorios según Entes Externos: SSS FTP ARCA Padrón ARCA …" at bounding box center [668, 209] width 1151 height 102
click at [125, 225] on button "SSS" at bounding box center [140, 235] width 52 height 30
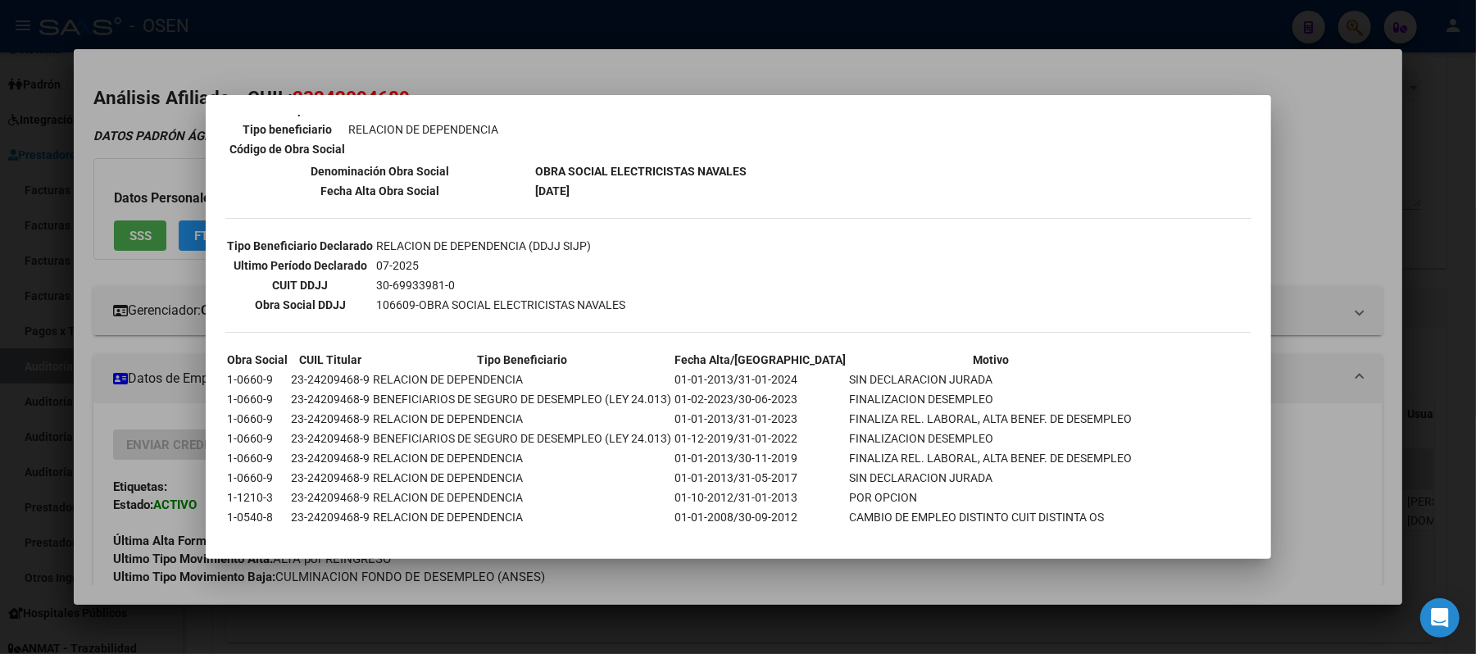
scroll to position [331, 0]
click at [712, 70] on div at bounding box center [738, 327] width 1476 height 654
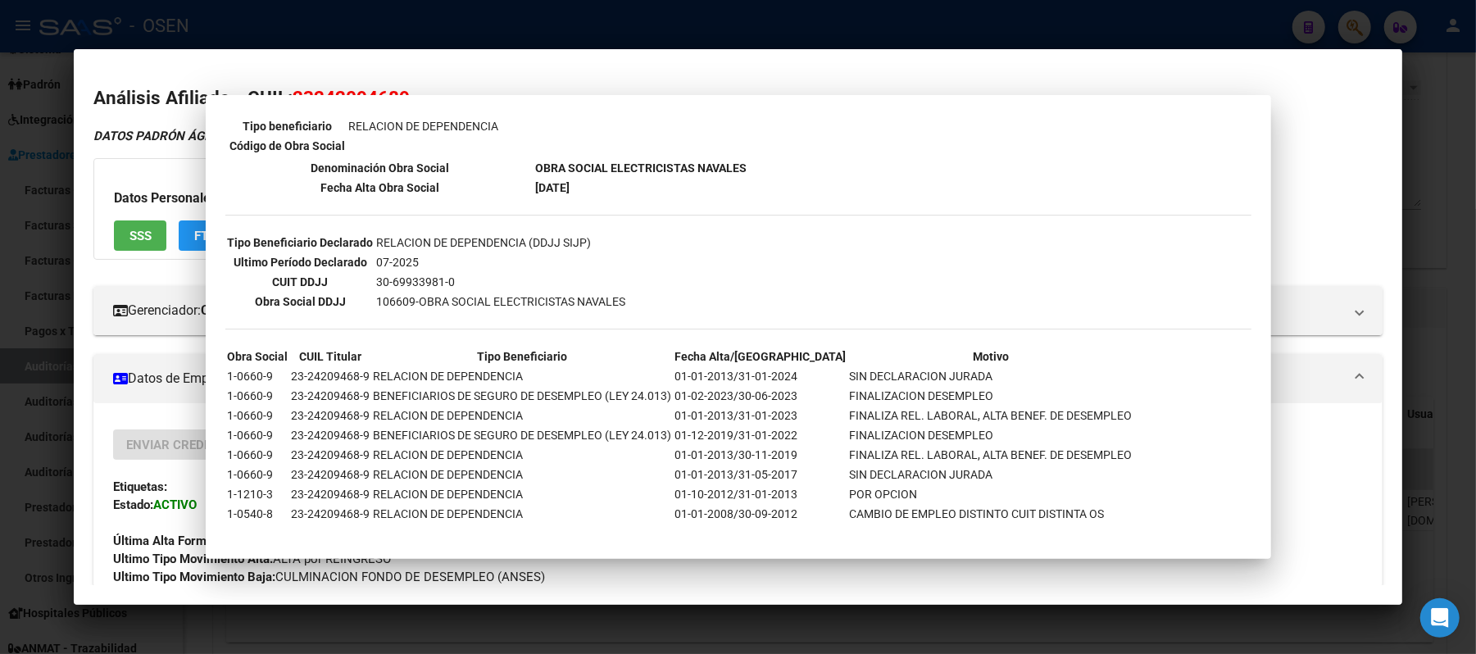
click at [685, 16] on div at bounding box center [738, 327] width 1476 height 654
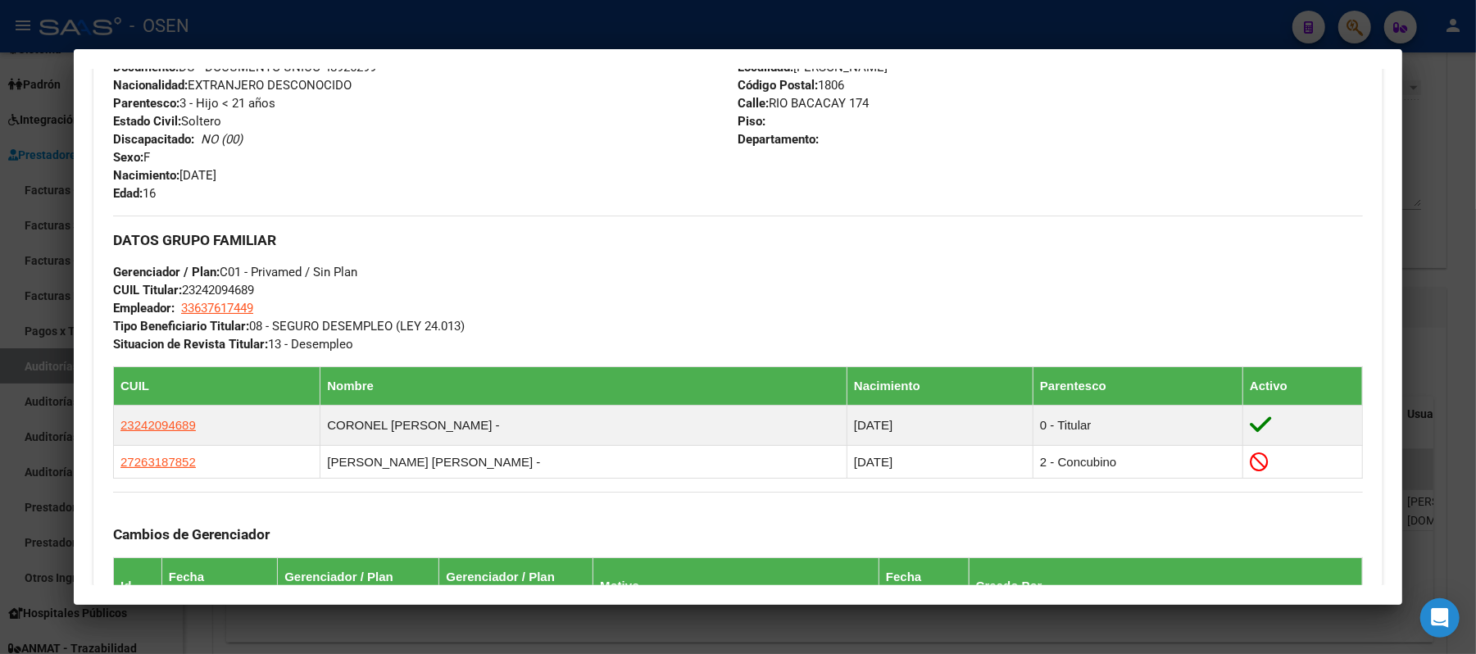
click at [548, 31] on div at bounding box center [738, 327] width 1476 height 654
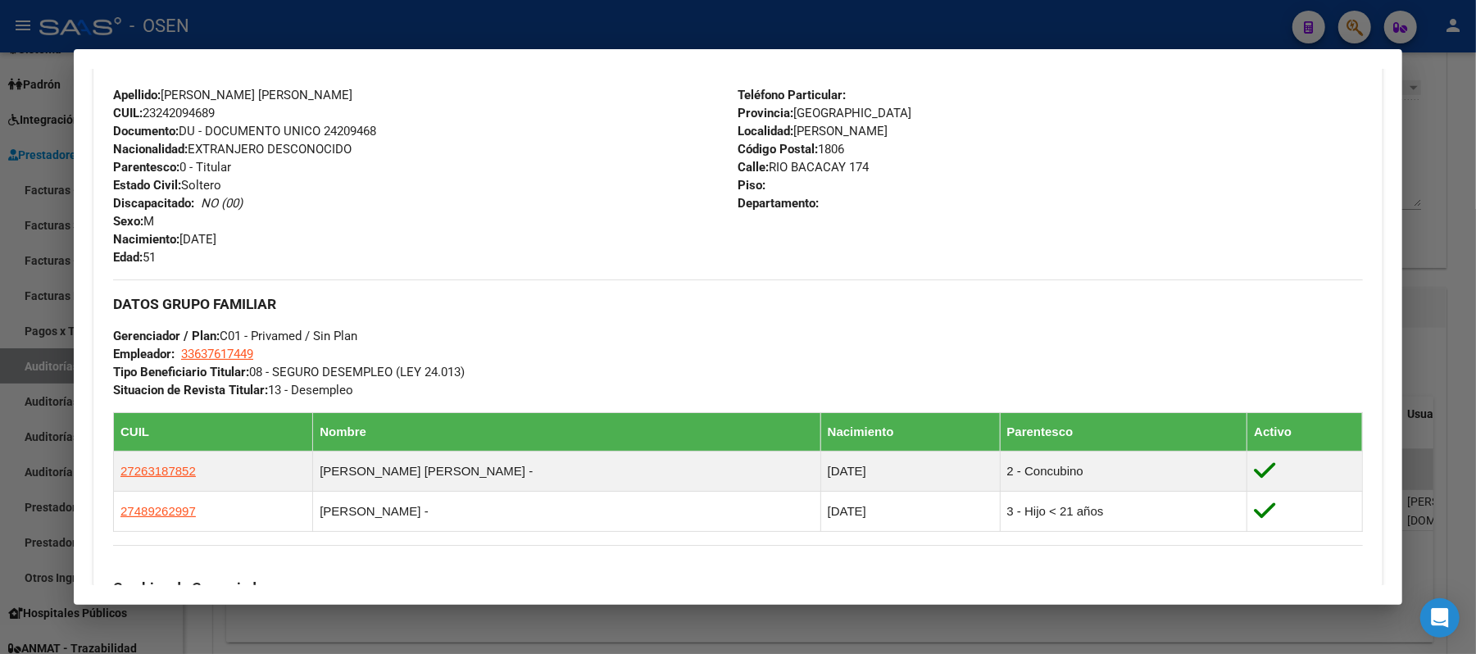
click at [482, 30] on div at bounding box center [738, 327] width 1476 height 654
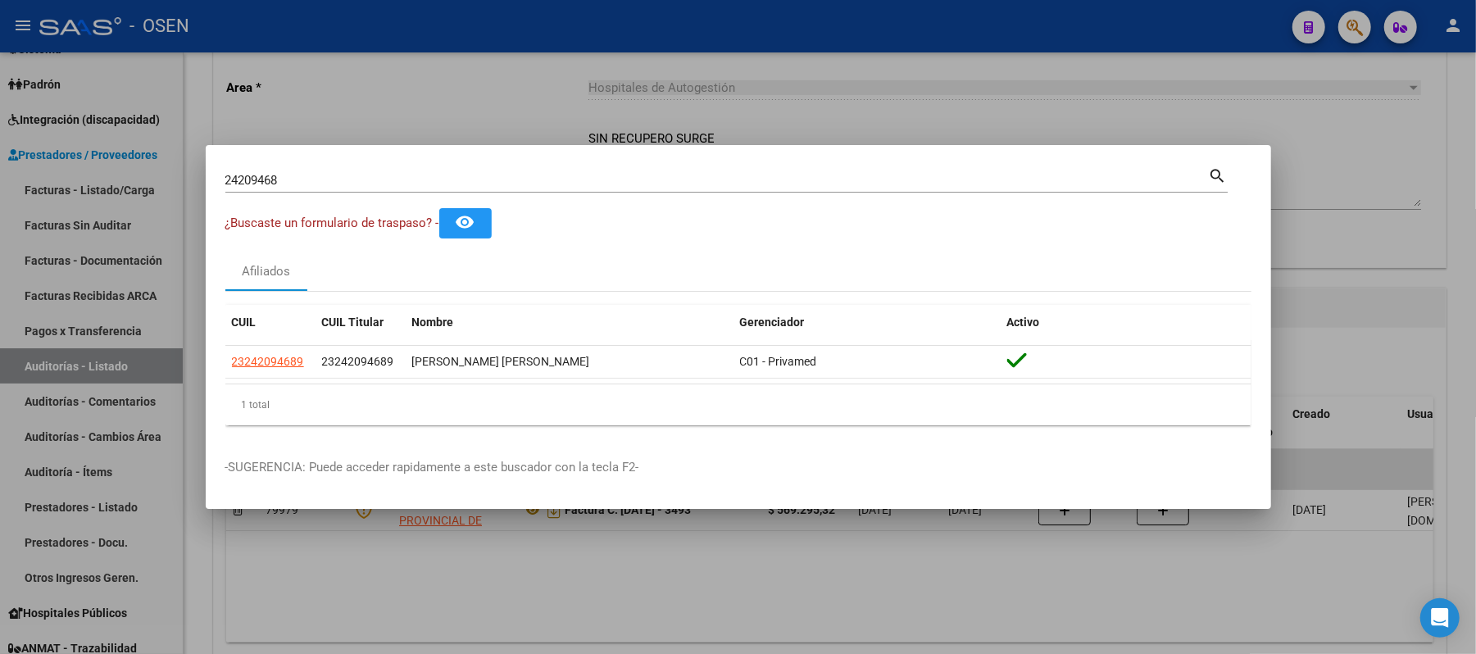
drag, startPoint x: 0, startPoint y: 223, endPoint x: 0, endPoint y: 126, distance: 96.7
click at [0, 218] on div "24209468 Buscar (apellido, dni, cuil, nro traspaso, cuit, obra social) search ¿…" at bounding box center [738, 327] width 1476 height 654
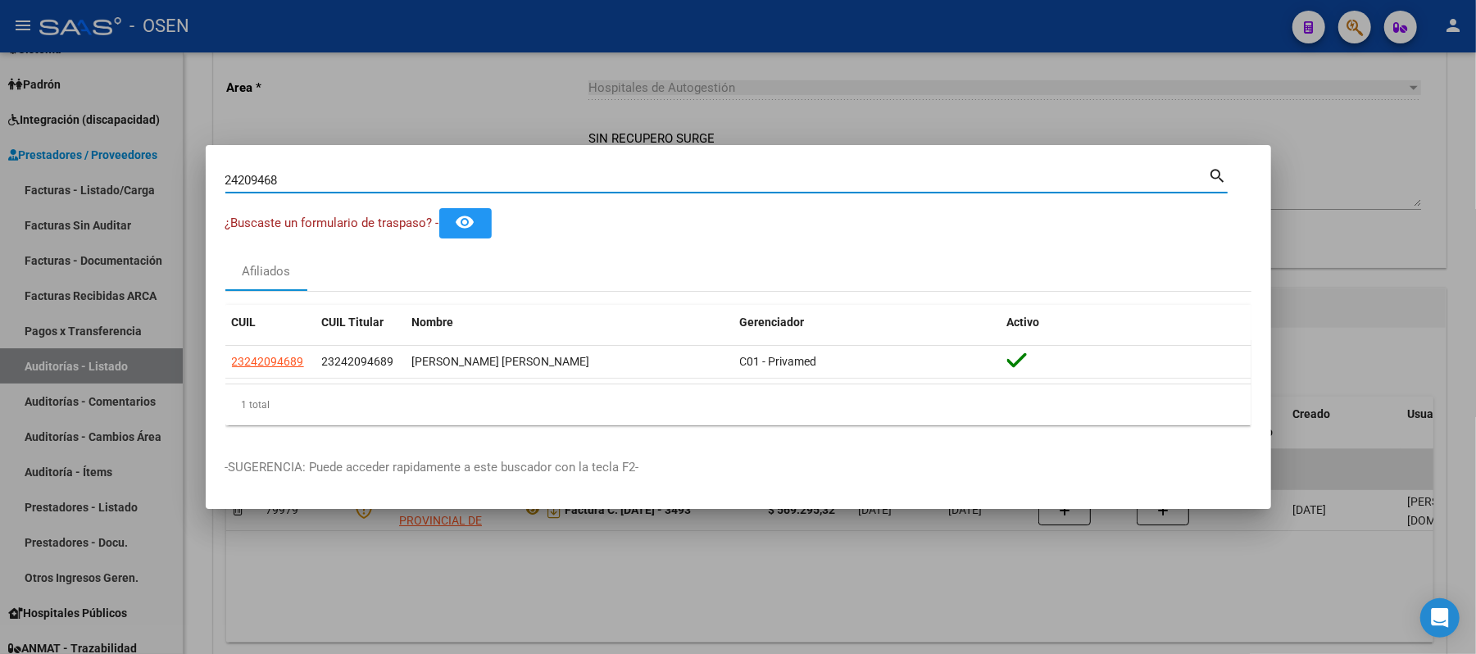
paste input "0264162875"
type input "20264162875"
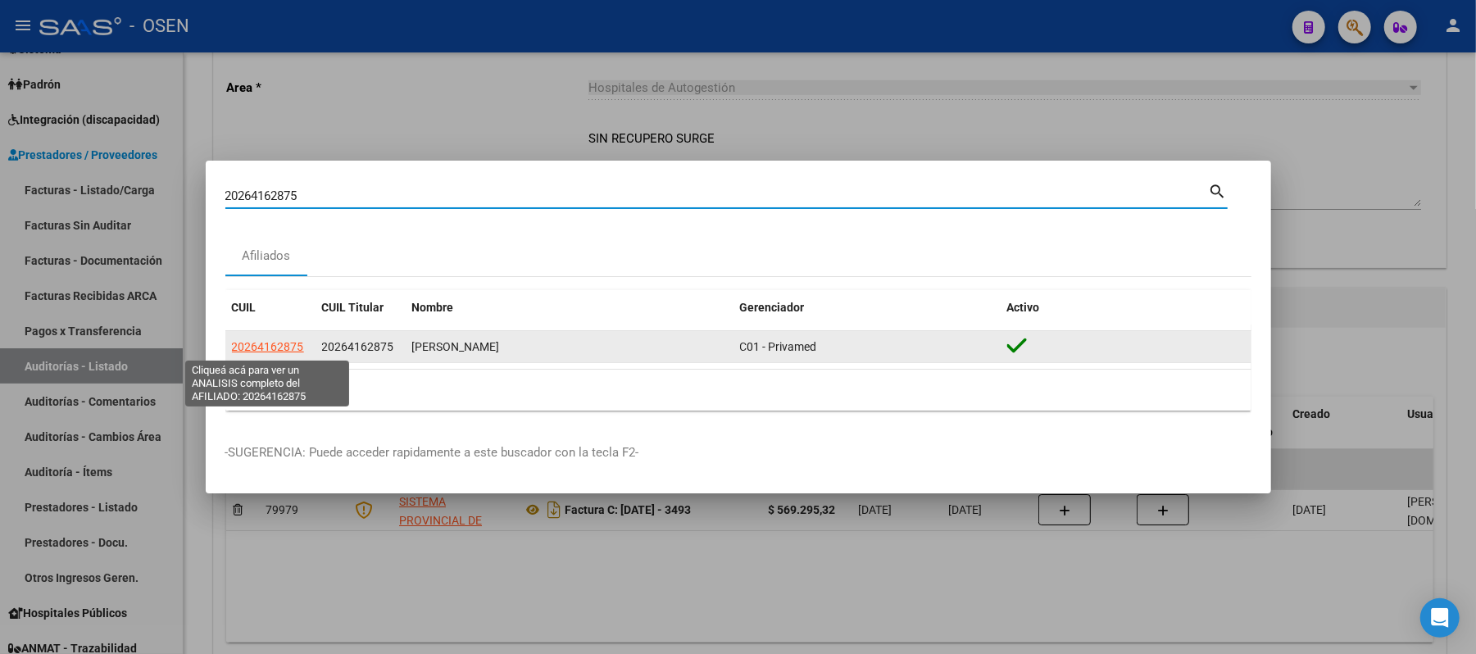
click at [272, 345] on span "20264162875" at bounding box center [268, 346] width 72 height 13
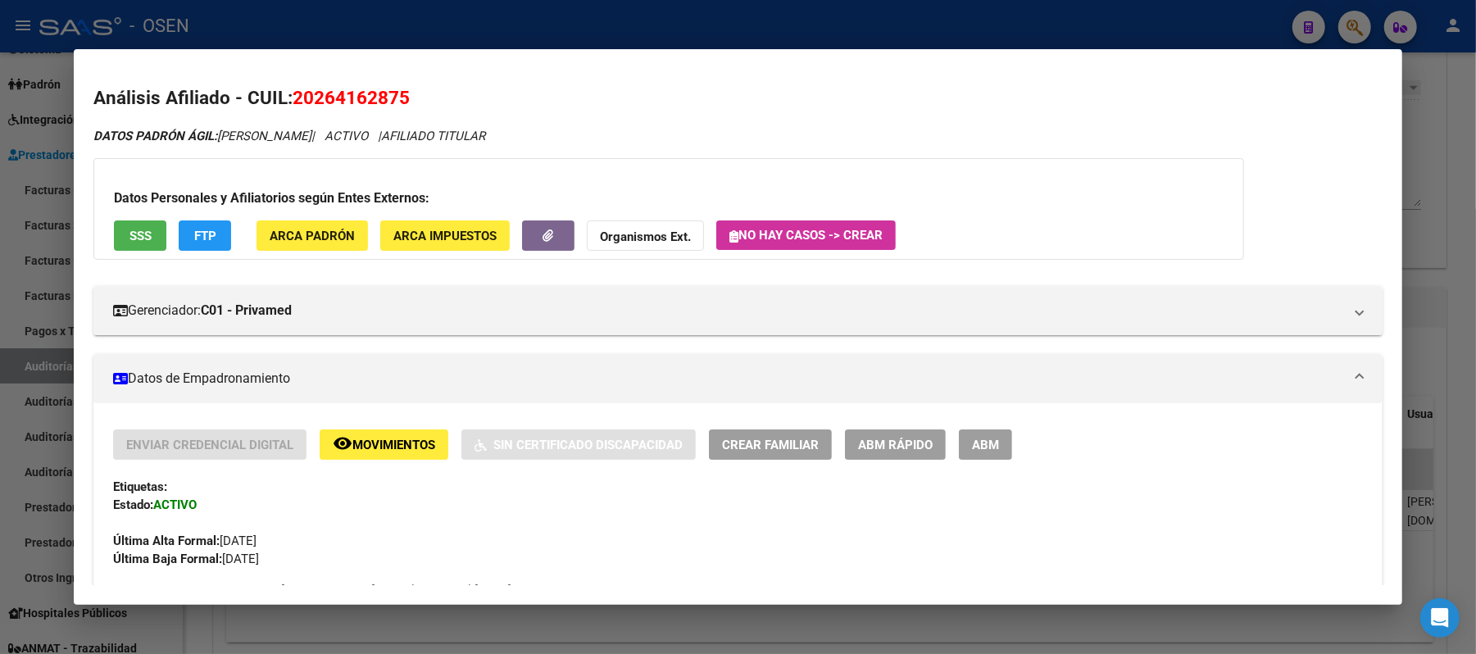
click at [669, 102] on h2 "Análisis Afiliado - CUIL: 20264162875" at bounding box center [737, 98] width 1289 height 28
drag, startPoint x: 90, startPoint y: 97, endPoint x: 564, endPoint y: 119, distance: 474.3
click at [568, 139] on div "DATOS PADRÓN ÁGIL: [PERSON_NAME] | ACTIVO | AFILIADO TITULAR" at bounding box center [737, 136] width 1289 height 19
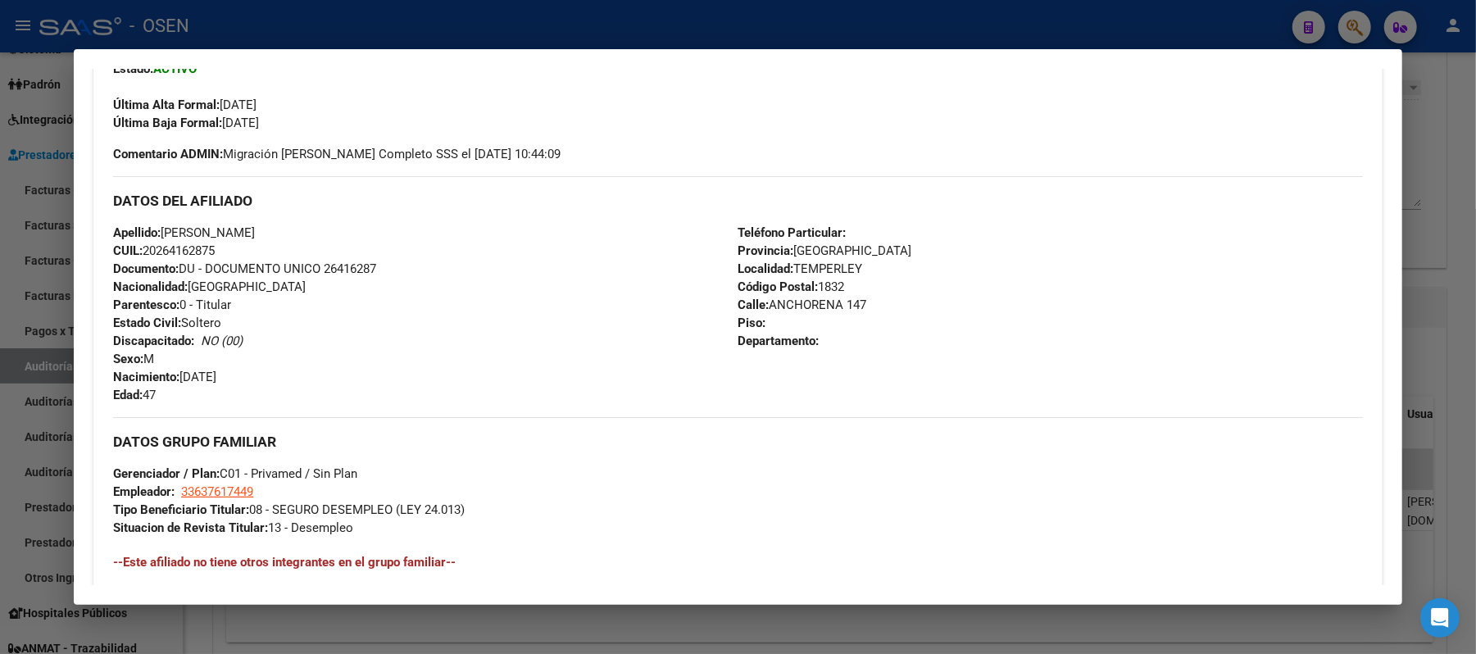
scroll to position [437, 0]
click at [895, 319] on div "Teléfono Particular: Provincia: [GEOGRAPHIC_DATA] Localidad: TEMPERLEY Código P…" at bounding box center [1050, 313] width 625 height 180
drag, startPoint x: 109, startPoint y: 200, endPoint x: 807, endPoint y: 356, distance: 714.7
click at [810, 356] on div "DATOS DEL AFILIADO Apellido: [PERSON_NAME] CUIL: 20264162875 Documento: DU - DO…" at bounding box center [738, 289] width 1250 height 228
click at [807, 356] on div "Teléfono Particular: Provincia: [GEOGRAPHIC_DATA] Localidad: TEMPERLEY Código P…" at bounding box center [1050, 313] width 625 height 180
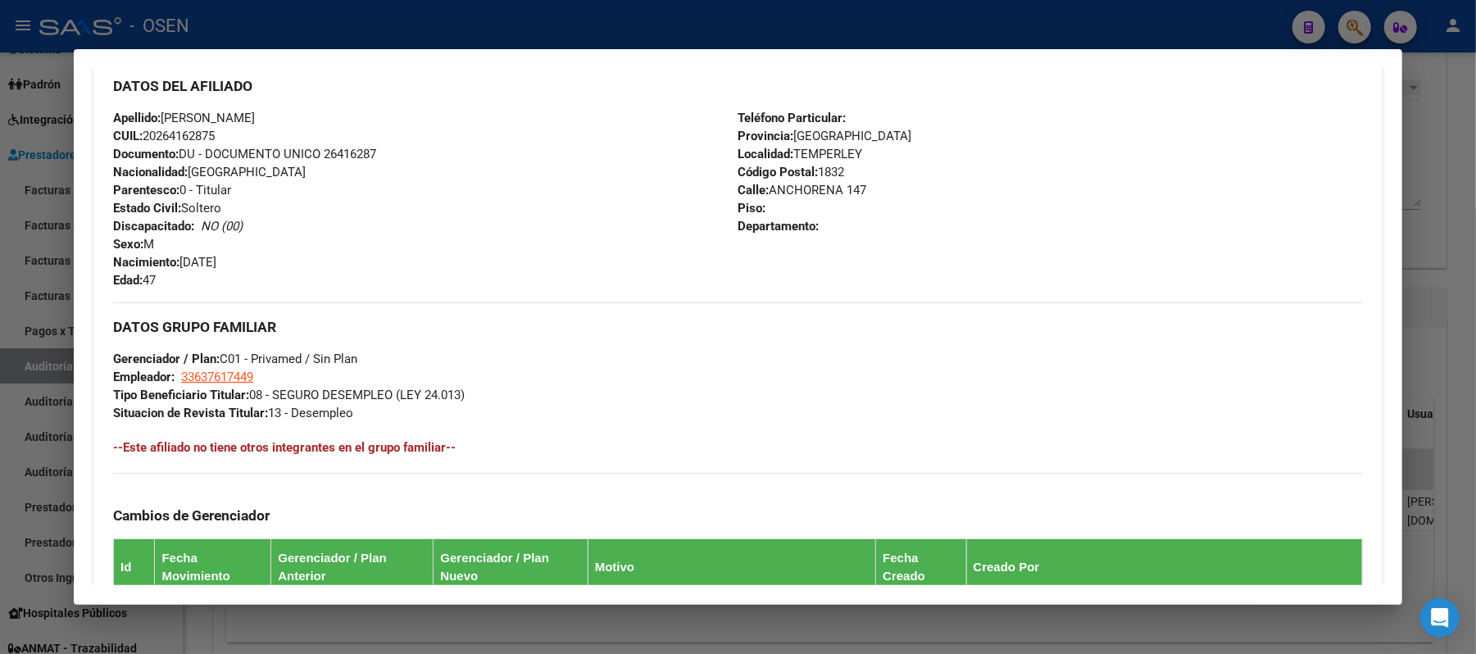
scroll to position [833, 0]
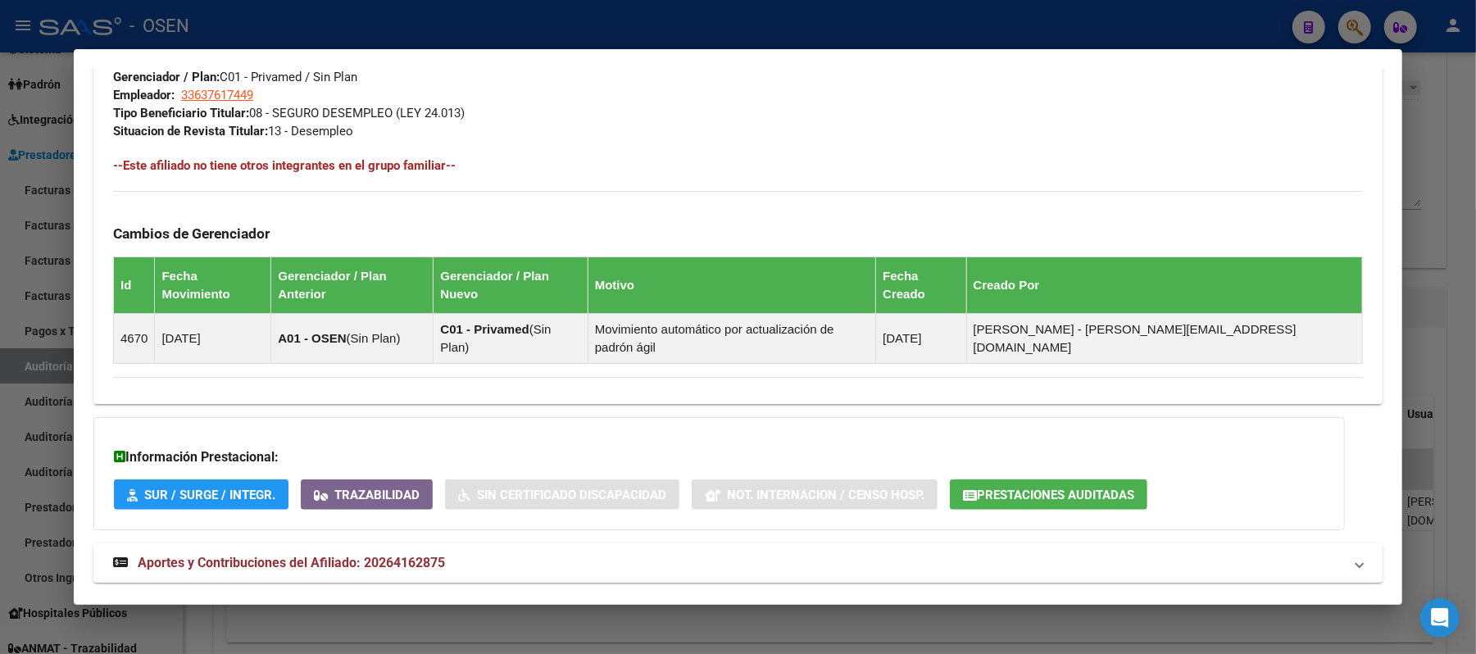
click at [925, 553] on mat-panel-title "Aportes y Contribuciones del Afiliado: 20264162875" at bounding box center [728, 563] width 1230 height 20
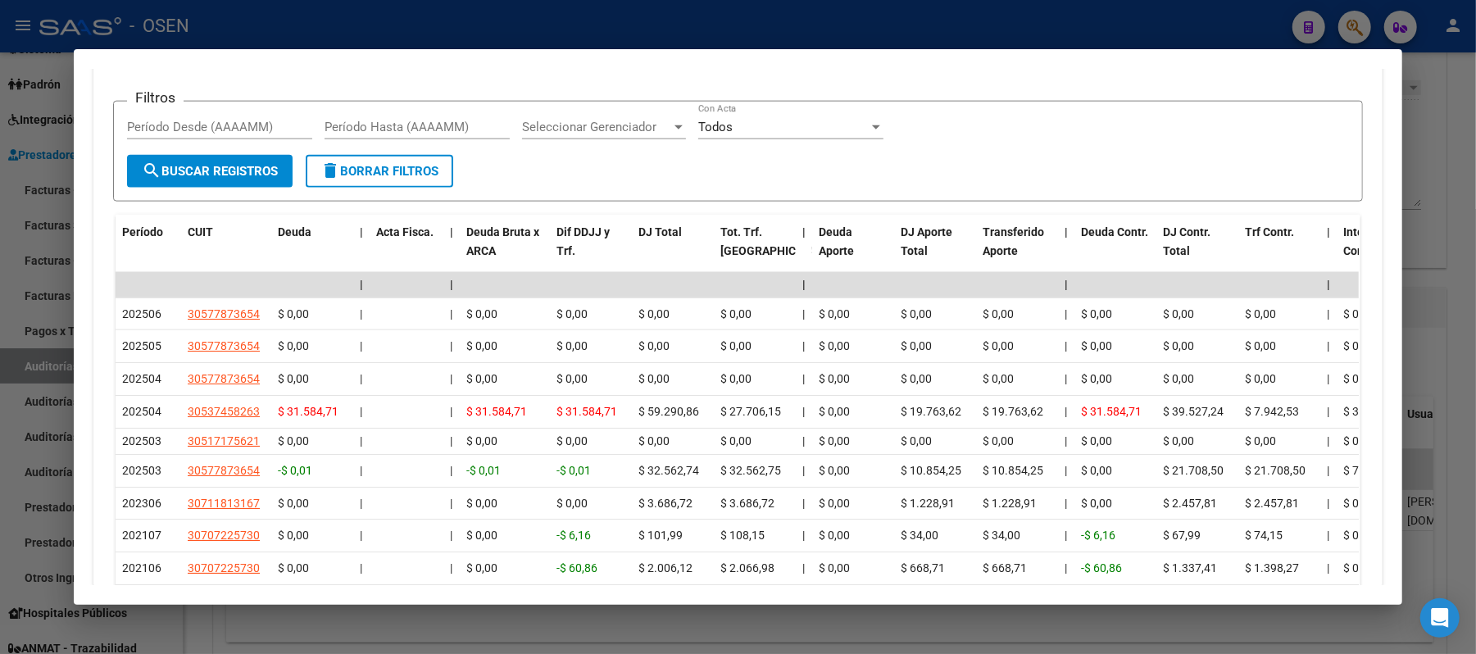
scroll to position [1571, 0]
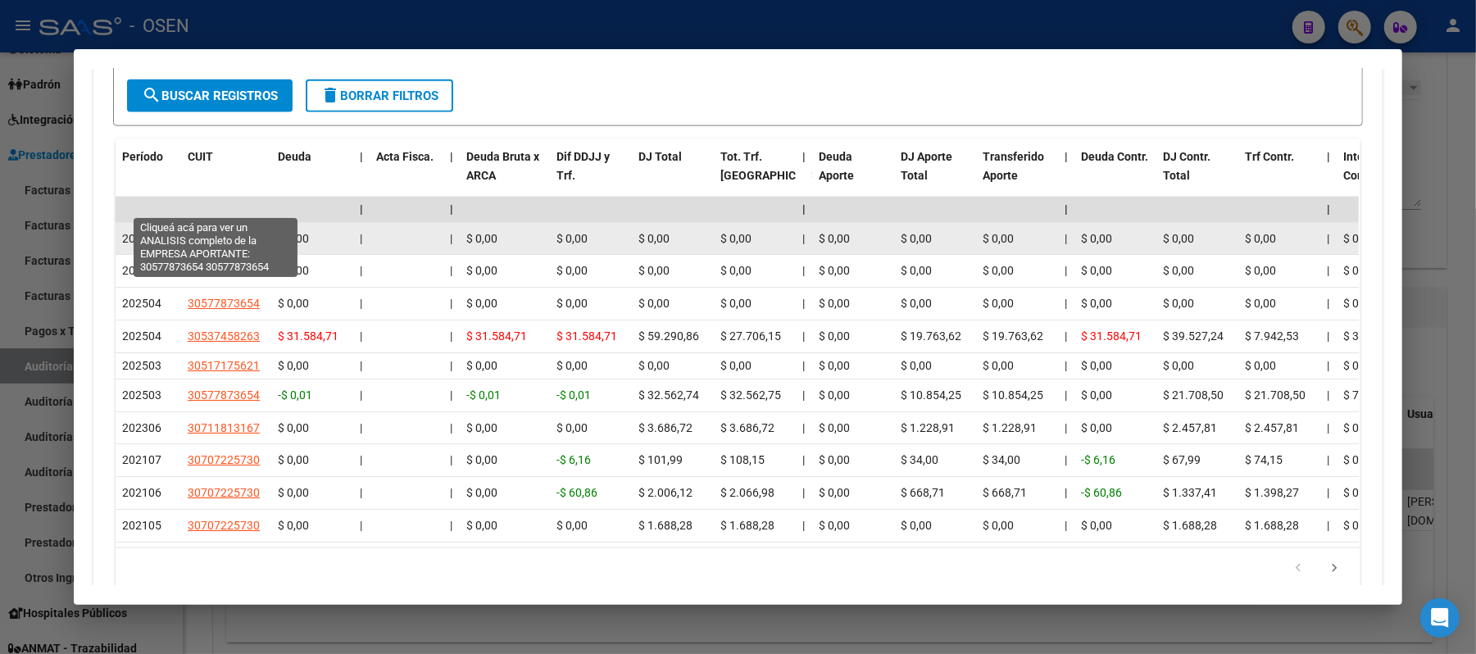
click at [231, 232] on span "30577873654" at bounding box center [224, 238] width 72 height 13
type textarea "30577873654"
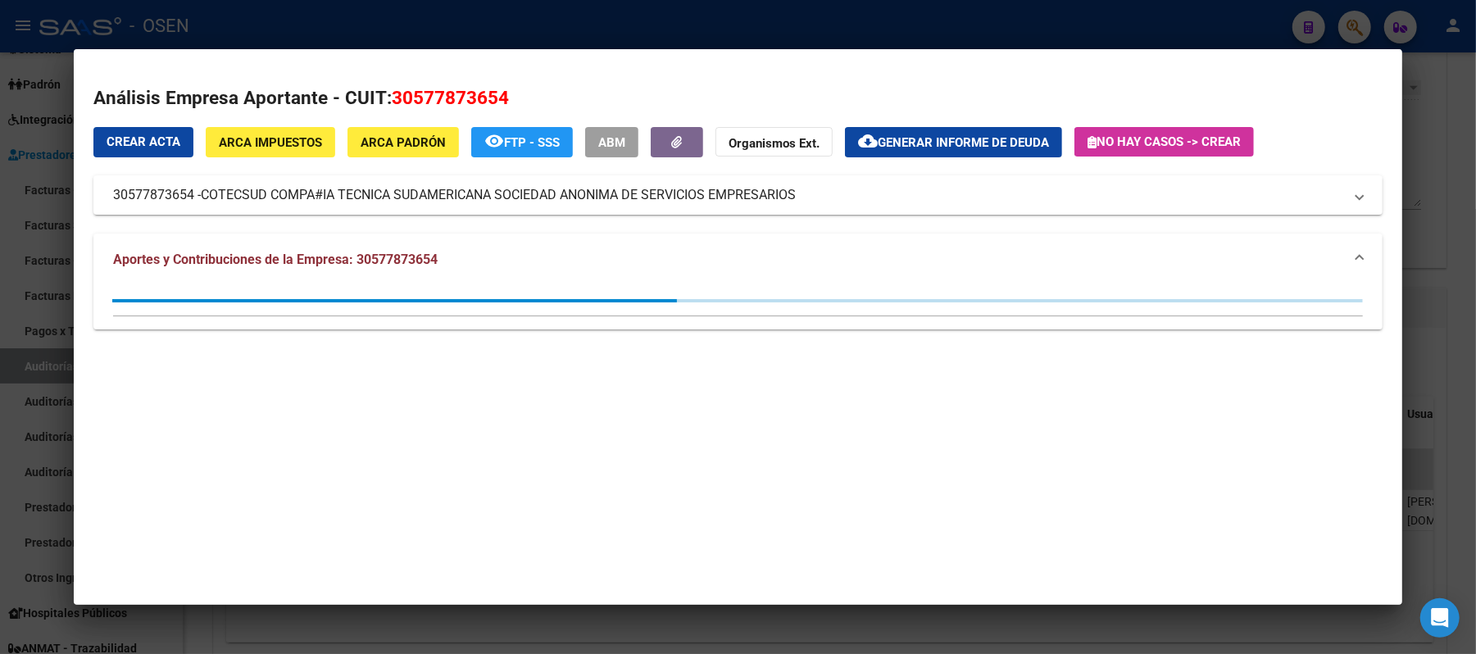
click at [484, 37] on div at bounding box center [738, 327] width 1476 height 654
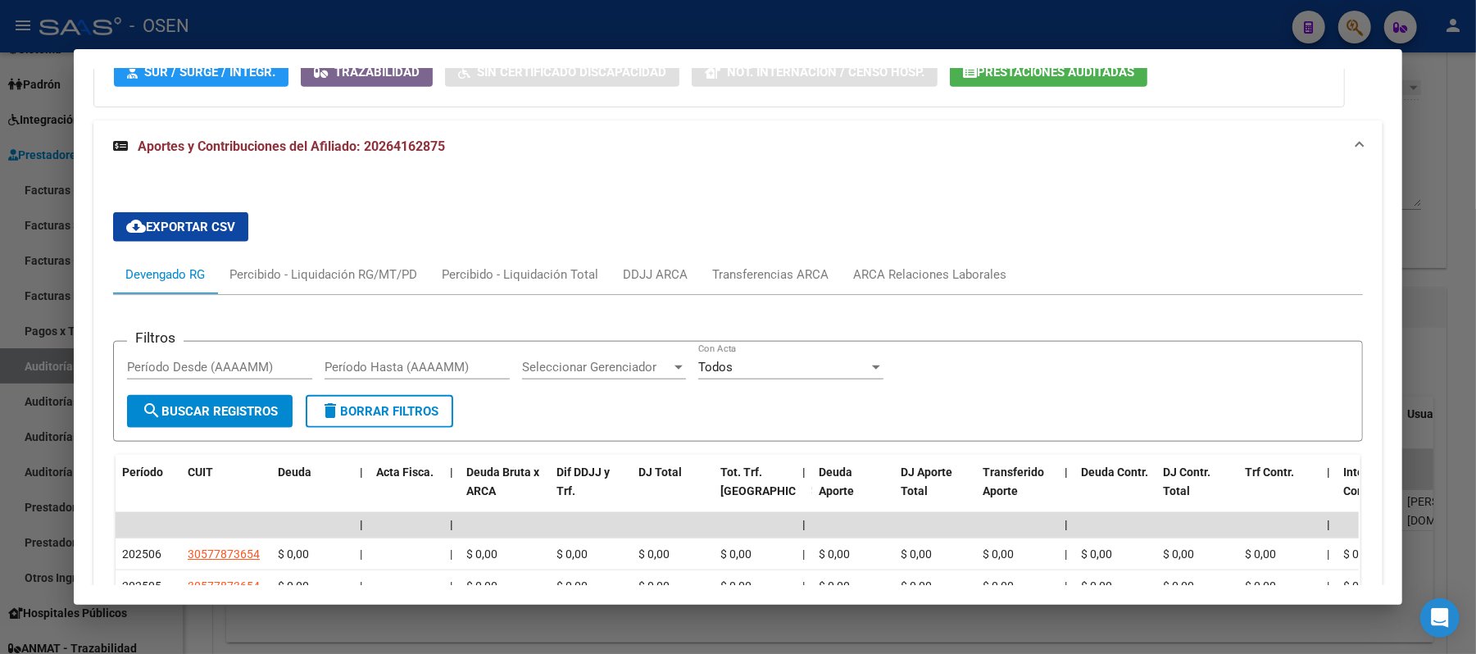
scroll to position [1243, 0]
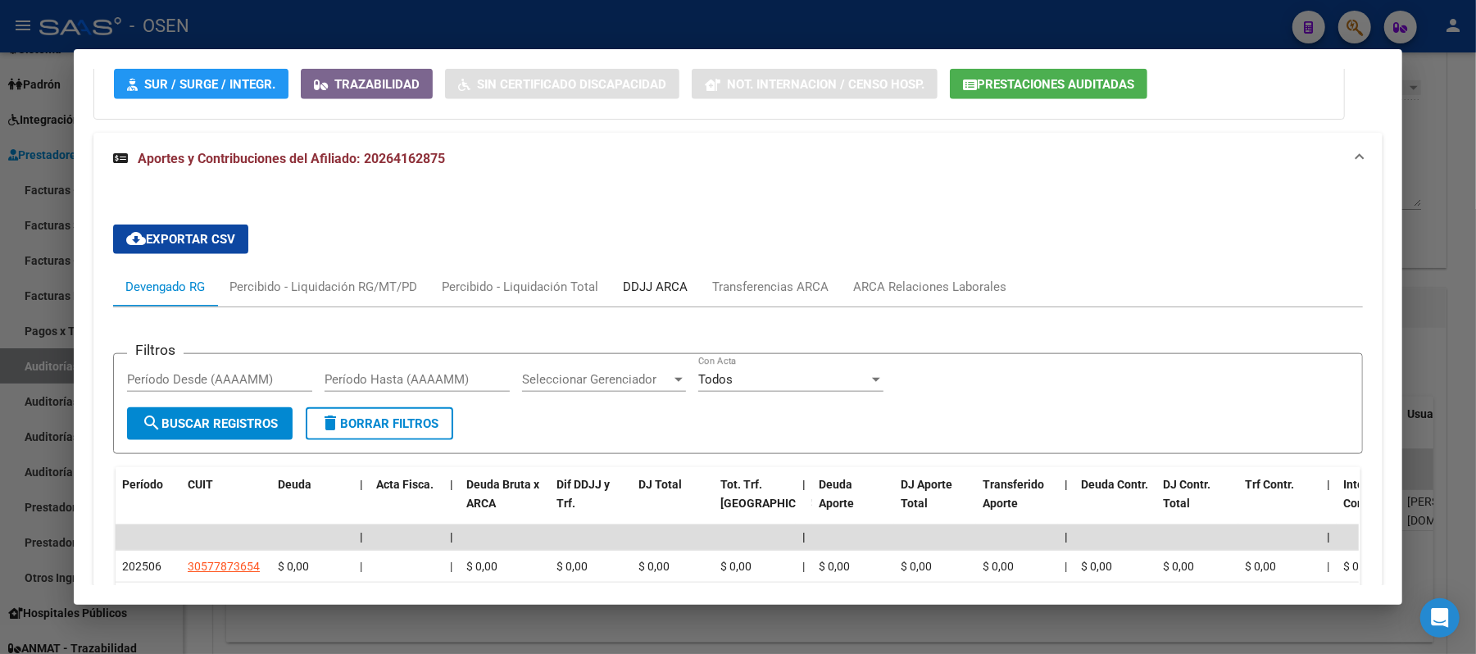
click at [643, 278] on div "DDJJ ARCA" at bounding box center [655, 287] width 65 height 18
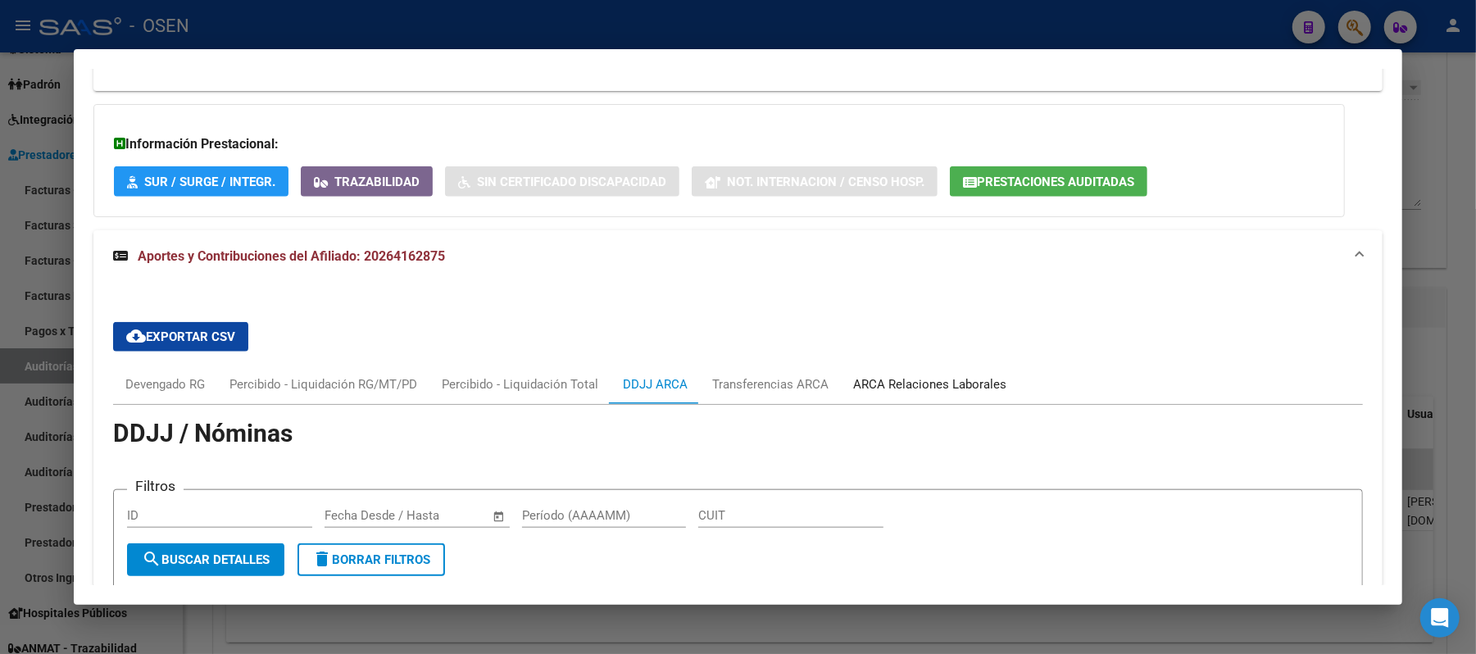
click at [896, 365] on div "ARCA Relaciones Laborales" at bounding box center [930, 384] width 178 height 39
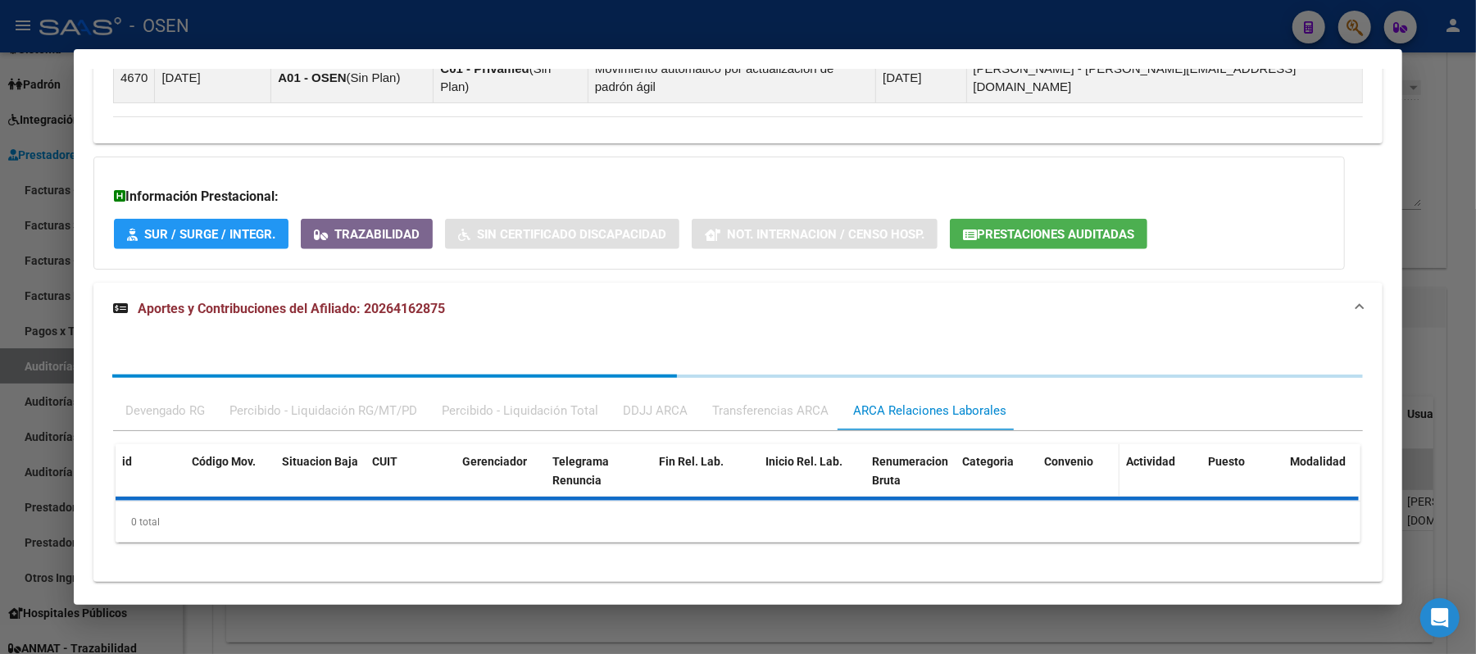
scroll to position [1146, 0]
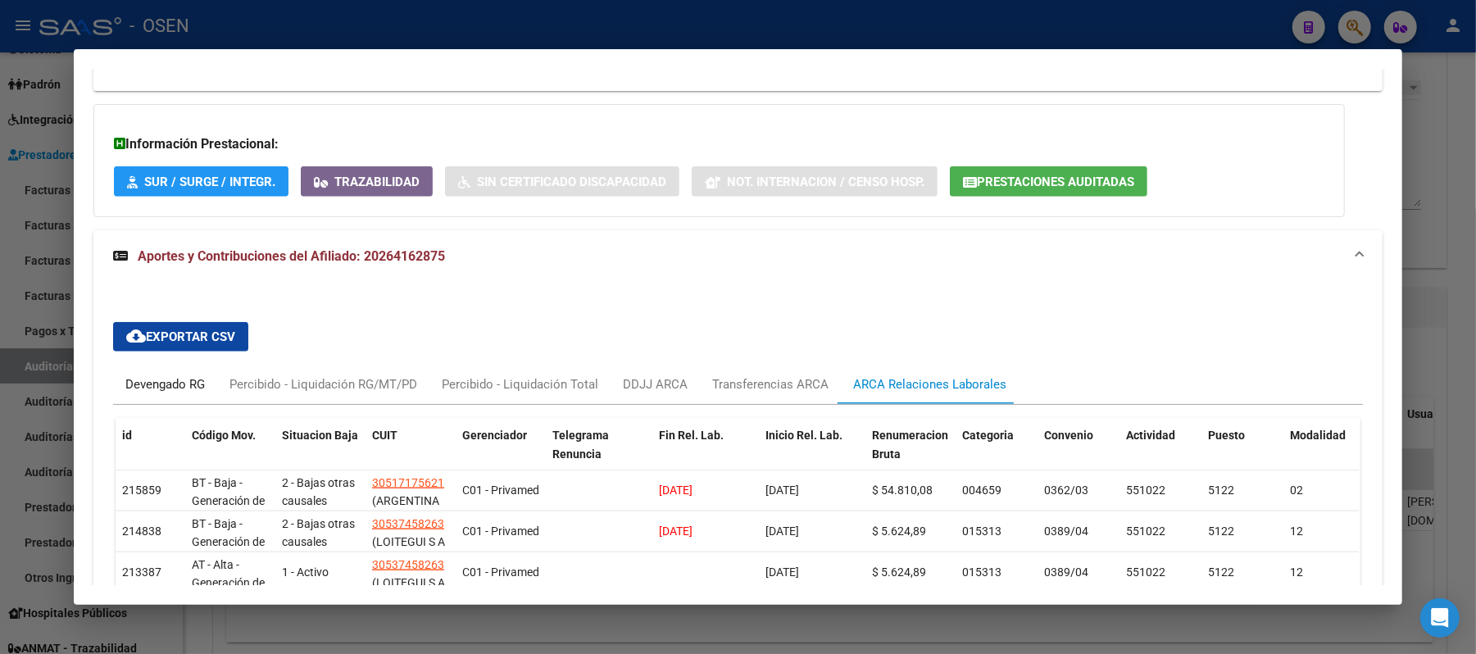
click at [152, 375] on div "Devengado RG" at bounding box center [165, 384] width 80 height 18
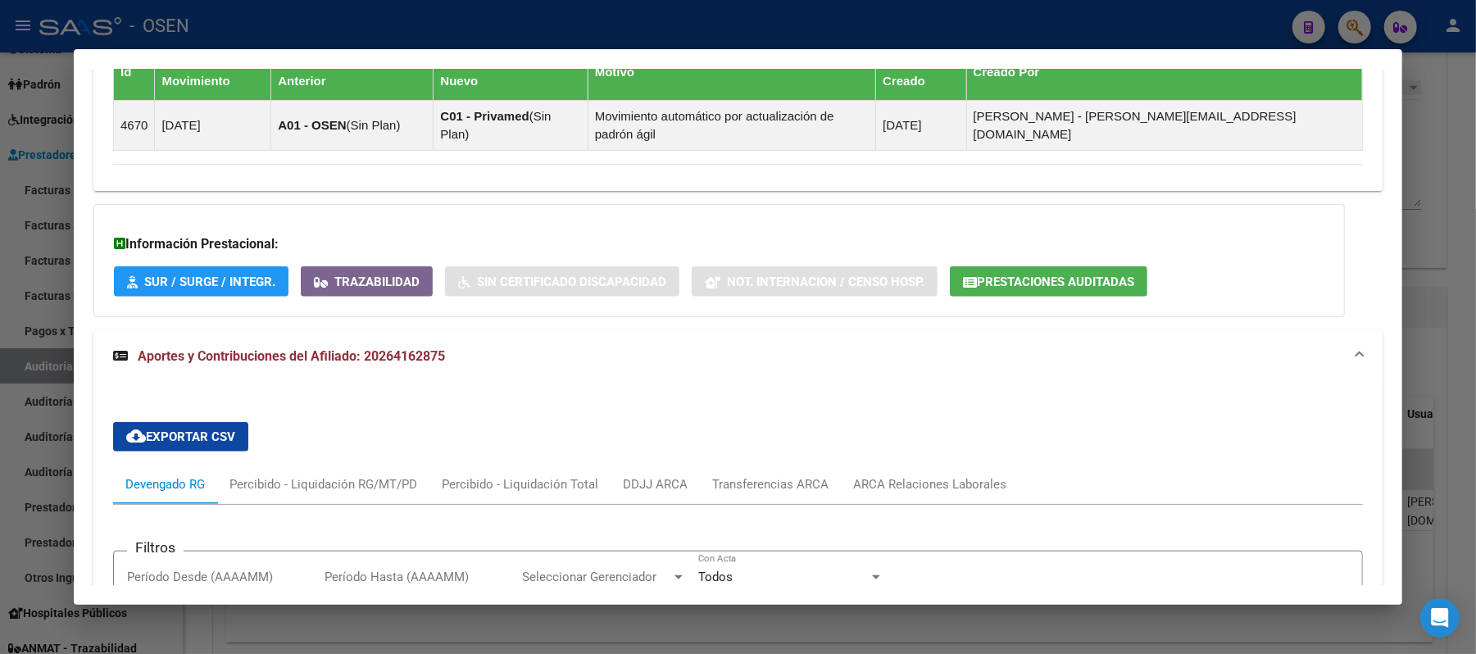
scroll to position [1037, 0]
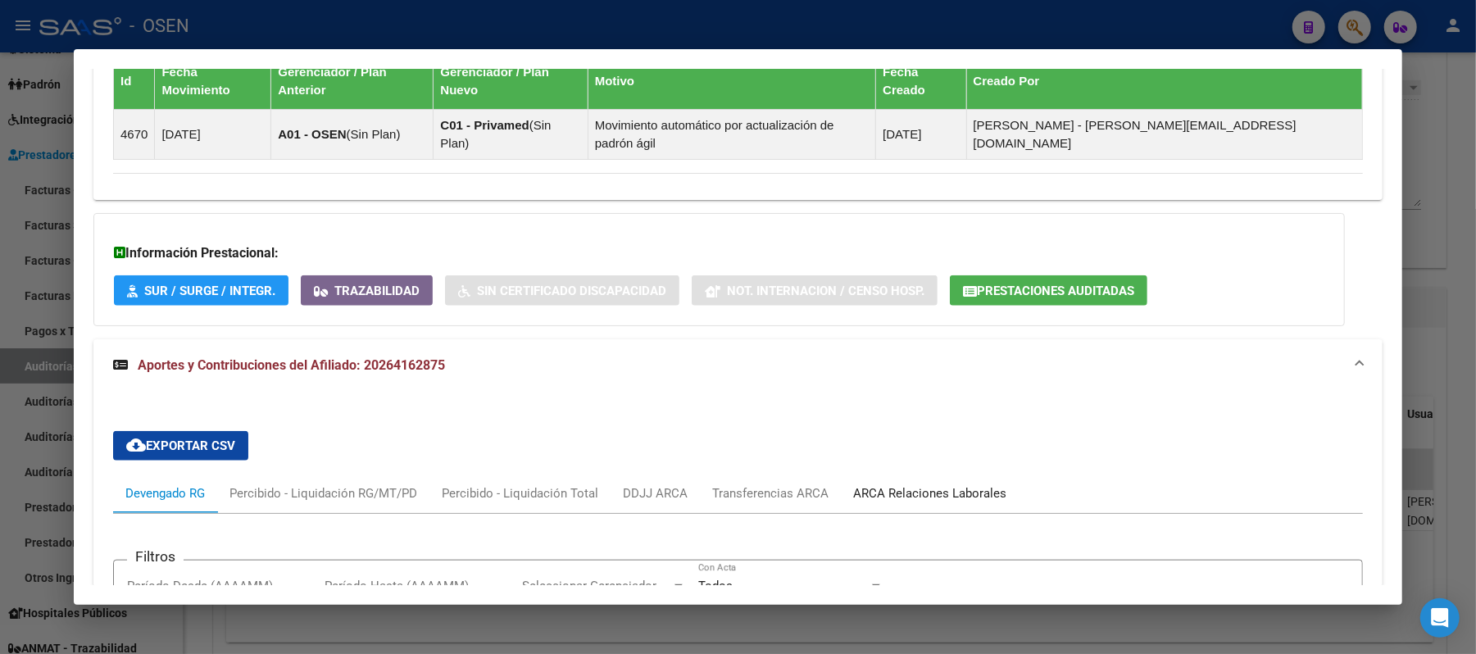
click at [923, 484] on div "ARCA Relaciones Laborales" at bounding box center [929, 493] width 153 height 18
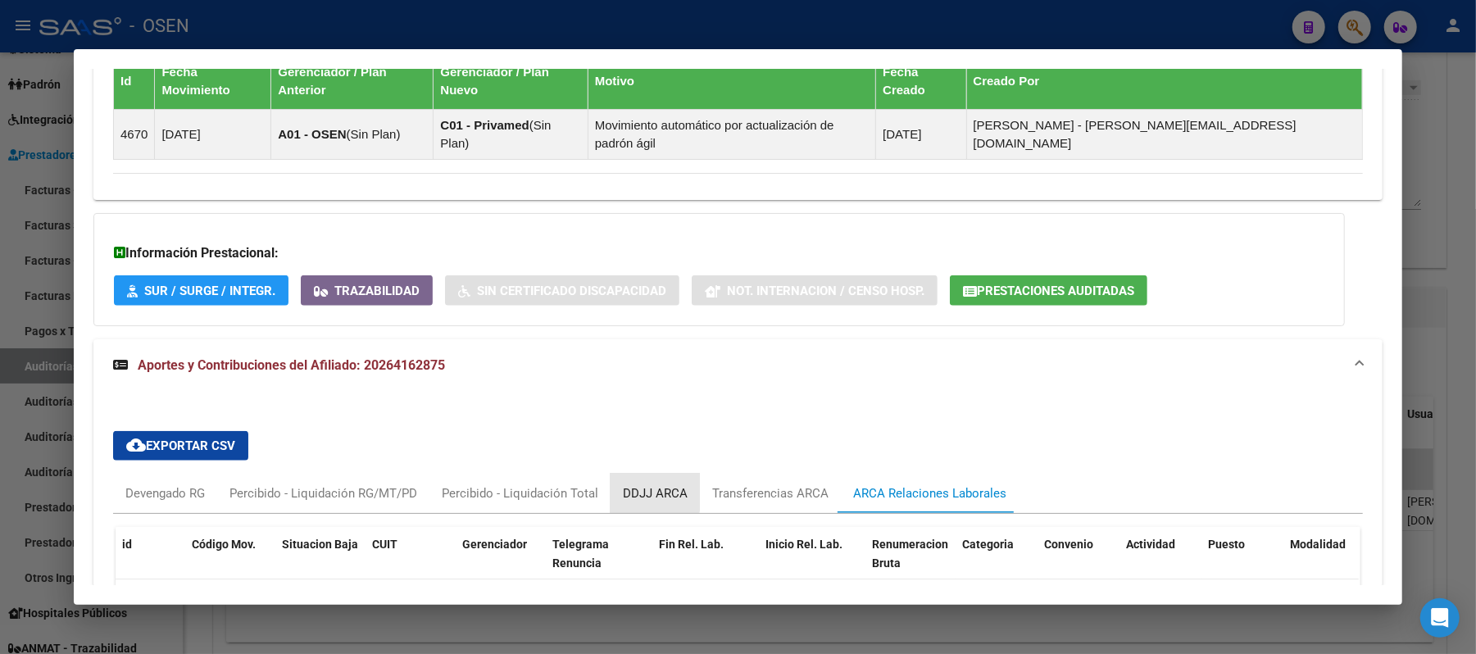
click at [631, 484] on div "DDJJ ARCA" at bounding box center [655, 493] width 65 height 18
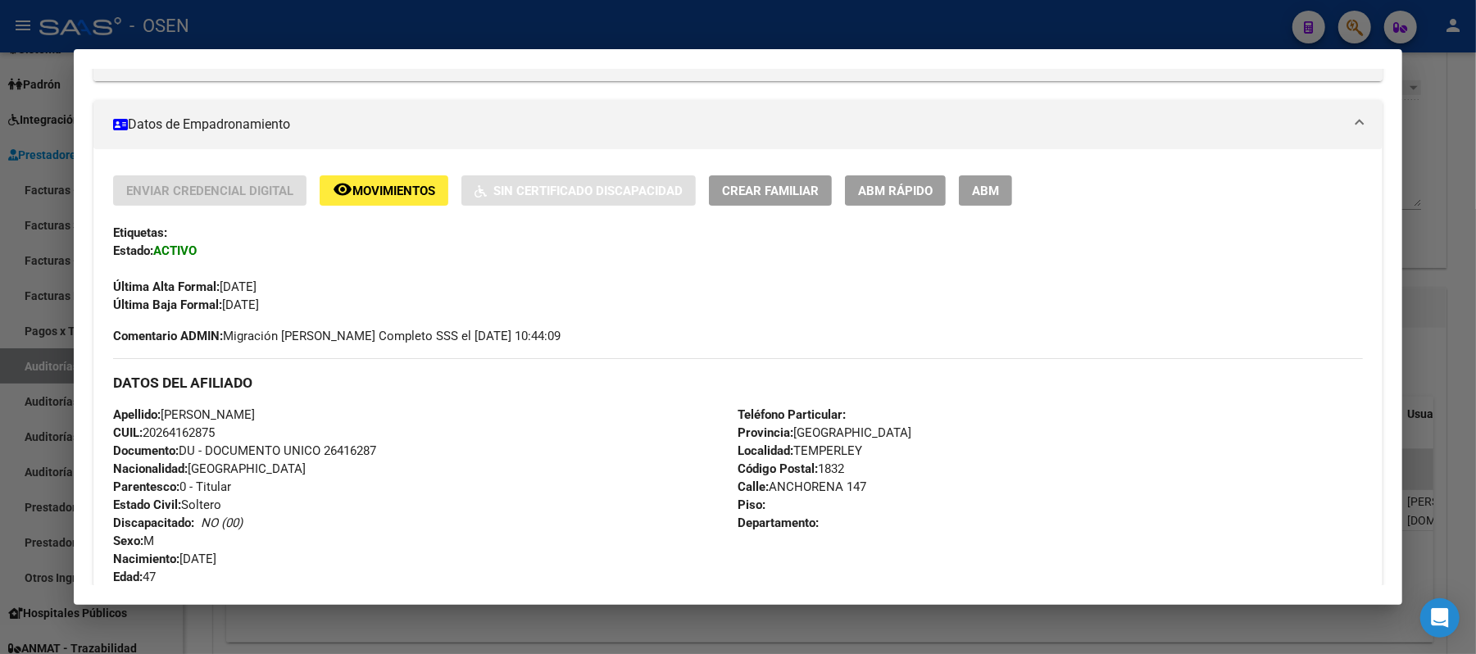
scroll to position [0, 0]
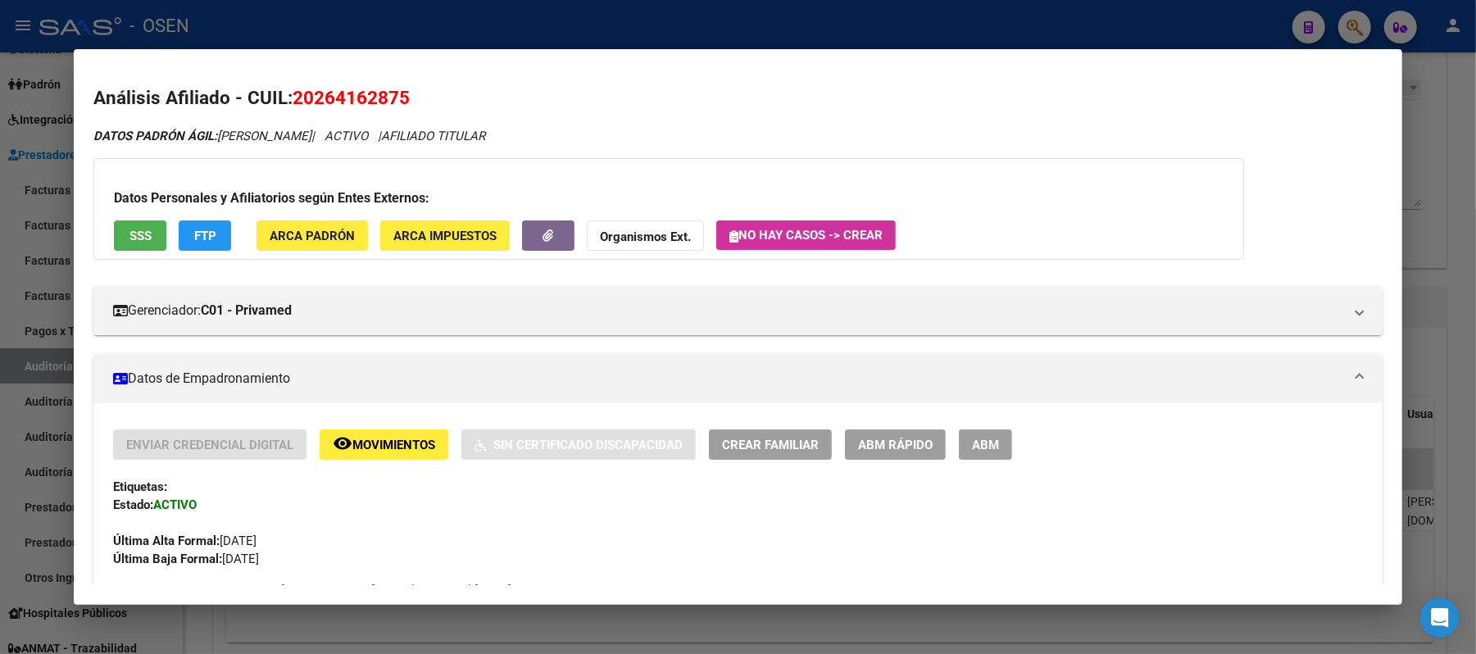
click at [144, 223] on button "SSS" at bounding box center [140, 235] width 52 height 30
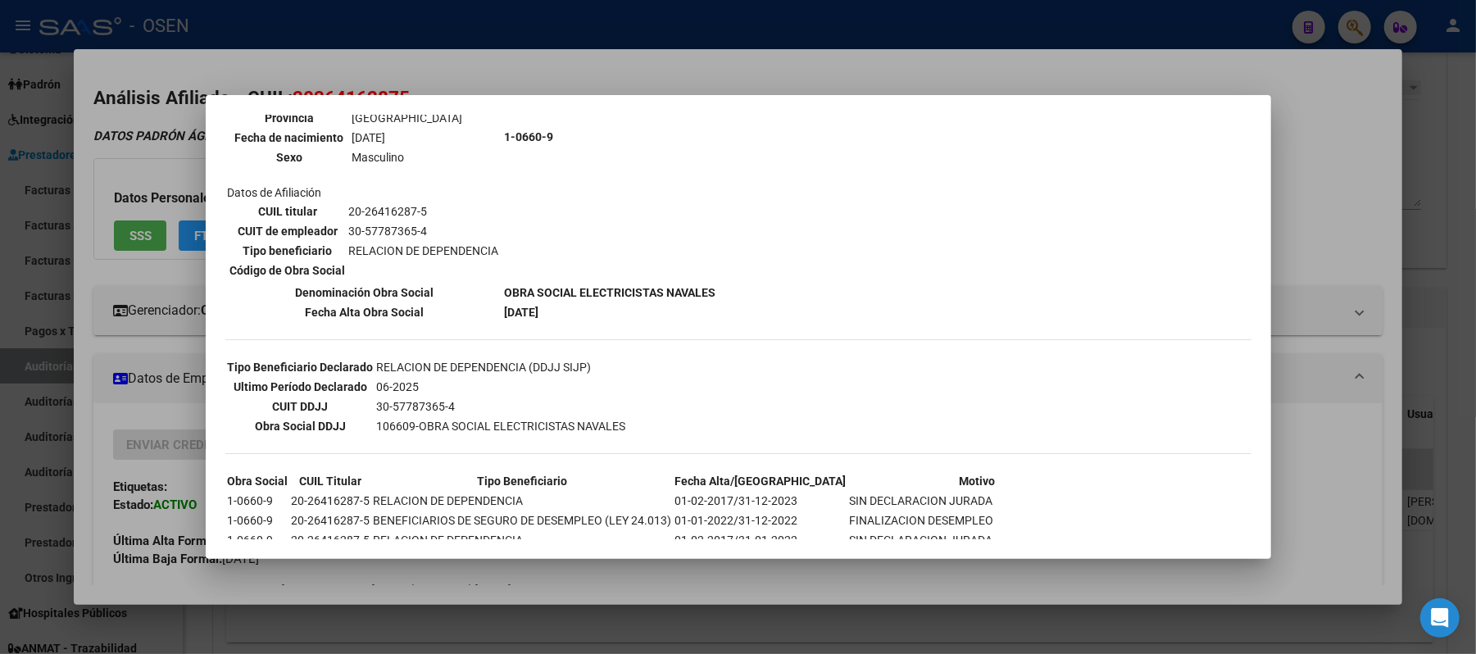
scroll to position [427, 0]
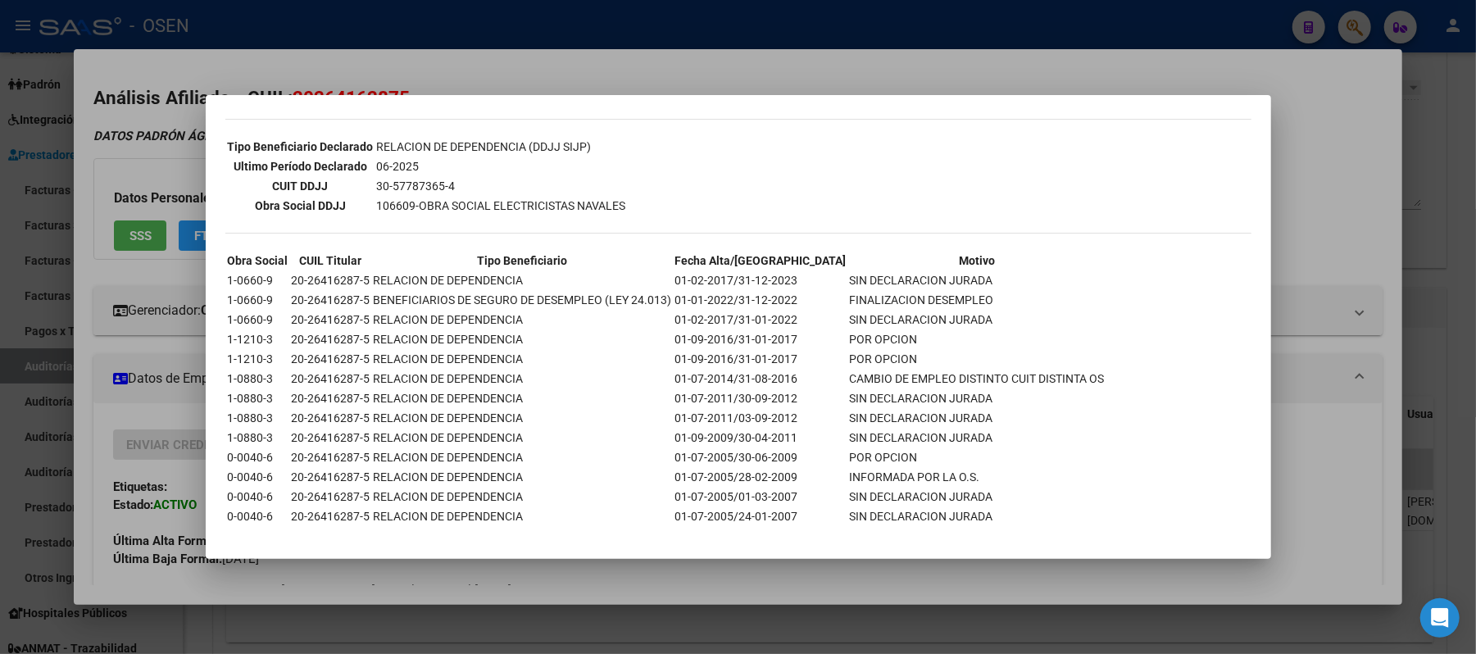
click at [1332, 273] on div at bounding box center [738, 327] width 1476 height 654
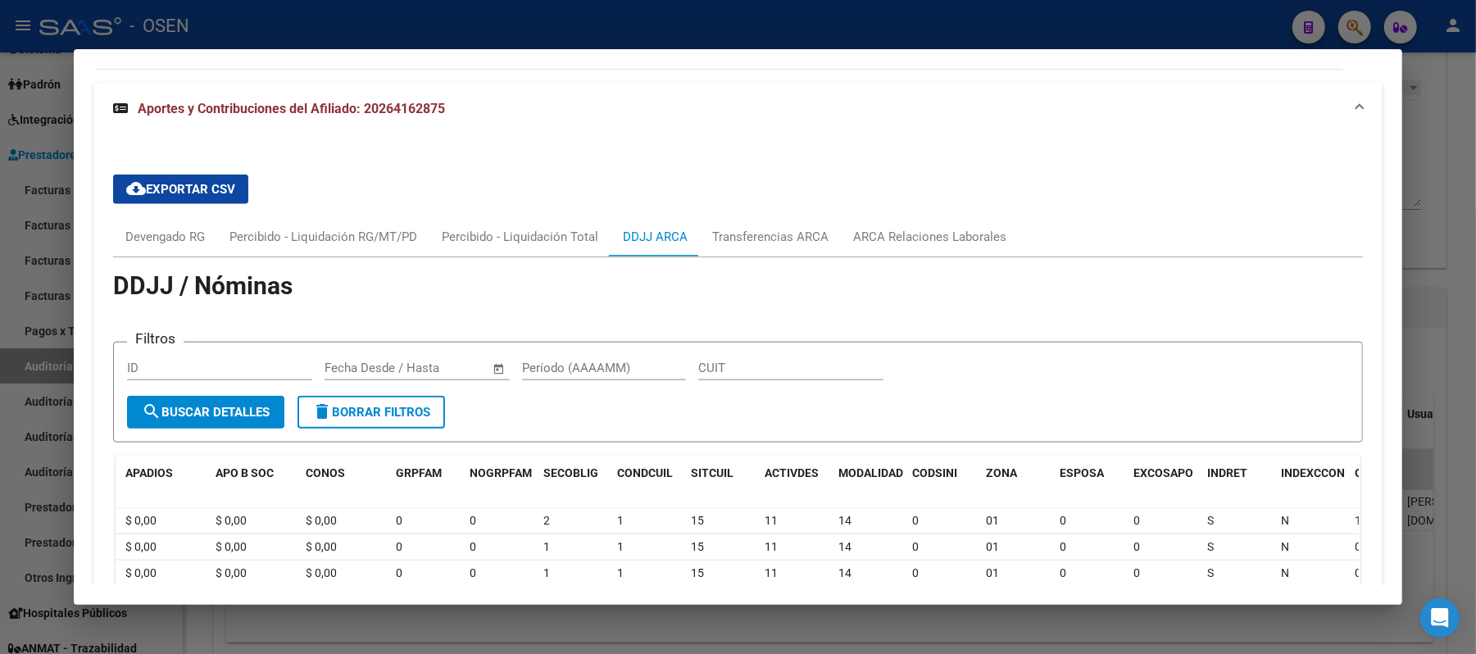
scroll to position [1202, 0]
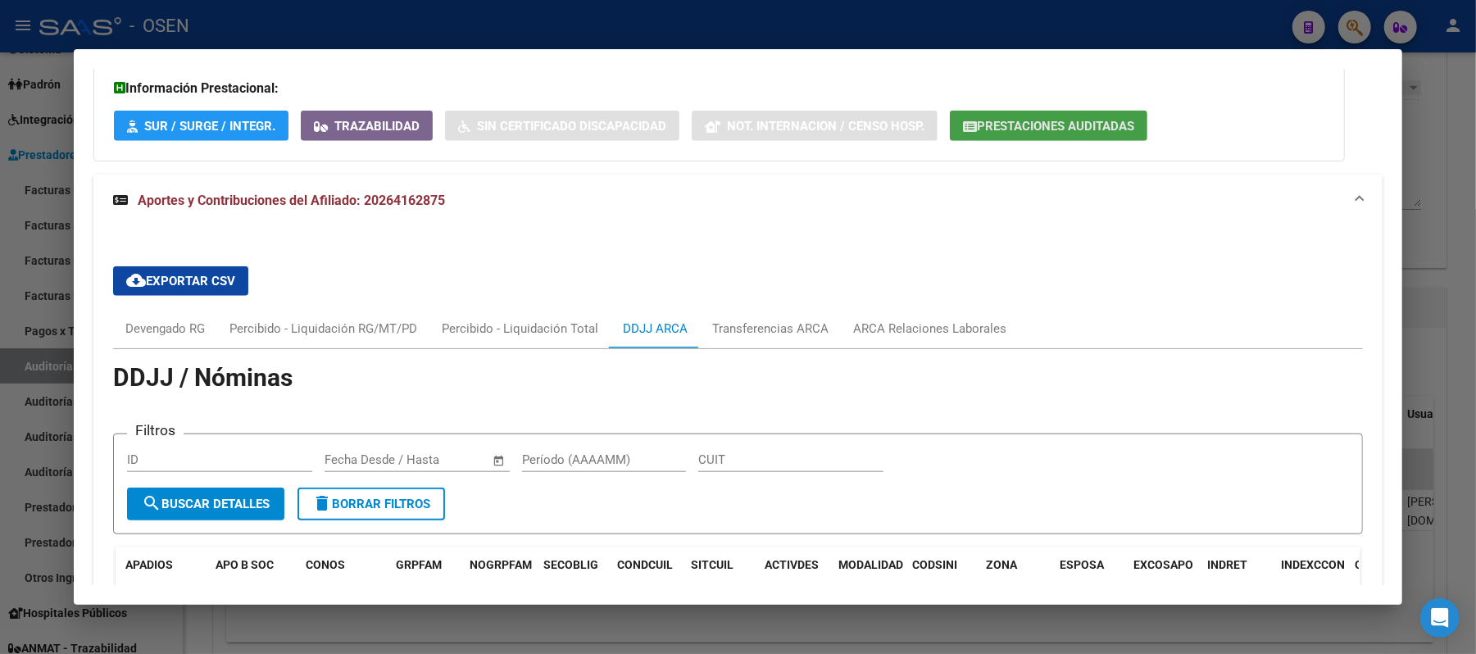
click at [1059, 111] on button "Prestaciones Auditadas" at bounding box center [1049, 126] width 198 height 30
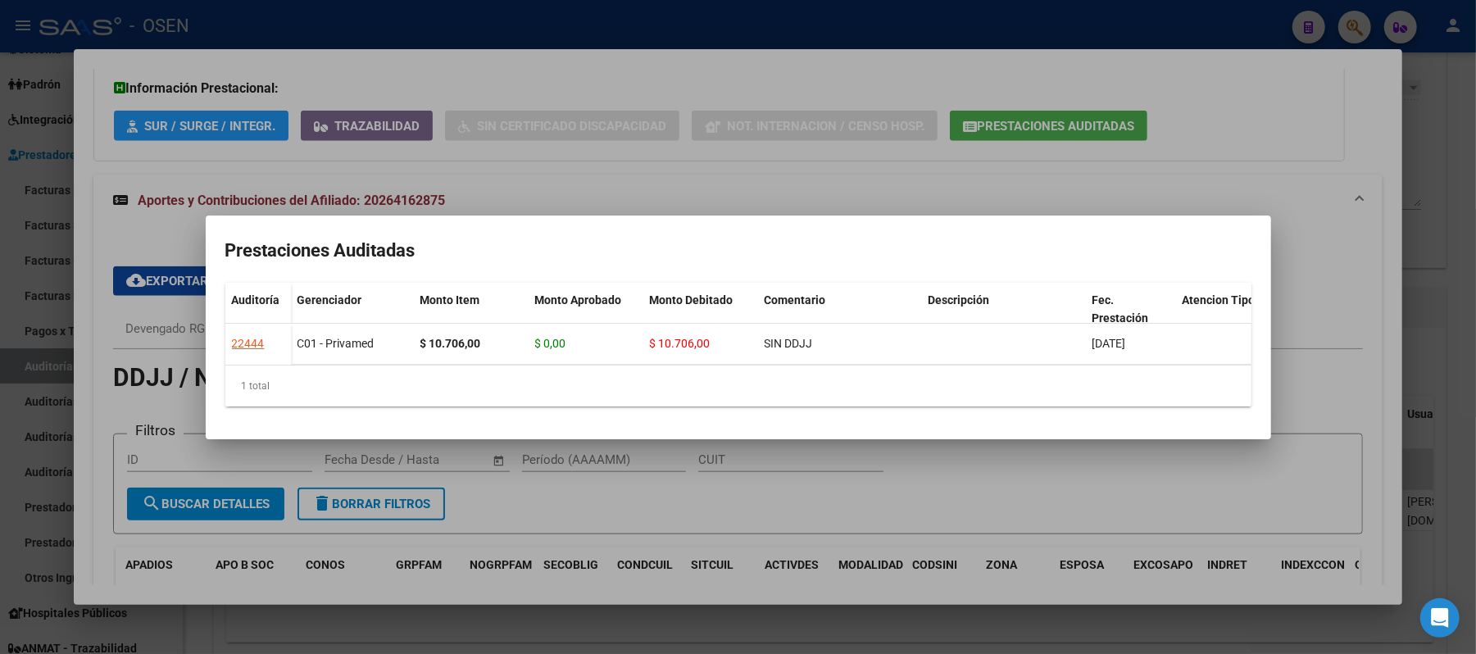
click at [800, 142] on div at bounding box center [738, 327] width 1476 height 654
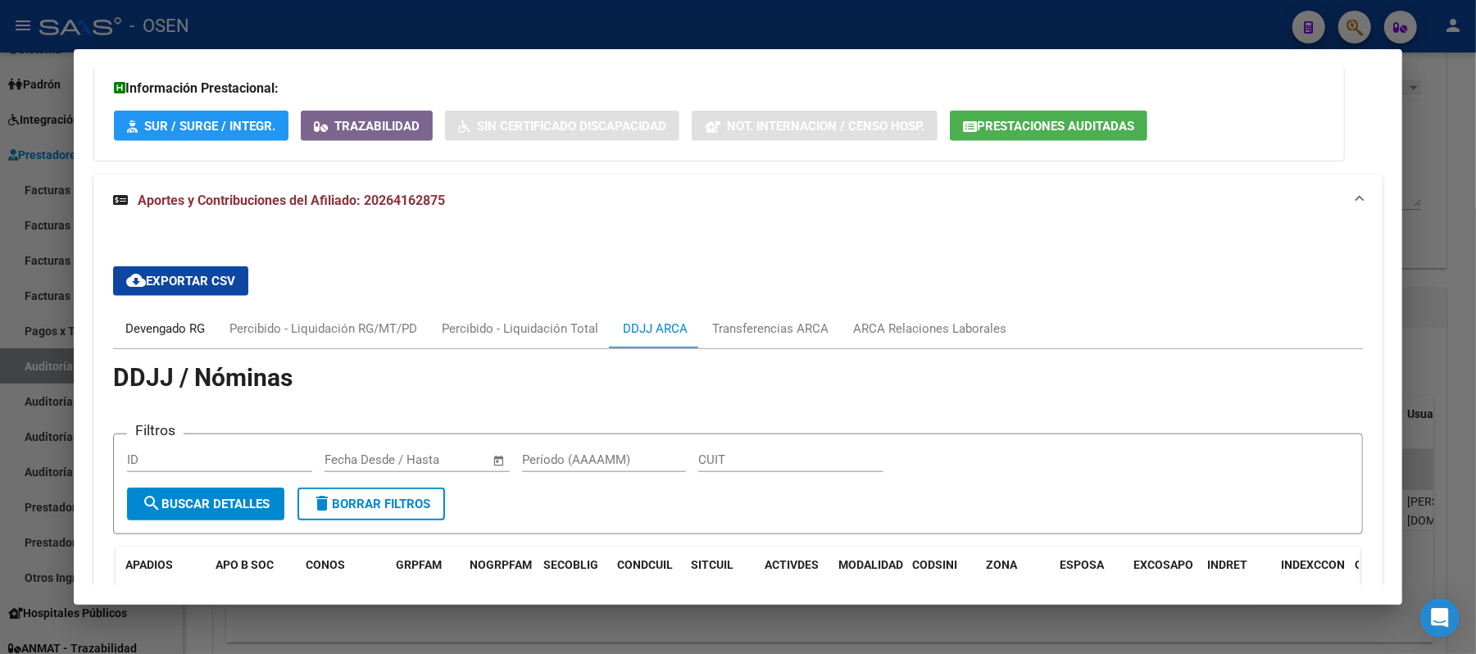
click at [145, 320] on div "Devengado RG" at bounding box center [165, 329] width 80 height 18
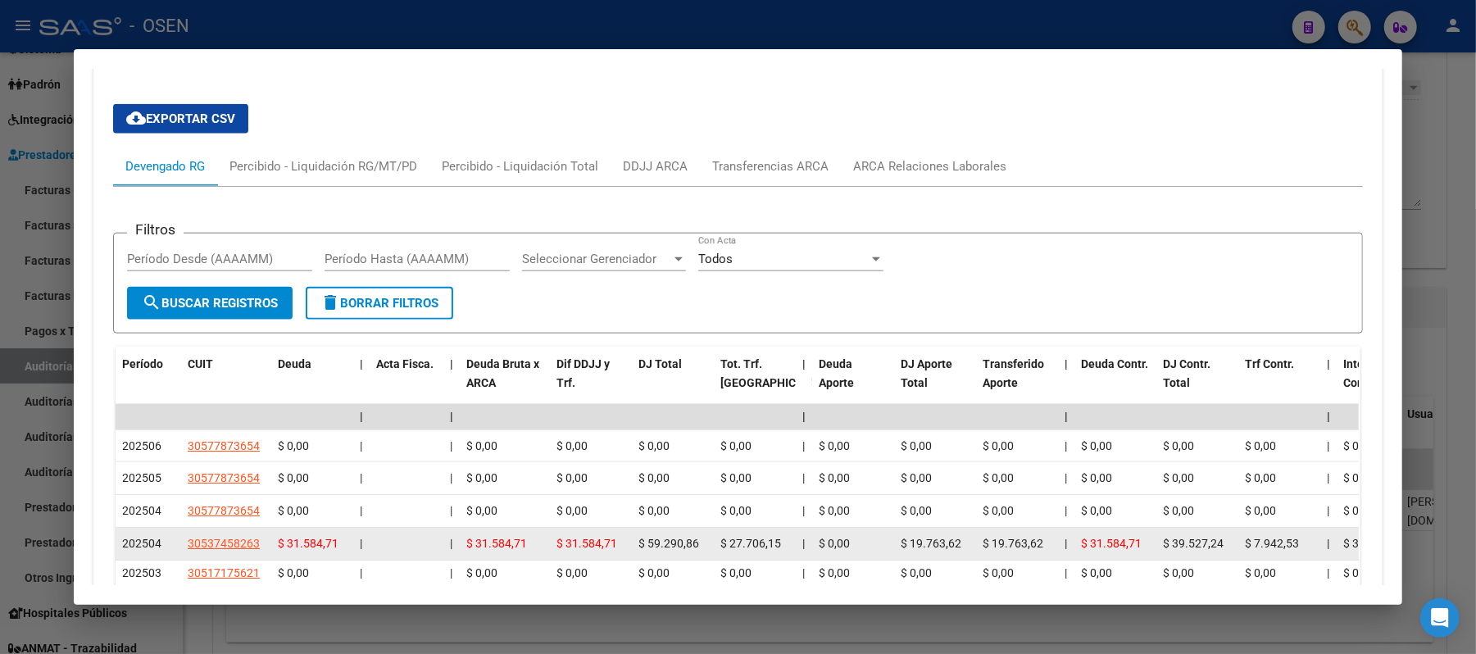
scroll to position [1636, 0]
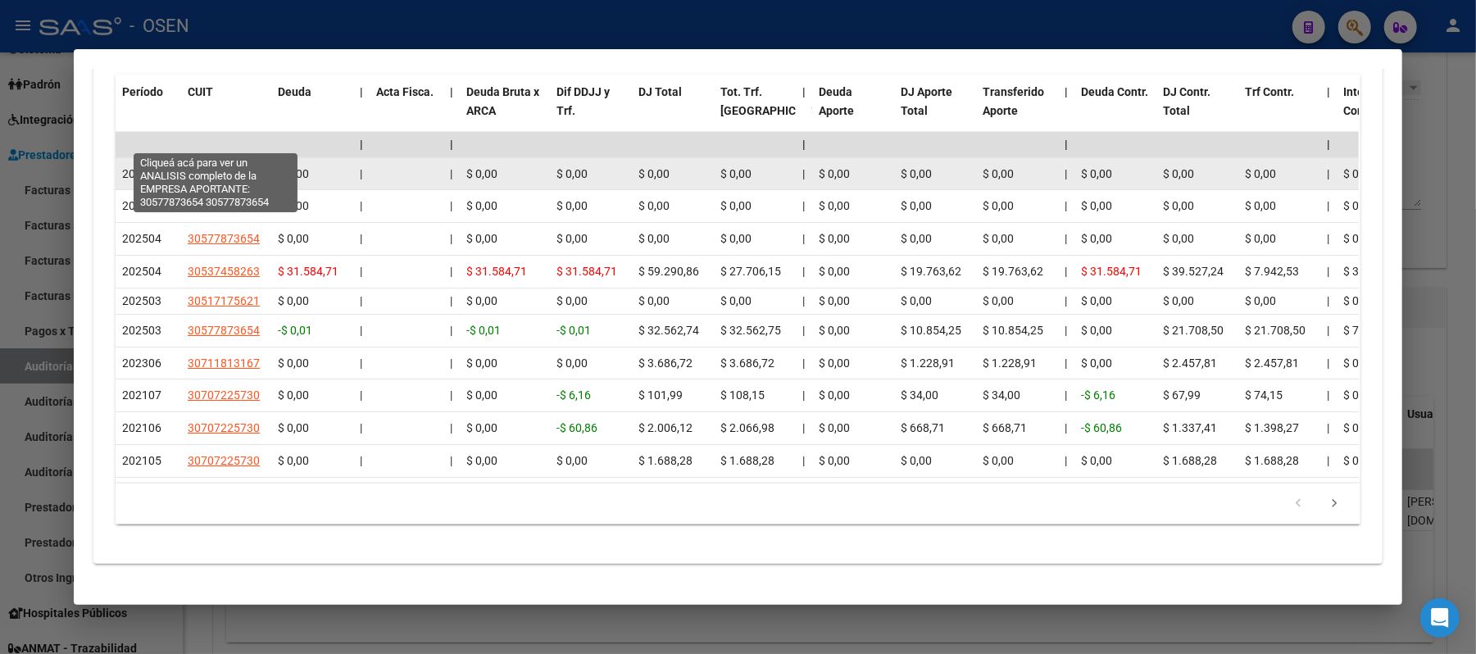
click at [234, 167] on span "30577873654" at bounding box center [224, 173] width 72 height 13
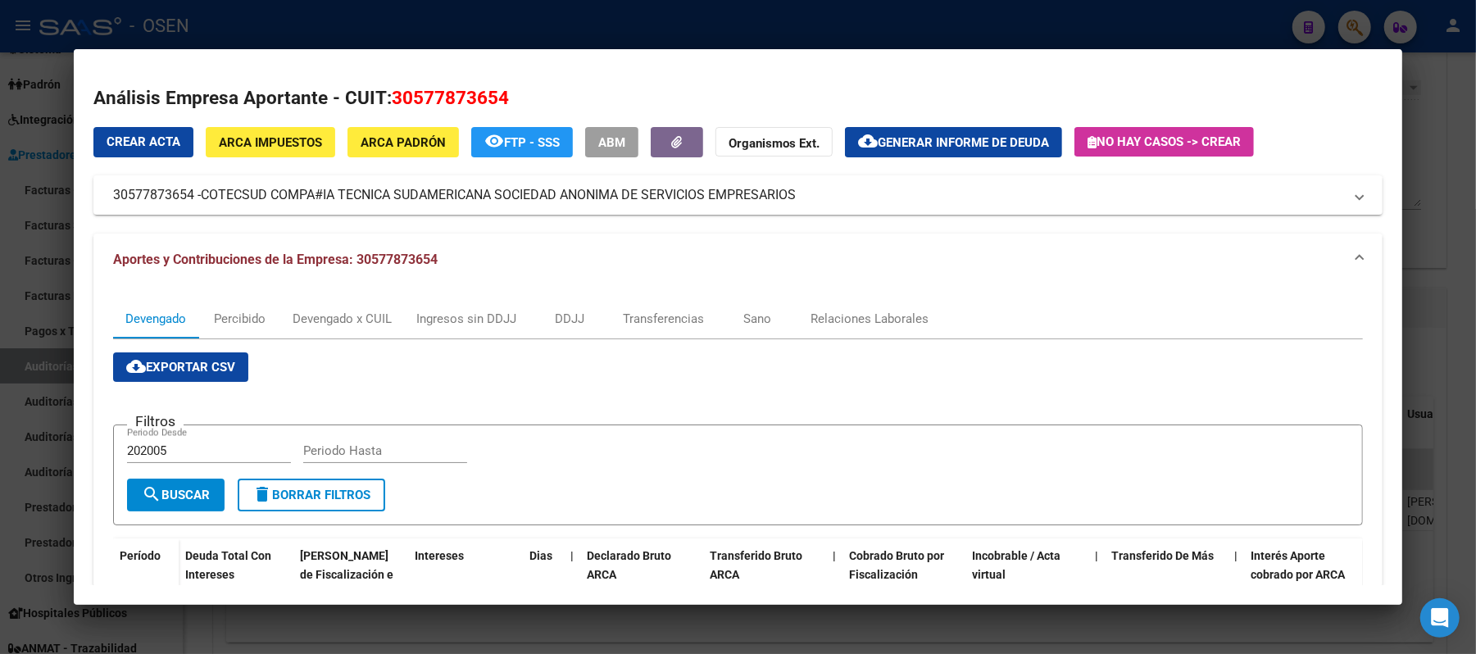
click at [307, 21] on div at bounding box center [738, 327] width 1476 height 654
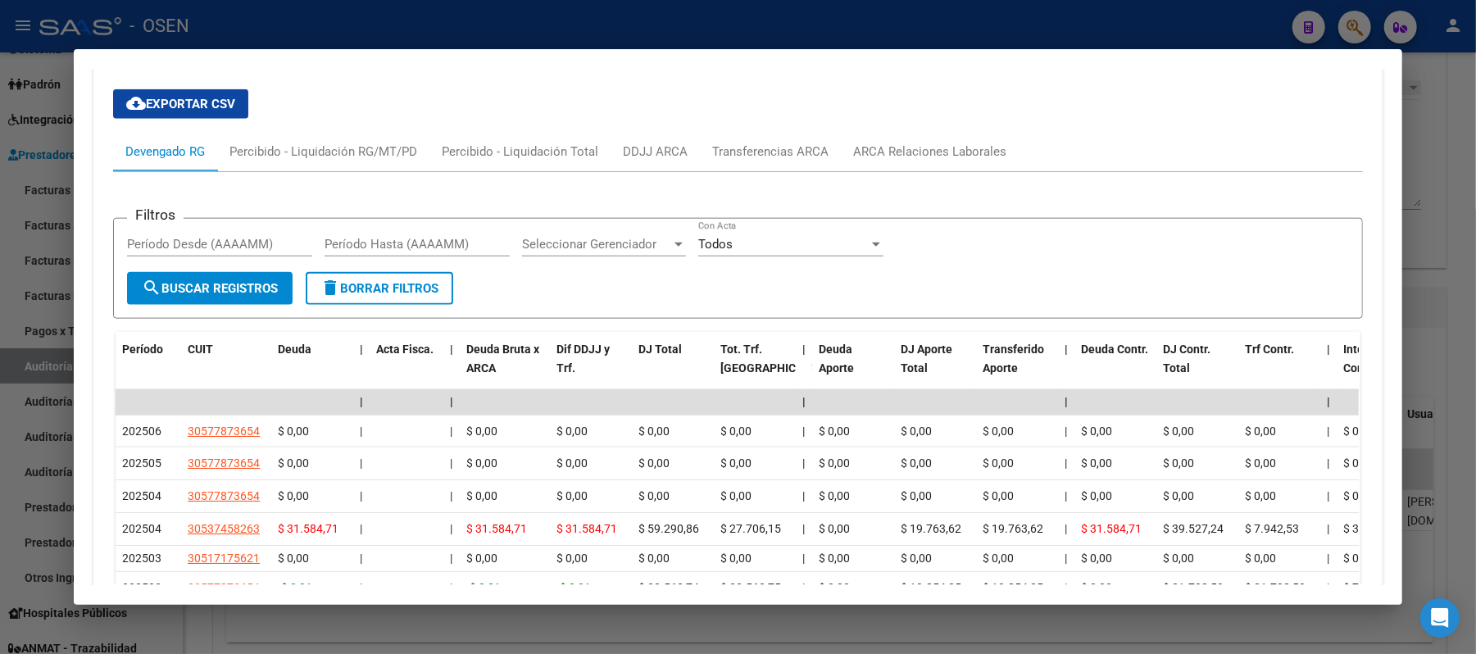
scroll to position [1308, 0]
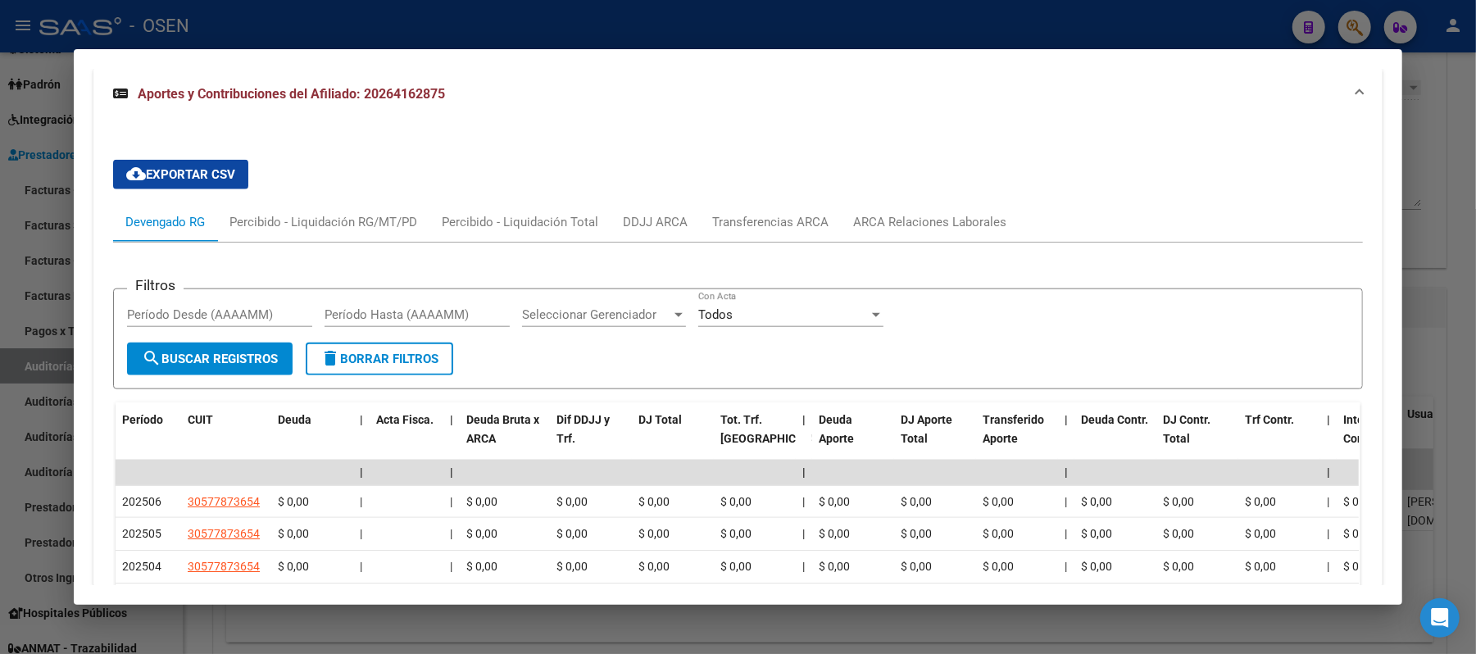
click at [886, 166] on div "cloud_download Exportar CSV Devengado RG Percibido - Liquidación RG/MT/PD Perci…" at bounding box center [738, 506] width 1250 height 718
click at [886, 213] on div "ARCA Relaciones Laborales" at bounding box center [929, 222] width 153 height 18
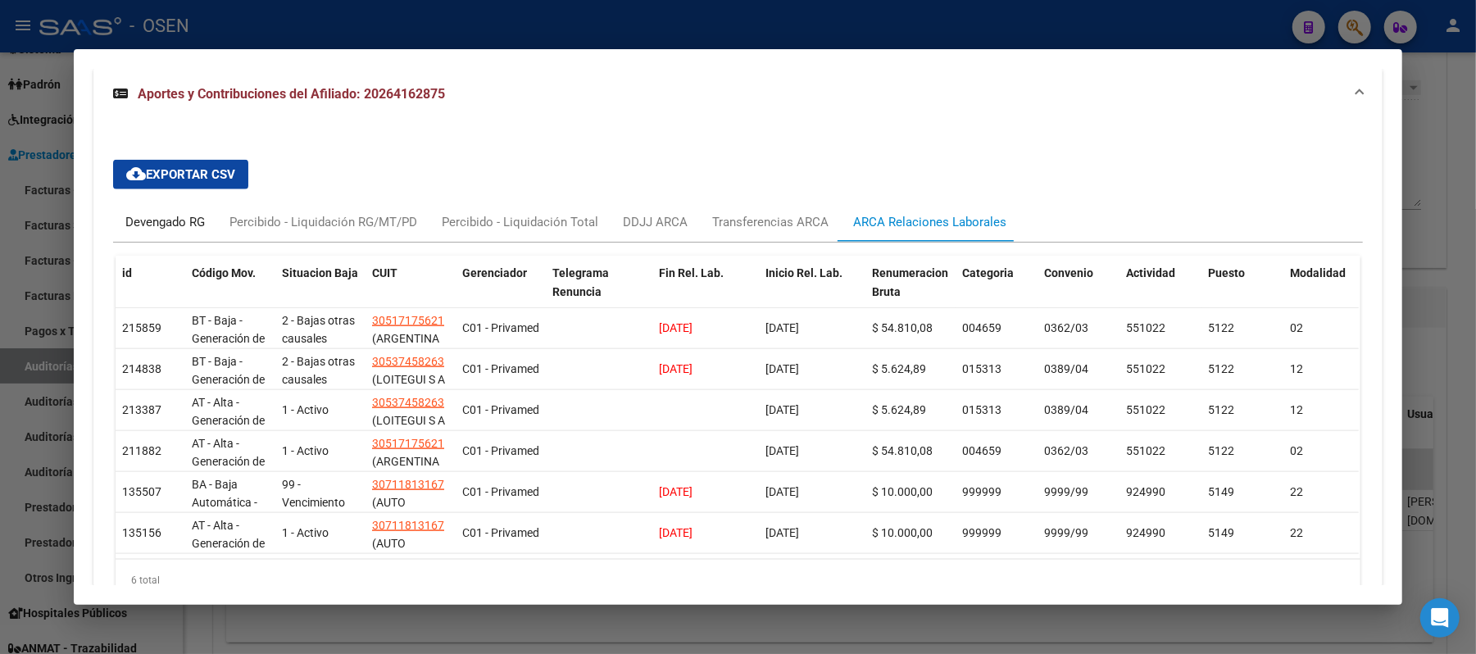
click at [177, 213] on div "Devengado RG" at bounding box center [165, 222] width 80 height 18
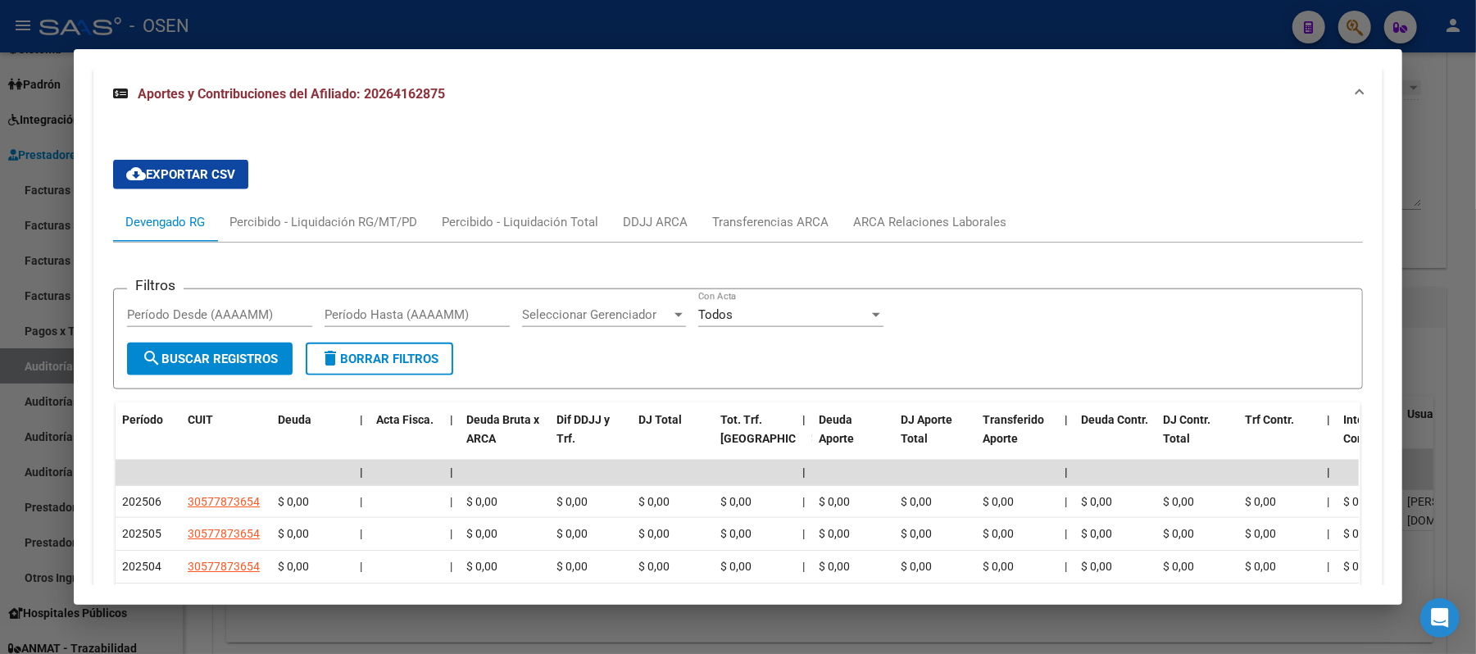
click at [656, 24] on div at bounding box center [738, 327] width 1476 height 654
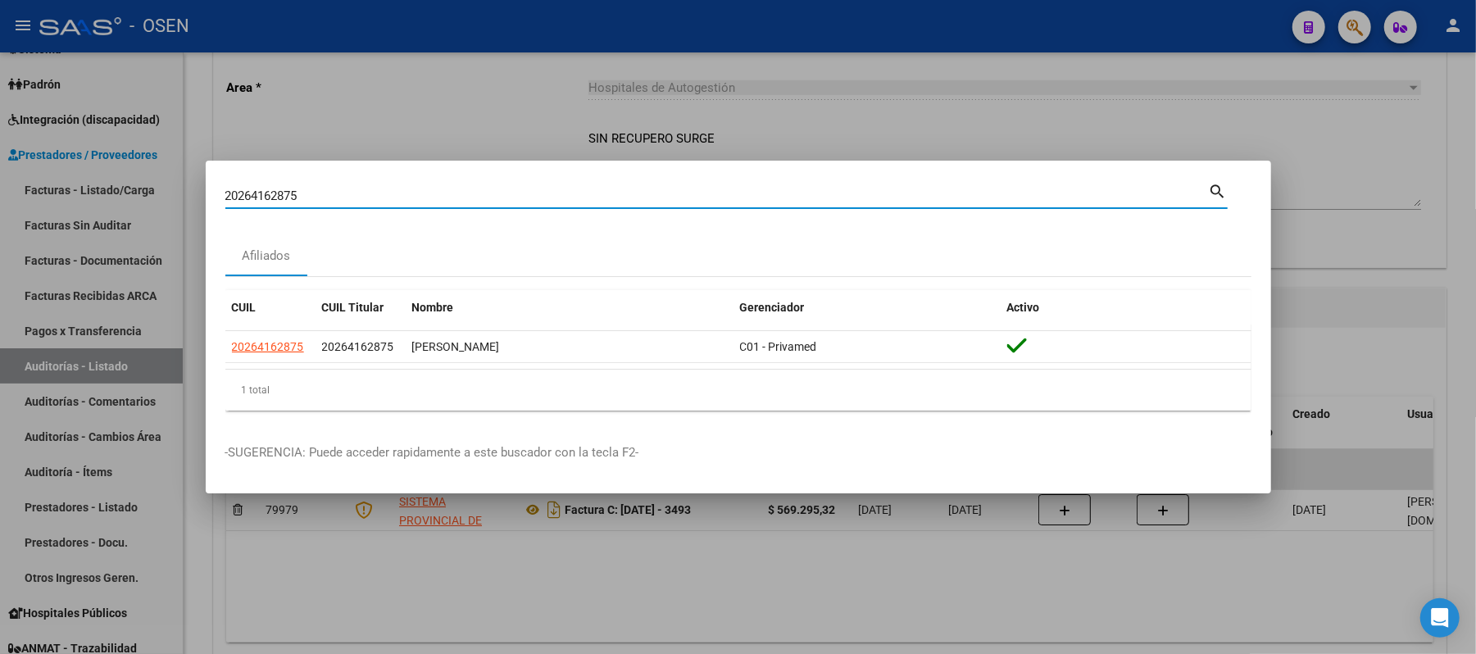
drag, startPoint x: 496, startPoint y: 198, endPoint x: 0, endPoint y: 7, distance: 531.4
click at [0, 131] on div "20264162875 Buscar (apellido, dni, cuil, nro traspaso, cuit, obra social) searc…" at bounding box center [738, 327] width 1476 height 654
paste input "7257058307"
type input "27257058307"
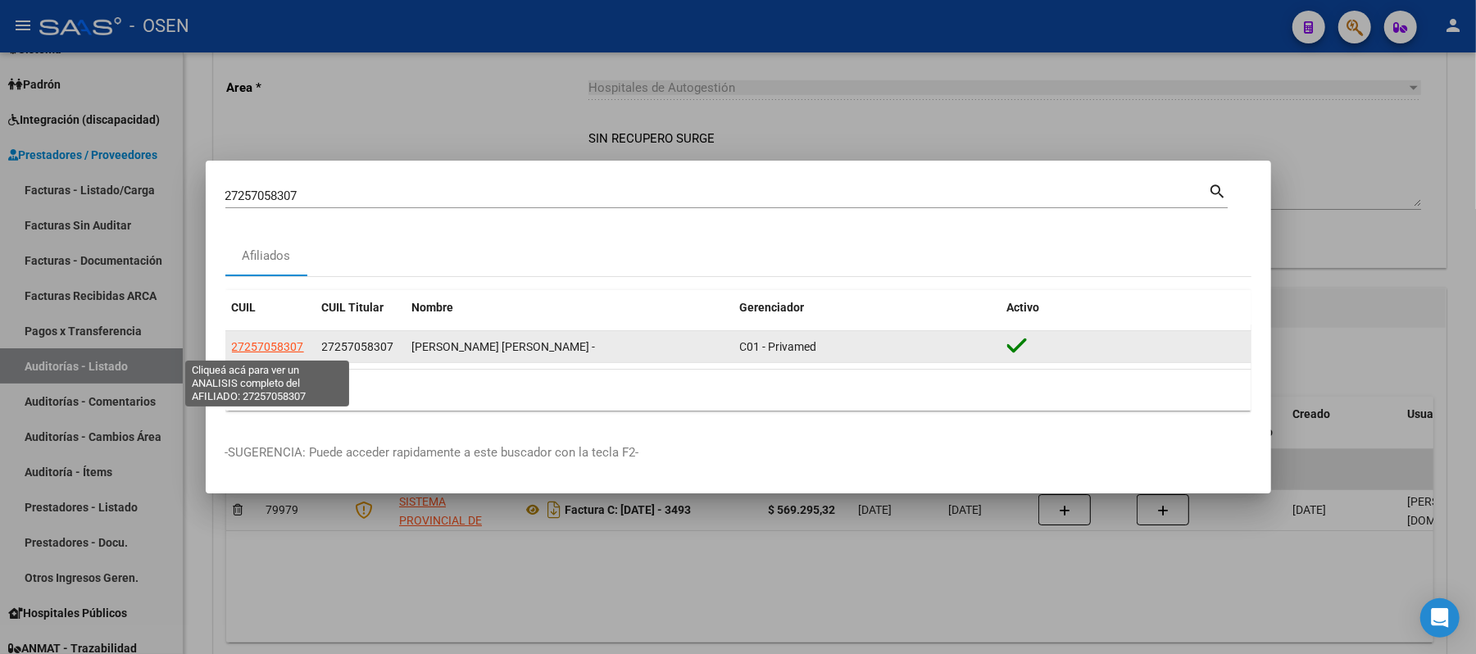
click at [266, 346] on span "27257058307" at bounding box center [268, 346] width 72 height 13
type textarea "27257058307"
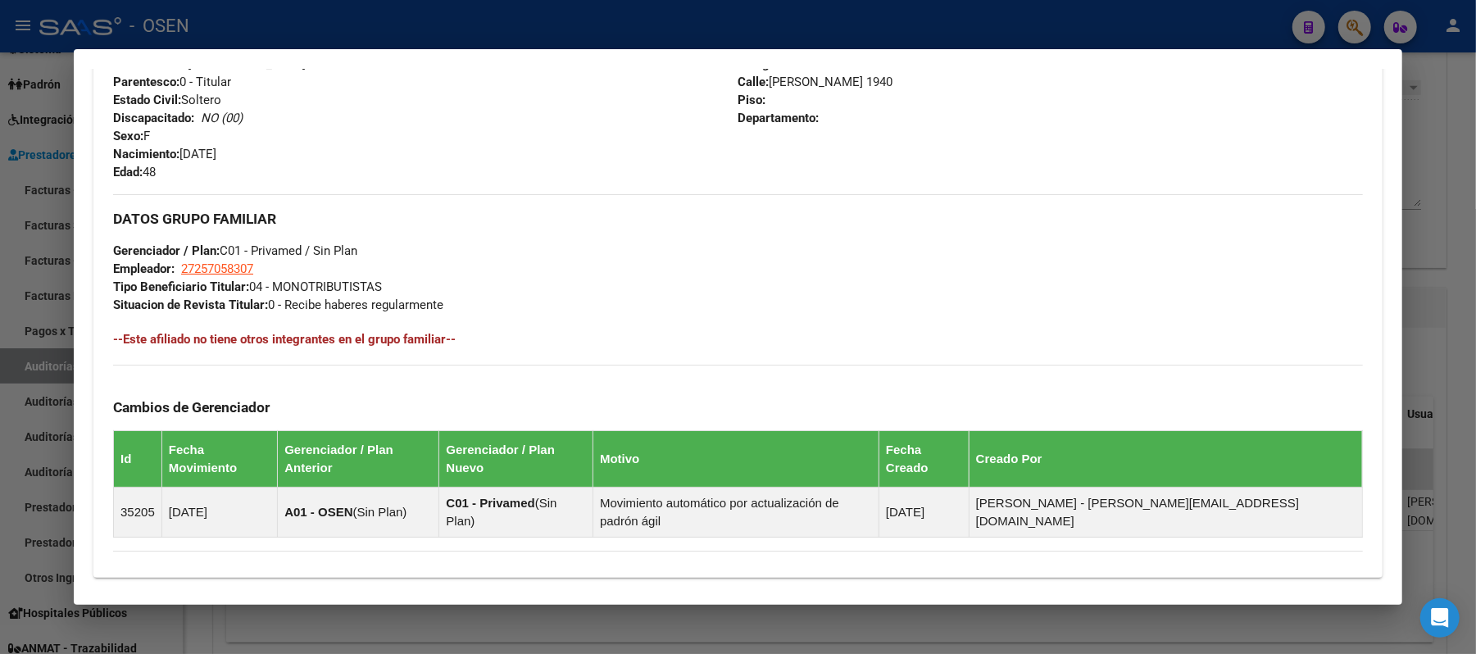
scroll to position [833, 0]
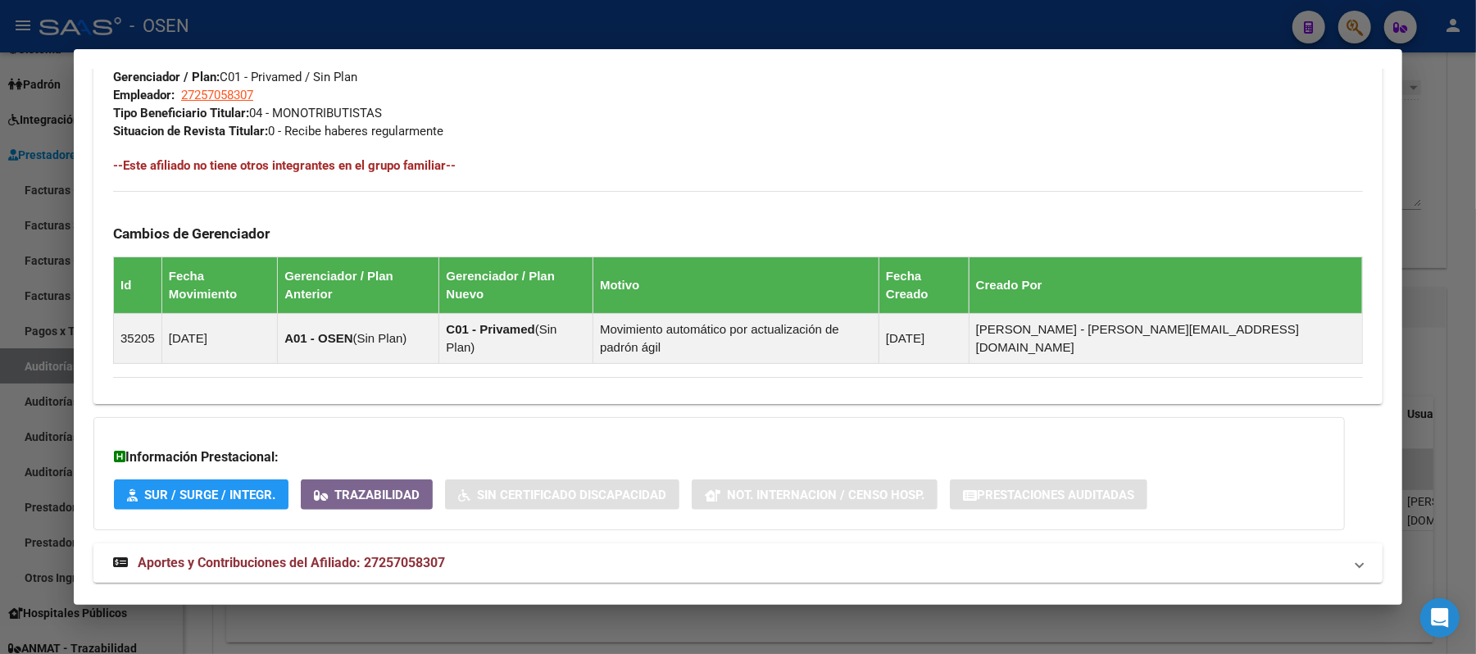
click at [523, 553] on mat-panel-title "Aportes y Contribuciones del Afiliado: 27257058307" at bounding box center [728, 563] width 1230 height 20
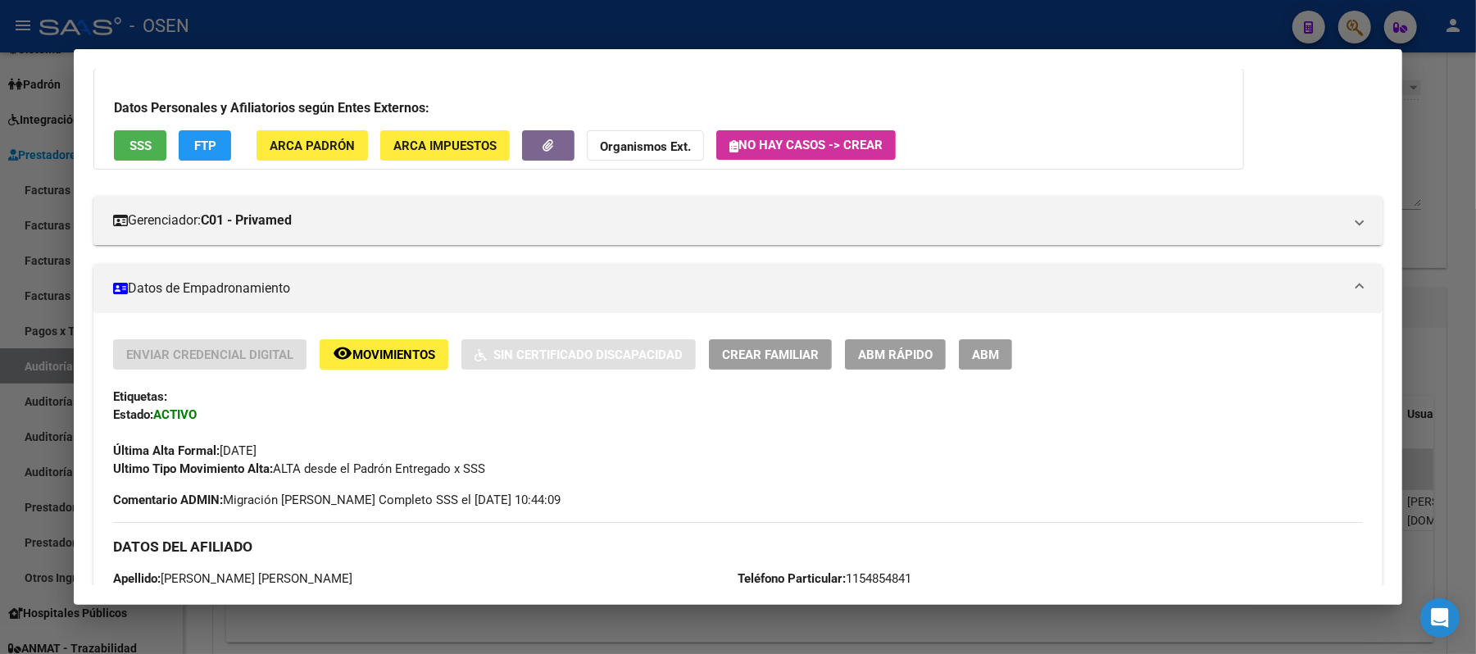
scroll to position [0, 0]
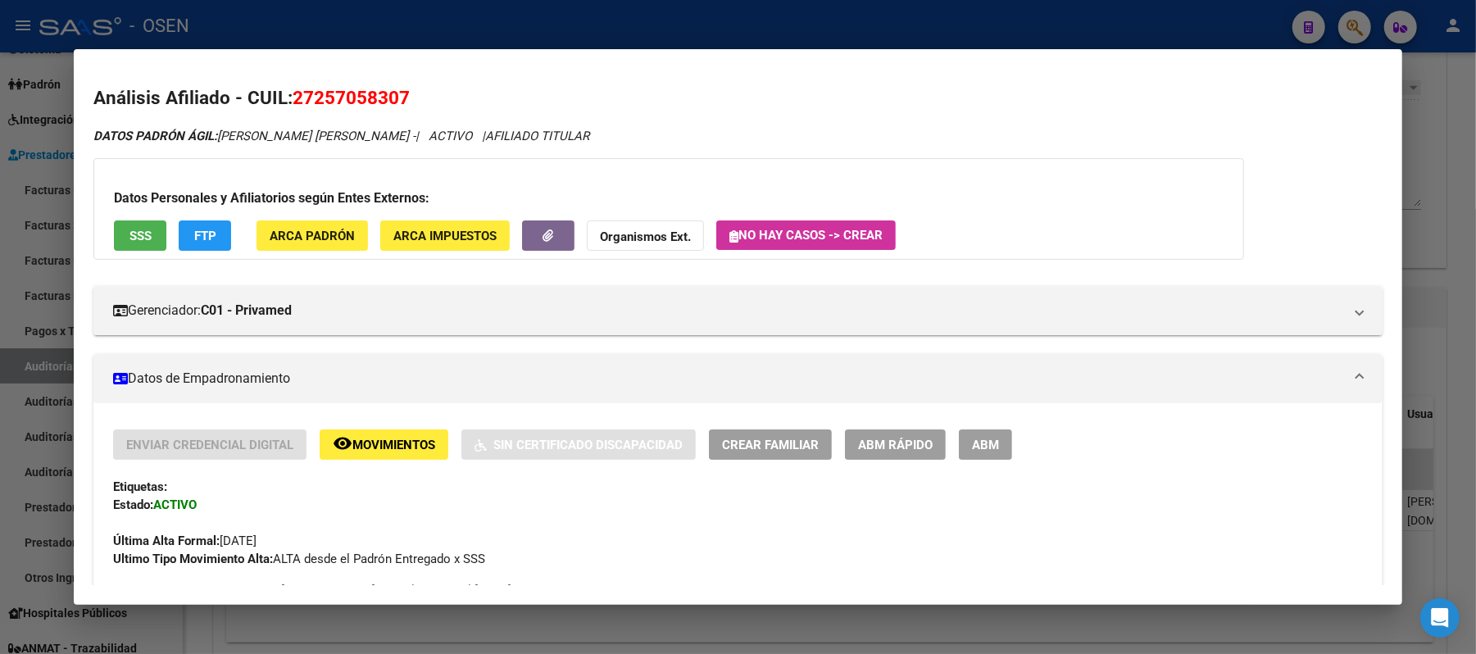
click at [184, 239] on button "FTP" at bounding box center [205, 235] width 52 height 30
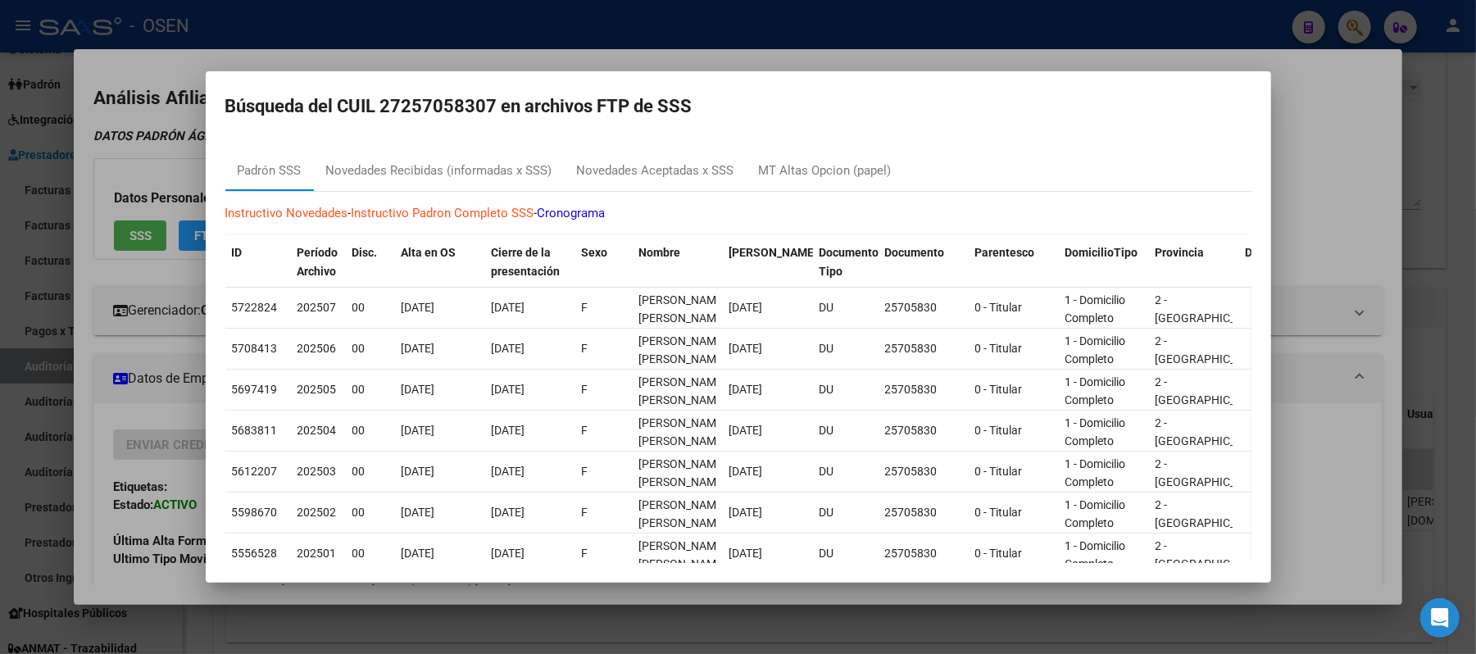
click at [866, 56] on div at bounding box center [738, 327] width 1476 height 654
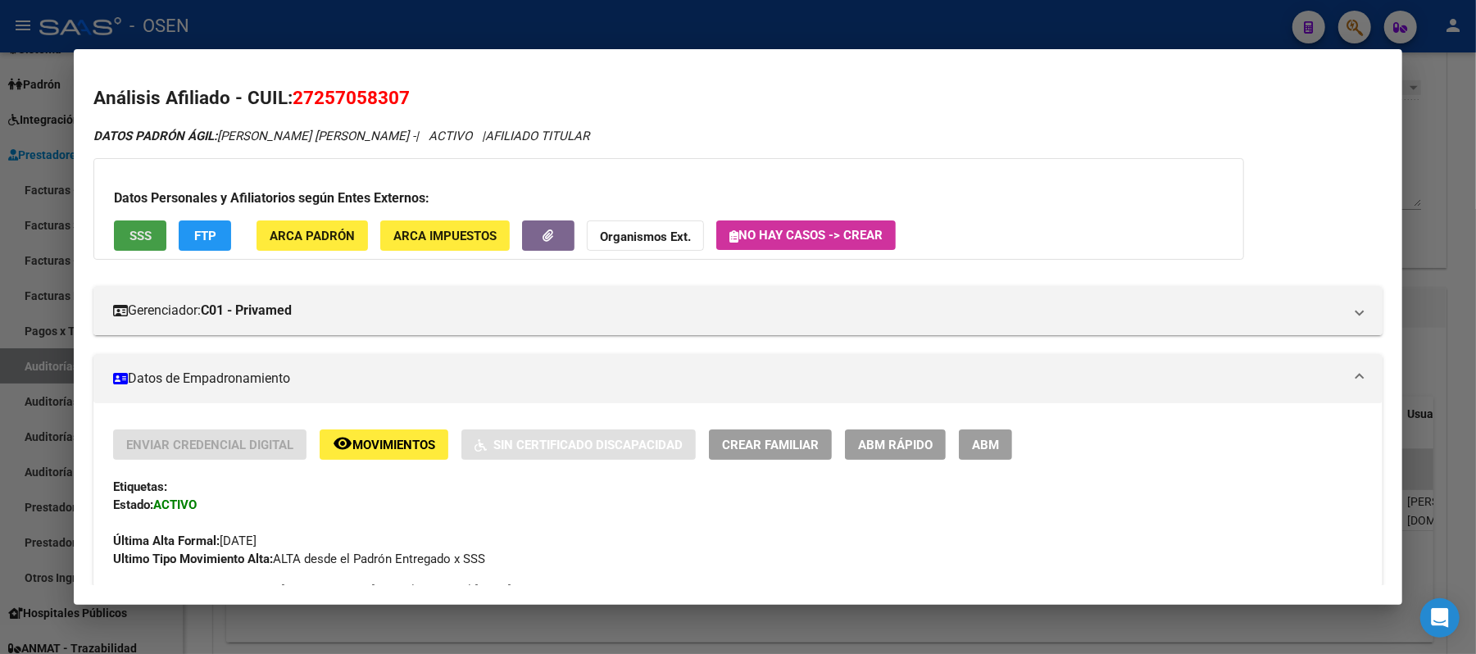
click at [130, 239] on span "SSS" at bounding box center [141, 236] width 22 height 15
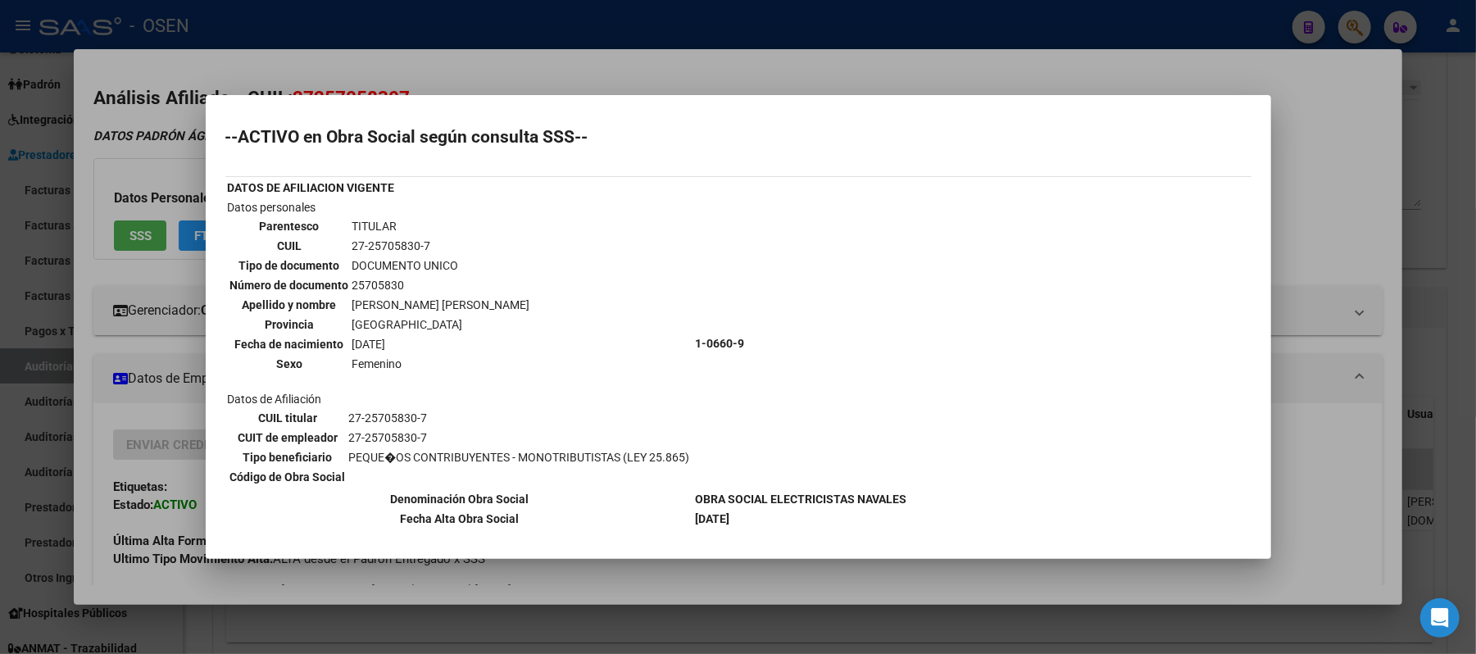
click at [689, 67] on div at bounding box center [738, 327] width 1476 height 654
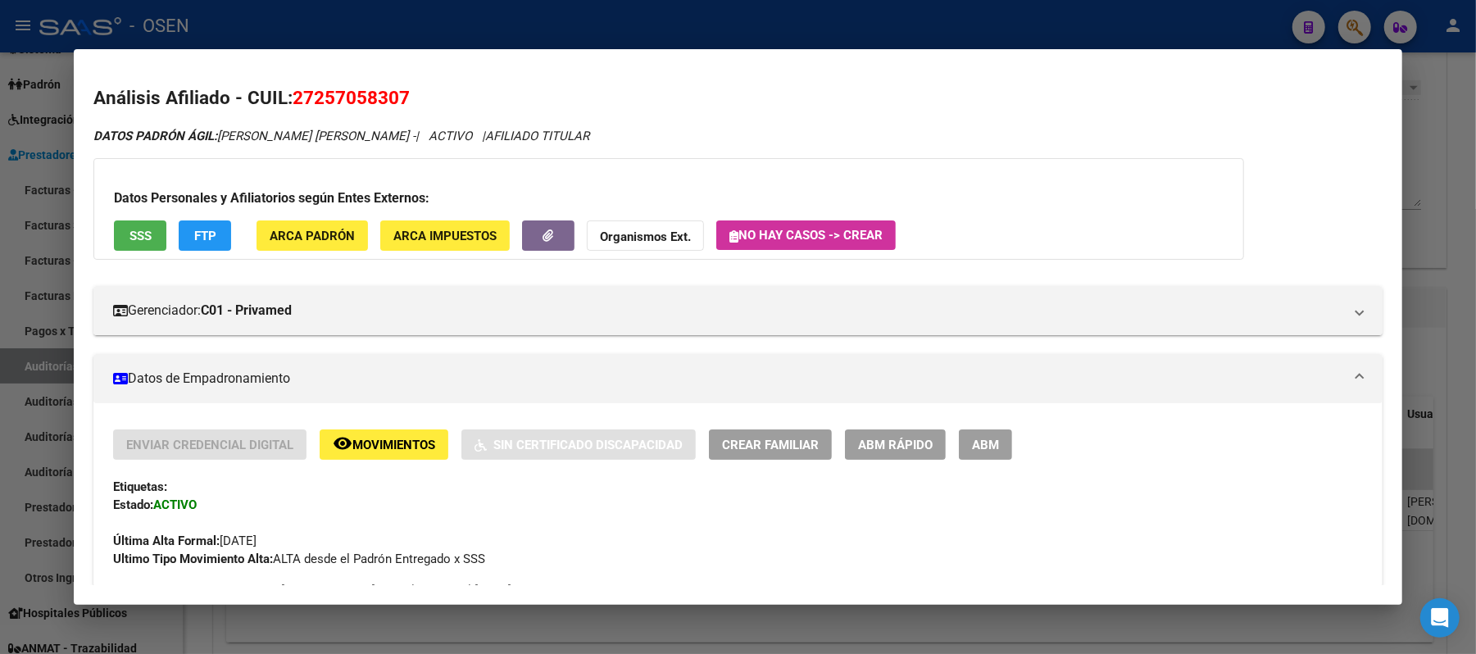
click at [663, 28] on div at bounding box center [738, 327] width 1476 height 654
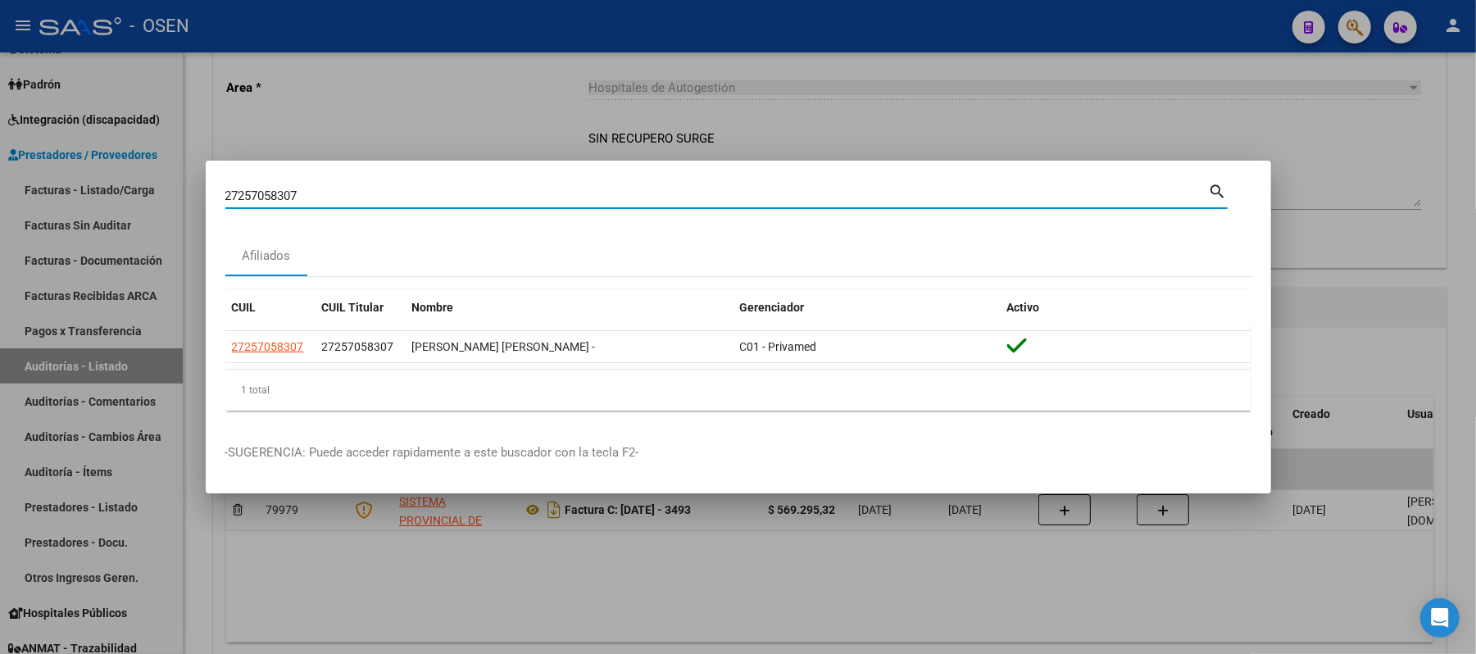
drag, startPoint x: 493, startPoint y: 198, endPoint x: 0, endPoint y: 26, distance: 521.5
click at [0, 136] on div "27257058307 Buscar (apellido, dni, cuil, nro traspaso, cuit, obra social) searc…" at bounding box center [738, 327] width 1476 height 654
paste input "0314123663"
type input "20314123663"
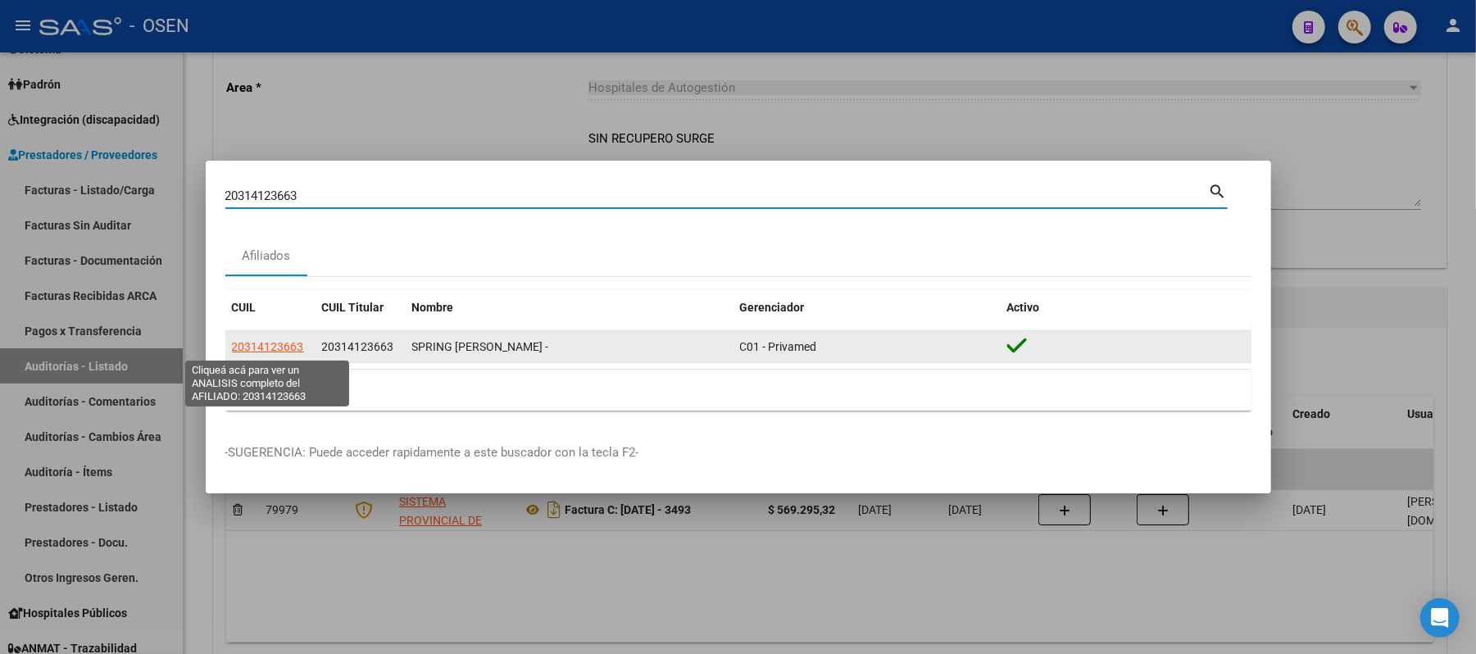
click at [277, 352] on span "20314123663" at bounding box center [268, 346] width 72 height 13
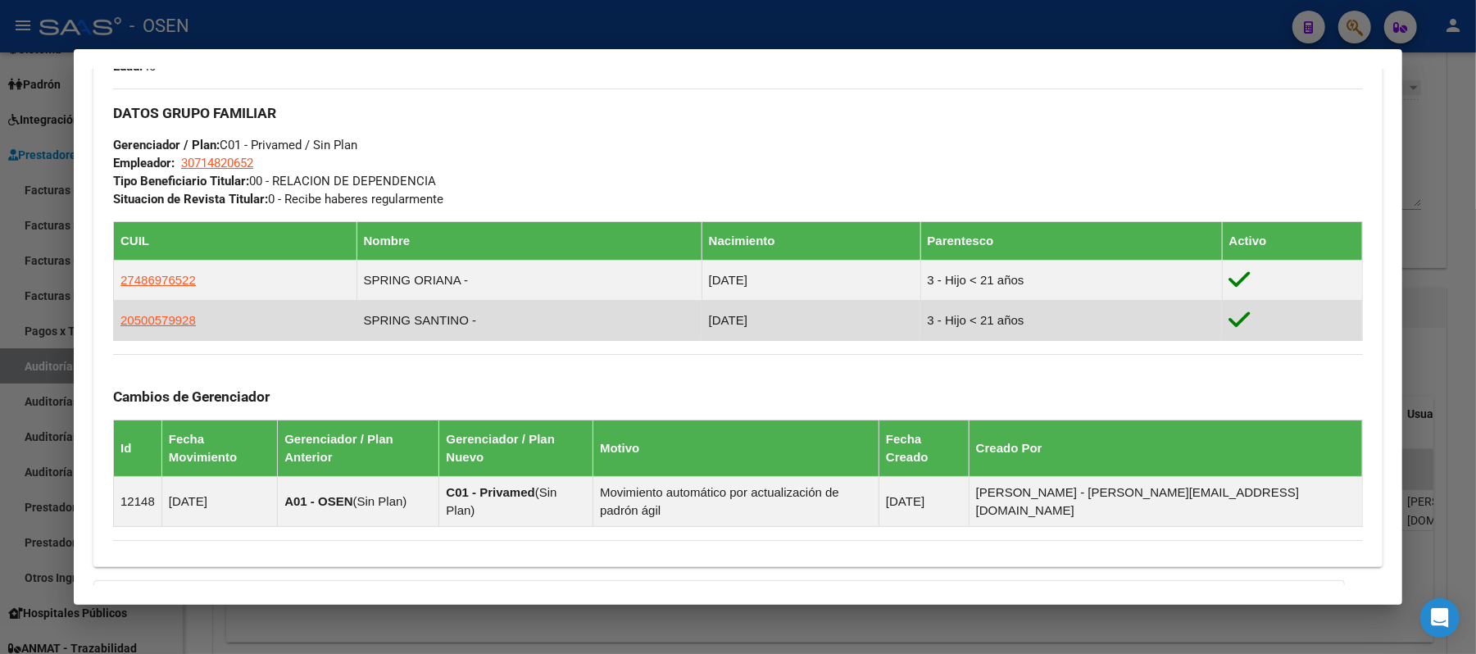
scroll to position [928, 0]
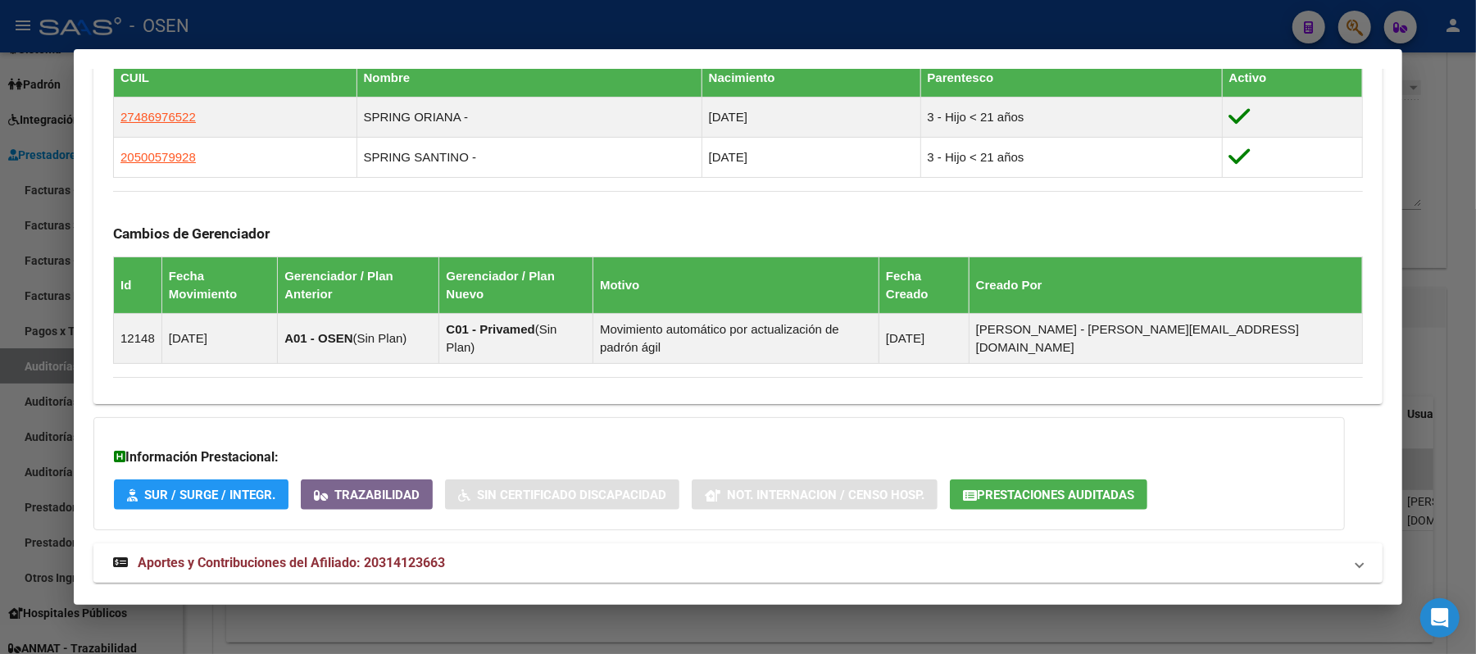
click at [663, 548] on mat-expansion-panel-header "Aportes y Contribuciones del Afiliado: 20314123663" at bounding box center [737, 562] width 1289 height 39
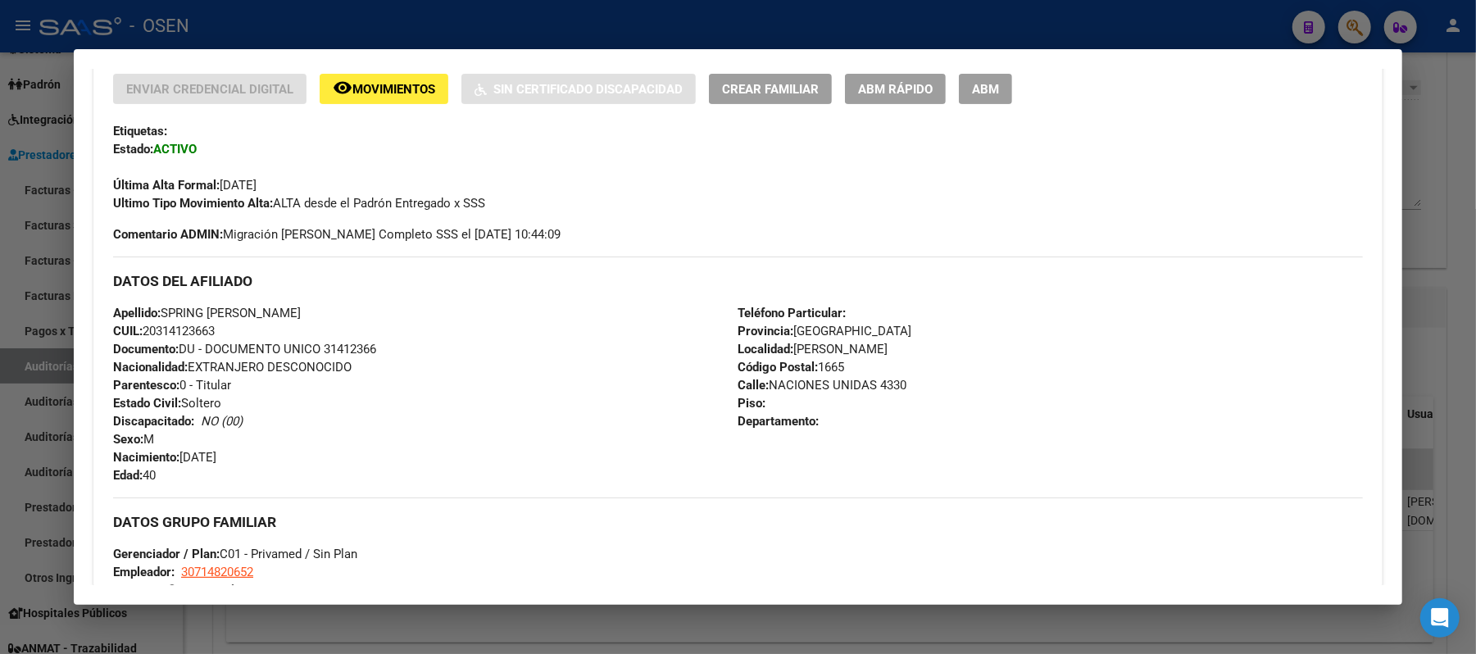
scroll to position [0, 0]
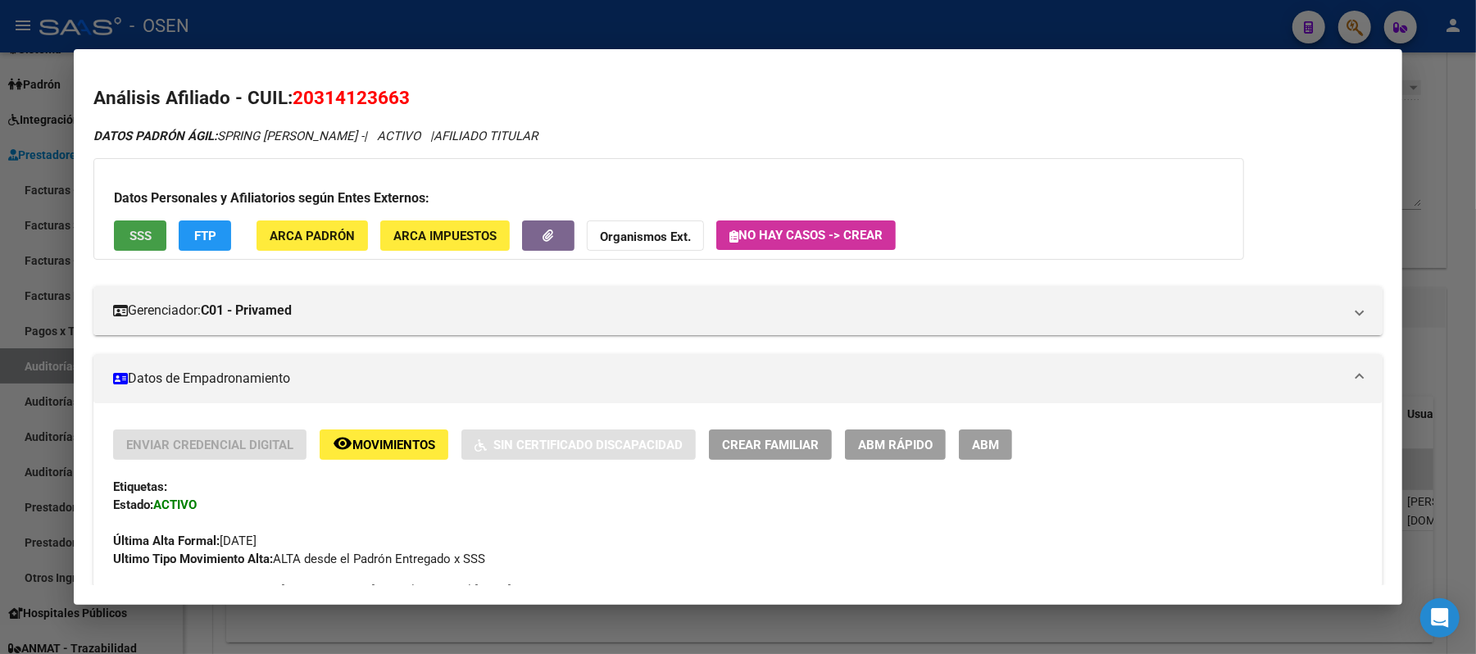
click at [125, 249] on button "SSS" at bounding box center [140, 235] width 52 height 30
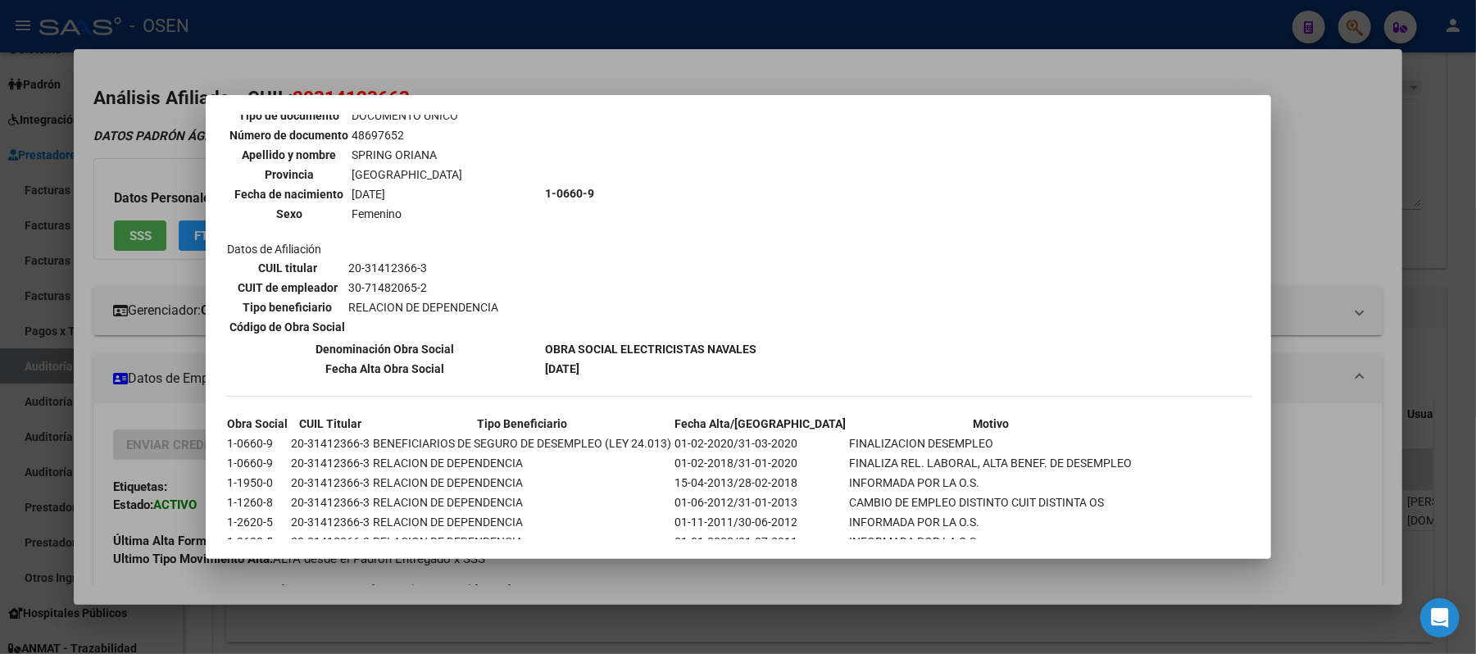
scroll to position [1064, 0]
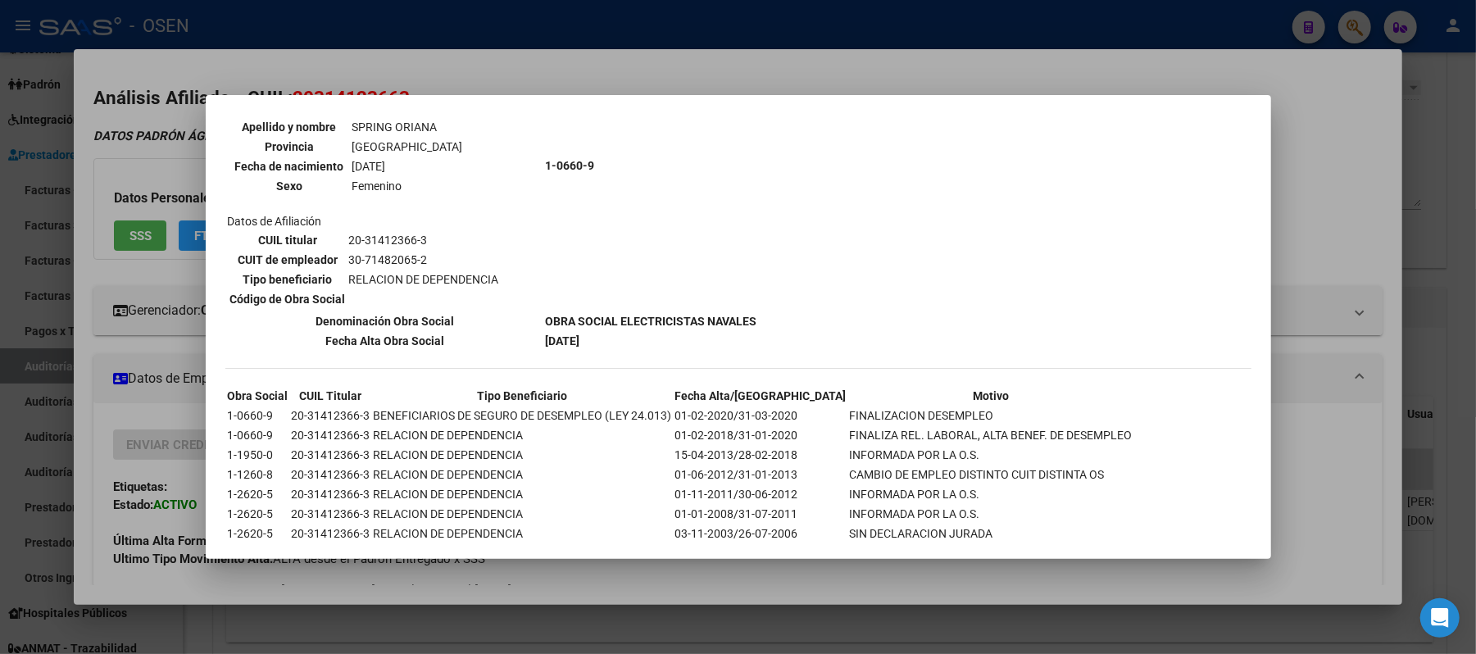
click at [1391, 348] on div at bounding box center [738, 327] width 1476 height 654
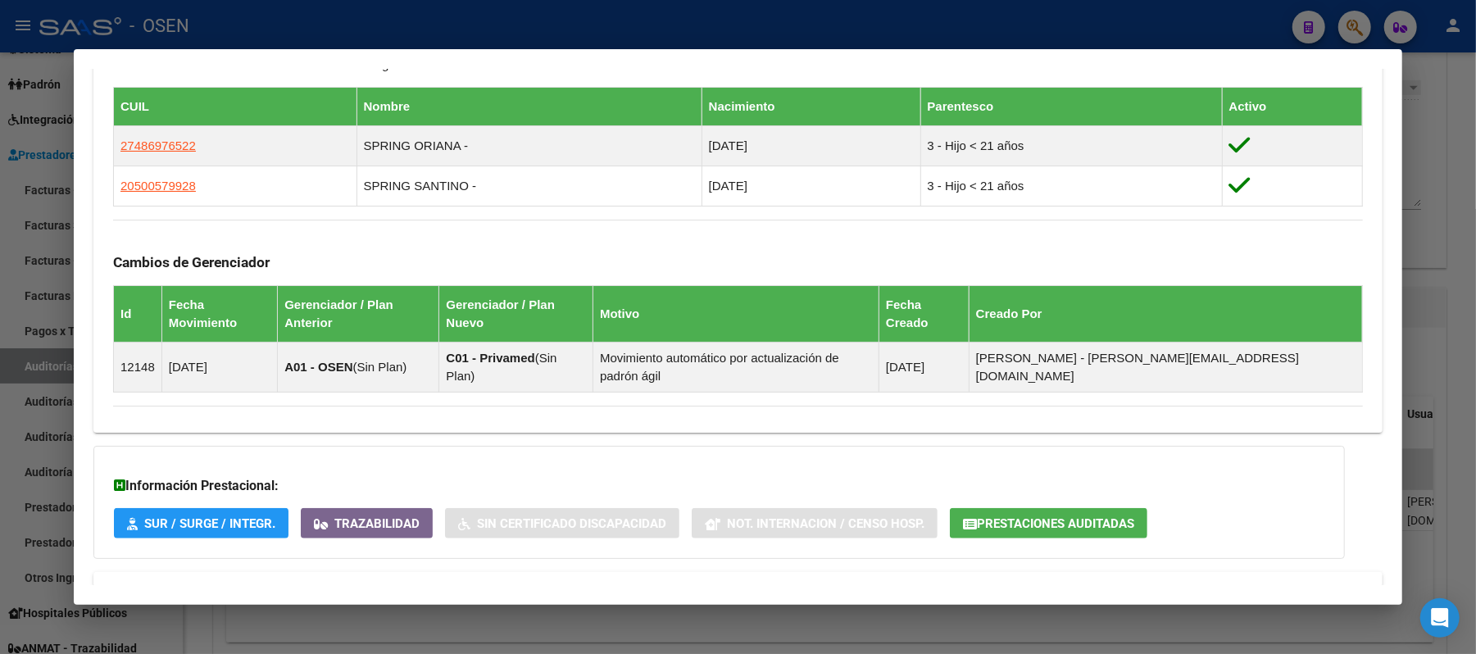
scroll to position [1202, 0]
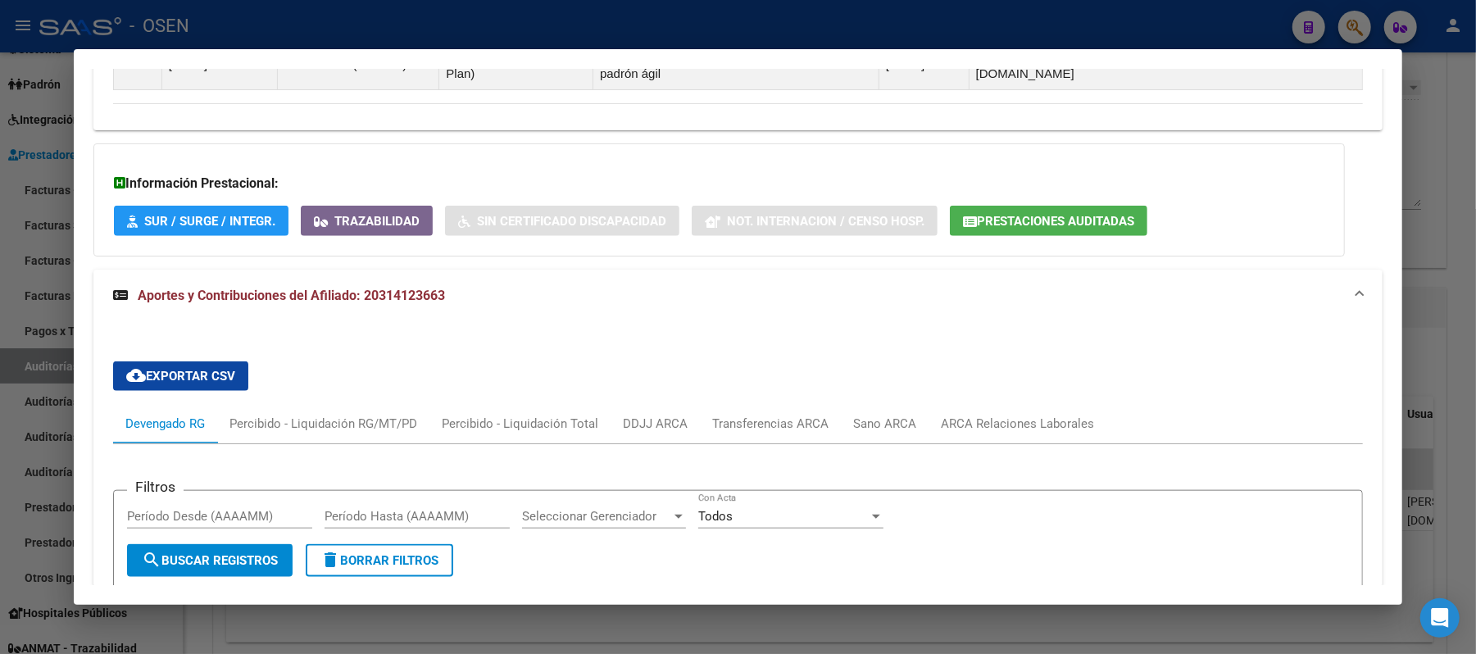
drag, startPoint x: 982, startPoint y: 156, endPoint x: 988, endPoint y: 185, distance: 30.1
click at [982, 174] on h3 "Información Prestacional:" at bounding box center [719, 184] width 1211 height 20
click at [988, 214] on span "Prestaciones Auditadas" at bounding box center [1055, 221] width 157 height 15
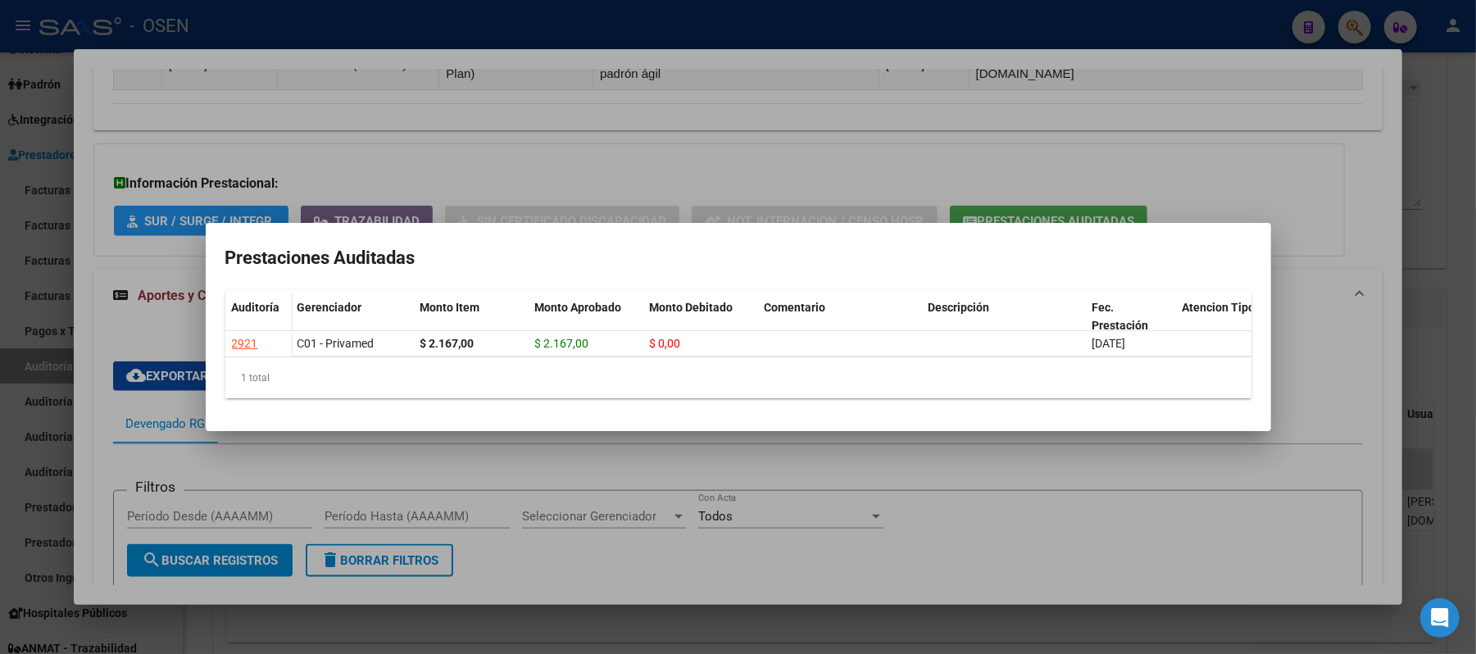
click at [900, 149] on div at bounding box center [738, 327] width 1476 height 654
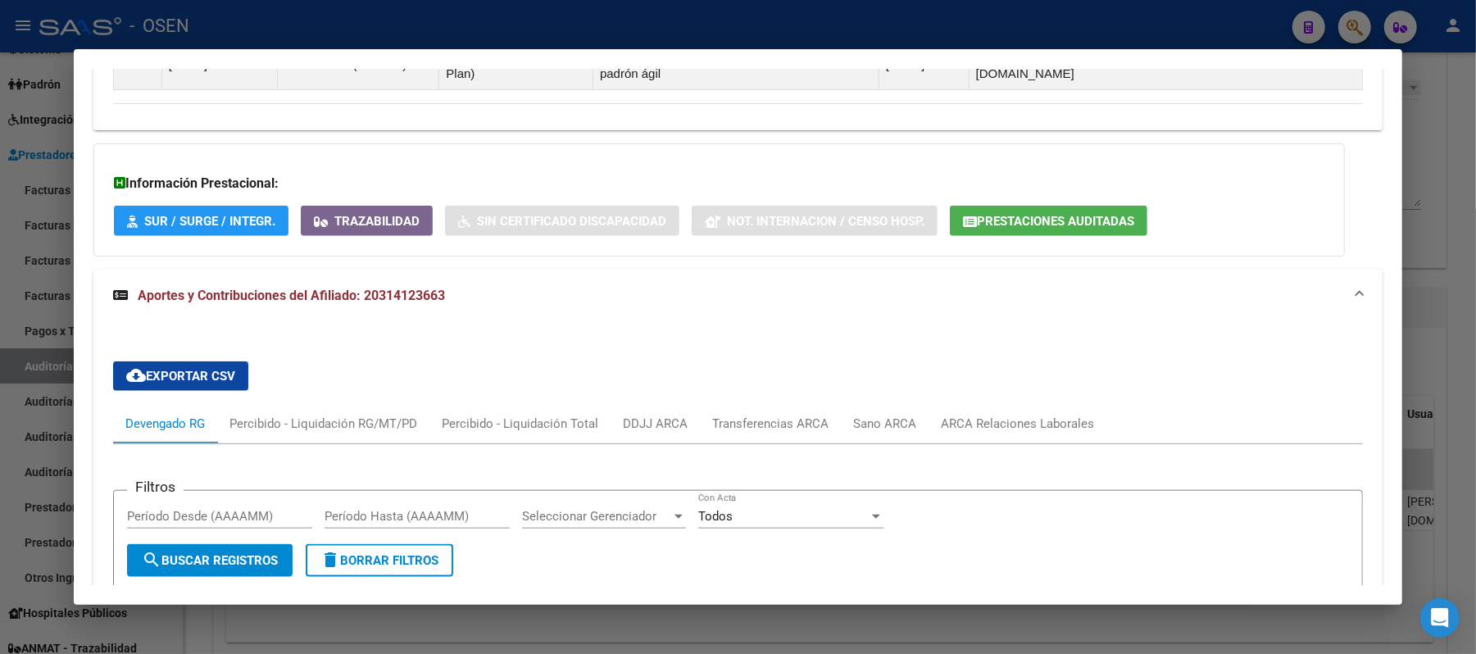
scroll to position [656, 0]
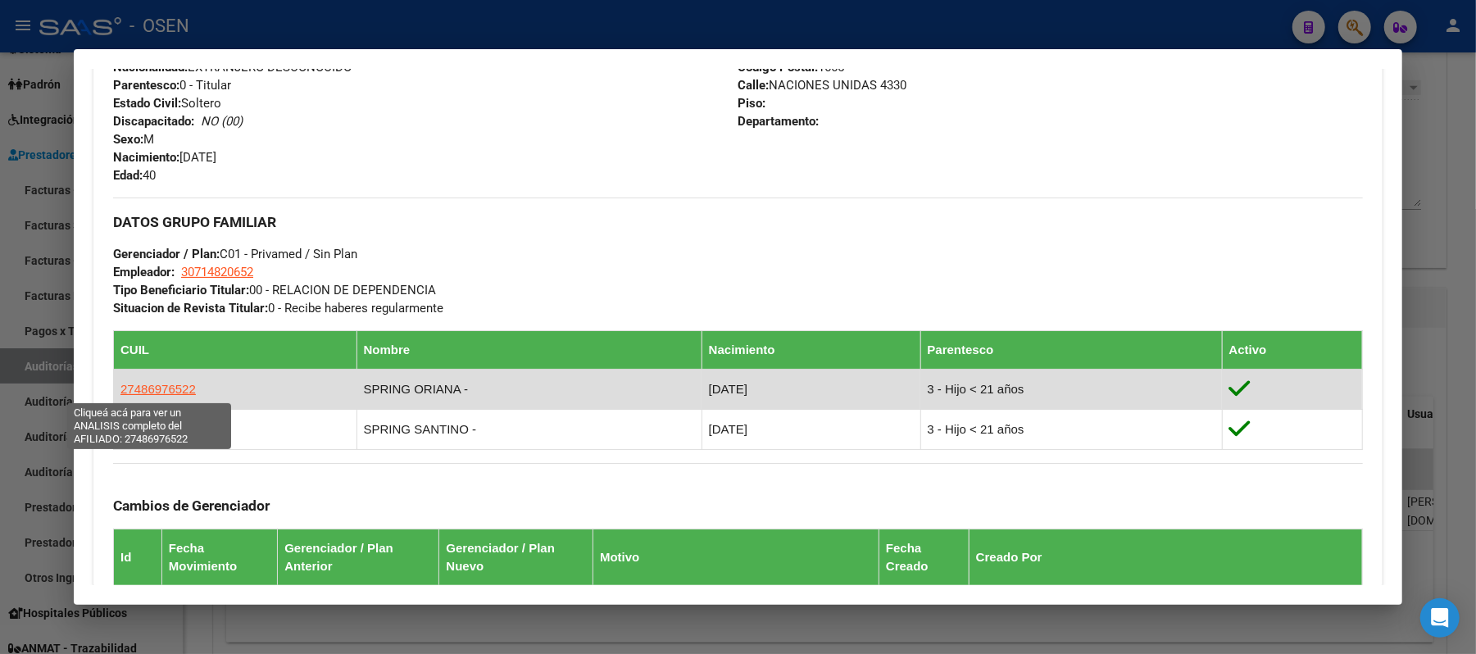
click at [141, 394] on span "27486976522" at bounding box center [157, 389] width 75 height 14
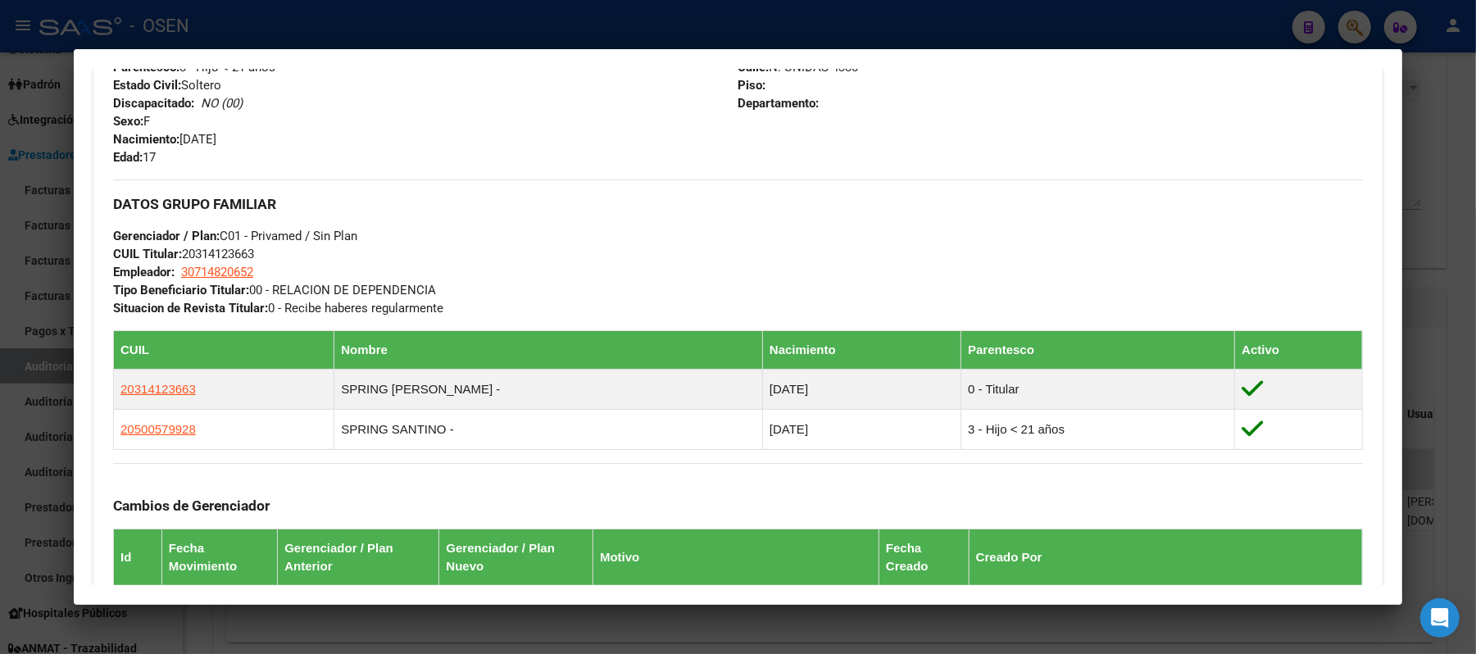
scroll to position [967, 0]
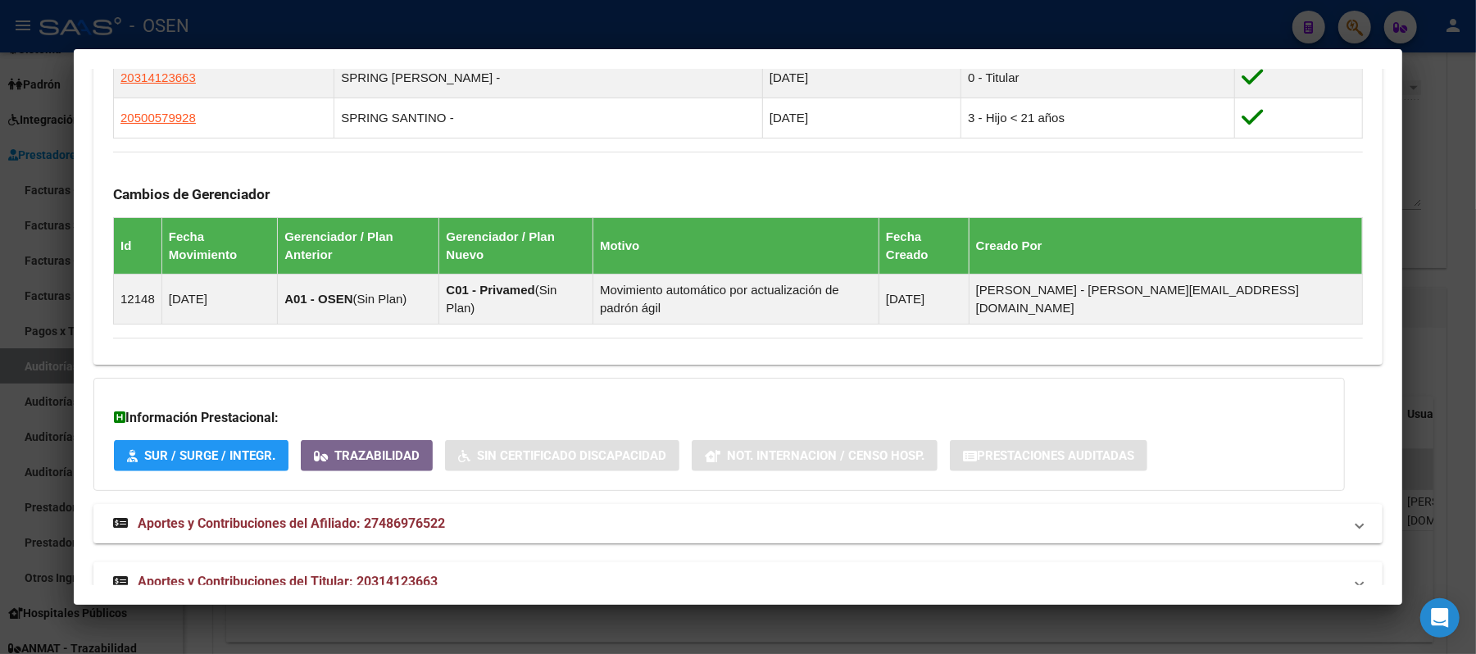
click at [611, 572] on mat-panel-title "Aportes y Contribuciones del Titular: 20314123663" at bounding box center [728, 582] width 1230 height 20
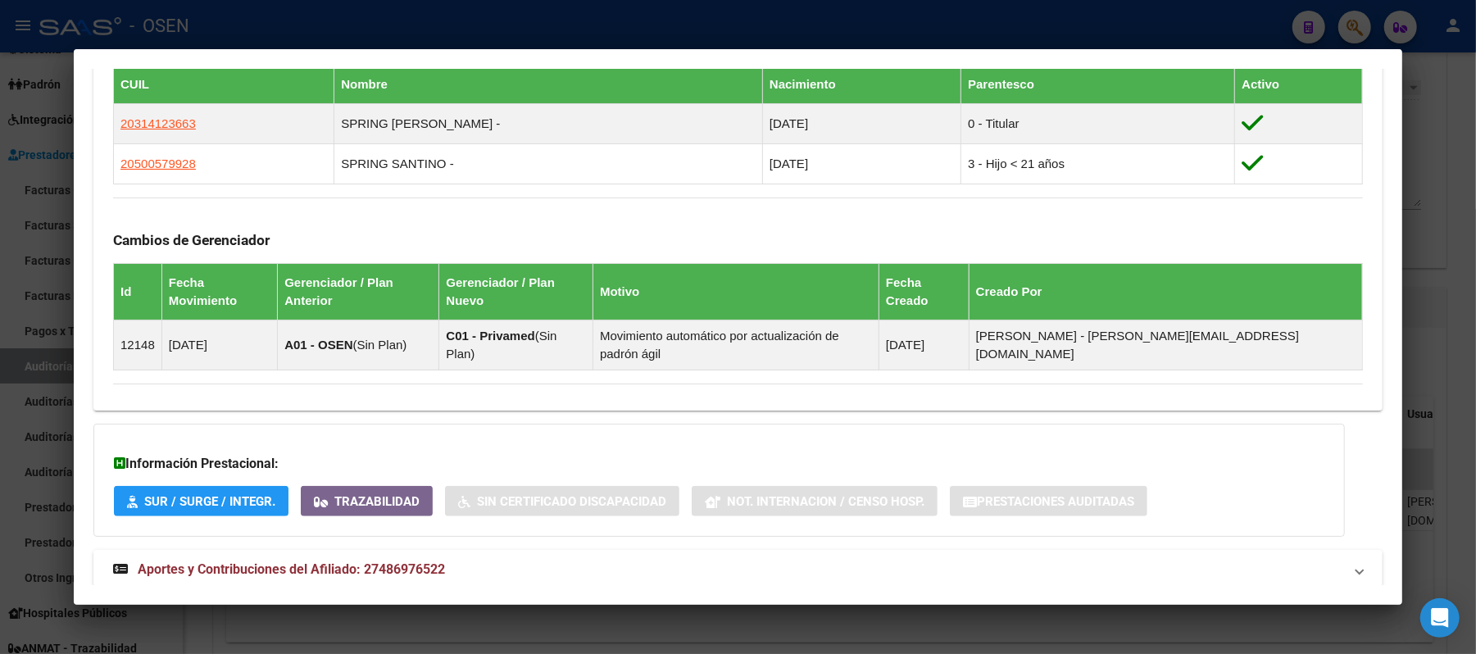
scroll to position [942, 0]
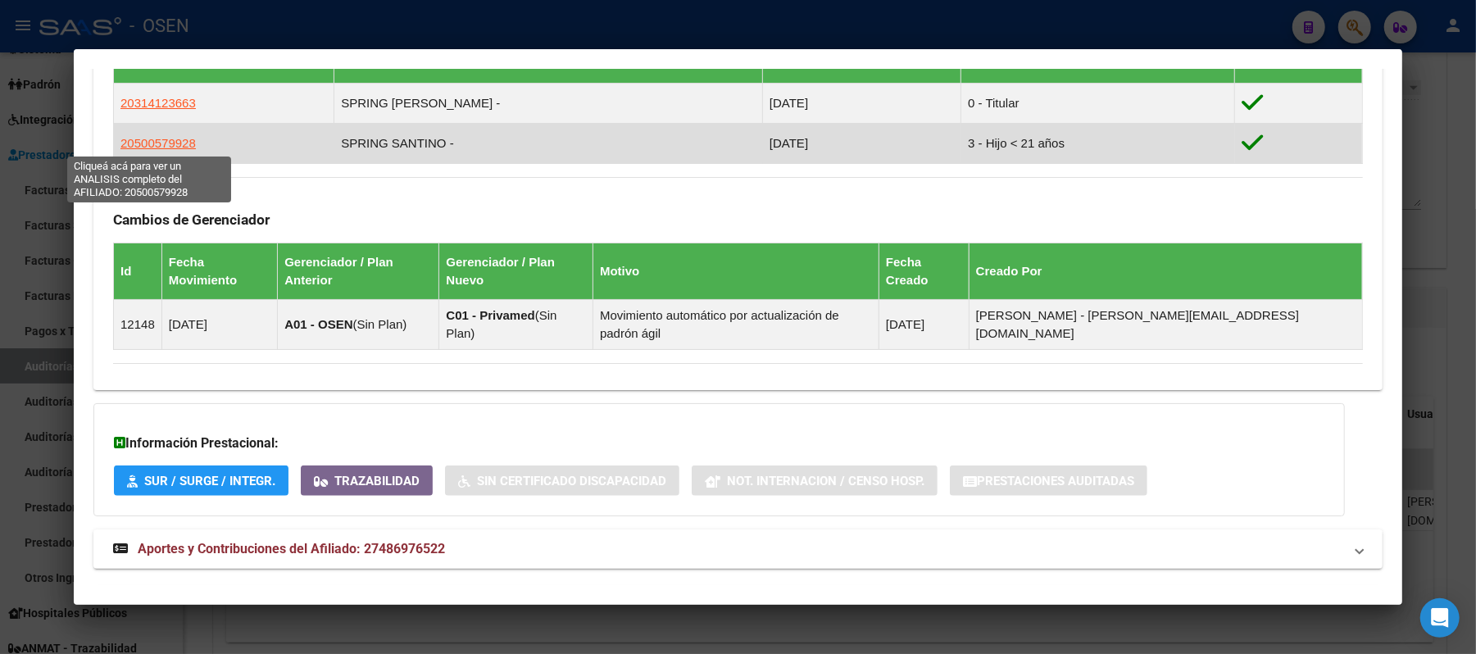
click at [131, 136] on span "20500579928" at bounding box center [157, 143] width 75 height 14
type textarea "20500579928"
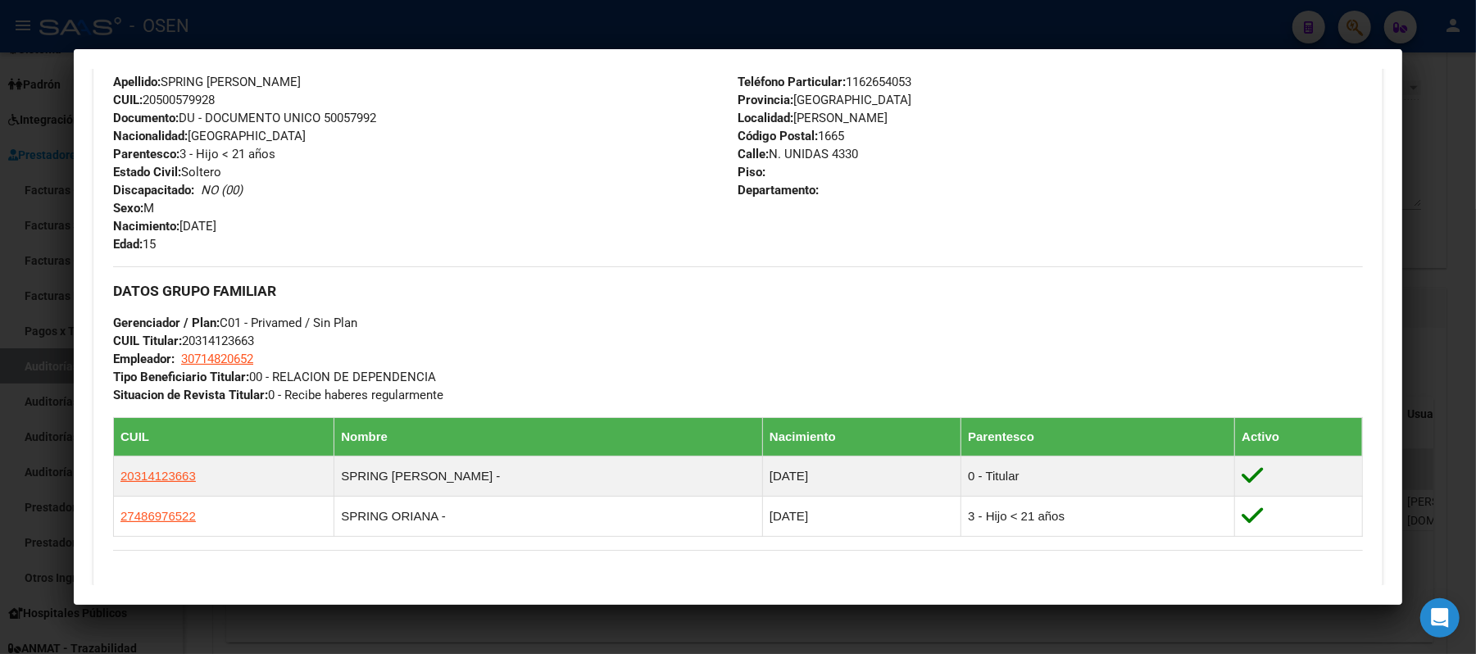
scroll to position [967, 0]
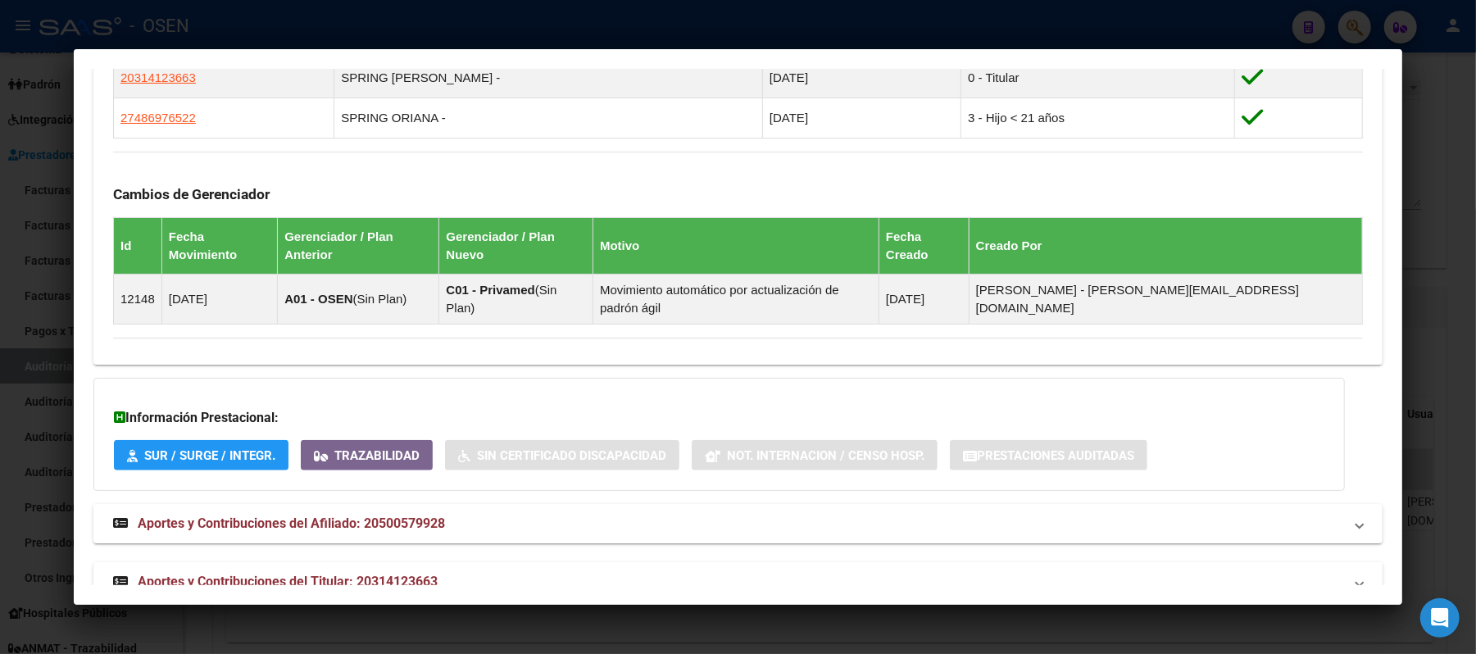
click at [512, 562] on mat-expansion-panel-header "Aportes y Contribuciones del Titular: 20314123663" at bounding box center [737, 581] width 1289 height 39
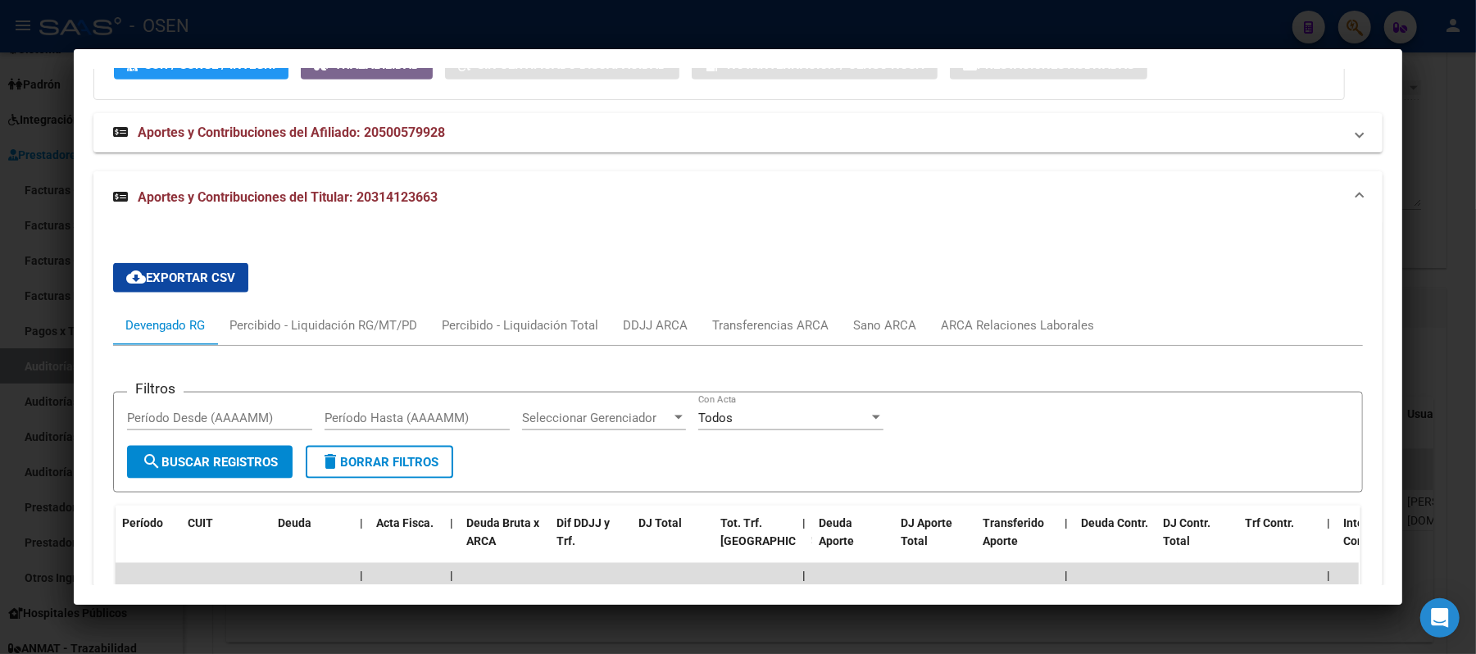
scroll to position [1311, 0]
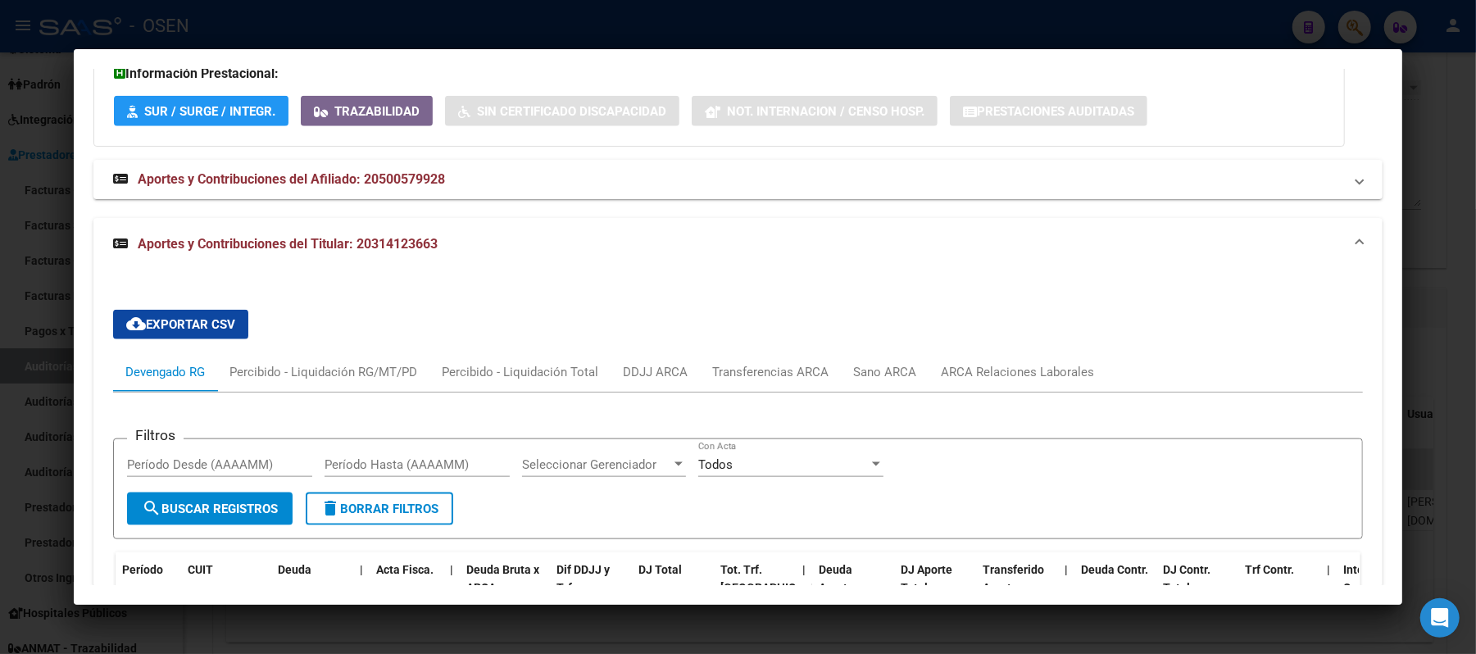
click at [703, 25] on div at bounding box center [738, 327] width 1476 height 654
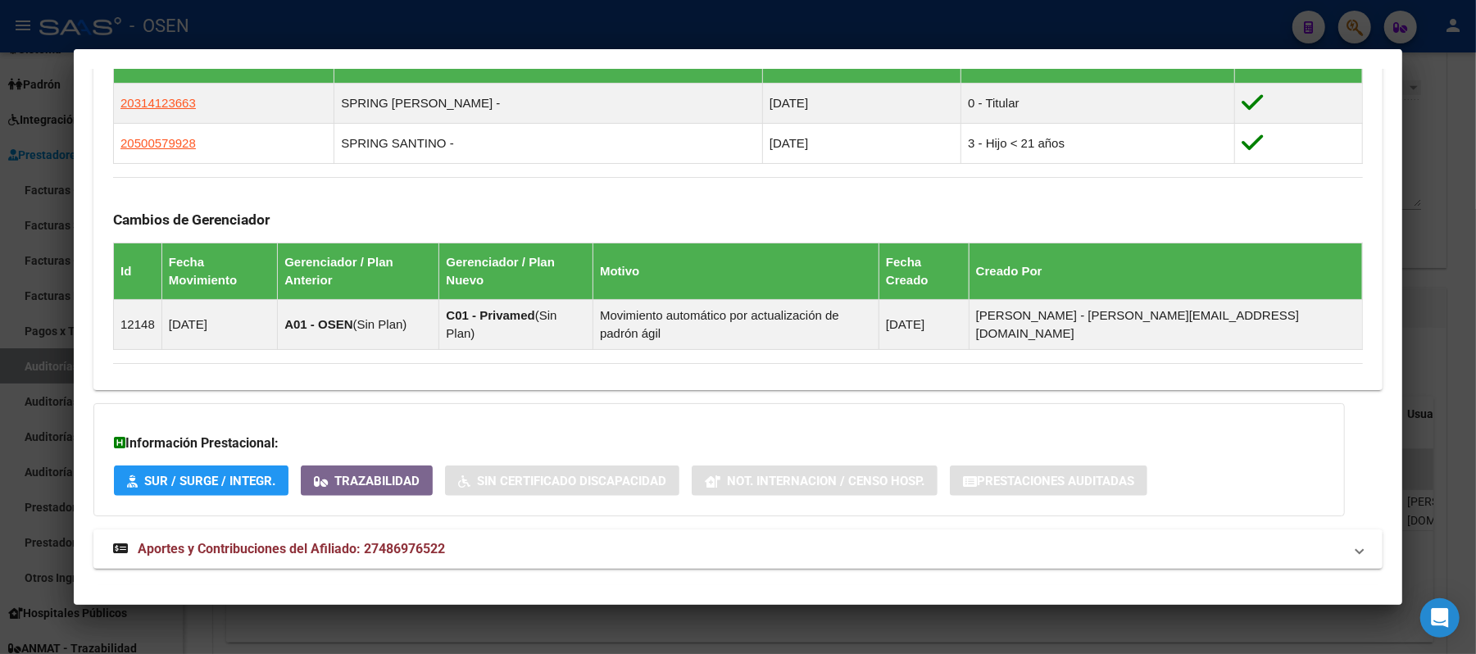
click at [515, 27] on div at bounding box center [738, 327] width 1476 height 654
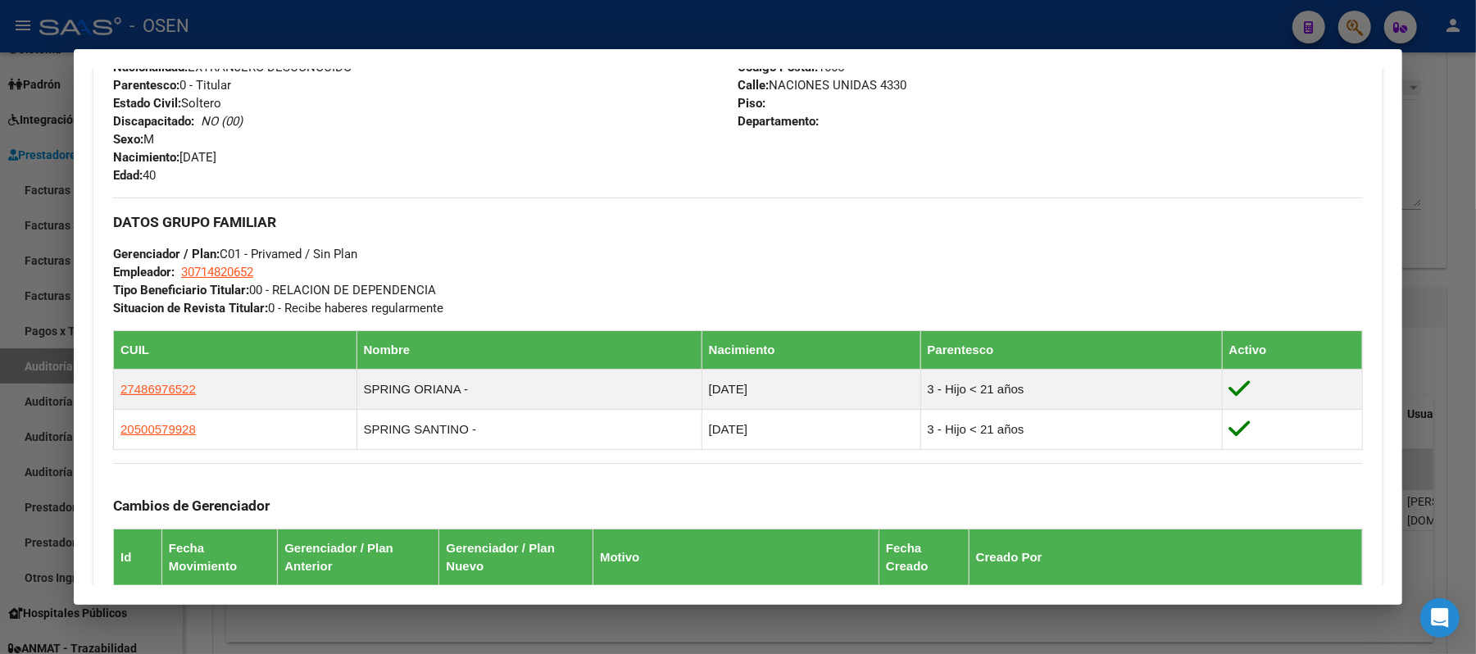
click at [415, 28] on div at bounding box center [738, 327] width 1476 height 654
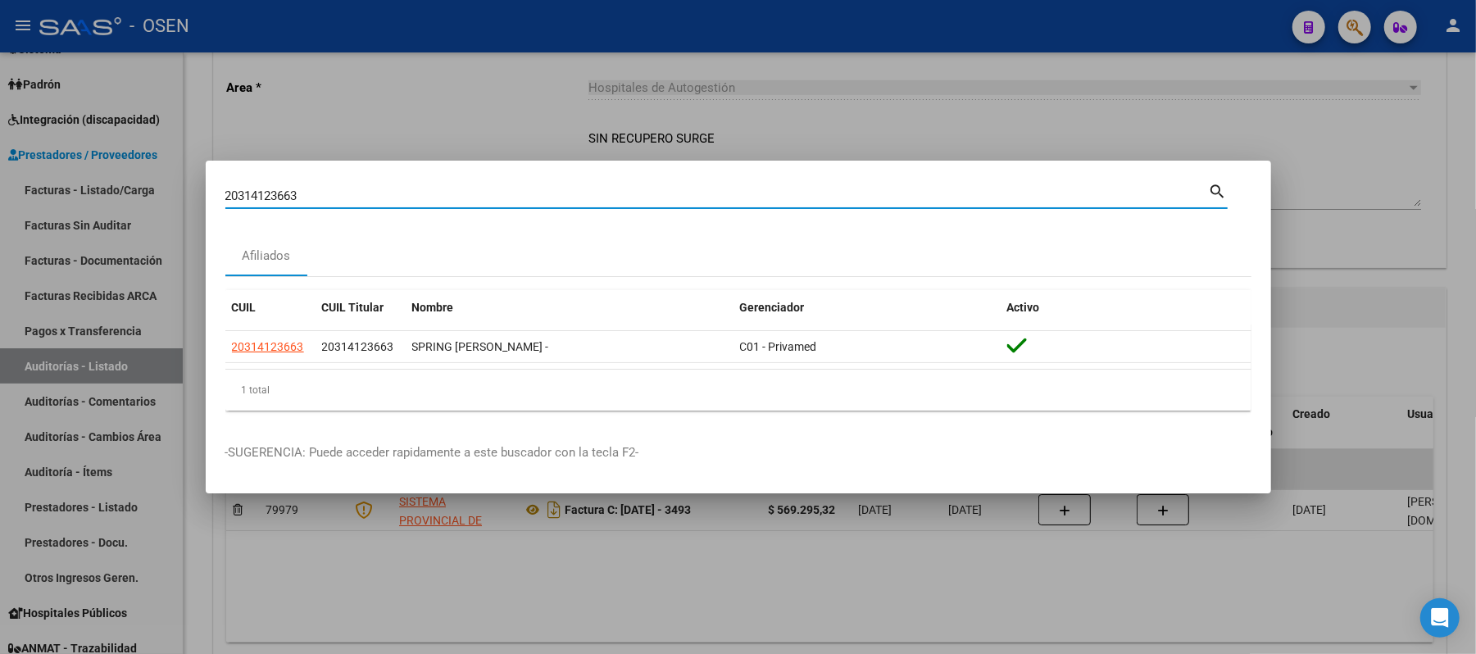
drag, startPoint x: 382, startPoint y: 198, endPoint x: 0, endPoint y: 13, distance: 424.2
click at [0, 67] on div "20314123663 Buscar (apellido, dni, cuil, nro traspaso, cuit, obra social) searc…" at bounding box center [738, 327] width 1476 height 654
paste input "7280580002"
type input "27280580002"
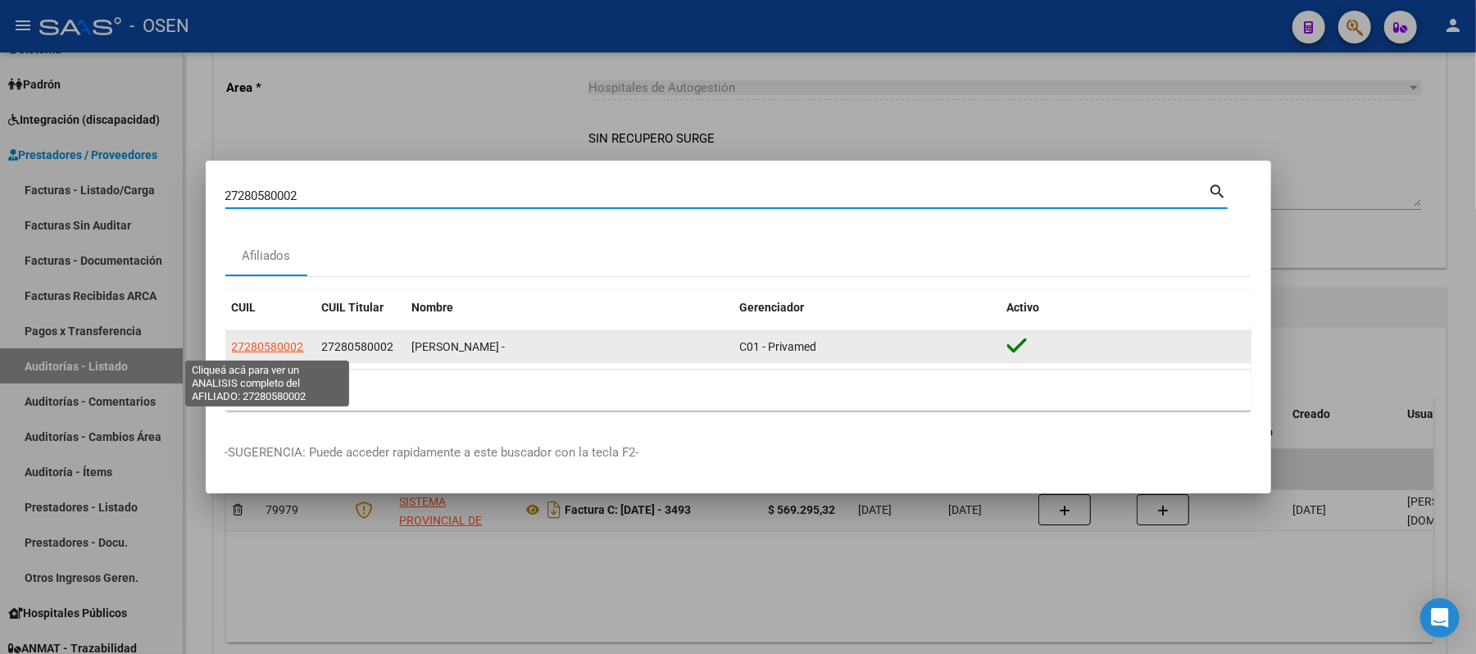
click at [280, 352] on span "27280580002" at bounding box center [268, 346] width 72 height 13
type textarea "27280580002"
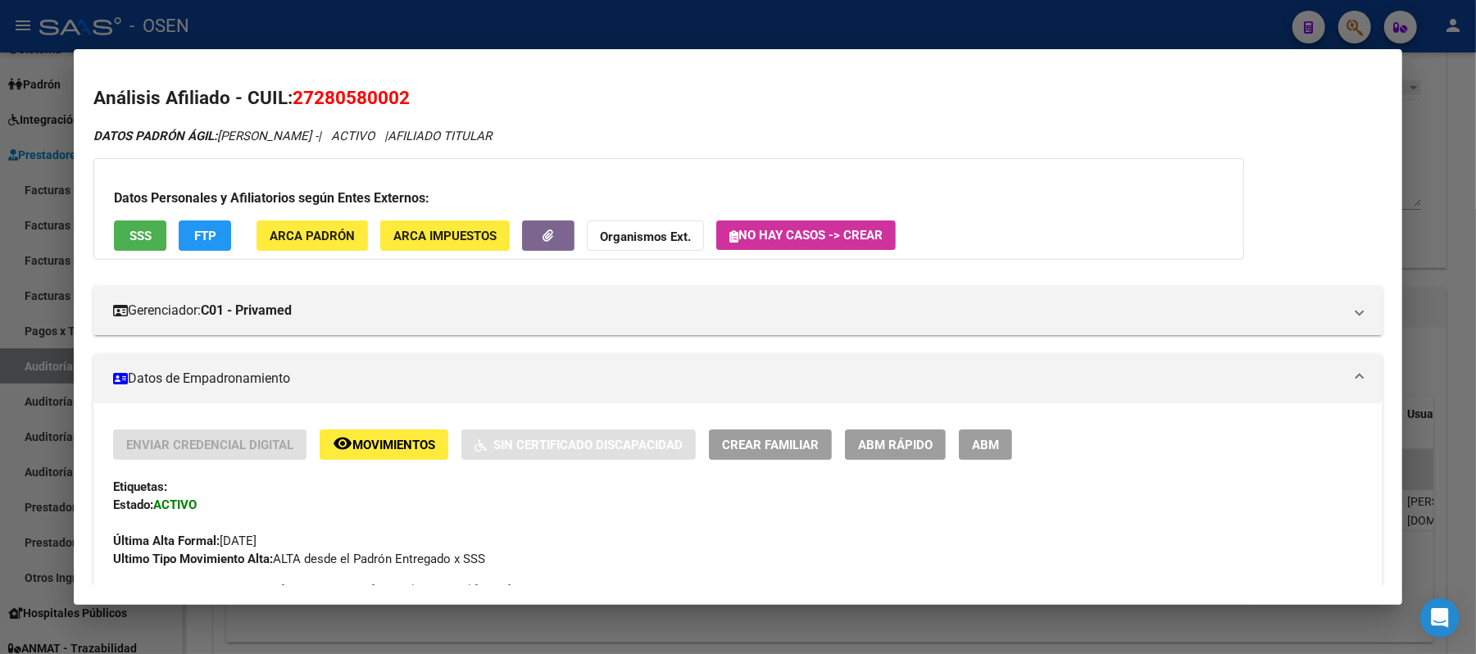
scroll to position [546, 0]
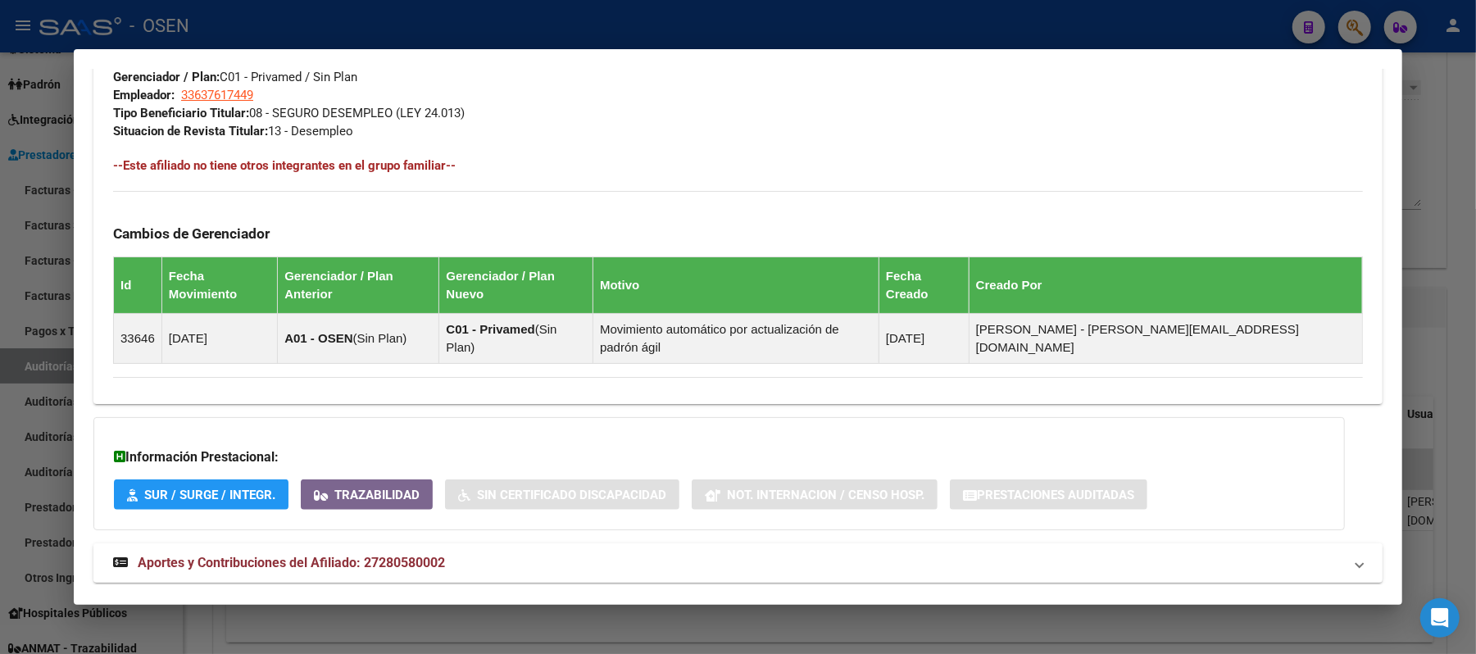
click at [605, 553] on mat-panel-title "Aportes y Contribuciones del Afiliado: 27280580002" at bounding box center [728, 563] width 1230 height 20
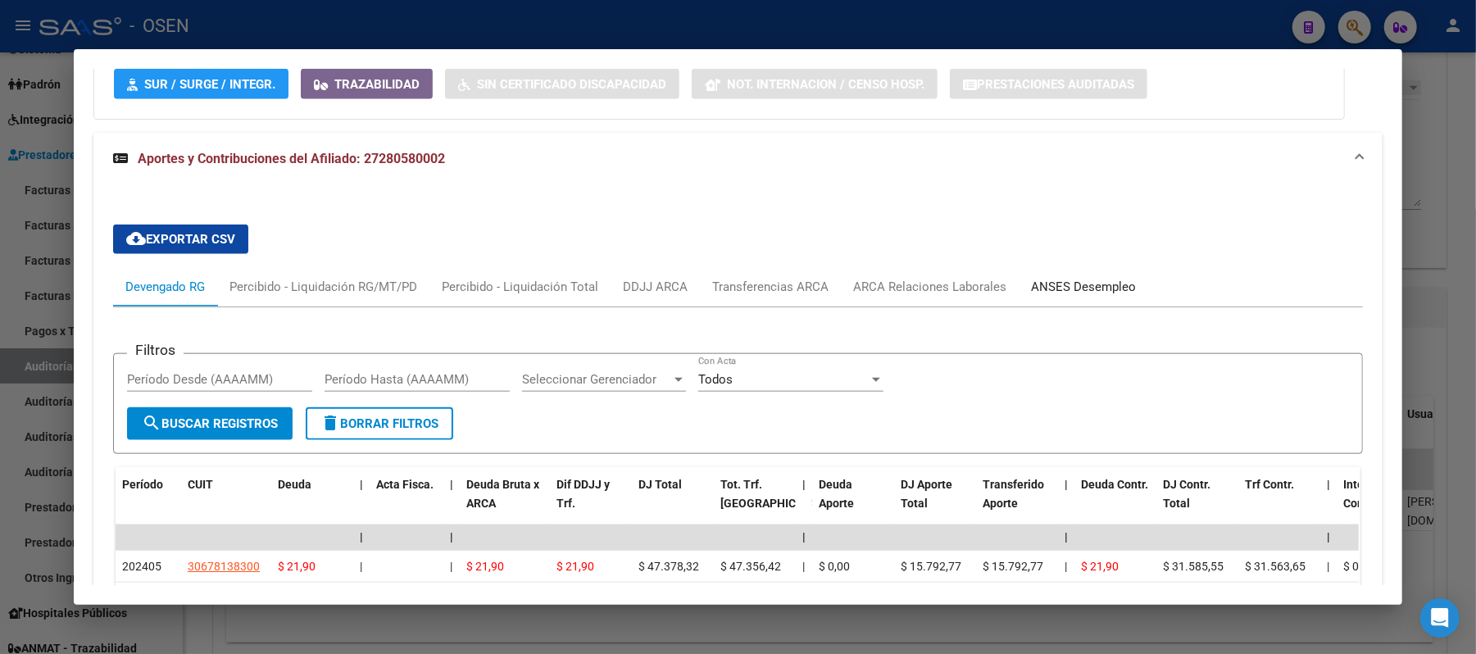
click at [1074, 278] on div "ANSES Desempleo" at bounding box center [1083, 287] width 105 height 18
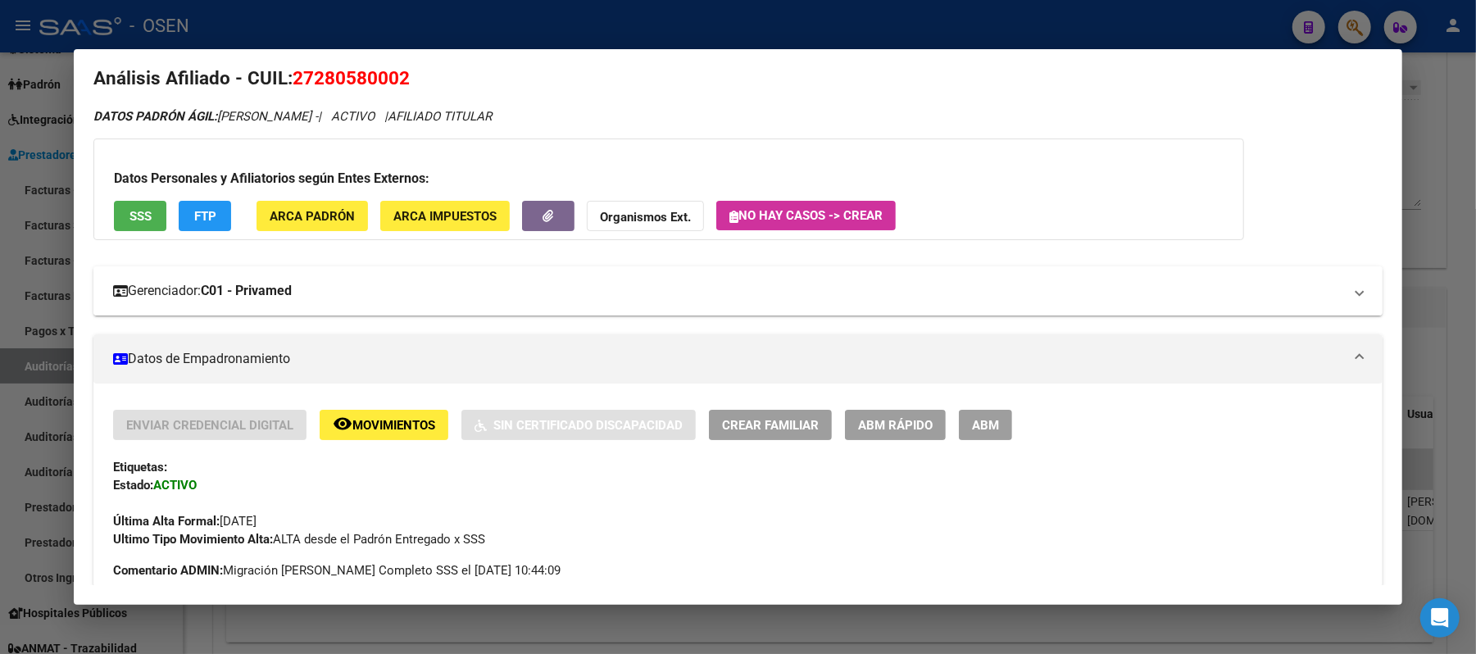
scroll to position [0, 0]
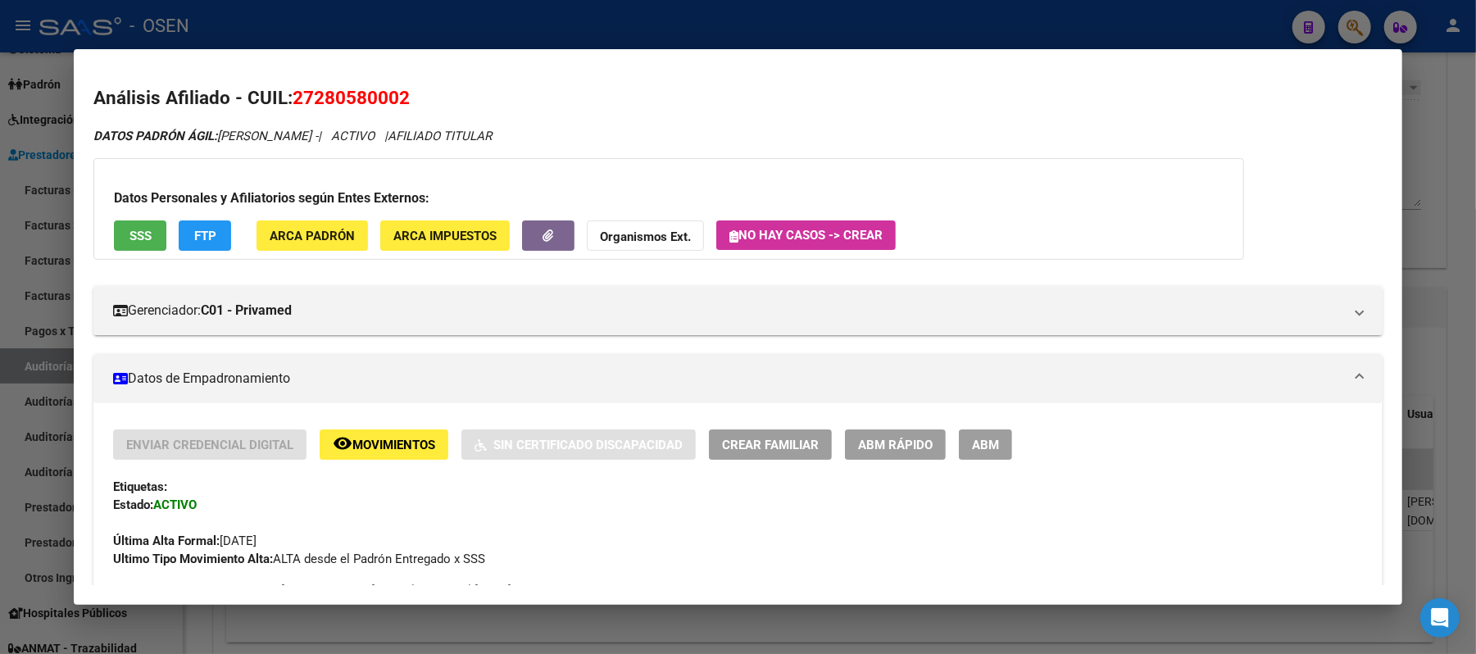
click at [130, 237] on span "SSS" at bounding box center [141, 236] width 22 height 15
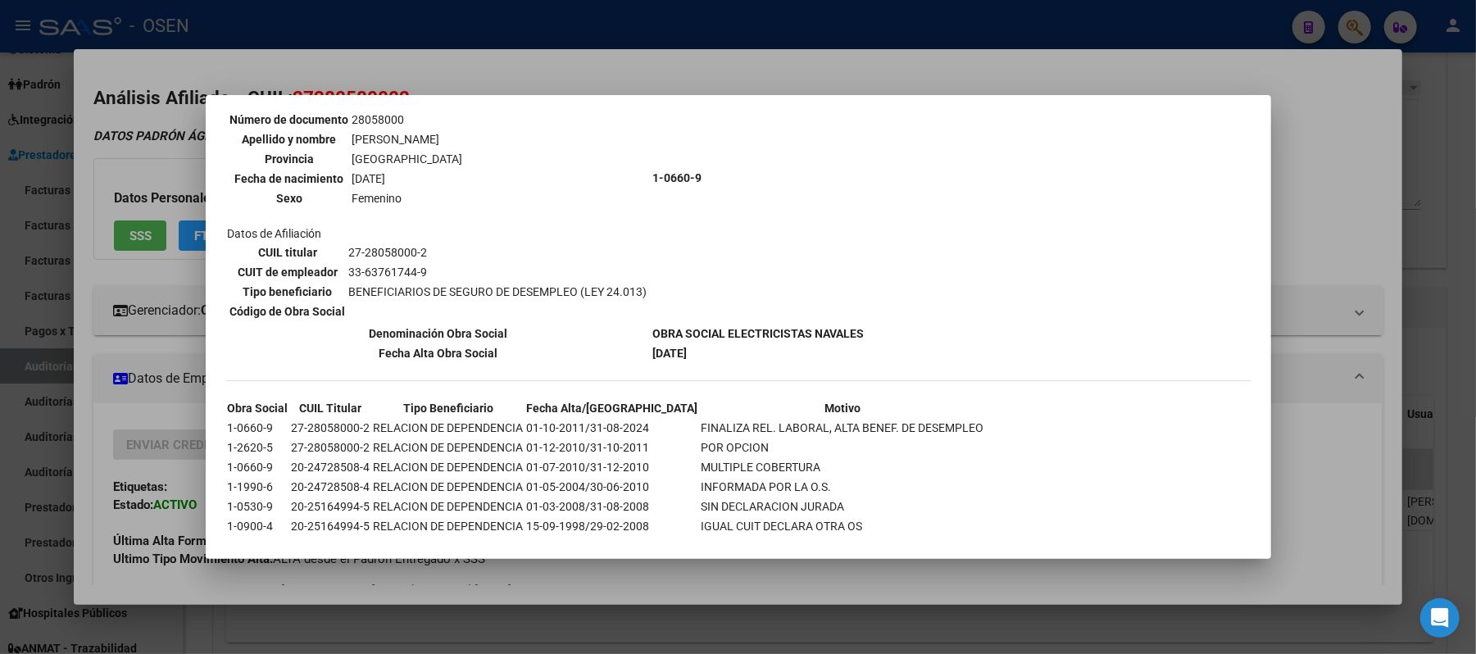
scroll to position [181, 0]
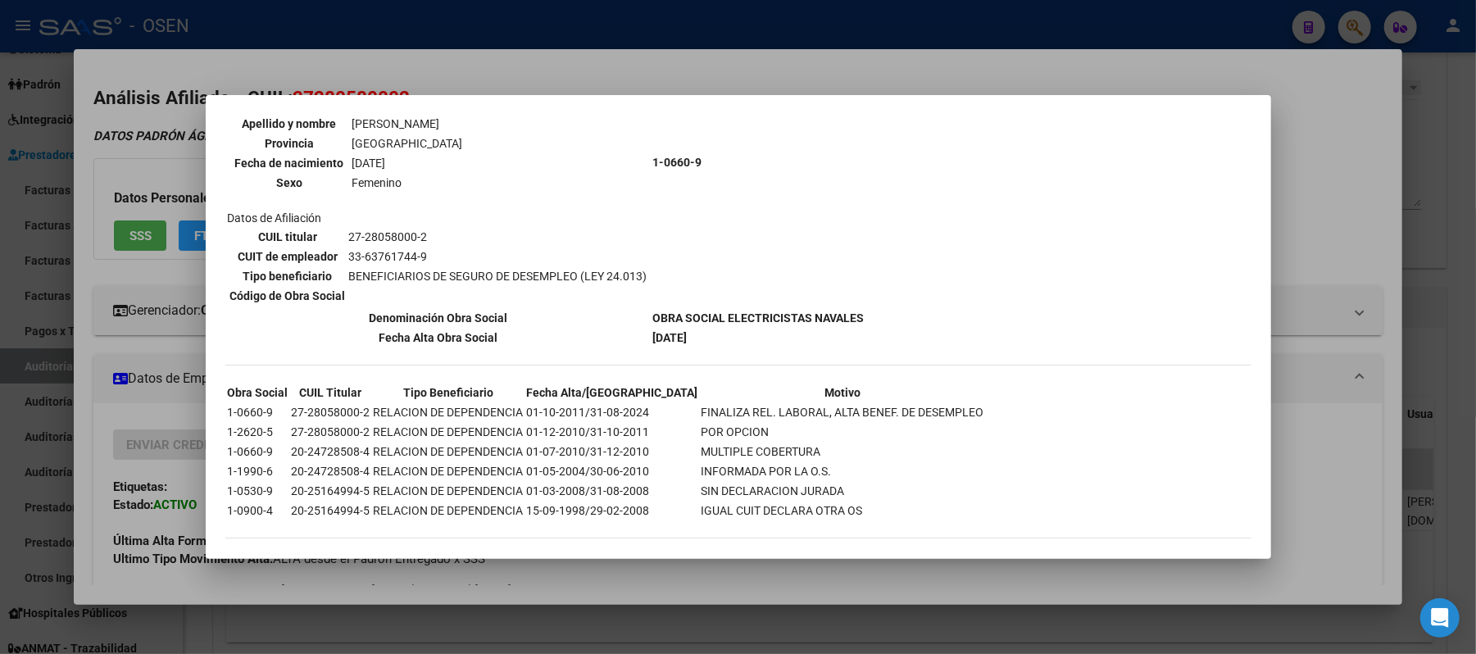
click at [611, 59] on div at bounding box center [738, 327] width 1476 height 654
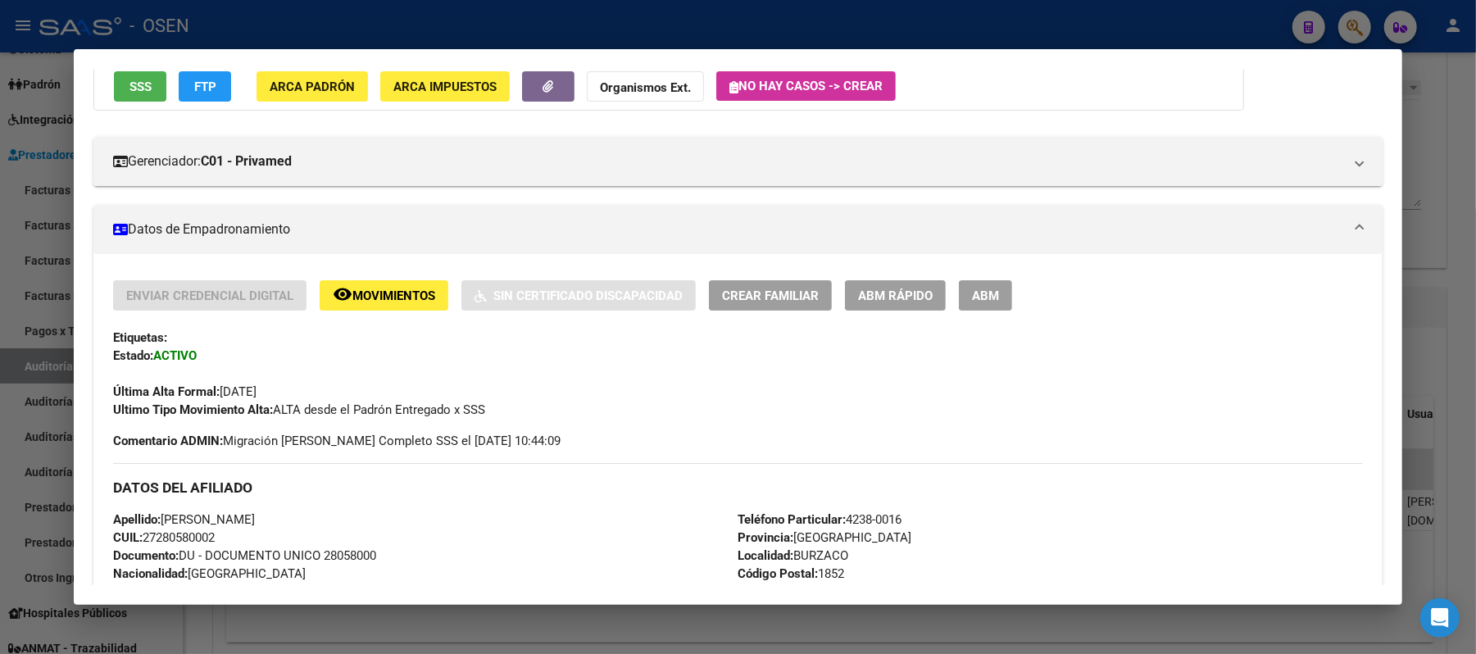
scroll to position [0, 0]
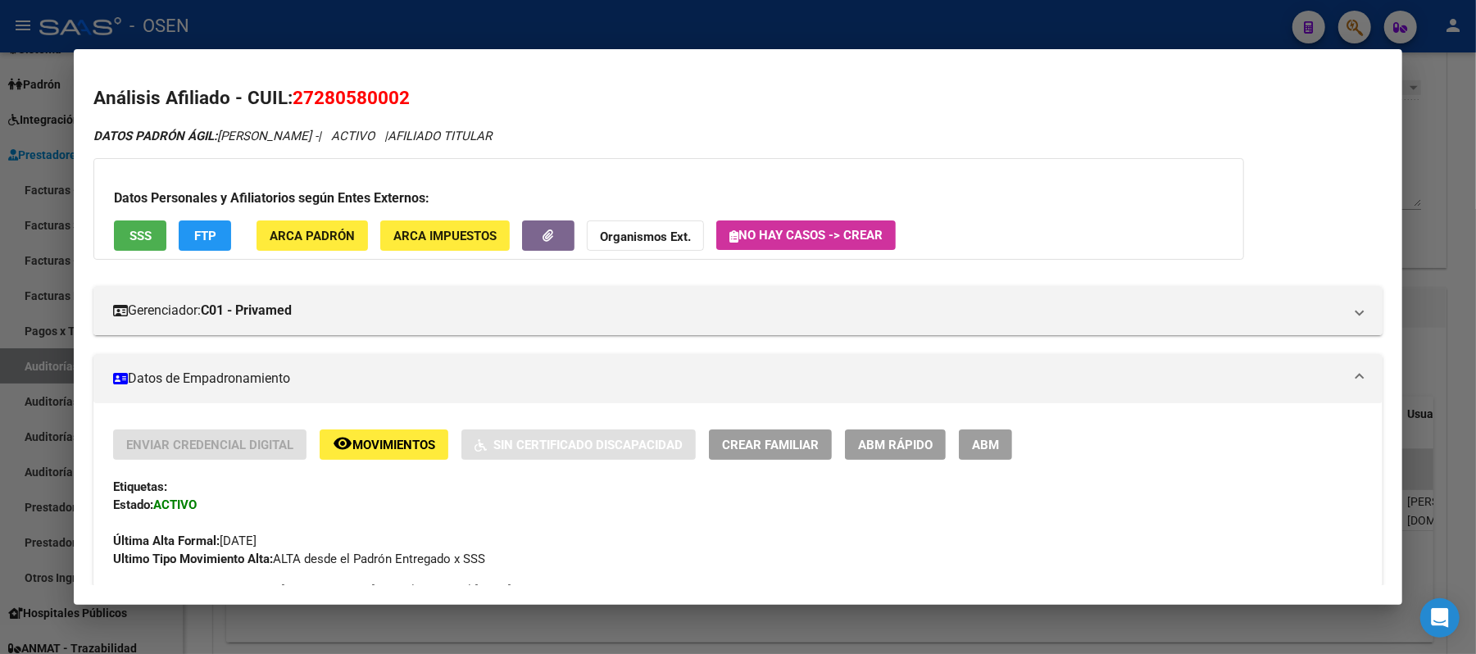
click at [188, 224] on button "FTP" at bounding box center [205, 235] width 52 height 30
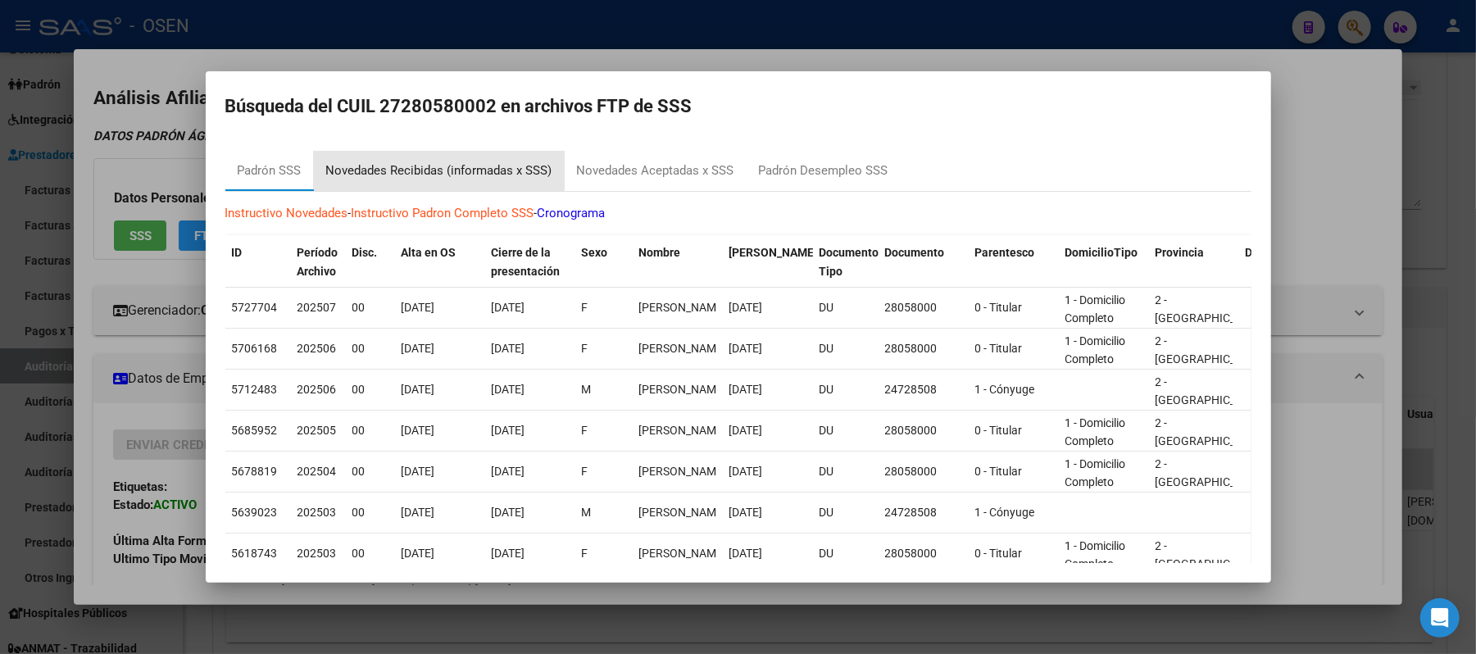
drag, startPoint x: 428, startPoint y: 169, endPoint x: 448, endPoint y: 171, distance: 19.8
click at [428, 169] on div "Novedades Recibidas (informadas x SSS)" at bounding box center [439, 170] width 226 height 19
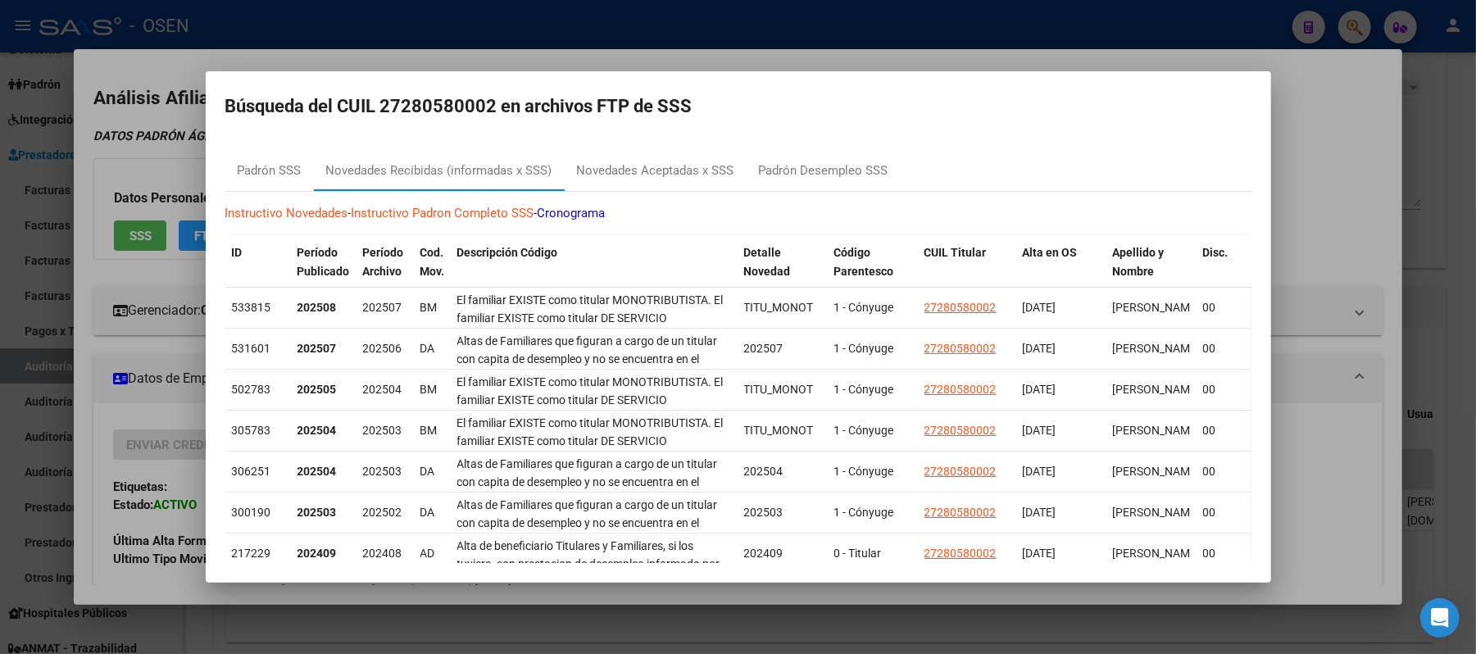
click at [418, 40] on div at bounding box center [738, 327] width 1476 height 654
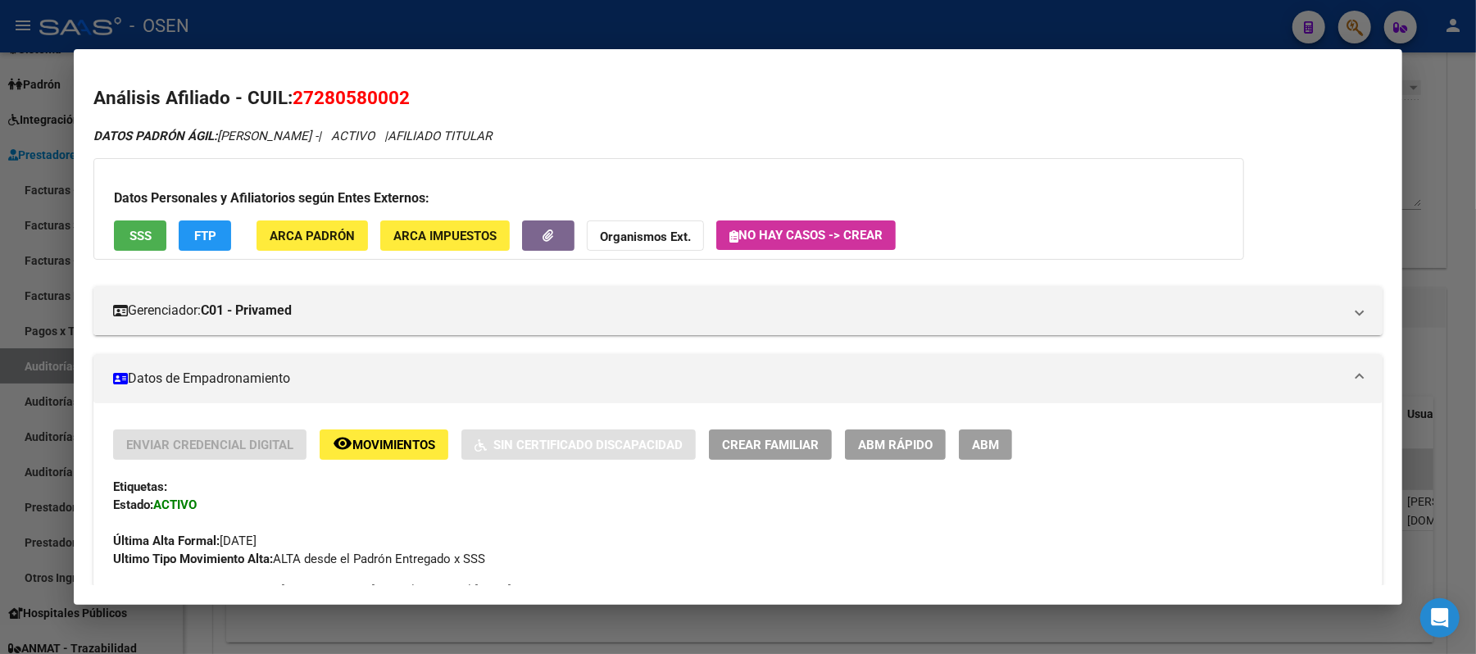
click at [114, 240] on button "SSS" at bounding box center [140, 235] width 52 height 30
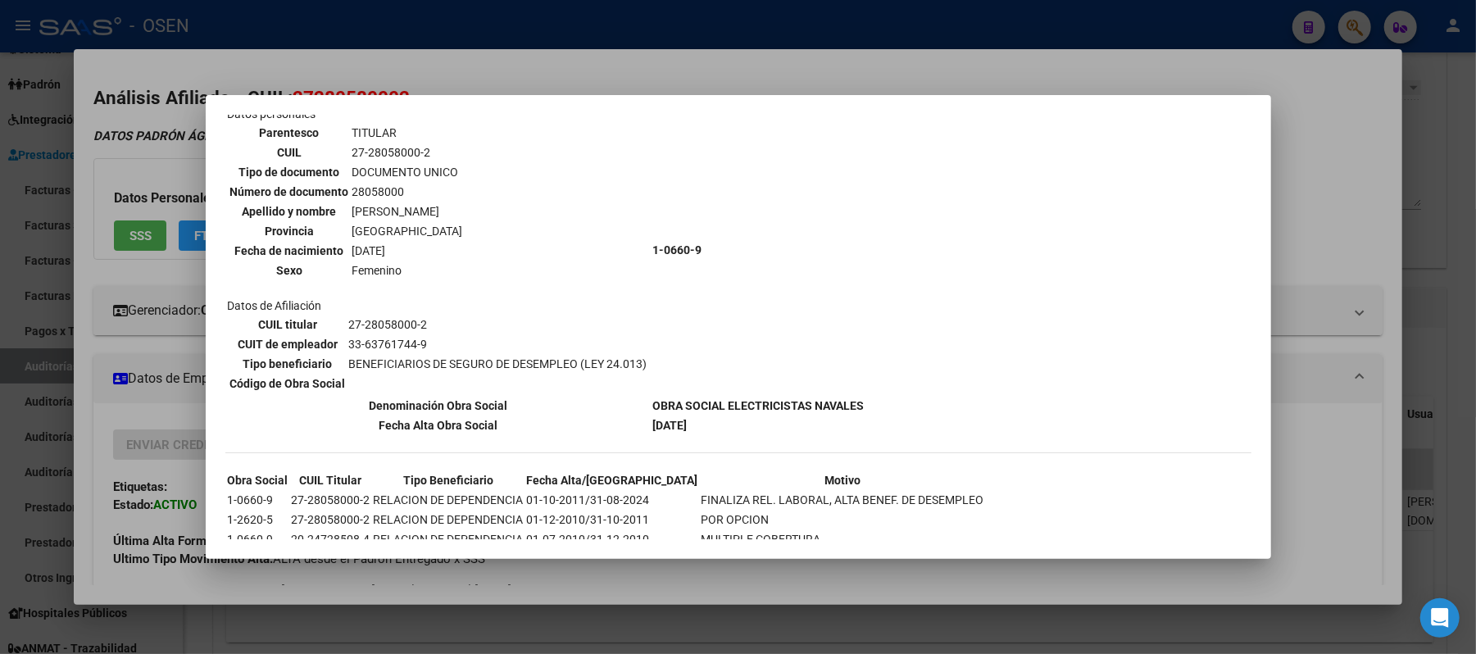
scroll to position [181, 0]
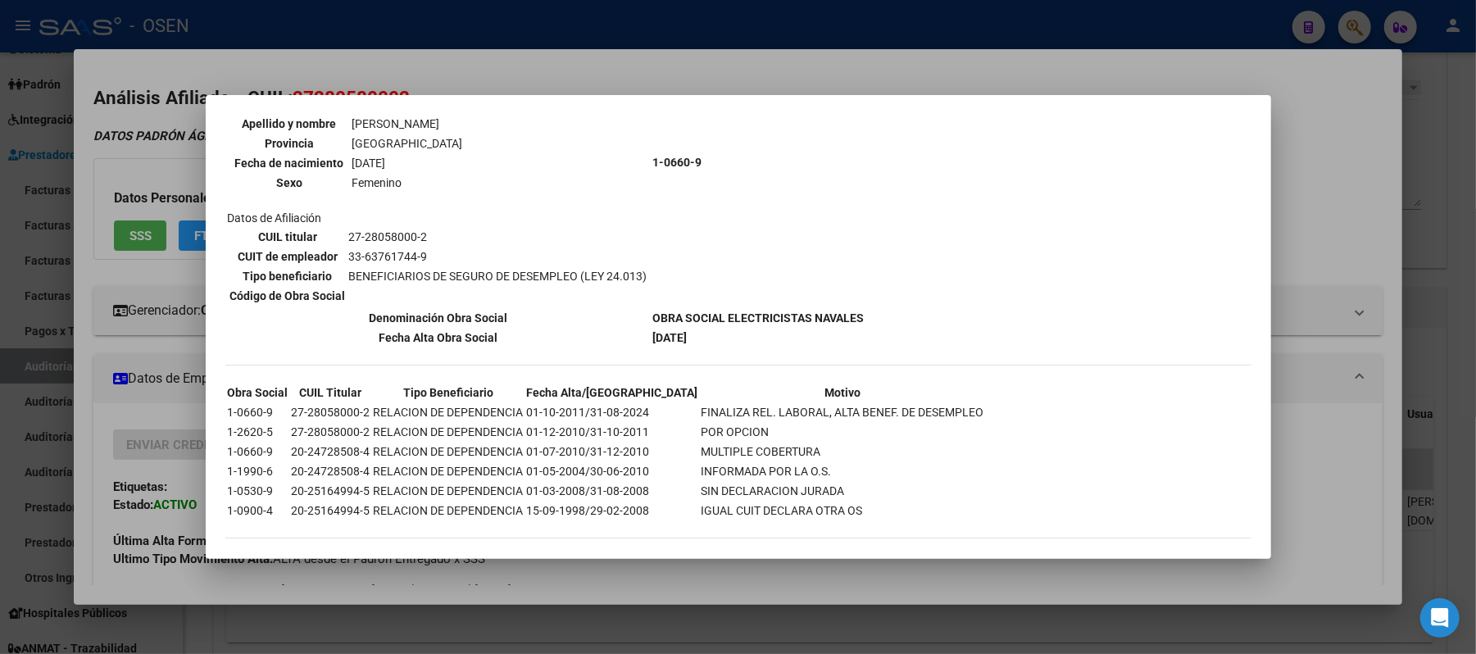
click at [627, 70] on div at bounding box center [738, 327] width 1476 height 654
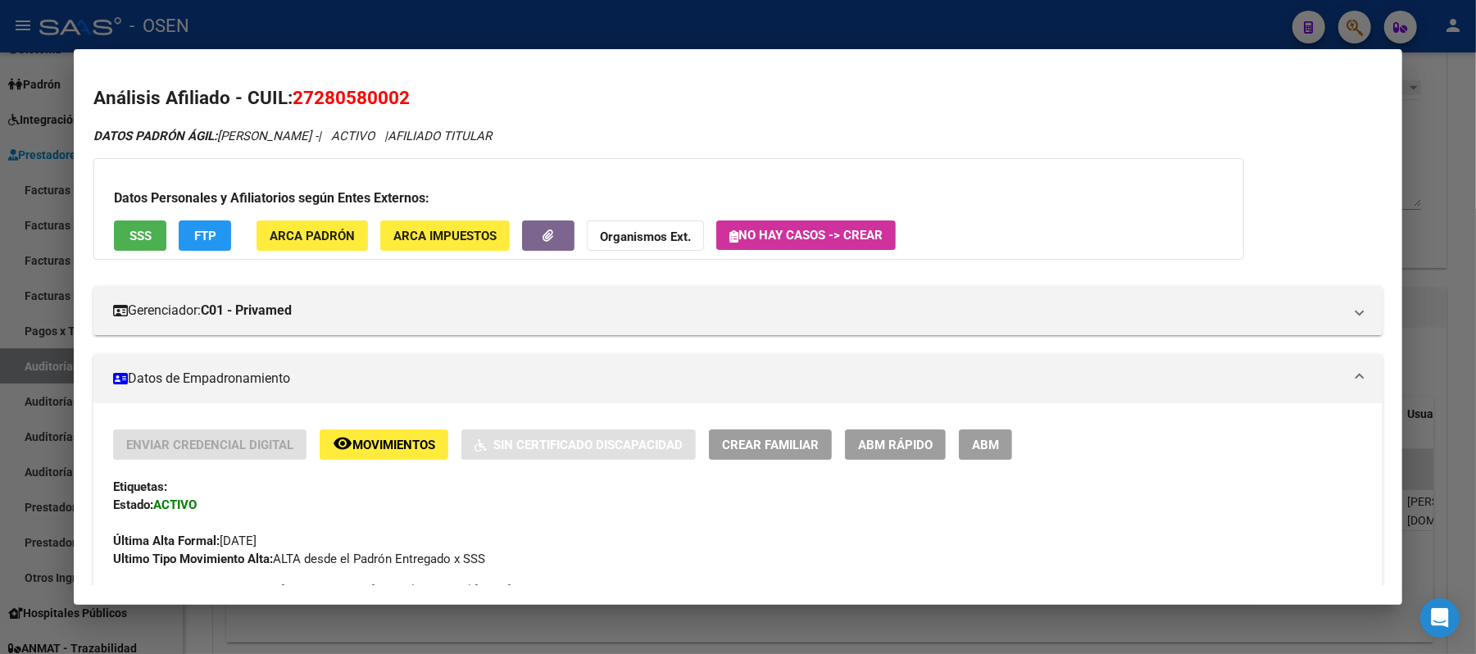
click at [625, 34] on div at bounding box center [738, 327] width 1476 height 654
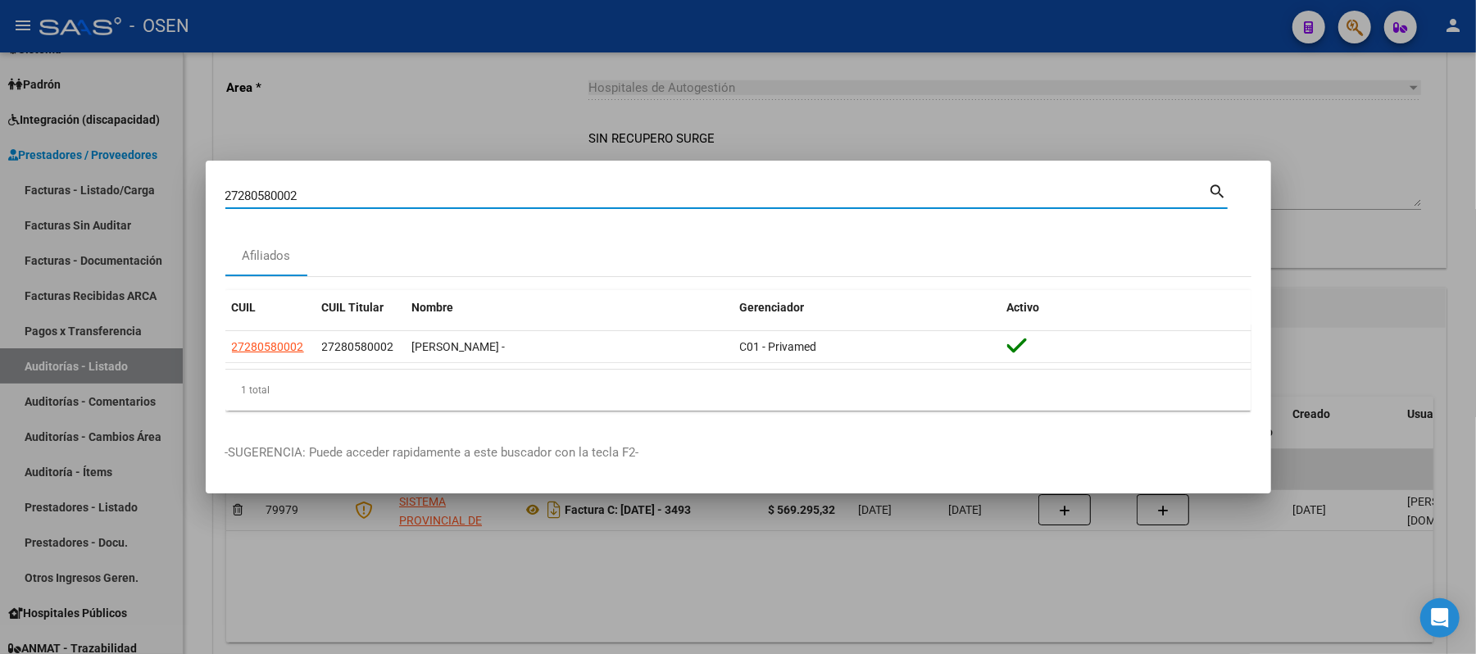
drag, startPoint x: 365, startPoint y: 197, endPoint x: 0, endPoint y: 4, distance: 412.5
click at [0, 4] on div "27280580002 Buscar (apellido, dni, cuil, nro traspaso, cuit, obra social) searc…" at bounding box center [738, 327] width 1476 height 654
paste input "0329943497"
type input "20329943497"
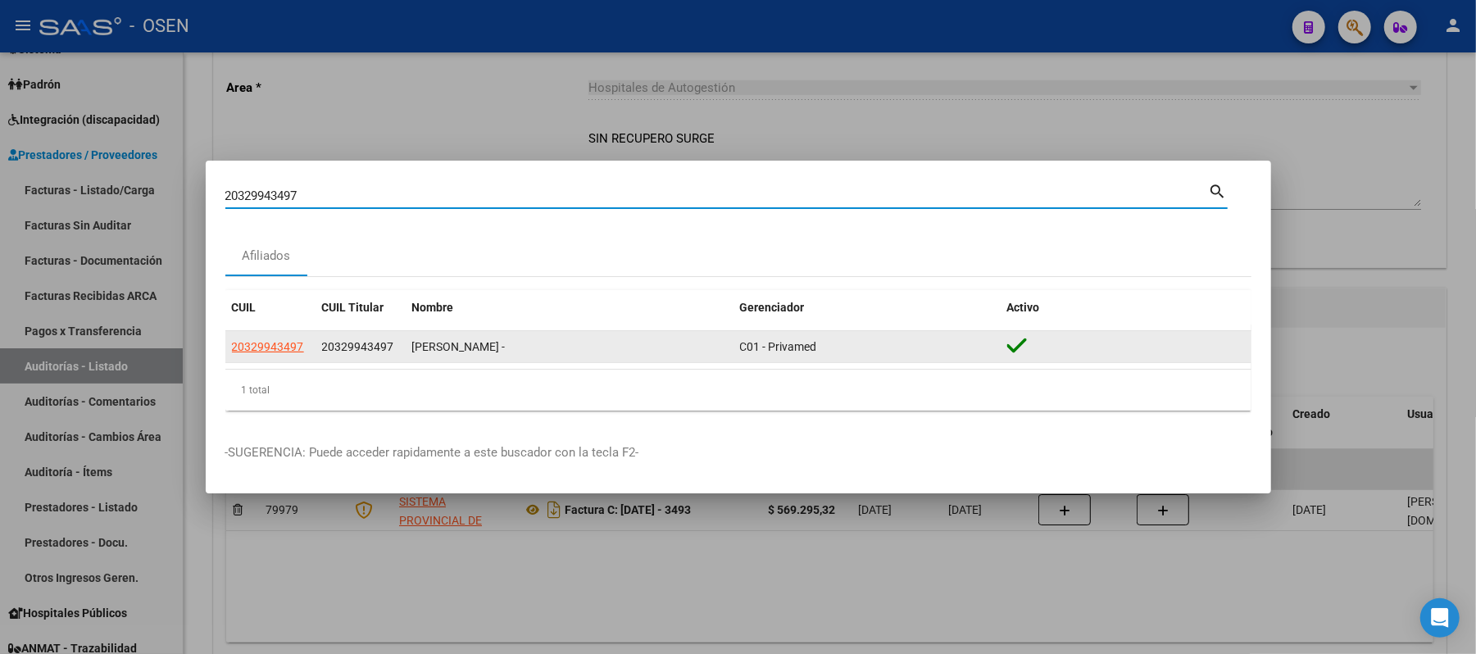
click at [267, 339] on app-link-go-to "20329943497" at bounding box center [268, 347] width 72 height 19
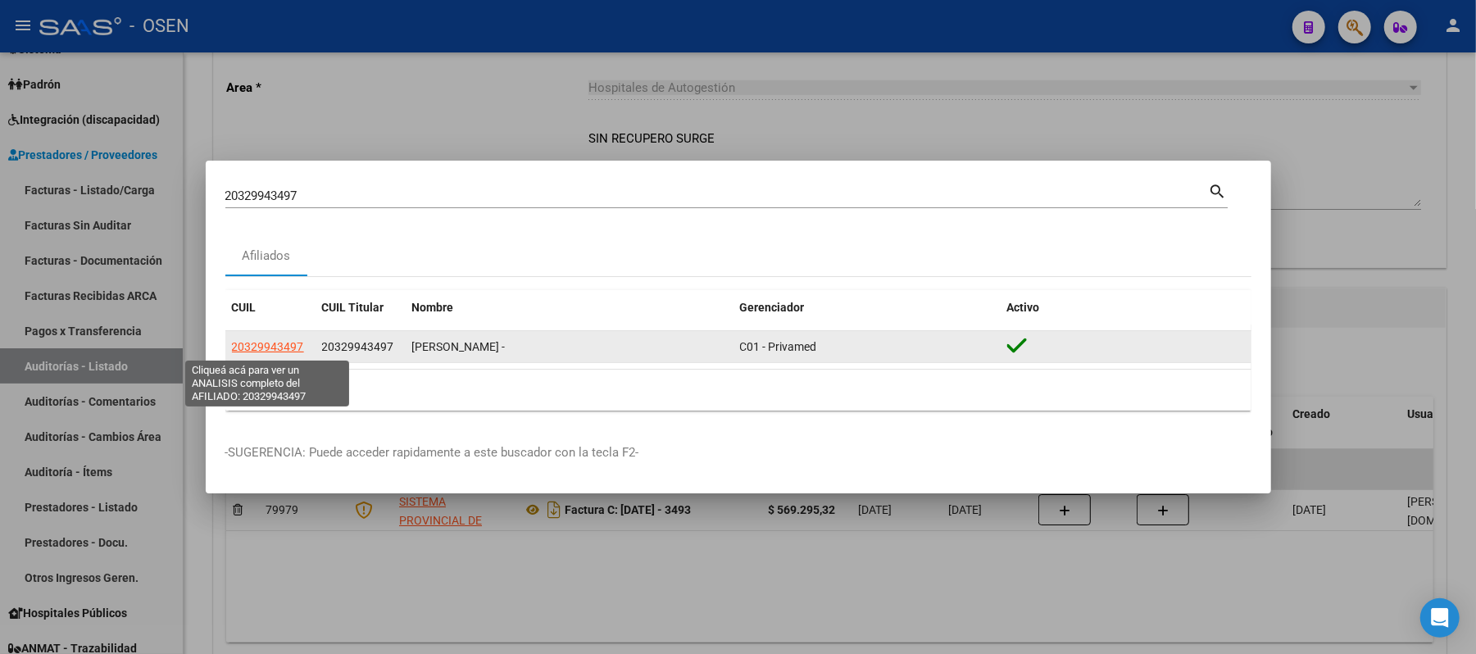
click at [267, 340] on span "20329943497" at bounding box center [268, 346] width 72 height 13
copy span "20329943497"
type textarea "20329943497"
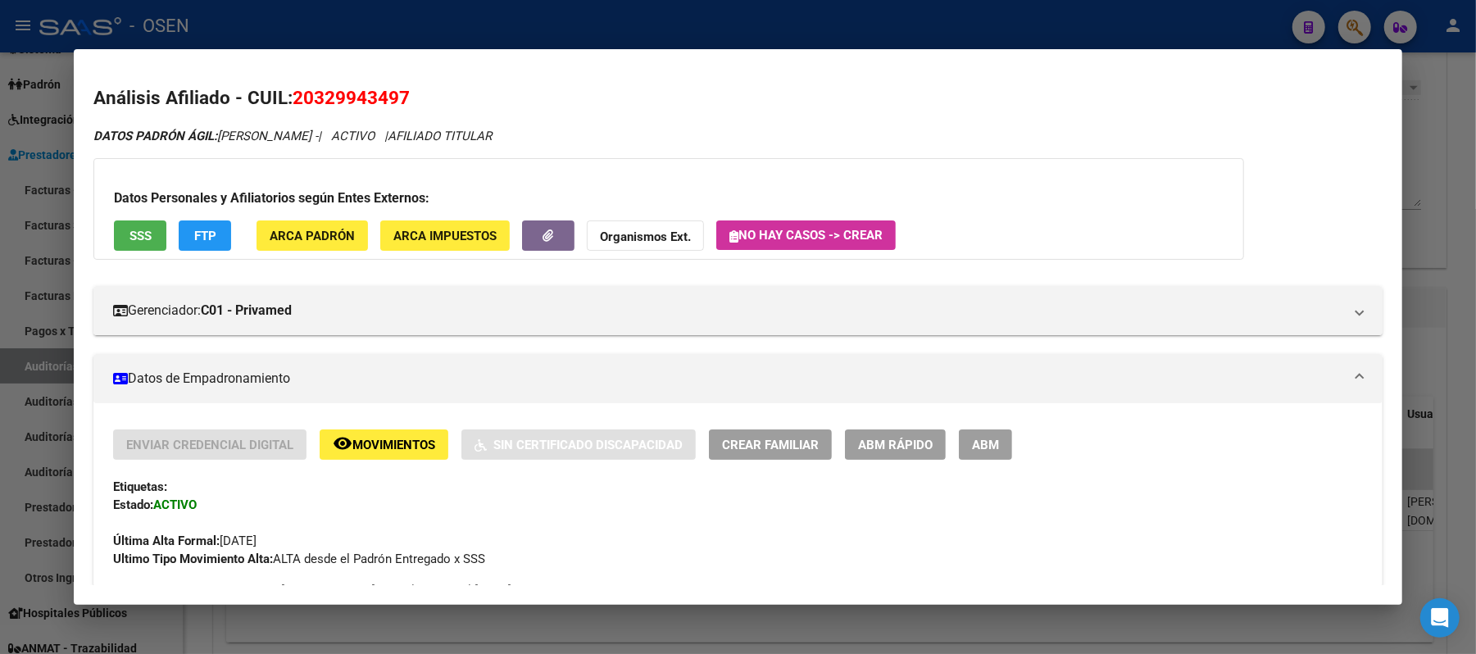
click at [487, 34] on div at bounding box center [738, 327] width 1476 height 654
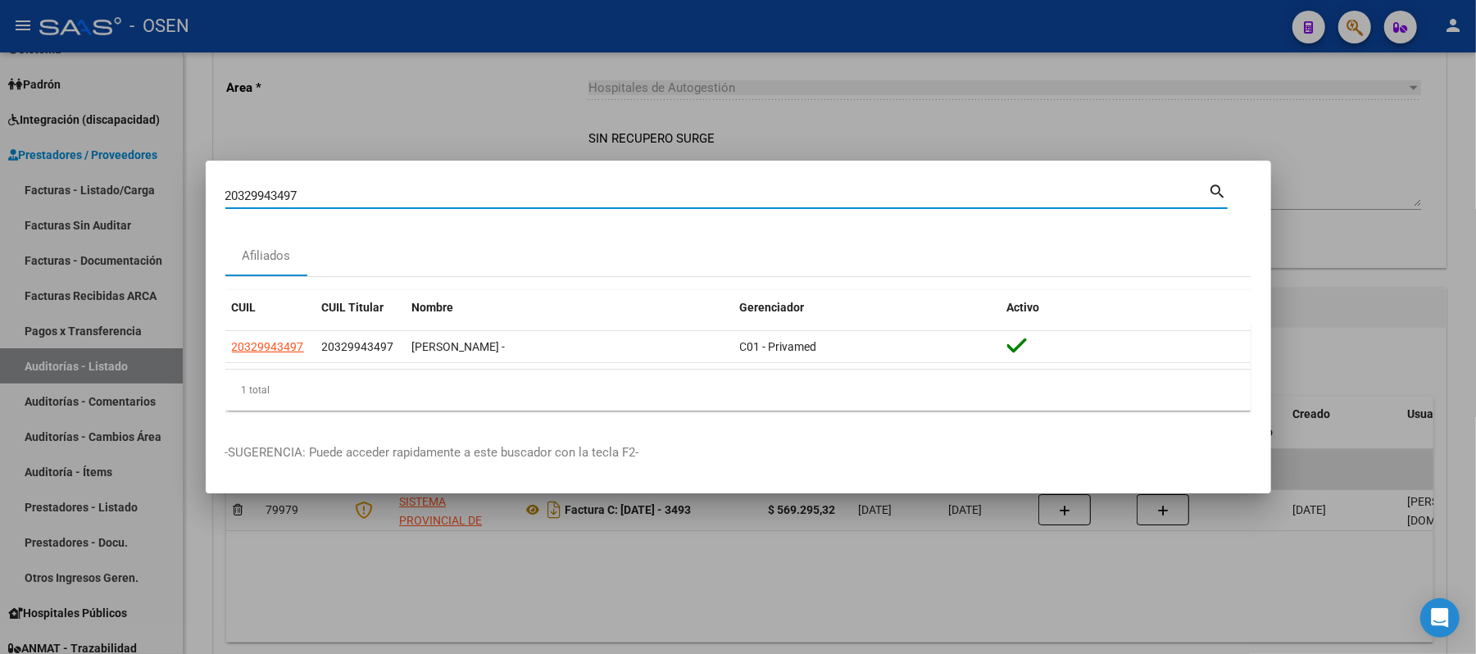
drag, startPoint x: 392, startPoint y: 198, endPoint x: 13, endPoint y: 62, distance: 402.4
click at [0, 106] on div "20329943497 Buscar (apellido, dni, cuil, nro traspaso, cuit, obra social) searc…" at bounding box center [738, 327] width 1476 height 654
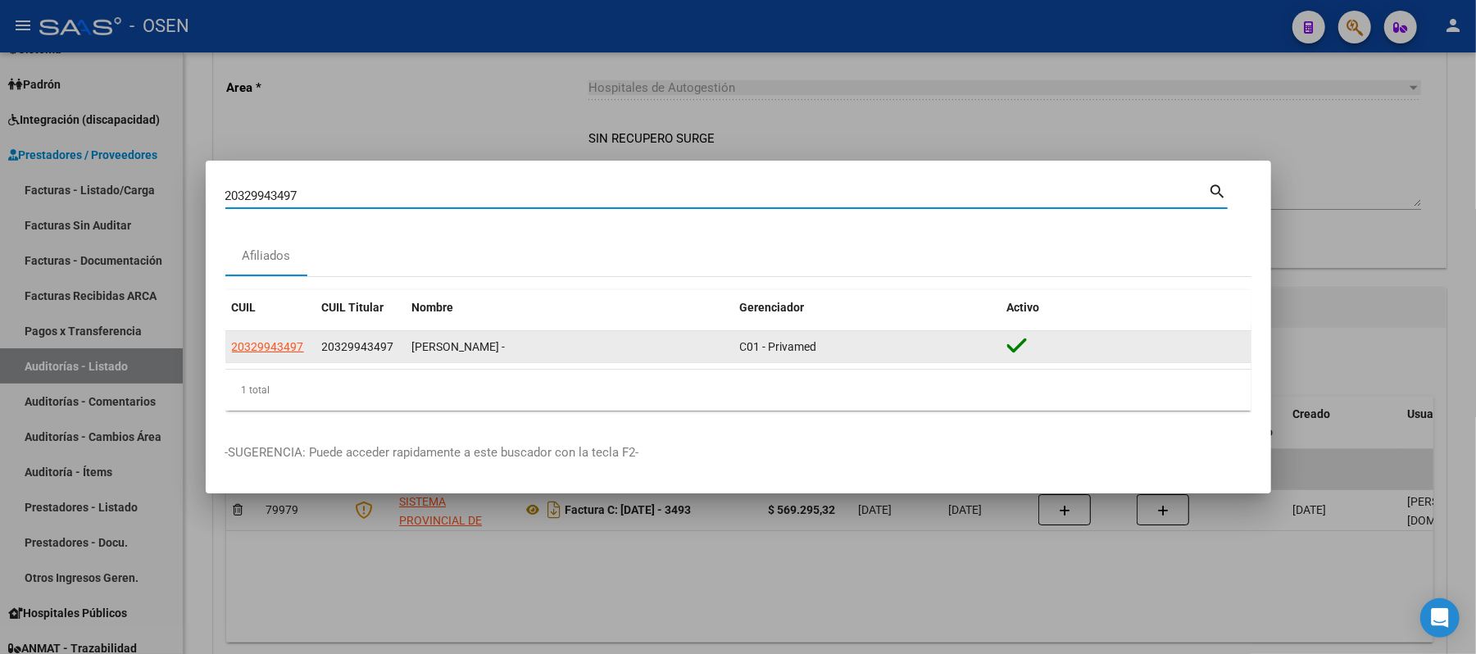
click at [274, 358] on datatable-body-cell "20329943497" at bounding box center [270, 347] width 90 height 32
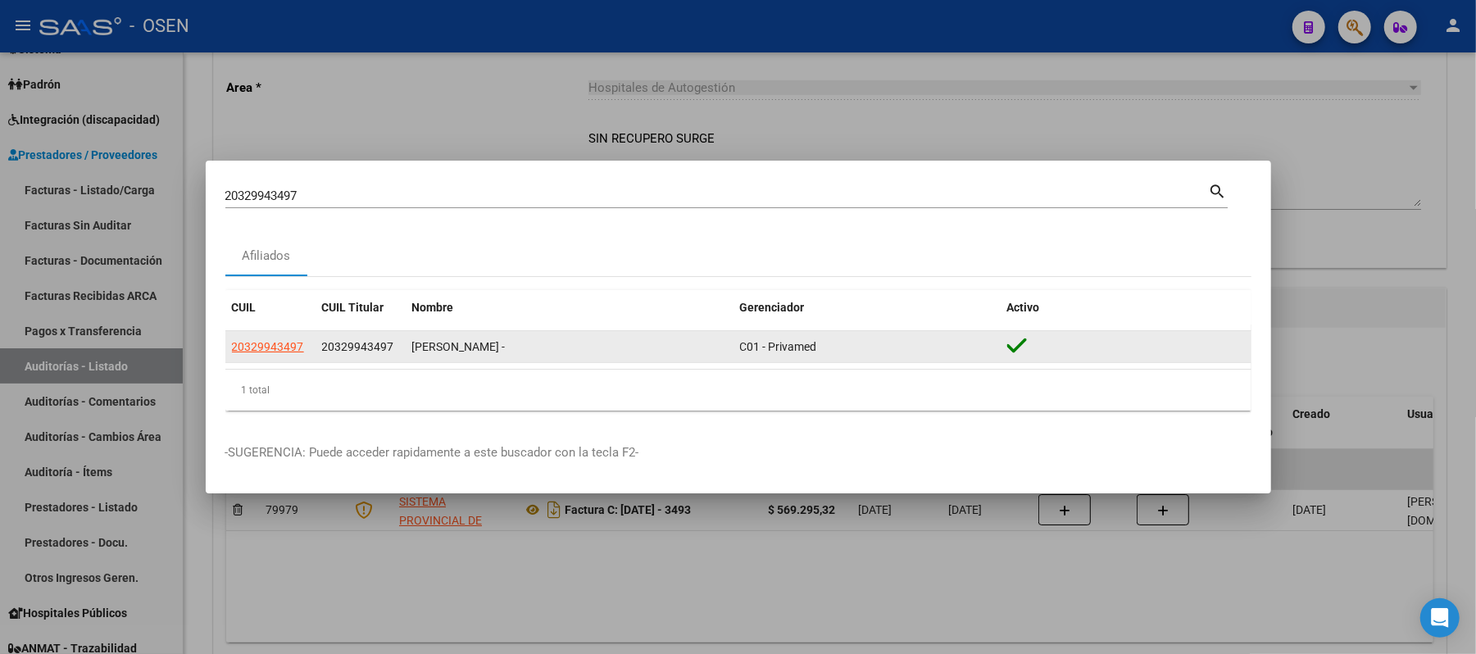
click at [274, 356] on app-link-go-to "20329943497" at bounding box center [268, 347] width 72 height 19
click at [273, 348] on span "20329943497" at bounding box center [268, 346] width 72 height 13
copy span "20329943497"
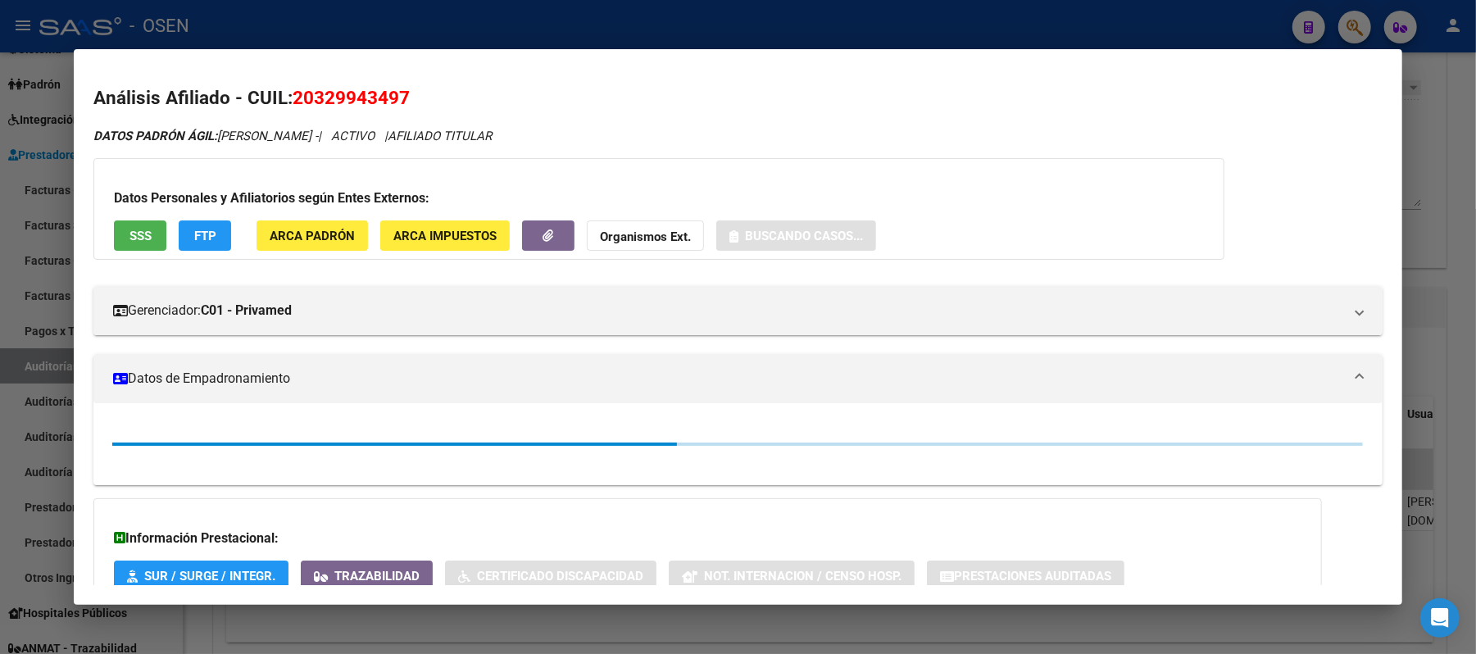
click at [123, 244] on button "SSS" at bounding box center [140, 235] width 52 height 30
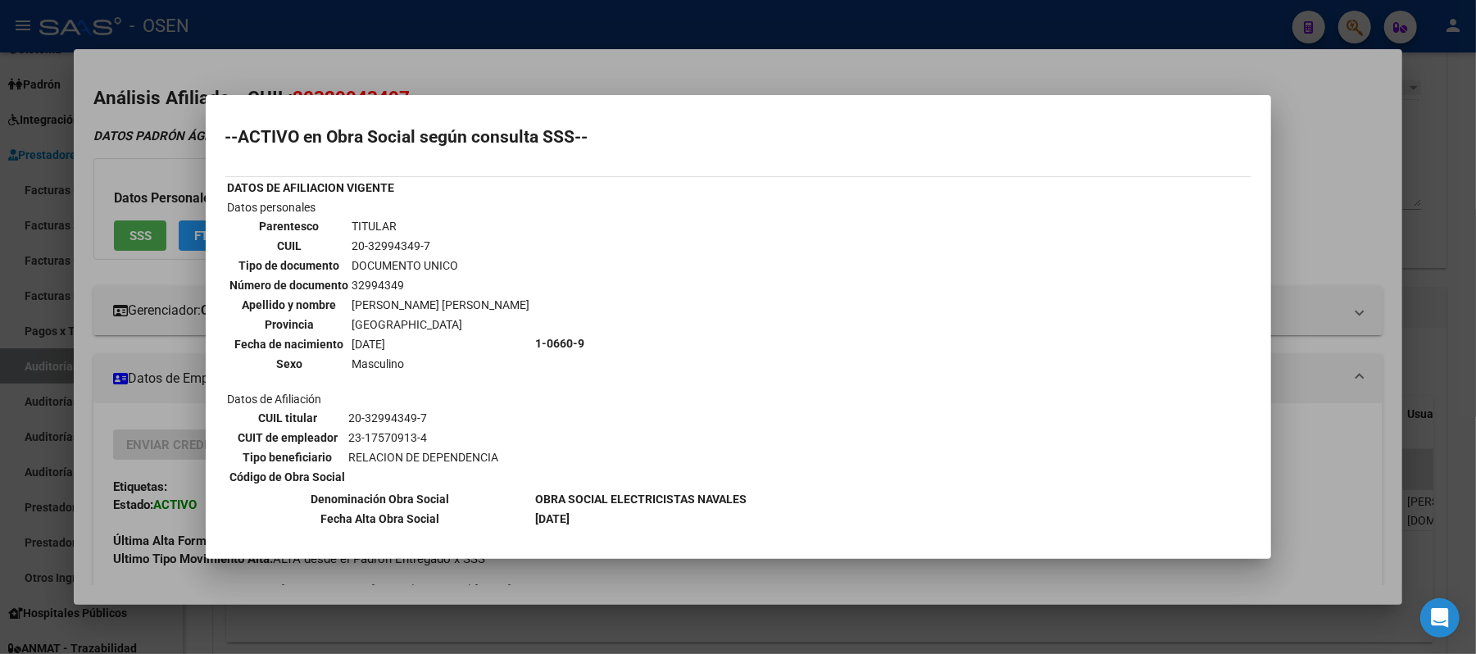
click at [1357, 351] on div at bounding box center [738, 327] width 1476 height 654
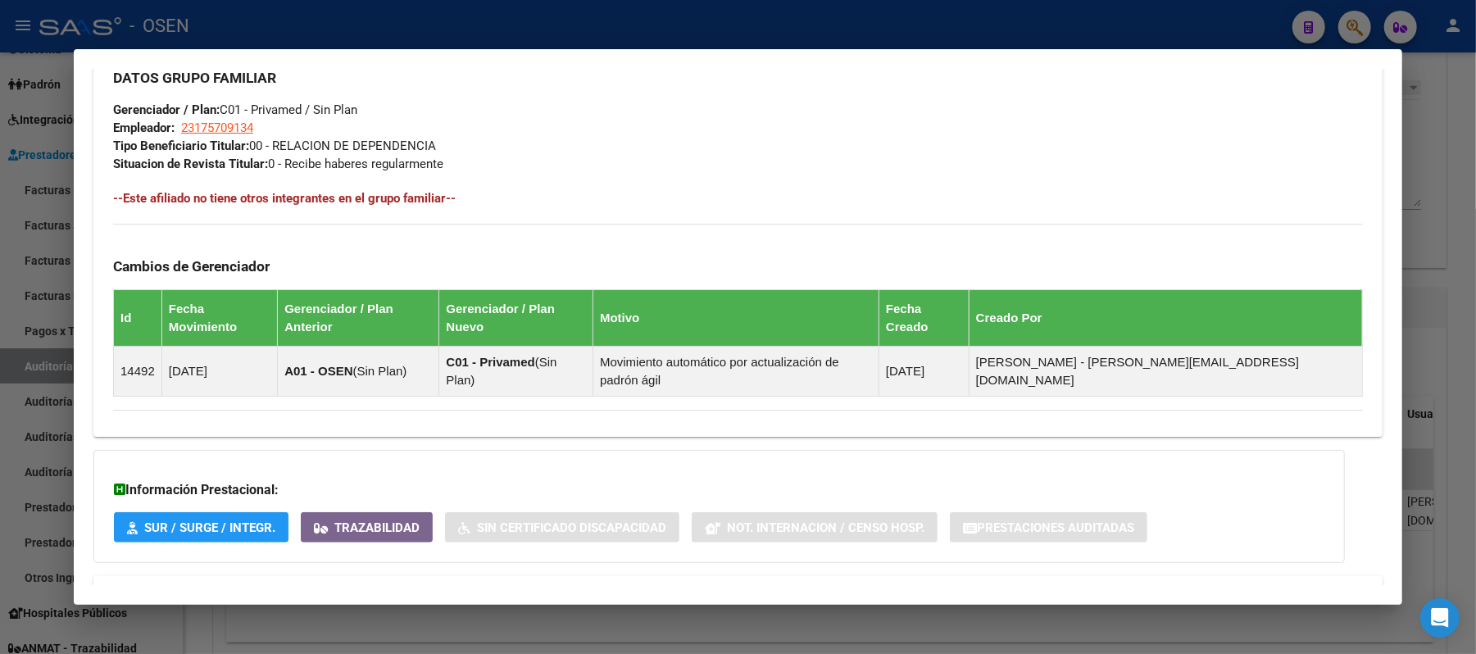
scroll to position [833, 0]
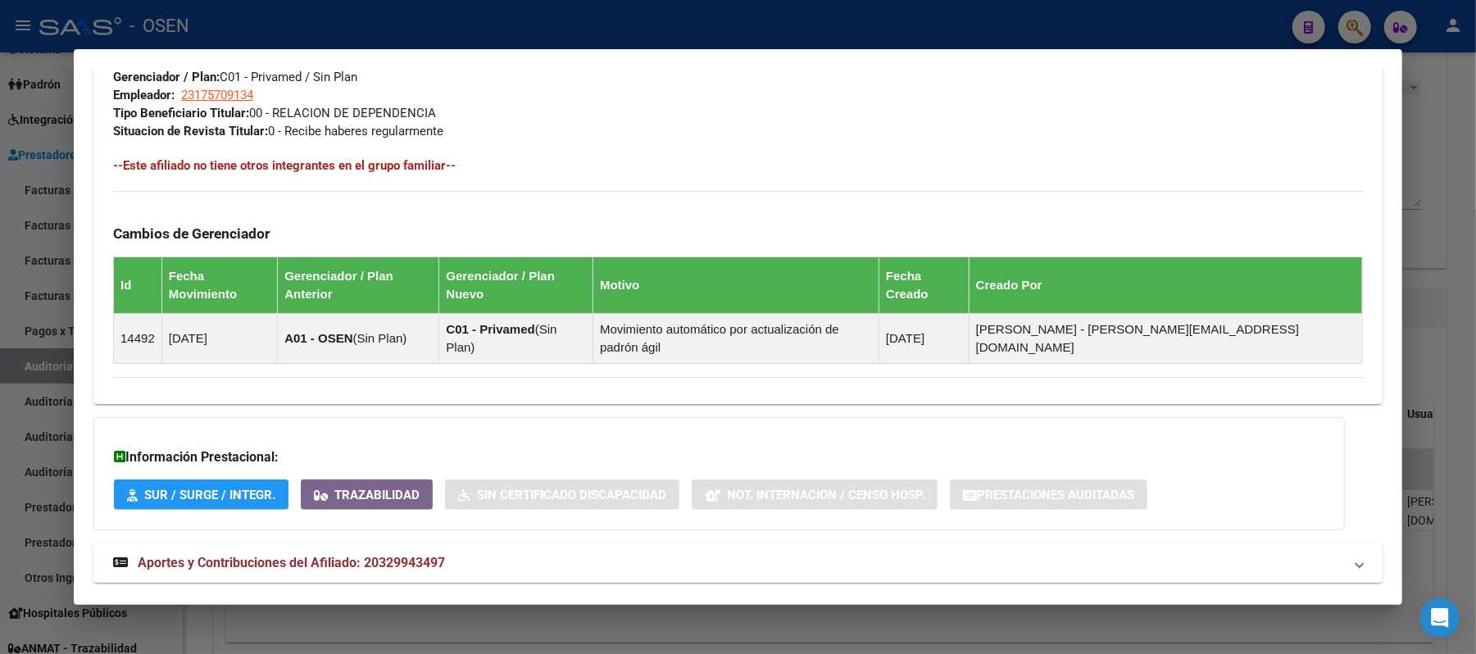
click at [1005, 543] on mat-expansion-panel-header "Aportes y Contribuciones del Afiliado: 20329943497" at bounding box center [737, 562] width 1289 height 39
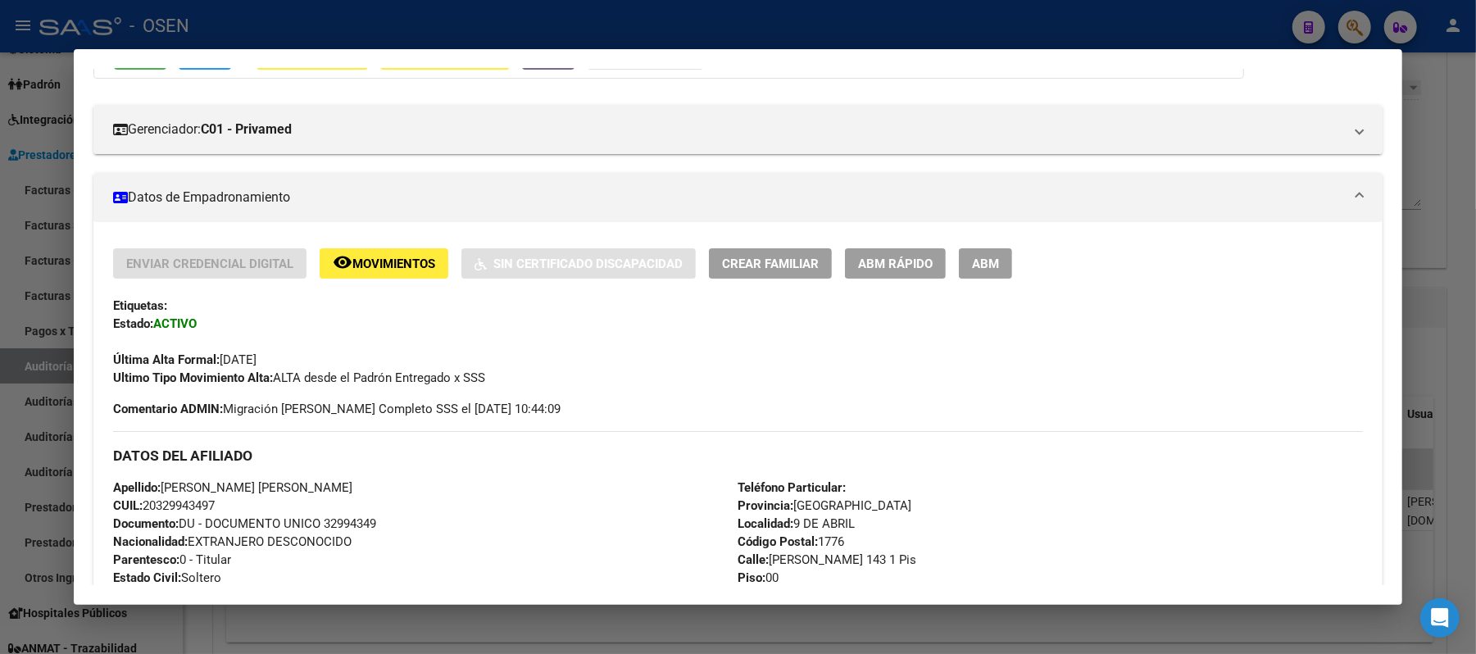
scroll to position [218, 0]
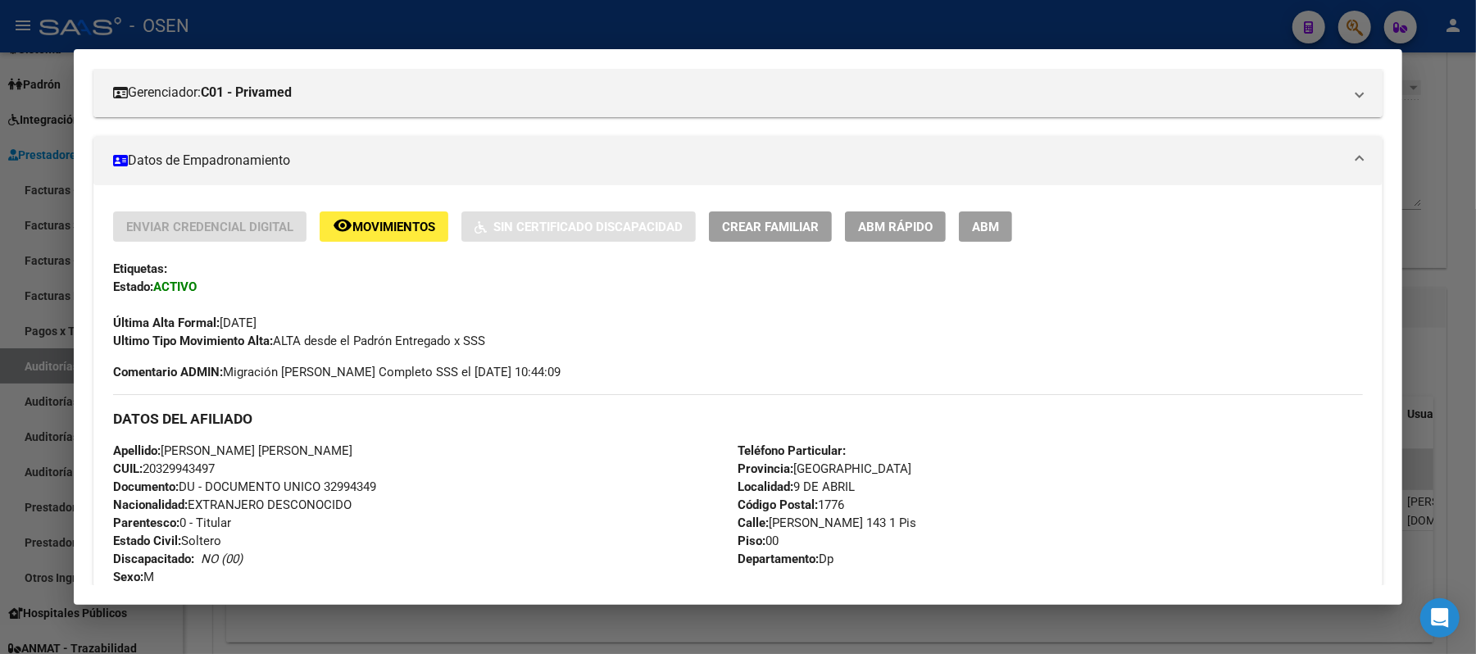
click at [733, 34] on div at bounding box center [738, 327] width 1476 height 654
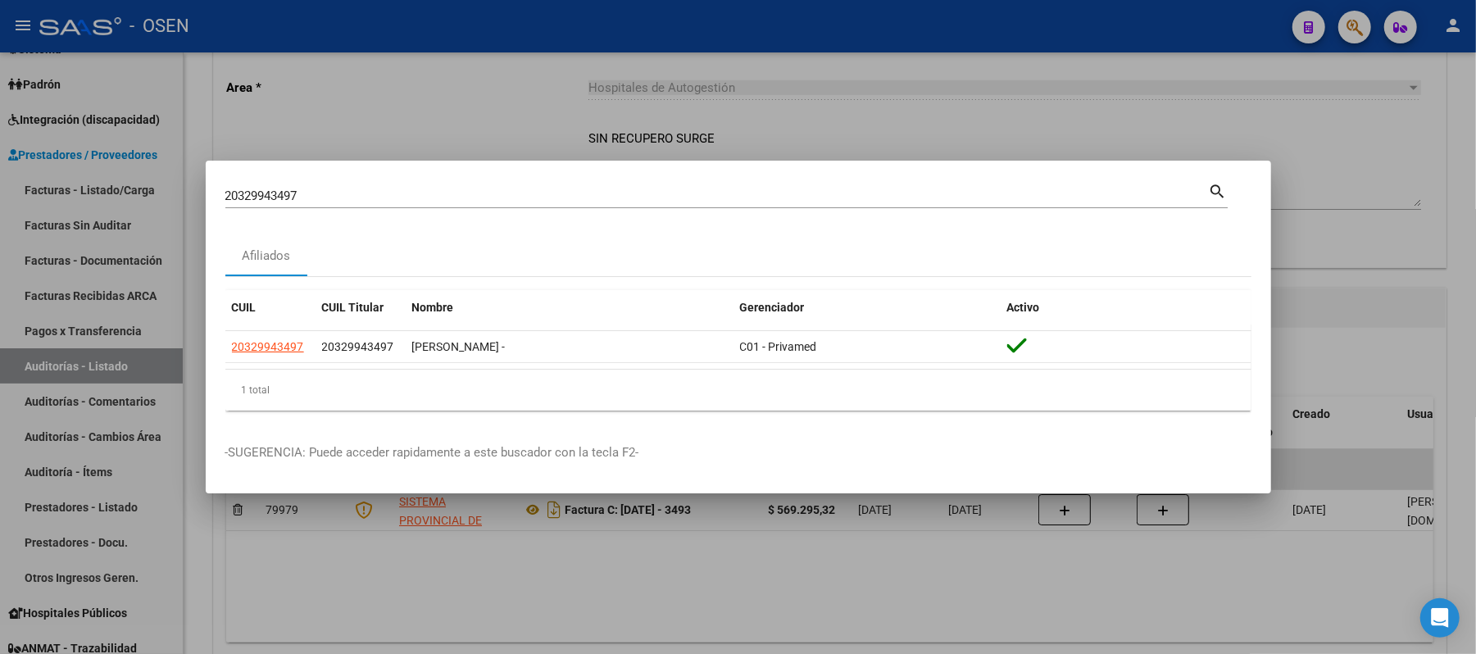
drag, startPoint x: 532, startPoint y: 202, endPoint x: 0, endPoint y: 56, distance: 551.6
click at [0, 56] on div "20329943497 Buscar (apellido, dni, cuil, nro traspaso, cuit, obra social) searc…" at bounding box center [738, 327] width 1476 height 654
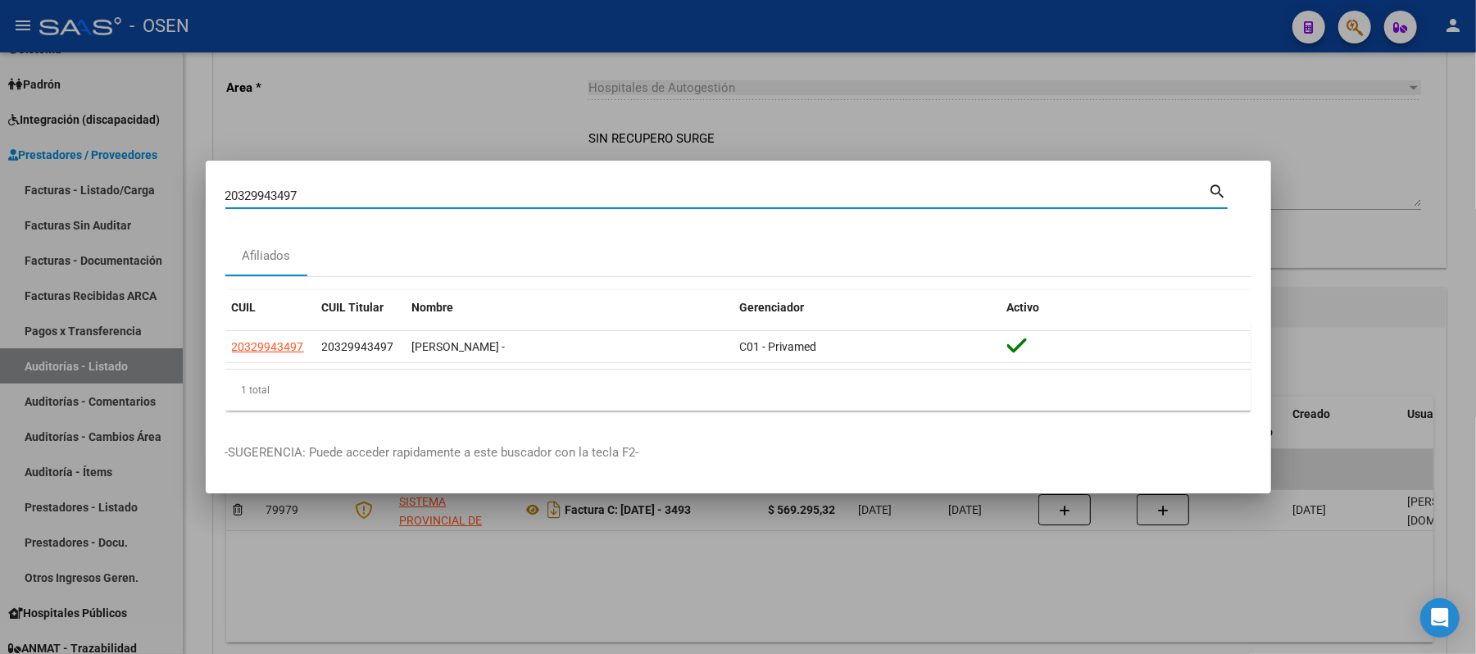
paste input "258696566"
type input "20258696566"
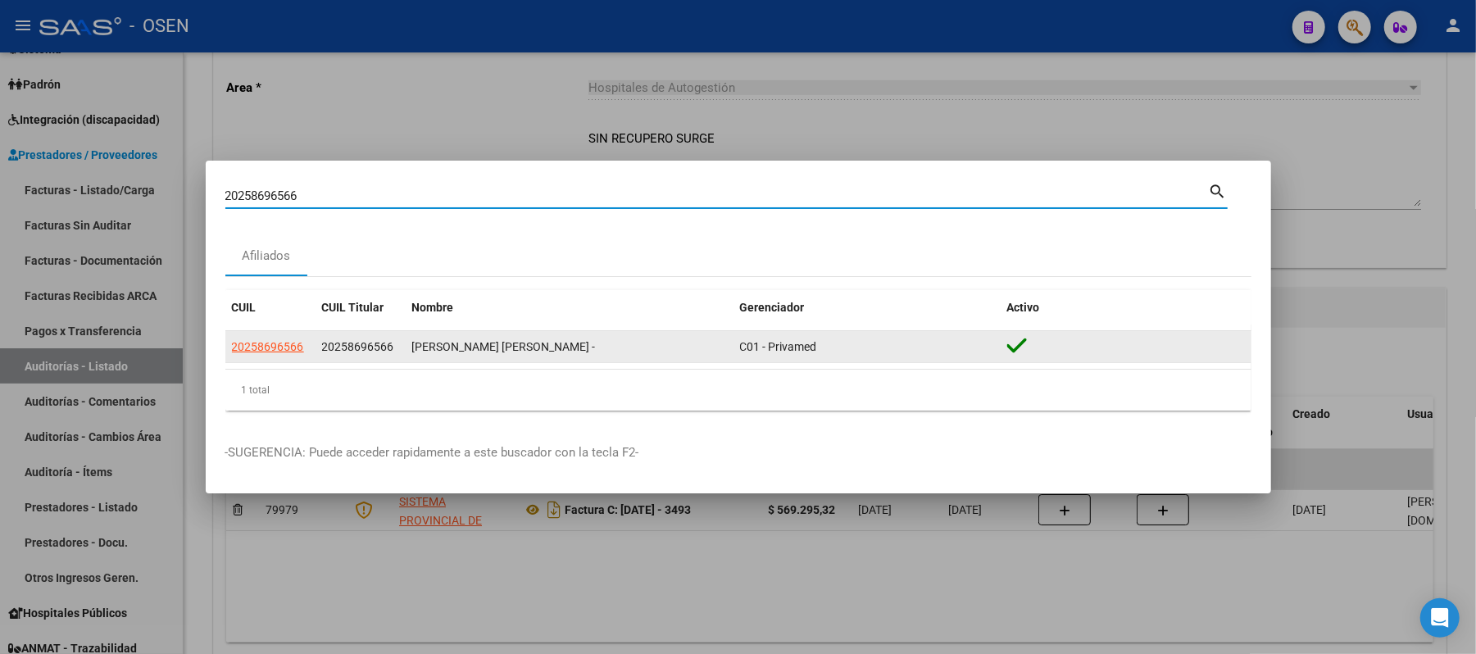
click at [282, 349] on span "20258696566" at bounding box center [268, 346] width 72 height 13
type textarea "20258696566"
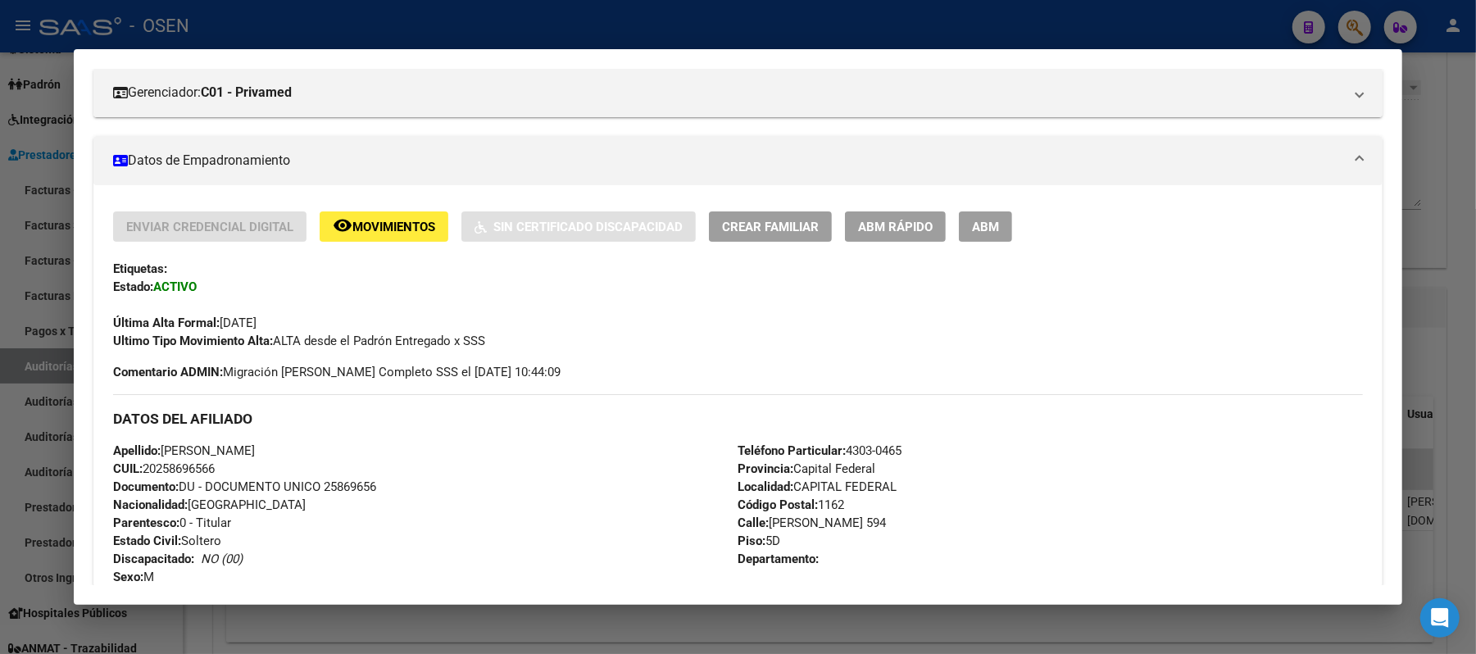
click at [460, 39] on div at bounding box center [738, 327] width 1476 height 654
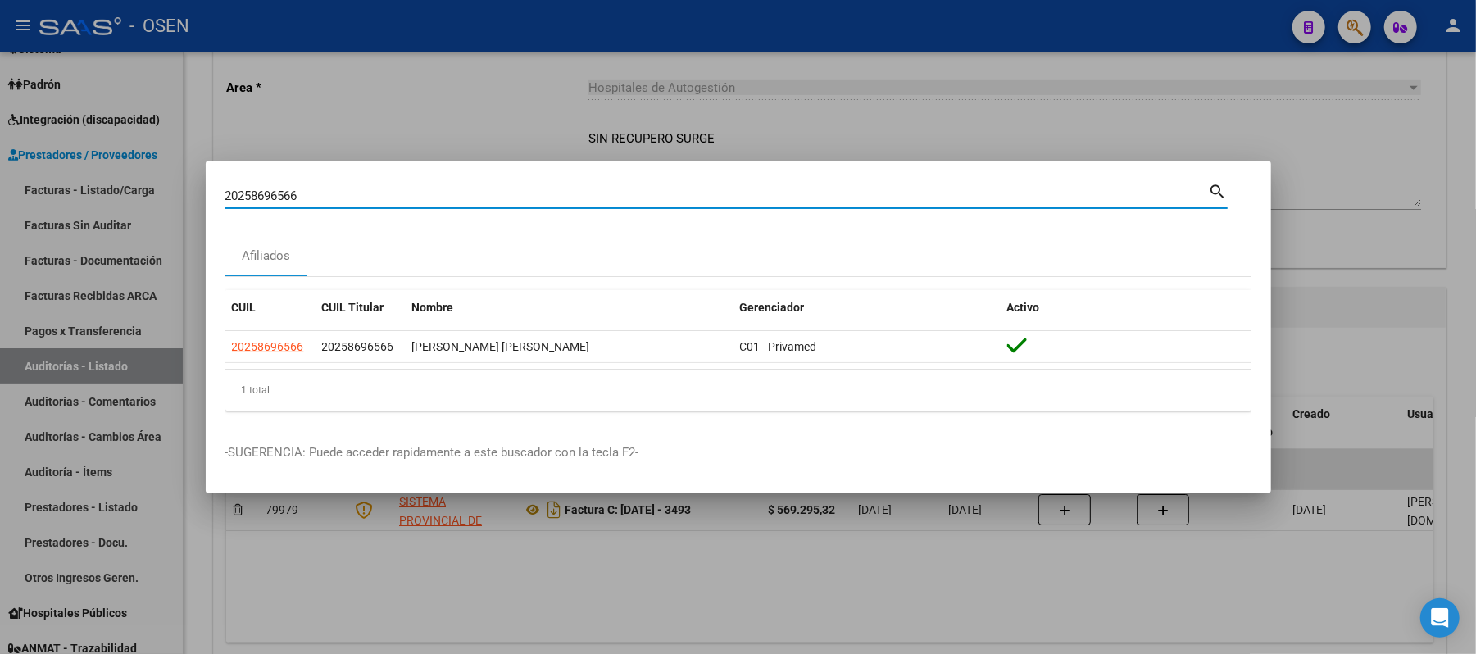
drag, startPoint x: 381, startPoint y: 197, endPoint x: 0, endPoint y: 18, distance: 420.9
click at [0, 110] on div "20258696566 Buscar (apellido, dni, cuil, nro traspaso, cuit, obra social) searc…" at bounding box center [738, 327] width 1476 height 654
paste input "7211761879"
type input "27211761879"
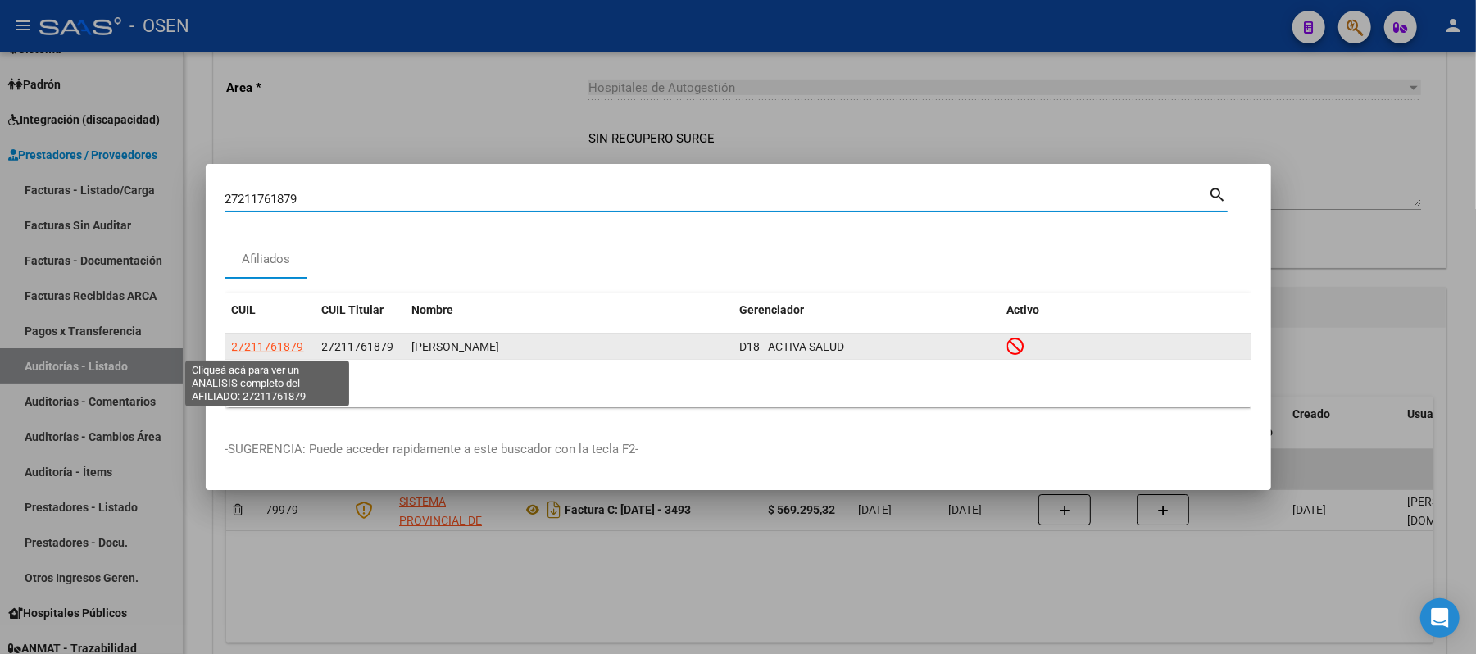
click at [259, 345] on span "27211761879" at bounding box center [268, 346] width 72 height 13
type textarea "27211761879"
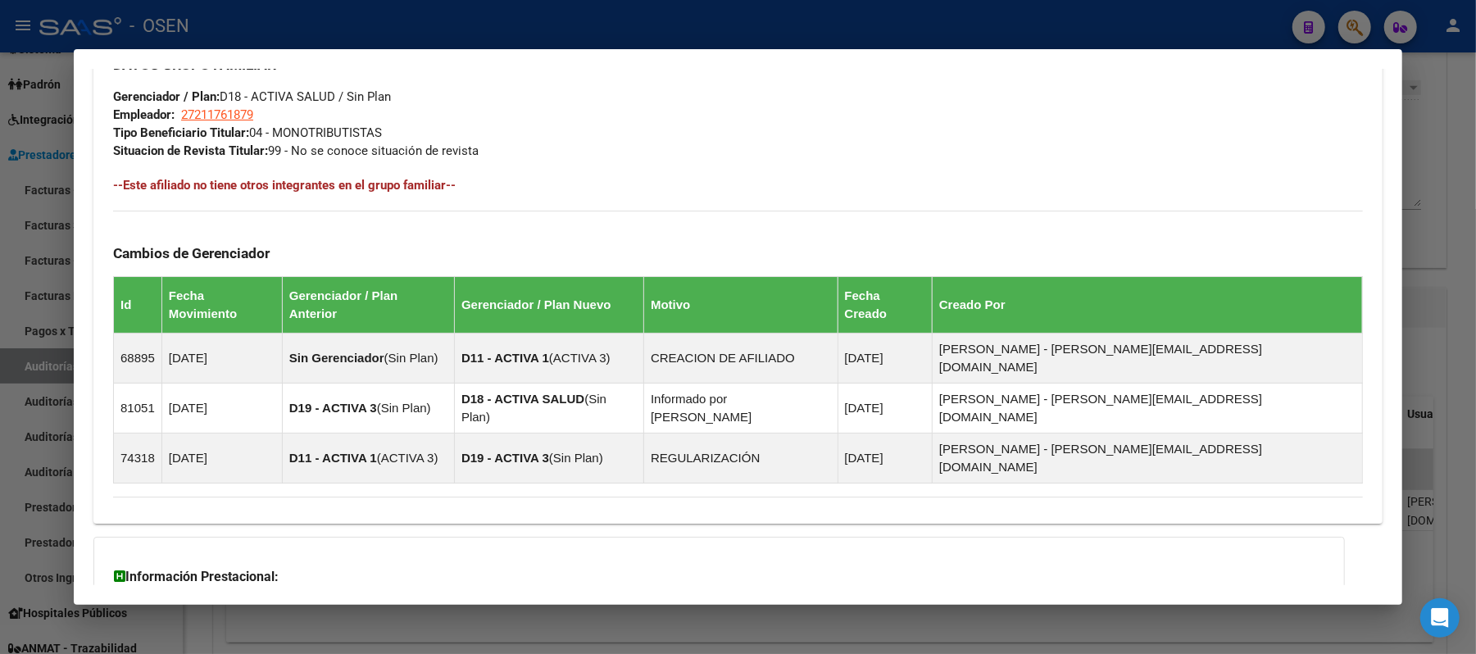
scroll to position [933, 0]
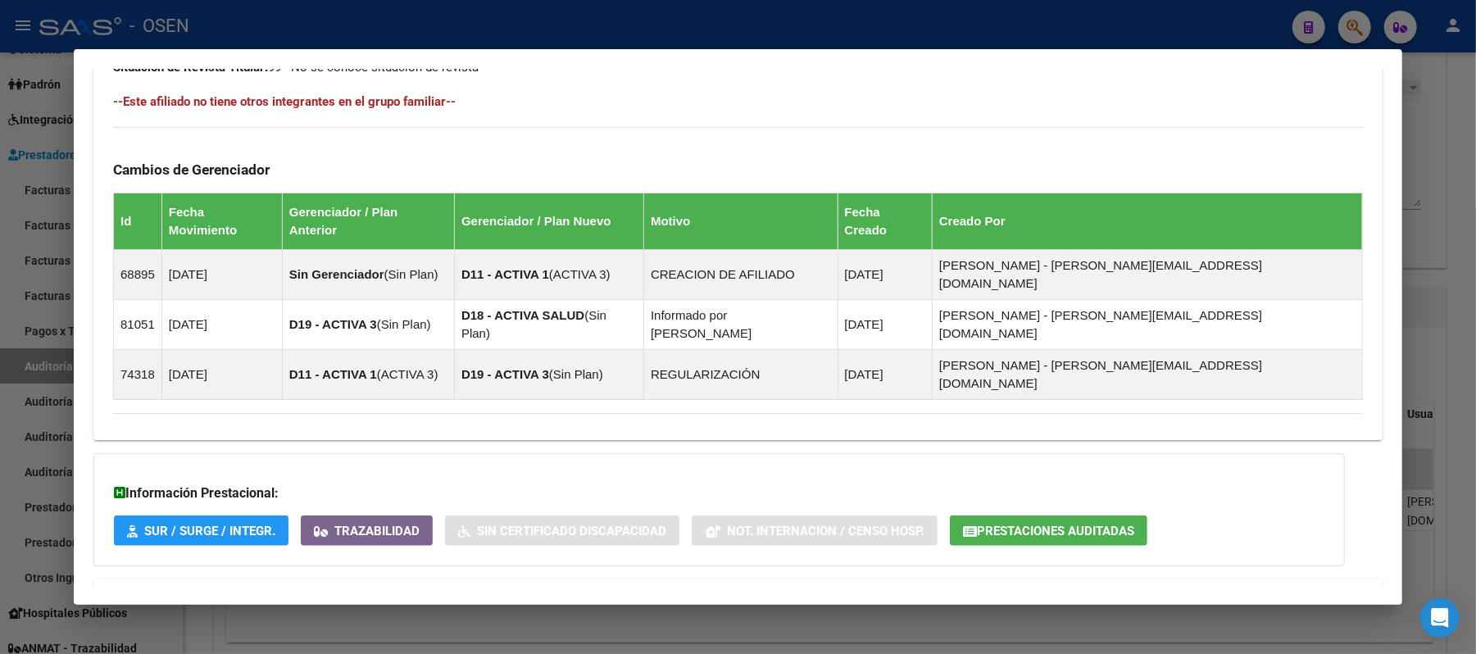
click at [466, 579] on mat-expansion-panel-header "Aportes y Contribuciones del Afiliado: 27211761879" at bounding box center [737, 598] width 1289 height 39
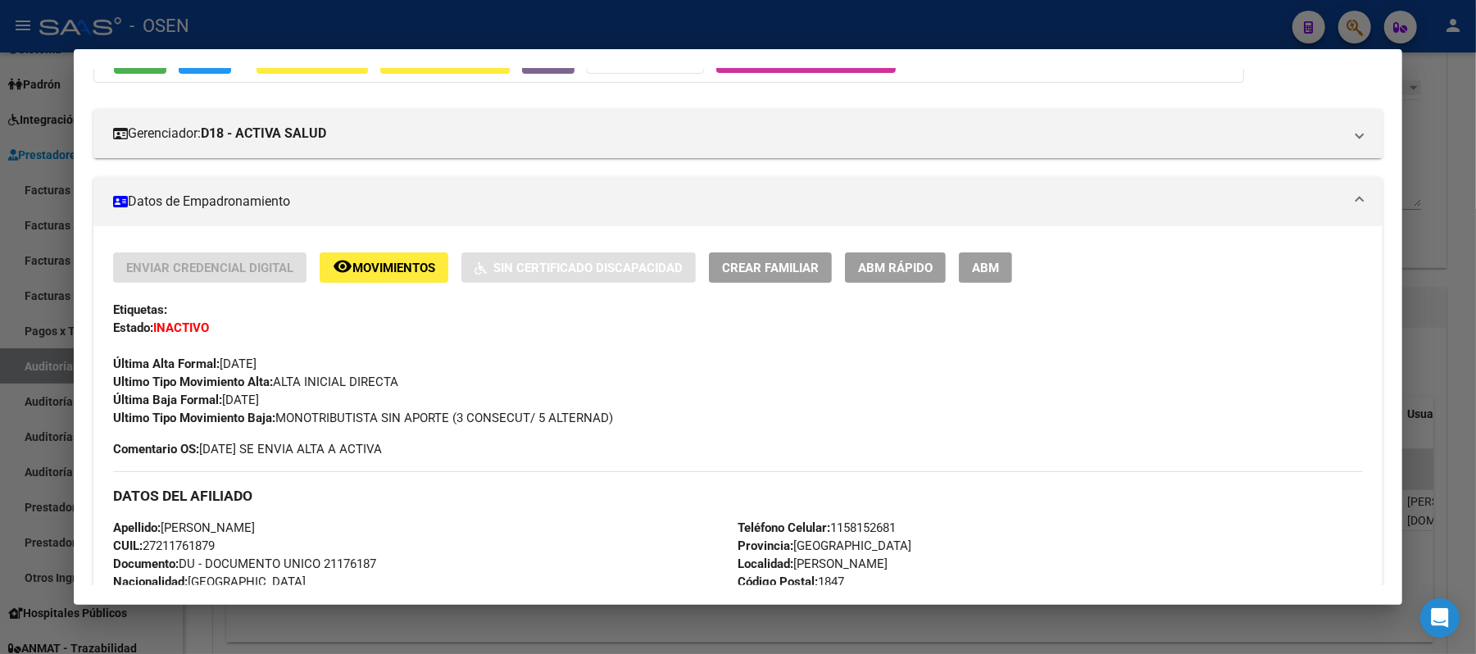
scroll to position [168, 0]
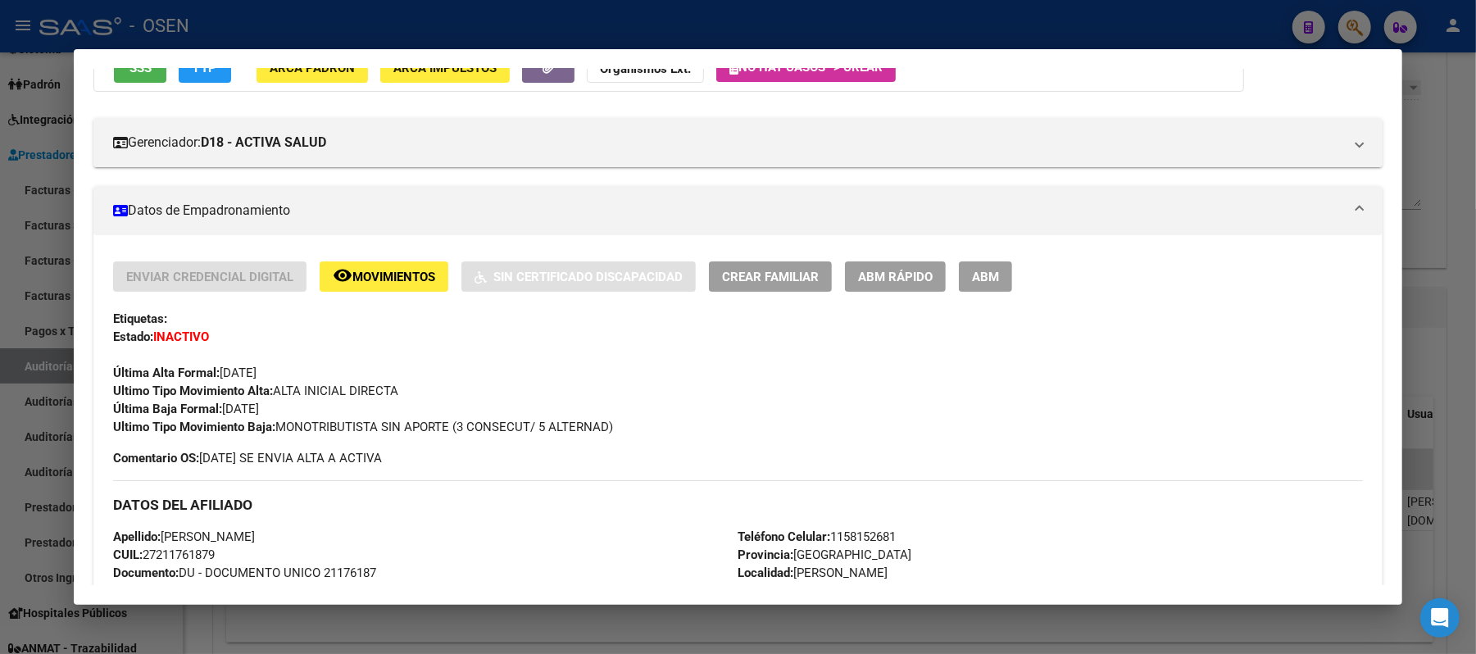
click at [357, 289] on button "remove_red_eye Movimientos" at bounding box center [384, 276] width 129 height 30
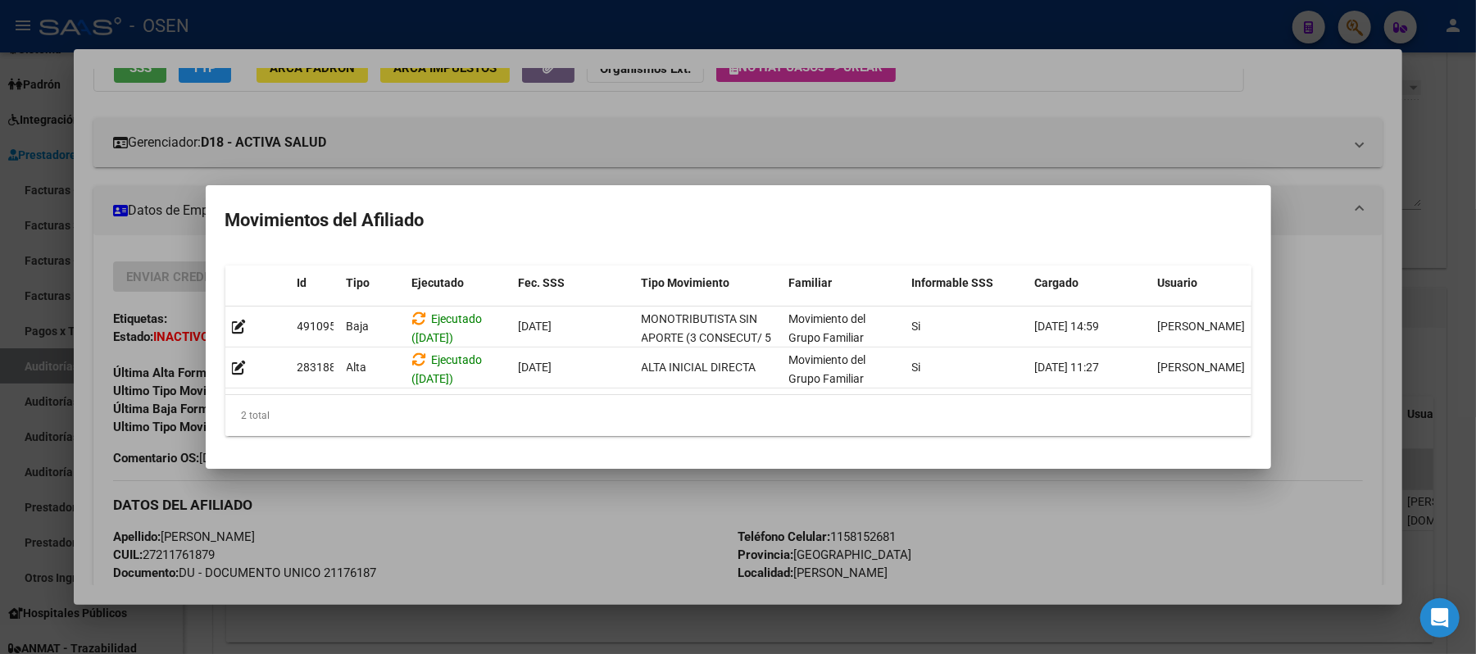
click at [1310, 325] on div at bounding box center [738, 327] width 1476 height 654
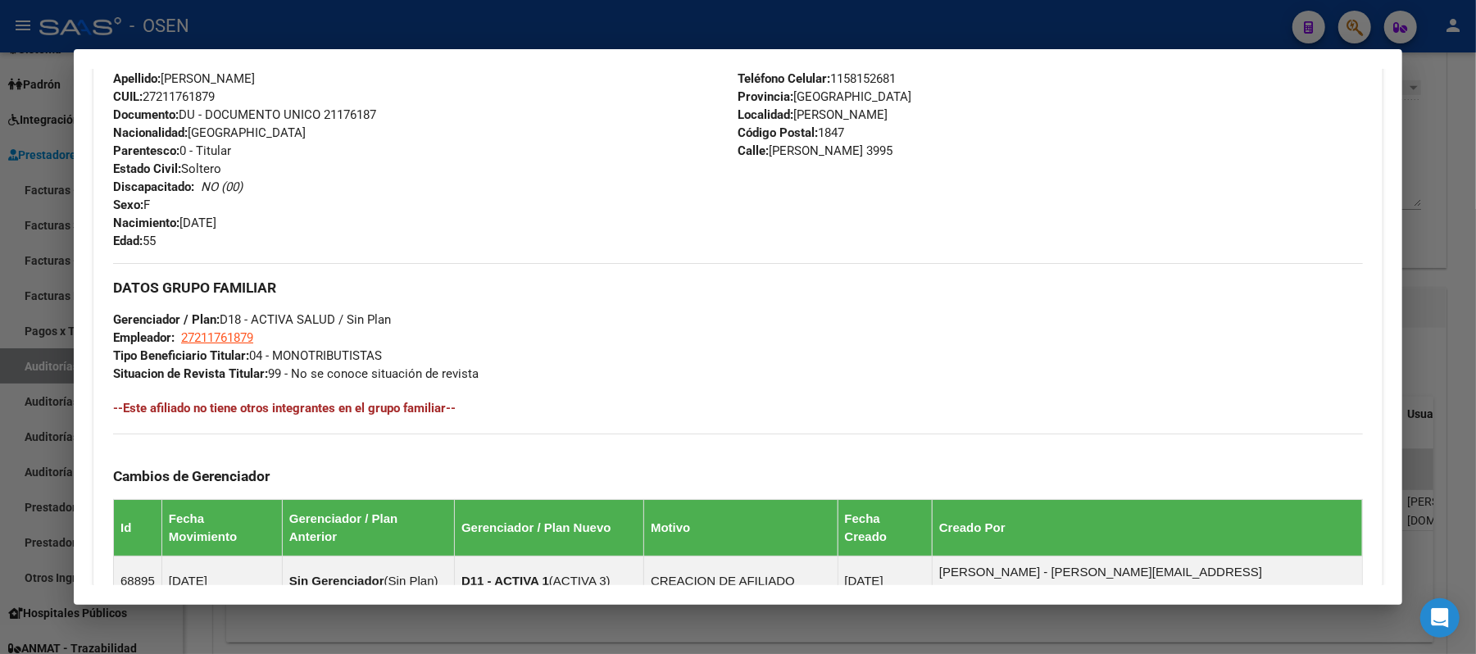
scroll to position [579, 0]
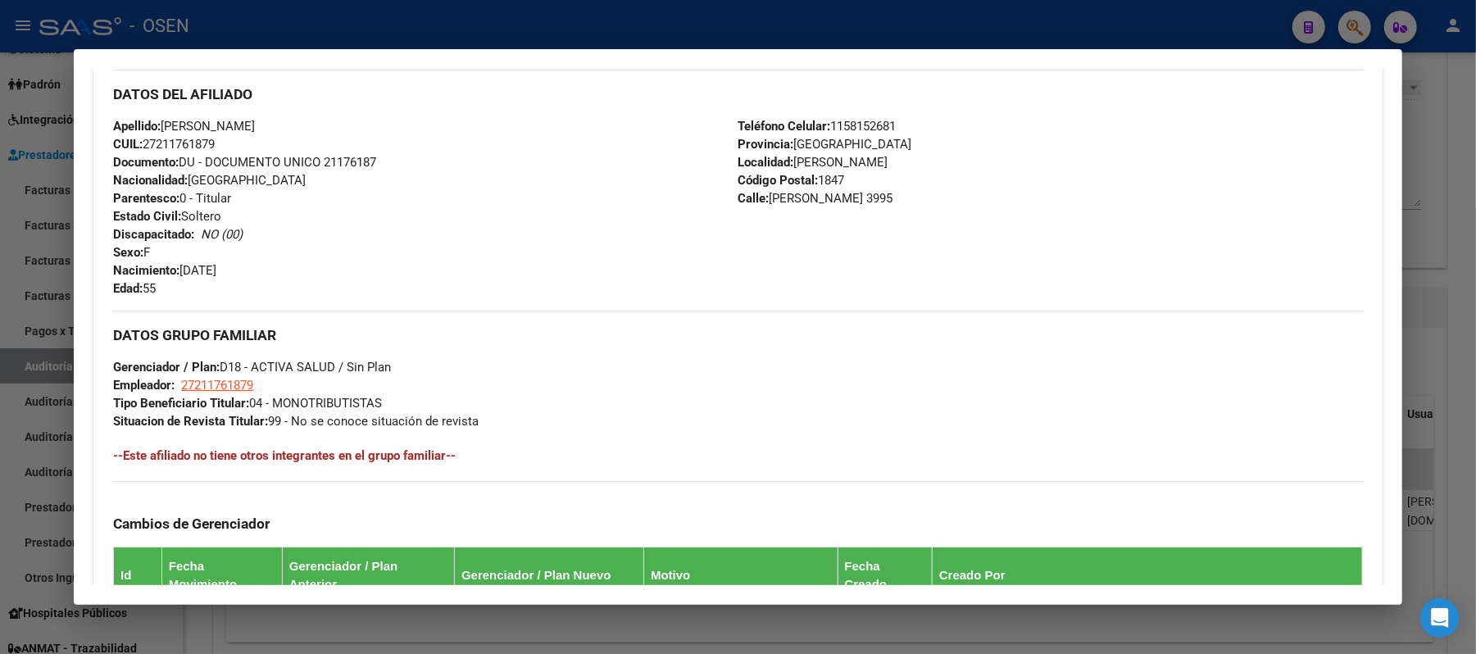
click at [476, 40] on div at bounding box center [738, 327] width 1476 height 654
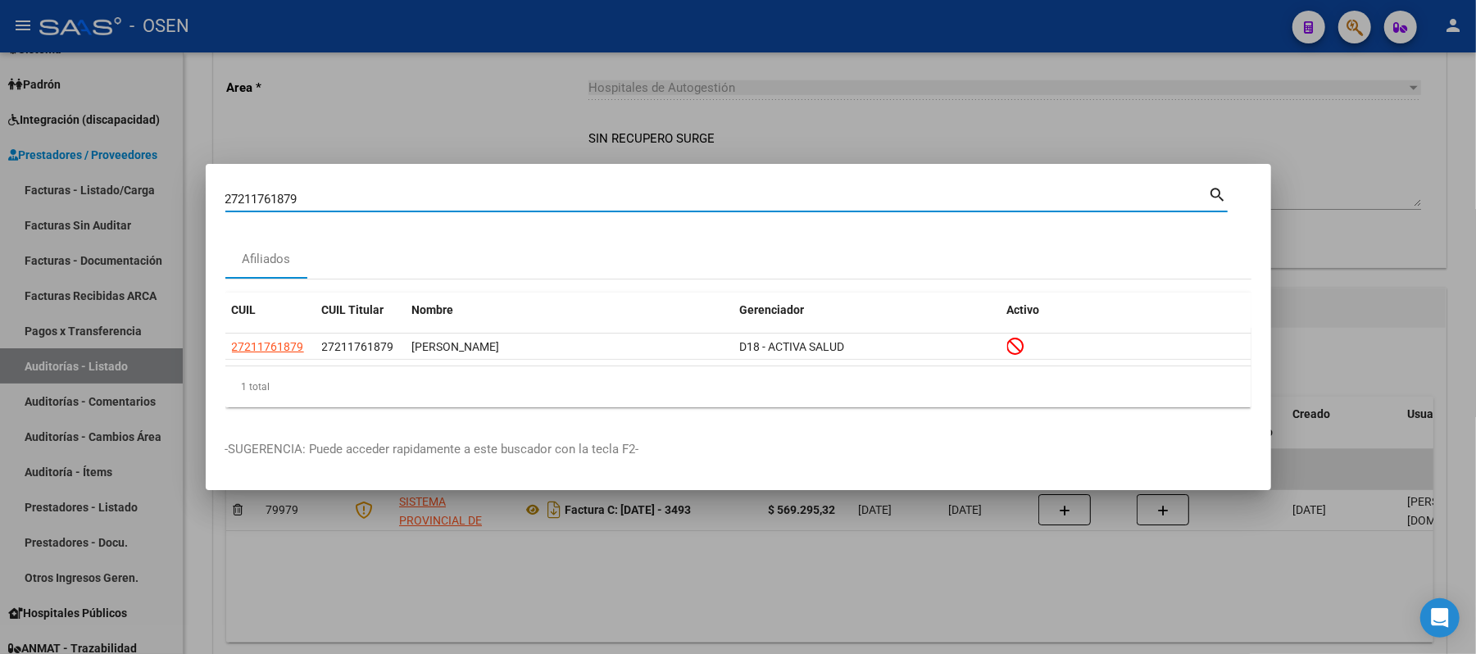
drag, startPoint x: 511, startPoint y: 203, endPoint x: 0, endPoint y: 167, distance: 512.7
click at [0, 167] on div "27211761879 Buscar (apellido, dni, cuil, nro traspaso, cuit, obra social) searc…" at bounding box center [738, 327] width 1476 height 654
paste input "0258696566"
type input "20258696566"
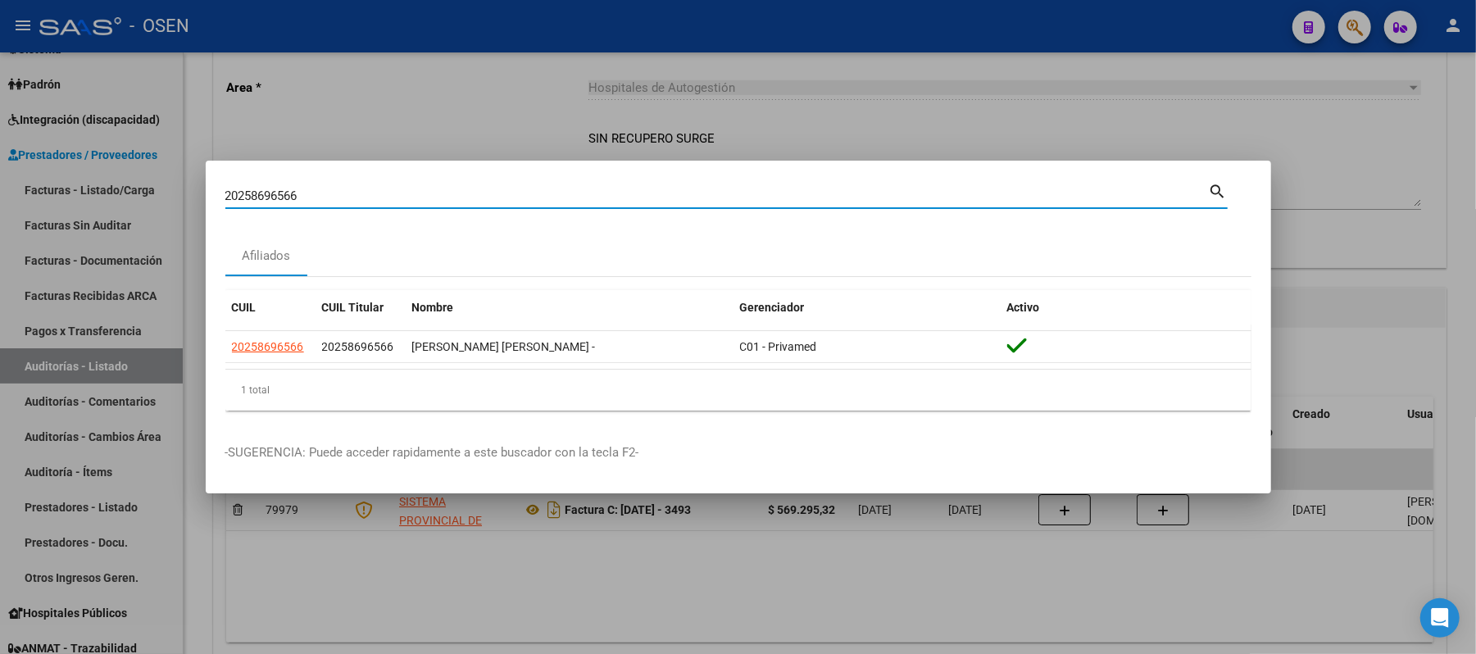
click at [218, 354] on mat-dialog-content "20258696566 Buscar (apellido, dni, cuil, nro traspaso, cuit, obra social) searc…" at bounding box center [739, 301] width 1066 height 243
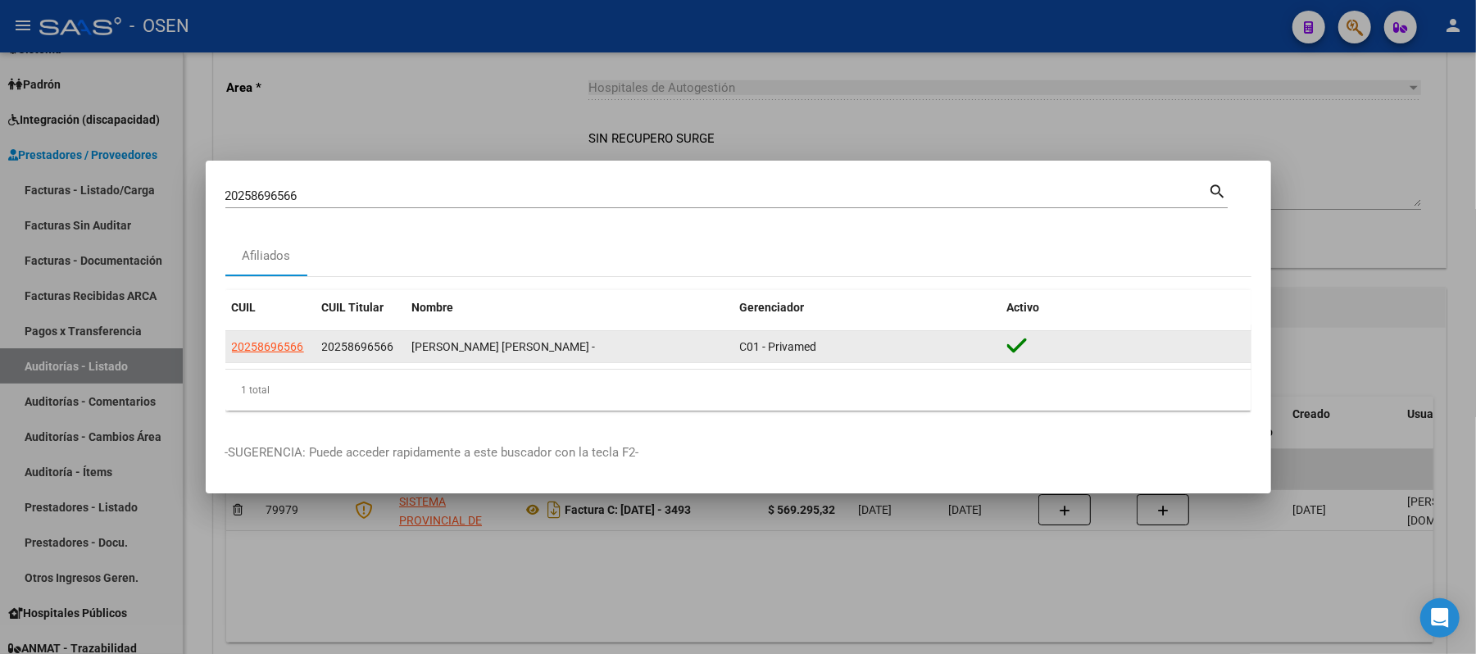
click at [259, 349] on span "20258696566" at bounding box center [268, 346] width 72 height 13
type textarea "20258696566"
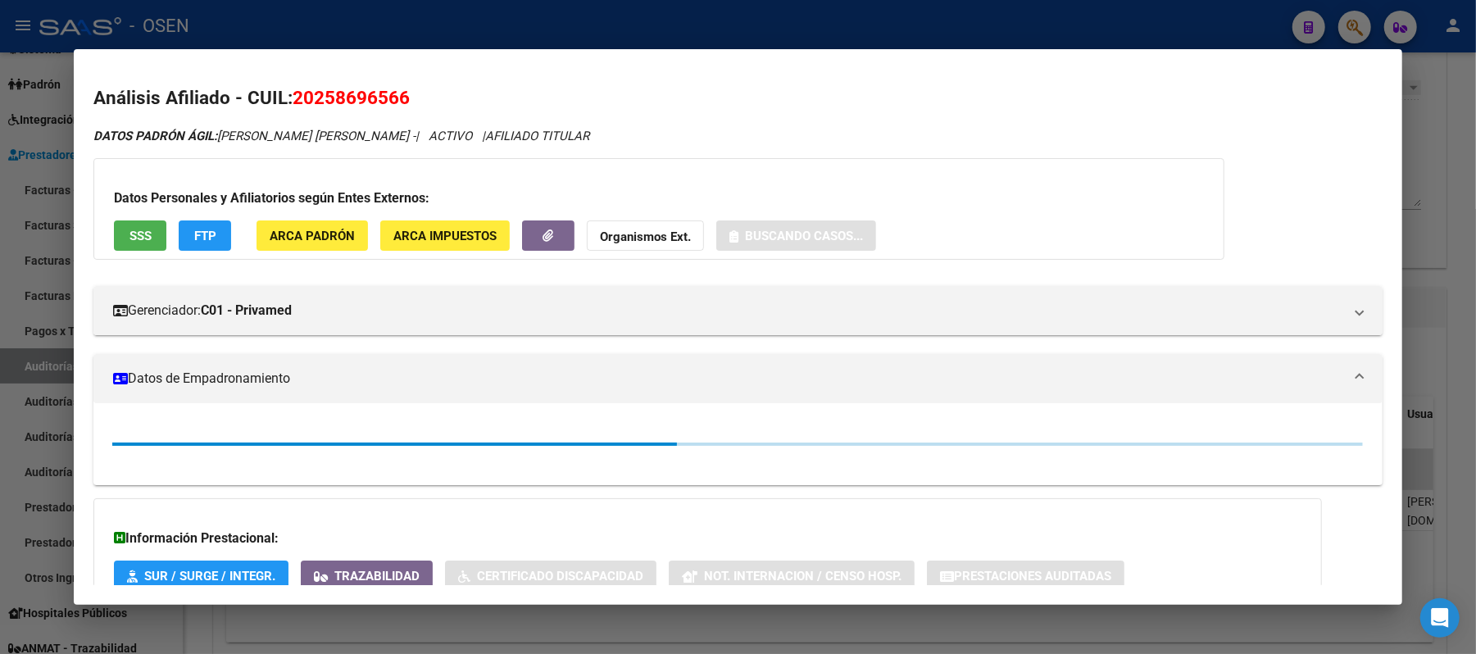
click at [142, 231] on span "SSS" at bounding box center [141, 236] width 22 height 15
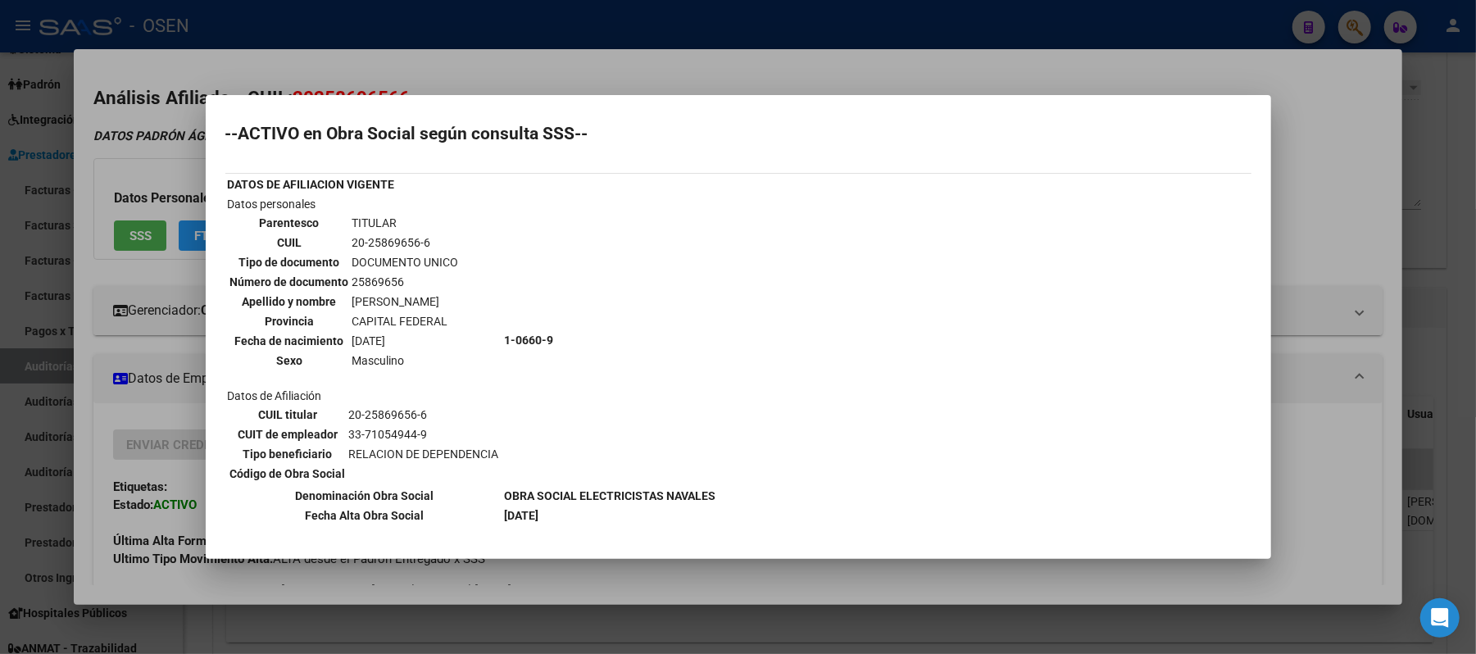
scroll to position [0, 0]
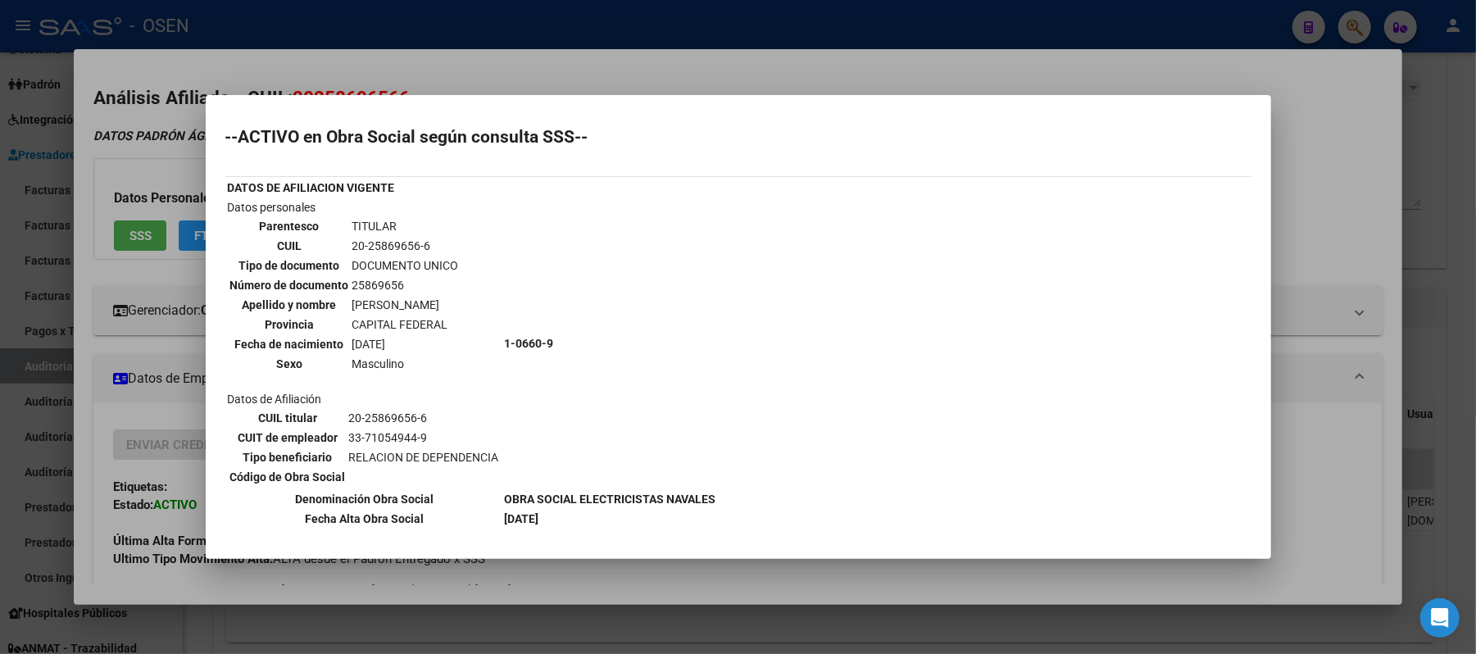
click at [434, 70] on div at bounding box center [738, 327] width 1476 height 654
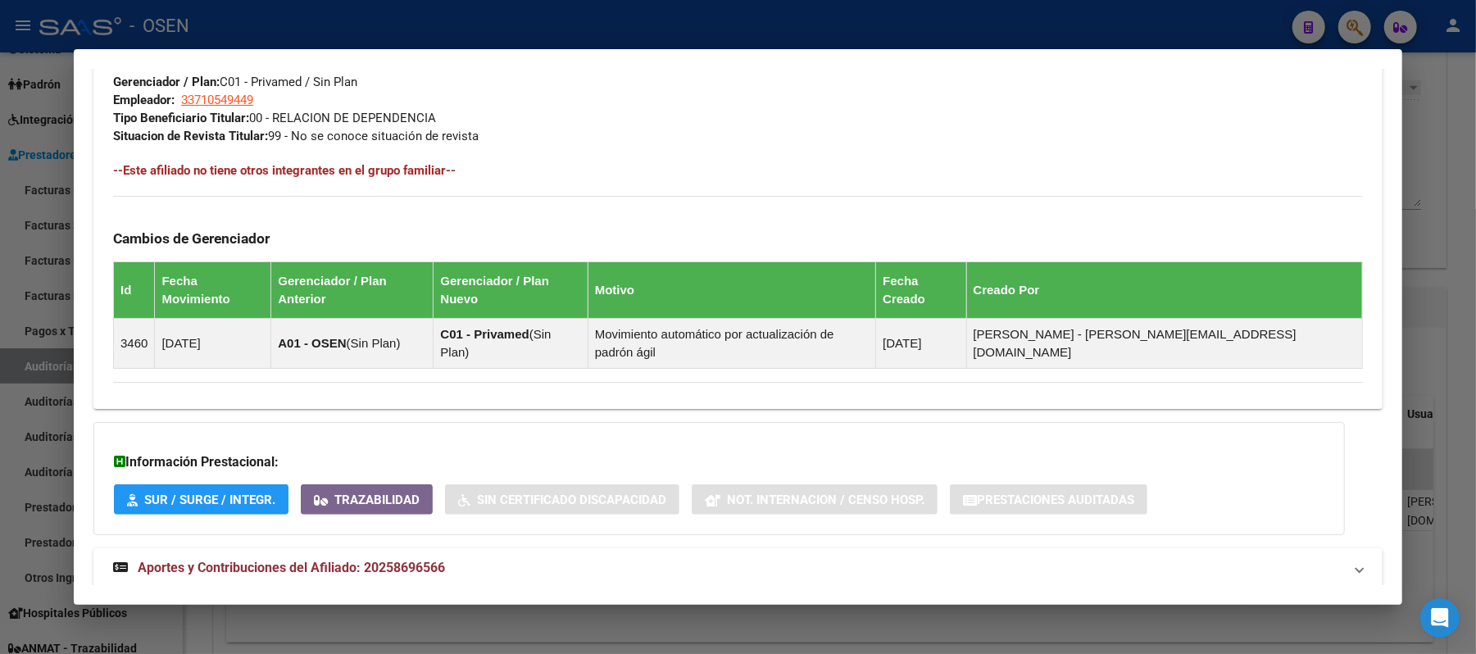
scroll to position [833, 0]
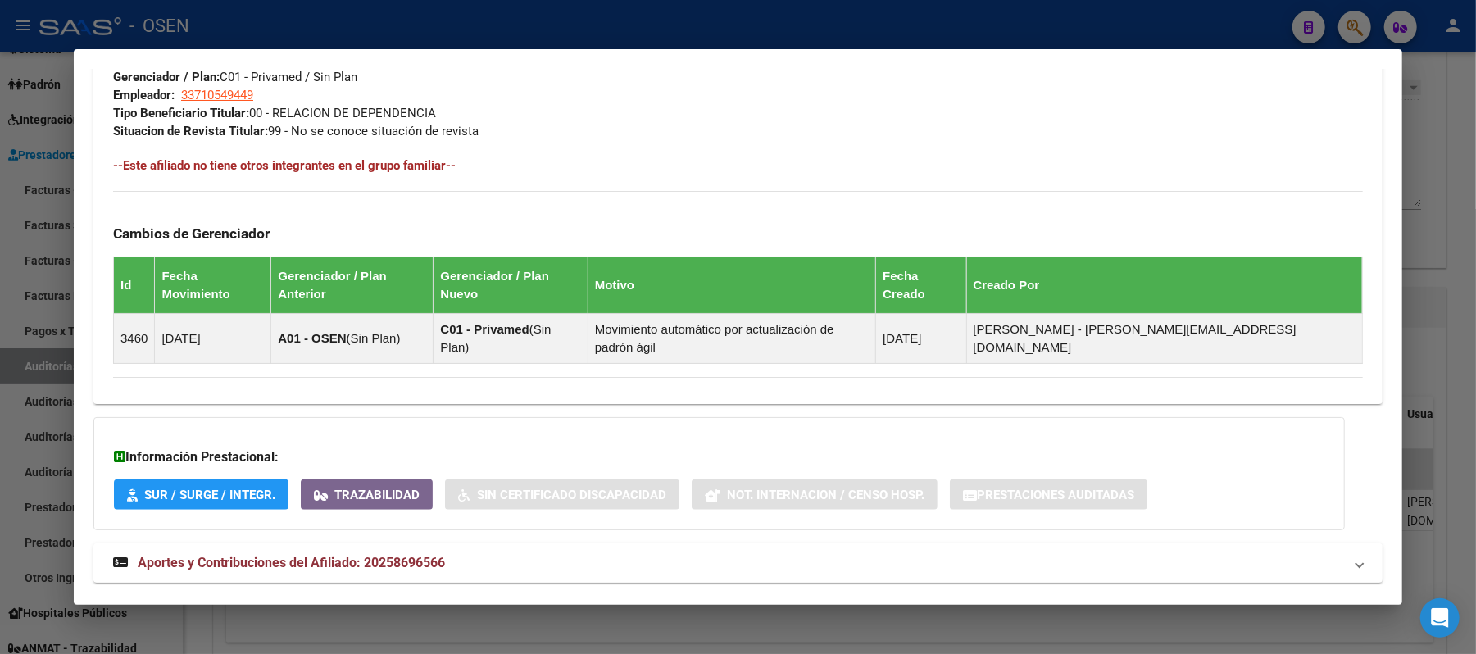
click at [834, 553] on mat-panel-title "Aportes y Contribuciones del Afiliado: 20258696566" at bounding box center [728, 563] width 1230 height 20
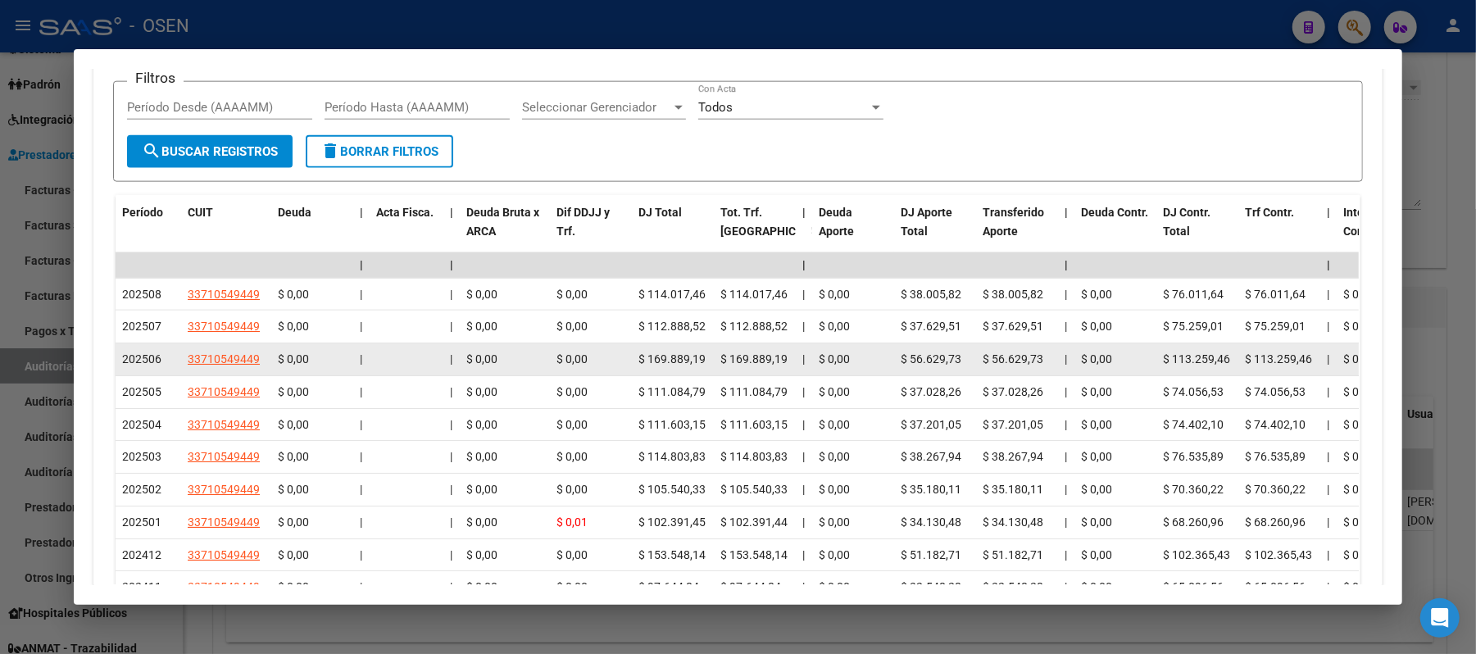
scroll to position [1643, 0]
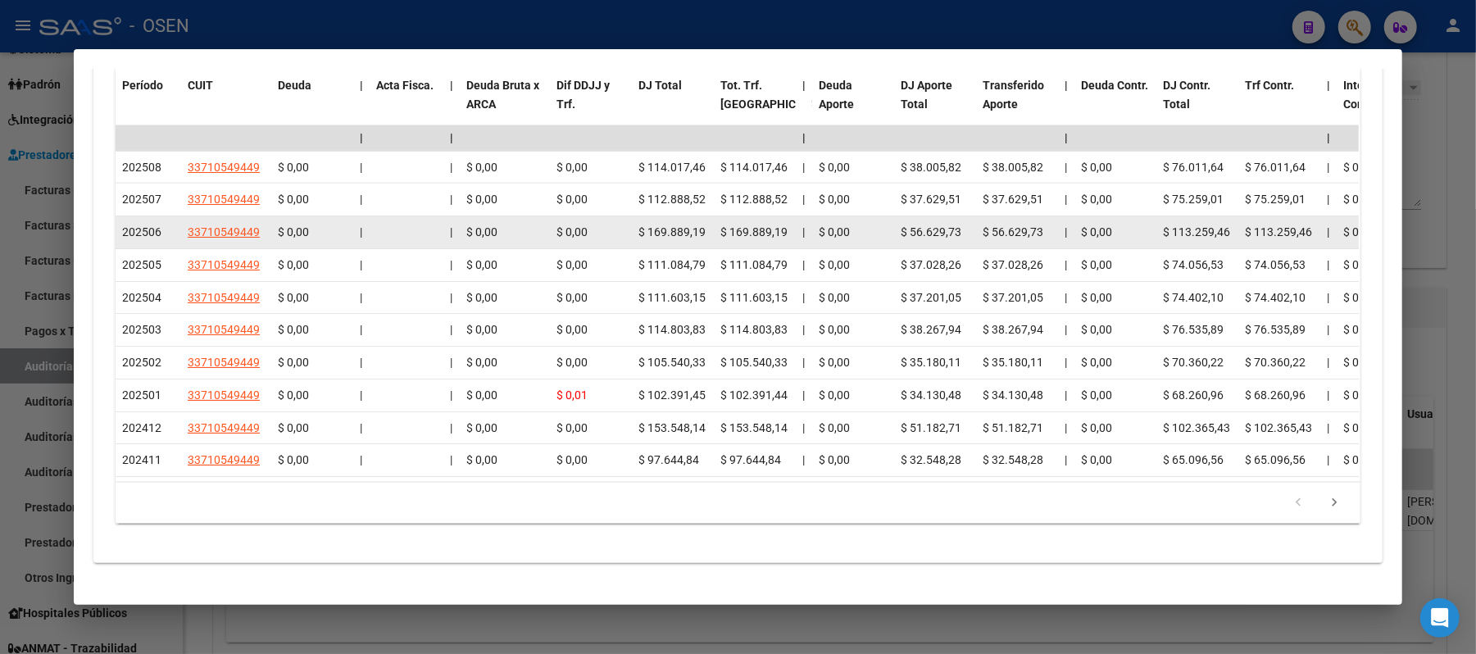
drag, startPoint x: 699, startPoint y: 198, endPoint x: 629, endPoint y: 189, distance: 70.3
click at [632, 216] on datatable-body-cell "$ 169.889,19" at bounding box center [673, 232] width 82 height 32
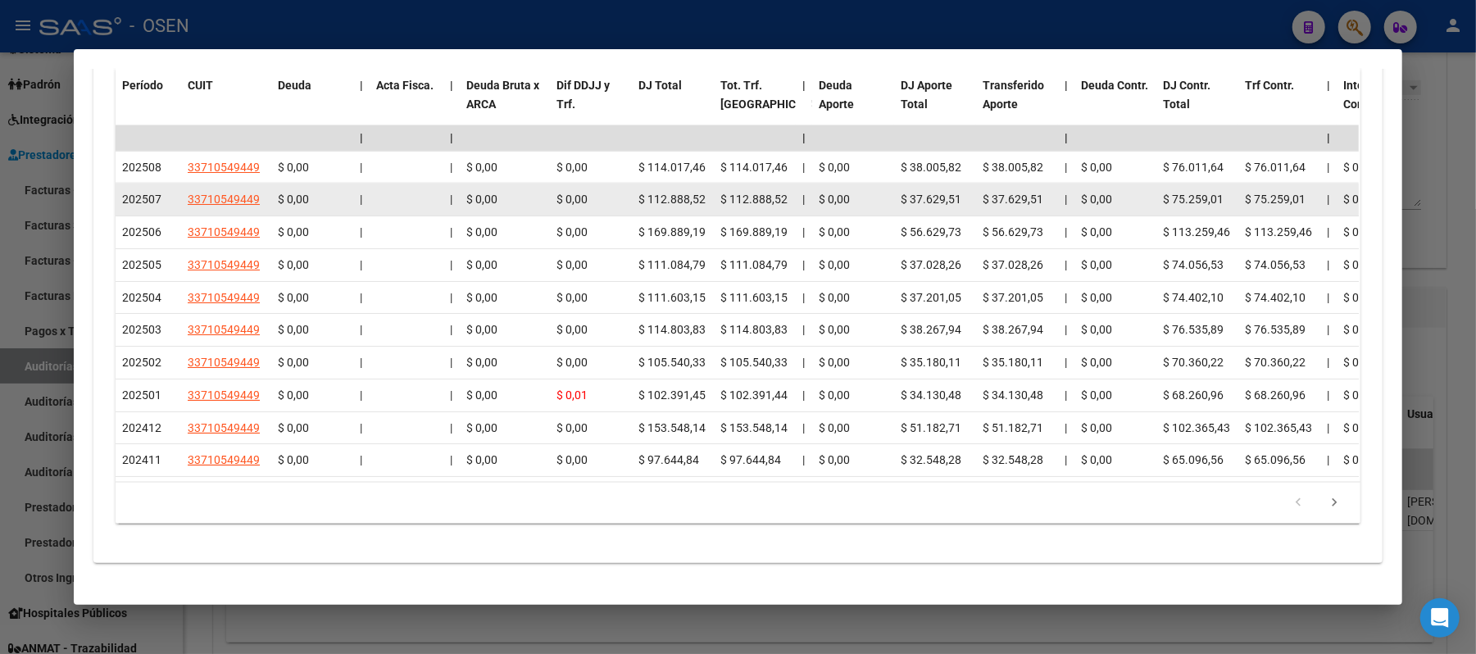
click at [702, 184] on datatable-body-cell "$ 112.888,52" at bounding box center [673, 200] width 82 height 32
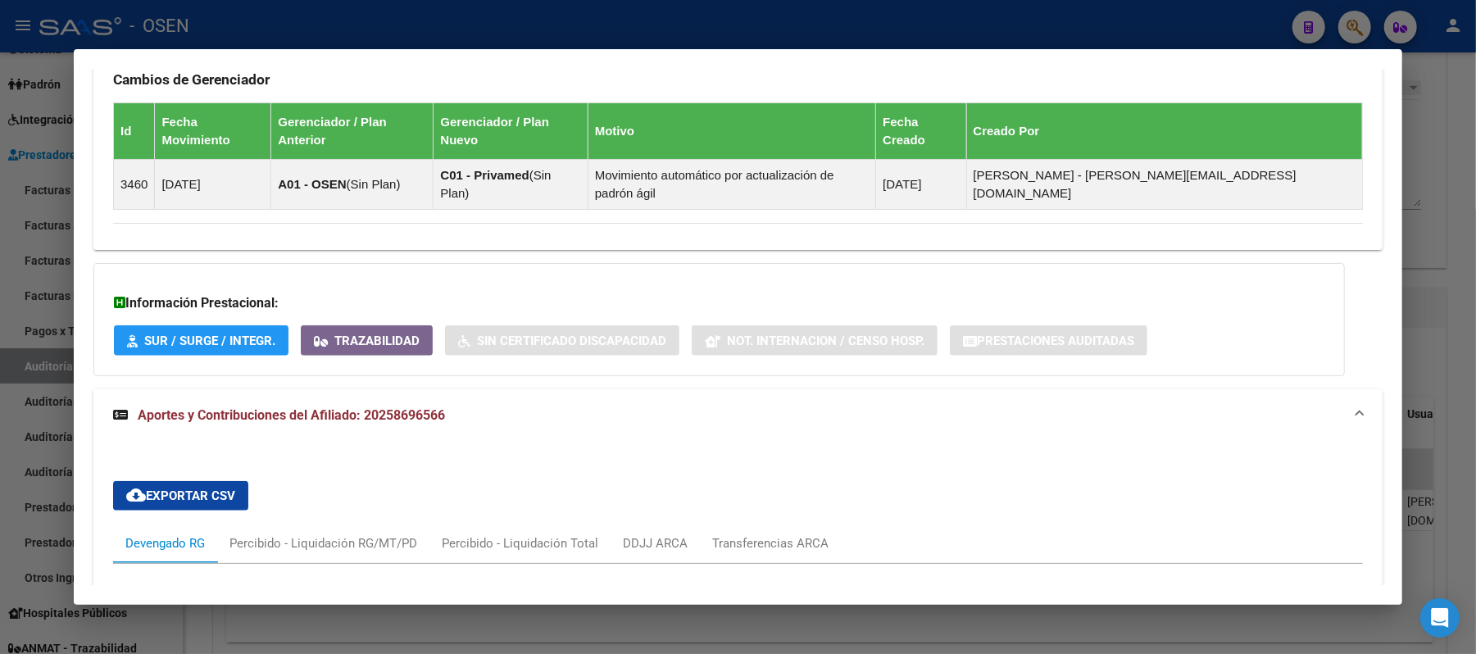
scroll to position [331, 0]
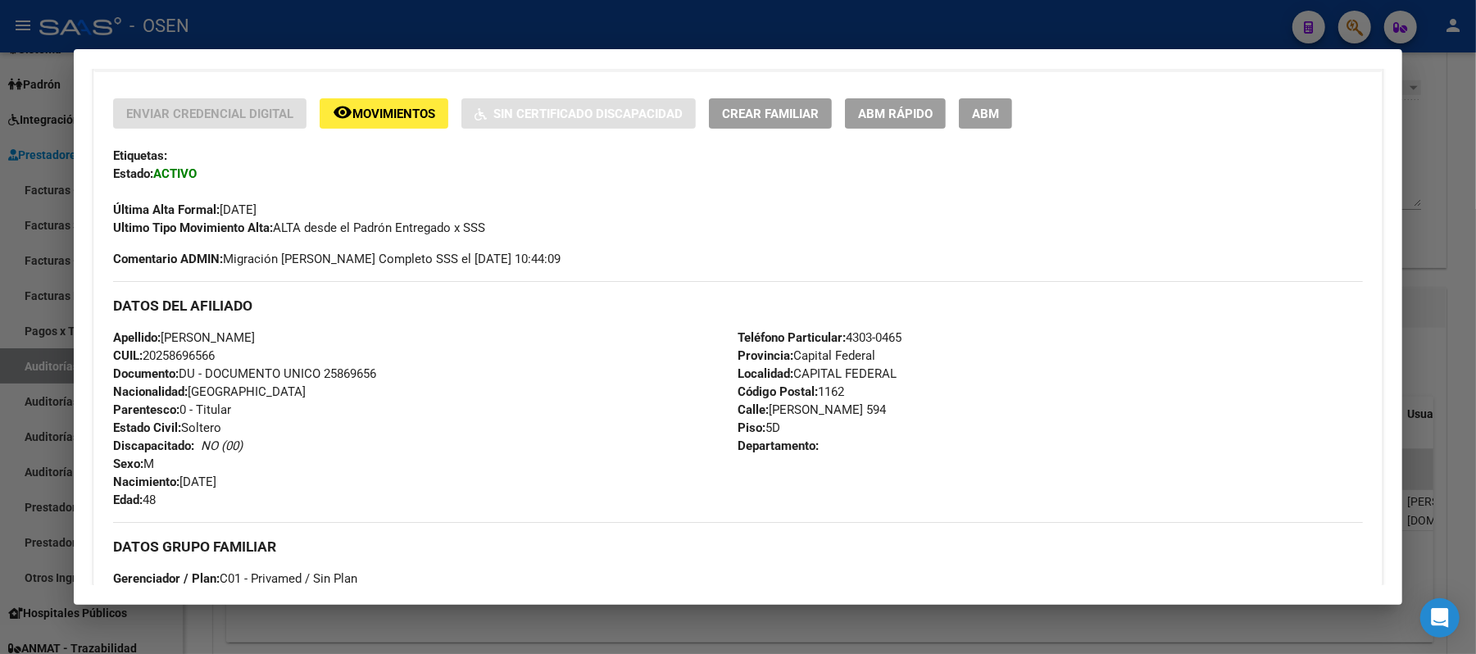
click at [359, 128] on button "remove_red_eye Movimientos" at bounding box center [384, 113] width 129 height 30
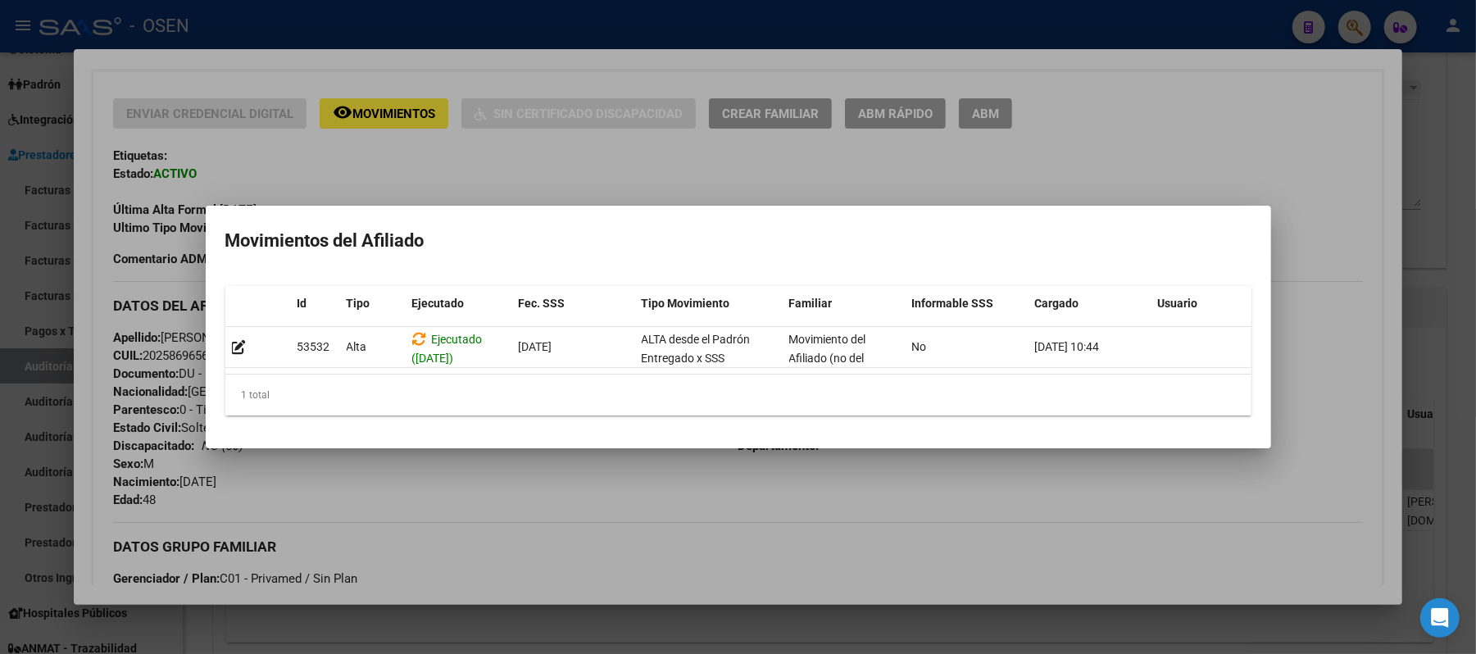
click at [1010, 206] on mat-dialog-container "Movimientos del Afiliado Id Tipo Ejecutado Fec. SSS Tipo Movimiento Familiar In…" at bounding box center [739, 327] width 1066 height 243
click at [397, 134] on div at bounding box center [738, 327] width 1476 height 654
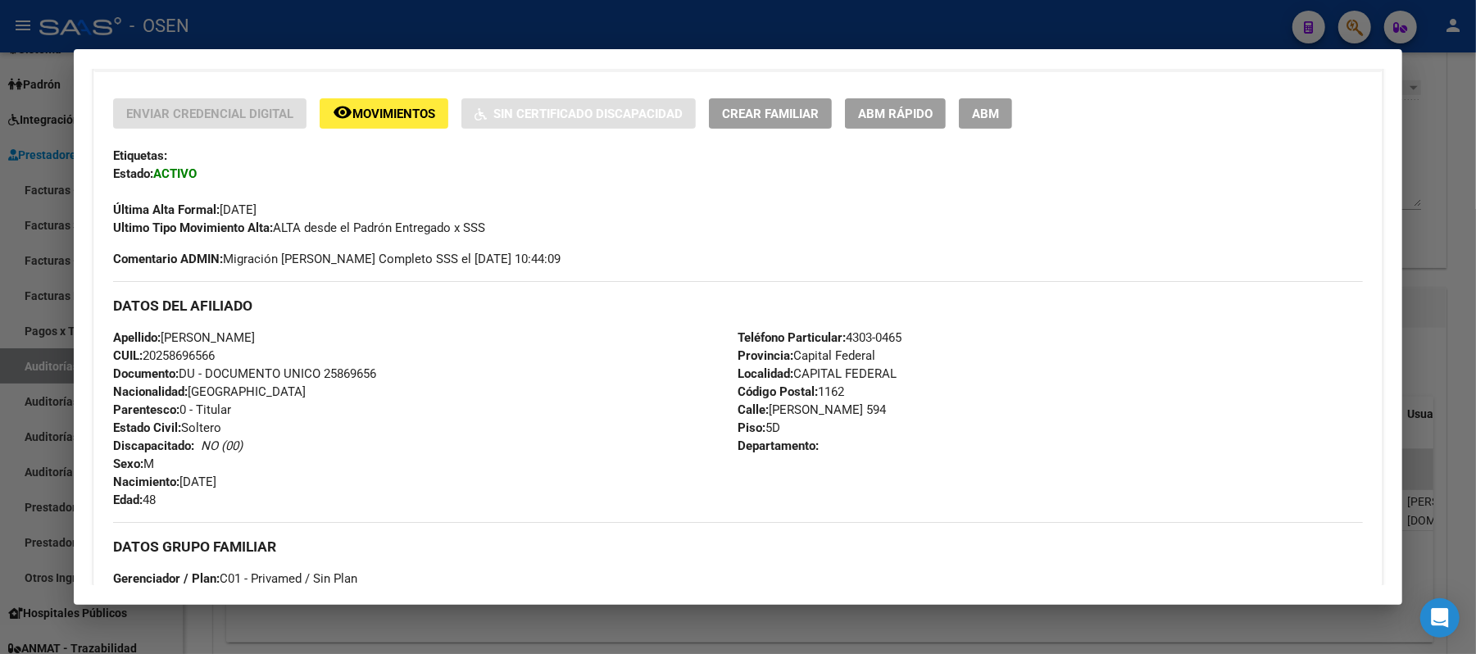
click at [390, 97] on div "Enviar Credencial Digital remove_red_eye Movimientos Sin Certificado Discapacid…" at bounding box center [737, 489] width 1289 height 834
click at [424, 122] on button "remove_red_eye Movimientos" at bounding box center [384, 113] width 129 height 30
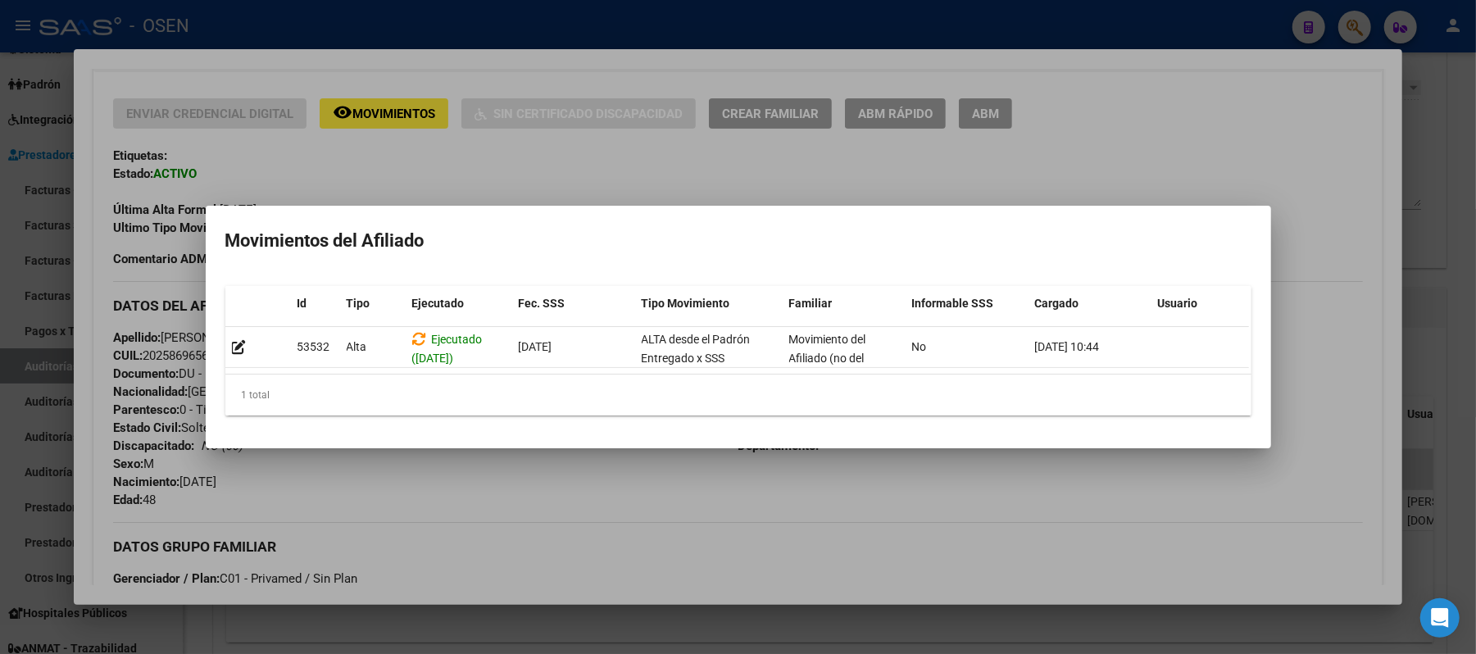
click at [817, 159] on div at bounding box center [738, 327] width 1476 height 654
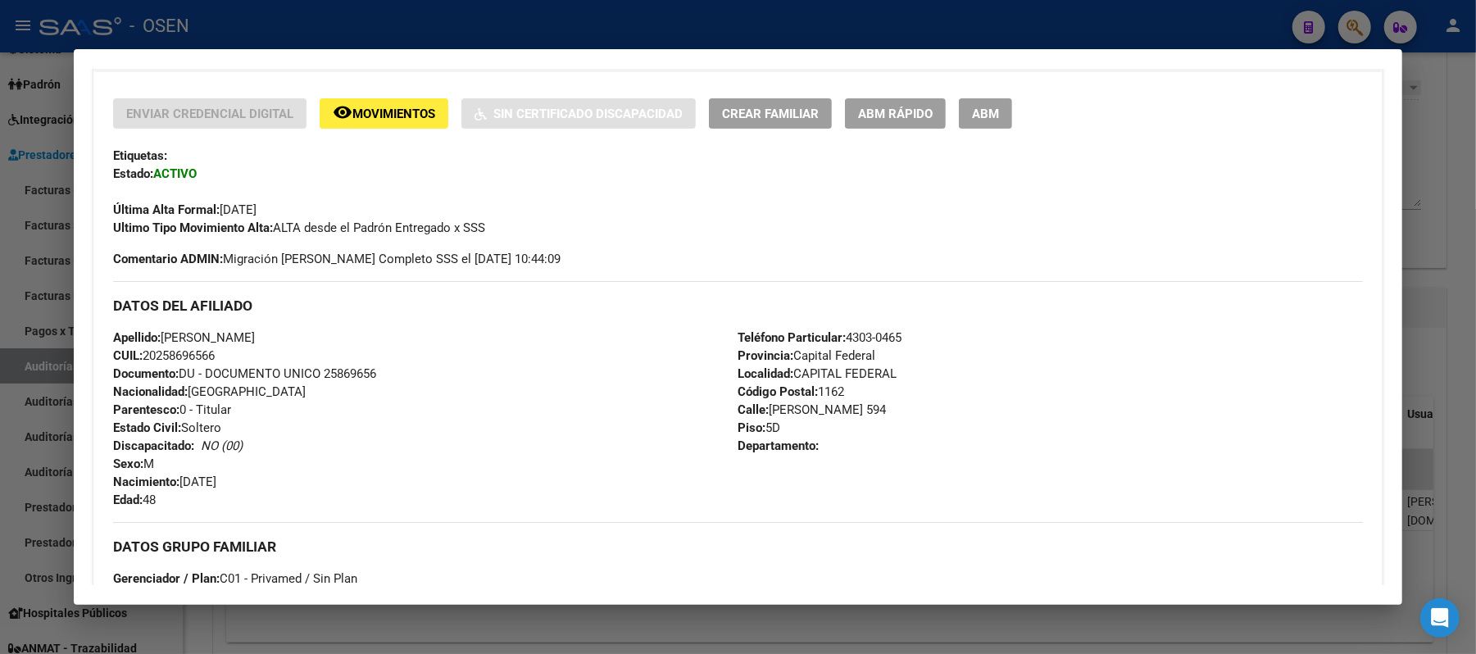
click at [762, 36] on div at bounding box center [738, 327] width 1476 height 654
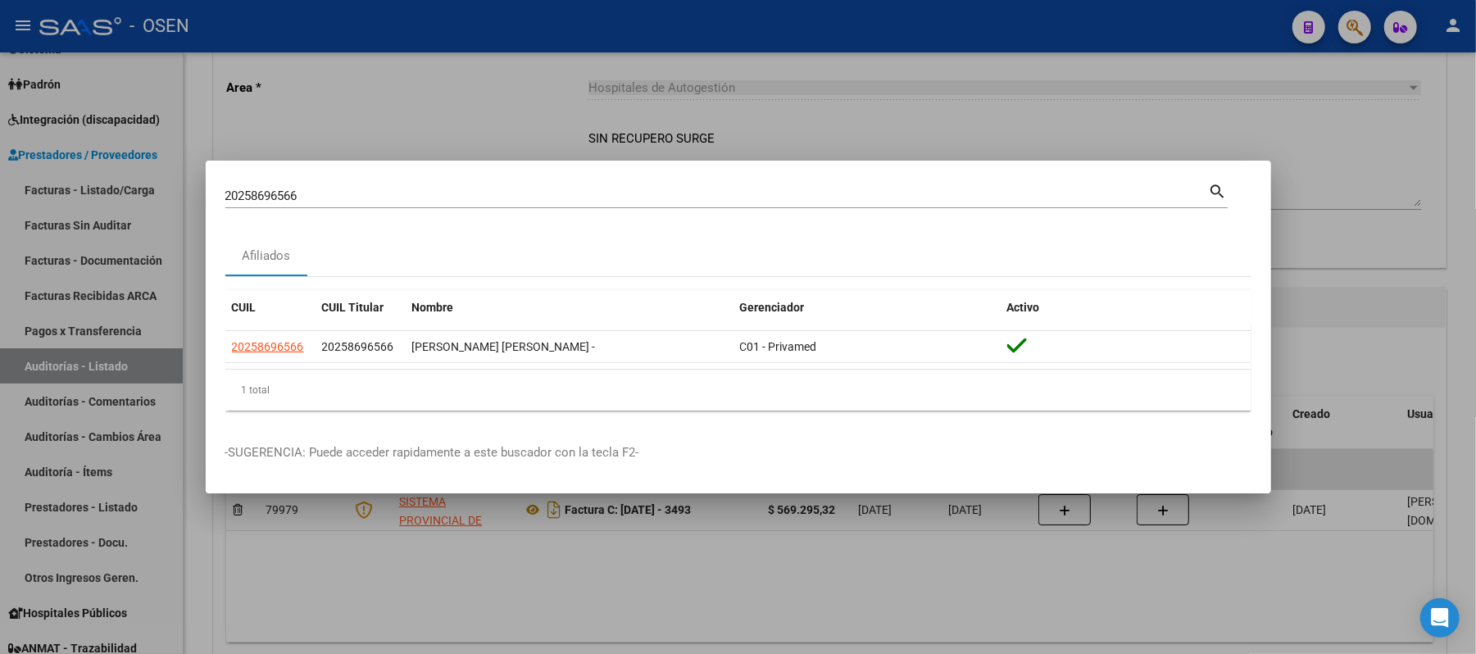
click at [838, 165] on mat-dialog-container "20258696566 Buscar (apellido, dni, cuil, nro traspaso, cuit, obra social) searc…" at bounding box center [739, 328] width 1066 height 334
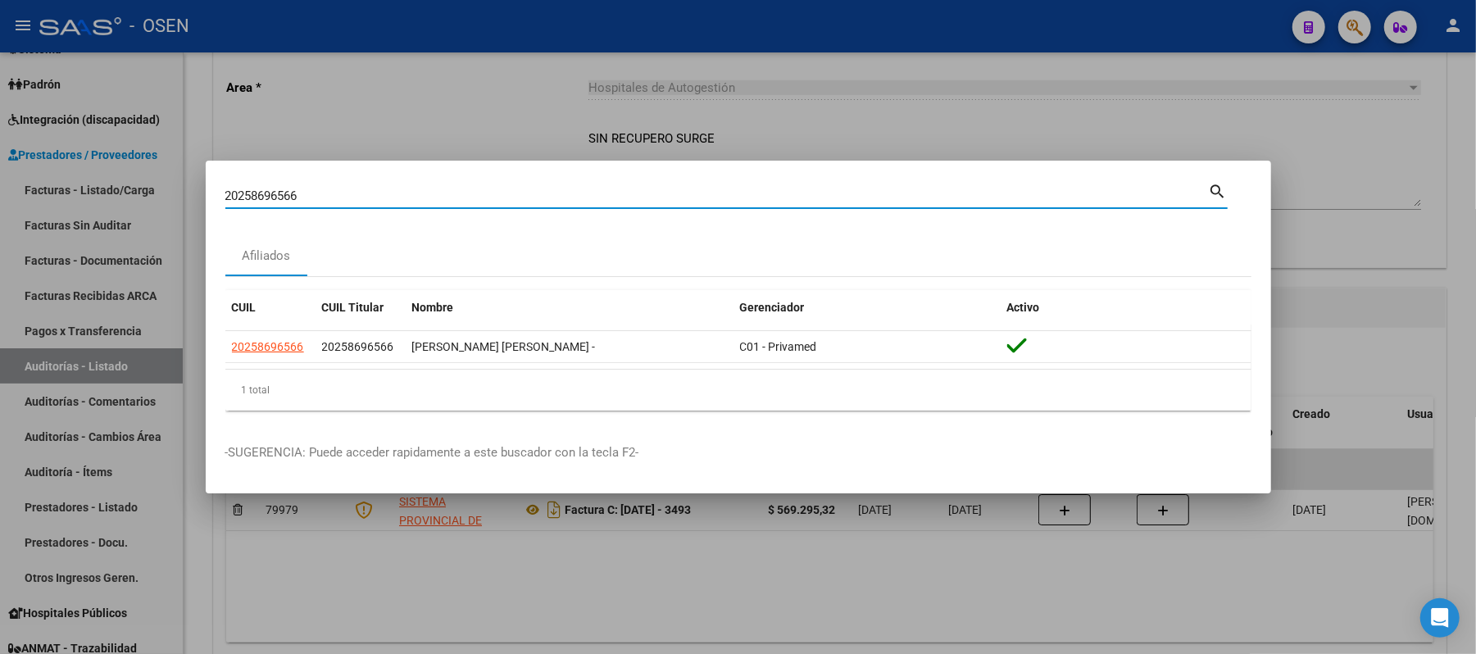
drag, startPoint x: 592, startPoint y: 195, endPoint x: 0, endPoint y: 11, distance: 619.6
click at [0, 112] on div "20258696566 Buscar (apellido, dni, cuil, nro traspaso, cuit, obra social) searc…" at bounding box center [738, 327] width 1476 height 654
paste input "7211761879"
type input "27211761879"
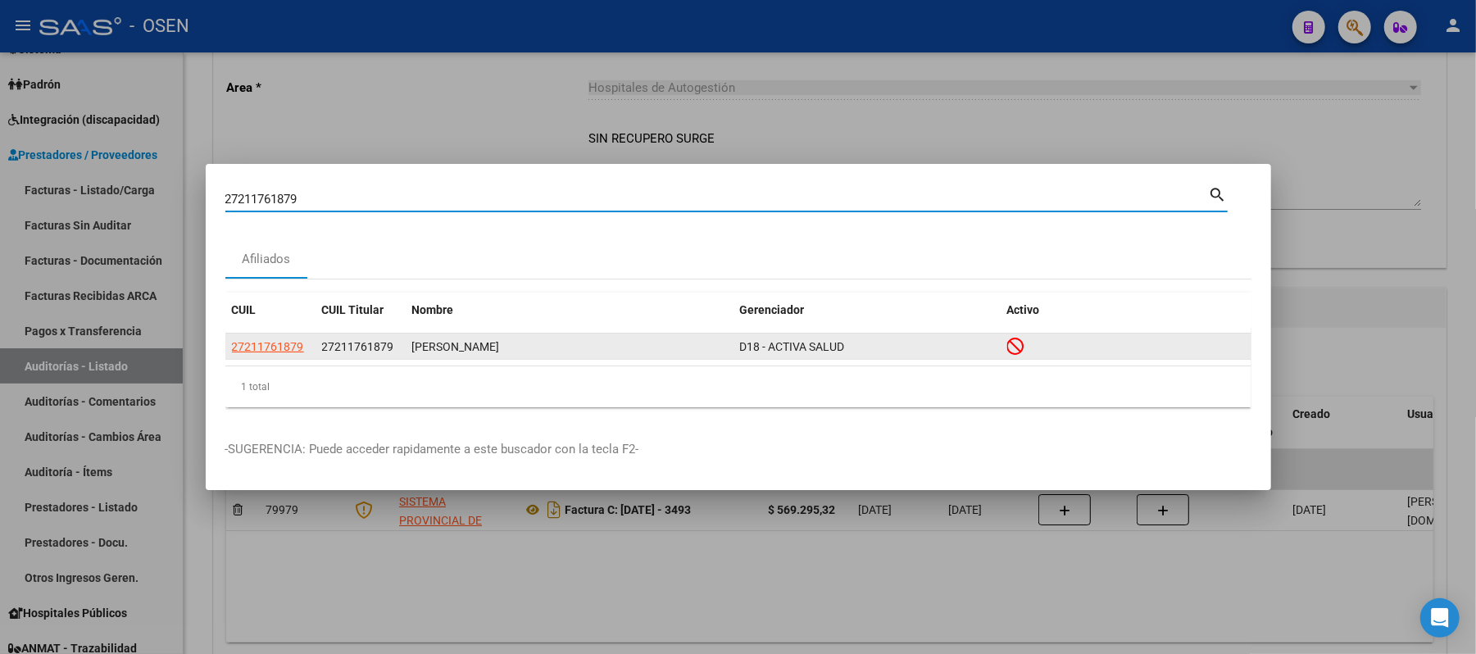
click at [252, 332] on div "CUIL CUIL Titular Nombre Gerenciador Activo 27211761879 27211761879 [PERSON_NAM…" at bounding box center [738, 350] width 1026 height 115
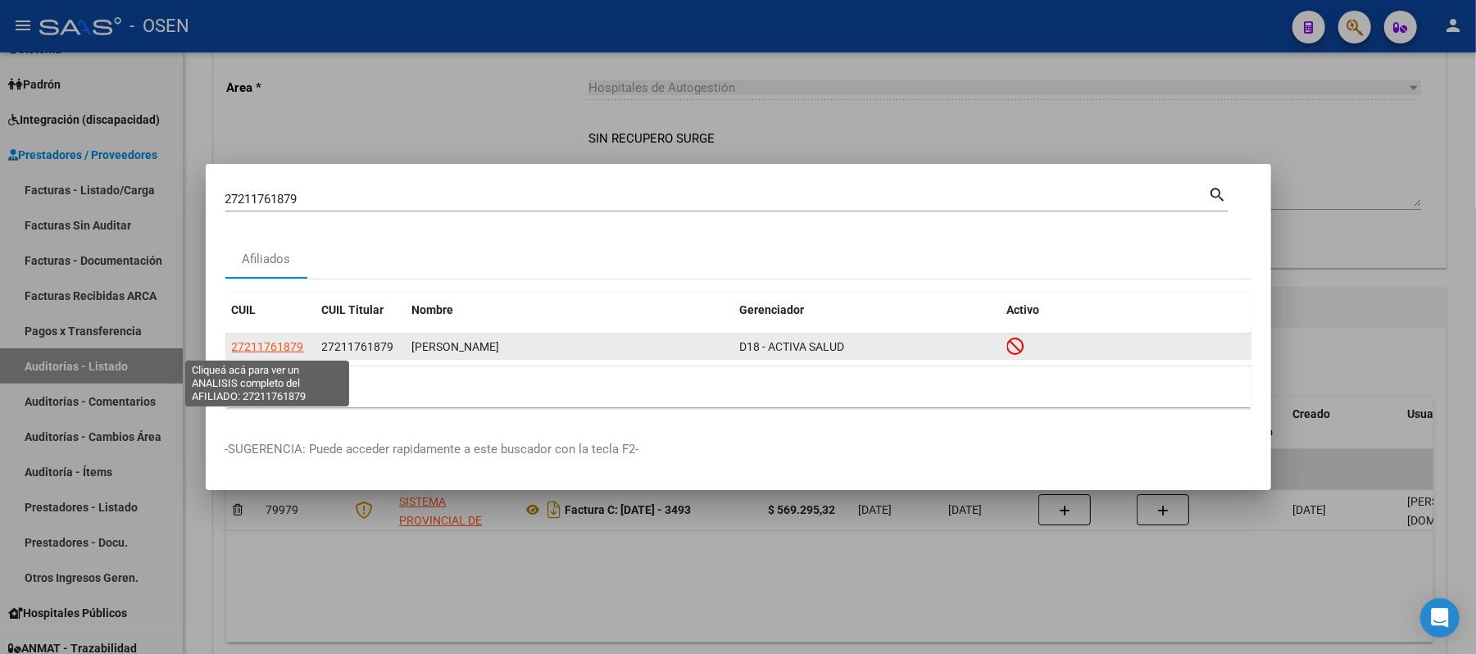
click at [252, 349] on span "27211761879" at bounding box center [268, 346] width 72 height 13
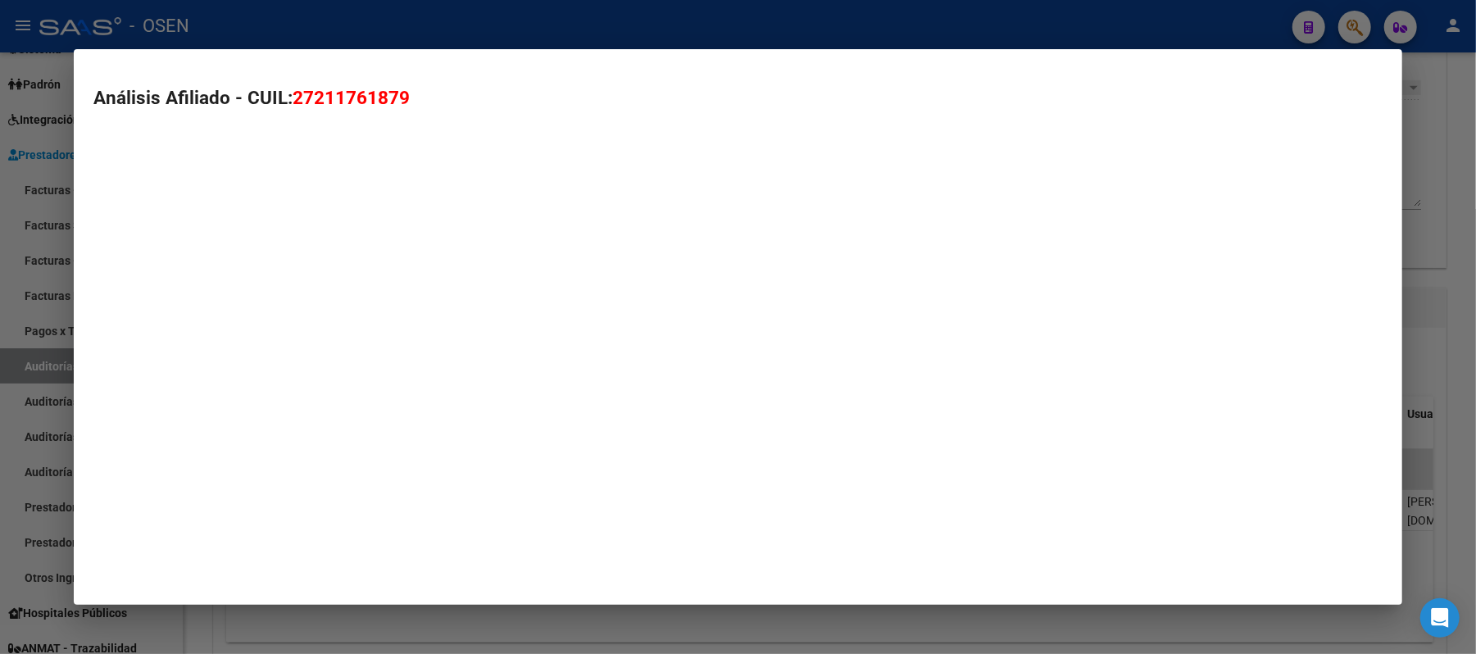
type textarea "27211761879"
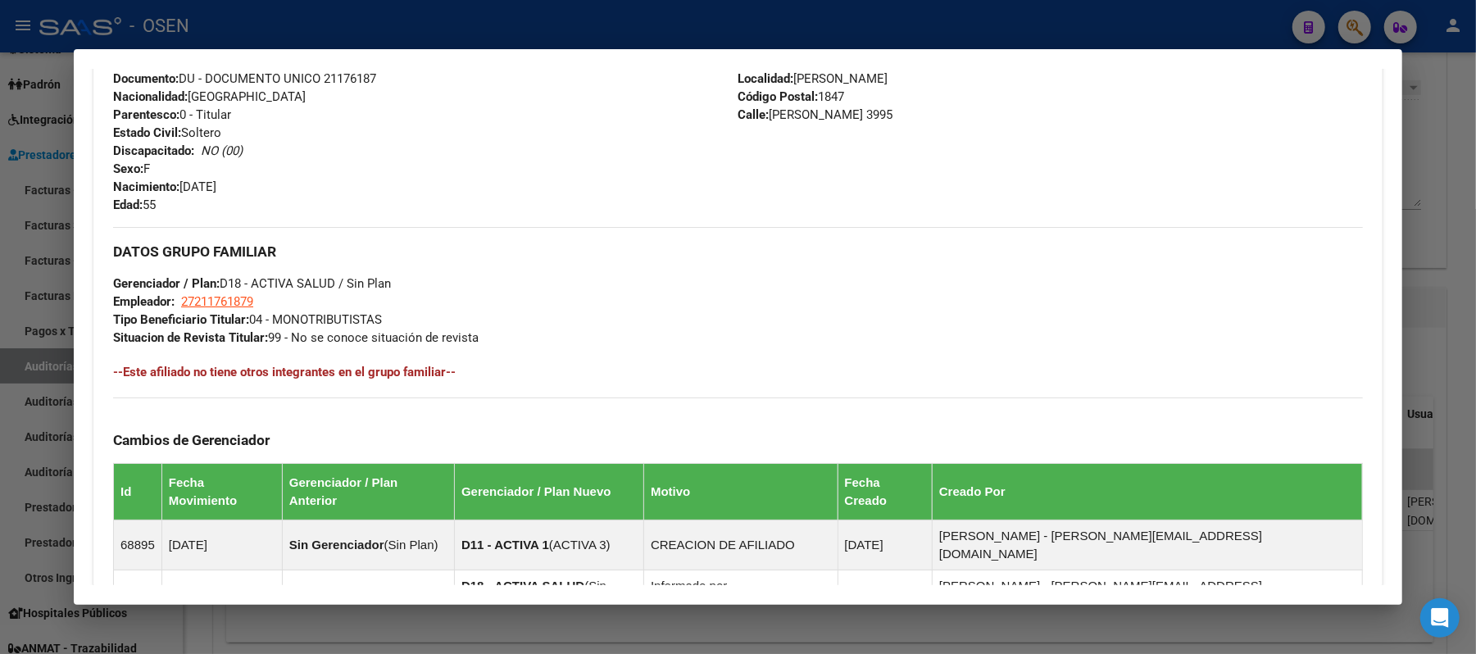
scroll to position [933, 0]
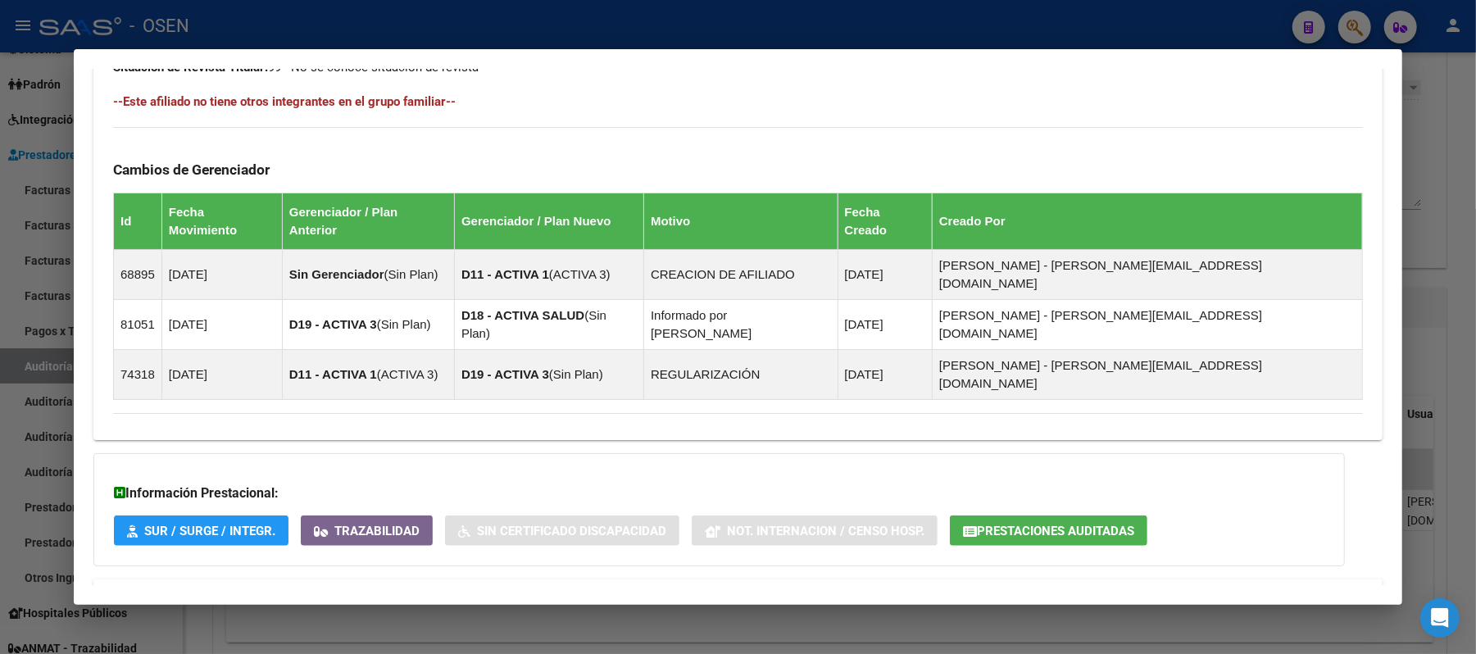
click at [1004, 516] on button "Prestaciones Auditadas" at bounding box center [1049, 531] width 198 height 30
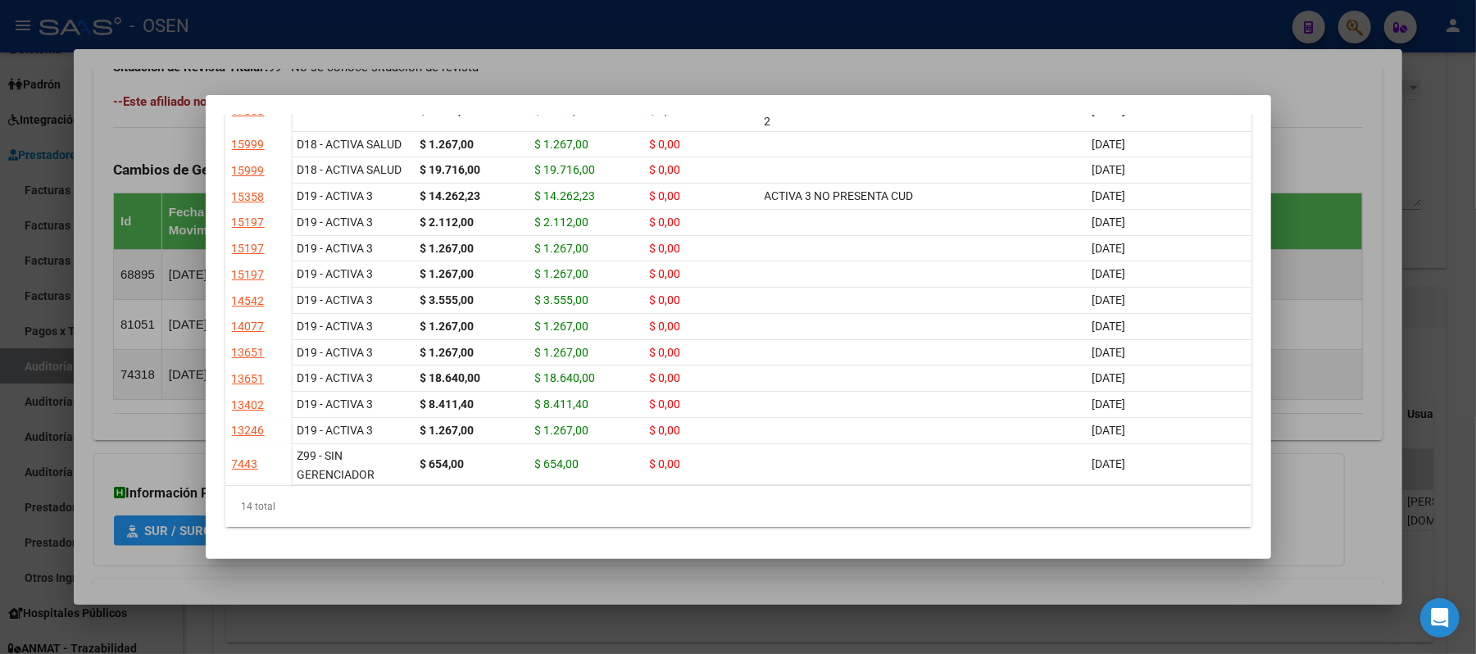
scroll to position [0, 0]
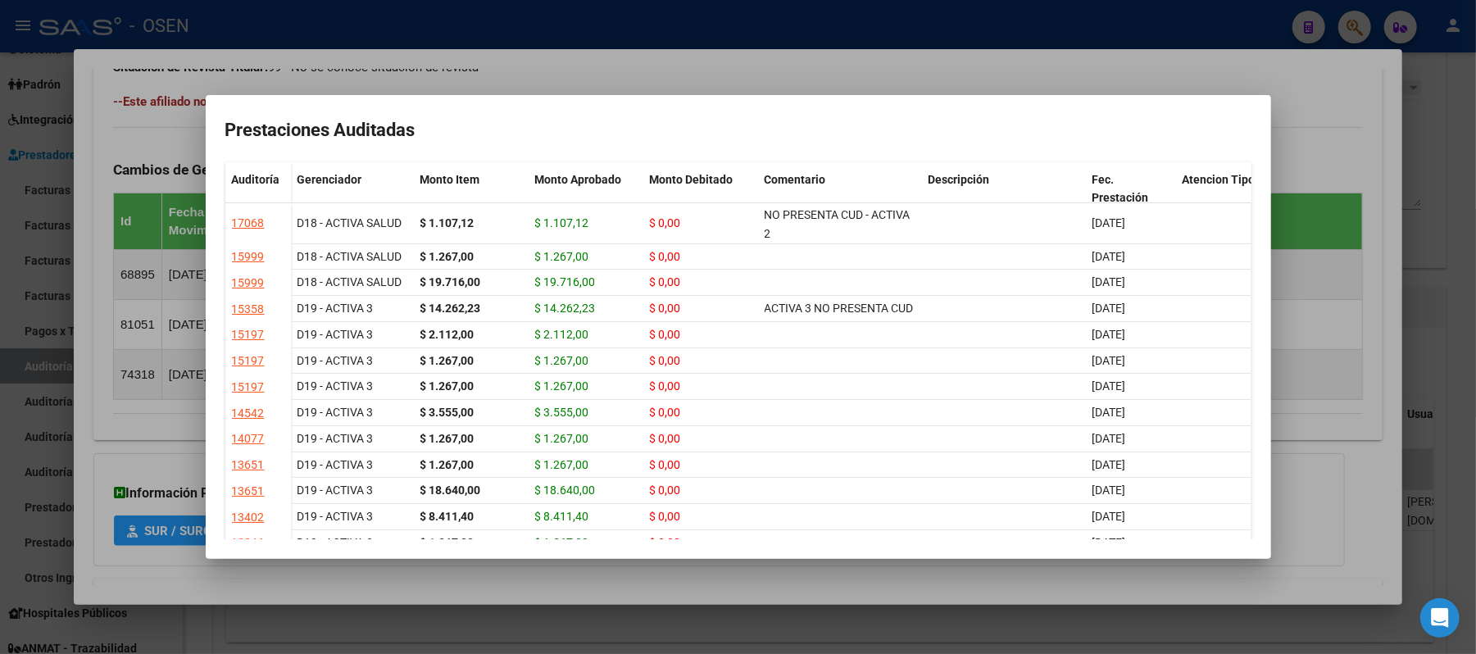
click at [466, 99] on mat-dialog-container "Prestaciones Auditadas Auditoría Gerenciador Monto Item Monto Aprobado Monto De…" at bounding box center [739, 327] width 1066 height 465
click at [486, 83] on div at bounding box center [738, 327] width 1476 height 654
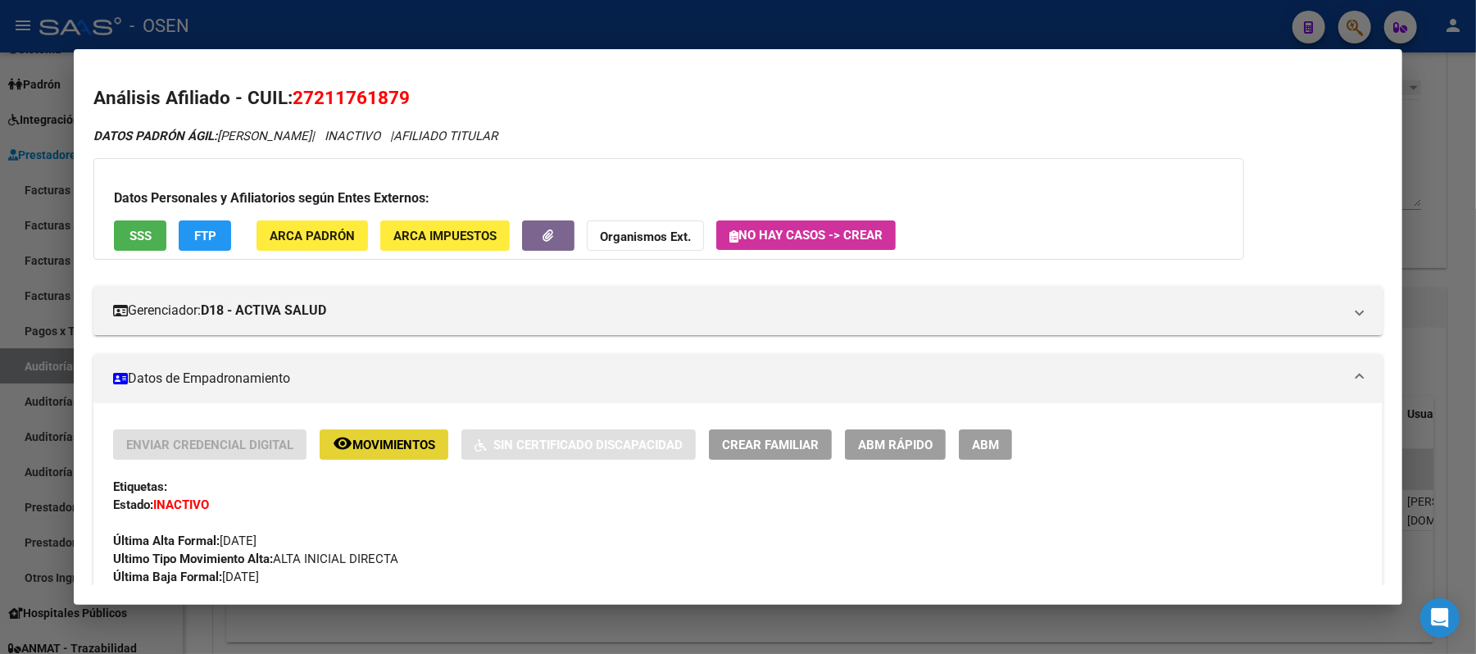
click at [372, 444] on span "Movimientos" at bounding box center [393, 445] width 83 height 15
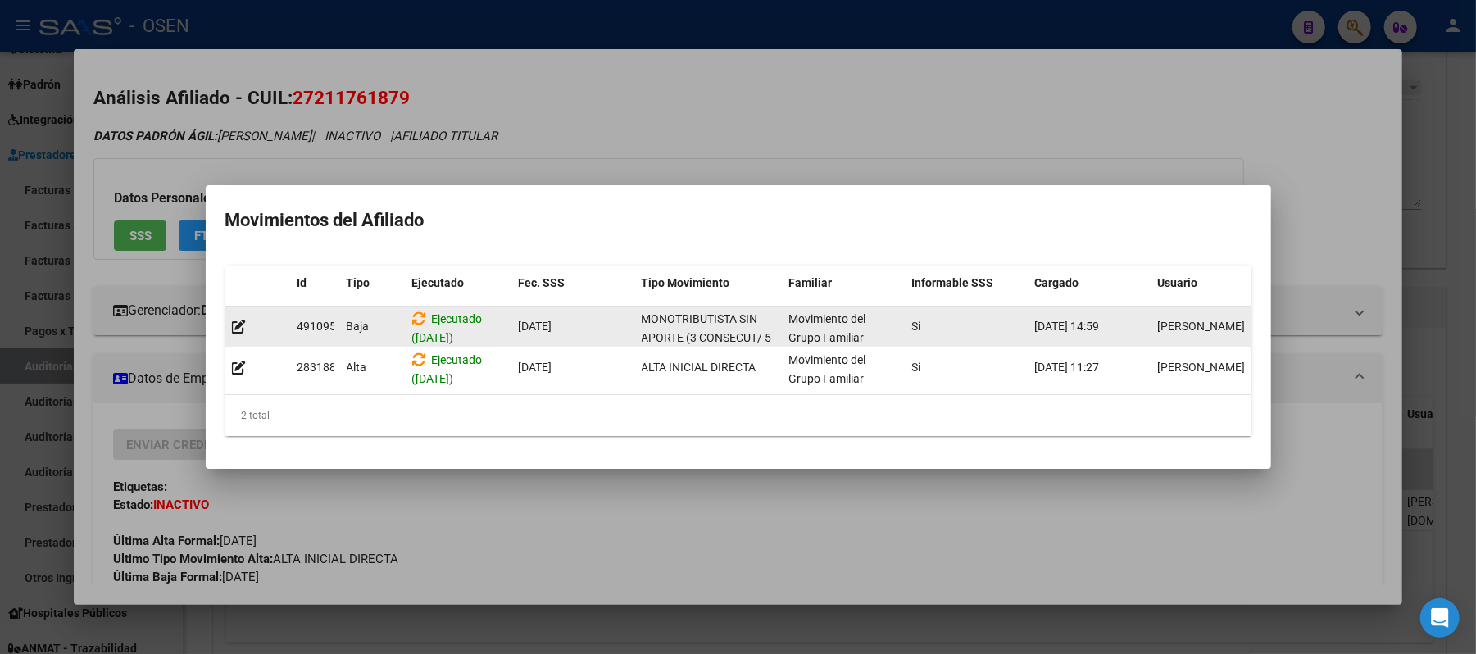
drag, startPoint x: 1034, startPoint y: 315, endPoint x: 1198, endPoint y: 310, distance: 164.8
click at [1198, 310] on div "491095 [GEOGRAPHIC_DATA] ([DATE]) [DATE] MONOTRIBUTISTA SIN APORTE (3 CONSECUT/…" at bounding box center [749, 327] width 1049 height 41
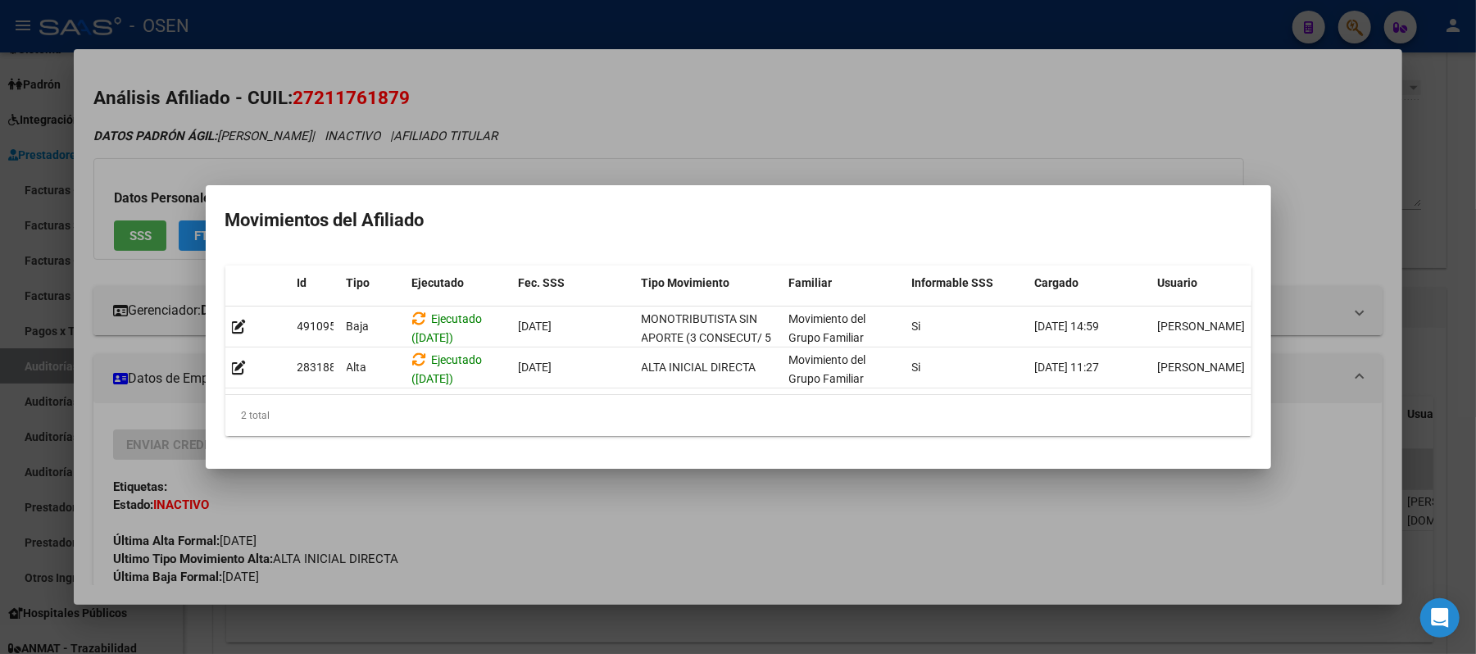
click at [1320, 247] on div at bounding box center [738, 327] width 1476 height 654
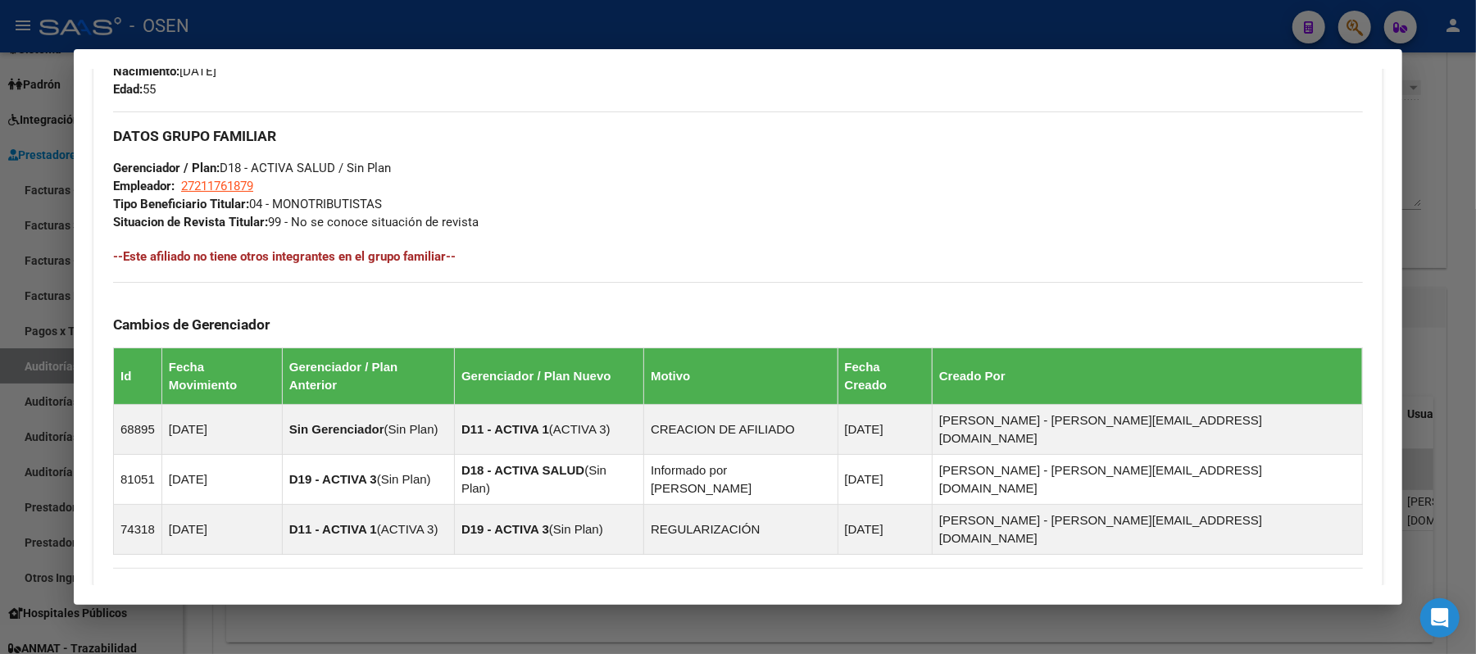
scroll to position [933, 0]
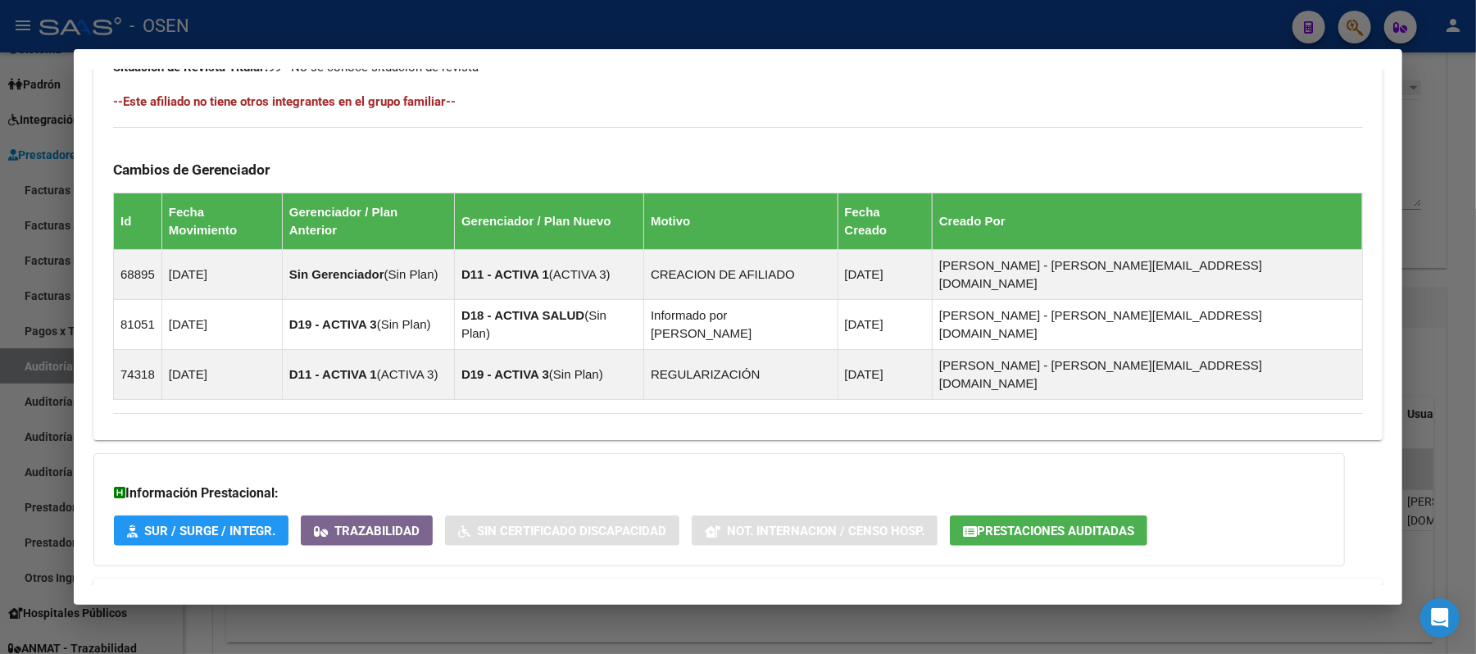
drag, startPoint x: 987, startPoint y: 440, endPoint x: 995, endPoint y: 470, distance: 30.6
click at [987, 453] on div "Información Prestacional: SUR / SURGE / INTEGR. Trazabilidad Sin Certificado Di…" at bounding box center [719, 509] width 1252 height 113
click at [995, 516] on button "Prestaciones Auditadas" at bounding box center [1049, 531] width 198 height 30
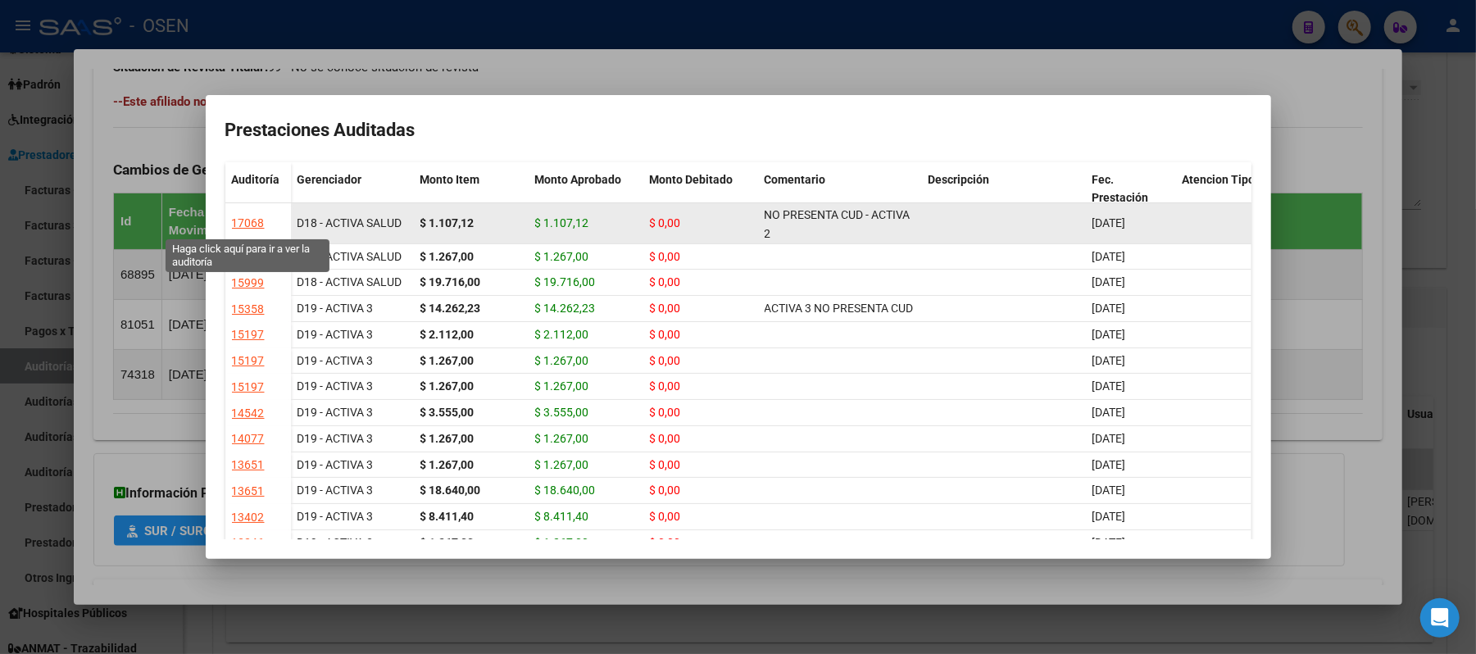
click at [239, 223] on div "17068" at bounding box center [248, 223] width 33 height 19
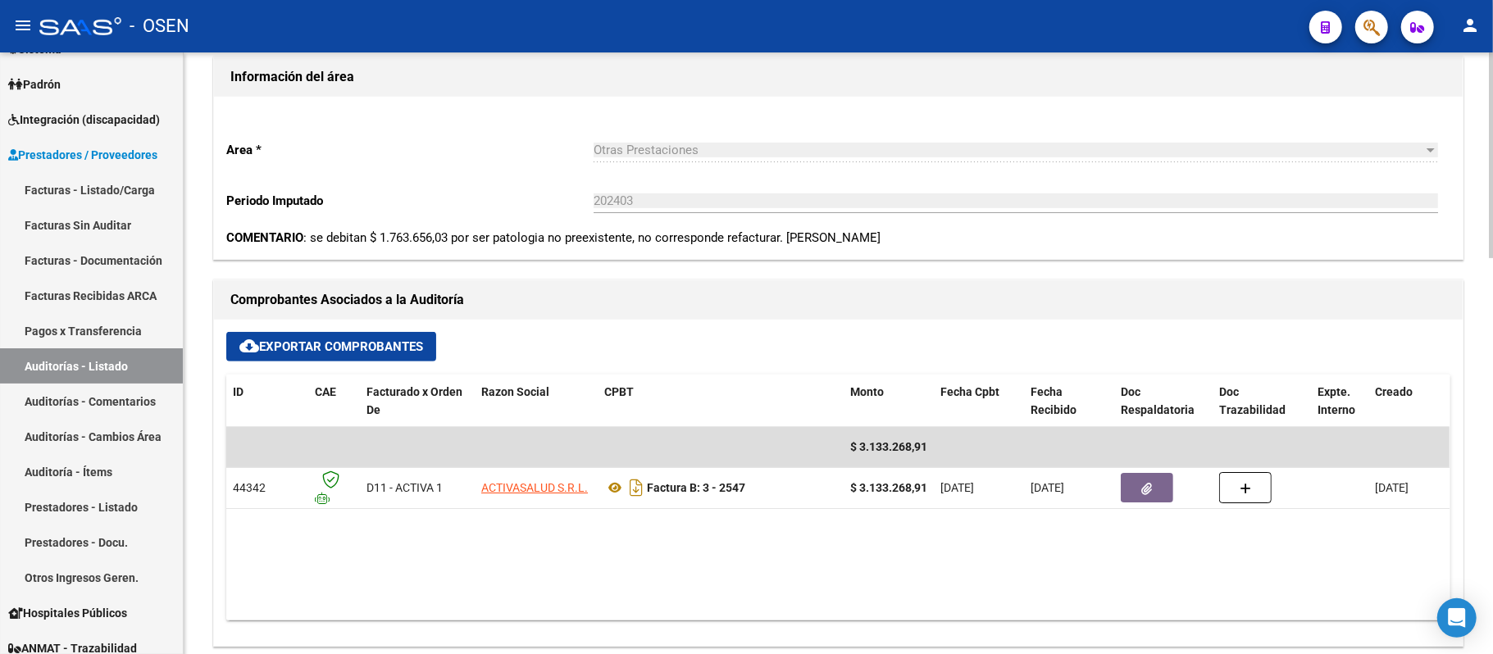
scroll to position [546, 0]
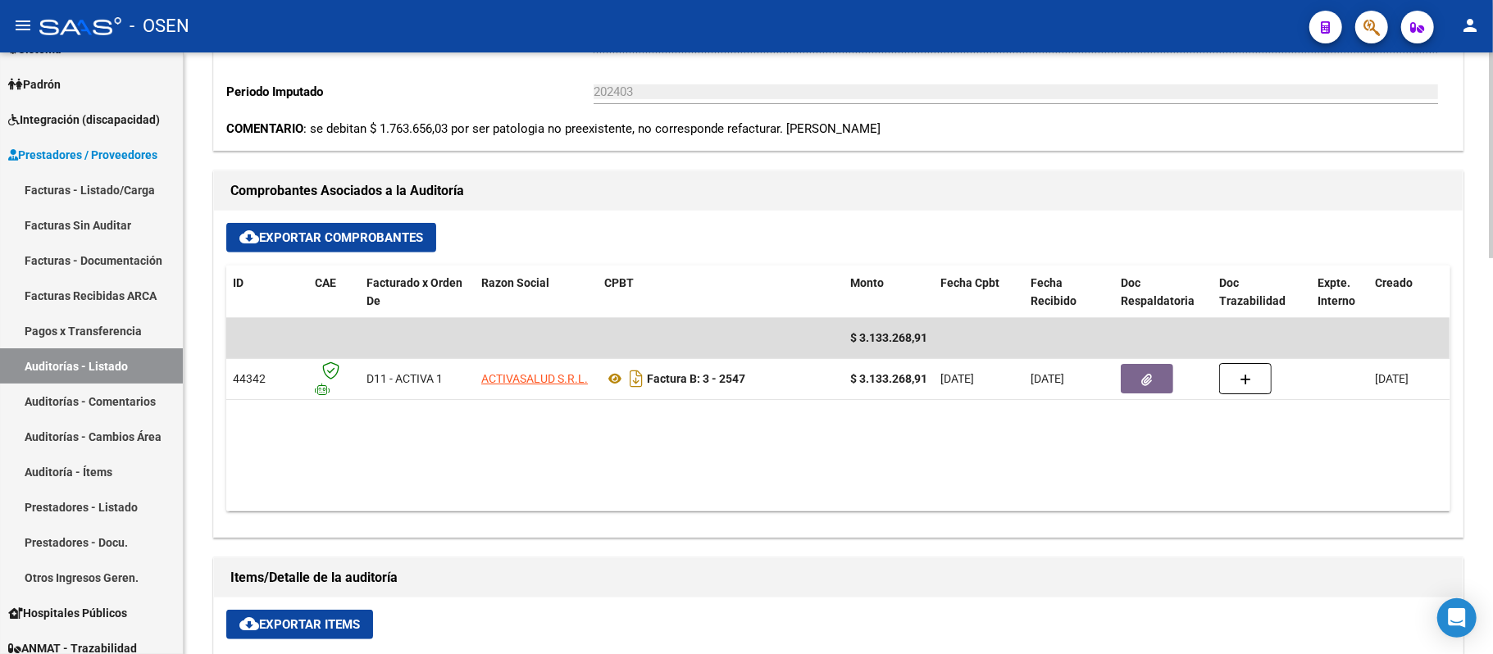
drag, startPoint x: 483, startPoint y: 112, endPoint x: 939, endPoint y: 142, distance: 457.5
click at [883, 145] on div "Area * Otras Prestaciones Seleccionar area Periodo Imputado 202403 Ingresar el …" at bounding box center [838, 69] width 1248 height 162
click at [939, 142] on div "Area * Otras Prestaciones Seleccionar area Periodo Imputado 202403 Ingresar el …" at bounding box center [838, 69] width 1248 height 162
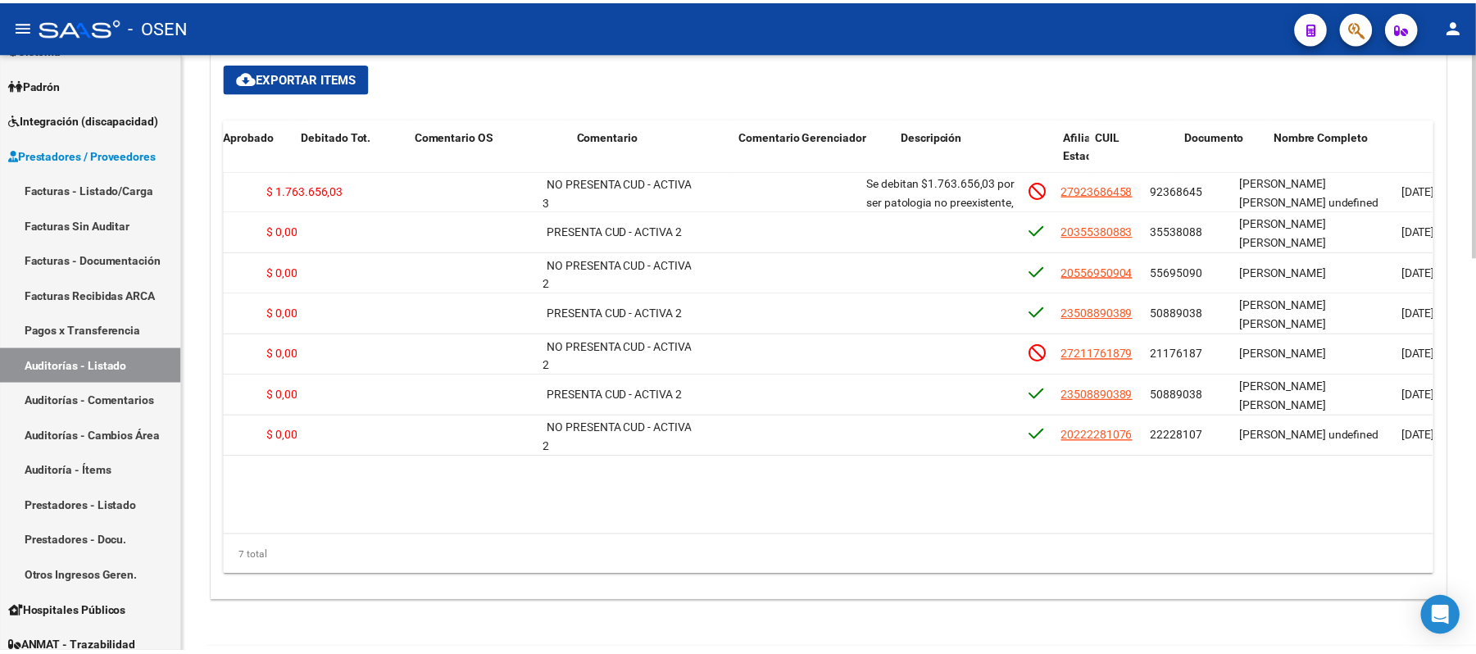
scroll to position [0, 388]
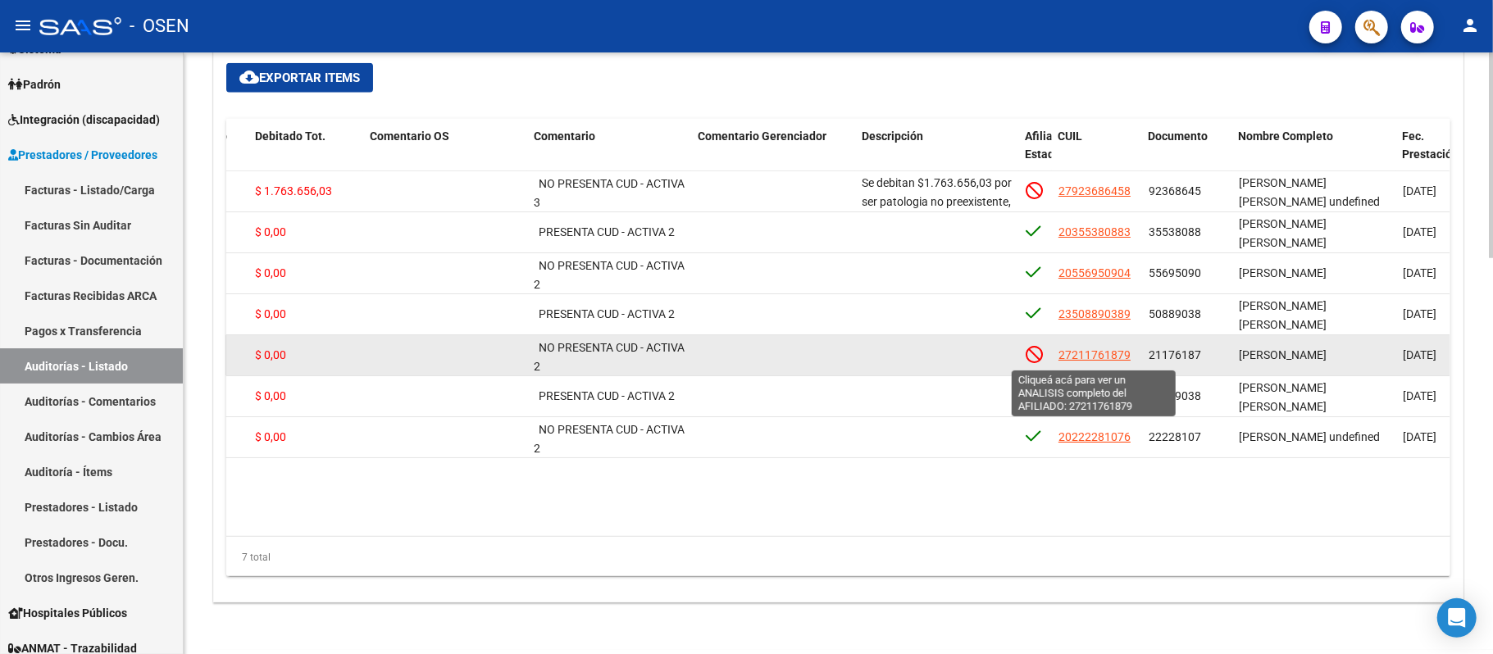
click at [1076, 358] on span "27211761879" at bounding box center [1094, 354] width 72 height 13
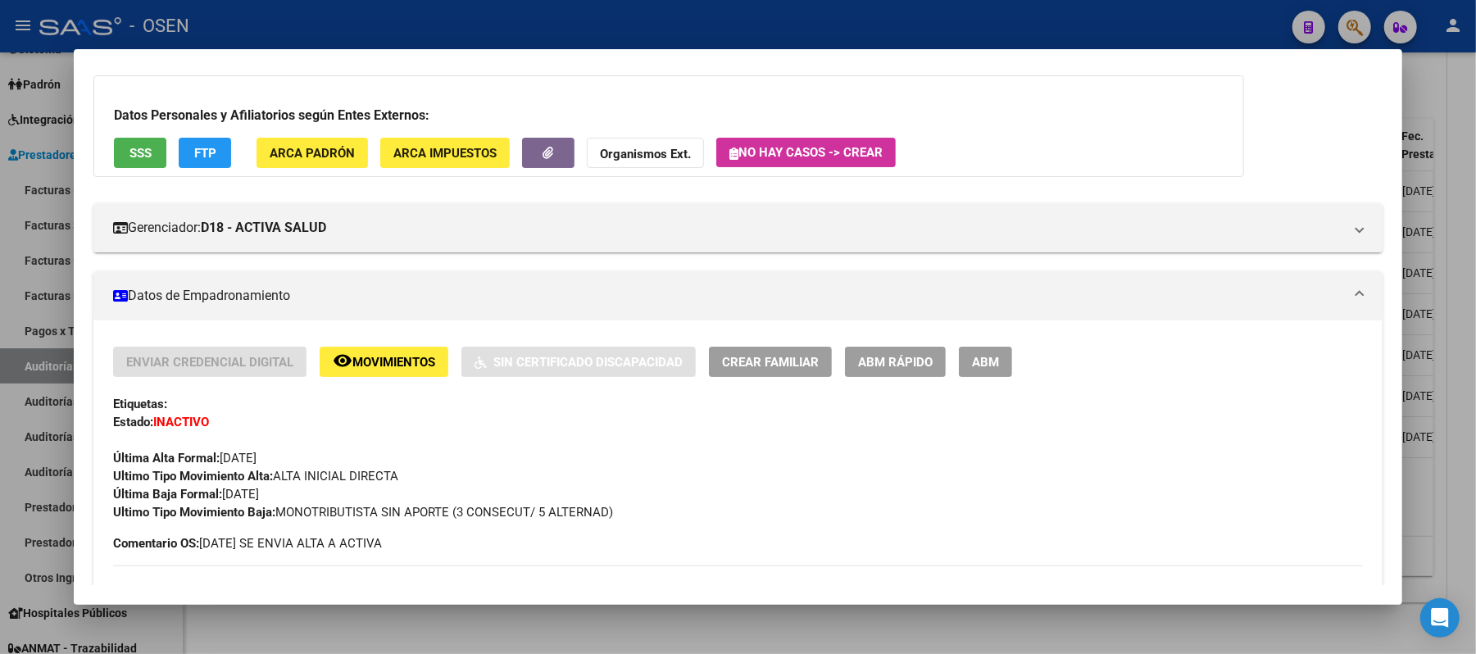
scroll to position [218, 0]
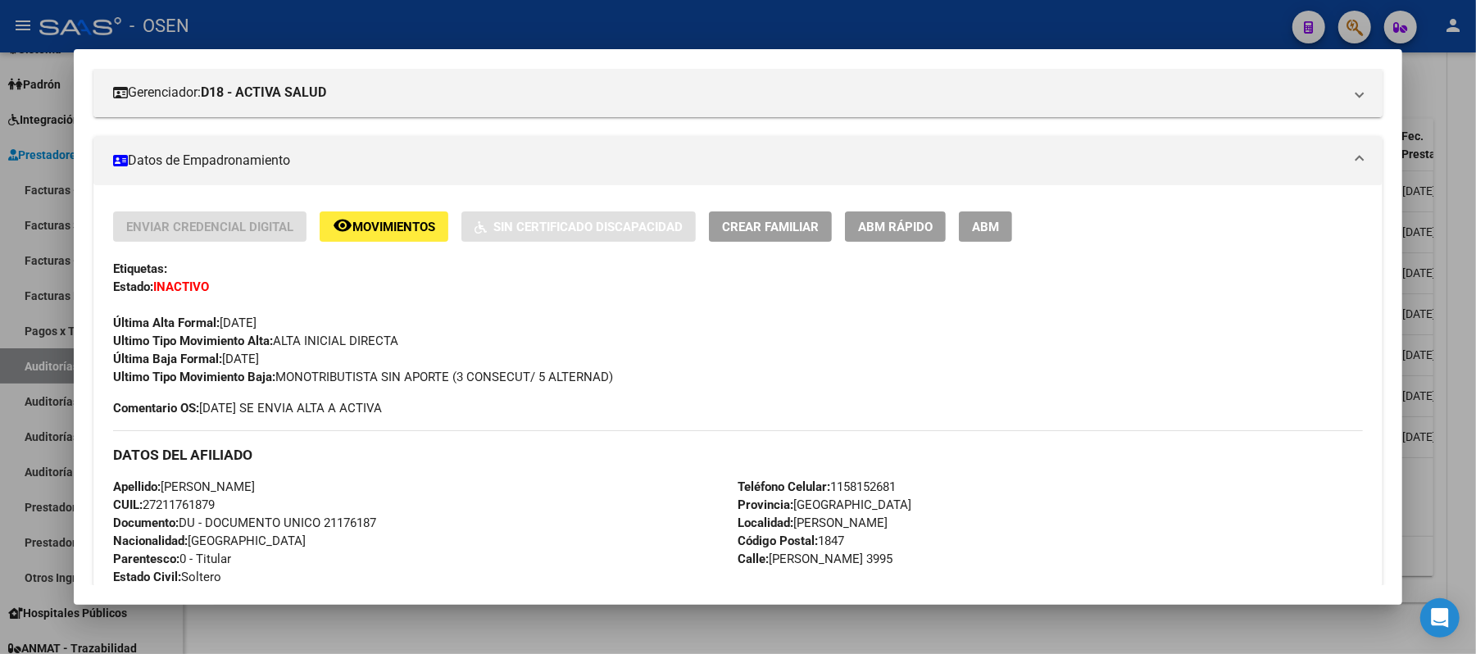
drag, startPoint x: 224, startPoint y: 507, endPoint x: 100, endPoint y: 487, distance: 125.3
copy div "Apellido: [PERSON_NAME]: 27211761879"
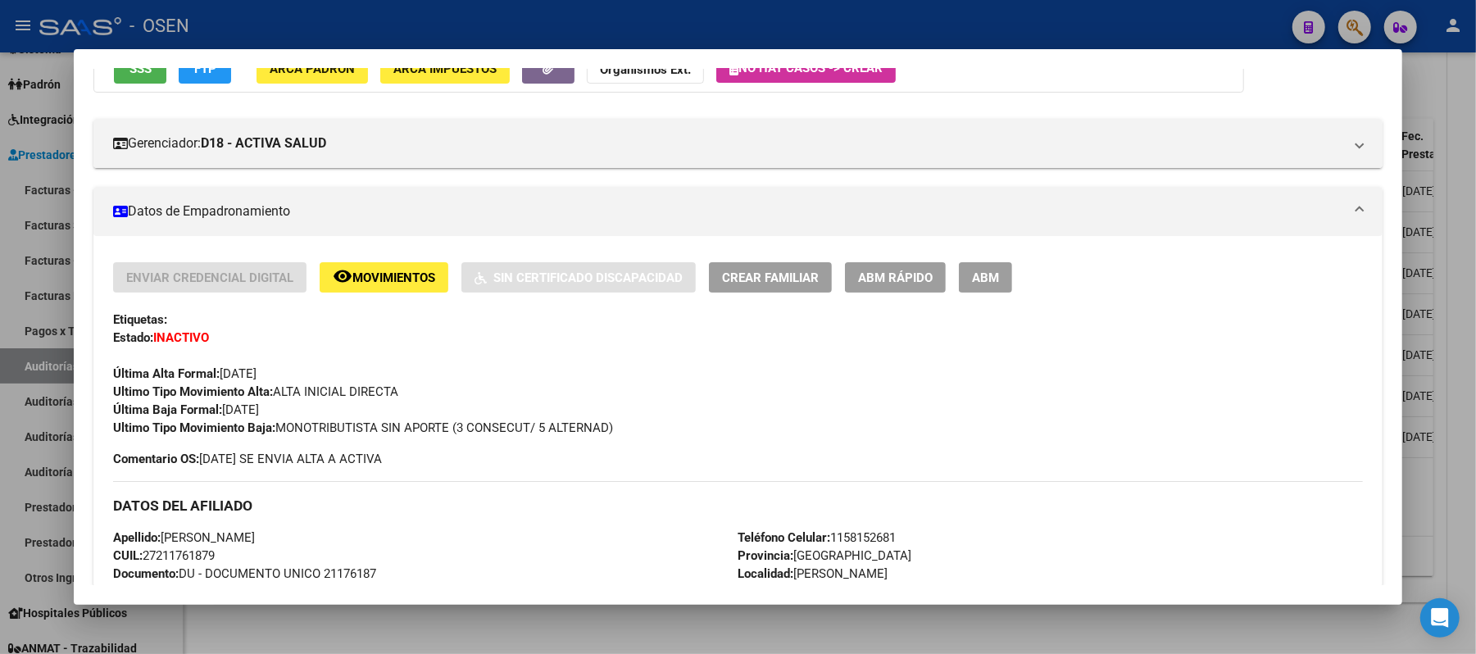
scroll to position [437, 0]
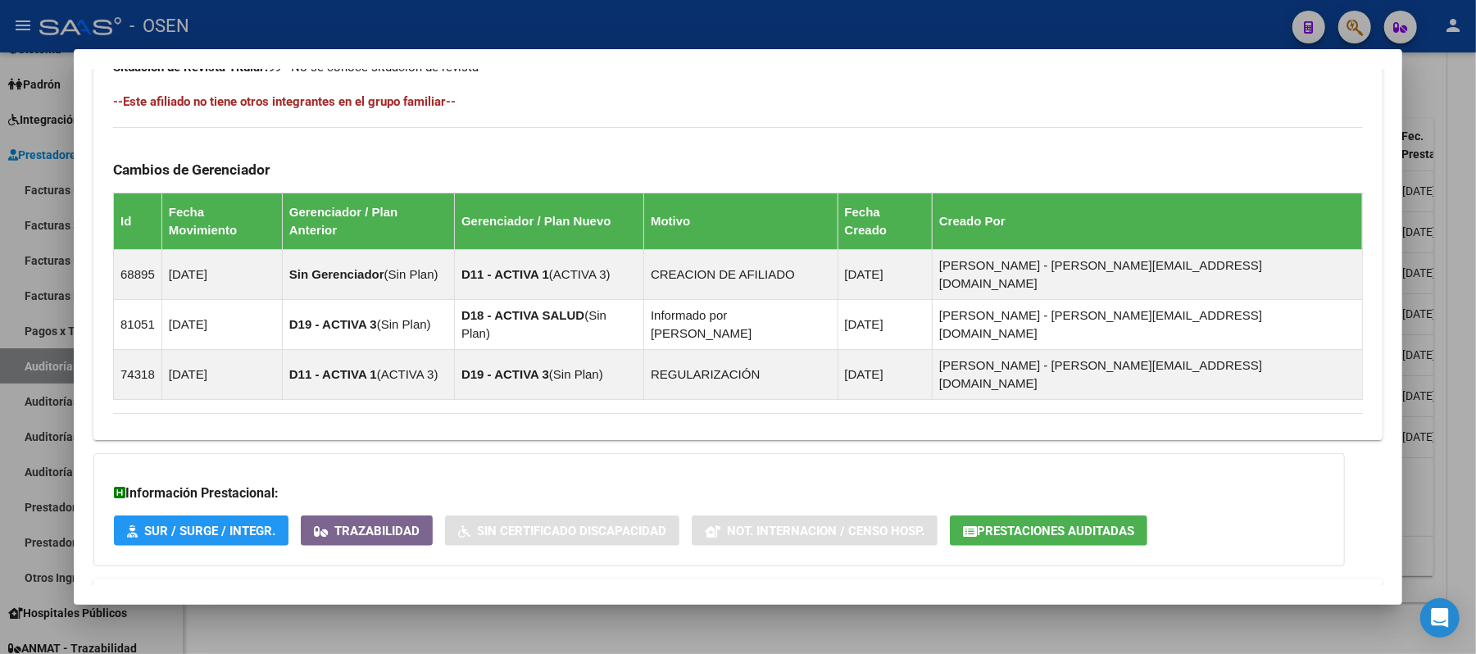
click at [667, 589] on mat-panel-title "Aportes y Contribuciones del Afiliado: 27211761879" at bounding box center [728, 599] width 1230 height 20
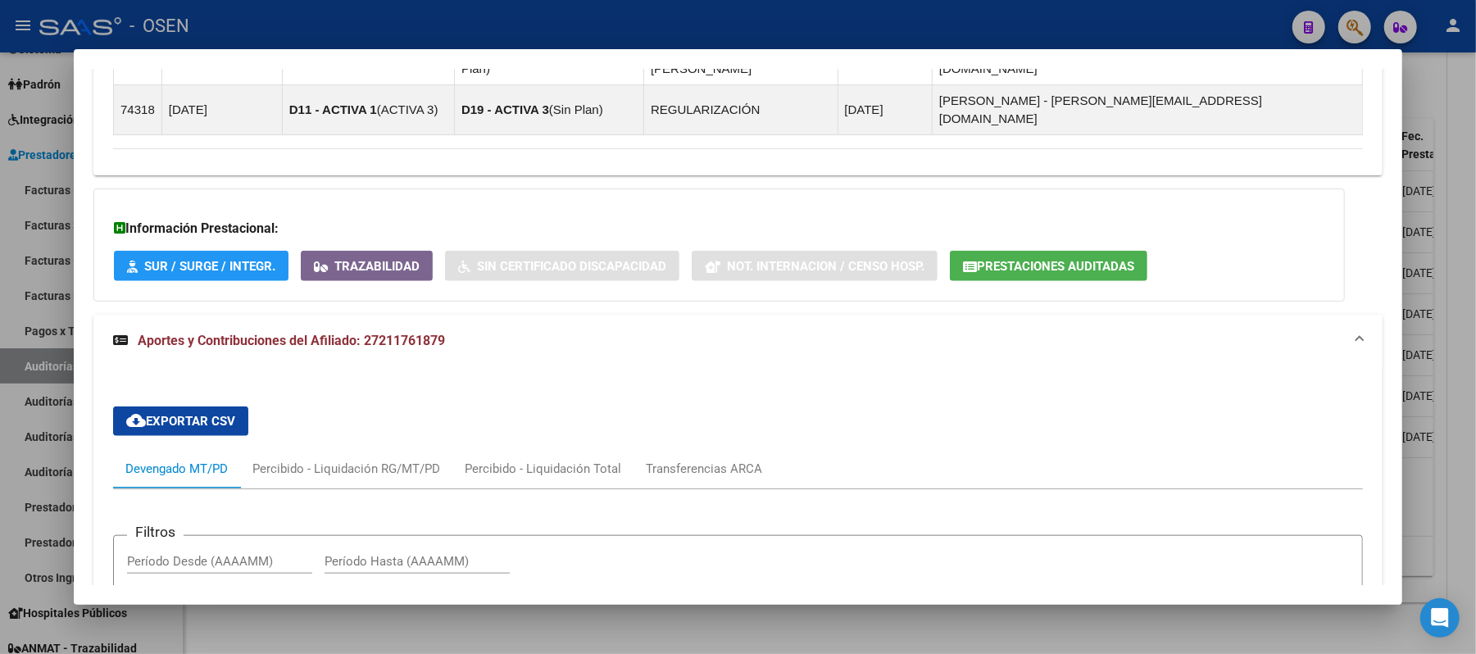
scroll to position [1248, 0]
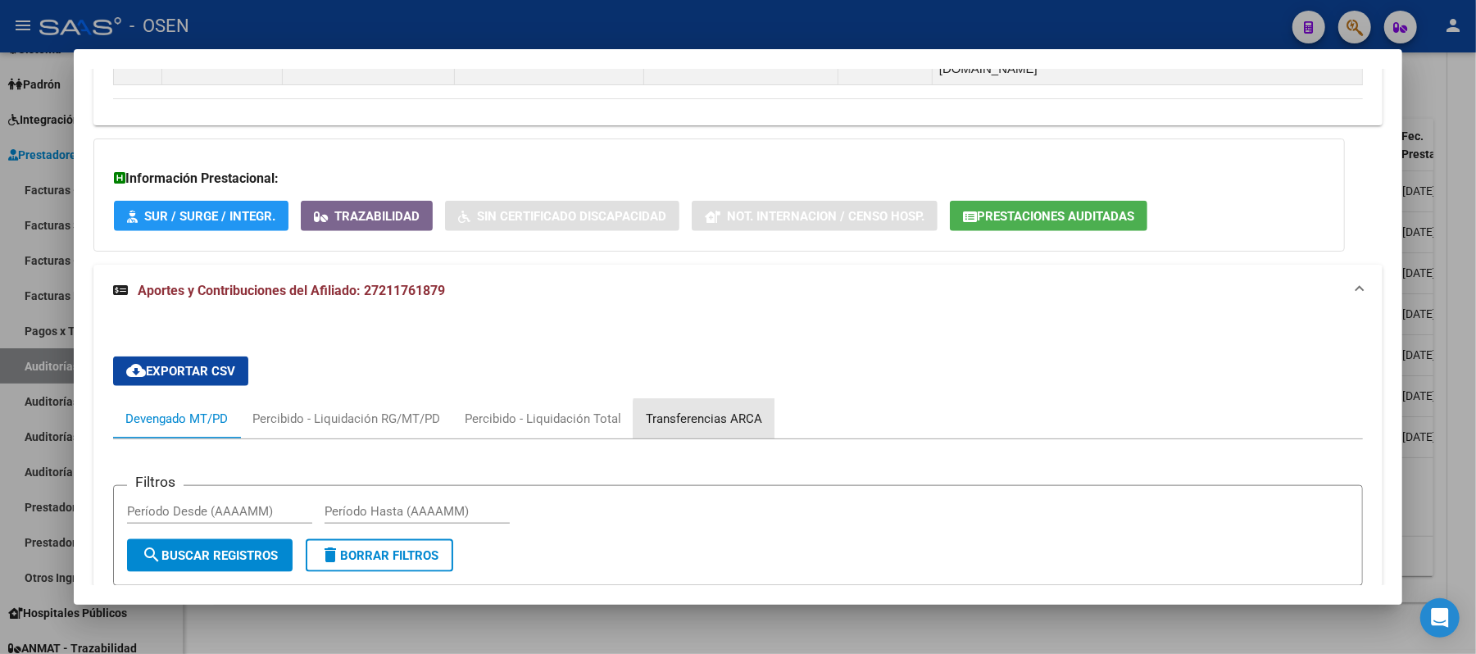
click at [699, 410] on div "Transferencias ARCA" at bounding box center [704, 419] width 116 height 18
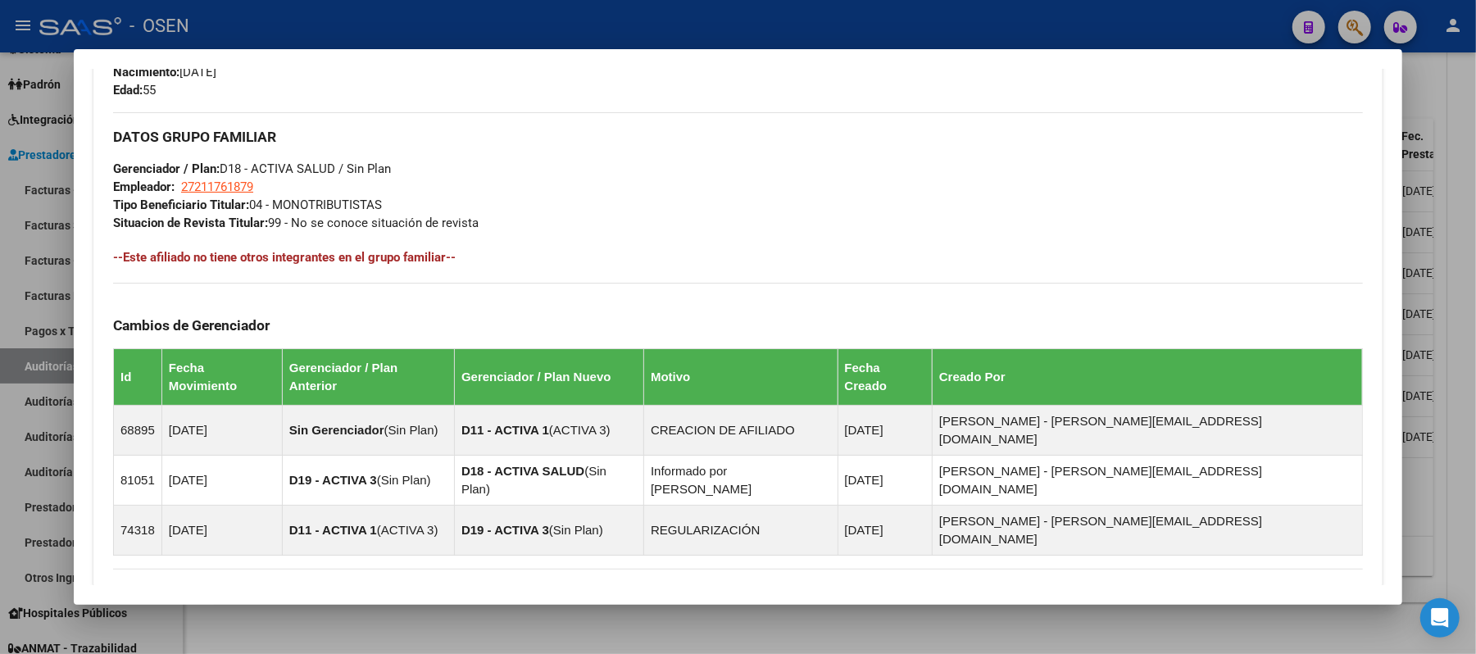
scroll to position [566, 0]
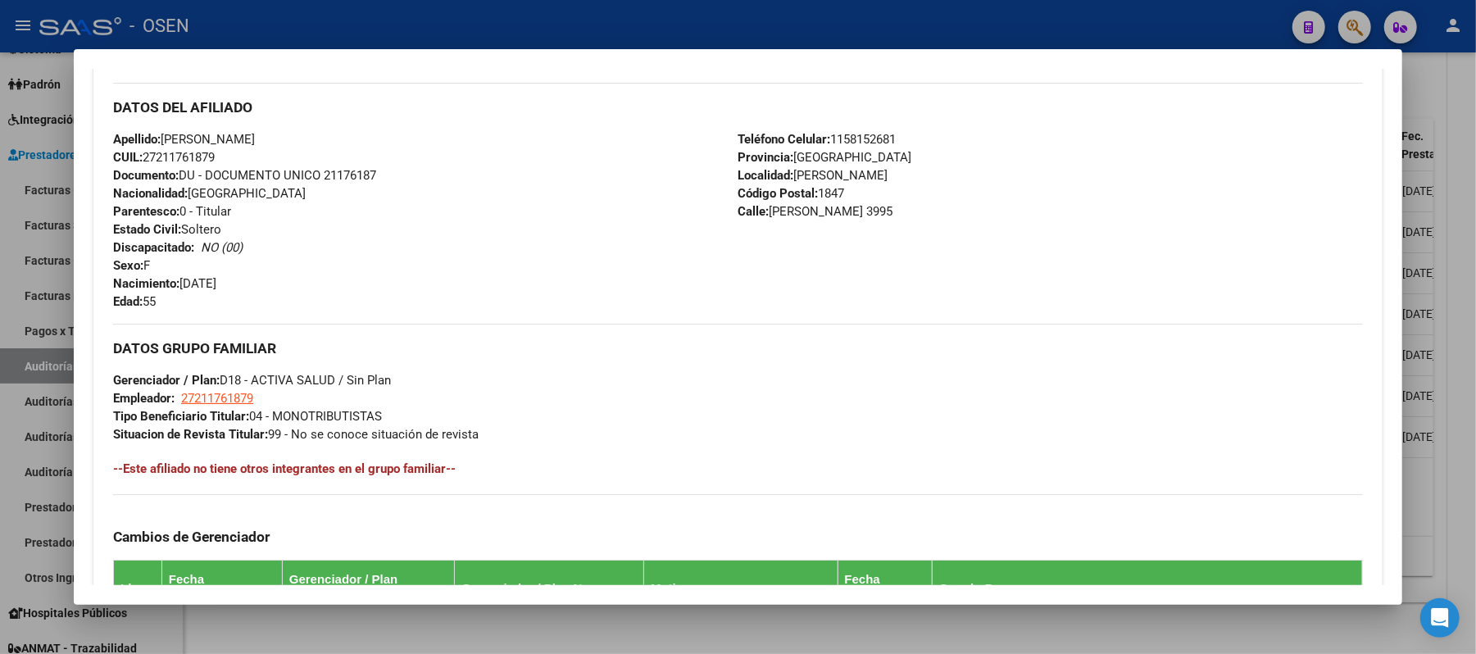
drag, startPoint x: 216, startPoint y: 155, endPoint x: 141, endPoint y: 156, distance: 75.4
click at [141, 156] on div "Apellido: [PERSON_NAME]: 27211761879 Documento: DU - DOCUMENTO UNICO 21176187 N…" at bounding box center [425, 220] width 625 height 180
copy span "27211761879"
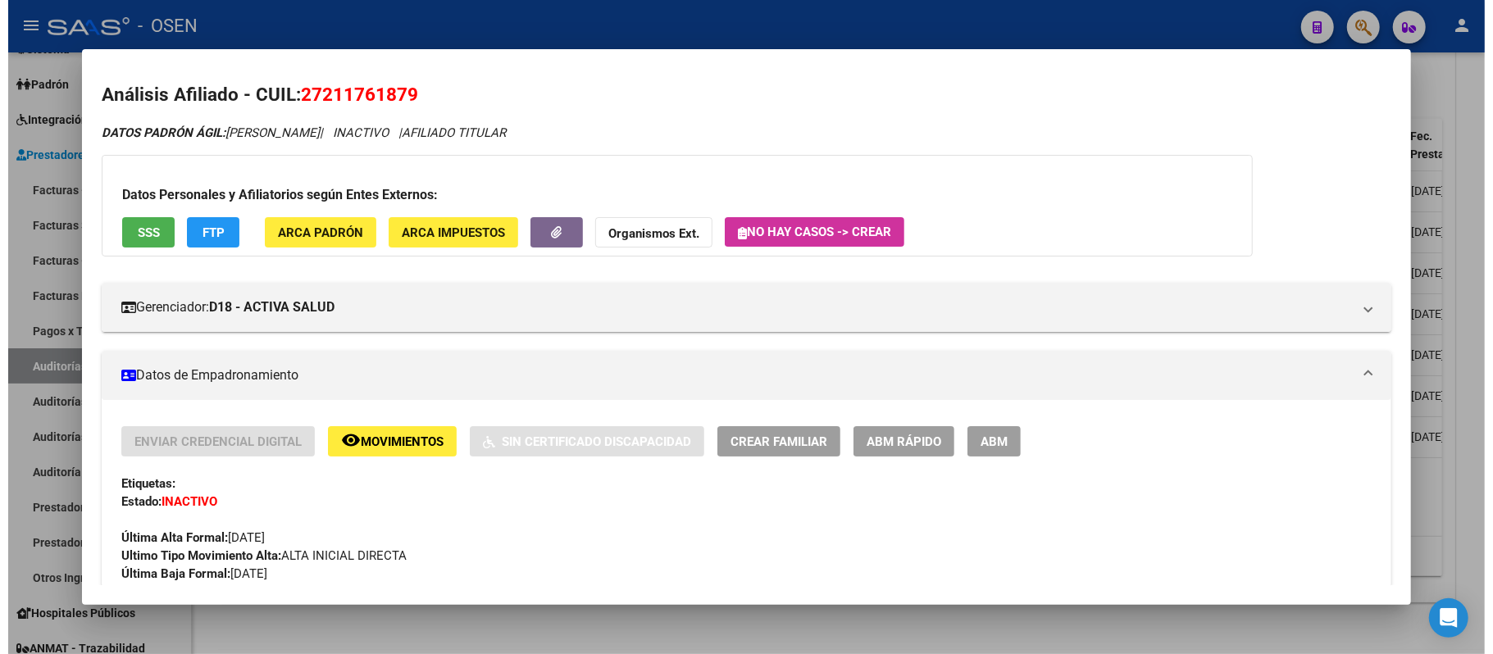
scroll to position [0, 0]
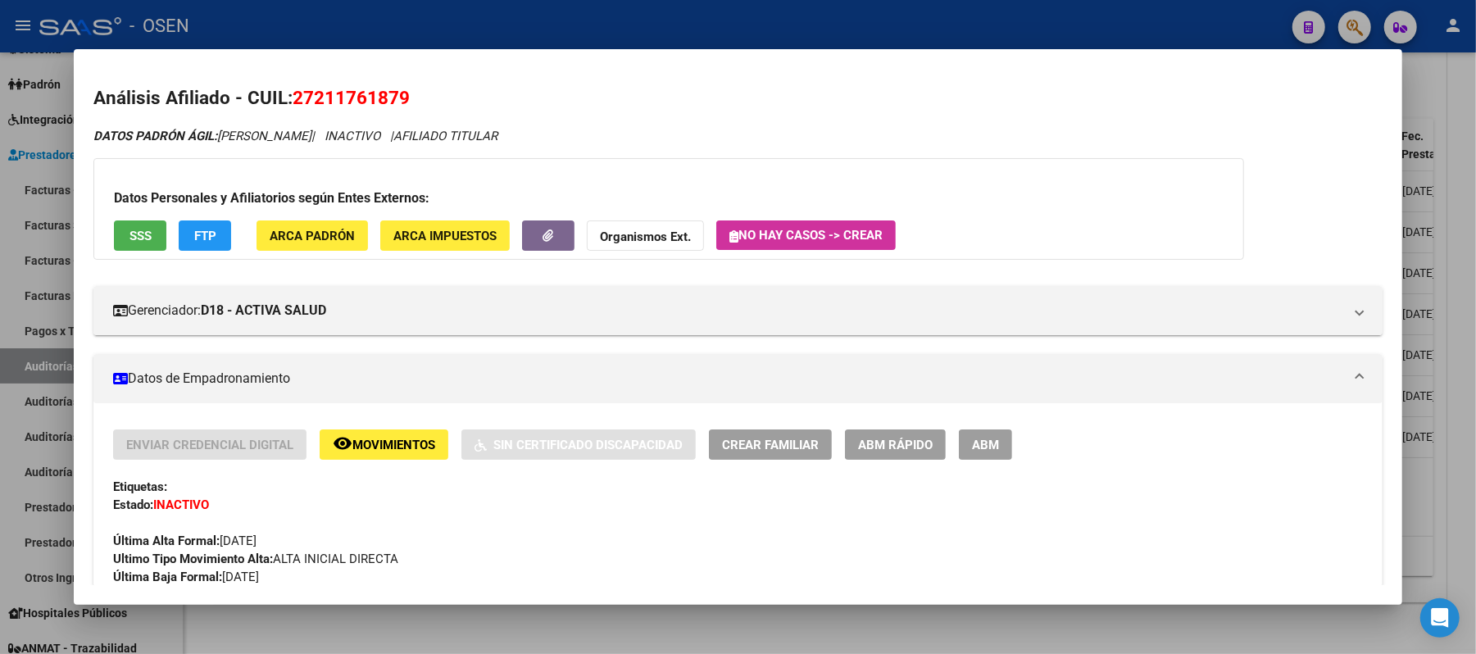
click at [358, 43] on div at bounding box center [738, 327] width 1476 height 654
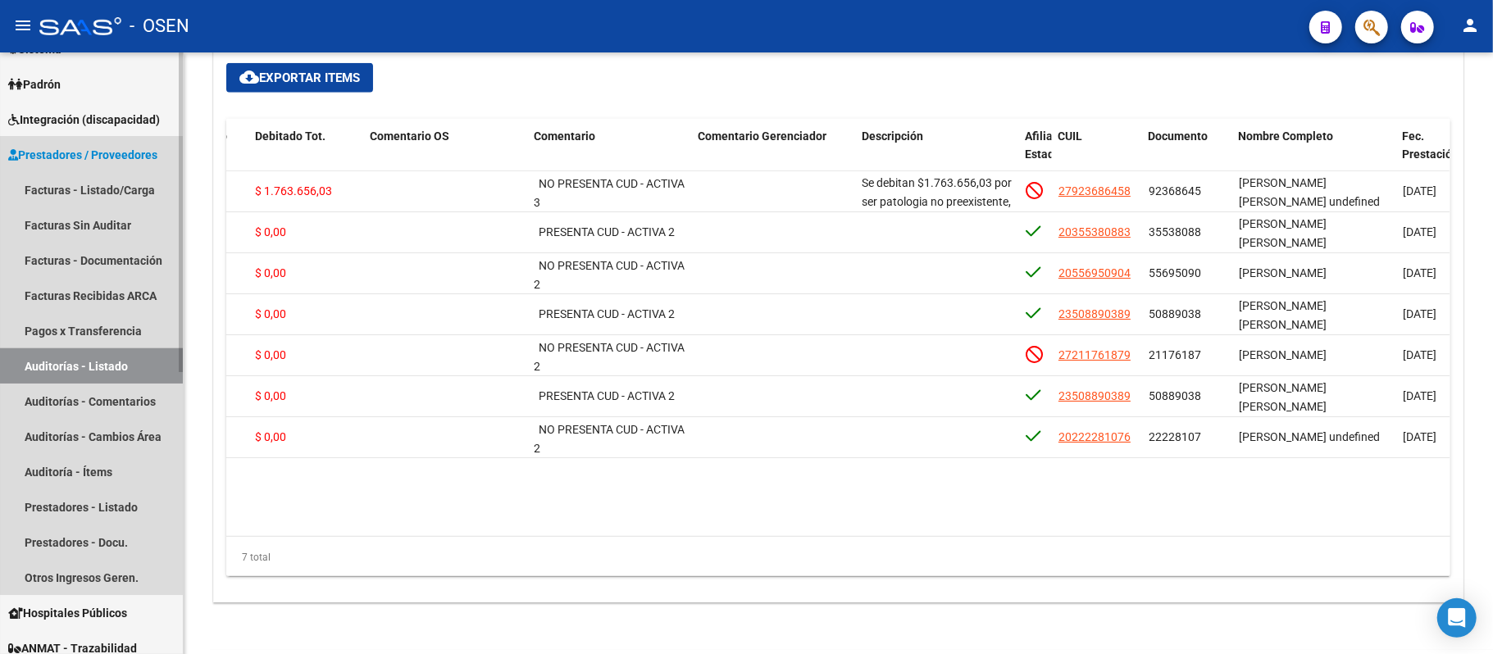
click at [108, 348] on link "Auditorías - Listado" at bounding box center [91, 365] width 183 height 35
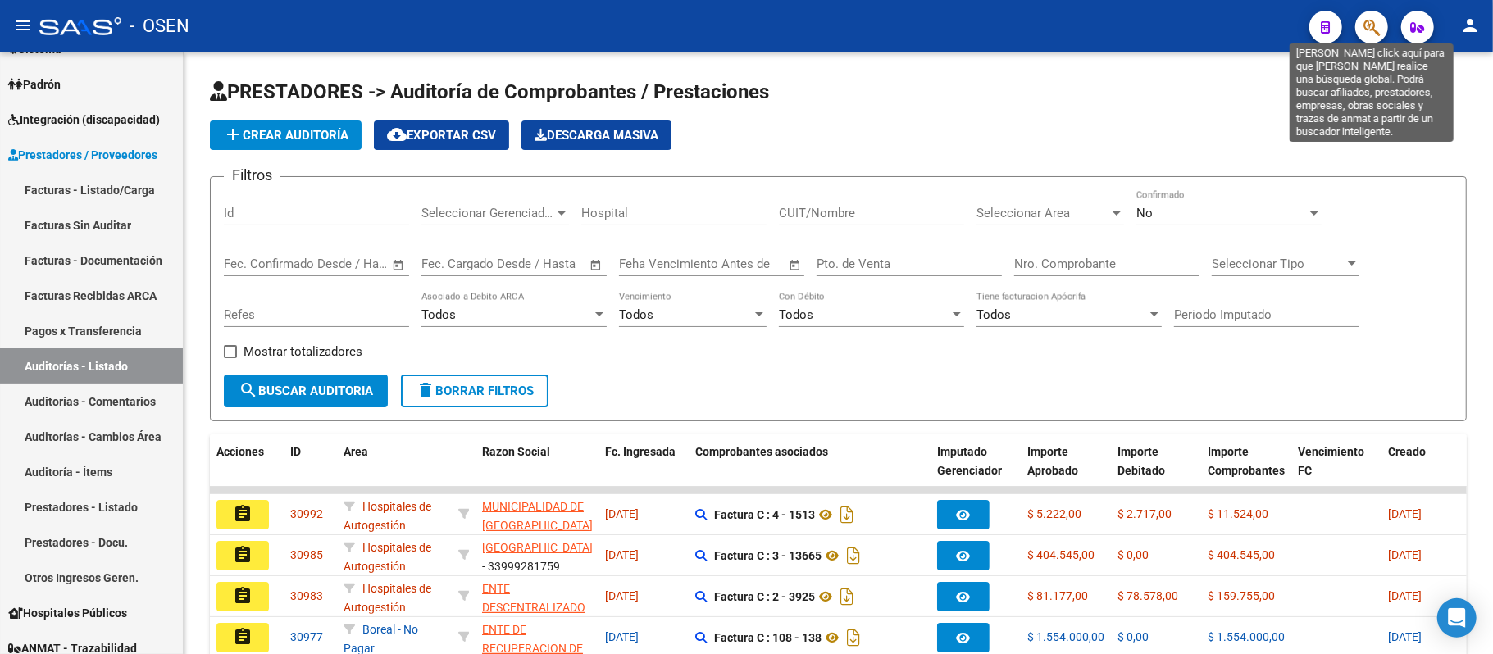
click at [1377, 30] on icon "button" at bounding box center [1371, 27] width 16 height 19
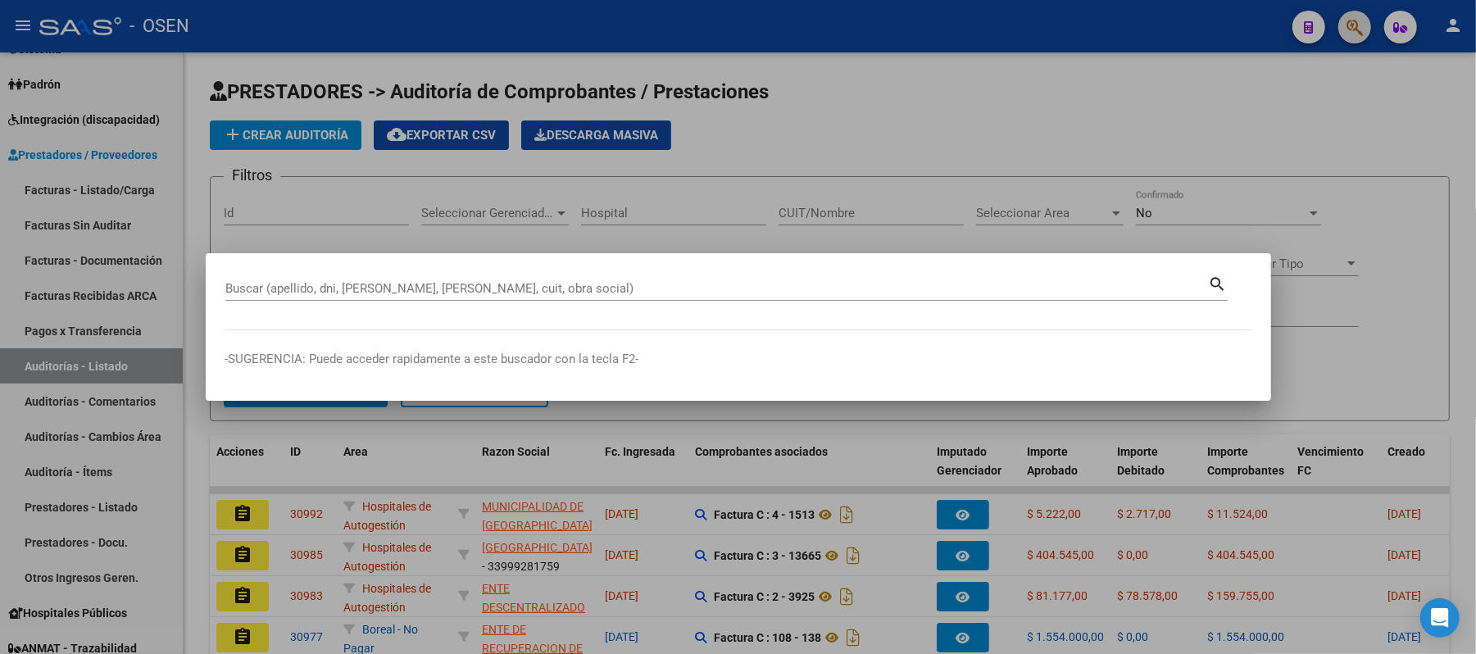
paste input "27295636195"
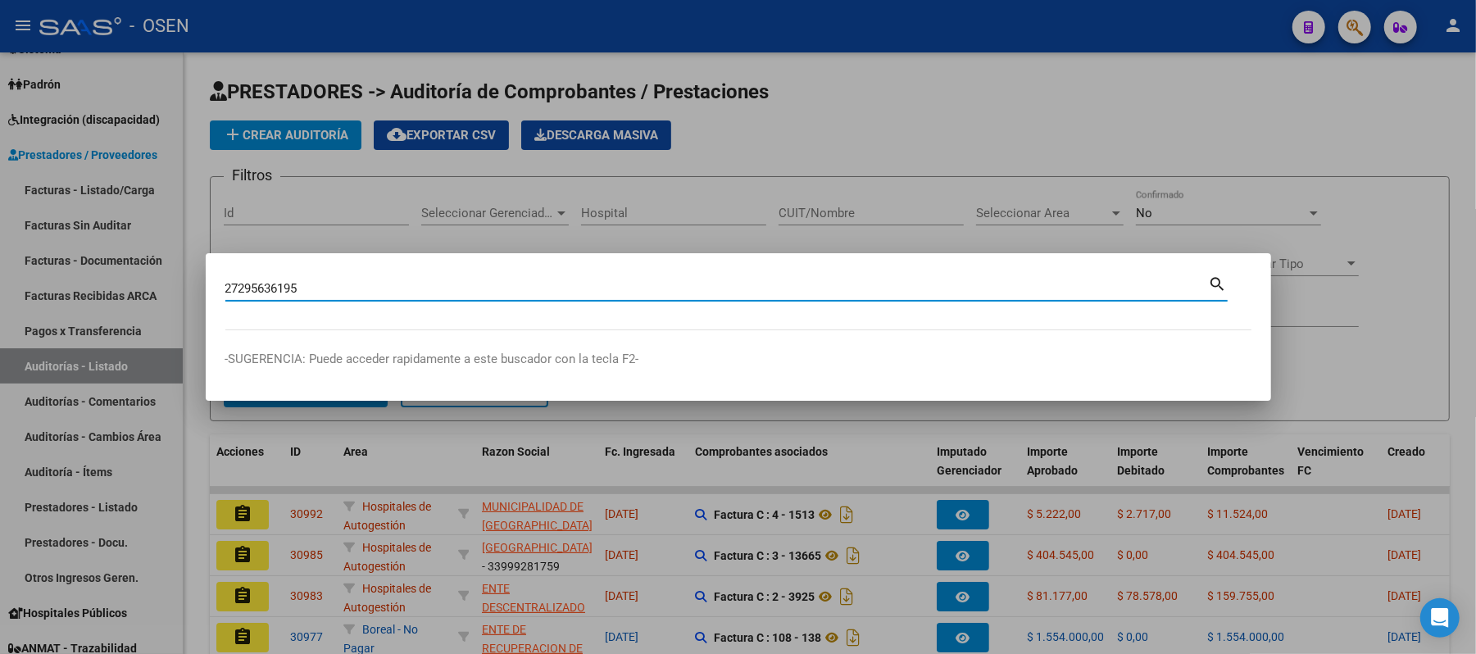
type input "27295636195"
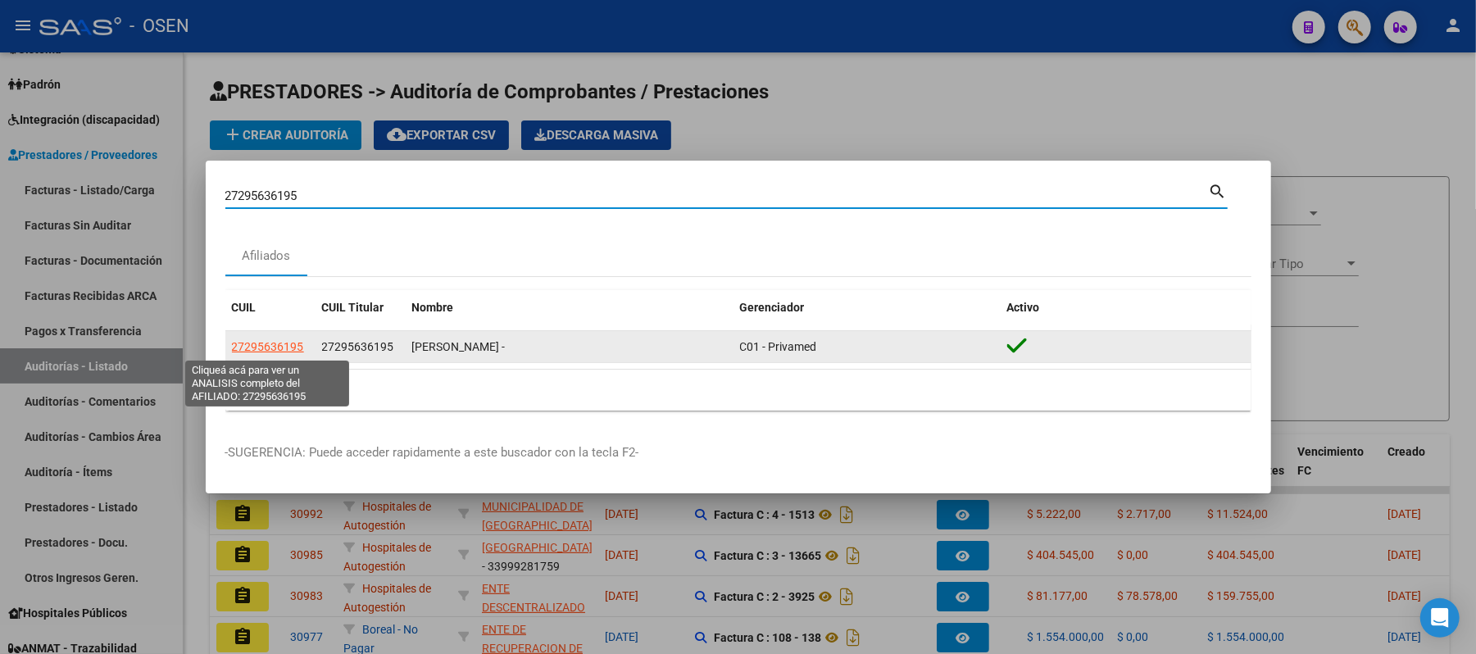
click at [260, 352] on span "27295636195" at bounding box center [268, 346] width 72 height 13
type textarea "27295636195"
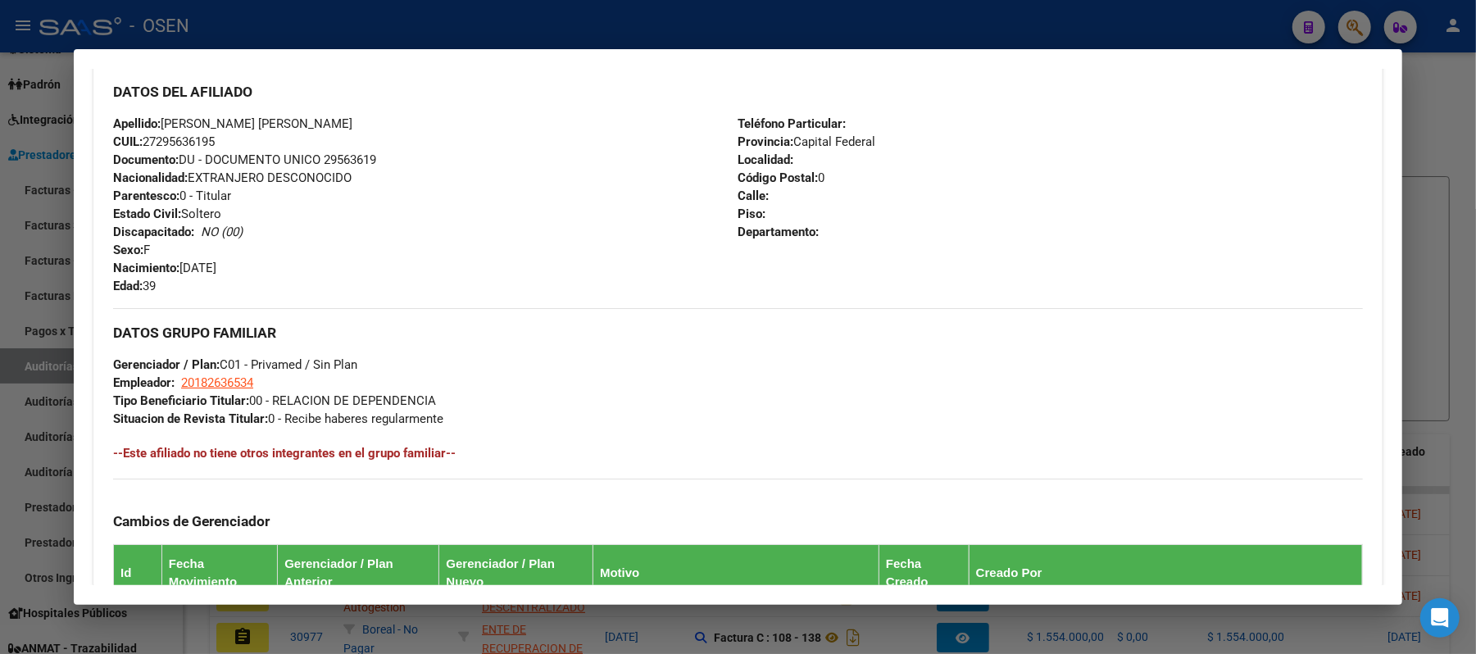
scroll to position [833, 0]
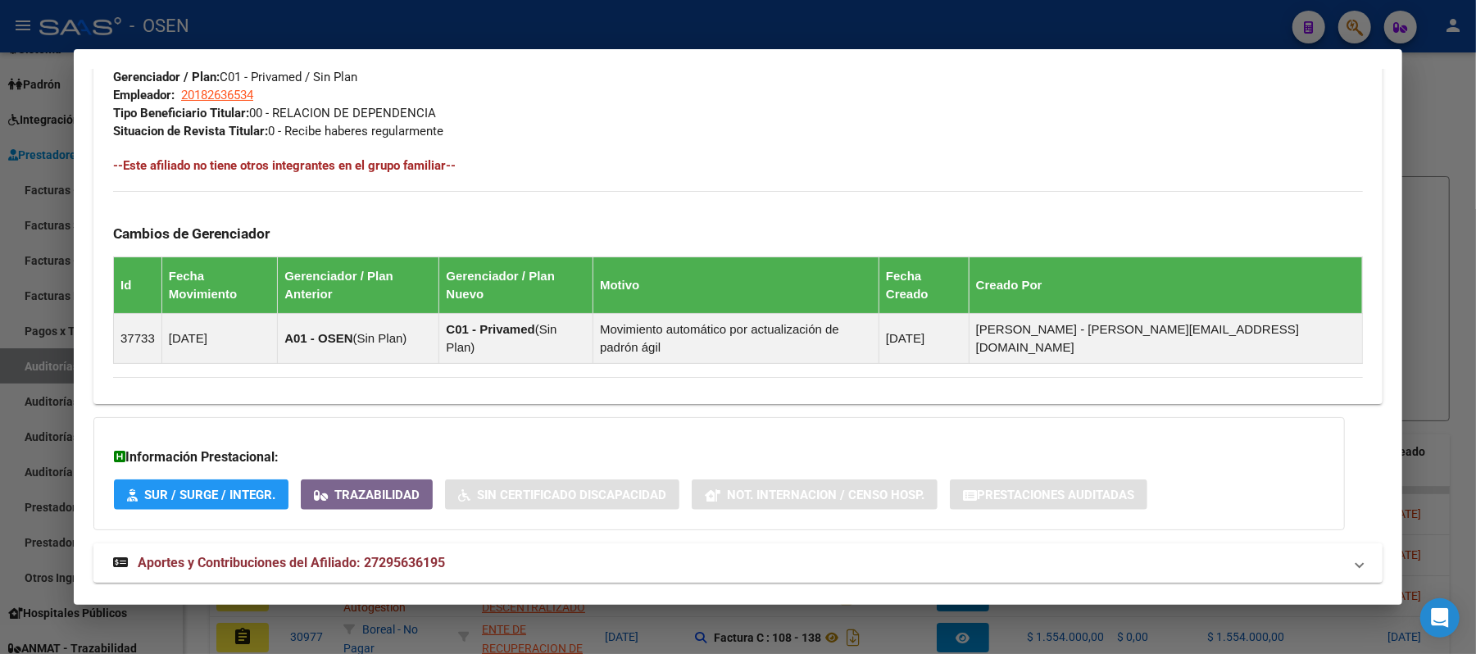
click at [903, 553] on mat-panel-title "Aportes y Contribuciones del Afiliado: 27295636195" at bounding box center [728, 563] width 1230 height 20
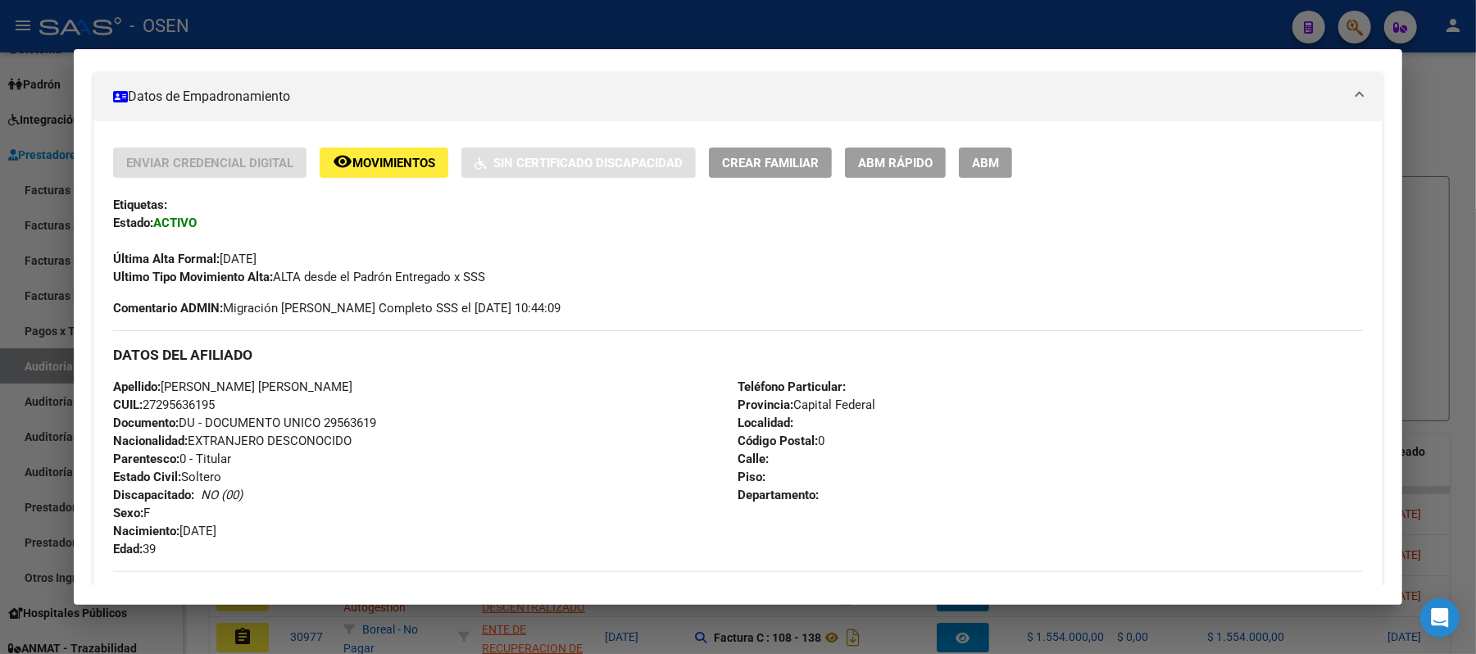
scroll to position [0, 0]
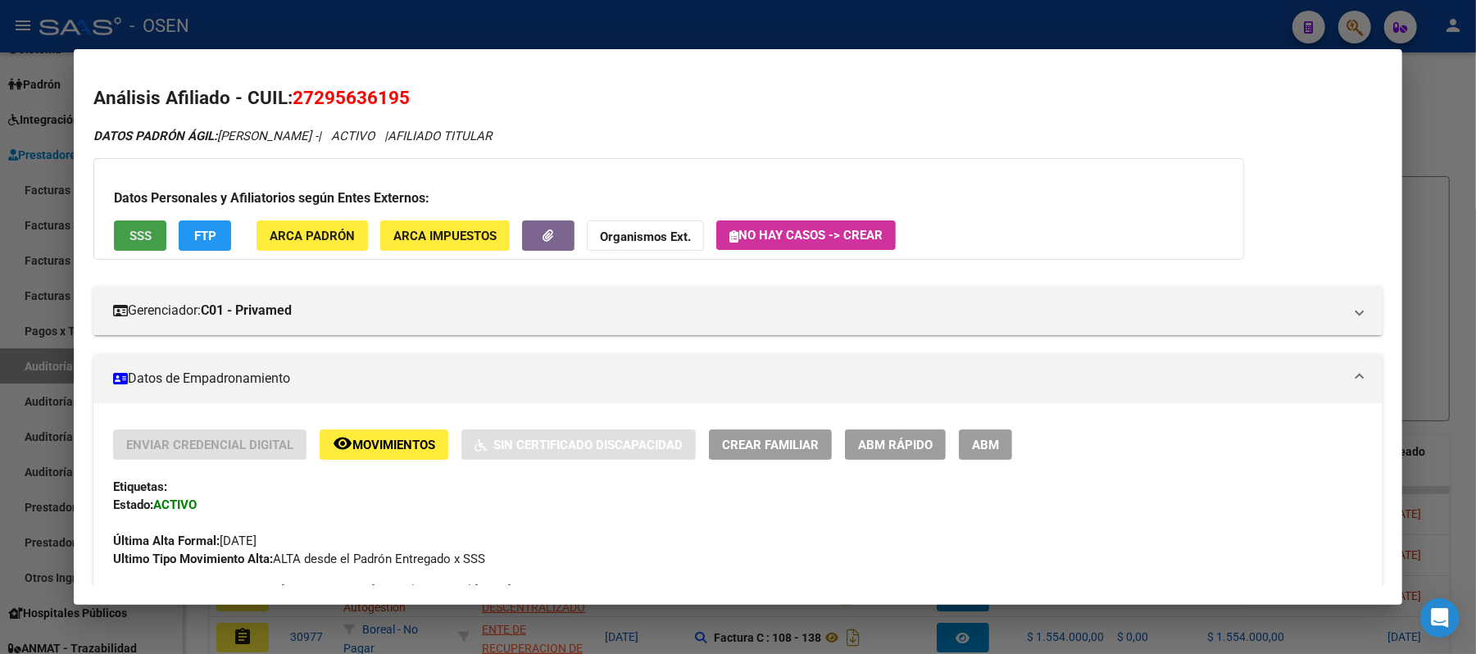
click at [136, 233] on span "SSS" at bounding box center [141, 236] width 22 height 15
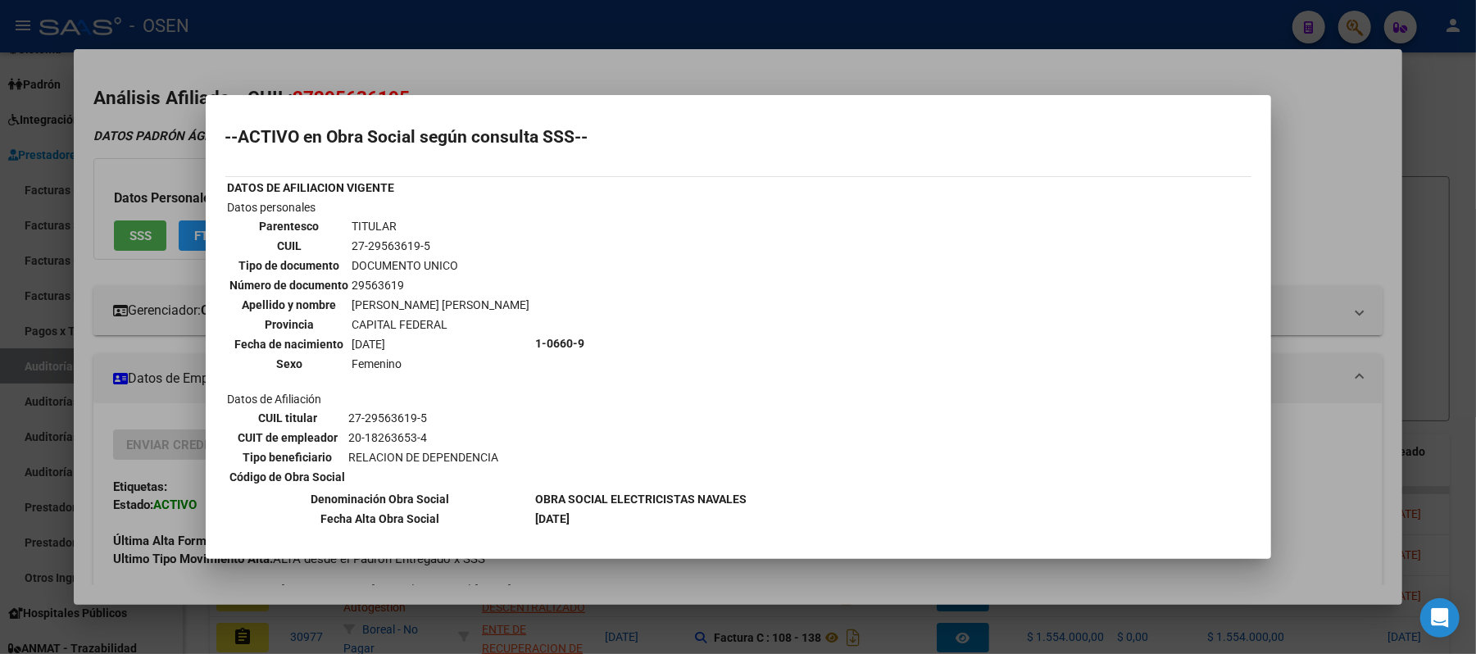
scroll to position [216, 0]
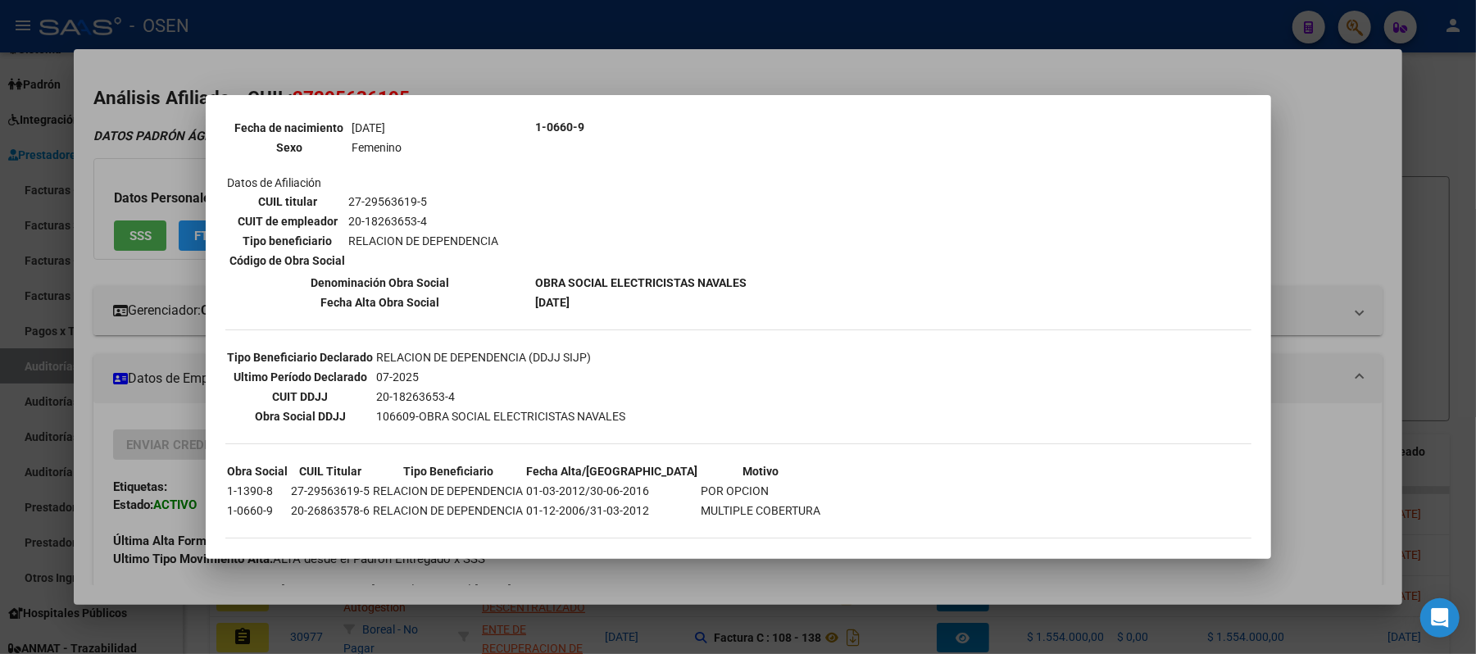
click at [1319, 416] on div at bounding box center [738, 327] width 1476 height 654
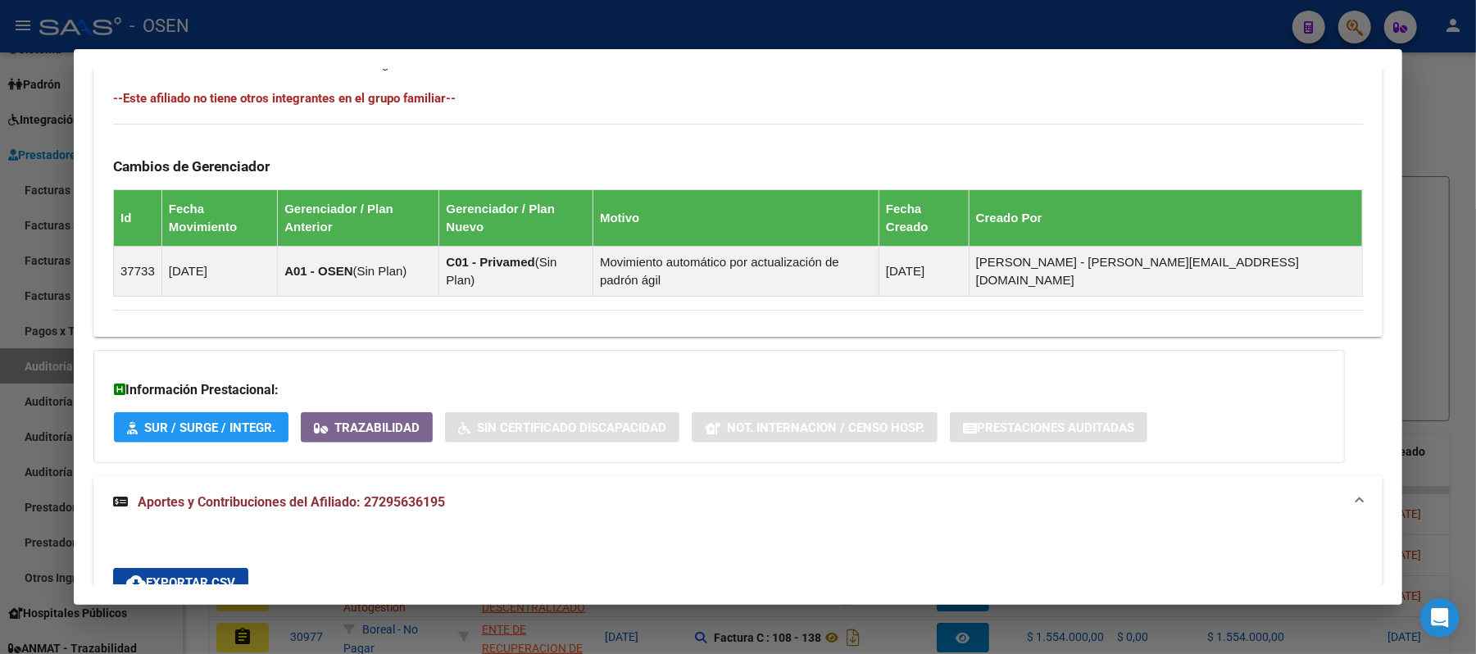
scroll to position [1202, 0]
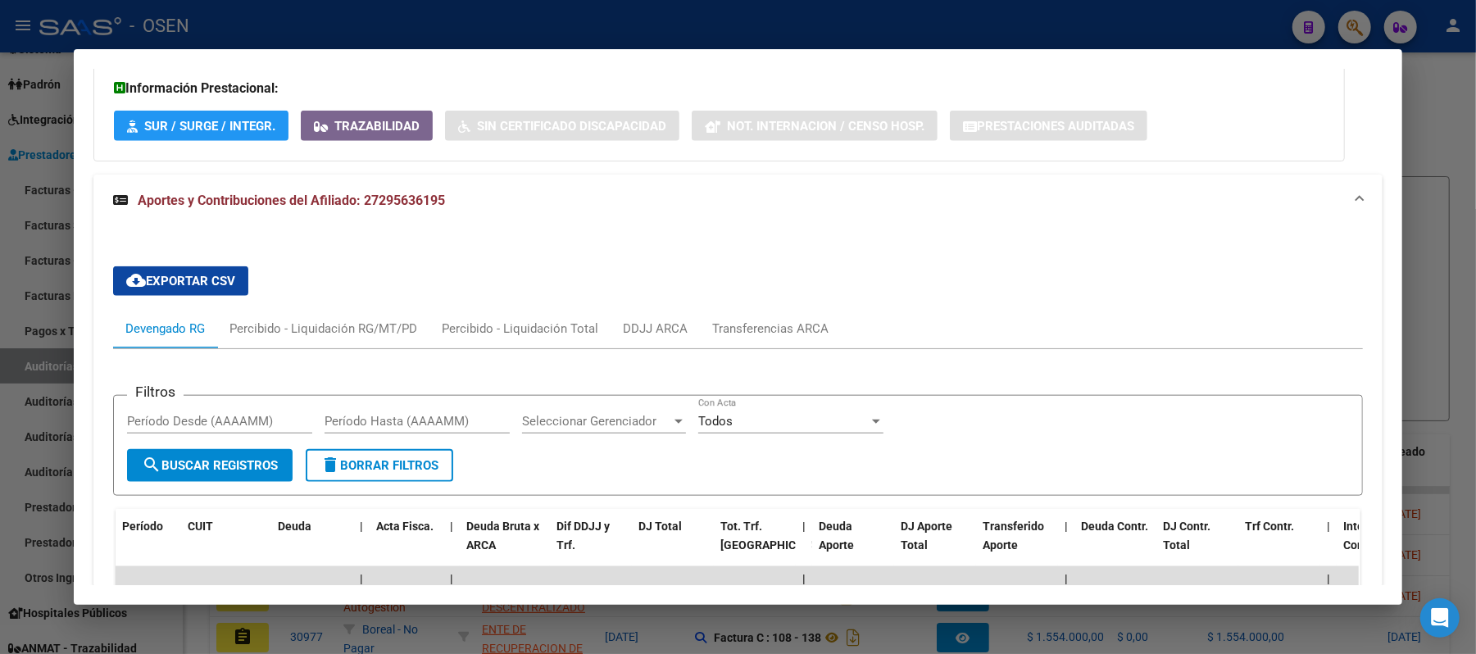
click at [538, 31] on div at bounding box center [738, 327] width 1476 height 654
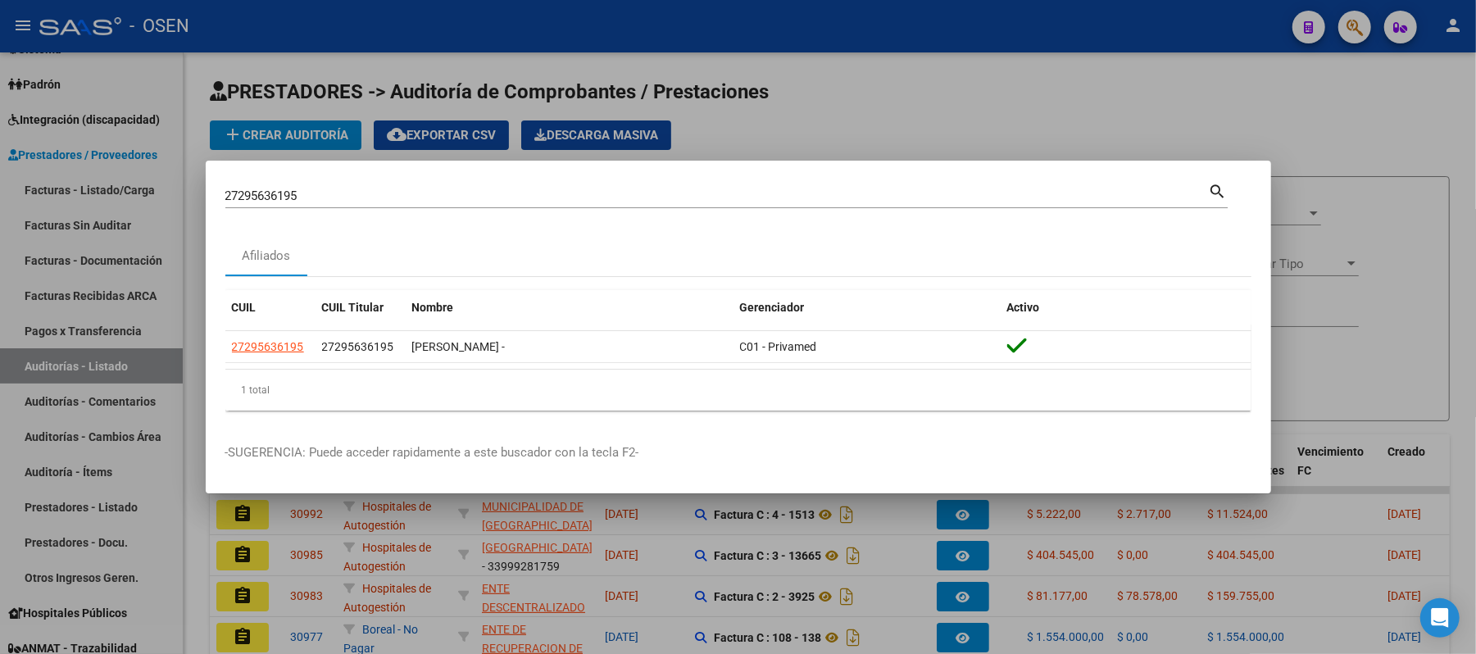
drag, startPoint x: 407, startPoint y: 198, endPoint x: 0, endPoint y: 1, distance: 452.0
click at [0, 92] on div "27295636195 Buscar (apellido, dni, cuil, nro traspaso, cuit, obra social) searc…" at bounding box center [738, 327] width 1476 height 654
paste input "80988990"
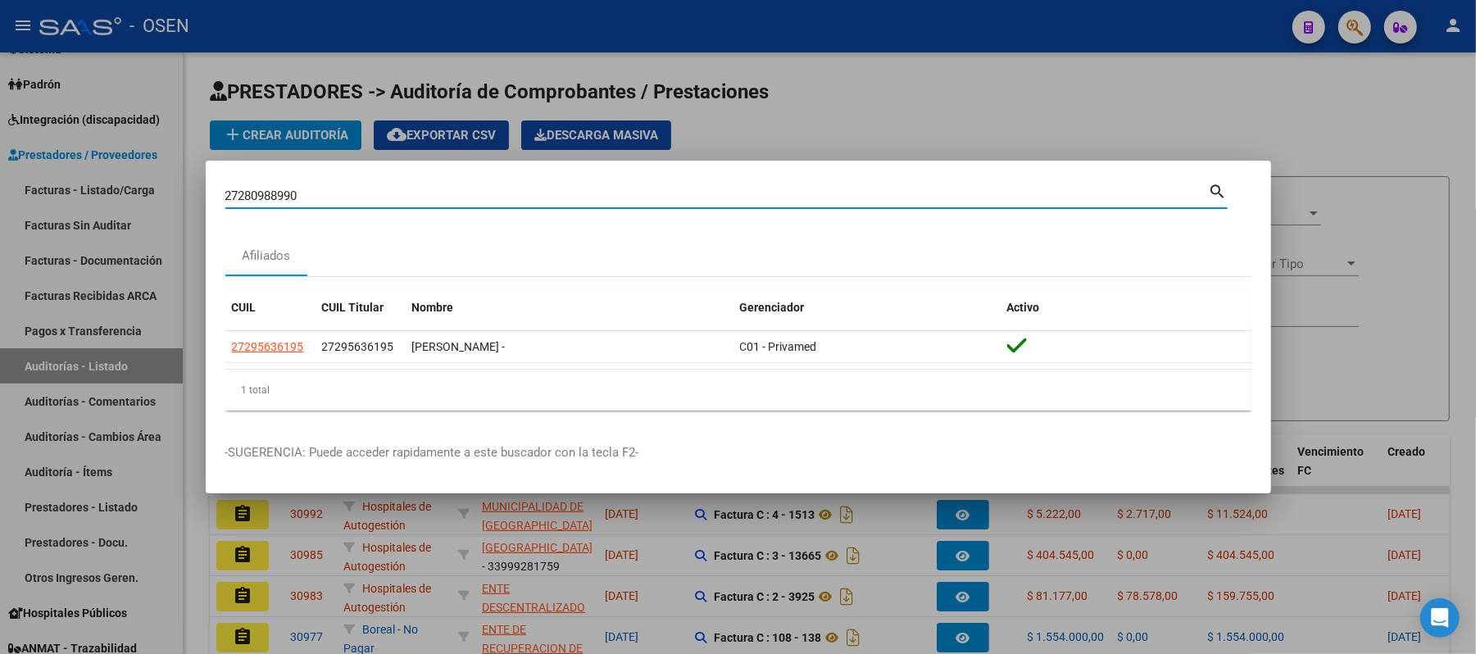
type input "27280988990"
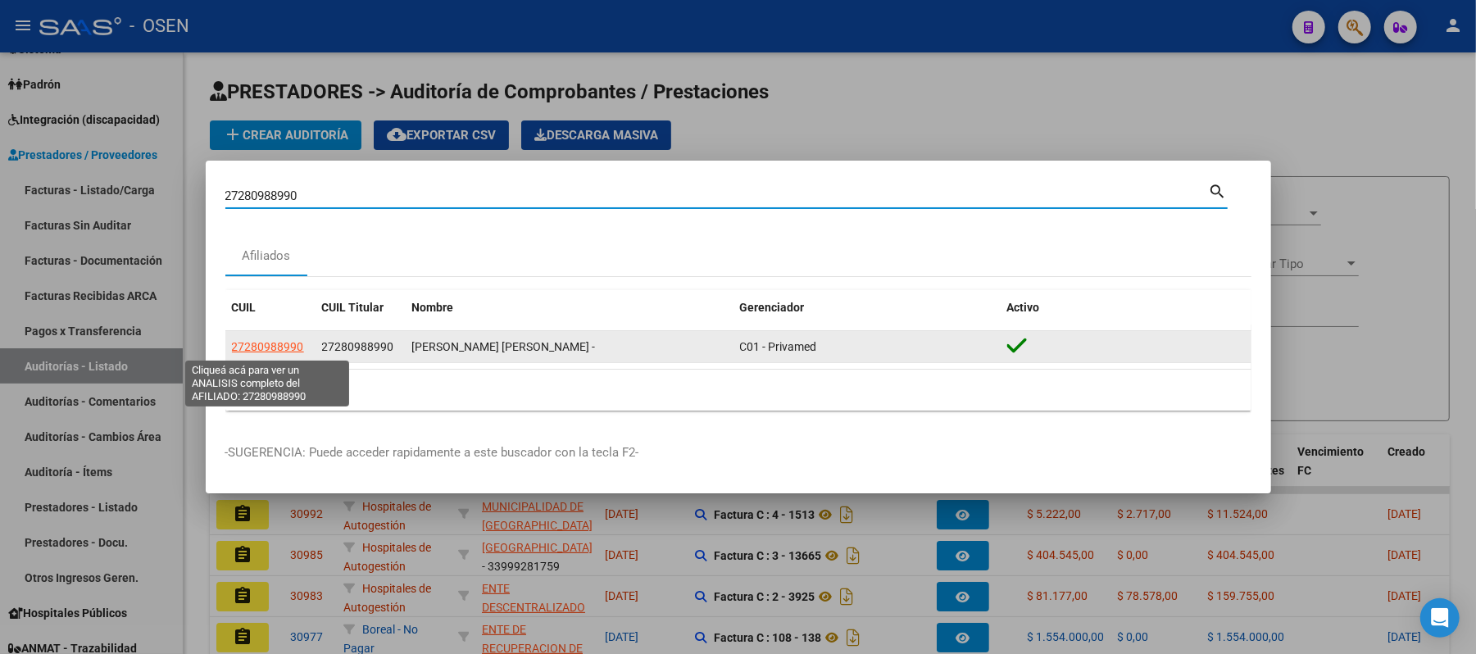
click at [299, 345] on span "27280988990" at bounding box center [268, 346] width 72 height 13
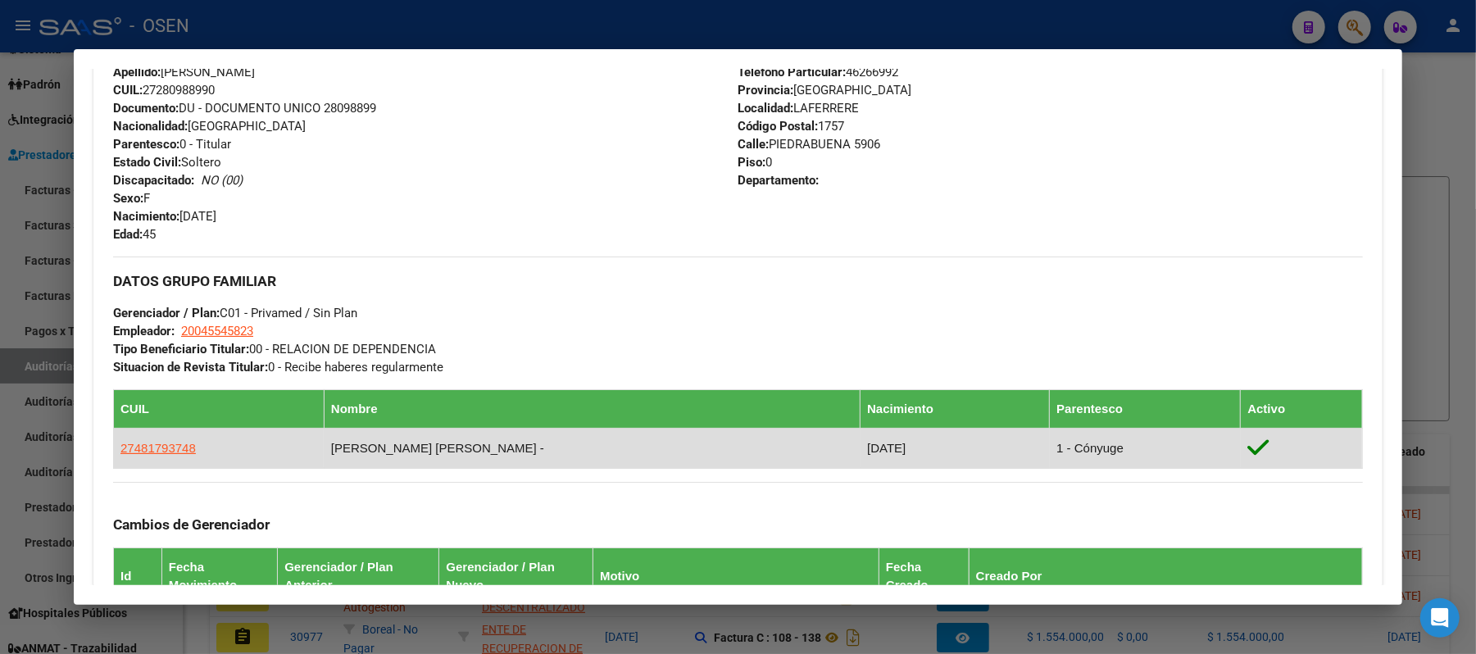
scroll to position [874, 0]
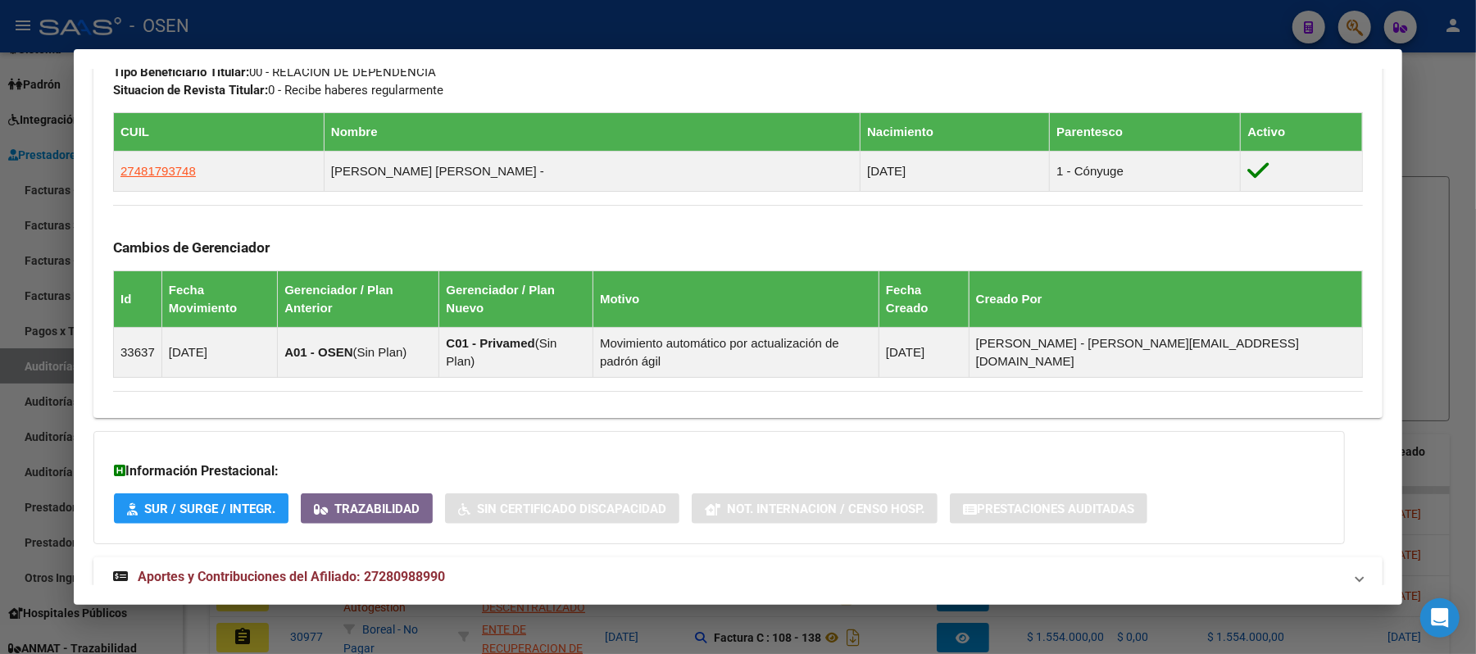
click at [820, 567] on mat-panel-title "Aportes y Contribuciones del Afiliado: 27280988990" at bounding box center [728, 577] width 1230 height 20
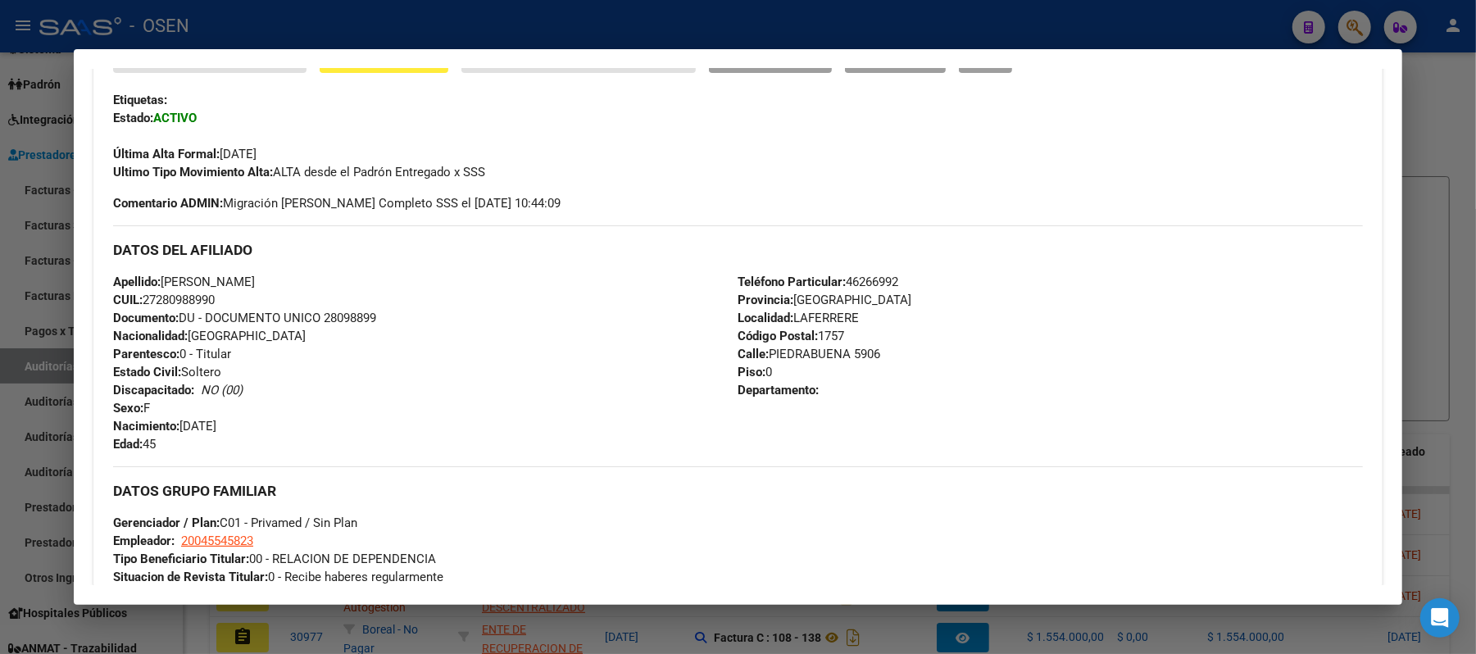
scroll to position [0, 0]
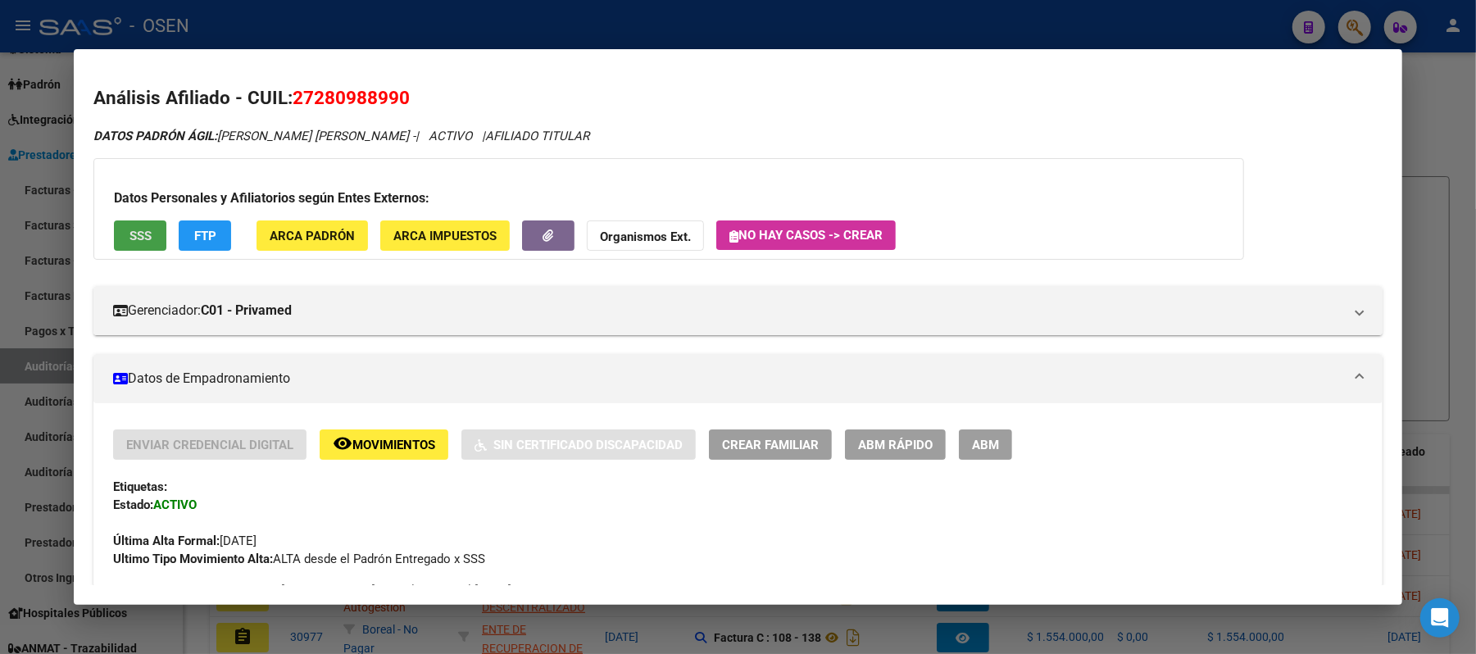
click at [116, 243] on button "SSS" at bounding box center [140, 235] width 52 height 30
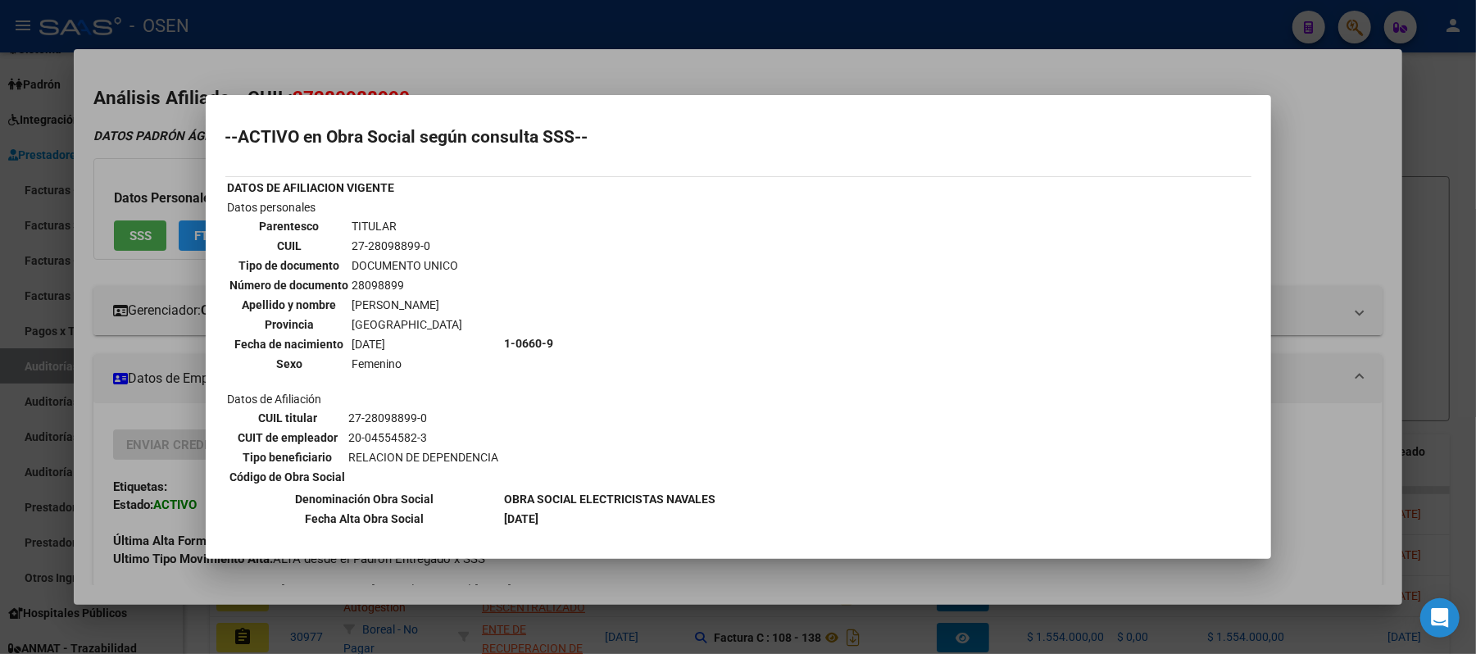
click at [541, 74] on div at bounding box center [738, 327] width 1476 height 654
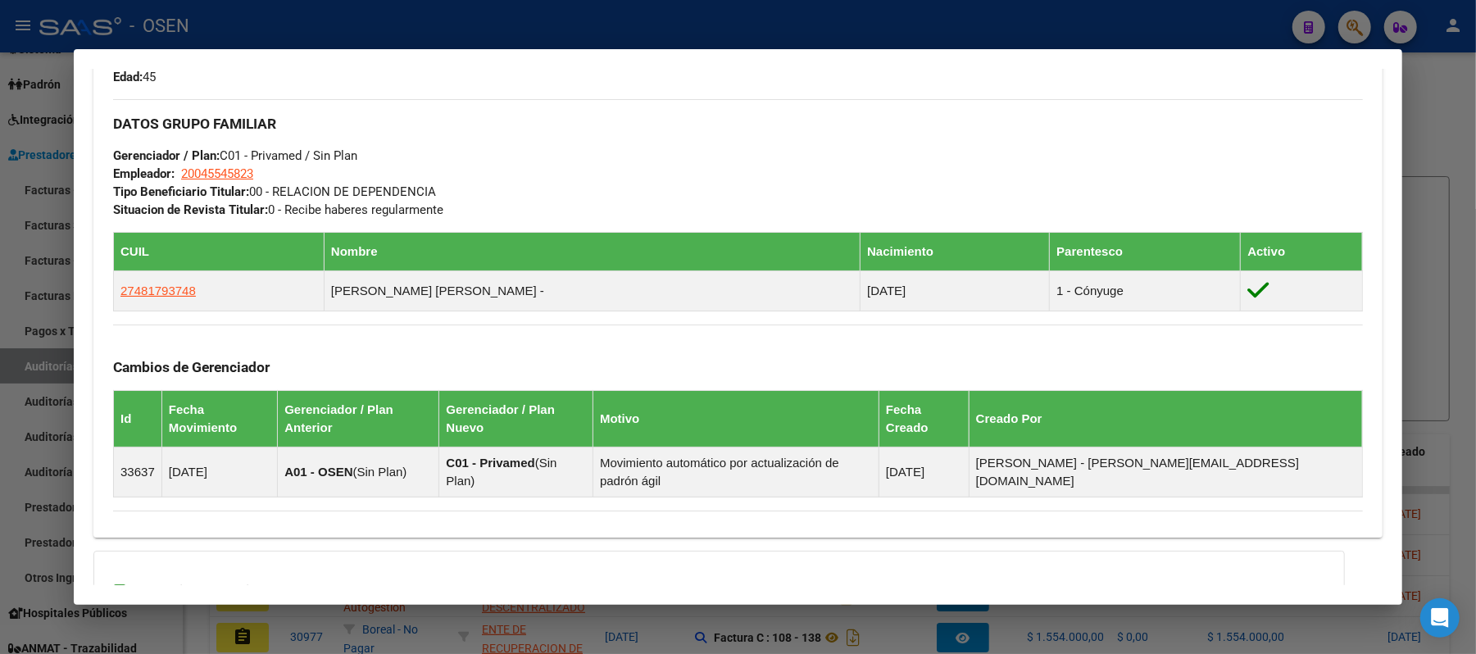
scroll to position [715, 0]
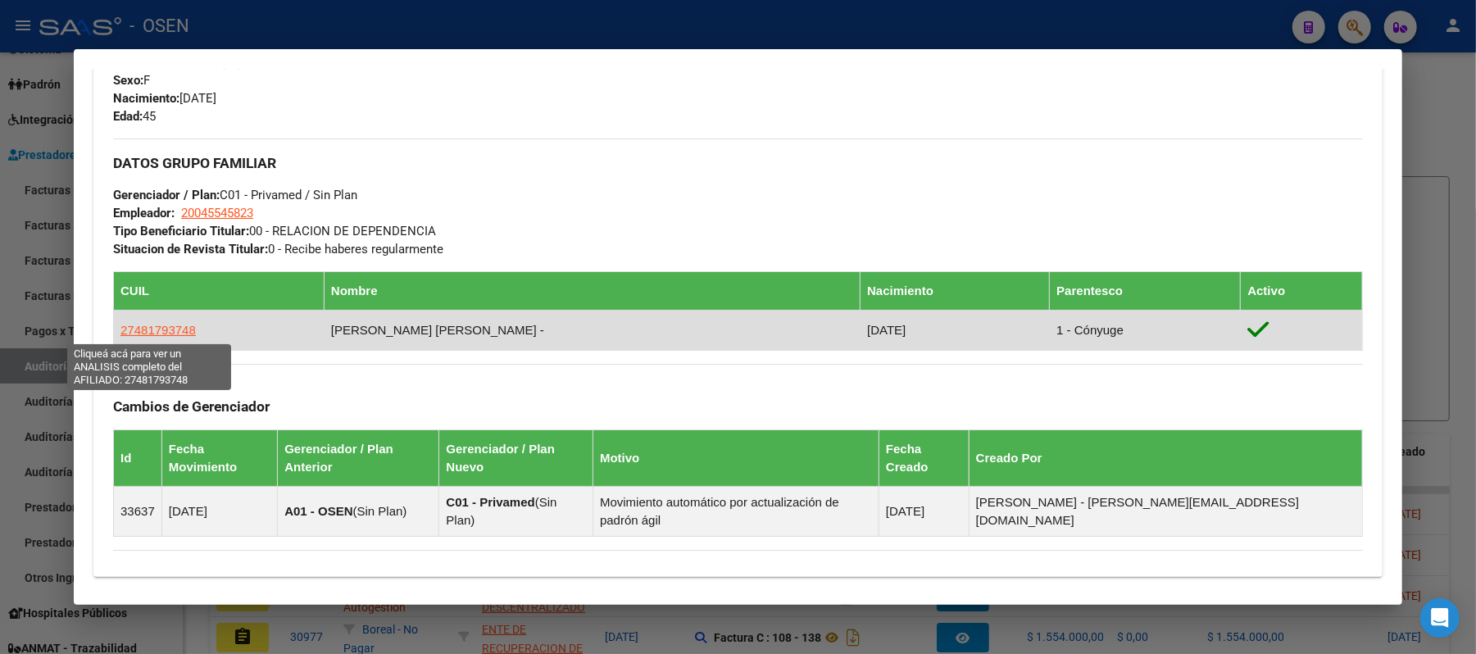
click at [172, 329] on span "27481793748" at bounding box center [157, 330] width 75 height 14
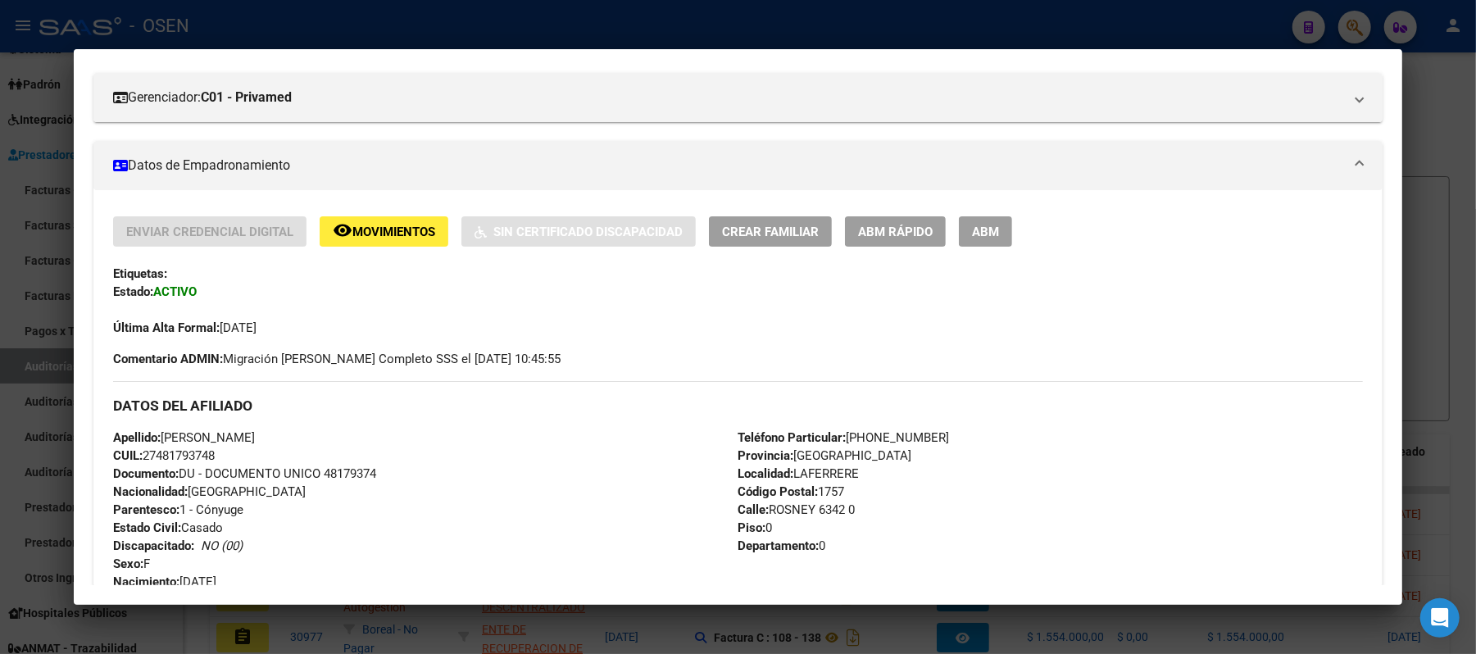
scroll to position [0, 0]
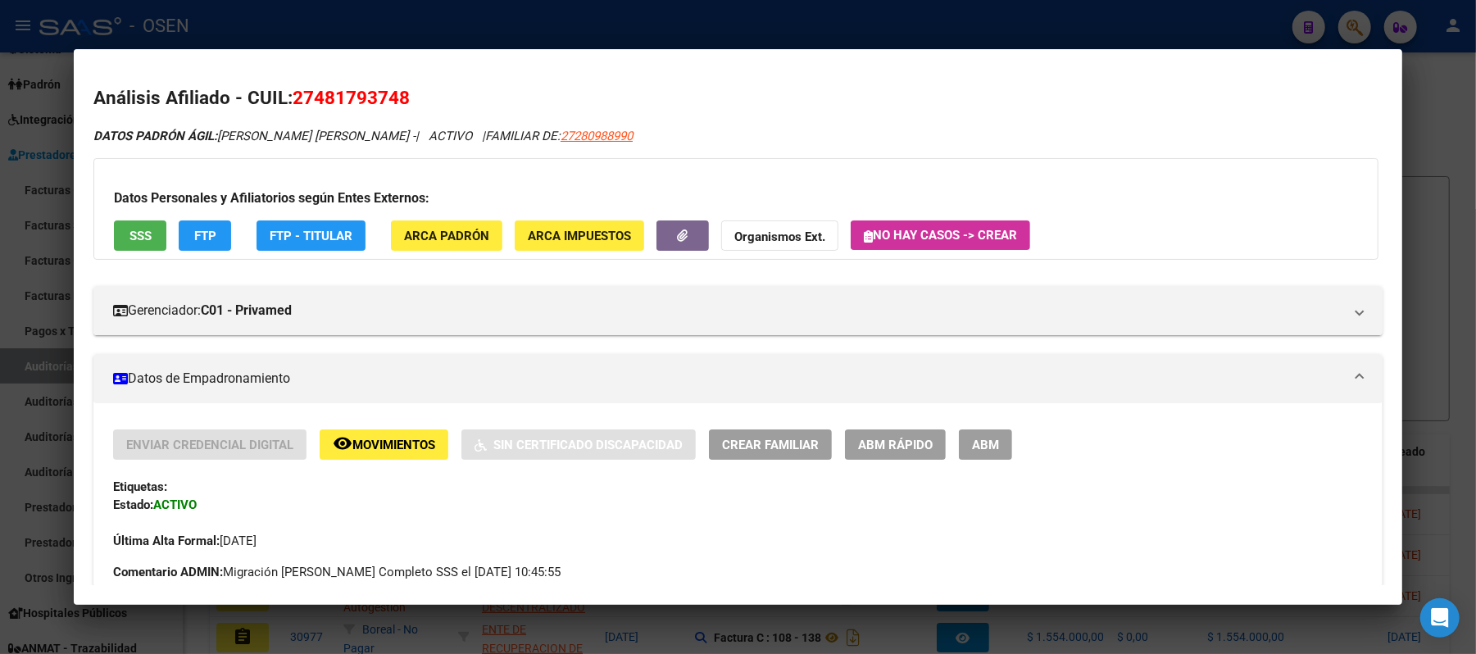
click at [120, 239] on button "SSS" at bounding box center [140, 235] width 52 height 30
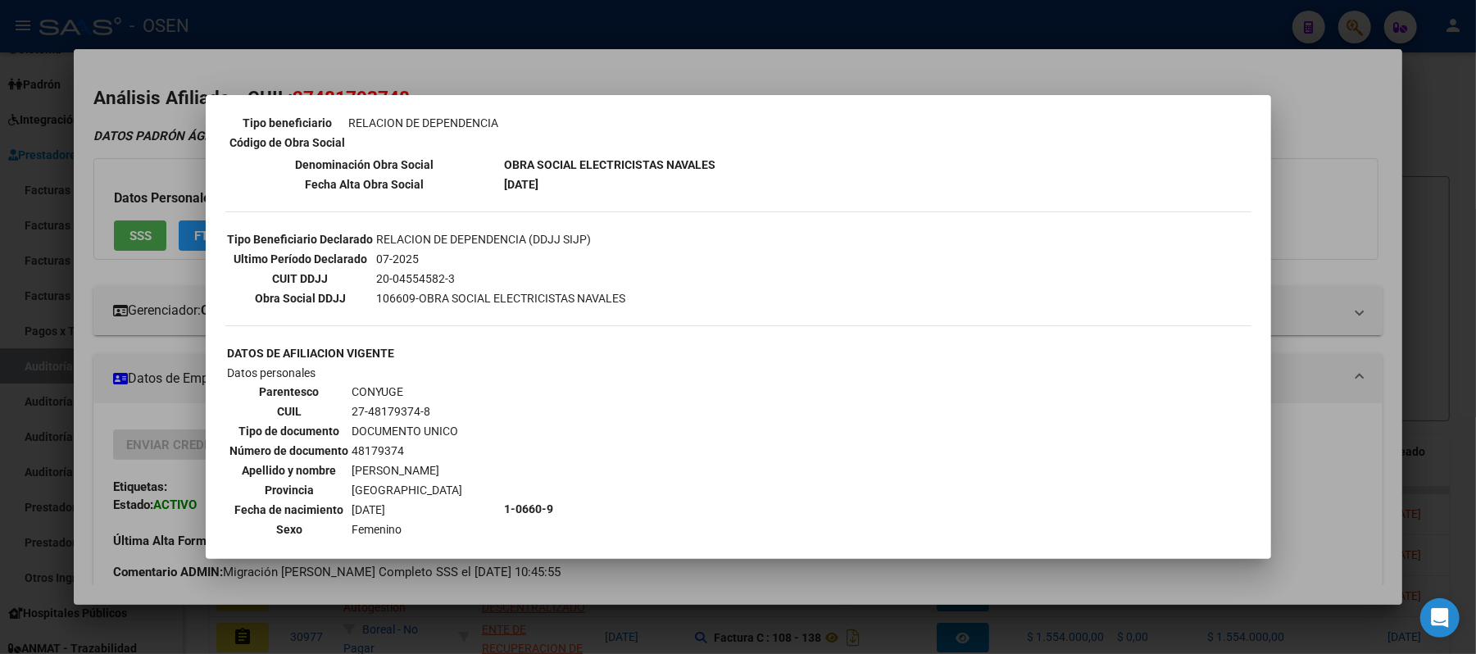
scroll to position [500, 0]
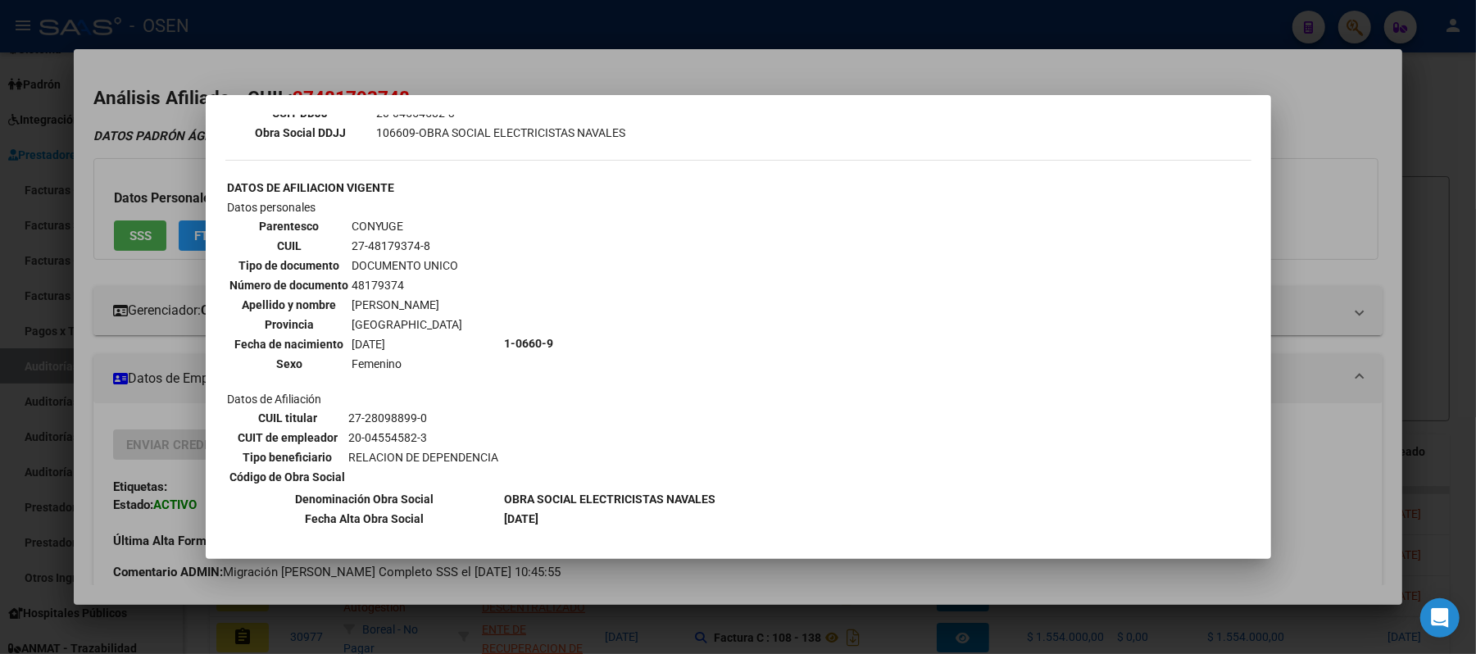
click at [1362, 440] on div at bounding box center [738, 327] width 1476 height 654
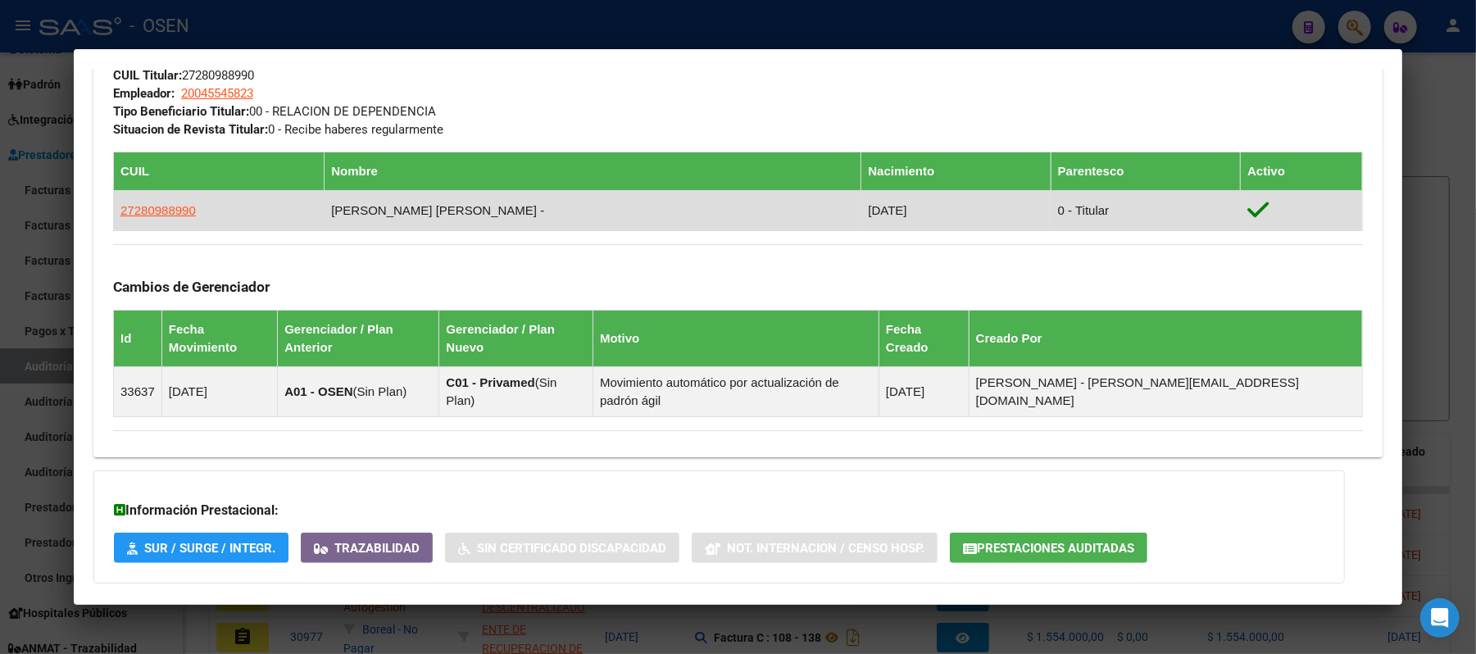
scroll to position [928, 0]
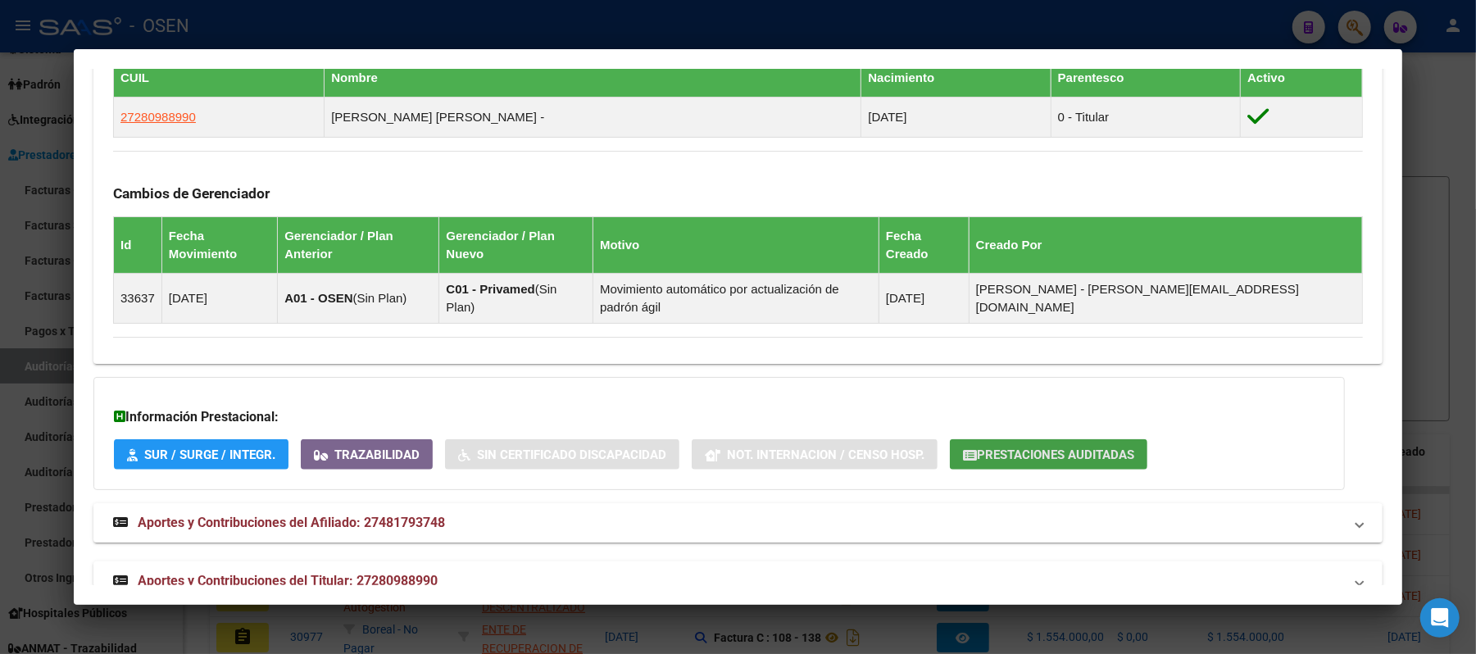
click at [1057, 448] on span "Prestaciones Auditadas" at bounding box center [1055, 455] width 157 height 15
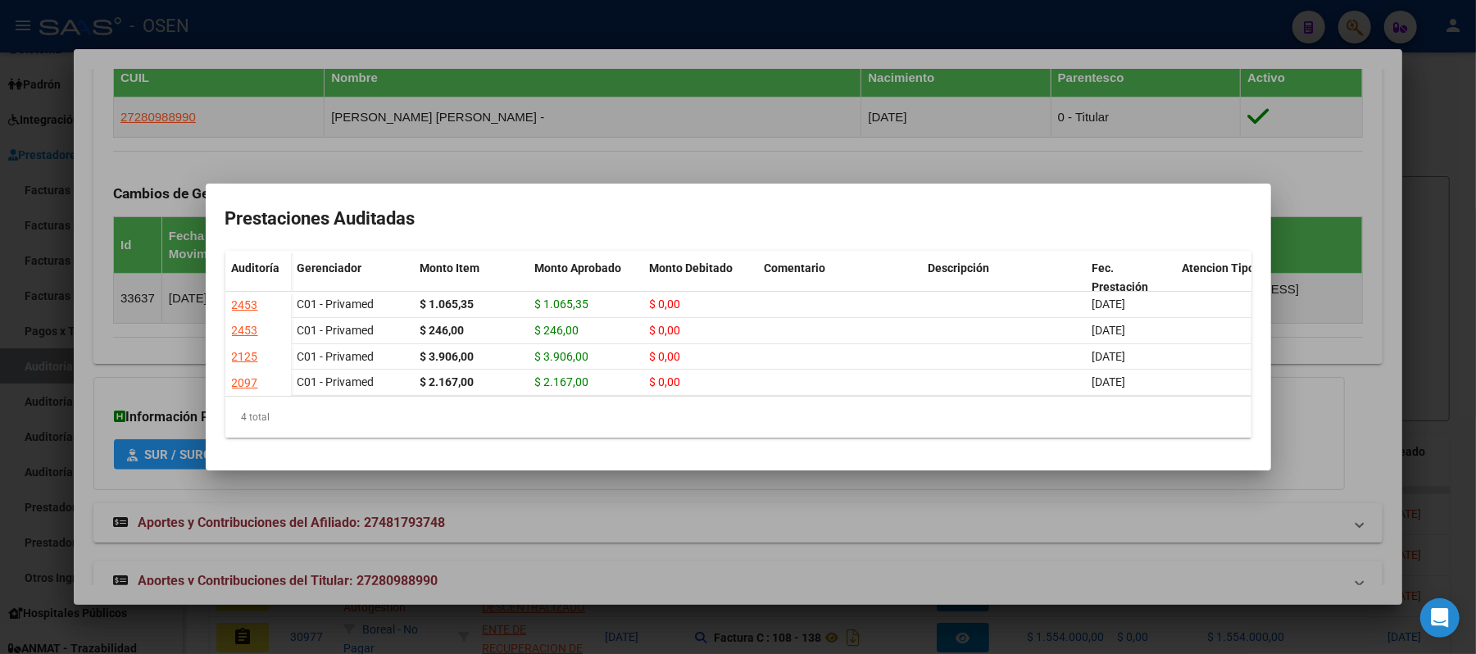
click at [559, 134] on div at bounding box center [738, 327] width 1476 height 654
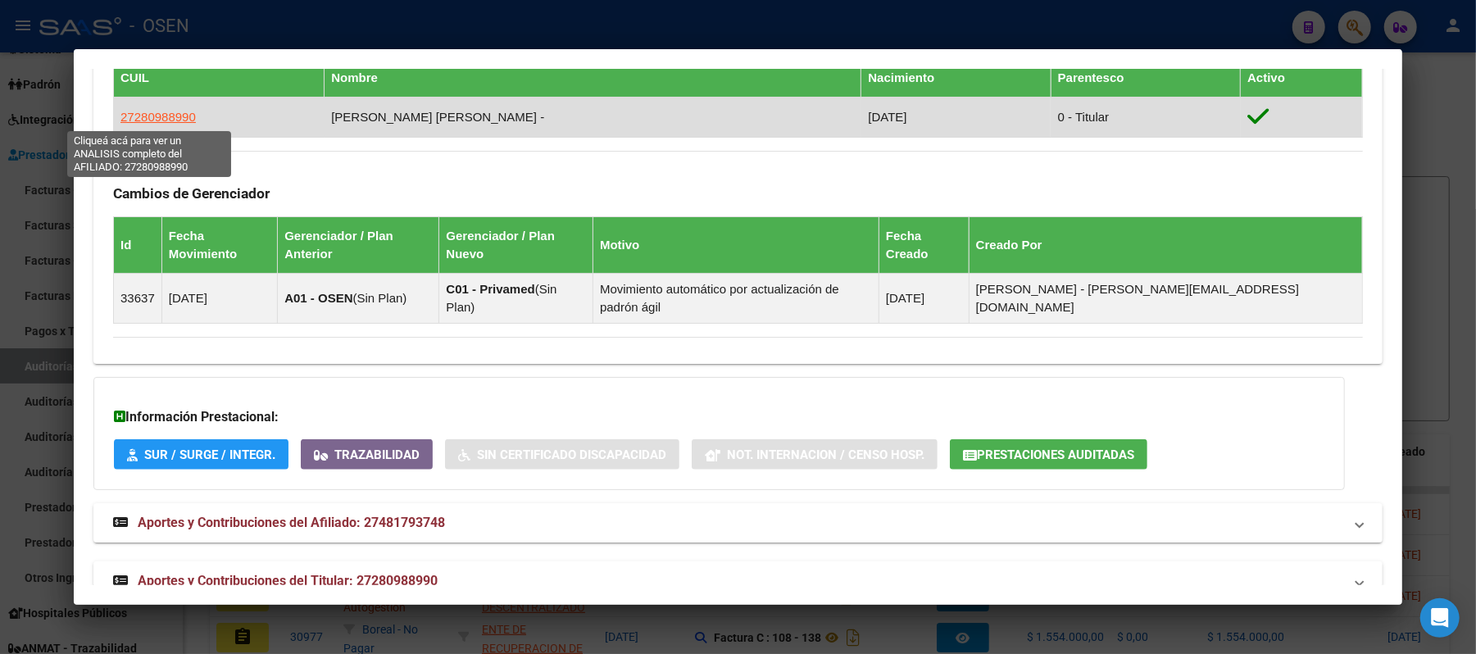
click at [136, 116] on span "27280988990" at bounding box center [157, 117] width 75 height 14
type textarea "27280988990"
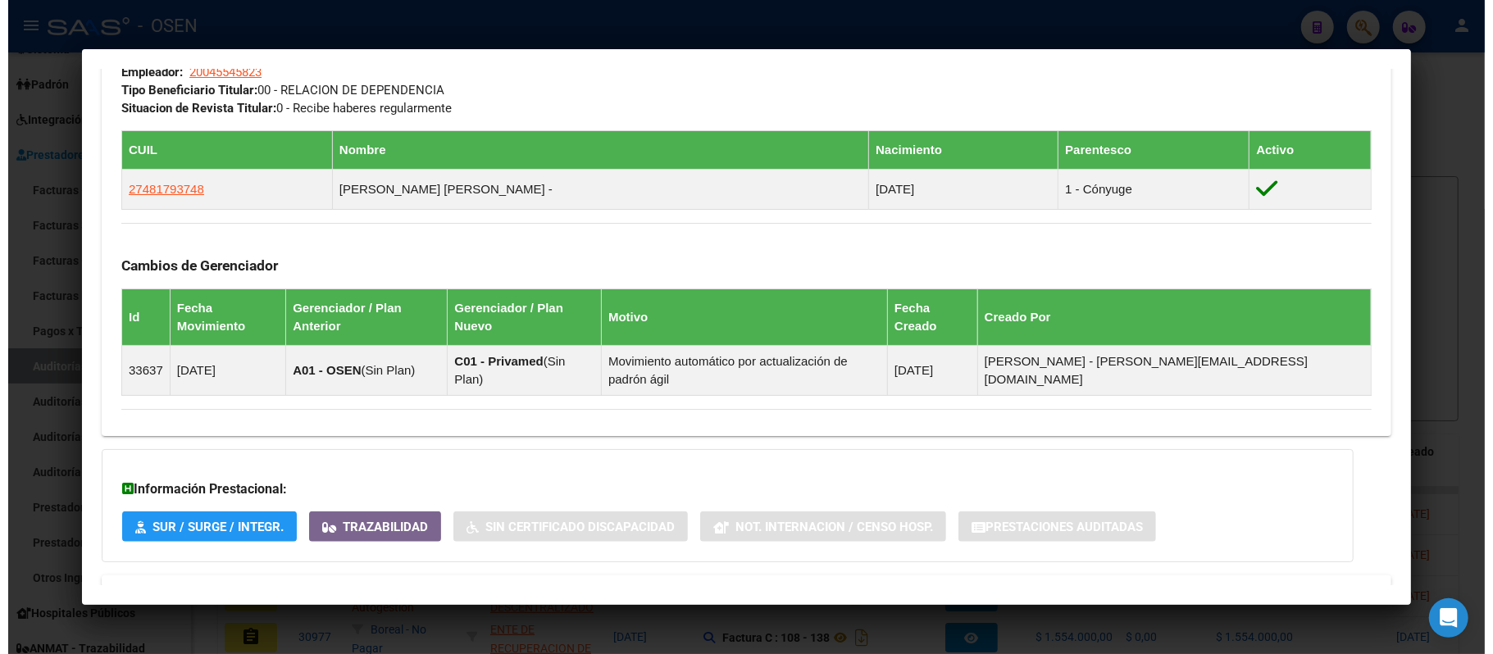
scroll to position [874, 0]
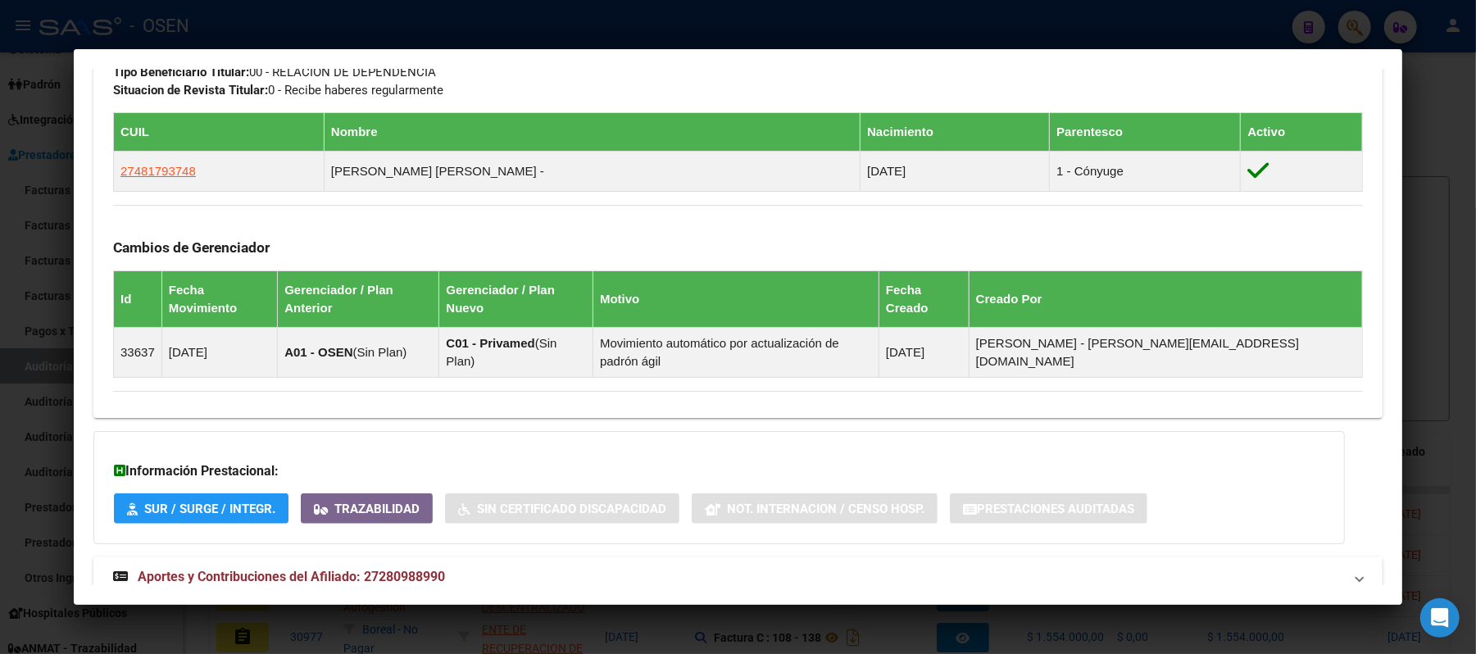
click at [718, 14] on div at bounding box center [738, 327] width 1476 height 654
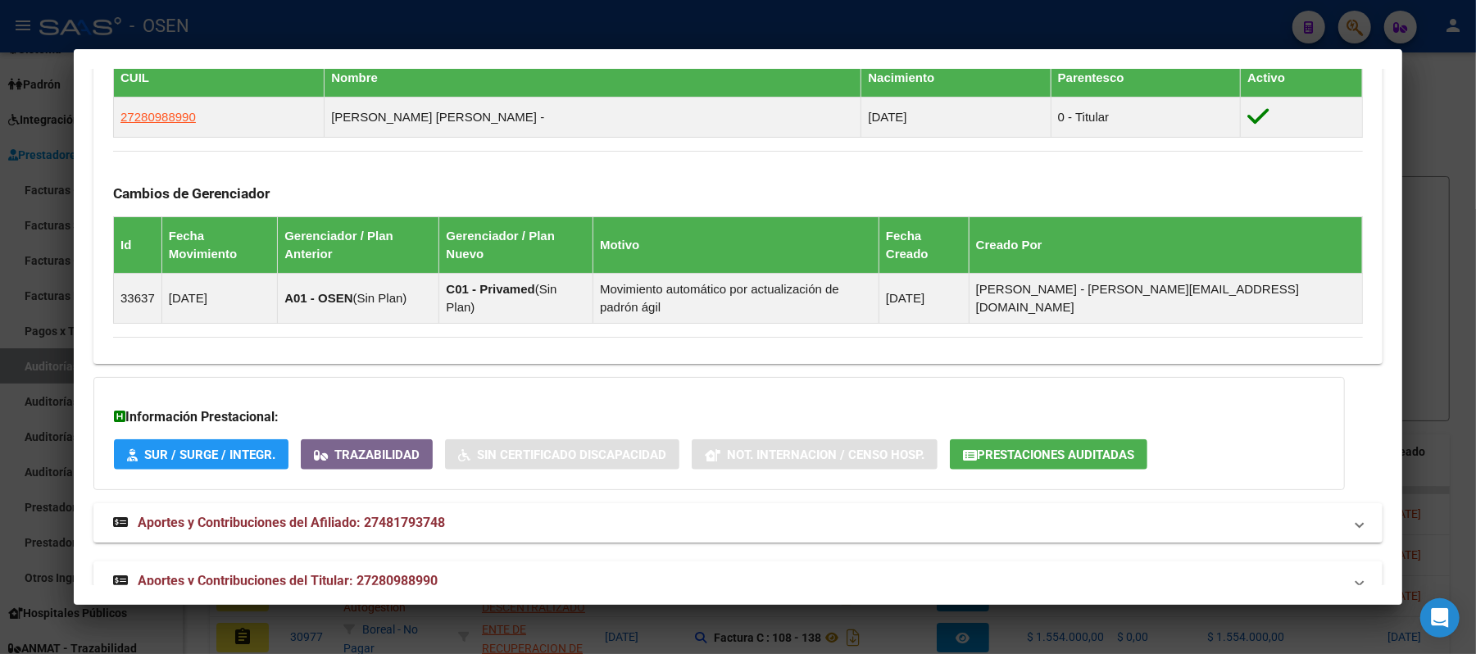
click at [684, 21] on div at bounding box center [738, 327] width 1476 height 654
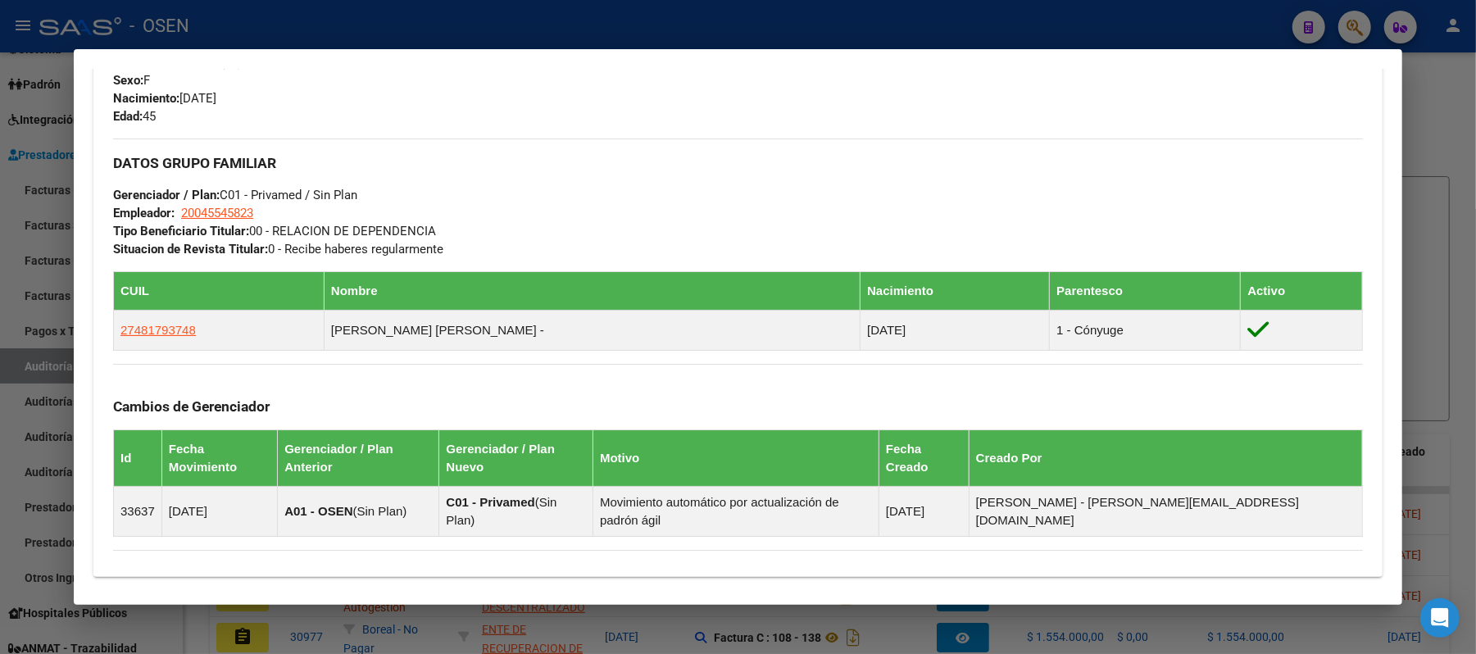
click at [544, 23] on div at bounding box center [738, 327] width 1476 height 654
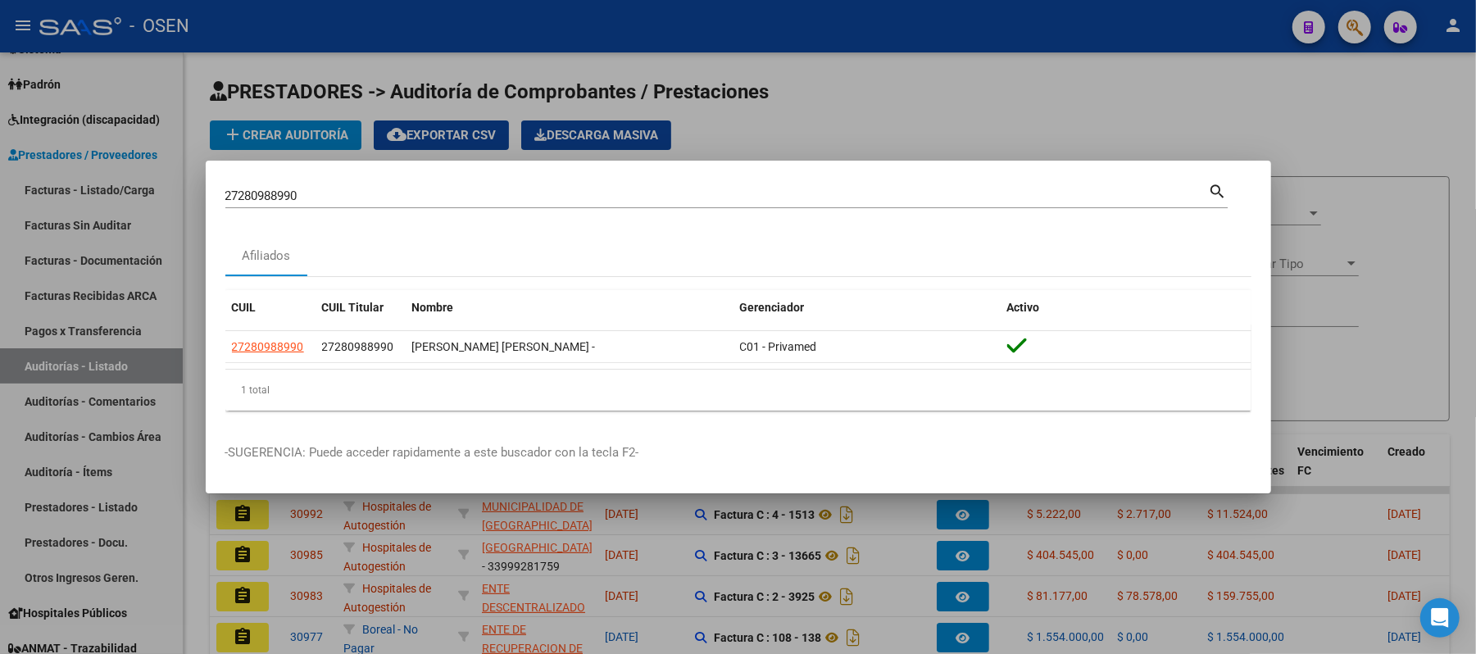
click at [870, 46] on div at bounding box center [738, 327] width 1476 height 654
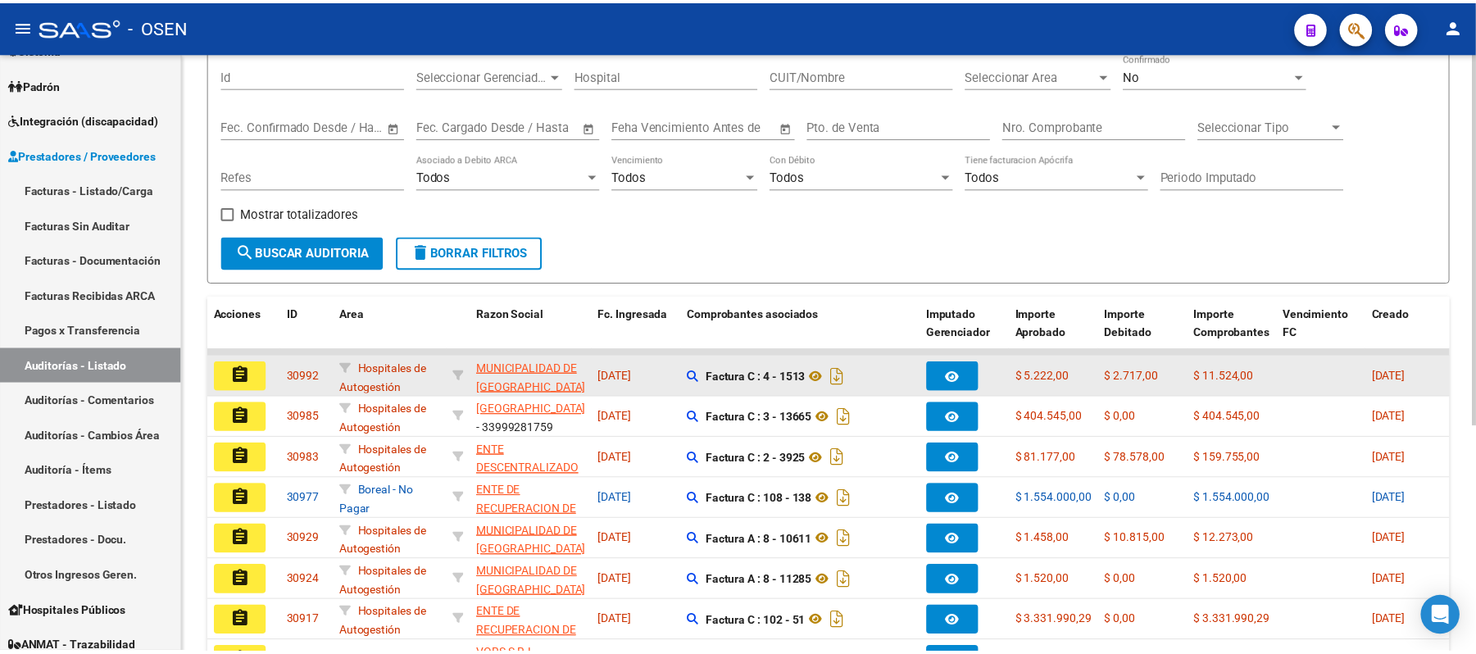
scroll to position [328, 0]
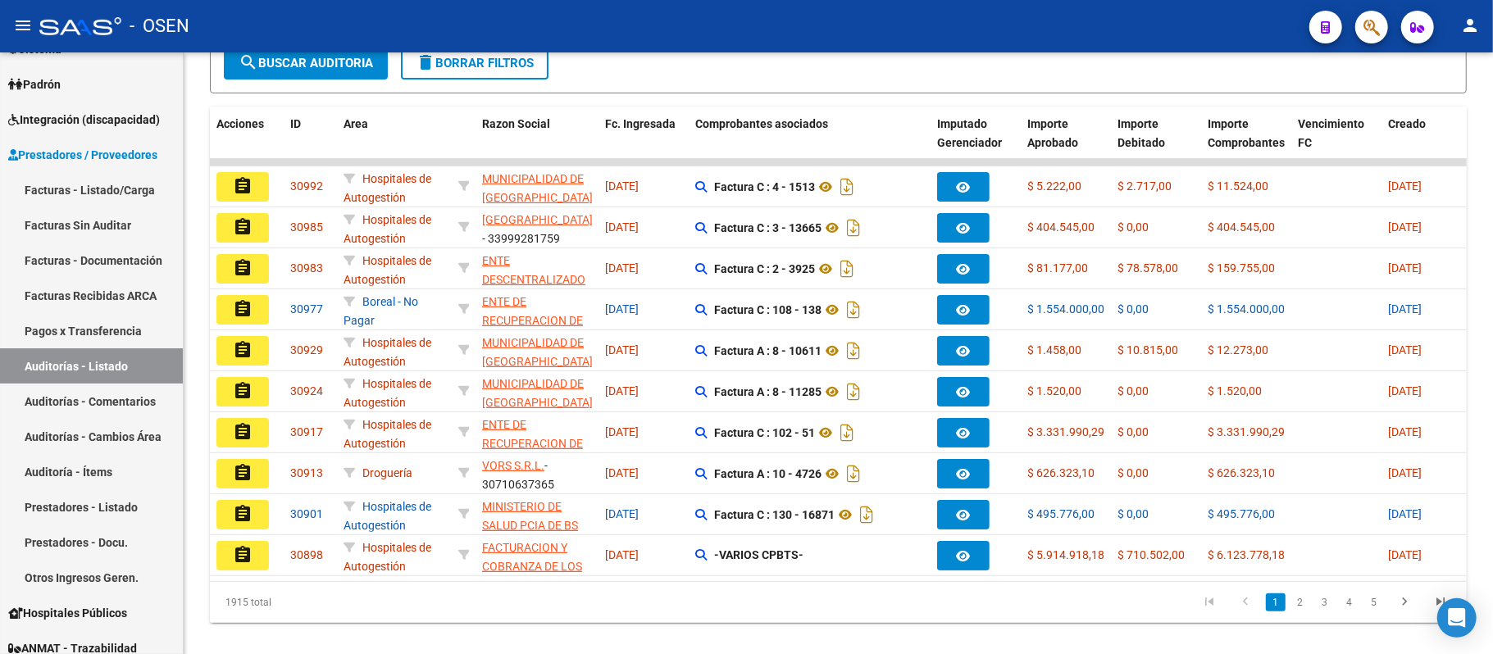
click at [1377, 20] on icon "button" at bounding box center [1371, 27] width 16 height 19
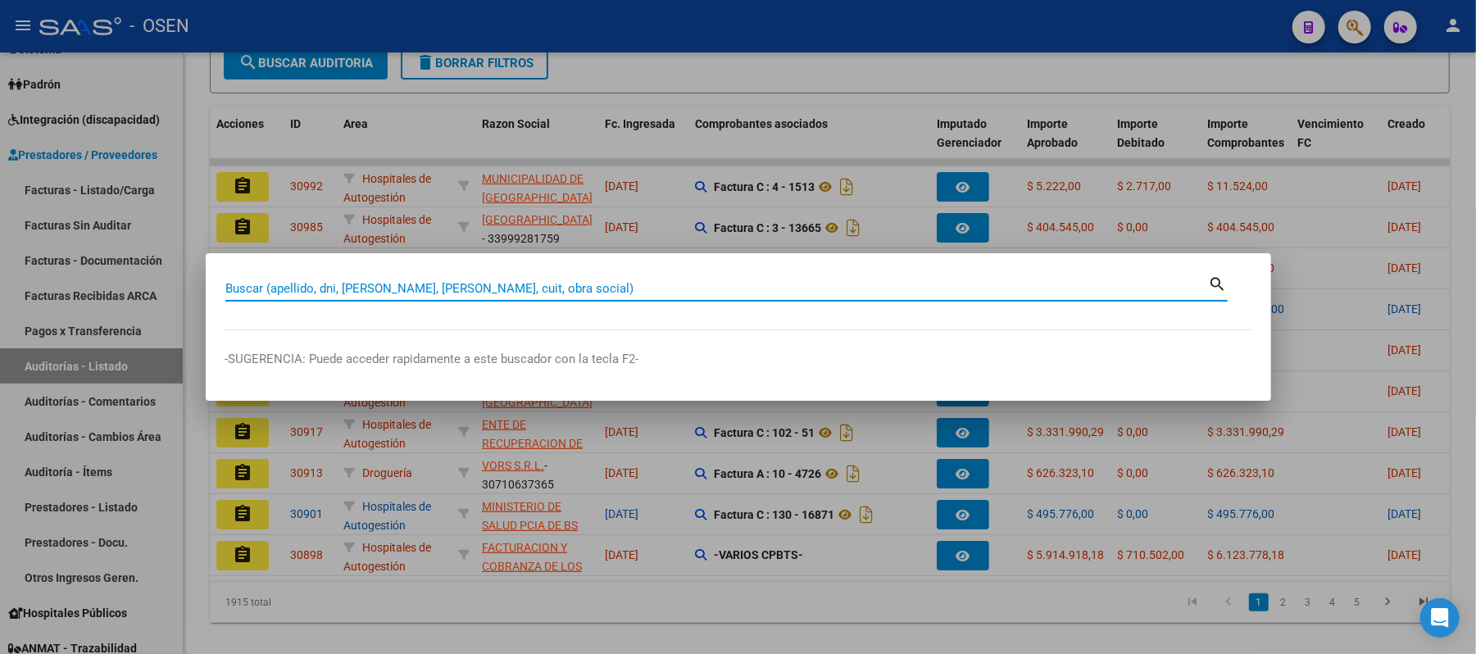
paste input "27272881753"
type input "27272881753"
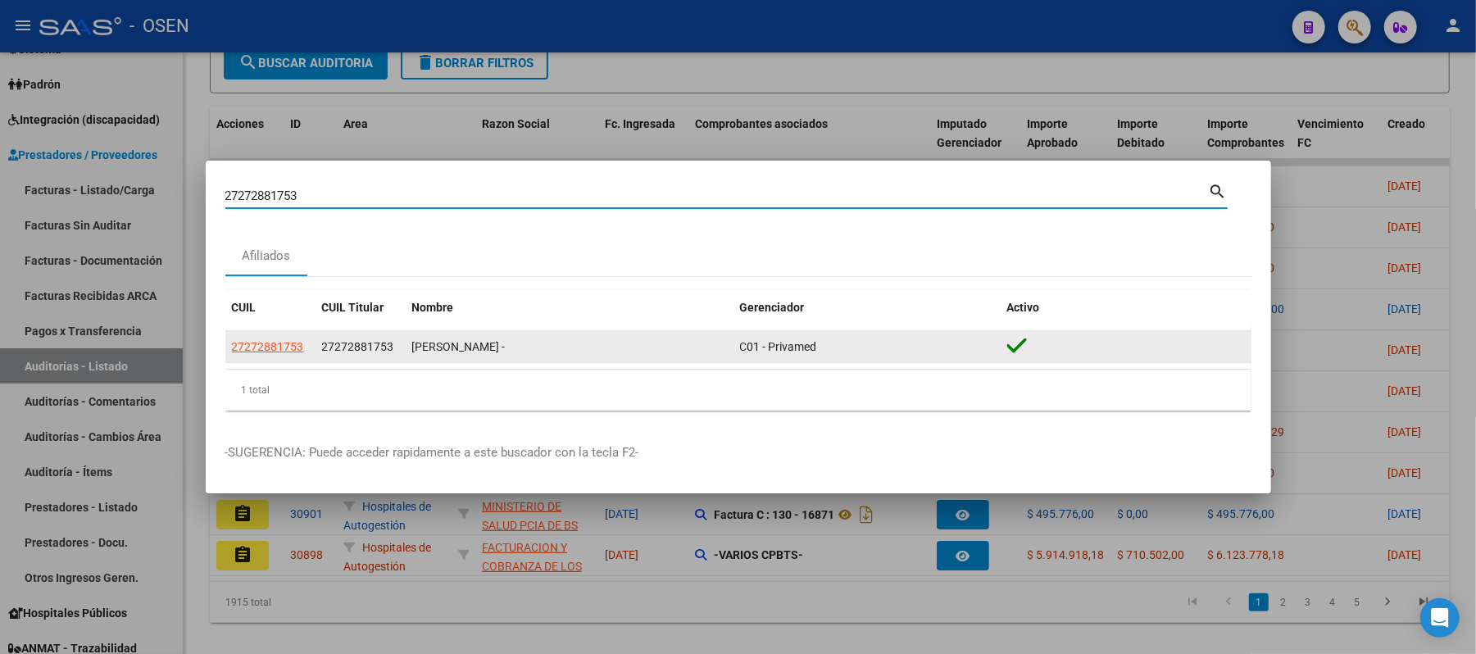
click at [284, 344] on span "27272881753" at bounding box center [268, 346] width 72 height 13
type textarea "27272881753"
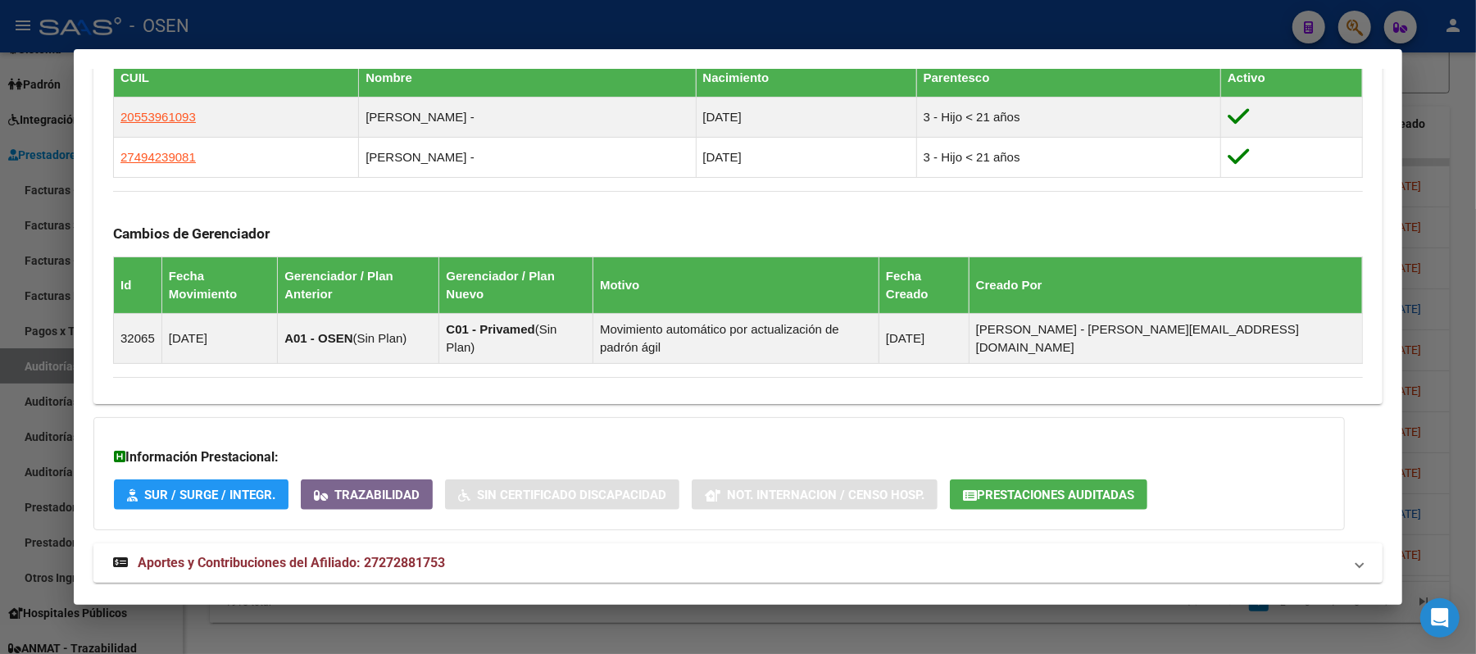
click at [752, 548] on mat-expansion-panel-header "Aportes y Contribuciones del Afiliado: 27272881753" at bounding box center [737, 562] width 1289 height 39
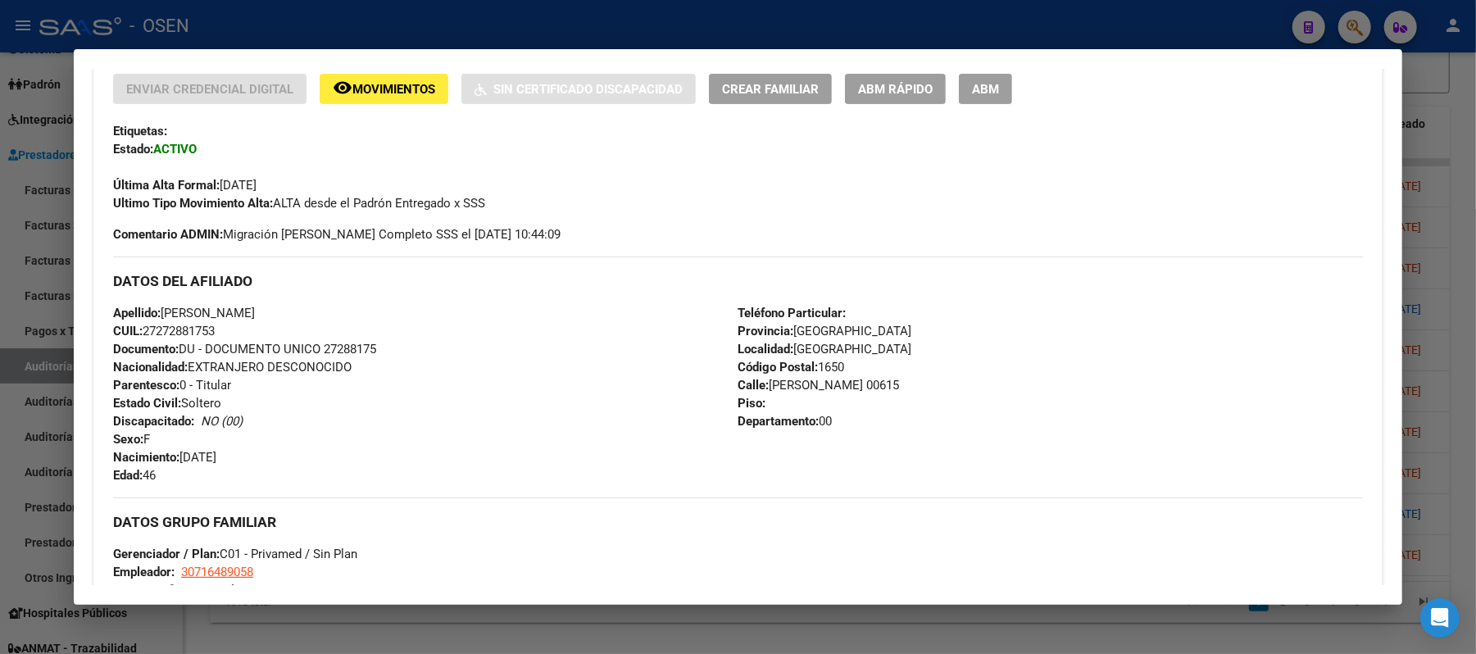
scroll to position [0, 0]
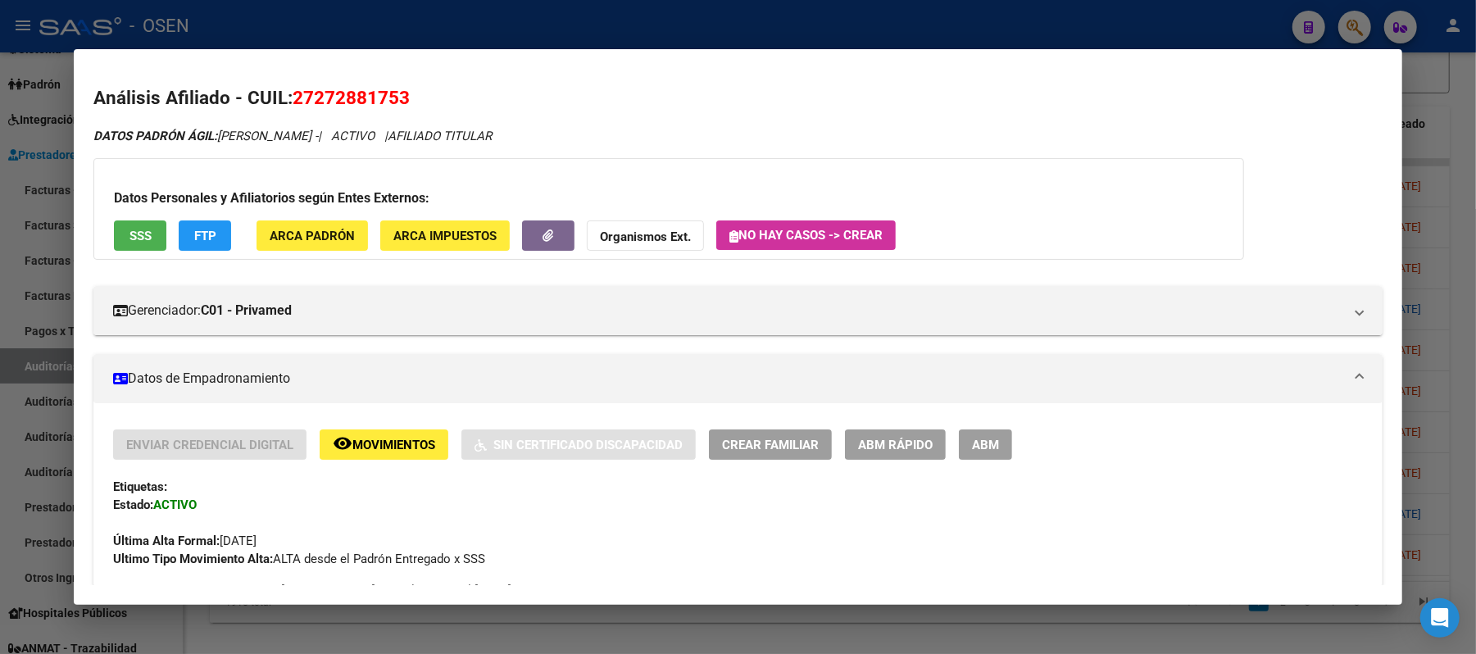
click at [133, 239] on span "SSS" at bounding box center [141, 236] width 22 height 15
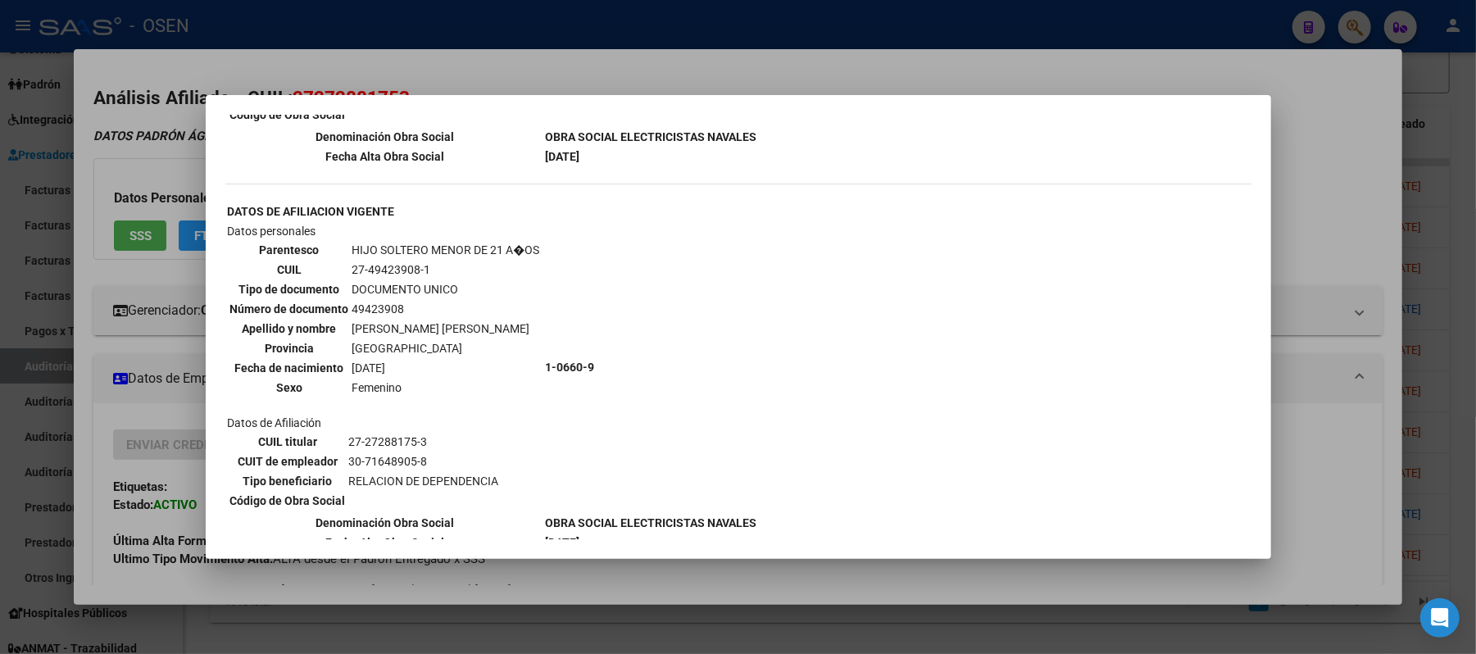
scroll to position [949, 0]
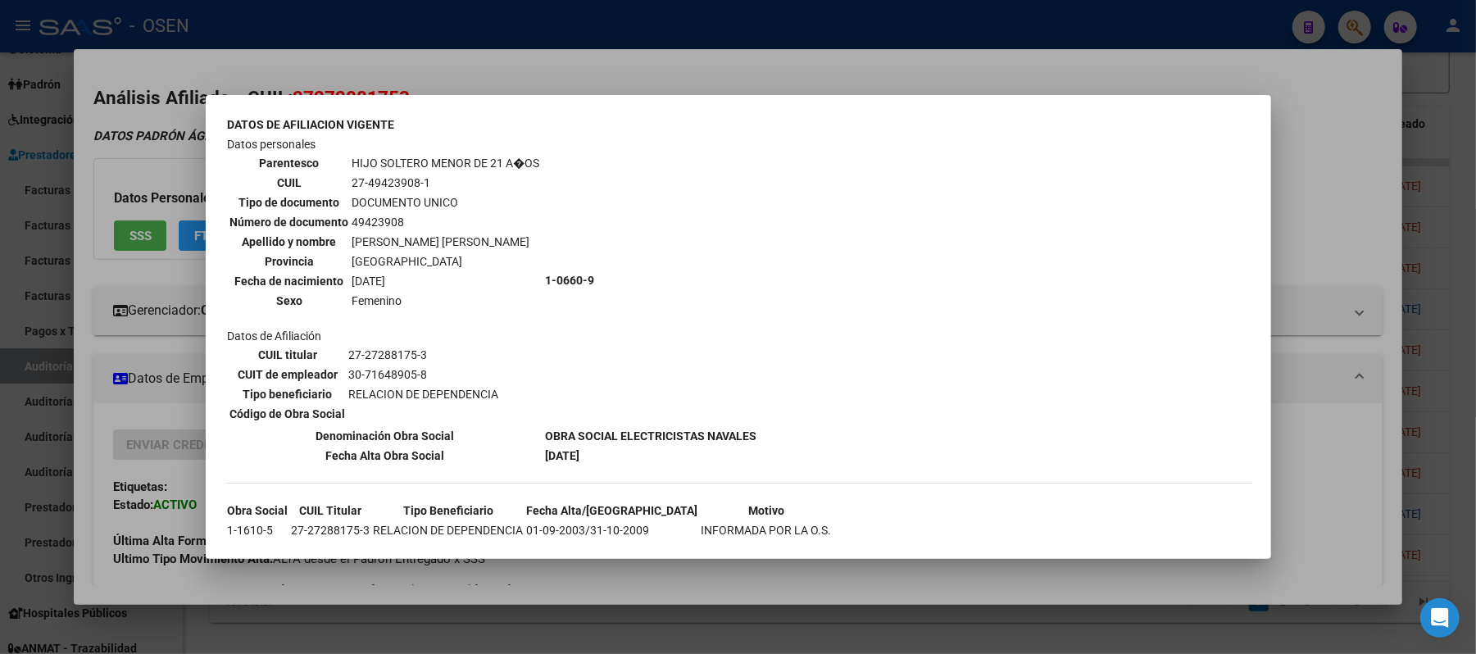
click at [525, 61] on div at bounding box center [738, 327] width 1476 height 654
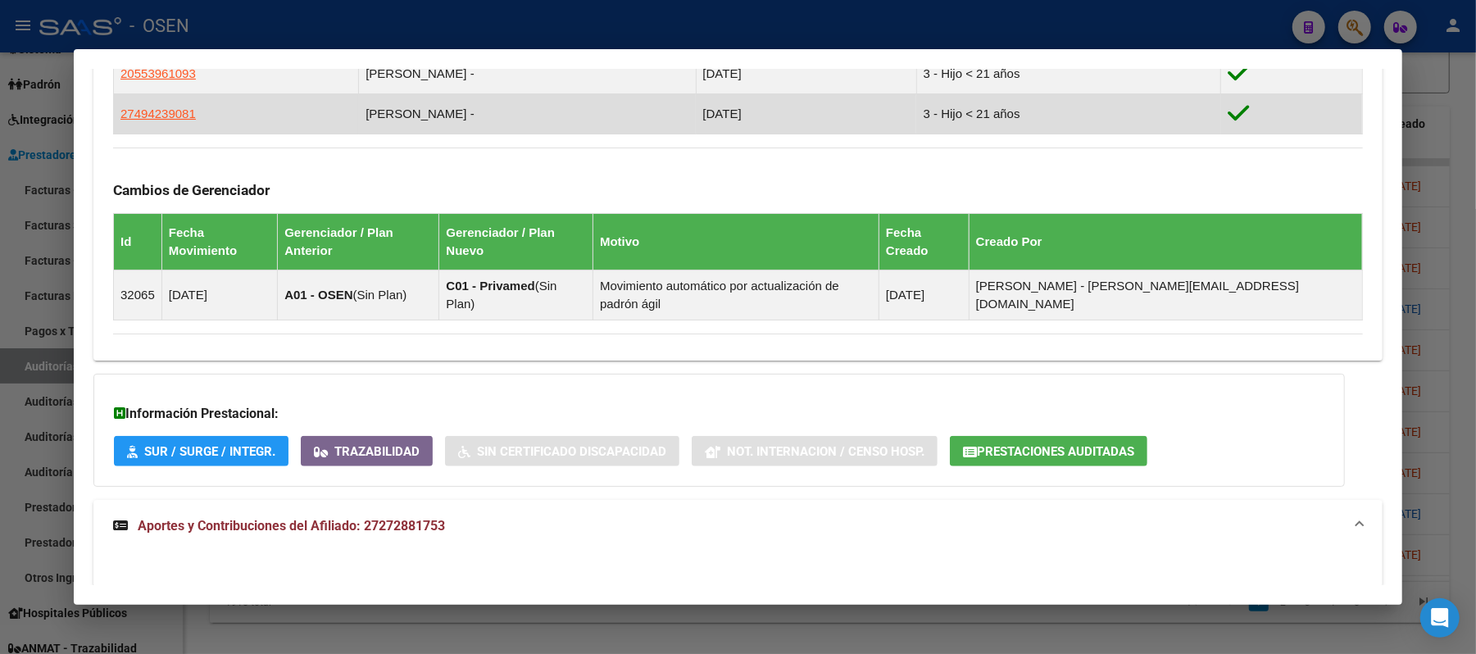
scroll to position [656, 0]
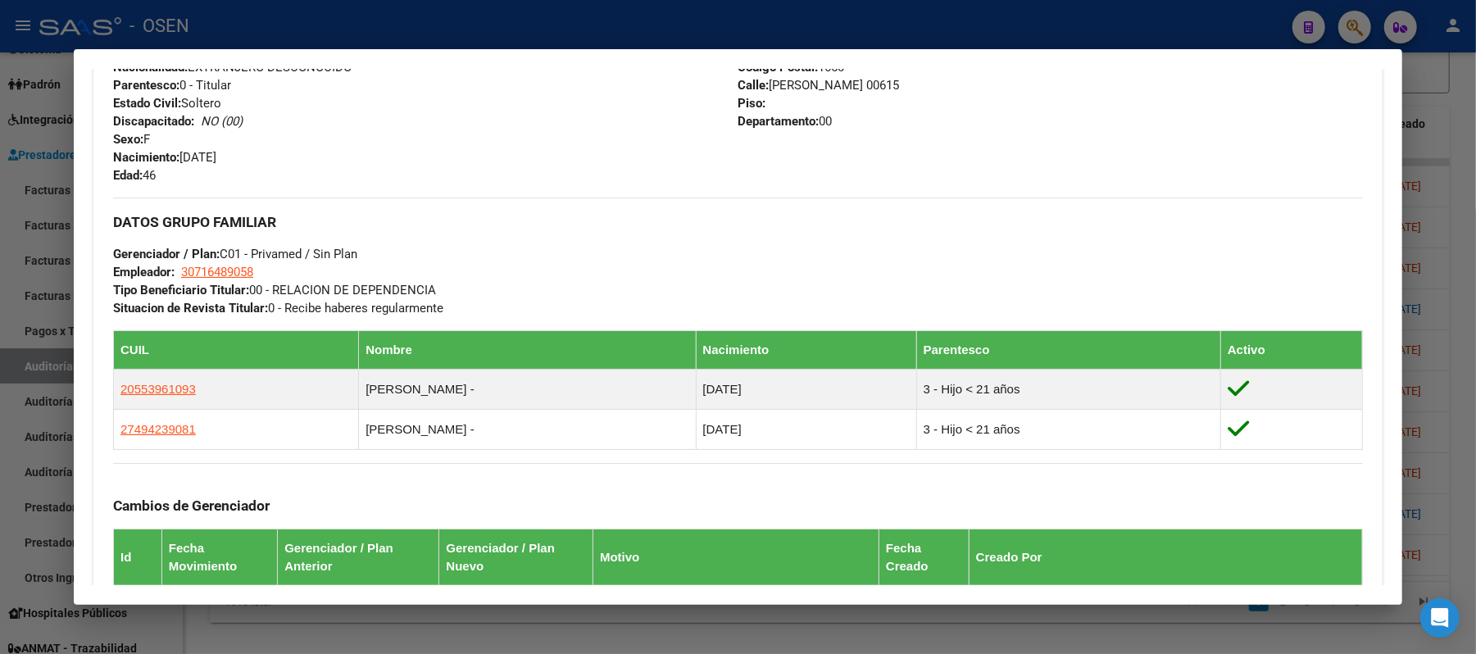
click at [525, 28] on div at bounding box center [738, 327] width 1476 height 654
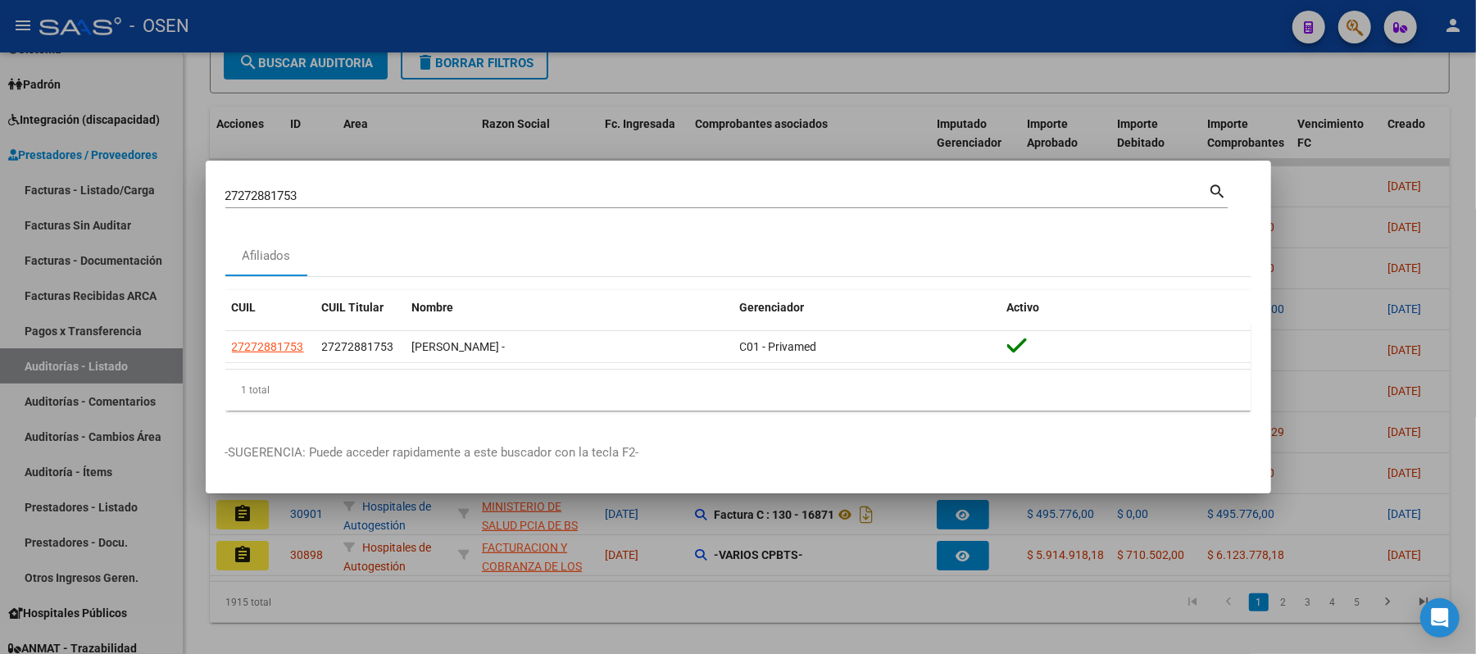
drag, startPoint x: 610, startPoint y: 193, endPoint x: 0, endPoint y: 1, distance: 639.5
click at [0, 108] on div "27272881753 Buscar (apellido, dni, cuil, nro traspaso, cuit, obra social) searc…" at bounding box center [738, 327] width 1476 height 654
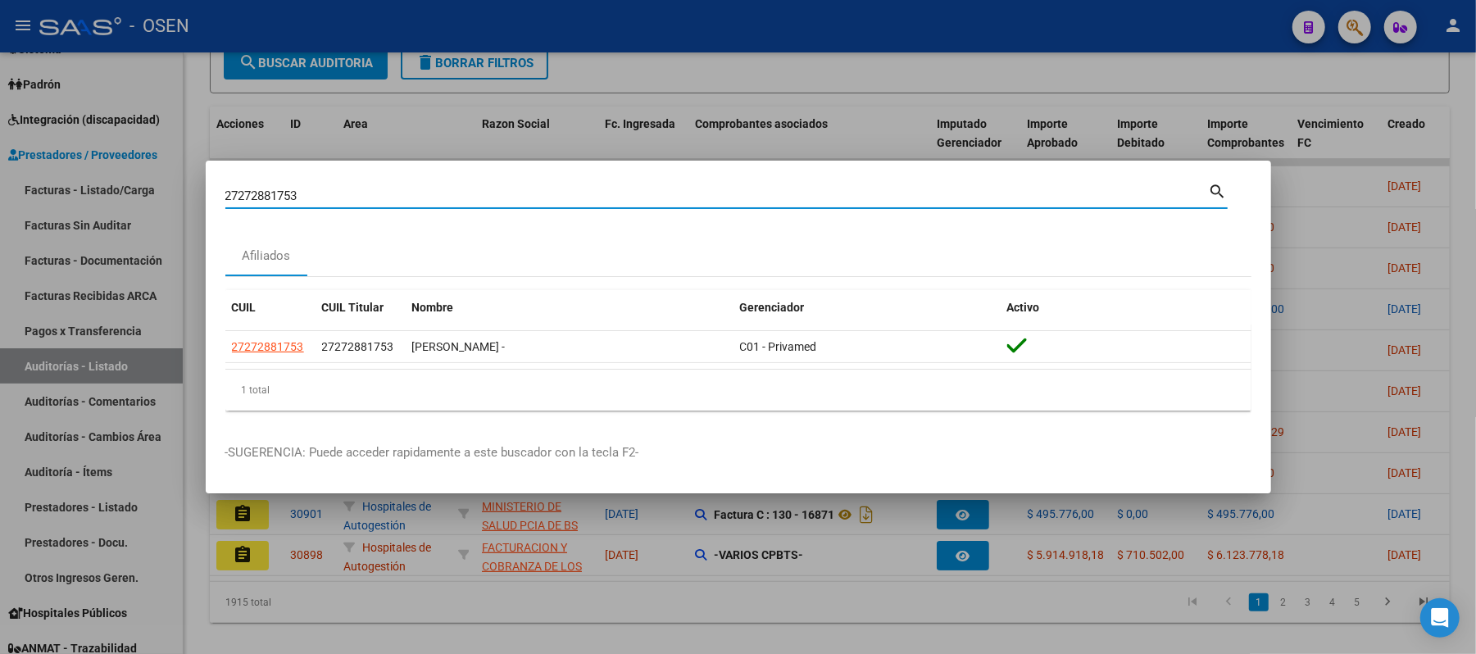
paste input "0353617584"
type input "20353617584"
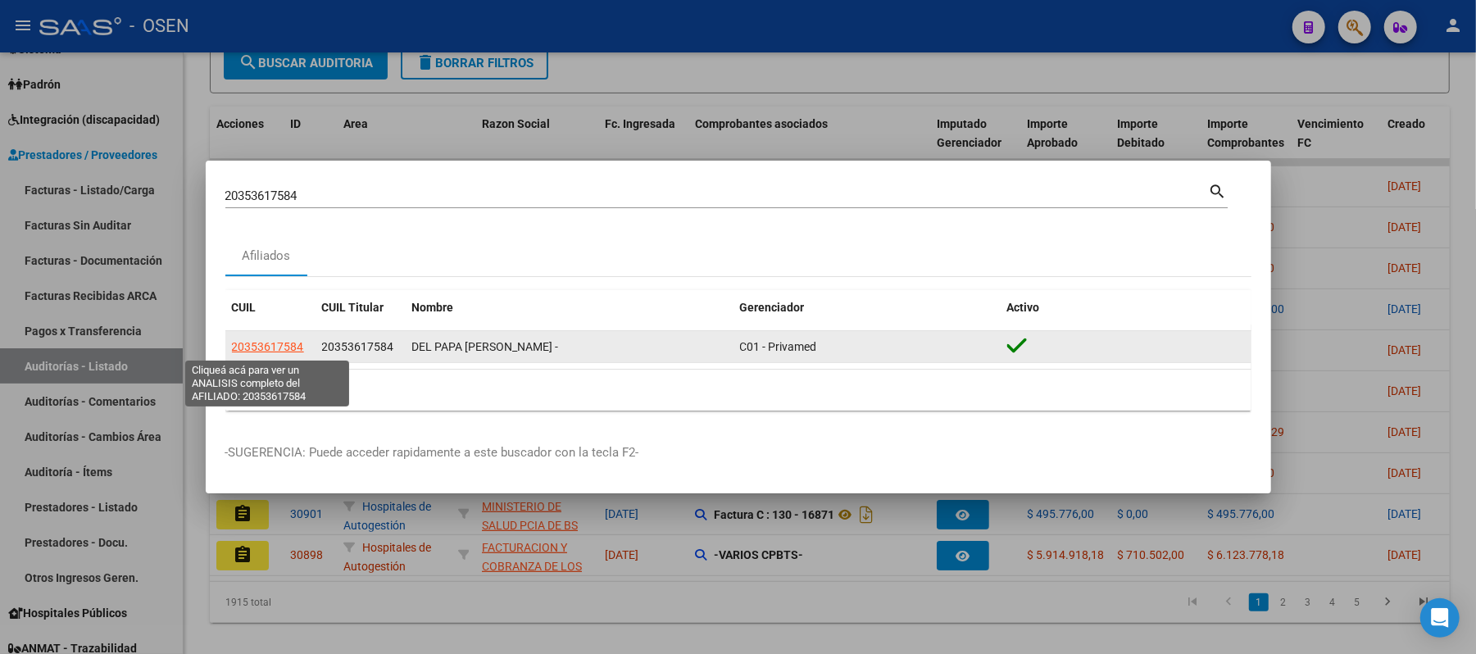
click at [279, 345] on span "20353617584" at bounding box center [268, 346] width 72 height 13
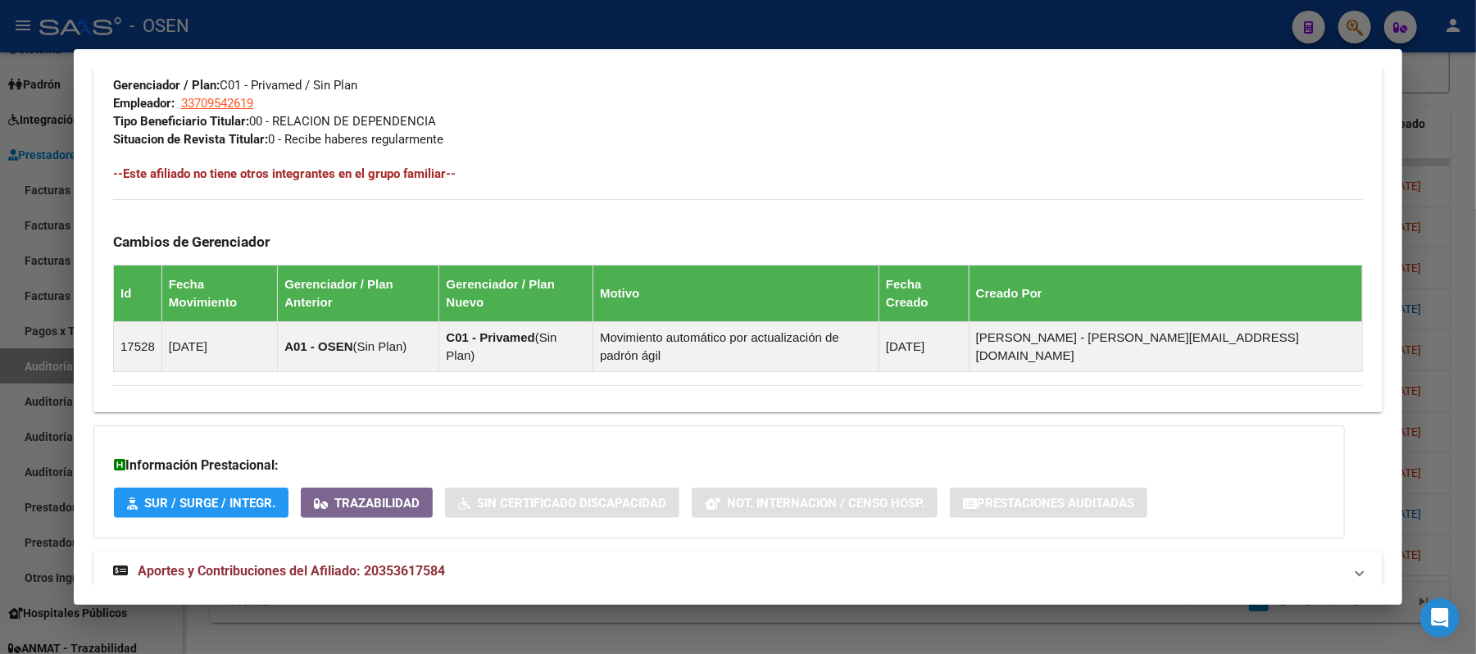
scroll to position [833, 0]
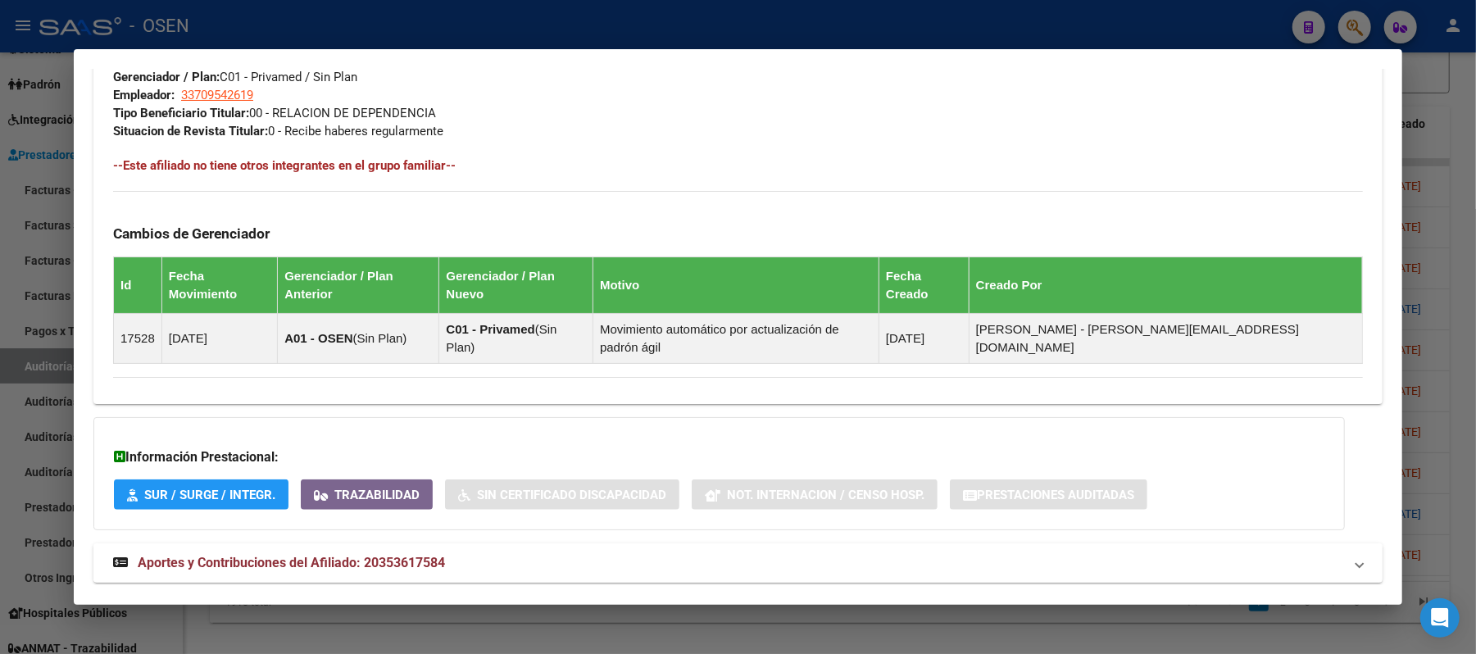
click at [639, 548] on mat-expansion-panel-header "Aportes y Contribuciones del Afiliado: 20353617584" at bounding box center [737, 562] width 1289 height 39
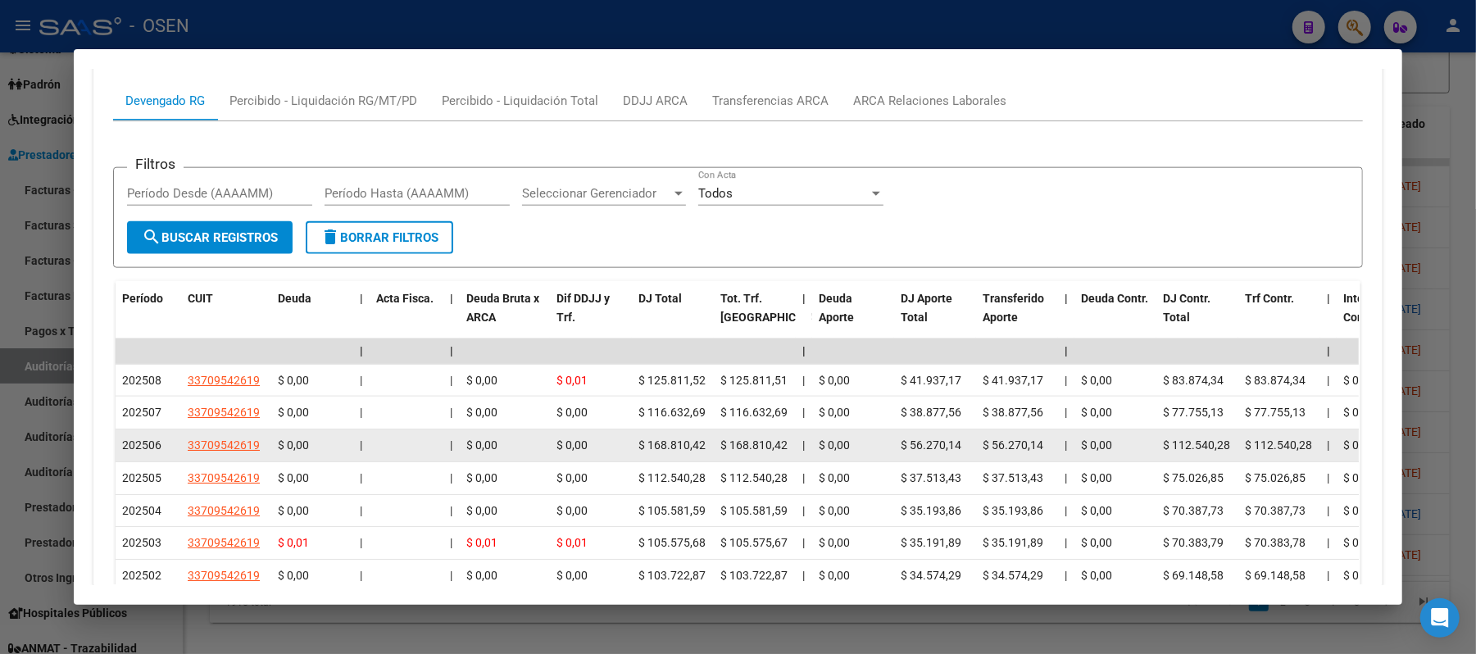
scroll to position [1462, 0]
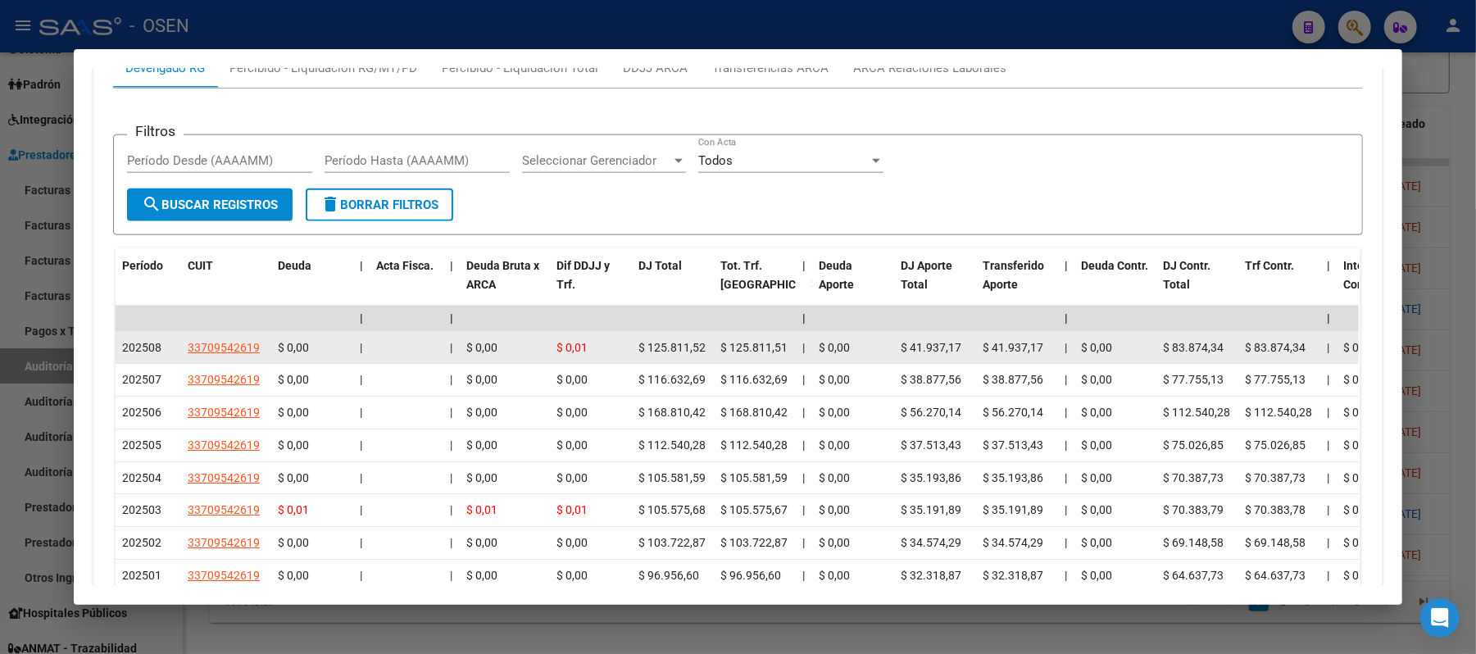
click at [208, 339] on app-link-go-to "33709542619" at bounding box center [224, 348] width 72 height 19
click at [216, 341] on span "33709542619" at bounding box center [224, 347] width 72 height 13
type textarea "33709542619"
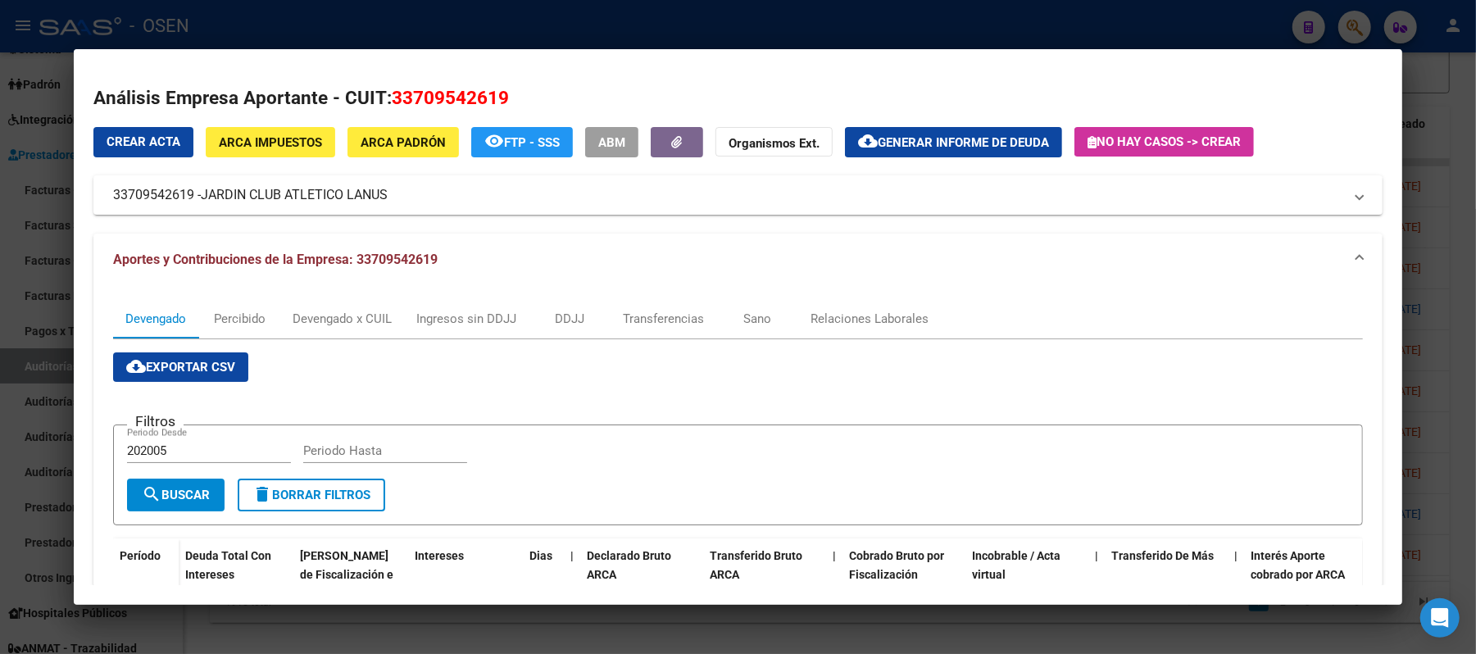
click at [572, 7] on div at bounding box center [738, 327] width 1476 height 654
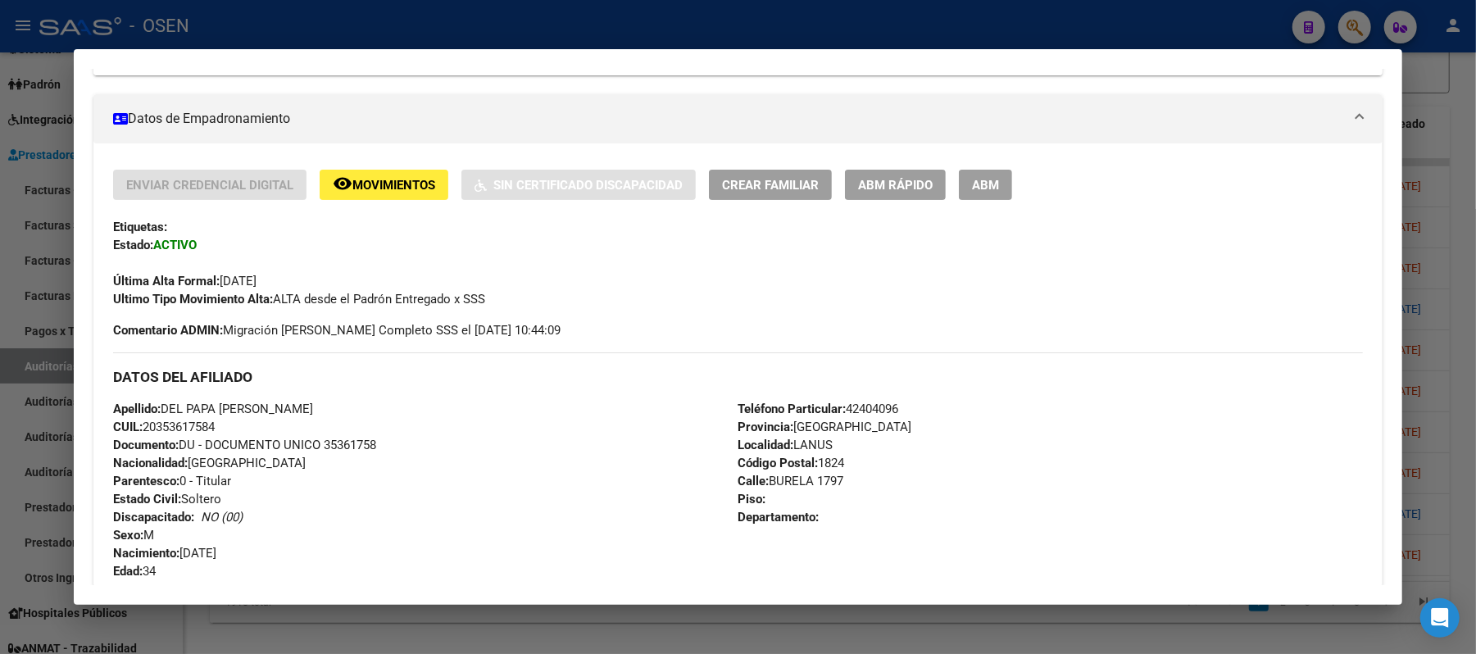
scroll to position [0, 0]
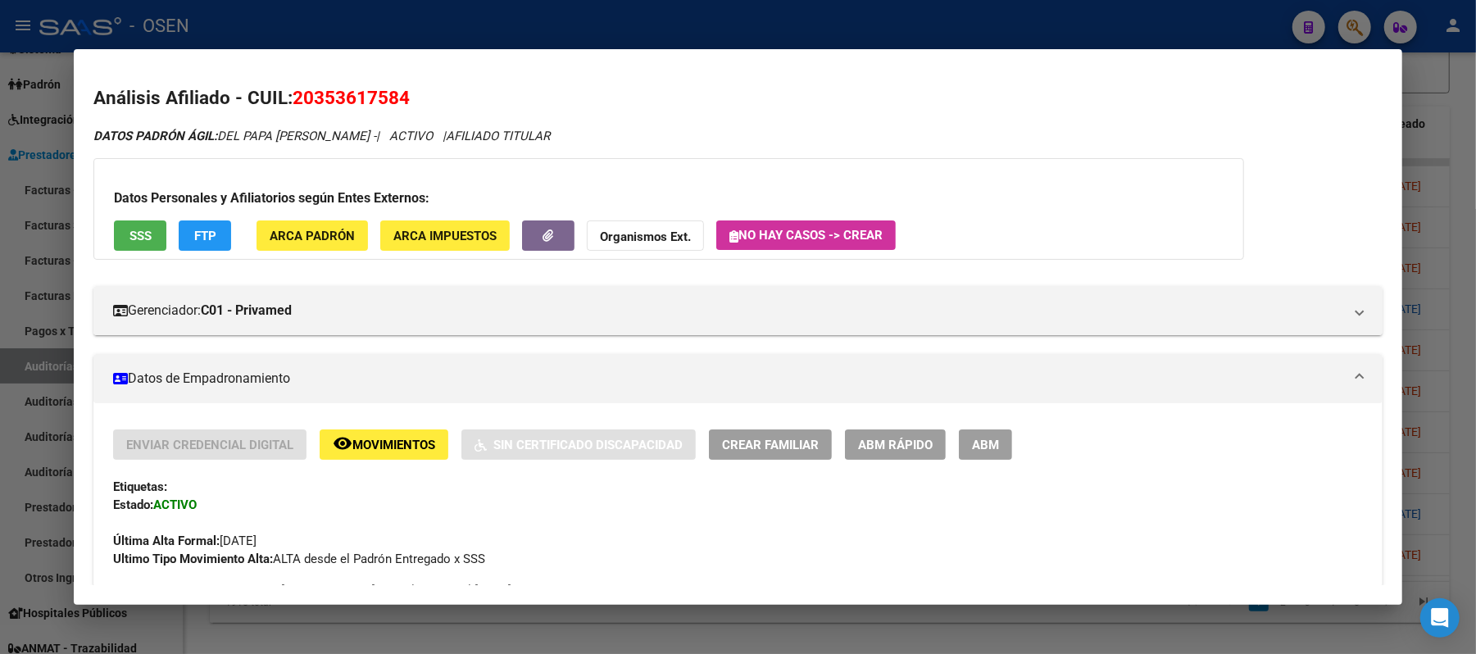
click at [114, 243] on button "SSS" at bounding box center [140, 235] width 52 height 30
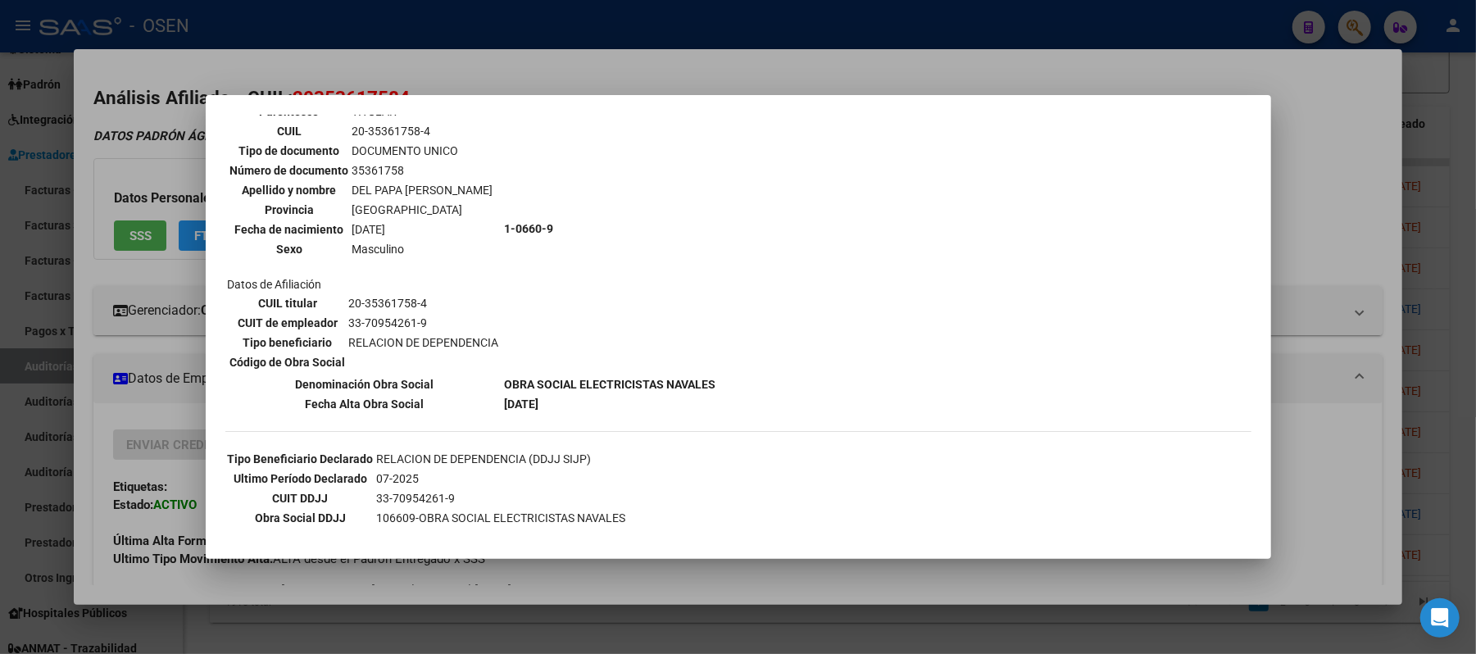
scroll to position [216, 0]
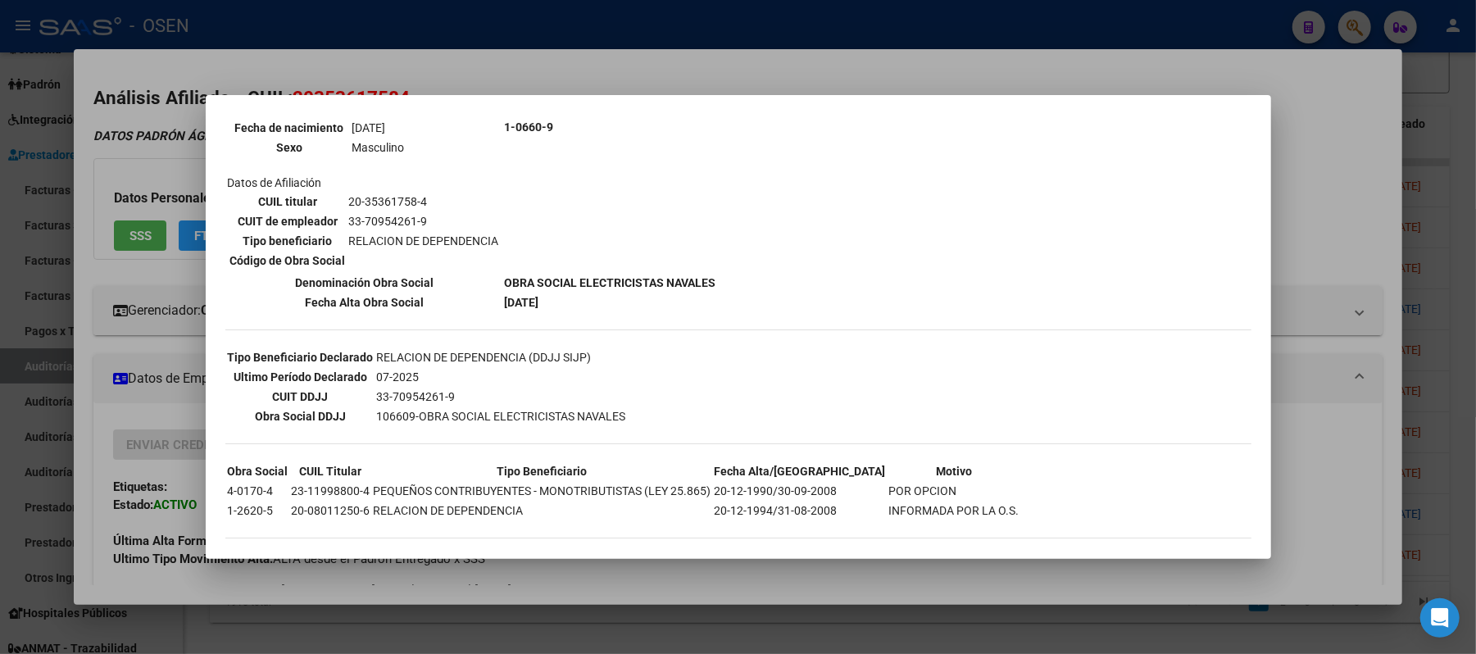
click at [1325, 511] on div at bounding box center [738, 327] width 1476 height 654
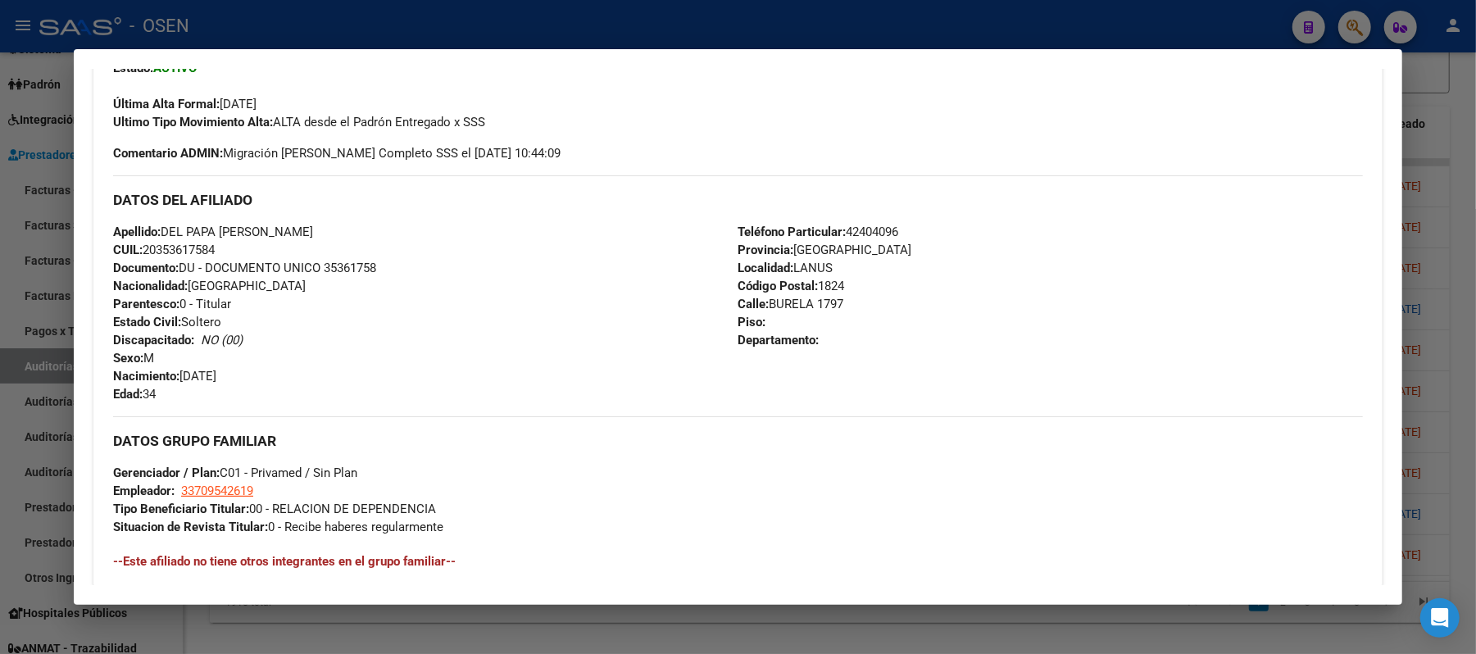
scroll to position [0, 0]
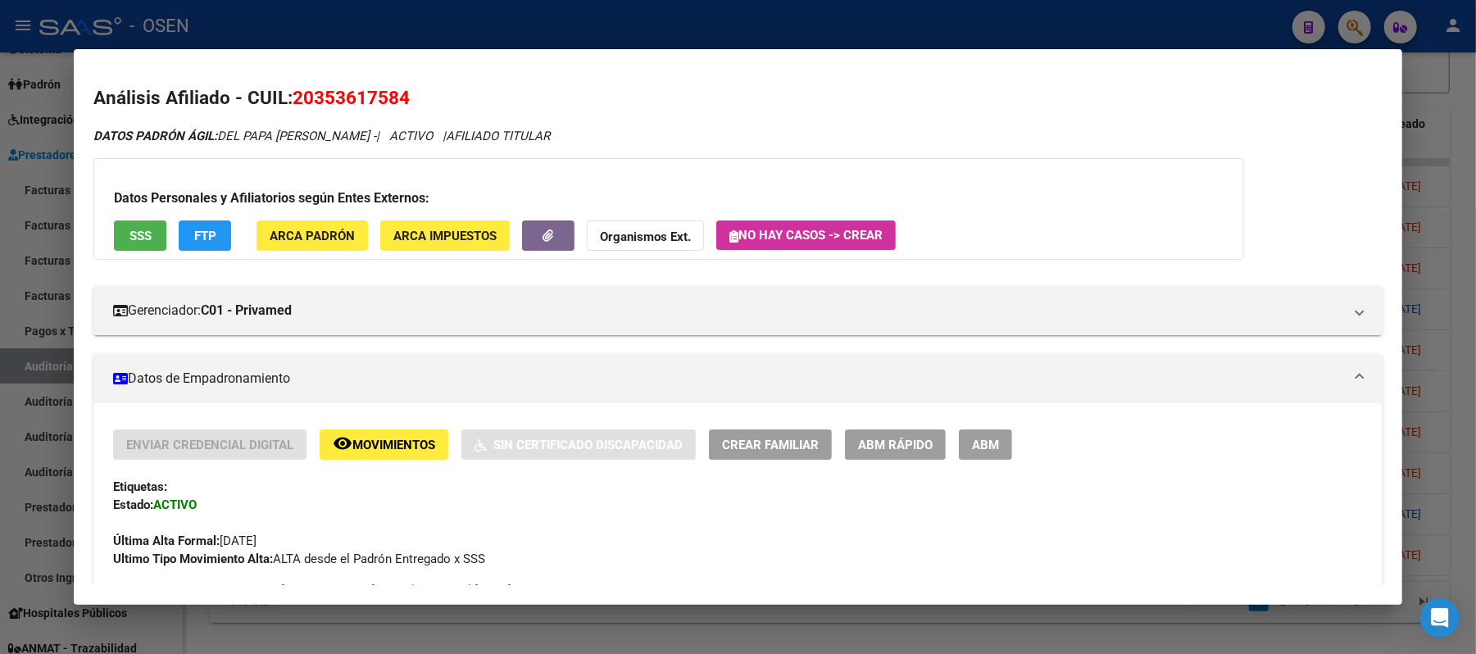
click at [564, 31] on div at bounding box center [738, 327] width 1476 height 654
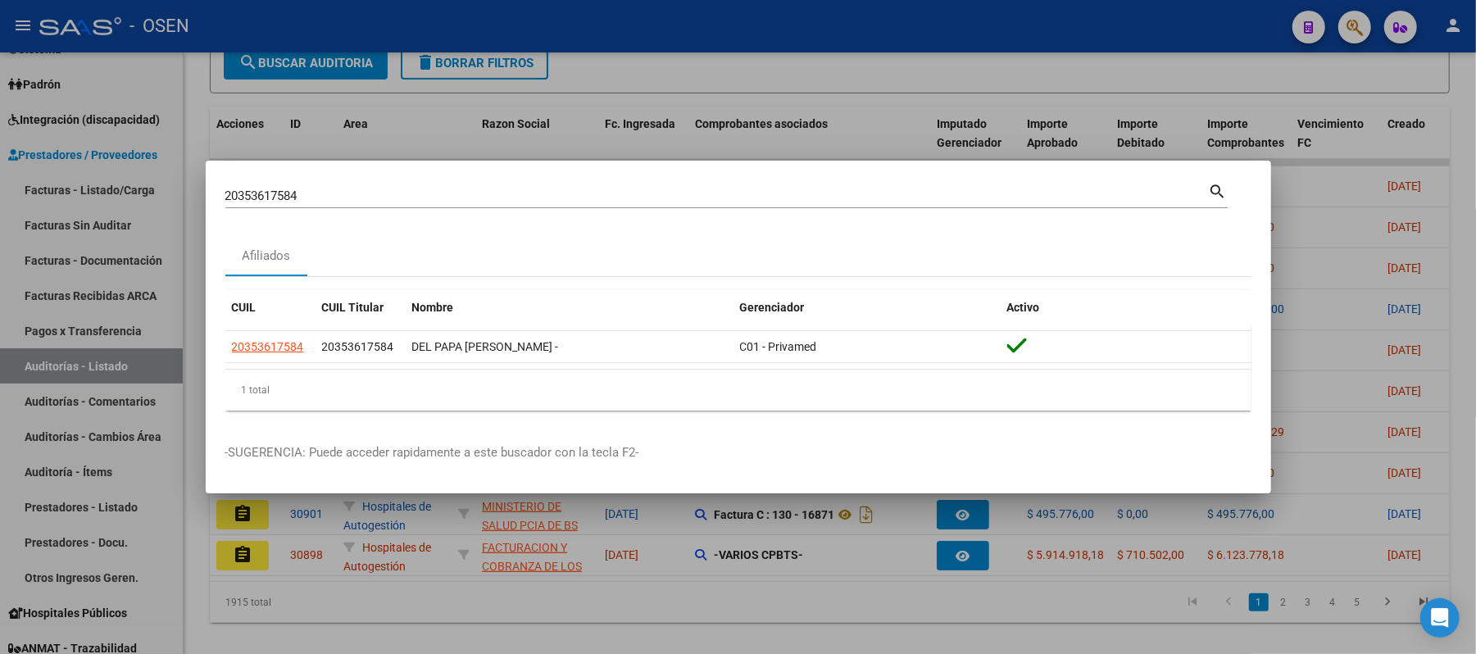
drag, startPoint x: 667, startPoint y: 197, endPoint x: 0, endPoint y: 21, distance: 689.9
click at [0, 122] on div "20353617584 Buscar (apellido, dni, cuil, nro traspaso, cuit, obra social) searc…" at bounding box center [738, 327] width 1476 height 654
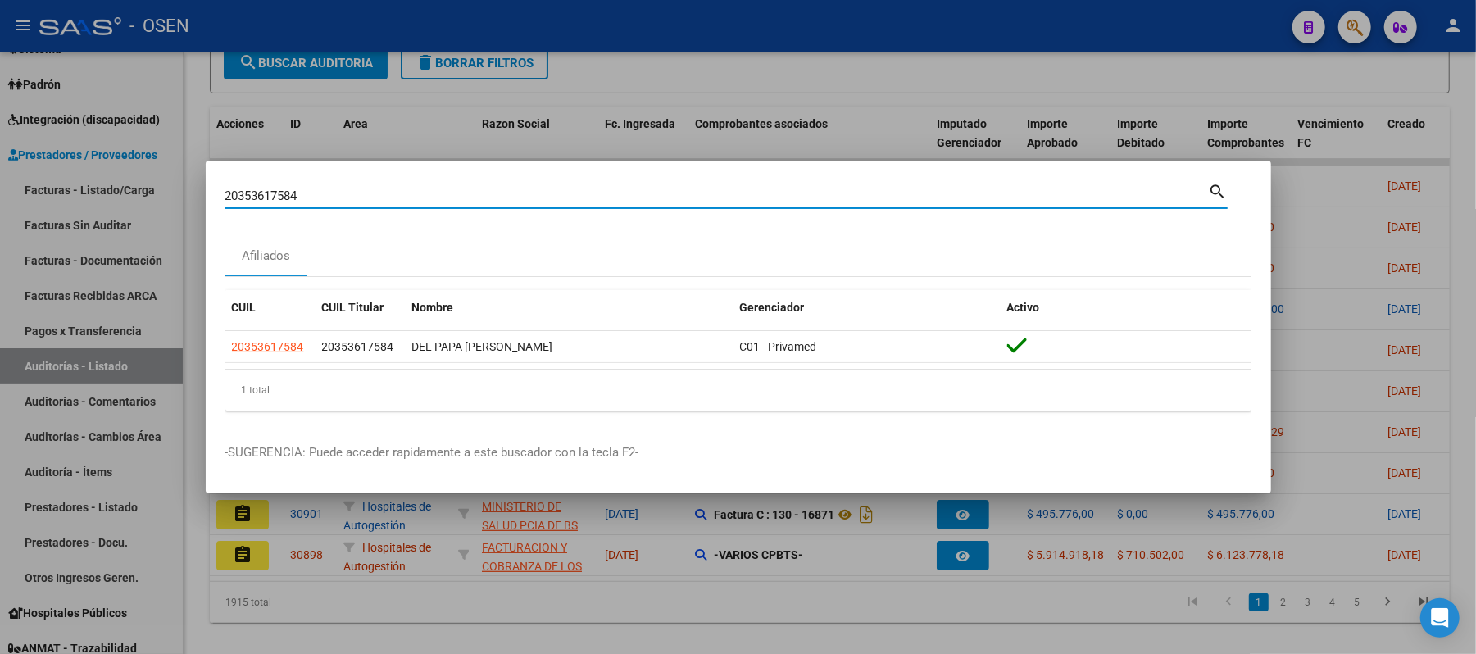
paste input "7301620425"
type input "27301620425"
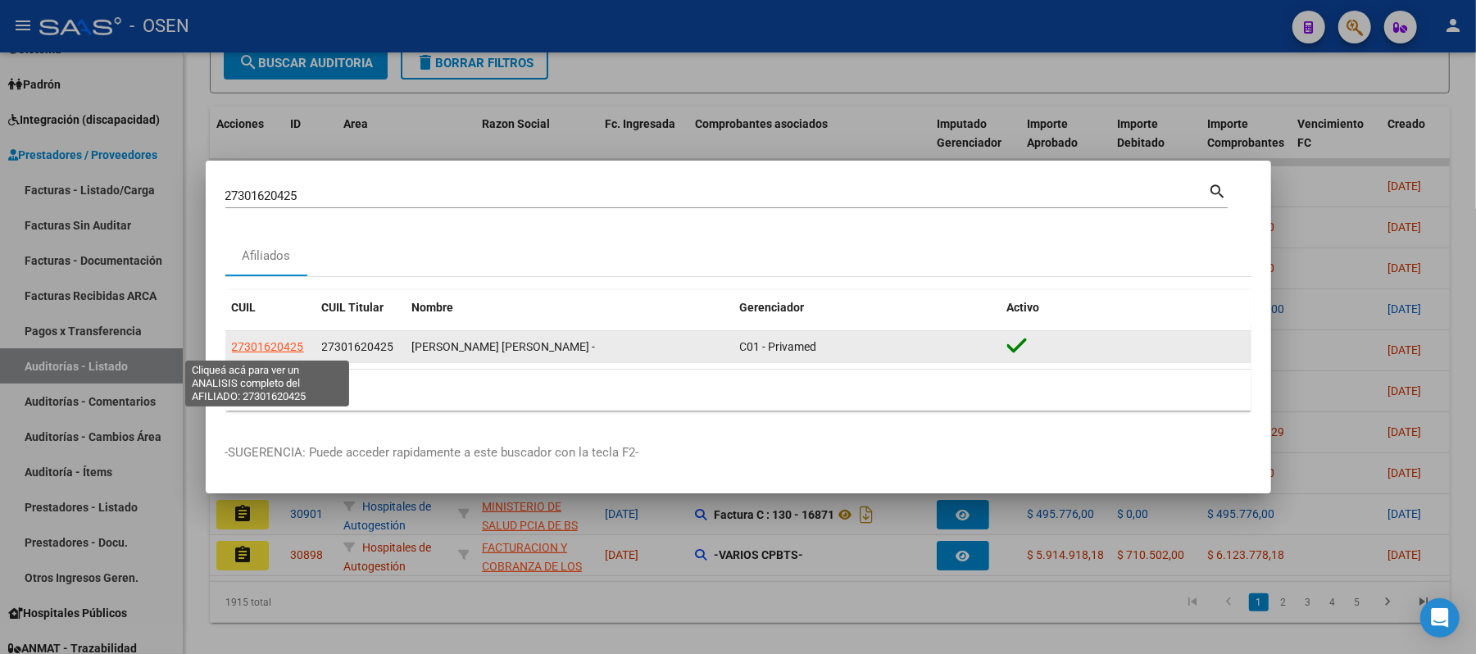
click at [266, 340] on span "27301620425" at bounding box center [268, 346] width 72 height 13
type textarea "27301620425"
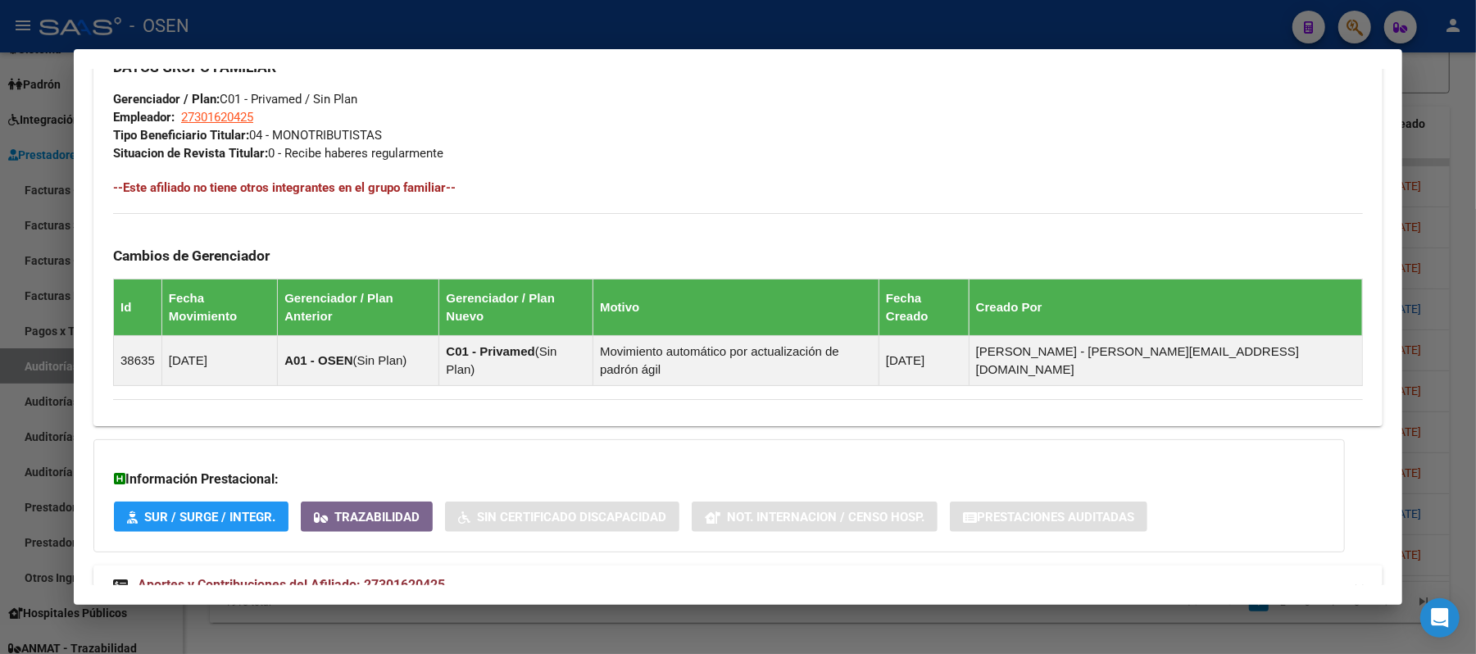
scroll to position [833, 0]
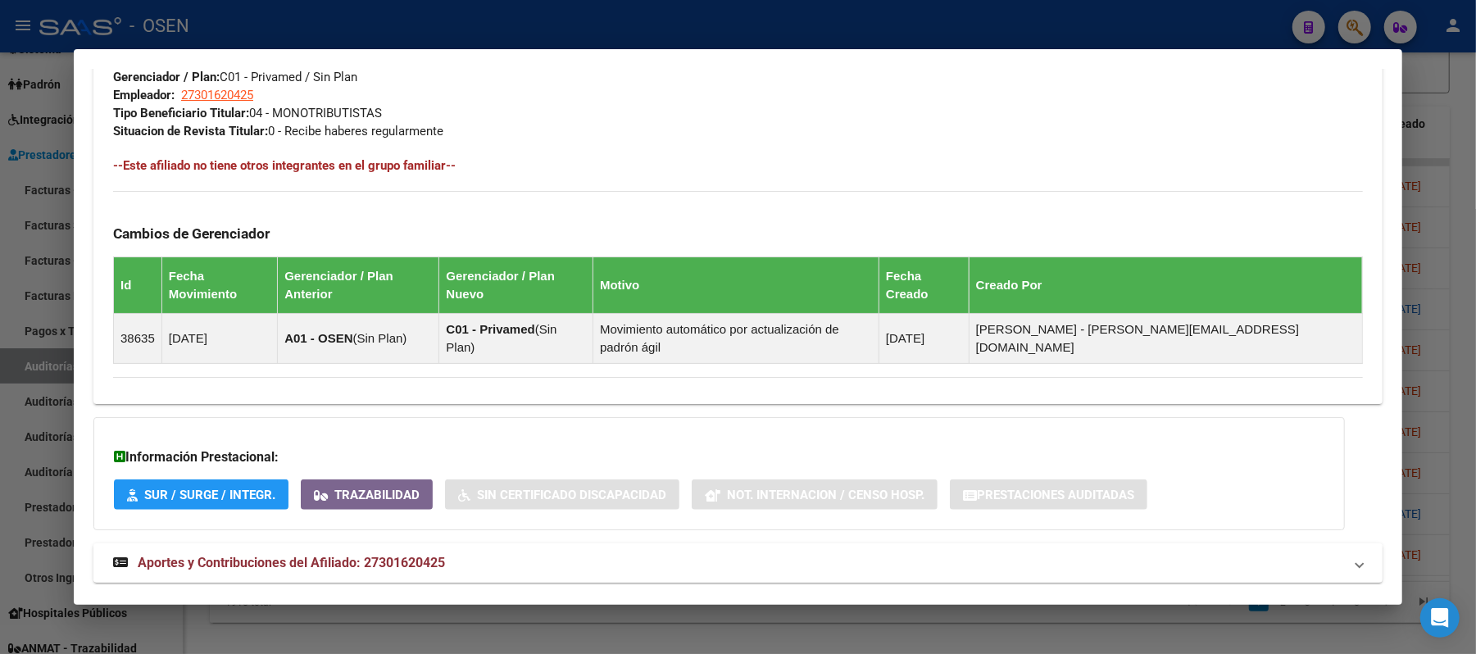
click at [916, 553] on mat-panel-title "Aportes y Contribuciones del Afiliado: 27301620425" at bounding box center [728, 563] width 1230 height 20
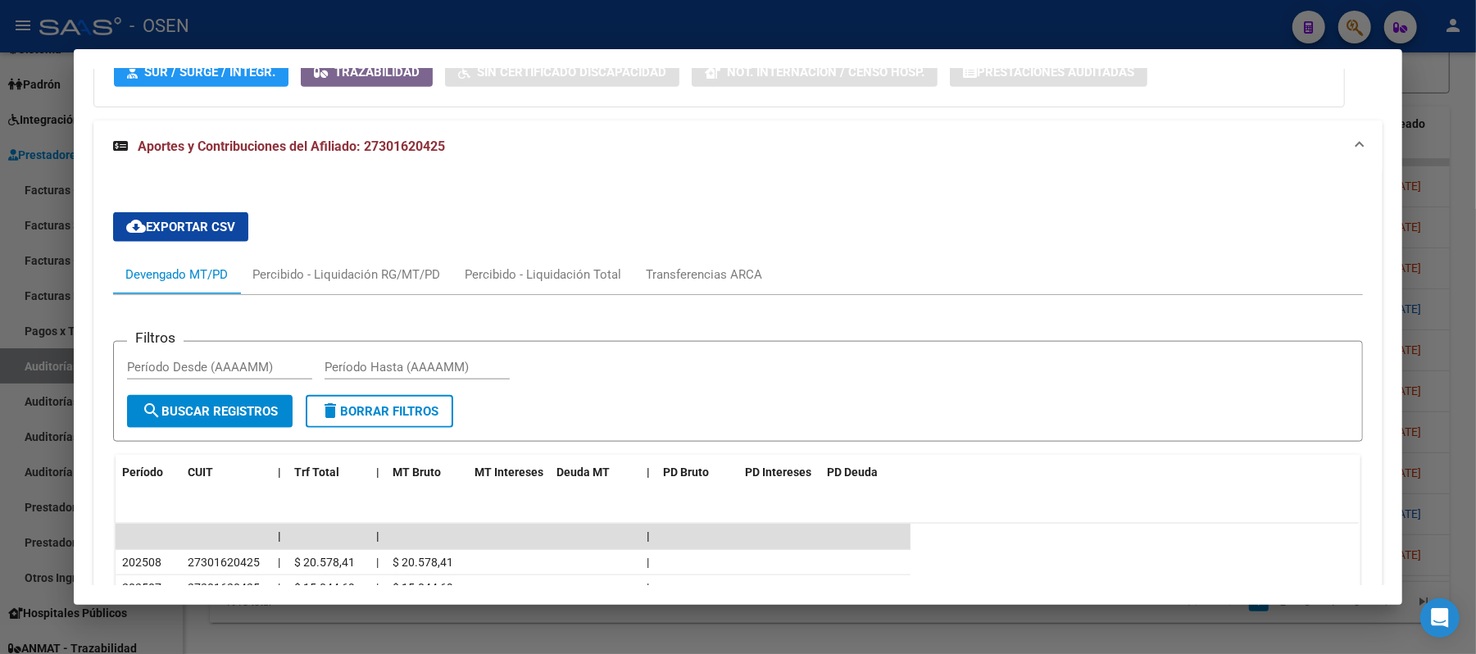
scroll to position [1474, 0]
